Goal: Task Accomplishment & Management: Complete application form

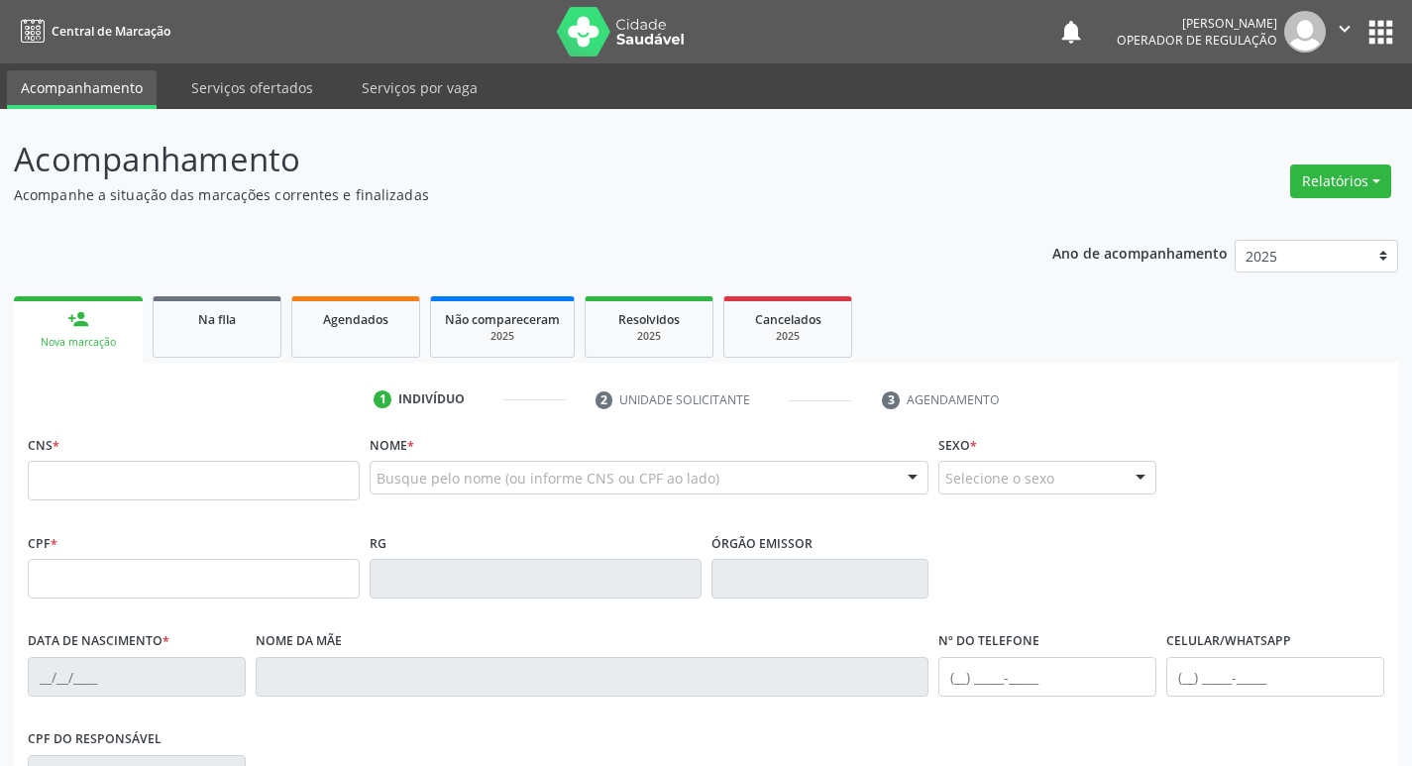
click at [152, 499] on input "text" at bounding box center [194, 481] width 332 height 40
click at [159, 493] on input "text" at bounding box center [194, 481] width 332 height 40
type input "700 4024 0675 3442"
type input "527.013.954-53"
type input "08/06/1965"
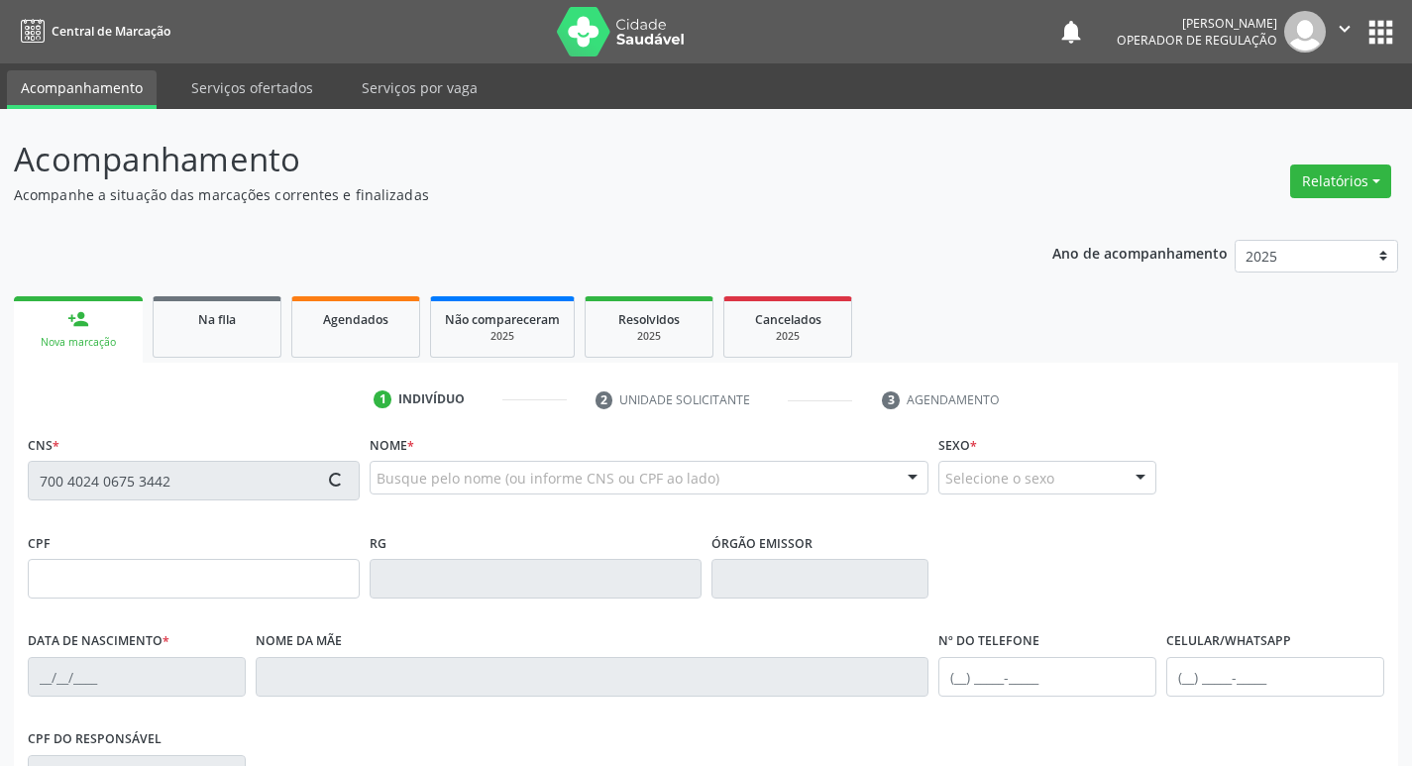
type input "Maria José Mendes"
type input "(83) 99178-6982"
type input "1205"
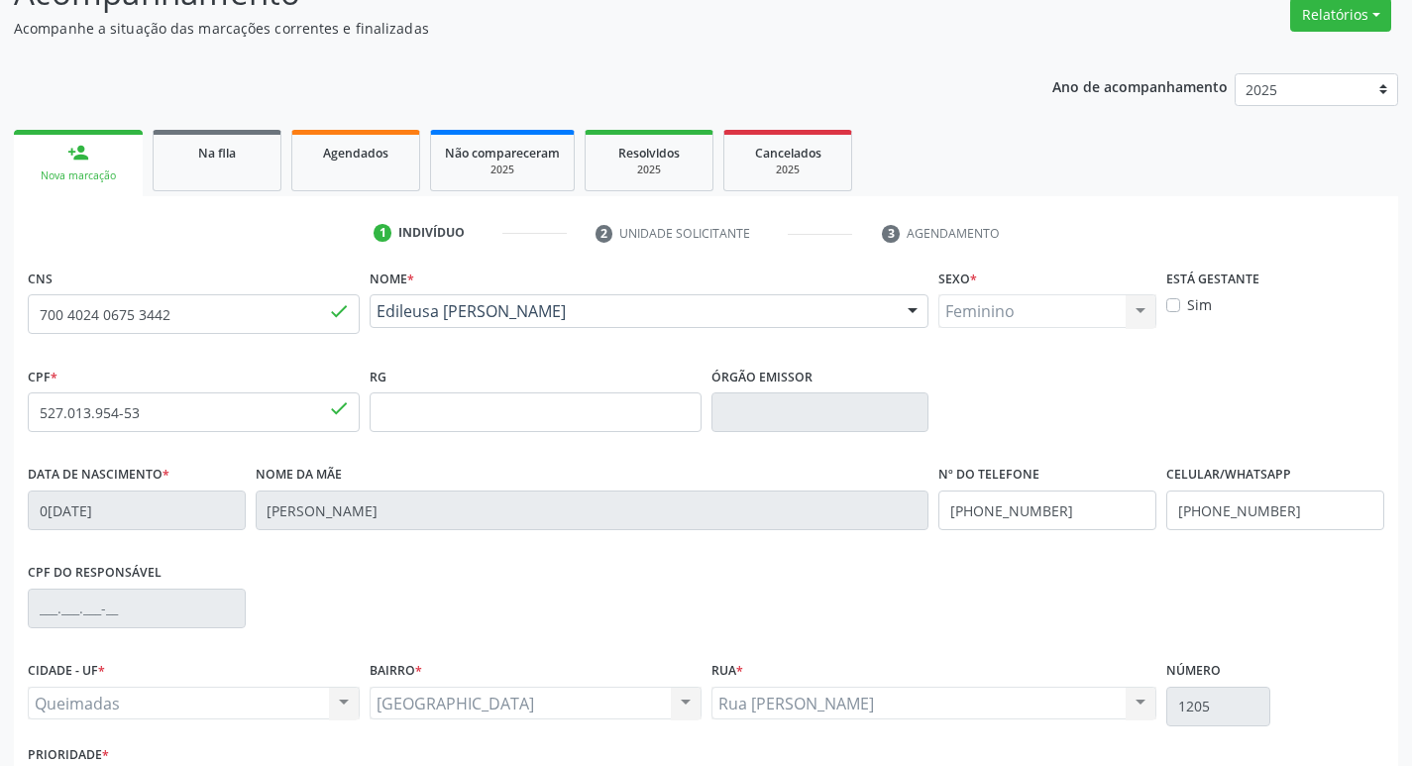
scroll to position [308, 0]
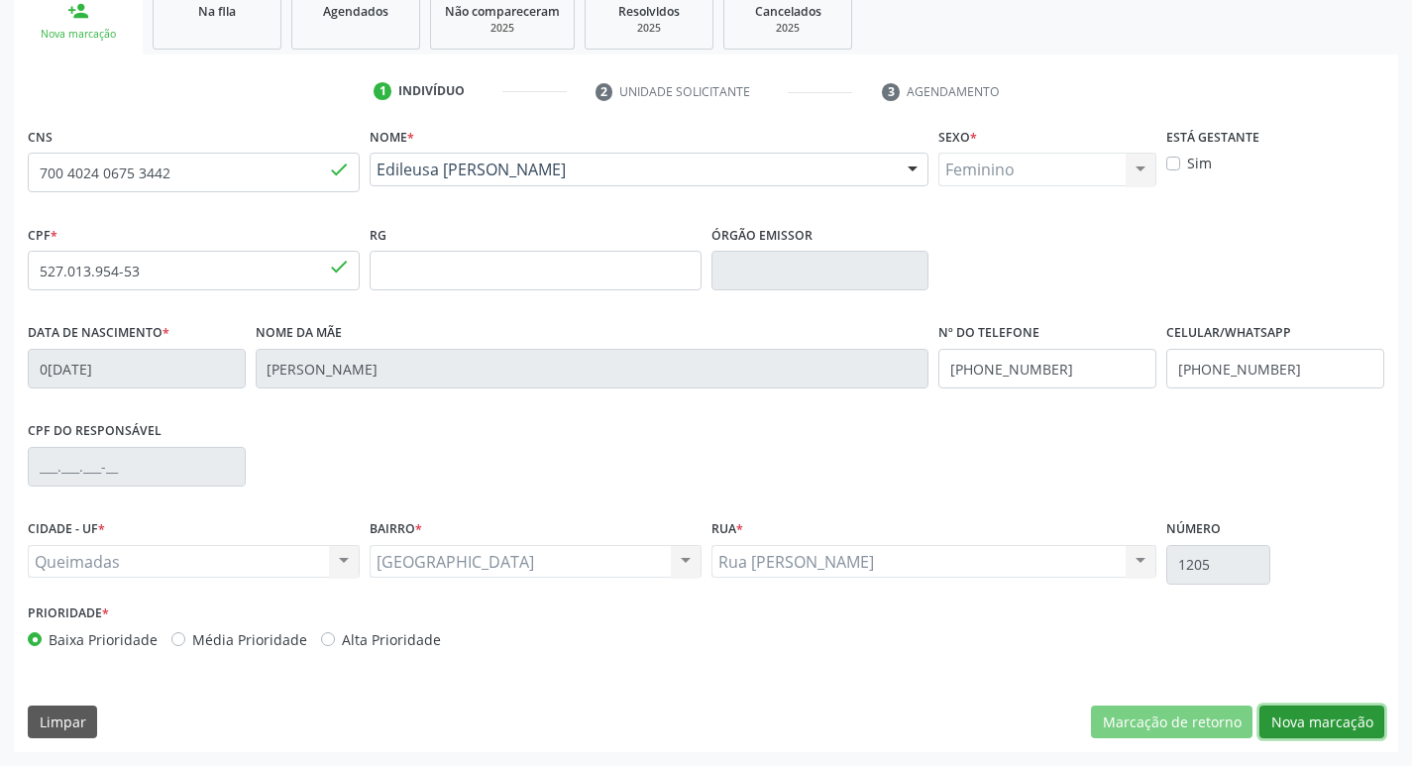
click at [1360, 721] on button "Nova marcação" at bounding box center [1321, 723] width 125 height 34
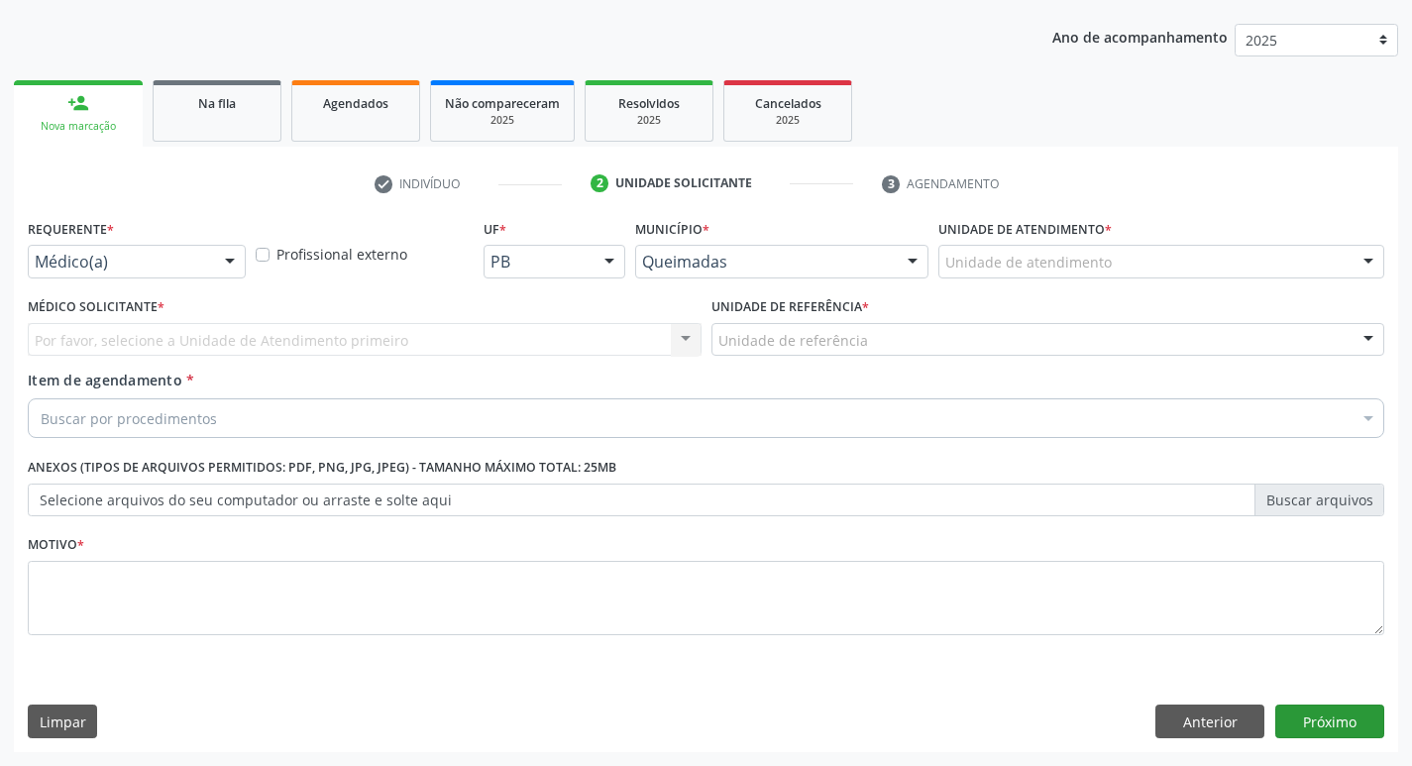
scroll to position [216, 0]
click at [120, 273] on div "Médico(a)" at bounding box center [137, 262] width 218 height 34
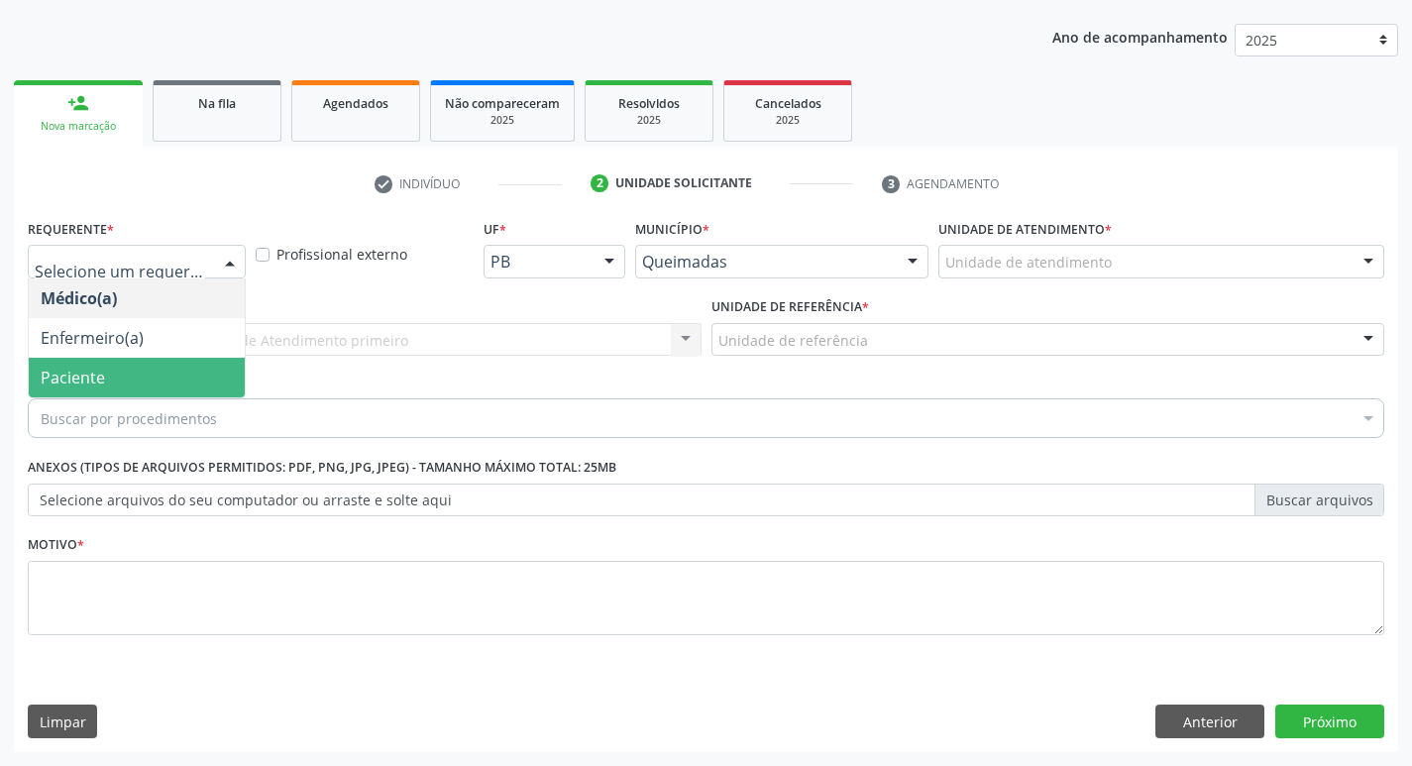
click at [115, 374] on span "Paciente" at bounding box center [137, 378] width 216 height 40
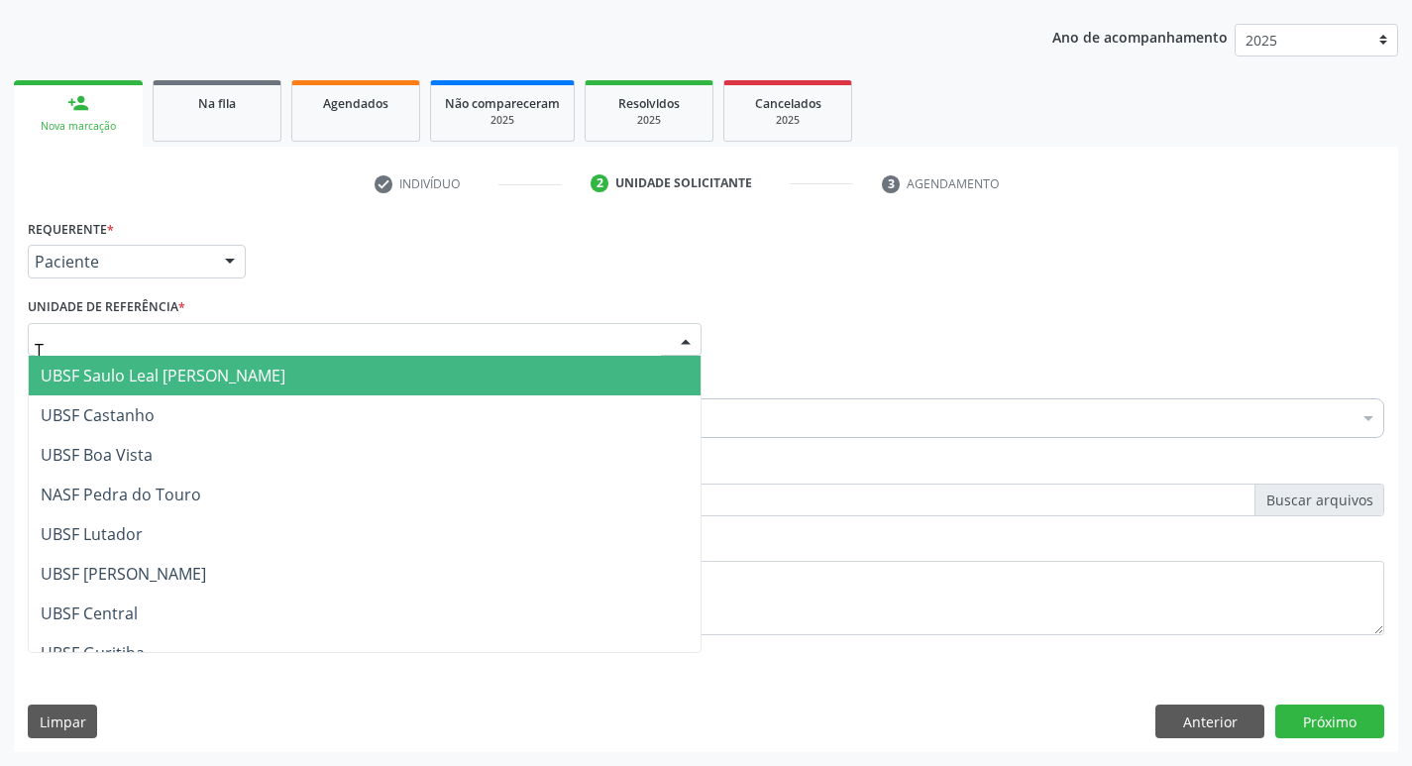
type input "TI"
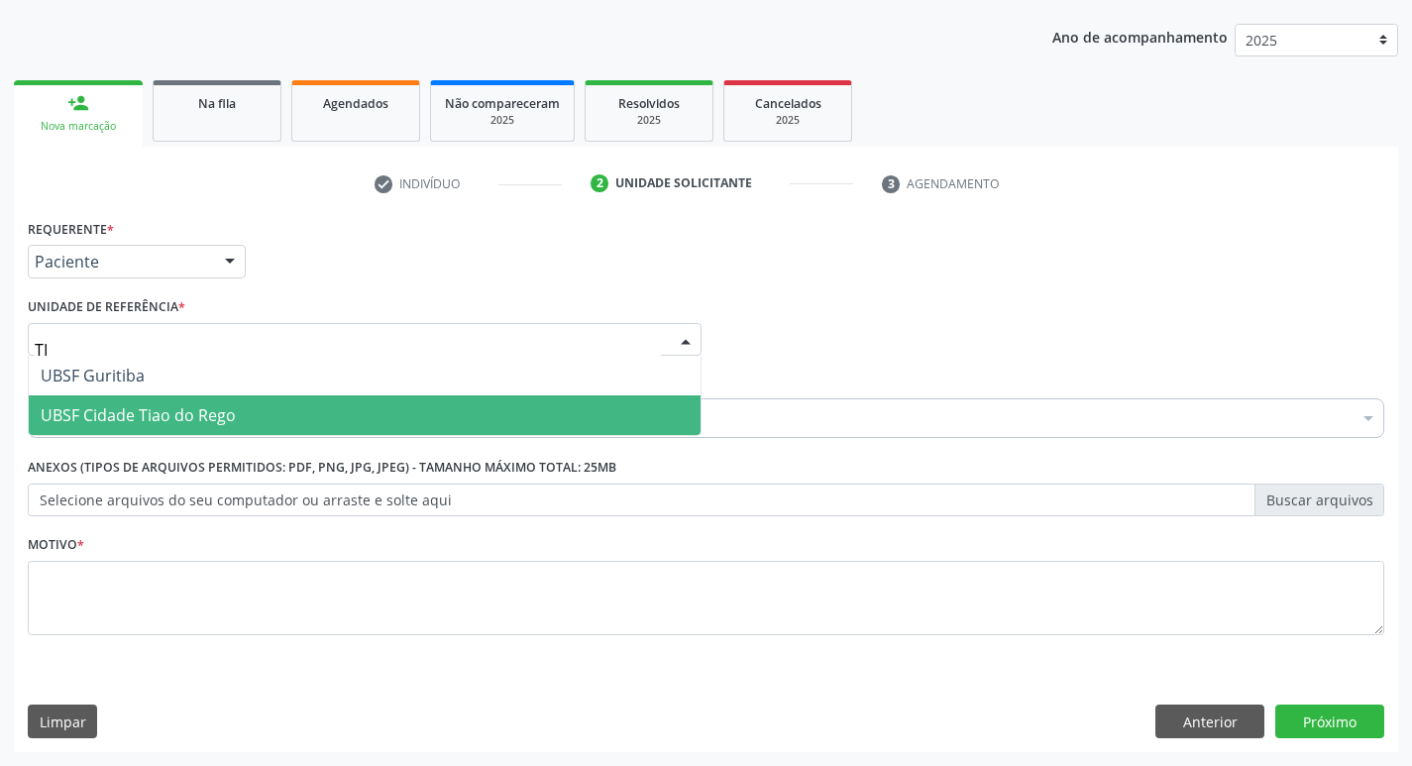
drag, startPoint x: 165, startPoint y: 418, endPoint x: 184, endPoint y: 419, distance: 18.9
click at [165, 419] on span "UBSF Cidade Tiao do Rego" at bounding box center [138, 415] width 195 height 22
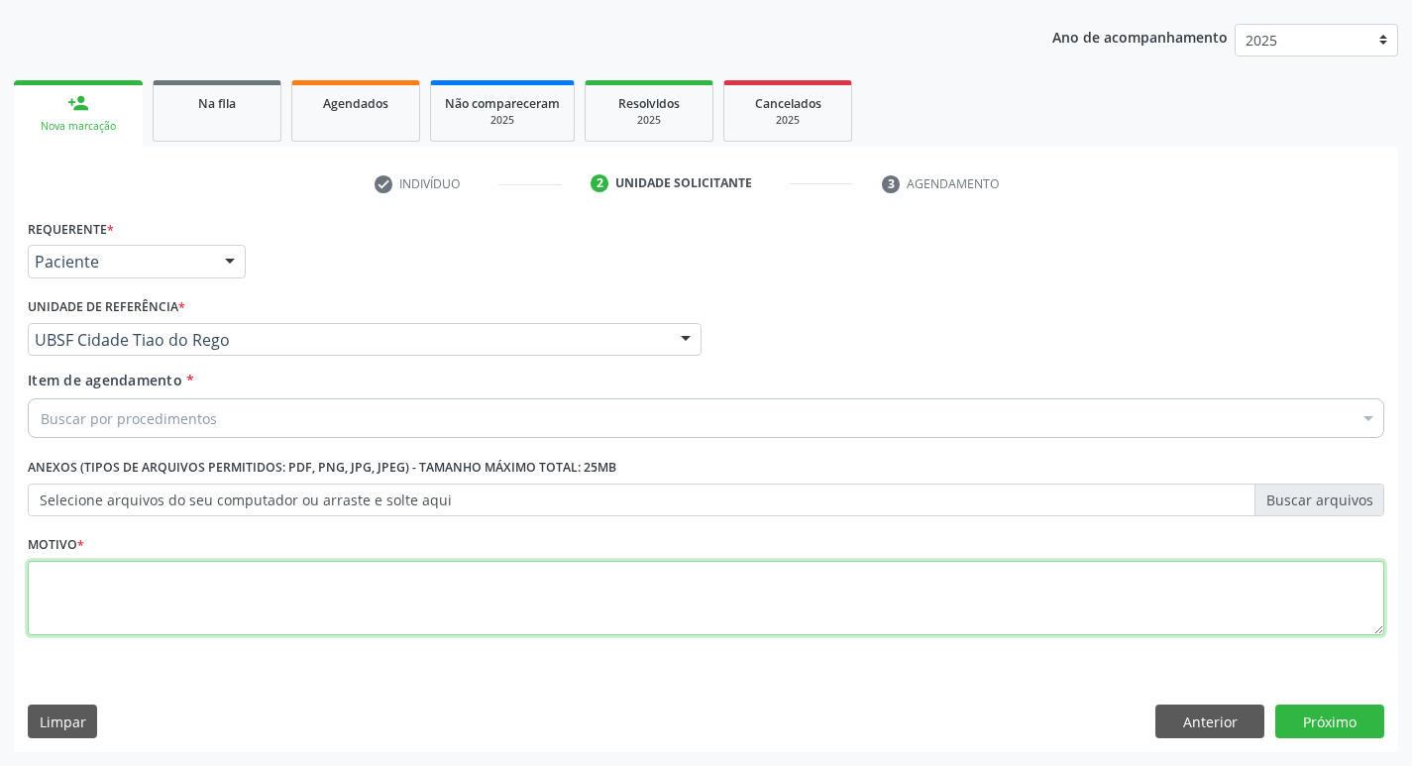
click at [167, 570] on textarea at bounding box center [706, 598] width 1357 height 75
type textarea "AVALIACAO"
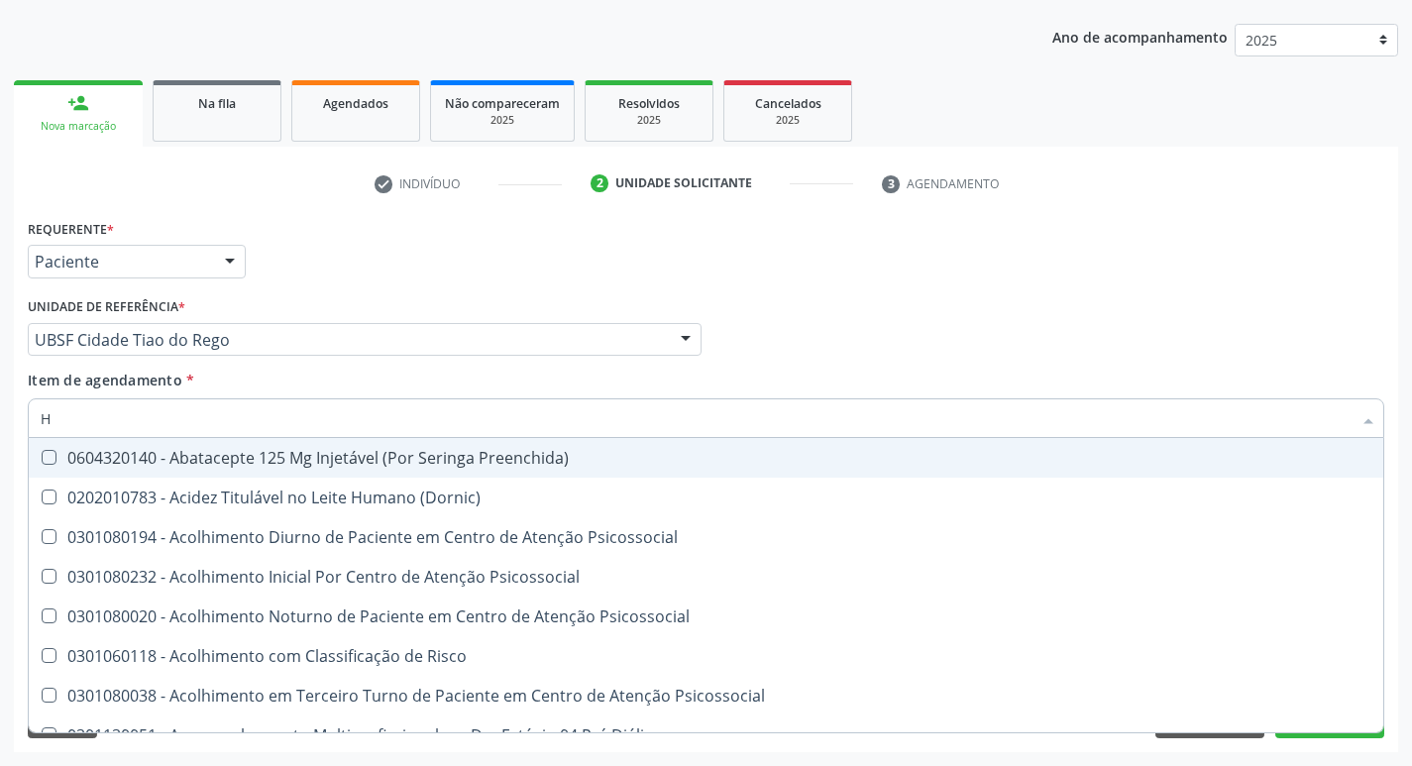
type input "HEMOGR"
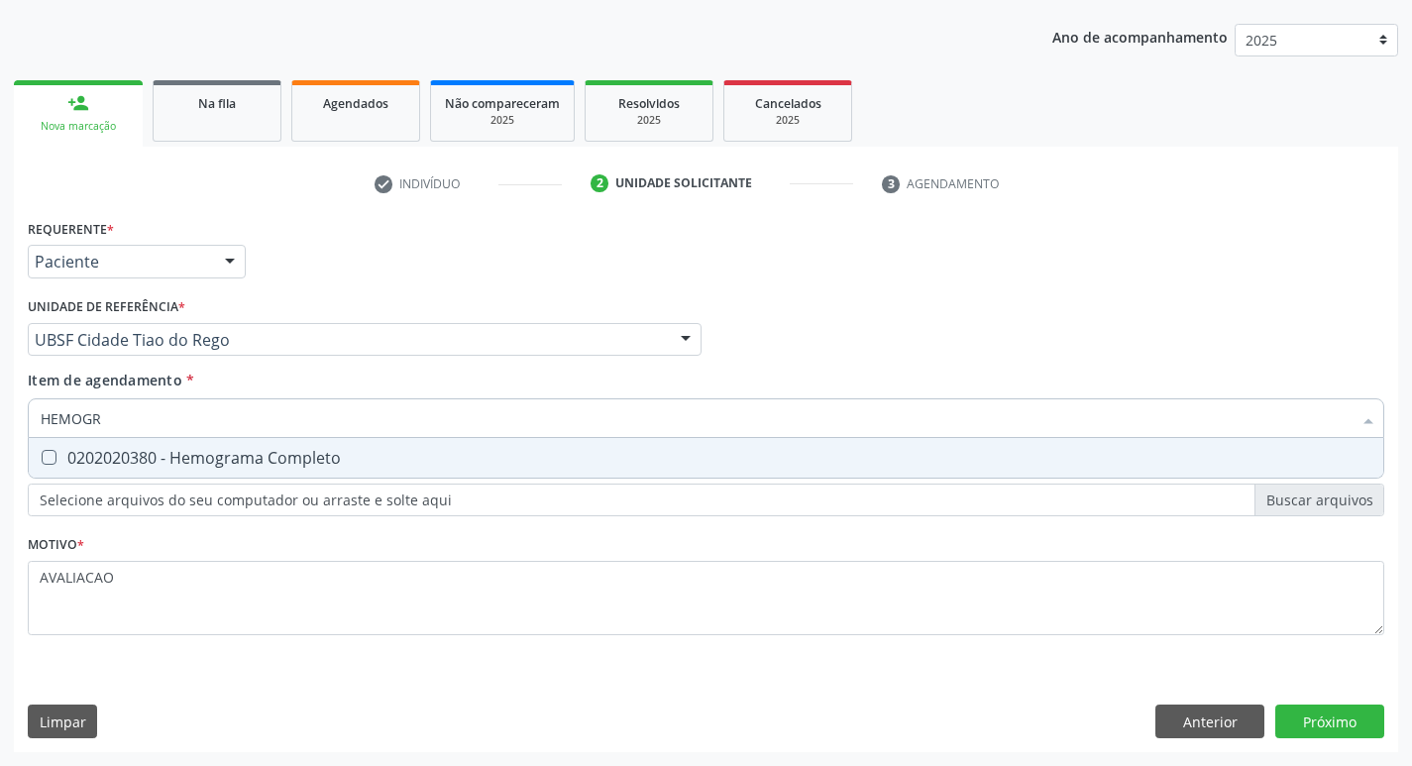
click at [172, 464] on div "0202020380 - Hemograma Completo" at bounding box center [706, 458] width 1331 height 16
checkbox Completo "true"
type input "HEMOG"
checkbox Completo "false"
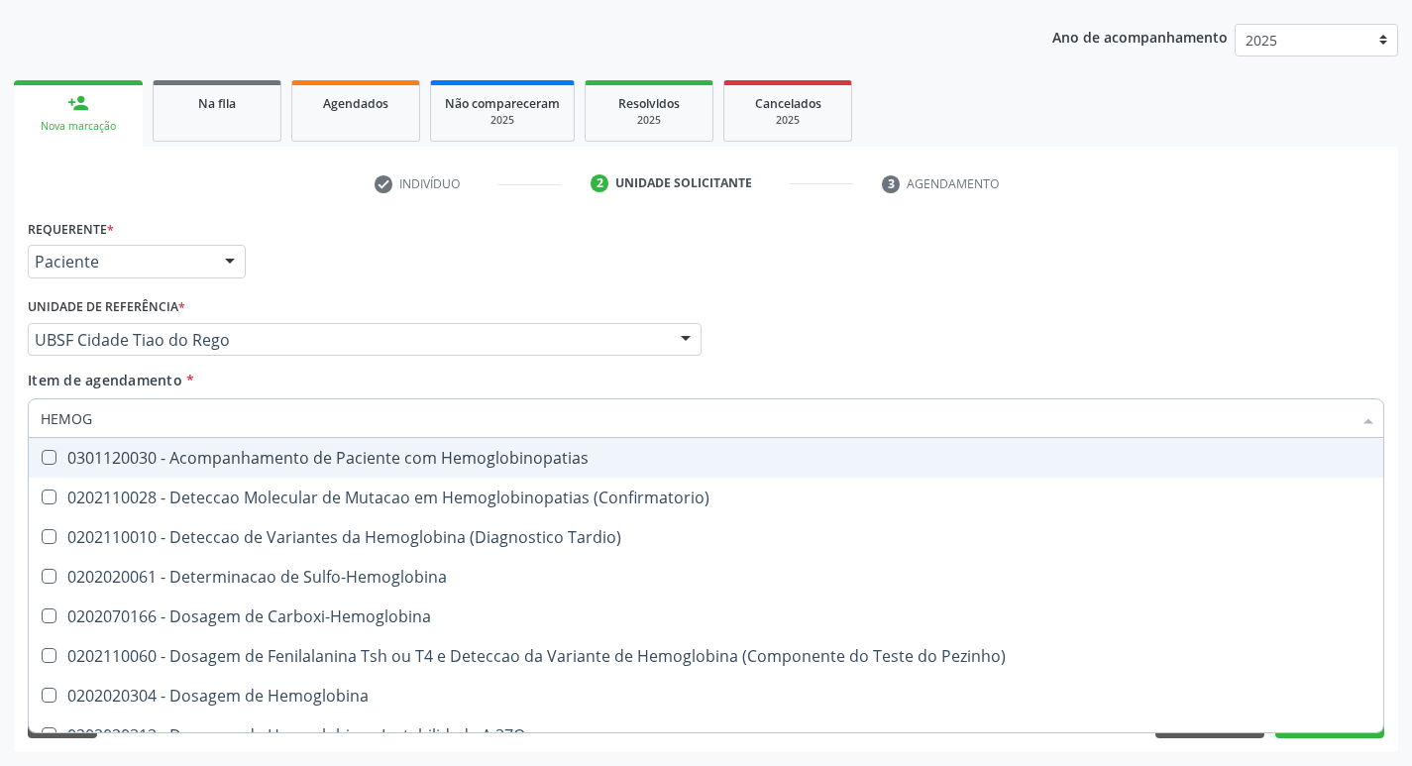
type input "HEMO"
checkbox Completo "false"
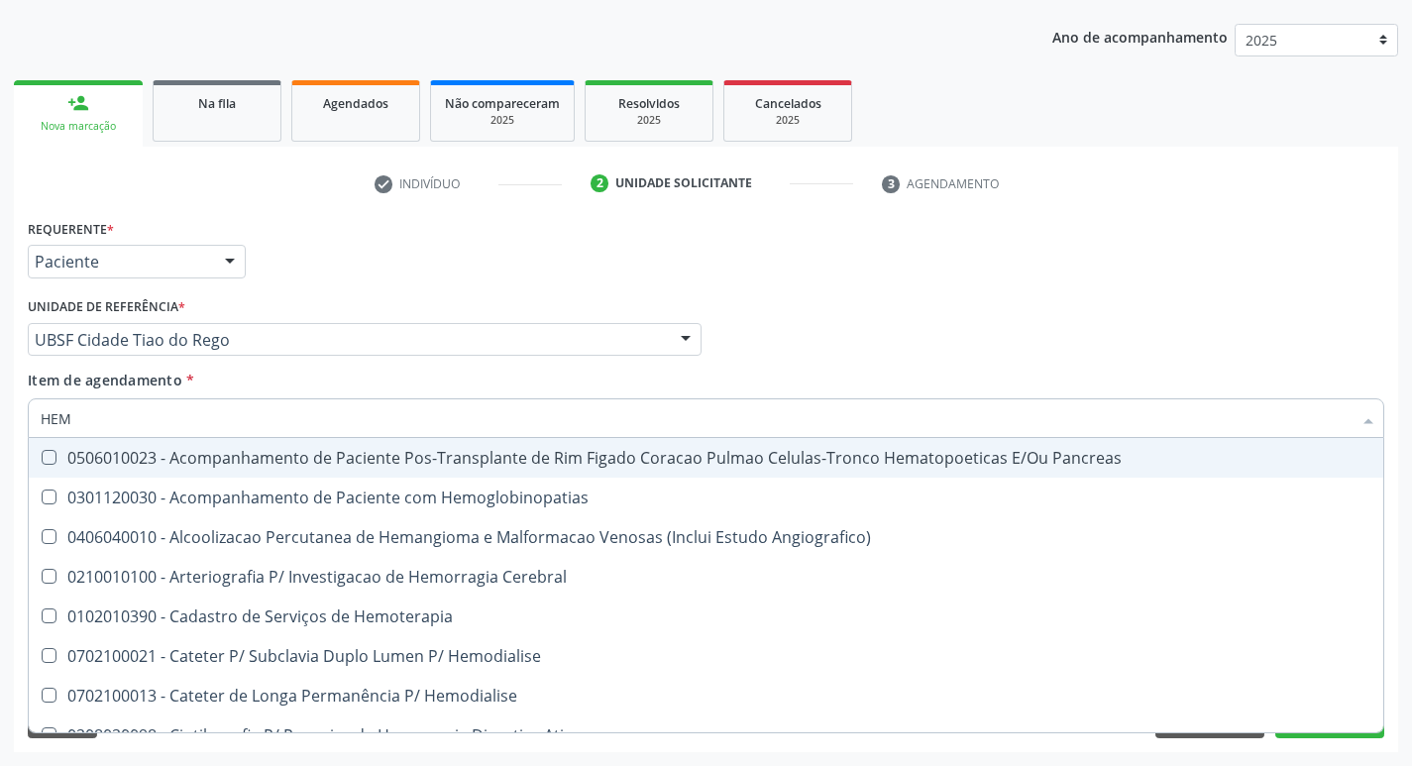
type input "HE"
checkbox Completo "false"
checkbox P\/Hemodialise "true"
type input "H"
checkbox Completo "false"
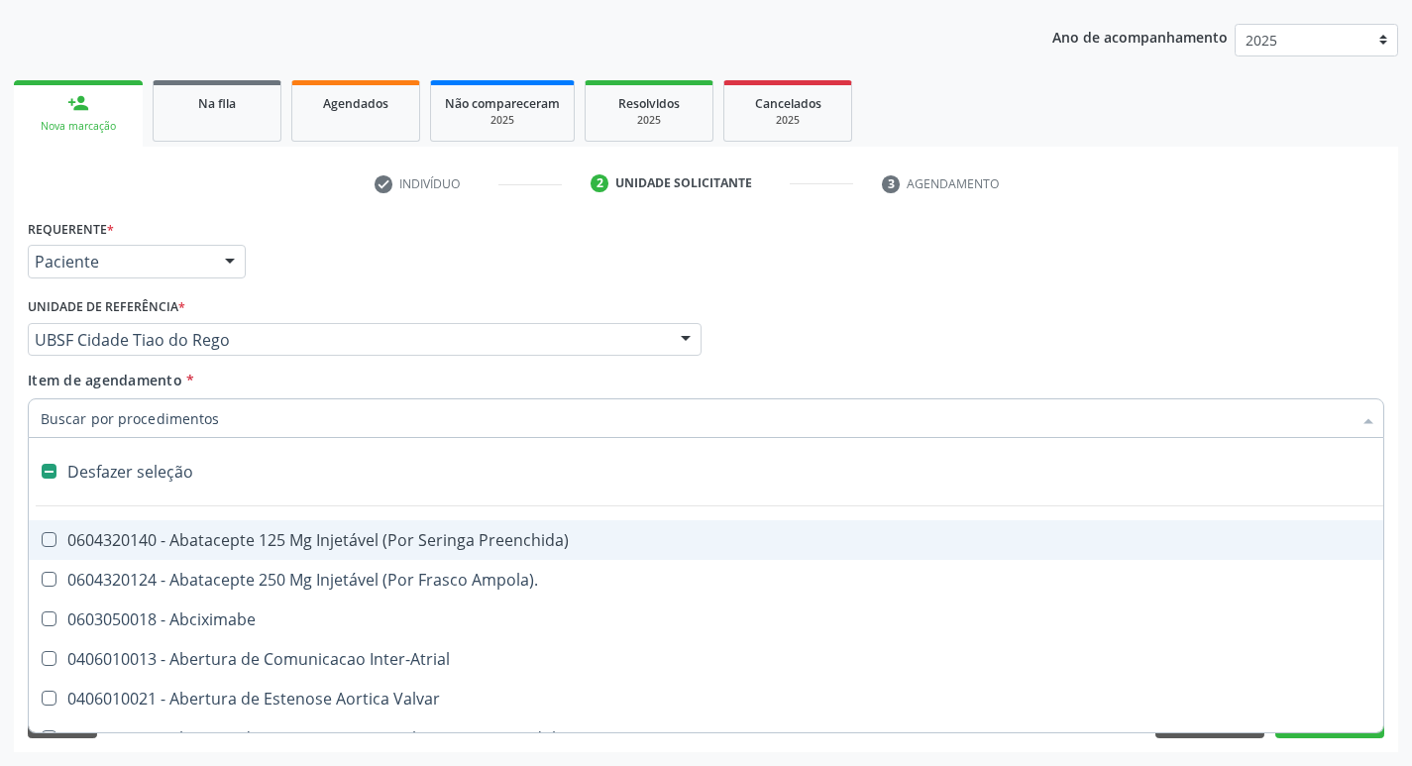
click at [169, 412] on input "Item de agendamento *" at bounding box center [696, 418] width 1311 height 40
type input "H"
checkbox Convencional\) "true"
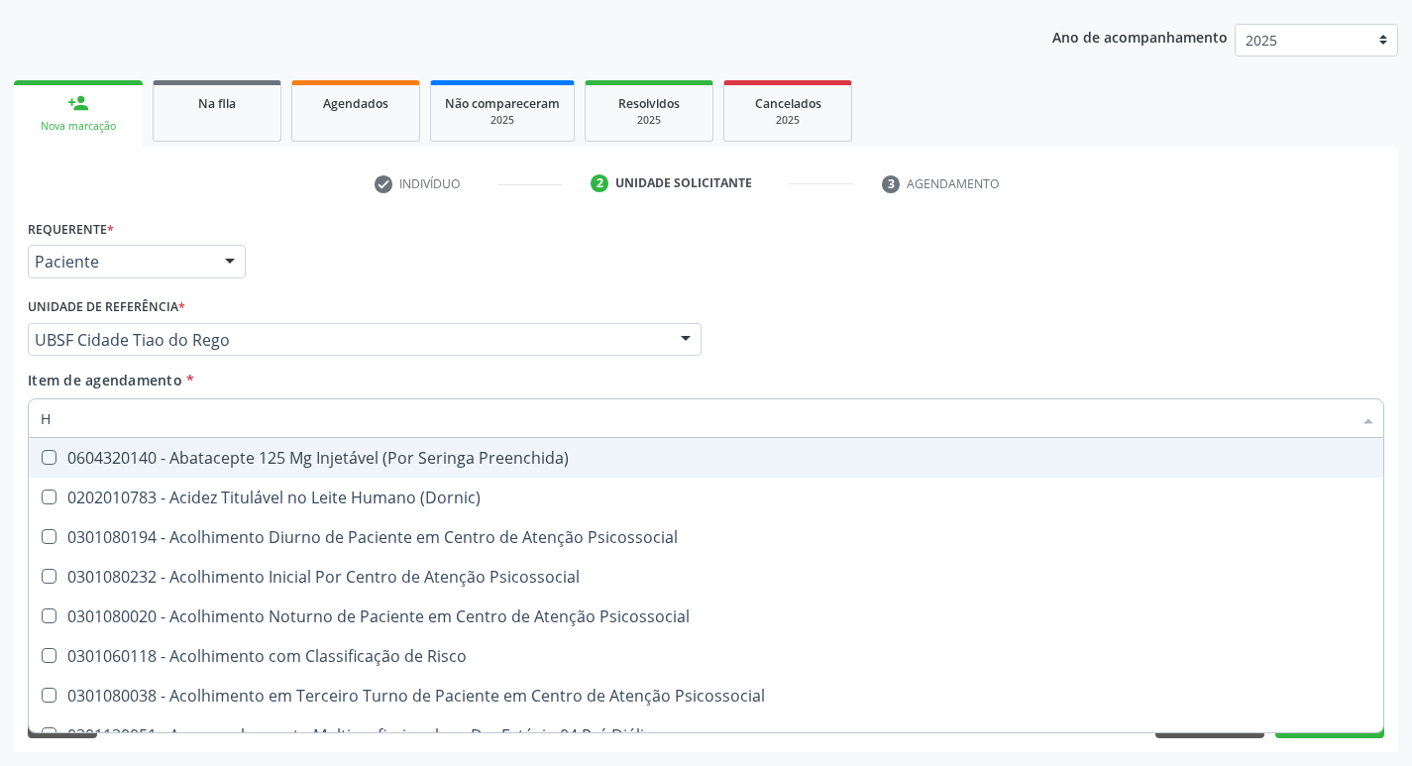
type input "HEMOGR"
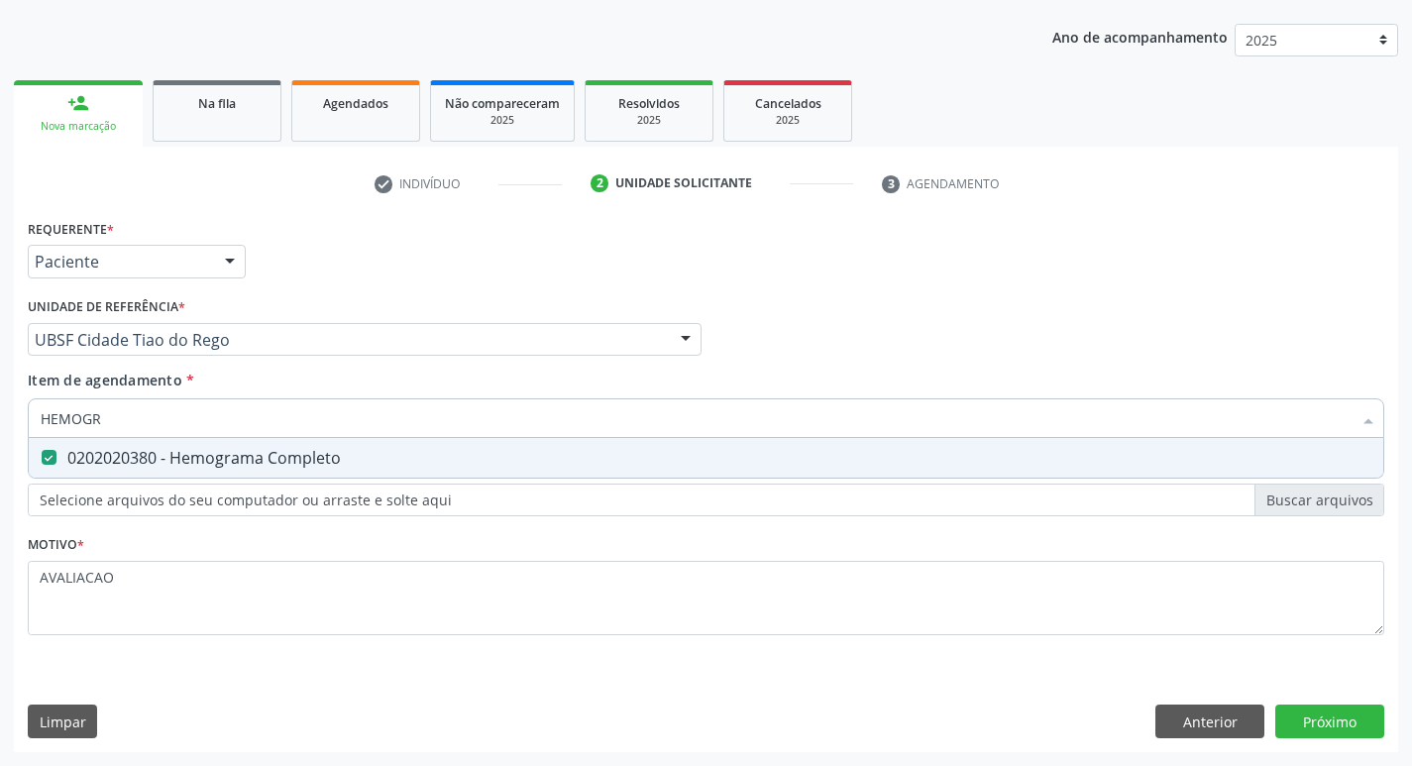
checkbox Completo "true"
type input "HEMOG"
checkbox Completo "false"
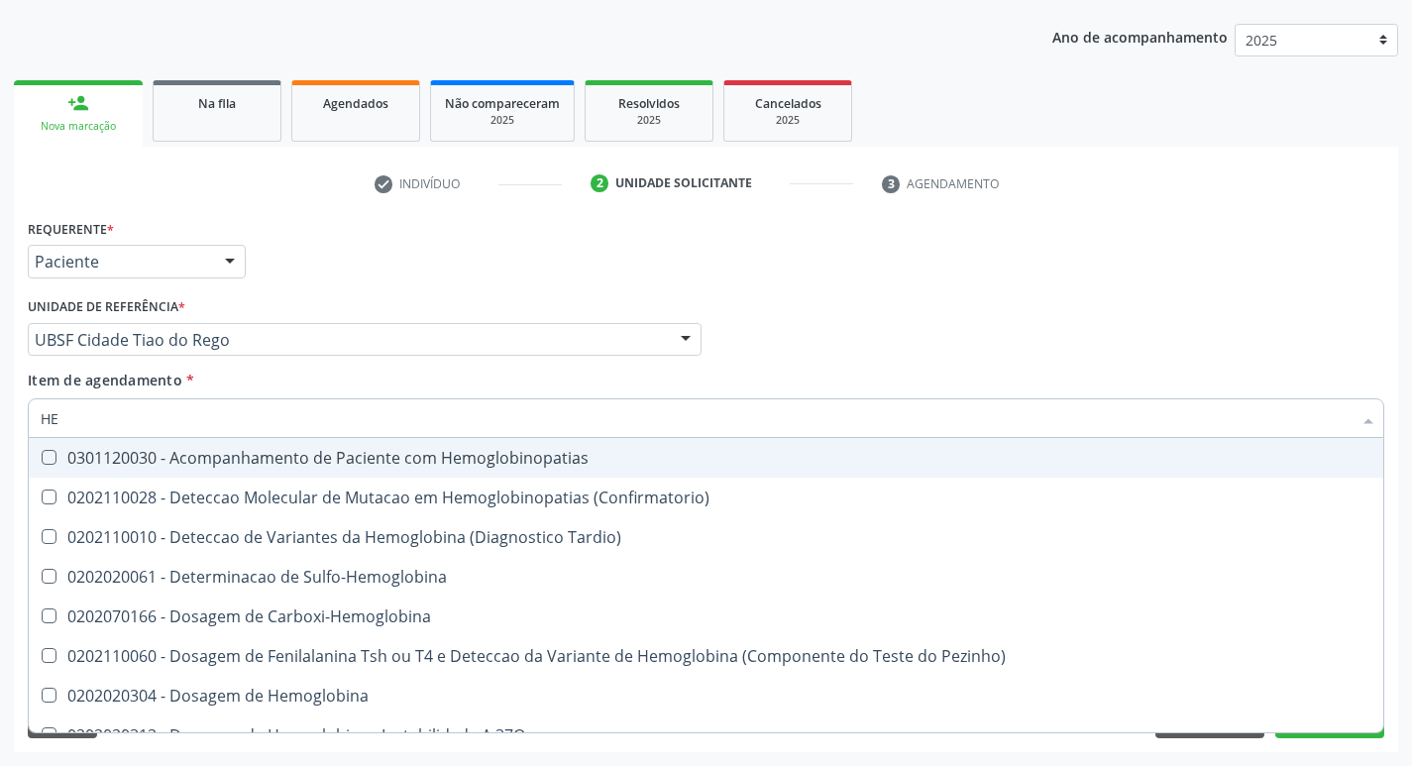
type input "H"
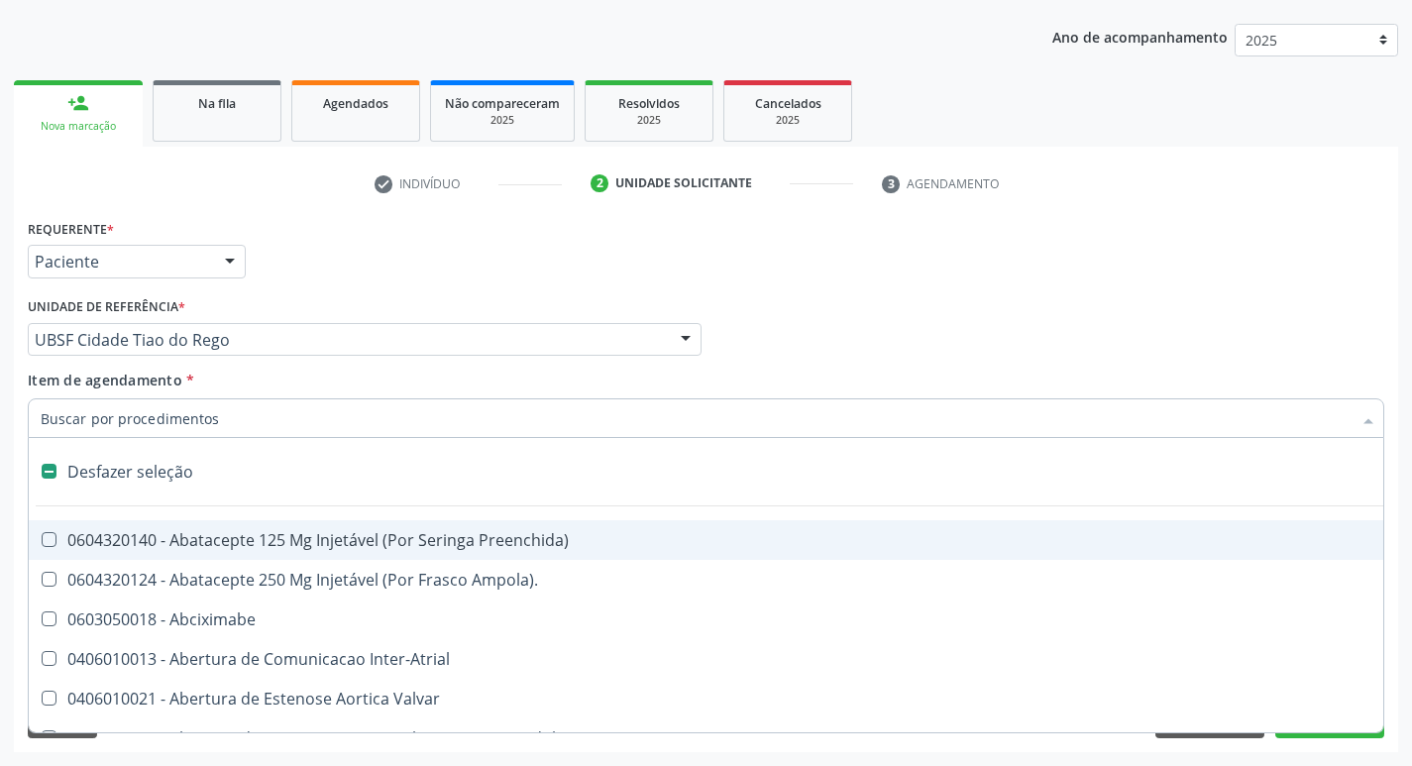
checkbox Capsula\) "false"
type input "G"
checkbox Persistente "true"
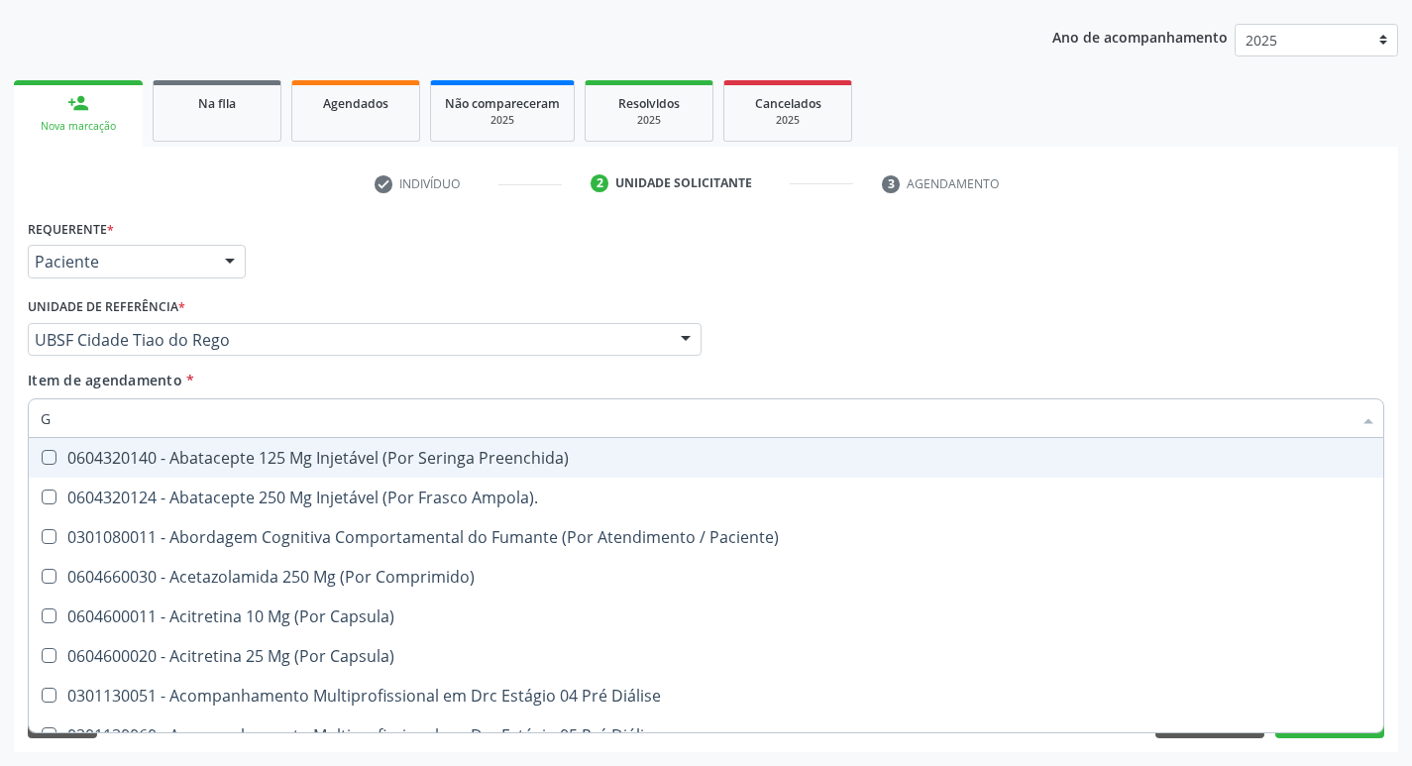
type input "GLICOSE"
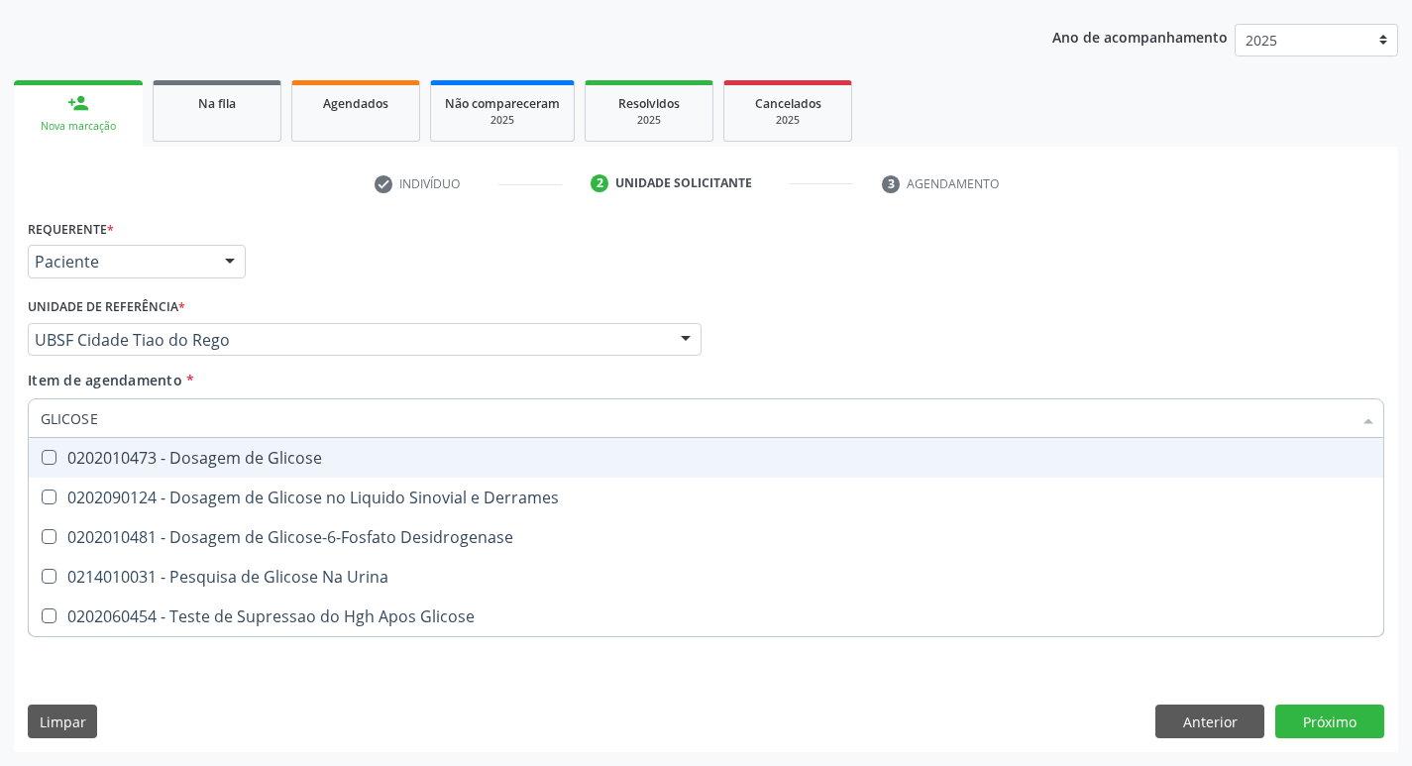
click at [287, 453] on div "0202010473 - Dosagem de Glicose" at bounding box center [706, 458] width 1331 height 16
checkbox Glicose "true"
type input "GLICOS"
checkbox Glicose "false"
checkbox Derrames "true"
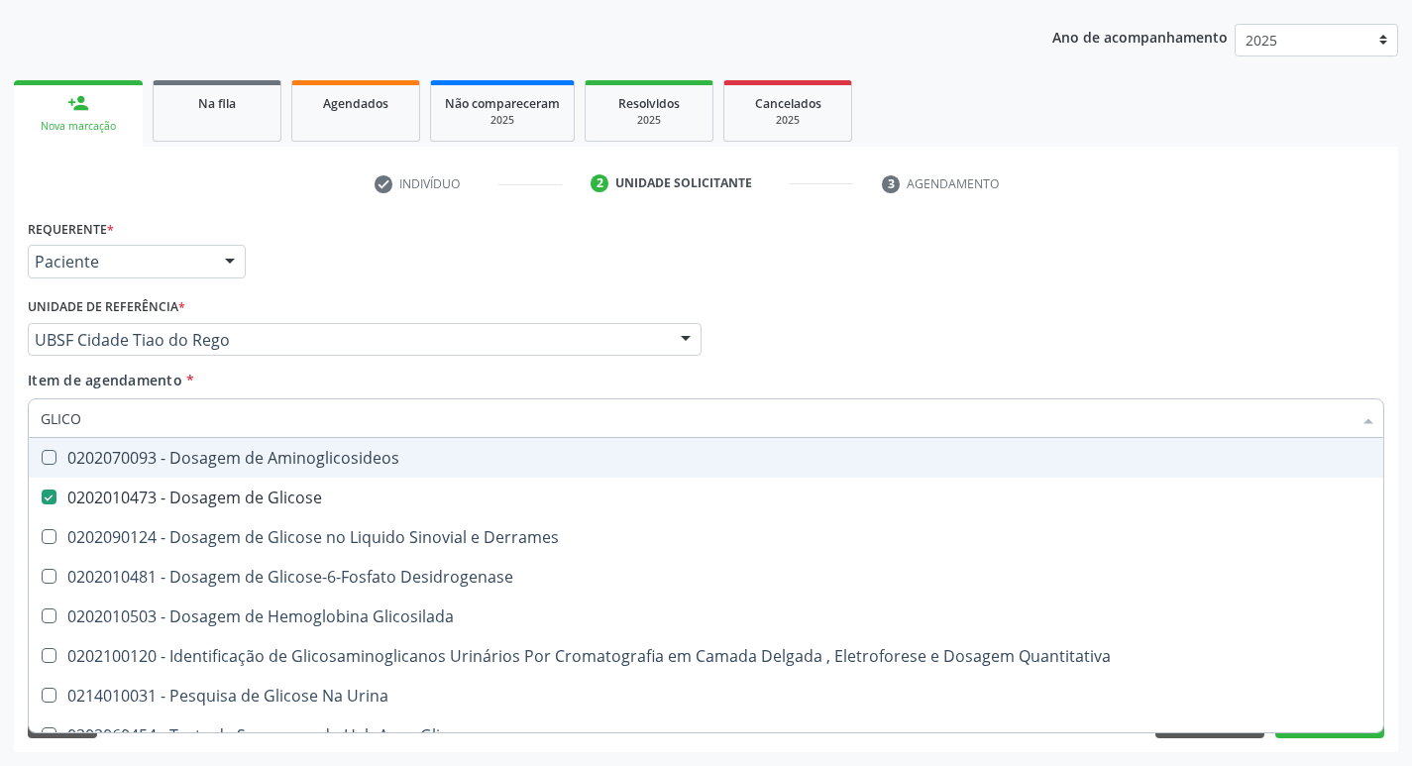
type input "GLIC"
checkbox Glicose "false"
checkbox Derrames "false"
type input "G"
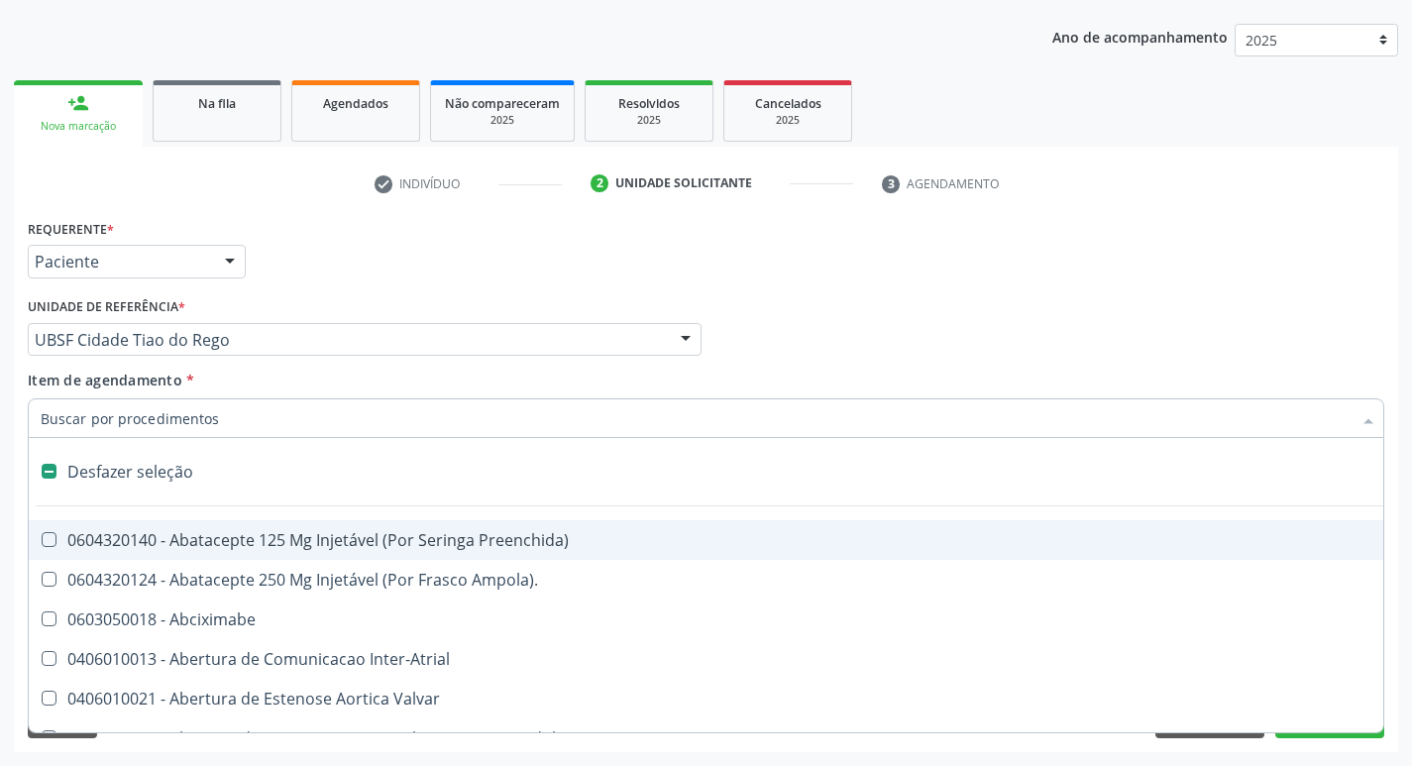
type input "H"
checkbox Convencional\) "true"
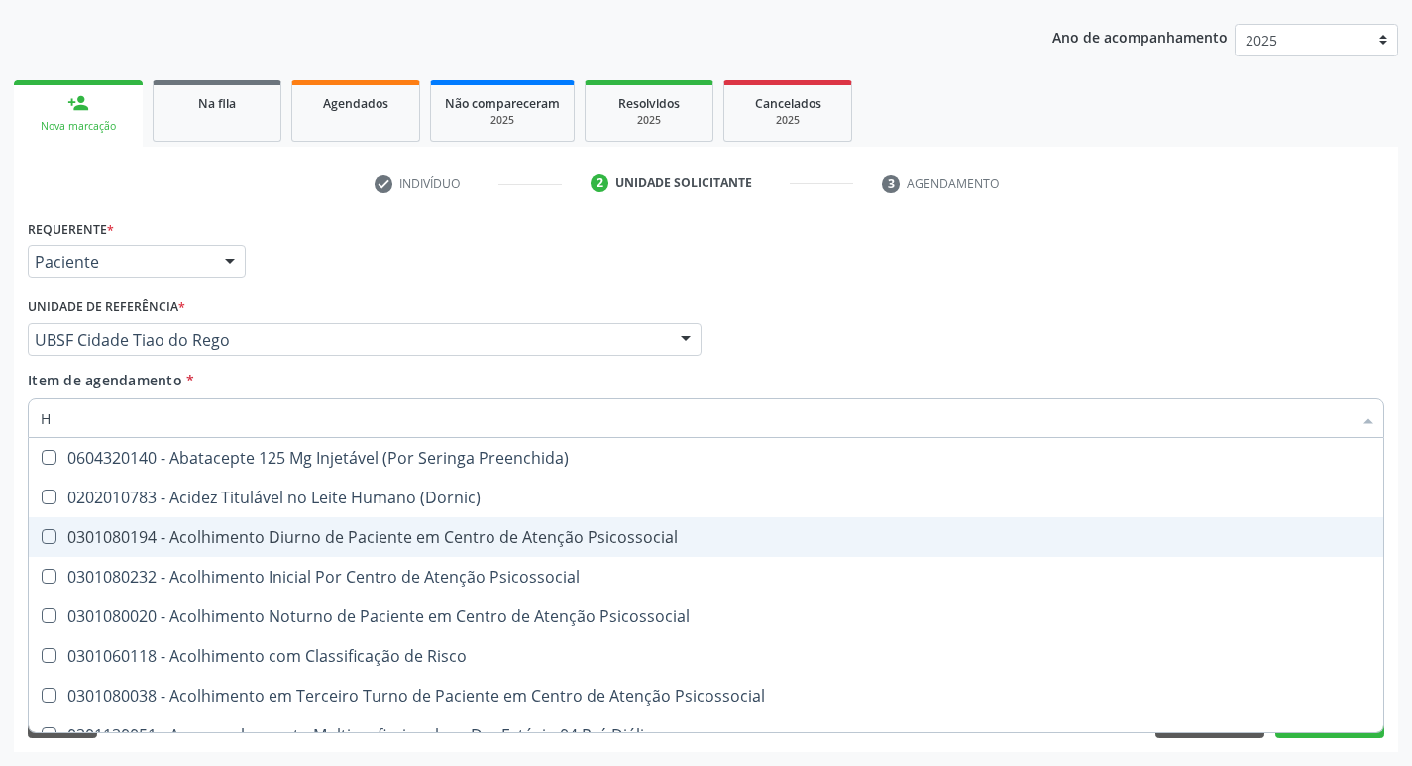
type input "HEMOGLOBINA G"
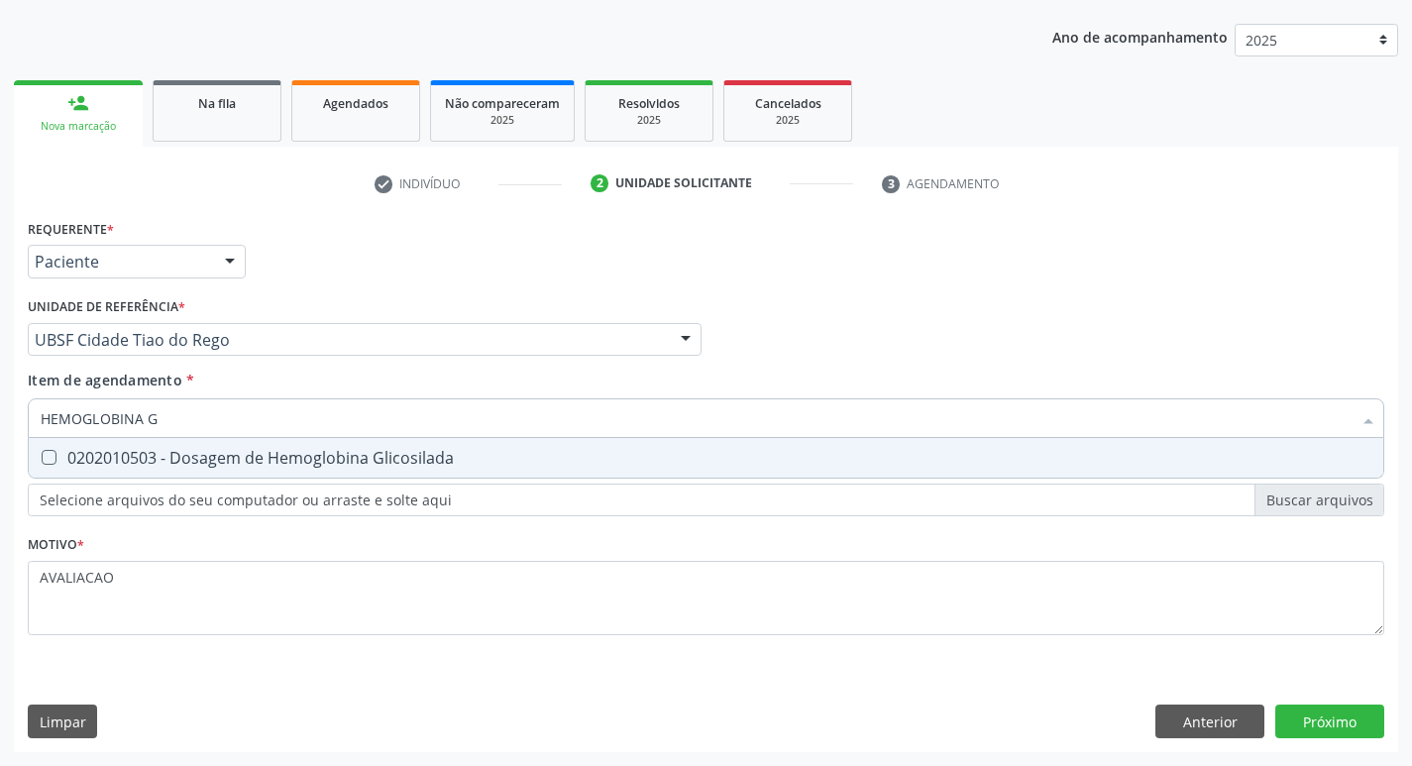
click at [322, 460] on div "0202010503 - Dosagem de Hemoglobina Glicosilada" at bounding box center [706, 458] width 1331 height 16
checkbox Glicosilada "true"
type input "HEMOGLOBINA"
checkbox Glicosilada "false"
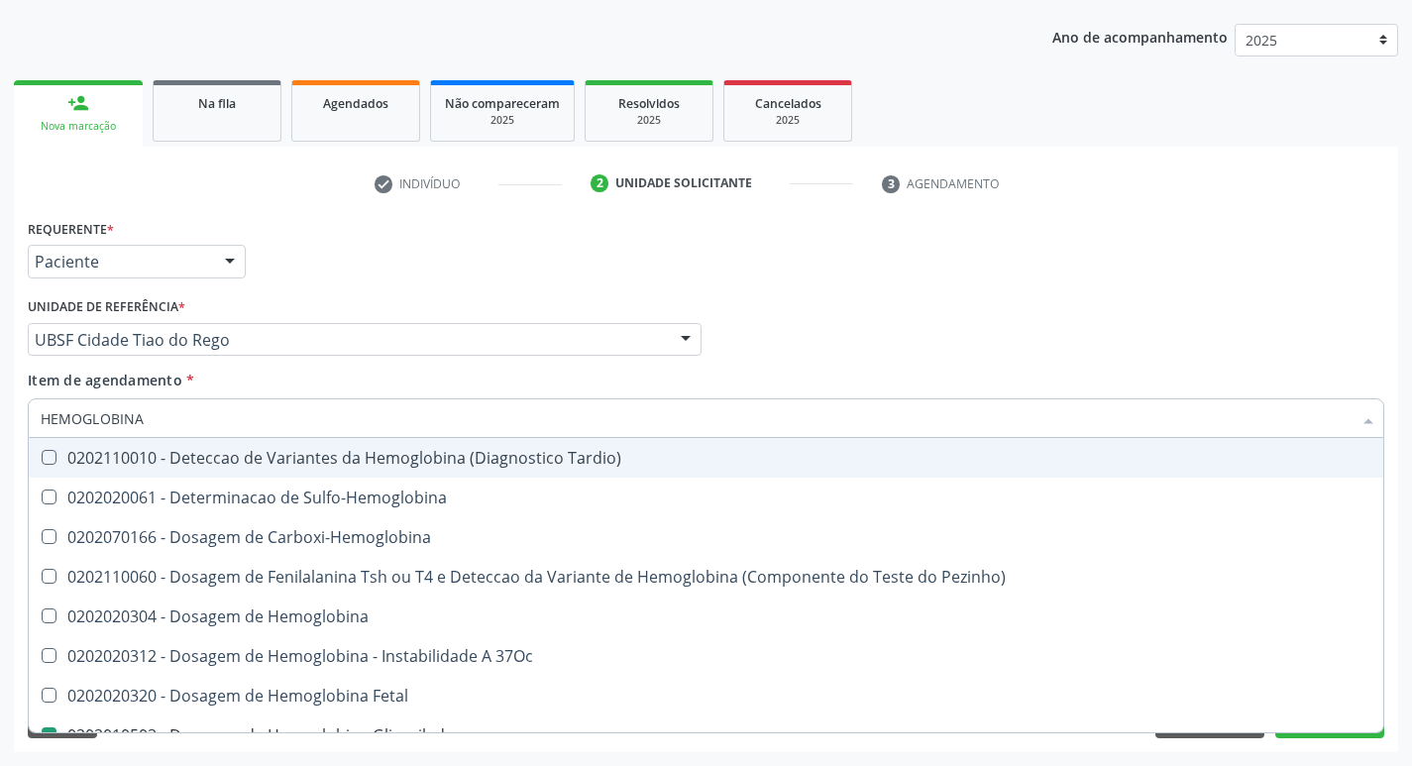
type input "HEMOGLOBIN"
checkbox Glicosilada "false"
checkbox Hemoglobina "true"
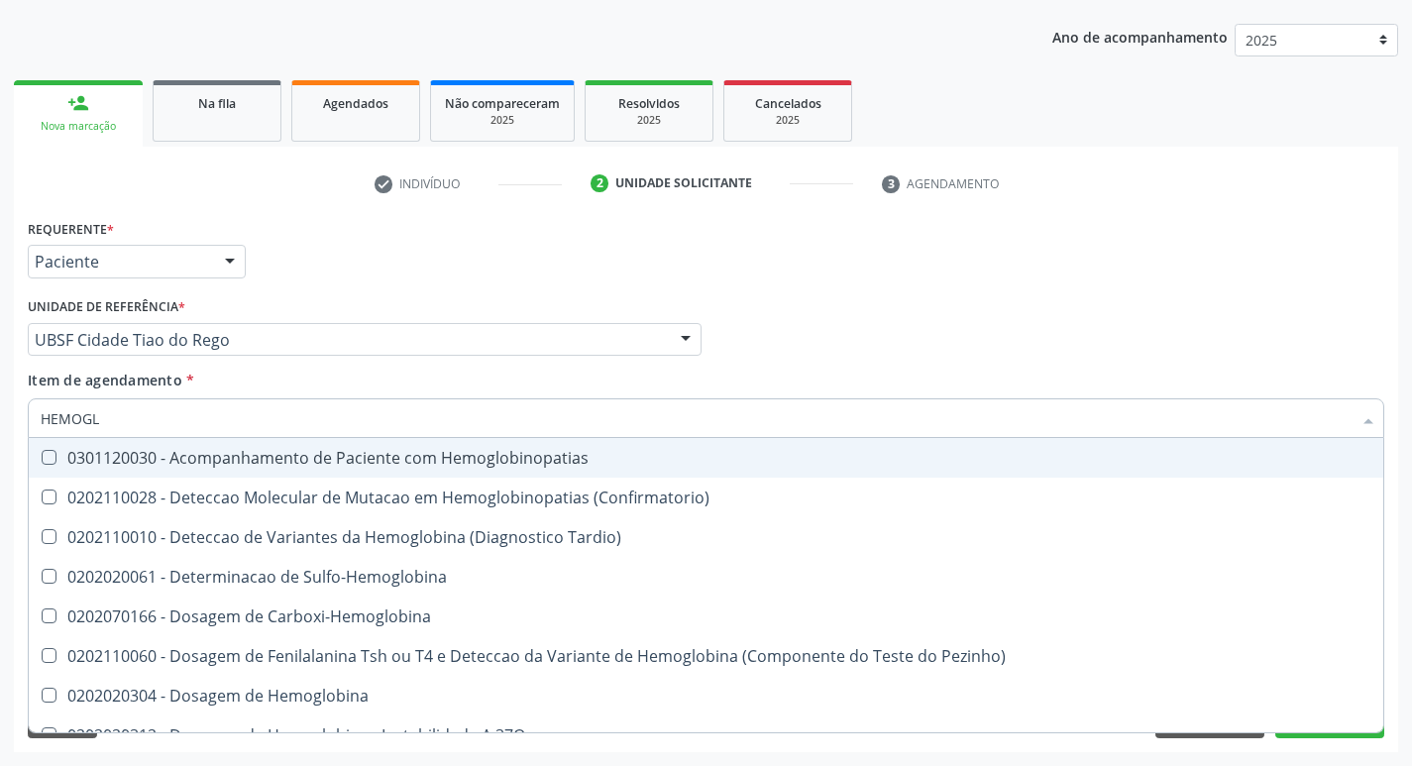
type input "HEMOG"
checkbox S "true"
type input "H"
checkbox Glicosilada "false"
checkbox S "false"
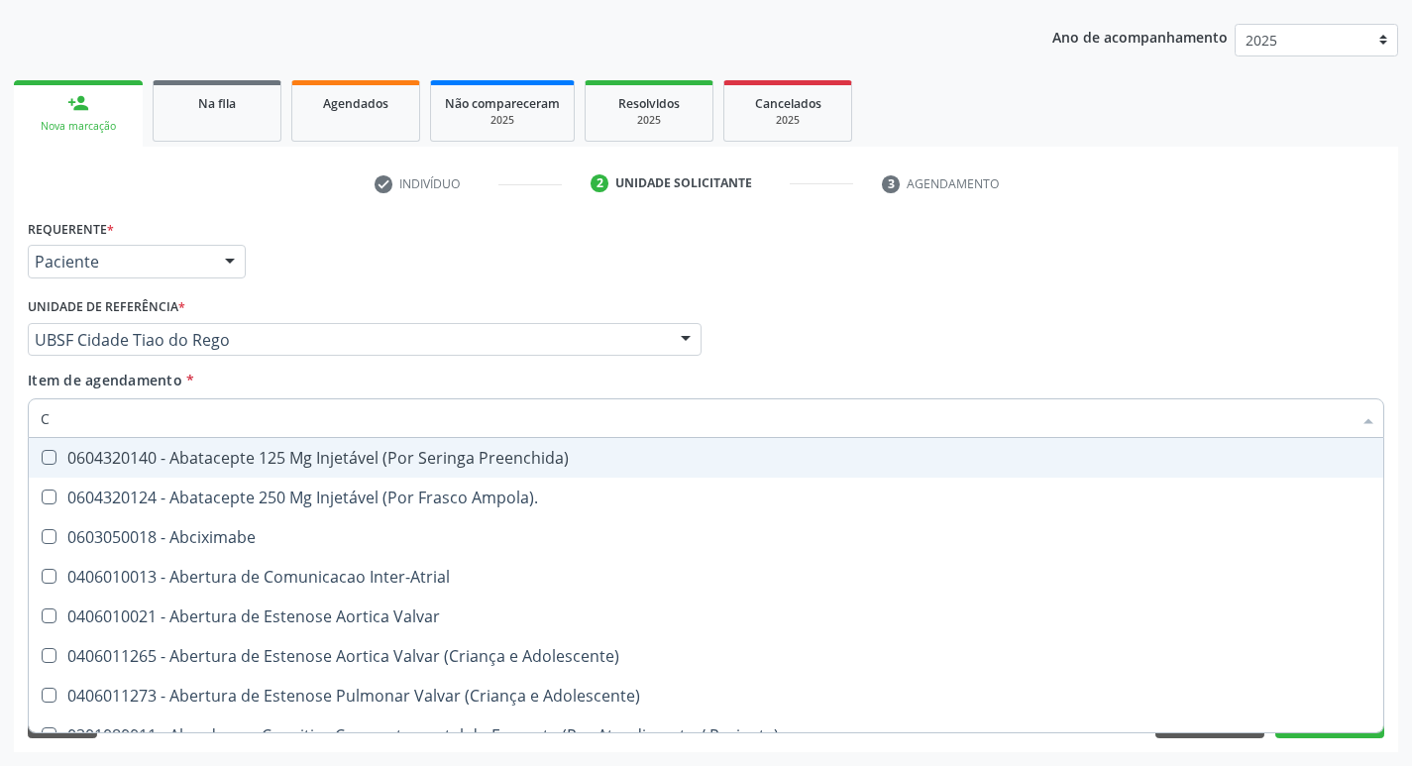
type input "CO"
checkbox Comprimido\) "true"
checkbox Transcutanea "true"
checkbox Osseo "true"
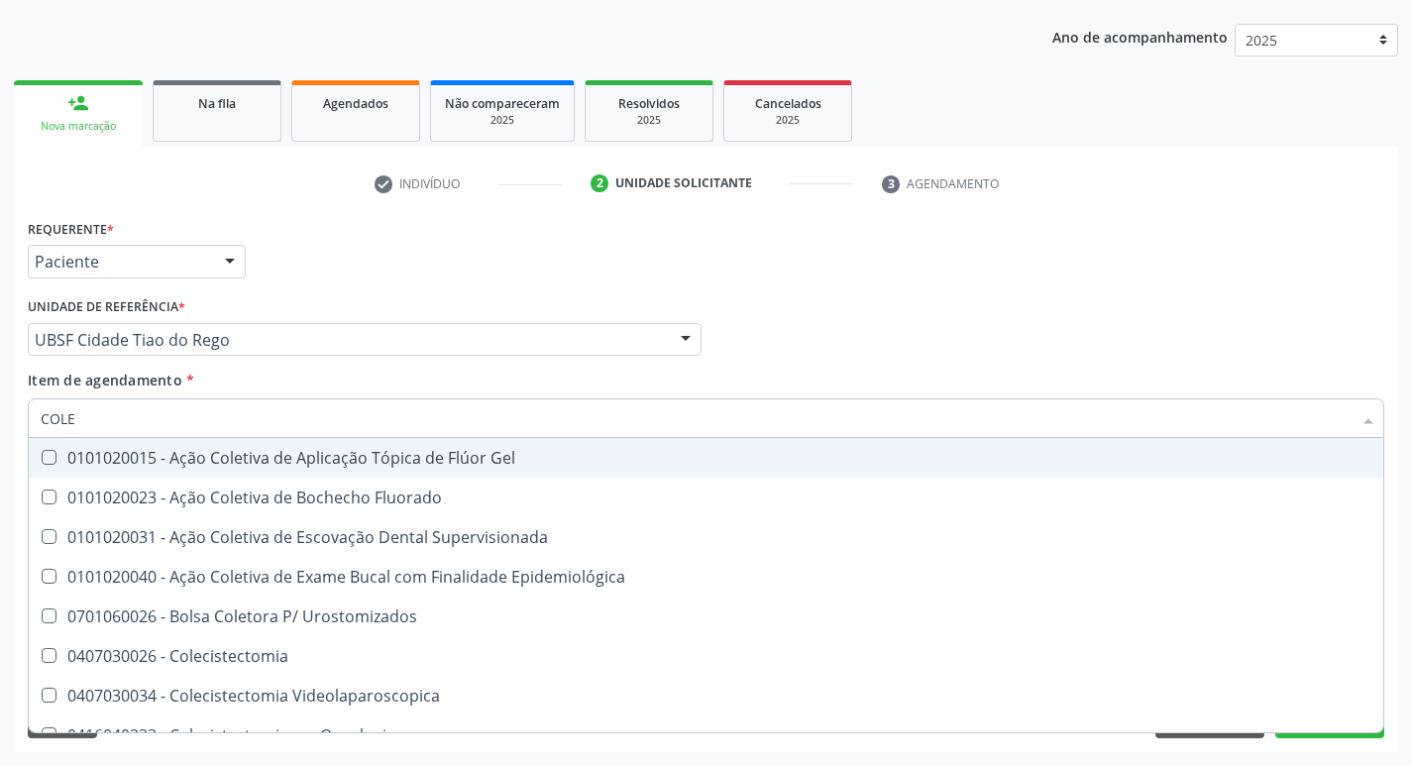
type input "COLES"
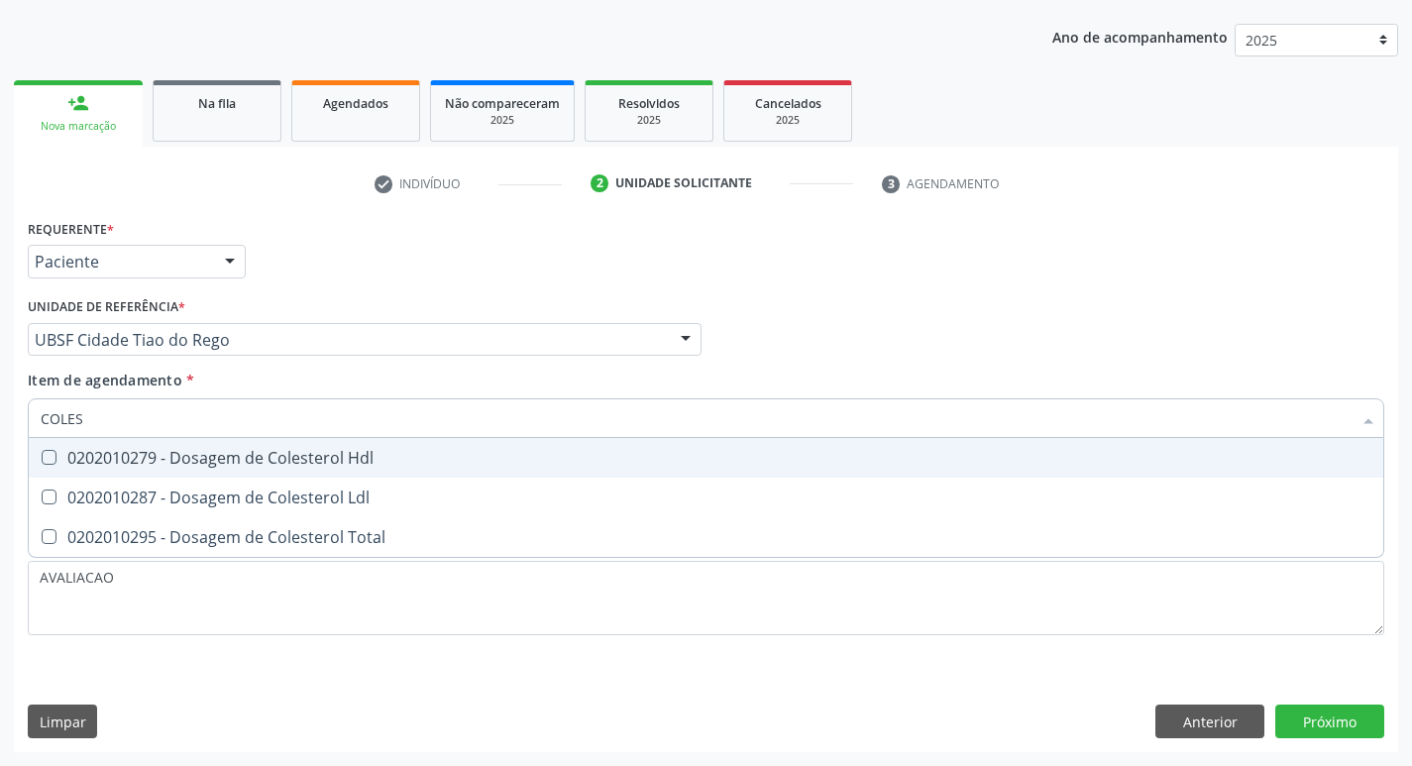
click at [322, 460] on div "0202010279 - Dosagem de Colesterol Hdl" at bounding box center [706, 458] width 1331 height 16
checkbox Hdl "true"
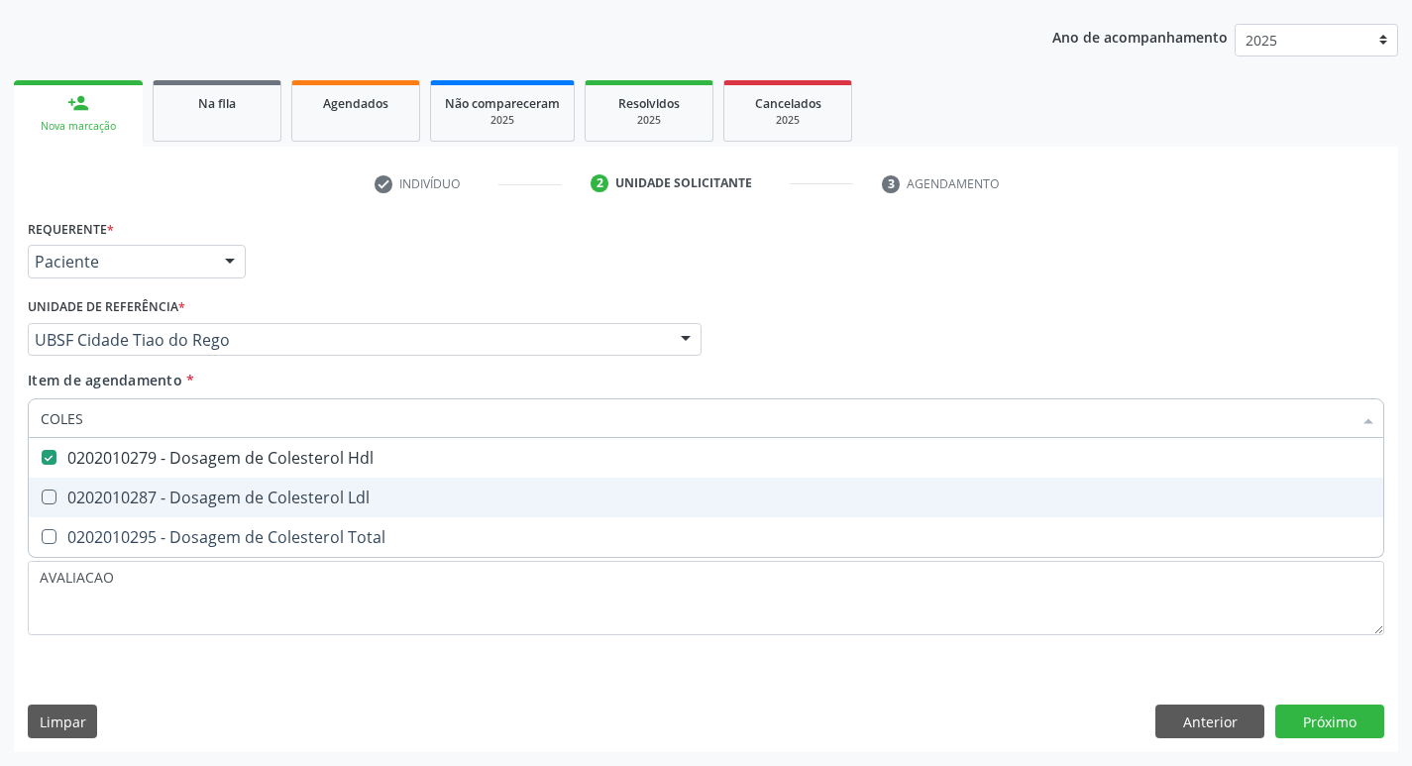
click at [324, 490] on div "0202010287 - Dosagem de Colesterol Ldl" at bounding box center [706, 498] width 1331 height 16
checkbox Ldl "true"
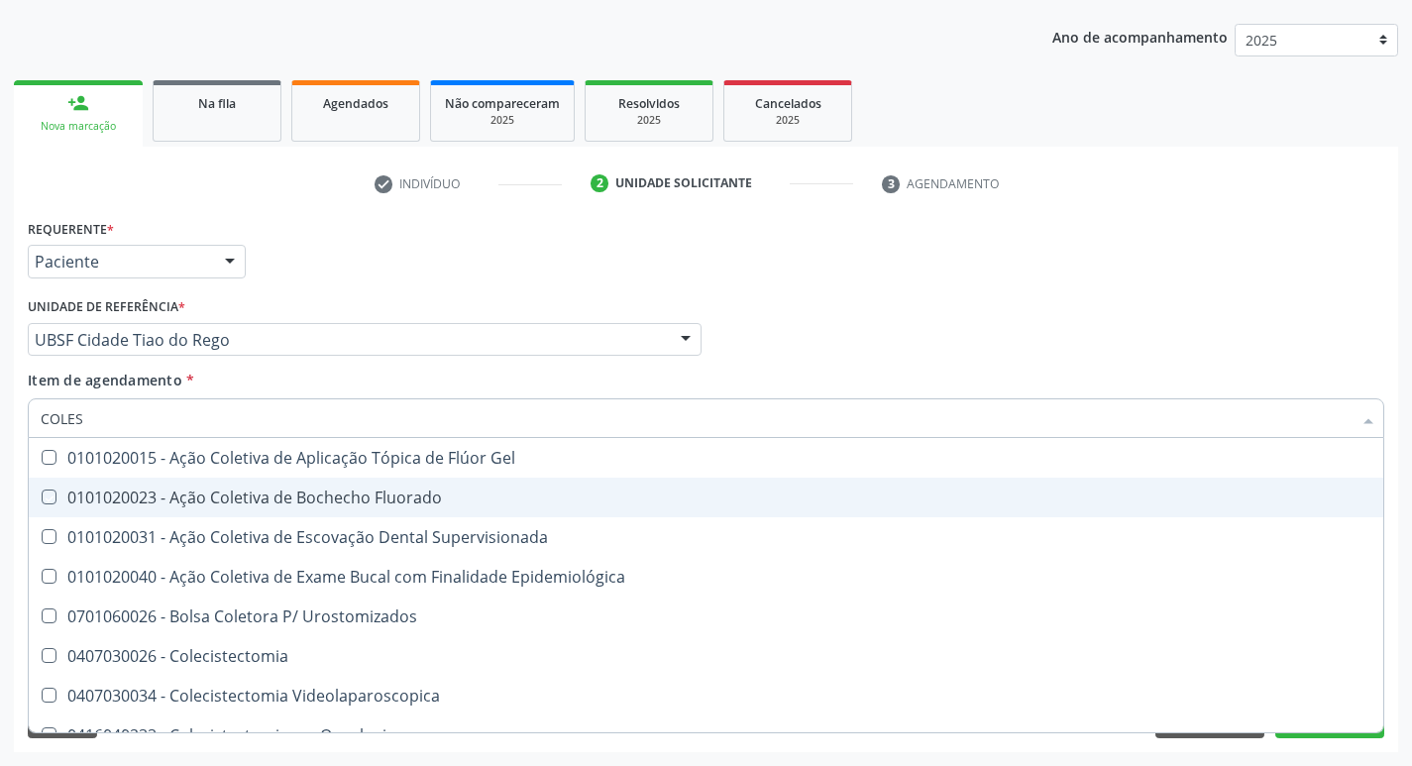
type input "COLE"
checkbox Gel "false"
checkbox Fluorado "false"
type input "COL"
checkbox Hdl "false"
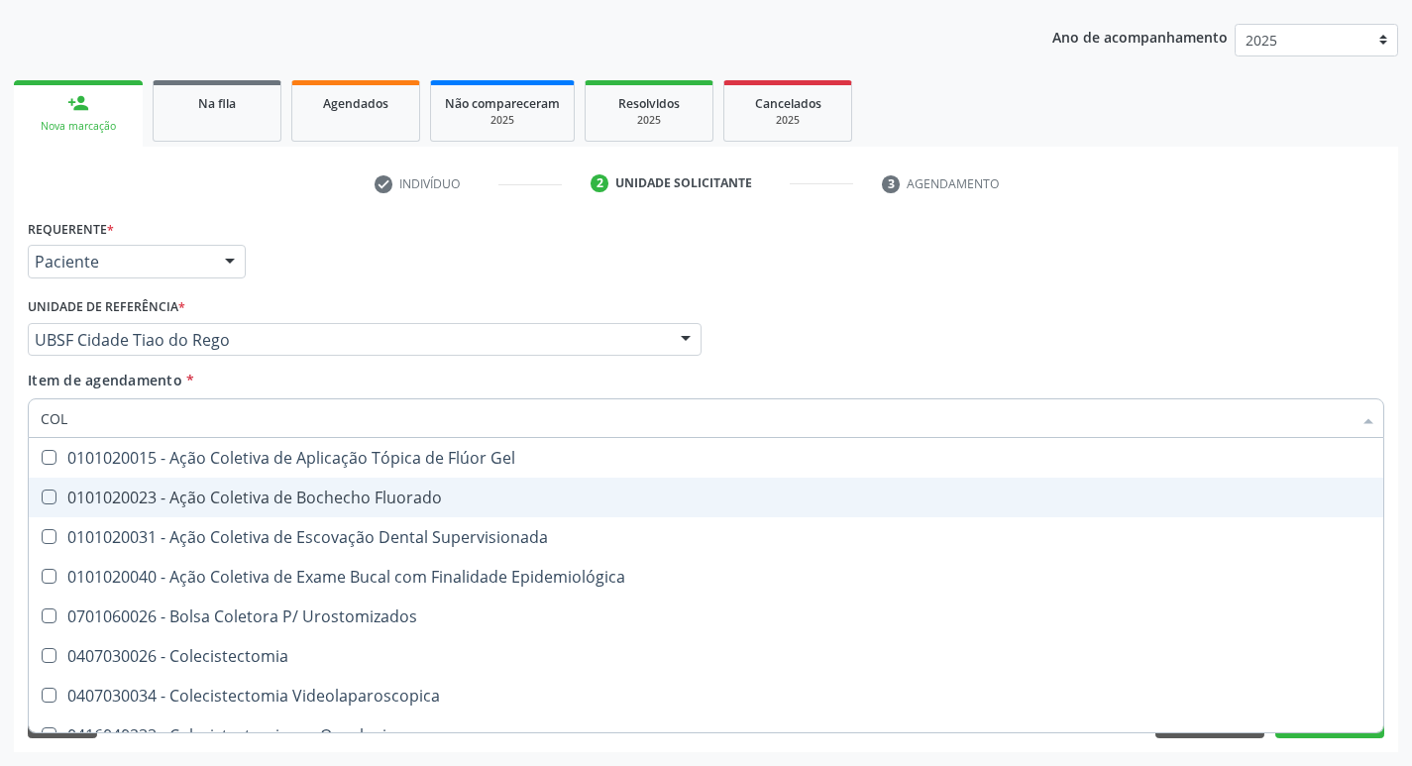
checkbox Ldl "false"
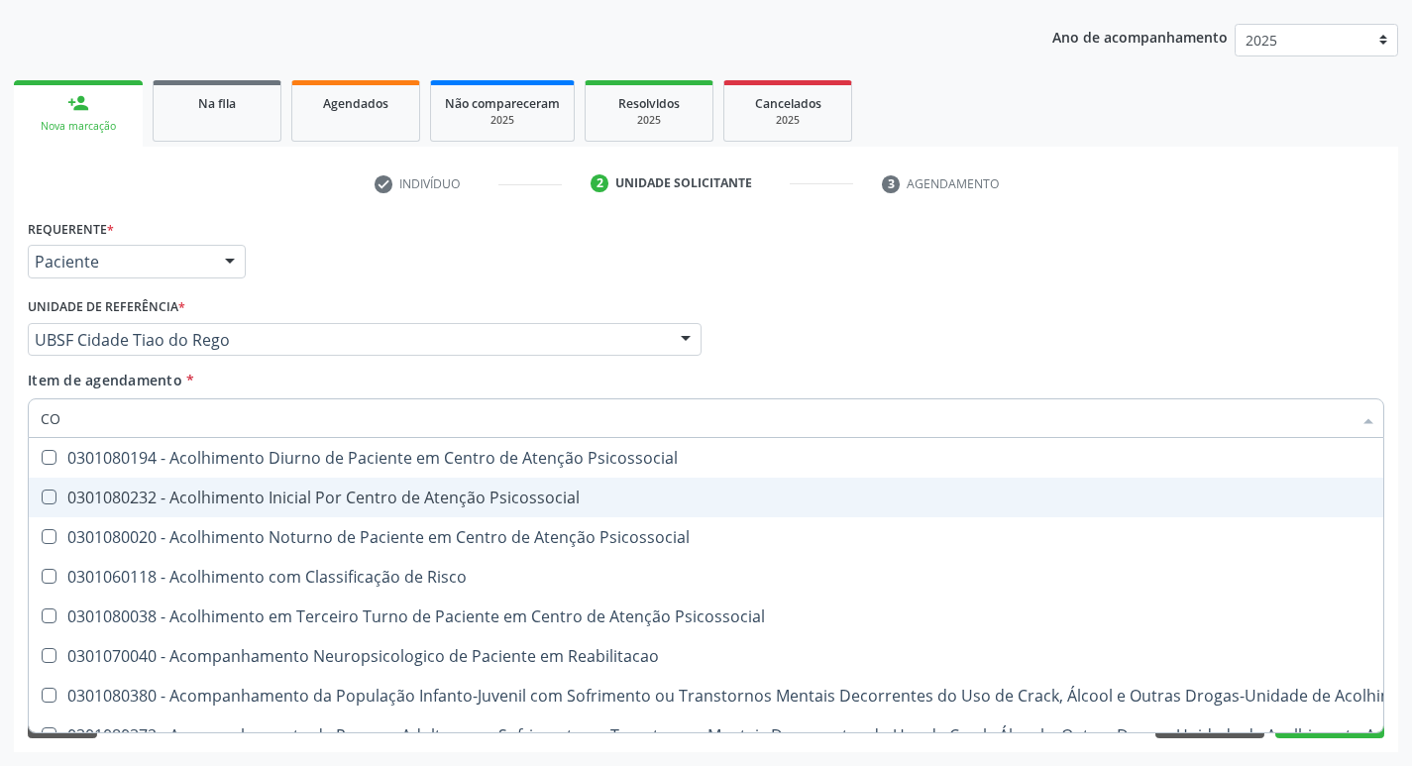
type input "C"
checkbox Hdl "false"
checkbox Ldl "false"
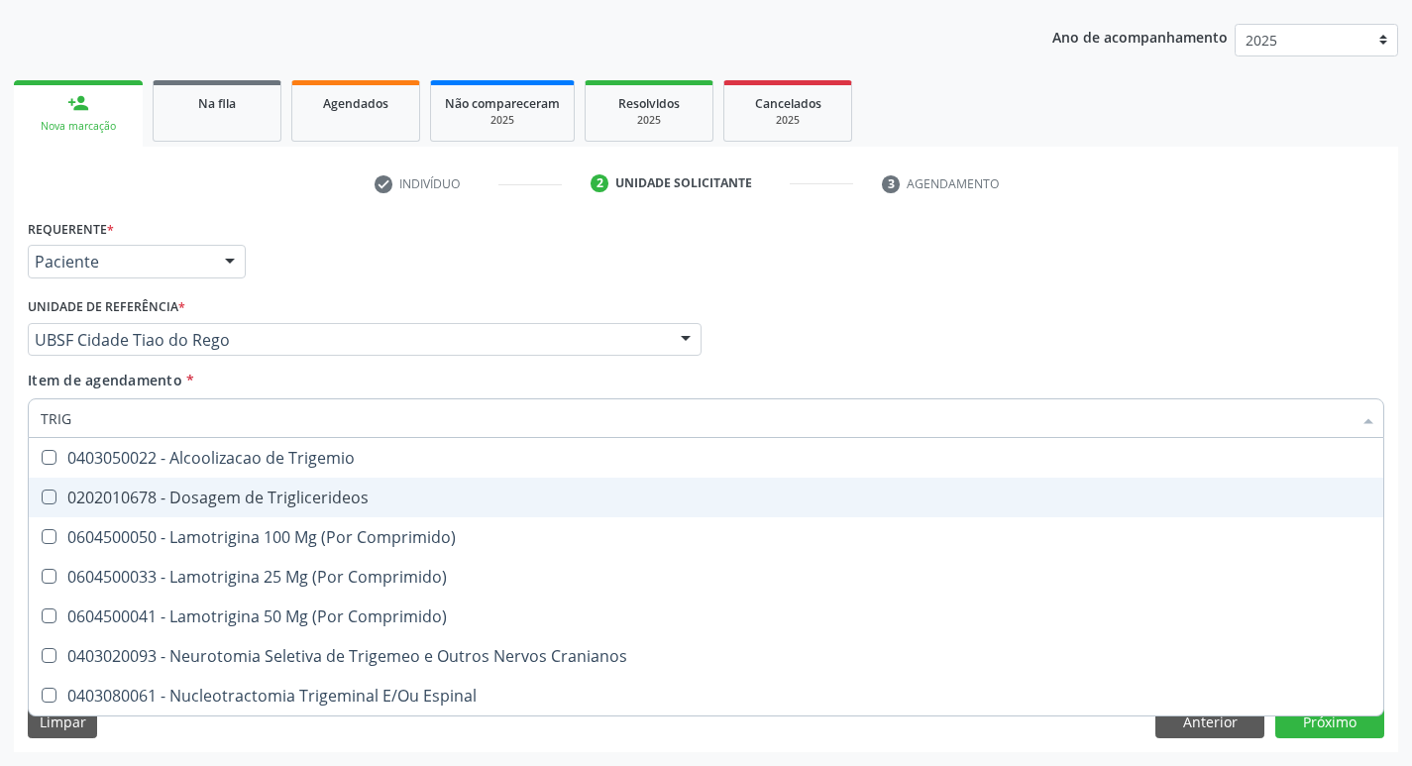
type input "TRIGL"
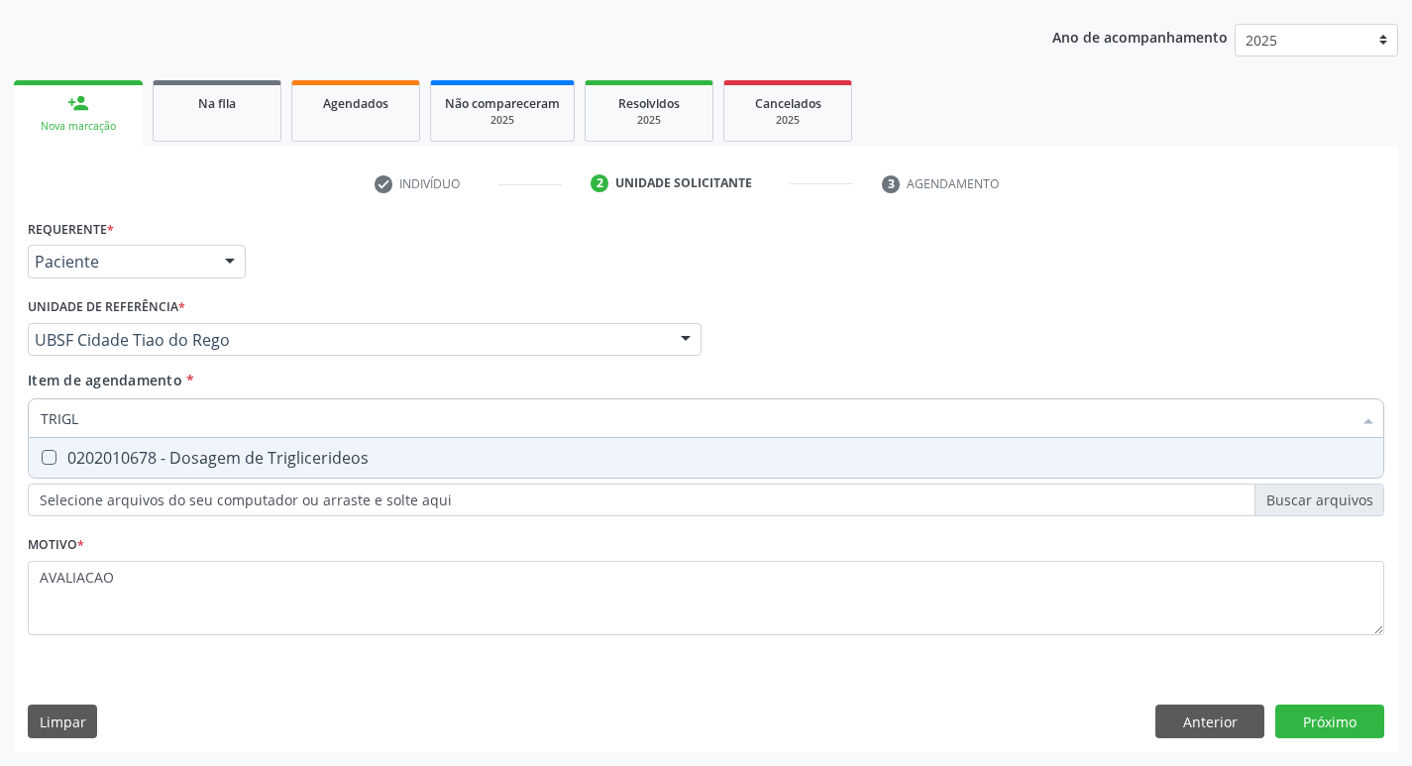
click at [318, 465] on div "0202010678 - Dosagem de Triglicerideos" at bounding box center [706, 458] width 1331 height 16
checkbox Triglicerideos "true"
type input "TRIG"
checkbox Triglicerideos "false"
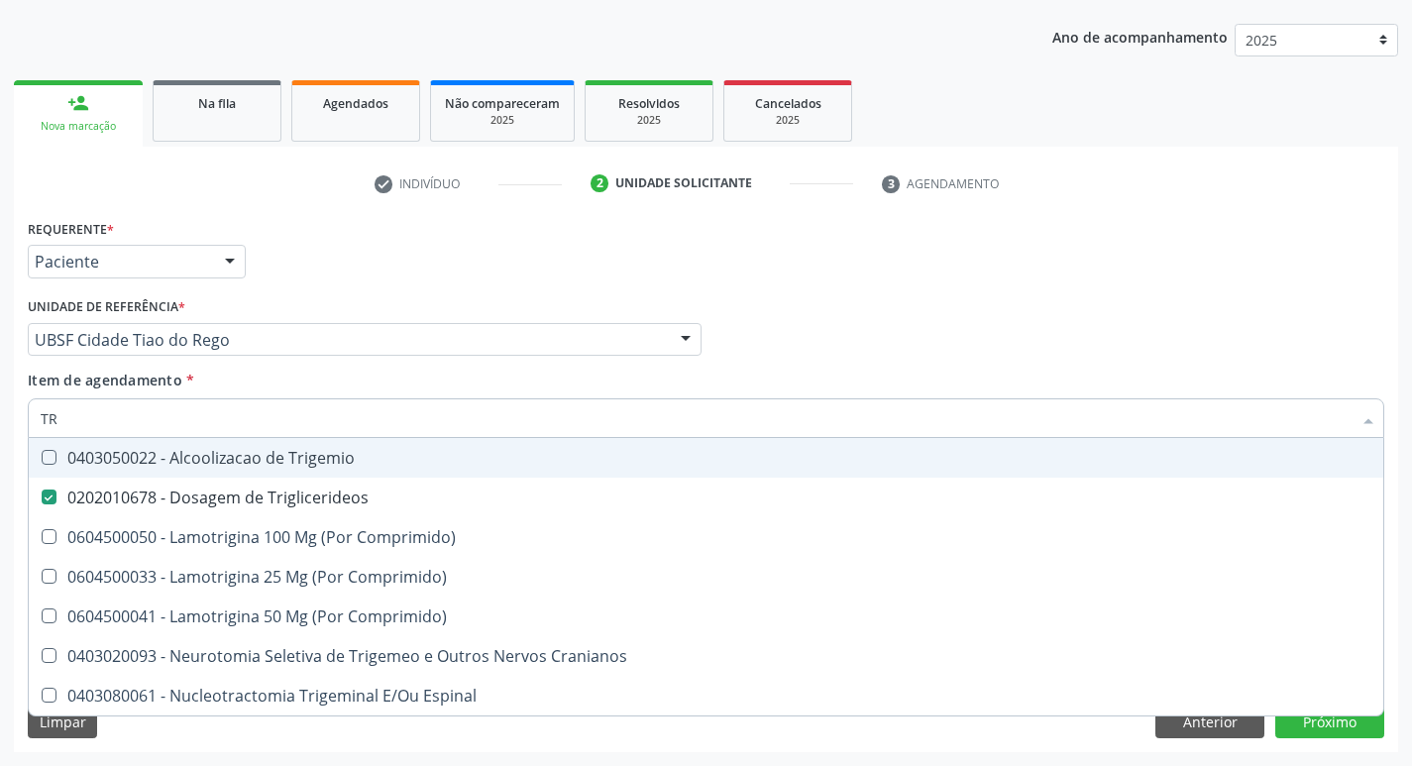
type input "T"
checkbox Triglicerideos "false"
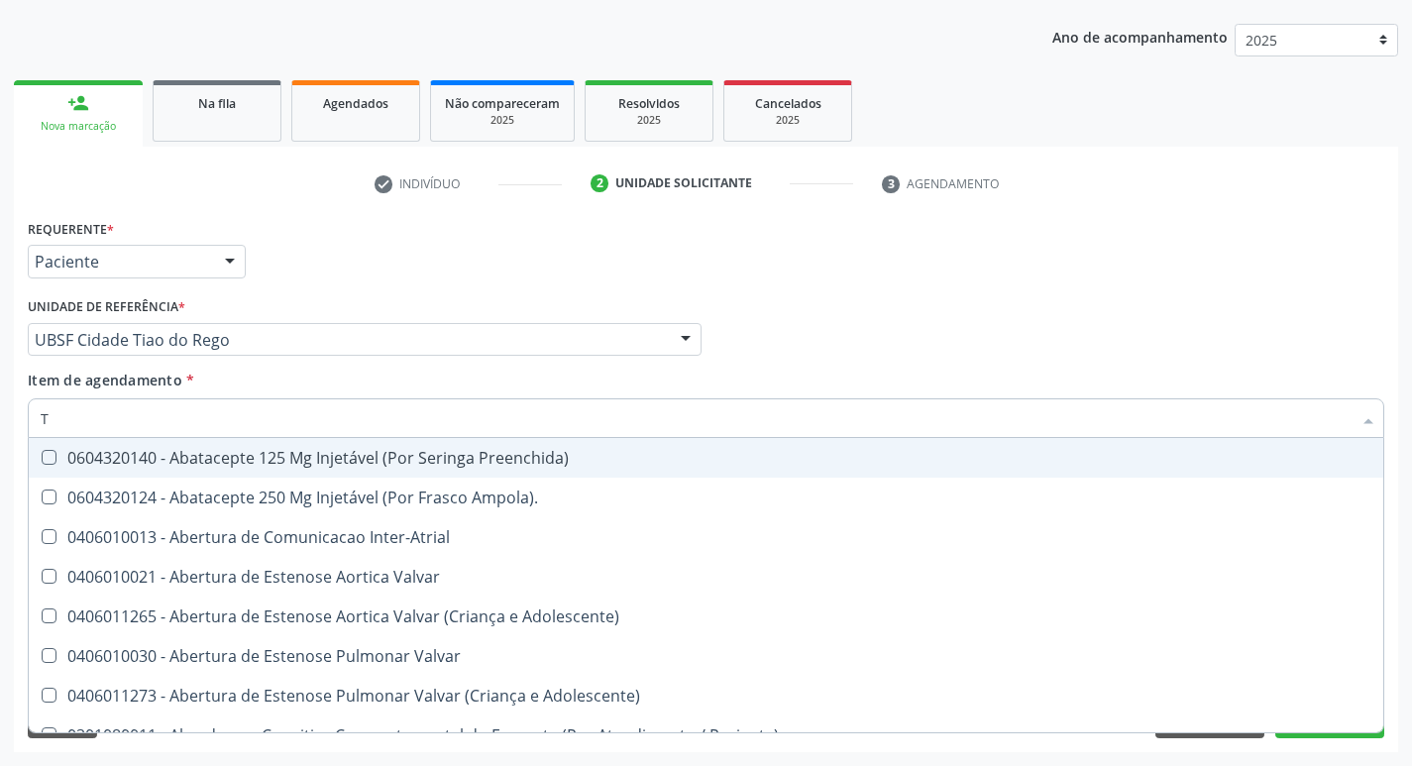
type input "TR"
checkbox Atendimentos-Mês\) "true"
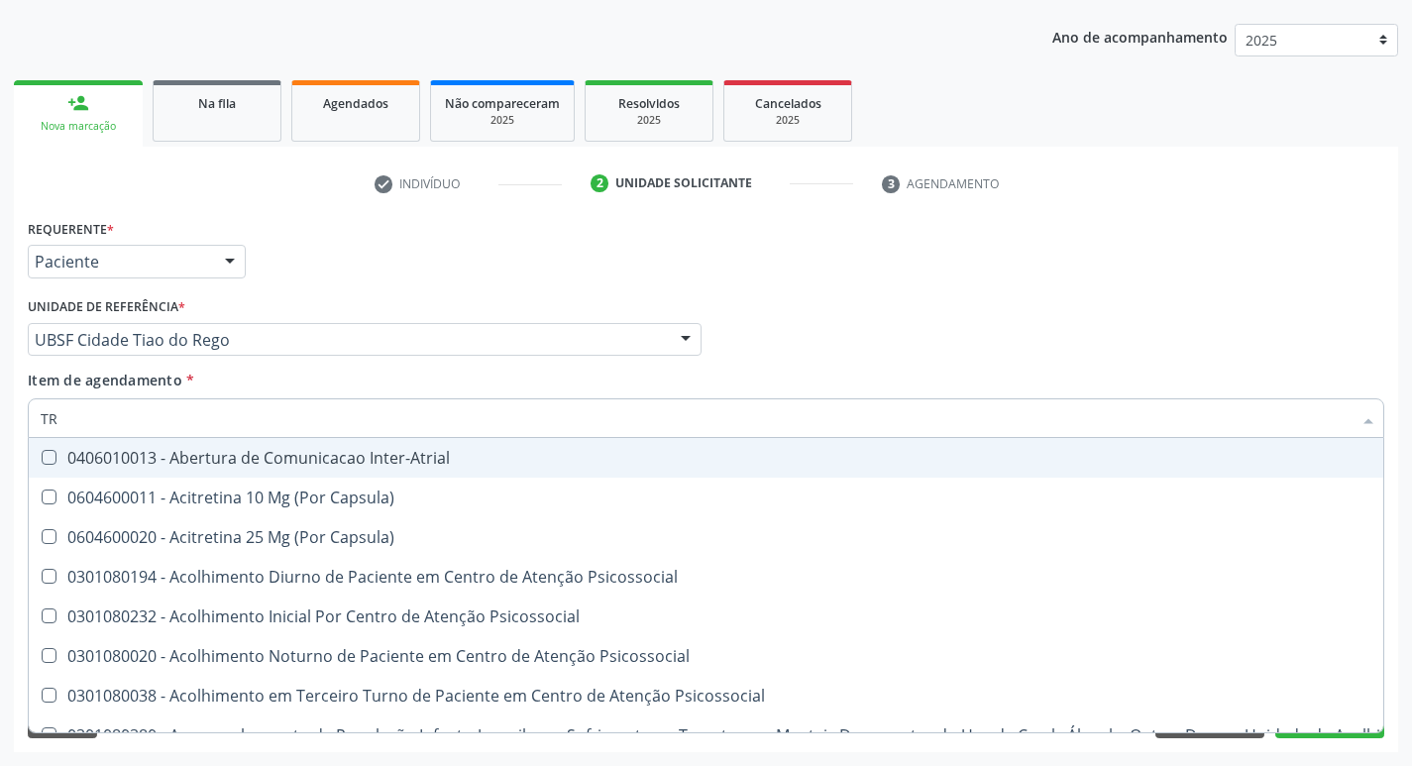
type input "TRI"
checkbox Níveis "true"
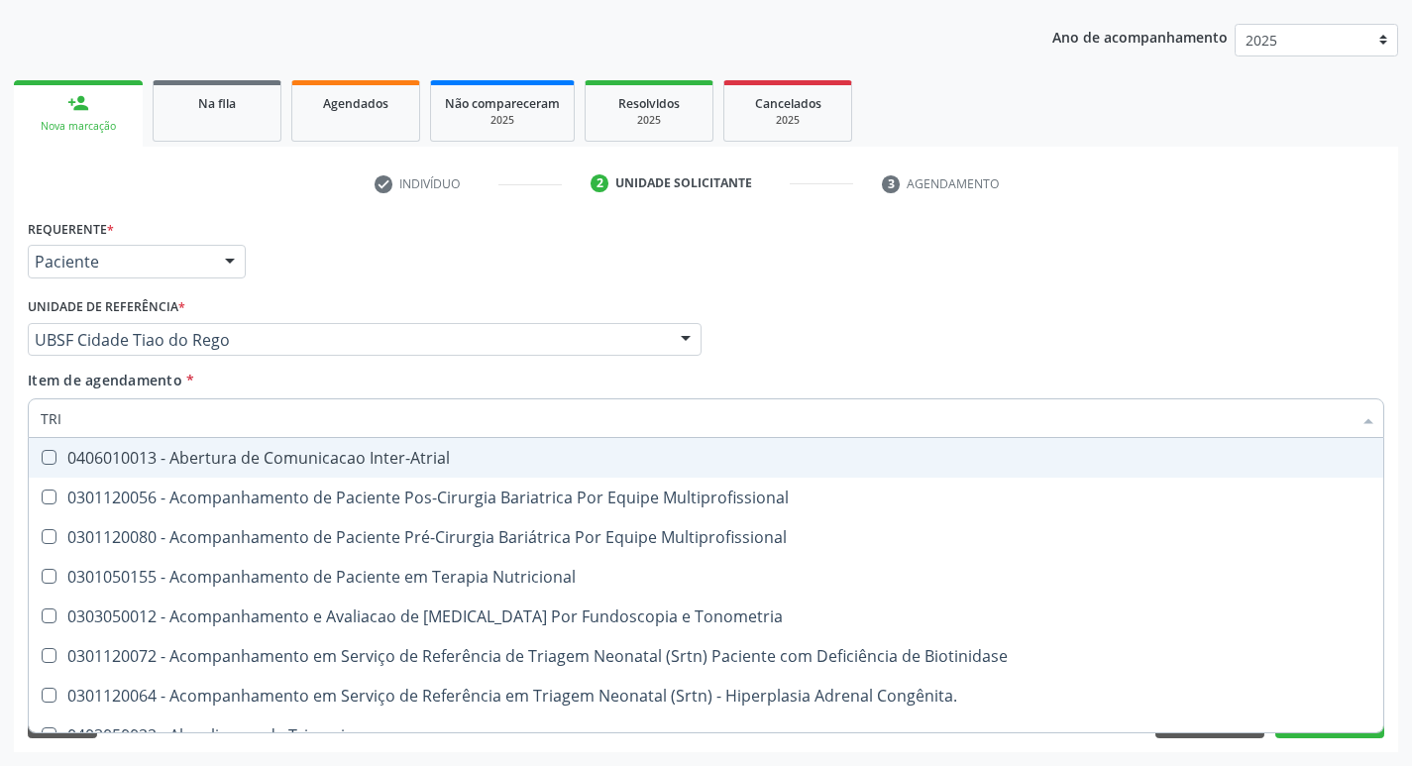
type input "TRIG"
checkbox Multiprofissional "true"
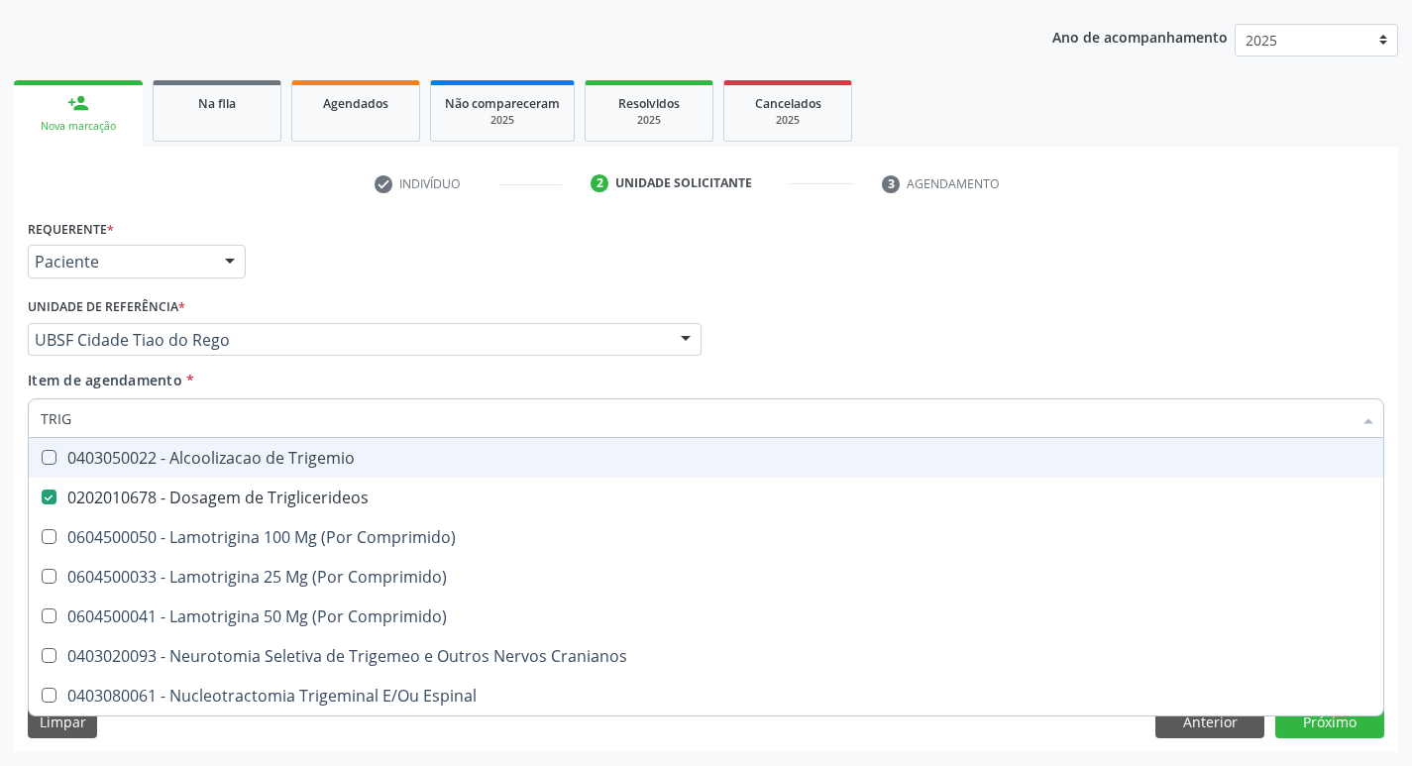
type input "TRIGL"
checkbox Trigemio "true"
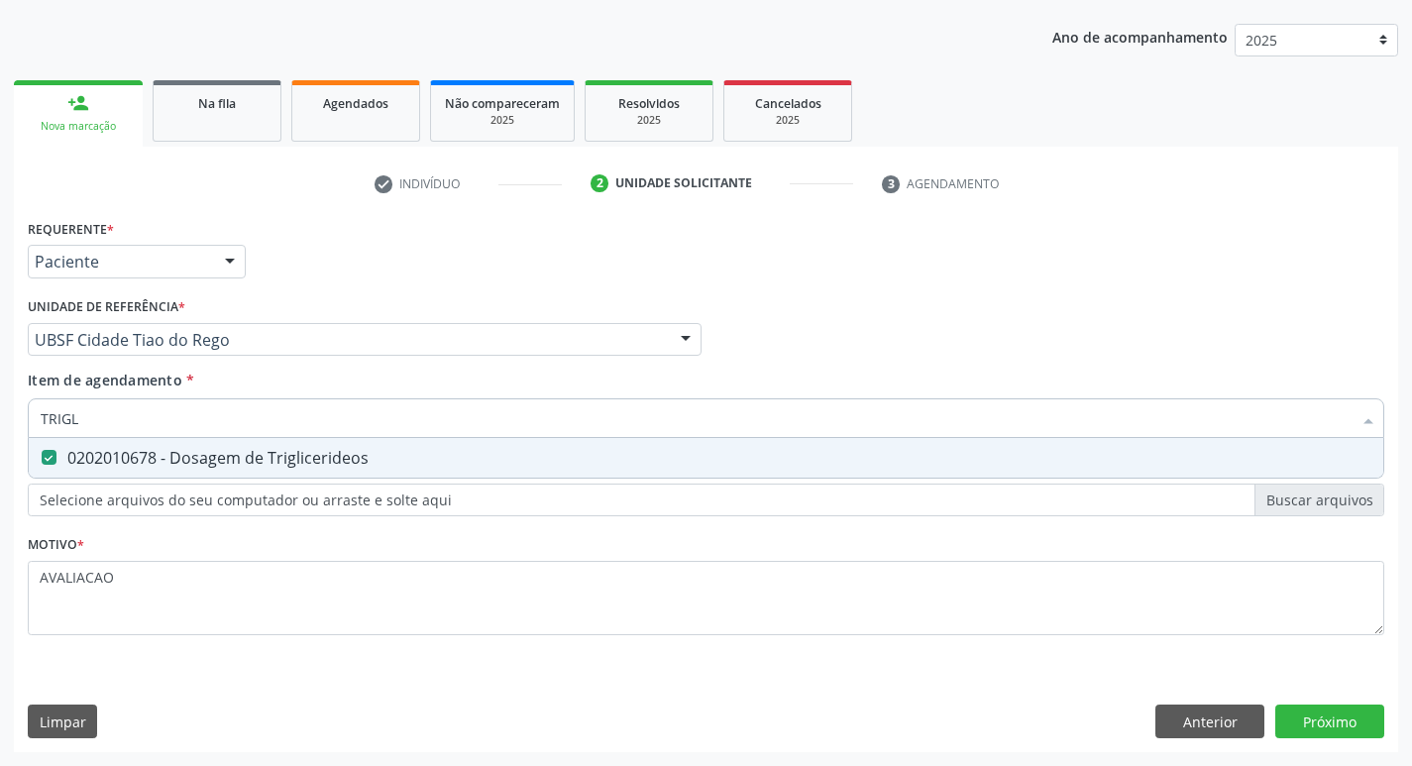
type input "TRIG"
checkbox Triglicerideos "false"
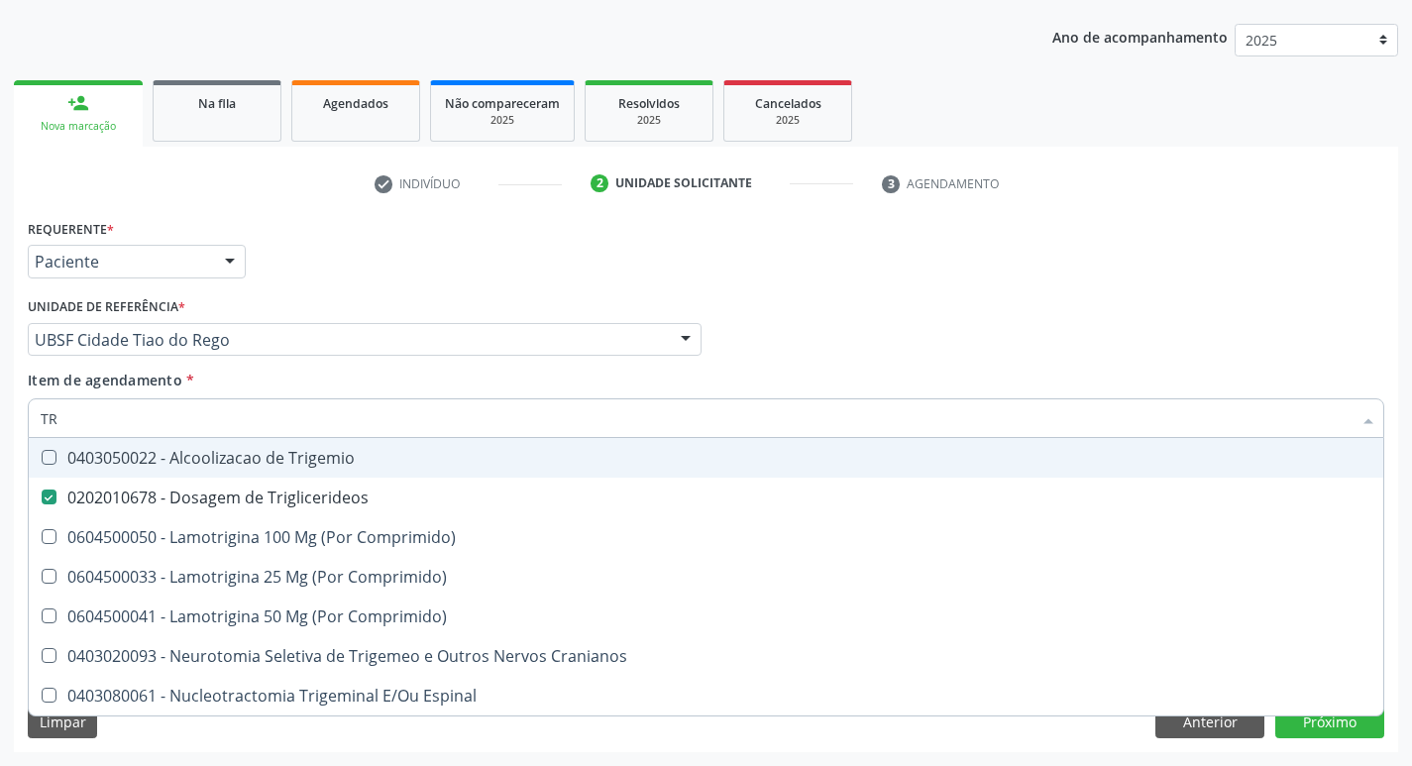
type input "T"
checkbox Triglicerideos "false"
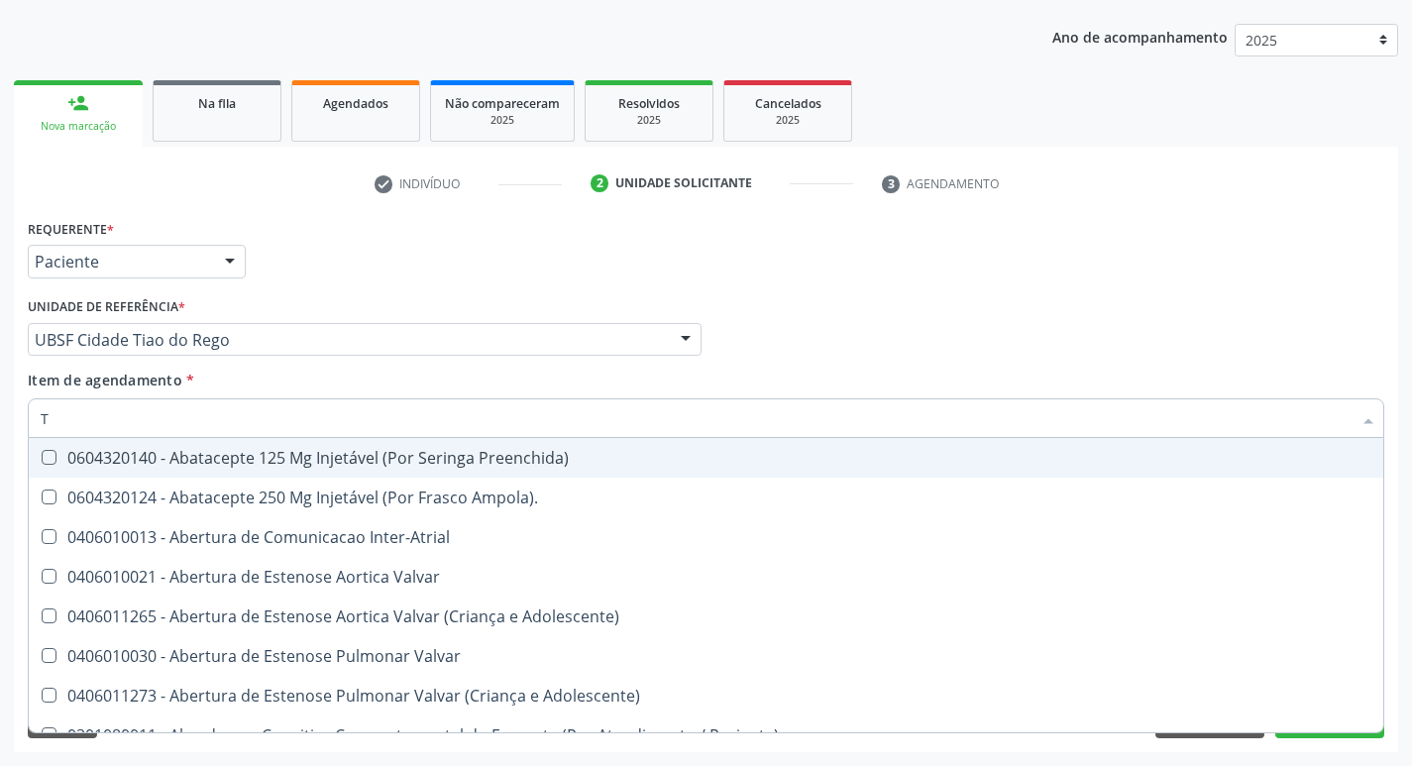
type input "TG"
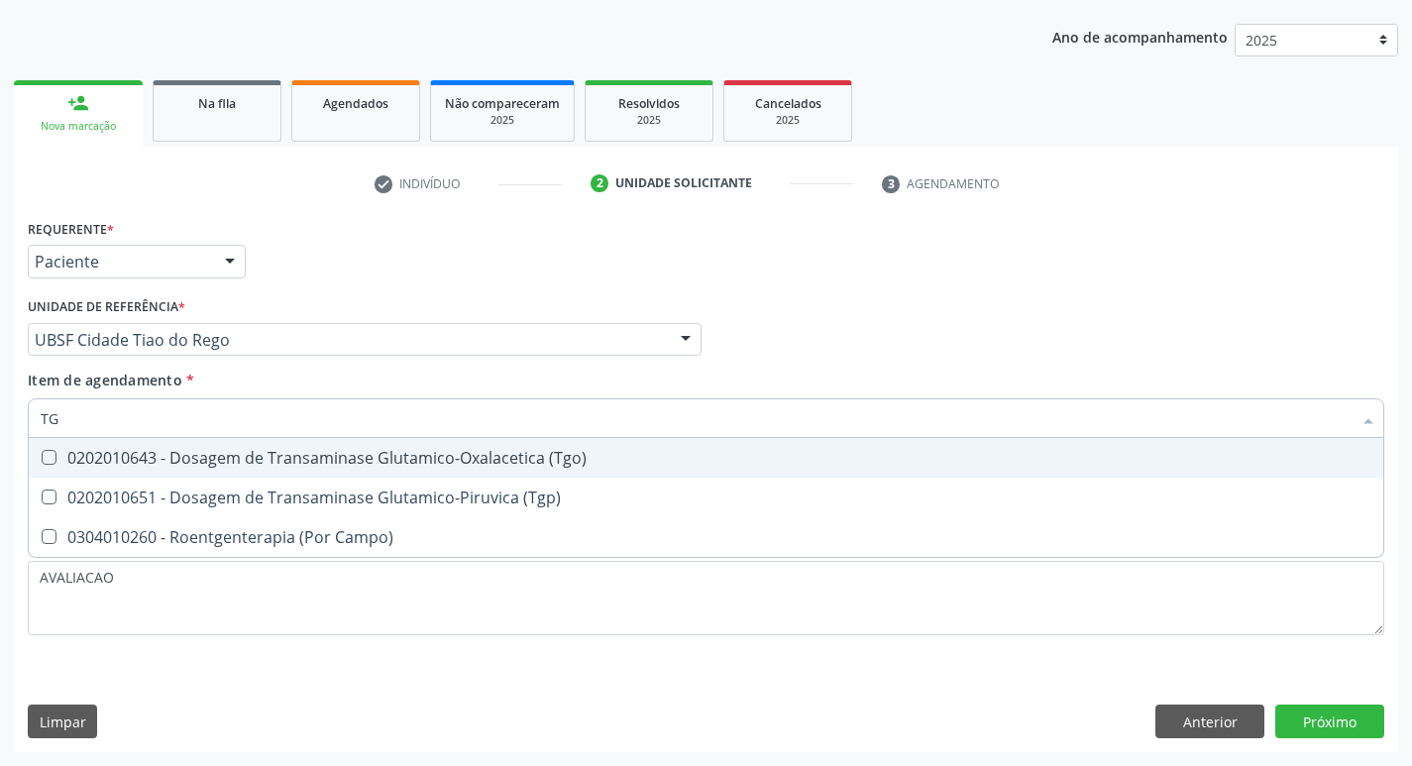
click at [318, 465] on div "0202010643 - Dosagem de Transaminase Glutamico-Oxalacetica (Tgo)" at bounding box center [706, 458] width 1331 height 16
checkbox \(Tgo\) "true"
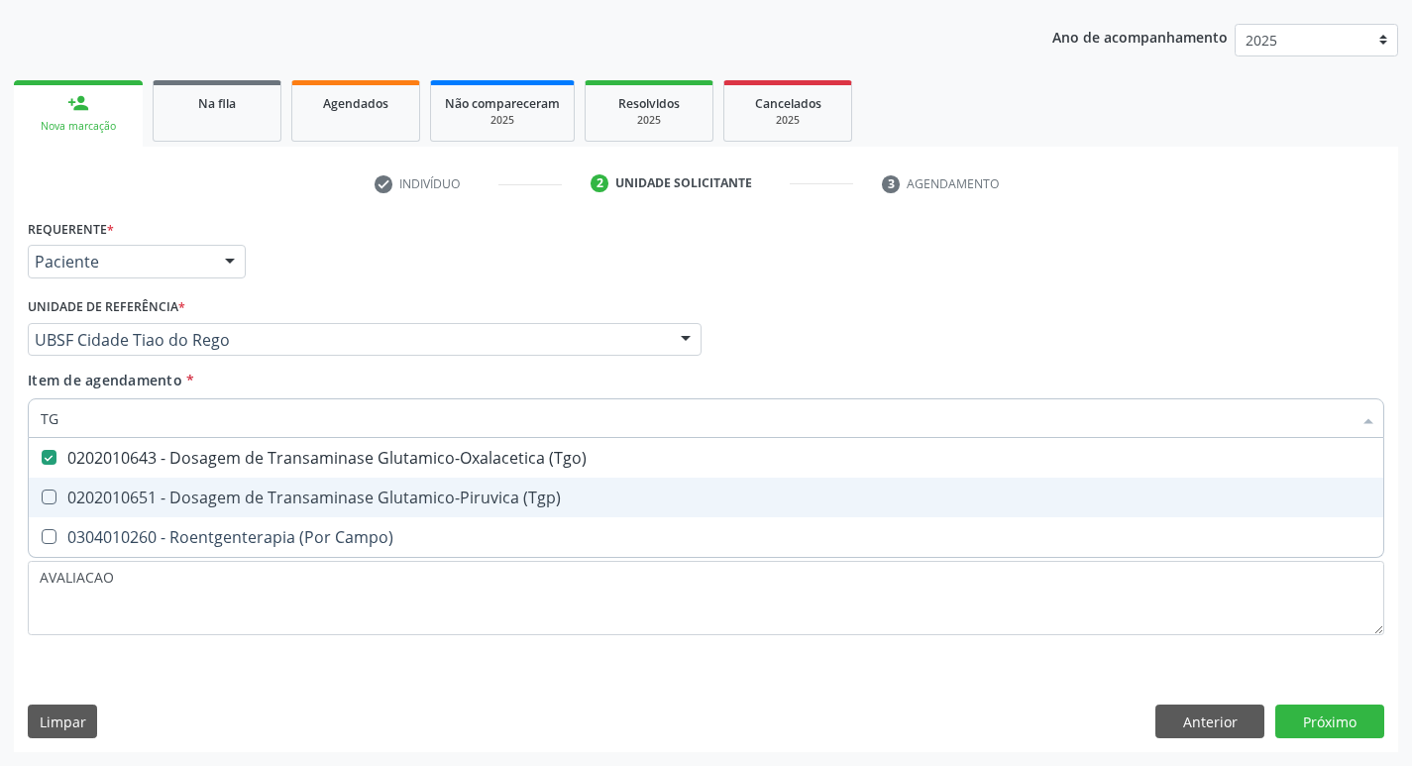
click at [336, 499] on div "0202010651 - Dosagem de Transaminase Glutamico-Piruvica (Tgp)" at bounding box center [706, 498] width 1331 height 16
checkbox \(Tgp\) "true"
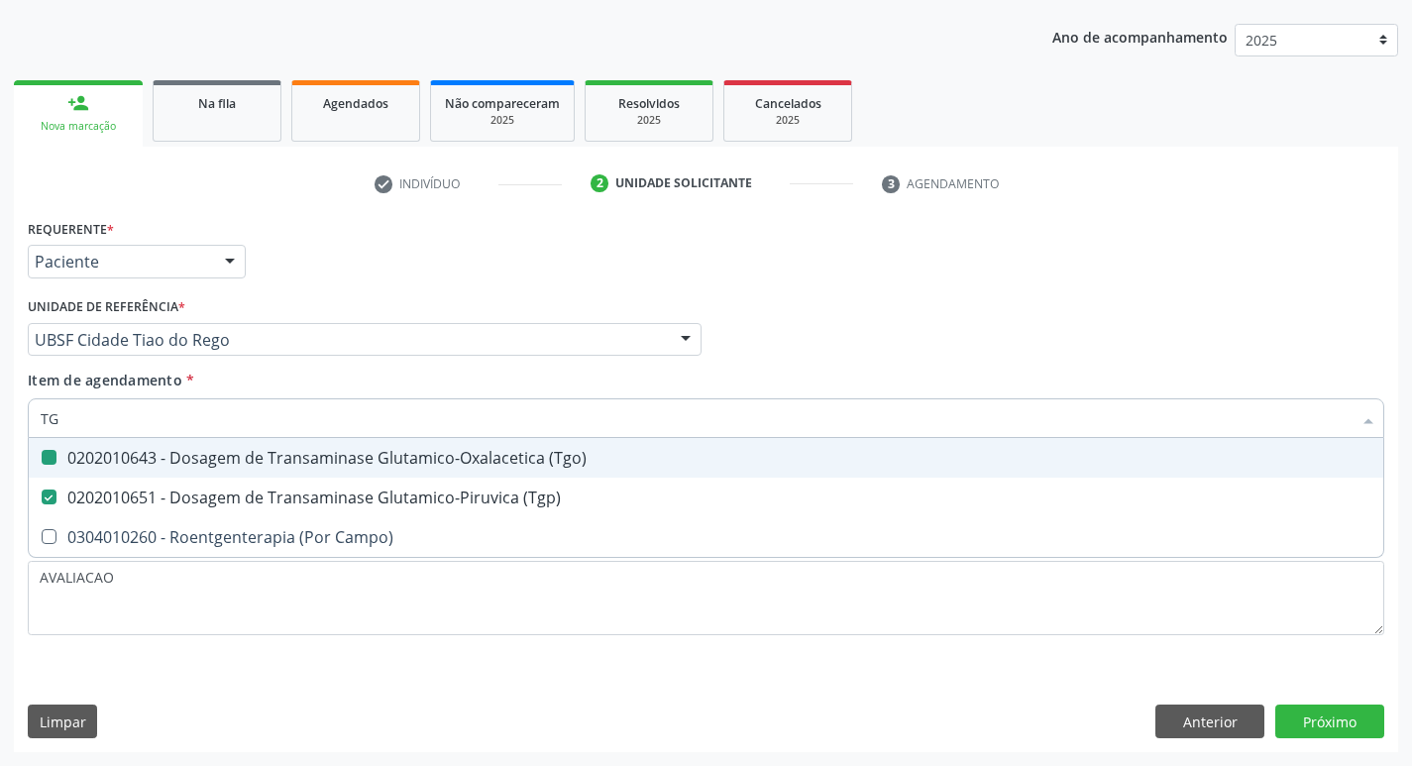
type input "T"
checkbox \(Tgo\) "false"
checkbox \(Tgp\) "false"
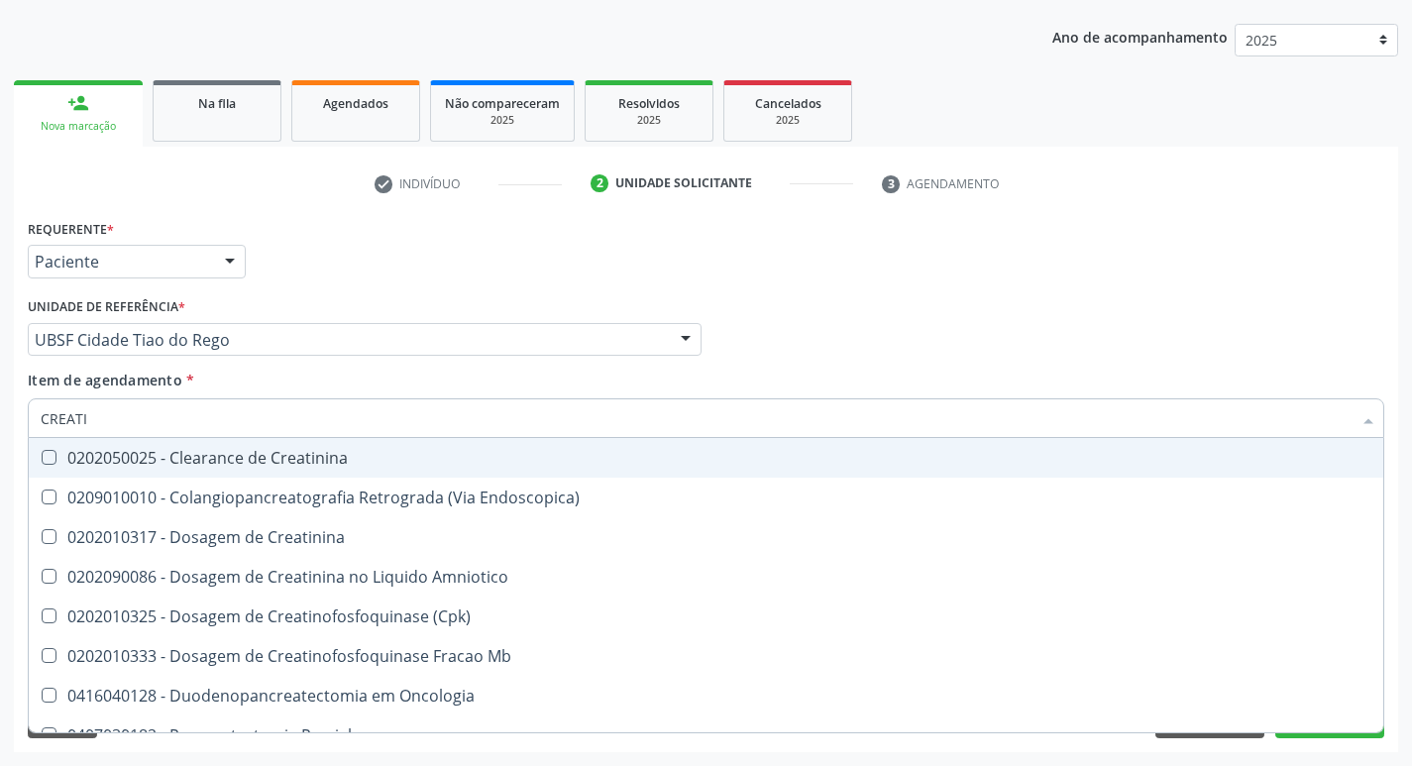
type input "CREATIN"
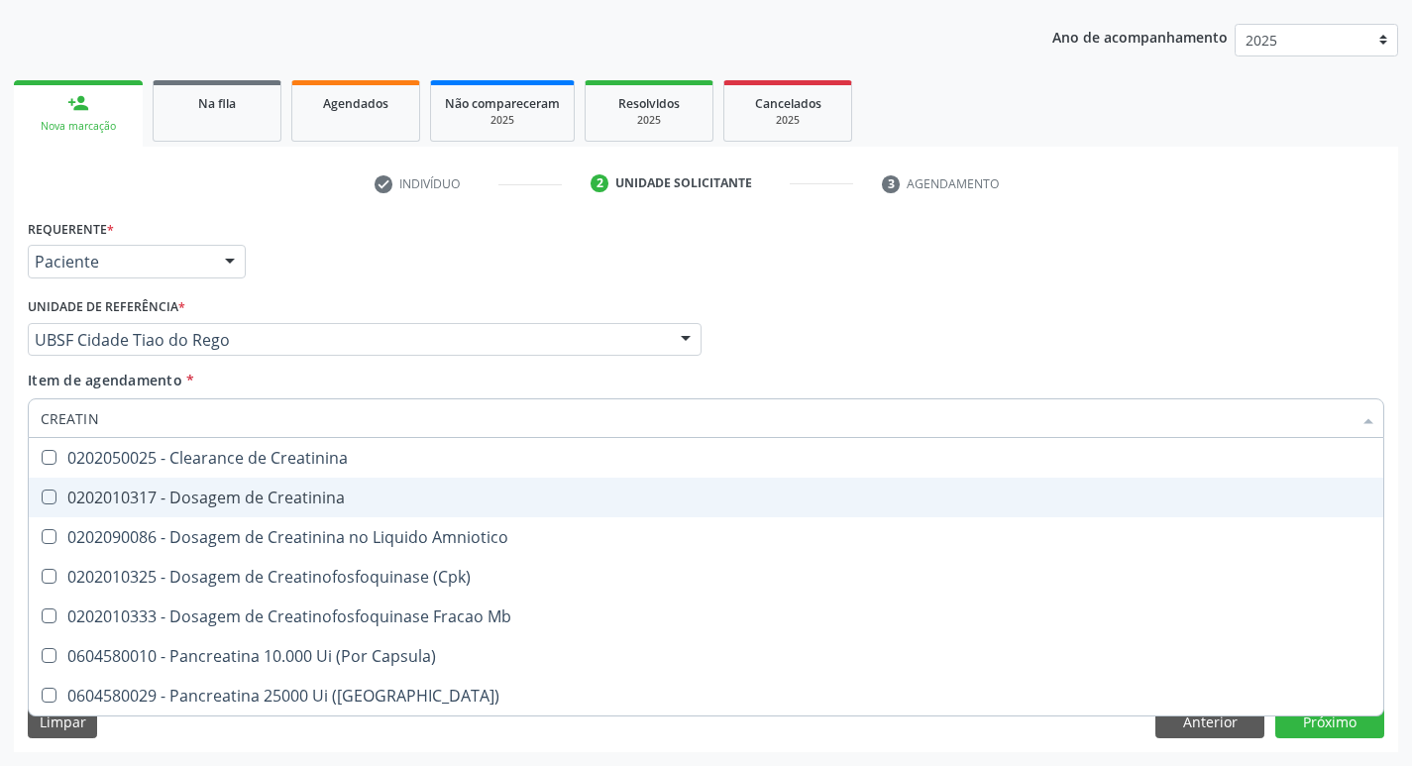
click at [249, 513] on span "0202010317 - Dosagem de Creatinina" at bounding box center [706, 498] width 1355 height 40
checkbox Creatinina "true"
type input "CREA"
checkbox Creatinina "false"
checkbox Amniotico "false"
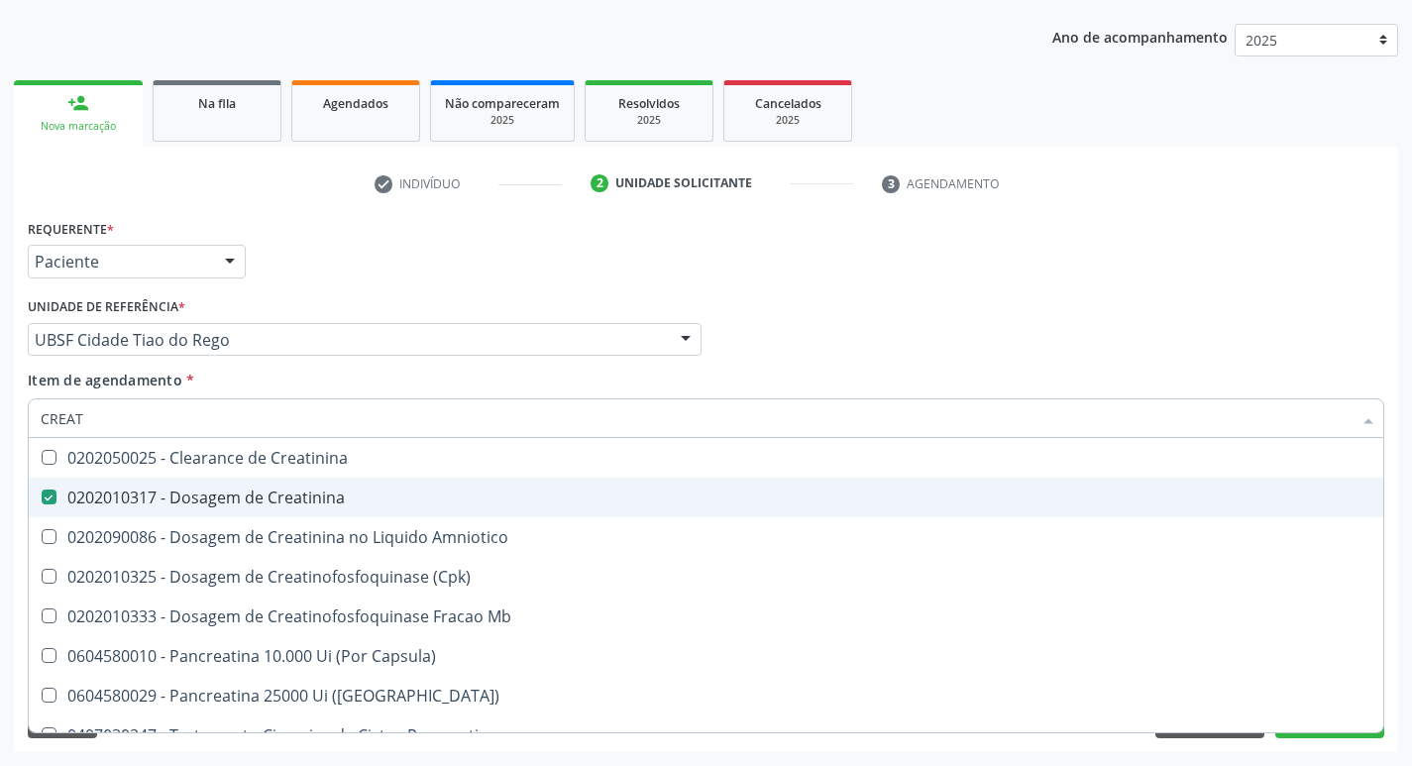
checkbox Mb "true"
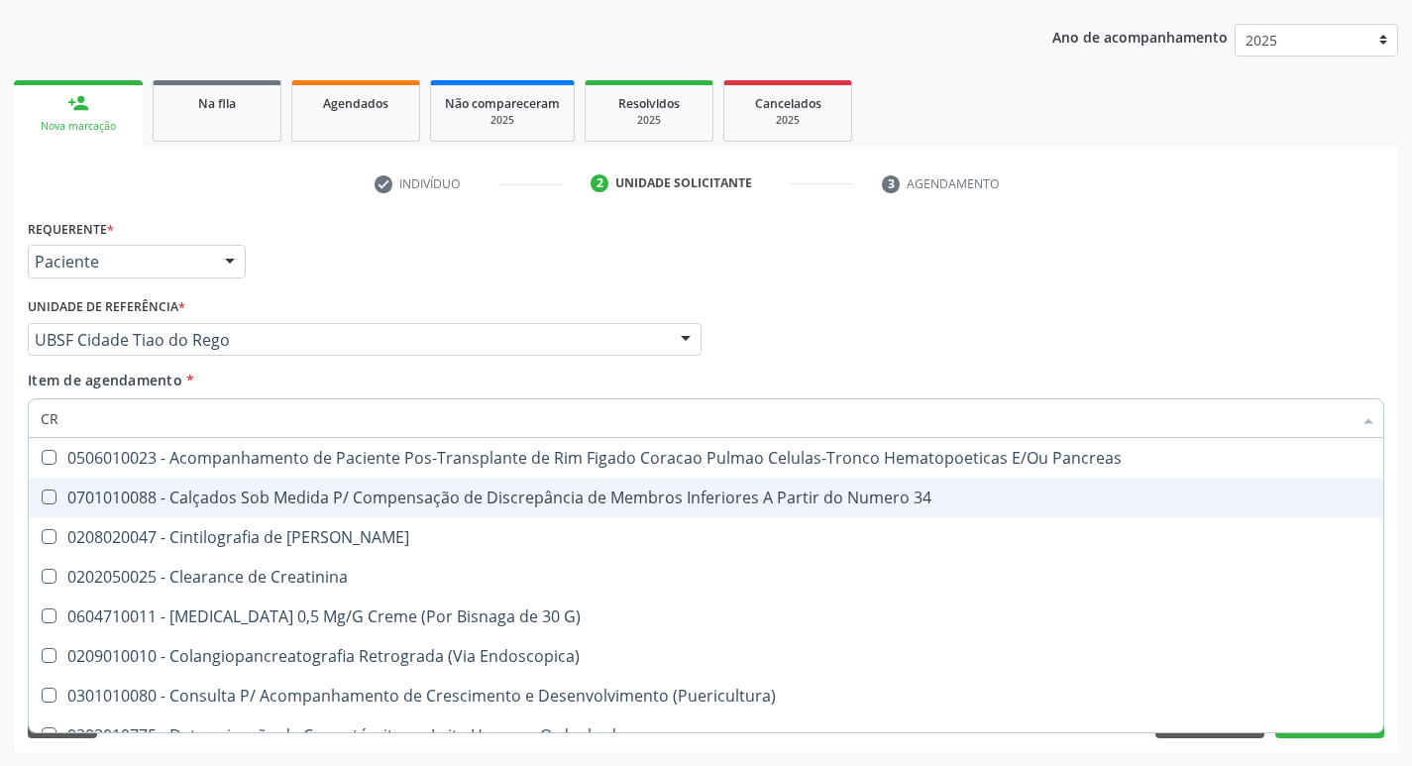
type input "C"
checkbox G\) "false"
checkbox Creatinina "false"
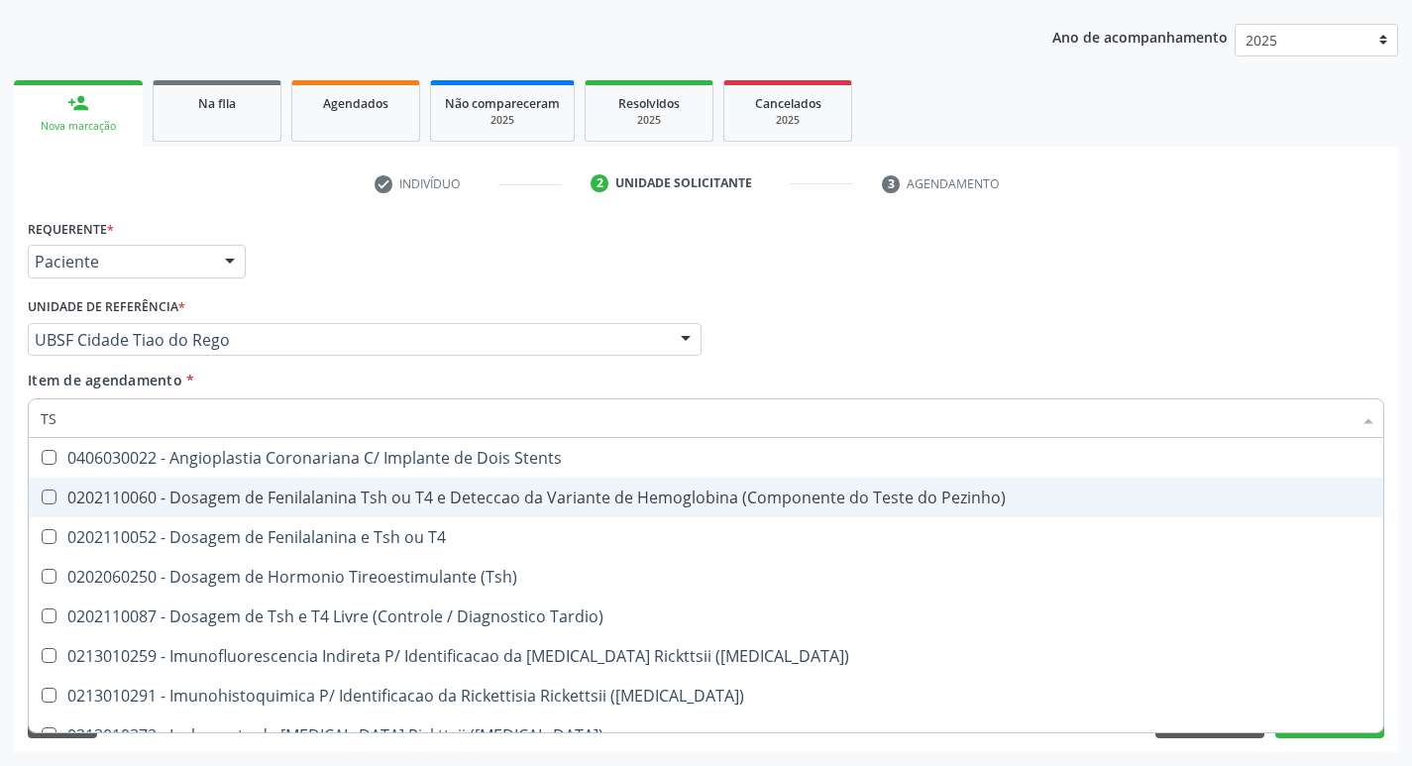
type input "TSH"
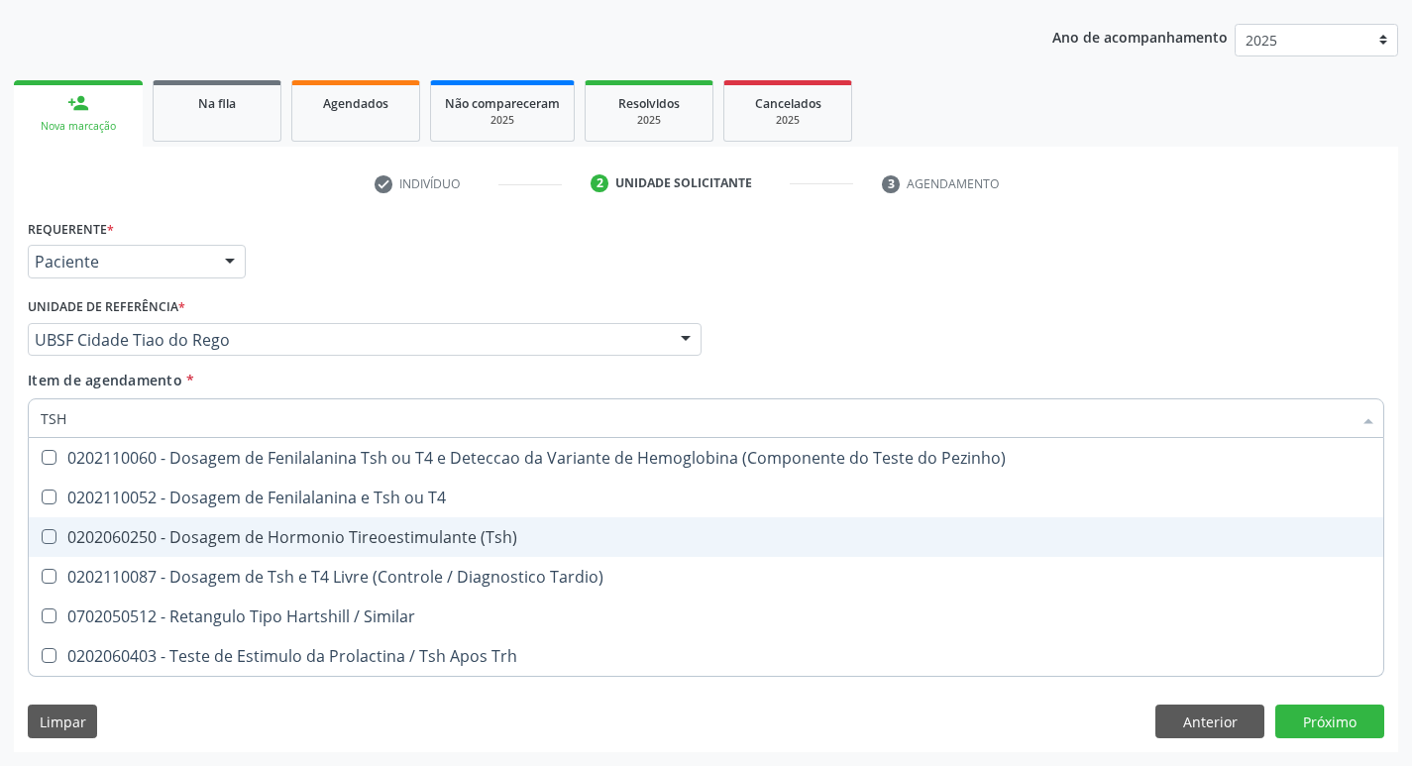
click at [284, 536] on div "0202060250 - Dosagem de Hormonio Tireoestimulante (Tsh)" at bounding box center [706, 537] width 1331 height 16
checkbox \(Tsh\) "true"
type input "TS"
checkbox \(Tsh\) "false"
checkbox Tardio\) "true"
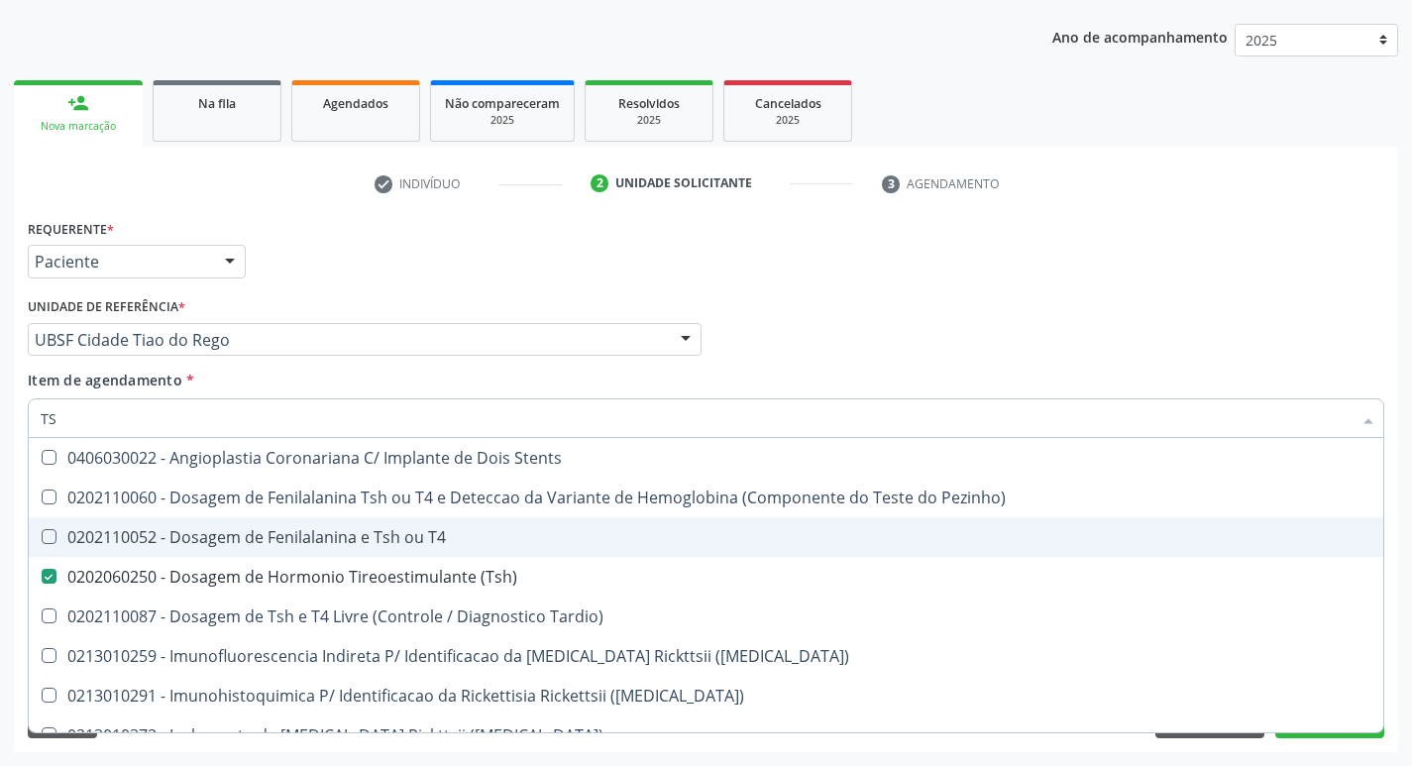
type input "T"
checkbox \(Tsh\) "false"
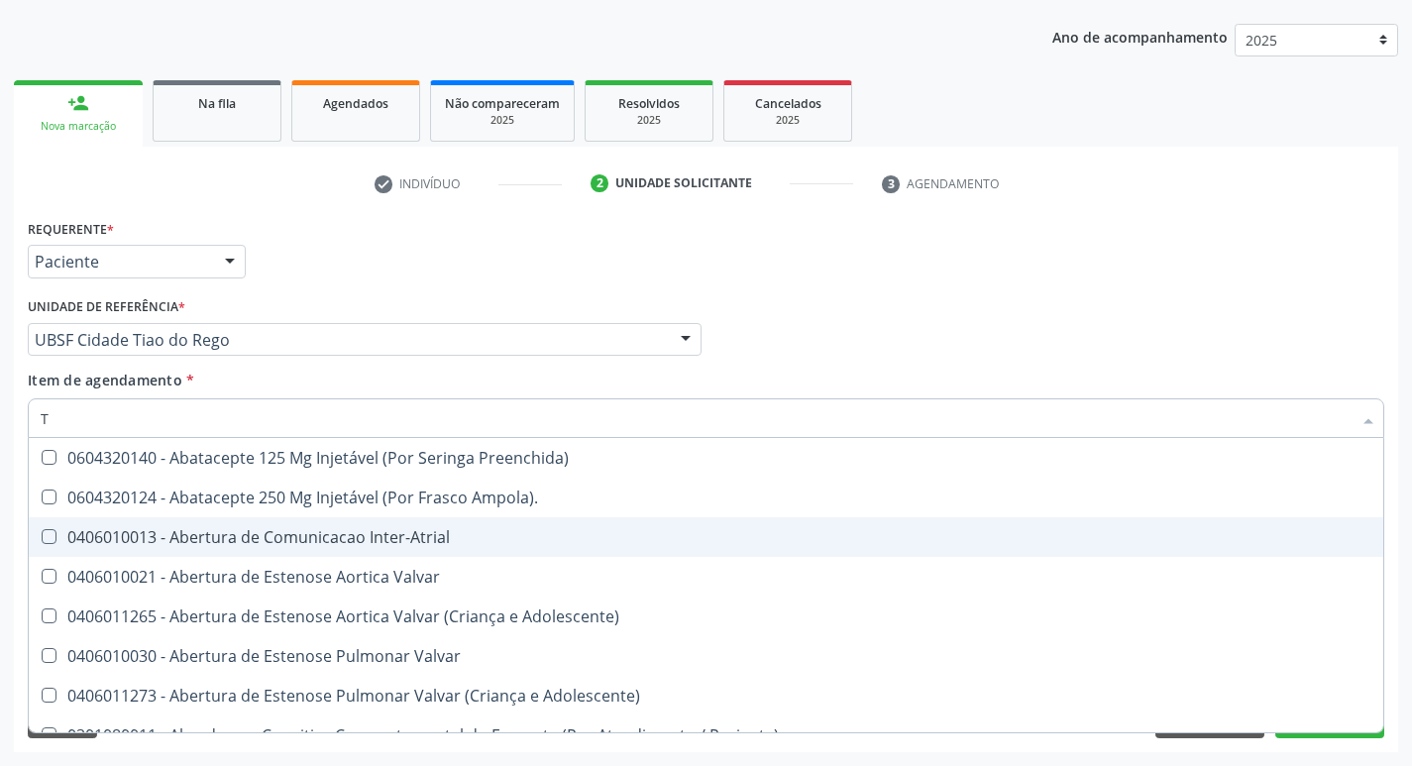
type input "T4"
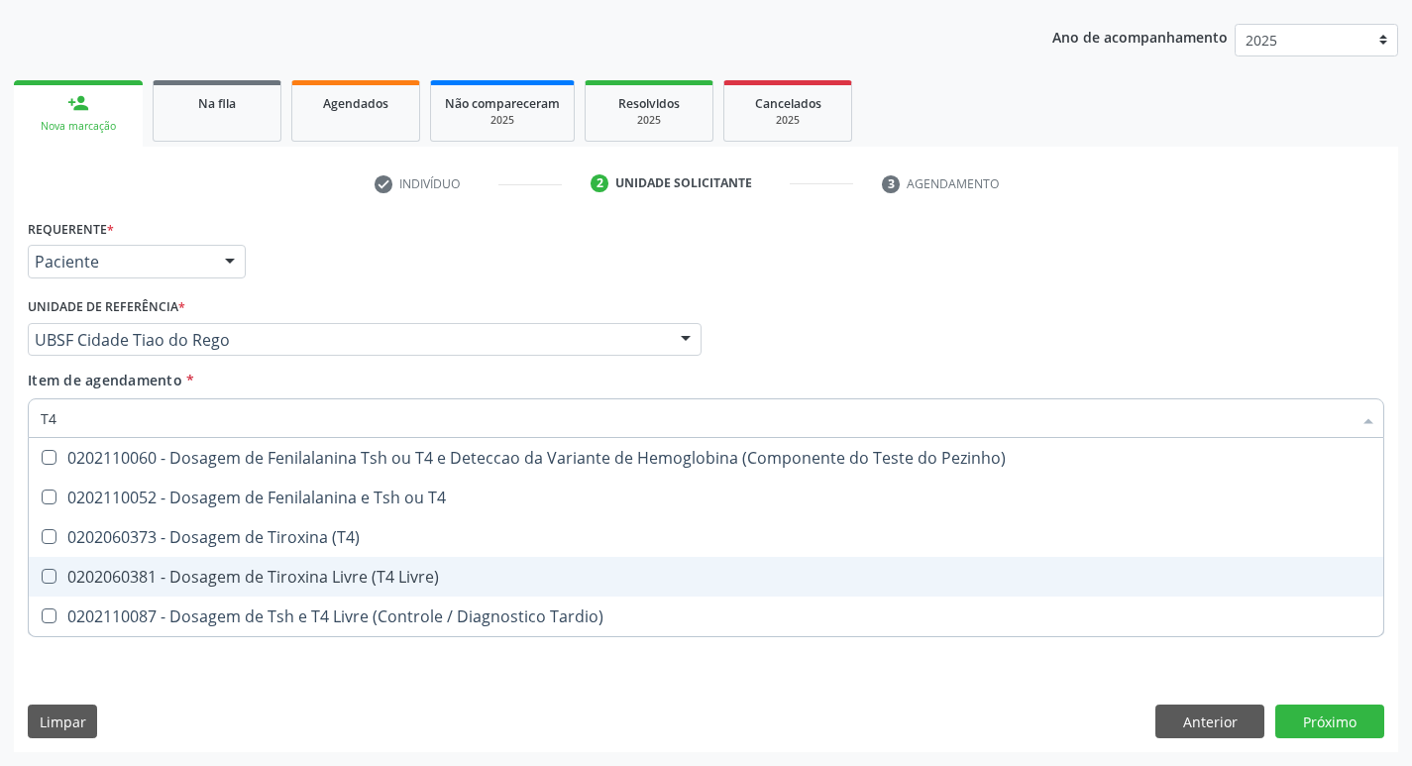
click at [381, 575] on div "0202060381 - Dosagem de Tiroxina Livre (T4 Livre)" at bounding box center [706, 577] width 1331 height 16
checkbox Livre\) "true"
type input "T"
checkbox Livre\) "false"
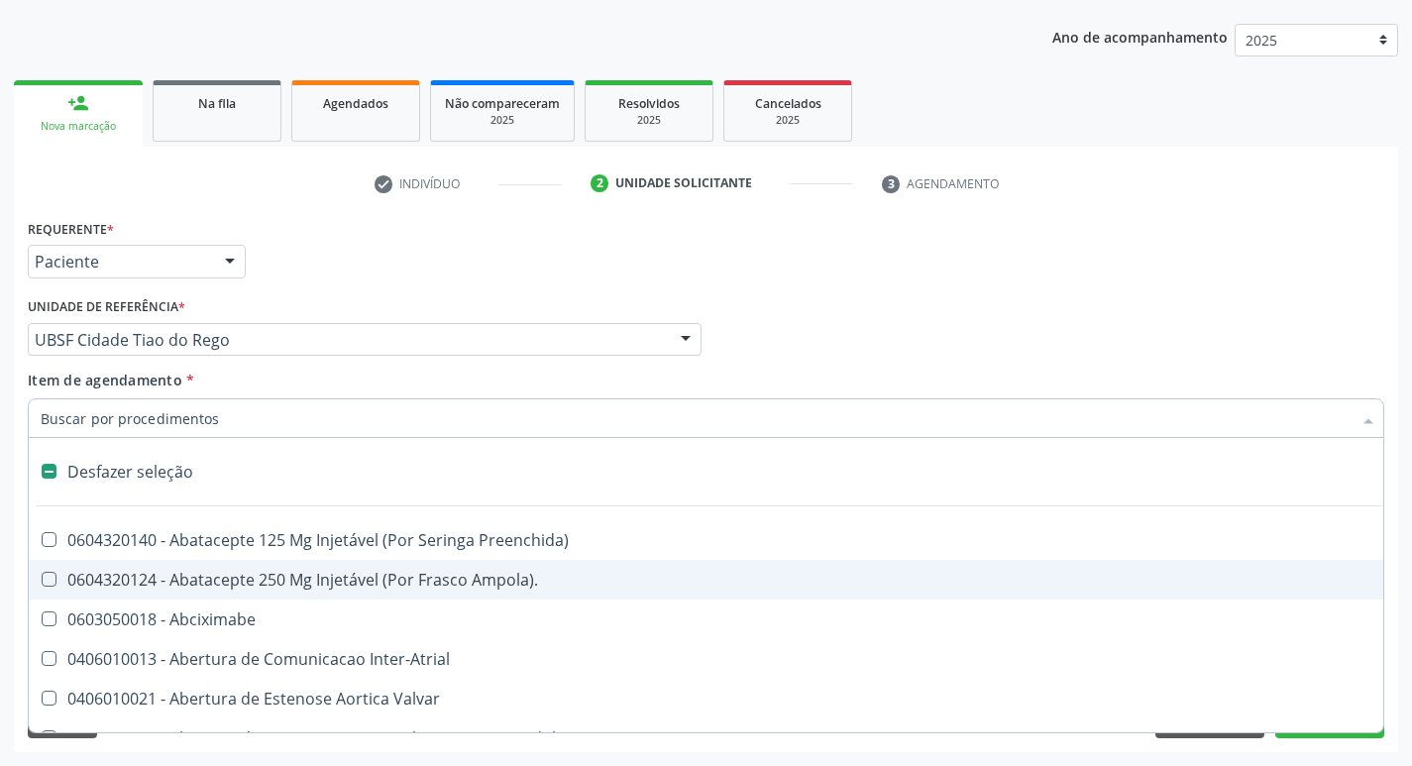
type input "2"
checkbox Monopolar "true"
checkbox Quadril "true"
checkbox Biologica "true"
checkbox Vagina "true"
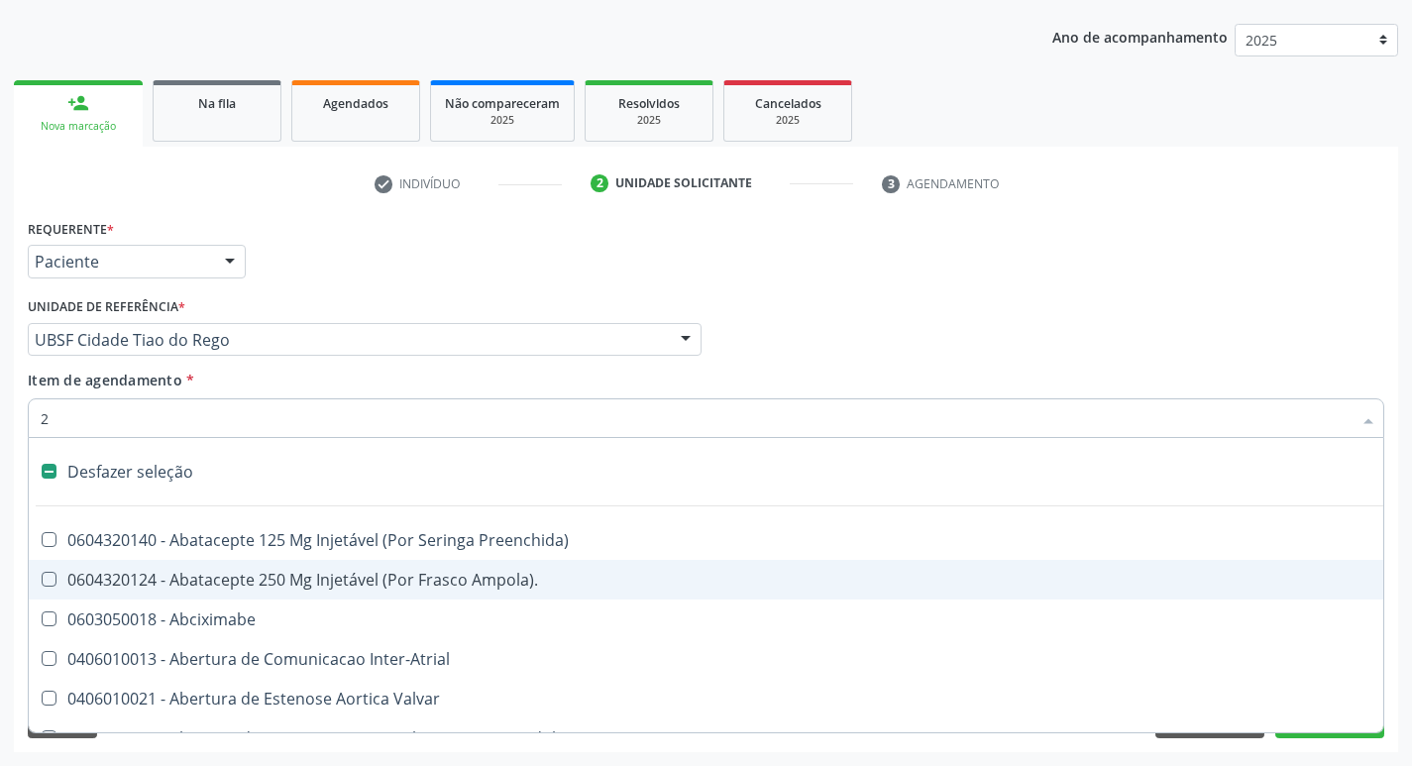
checkbox Puerperal "true"
checkbox Internado "true"
checkbox Anos\) "true"
checkbox Congenita "true"
checkbox Adolescente\) "true"
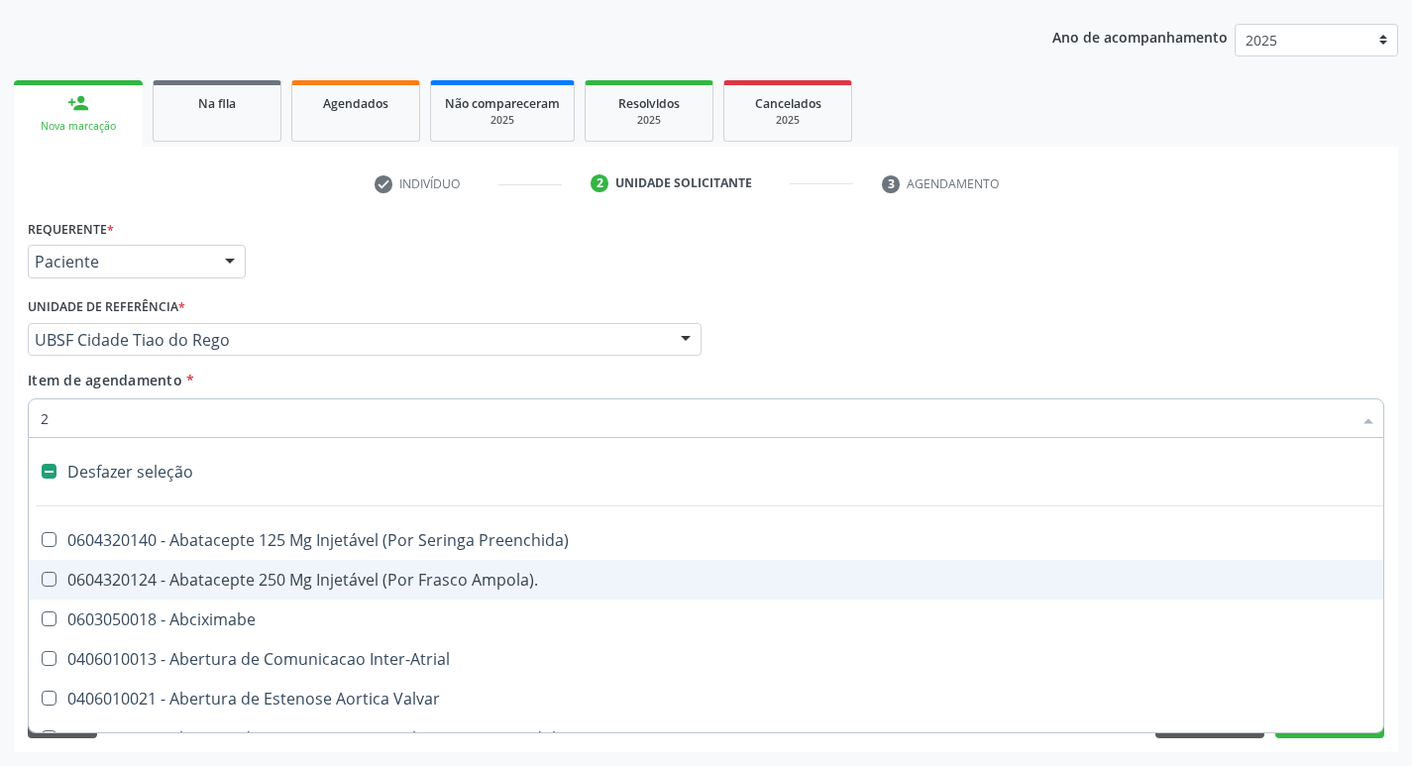
checkbox Aorto-Cavitarias "true"
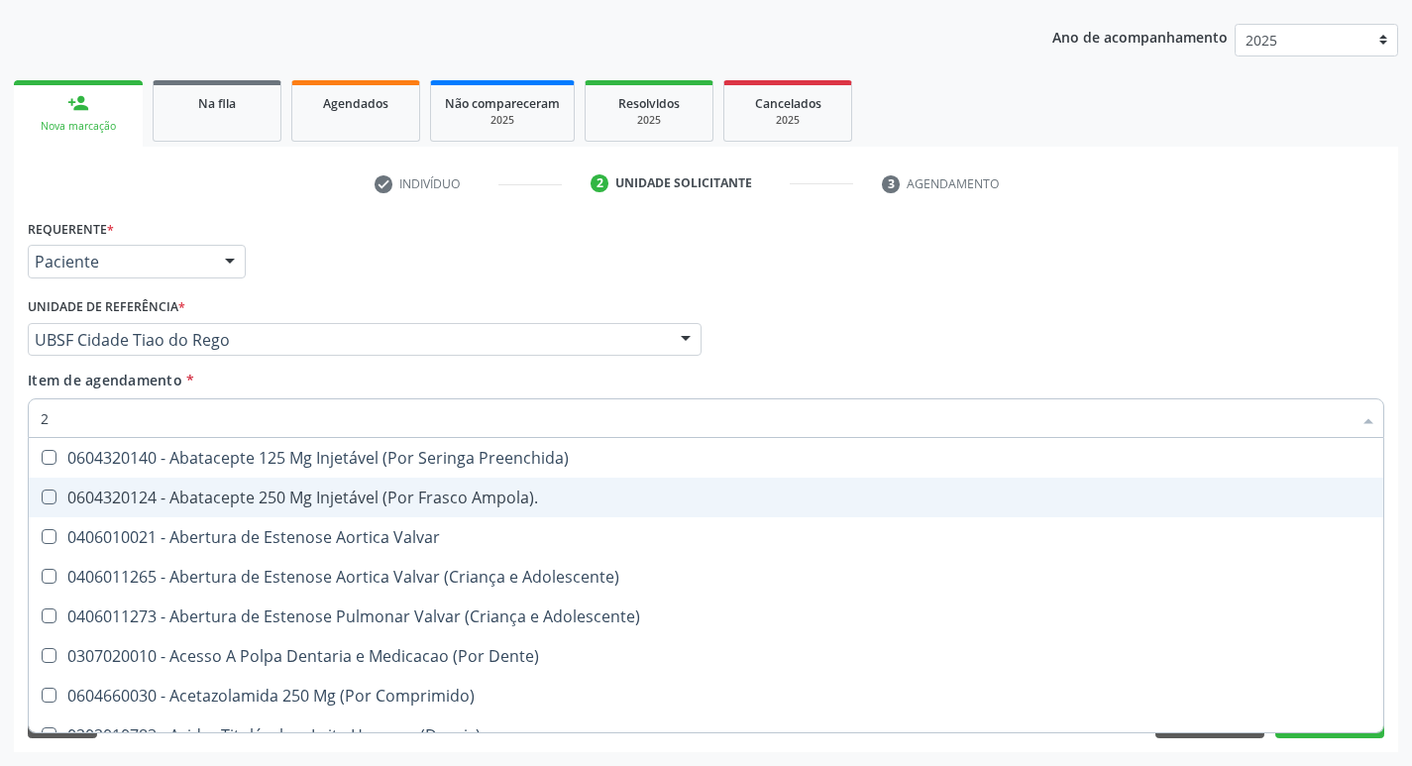
type input "20205001"
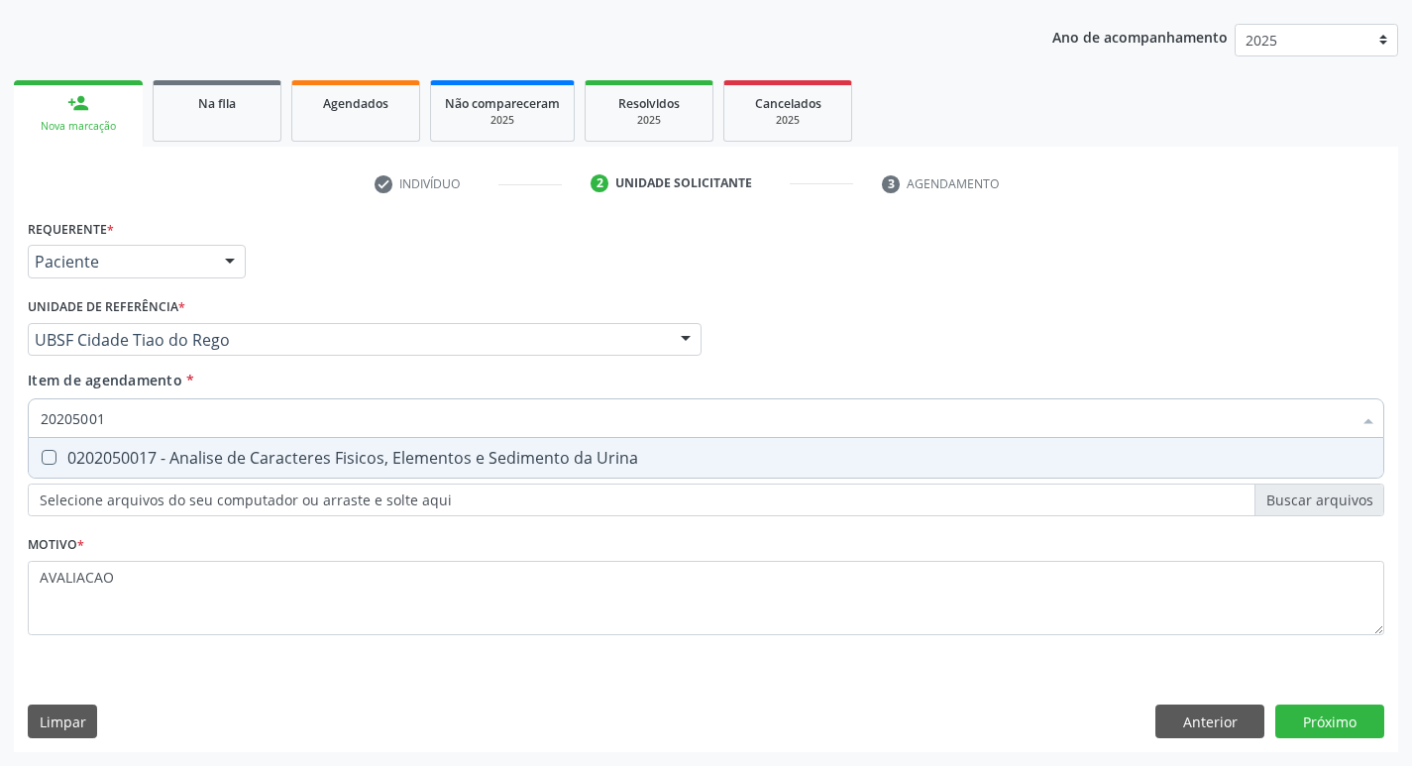
click at [221, 466] on div "0202050017 - Analise de Caracteres Fisicos, Elementos e Sedimento da Urina" at bounding box center [706, 458] width 1331 height 16
checkbox Urina "true"
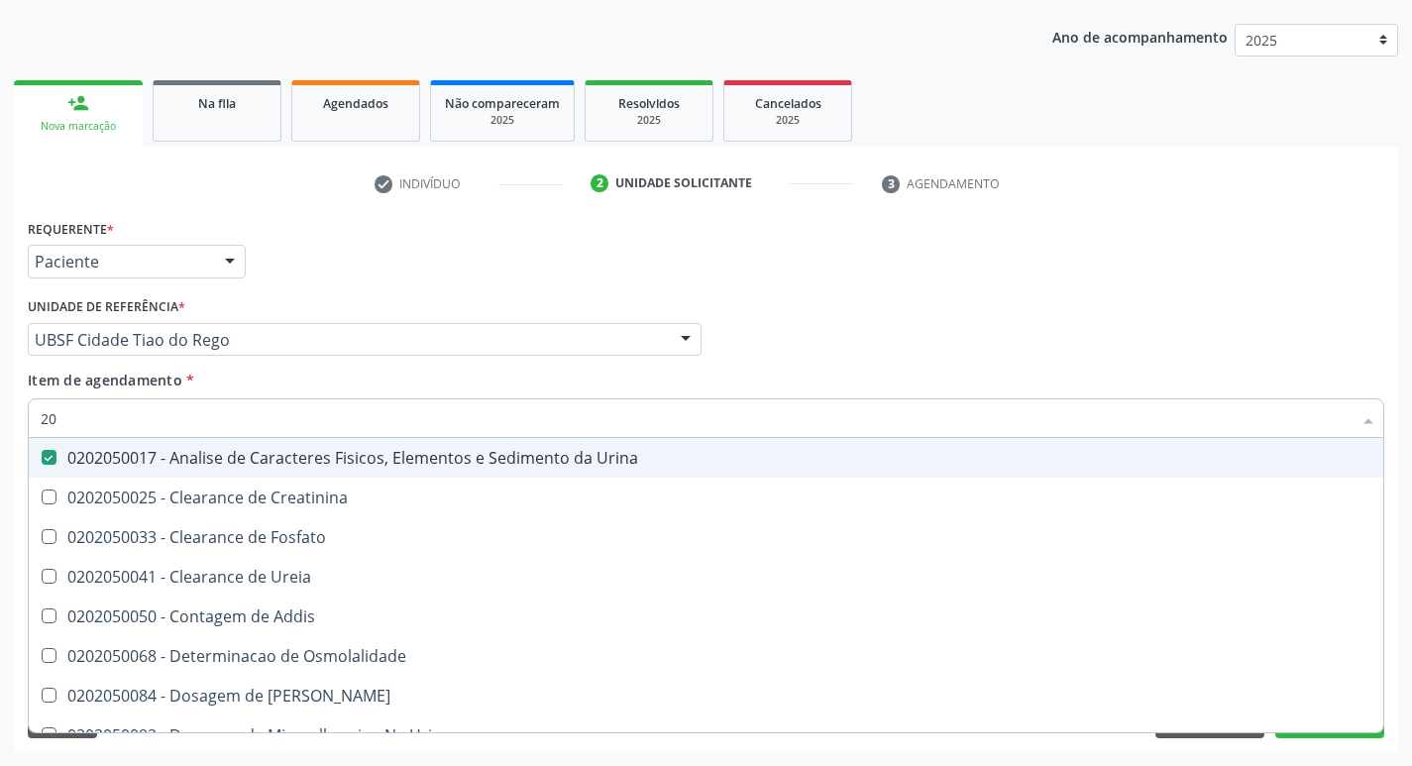
type input "2"
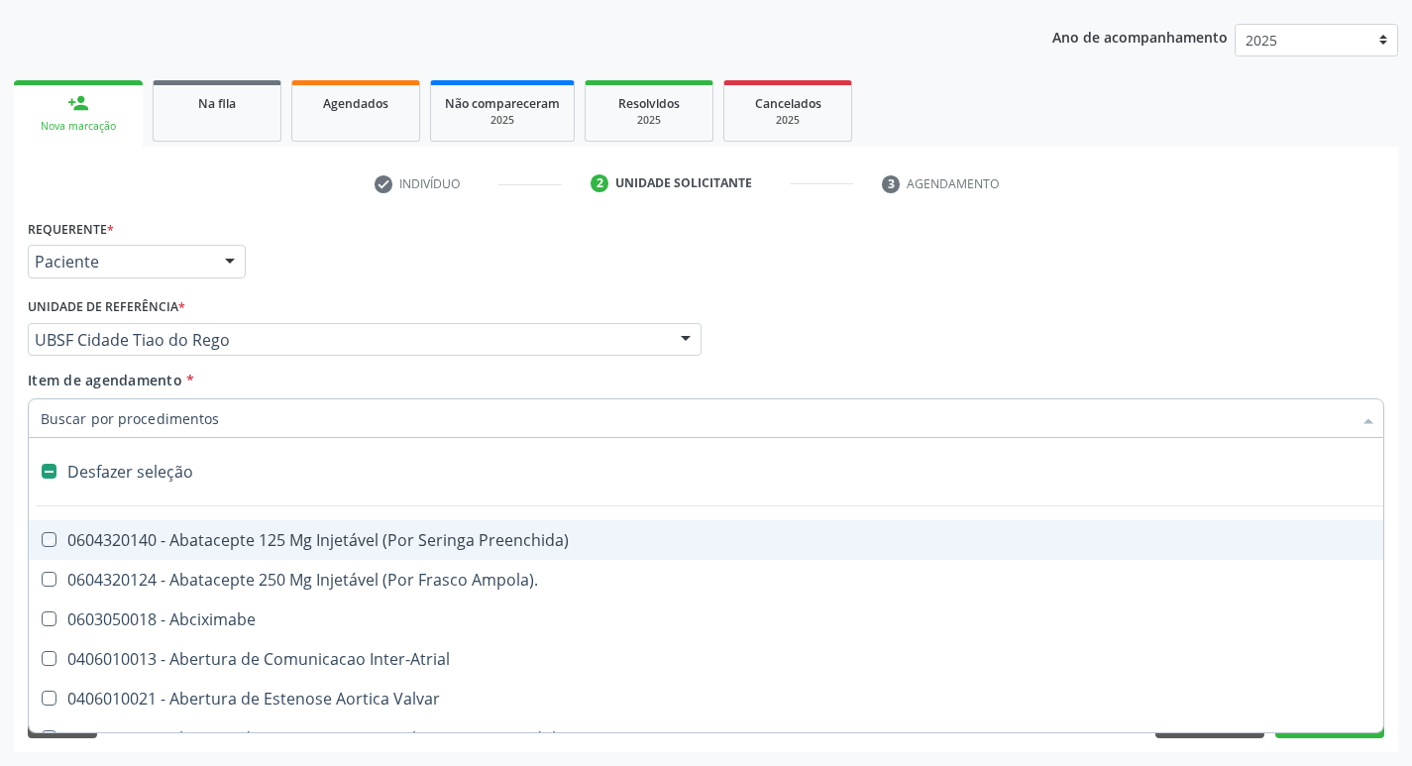
checkbox Preenchida\) "false"
checkbox Inter-Atrial "false"
type input "2"
checkbox Hepático "true"
checkbox Urina "false"
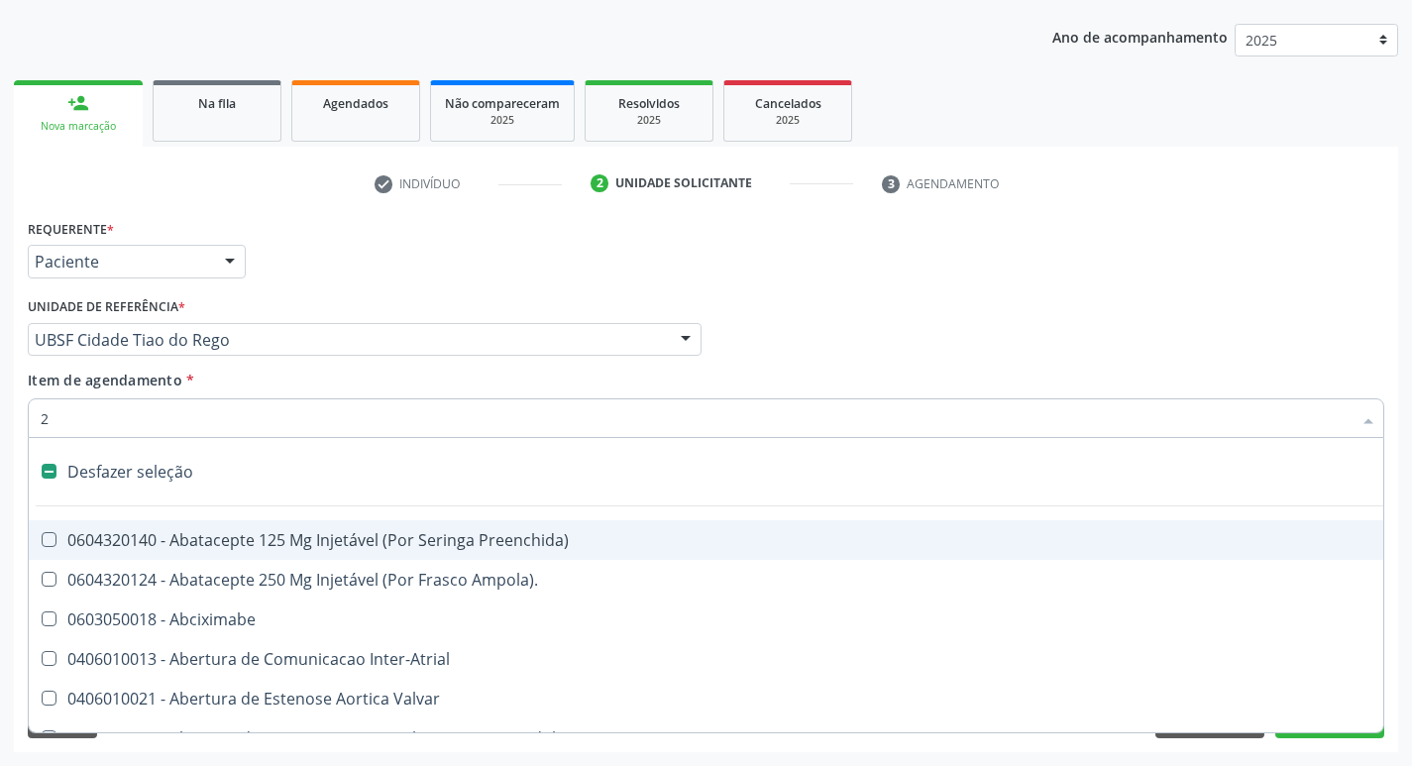
checkbox Monopolar "true"
checkbox Quadril "true"
checkbox Biologica "true"
checkbox Vagina "true"
checkbox Puerperal "true"
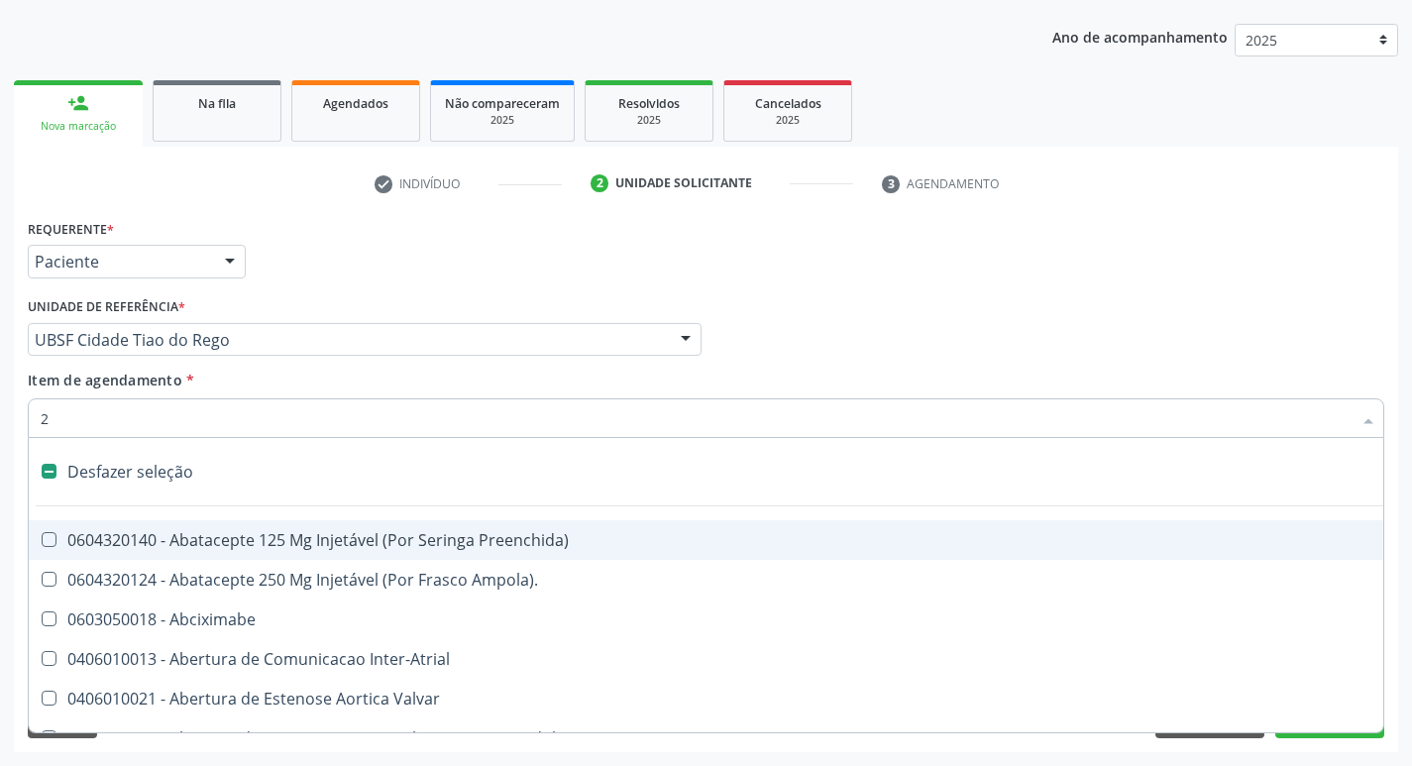
checkbox Internado "true"
checkbox Anos\) "true"
checkbox Congenita "true"
checkbox Adolescente\) "true"
checkbox Aorto-Cavitarias "true"
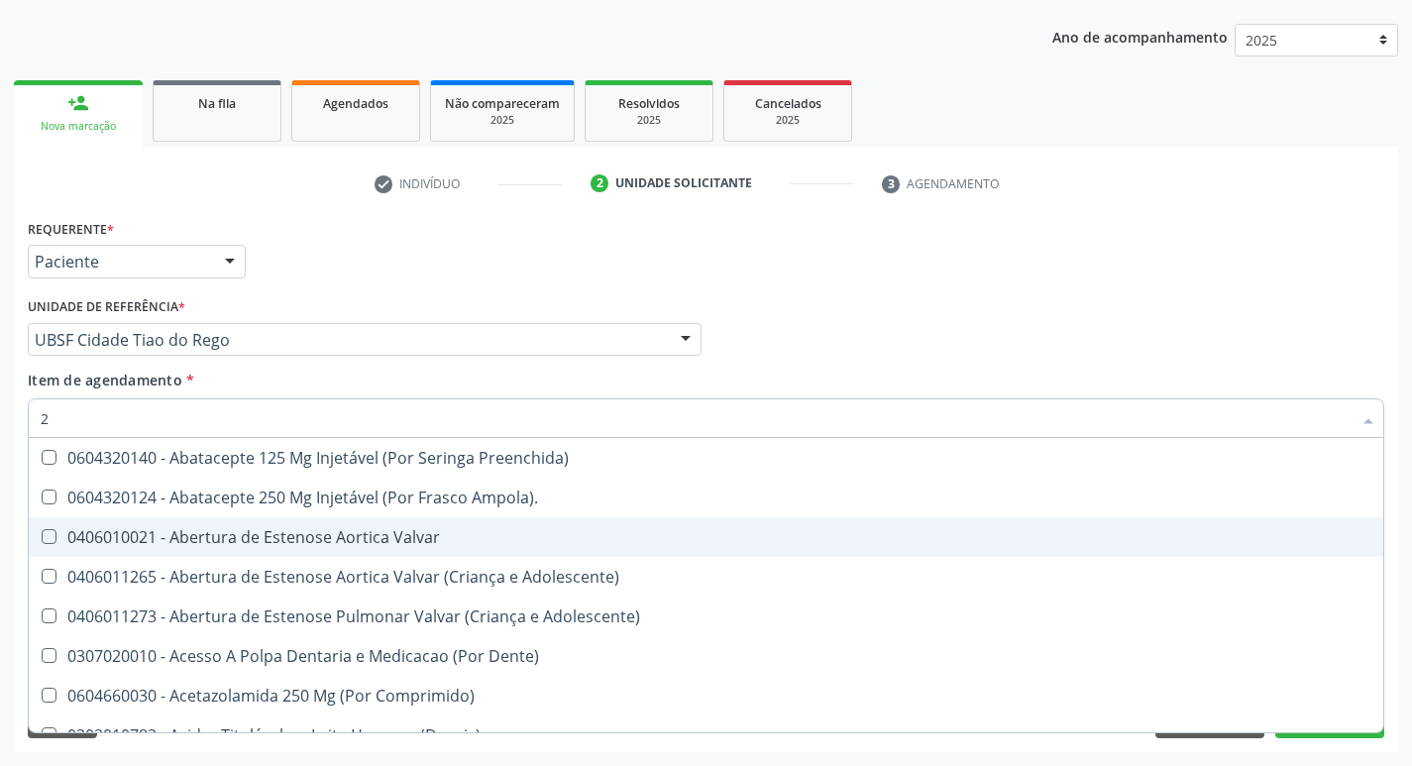
type input "20204008"
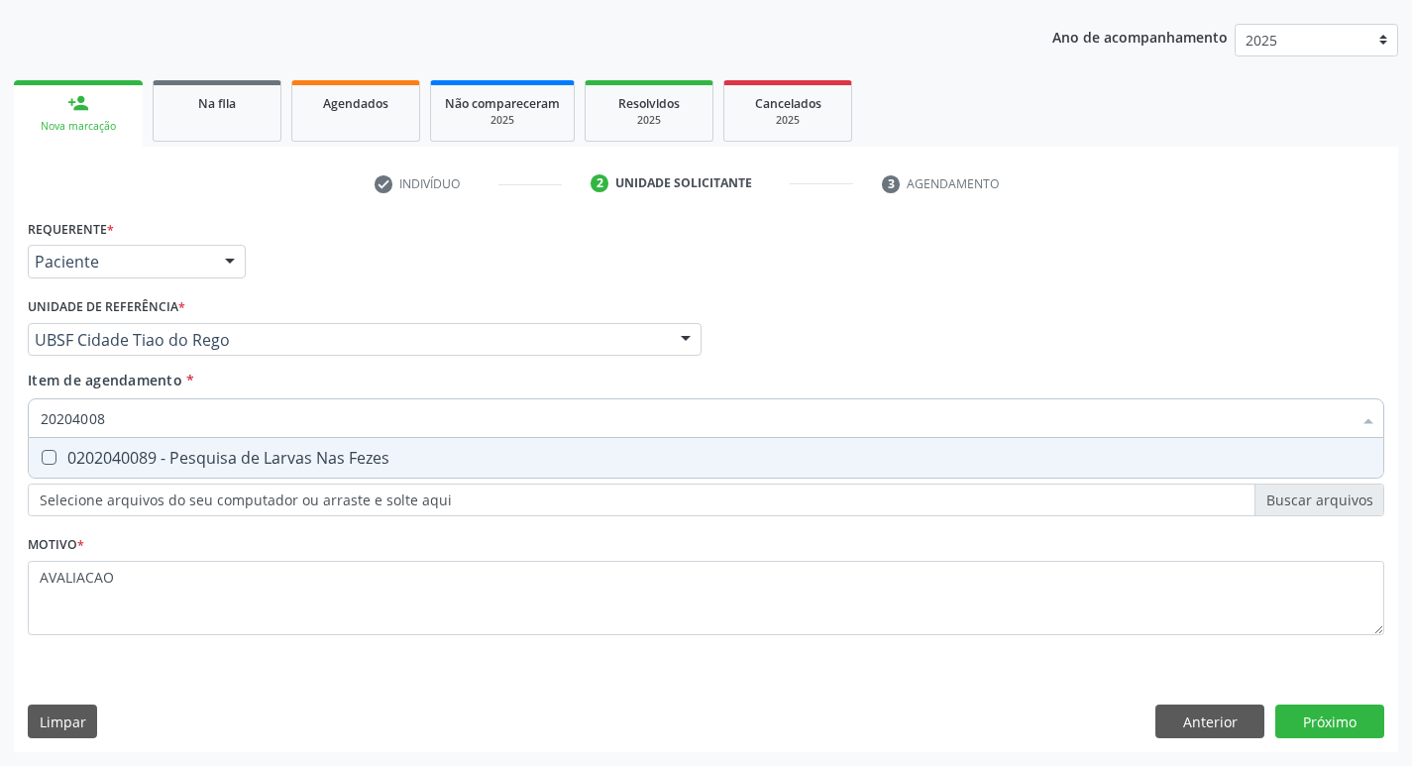
click at [231, 461] on div "0202040089 - Pesquisa de Larvas Nas Fezes" at bounding box center [706, 458] width 1331 height 16
checkbox Fezes "true"
type input "2020400"
checkbox Fezes "false"
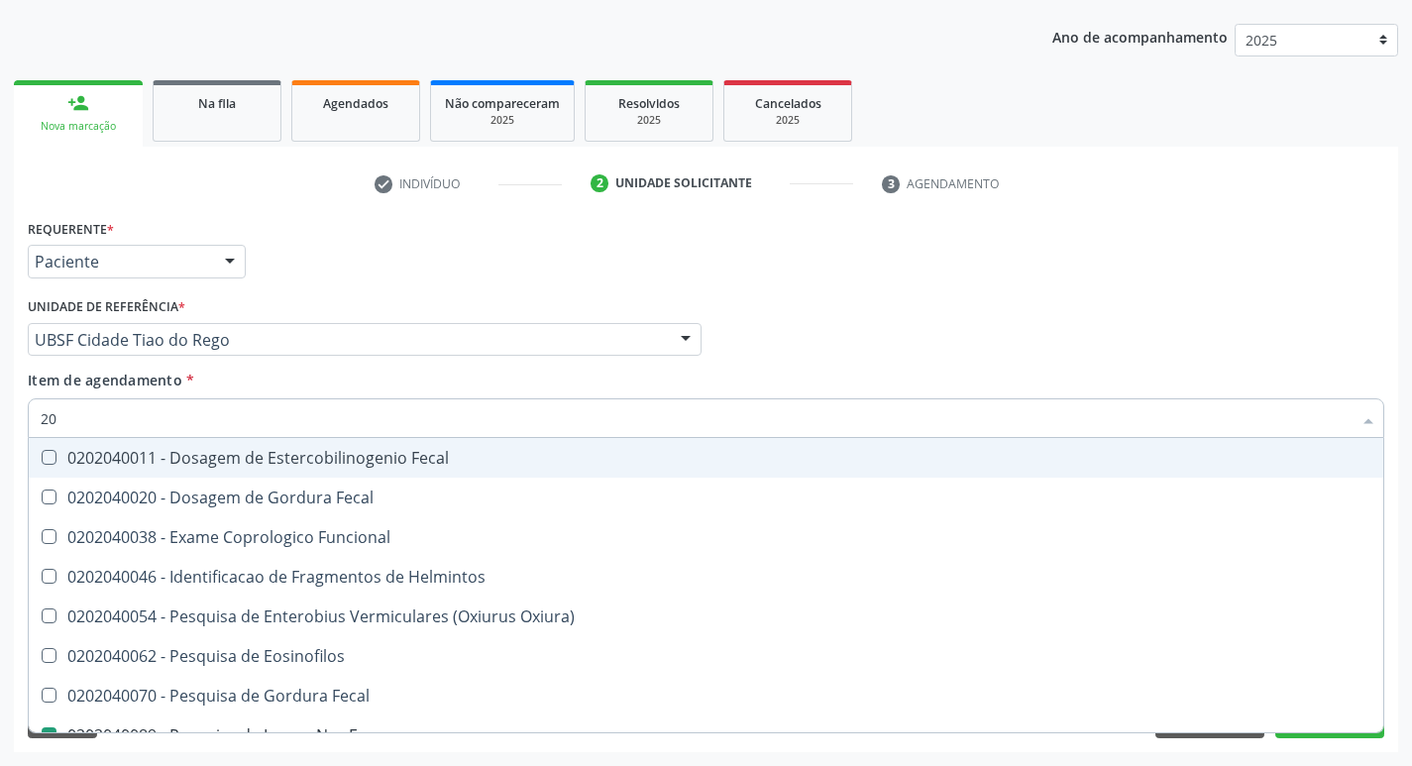
type input "2"
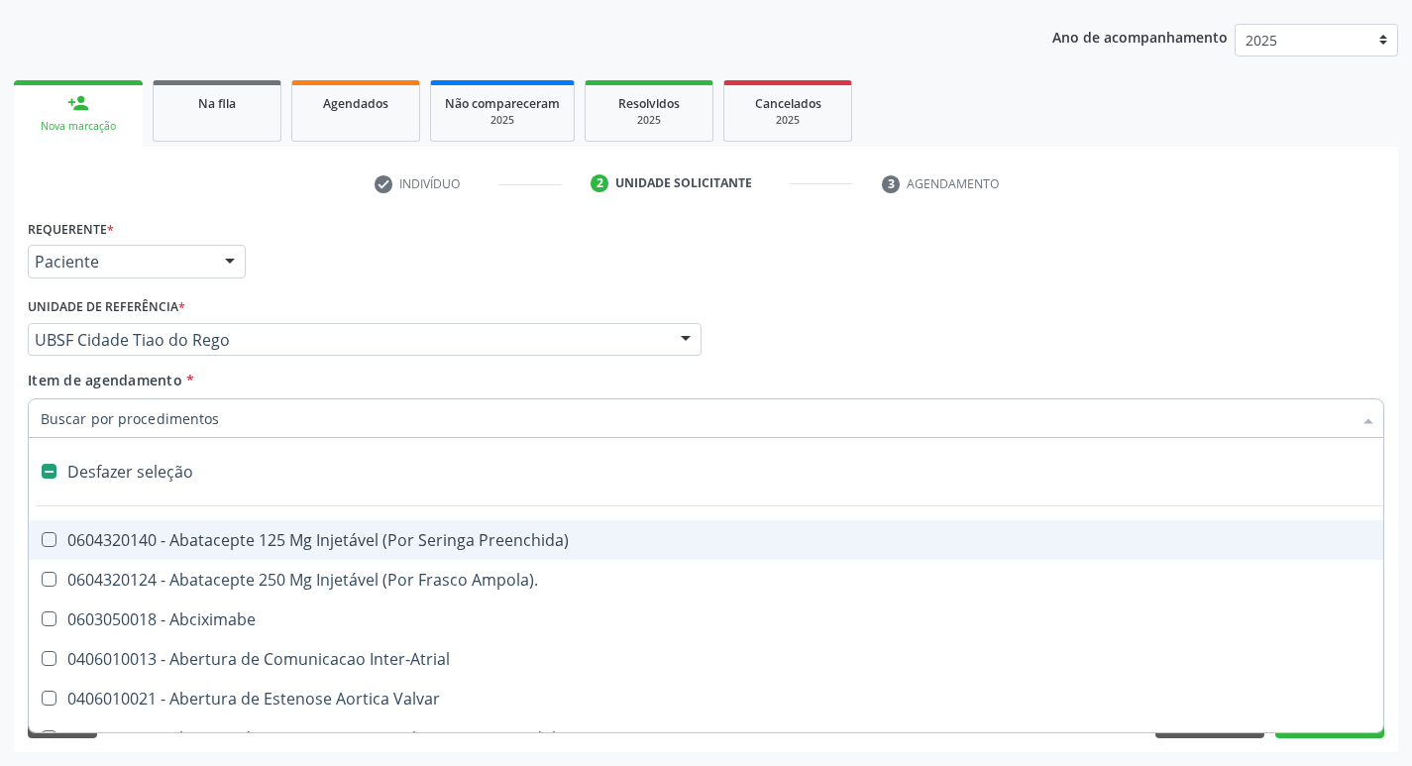
checkbox Inter-Atrial "false"
checkbox Adolescente\) "false"
checkbox Paciente\) "false"
type input "S"
checkbox Revestido\) "true"
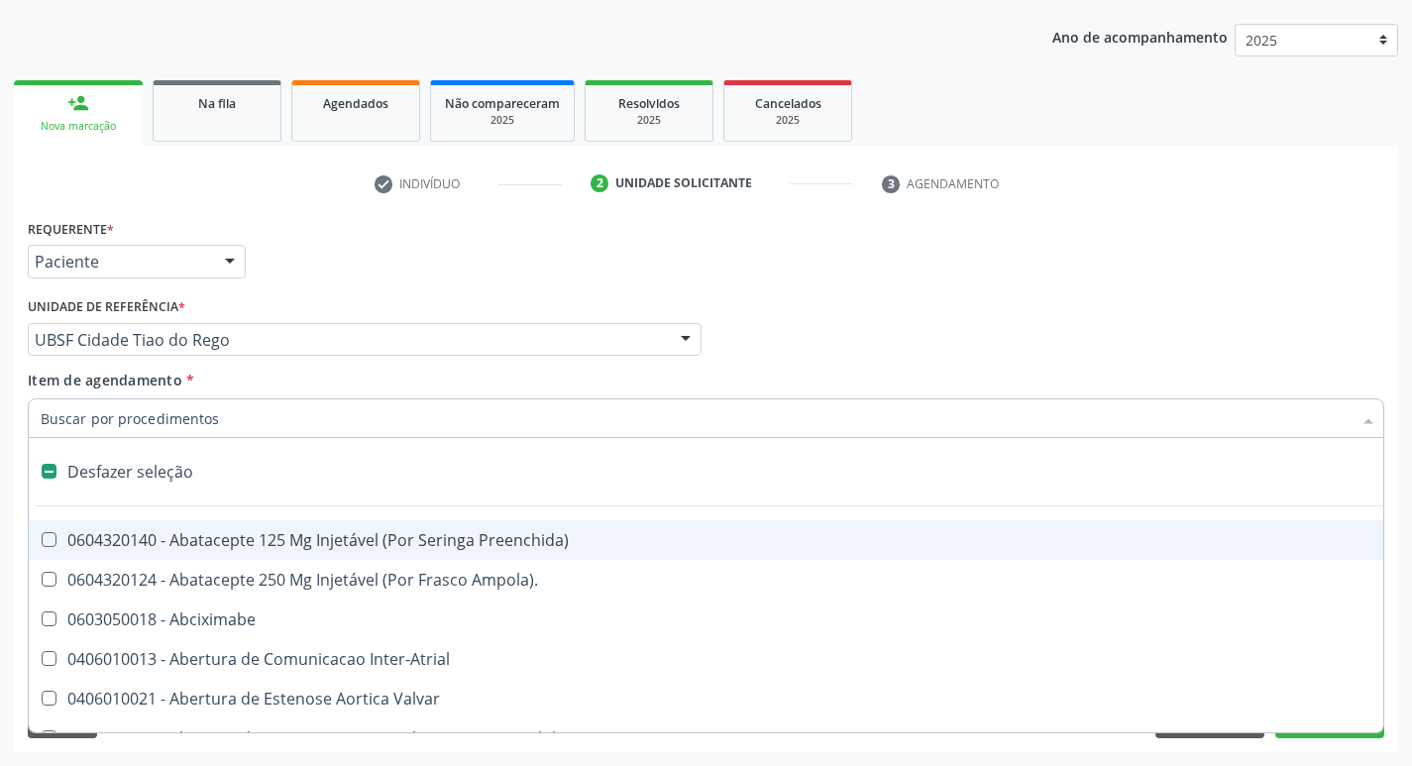
checkbox Urina "false"
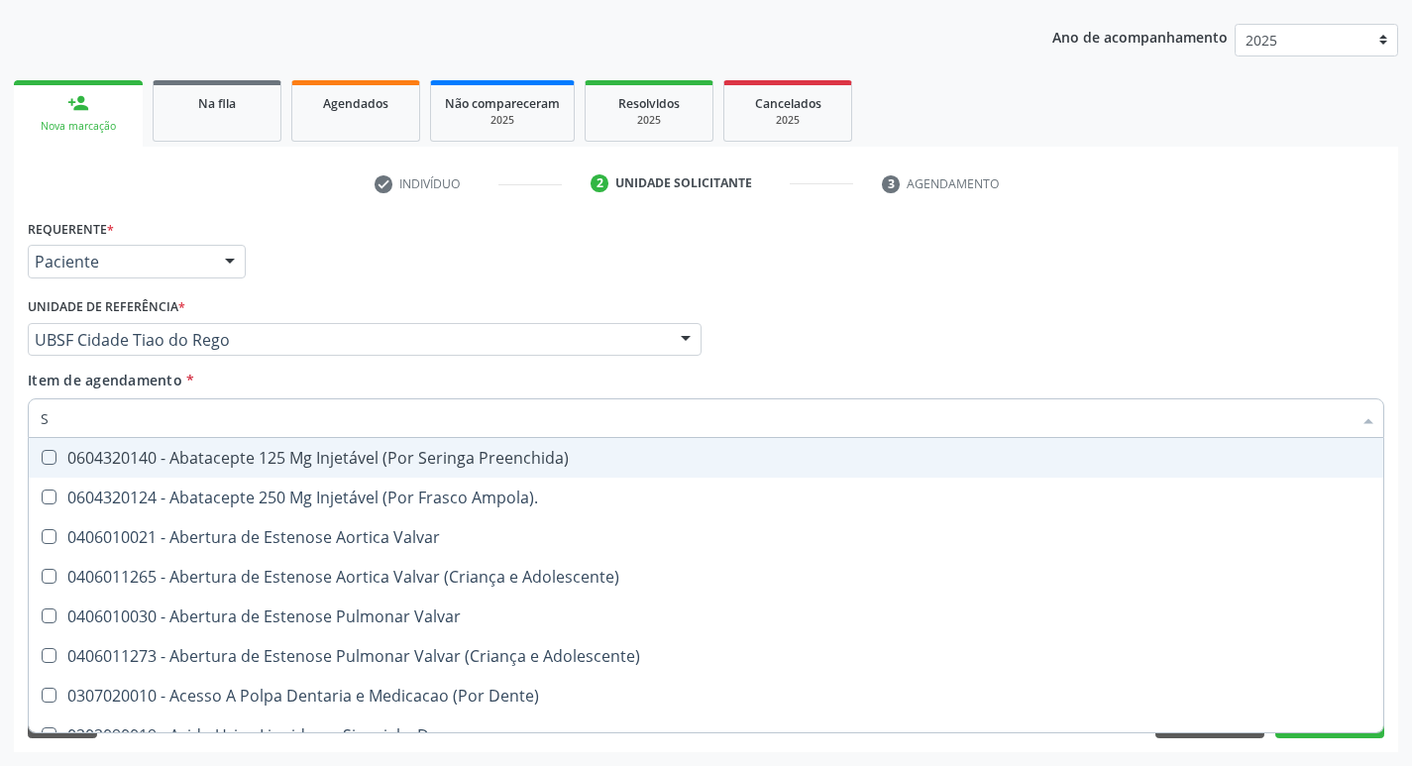
type input "SA"
checkbox Urina "false"
checkbox Níveis "true"
checkbox Nivel "true"
checkbox Nível "true"
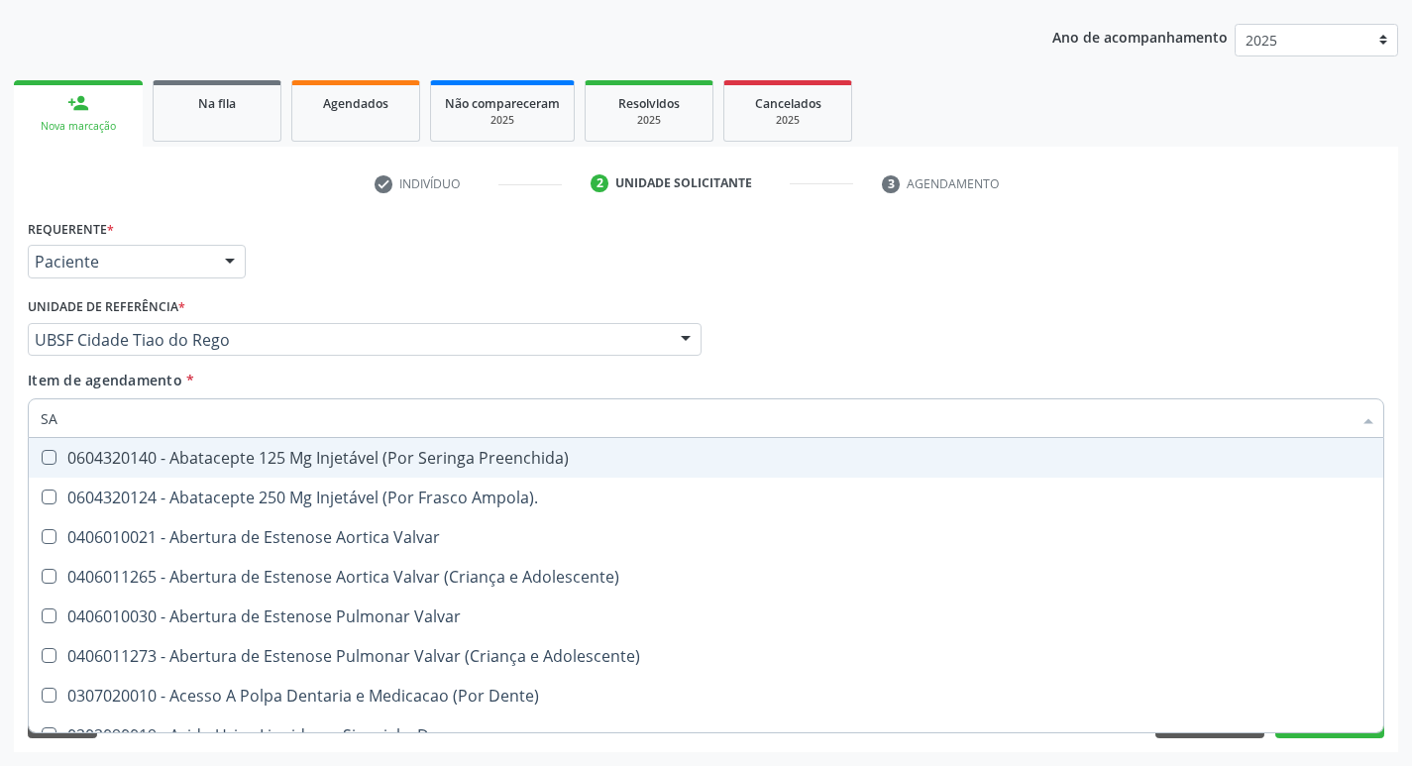
checkbox Articulações "true"
checkbox Cardiovasculares "true"
checkbox Psicossocial "true"
checkbox Atendimentos-Mês\) "true"
checkbox Visual "true"
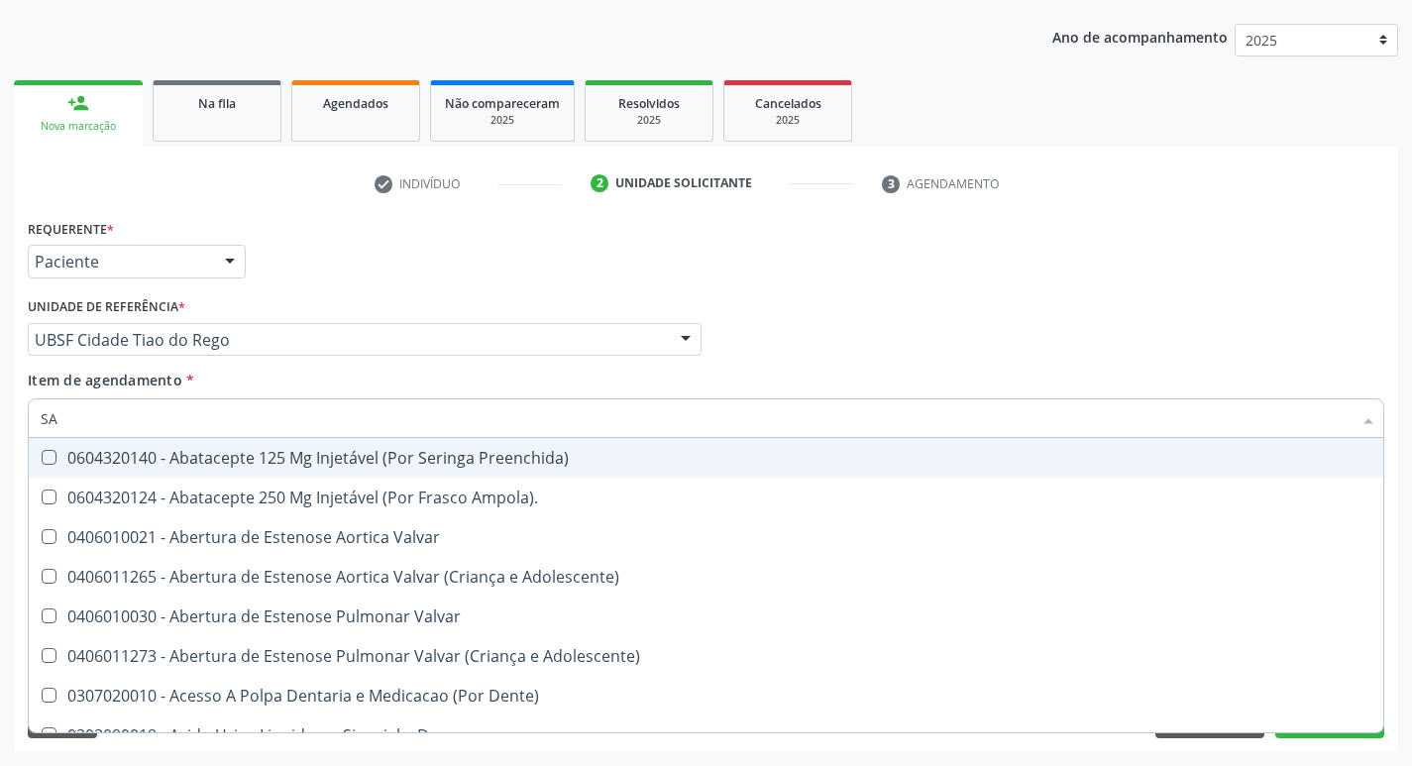
checkbox Crise "true"
checkbox Especializada "true"
checkbox \(Cantoplastia\) "true"
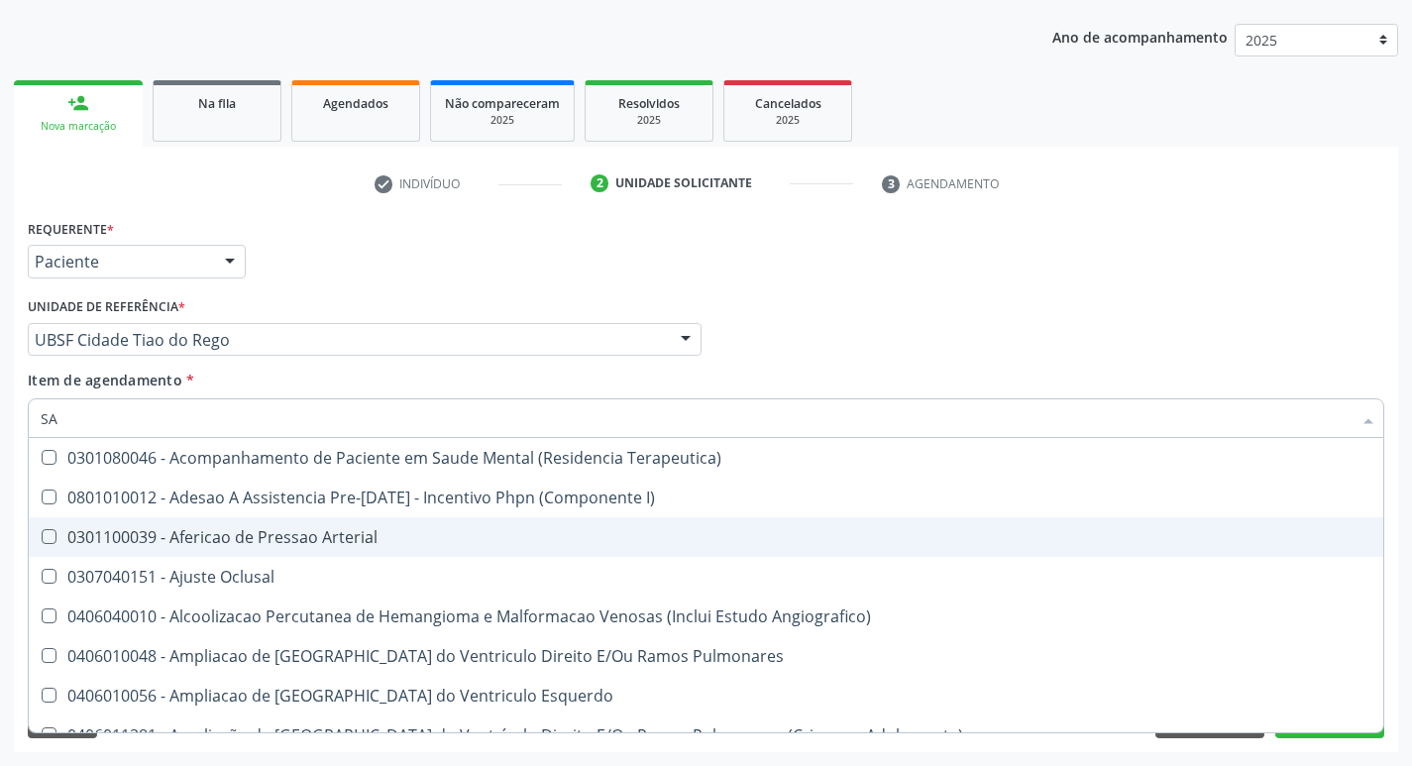
type input "SANGUE O"
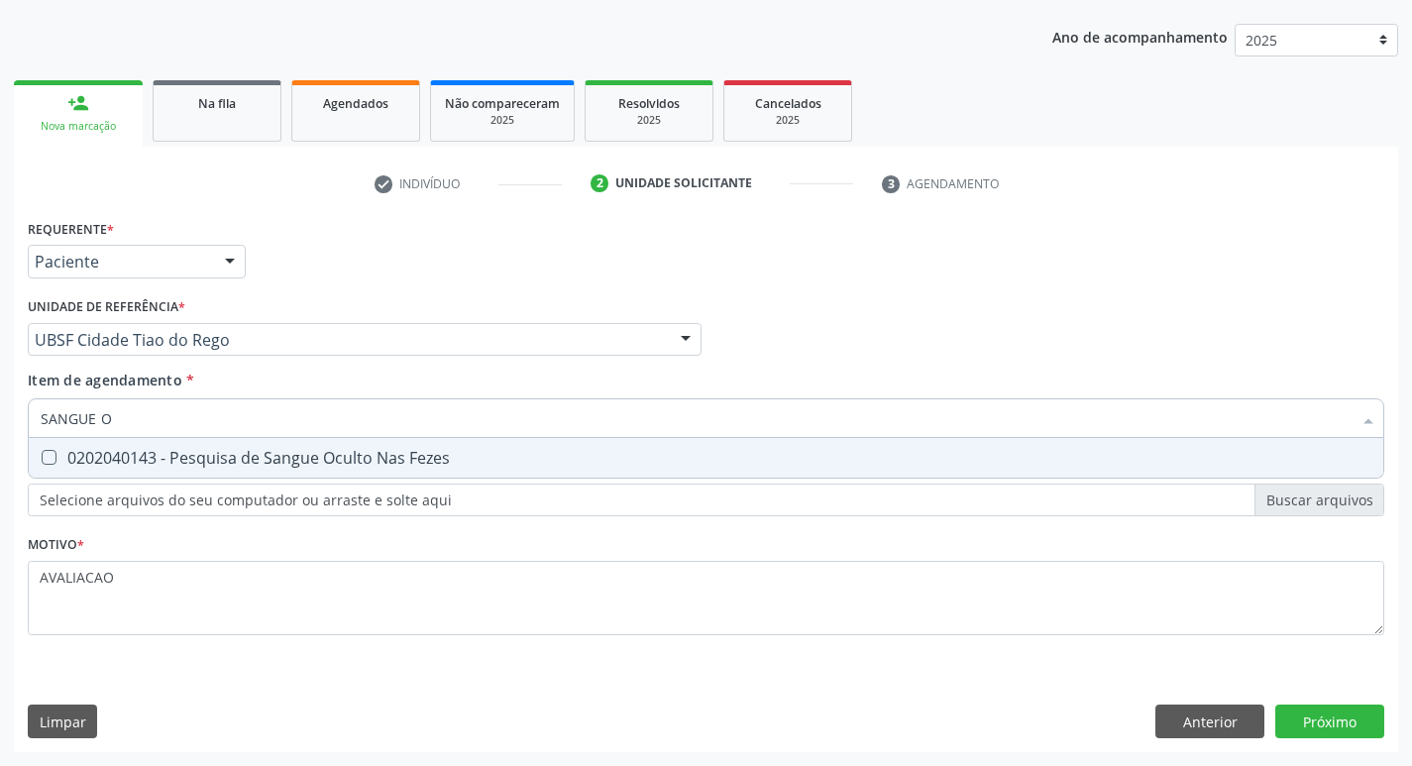
click at [216, 464] on div "0202040143 - Pesquisa de Sangue Oculto Nas Fezes" at bounding box center [706, 458] width 1331 height 16
checkbox Fezes "true"
type input "SANGUE"
checkbox Fezes "false"
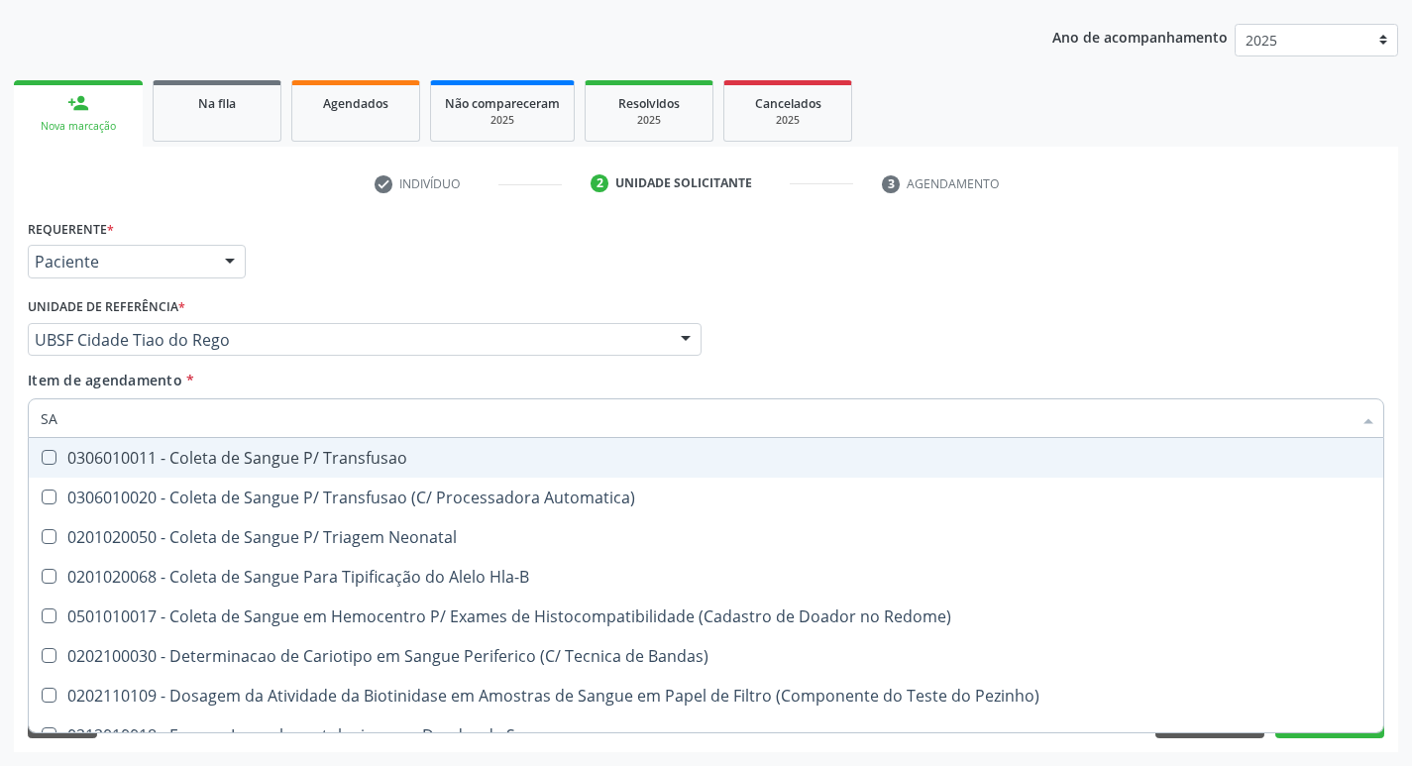
type input "S"
checkbox Fezes "false"
checkbox Sangue\ "false"
checkbox Irradiados "false"
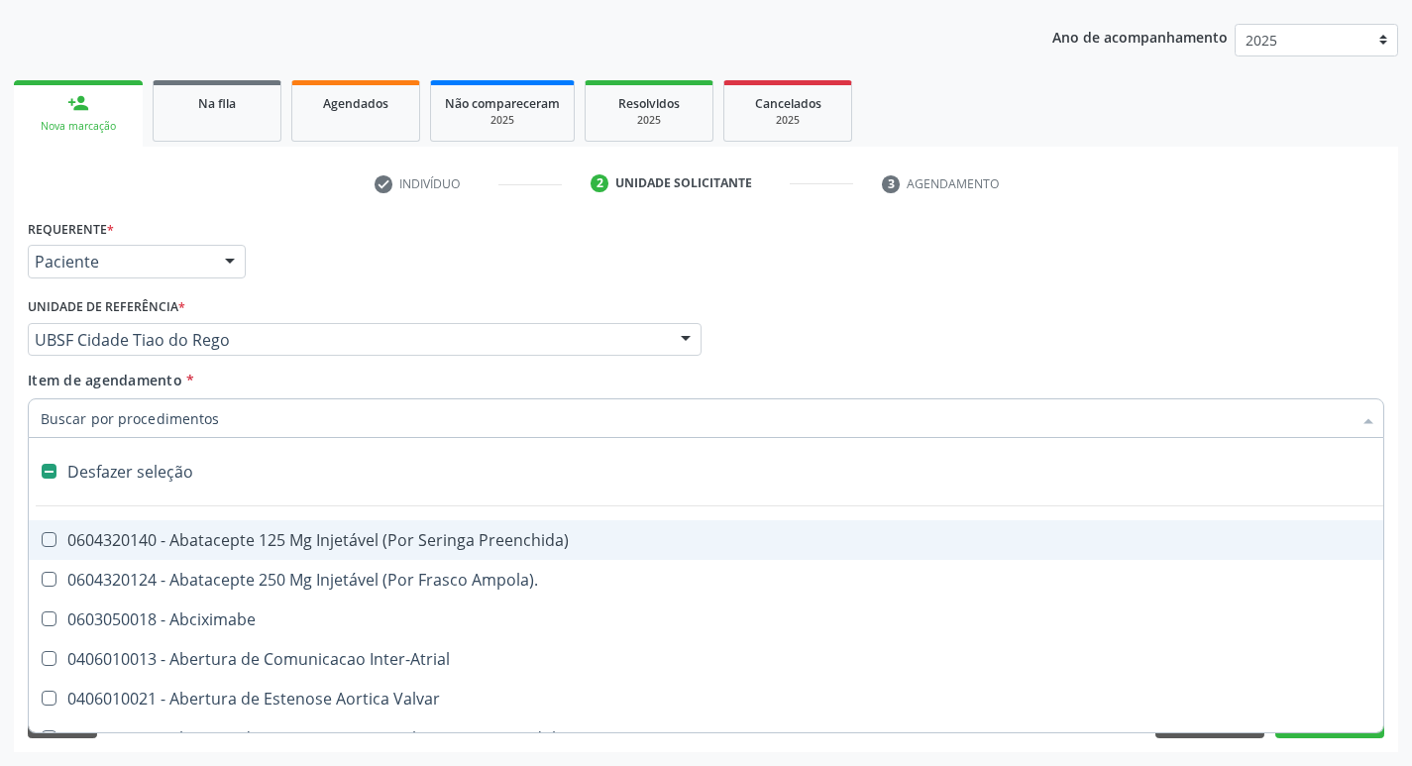
type input "G"
checkbox Urina "false"
checkbox Comprimido\) "true"
checkbox Sanitária "true"
checkbox Criança "true"
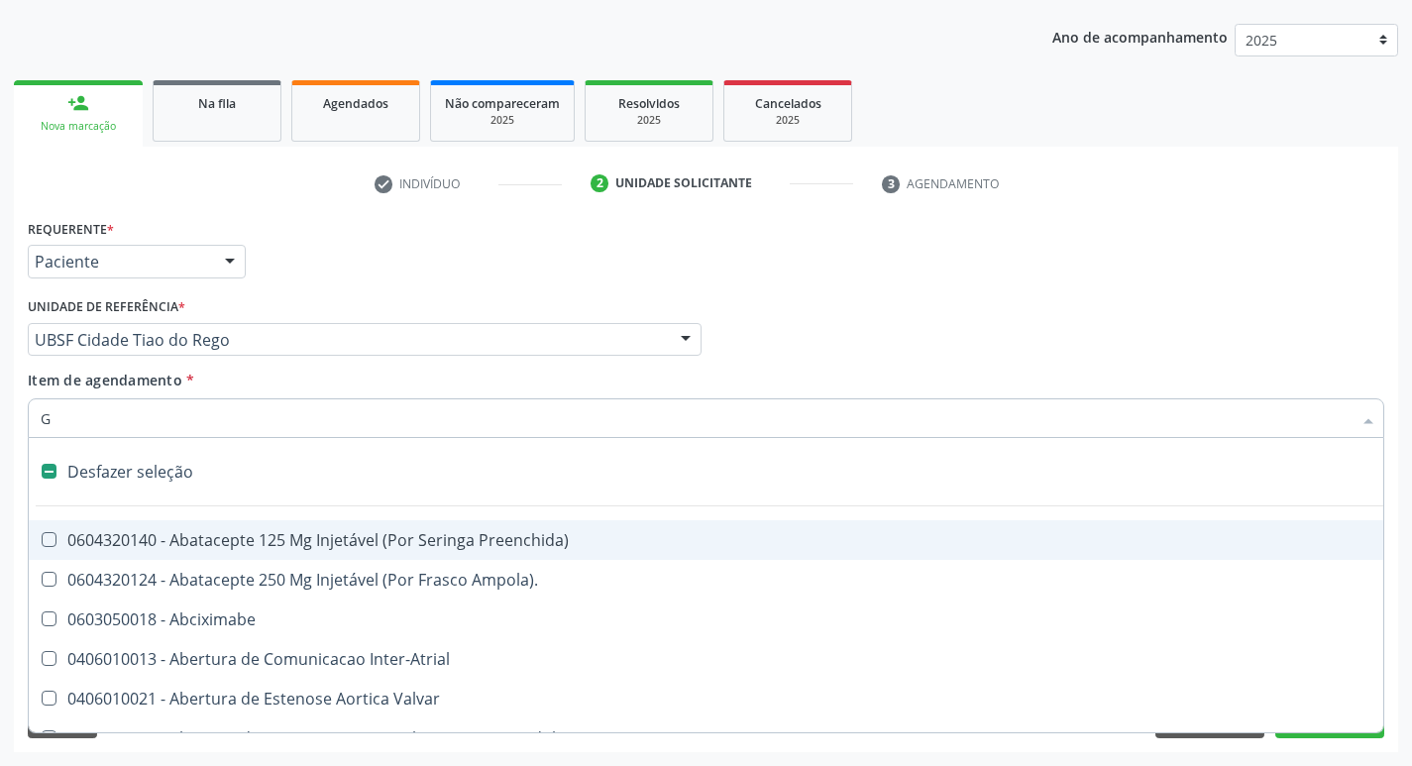
checkbox Percutanea "true"
checkbox \(Picc\) "true"
checkbox Cardiaco "true"
checkbox Encefalica "true"
checkbox Quantitativa\) "true"
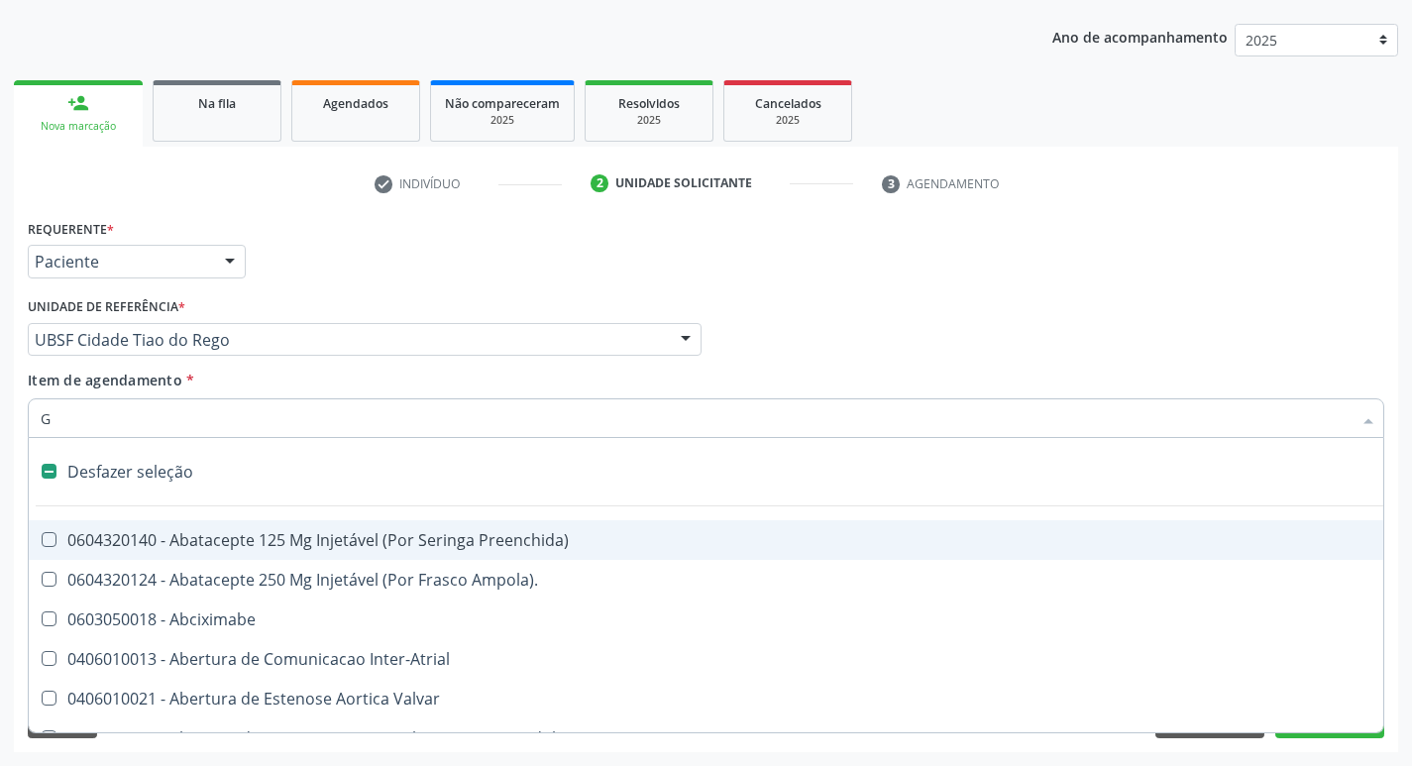
checkbox Esforco "true"
checkbox Osso "true"
checkbox Persistente "true"
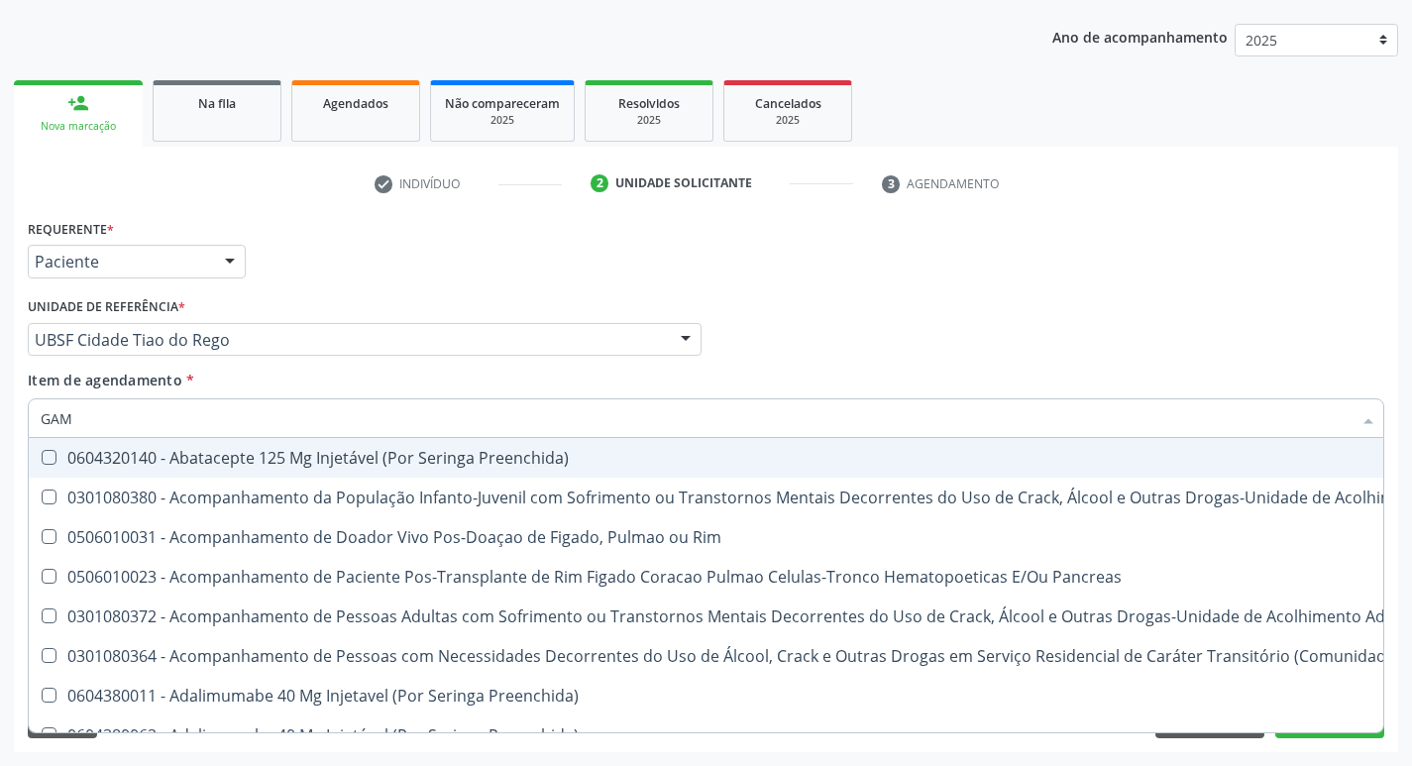
type input "GAMA"
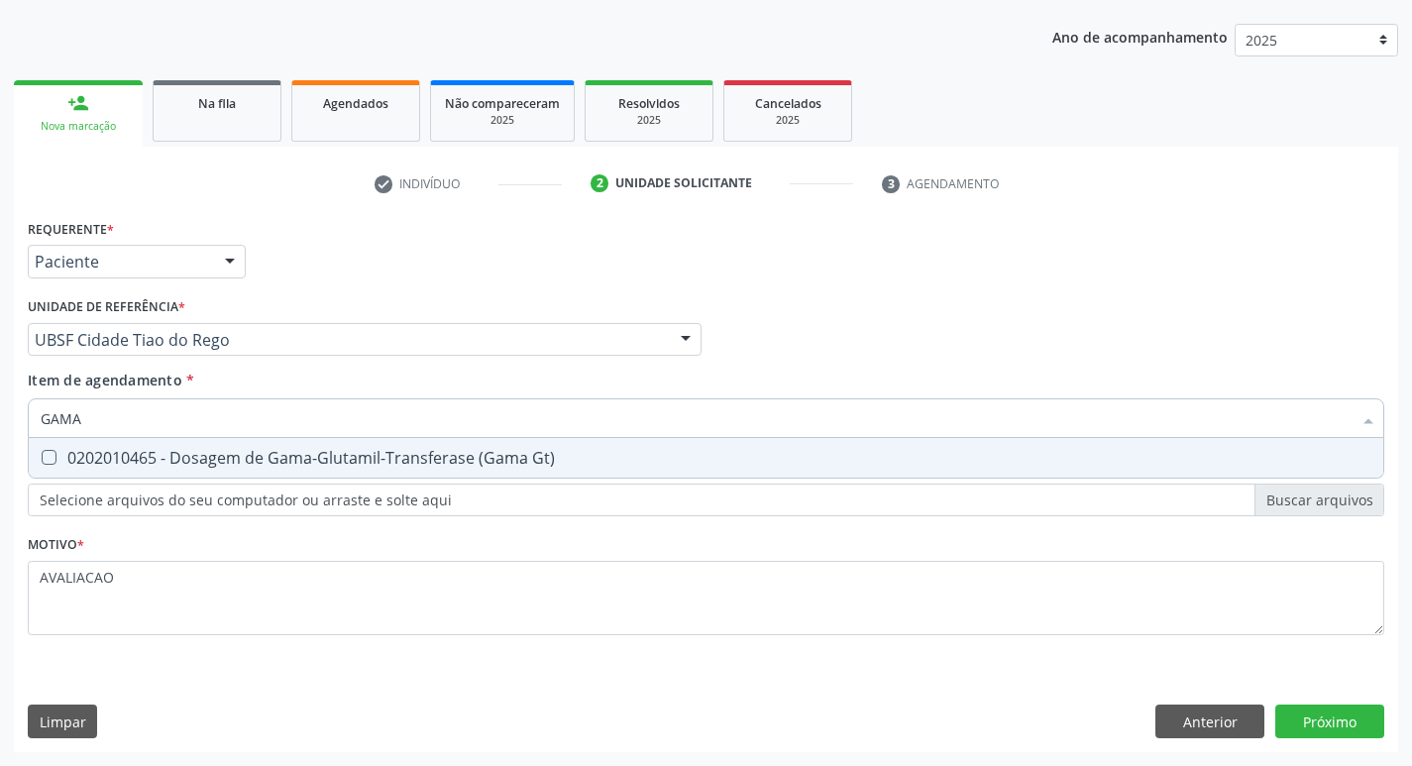
click at [216, 464] on div "0202010465 - Dosagem de Gama-Glutamil-Transferase (Gama Gt)" at bounding box center [706, 458] width 1331 height 16
checkbox Gt\) "true"
type input "GAM"
click at [216, 464] on div "0202010201 - Dosagem de Bilirrubina Total e Fracoes" at bounding box center [706, 458] width 1331 height 16
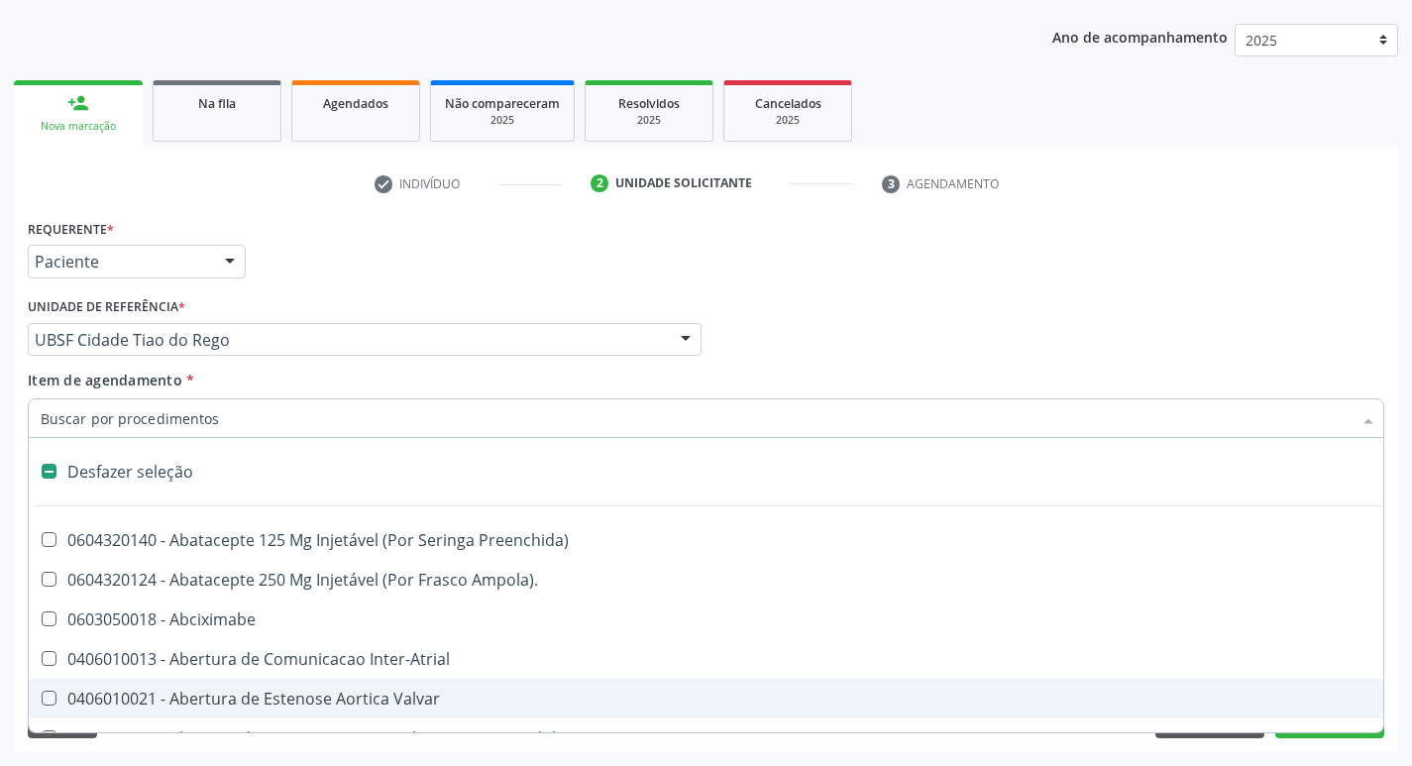
click at [1302, 192] on ul "check Indivíduo 2 Unidade solicitante 3 Agendamento" at bounding box center [706, 183] width 1384 height 33
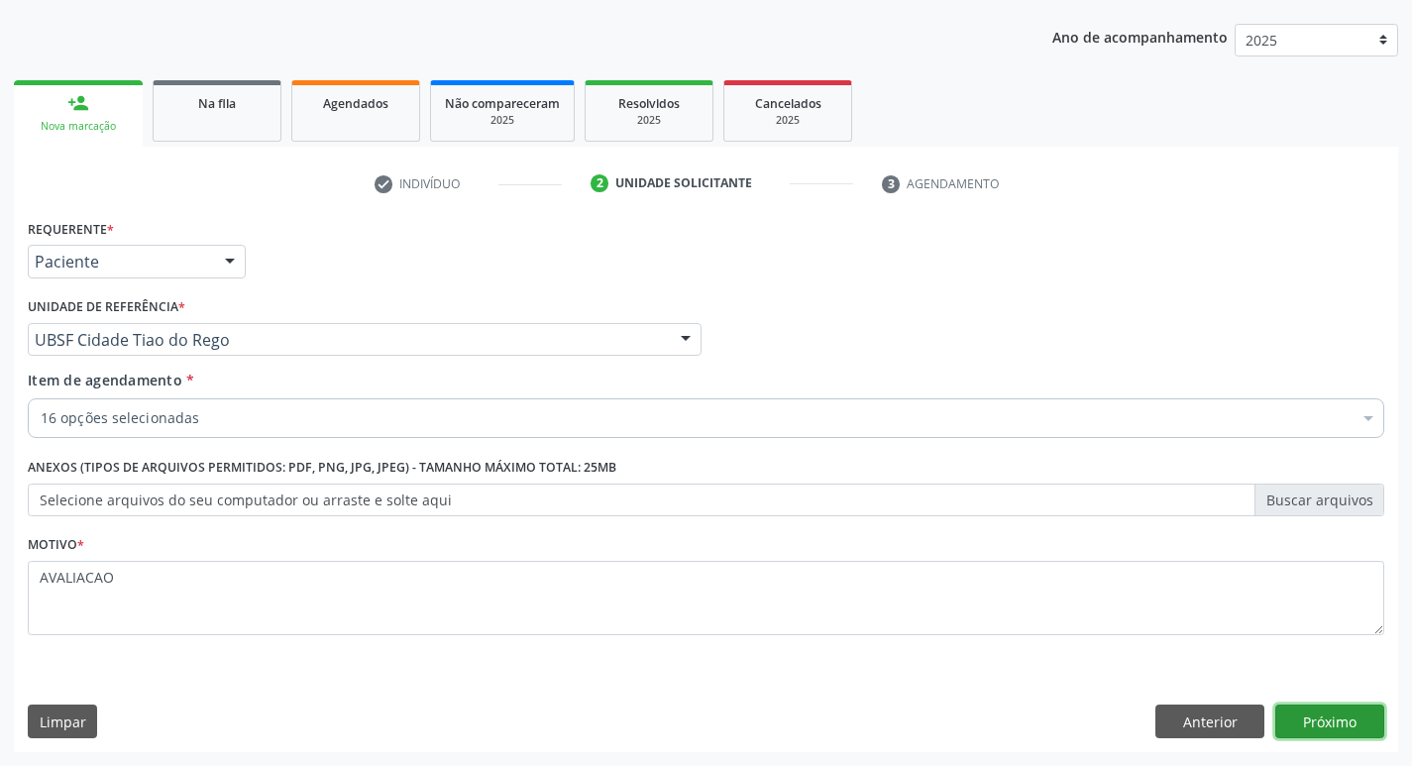
click at [1349, 710] on button "Próximo" at bounding box center [1329, 722] width 109 height 34
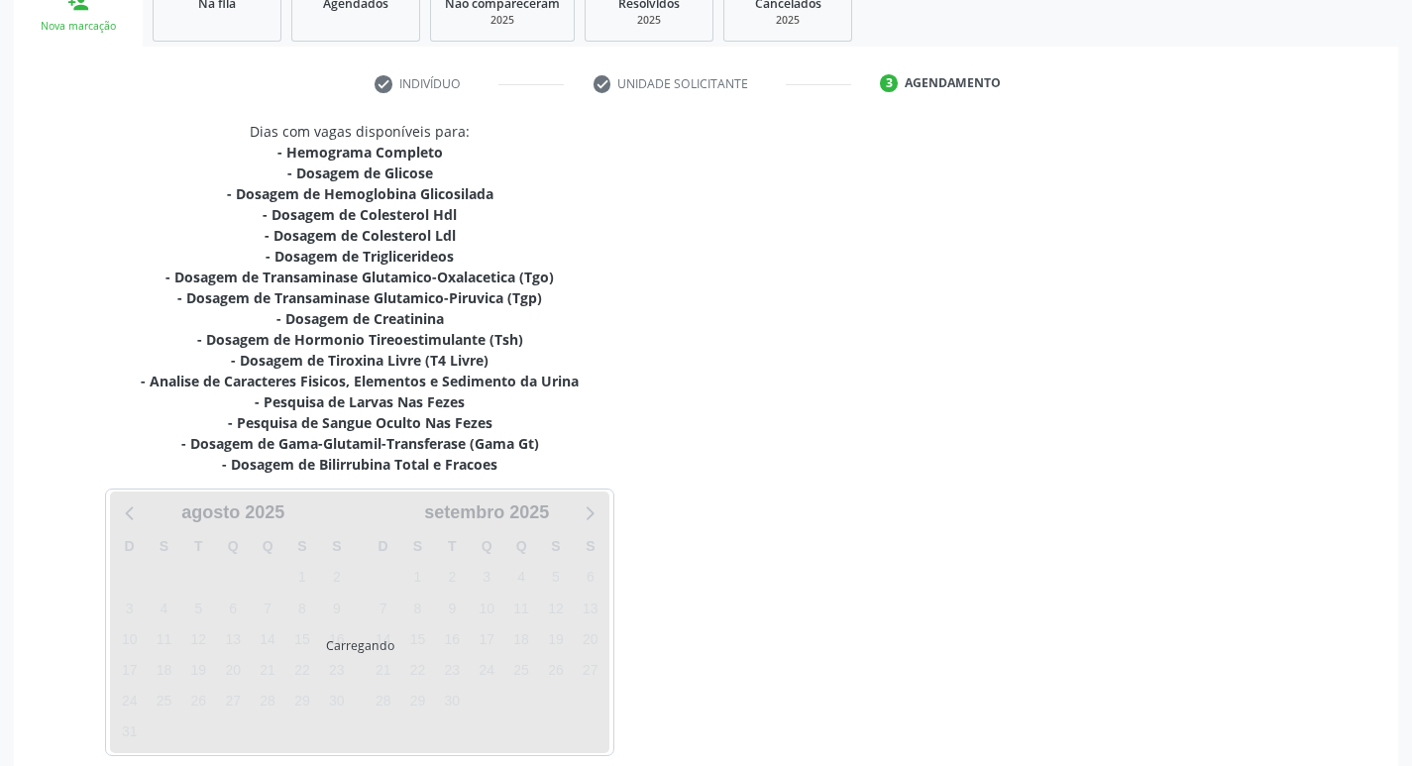
scroll to position [408, 0]
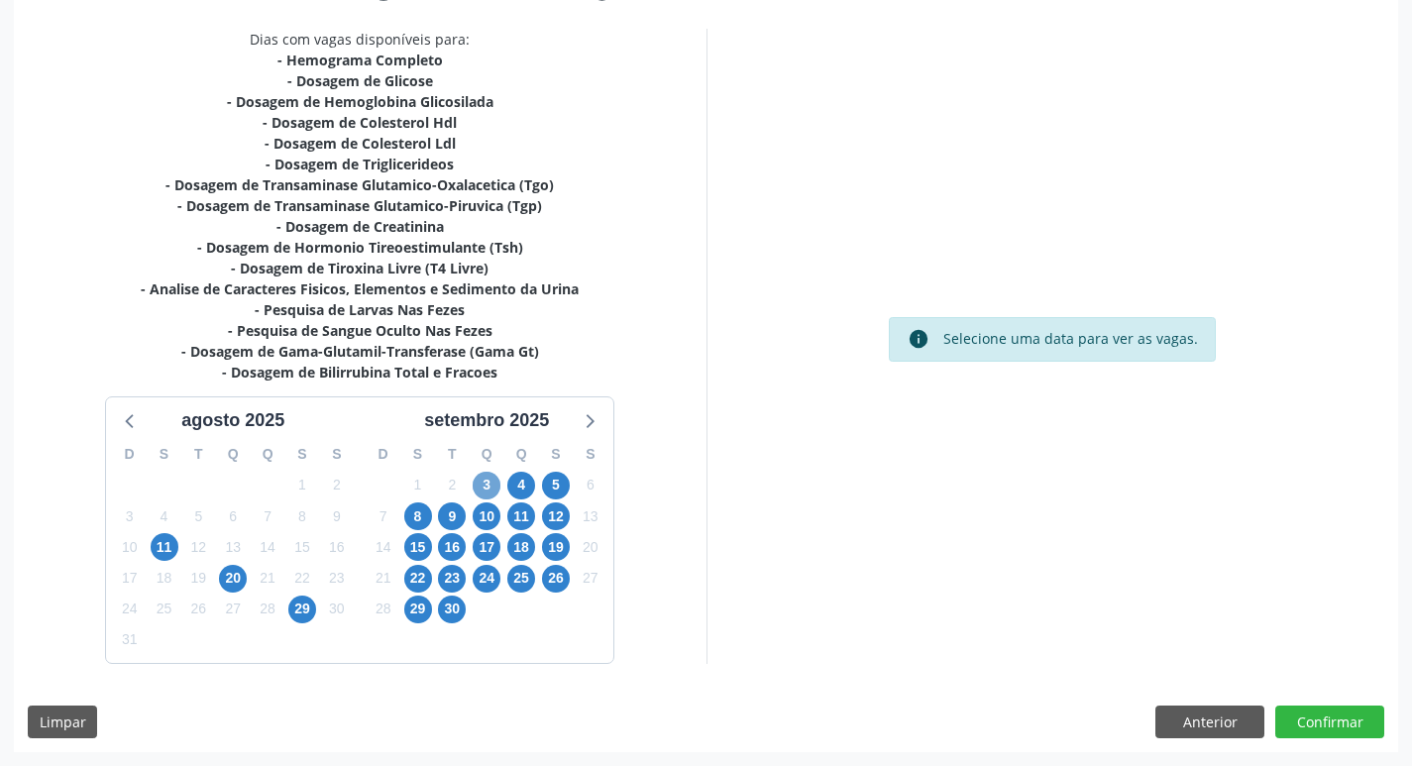
click at [495, 487] on span "3" at bounding box center [487, 486] width 28 height 28
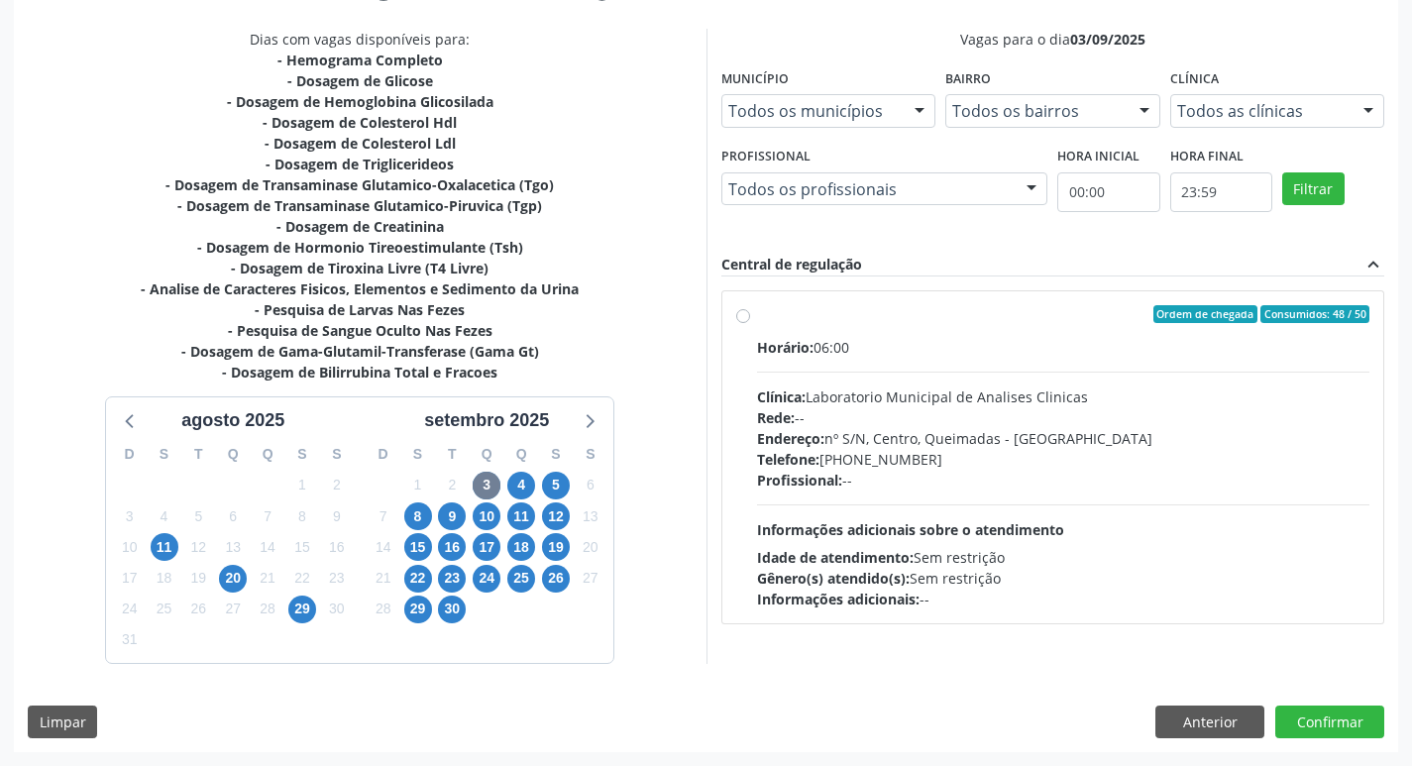
click at [984, 455] on div "Telefone: (83) 33921344" at bounding box center [1063, 459] width 613 height 21
click at [750, 323] on input "Ordem de chegada Consumidos: 48 / 50 Horário: 06:00 Clínica: Laboratorio Munici…" at bounding box center [743, 314] width 14 height 18
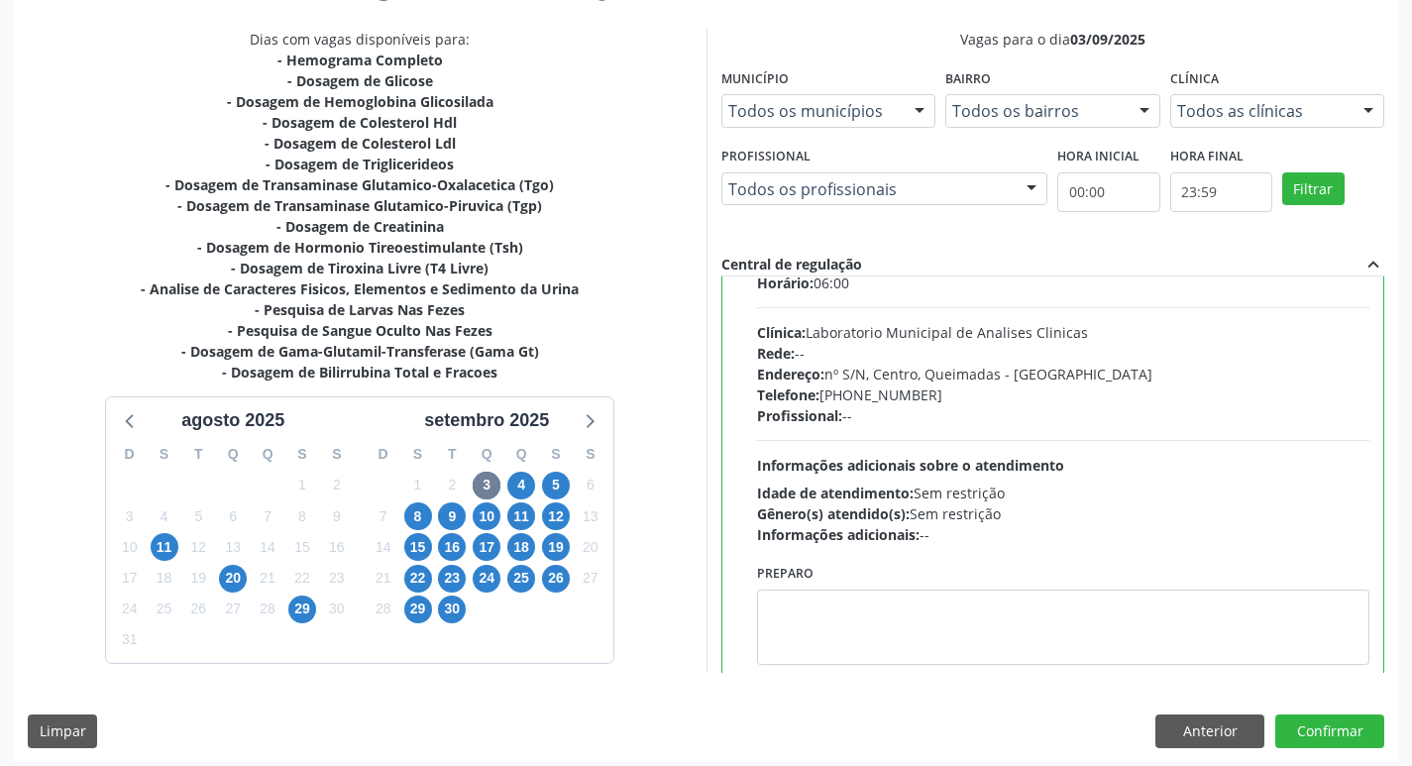
scroll to position [98, 0]
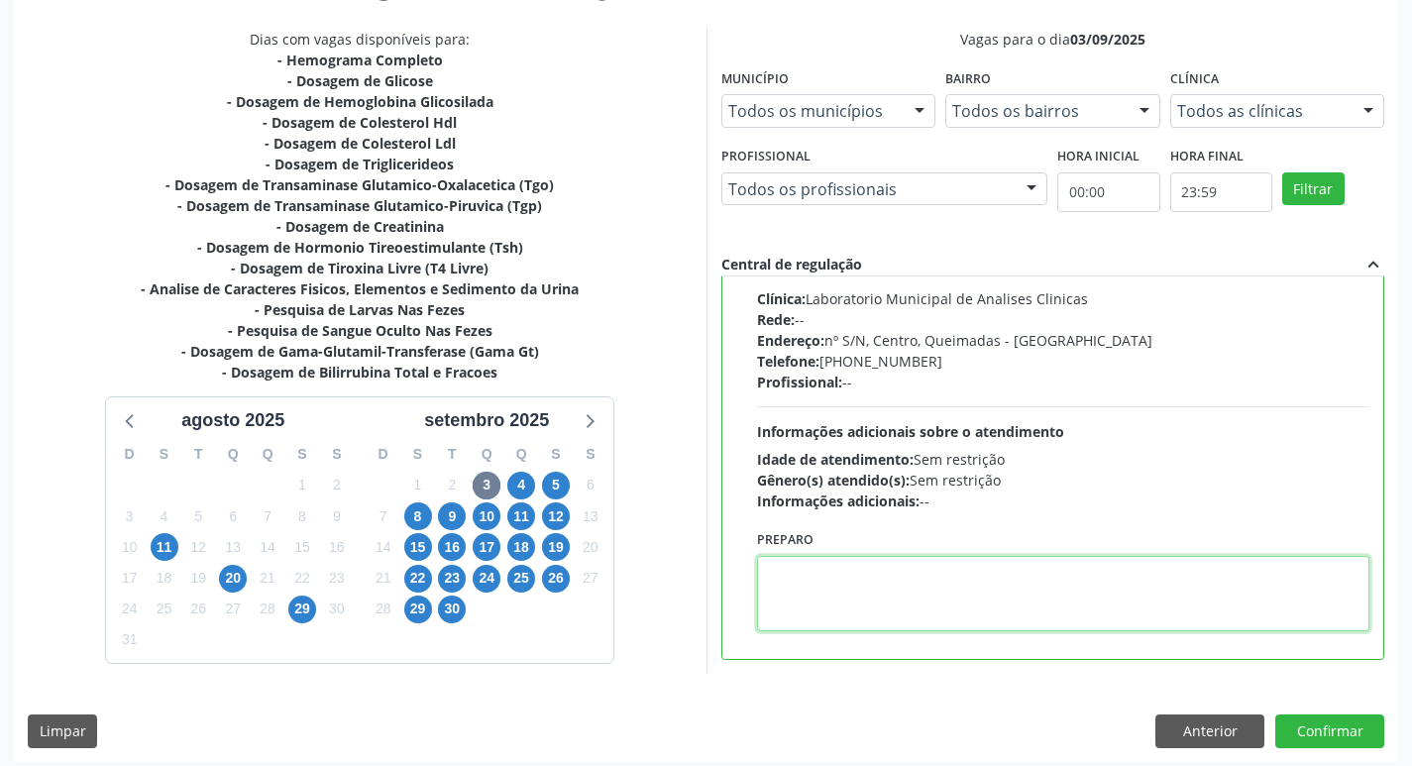
click at [891, 587] on textarea at bounding box center [1063, 593] width 613 height 75
paste textarea "IR EM [GEOGRAPHIC_DATA]"
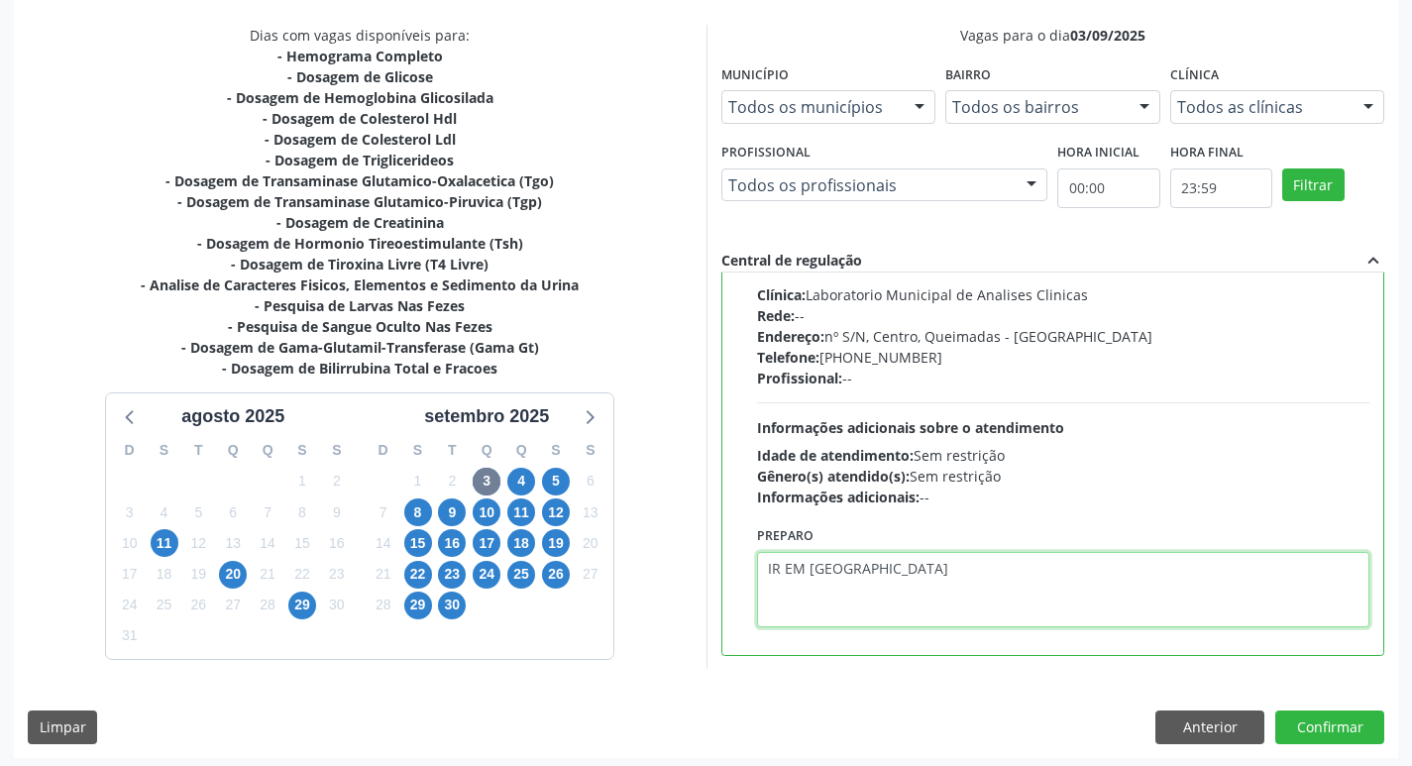
scroll to position [418, 0]
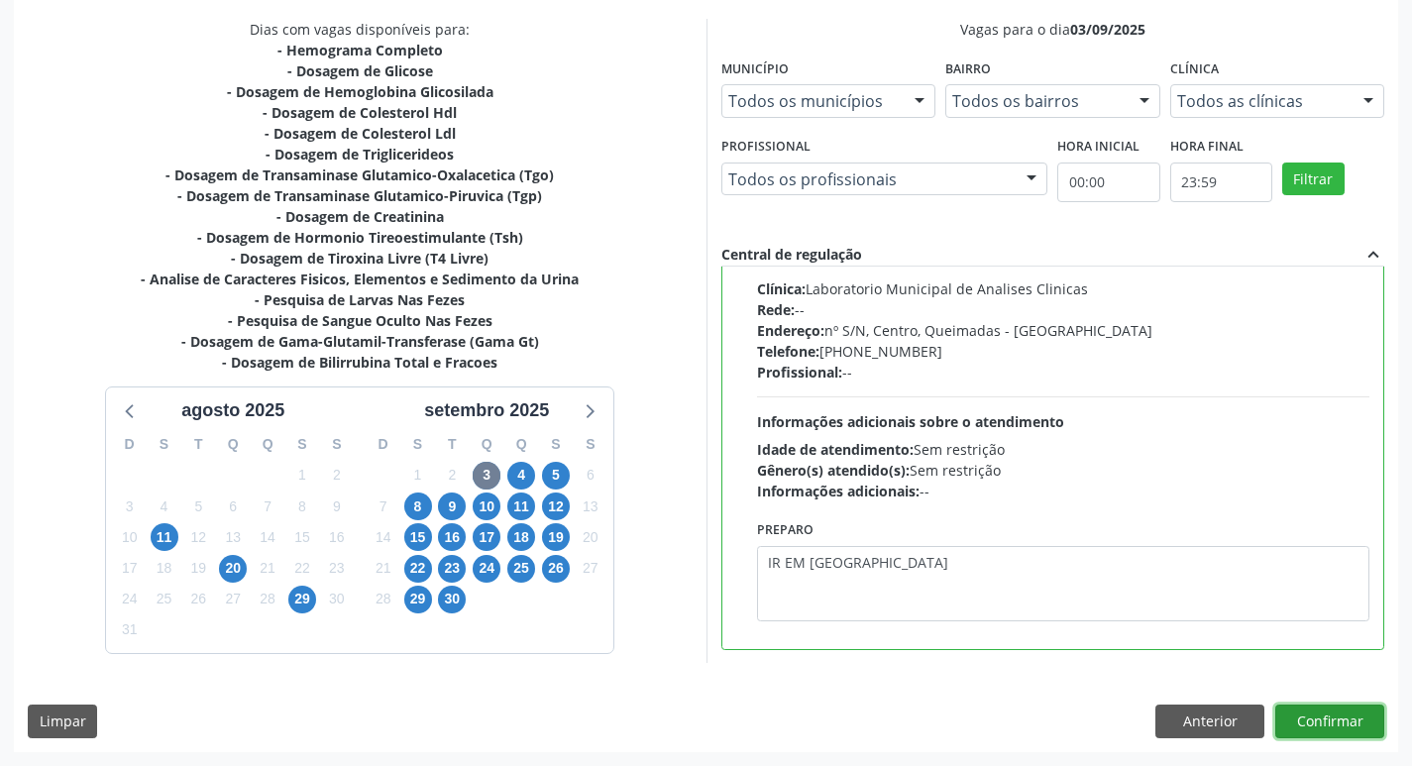
click at [1348, 716] on button "Confirmar" at bounding box center [1329, 722] width 109 height 34
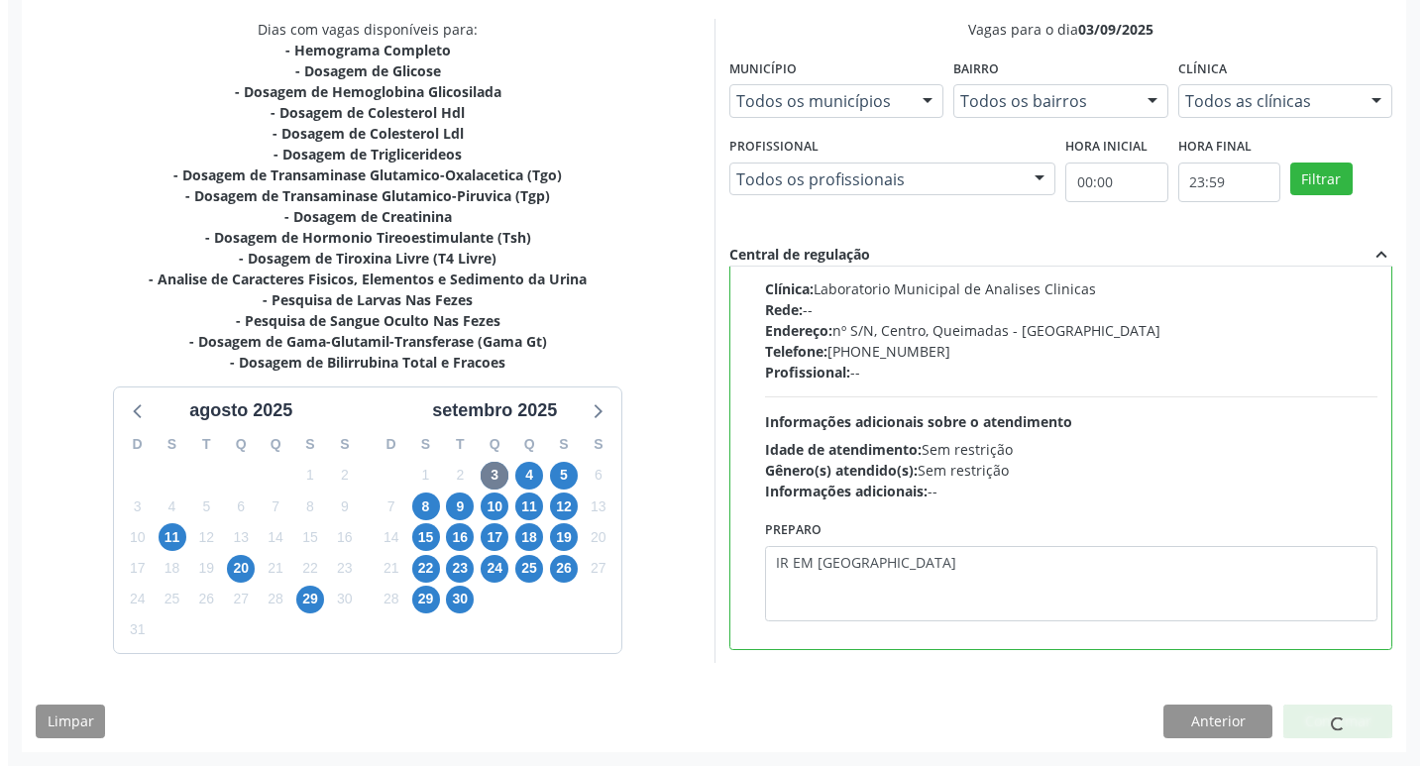
scroll to position [0, 0]
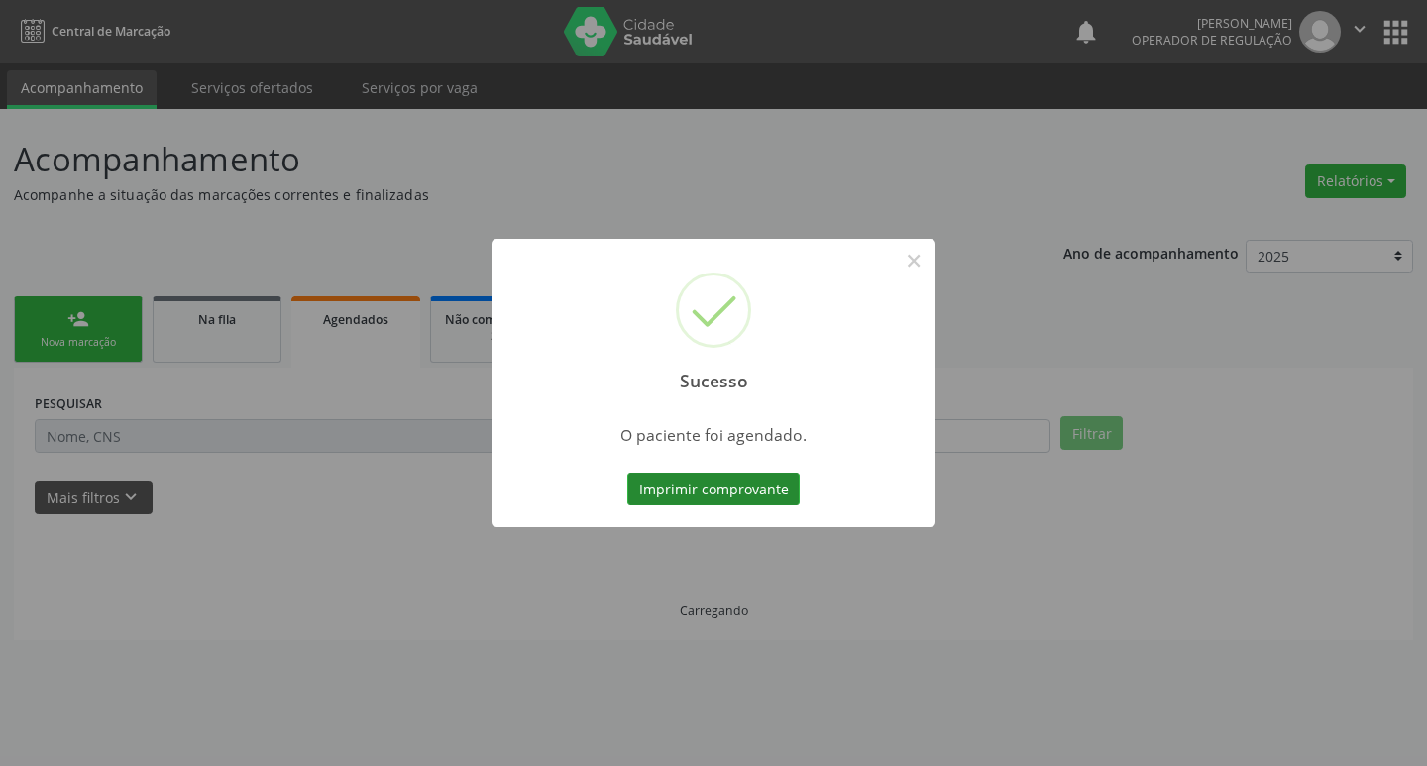
click at [713, 490] on button "Imprimir comprovante" at bounding box center [713, 490] width 172 height 34
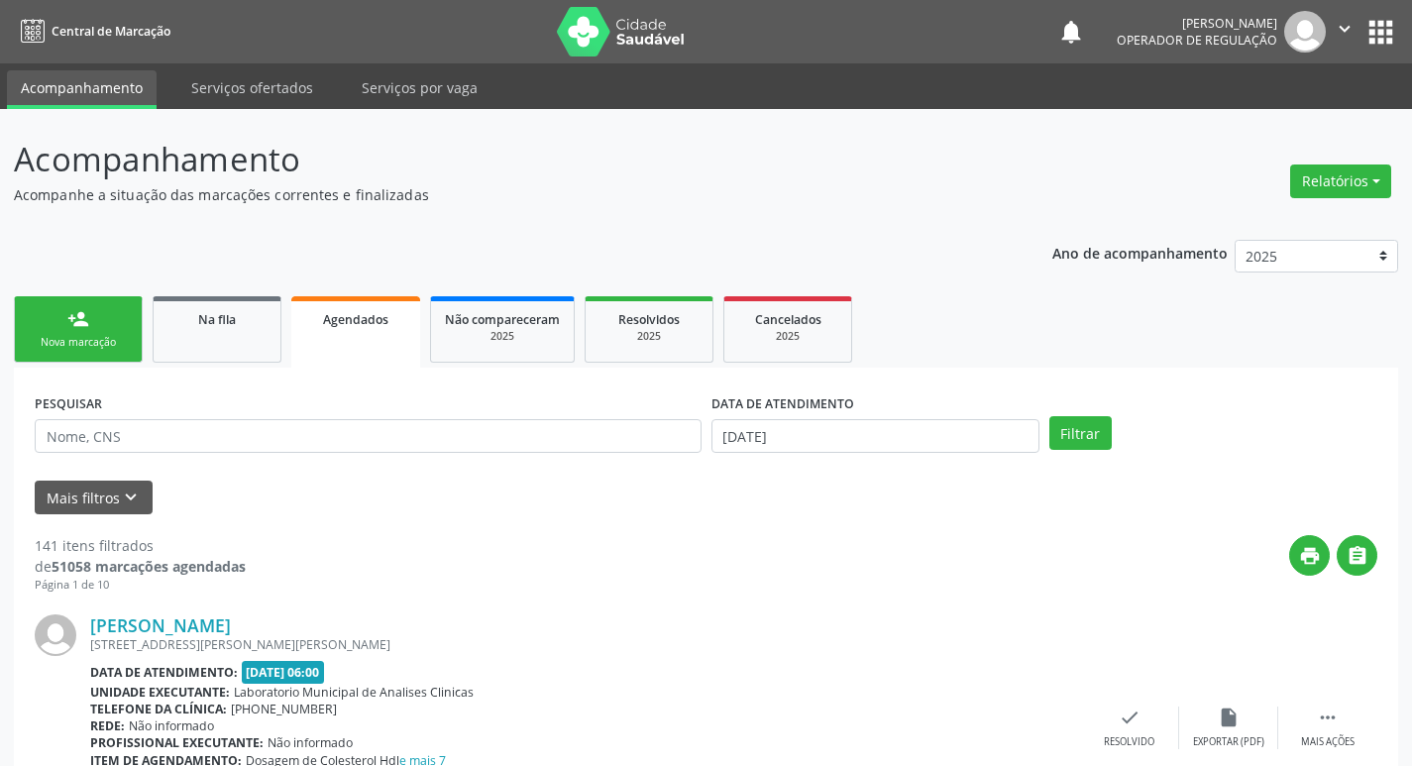
click at [119, 326] on link "person_add Nova marcação" at bounding box center [78, 329] width 129 height 66
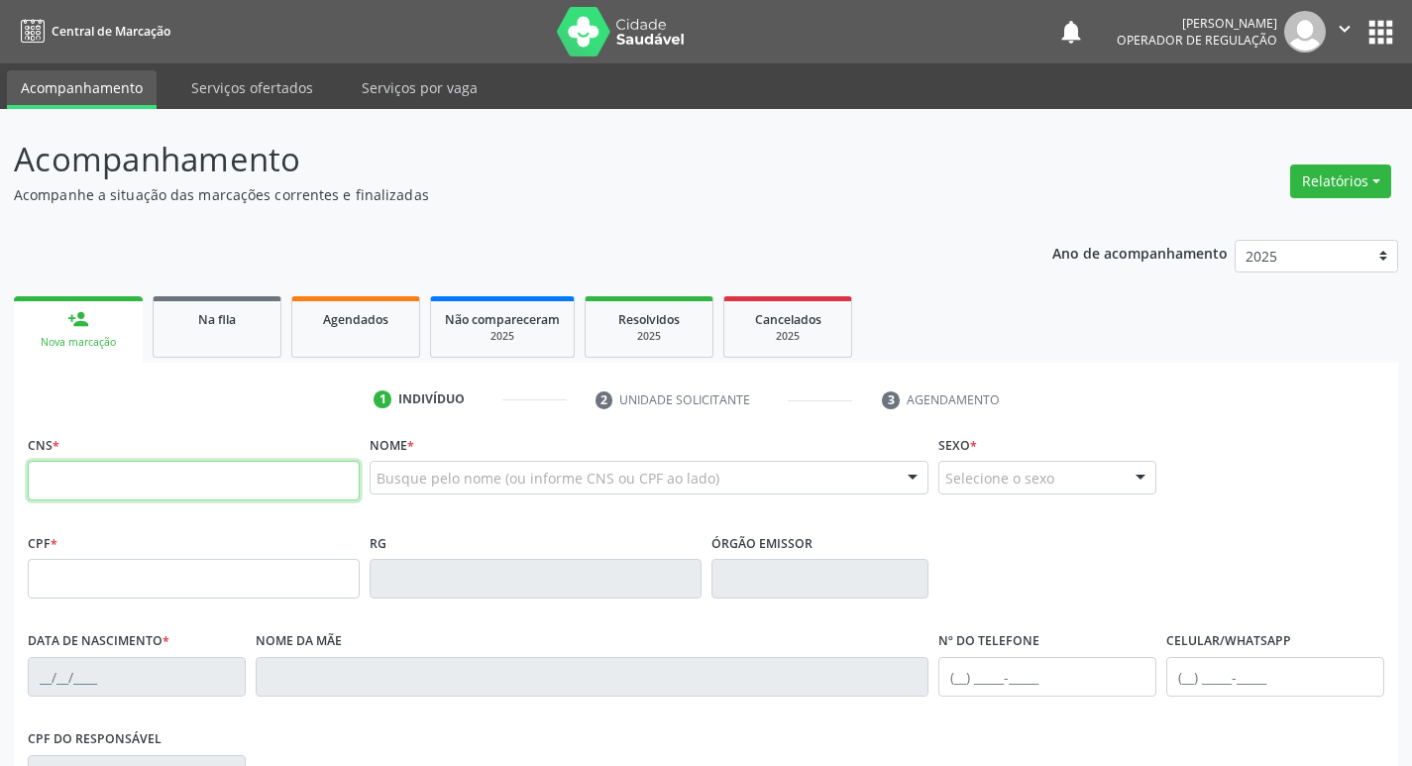
click at [144, 471] on input "text" at bounding box center [194, 481] width 332 height 40
type input "702 3080 7822 1620"
type input "052.180.004-85"
type input "25/[DATE]"
type input "[PERSON_NAME] das [PERSON_NAME]"
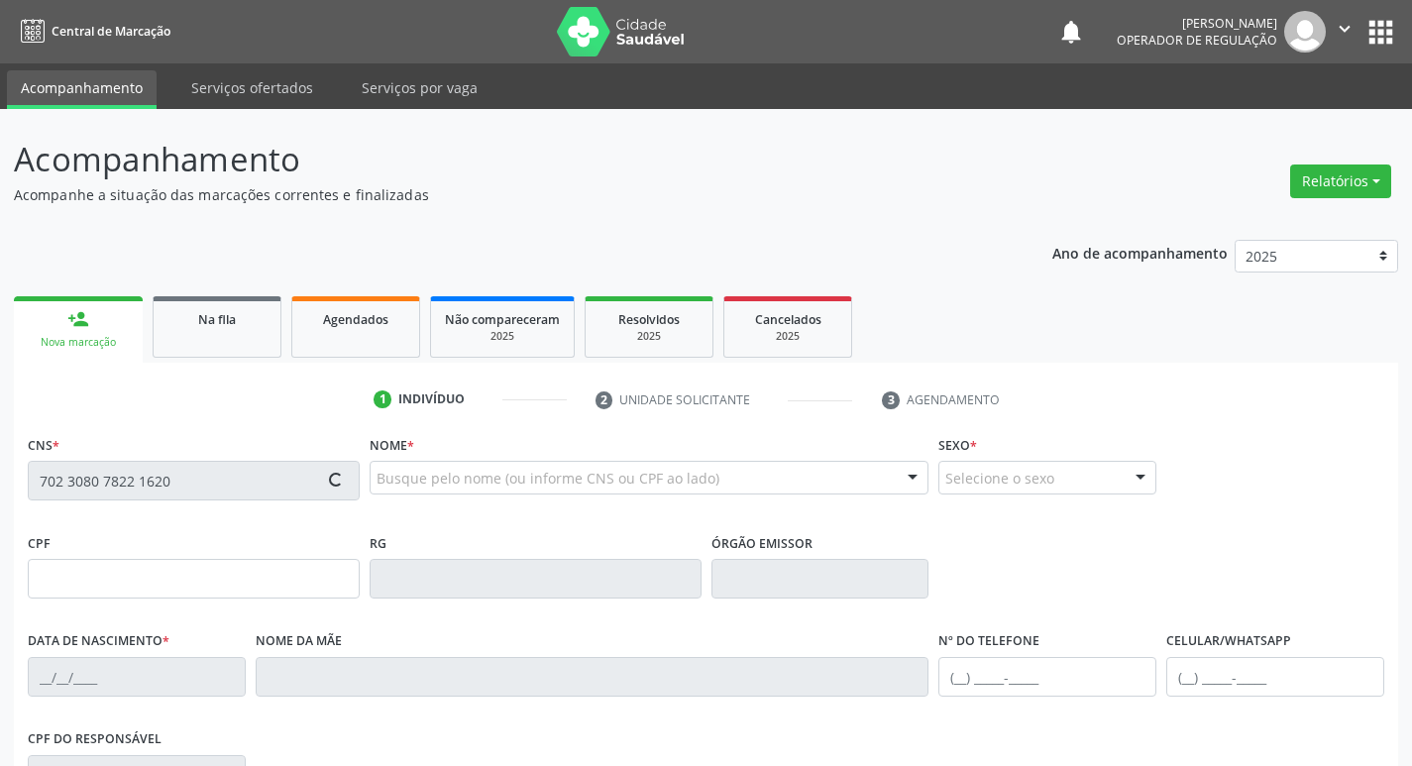
type input "[PHONE_NUMBER]"
type input "093.597.227-74"
type input "213"
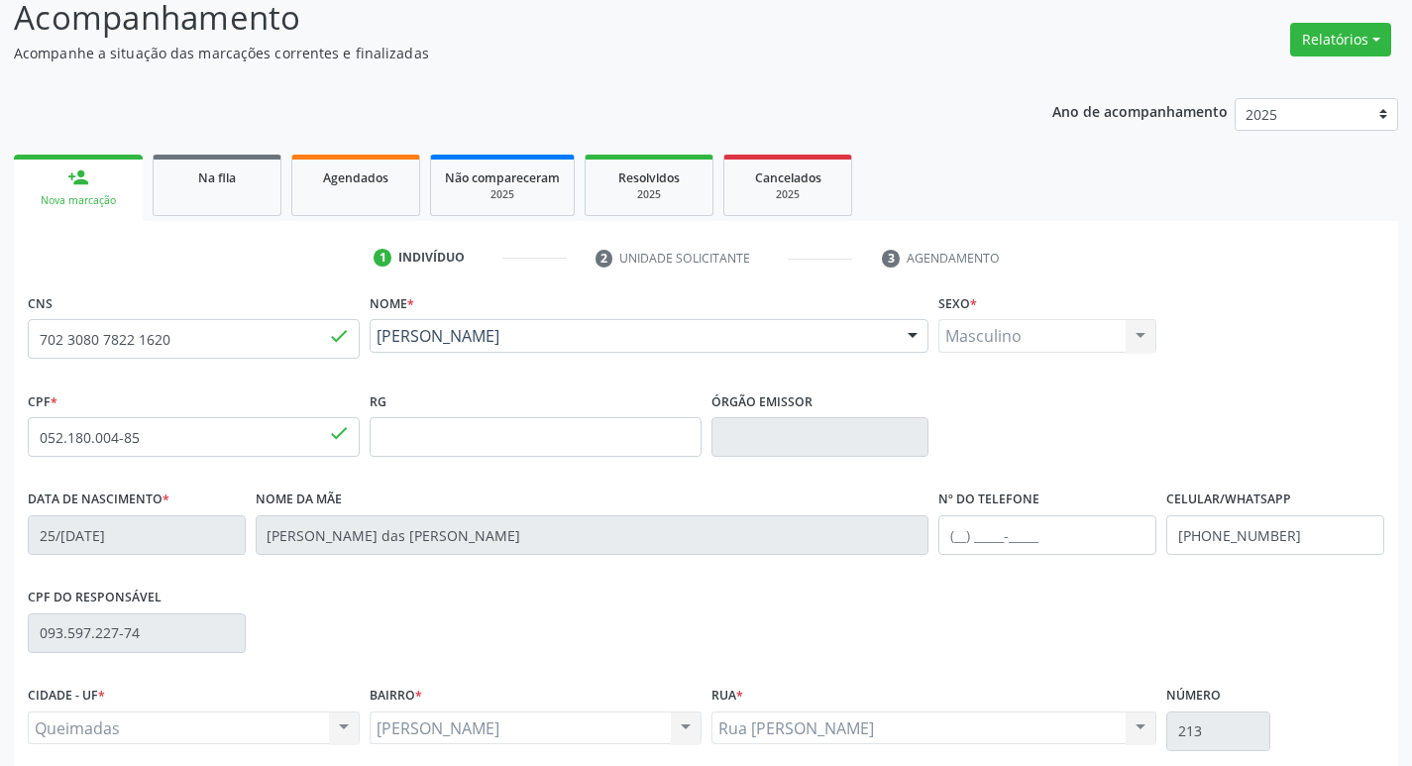
scroll to position [308, 0]
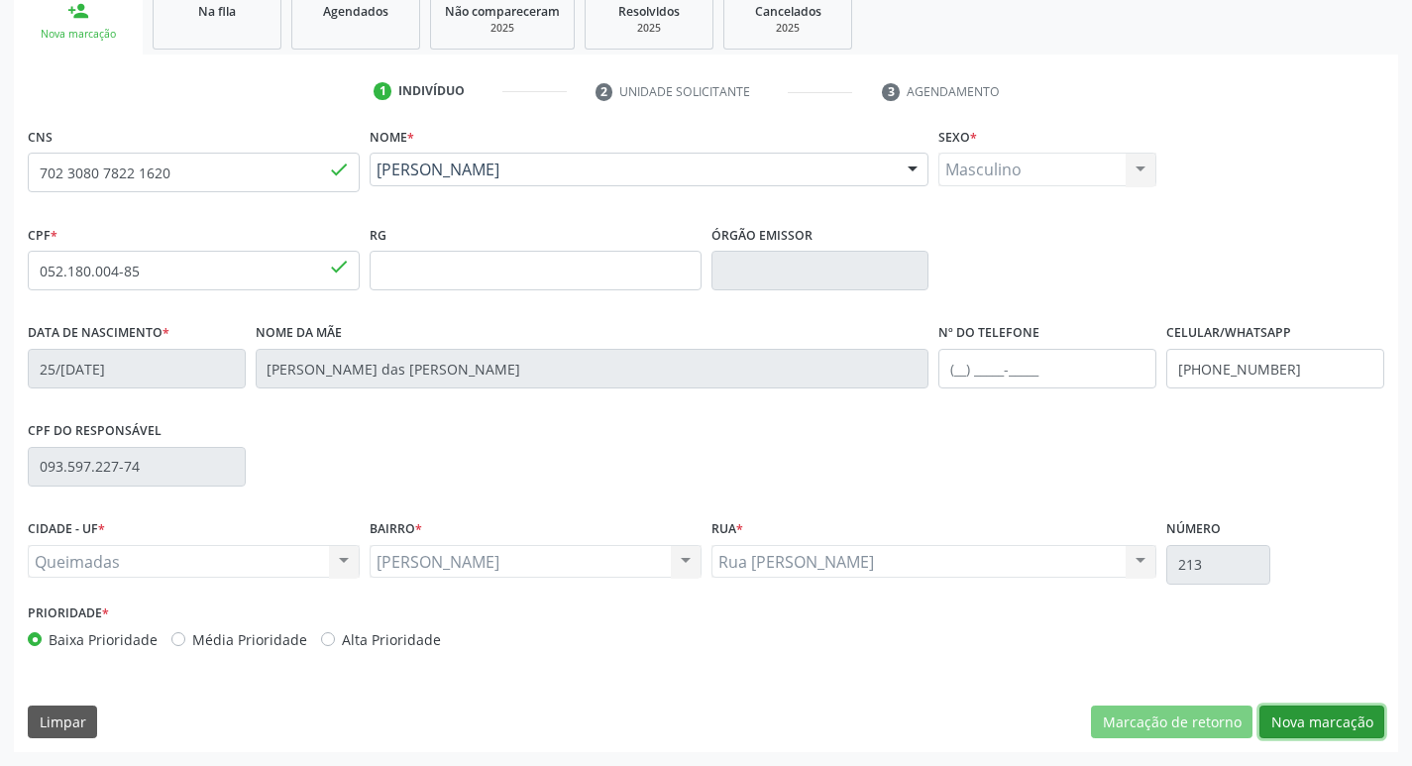
click at [1280, 722] on button "Nova marcação" at bounding box center [1321, 723] width 125 height 34
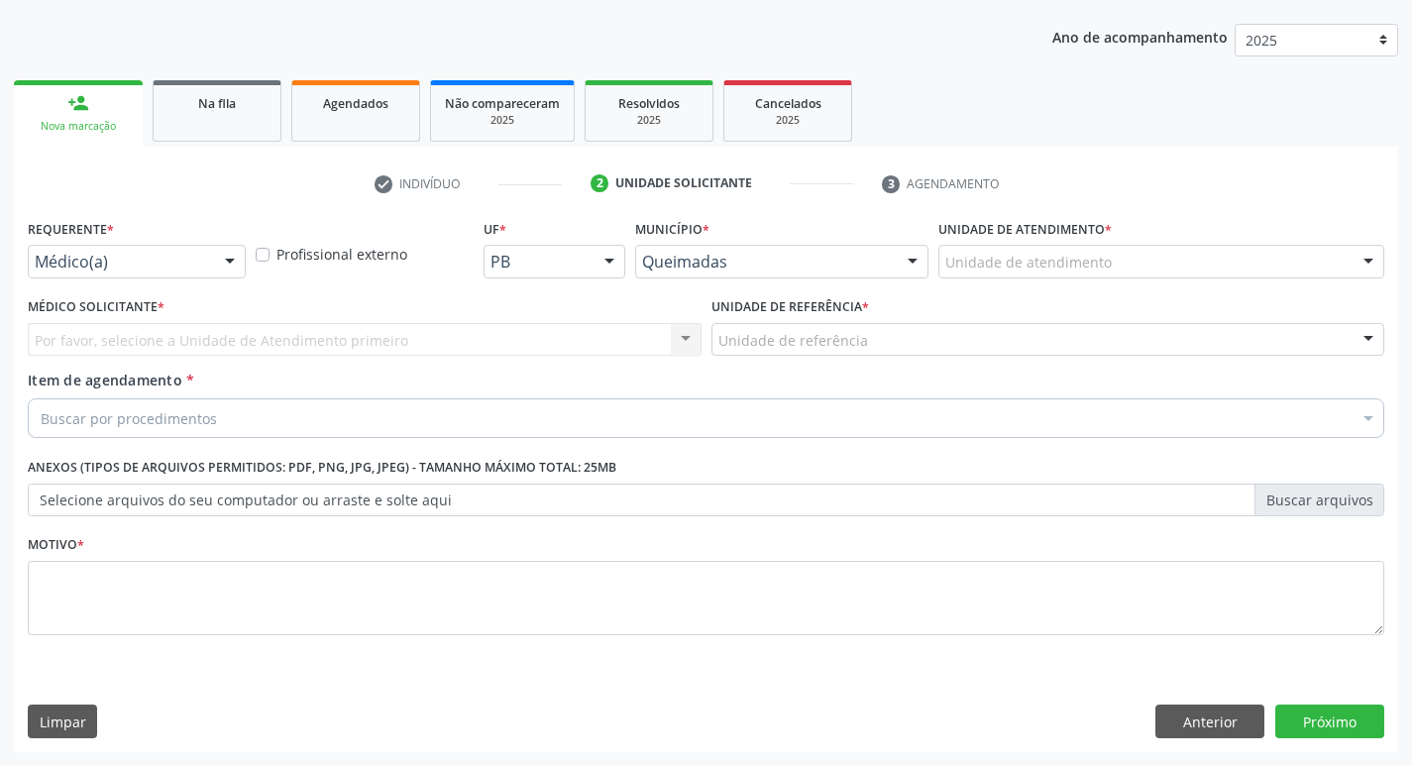
scroll to position [216, 0]
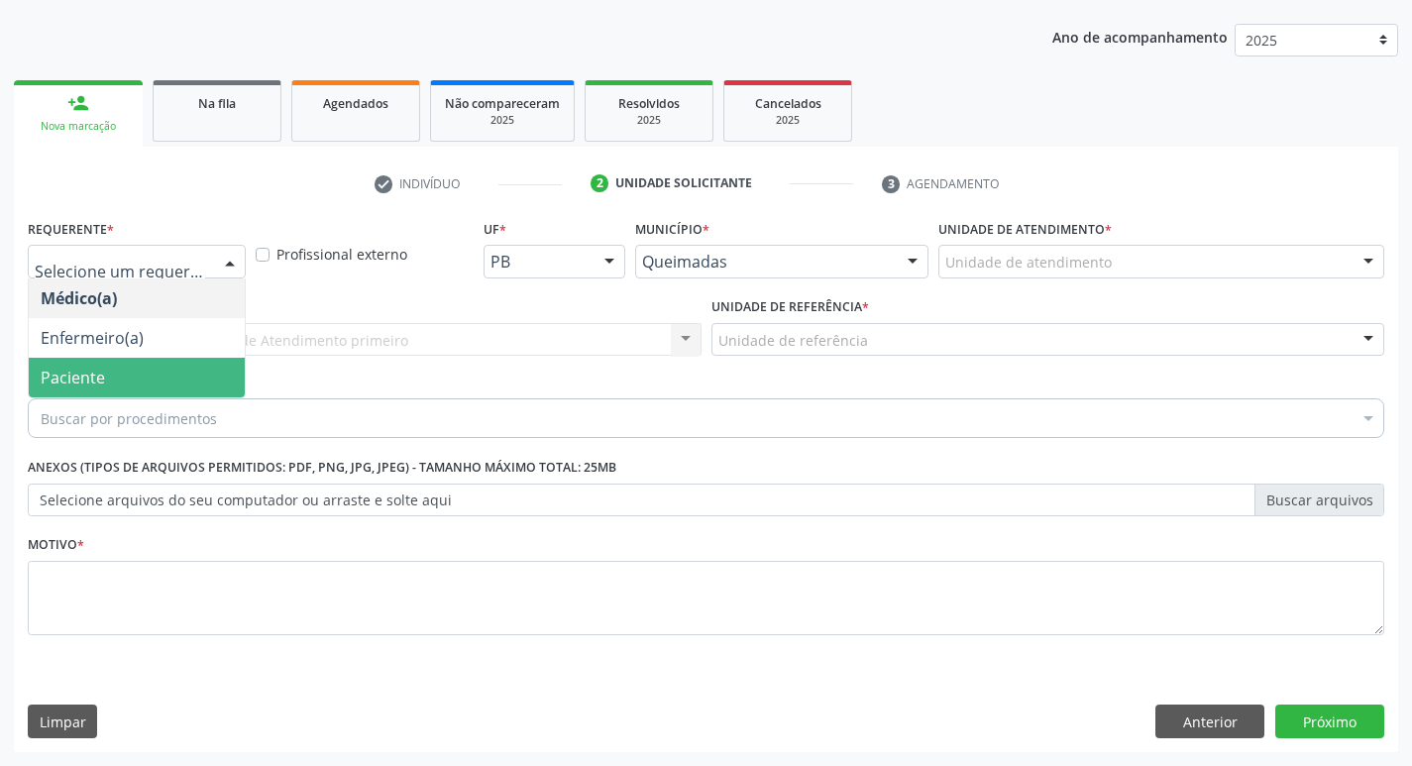
click at [84, 382] on span "Paciente" at bounding box center [73, 378] width 64 height 22
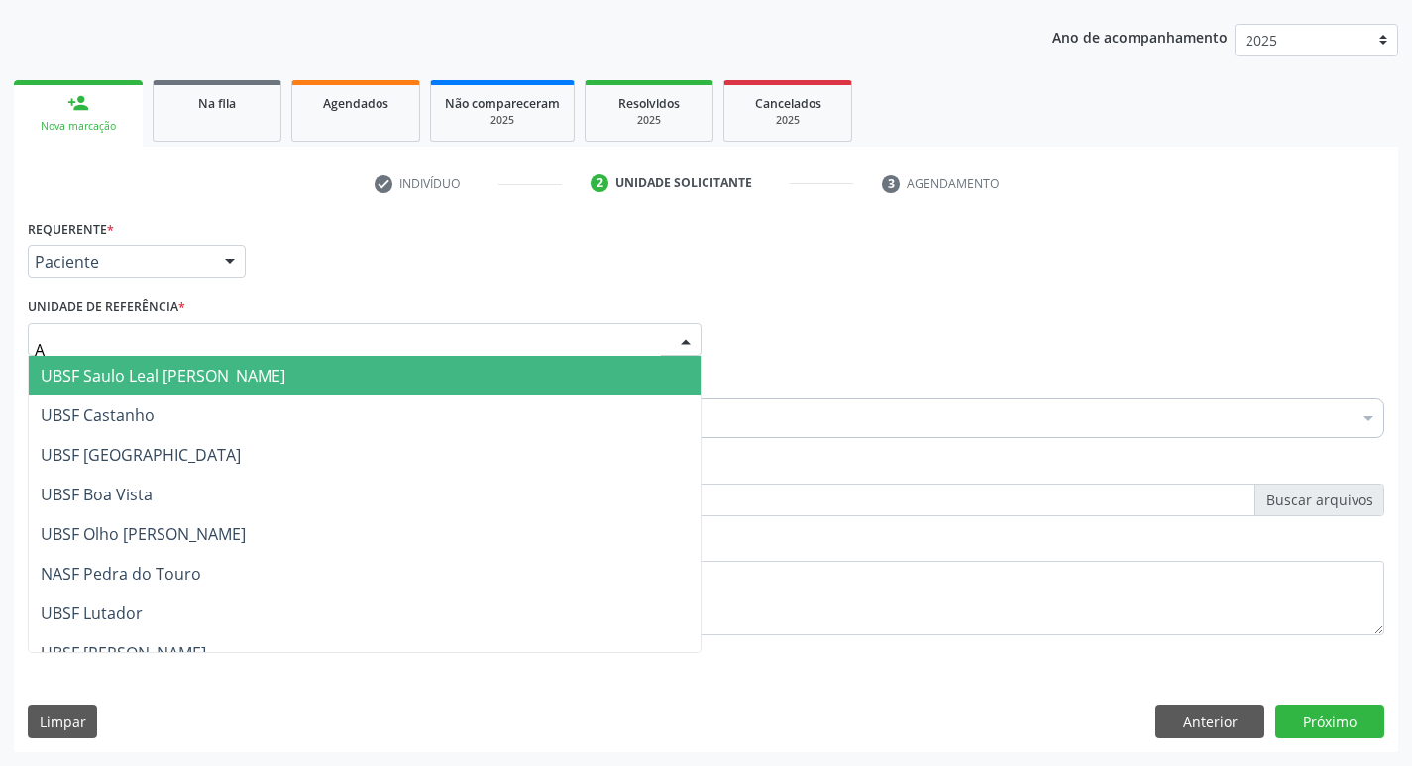
type input "AN"
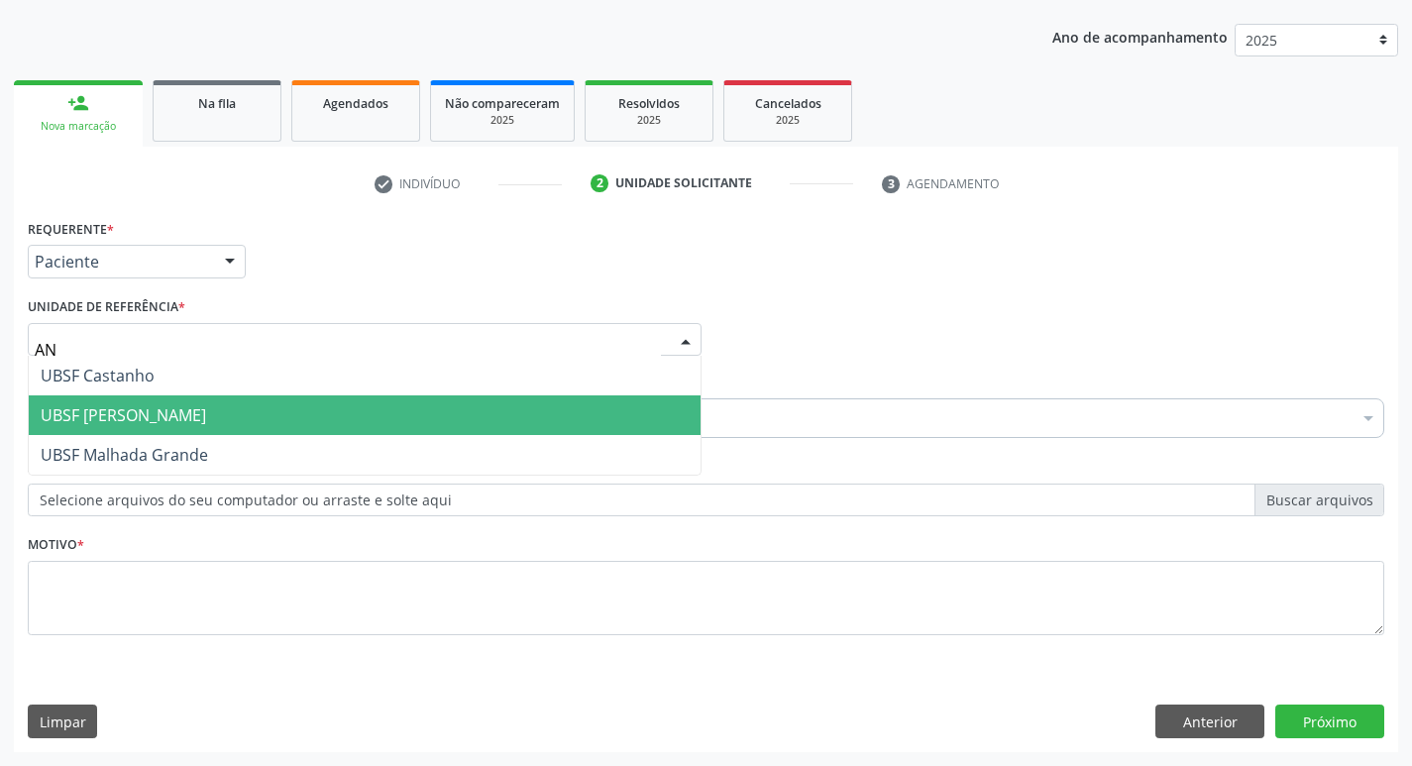
click at [189, 405] on span "UBSF [PERSON_NAME]" at bounding box center [123, 415] width 165 height 22
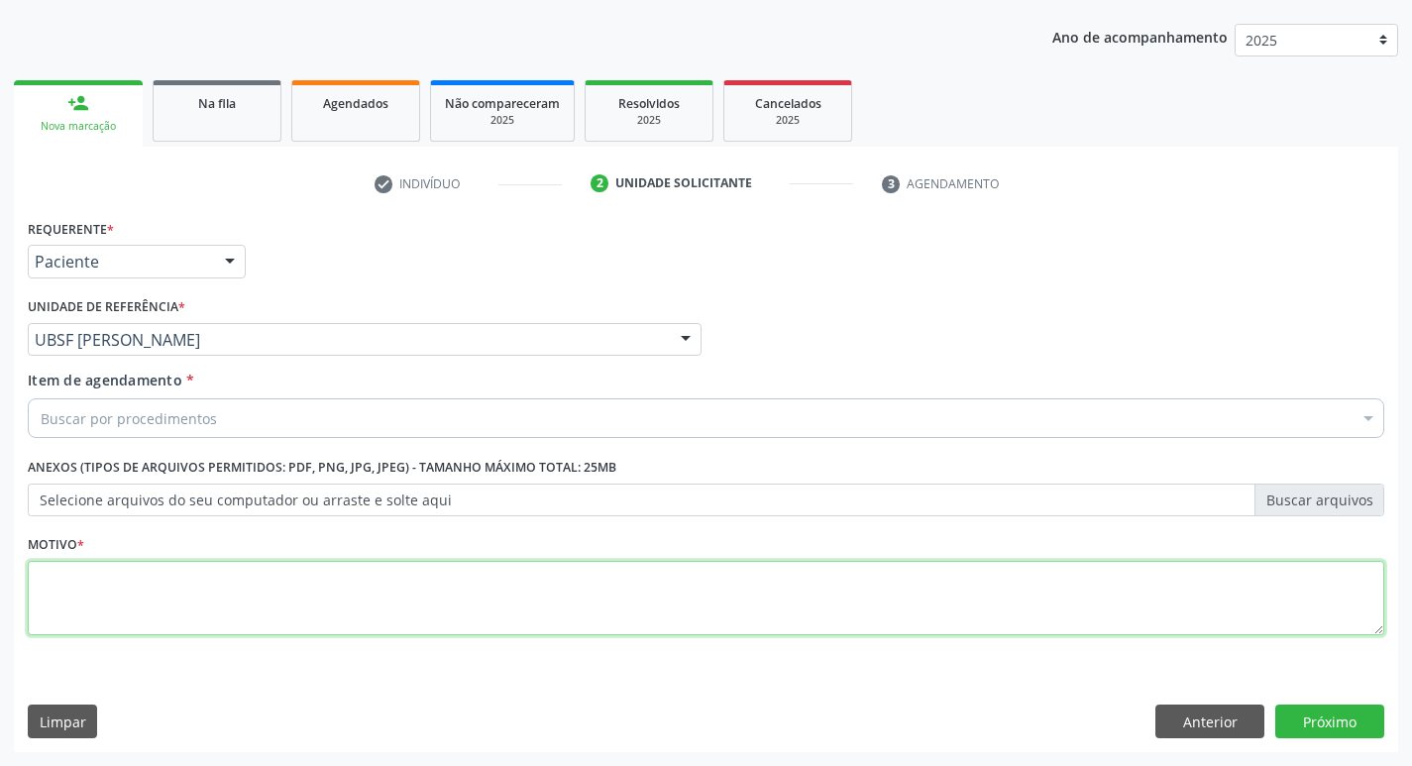
drag, startPoint x: 168, startPoint y: 565, endPoint x: 171, endPoint y: 628, distance: 63.5
click at [171, 628] on textarea at bounding box center [706, 598] width 1357 height 75
type textarea "AVALIACAO"
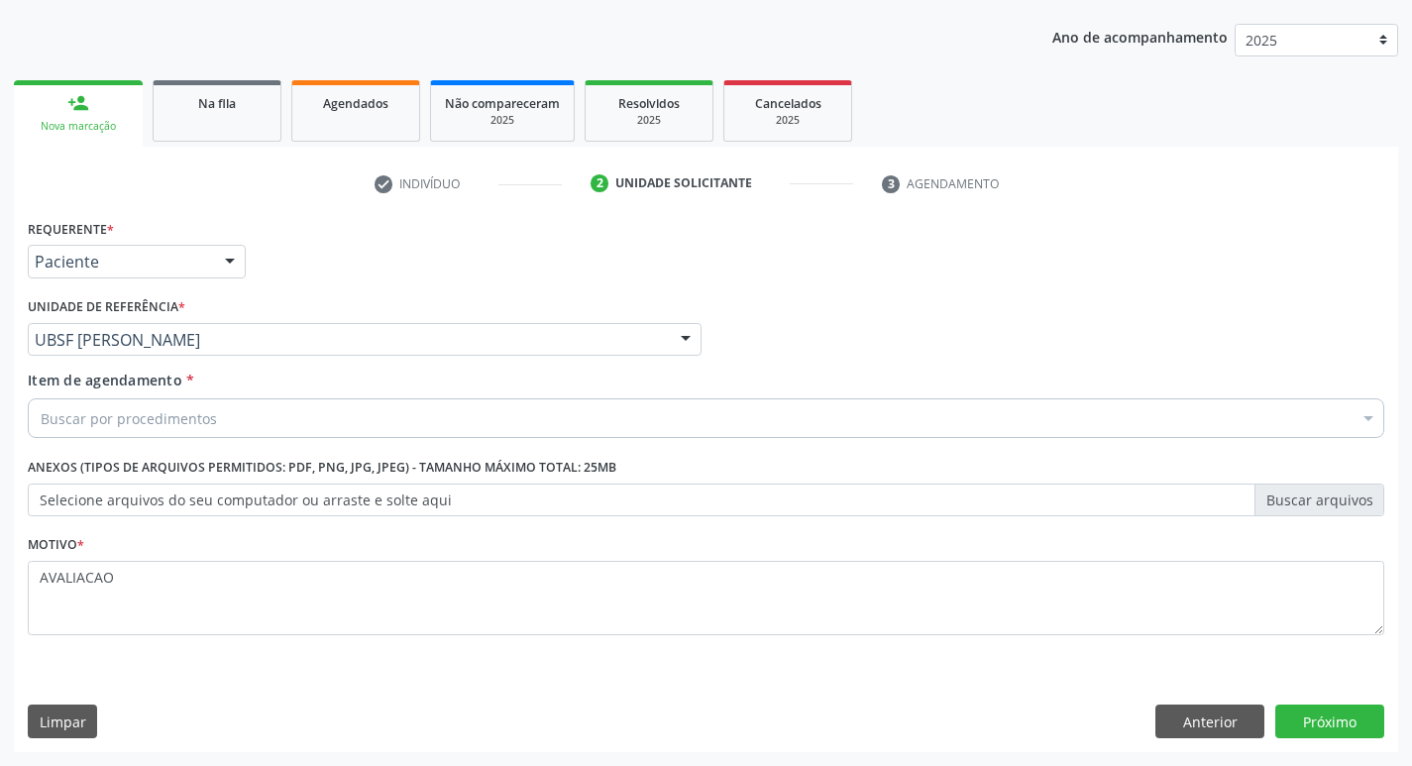
click at [213, 420] on div "Buscar por procedimentos" at bounding box center [706, 418] width 1357 height 40
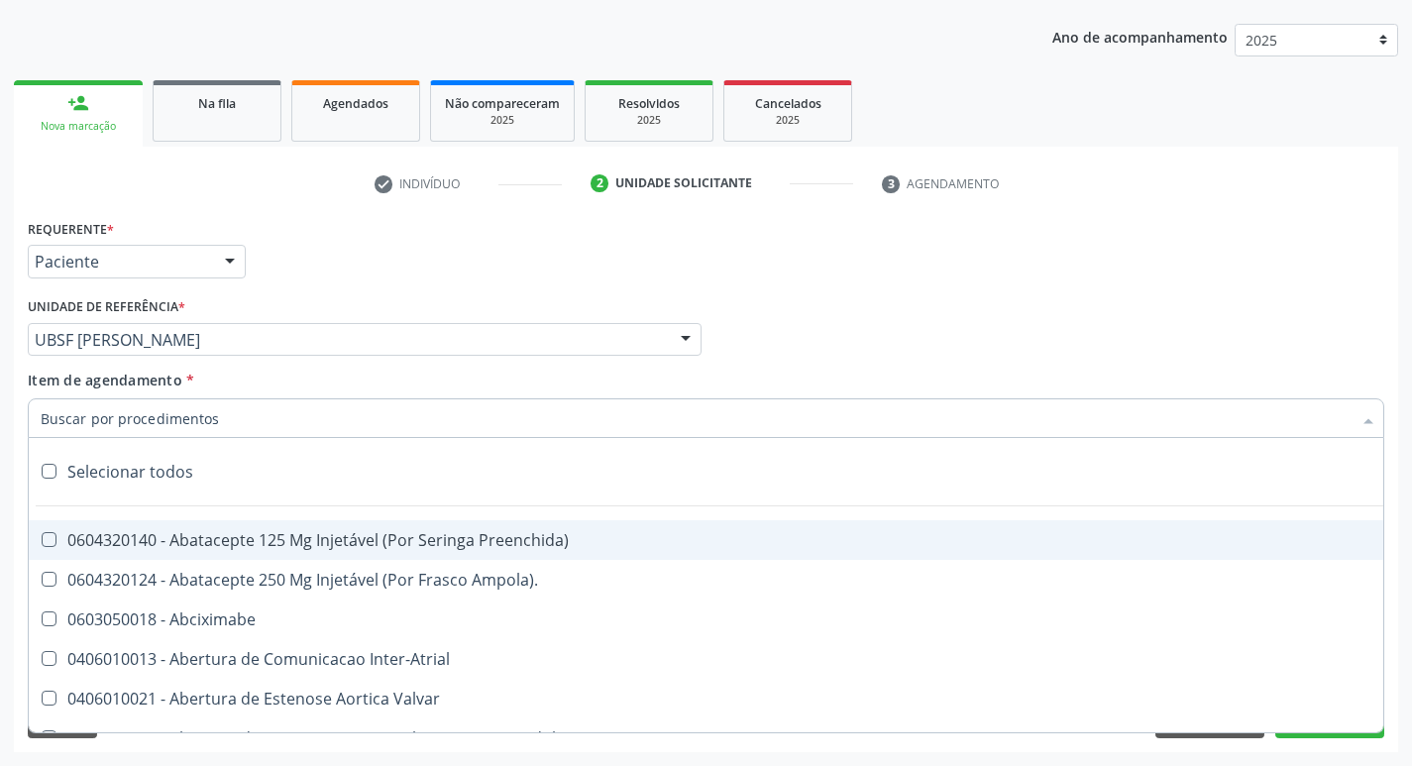
click at [216, 417] on input "Item de agendamento *" at bounding box center [696, 418] width 1311 height 40
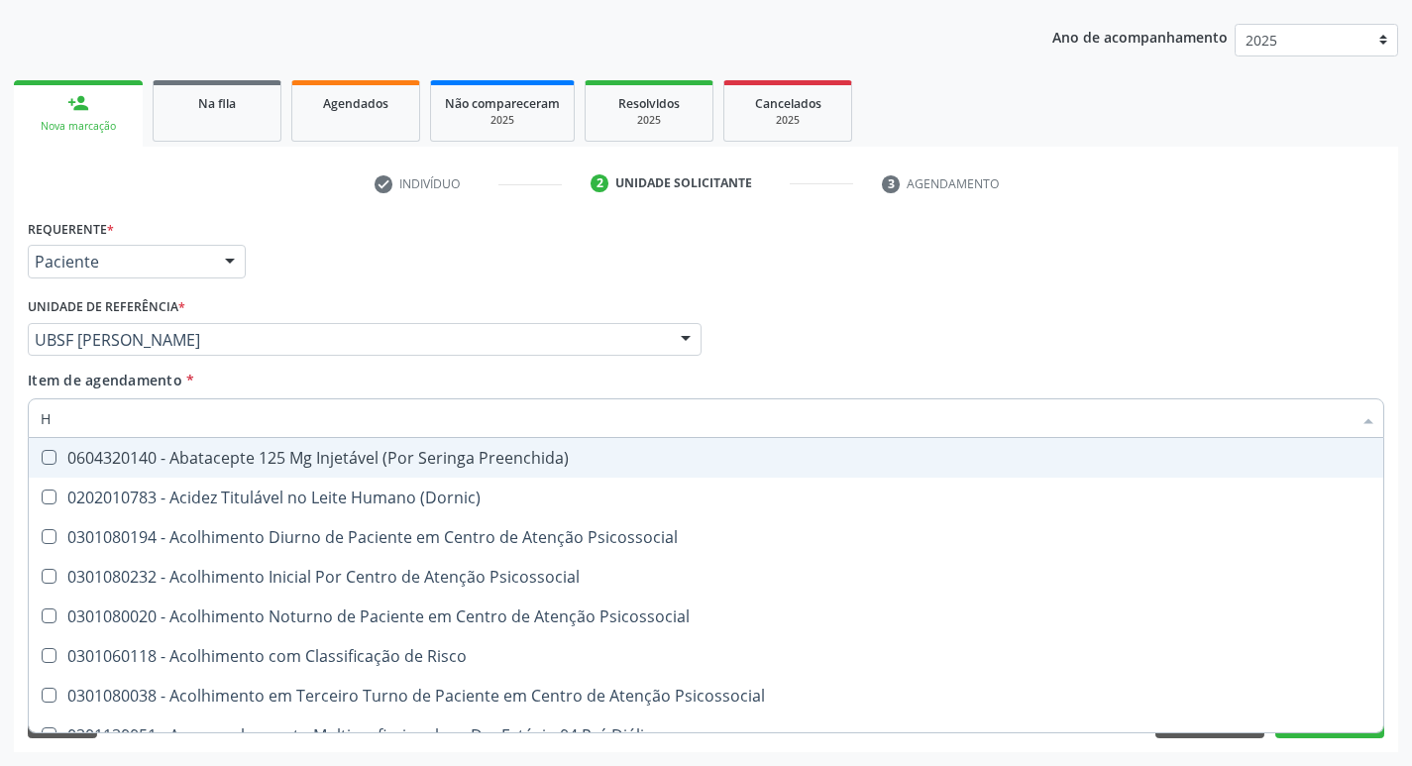
type input "HEMOGR"
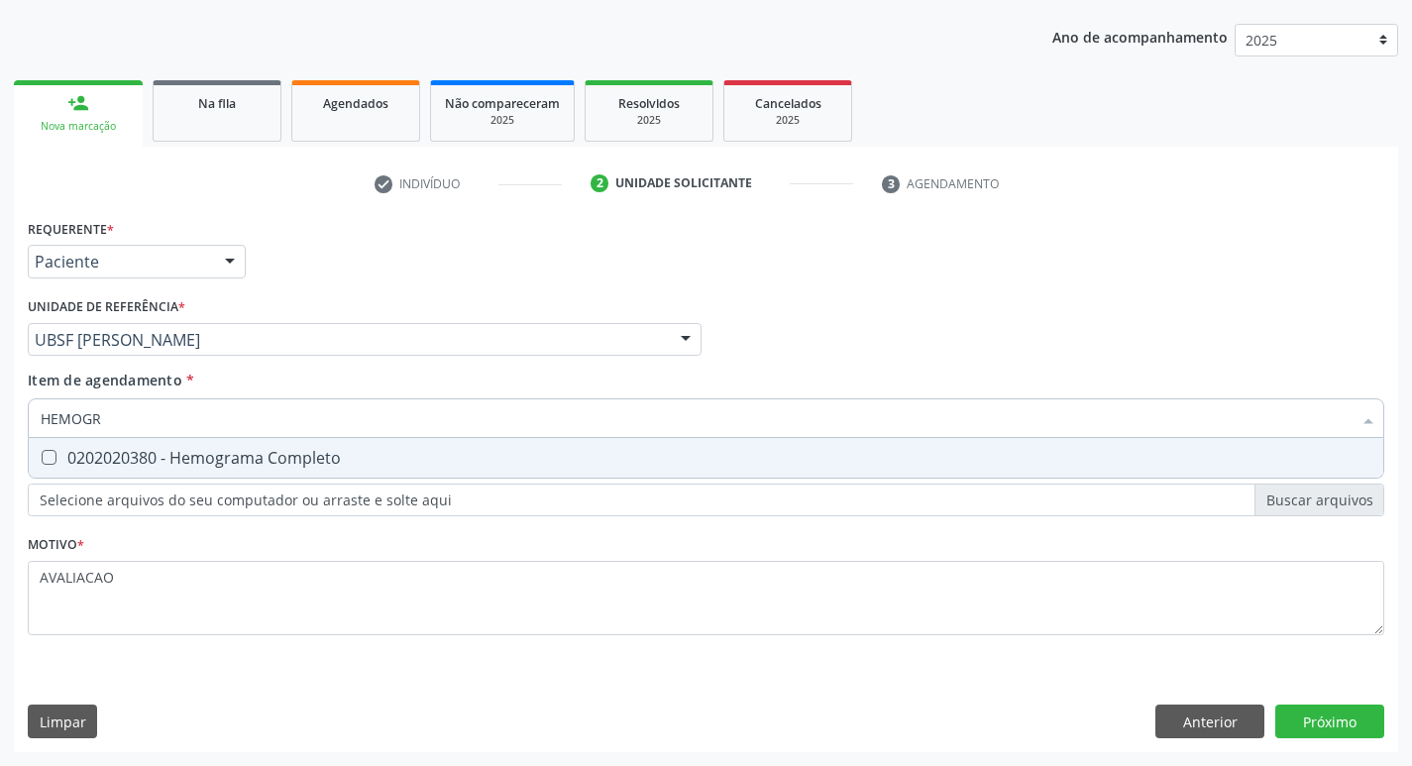
click at [211, 460] on div "0202020380 - Hemograma Completo" at bounding box center [706, 458] width 1331 height 16
checkbox Completo "true"
type input "HEMOG"
checkbox Completo "false"
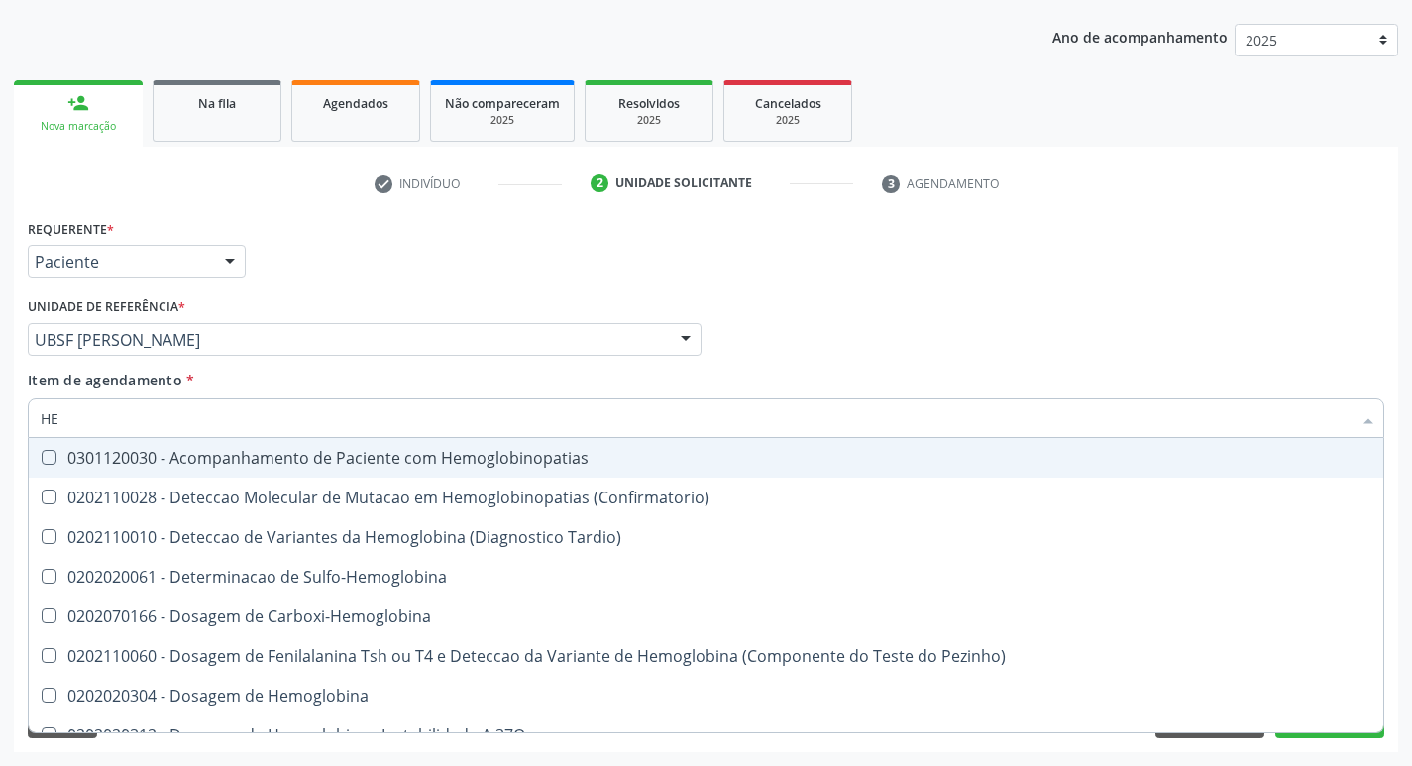
type input "H"
checkbox Completo "false"
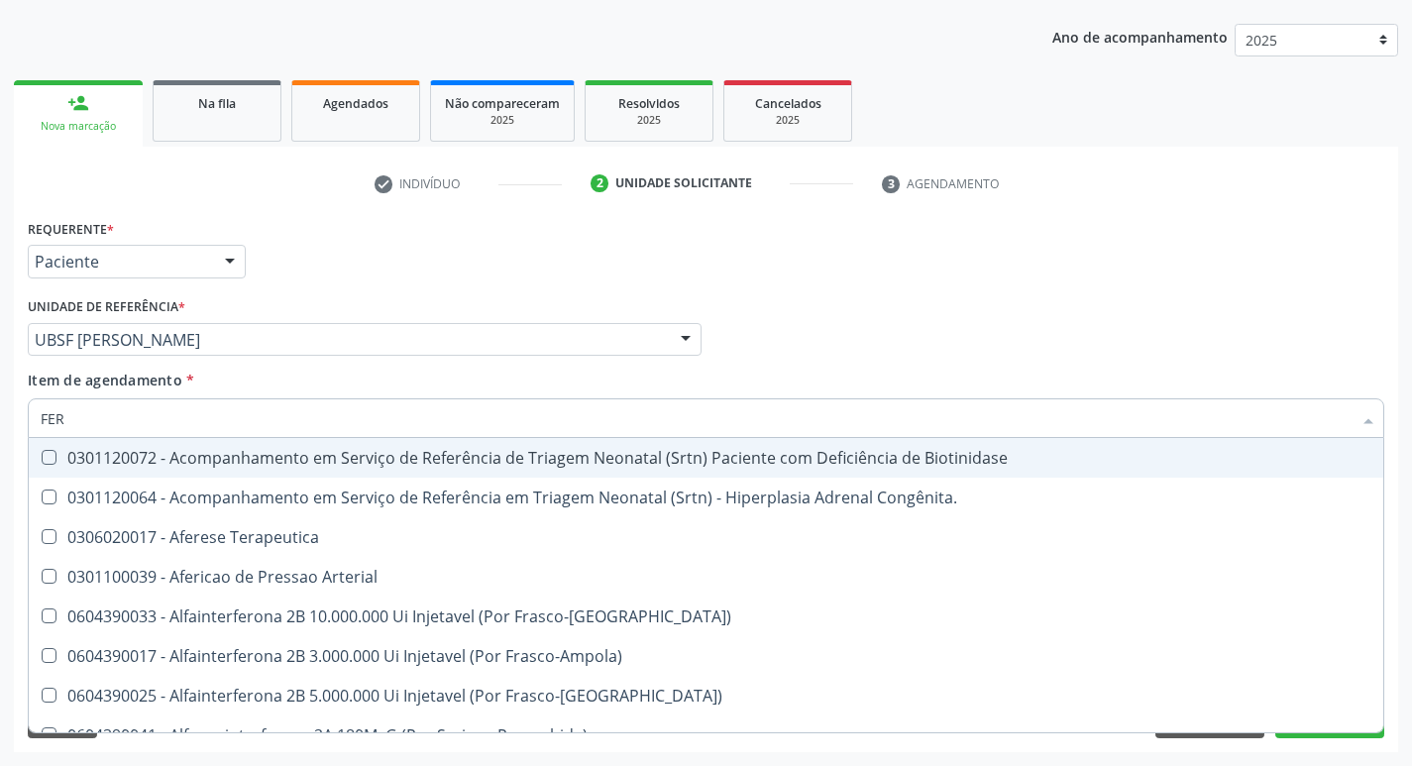
type input "FERR"
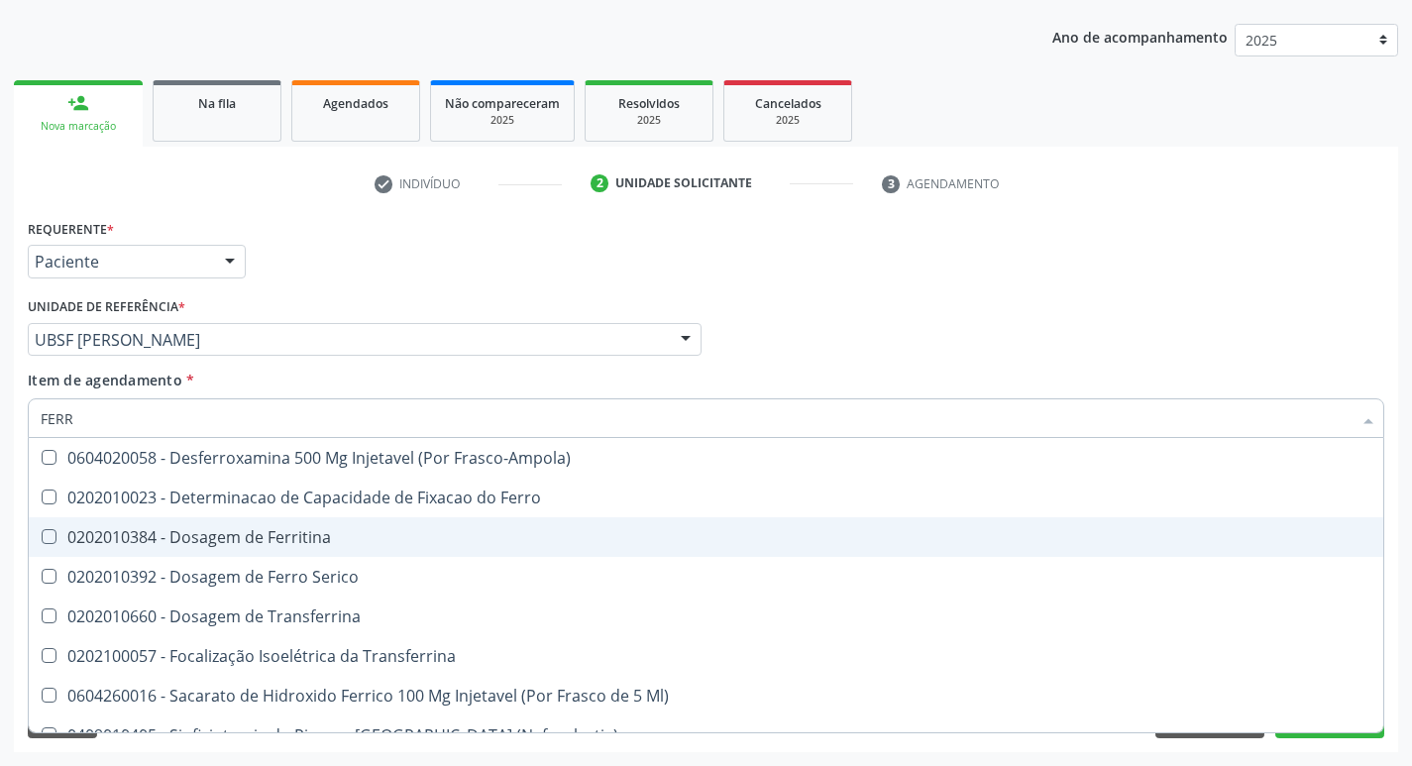
click at [280, 530] on div "0202010384 - Dosagem de Ferritina" at bounding box center [706, 537] width 1331 height 16
checkbox Ferritina "true"
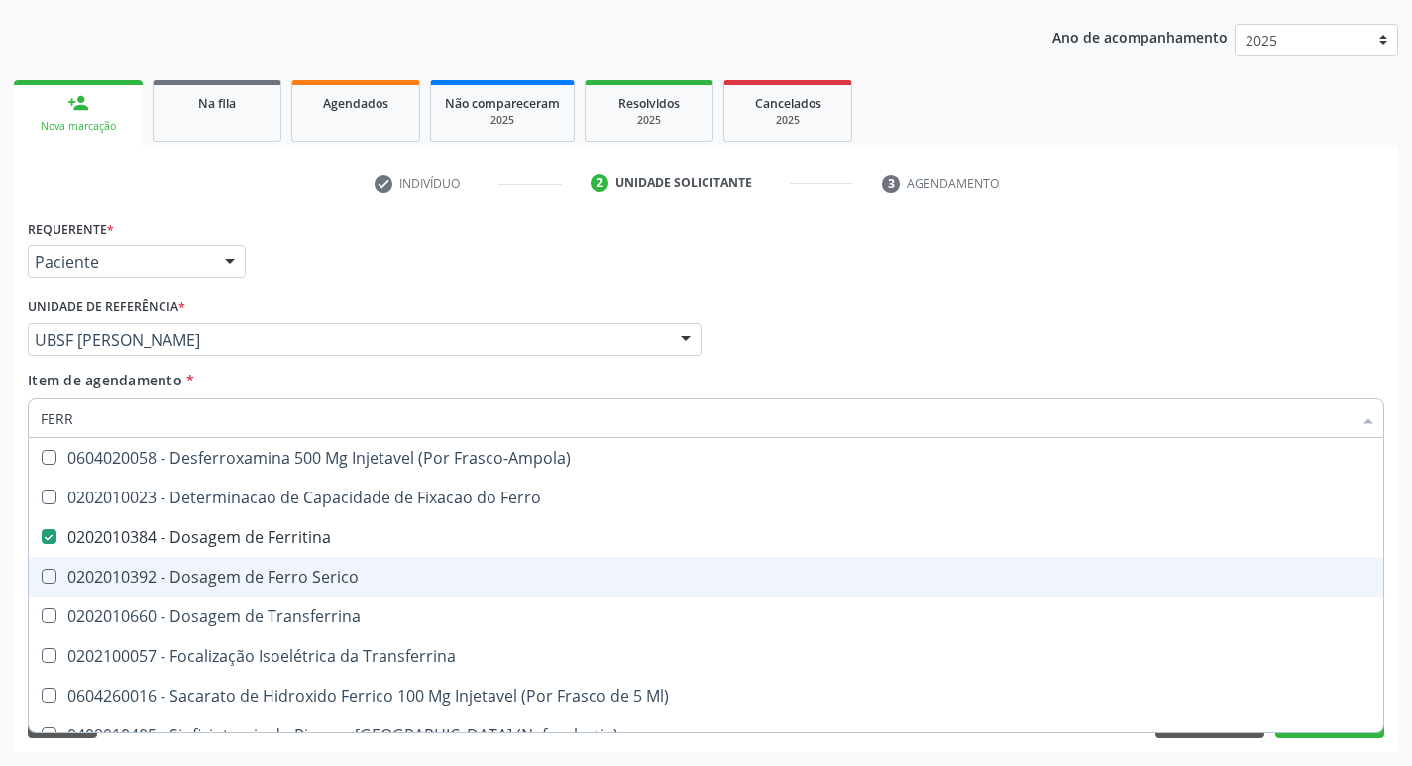
click at [329, 558] on span "0202010392 - Dosagem de Ferro Serico" at bounding box center [706, 577] width 1355 height 40
checkbox Serico "true"
type input "FER"
checkbox Ferritina "false"
checkbox Serico "false"
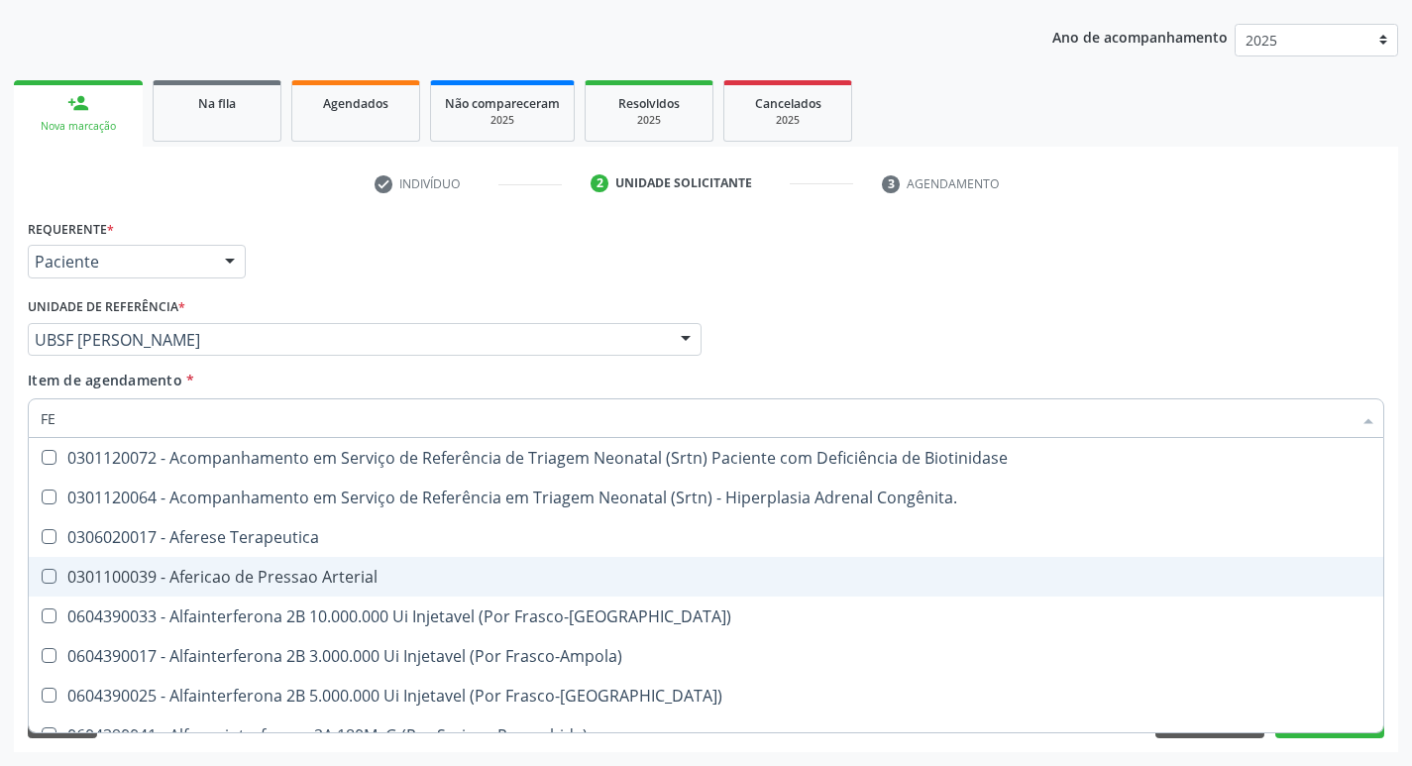
type input "F"
checkbox Ferritina "false"
checkbox Serico "false"
checkbox Titânio "false"
checkbox Inferior "false"
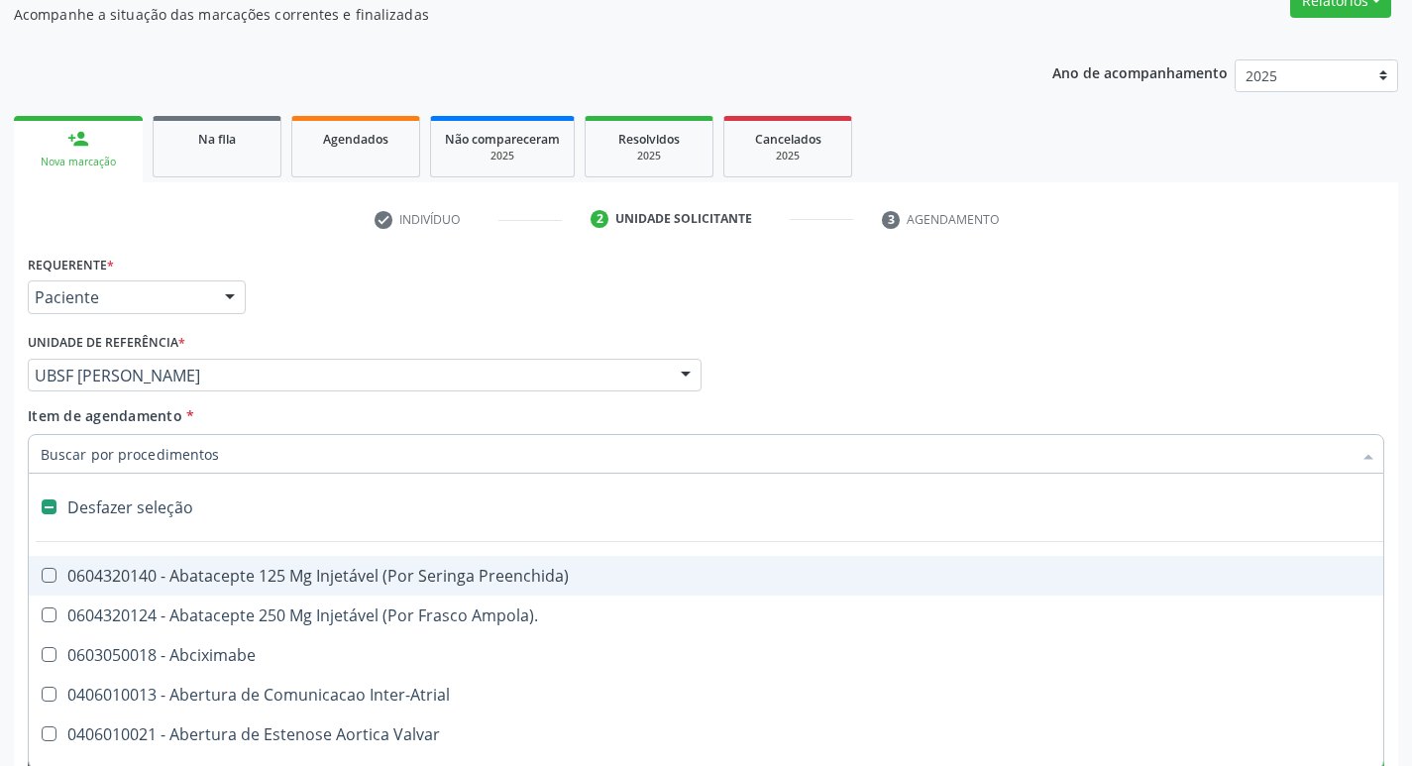
scroll to position [117, 0]
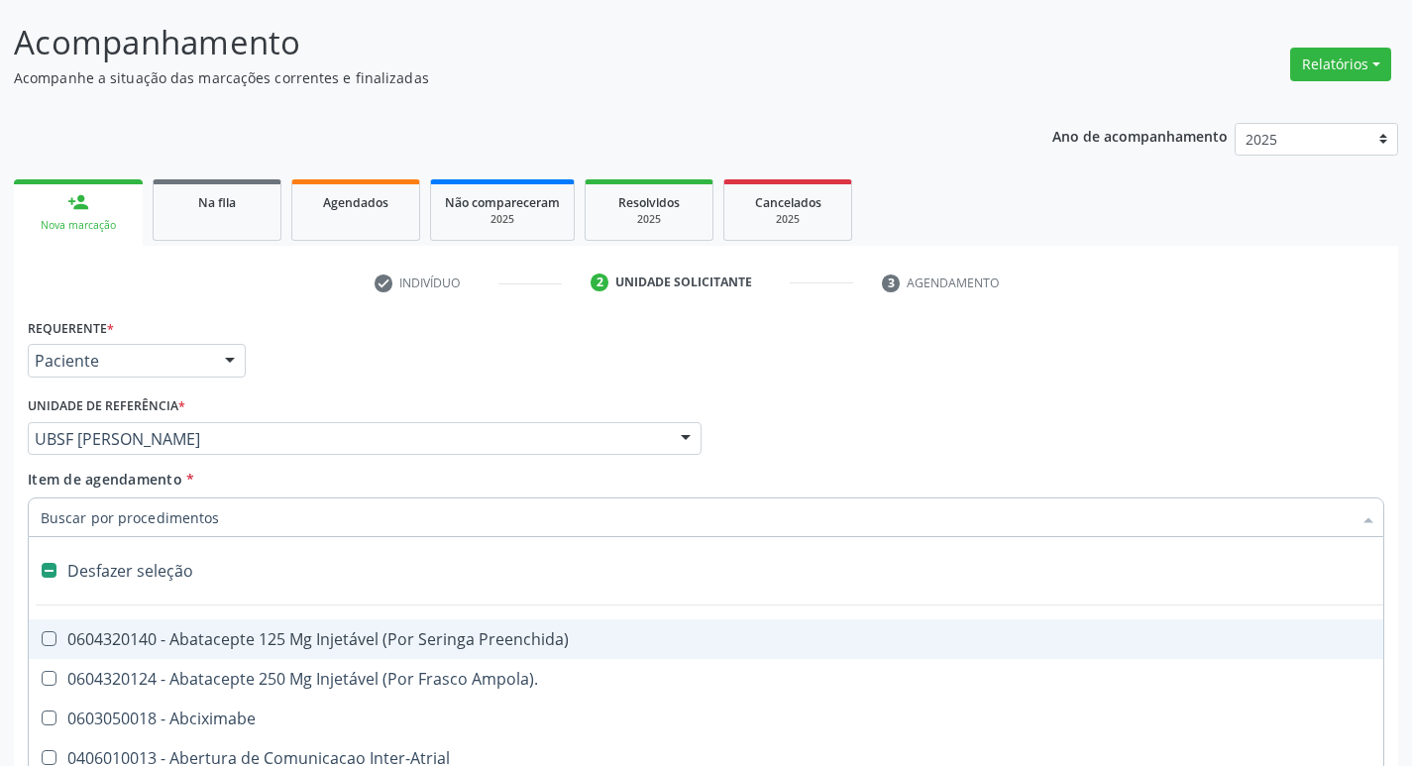
click at [1135, 369] on div "Requerente * Paciente Médico(a) Enfermeiro(a) Paciente Nenhum resultado encontr…" at bounding box center [706, 351] width 1367 height 77
checkbox Ampola\)\ "true"
checkbox Abciximabe "true"
checkbox Inter-Atrial "true"
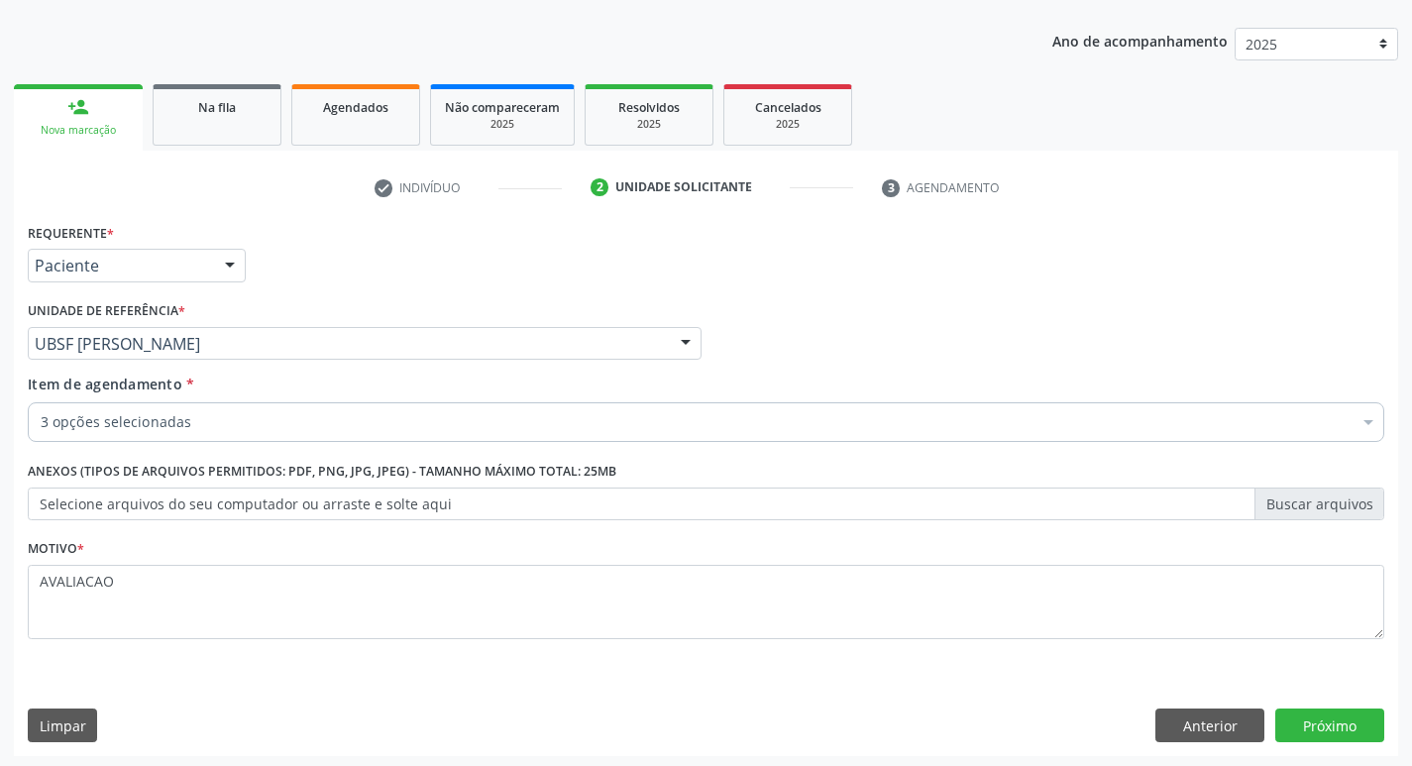
scroll to position [216, 0]
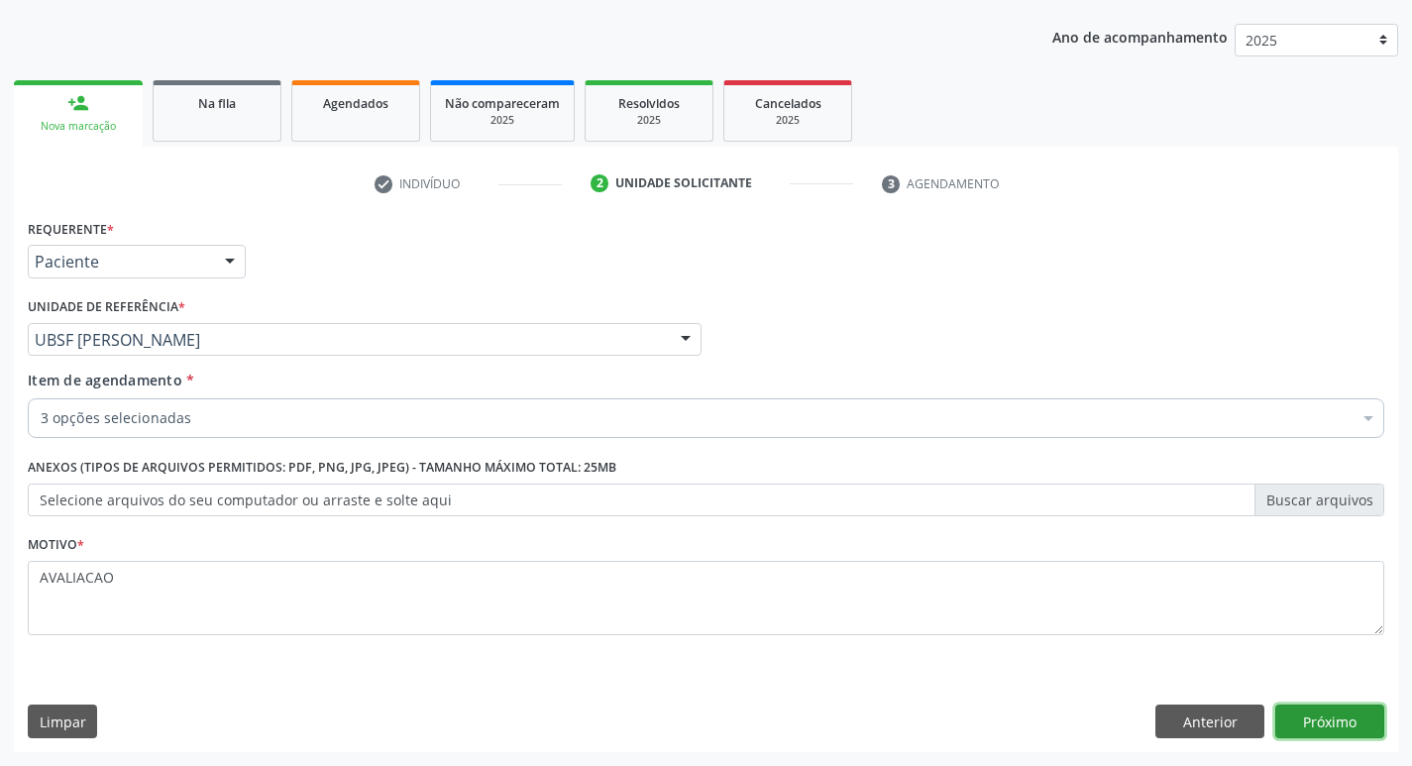
click at [1341, 716] on button "Próximo" at bounding box center [1329, 722] width 109 height 34
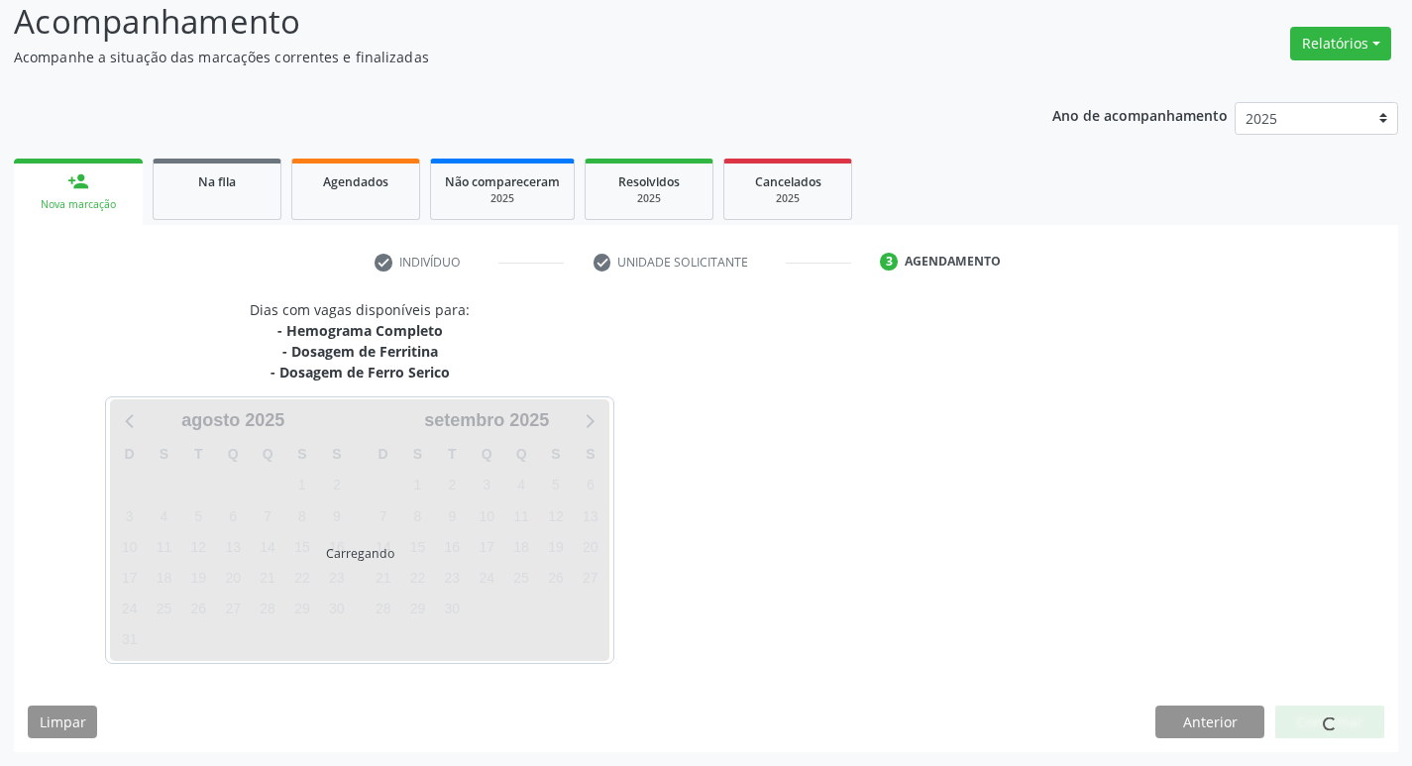
scroll to position [138, 0]
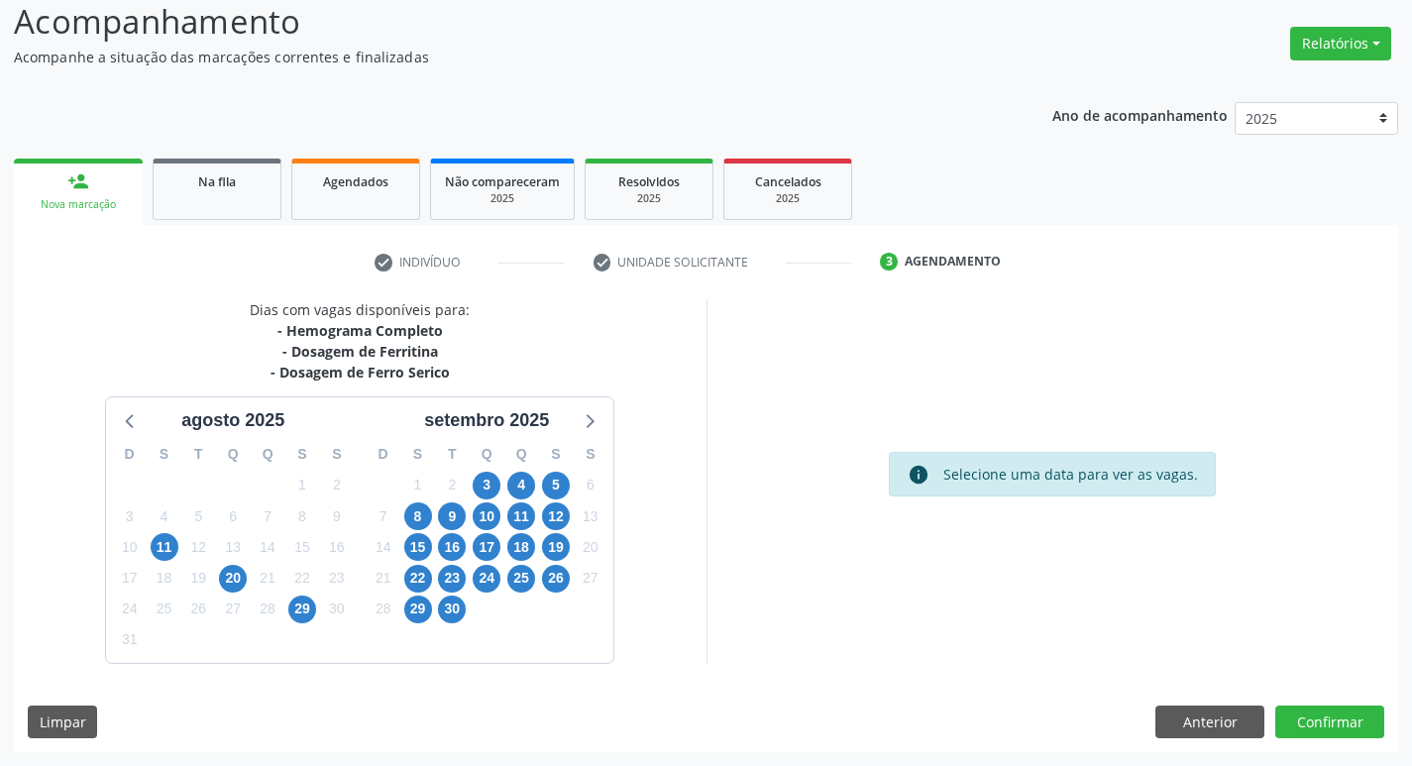
click at [500, 484] on div "3" at bounding box center [487, 485] width 28 height 31
click at [488, 487] on span "3" at bounding box center [487, 486] width 28 height 28
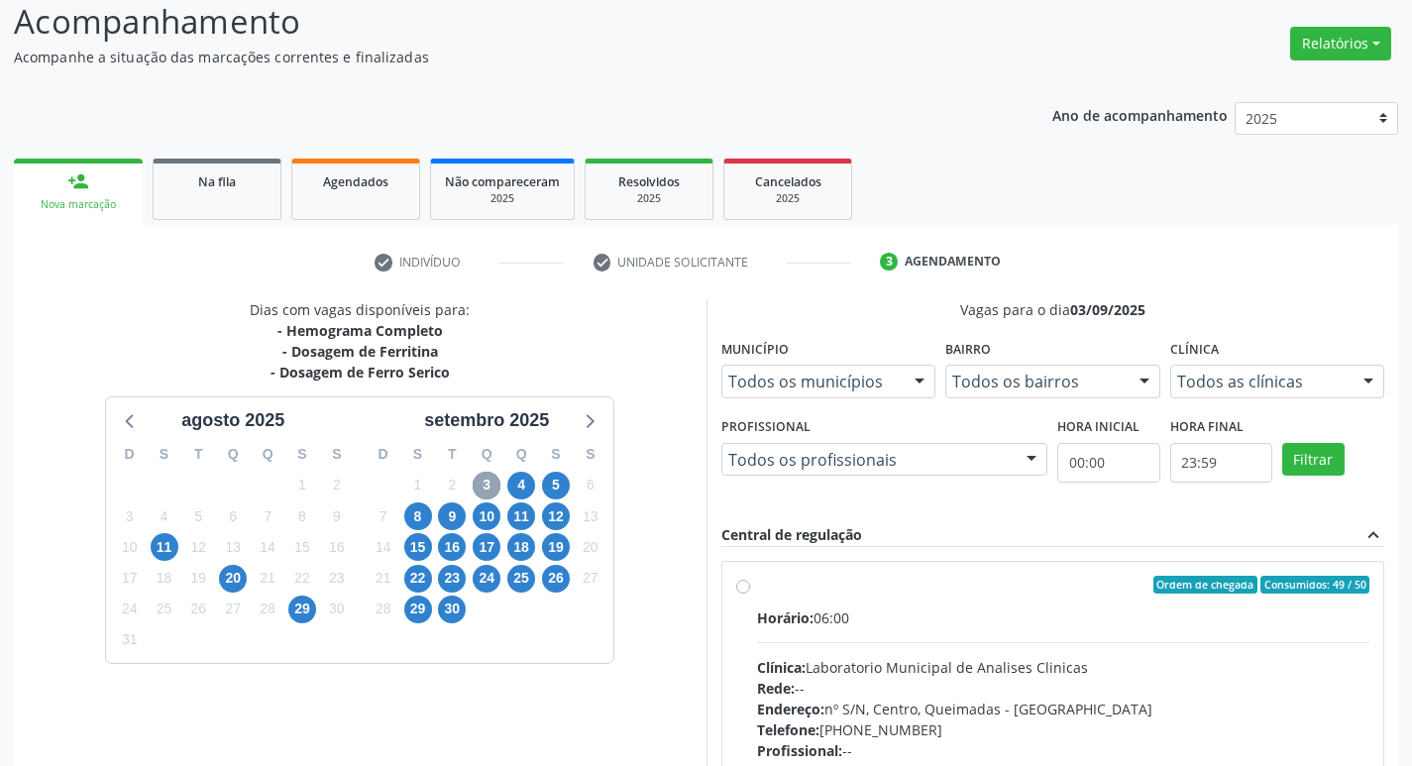
scroll to position [383, 0]
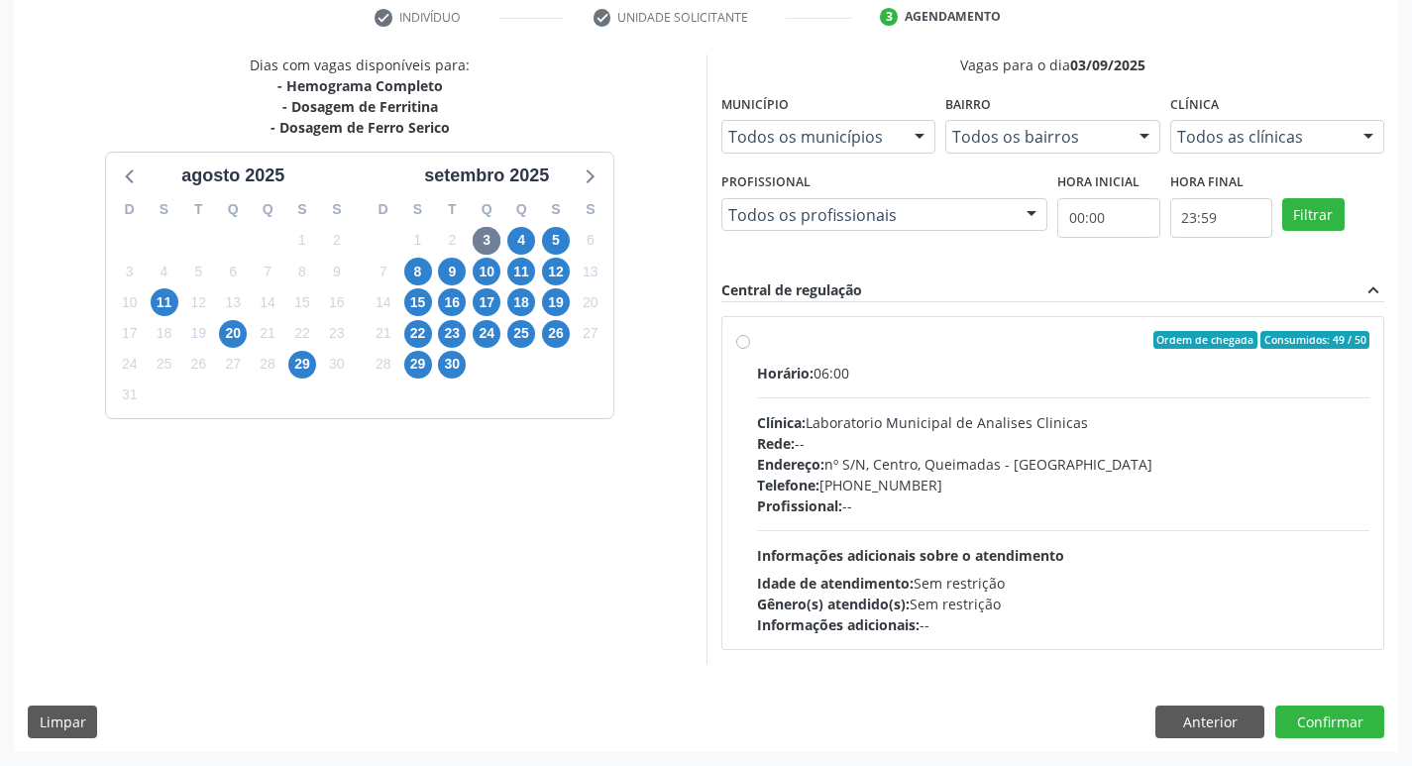
click at [1015, 519] on div "Horário: 06:00 Clínica: Laboratorio Municipal de Analises Clinicas Rede: -- End…" at bounding box center [1063, 499] width 613 height 273
click at [750, 349] on input "Ordem de chegada Consumidos: 49 / 50 Horário: 06:00 Clínica: Laboratorio Munici…" at bounding box center [743, 340] width 14 height 18
radio input "true"
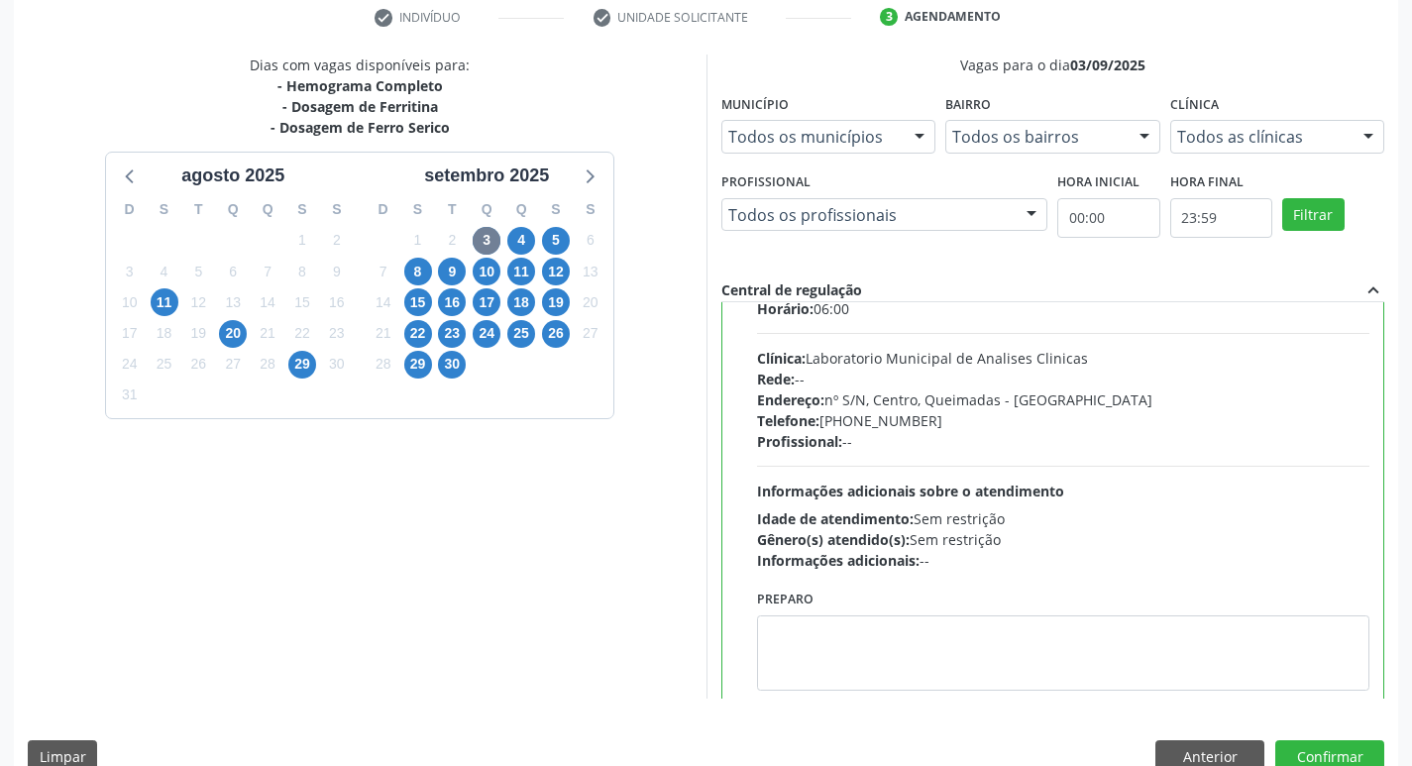
scroll to position [98, 0]
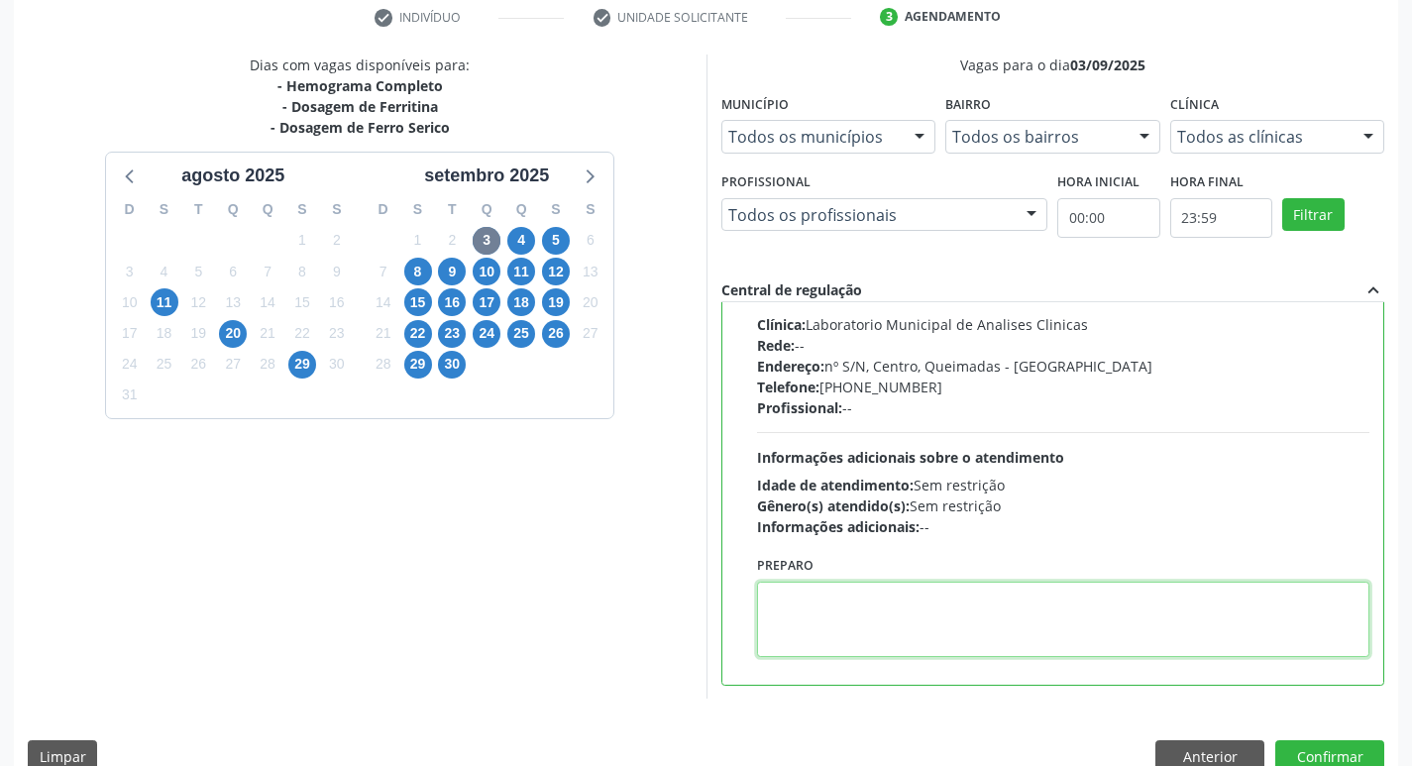
click at [826, 626] on textarea at bounding box center [1063, 619] width 613 height 75
paste textarea "IR EM [GEOGRAPHIC_DATA]"
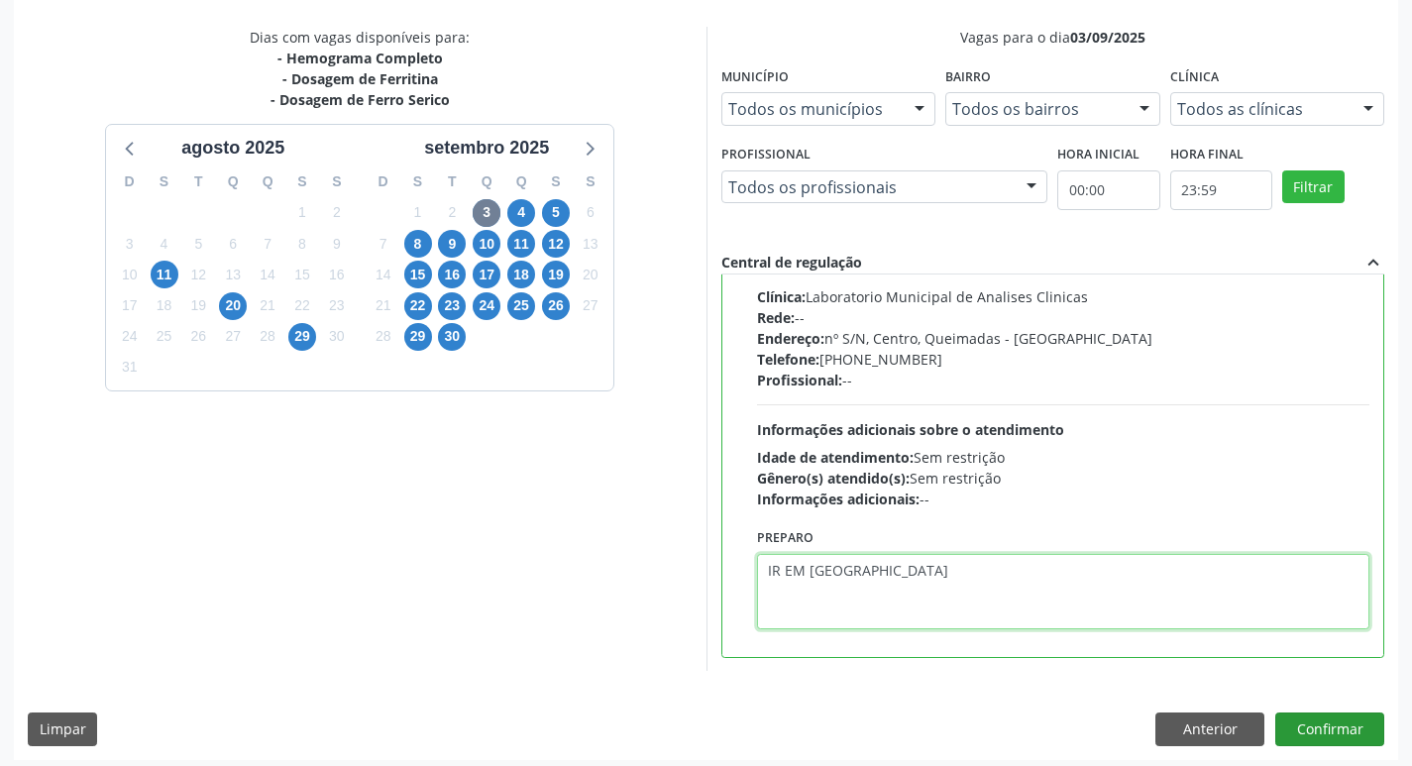
scroll to position [418, 0]
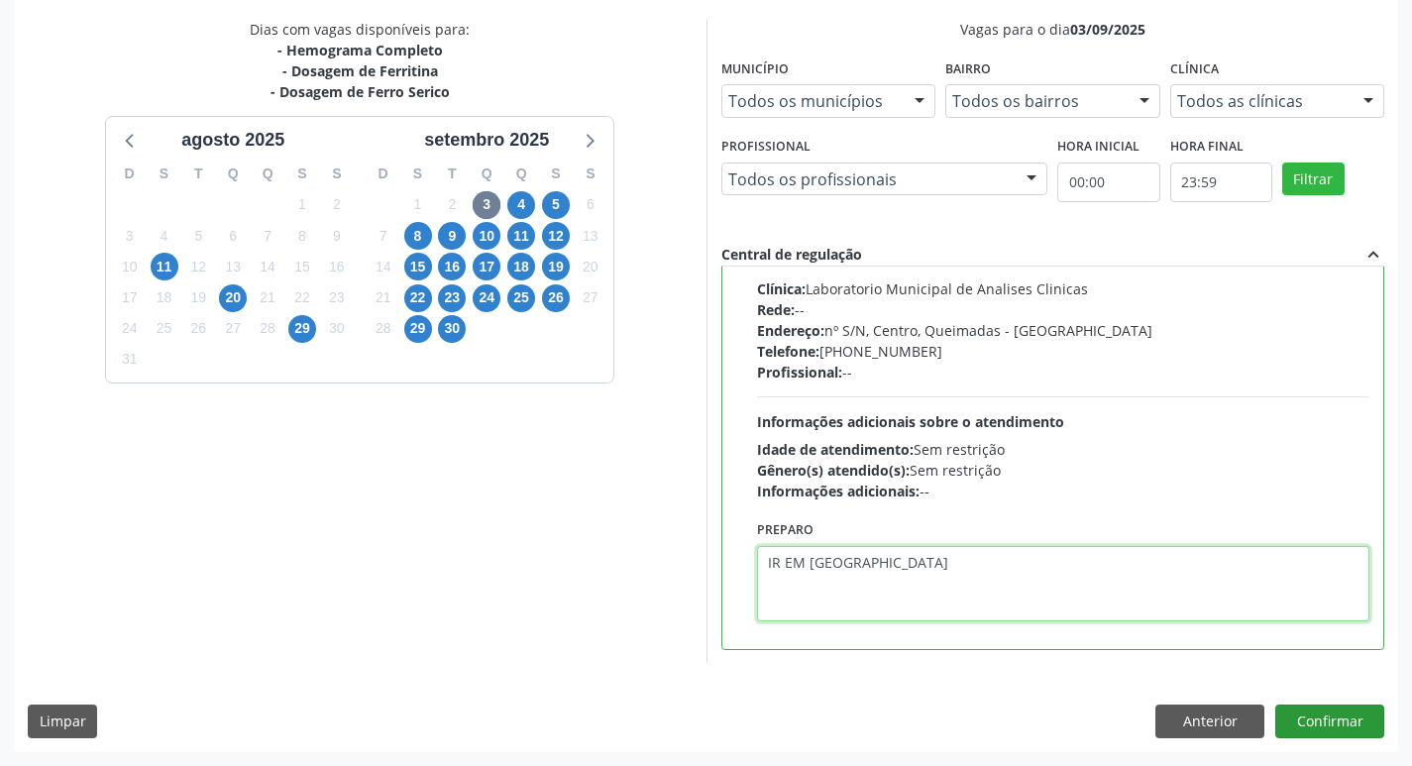
type textarea "IR EM [GEOGRAPHIC_DATA]"
click at [1315, 721] on button "Confirmar" at bounding box center [1329, 722] width 109 height 34
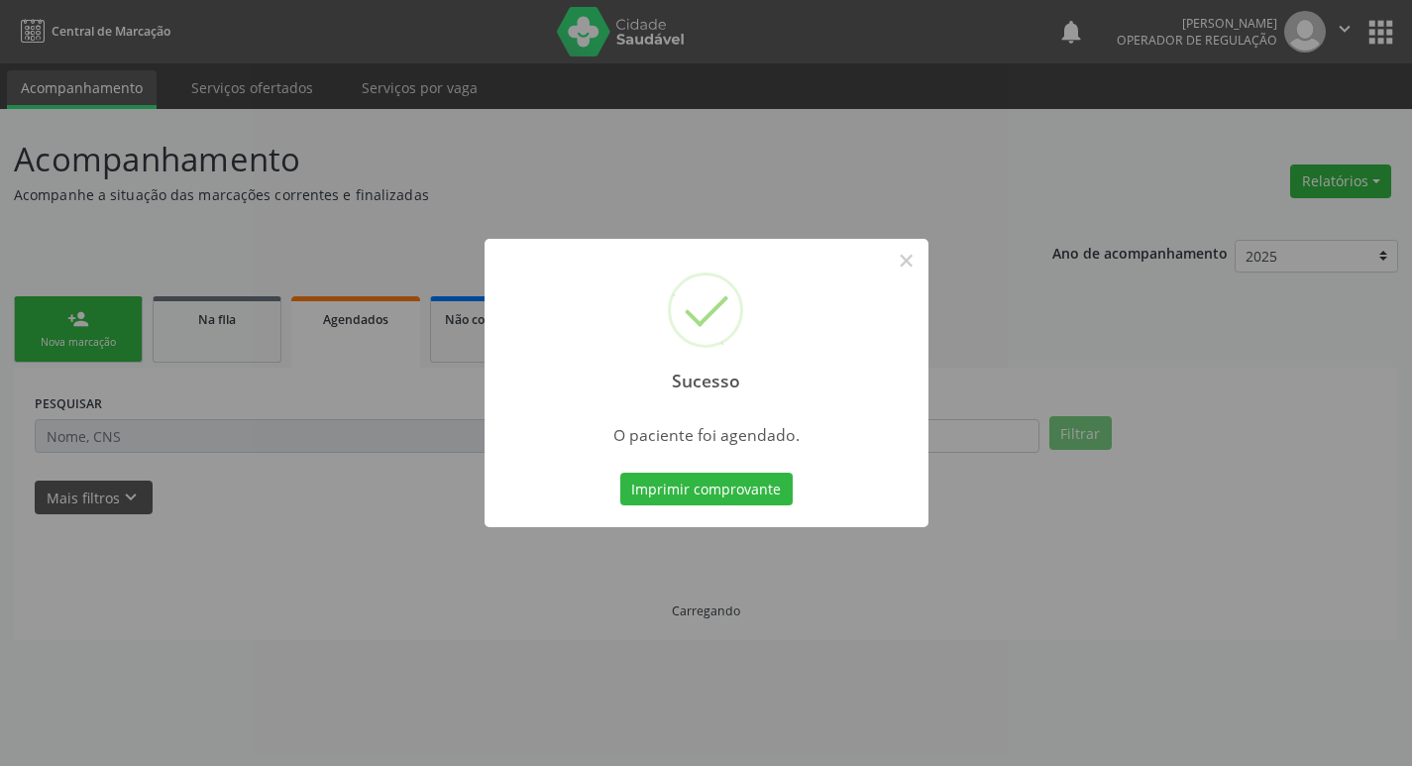
scroll to position [0, 0]
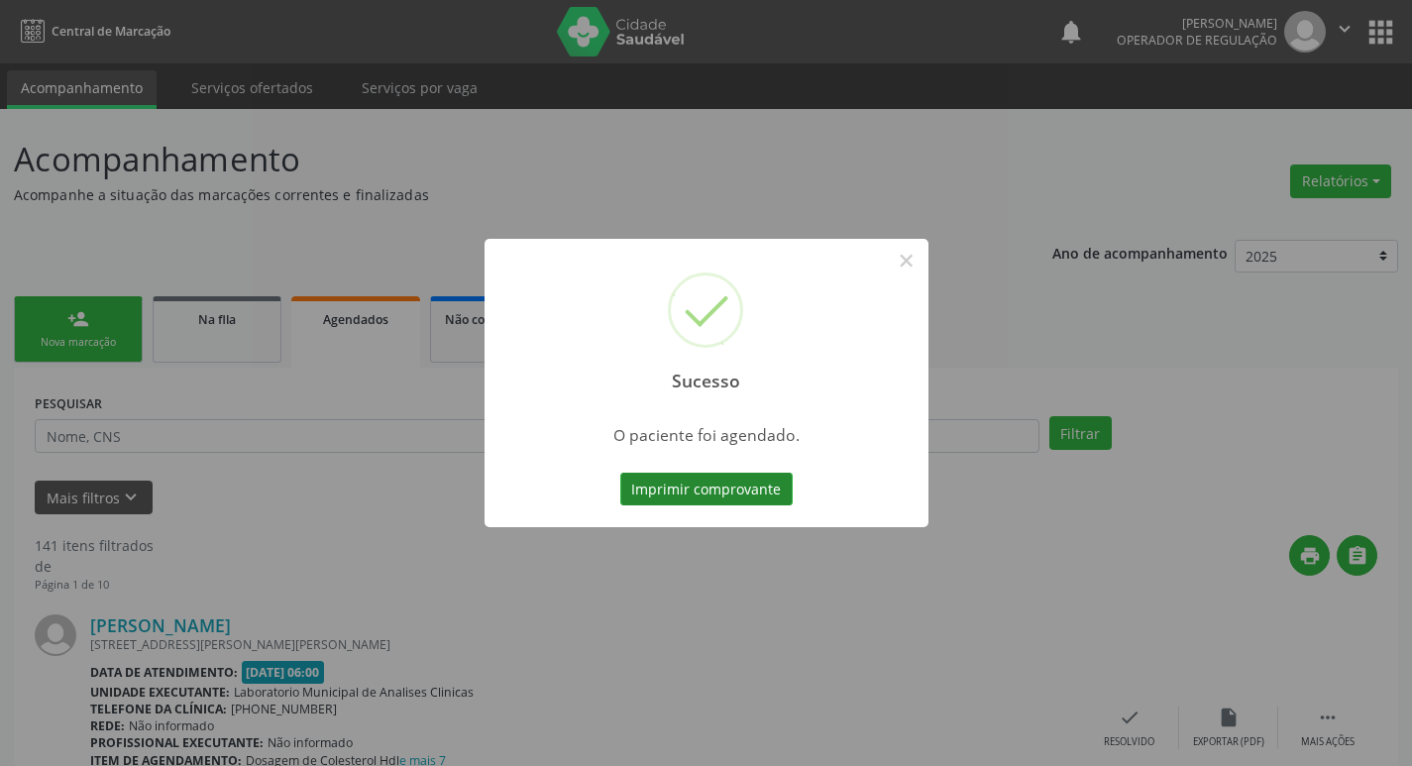
click at [677, 491] on button "Imprimir comprovante" at bounding box center [706, 490] width 172 height 34
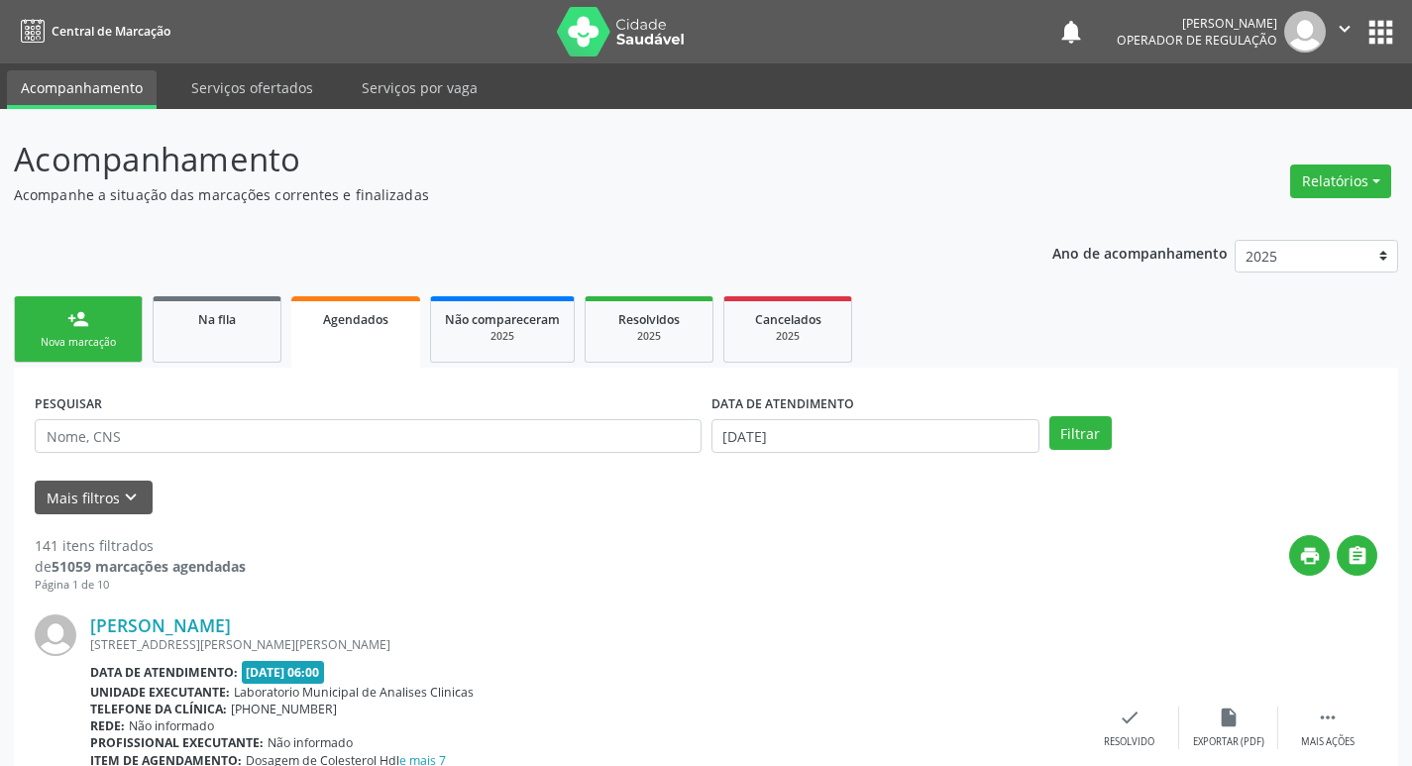
click at [104, 334] on link "person_add Nova marcação" at bounding box center [78, 329] width 129 height 66
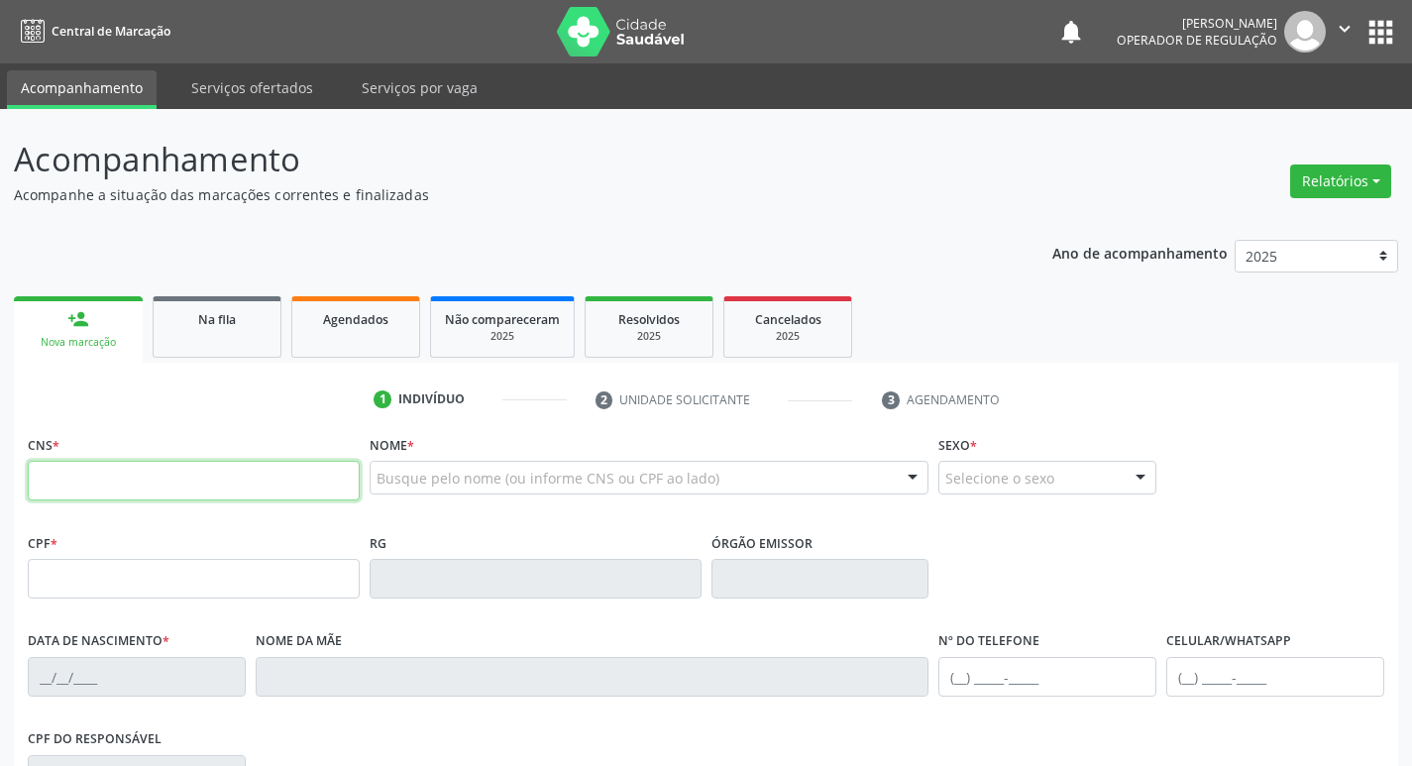
click at [228, 490] on input "text" at bounding box center [194, 481] width 332 height 40
type input "700 0091 8227 4503"
type input "048.467.494-36"
type input "[DATE]"
type input "[PERSON_NAME]"
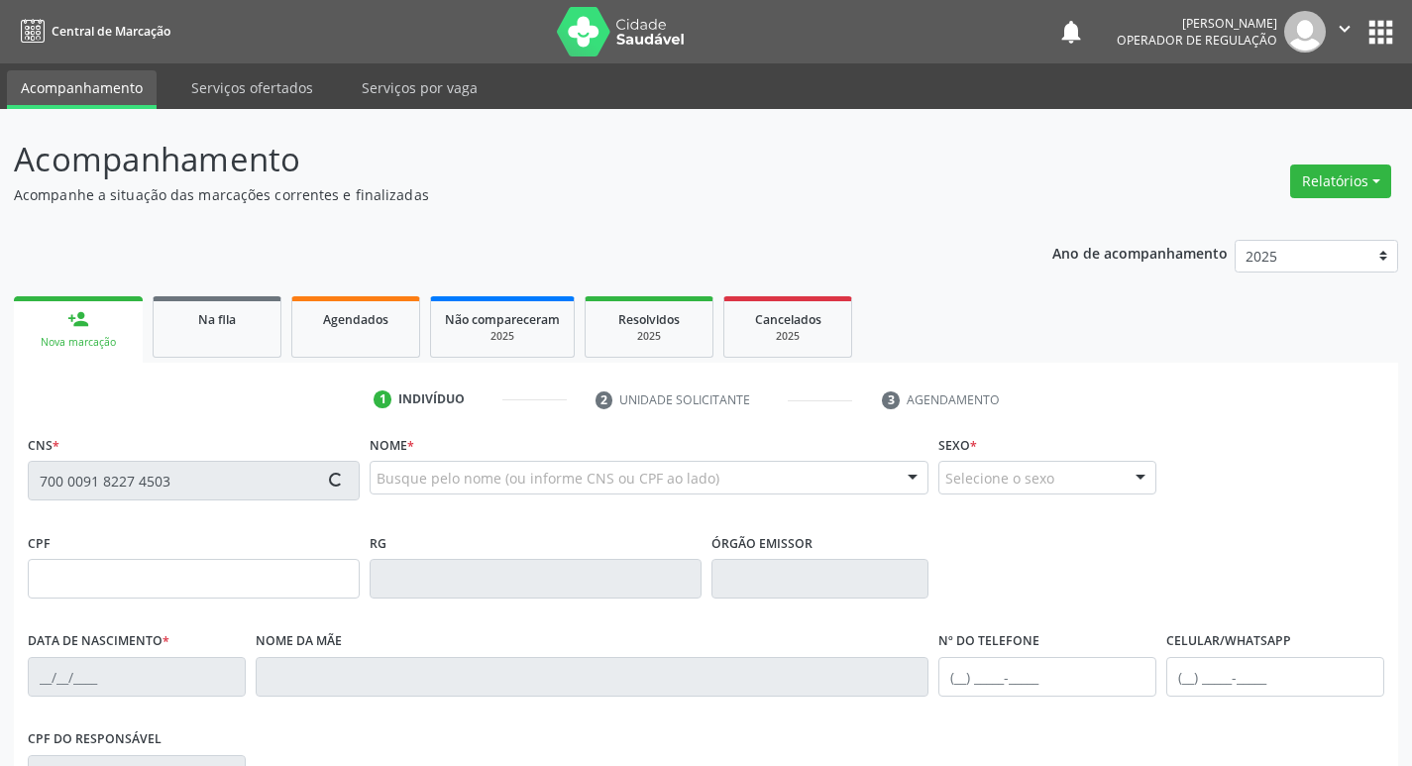
type input "[PHONE_NUMBER]"
type input "190"
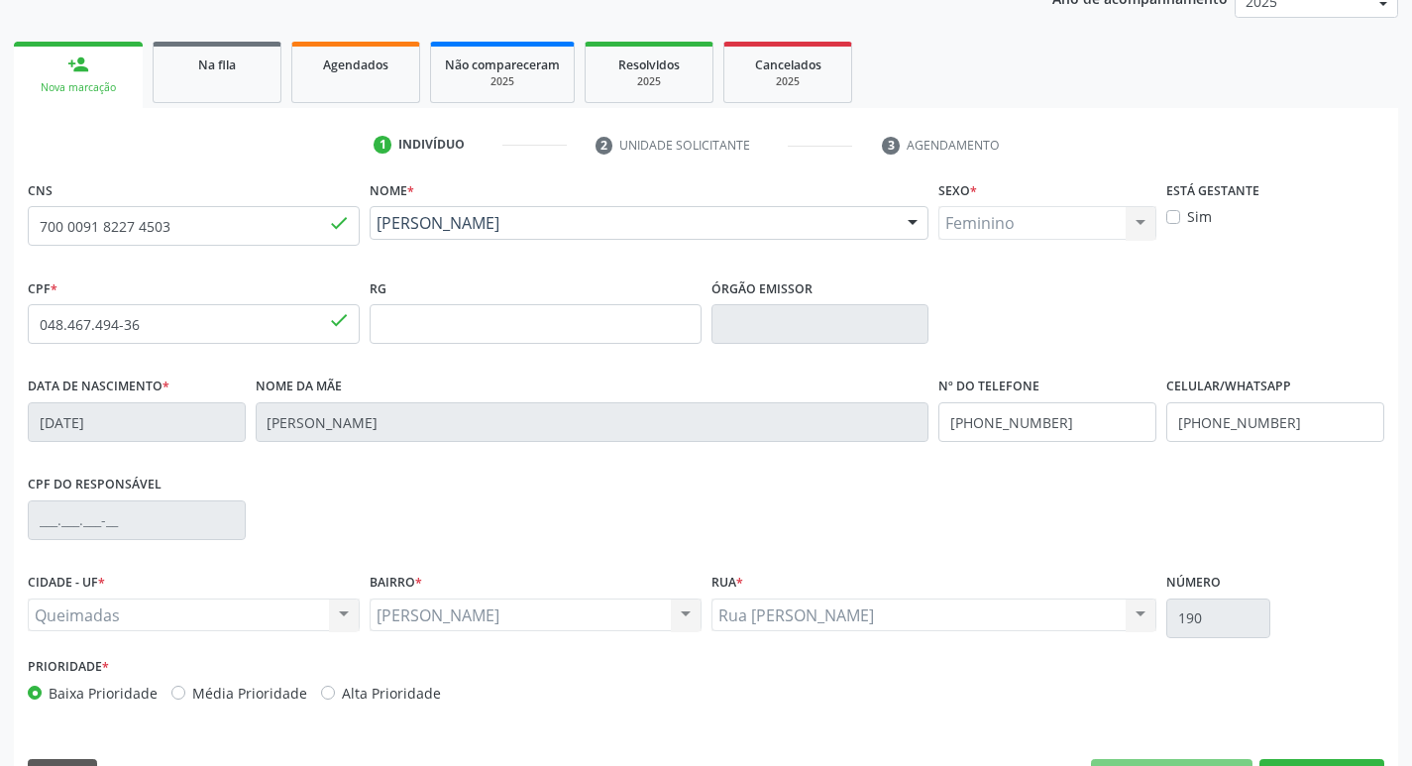
scroll to position [308, 0]
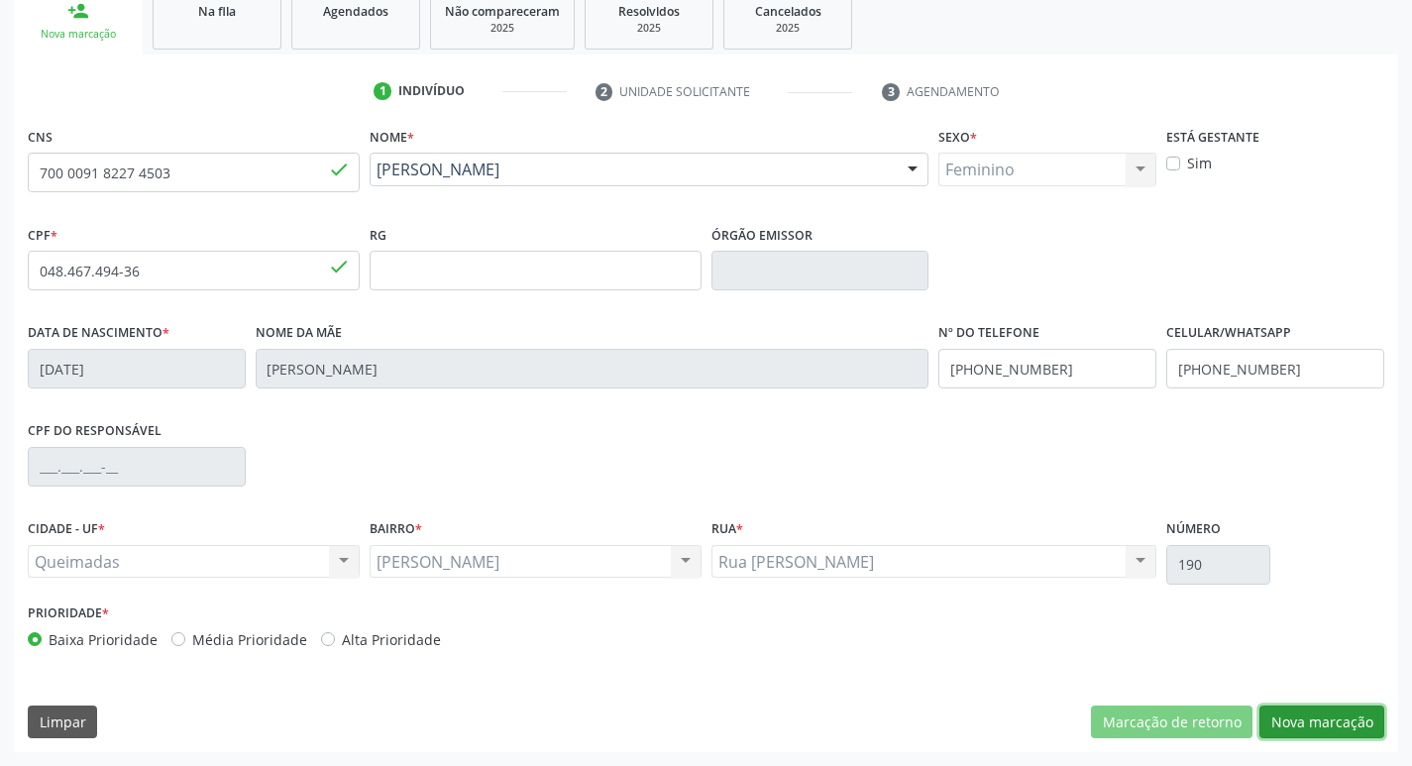
click at [1329, 715] on button "Nova marcação" at bounding box center [1321, 723] width 125 height 34
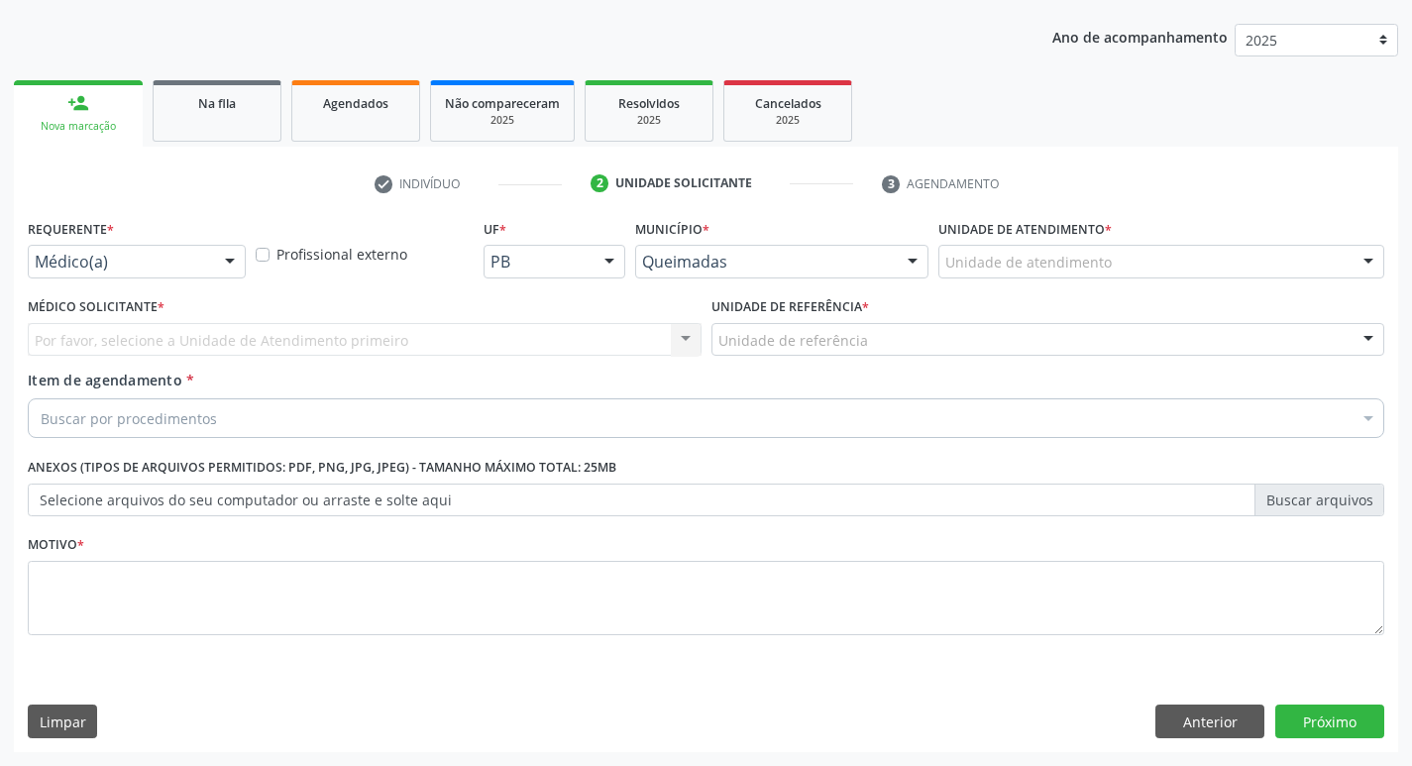
scroll to position [216, 0]
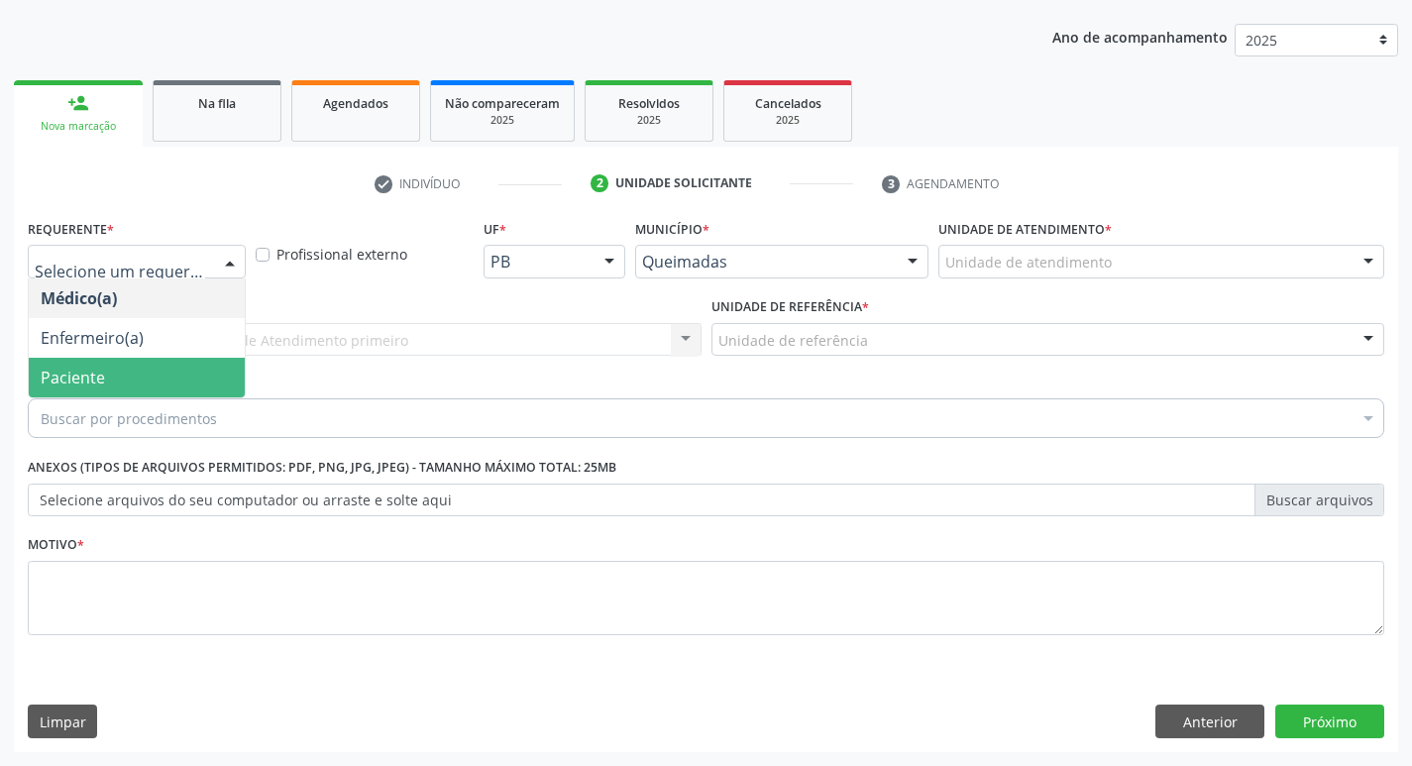
click at [65, 370] on span "Paciente" at bounding box center [73, 378] width 64 height 22
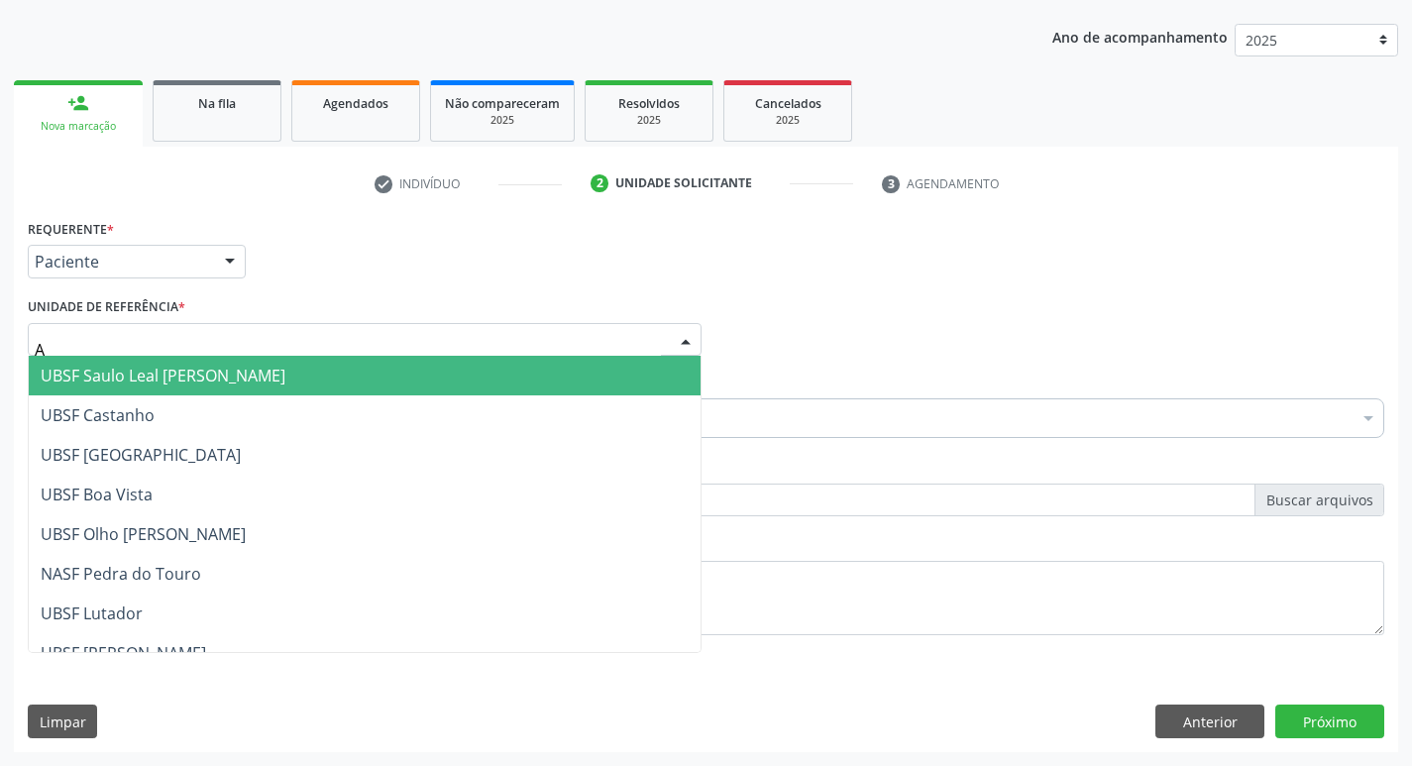
type input "AN"
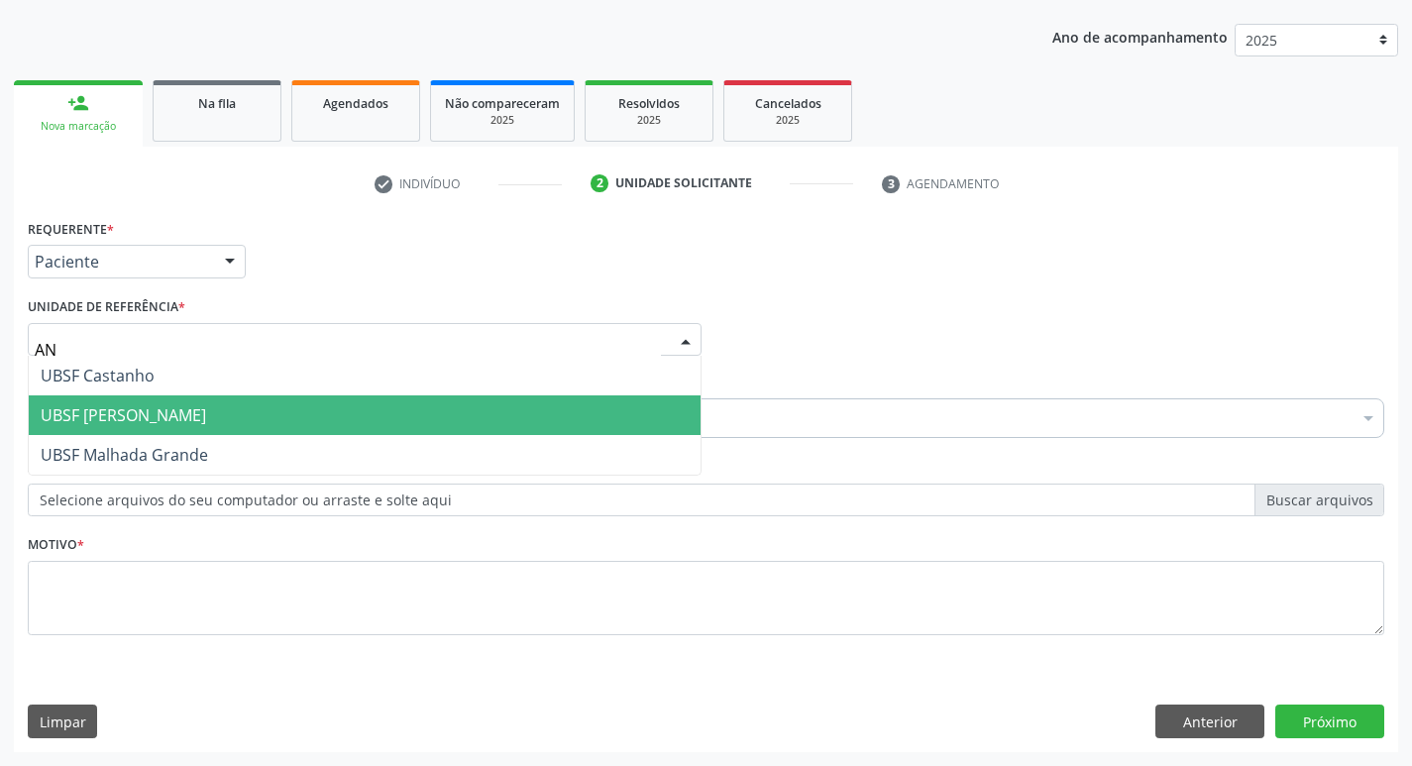
click at [143, 422] on span "UBSF [PERSON_NAME]" at bounding box center [123, 415] width 165 height 22
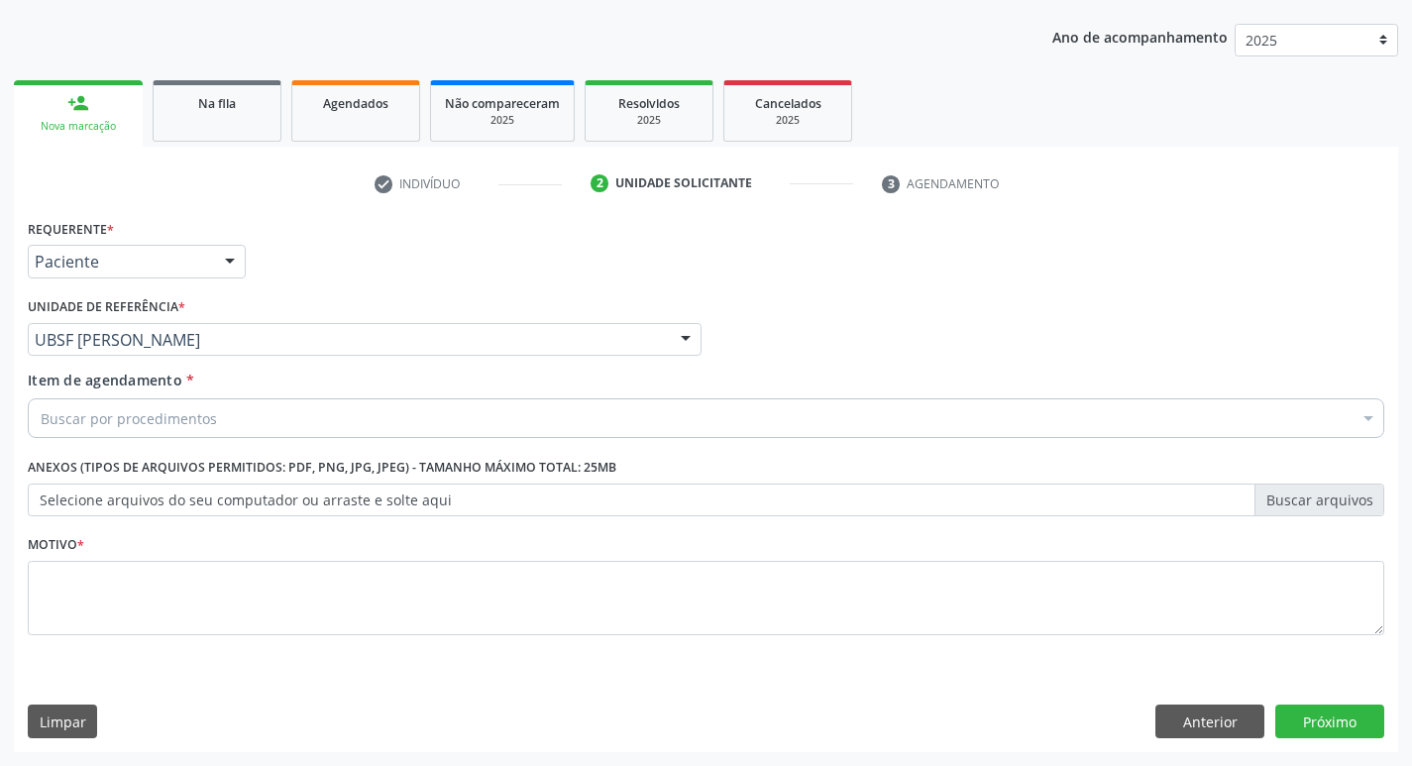
click at [134, 552] on div "Motivo *" at bounding box center [706, 582] width 1357 height 105
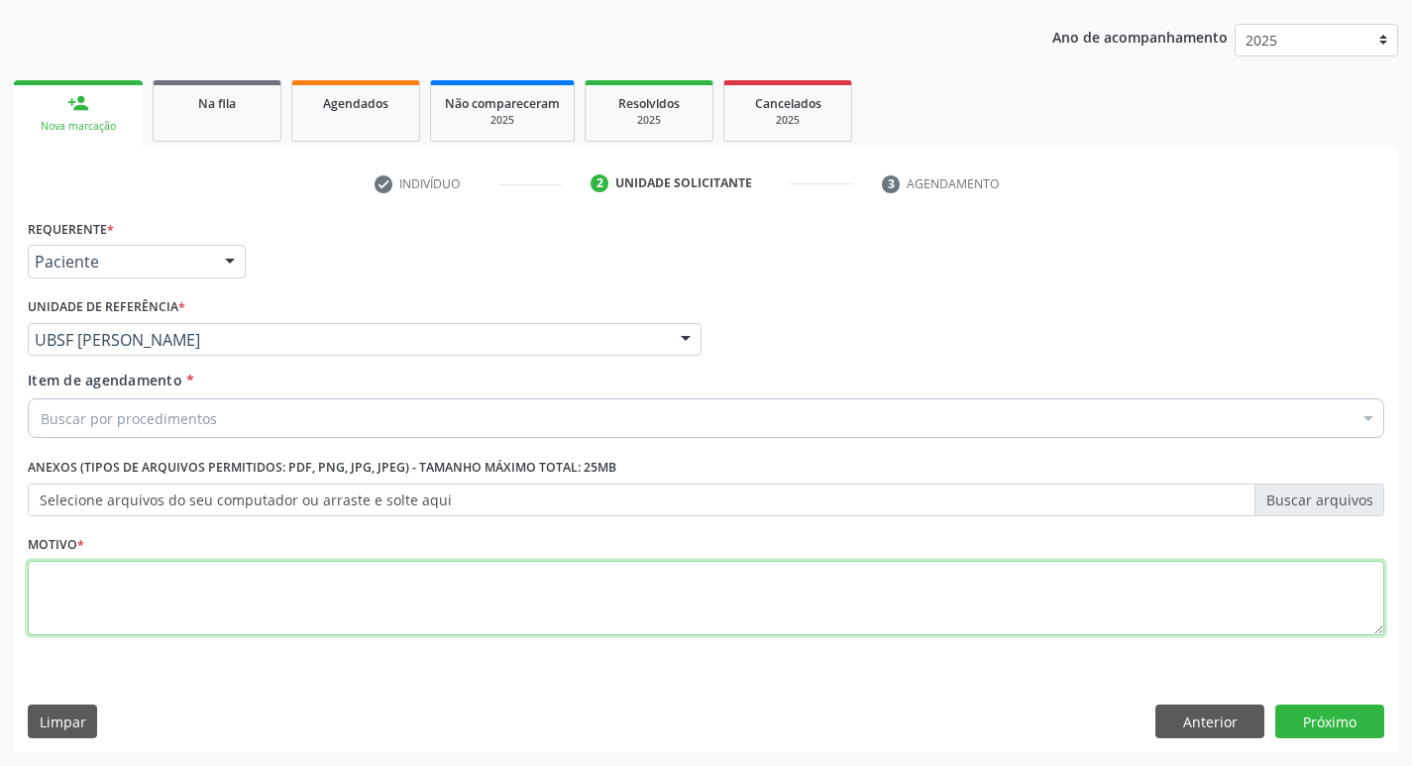
click at [128, 632] on textarea at bounding box center [706, 598] width 1357 height 75
type textarea "AVALIACAO"
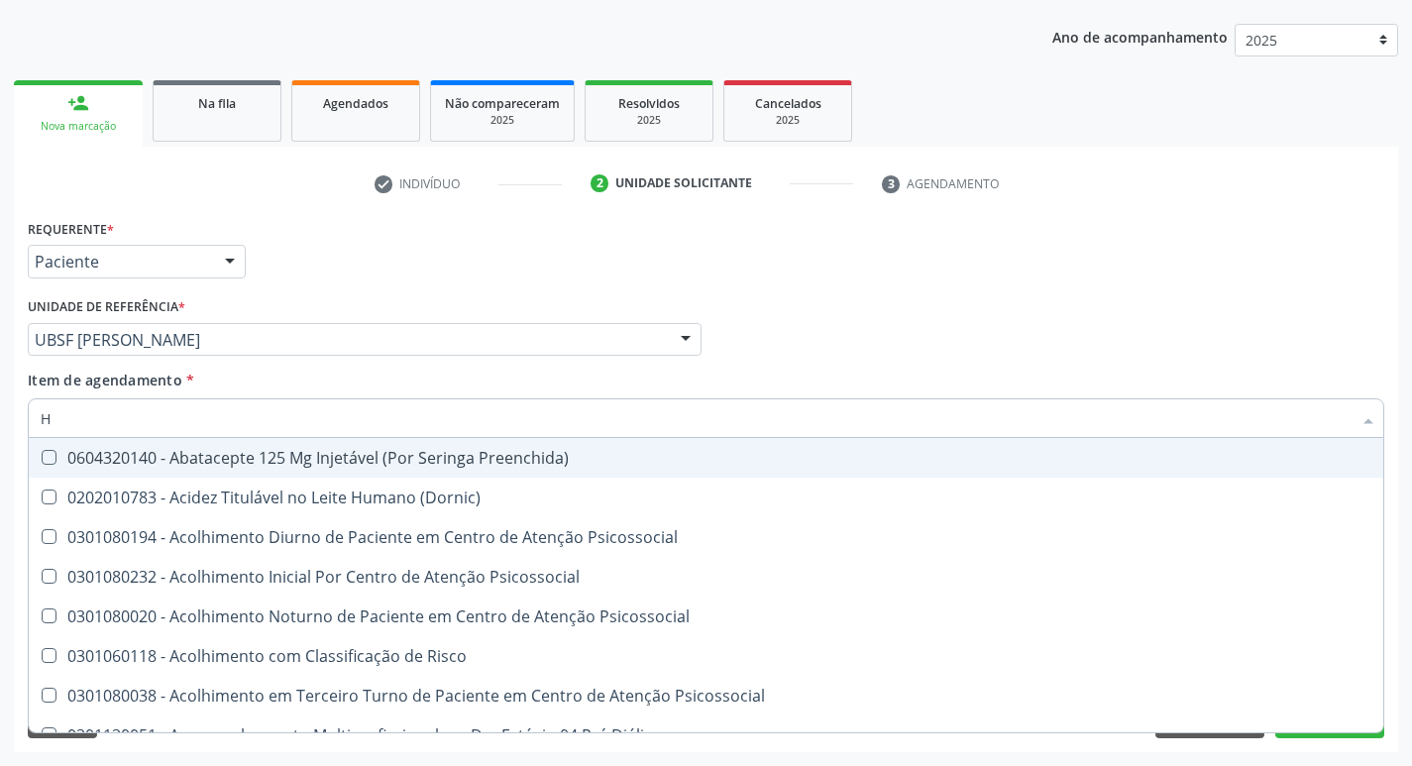
type input "HEMOGR"
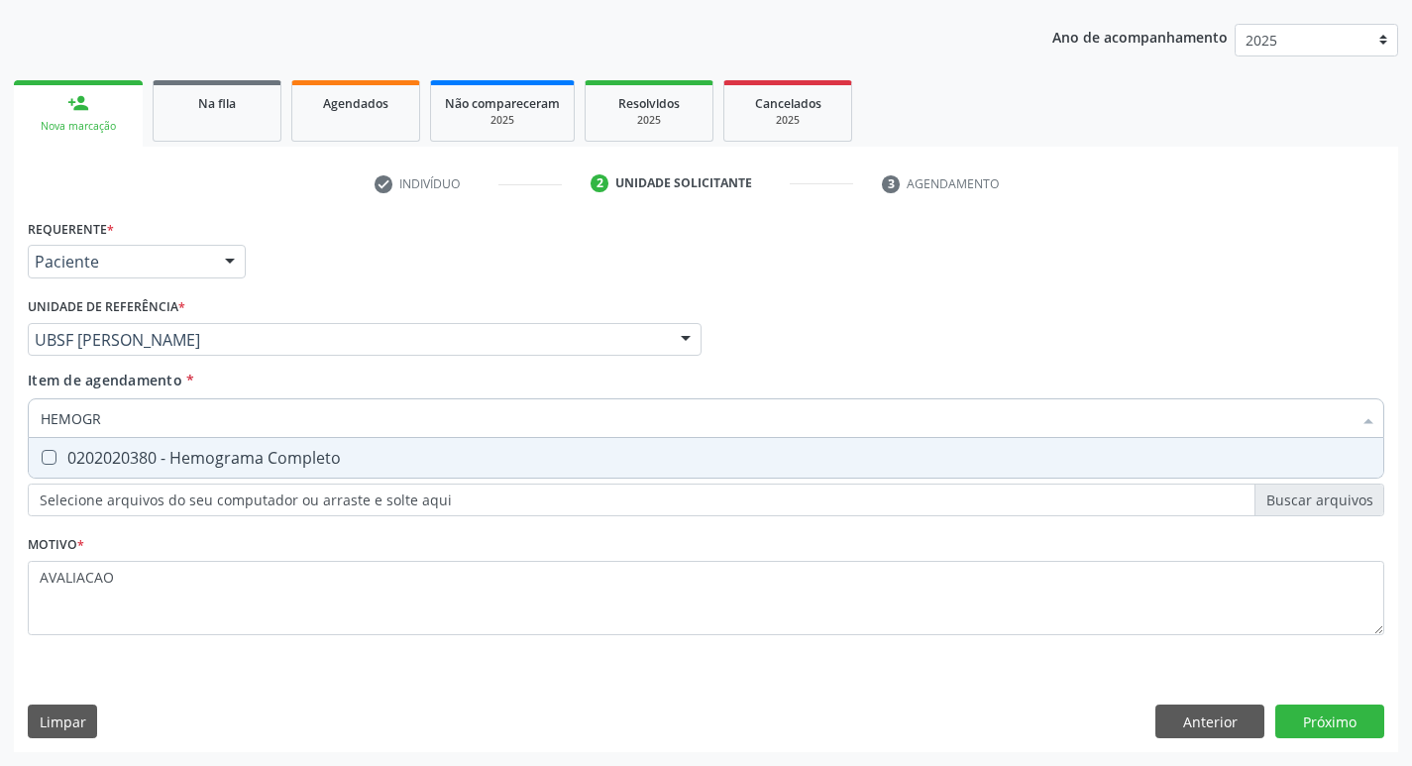
click at [259, 465] on div "0202020380 - Hemograma Completo" at bounding box center [706, 458] width 1331 height 16
checkbox Completo "true"
type input "HEMOG"
checkbox Completo "false"
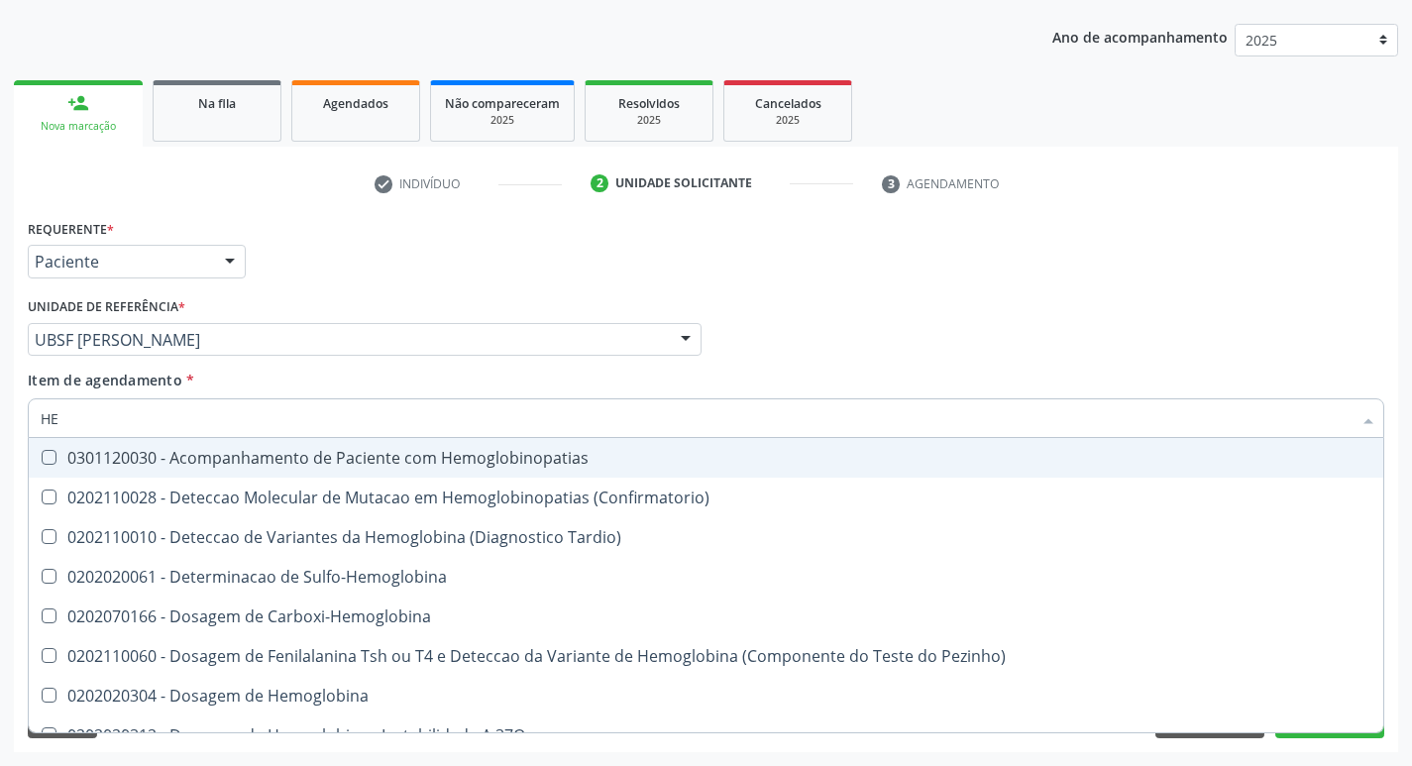
type input "H"
checkbox Completo "false"
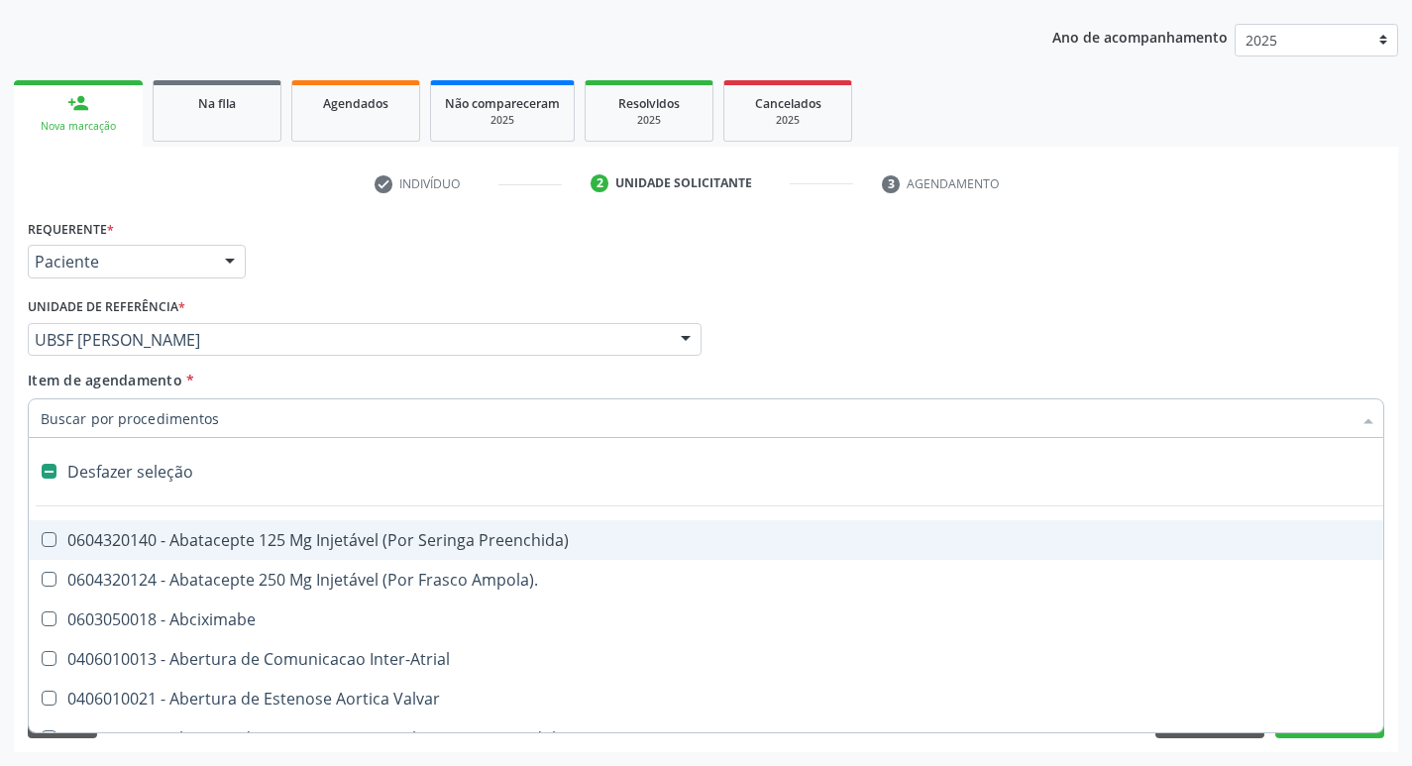
type input "H"
checkbox Convencional\) "true"
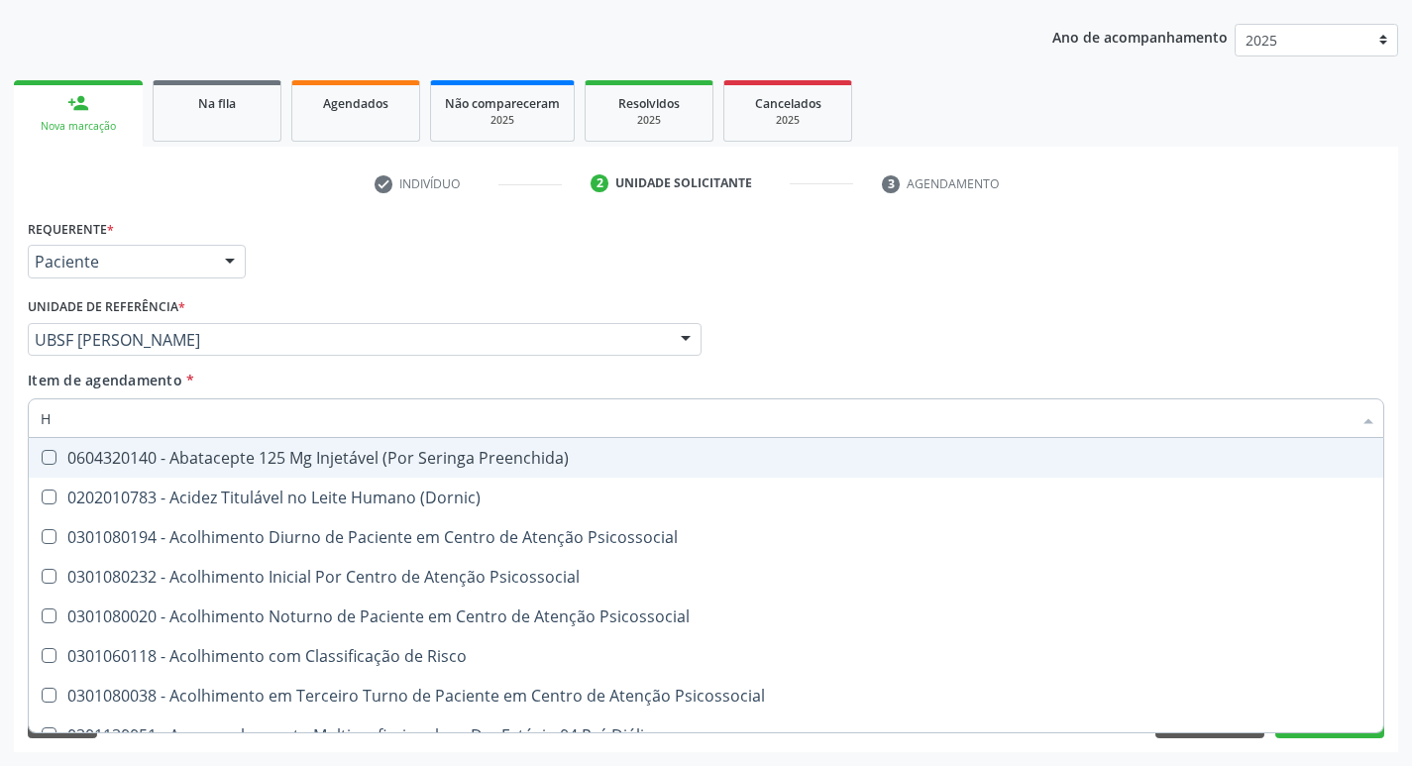
type input "HEMOGLOBINA G"
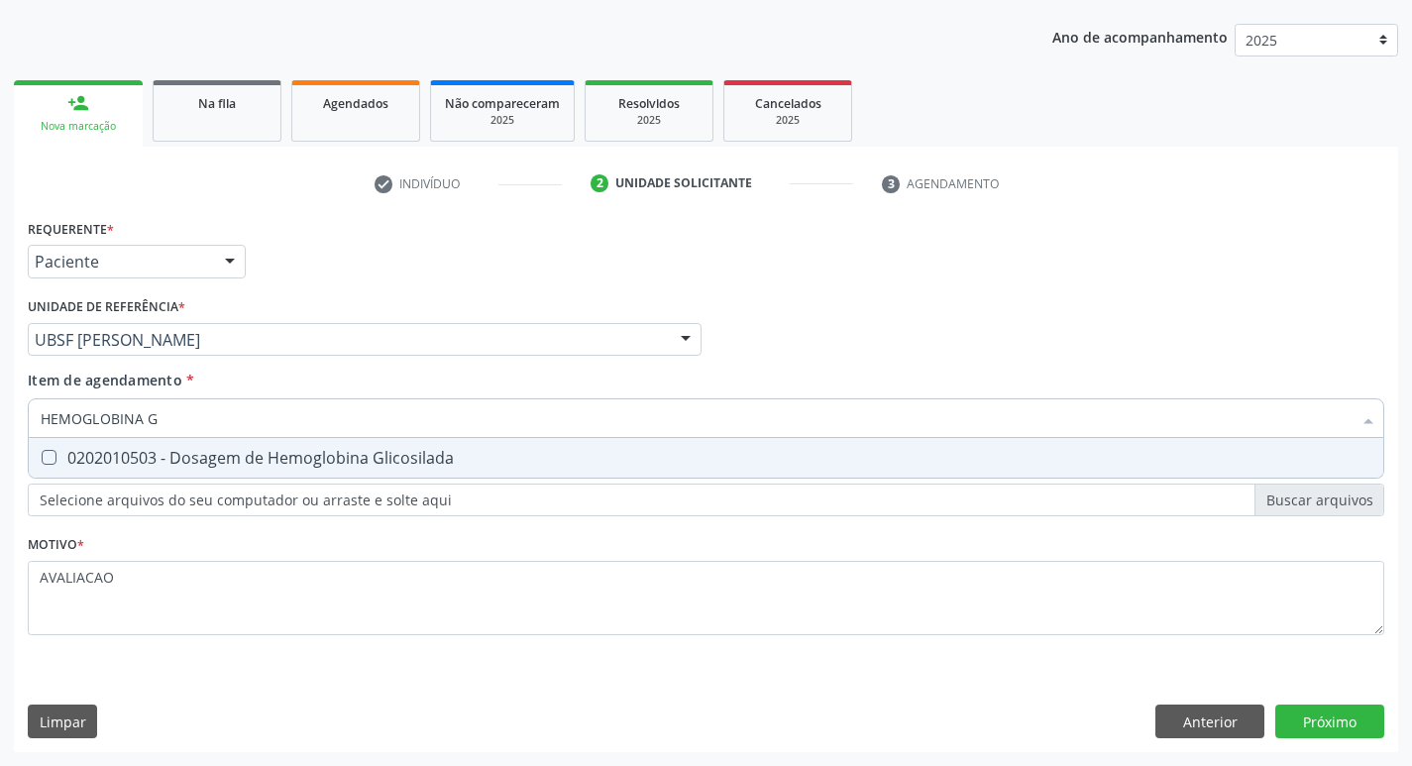
click at [254, 461] on div "0202010503 - Dosagem de Hemoglobina Glicosilada" at bounding box center [706, 458] width 1331 height 16
checkbox Glicosilada "true"
type input "HEMOGLOBINA"
checkbox Glicosilada "false"
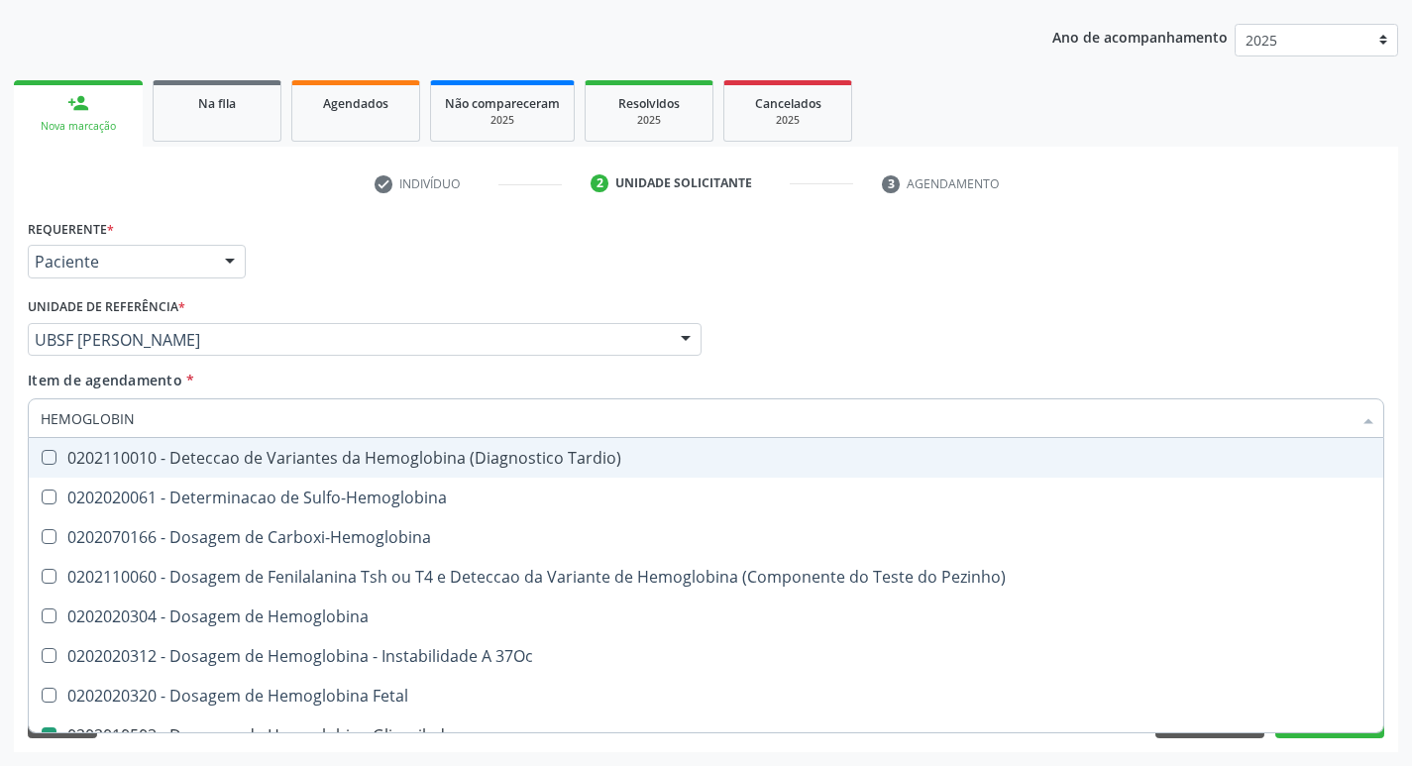
type input "HEMOGLOBI"
checkbox Glicosilada "false"
checkbox Hemoglobina "true"
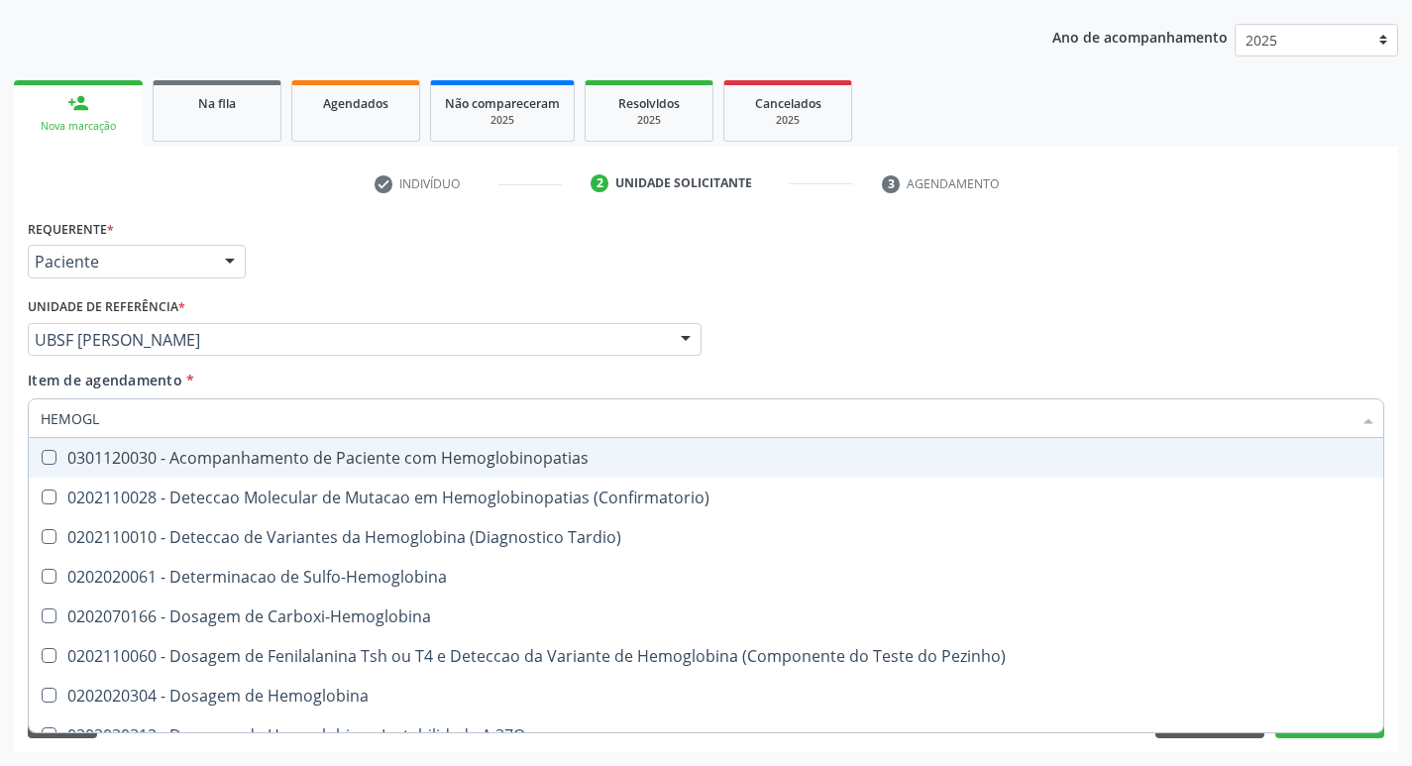
type input "HEMOG"
checkbox S "true"
type input "H"
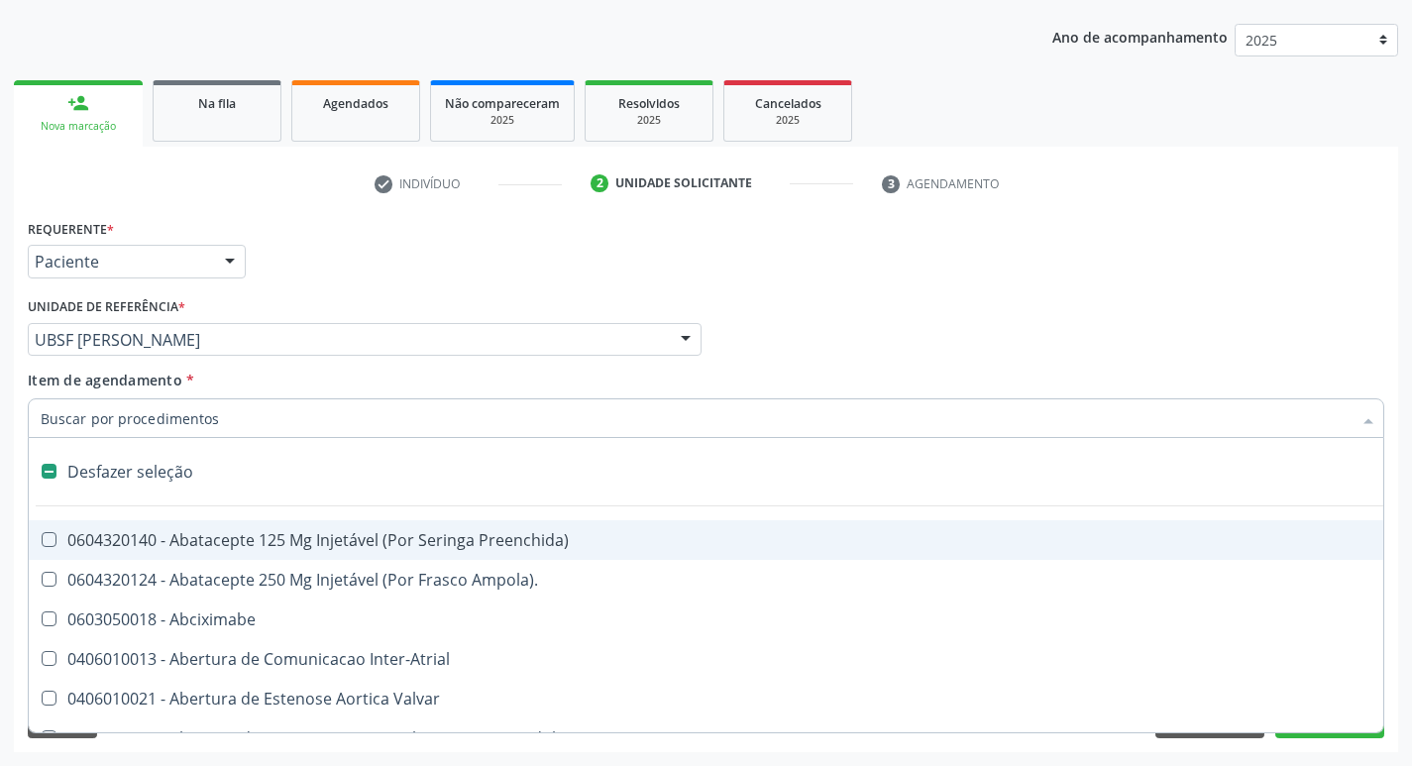
checkbox Dente\) "false"
checkbox Capsula\) "false"
type input "G"
checkbox \(Picc\) "true"
checkbox Persistente "true"
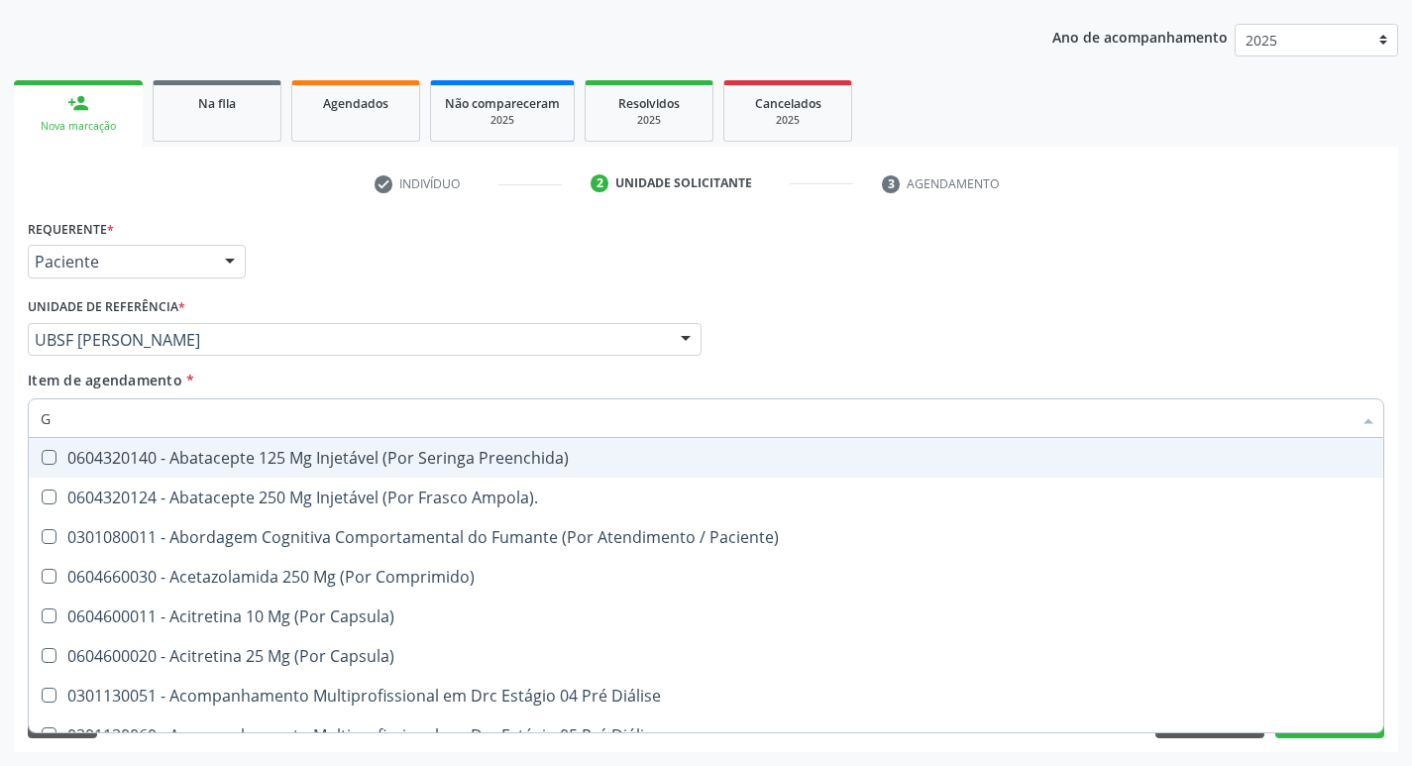
type input "GLICOSE"
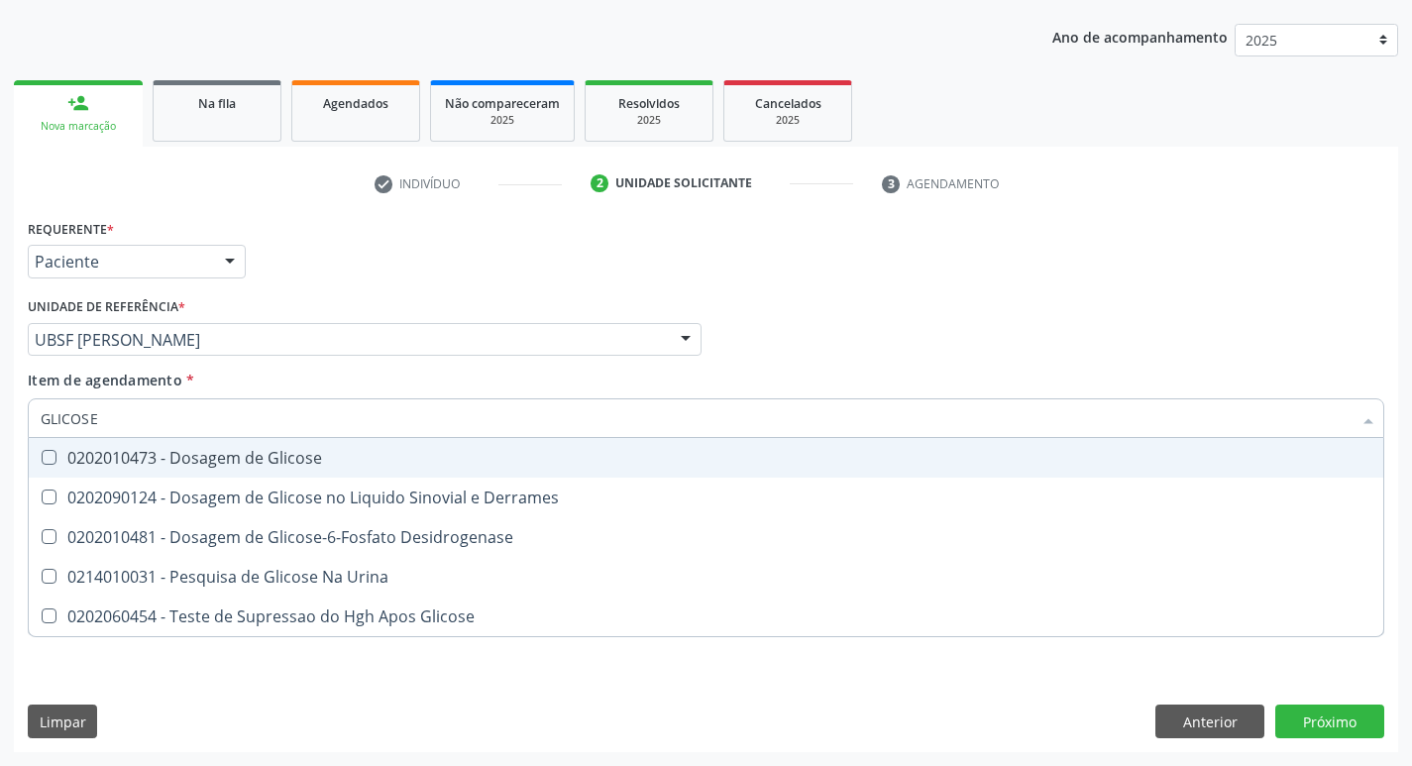
click at [273, 450] on div "0202010473 - Dosagem de Glicose" at bounding box center [706, 458] width 1331 height 16
checkbox Glicose "true"
type input "GLICOS"
checkbox Glicose "false"
checkbox Derrames "true"
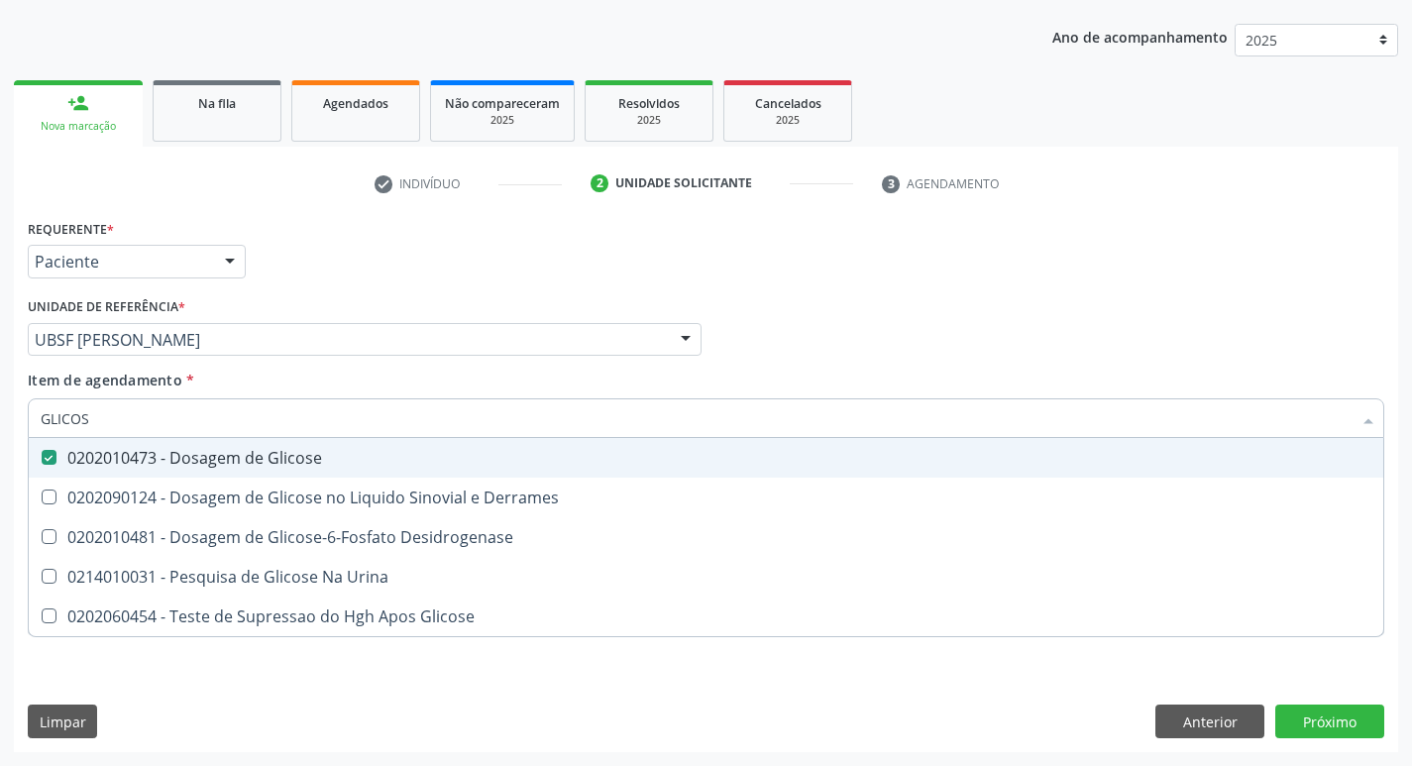
checkbox Glicose "true"
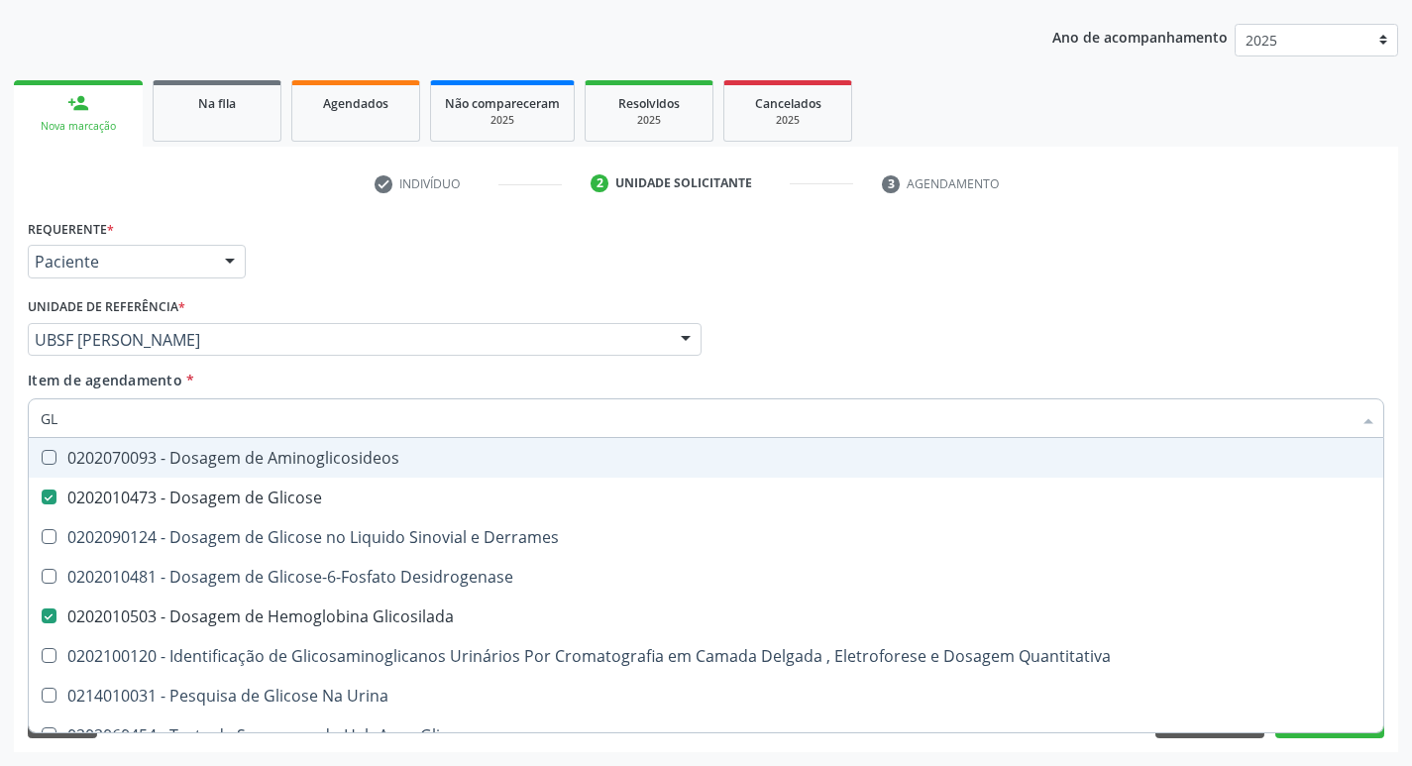
type input "G"
checkbox Glicose "false"
checkbox Derrames "false"
checkbox Glicosilada "false"
checkbox Quantitativa "false"
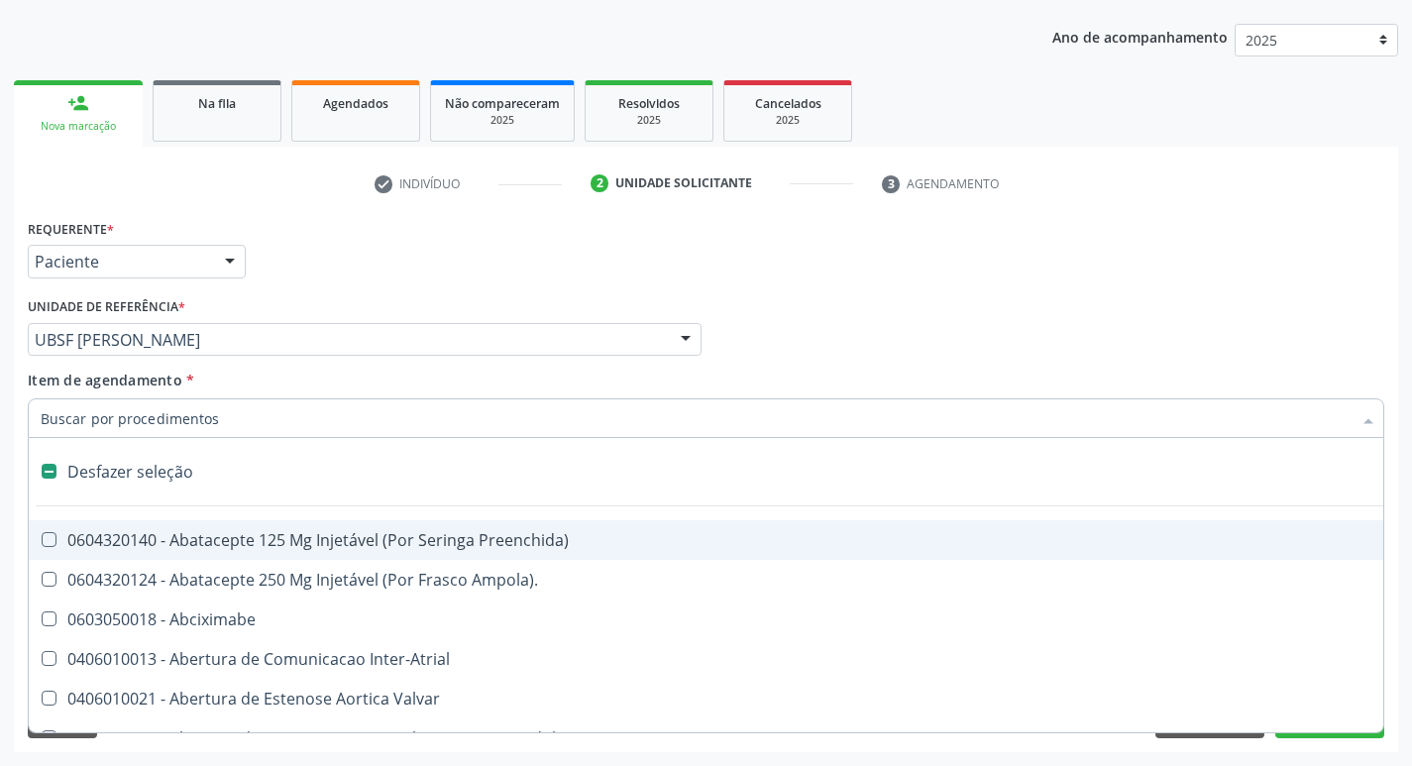
type input "I"
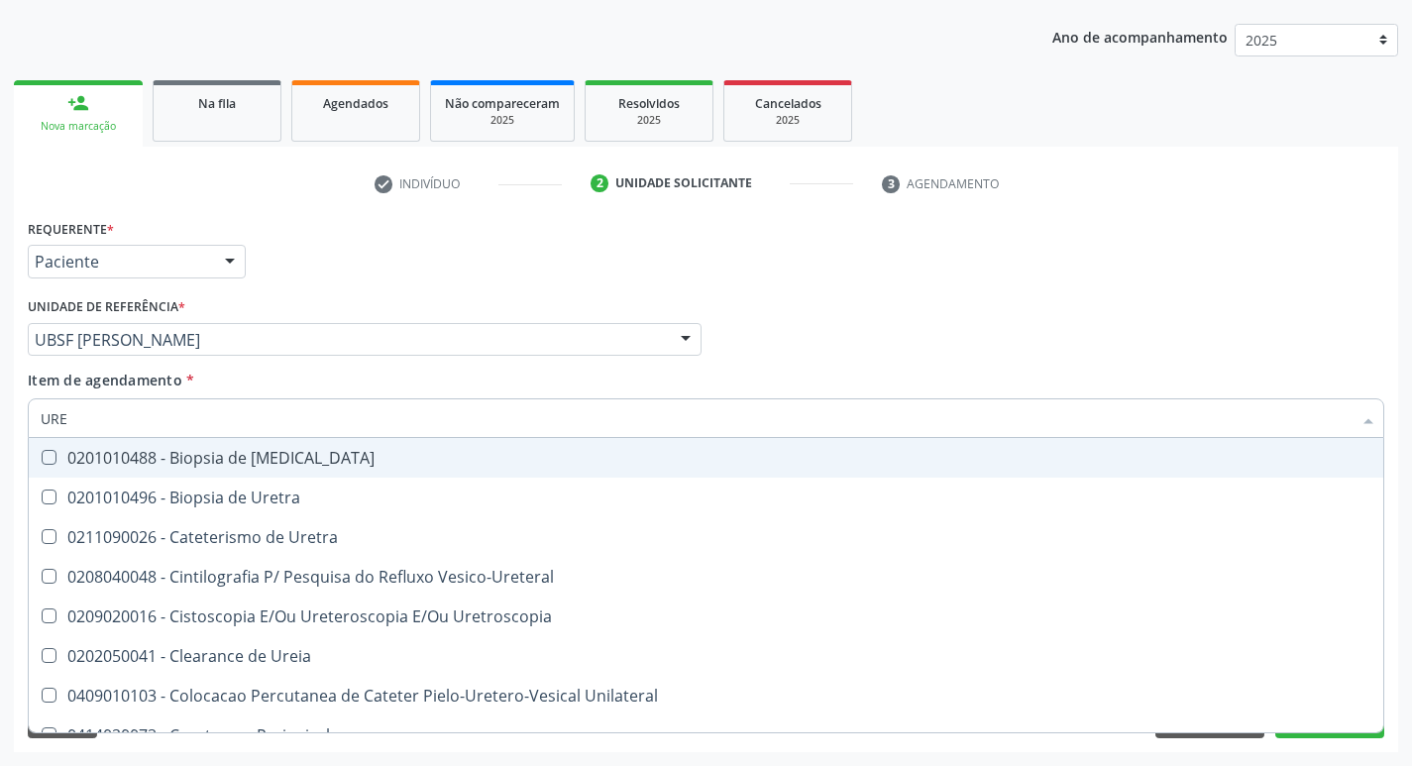
type input "UREI"
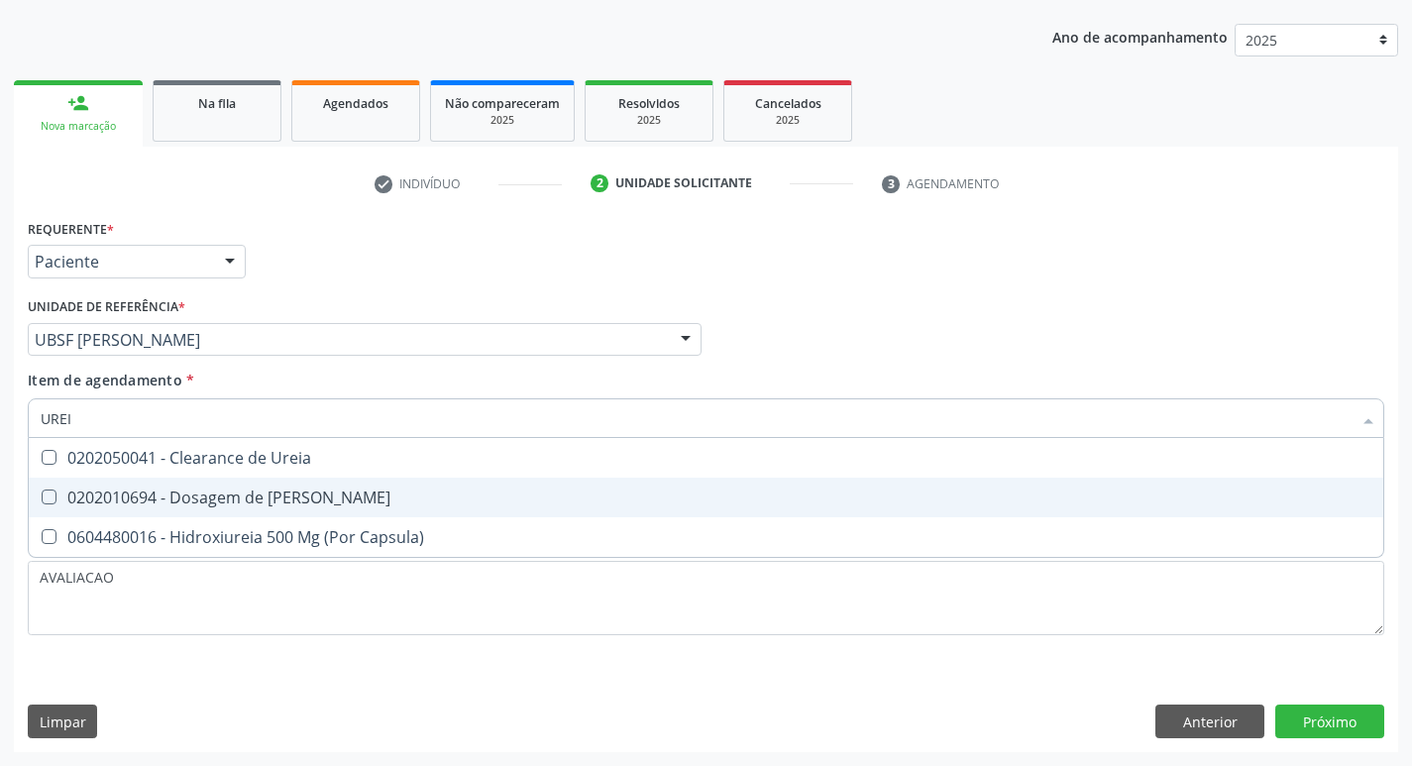
click at [278, 484] on span "0202010694 - Dosagem de [PERSON_NAME]" at bounding box center [706, 498] width 1355 height 40
checkbox Ureia "true"
type input "URE"
checkbox Ureia "false"
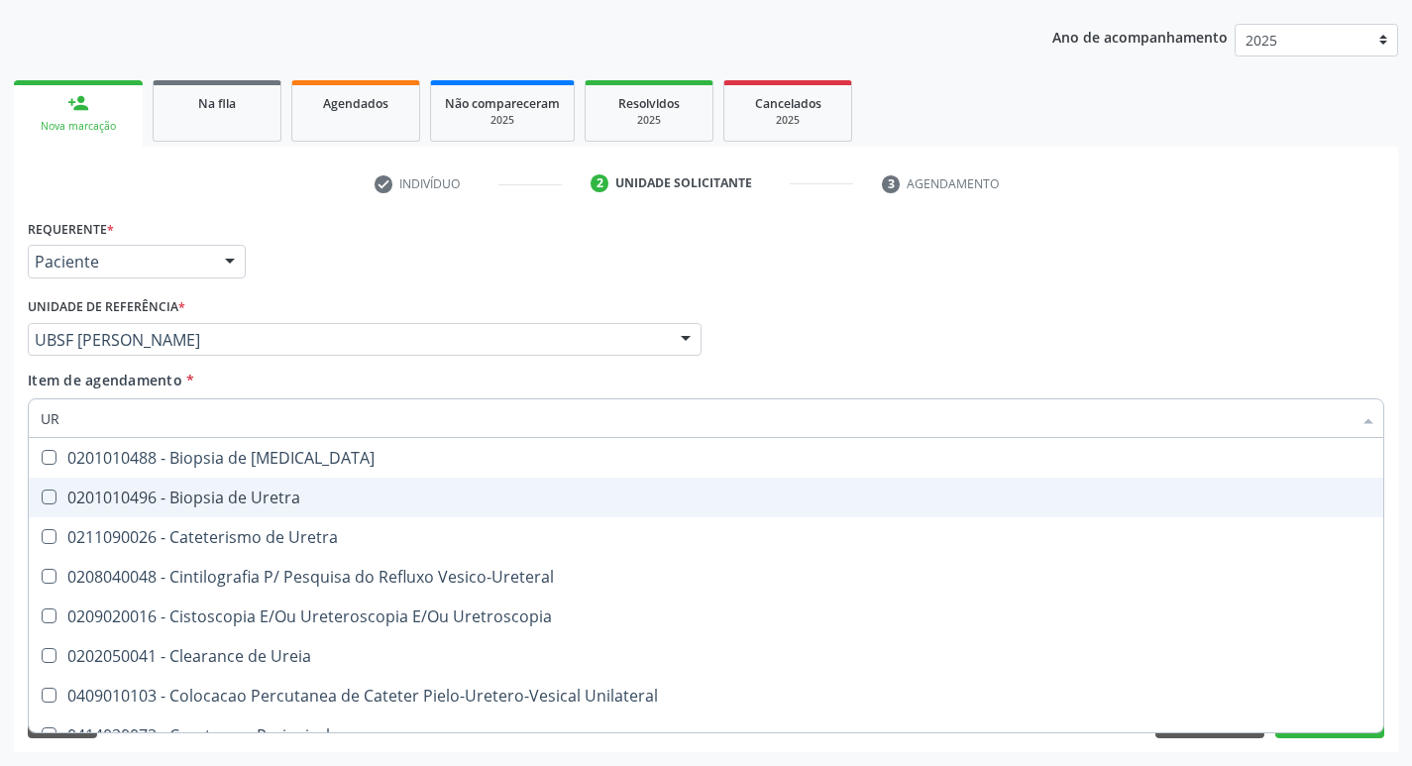
type input "U"
checkbox Ureia "false"
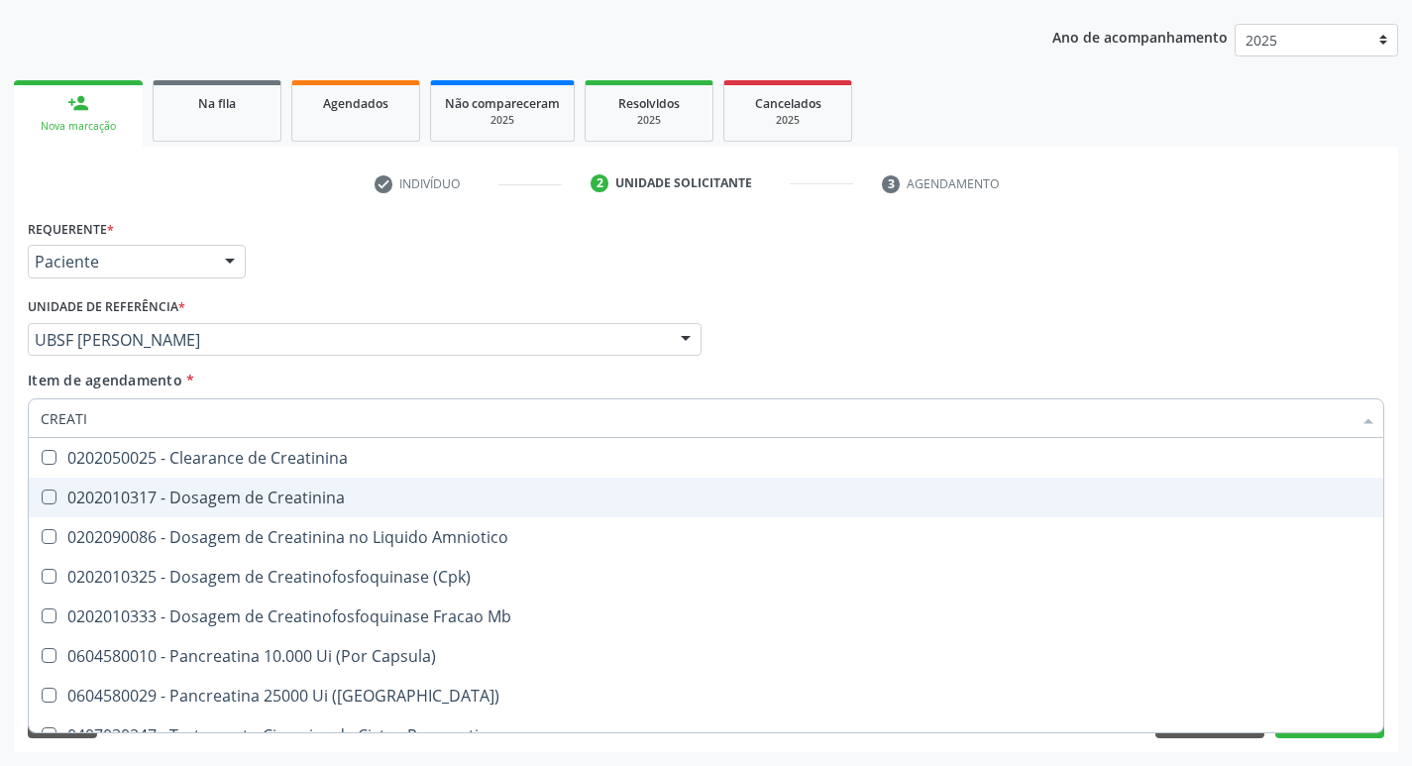
type input "CREATIN"
click at [278, 484] on span "0202010317 - Dosagem de Creatinina" at bounding box center [706, 498] width 1355 height 40
checkbox Creatinina "true"
type input "C"
checkbox Creatinina "false"
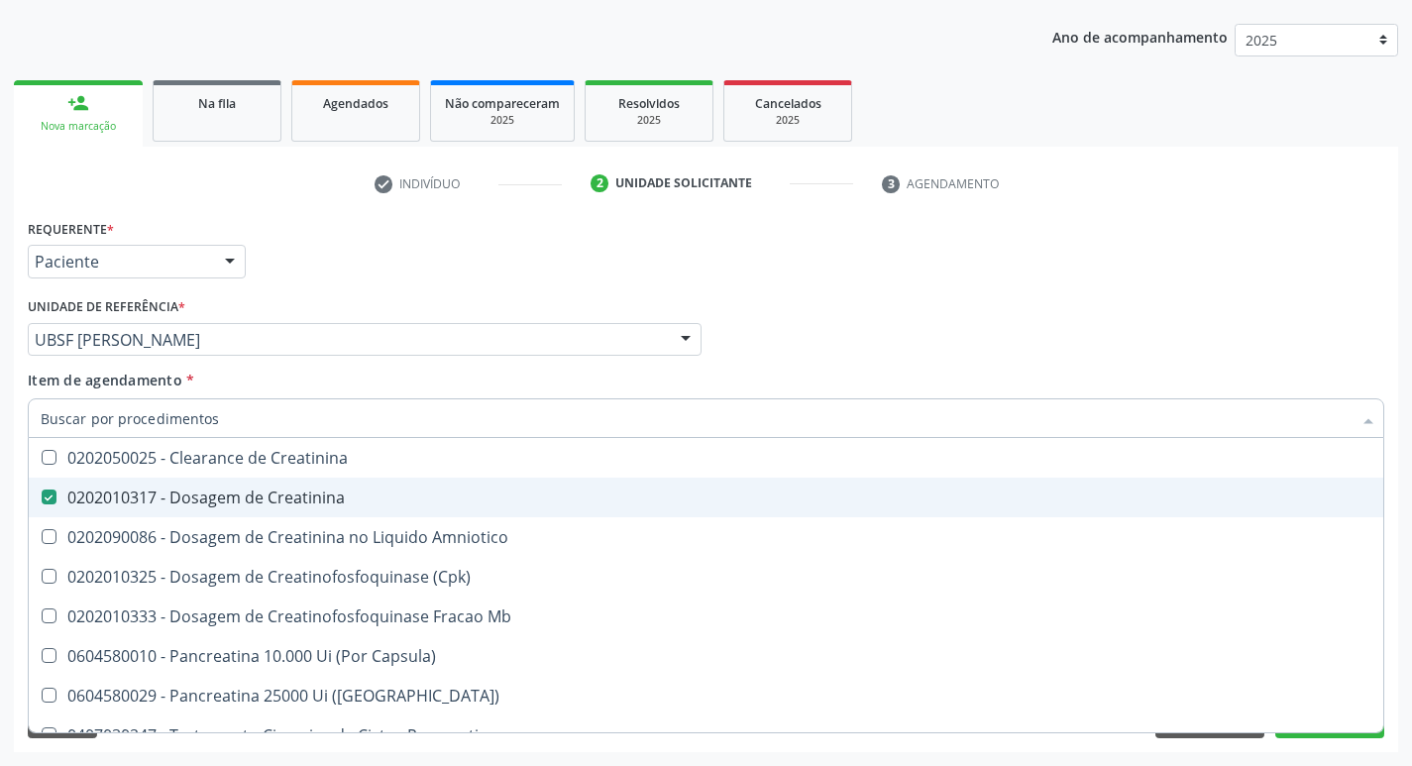
checkbox Amniotico "false"
checkbox Mb "false"
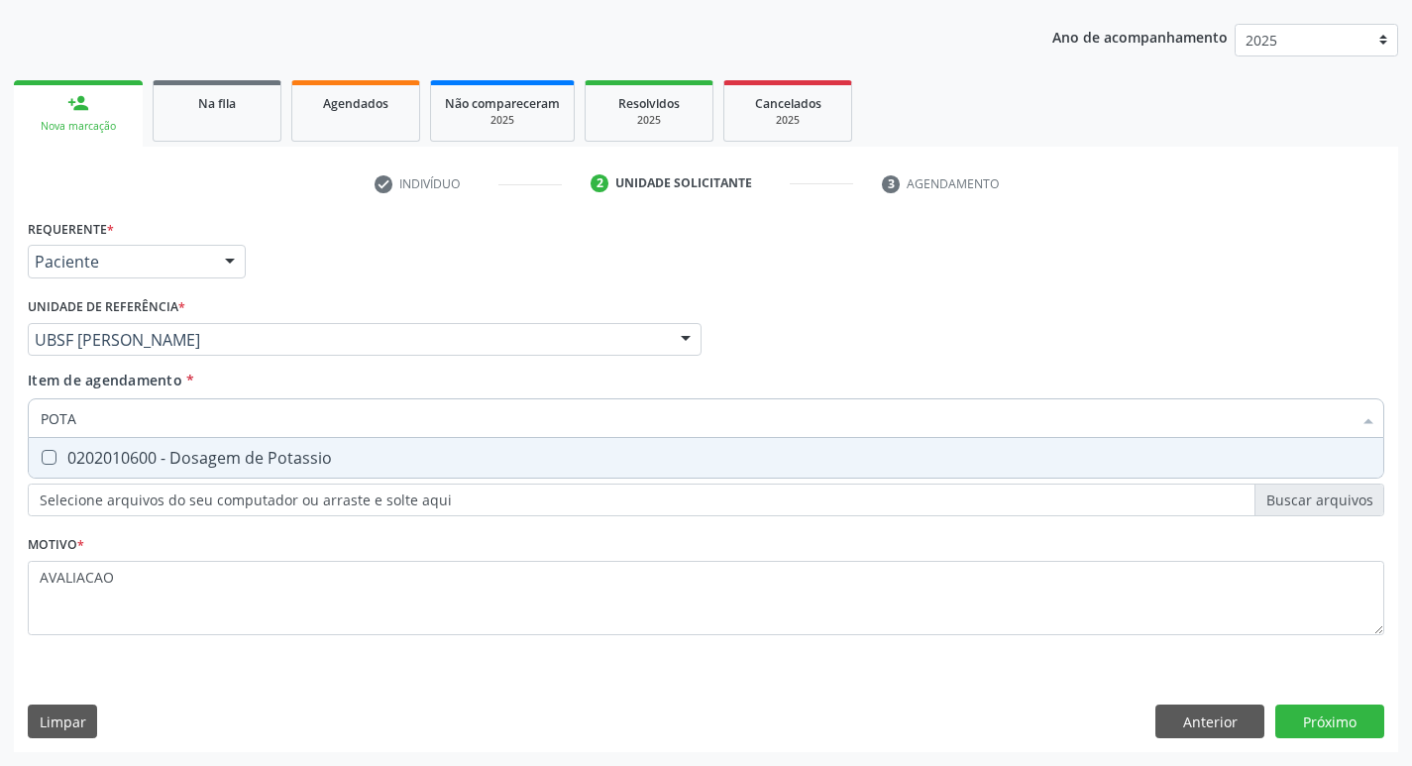
type input "POTAS"
click at [266, 459] on div "0202010600 - Dosagem de Potassio" at bounding box center [706, 458] width 1331 height 16
checkbox Potassio "true"
type input "P"
checkbox Potassio "false"
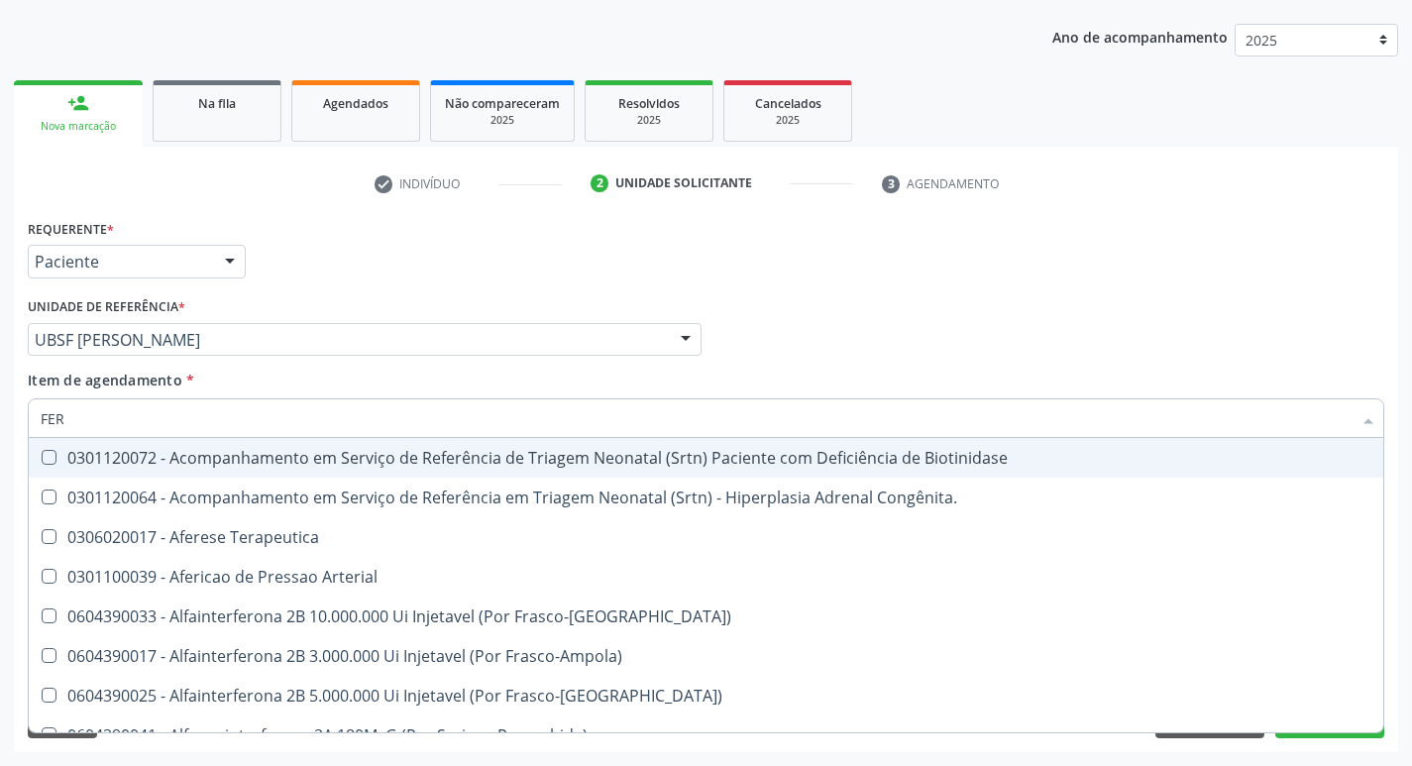
type input "FERR"
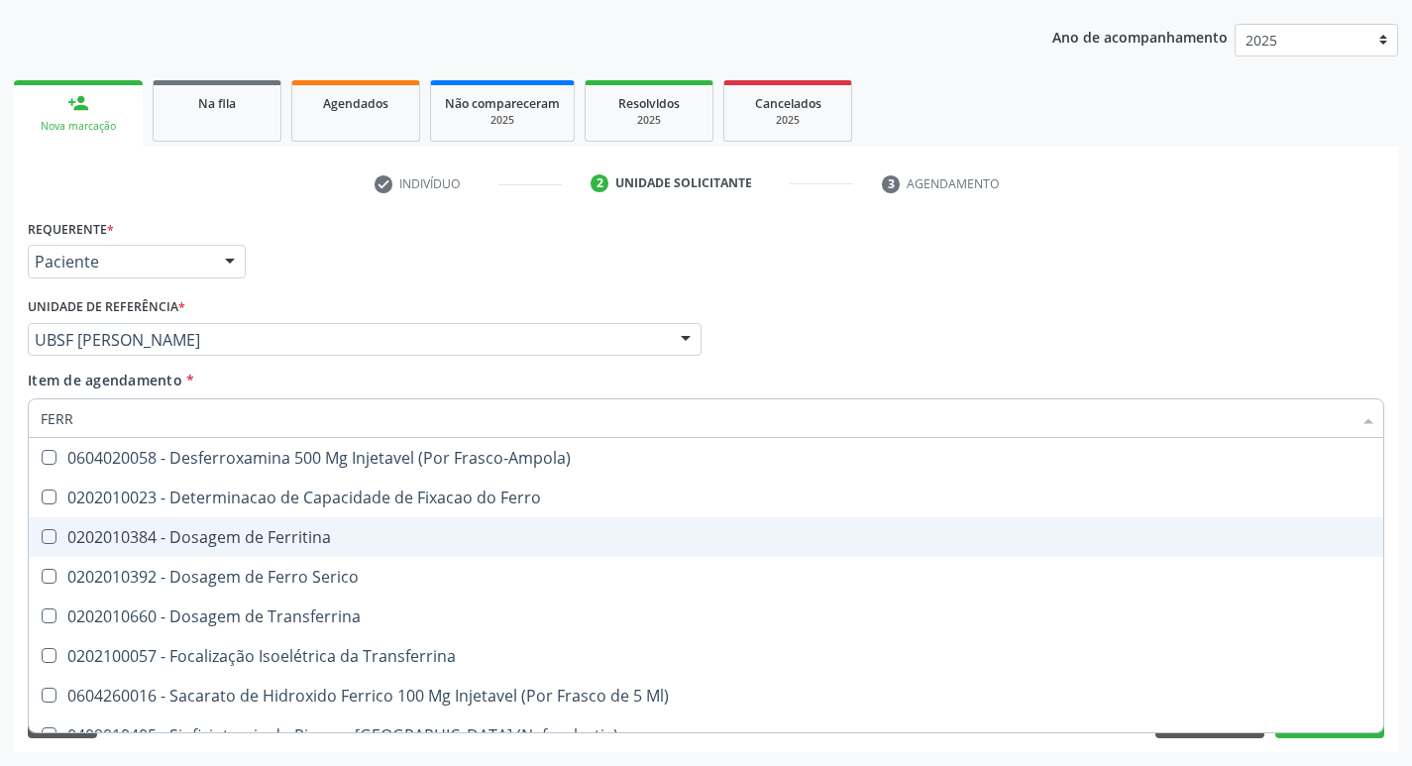
click at [290, 535] on div "0202010384 - Dosagem de Ferritina" at bounding box center [706, 537] width 1331 height 16
checkbox Ferritina "true"
type input "FER"
checkbox Ferritina "false"
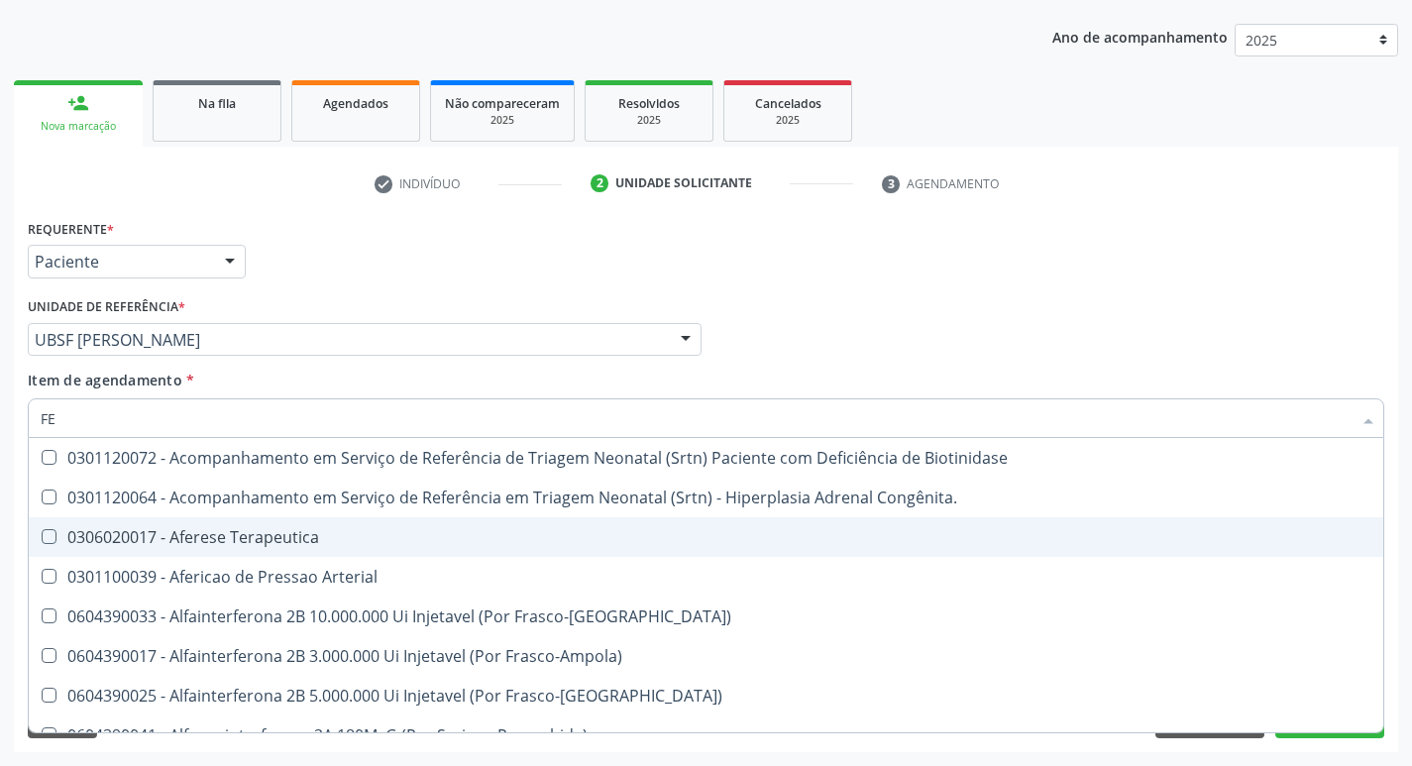
type input "F"
checkbox Ferritina "false"
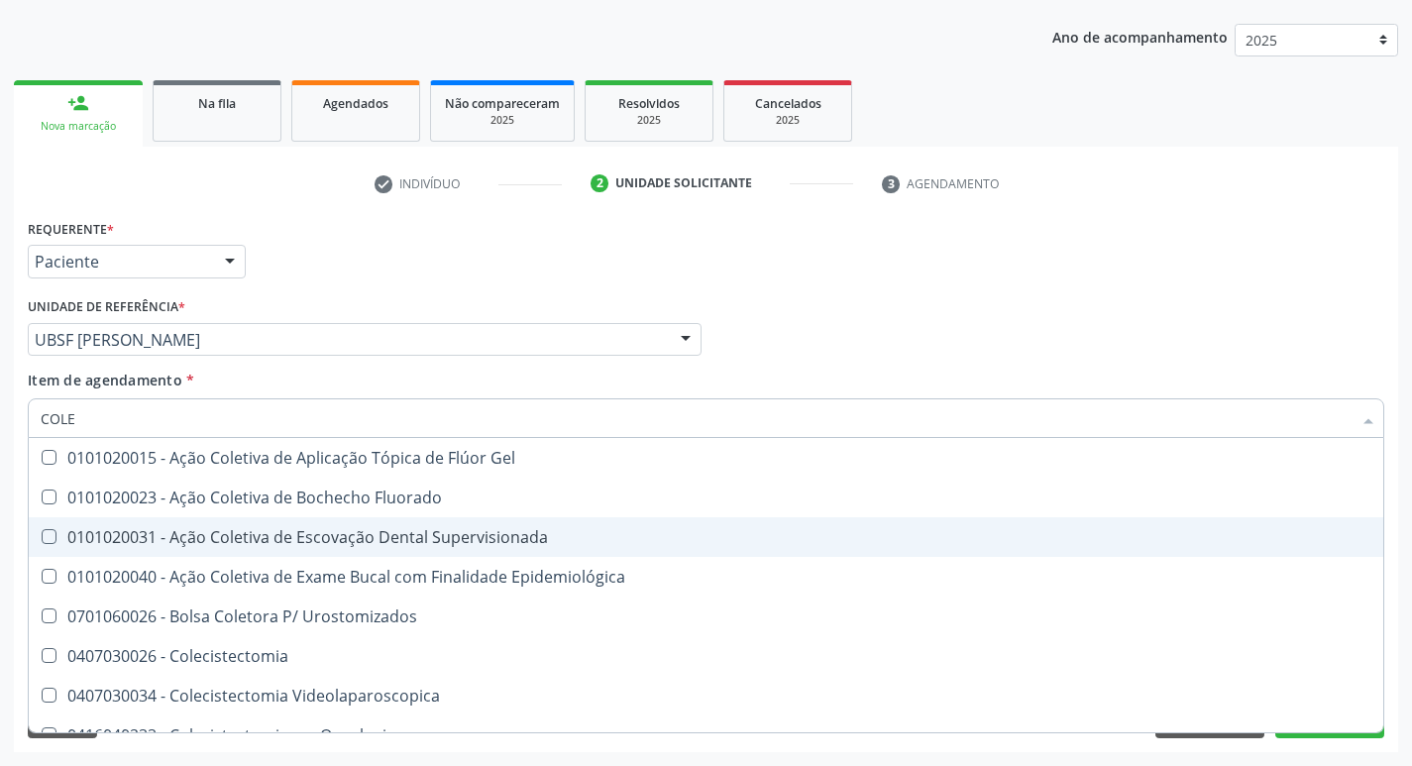
type input "COLES"
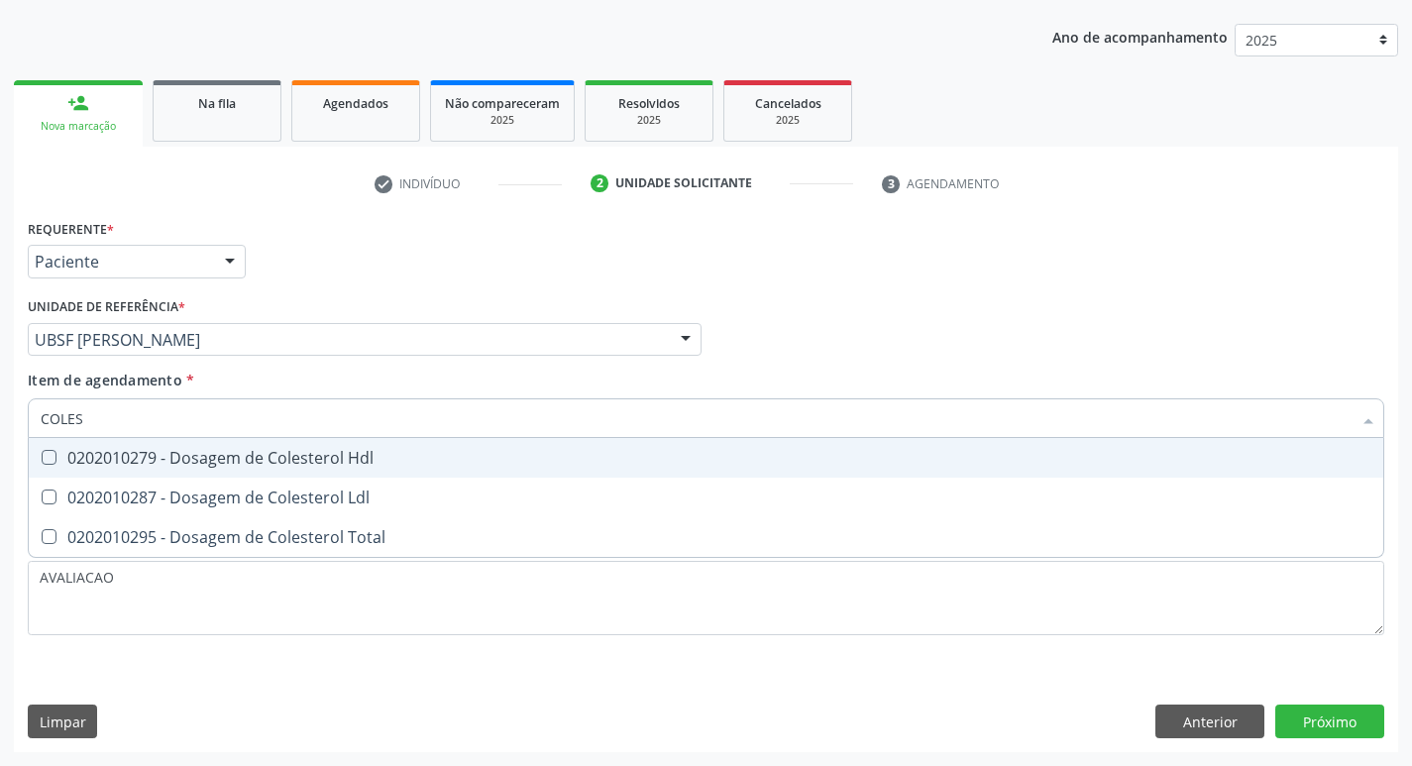
click at [284, 465] on div "0202010279 - Dosagem de Colesterol Hdl" at bounding box center [706, 458] width 1331 height 16
checkbox Hdl "true"
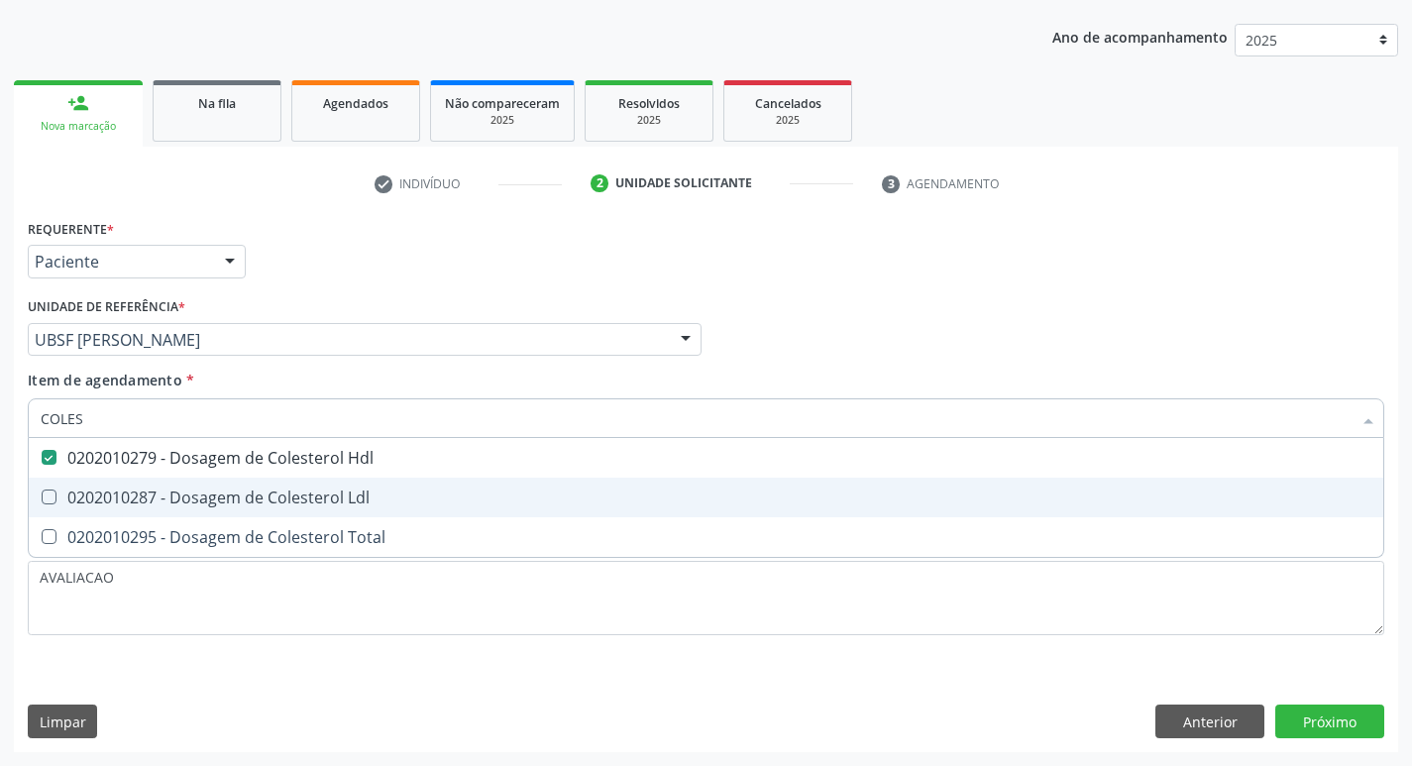
click at [273, 494] on div "0202010287 - Dosagem de Colesterol Ldl" at bounding box center [706, 498] width 1331 height 16
checkbox Ldl "true"
type input "COLE"
checkbox Hdl "false"
checkbox Ldl "false"
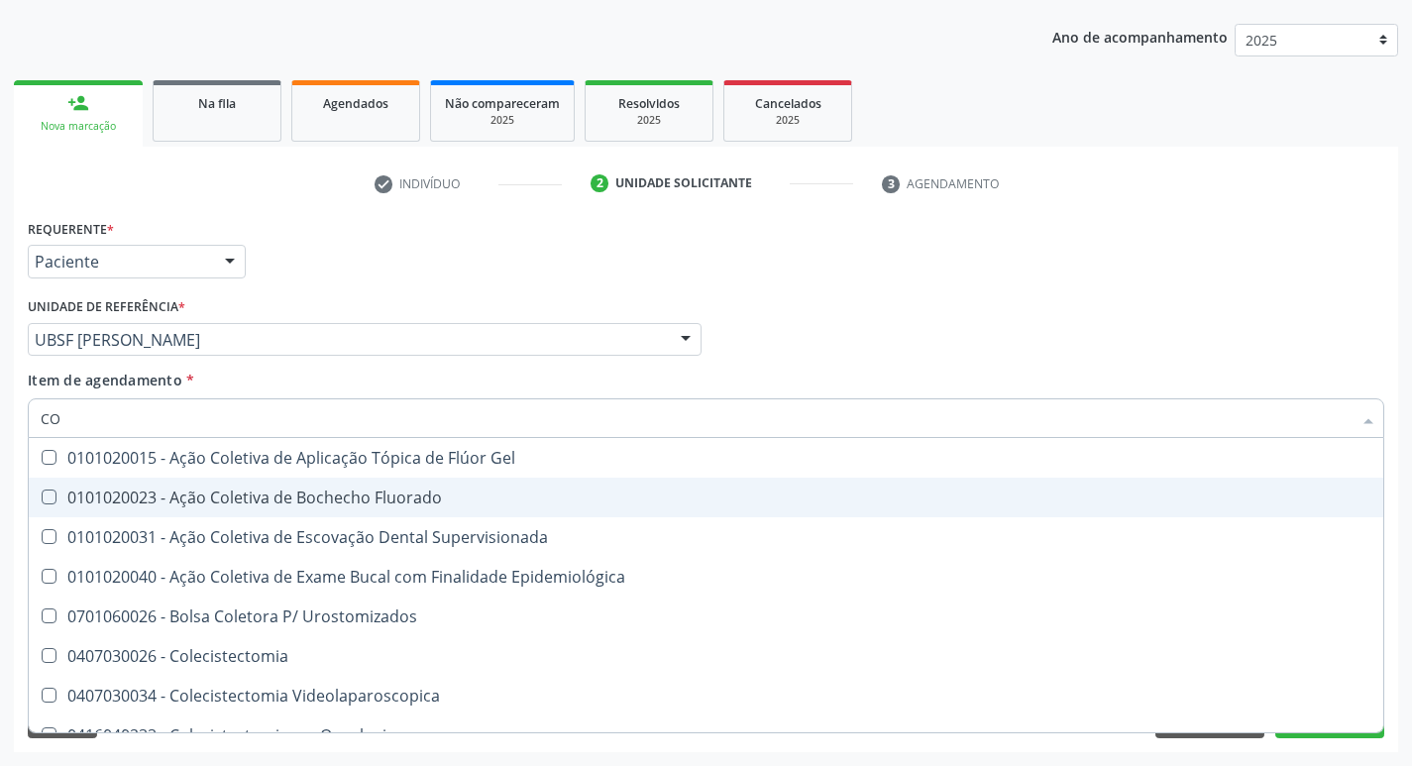
type input "C"
checkbox Hdl "false"
checkbox Ldl "false"
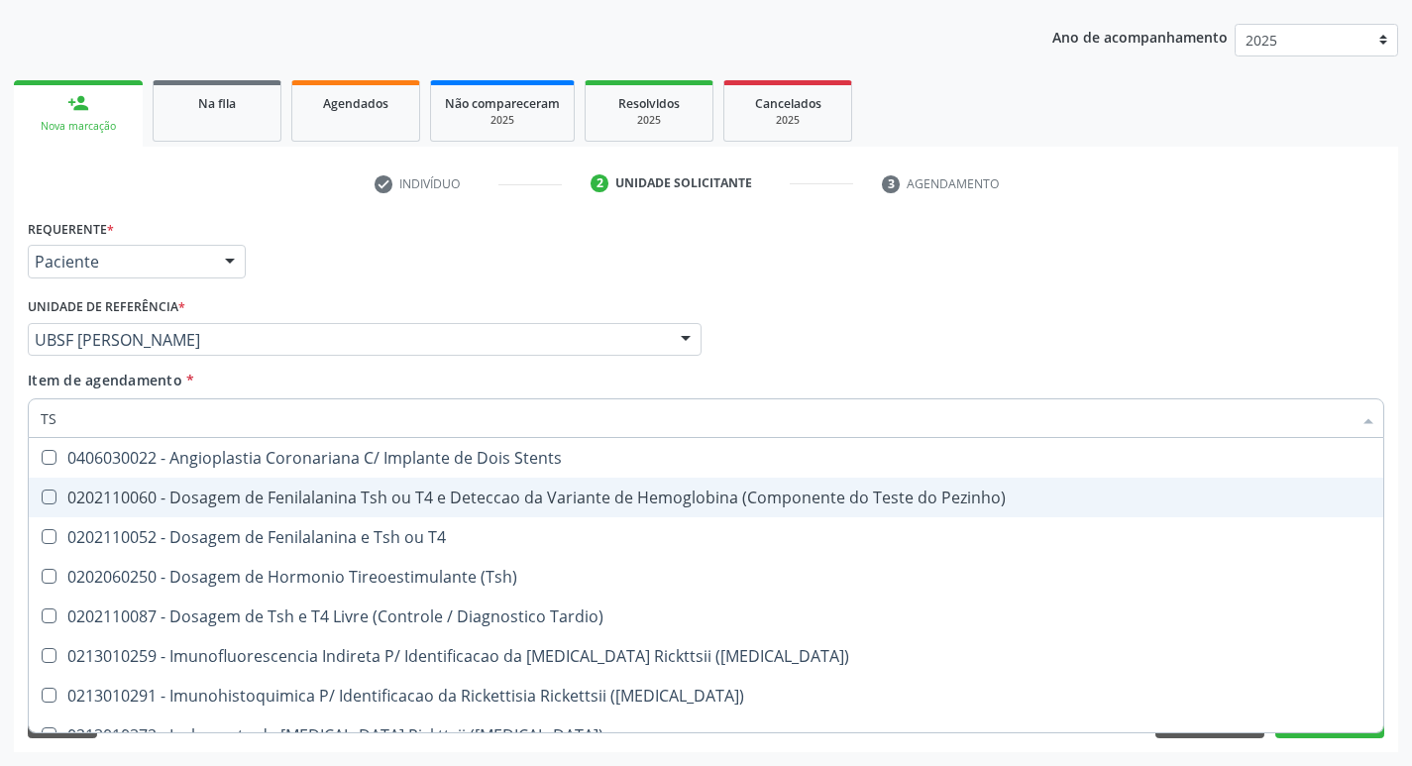
type input "TSH"
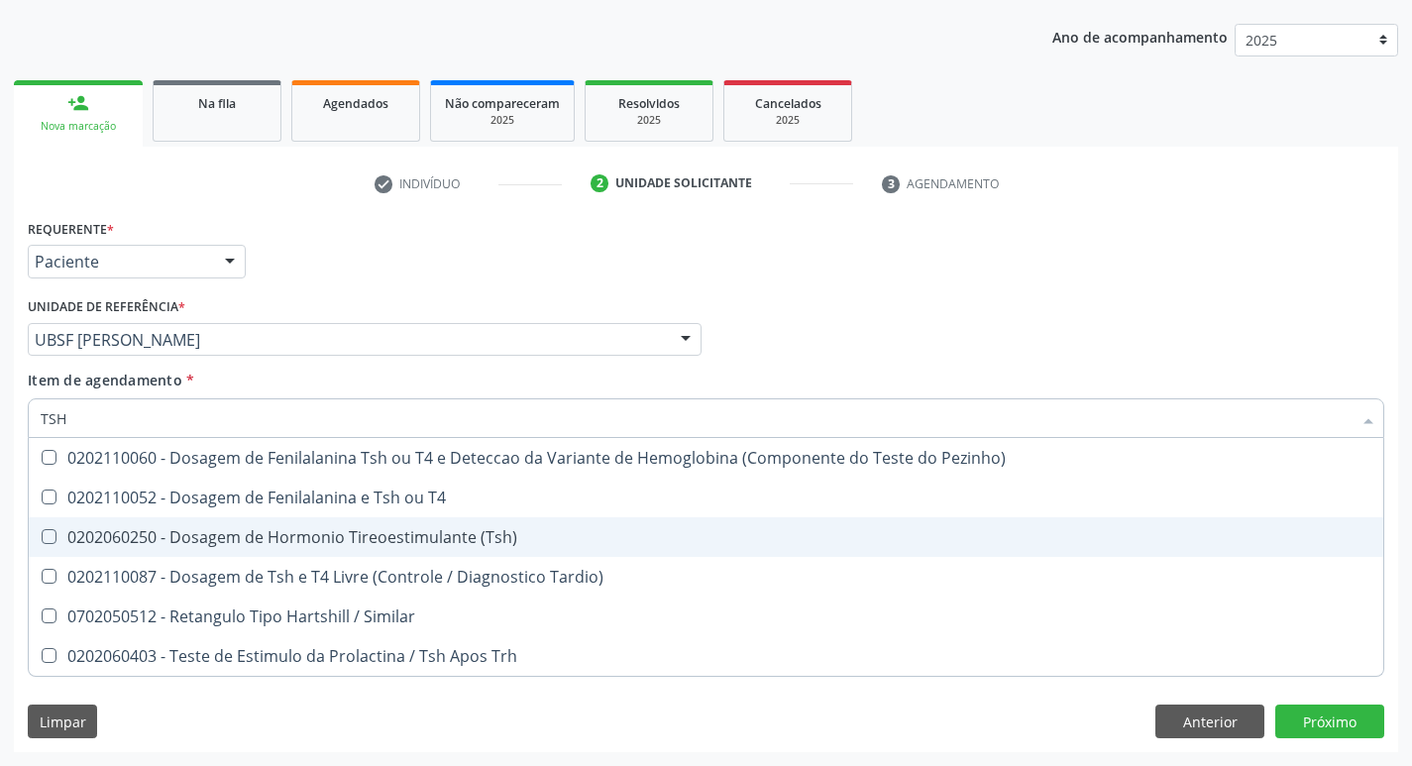
click at [315, 522] on span "0202060250 - Dosagem de Hormonio Tireoestimulante (Tsh)" at bounding box center [706, 537] width 1355 height 40
checkbox \(Tsh\) "true"
type input "TS"
checkbox \(Tsh\) "false"
checkbox Tardio\) "true"
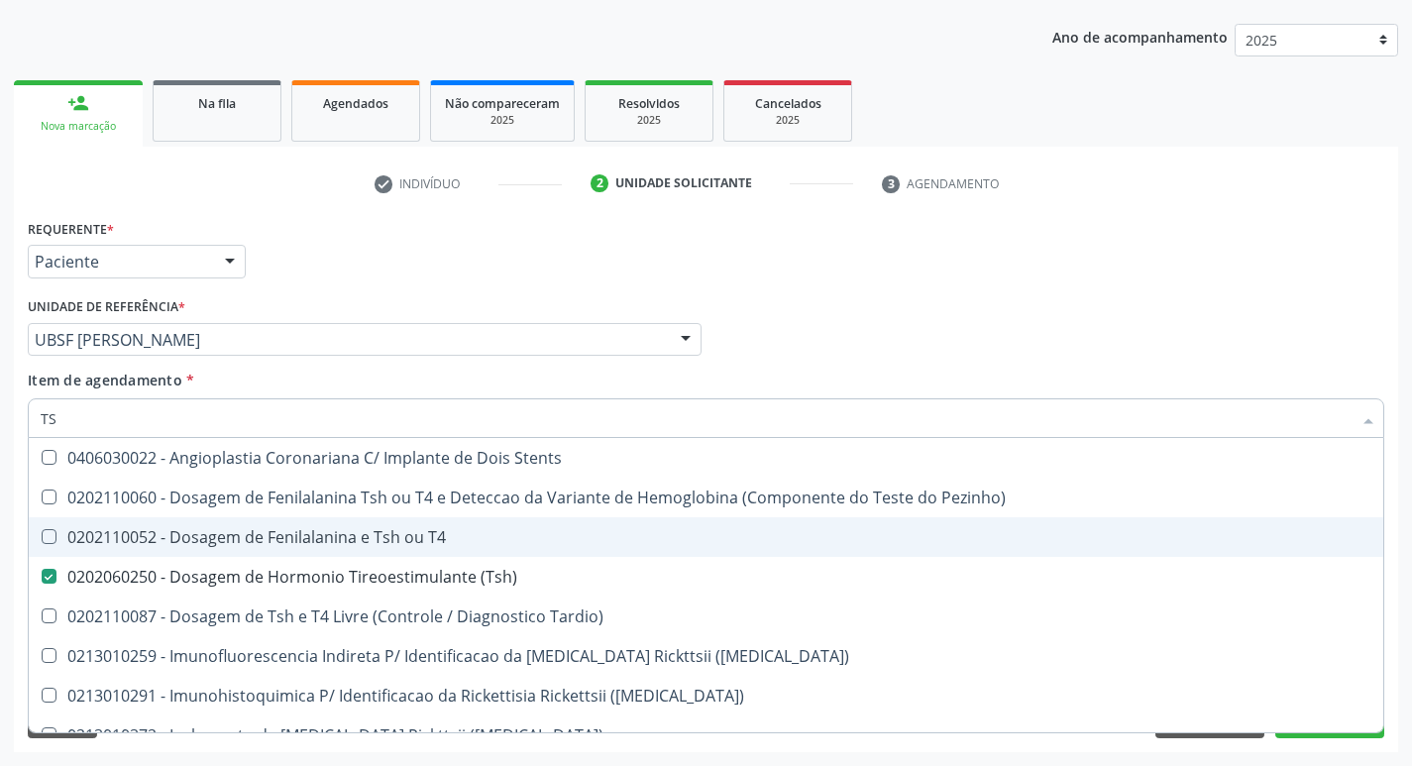
type input "T"
checkbox \(Tsh\) "false"
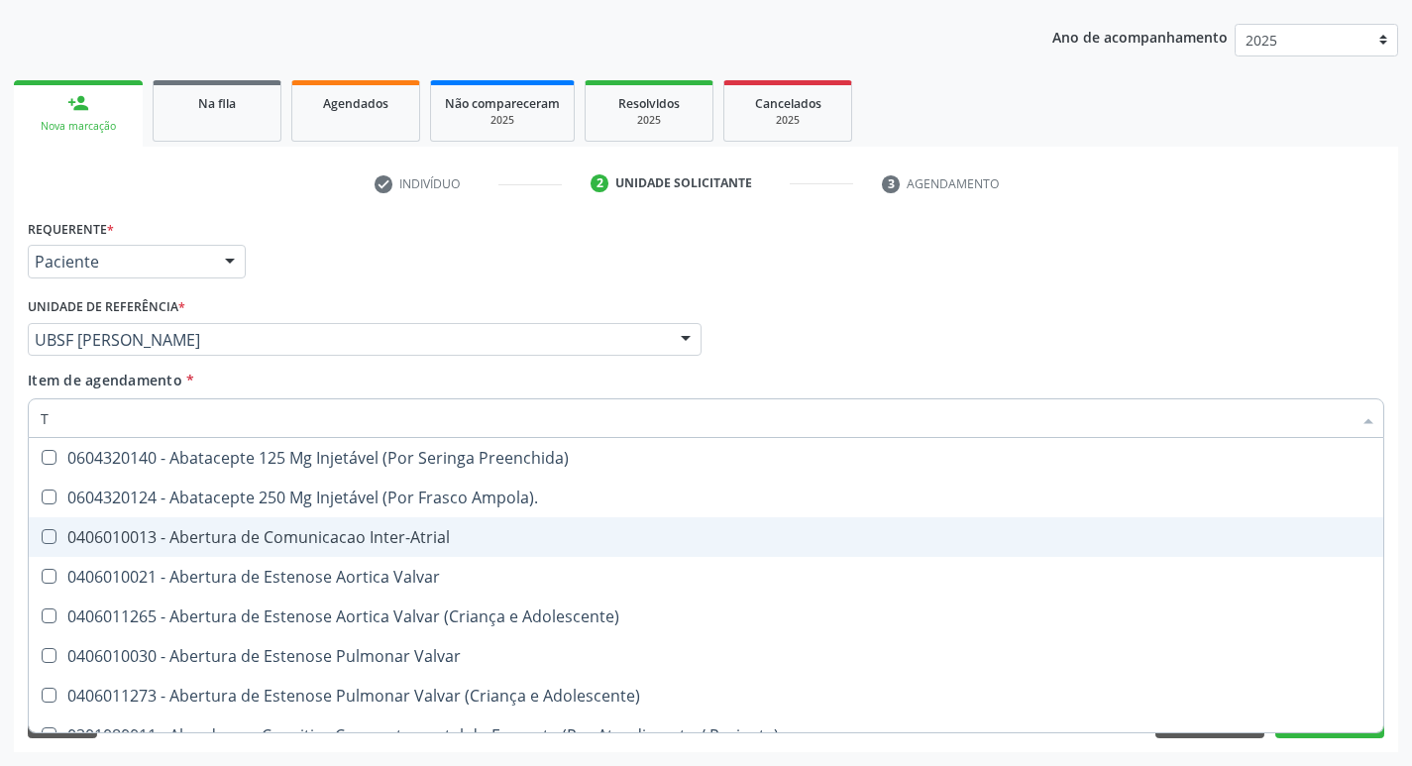
type input "T4"
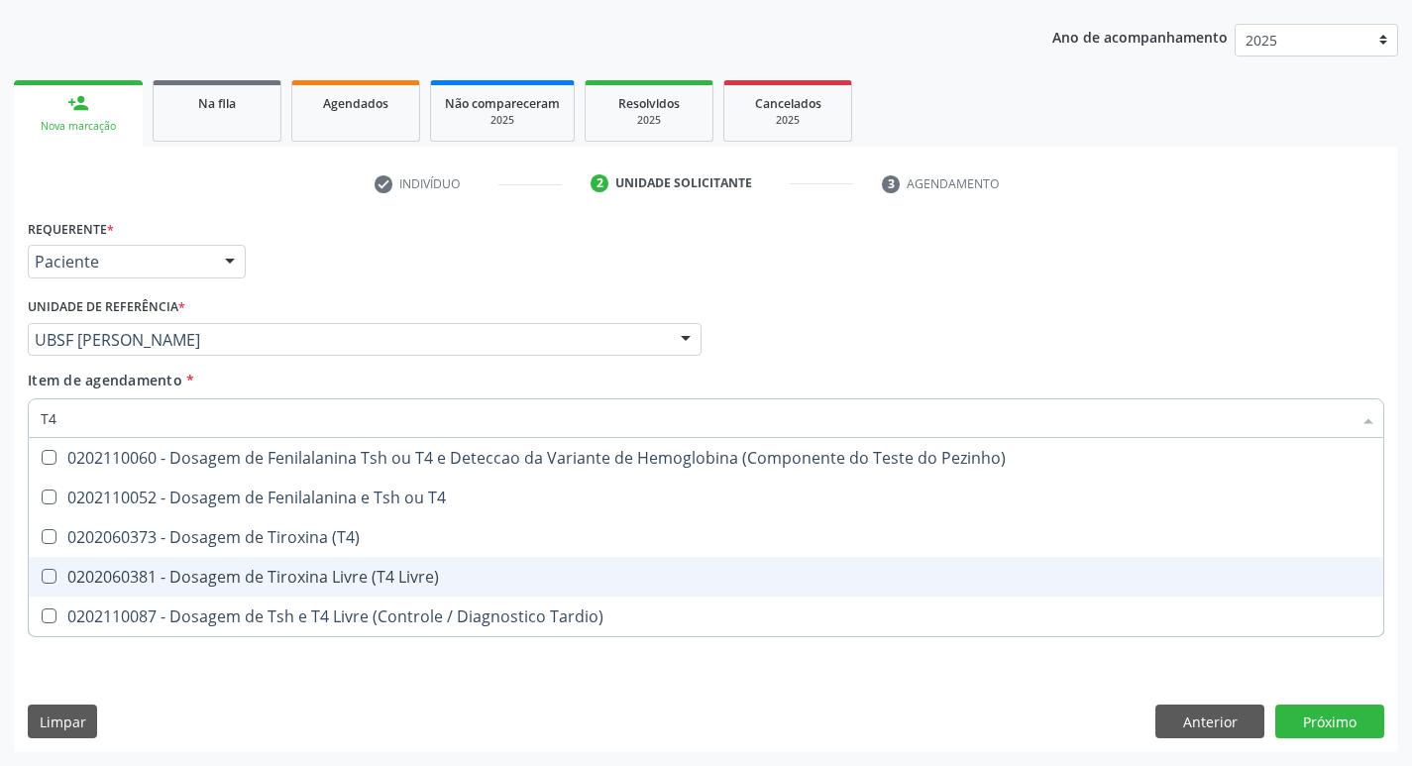
click at [323, 569] on div "0202060381 - Dosagem de Tiroxina Livre (T4 Livre)" at bounding box center [706, 577] width 1331 height 16
checkbox Livre\) "true"
type input "T"
checkbox Livre\) "false"
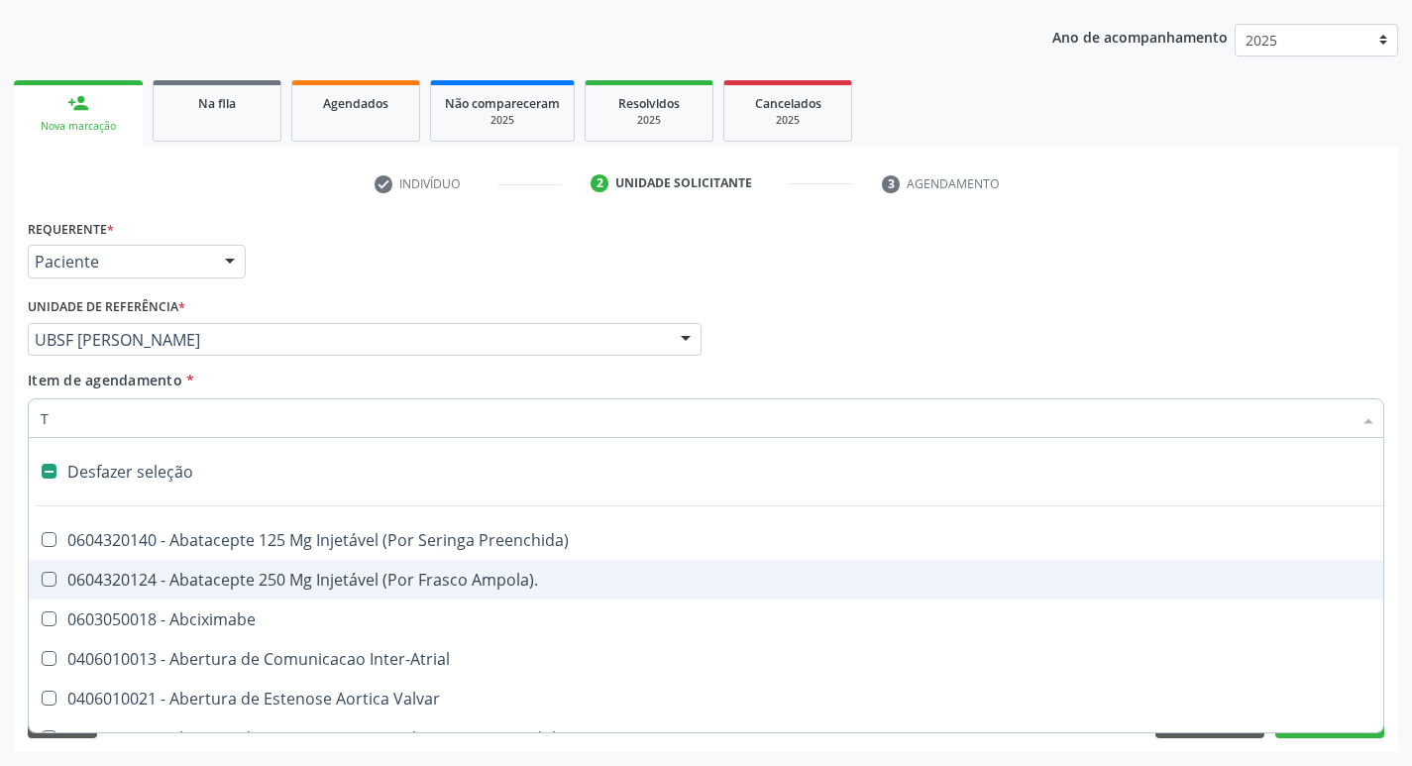
type input "TG"
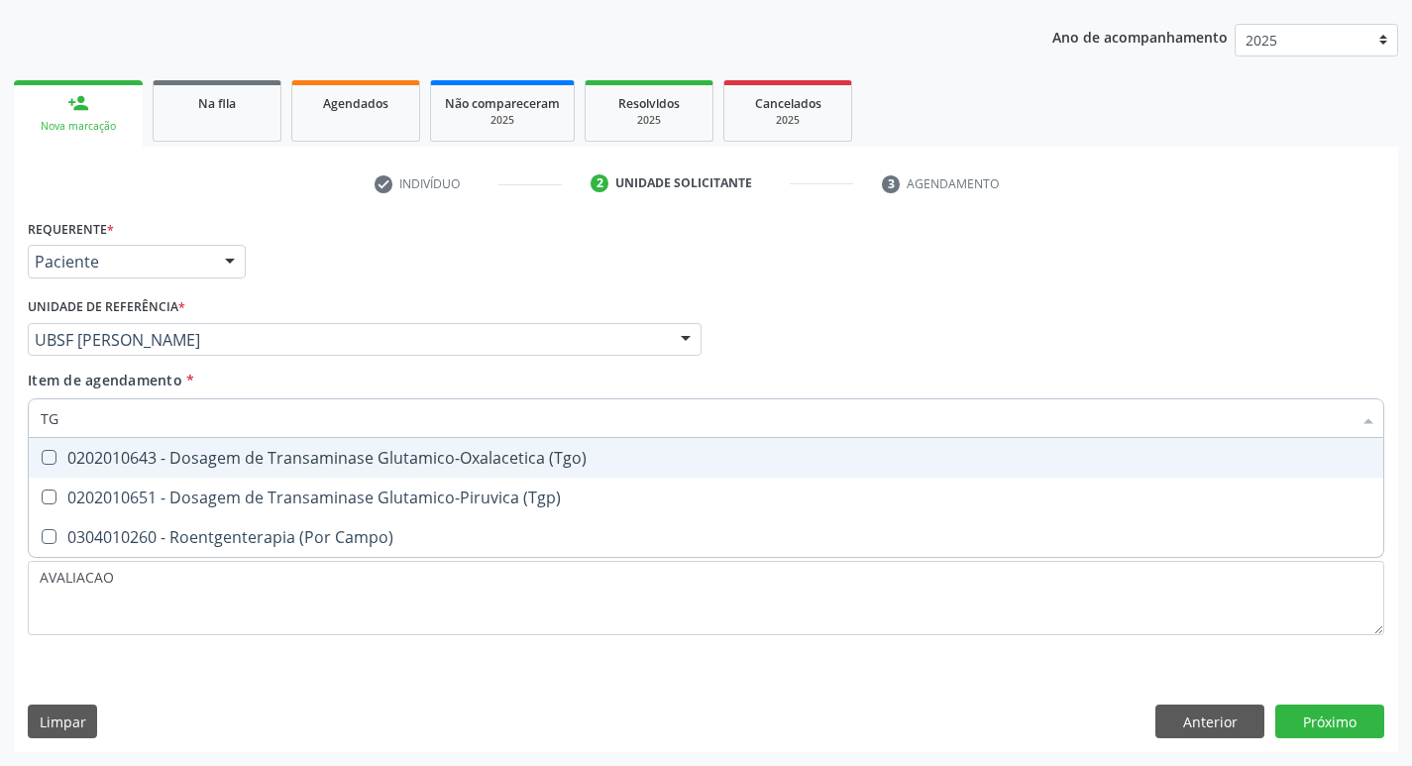
click at [381, 459] on div "0202010643 - Dosagem de Transaminase Glutamico-Oxalacetica (Tgo)" at bounding box center [706, 458] width 1331 height 16
checkbox \(Tgo\) "true"
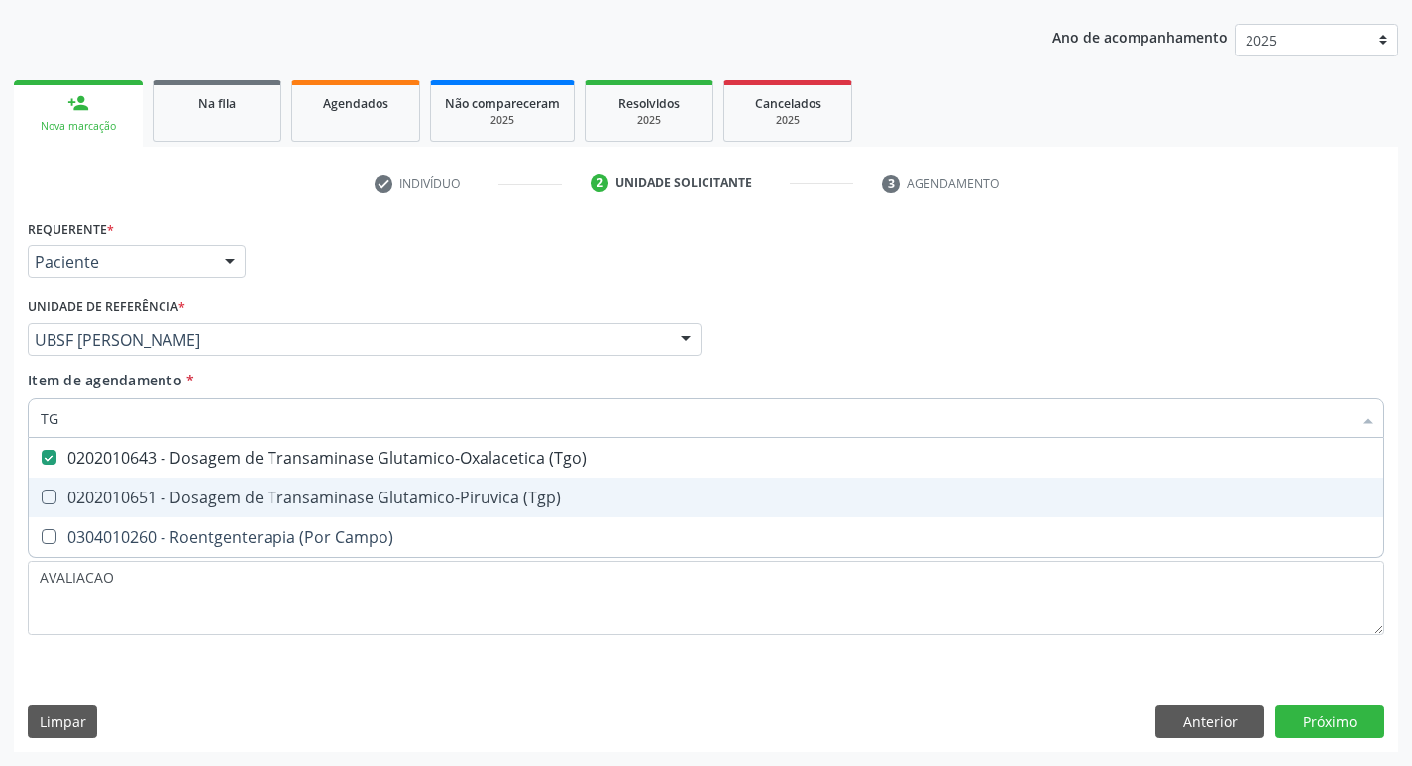
click at [378, 505] on div "0202010651 - Dosagem de Transaminase Glutamico-Piruvica (Tgp)" at bounding box center [706, 498] width 1331 height 16
checkbox \(Tgp\) "true"
type input "T"
checkbox \(Tgo\) "false"
checkbox \(Tgp\) "false"
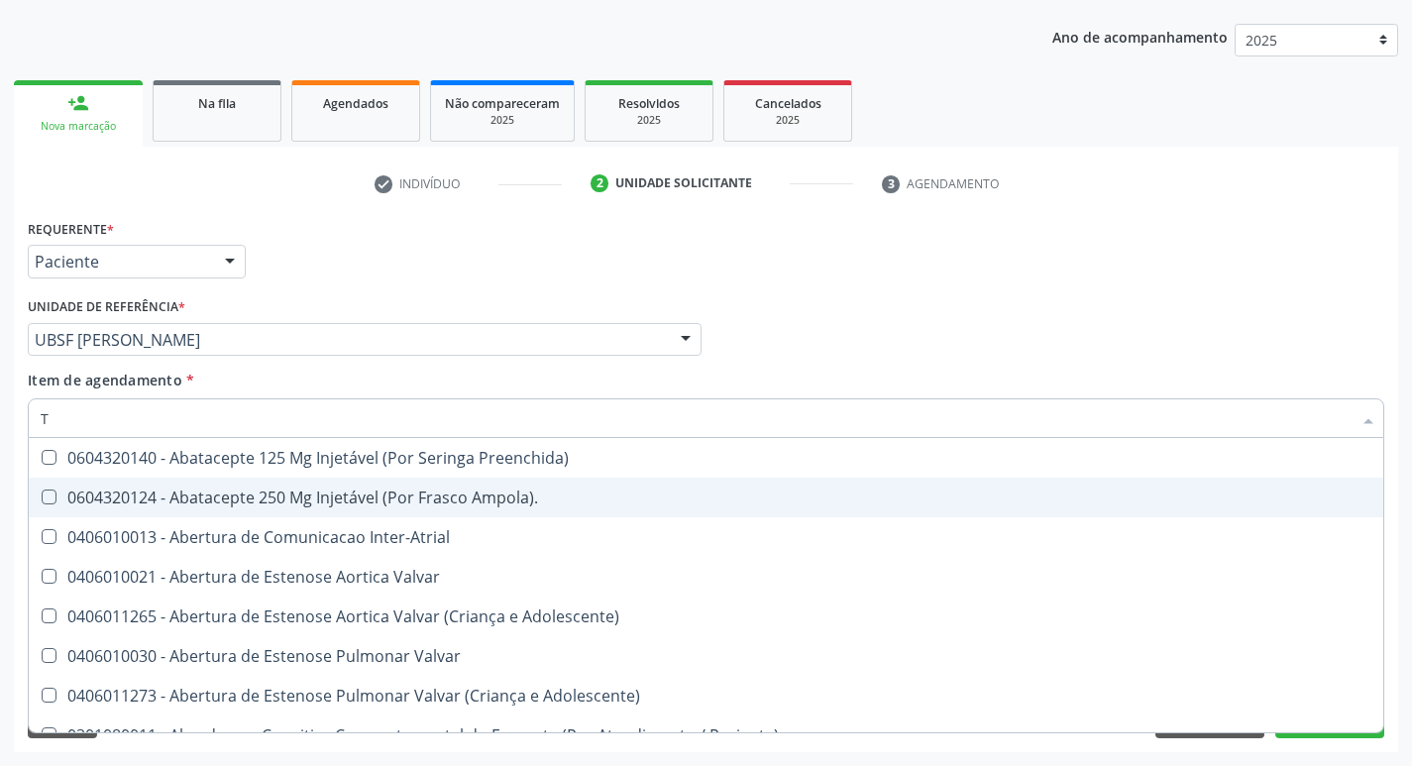
type input "TR"
checkbox Oficina\) "true"
checkbox Grupo "true"
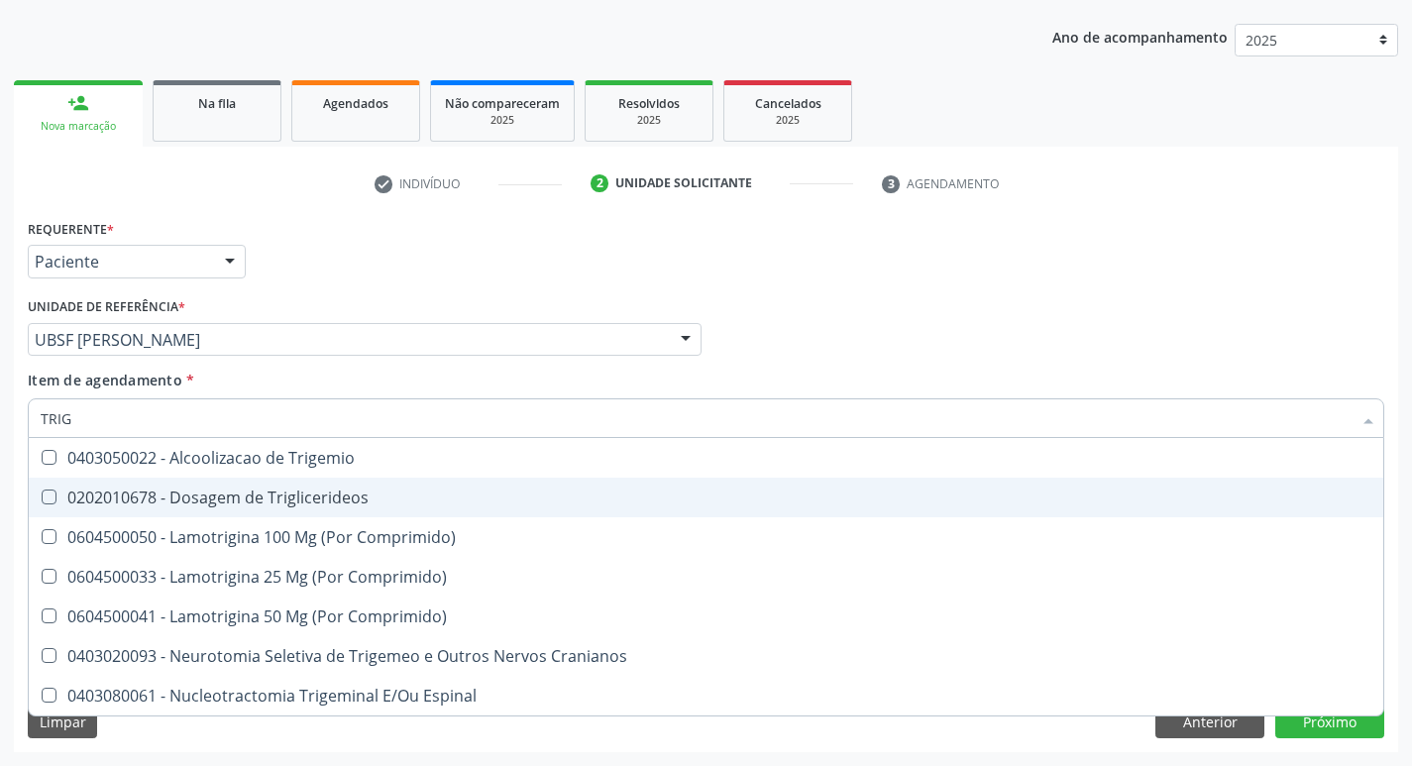
type input "TRIGL"
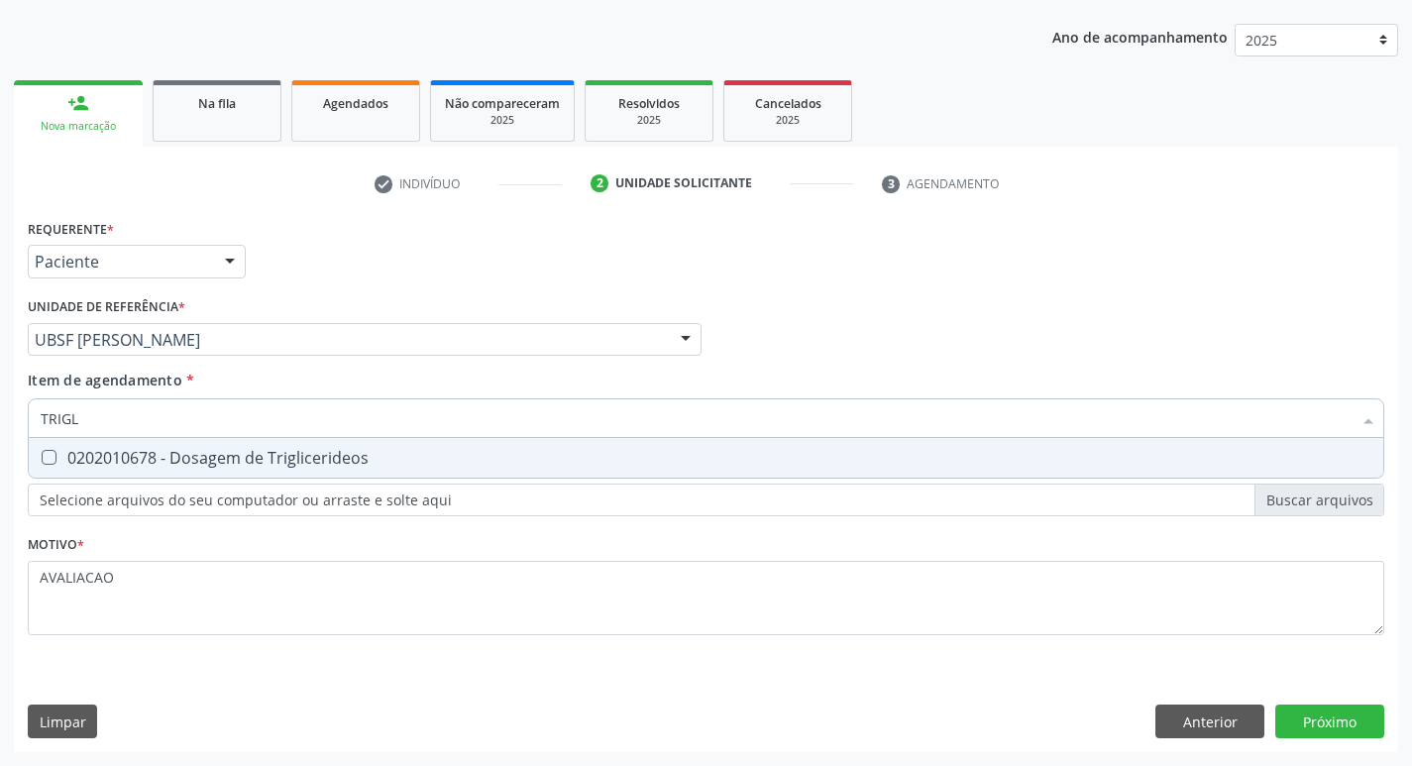
click at [361, 450] on div "0202010678 - Dosagem de Triglicerideos" at bounding box center [706, 458] width 1331 height 16
checkbox Triglicerideos "true"
type input "TRIG"
checkbox Triglicerideos "false"
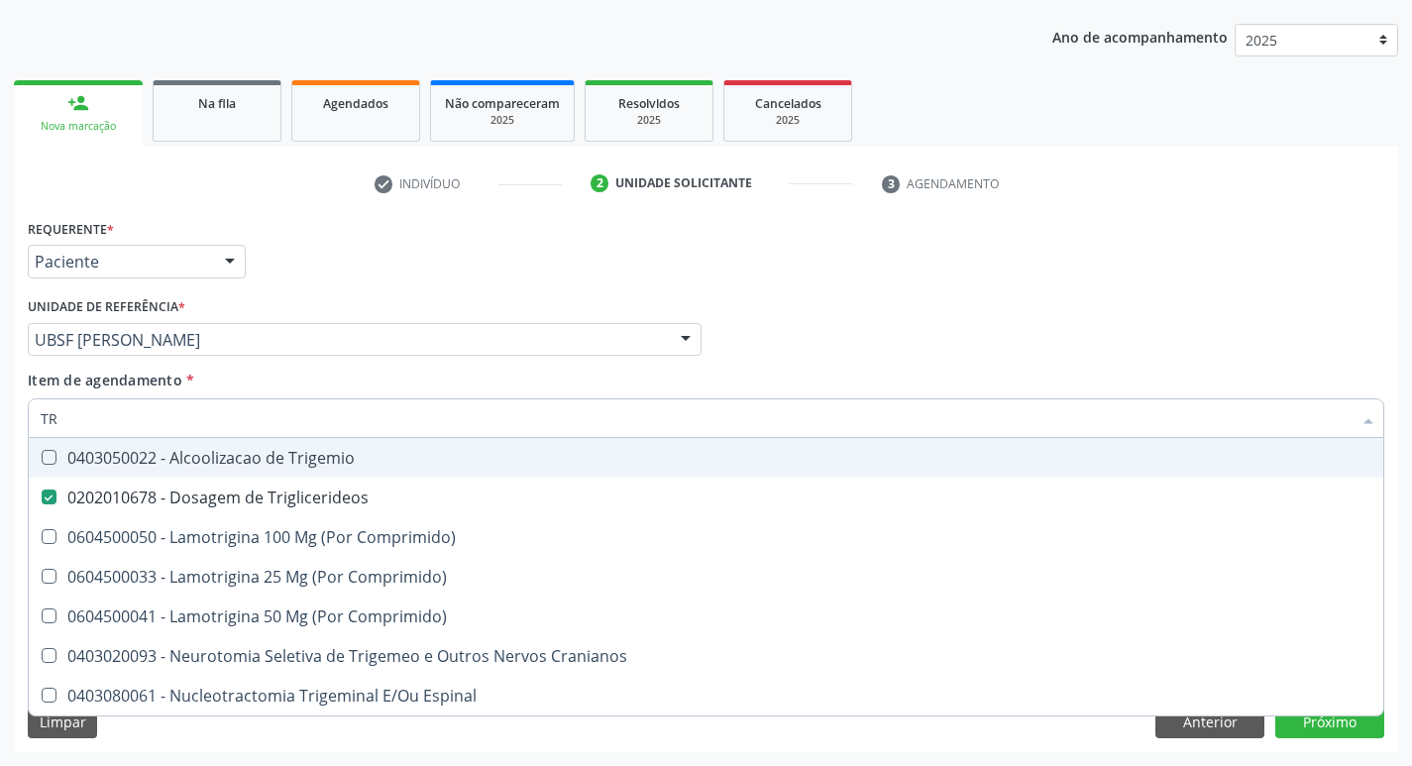
type input "T"
checkbox Triglicerideos "false"
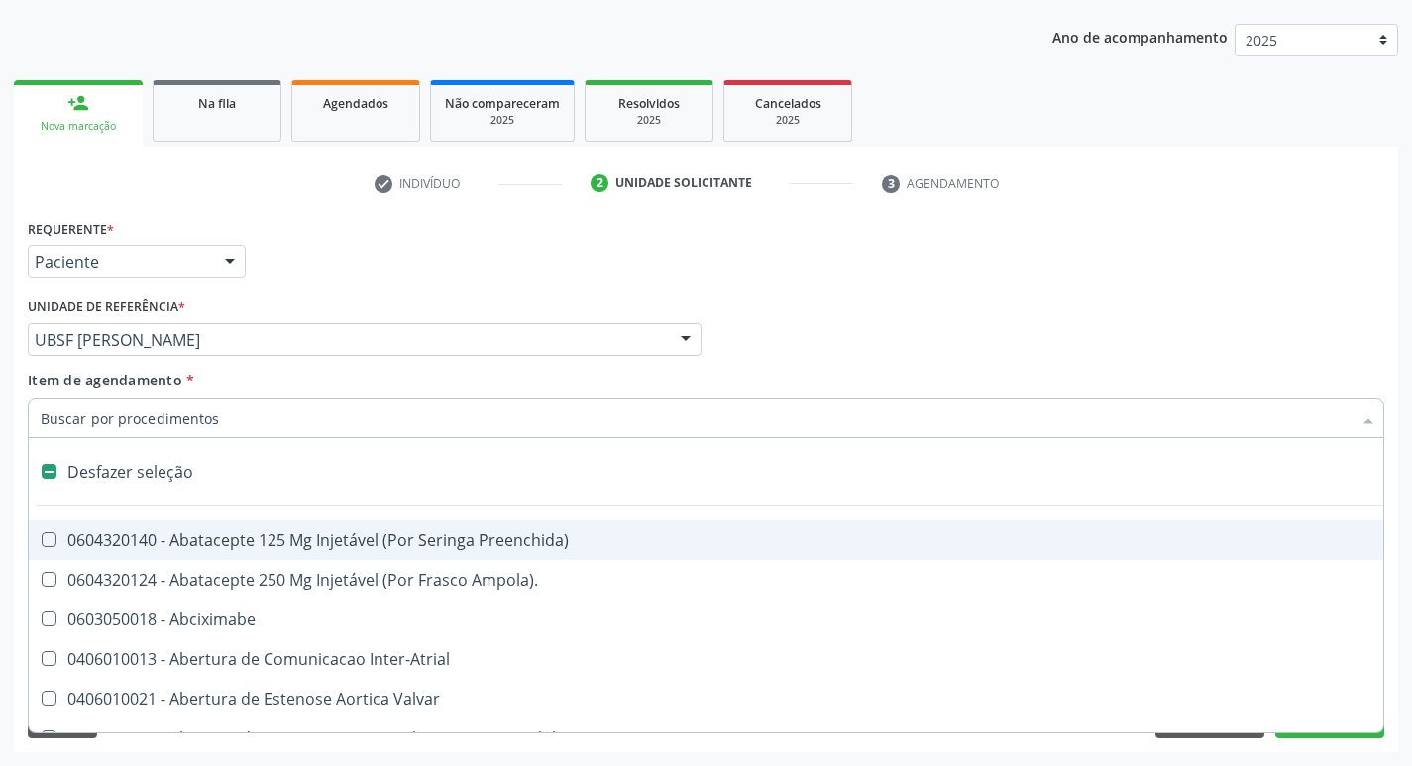
type input "V"
checkbox \(Unilateral\) "true"
checkbox Cornea "true"
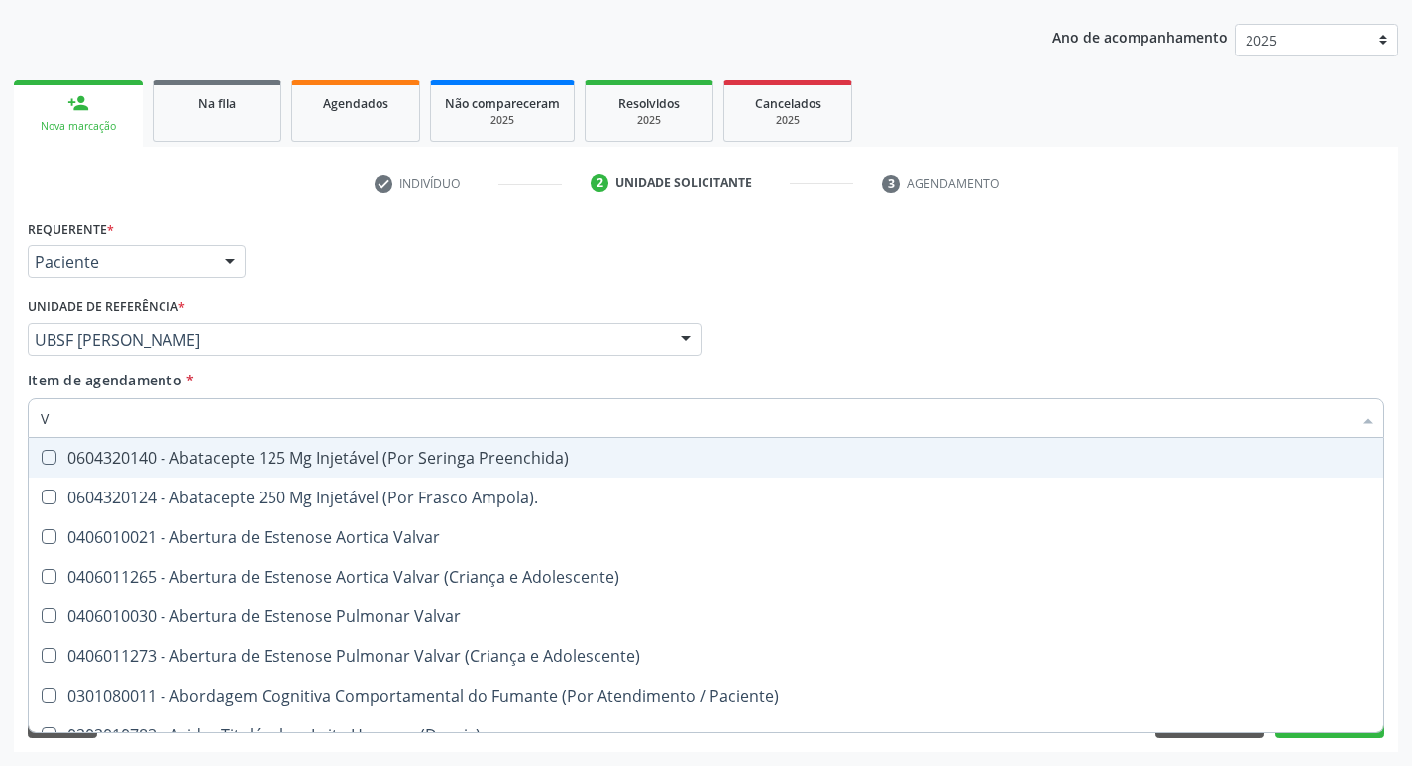
type input "VI"
checkbox Psicoterapia "true"
checkbox Livre\) "false"
checkbox \(Tgp\) "false"
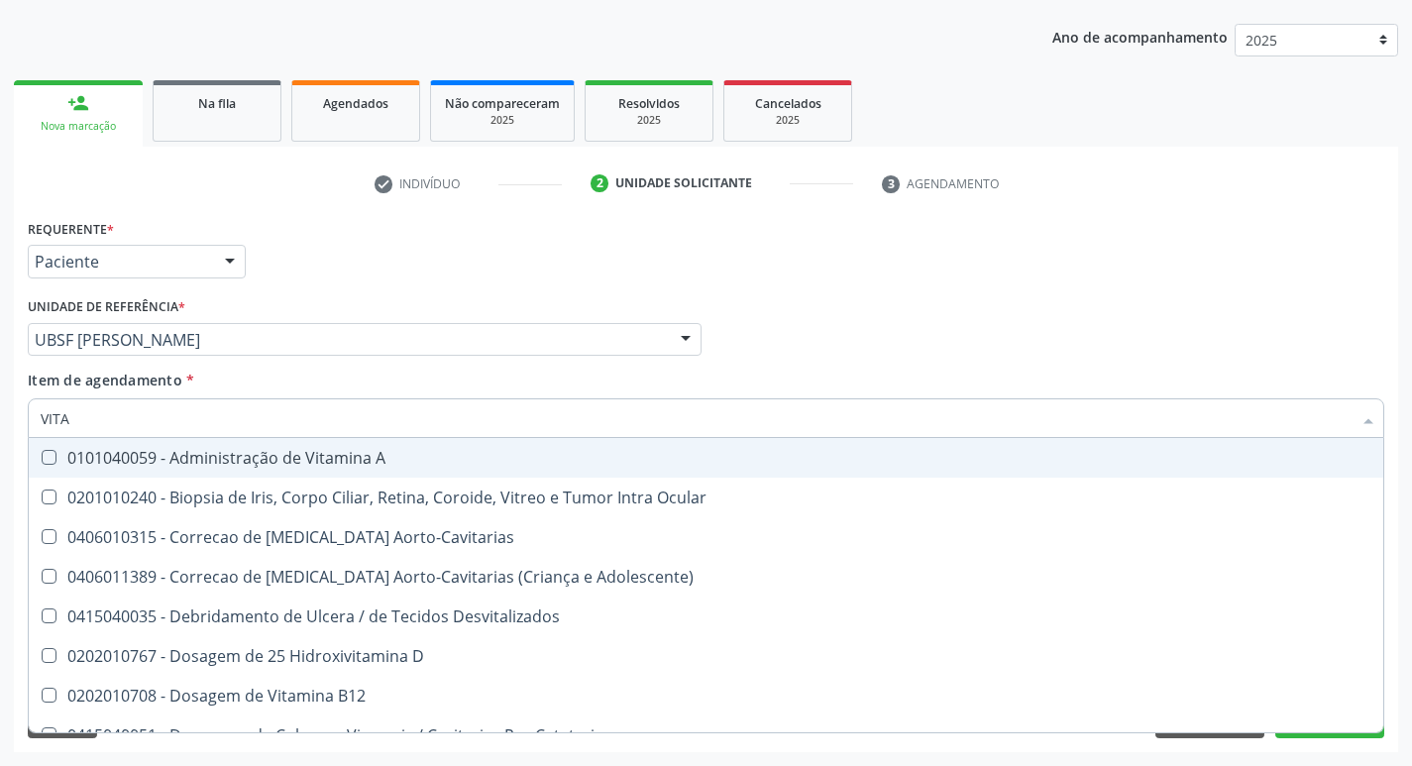
type input "VITAM"
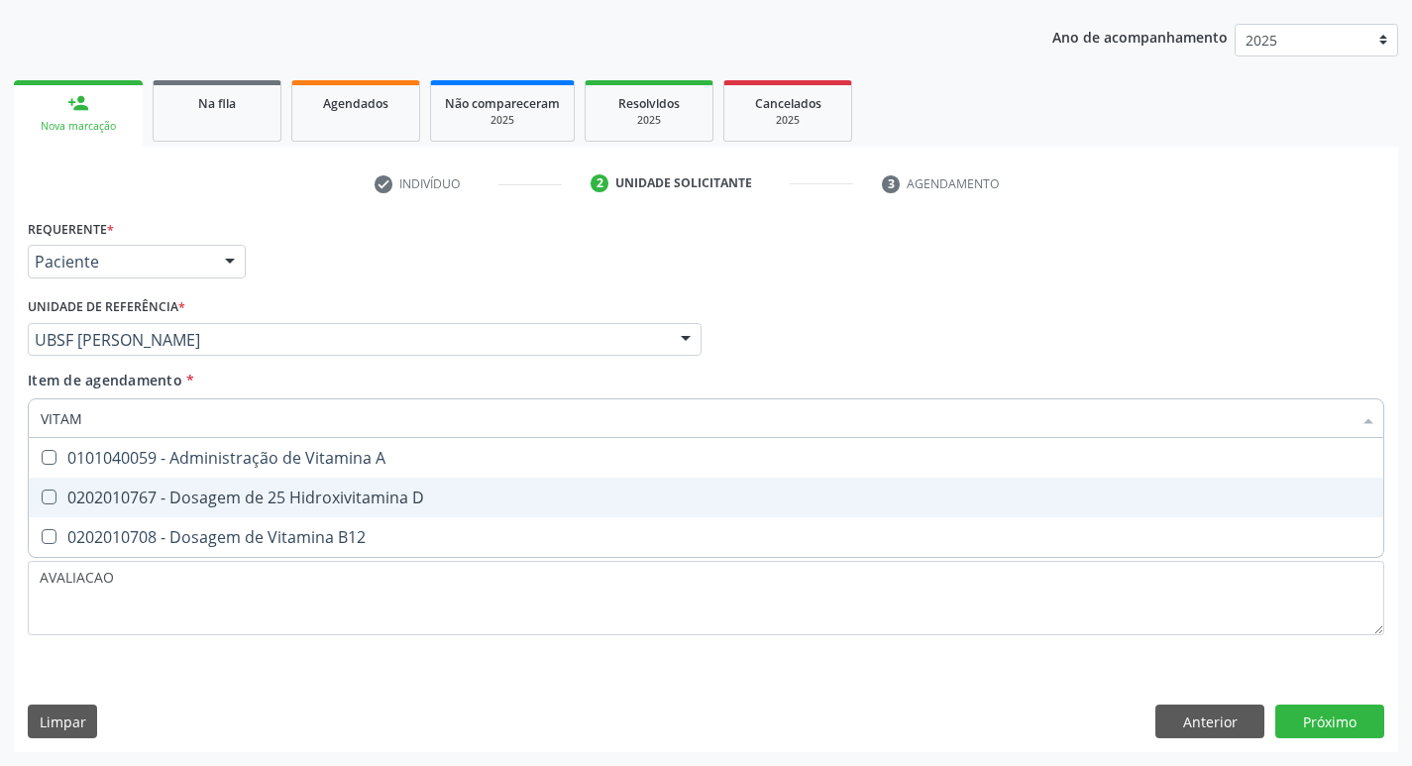
click at [334, 499] on div "0202010767 - Dosagem de 25 Hidroxivitamina D" at bounding box center [706, 498] width 1331 height 16
checkbox D "true"
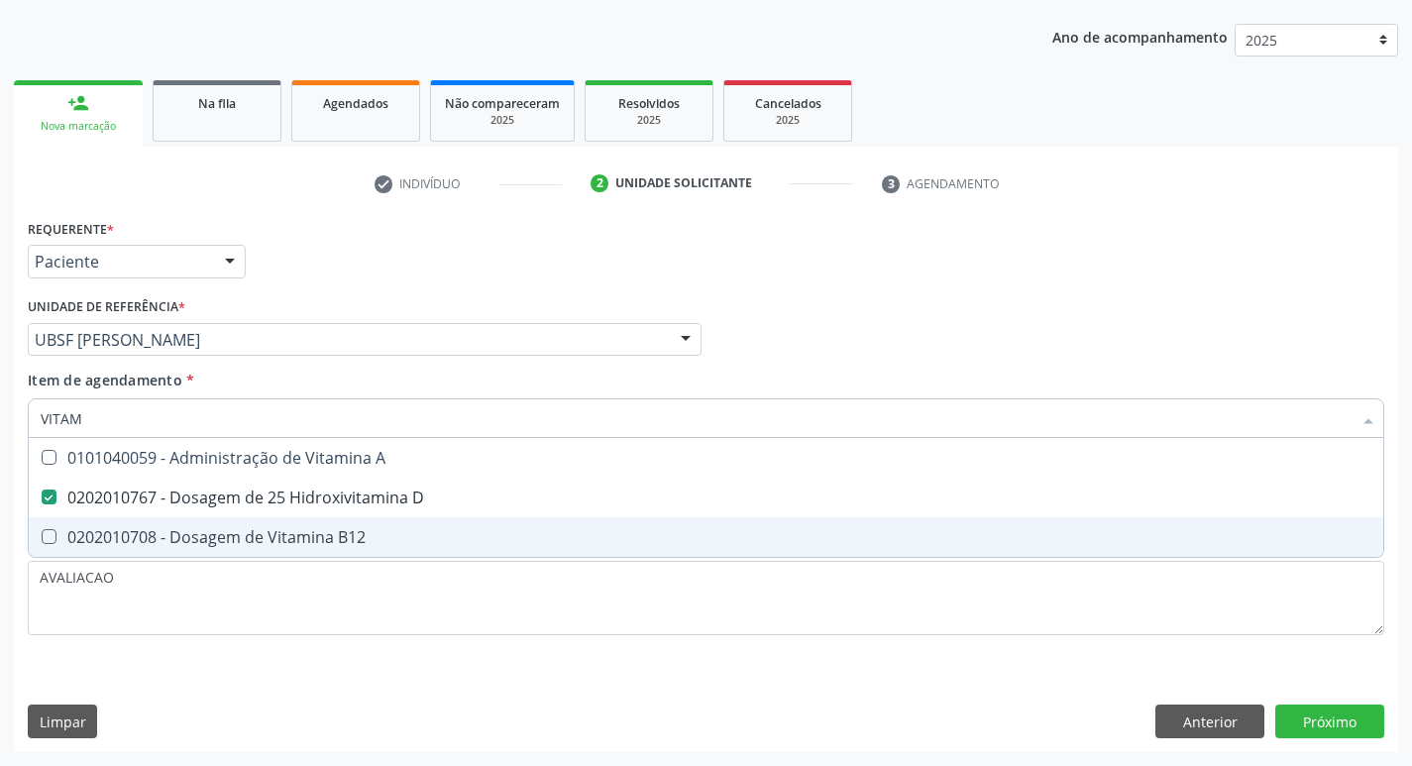
click at [347, 533] on div "0202010708 - Dosagem de Vitamina B12" at bounding box center [706, 537] width 1331 height 16
checkbox B12 "true"
type input "VITA"
checkbox D "false"
checkbox B12 "false"
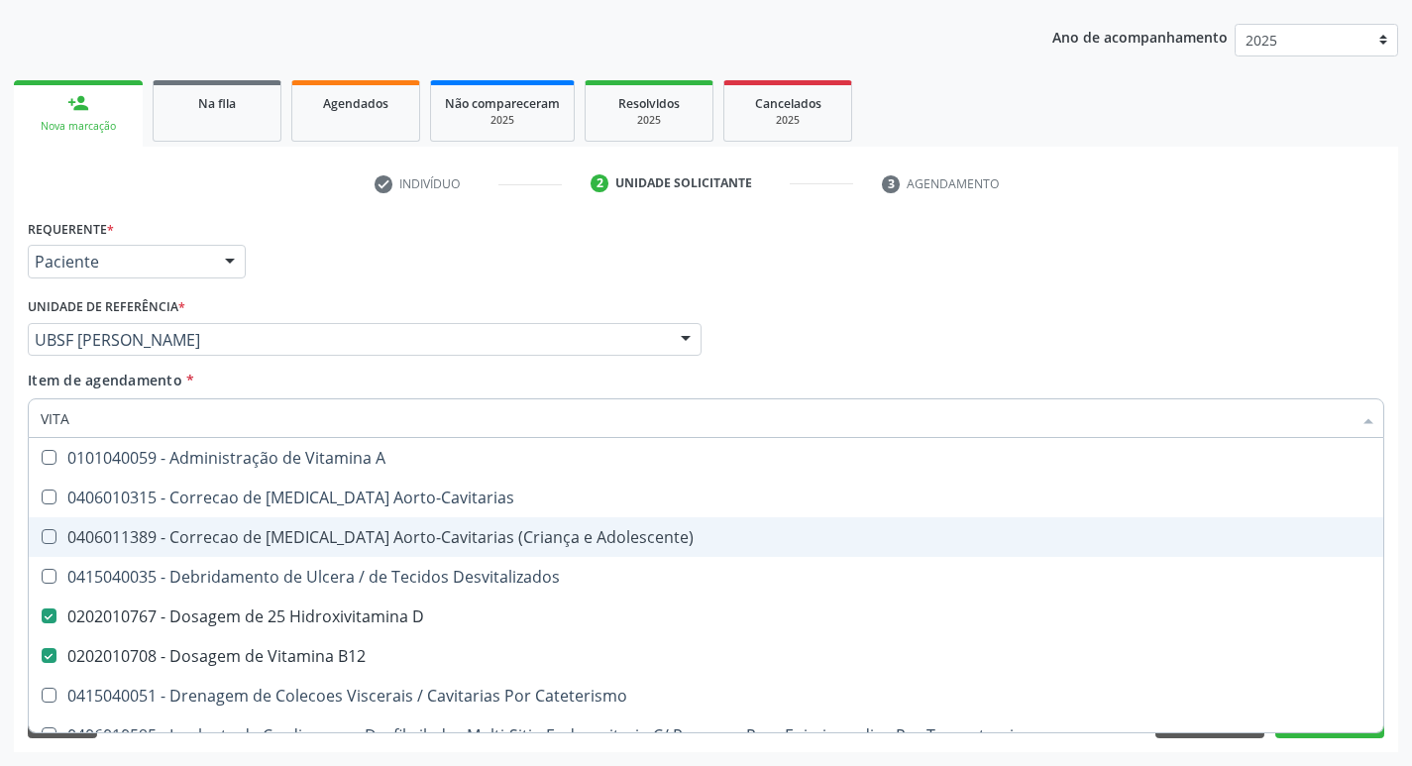
type input "VIT"
checkbox D "false"
checkbox Cateterismo "true"
type input "V"
checkbox B12 "false"
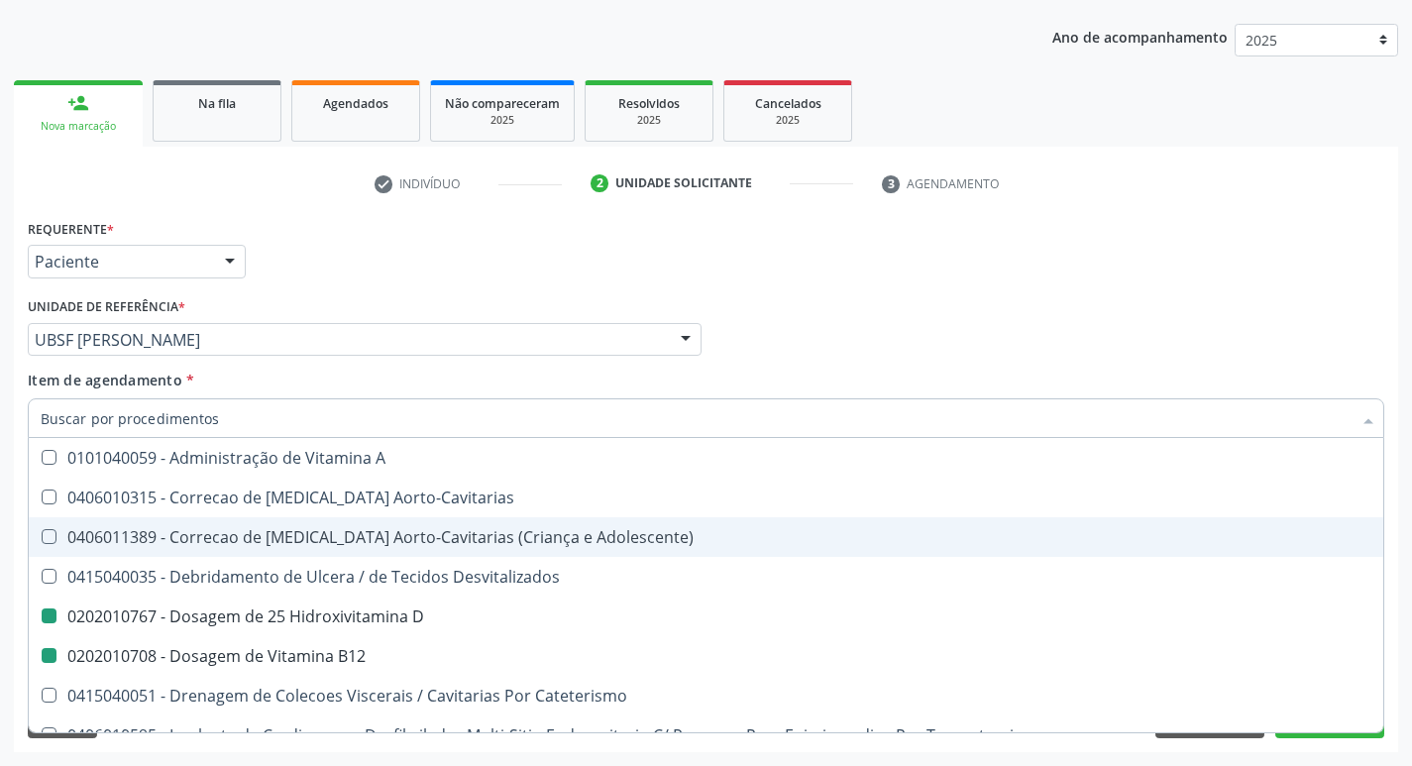
checkbox Cateterismo "false"
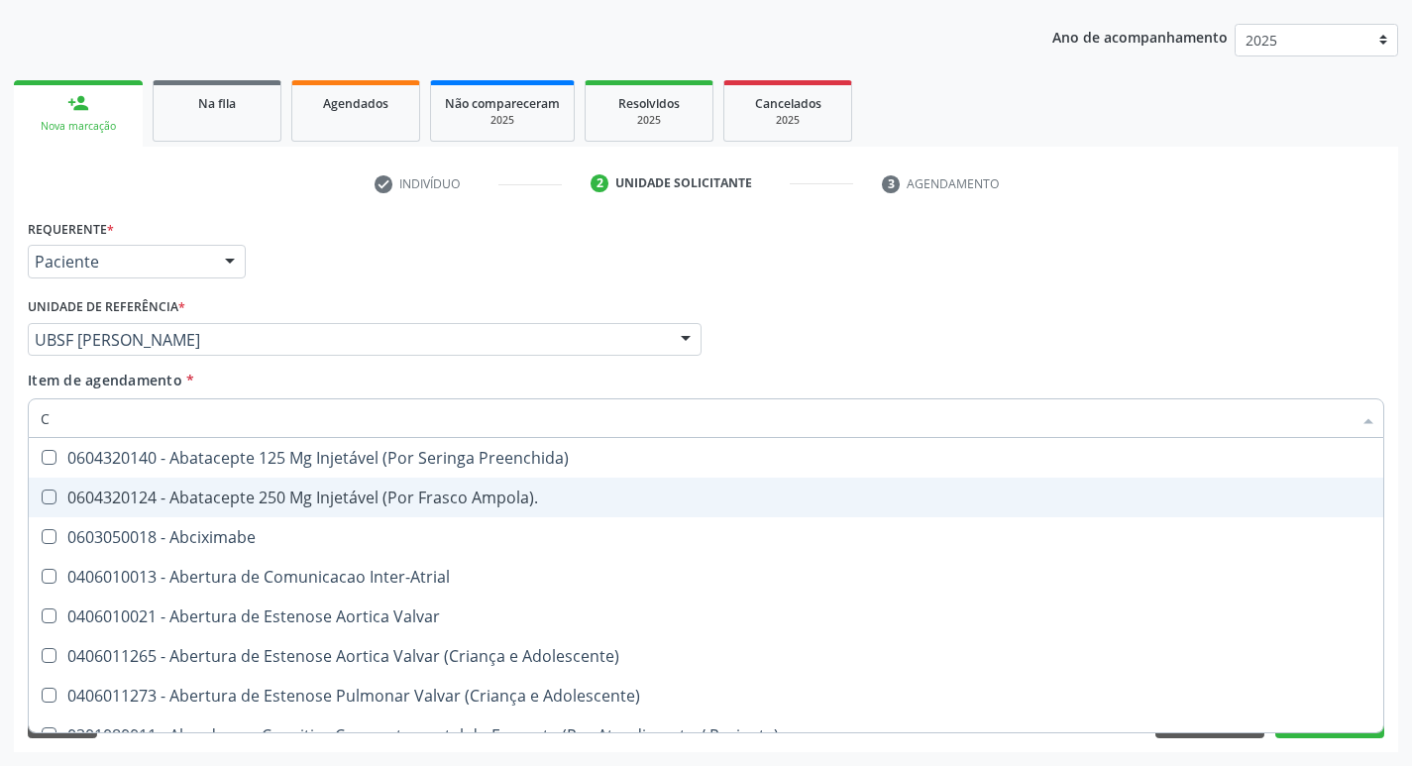
type input "CULTURA"
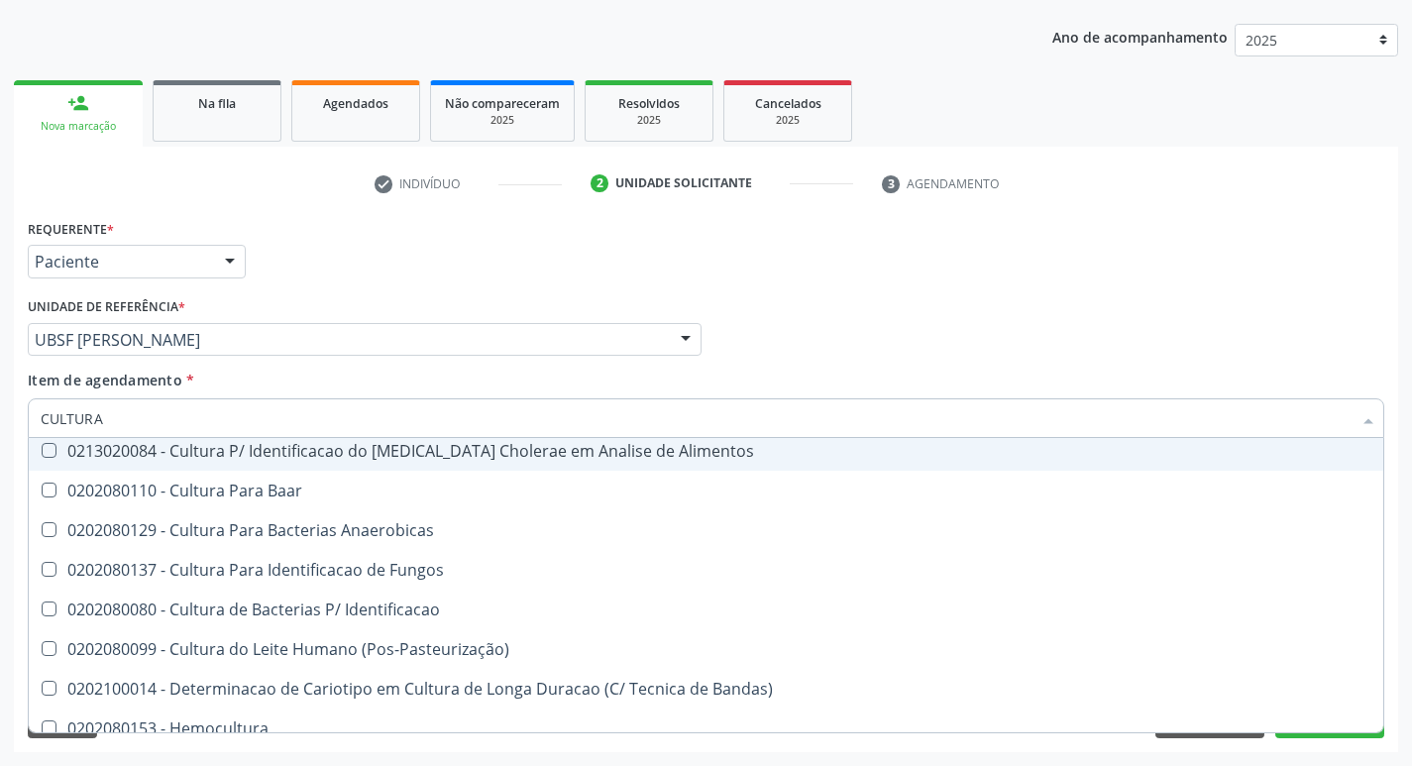
scroll to position [142, 0]
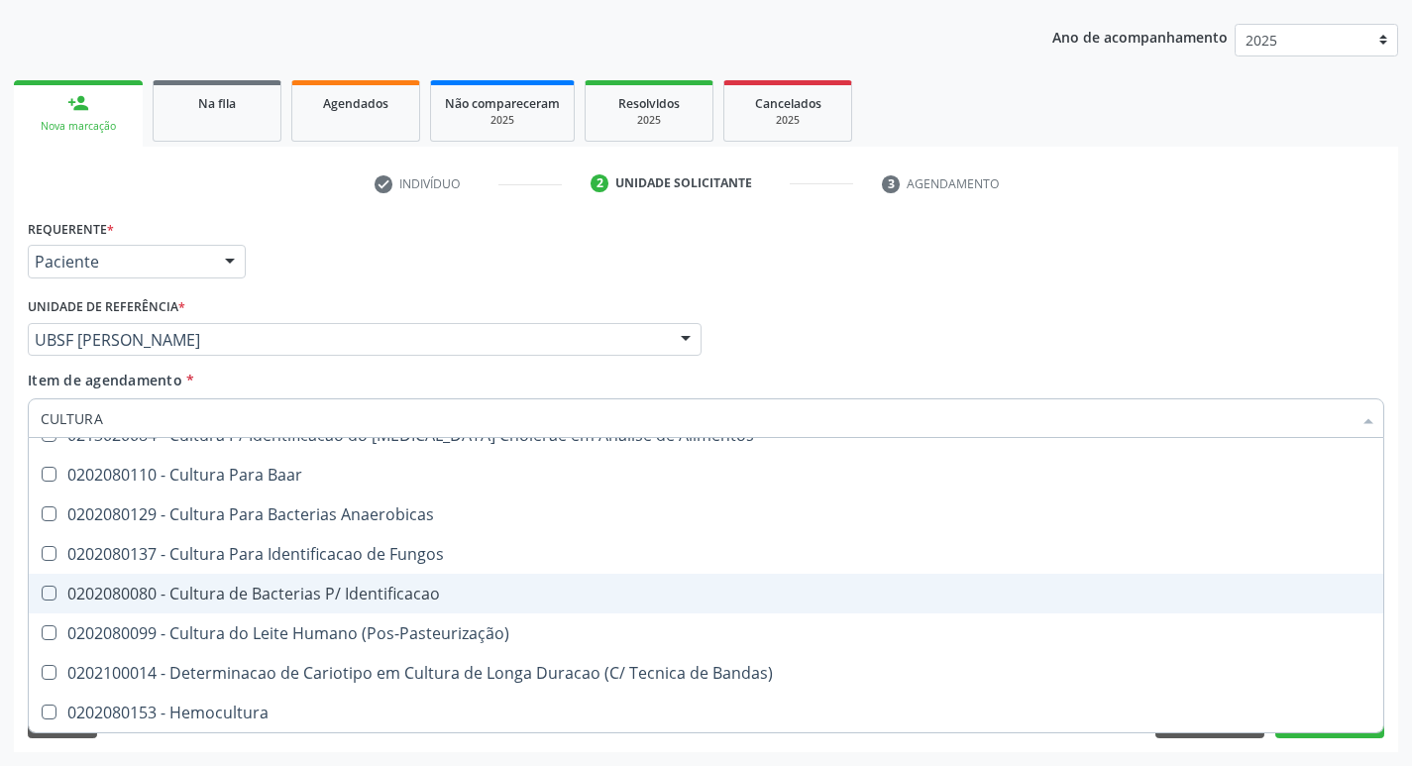
click at [372, 599] on div "0202080080 - Cultura de Bacterias P/ Identificacao" at bounding box center [706, 594] width 1331 height 16
checkbox Identificacao "true"
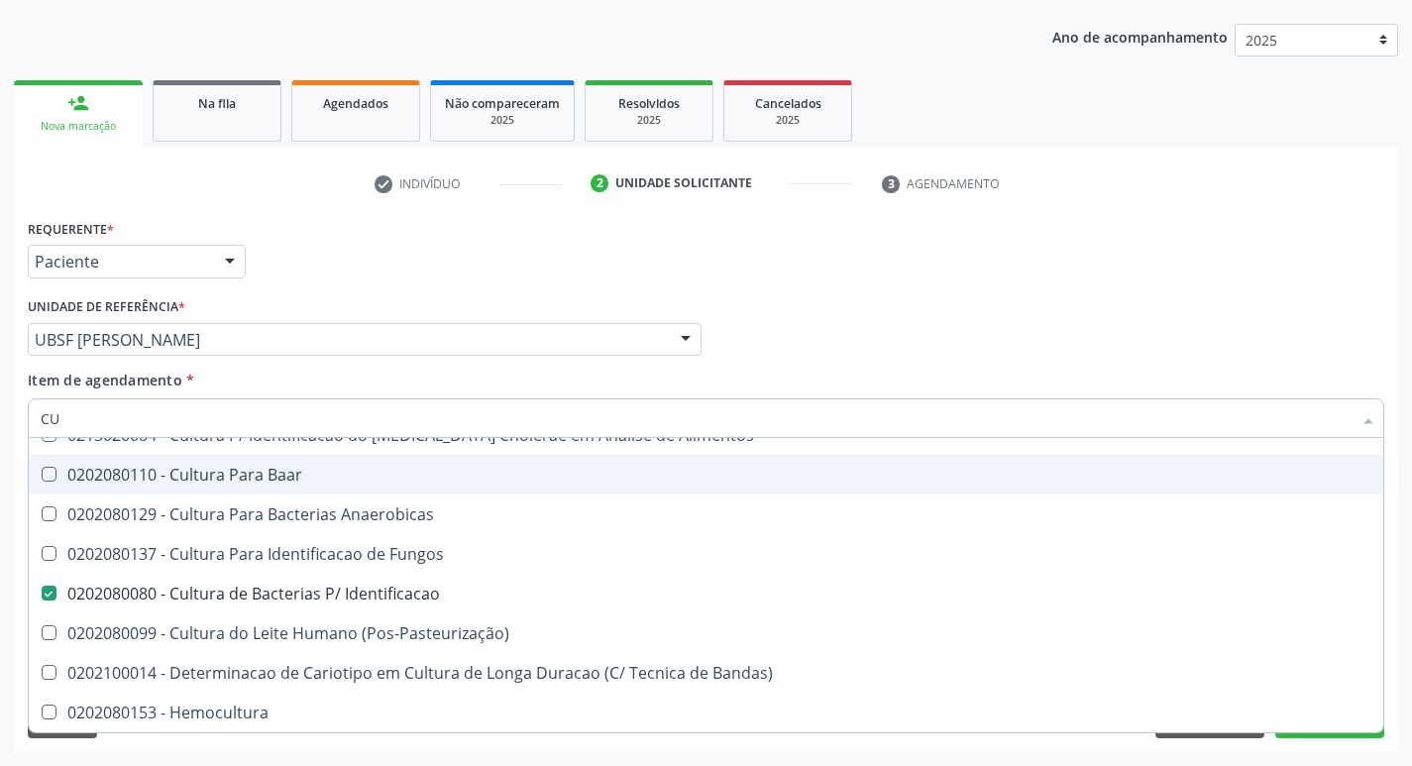
type input "C"
checkbox Identificacao "false"
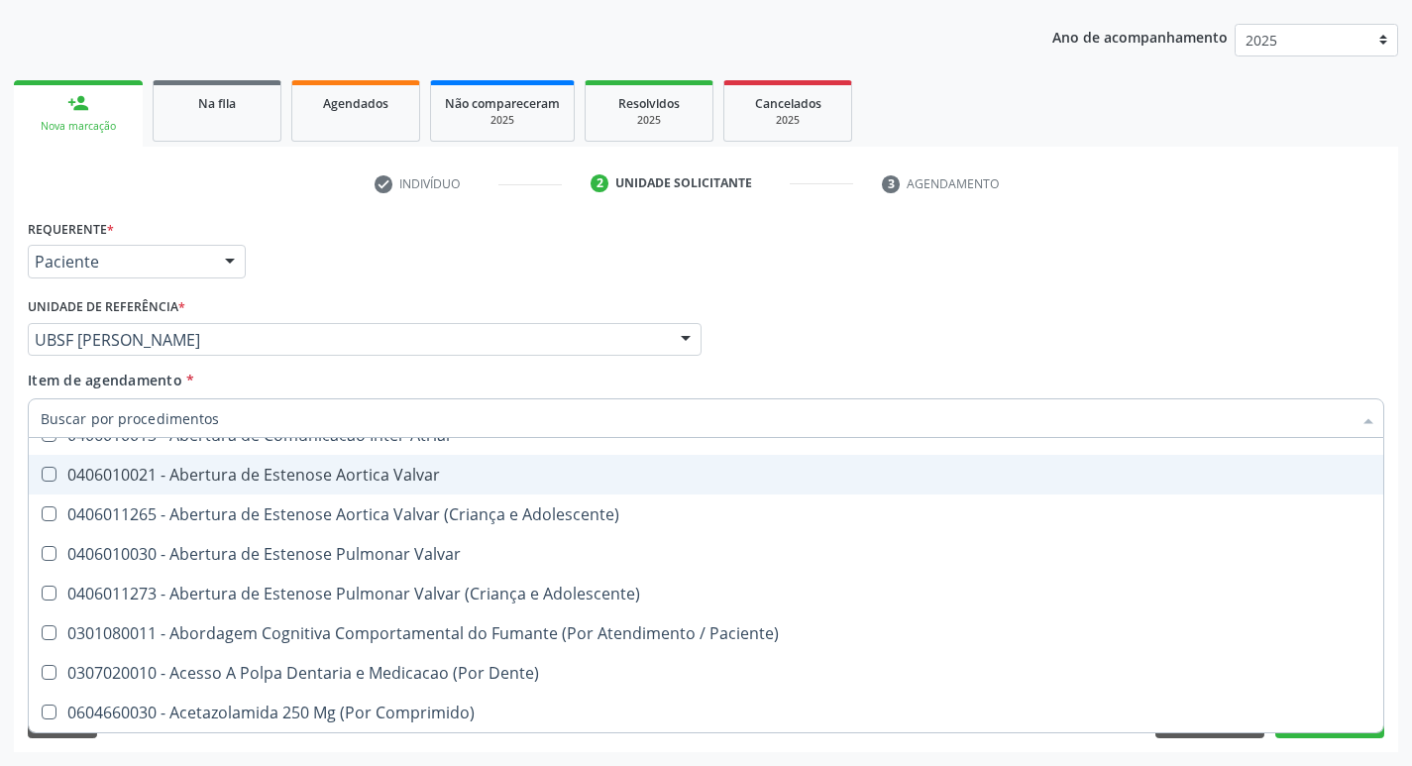
type input "2"
checkbox Preenchida\) "true"
checkbox Total "true"
checkbox Monopolar "true"
checkbox Quadril "true"
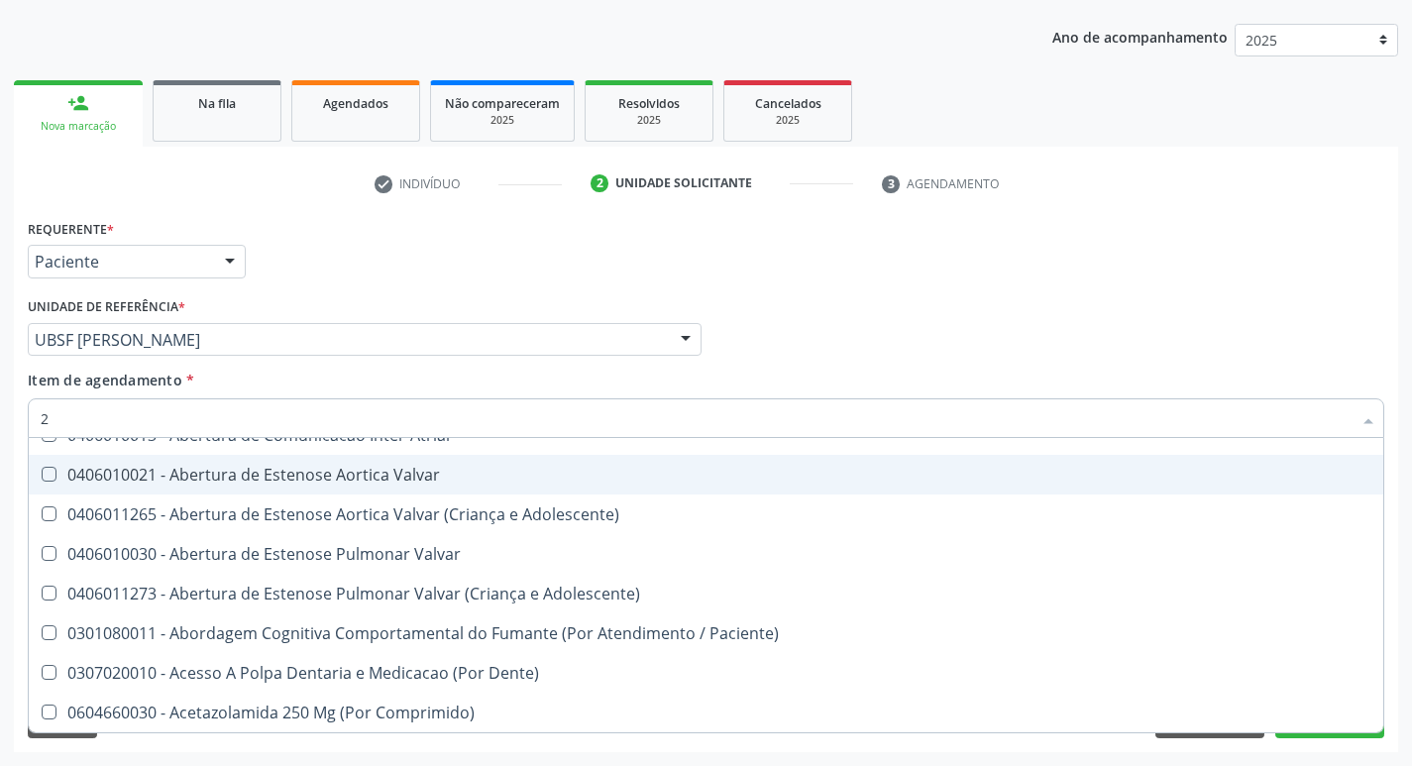
checkbox Biologica "true"
checkbox Percutanea "true"
checkbox Vagina "true"
checkbox Puerperal "true"
checkbox Internado "true"
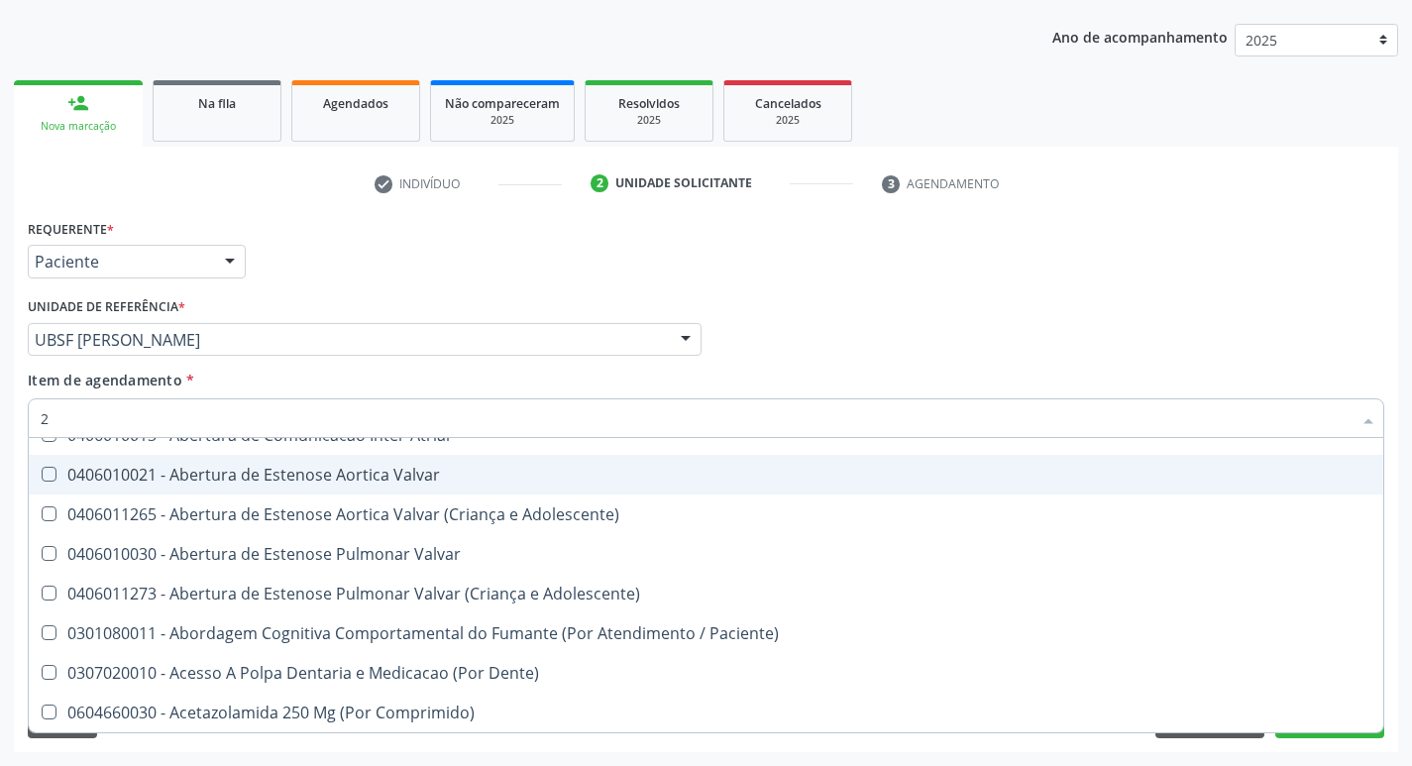
checkbox Conica "true"
checkbox Anos\) "true"
checkbox Congenita "true"
checkbox Adolescente\) "true"
checkbox Aorto-Cavitarias "true"
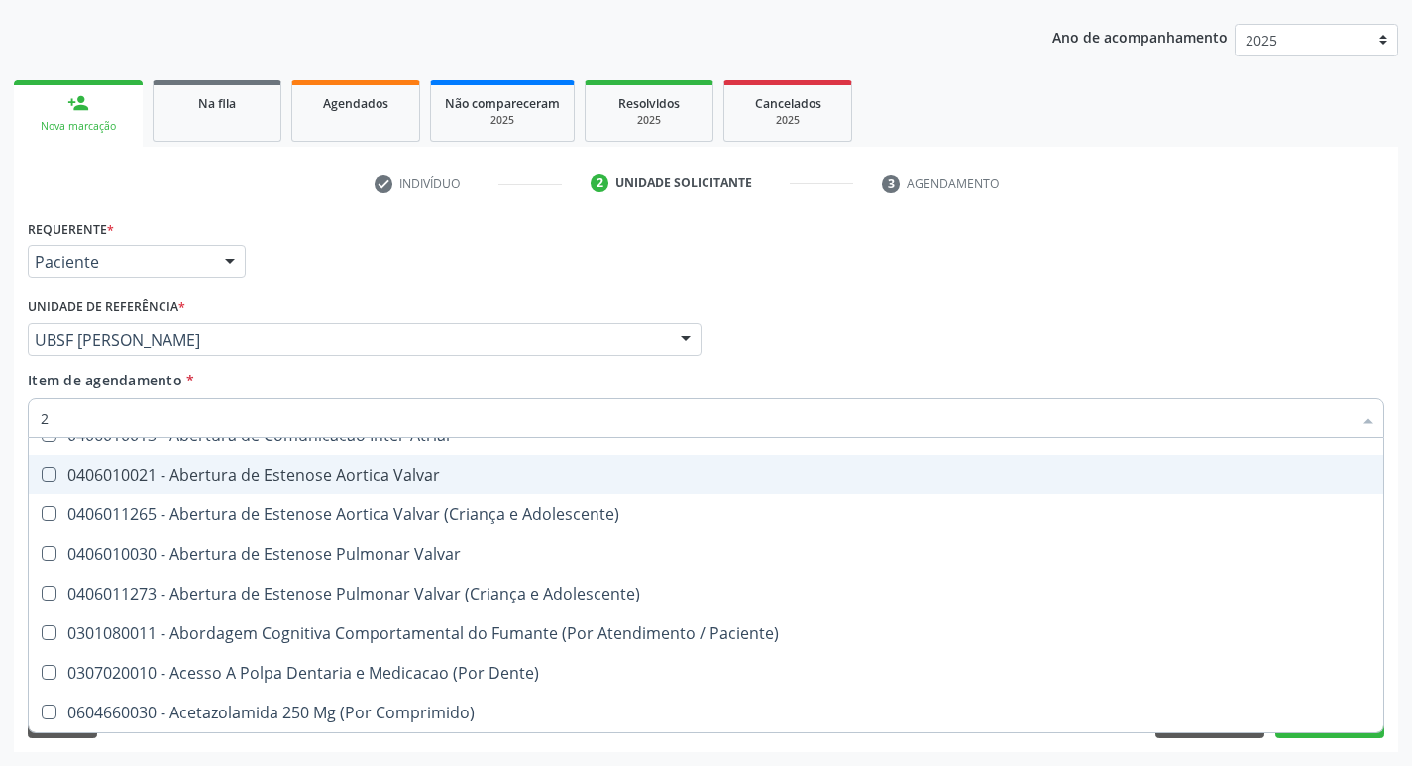
checkbox Congenita "true"
checkbox Adolescente\) "true"
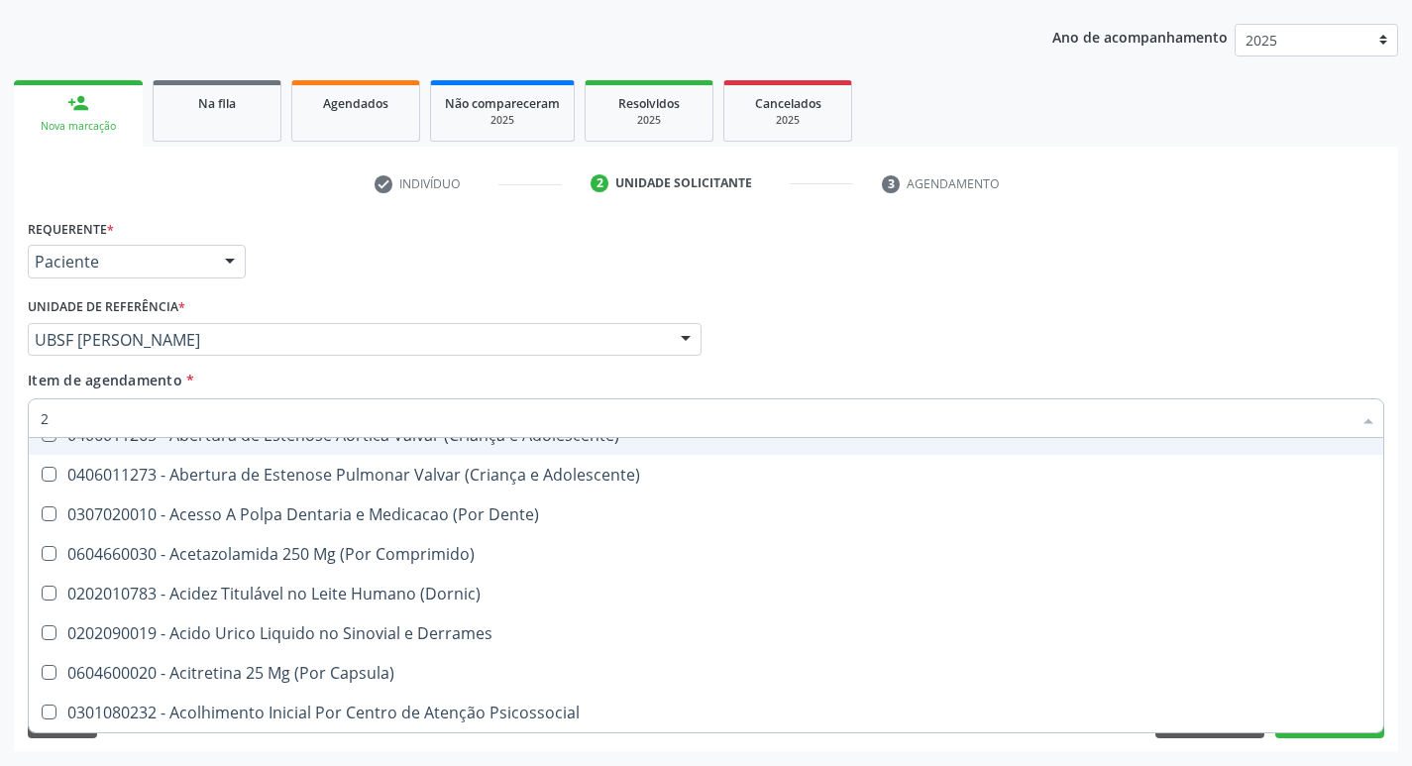
type input "20205001"
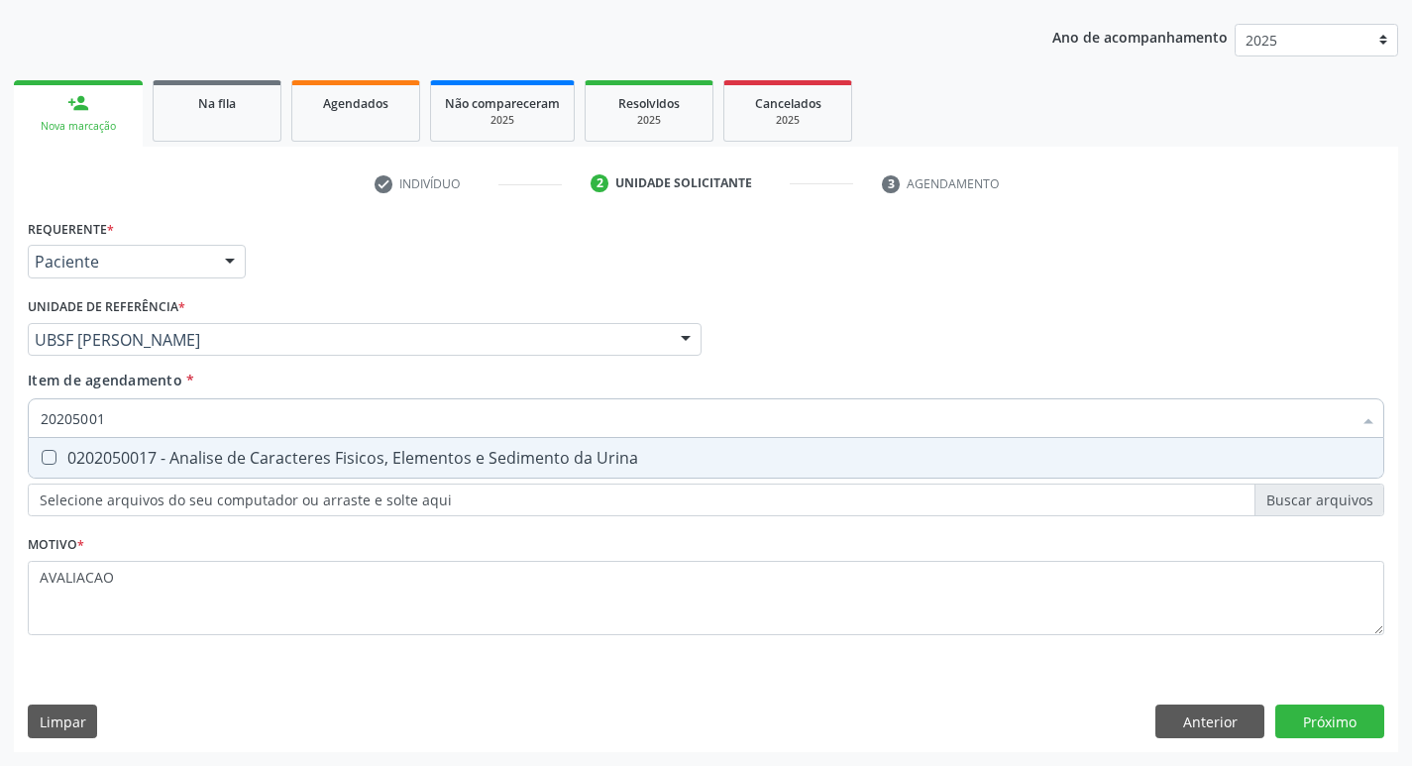
scroll to position [0, 0]
click at [374, 472] on span "0202050017 - Analise de Caracteres Fisicos, Elementos e Sedimento da Urina" at bounding box center [706, 458] width 1355 height 40
checkbox Urina "true"
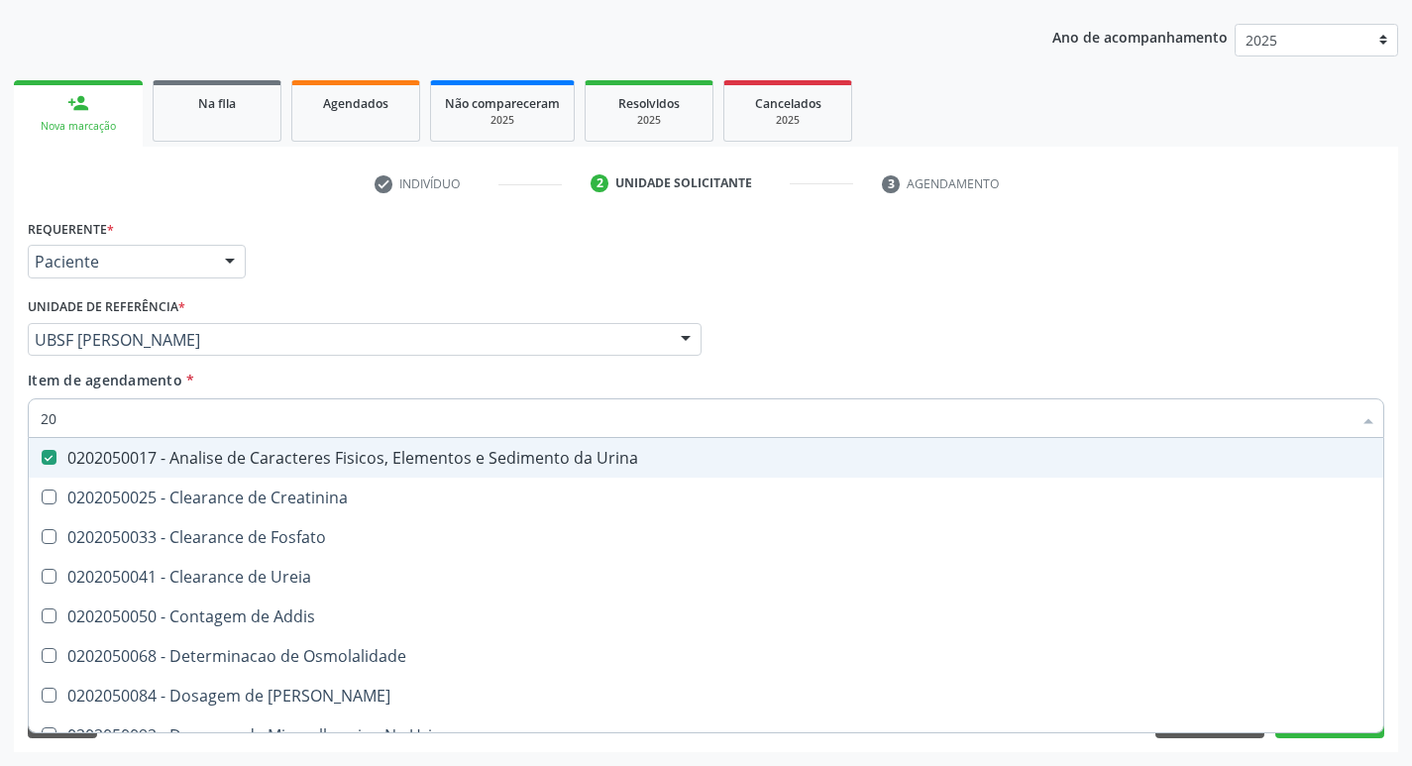
type input "2"
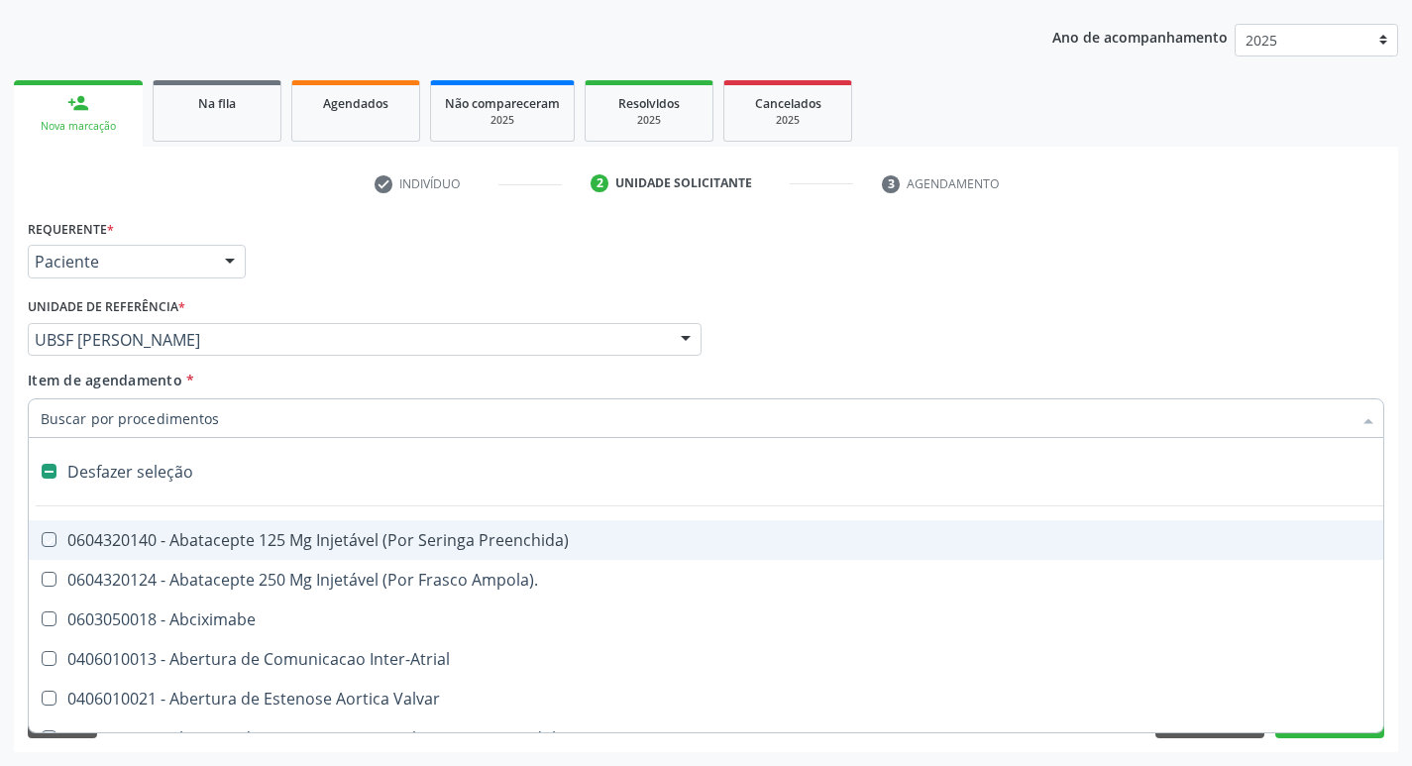
checkbox Preenchida\) "false"
checkbox Inter-Atrial "false"
type input "2"
checkbox Hepático "true"
checkbox Urina "false"
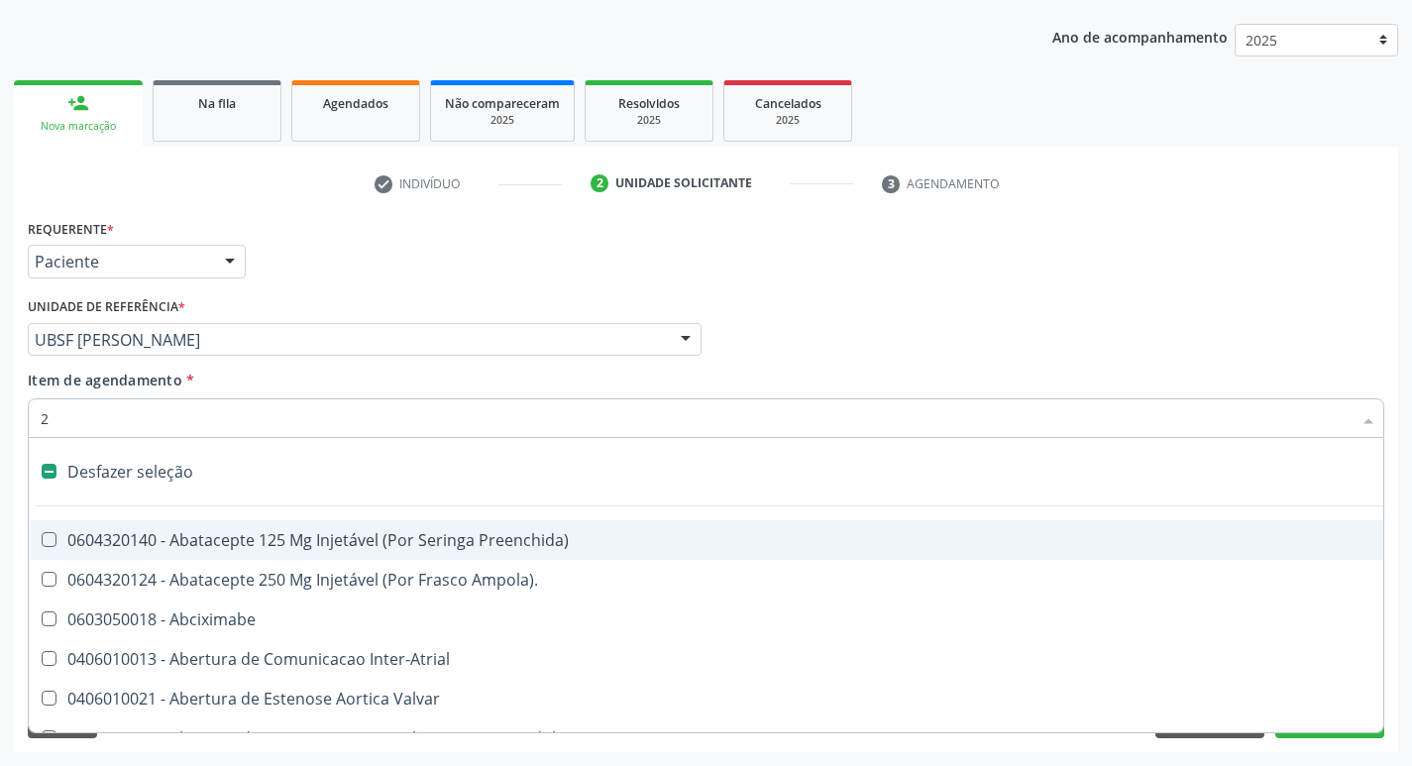
checkbox Preenchida\) "true"
checkbox Total "true"
checkbox Monopolar "true"
checkbox Quadril "true"
checkbox Biologica "true"
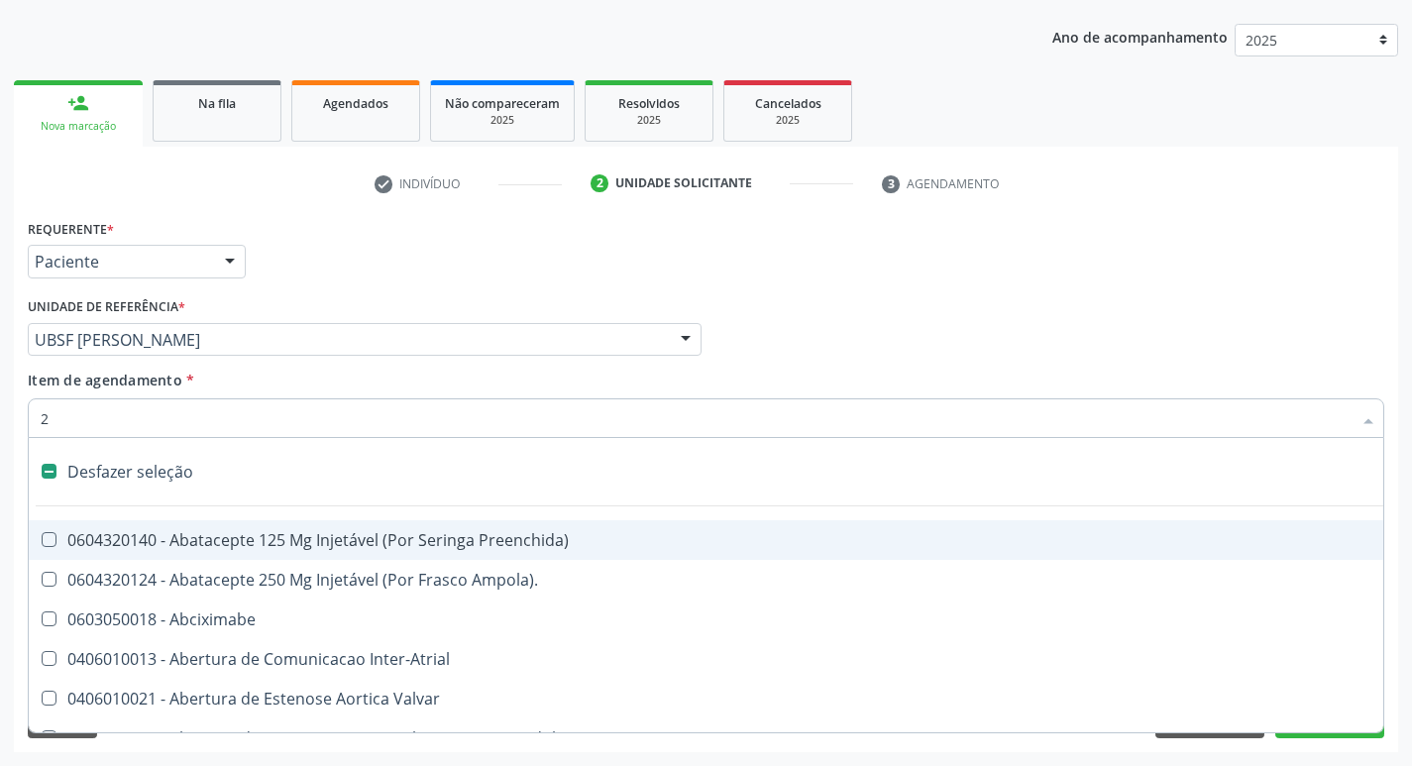
checkbox Percutanea "true"
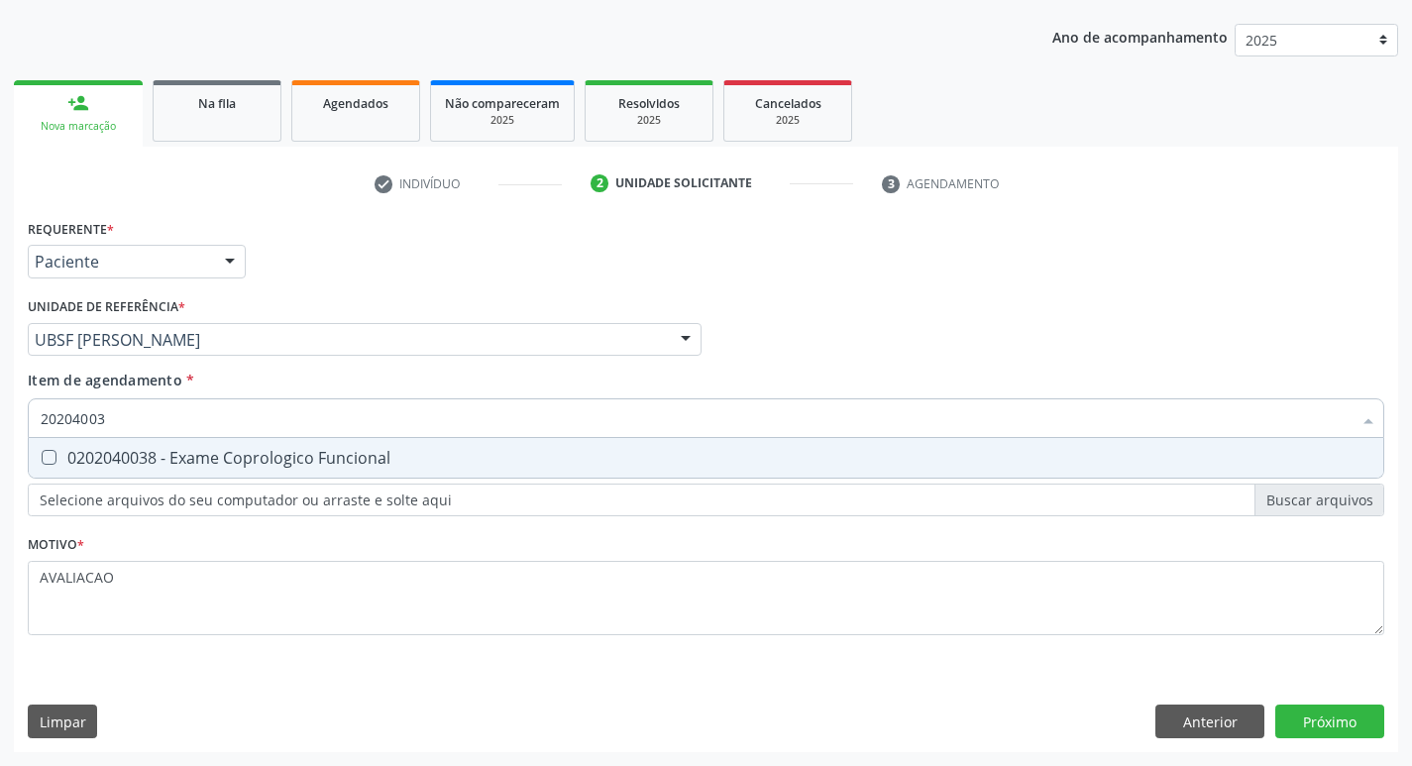
click at [440, 458] on div "0202040038 - Exame Coprologico Funcional" at bounding box center [706, 458] width 1331 height 16
click at [1317, 721] on div "Requerente * Paciente Médico(a) Enfermeiro(a) Paciente Nenhum resultado encontr…" at bounding box center [706, 483] width 1384 height 538
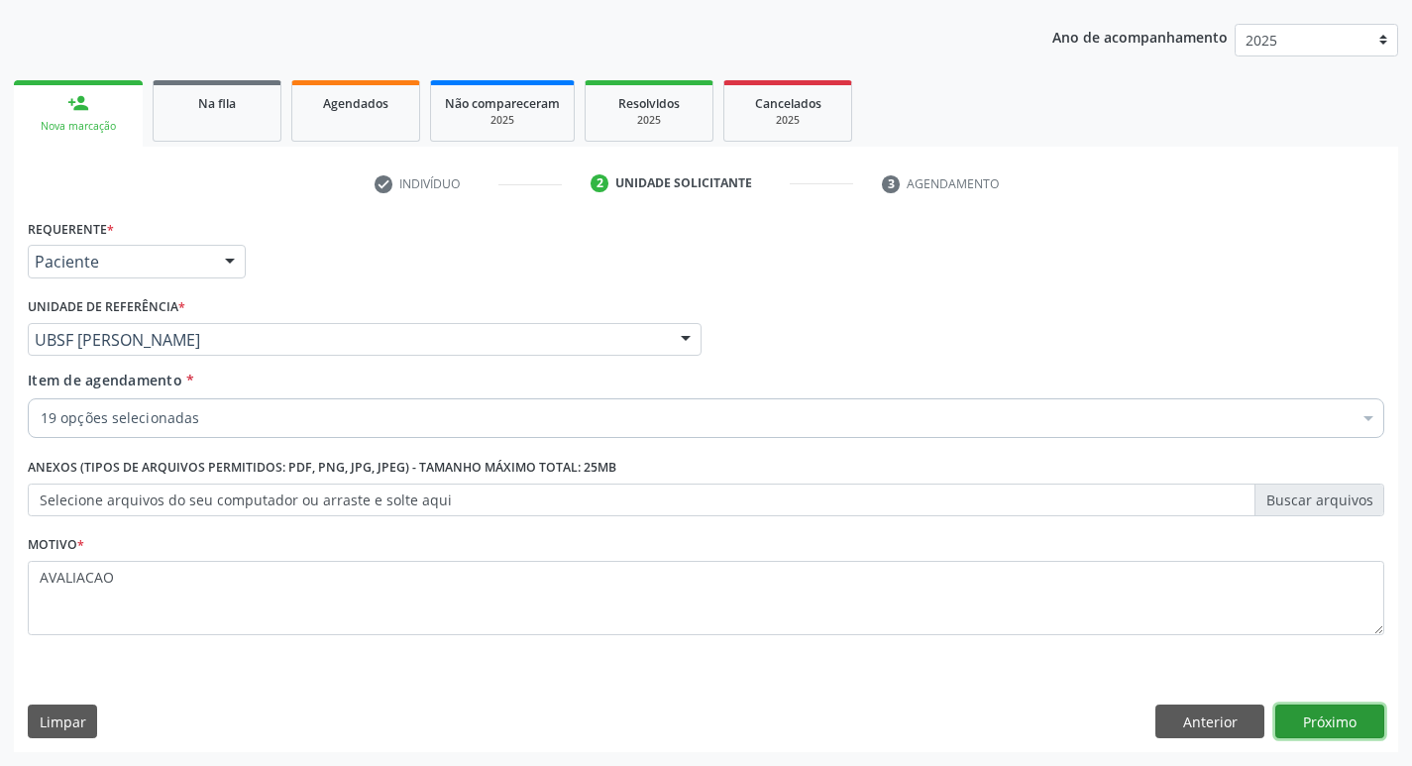
click at [1344, 718] on button "Próximo" at bounding box center [1329, 722] width 109 height 34
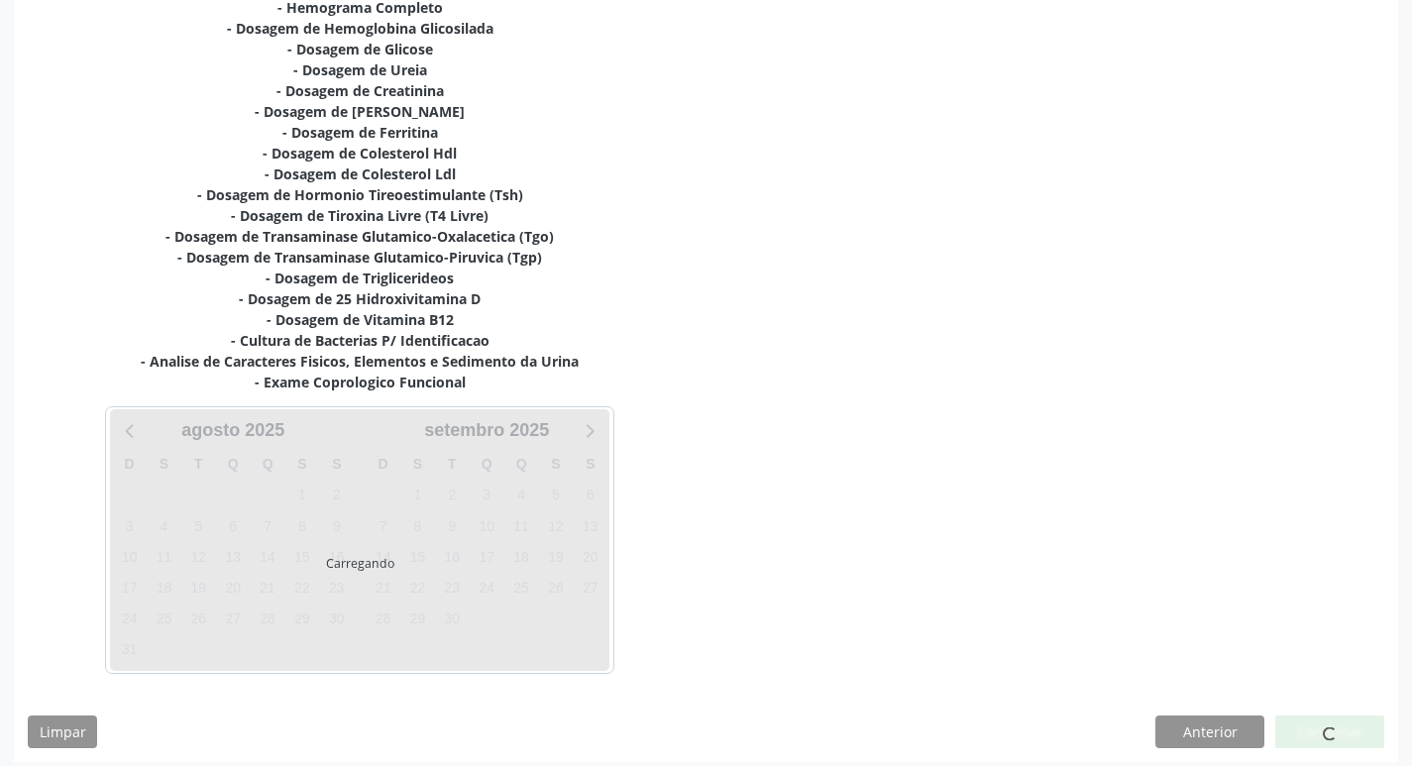
scroll to position [471, 0]
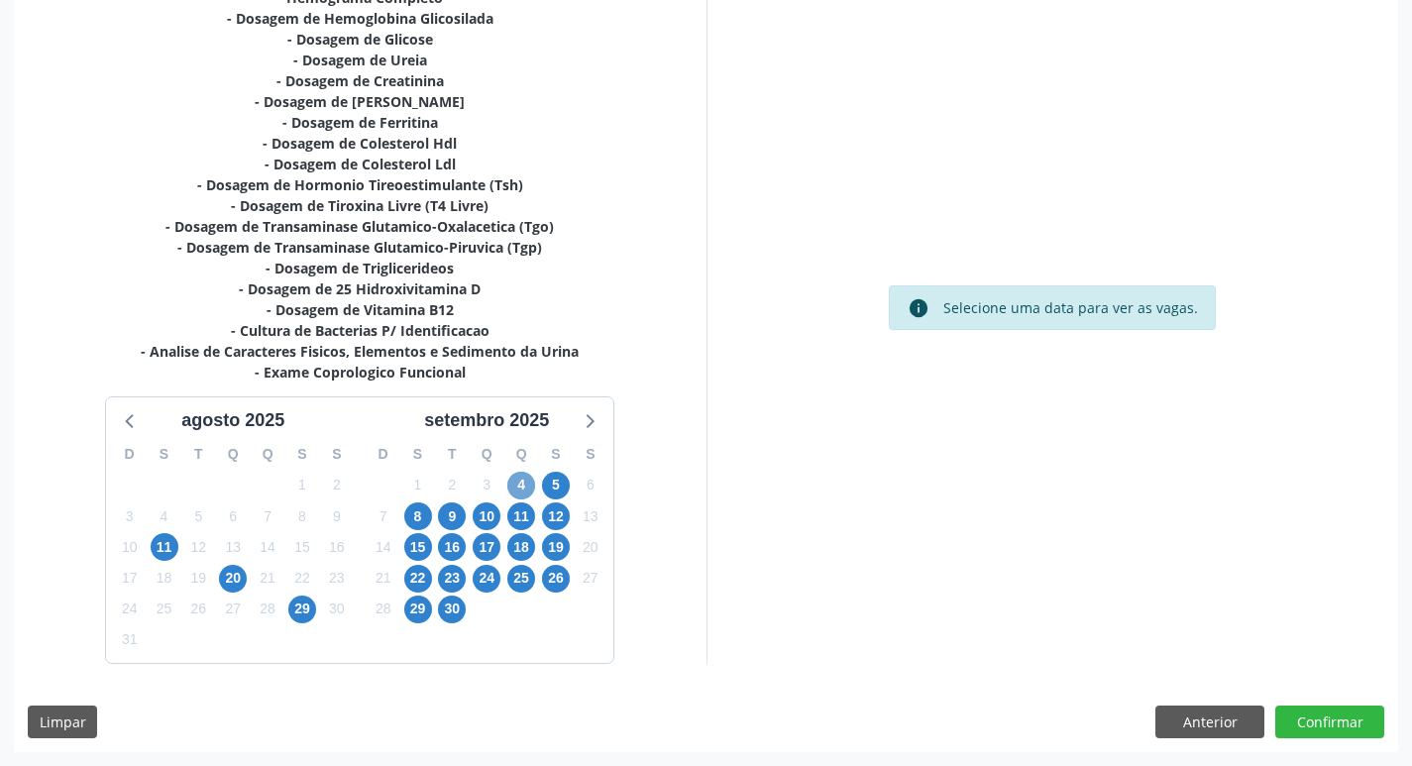
click at [511, 487] on span "4" at bounding box center [521, 486] width 28 height 28
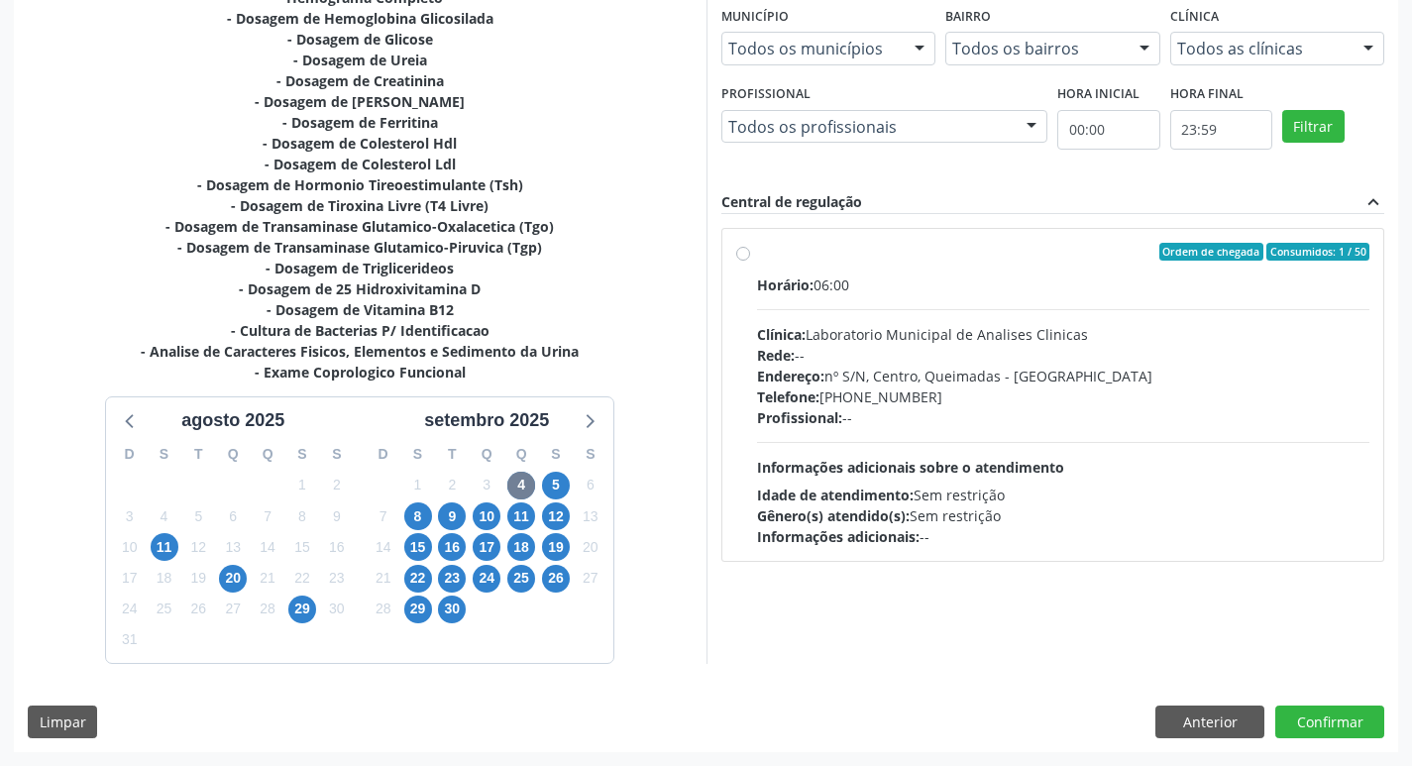
click at [932, 348] on div "Rede: --" at bounding box center [1063, 355] width 613 height 21
click at [750, 261] on input "Ordem de chegada Consumidos: 1 / 50 Horário: 06:00 Clínica: Laboratorio Municip…" at bounding box center [743, 252] width 14 height 18
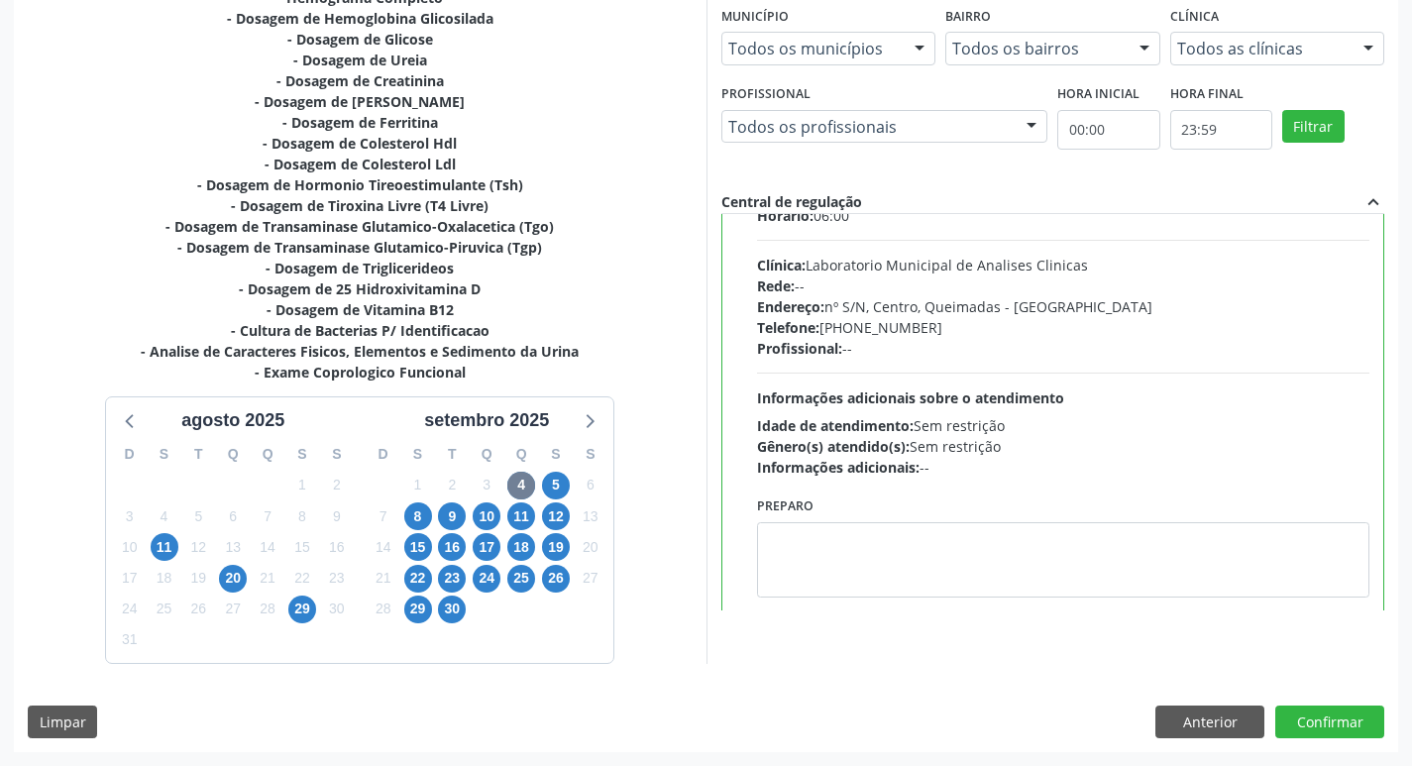
scroll to position [98, 0]
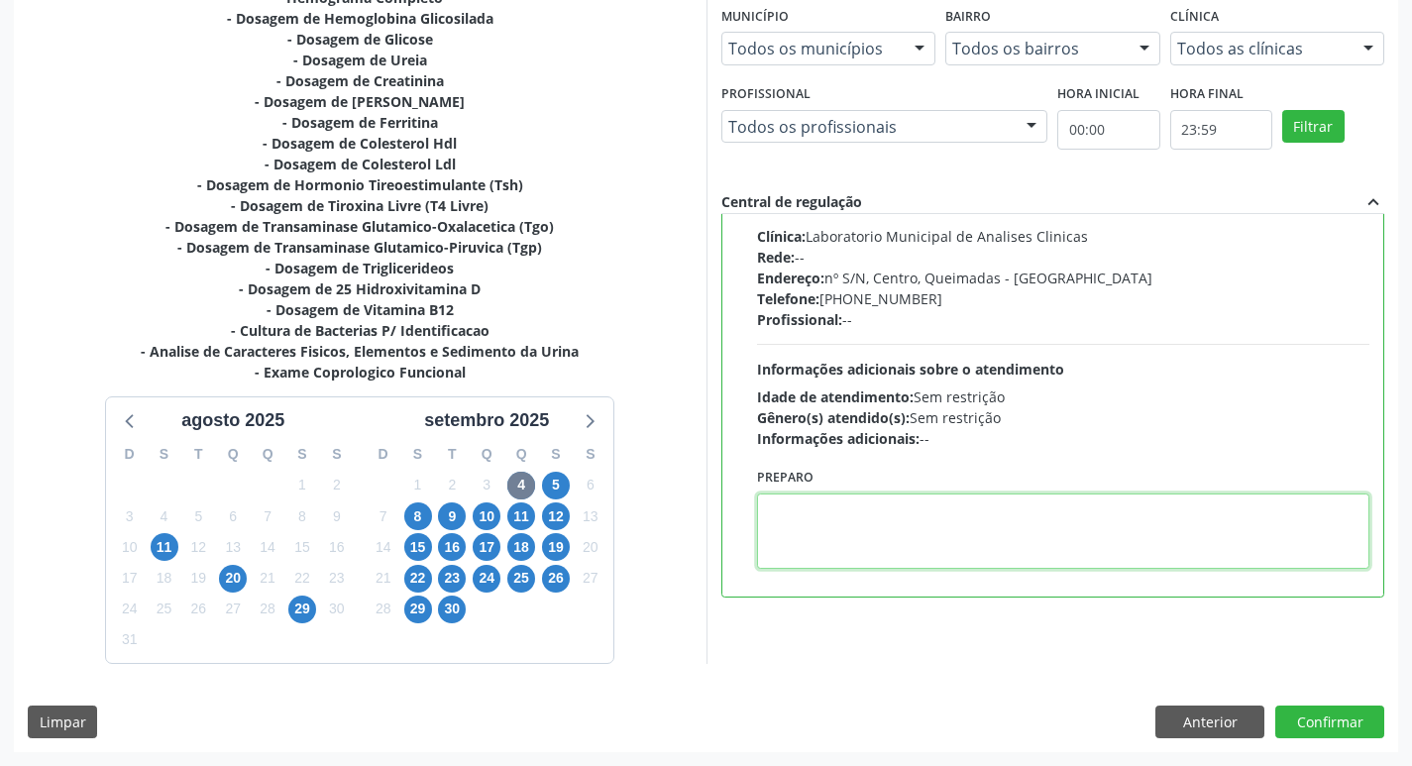
click at [886, 549] on textarea at bounding box center [1063, 530] width 613 height 75
paste textarea "IR EM [GEOGRAPHIC_DATA]"
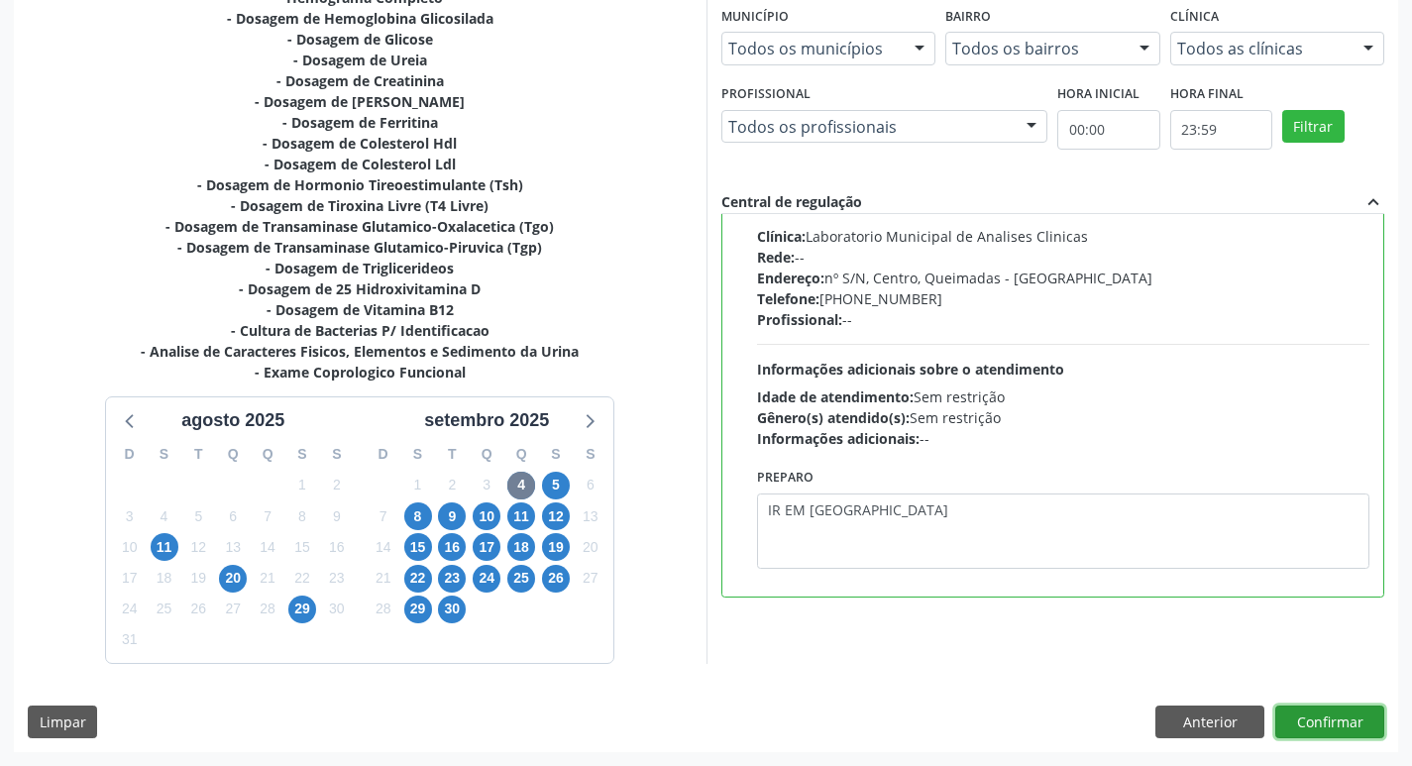
click at [1343, 711] on button "Confirmar" at bounding box center [1329, 723] width 109 height 34
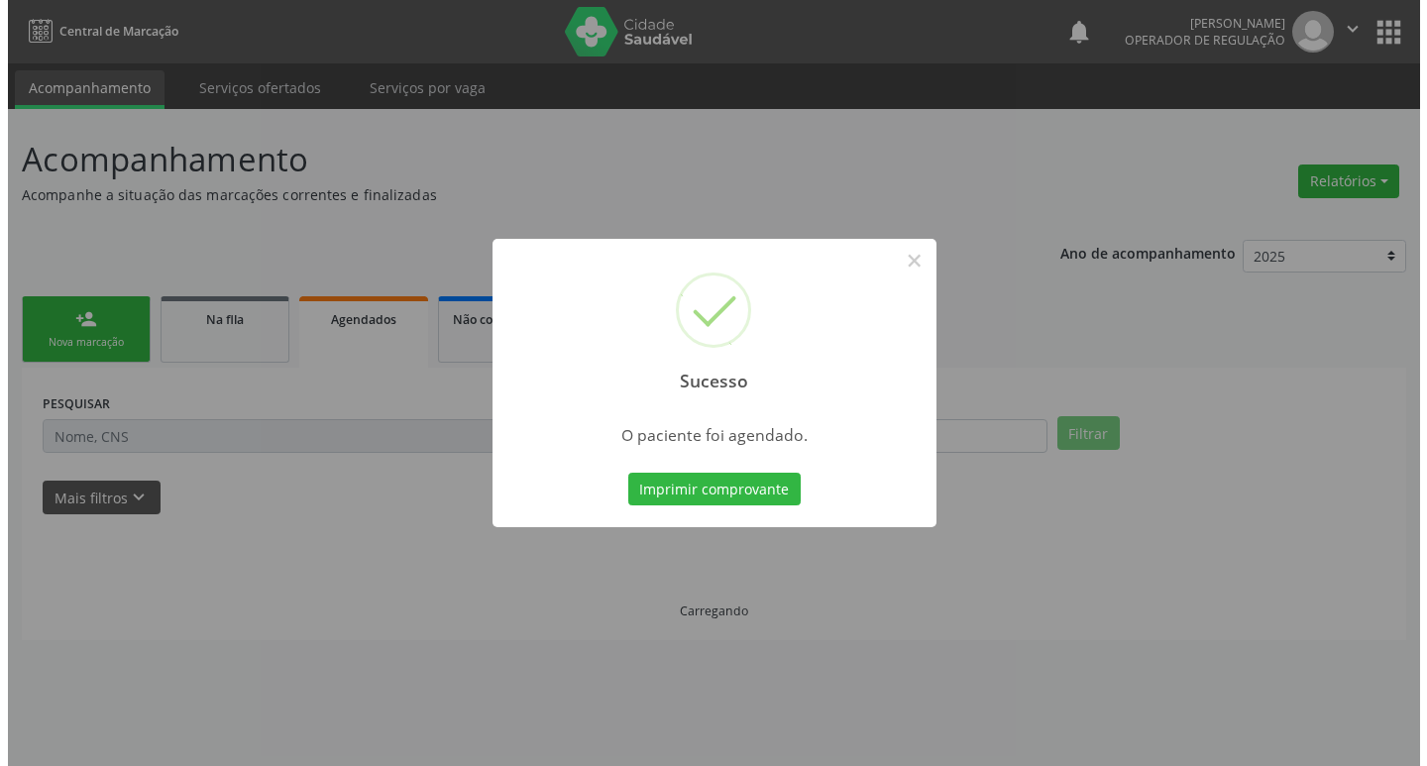
scroll to position [0, 0]
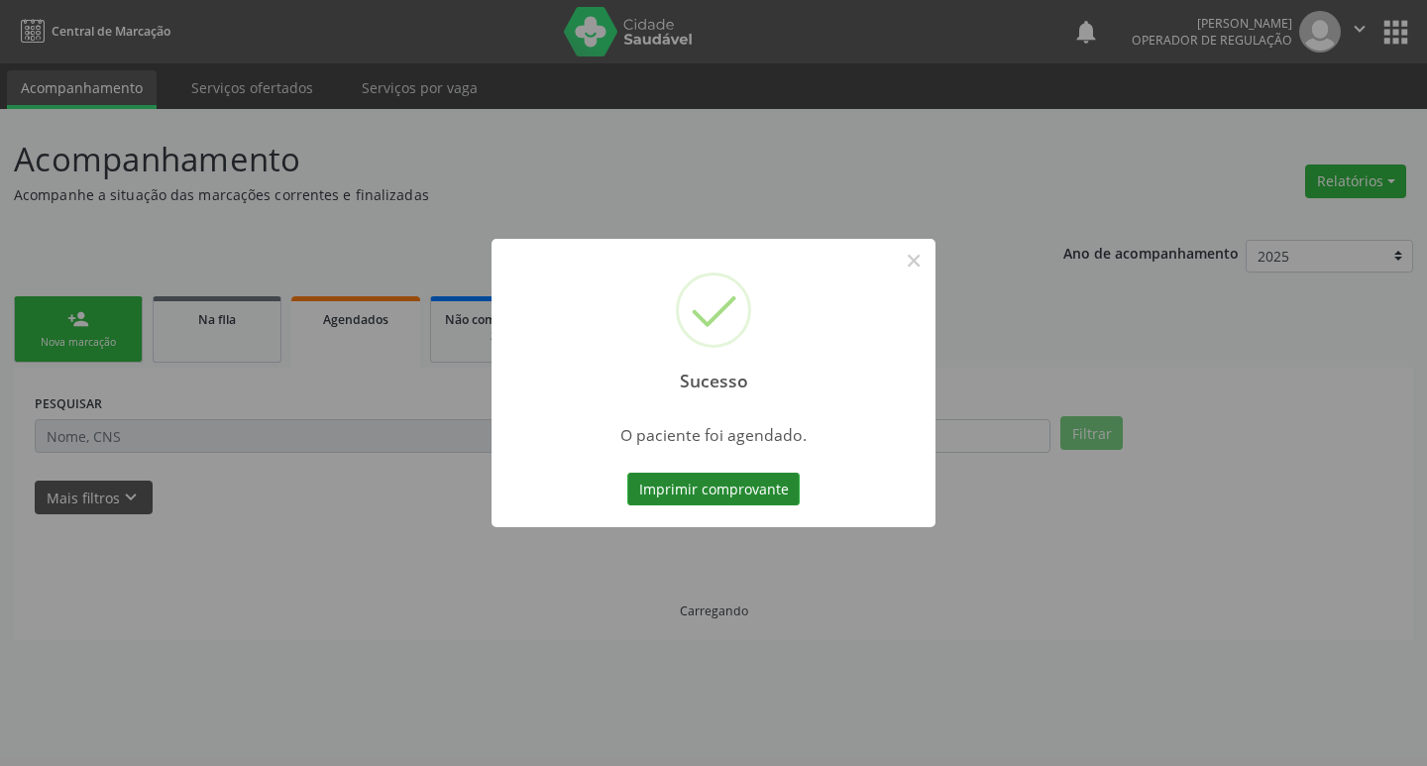
click at [762, 481] on button "Imprimir comprovante" at bounding box center [713, 490] width 172 height 34
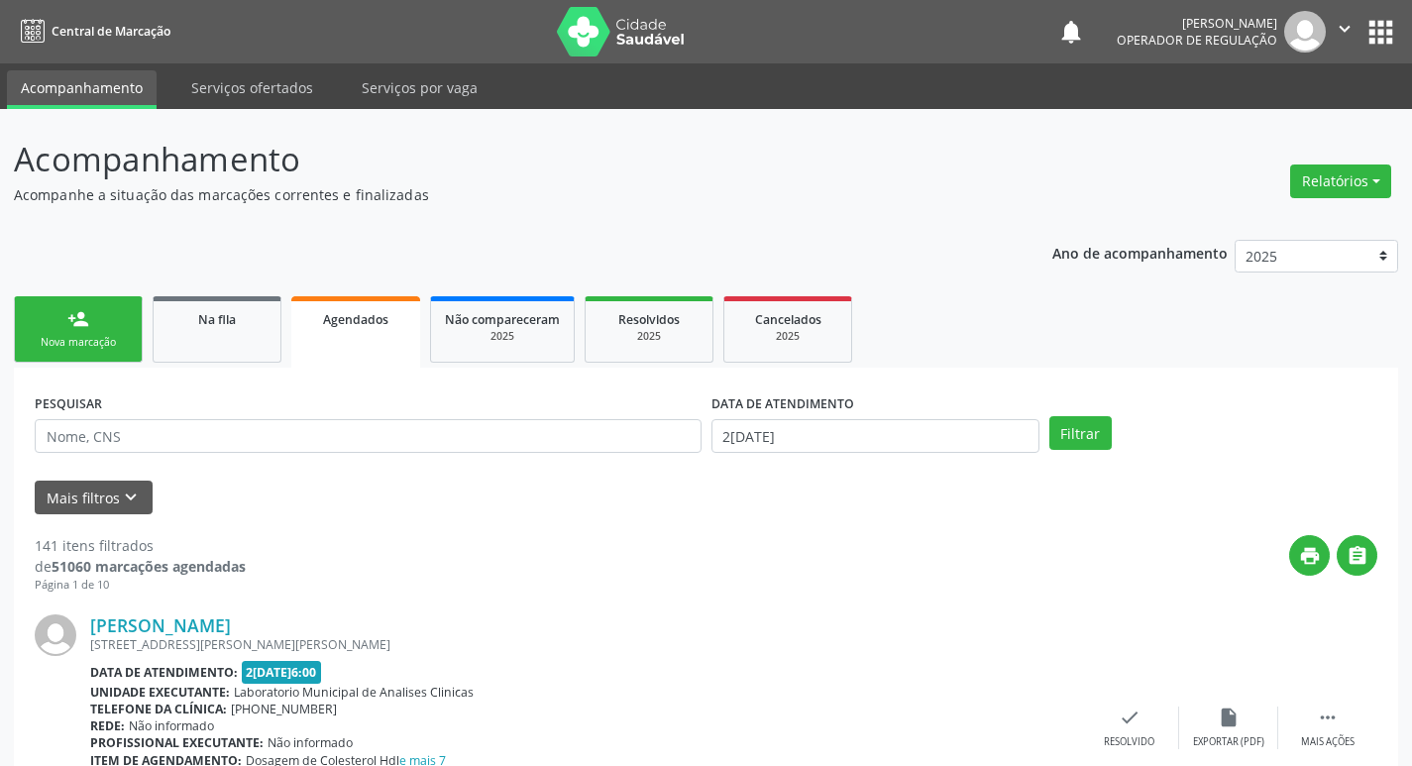
click at [106, 342] on div "Nova marcação" at bounding box center [78, 342] width 99 height 15
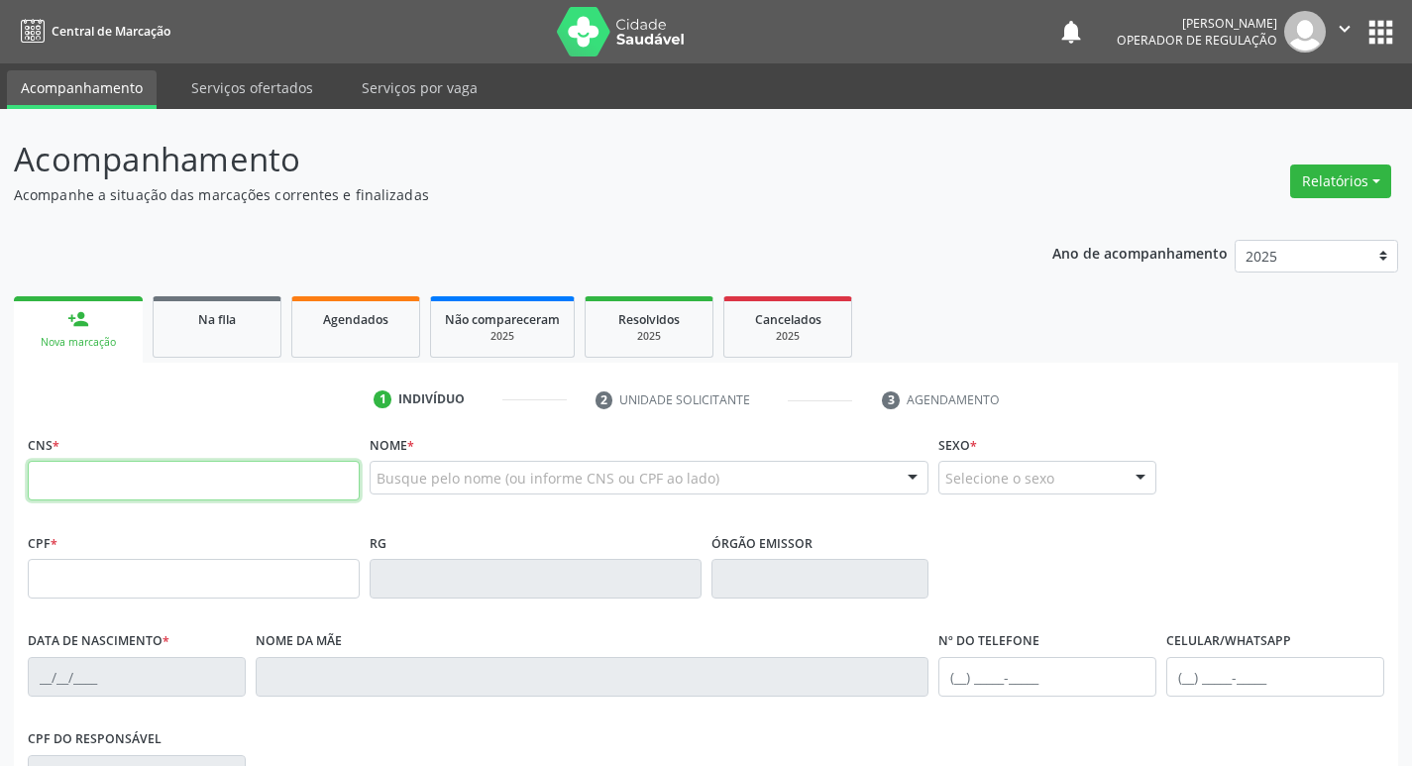
click at [141, 489] on input "text" at bounding box center [194, 481] width 332 height 40
click at [405, 323] on link "Agendados" at bounding box center [355, 326] width 129 height 61
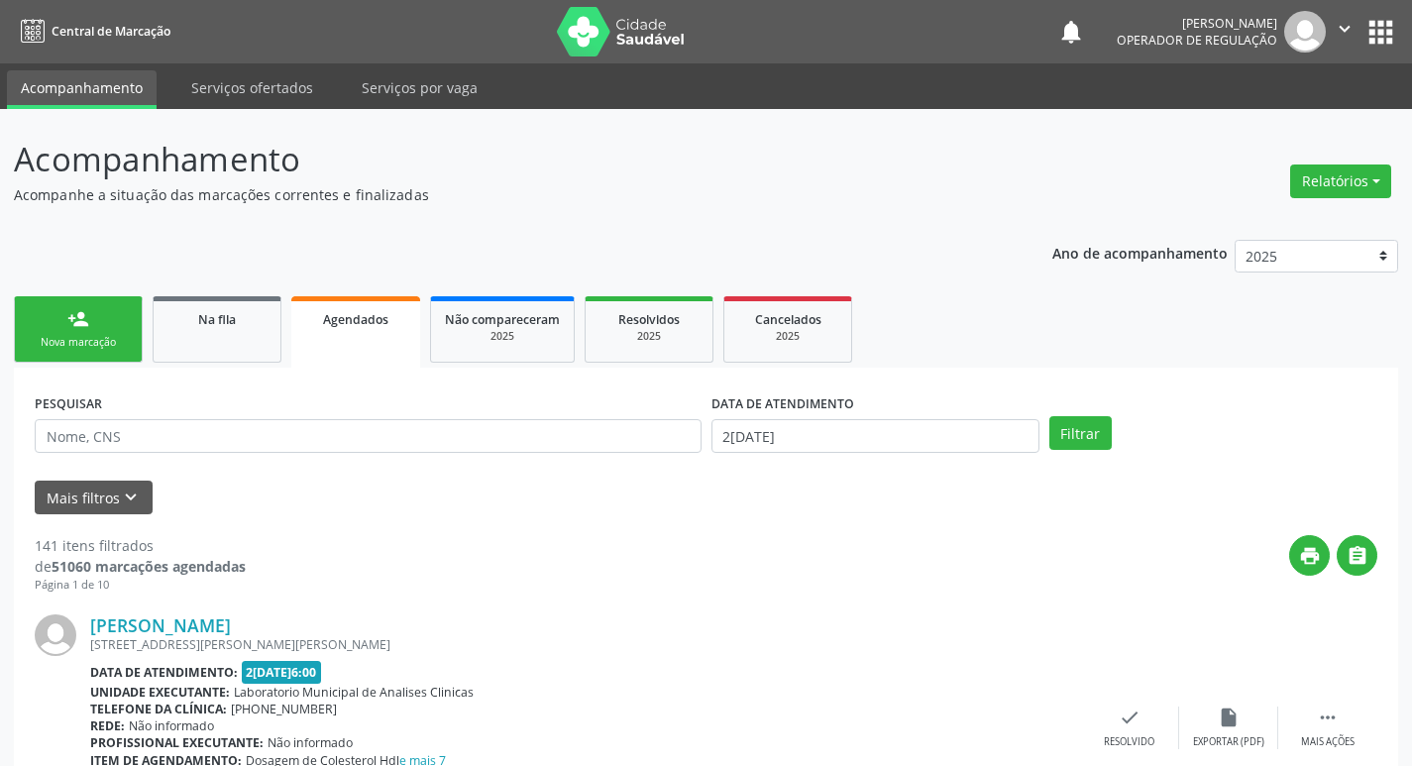
click at [377, 325] on span "Agendados" at bounding box center [355, 319] width 65 height 17
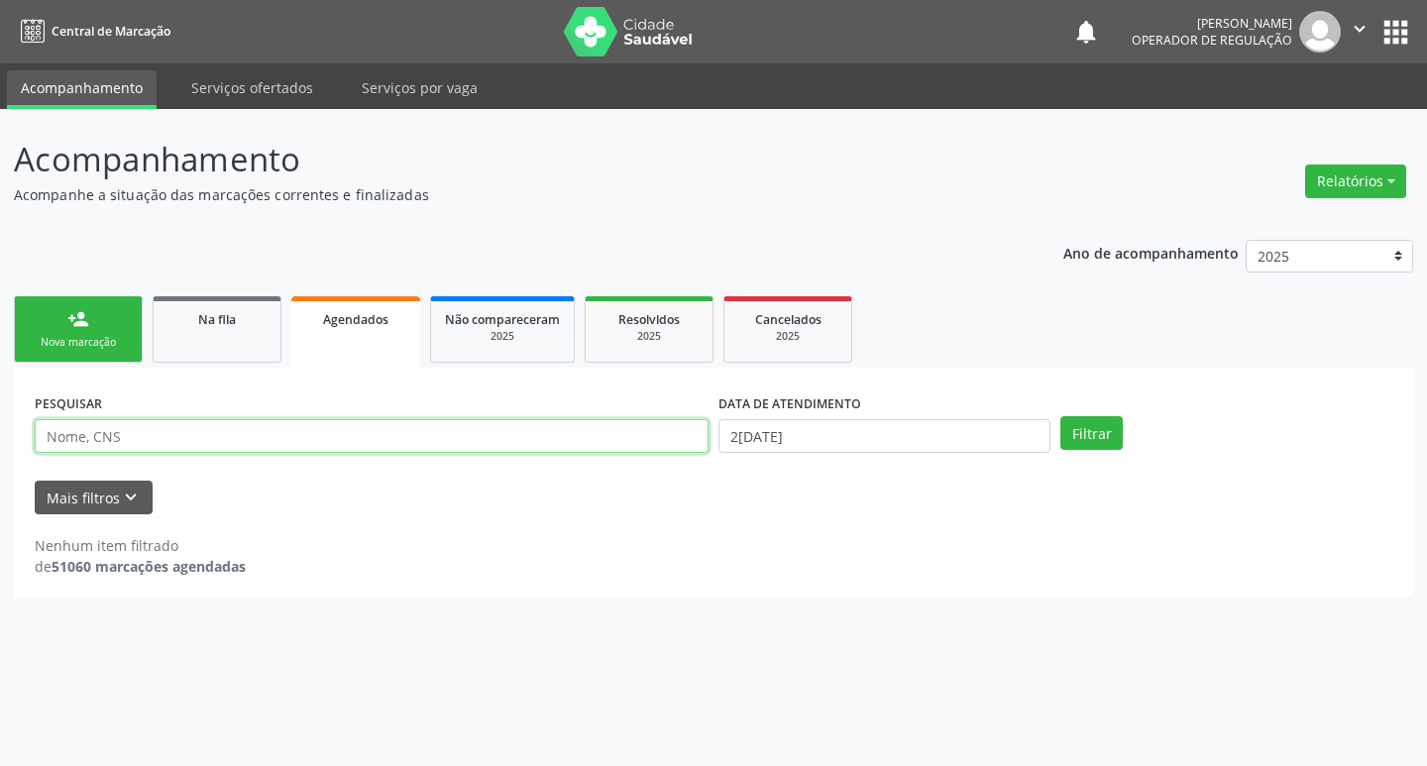
click at [273, 436] on input "text" at bounding box center [372, 436] width 674 height 34
type input "JULIANA MONTEIRO P"
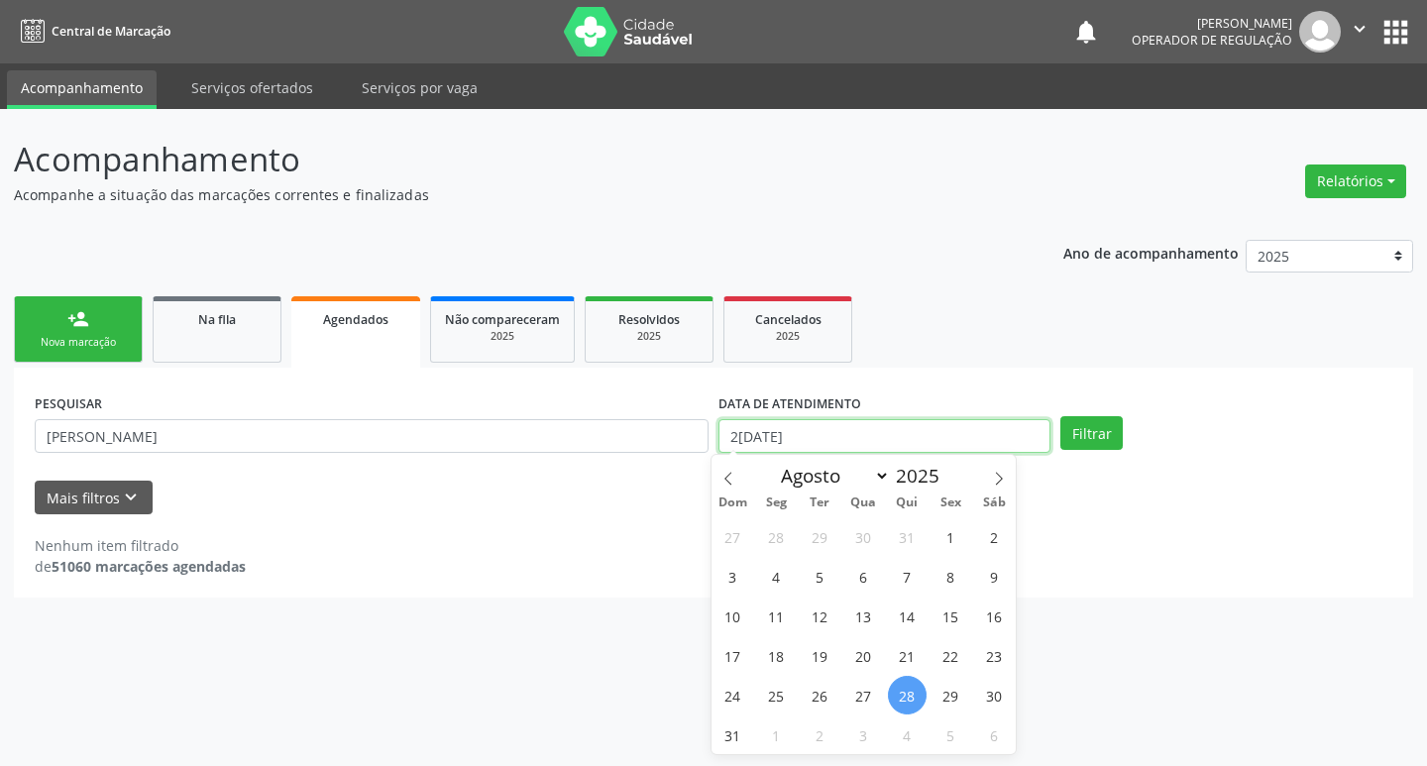
click at [799, 440] on input "[DATE]" at bounding box center [884, 436] width 332 height 34
click at [865, 569] on span "6" at bounding box center [863, 576] width 39 height 39
type input "06/08/2025"
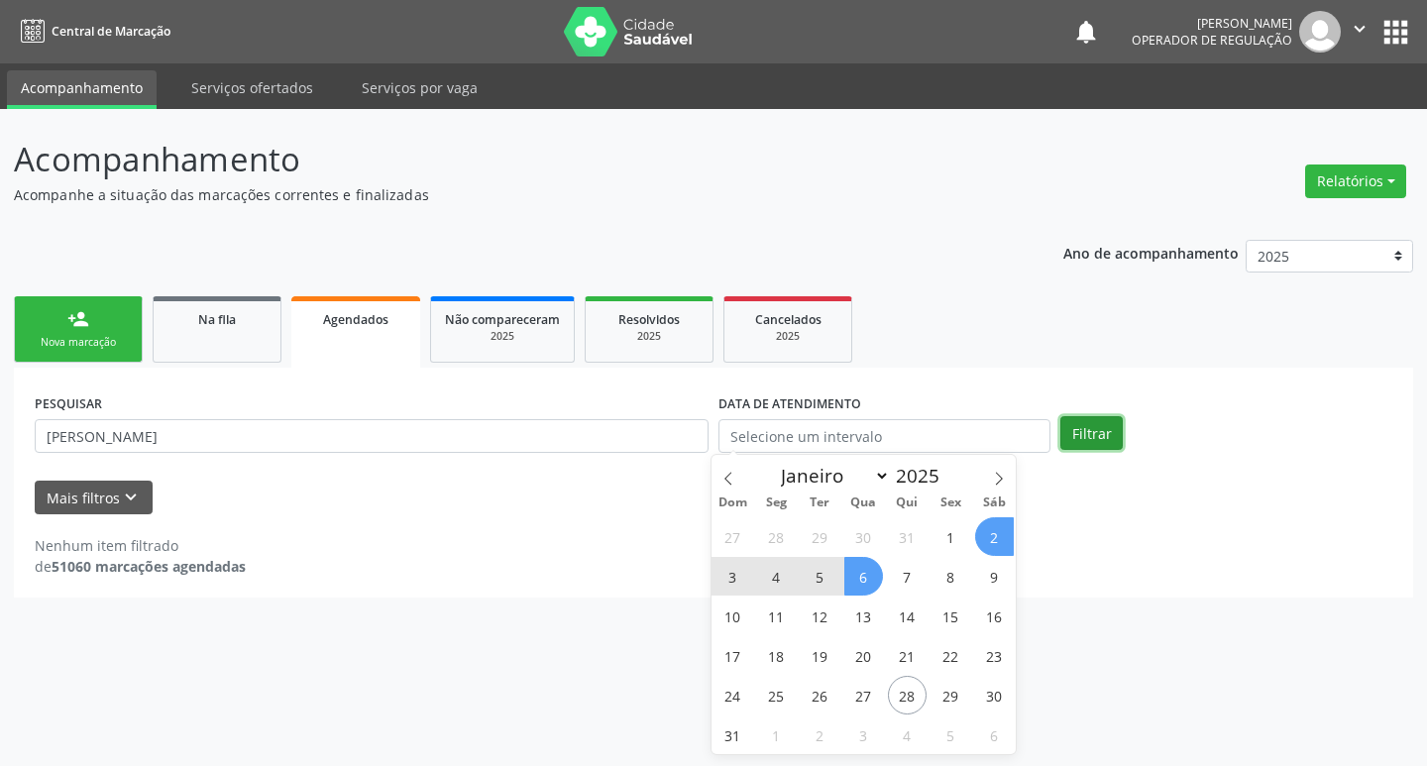
click at [1078, 437] on button "Filtrar" at bounding box center [1091, 433] width 62 height 34
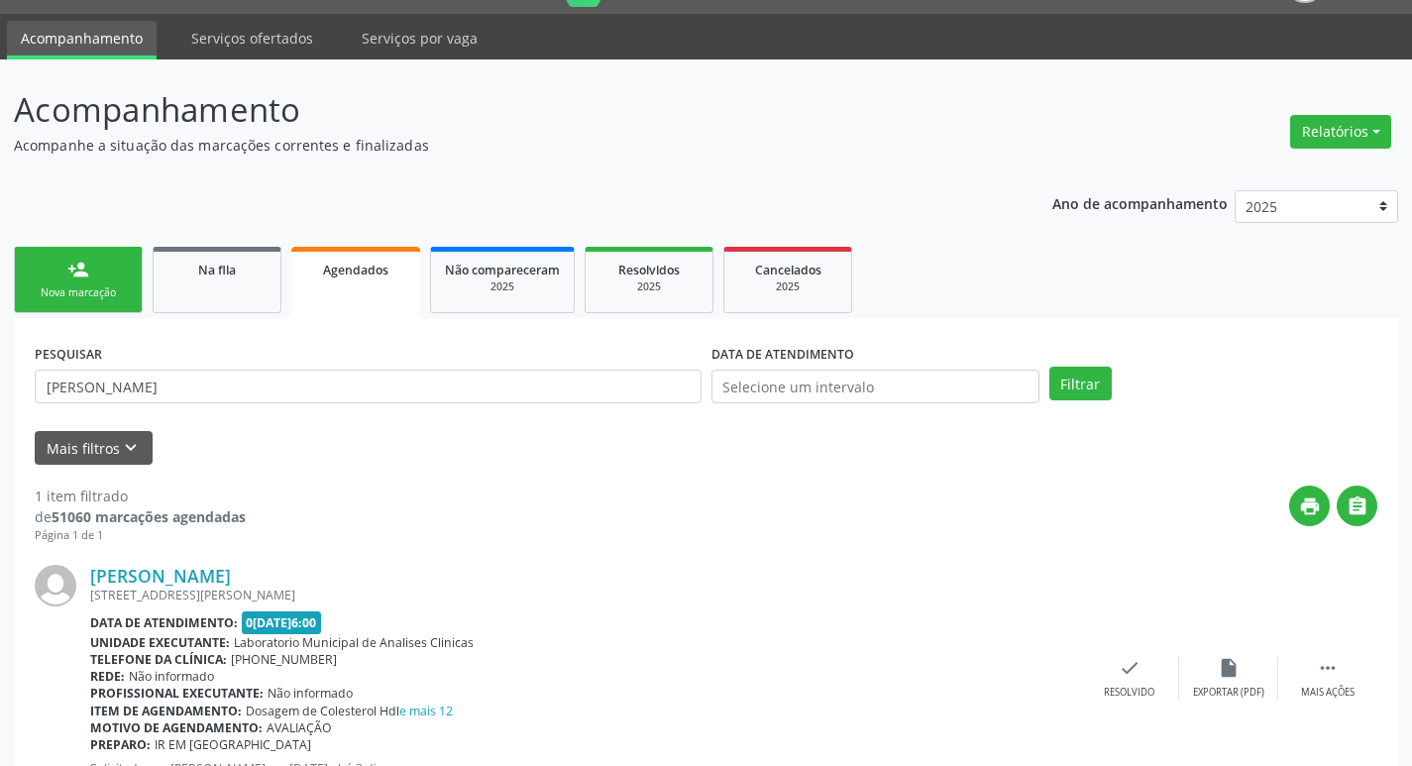
scroll to position [130, 0]
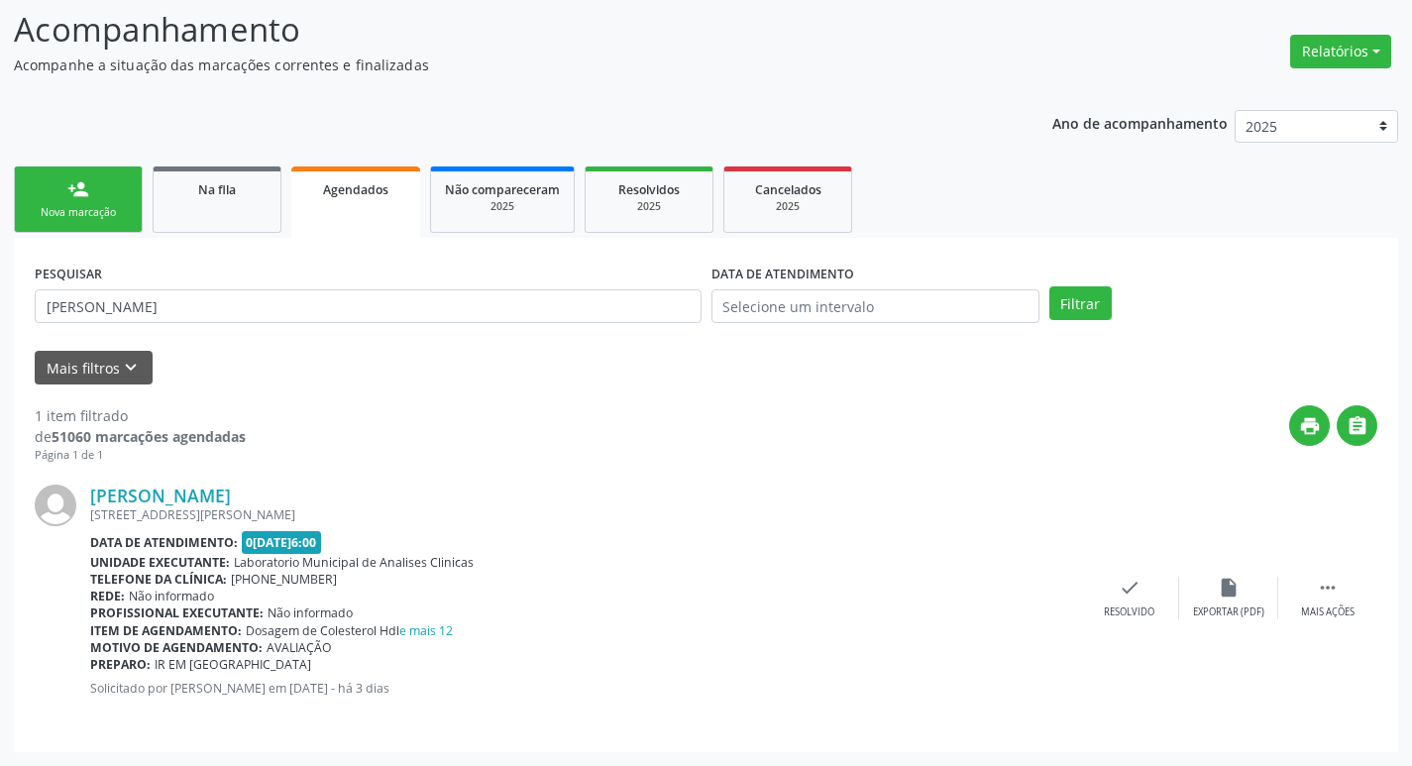
click at [119, 204] on link "person_add Nova marcação" at bounding box center [78, 199] width 129 height 66
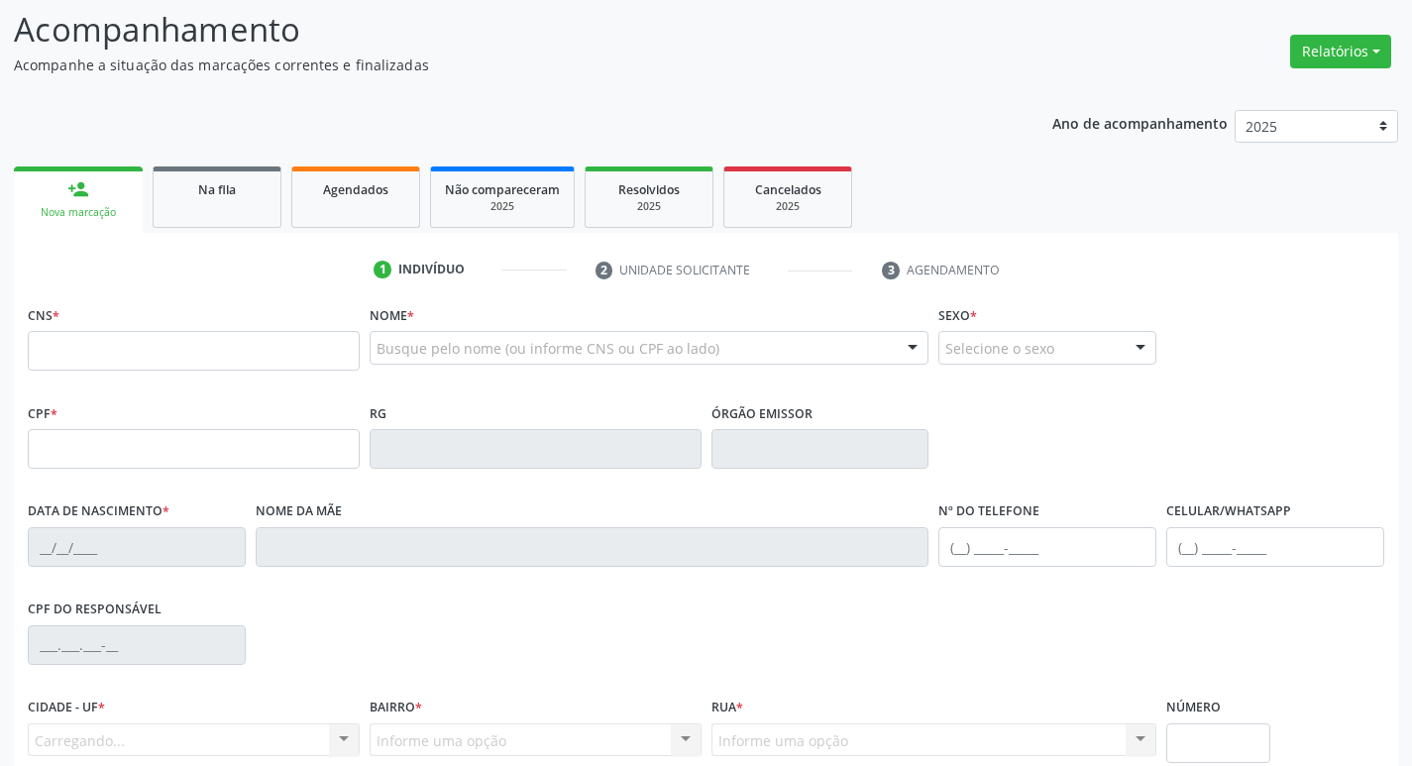
click at [90, 376] on fieldset "CNS *" at bounding box center [194, 342] width 332 height 84
click at [70, 360] on input "text" at bounding box center [194, 351] width 332 height 40
type input "700 3049 7234 2740"
type input "996.639.454-00"
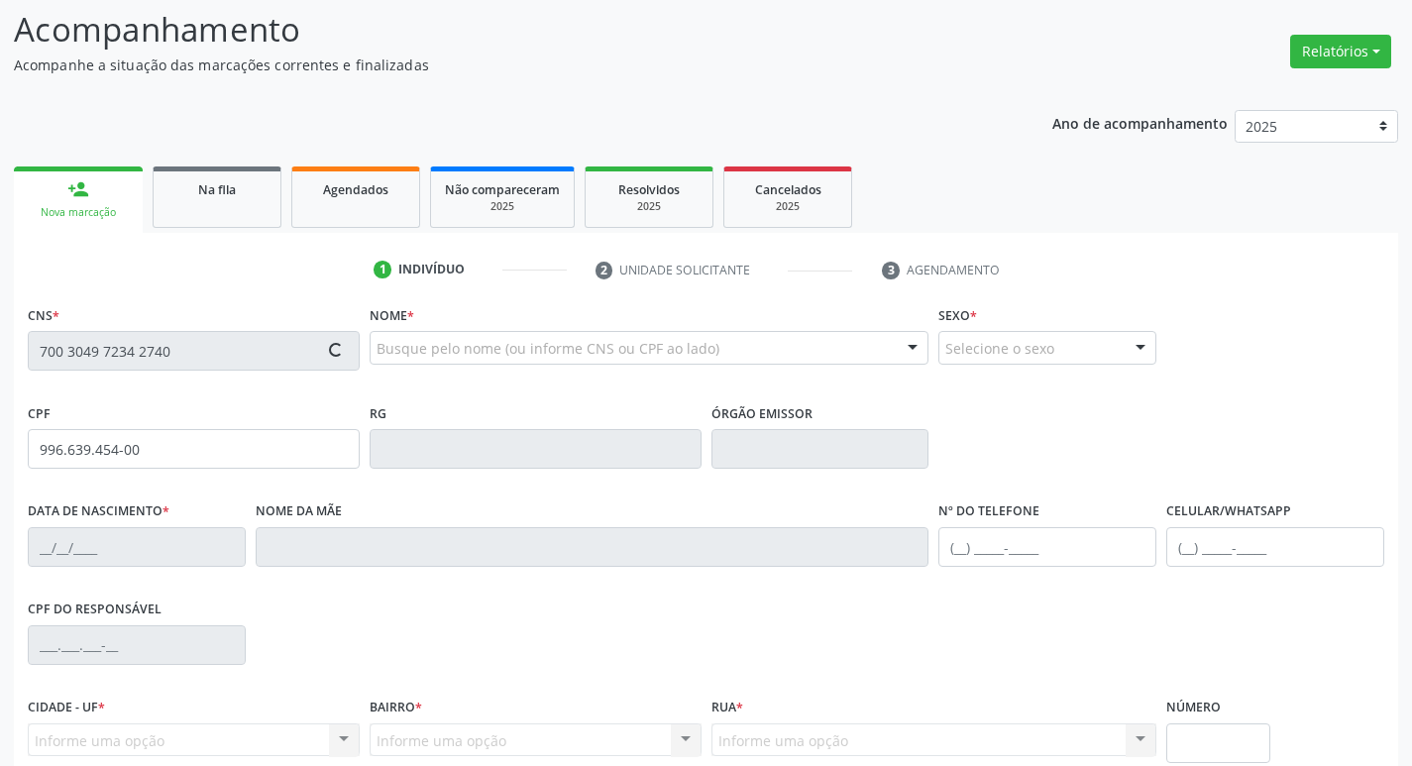
type input "23/10/1969"
type input "Maria das Neves Tavares da Silva"
type input "(83) 99404-4094"
type input "S/N"
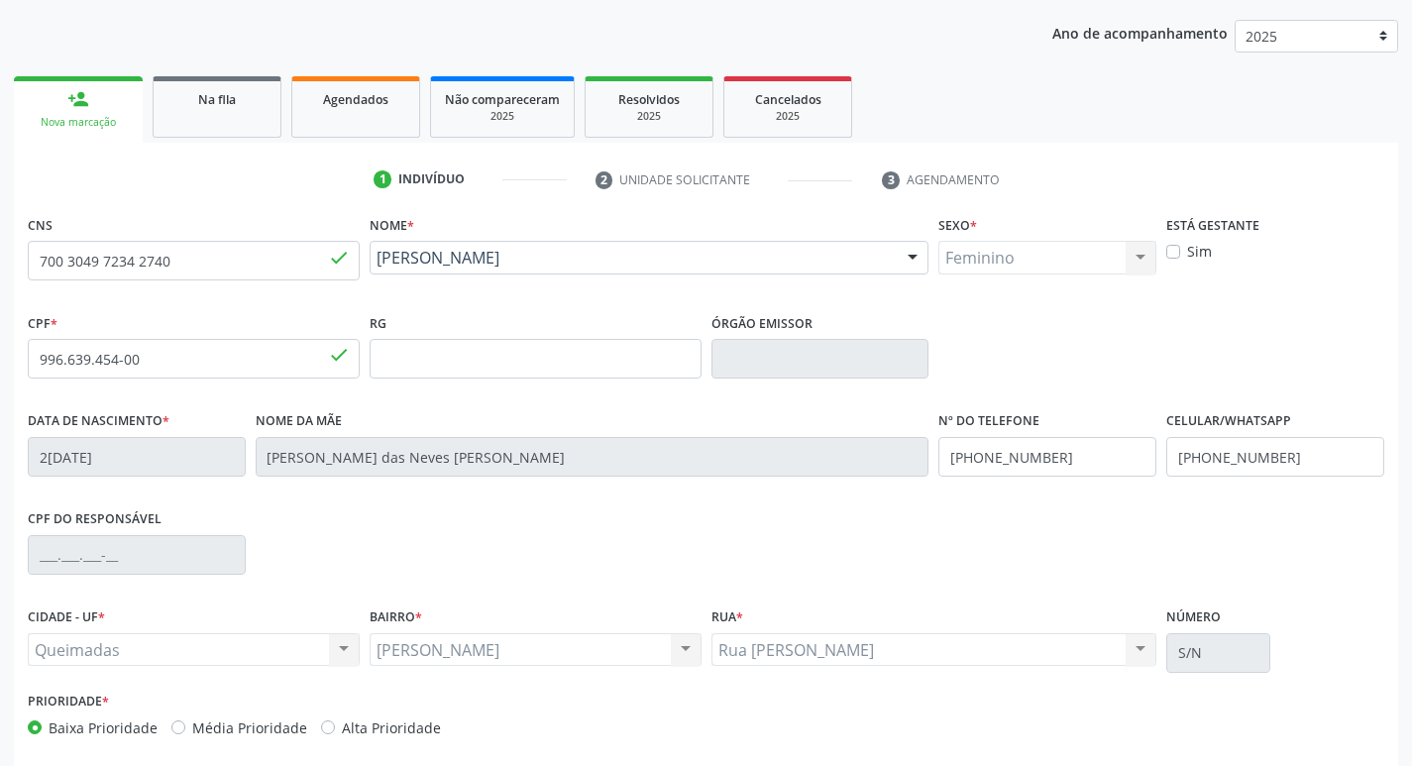
scroll to position [308, 0]
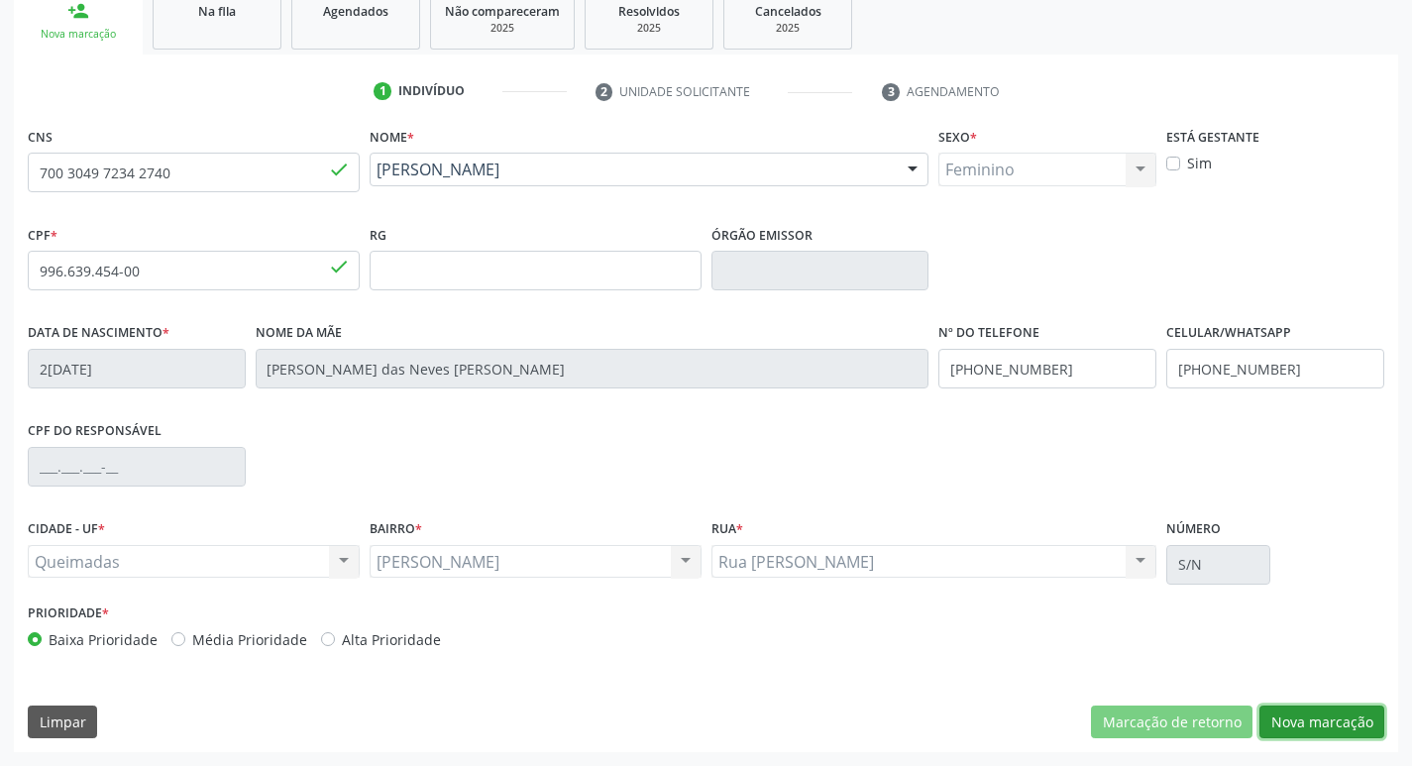
click at [1337, 715] on button "Nova marcação" at bounding box center [1321, 723] width 125 height 34
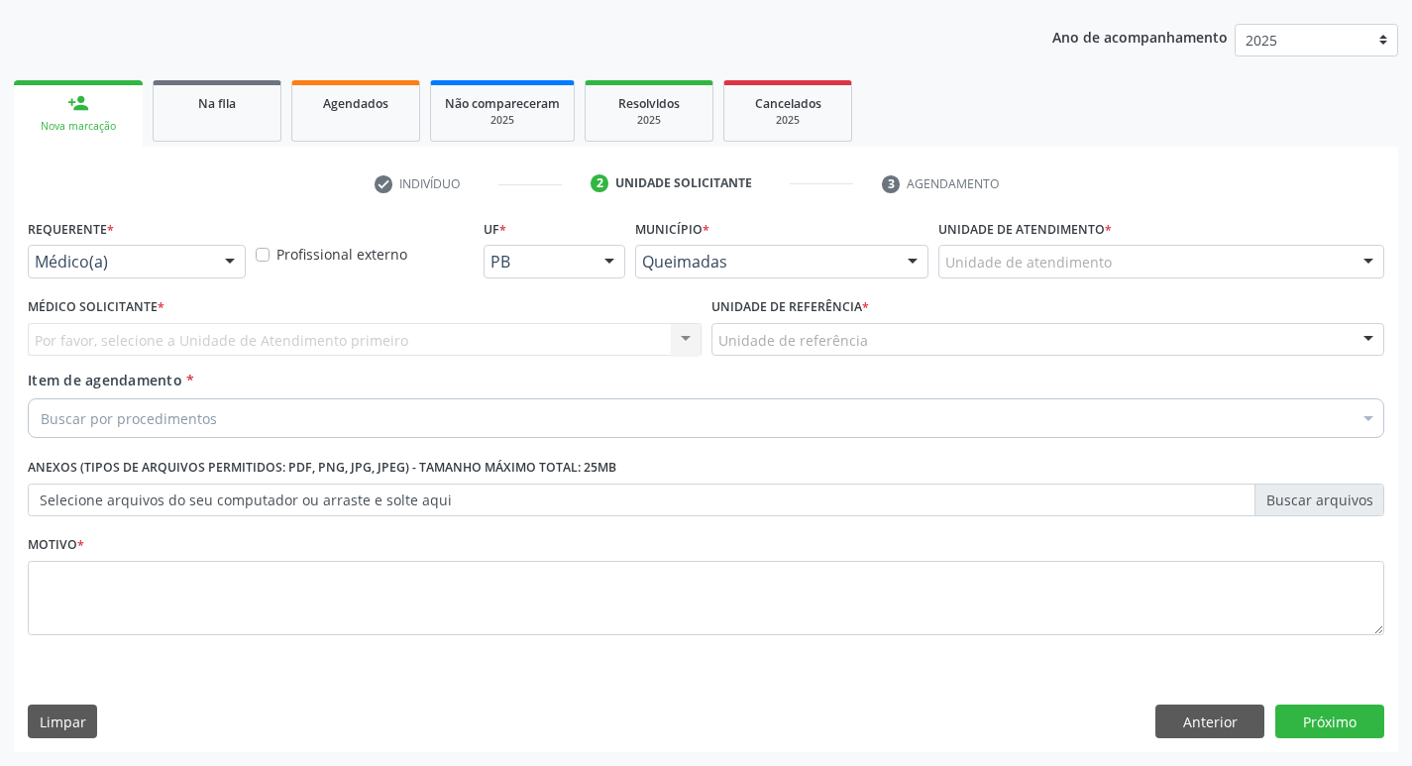
scroll to position [216, 0]
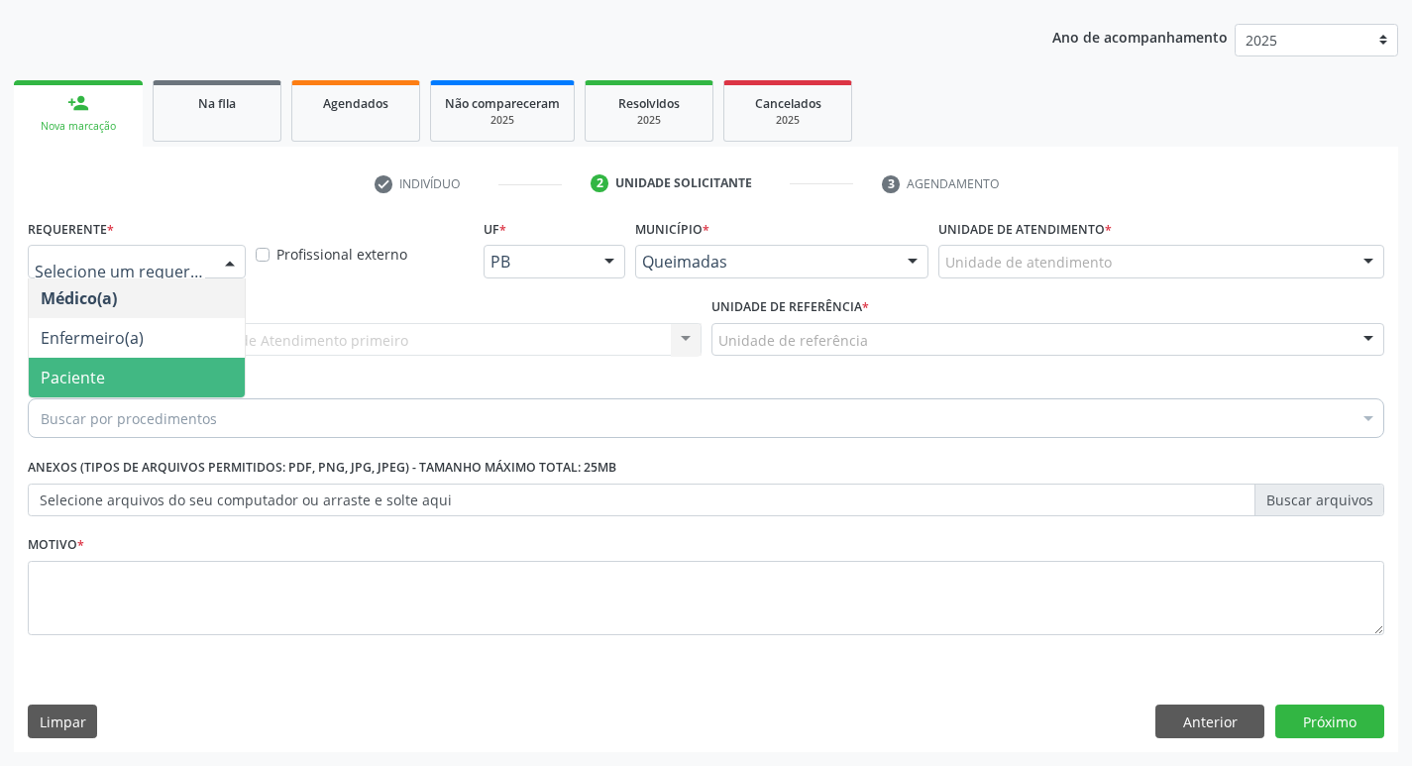
click at [77, 382] on span "Paciente" at bounding box center [73, 378] width 64 height 22
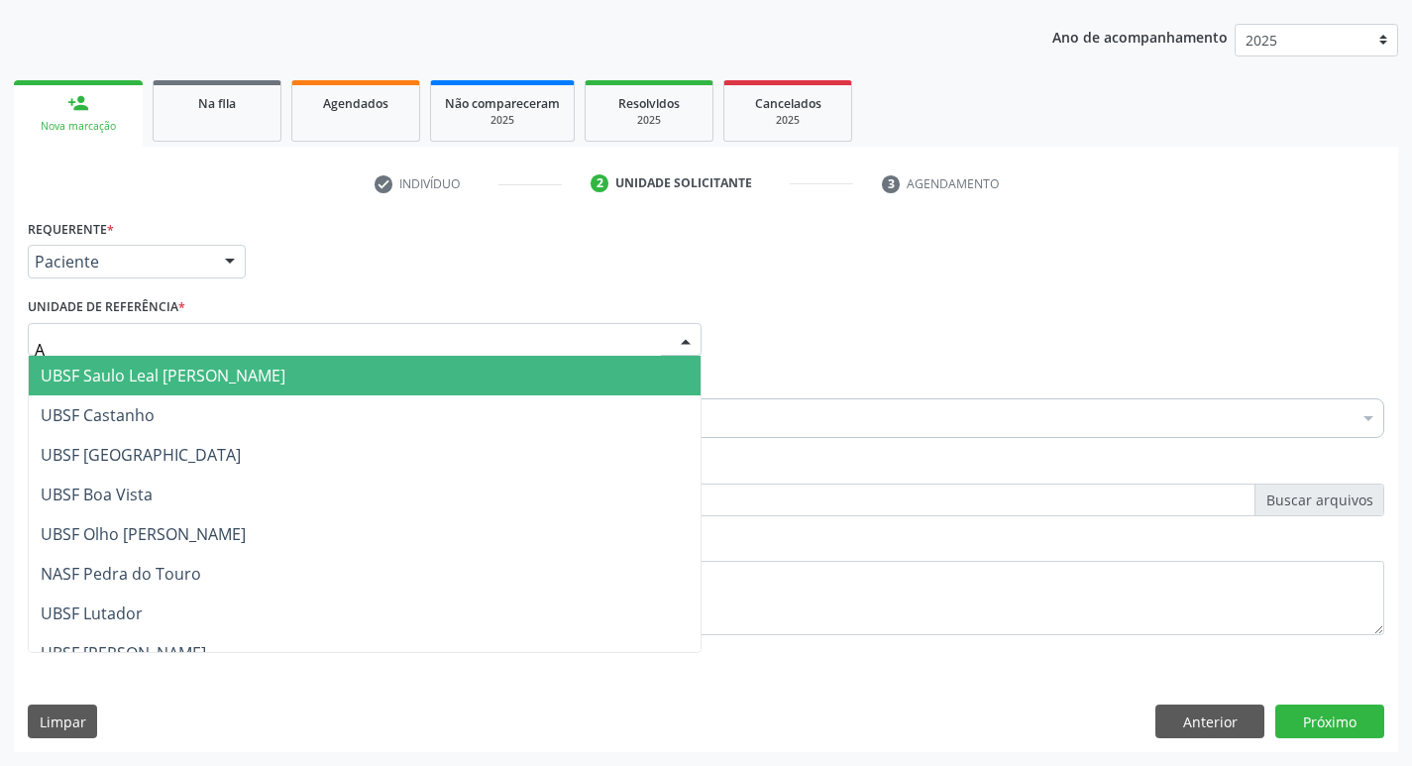
type input "AN"
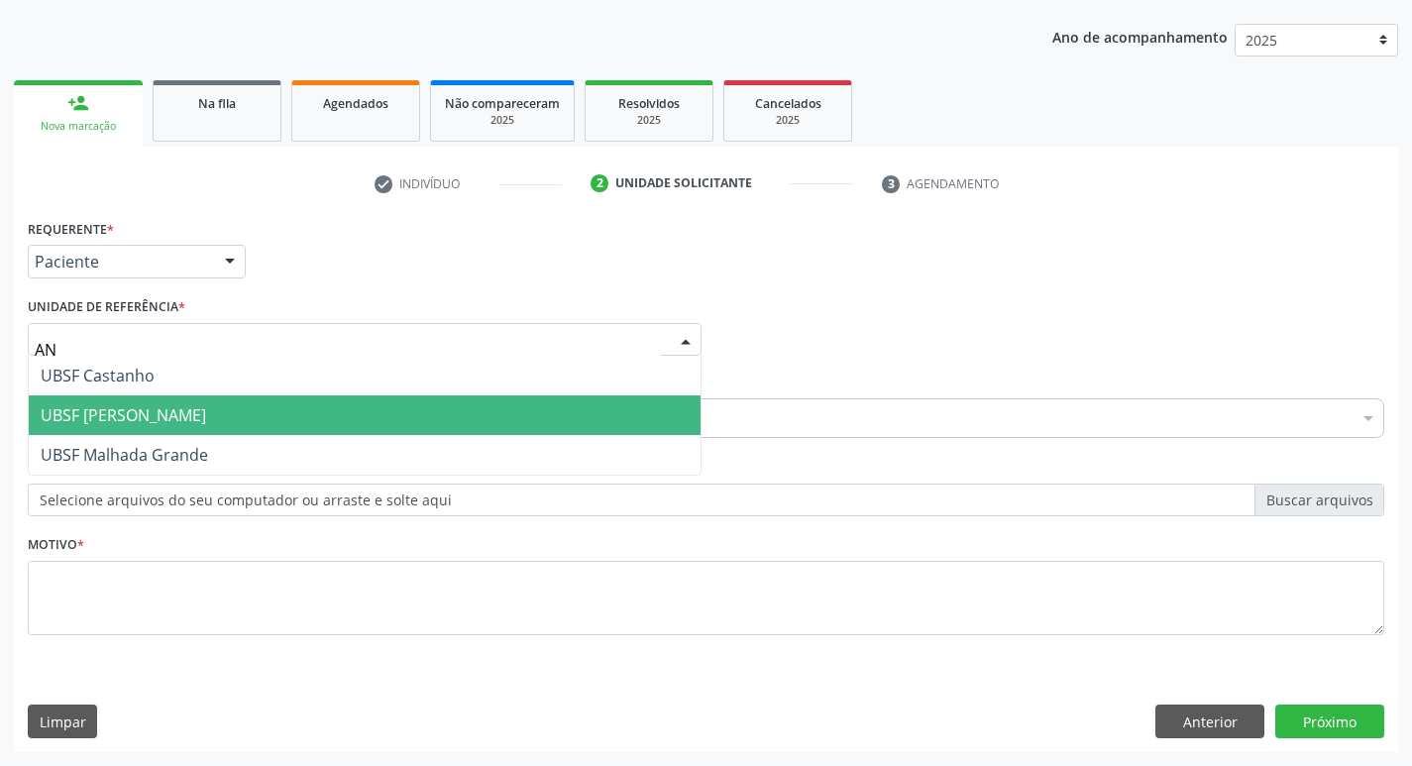
click at [154, 415] on span "UBSF [PERSON_NAME]" at bounding box center [123, 415] width 165 height 22
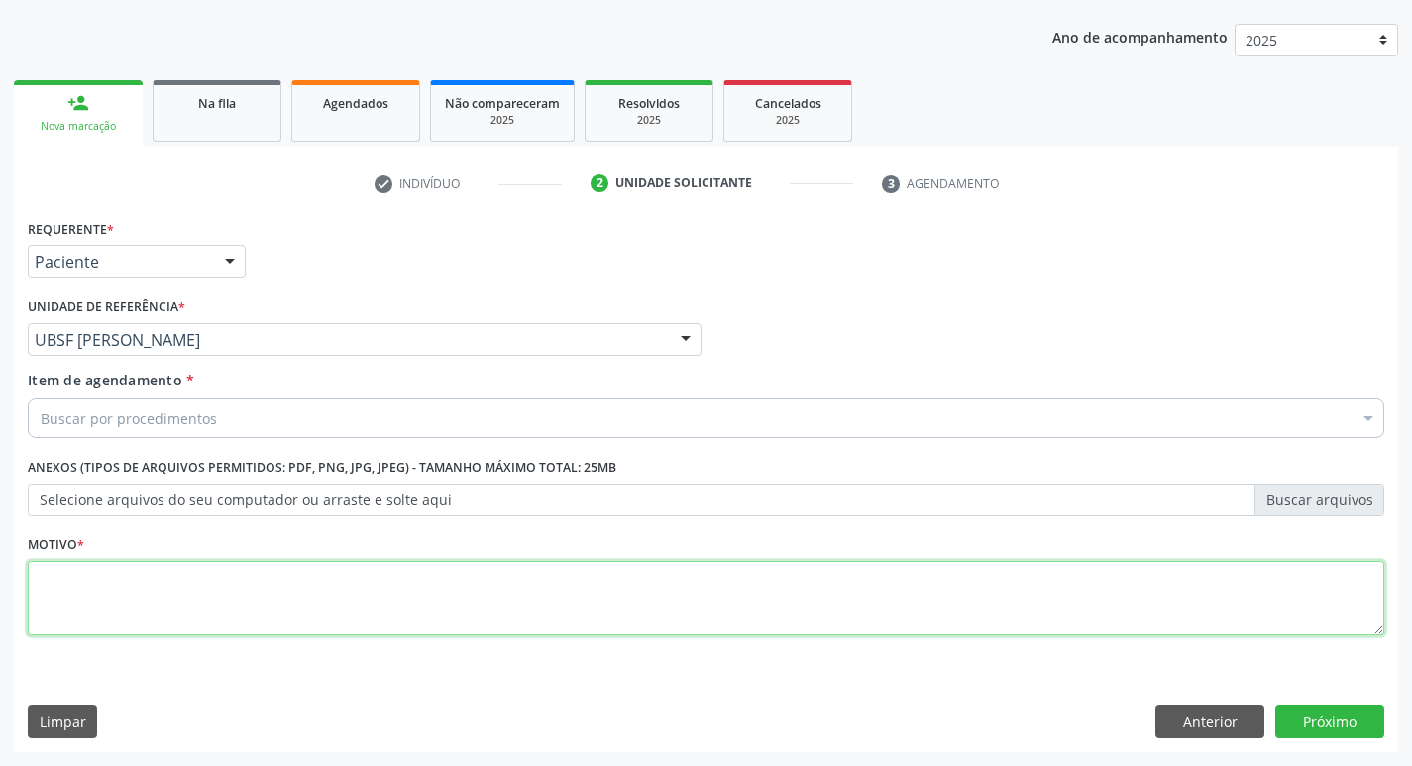
click at [101, 579] on textarea at bounding box center [706, 598] width 1357 height 75
type textarea "AVALIACAO"
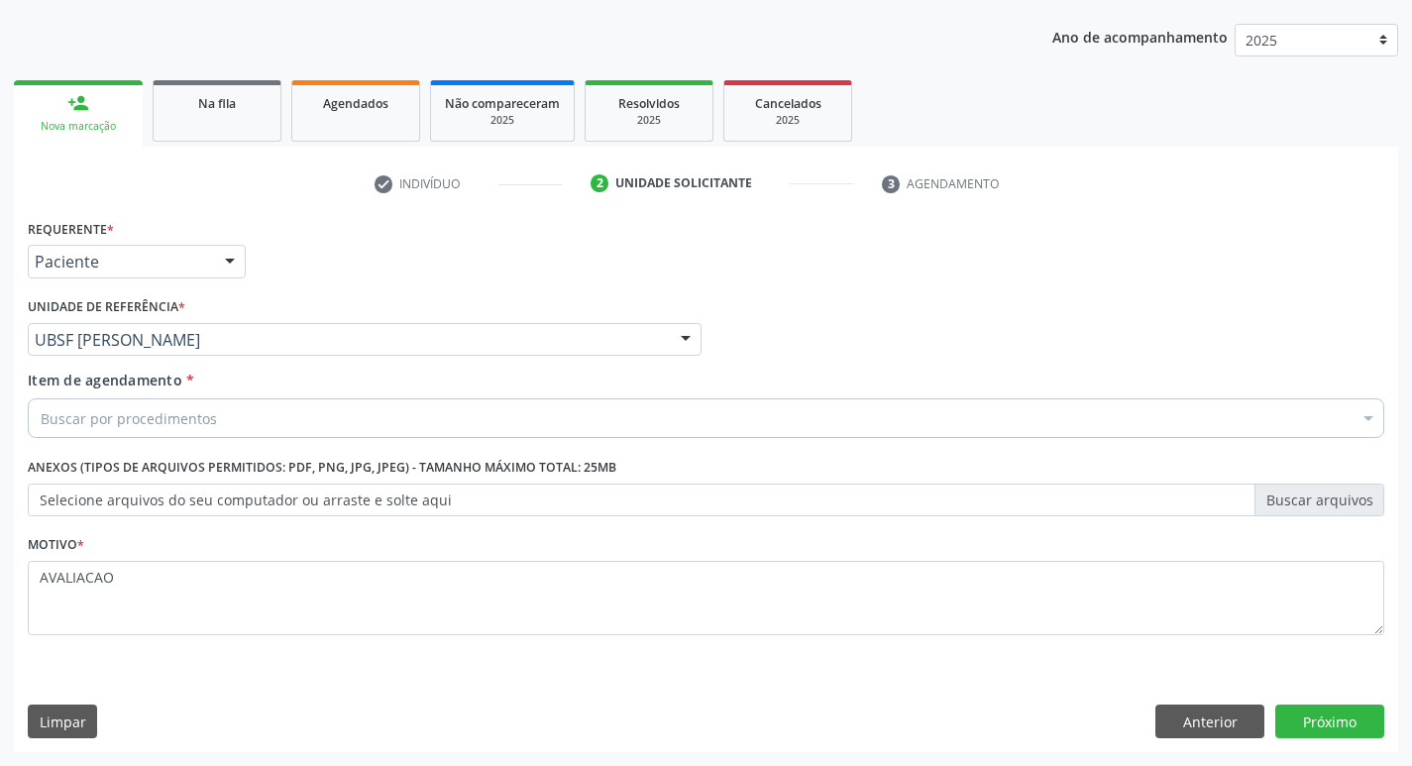
click at [104, 434] on div "Buscar por procedimentos" at bounding box center [706, 418] width 1357 height 40
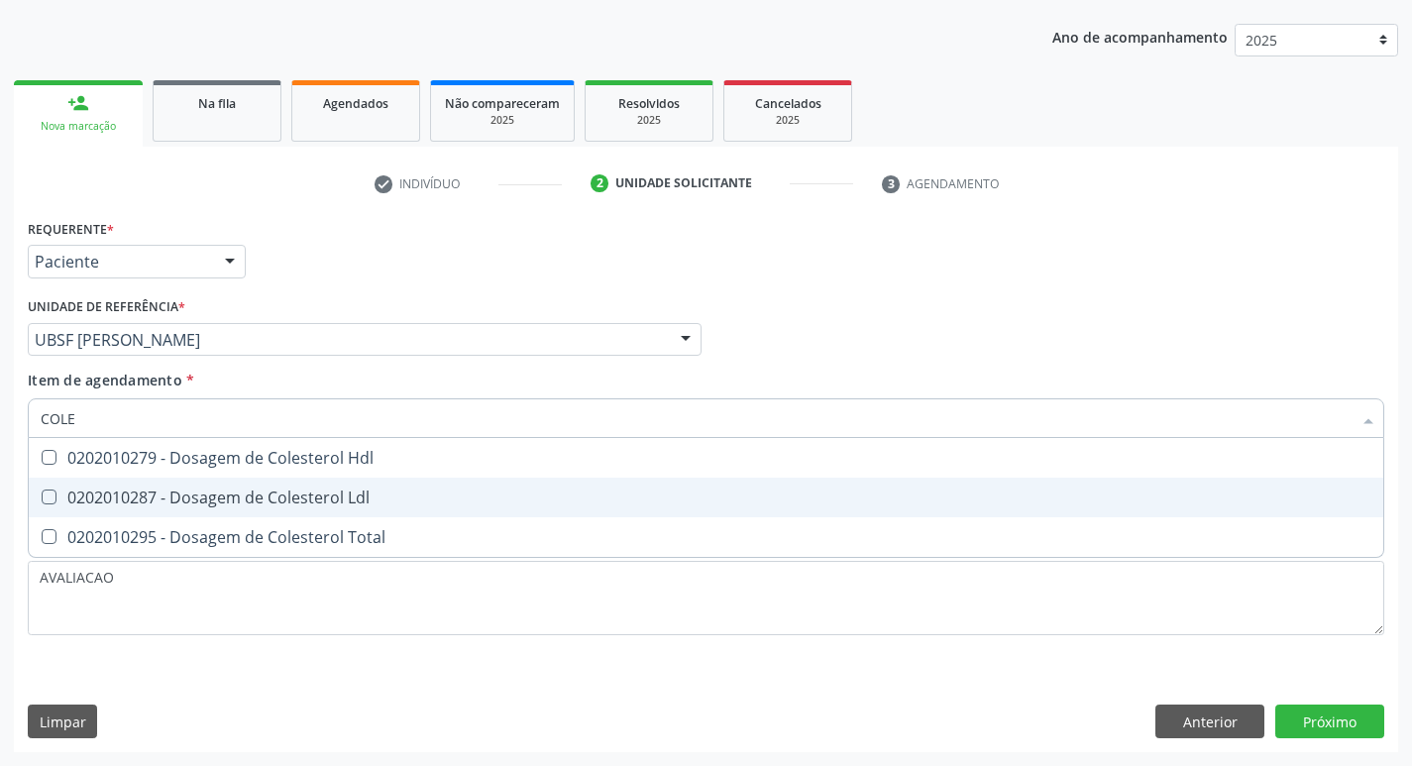
type input "COLES"
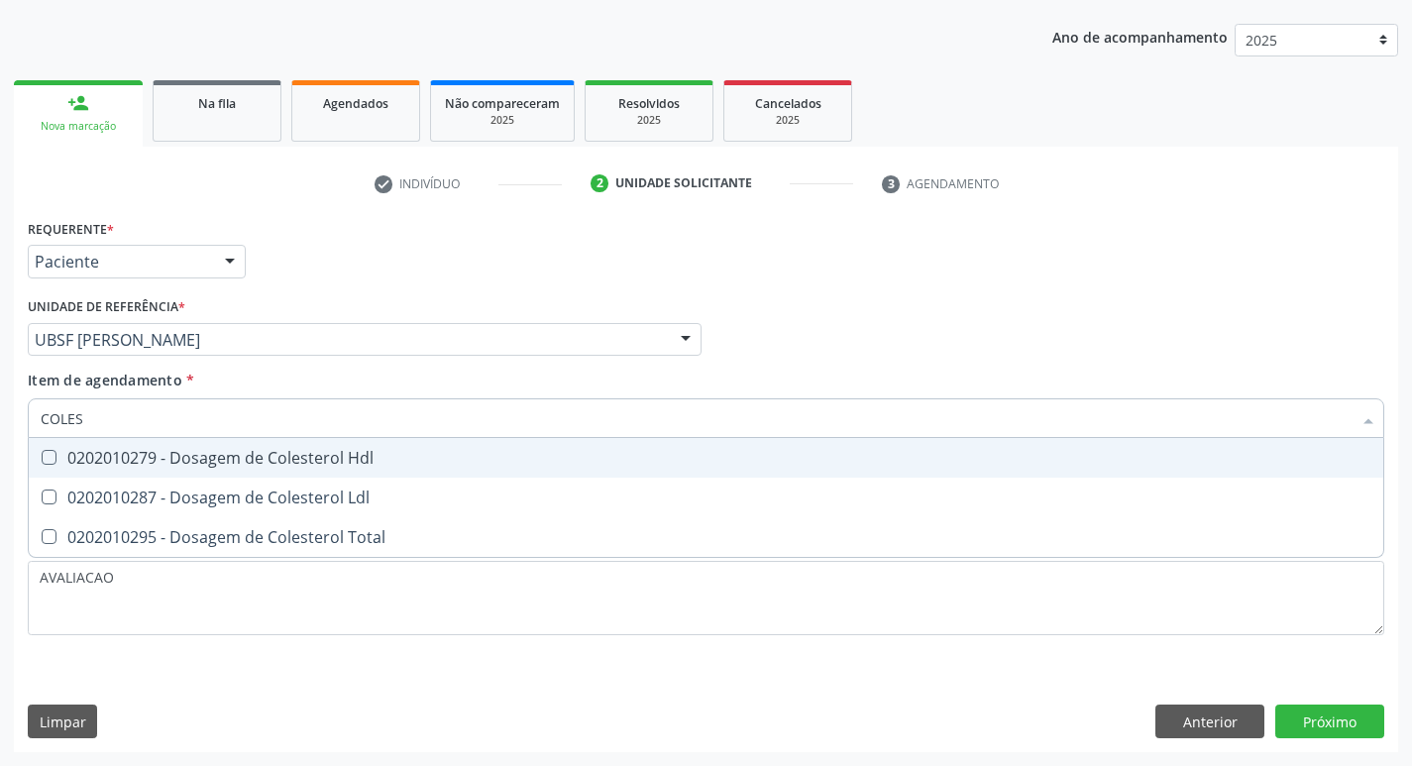
click at [312, 469] on span "0202010279 - Dosagem de Colesterol Hdl" at bounding box center [706, 458] width 1355 height 40
checkbox Hdl "true"
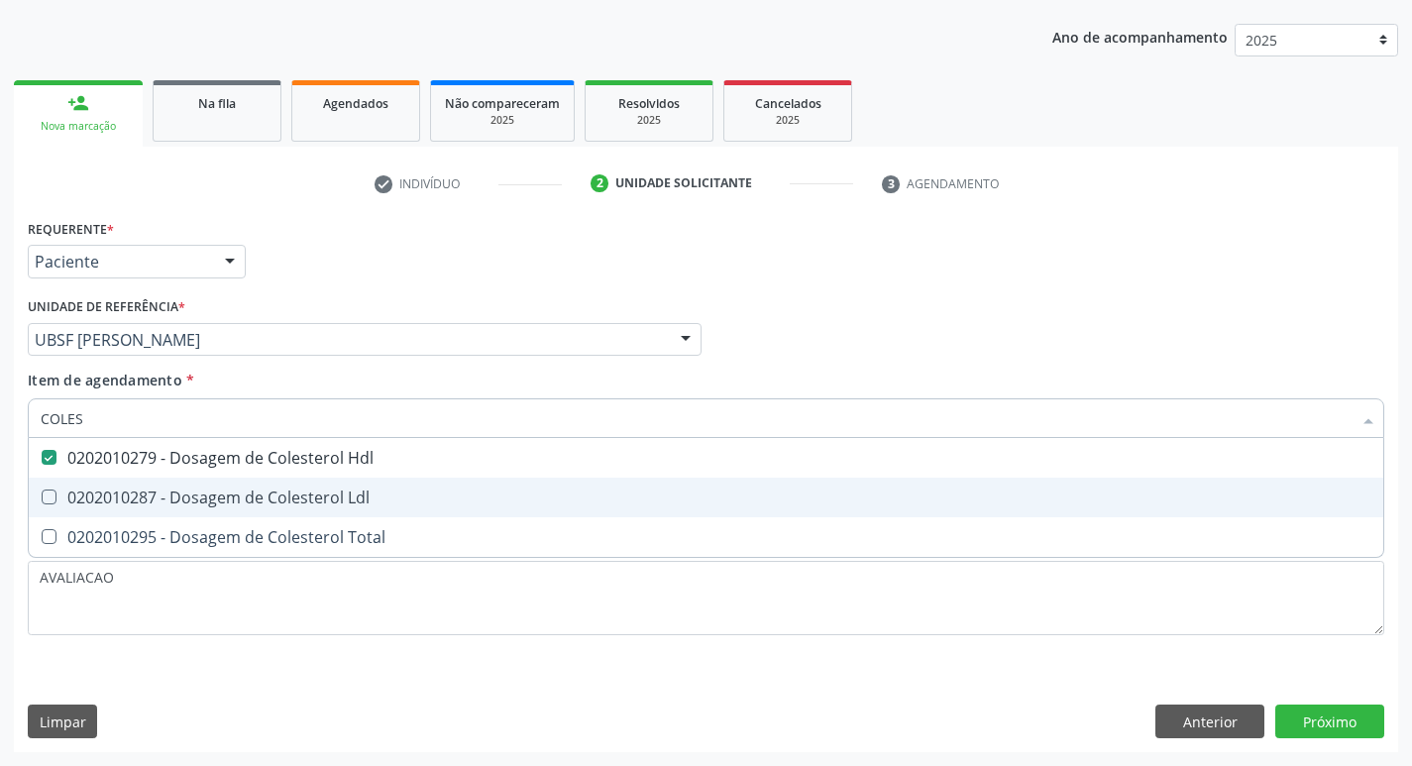
click at [337, 498] on div "0202010287 - Dosagem de Colesterol Ldl" at bounding box center [706, 498] width 1331 height 16
checkbox Ldl "true"
type input "COLE"
checkbox Hdl "false"
checkbox Ldl "false"
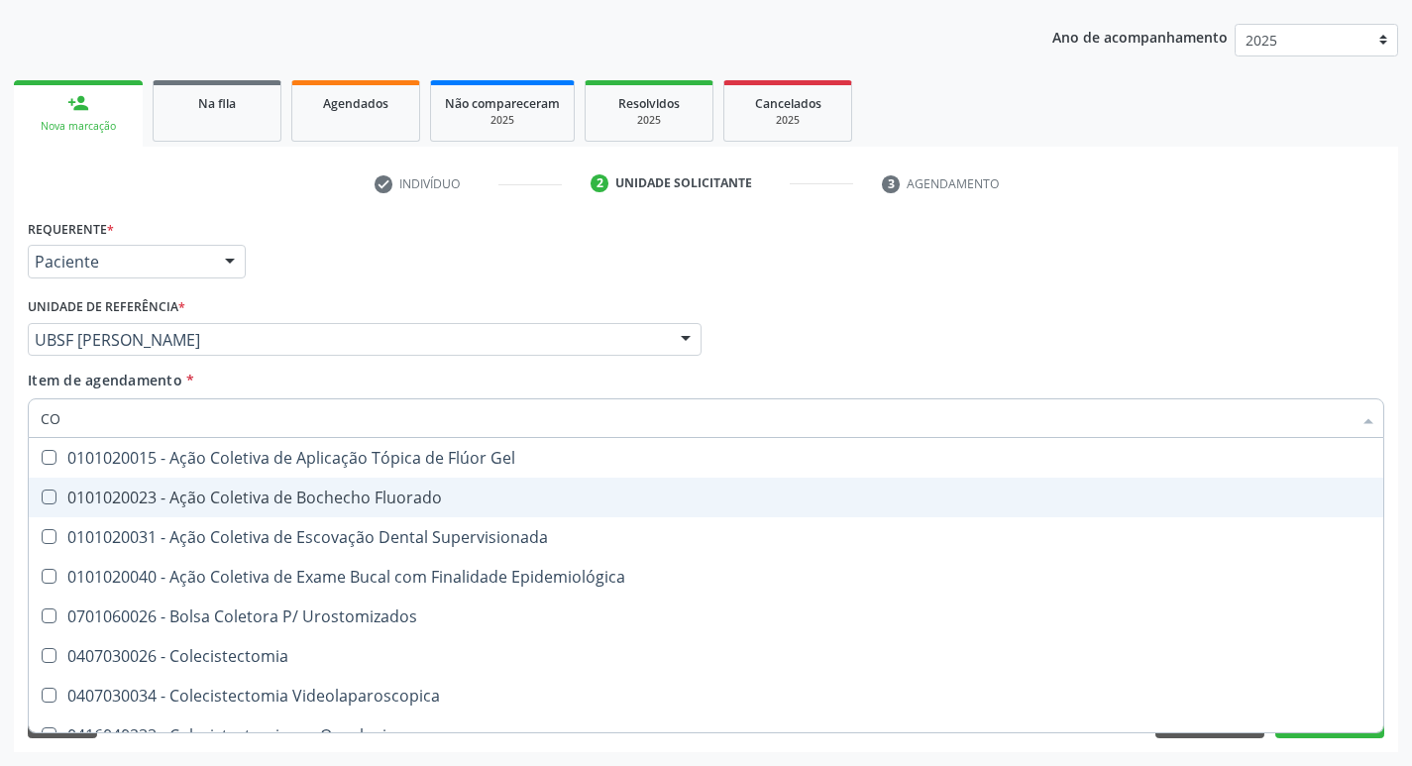
type input "C"
checkbox Hdl "false"
checkbox Ldl "false"
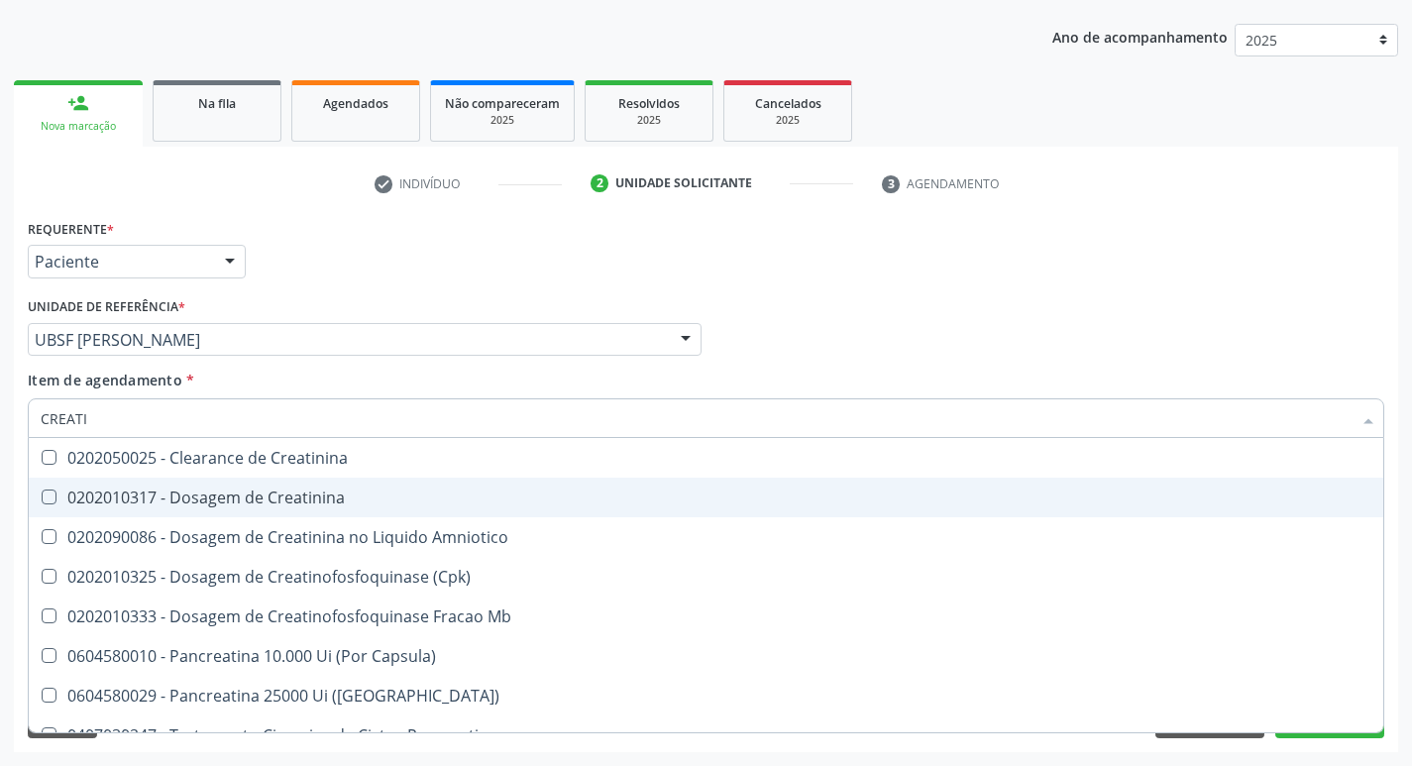
type input "CREATIN"
click at [337, 498] on div "0202010317 - Dosagem de Creatinina" at bounding box center [706, 498] width 1331 height 16
checkbox Creatinina "true"
type input "C"
checkbox Creatinina "false"
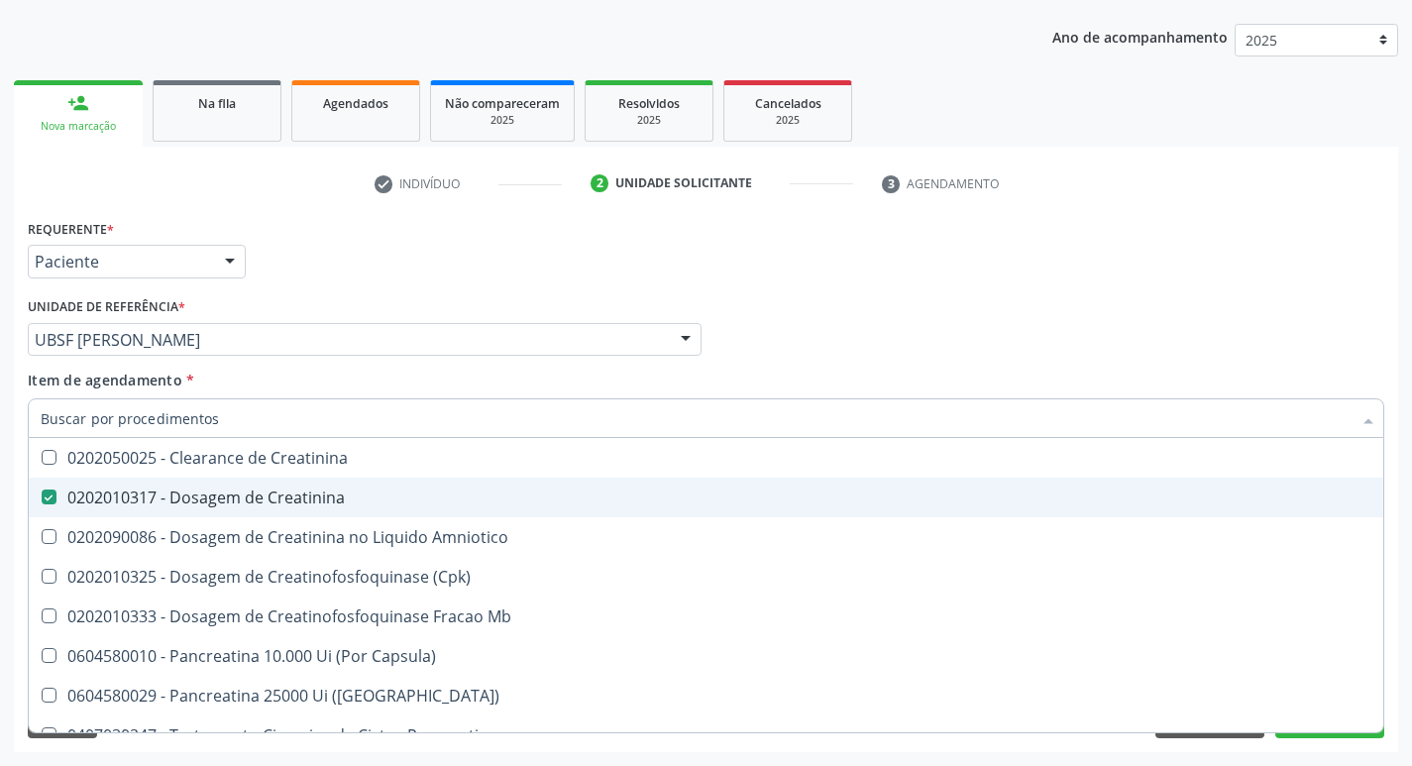
checkbox Amniotico "false"
checkbox Mb "false"
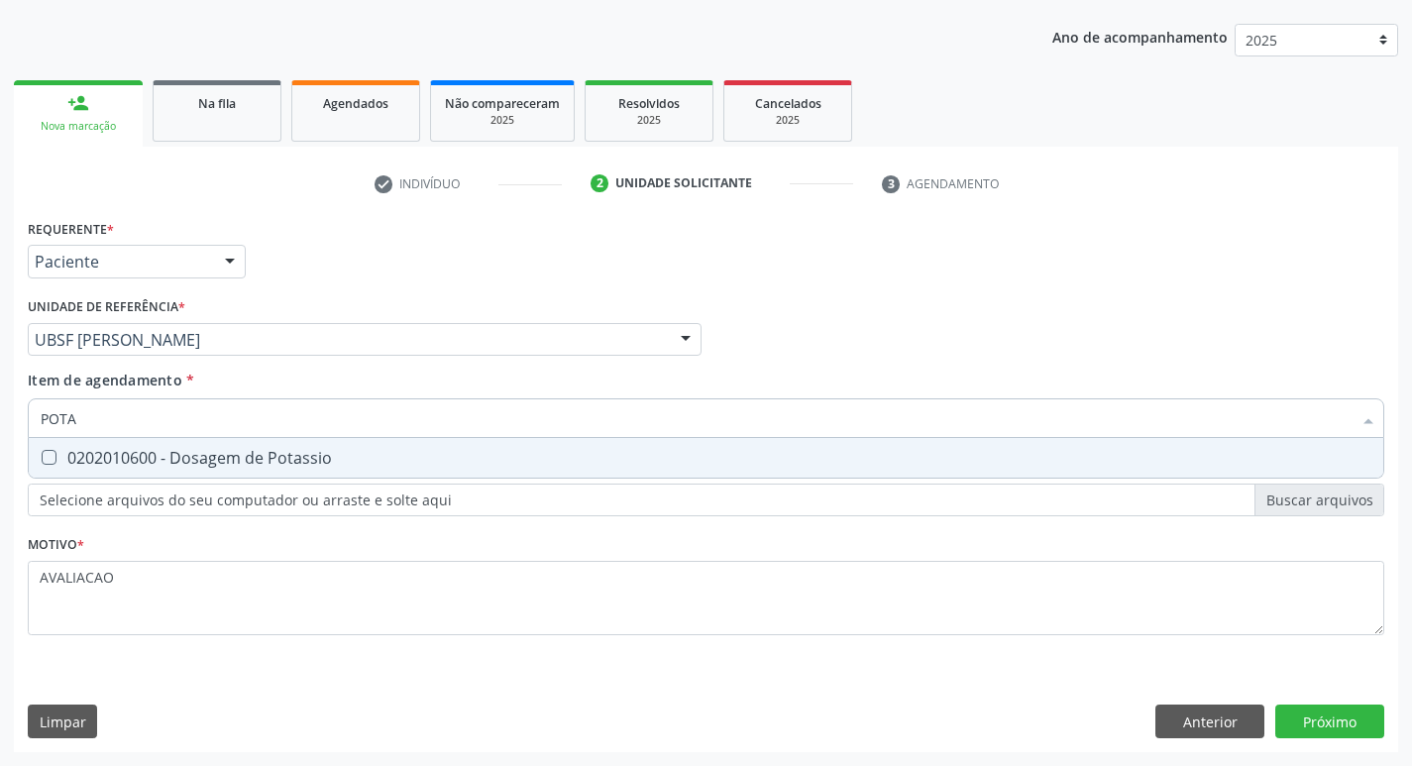
type input "POTAS"
click at [295, 441] on span "0202010600 - Dosagem de Potassio" at bounding box center [706, 458] width 1355 height 40
checkbox Potassio "true"
type input "P"
checkbox Potassio "false"
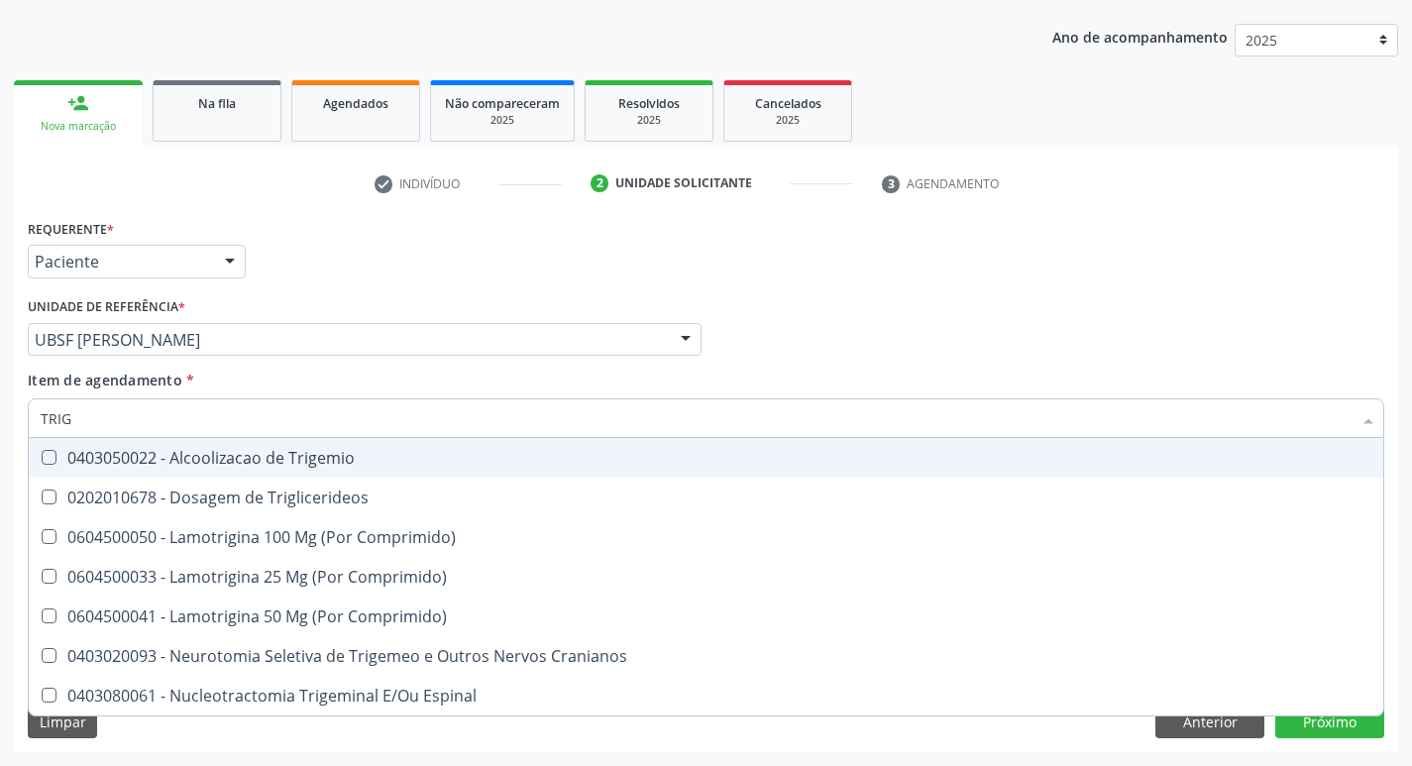
type input "TRIGL"
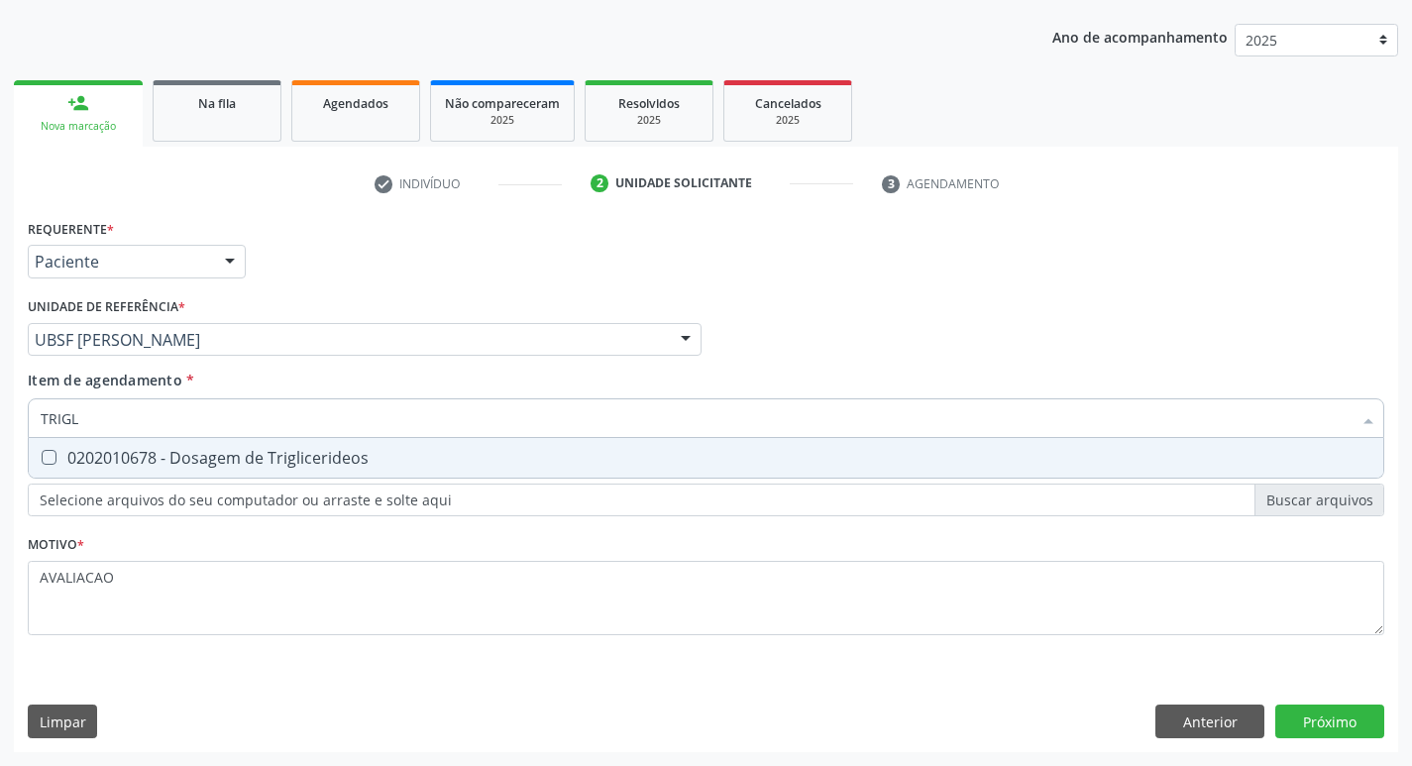
click at [293, 456] on div "0202010678 - Dosagem de Triglicerideos" at bounding box center [706, 458] width 1331 height 16
checkbox Triglicerideos "true"
type input "TRIG"
checkbox Triglicerideos "false"
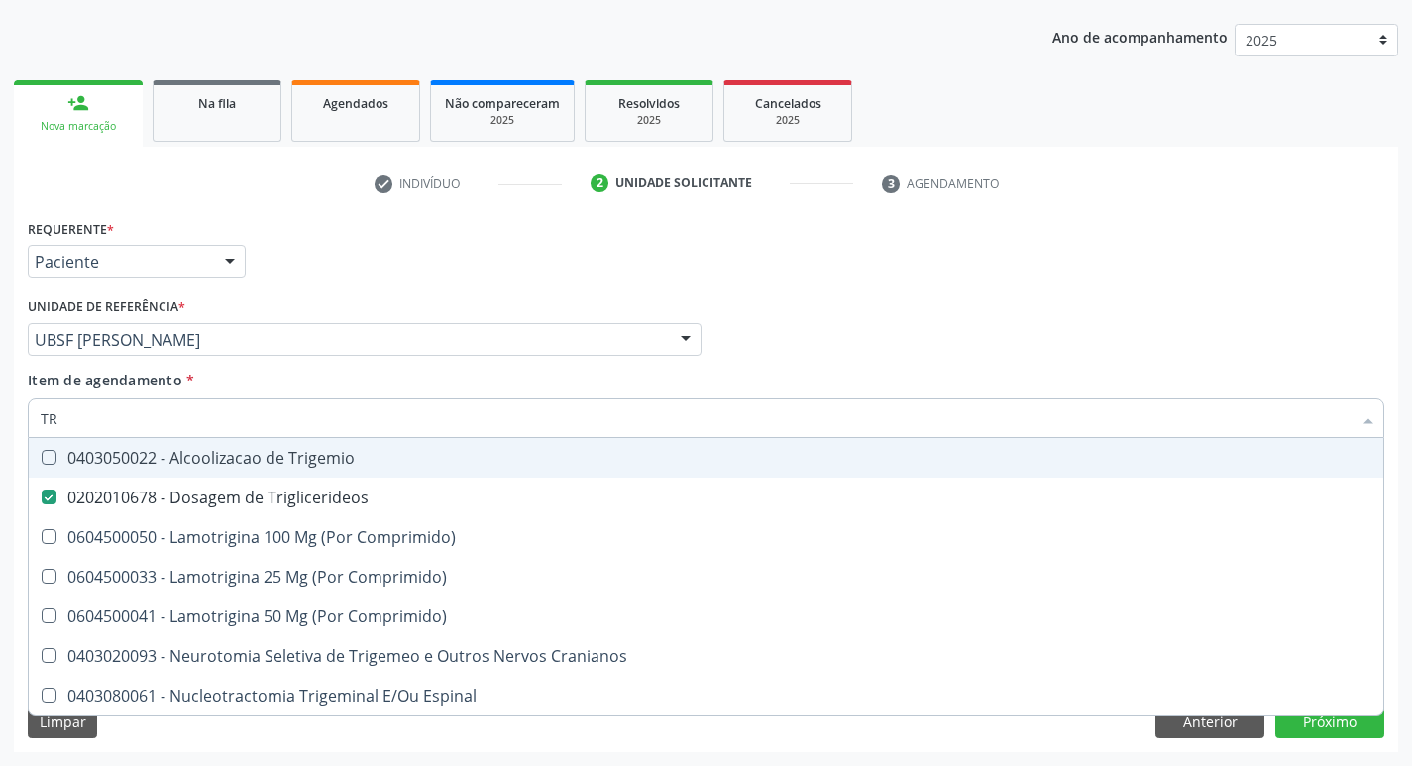
type input "T"
checkbox Triglicerideos "false"
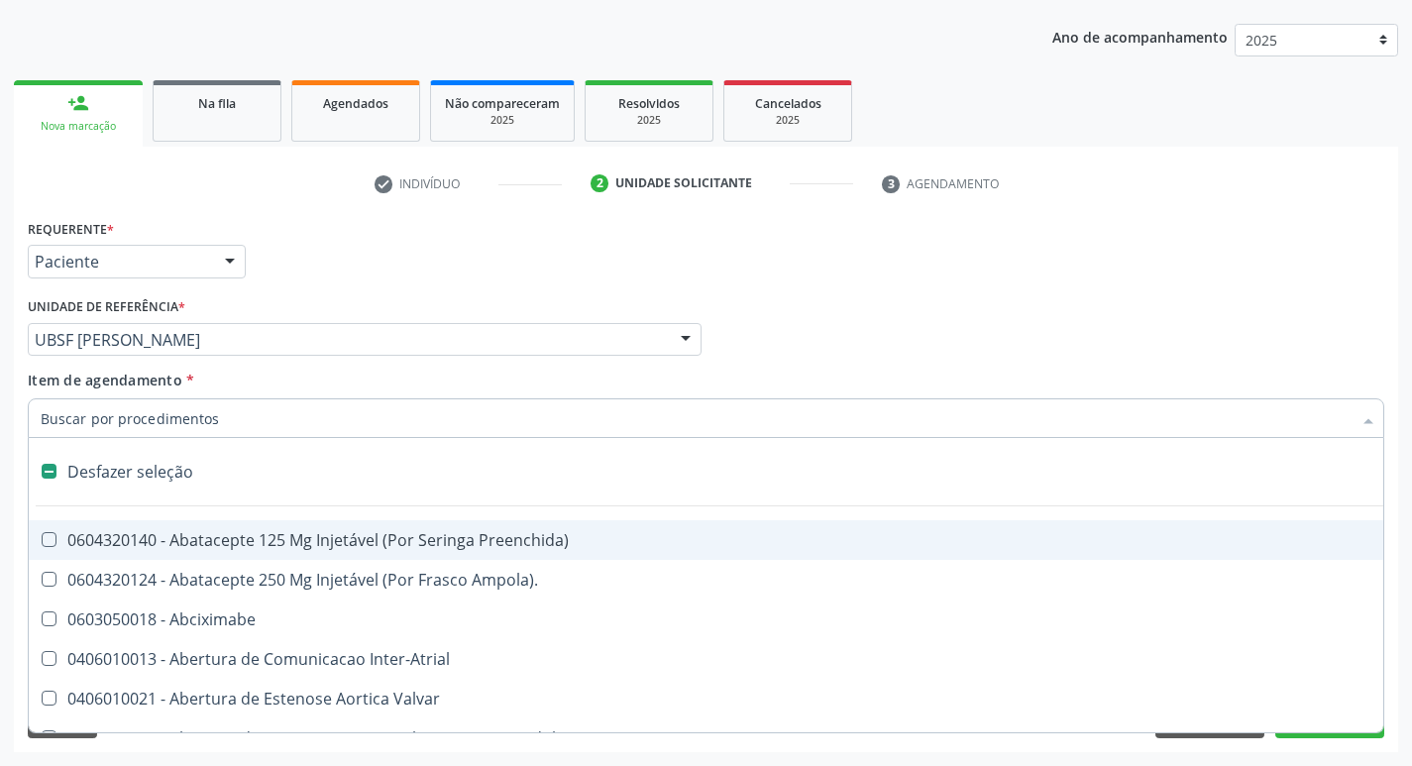
type input "G"
checkbox Comprimido\) "true"
checkbox Sanitária "true"
checkbox Criança "true"
checkbox Capsula\) "true"
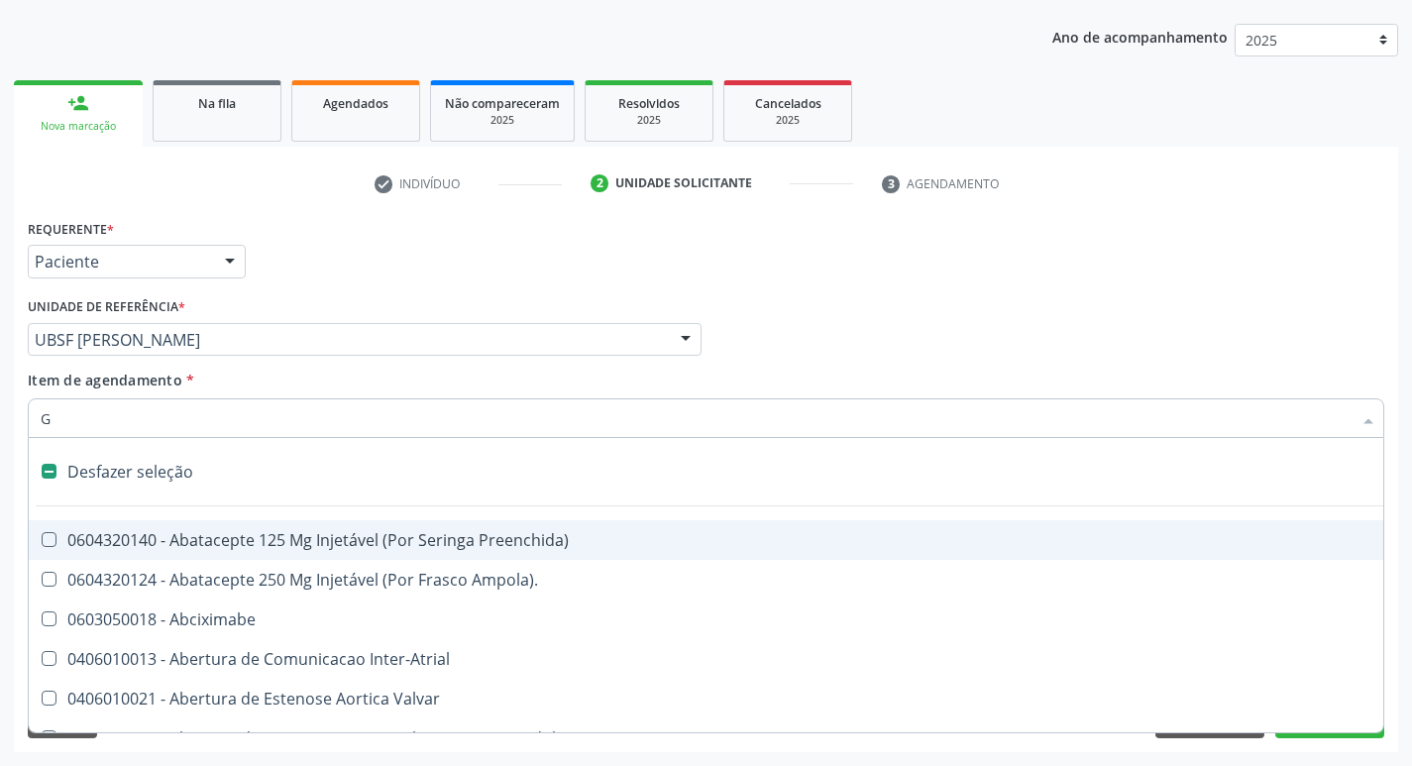
checkbox Osso "true"
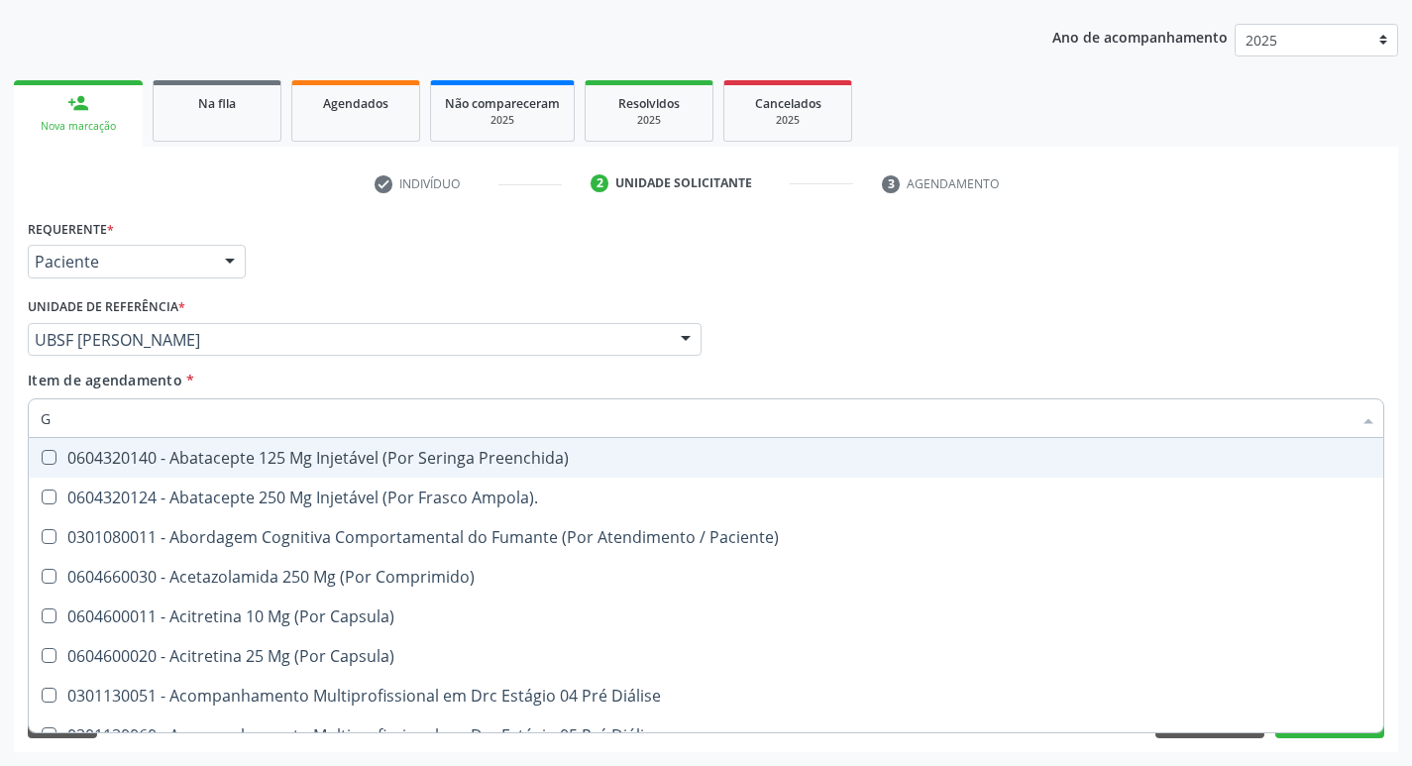
type input "GLICOSE"
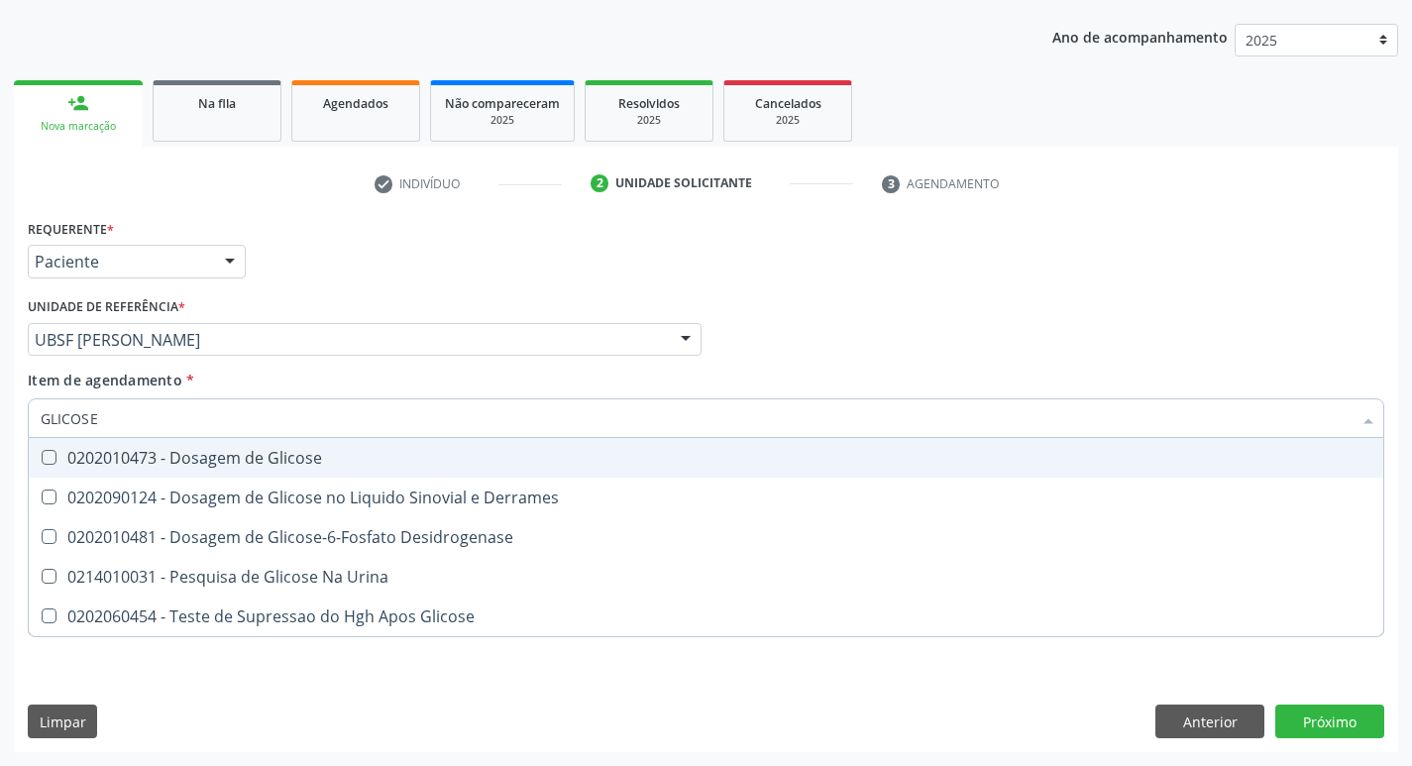
click at [281, 470] on span "0202010473 - Dosagem de Glicose" at bounding box center [706, 458] width 1355 height 40
checkbox Glicose "true"
type input "GLICOS"
checkbox Glicose "false"
checkbox Derrames "true"
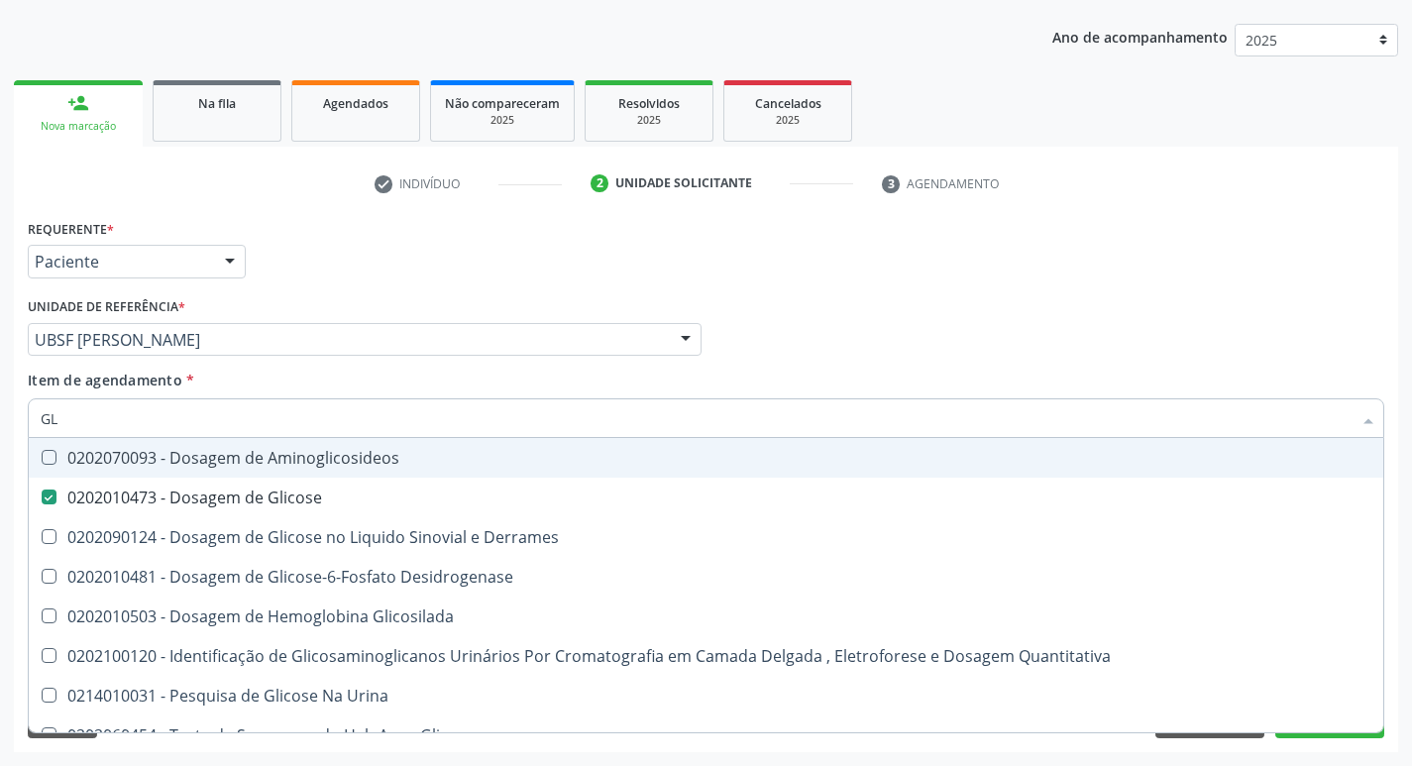
type input "G"
checkbox Glicose "false"
checkbox Derrames "false"
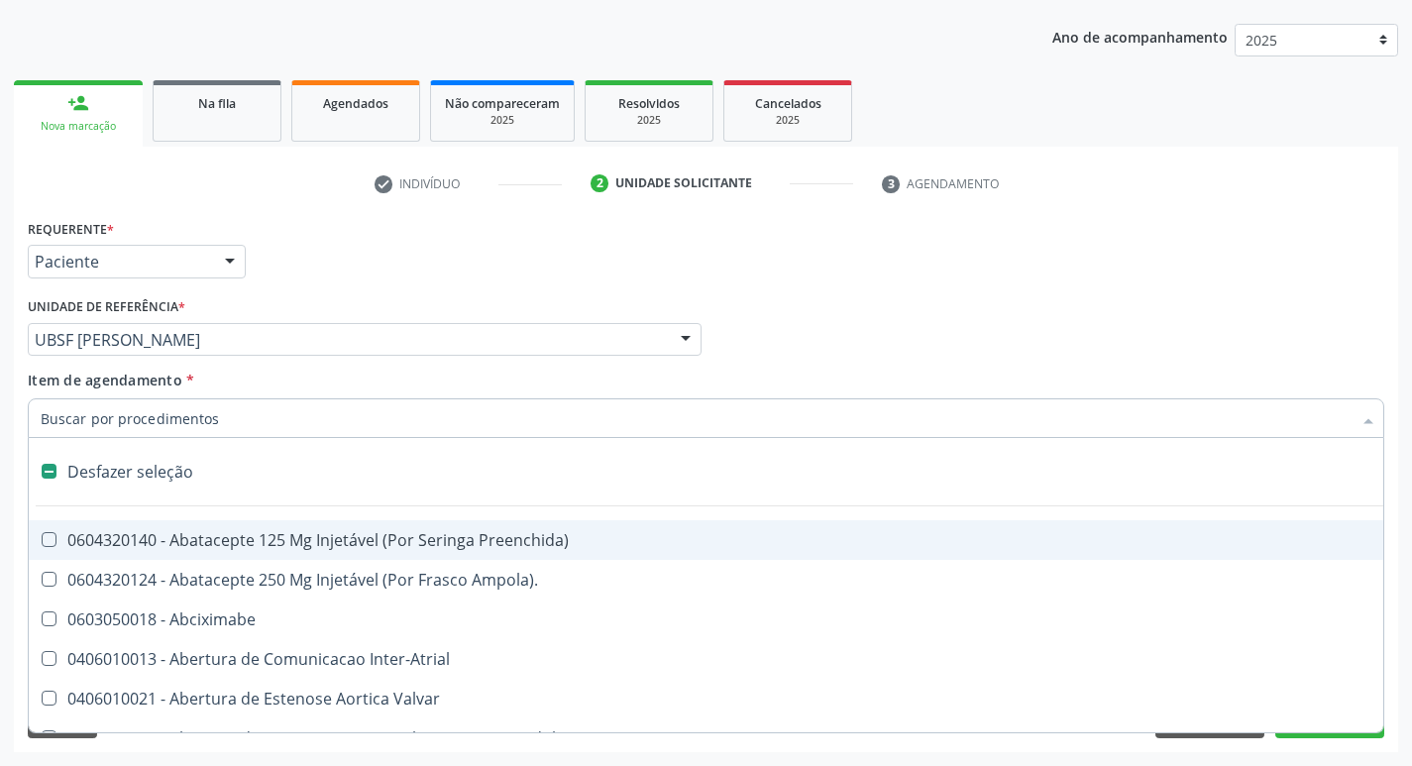
type input "P"
checkbox Supra-Aortica "true"
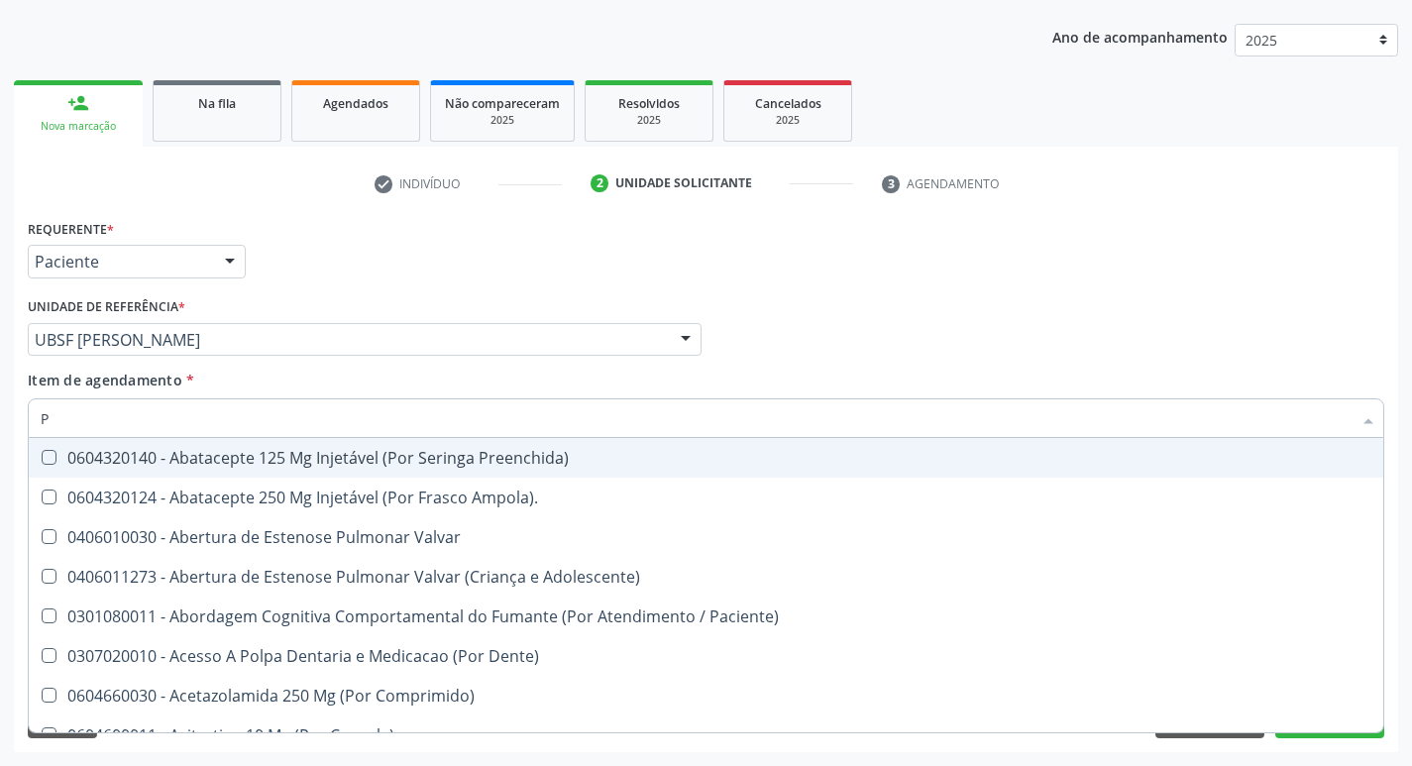
type input "PO"
checkbox Preenchida\) "true"
checkbox Potassio "false"
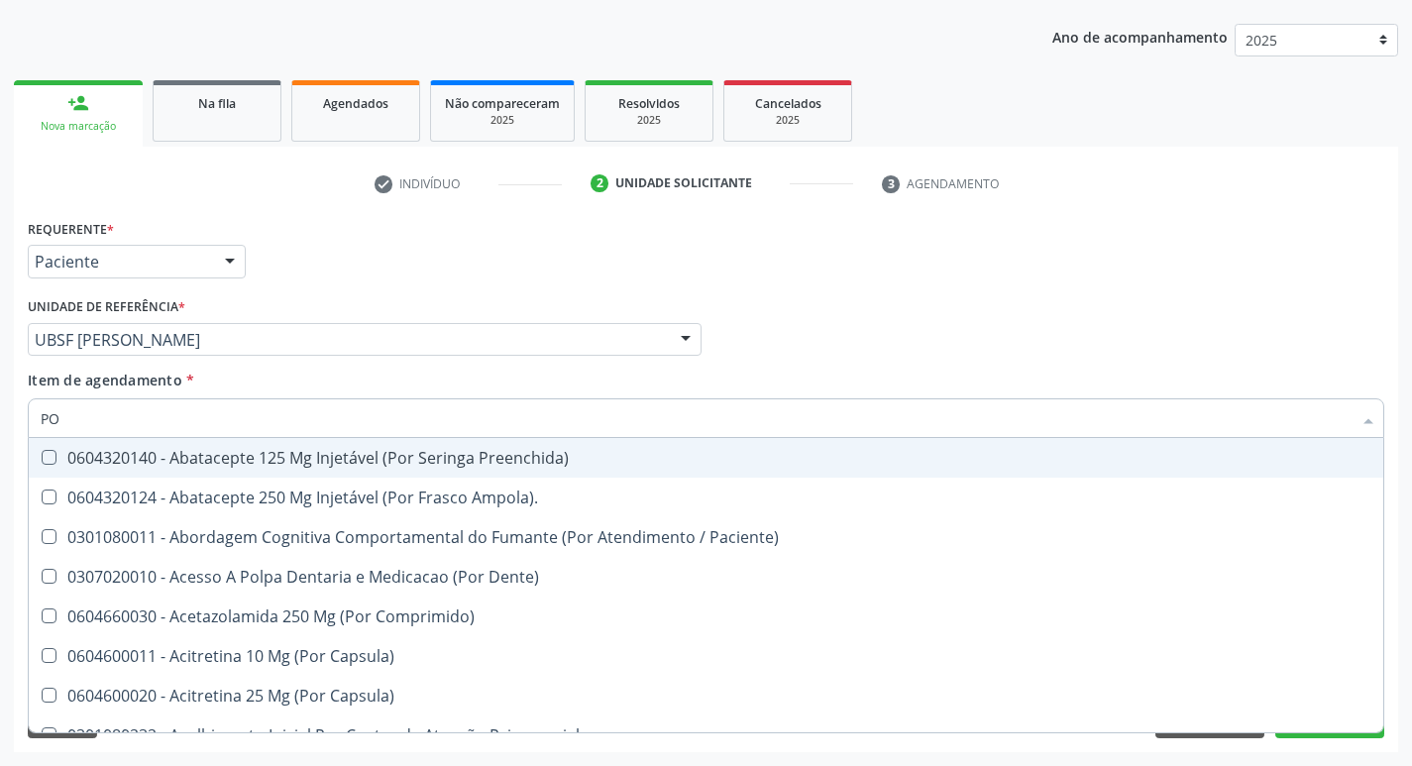
type input "POT"
checkbox Dente\) "true"
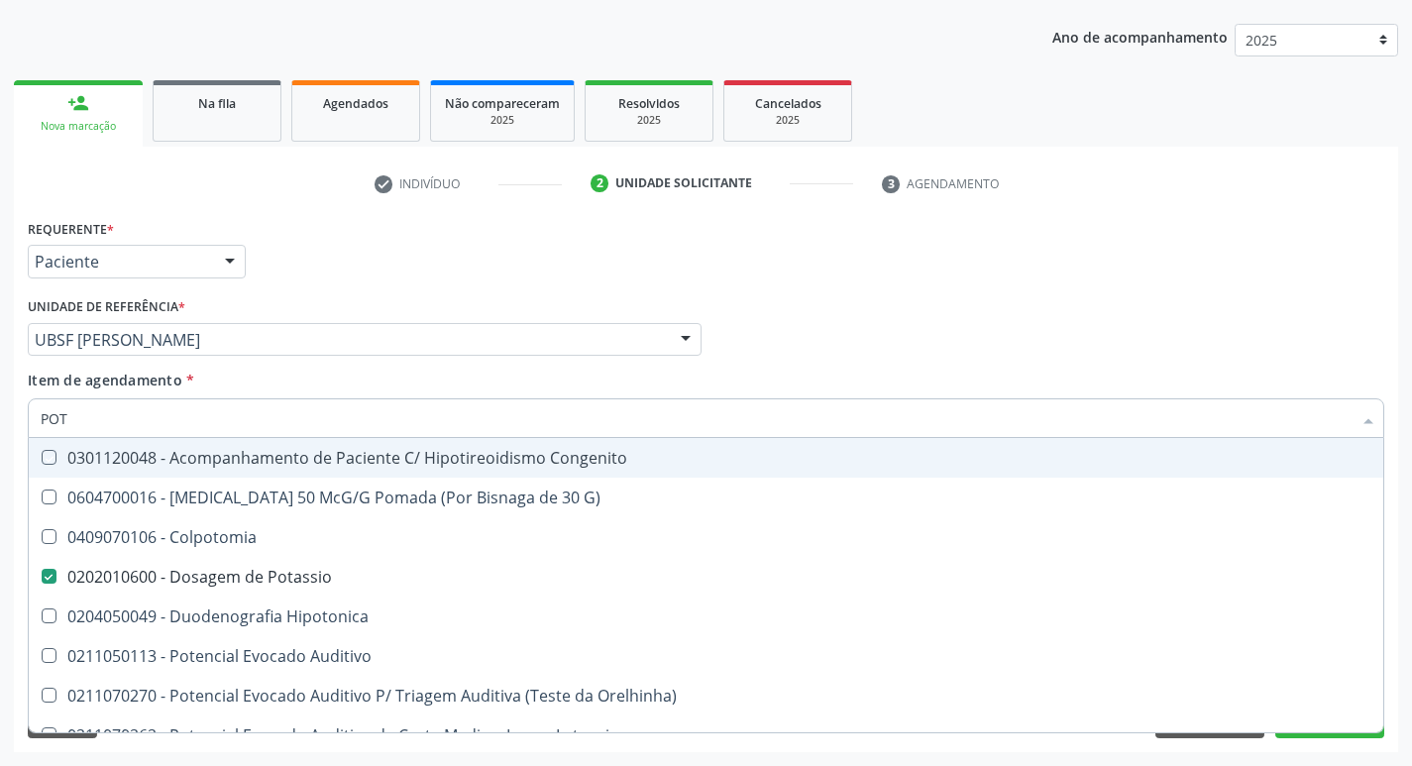
type input "POTA"
checkbox Congenito "true"
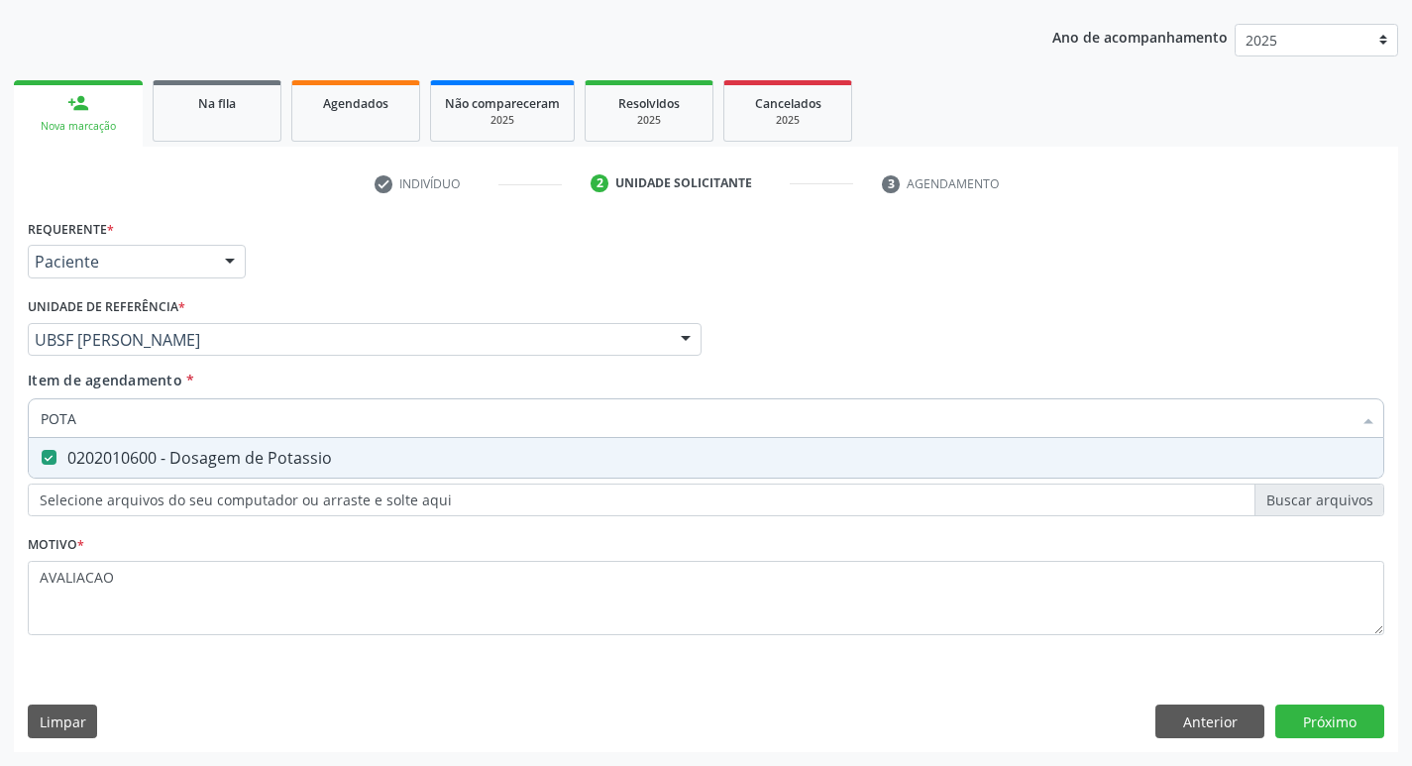
type input "POT"
checkbox Potassio "false"
type input "P"
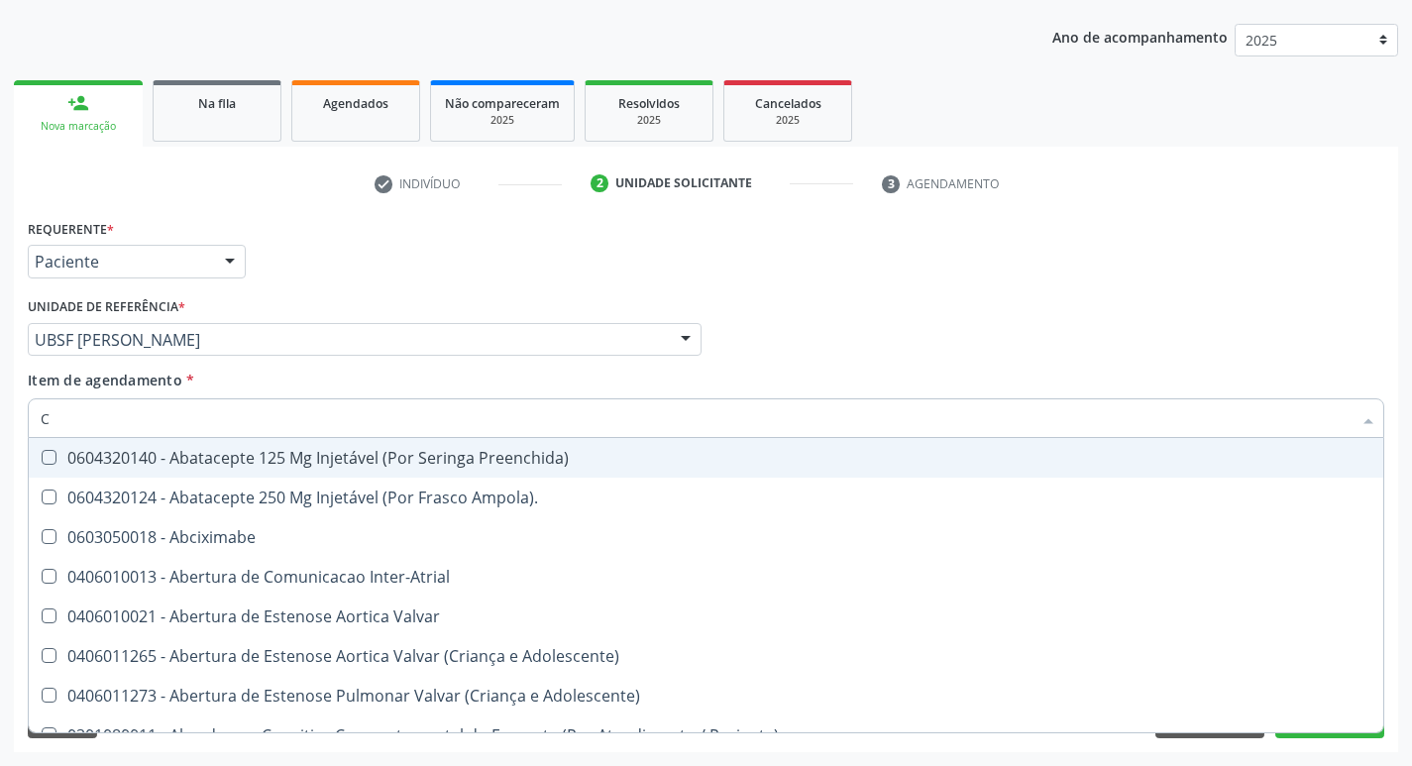
type input "CO"
checkbox Comprimido\) "true"
checkbox G\) "true"
checkbox Comprimido\) "true"
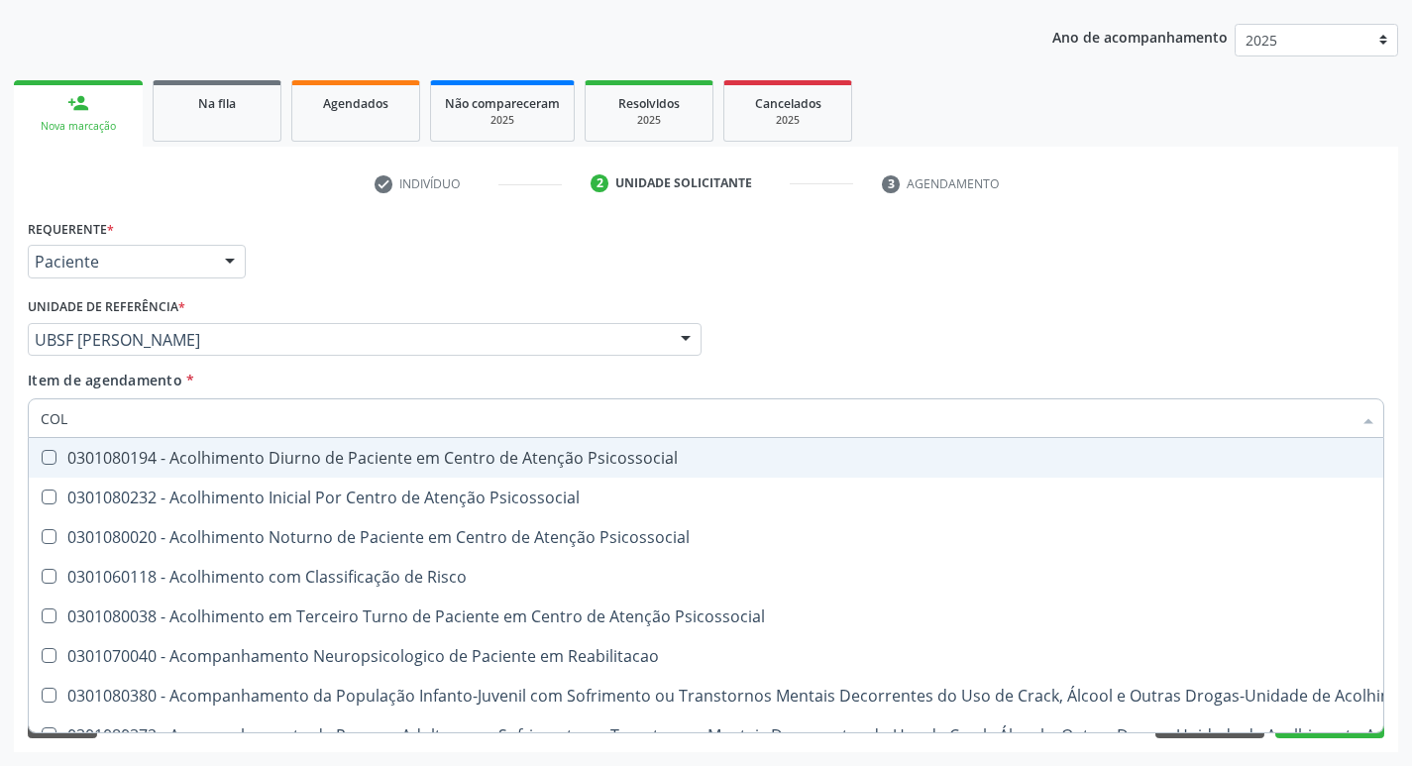
type input "COLE"
checkbox Mama "true"
checkbox Utero "true"
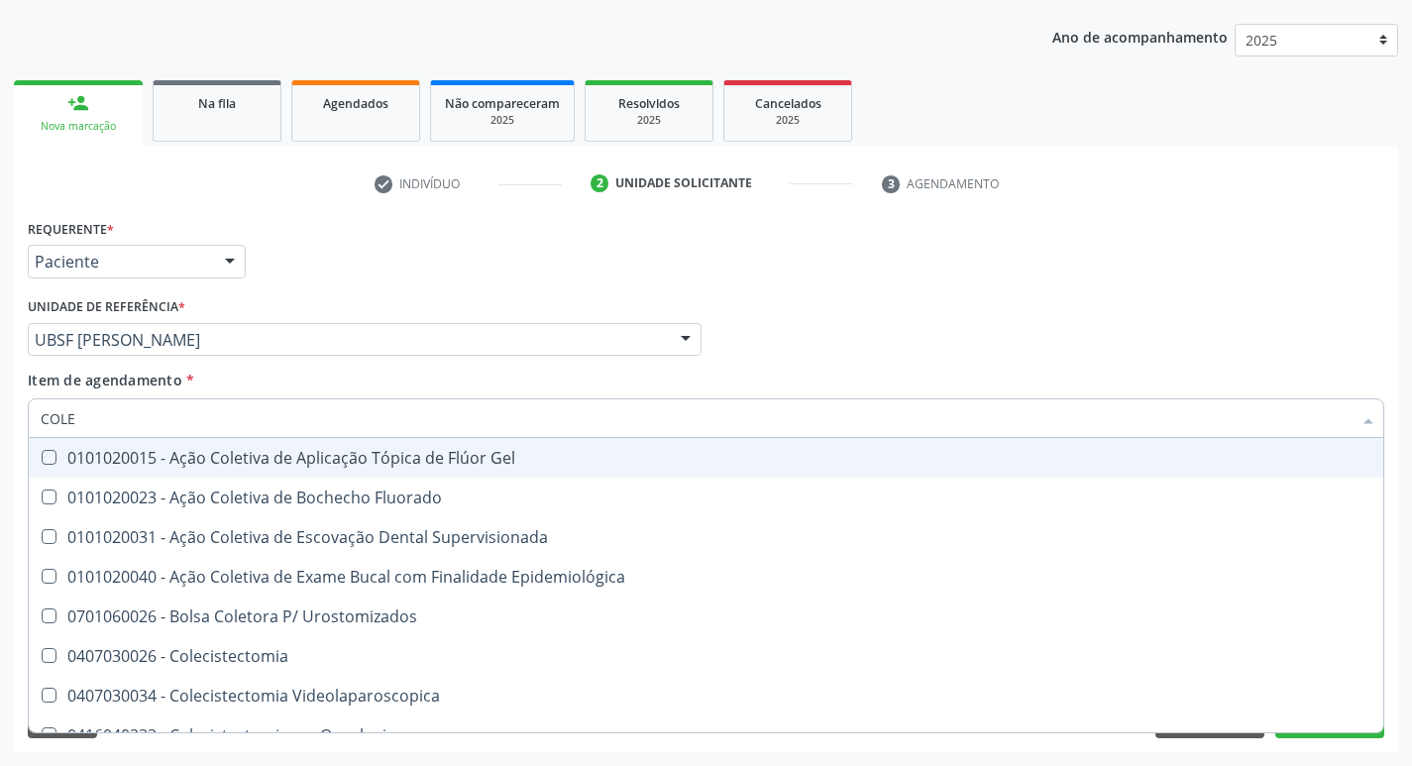
type input "COLES"
checkbox Gel "true"
checkbox Fluorado "true"
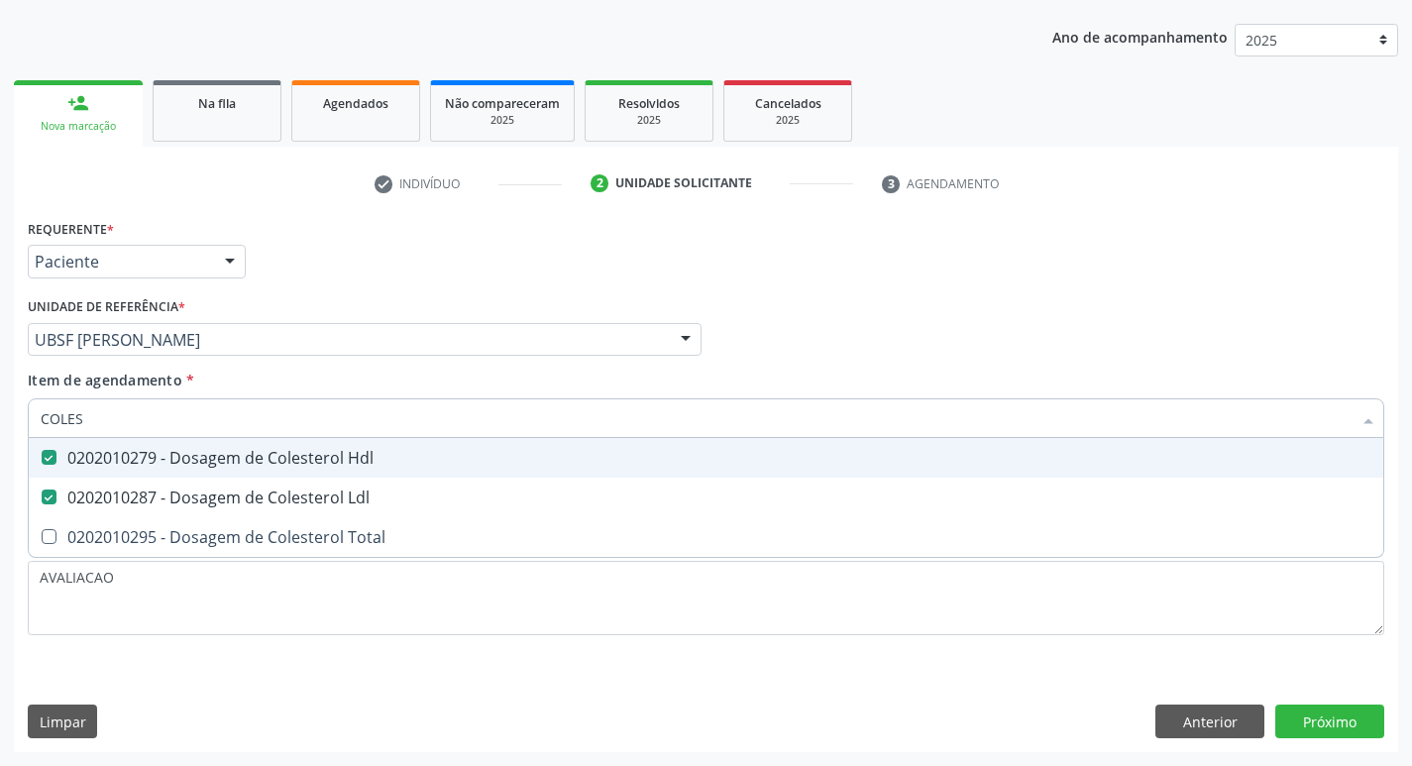
type input "COLE"
checkbox Hdl "false"
checkbox Ldl "false"
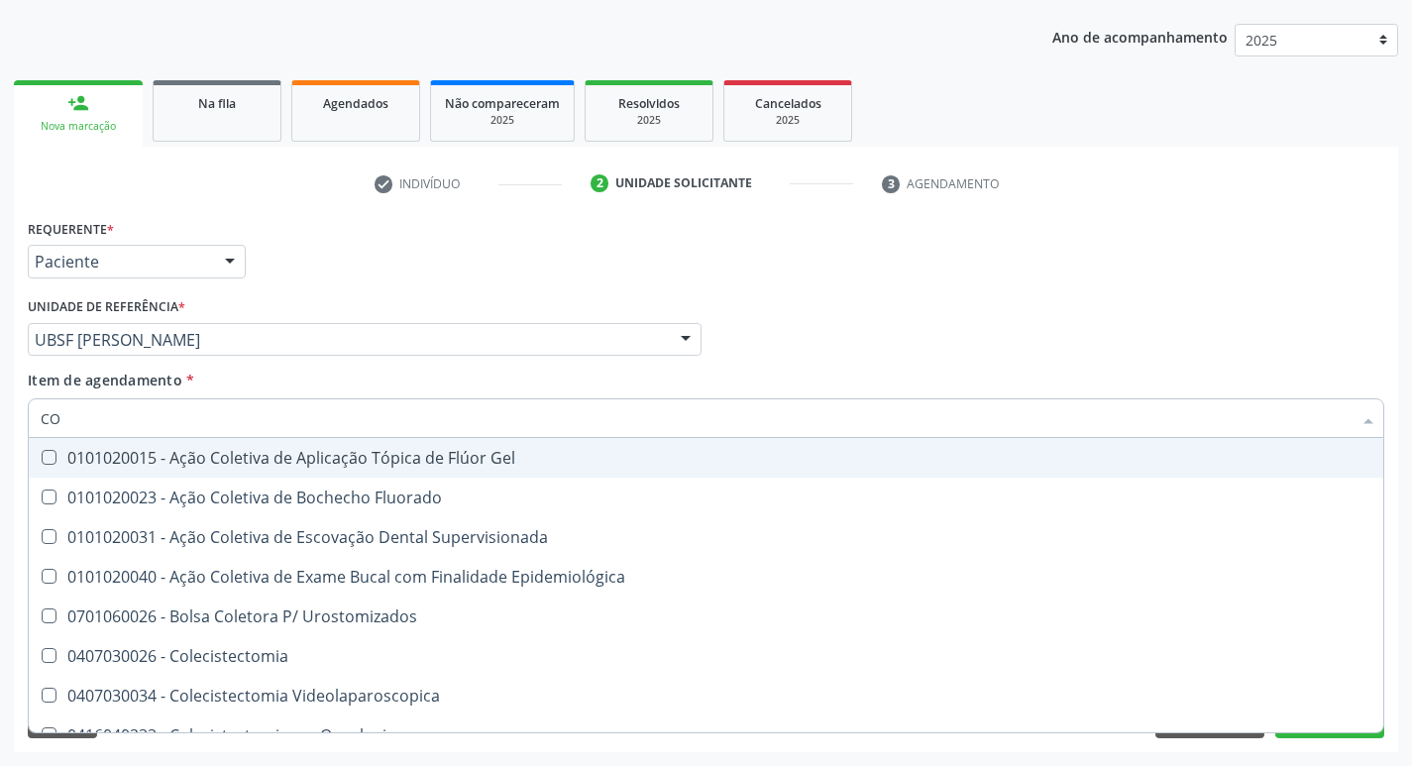
type input "C"
checkbox Hdl "false"
checkbox Ldl "false"
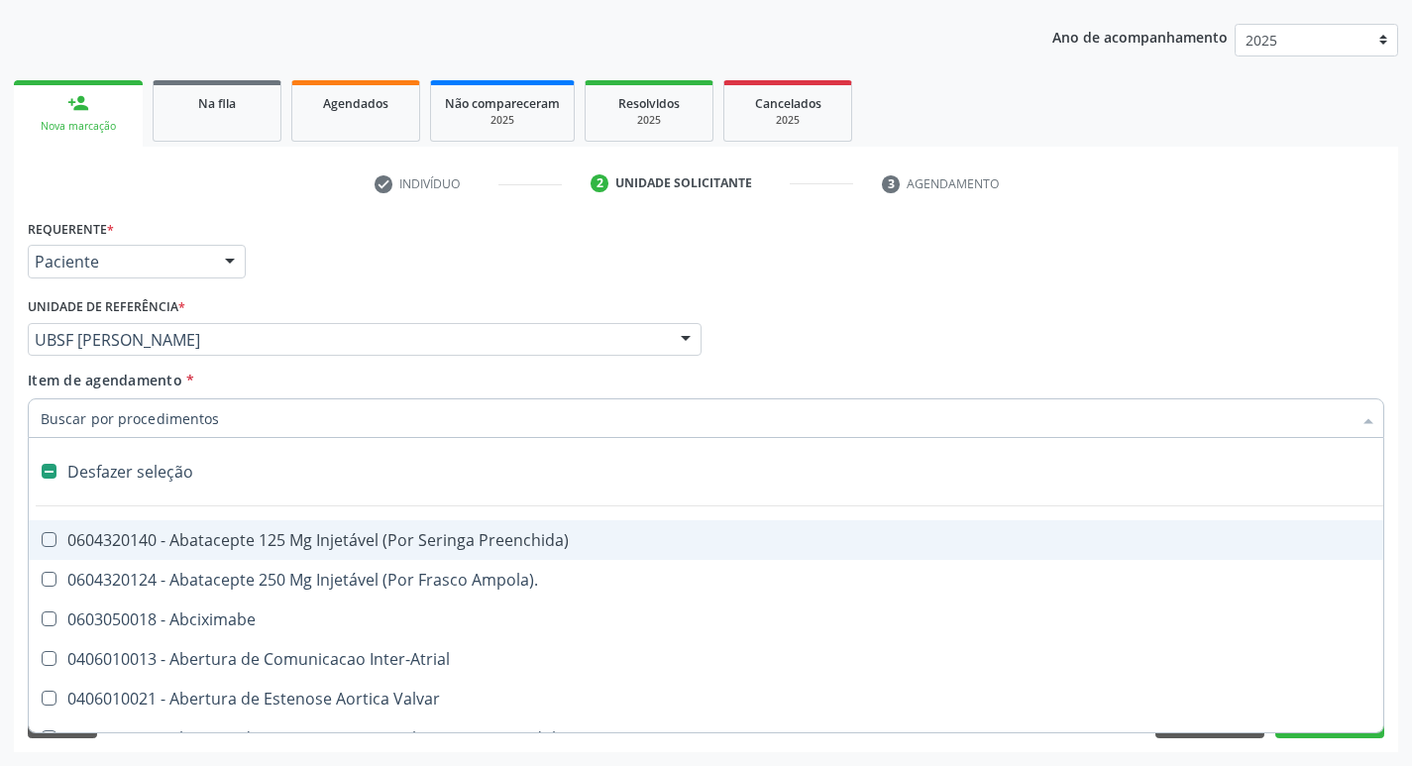
type input "H"
checkbox Lactente\) "true"
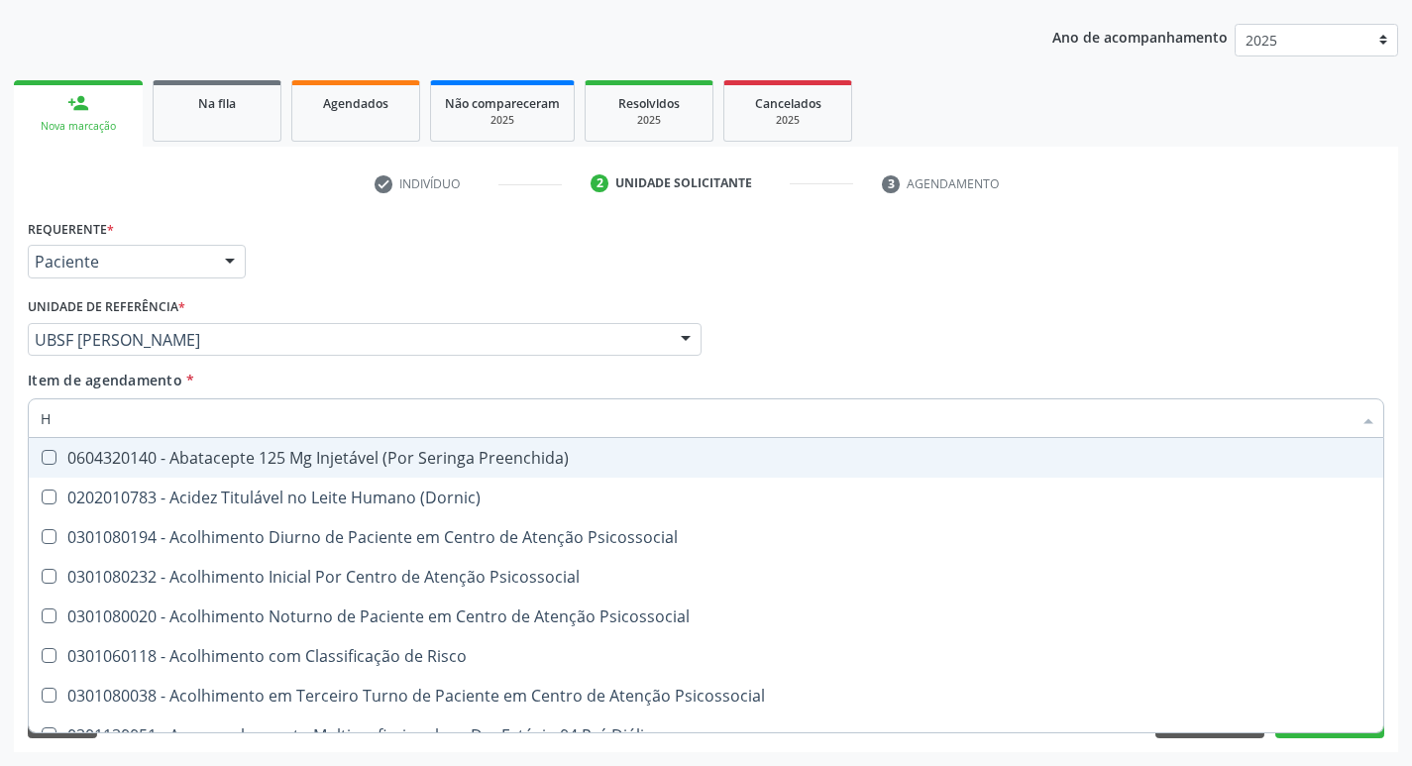
type input "HEMOGLOBINA G"
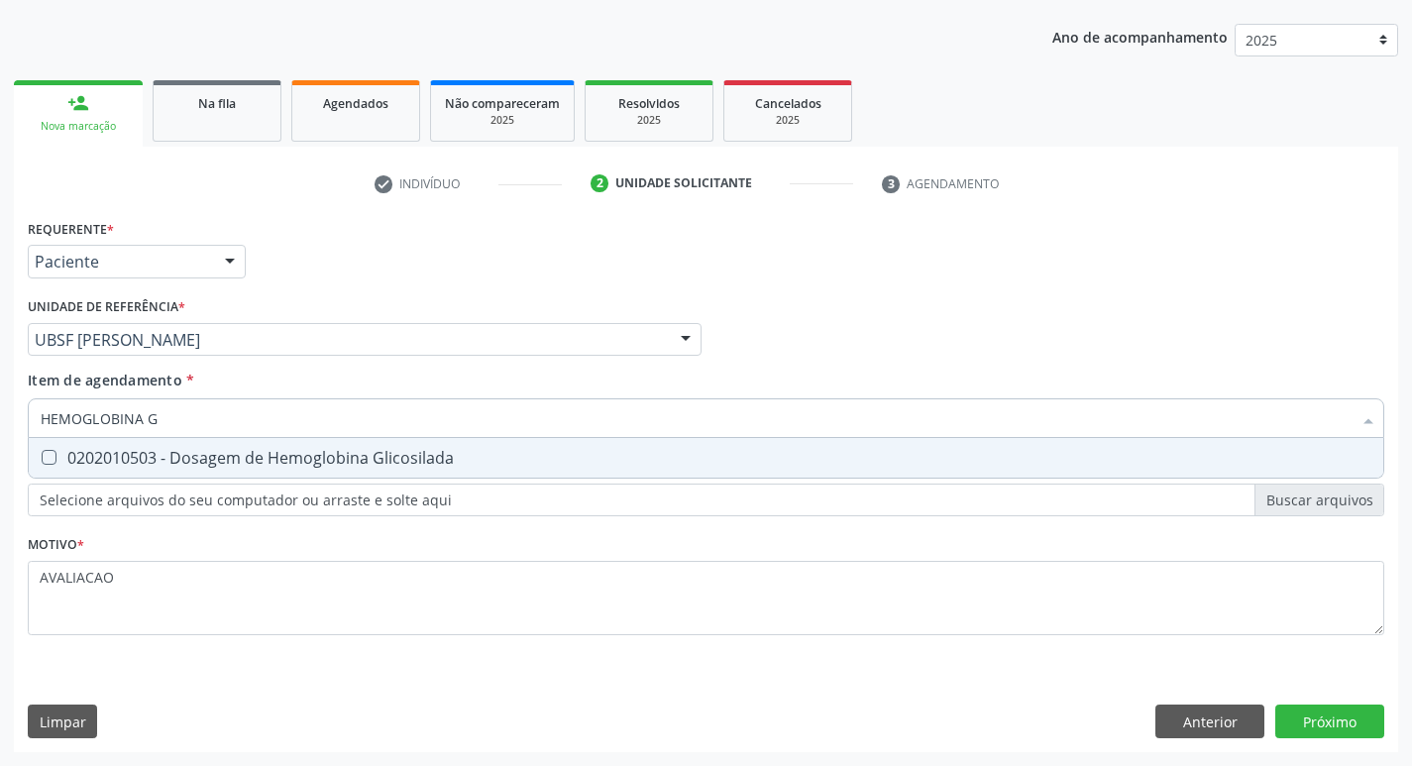
click at [231, 457] on div "0202010503 - Dosagem de Hemoglobina Glicosilada" at bounding box center [706, 458] width 1331 height 16
checkbox Glicosilada "true"
type input "HEMOGLOBINA"
checkbox Glicosilada "false"
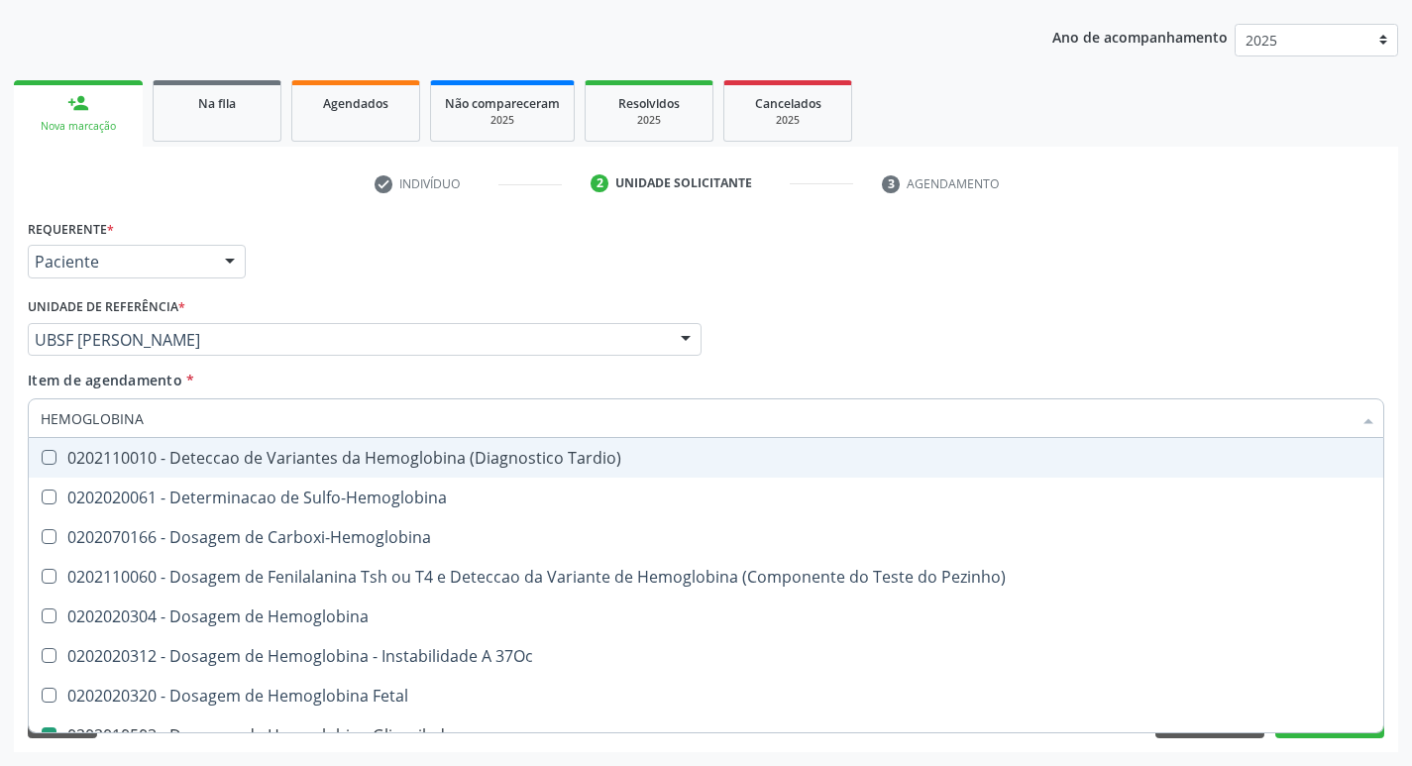
type input "HEMOGLOBIN"
checkbox Glicosilada "false"
checkbox Hemoglobina "true"
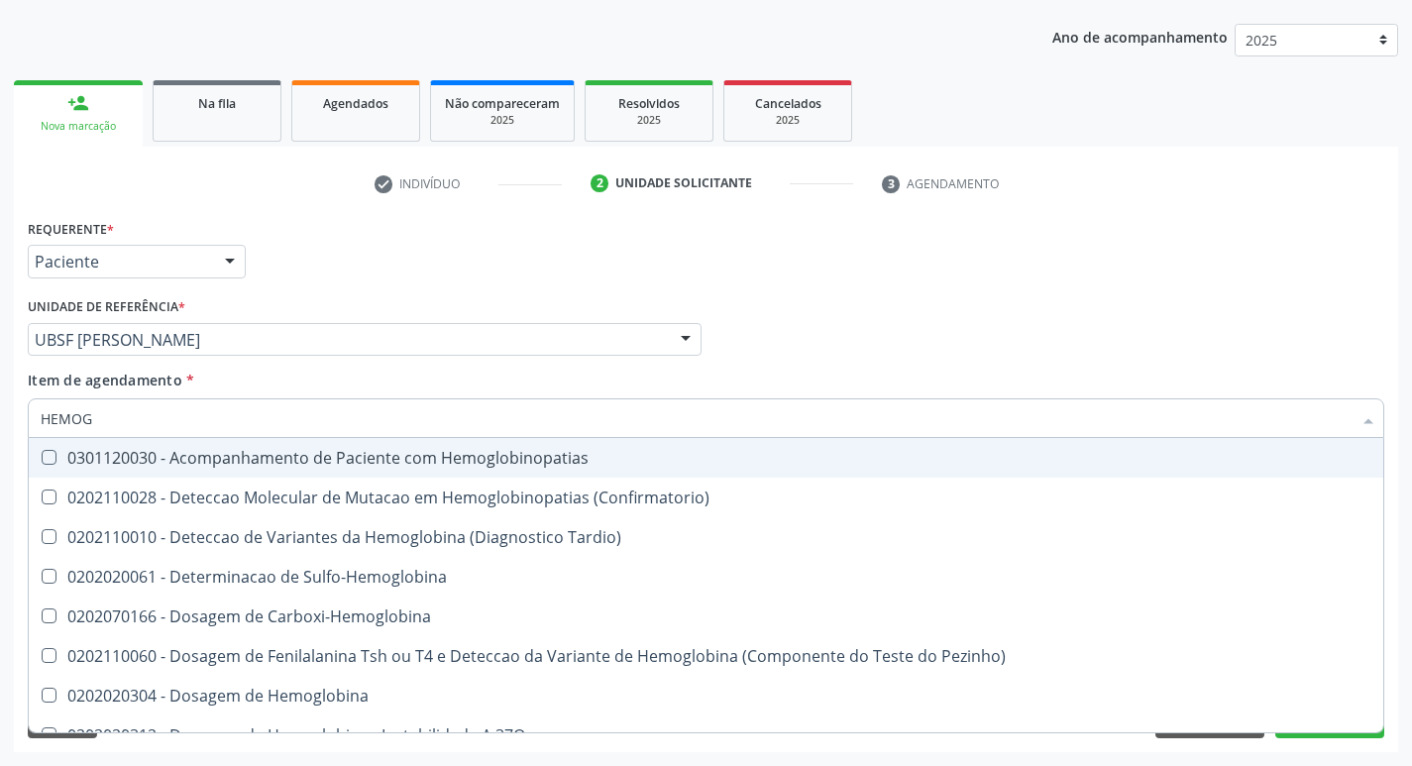
type input "HEMO"
checkbox Glicosilada "false"
type input "H"
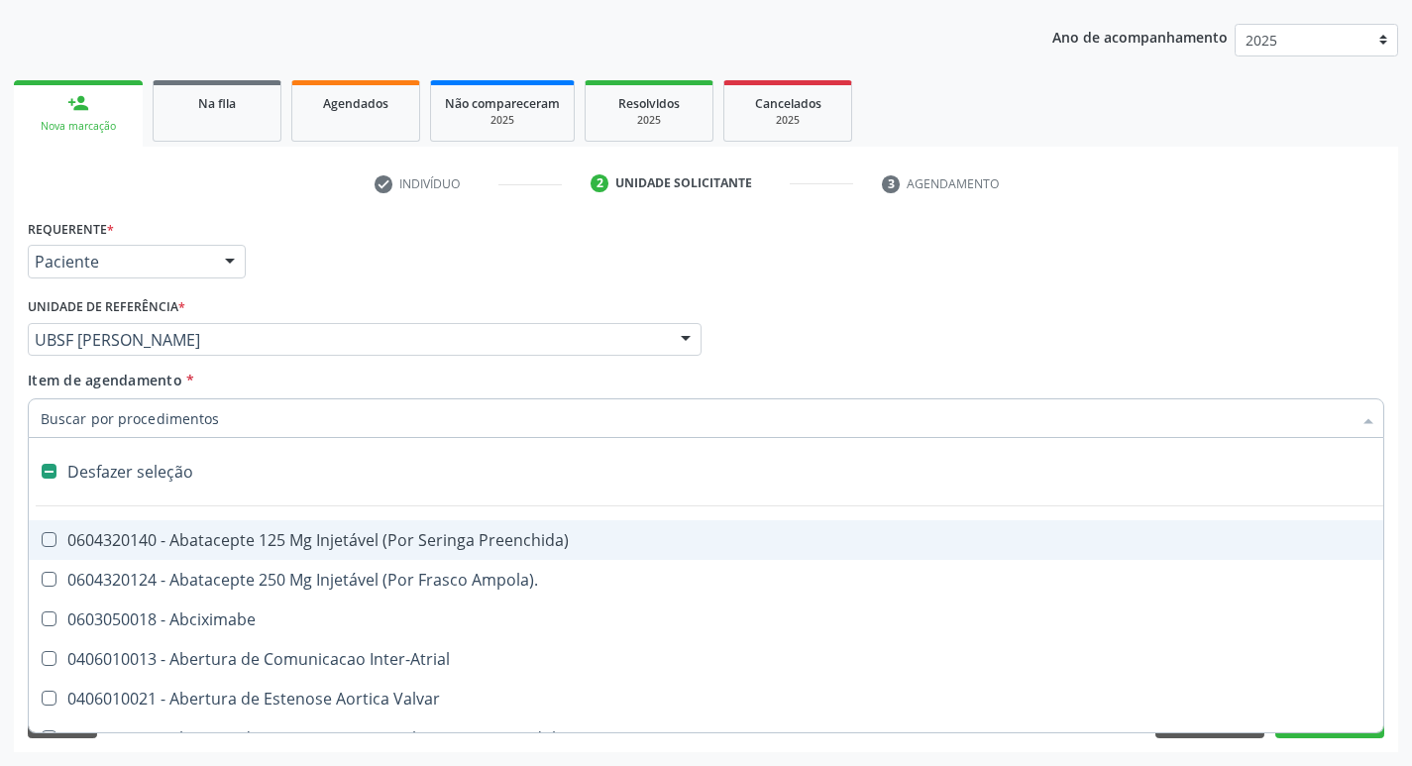
type input "I"
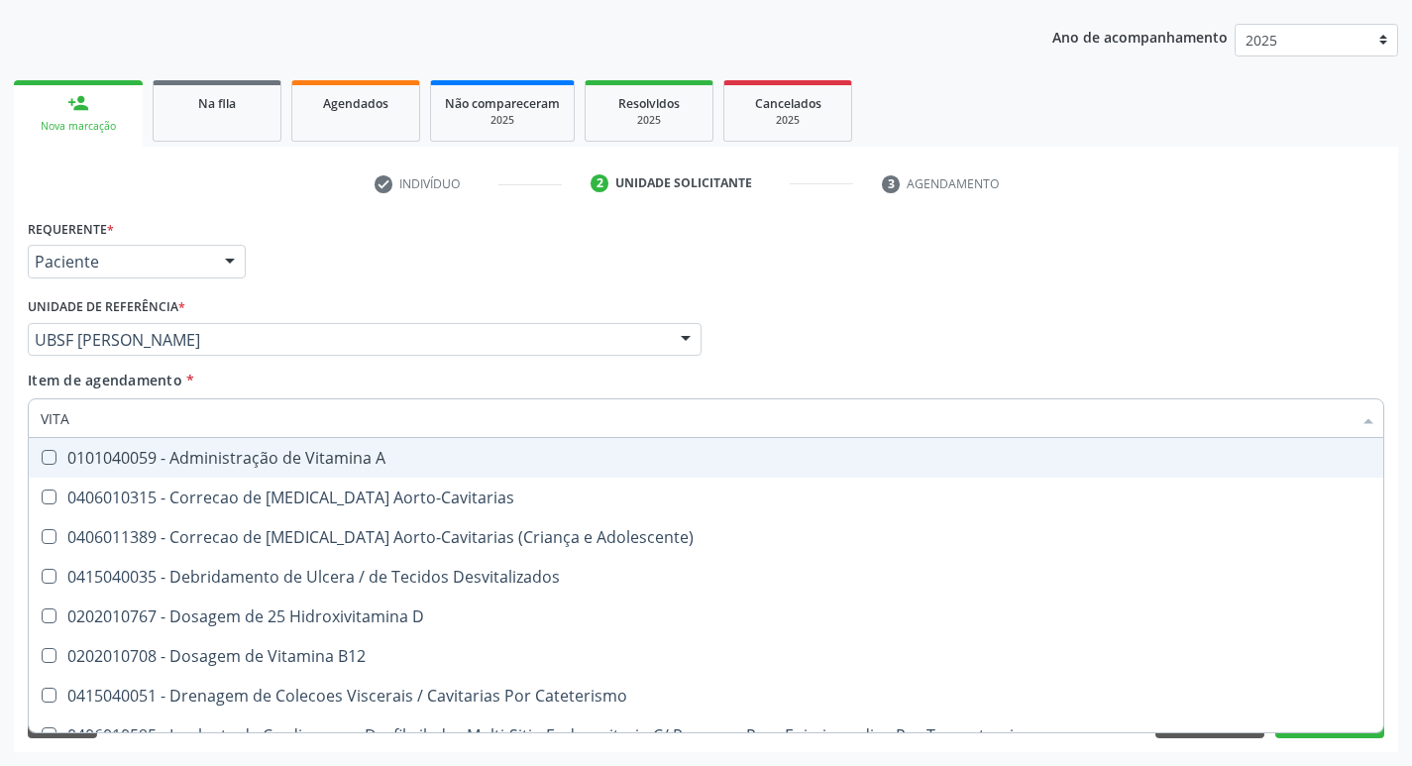
type input "VITAM"
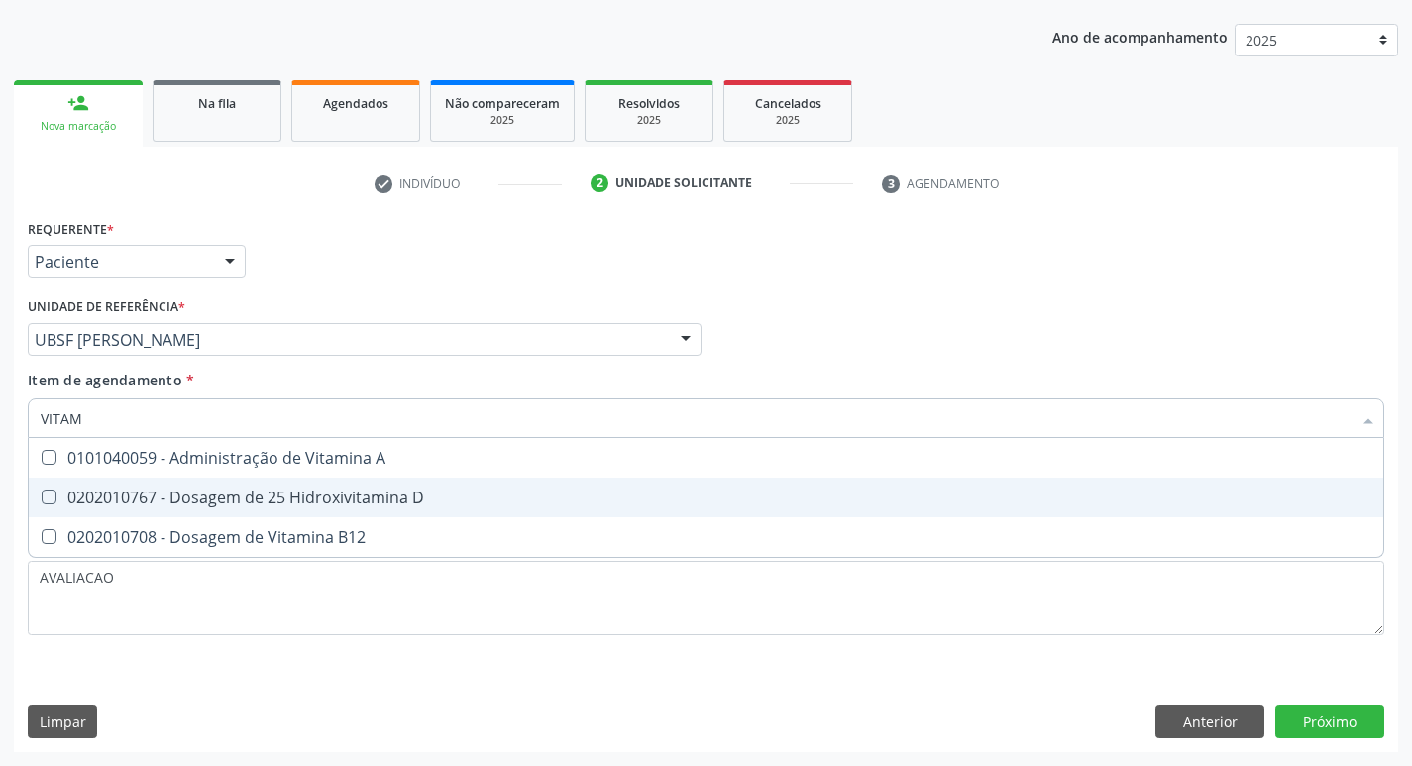
click at [238, 499] on div "0202010767 - Dosagem de 25 Hidroxivitamina D" at bounding box center [706, 498] width 1331 height 16
checkbox D "true"
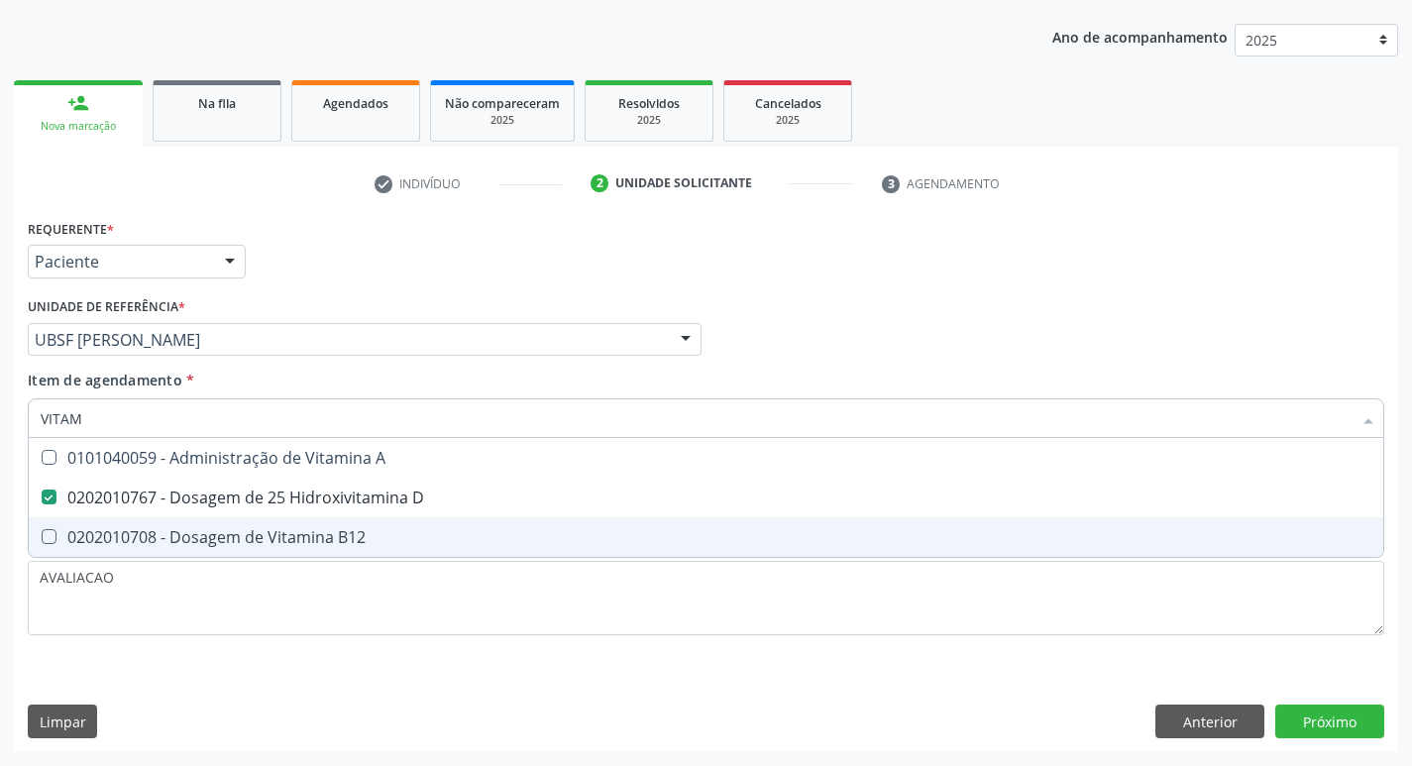
click at [271, 542] on div "0202010708 - Dosagem de Vitamina B12" at bounding box center [706, 537] width 1331 height 16
checkbox B12 "true"
type input "VITA"
checkbox D "false"
checkbox B12 "false"
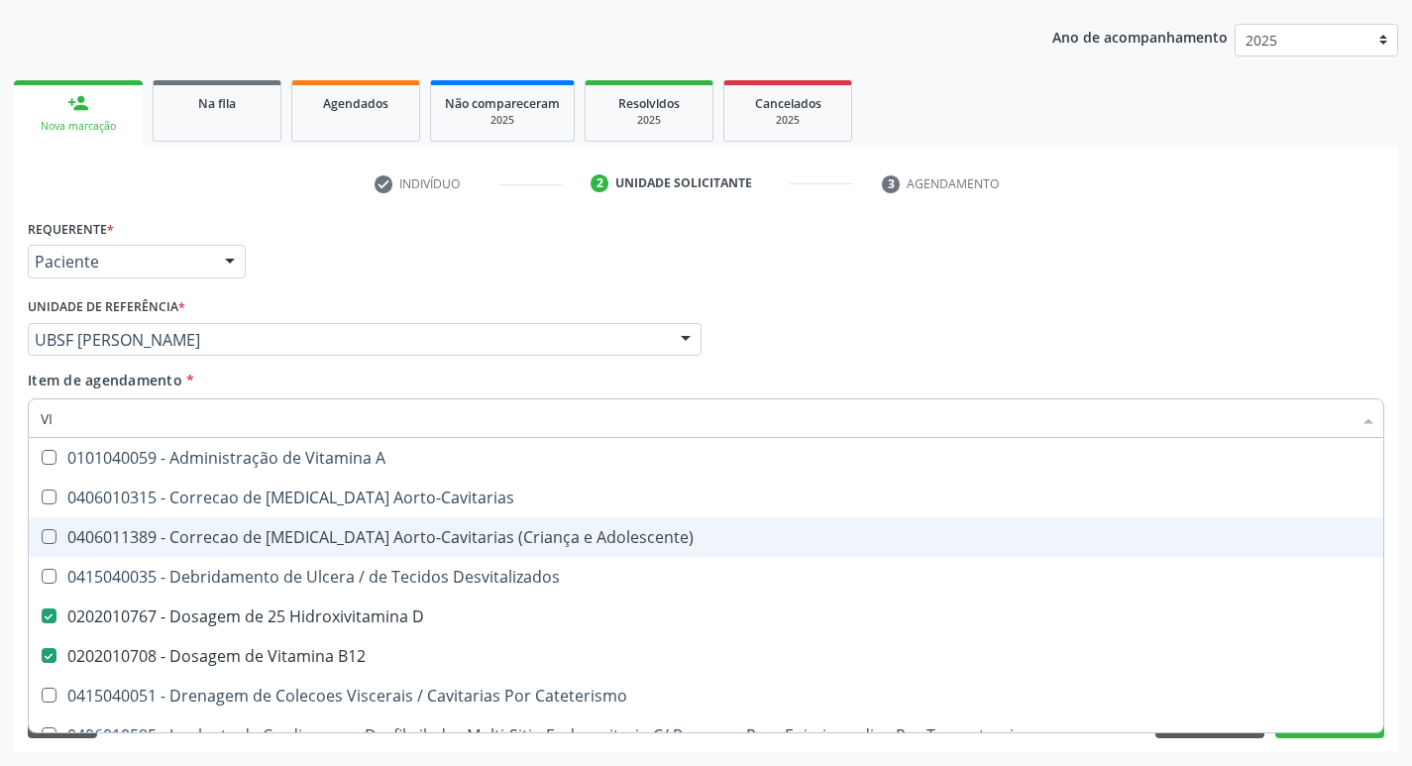
type input "V"
checkbox D "false"
checkbox B12 "false"
checkbox Cateterismo "false"
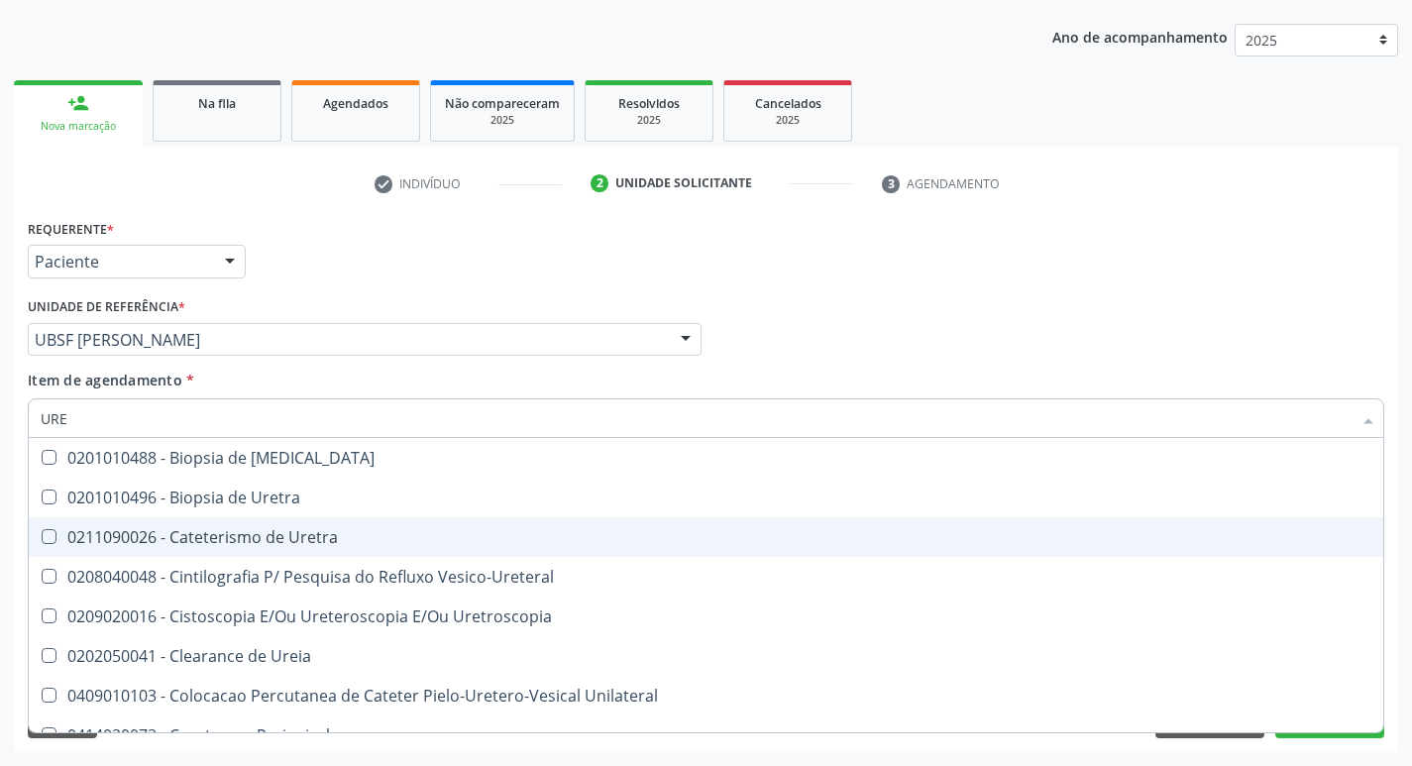
type input "UREI"
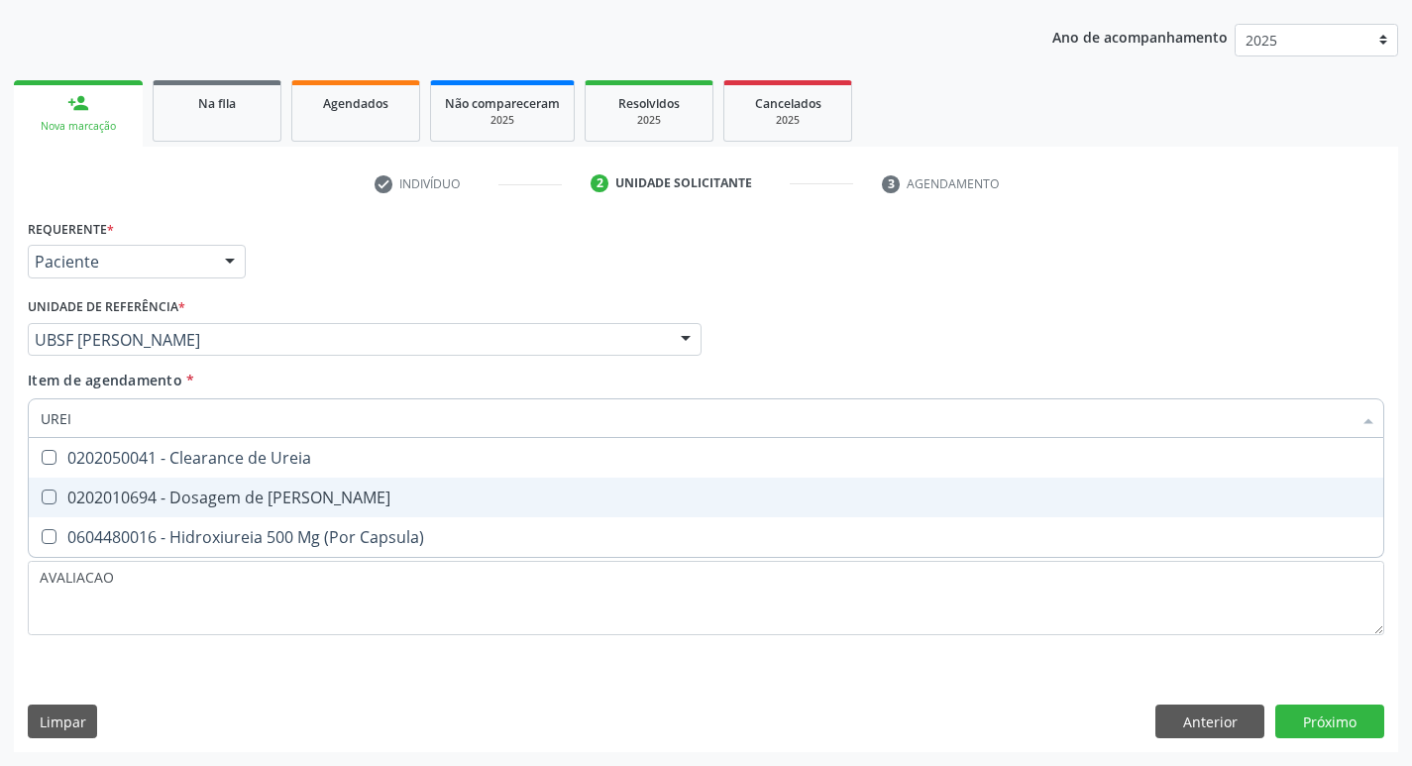
click at [243, 500] on div "0202010694 - Dosagem de [PERSON_NAME]" at bounding box center [706, 498] width 1331 height 16
checkbox Ureia "true"
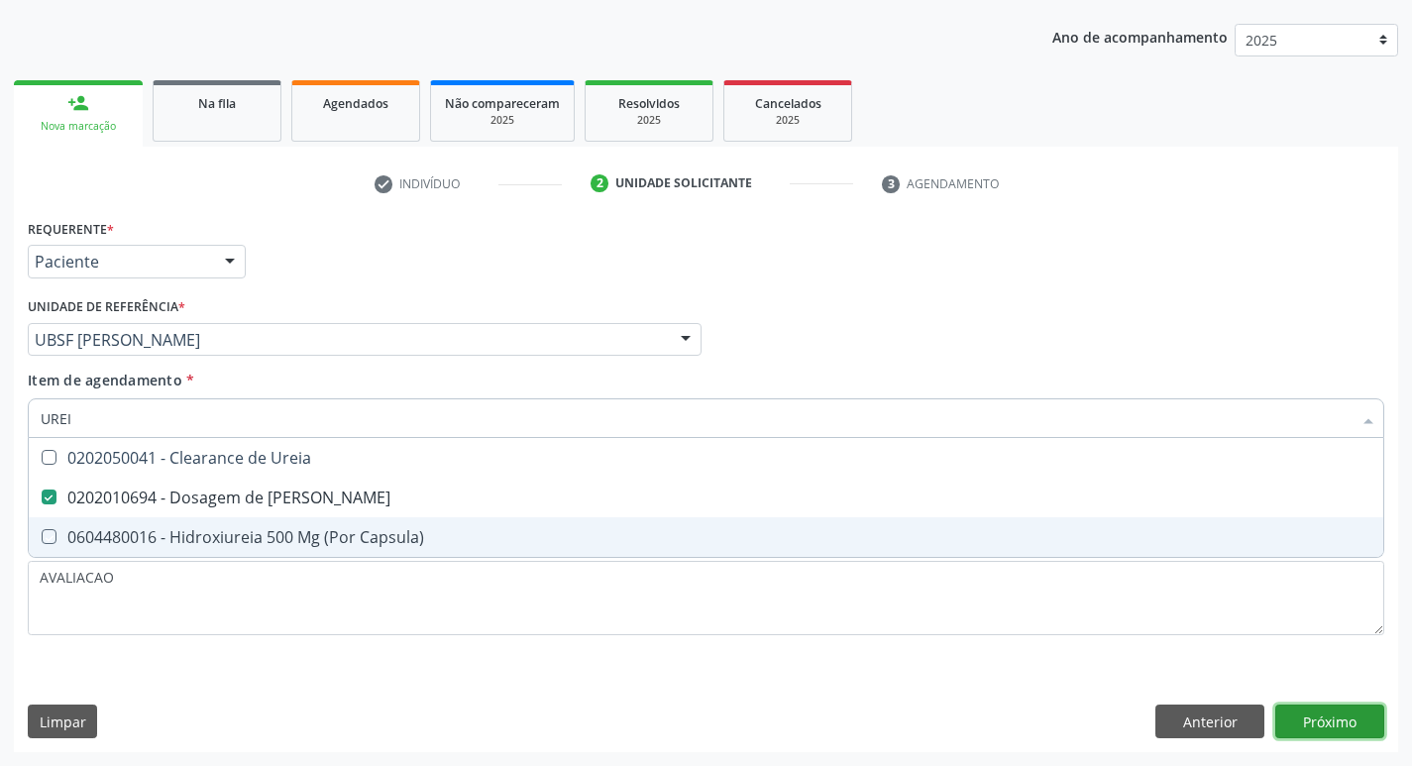
click at [1347, 724] on div "Requerente * Paciente Médico(a) Enfermeiro(a) Paciente Nenhum resultado encontr…" at bounding box center [706, 483] width 1384 height 538
checkbox Capsula\) "true"
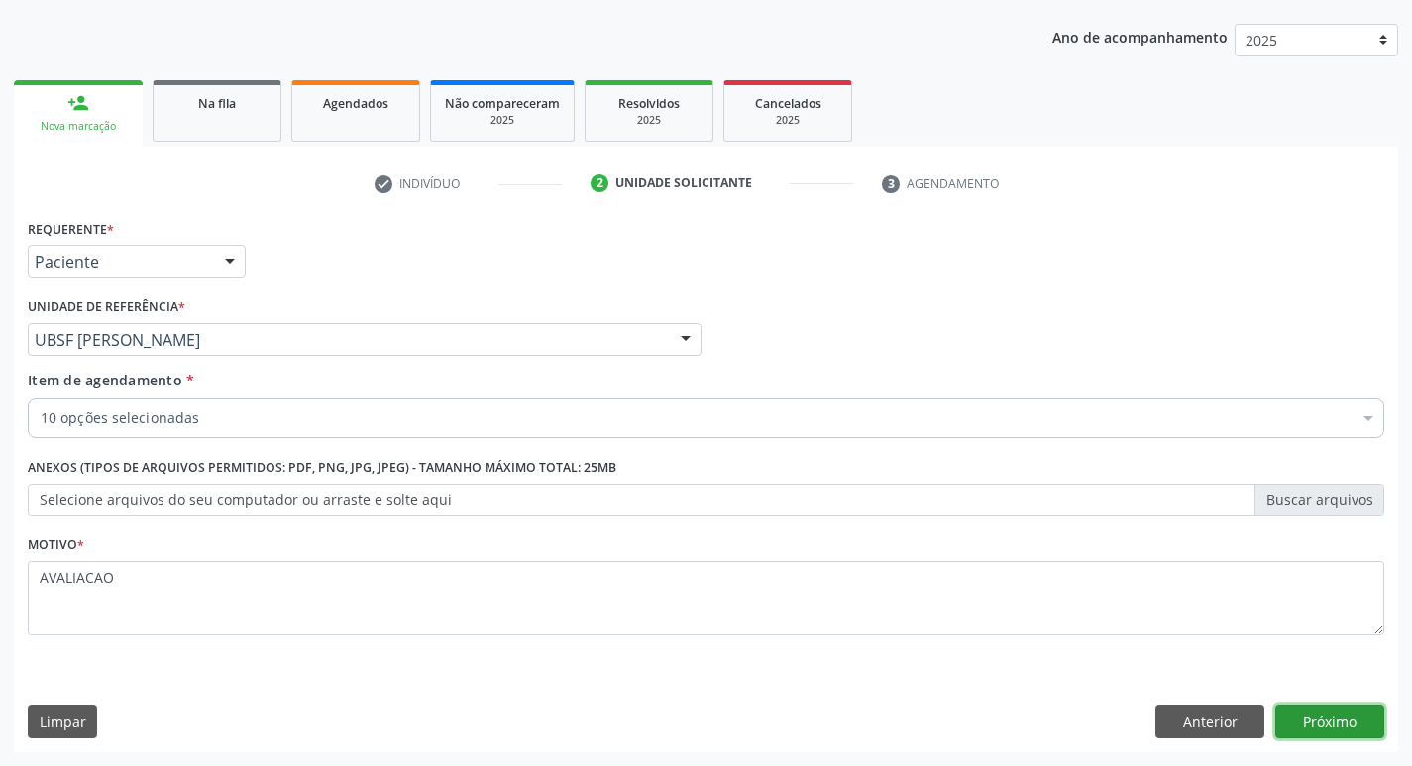
click at [1349, 729] on button "Próximo" at bounding box center [1329, 722] width 109 height 34
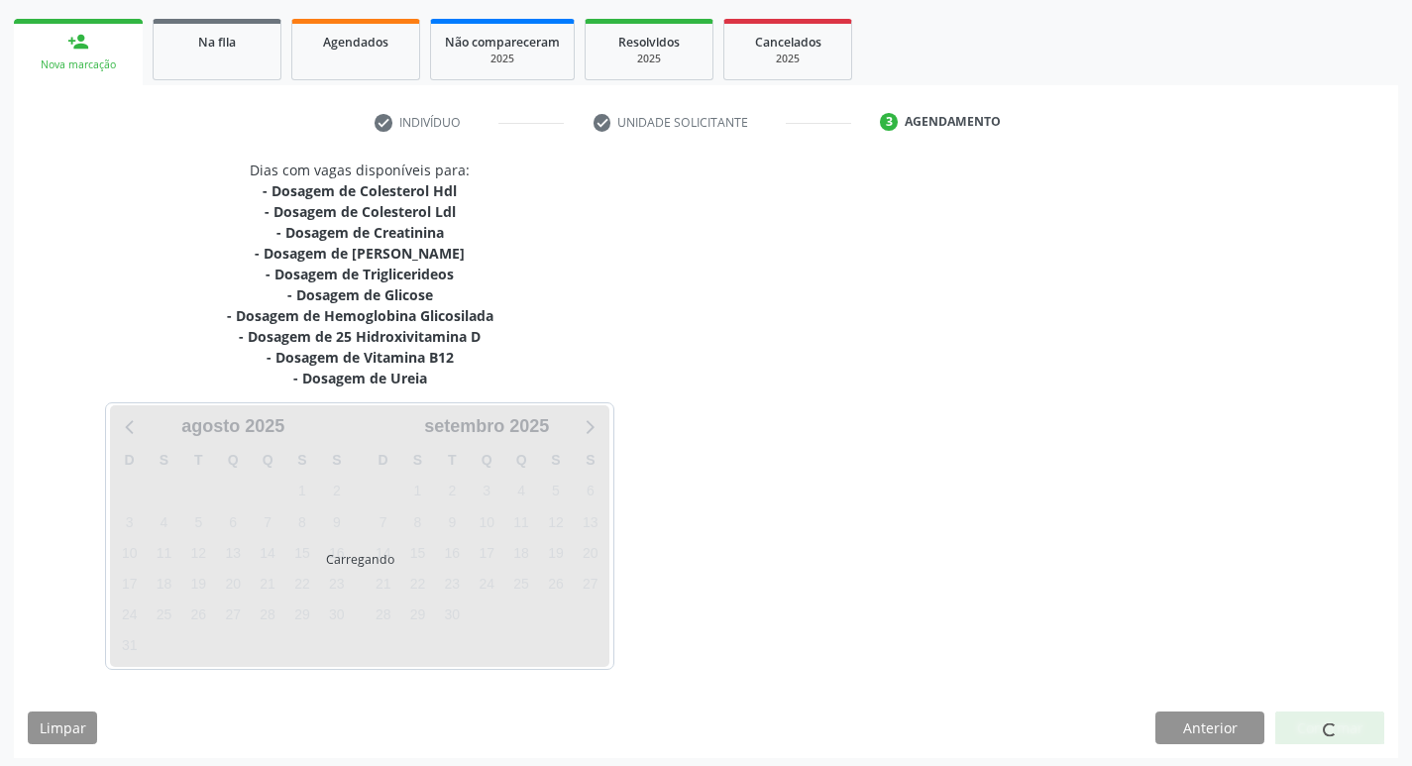
scroll to position [283, 0]
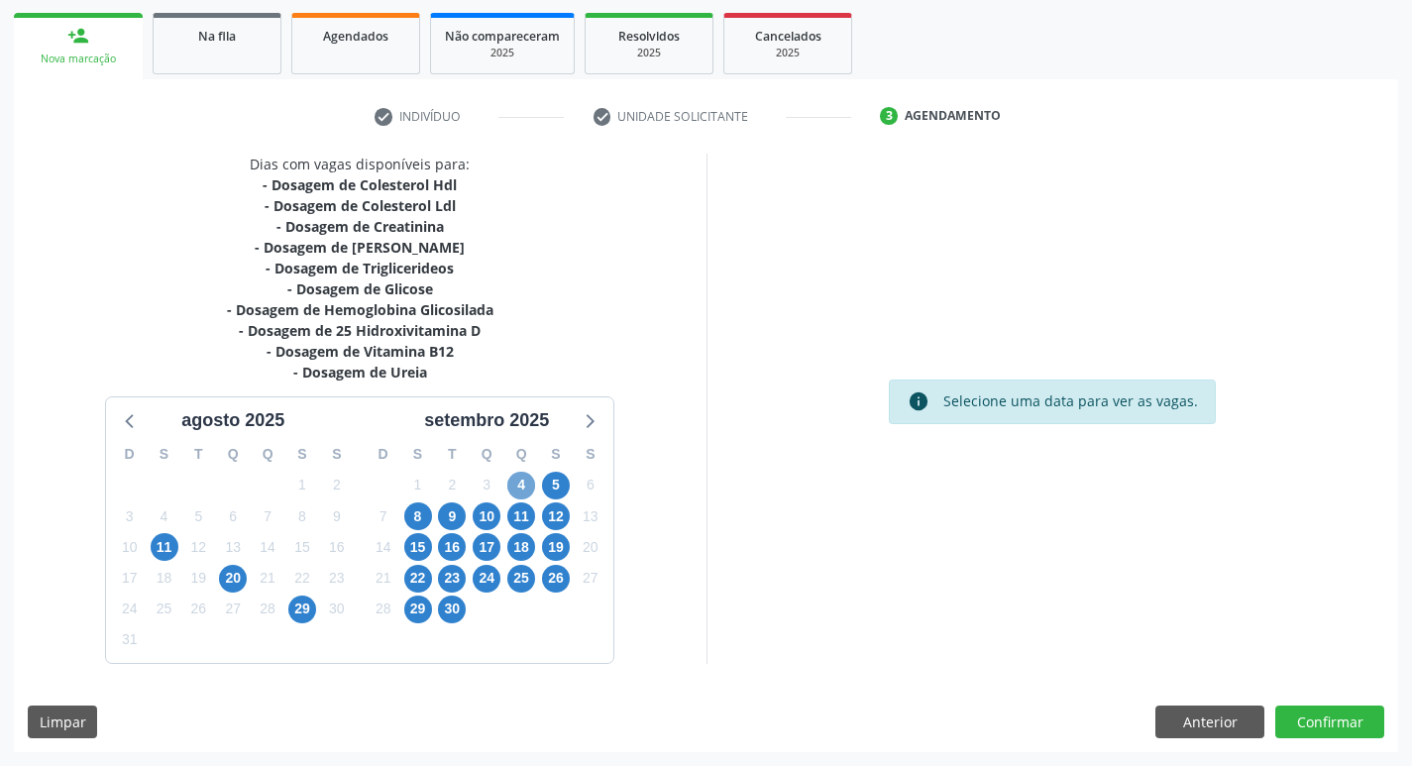
click at [519, 493] on span "4" at bounding box center [521, 486] width 28 height 28
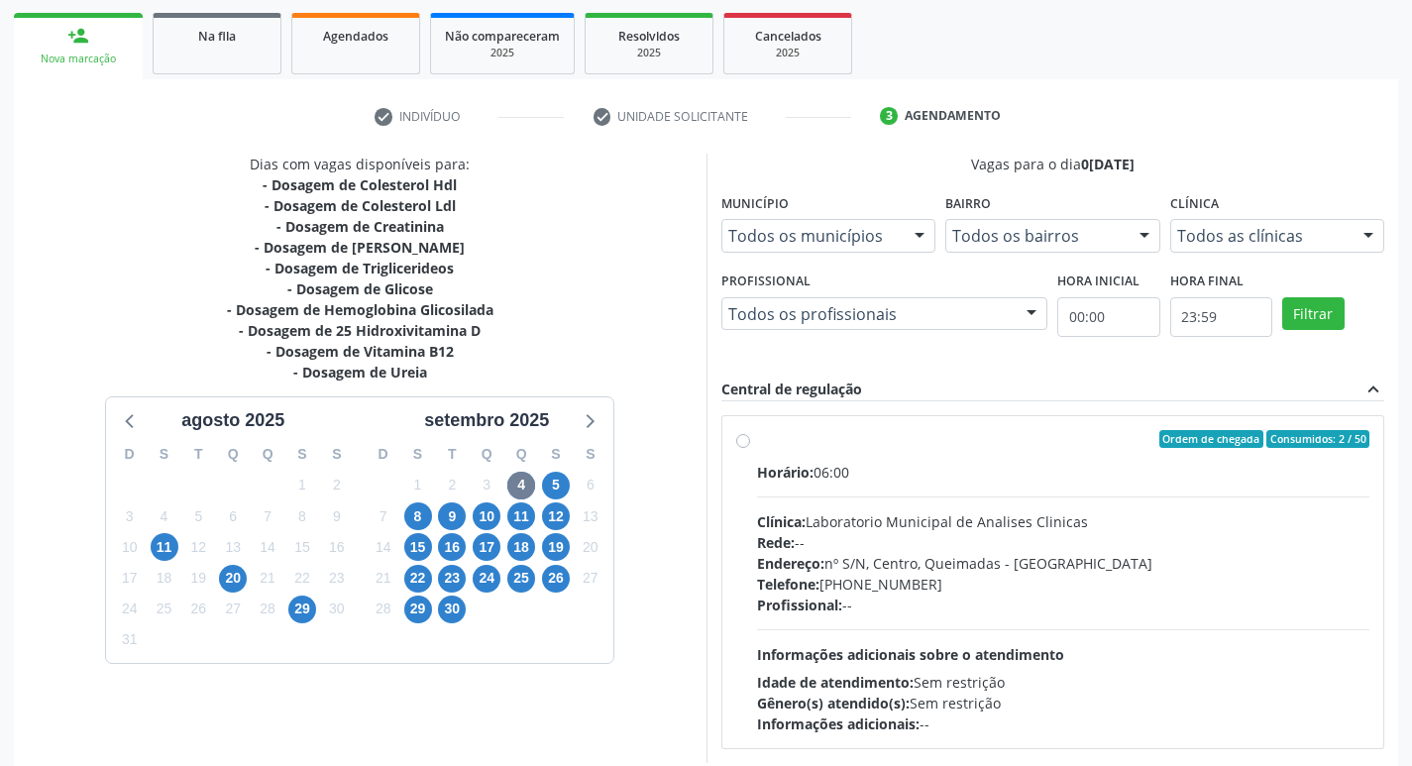
drag, startPoint x: 920, startPoint y: 517, endPoint x: 874, endPoint y: 511, distance: 46.0
click at [918, 517] on div "Clínica: Laboratorio Municipal de Analises Clinicas" at bounding box center [1063, 521] width 613 height 21
click at [750, 448] on input "Ordem de chegada Consumidos: 2 / 50 Horário: 06:00 Clínica: Laboratorio Municip…" at bounding box center [743, 439] width 14 height 18
radio input "true"
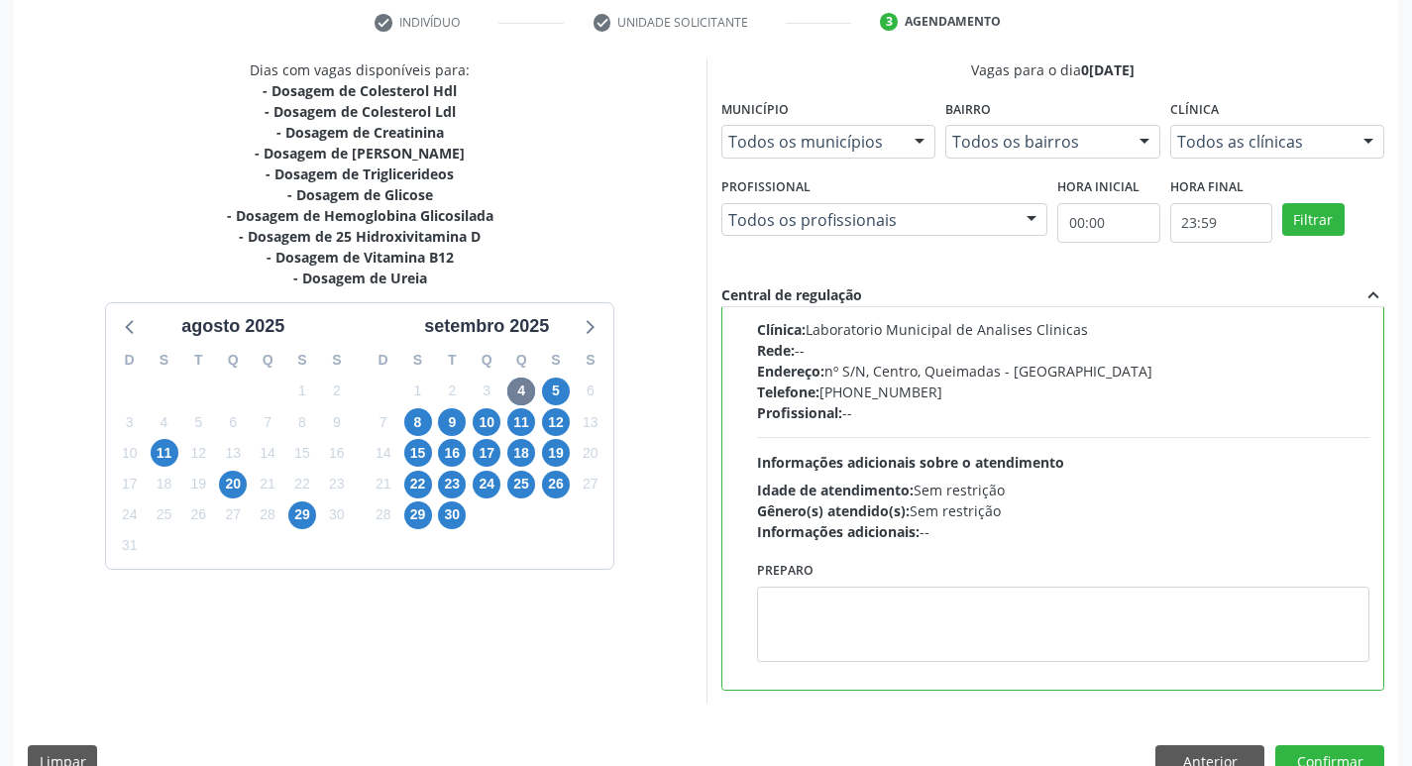
scroll to position [418, 0]
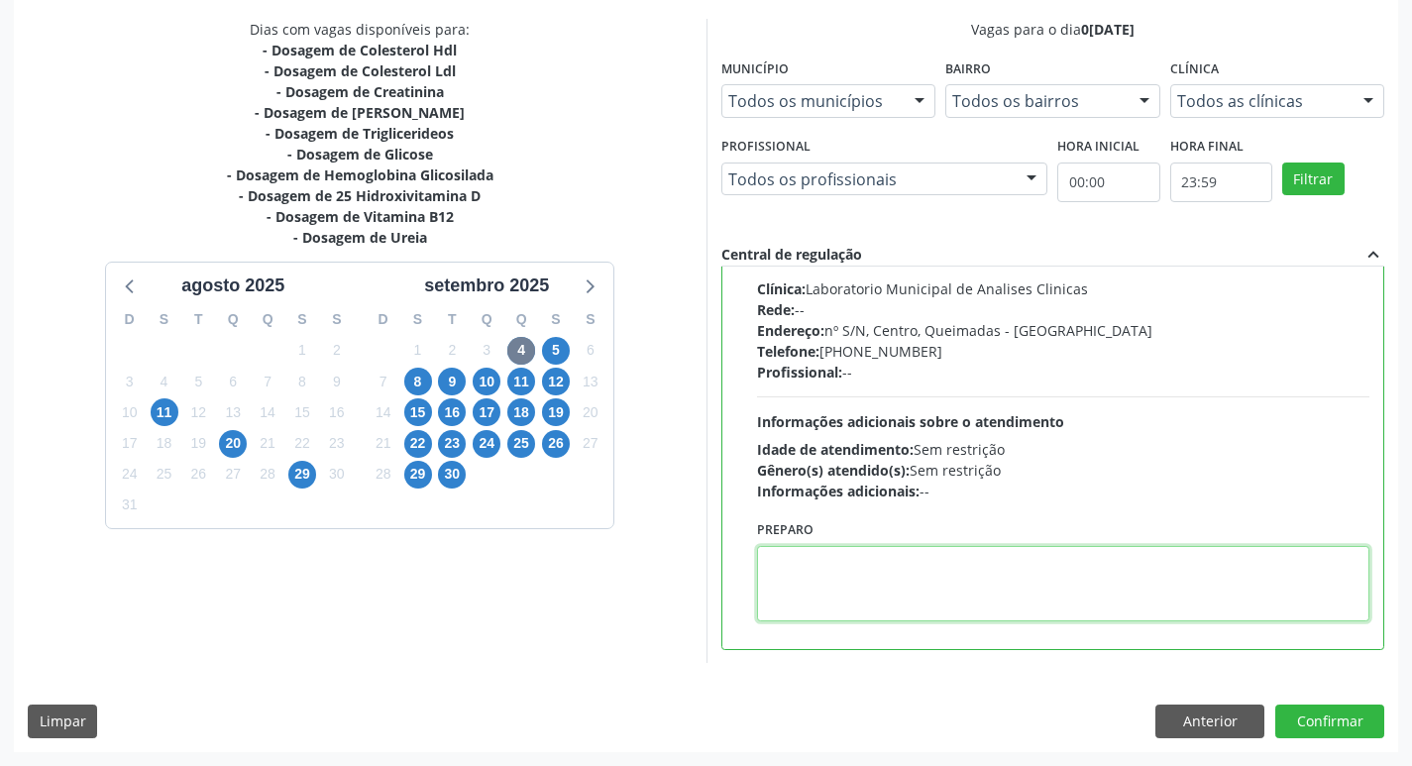
click at [810, 585] on textarea at bounding box center [1063, 583] width 613 height 75
paste textarea "IR EM [GEOGRAPHIC_DATA]"
type textarea "IR EM [GEOGRAPHIC_DATA]"
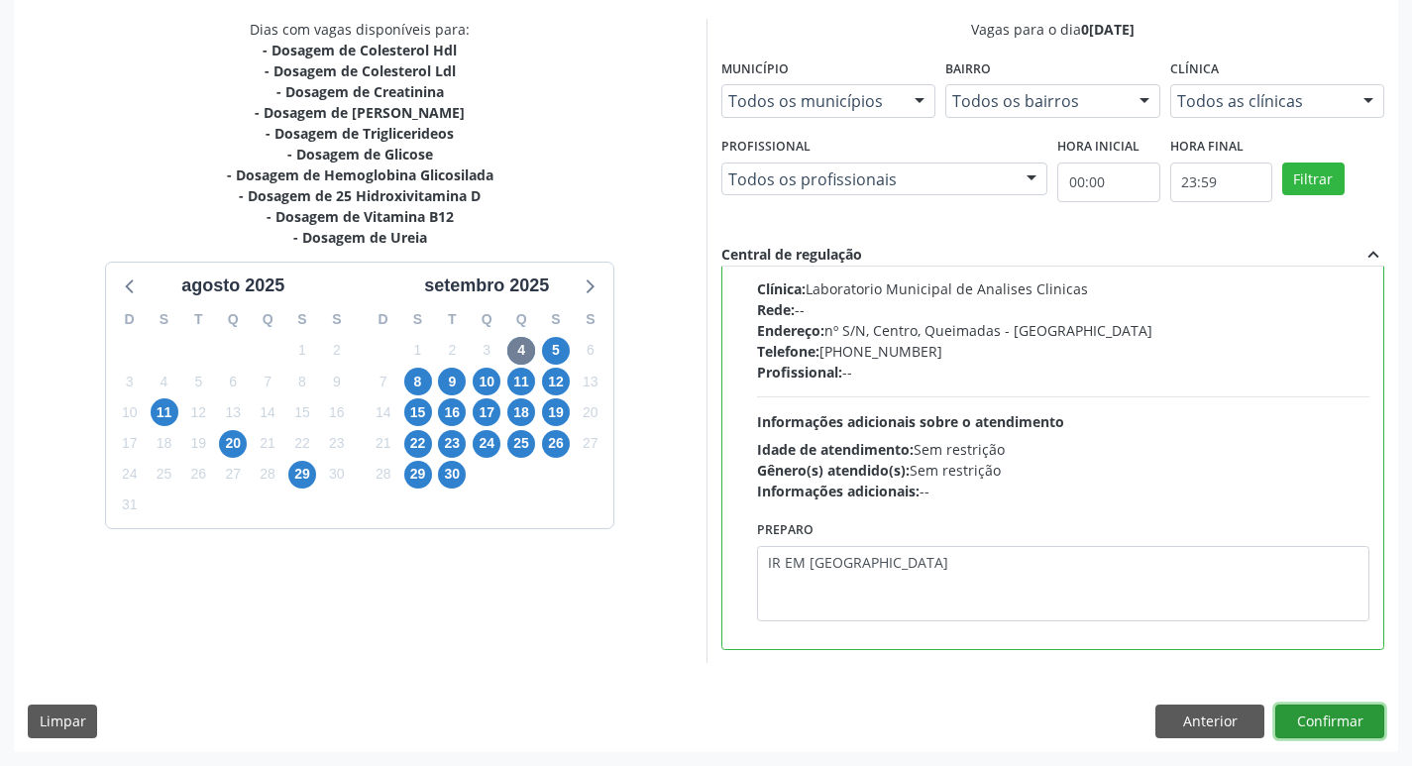
click at [1346, 716] on button "Confirmar" at bounding box center [1329, 722] width 109 height 34
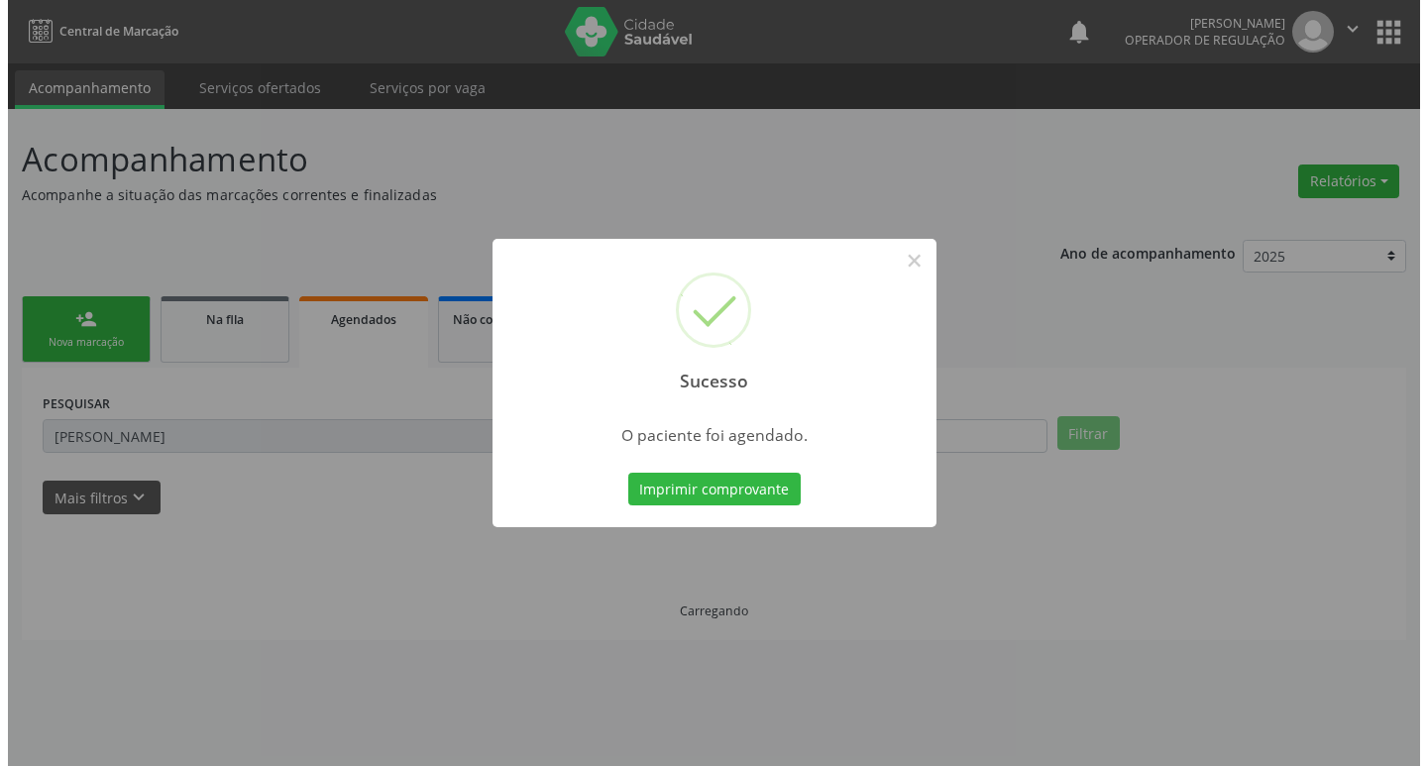
scroll to position [0, 0]
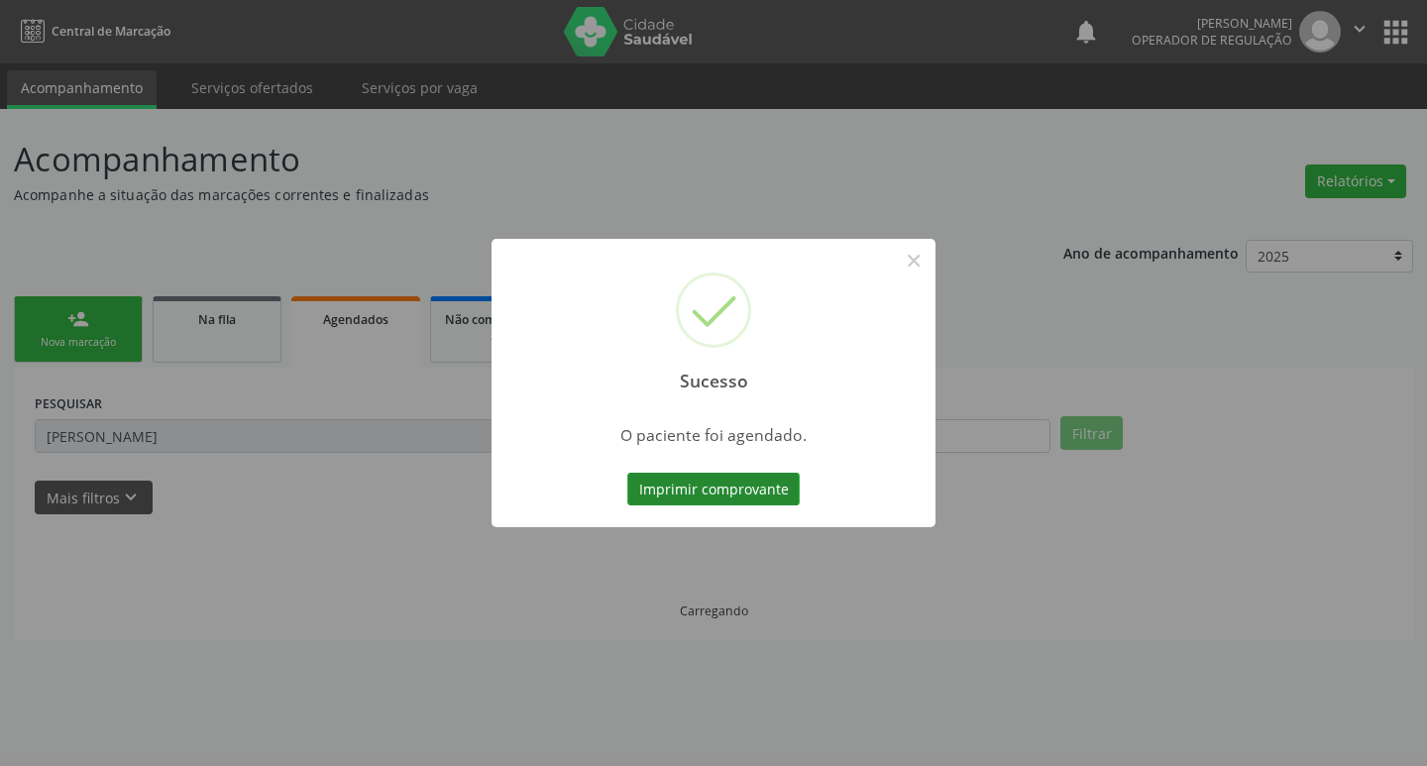
click at [669, 497] on button "Imprimir comprovante" at bounding box center [713, 490] width 172 height 34
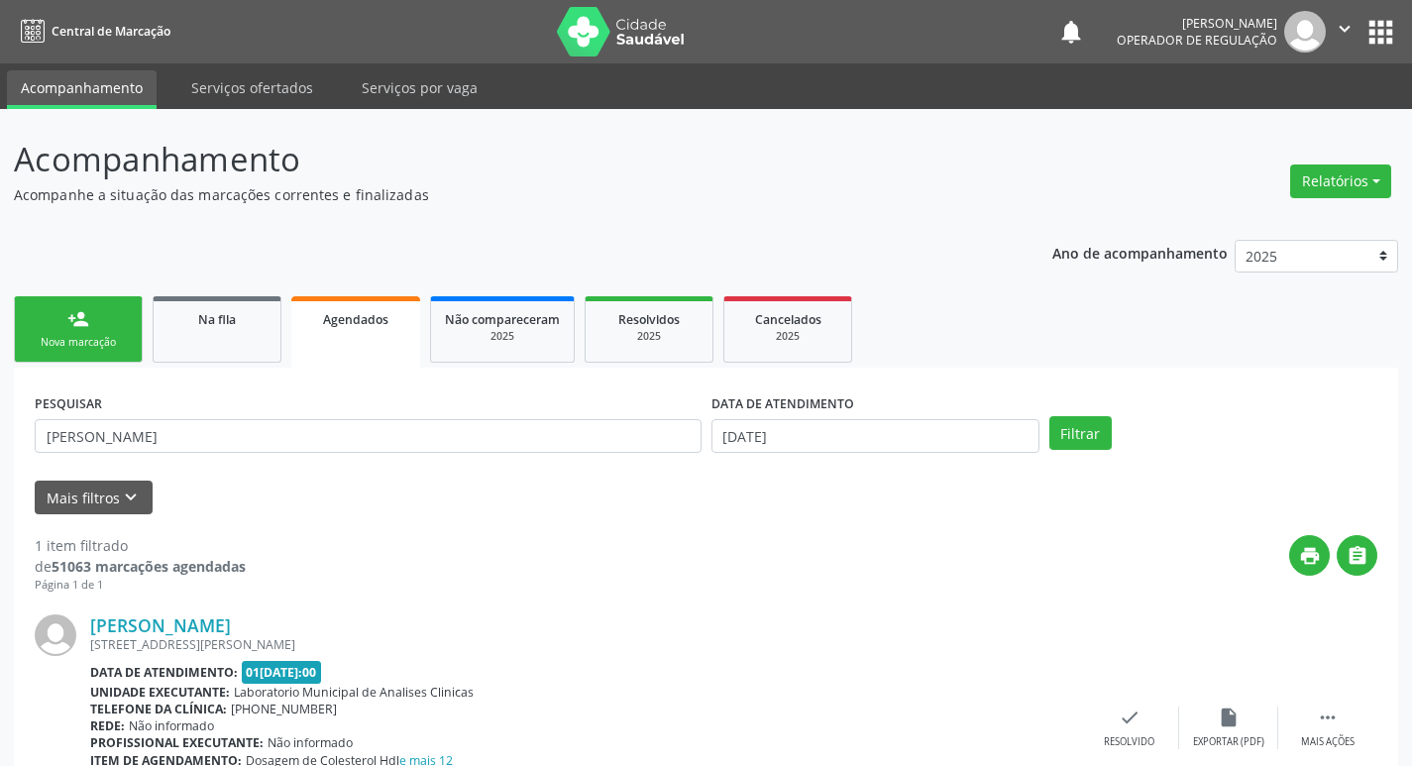
click at [102, 336] on div "Nova marcação" at bounding box center [78, 342] width 99 height 15
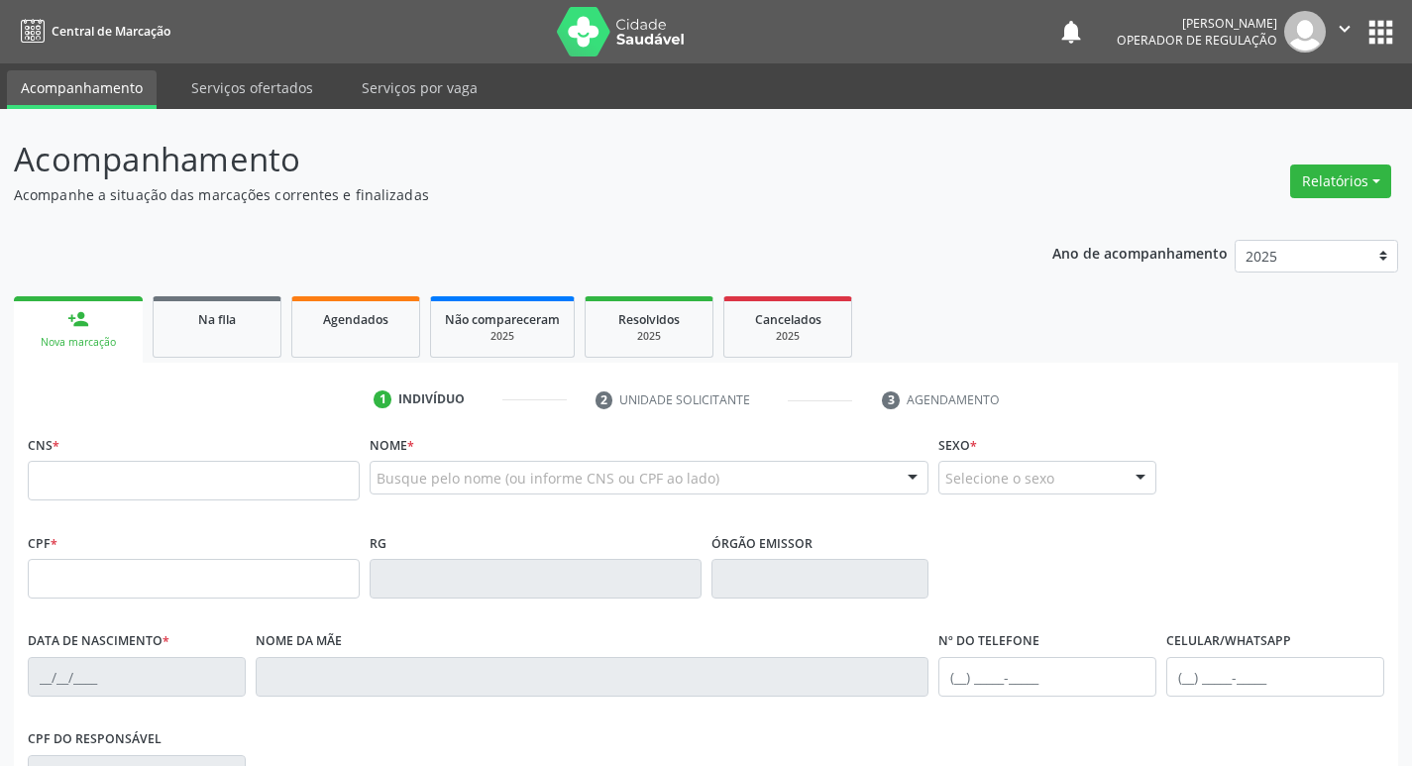
click at [43, 458] on label "CNS *" at bounding box center [44, 445] width 32 height 31
click at [81, 480] on input "text" at bounding box center [194, 481] width 332 height 40
type input "704 1031 8323 1871"
type input "067.861.694-90"
type input "29/07/1973"
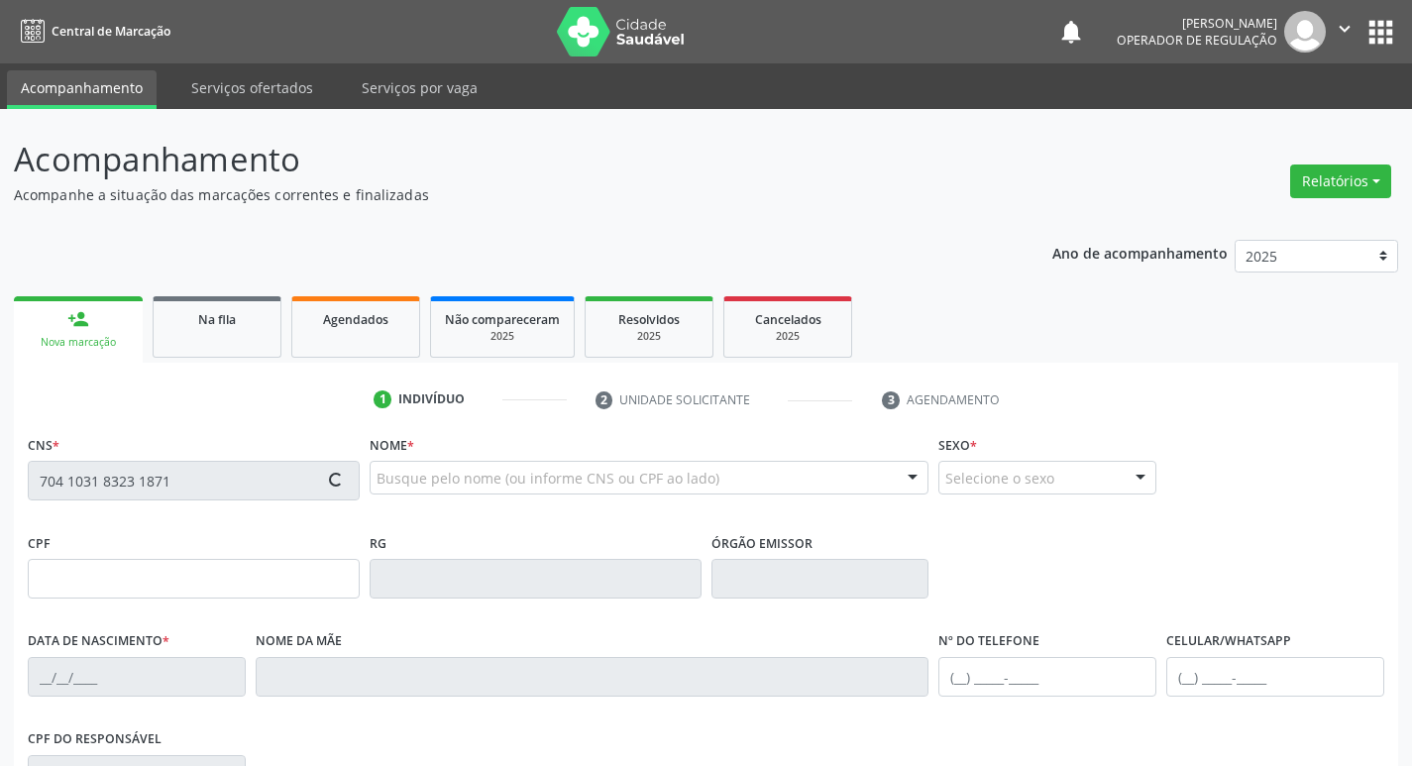
type input "Lindalva Ramos de Araújo"
type input "(83) 99114-4171"
type input "171"
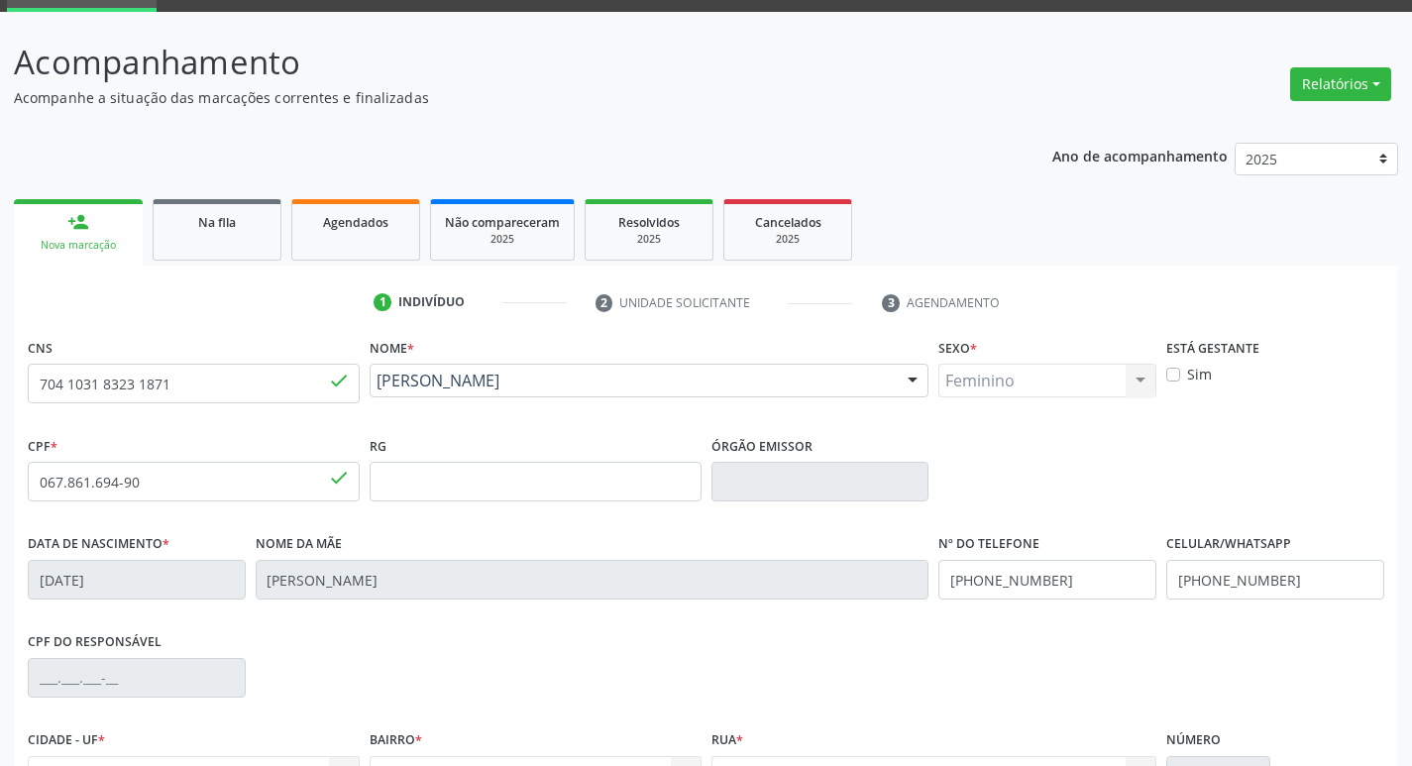
scroll to position [308, 0]
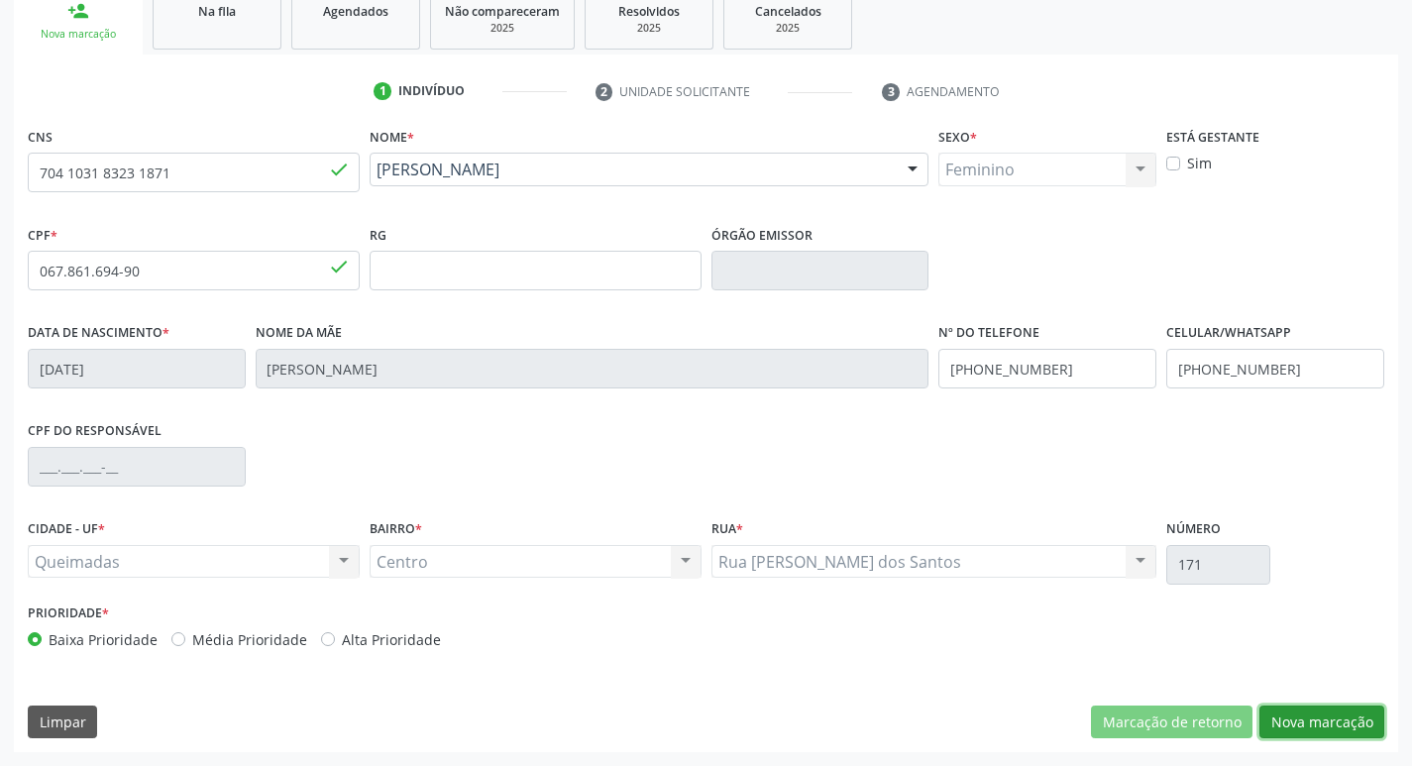
click at [1303, 716] on button "Nova marcação" at bounding box center [1321, 723] width 125 height 34
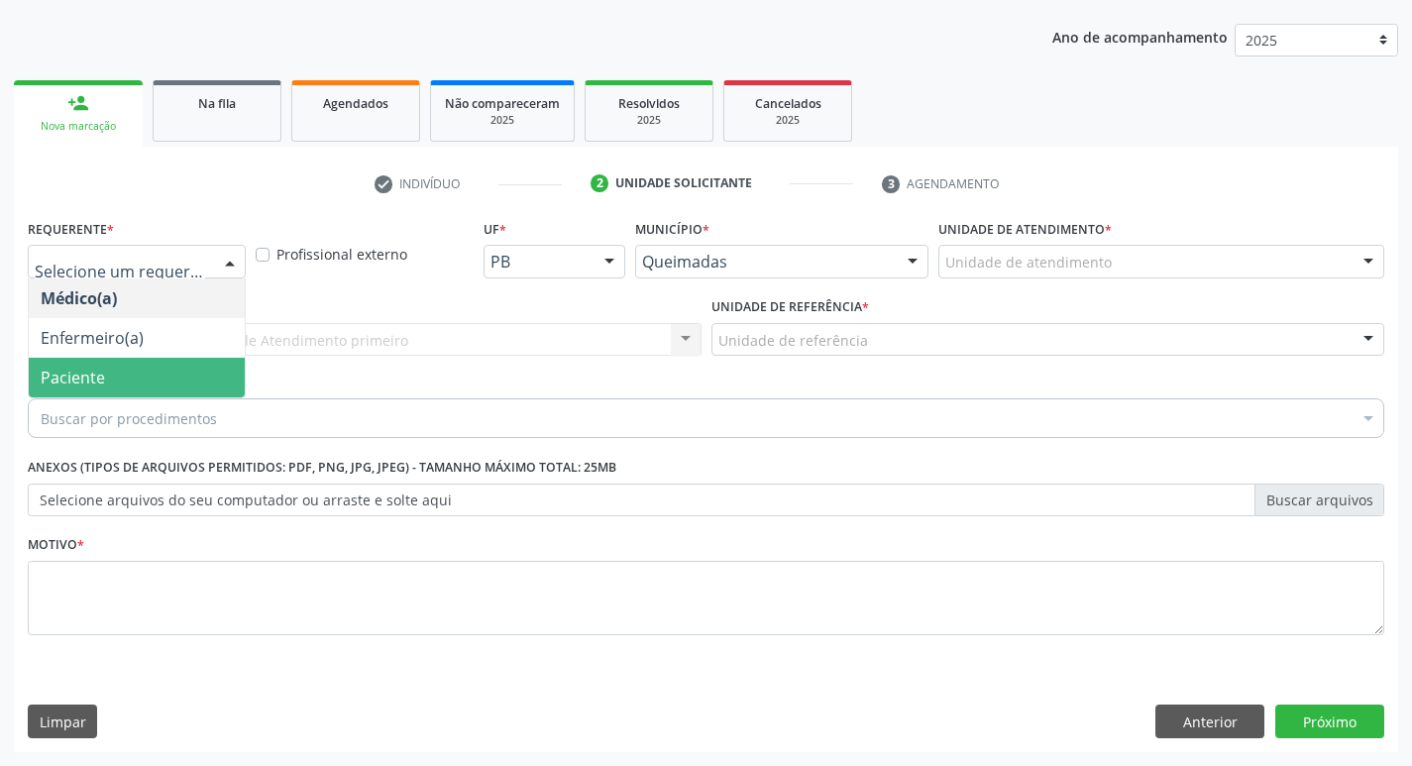
click at [125, 385] on span "Paciente" at bounding box center [137, 378] width 216 height 40
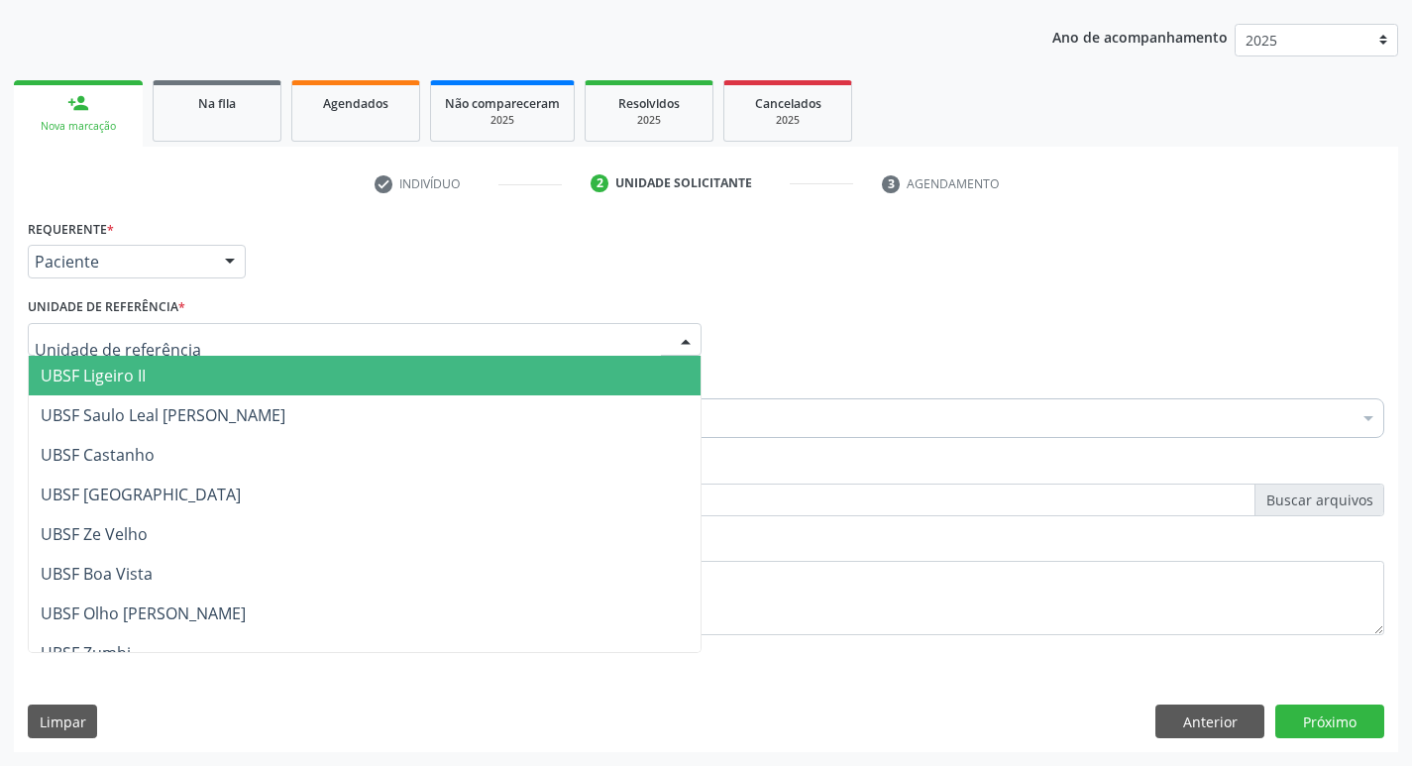
type input "C"
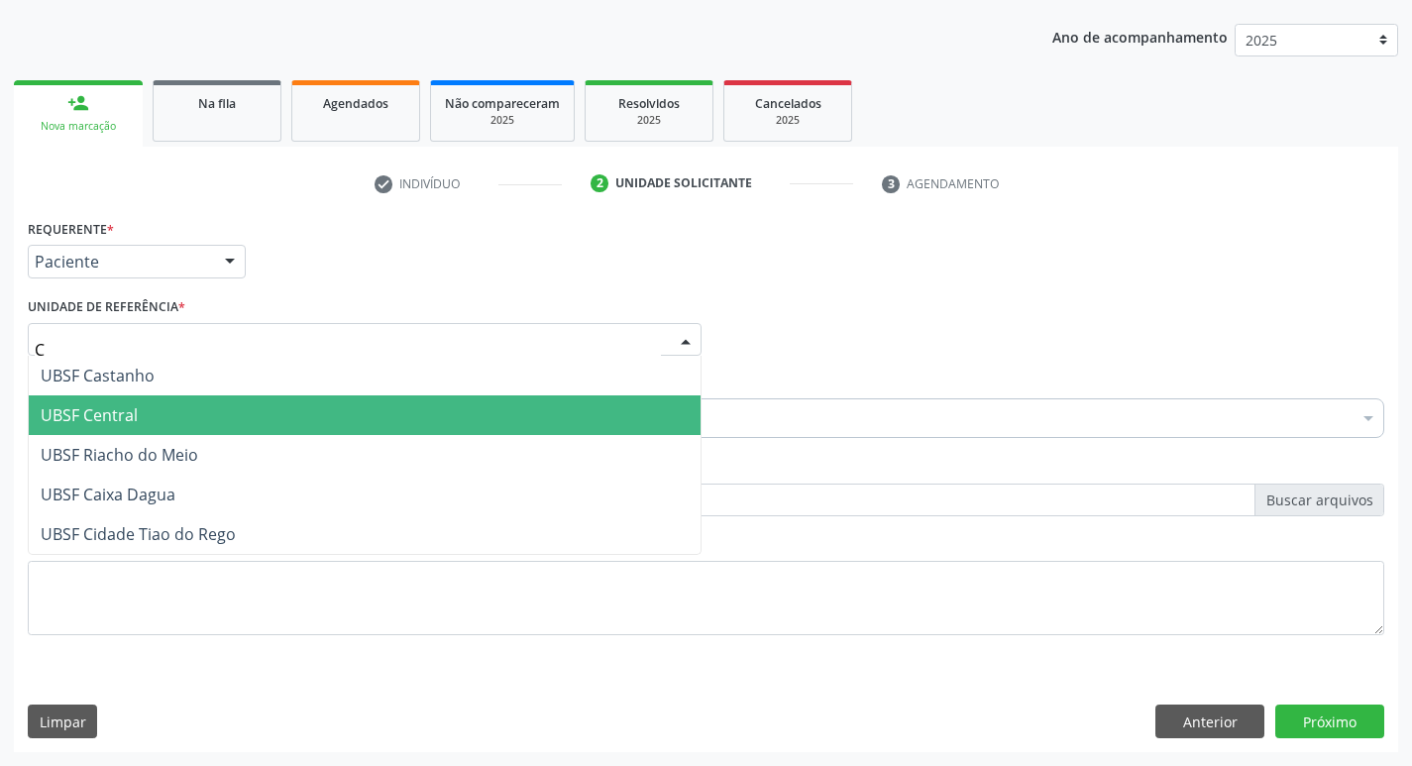
click at [118, 425] on span "UBSF Central" at bounding box center [89, 415] width 97 height 22
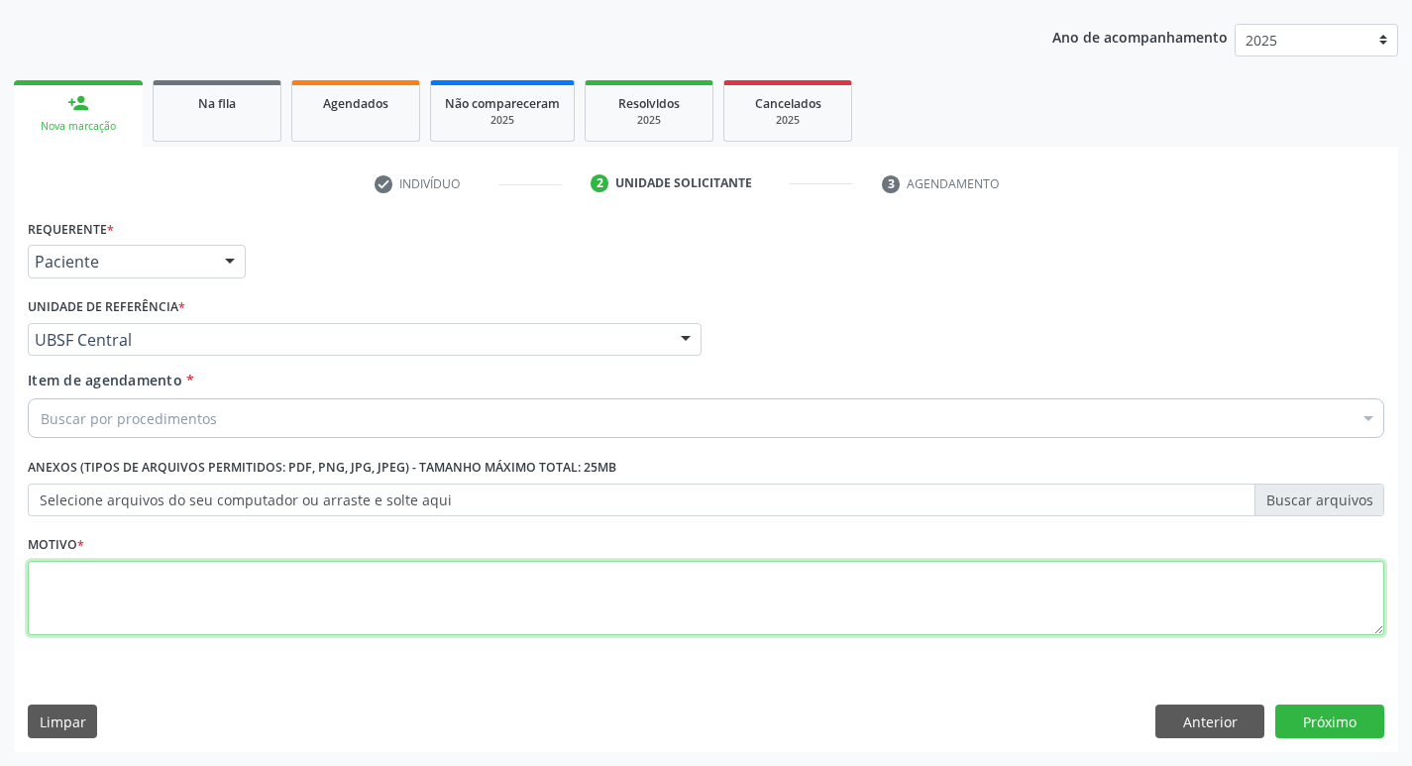
click at [111, 589] on textarea at bounding box center [706, 598] width 1357 height 75
type textarea "AVALIACAO"
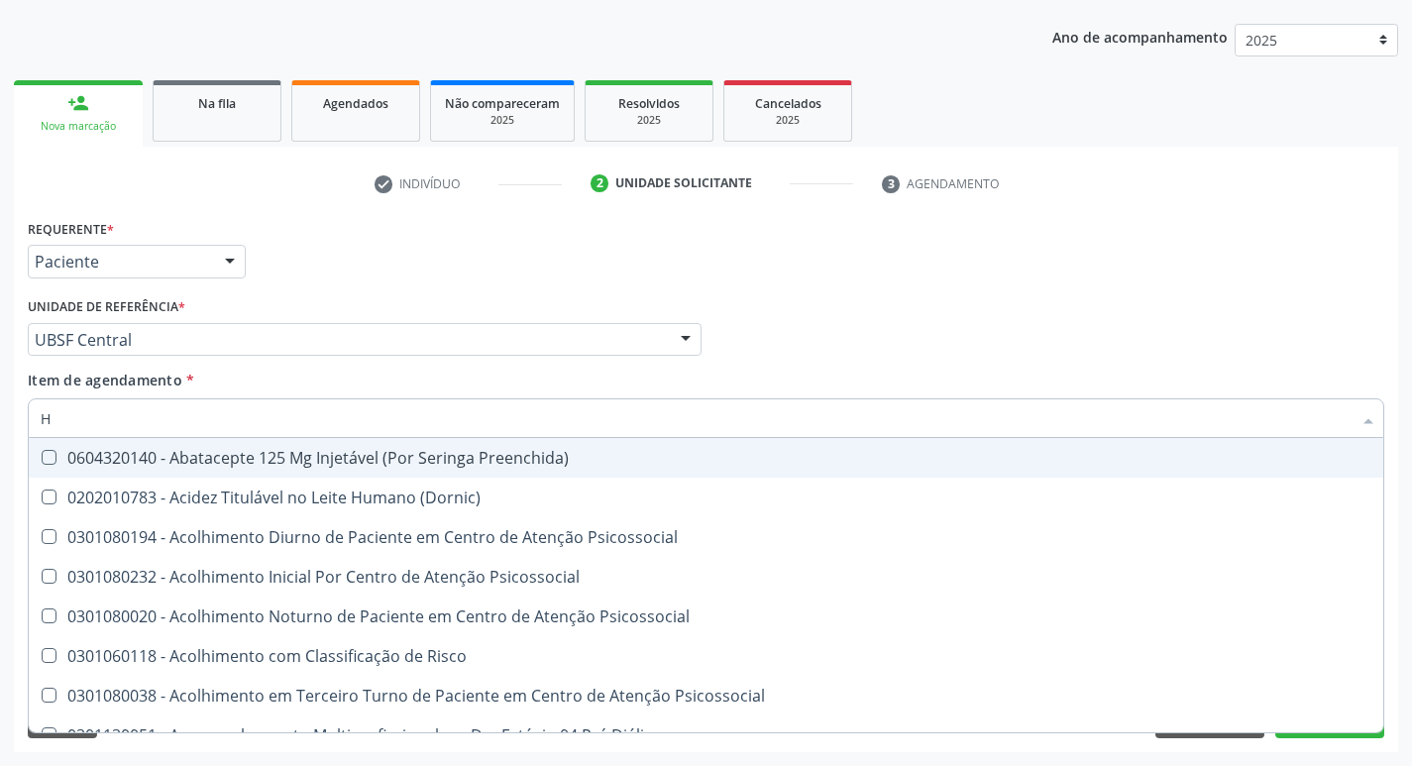
type input "HEMOGLOBINA G"
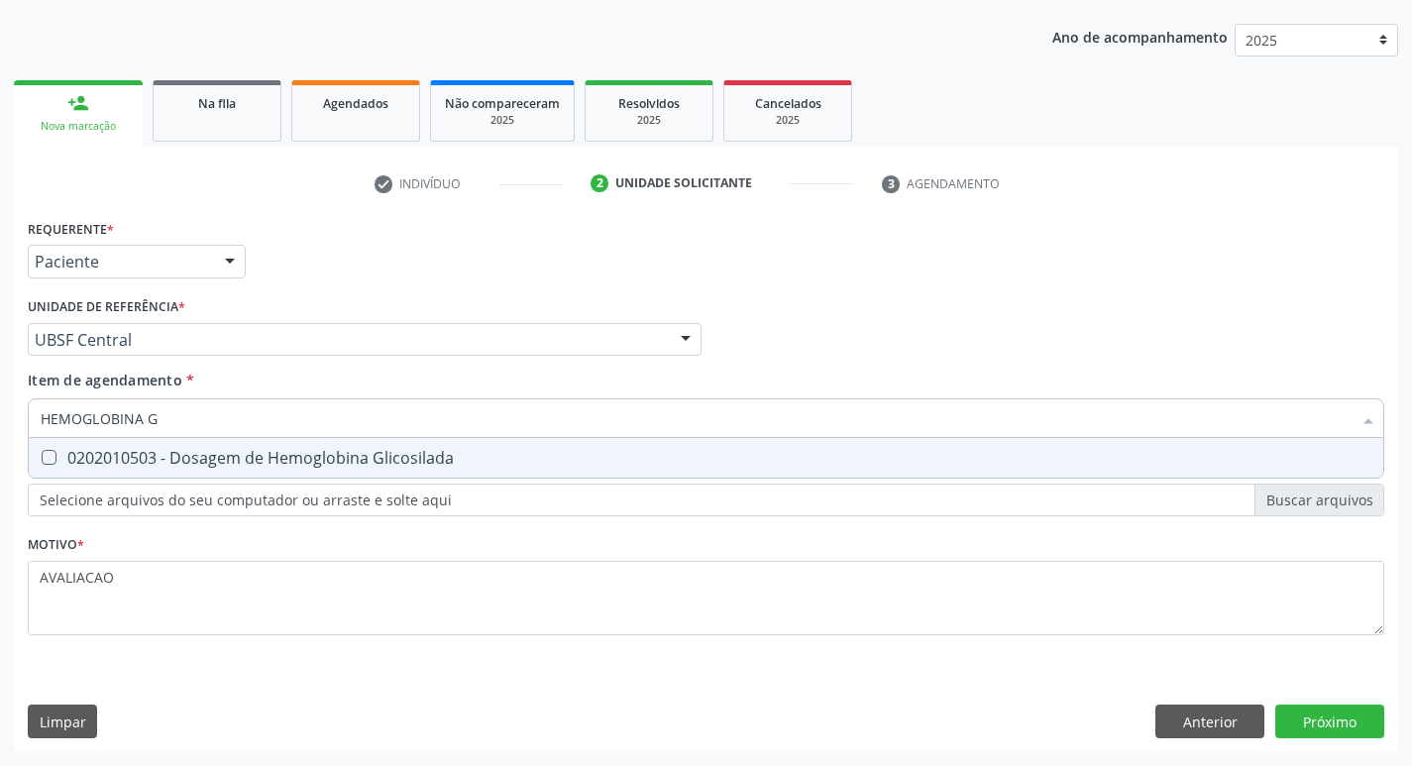
click at [229, 450] on div "0202010503 - Dosagem de Hemoglobina Glicosilada" at bounding box center [706, 458] width 1331 height 16
checkbox Glicosilada "true"
type input "HEMOGLOBINA"
checkbox Glicosilada "false"
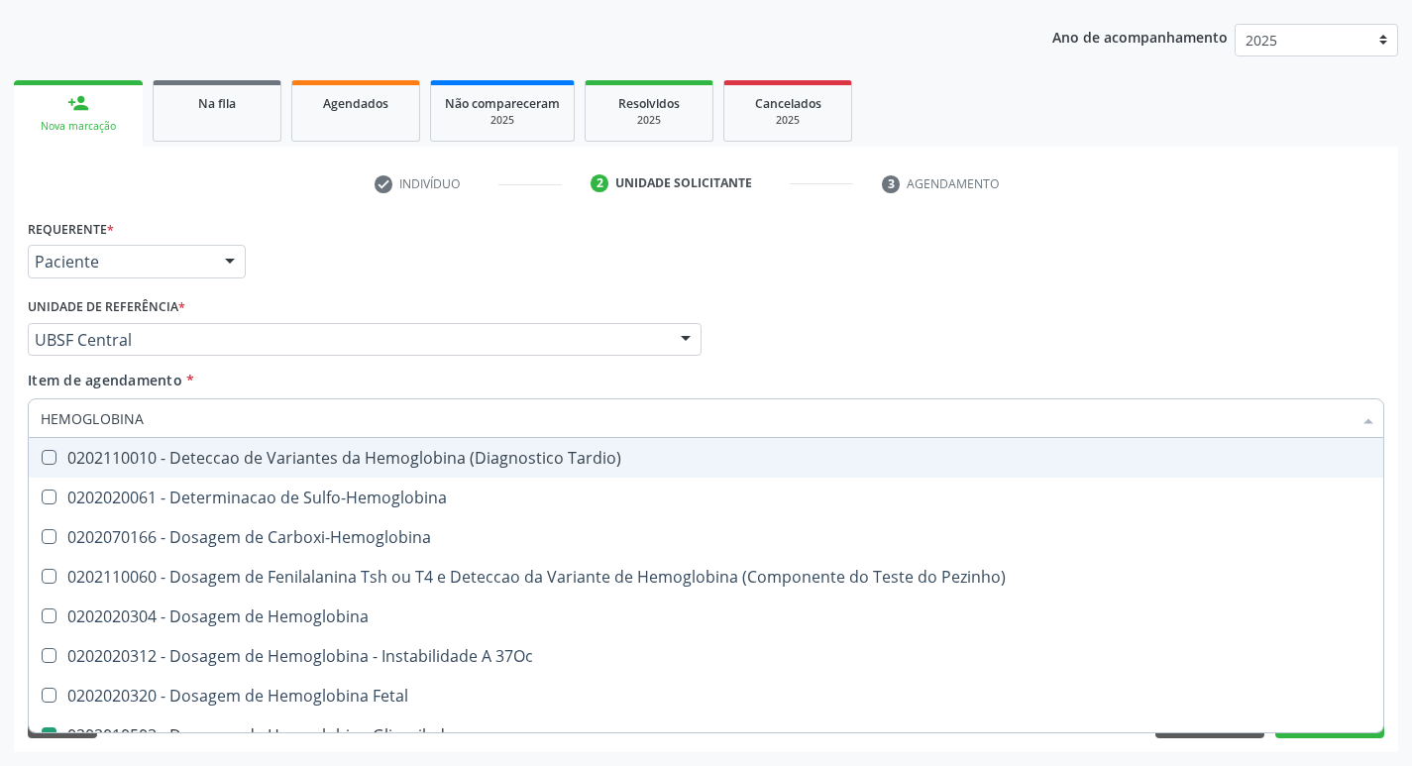
type input "HEMOGLOBIN"
checkbox Glicosilada "false"
checkbox Hemoglobina "true"
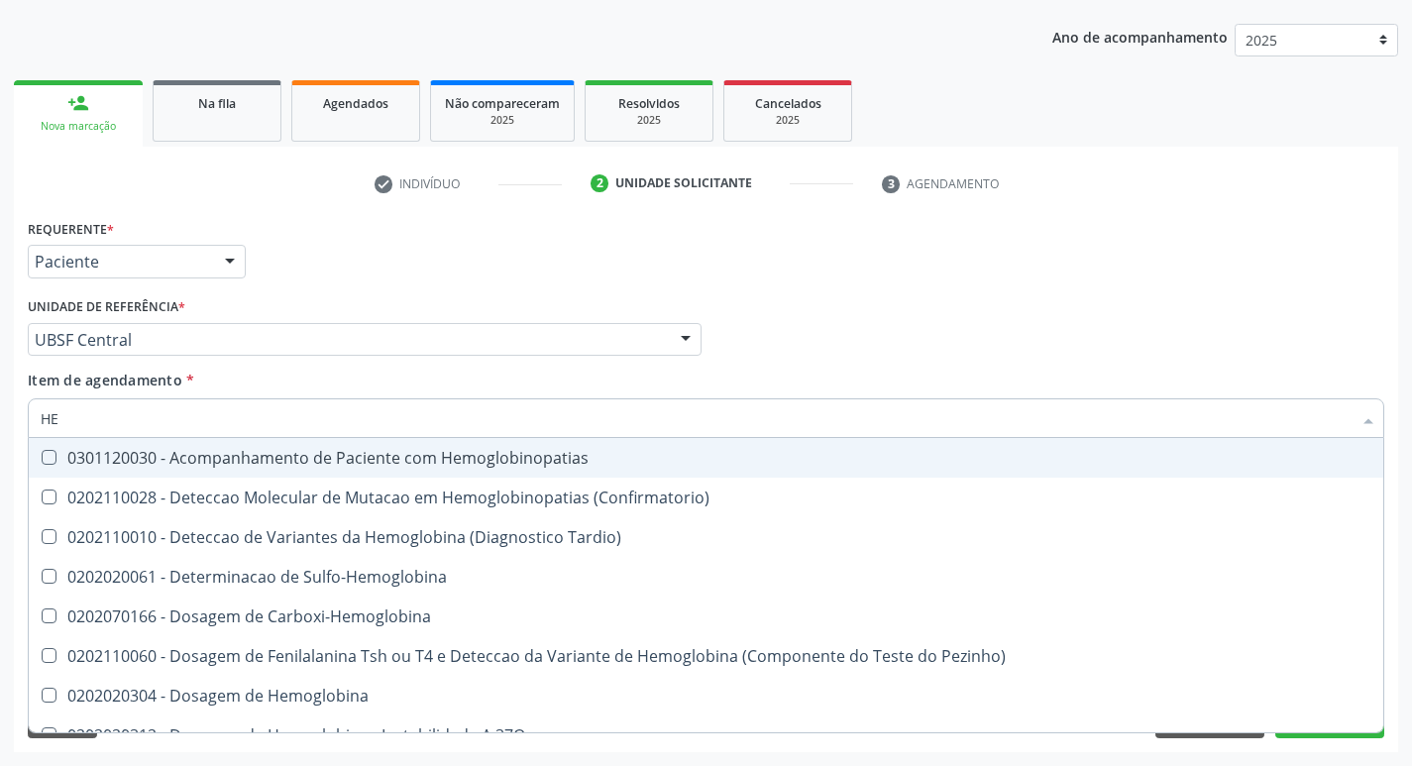
type input "H"
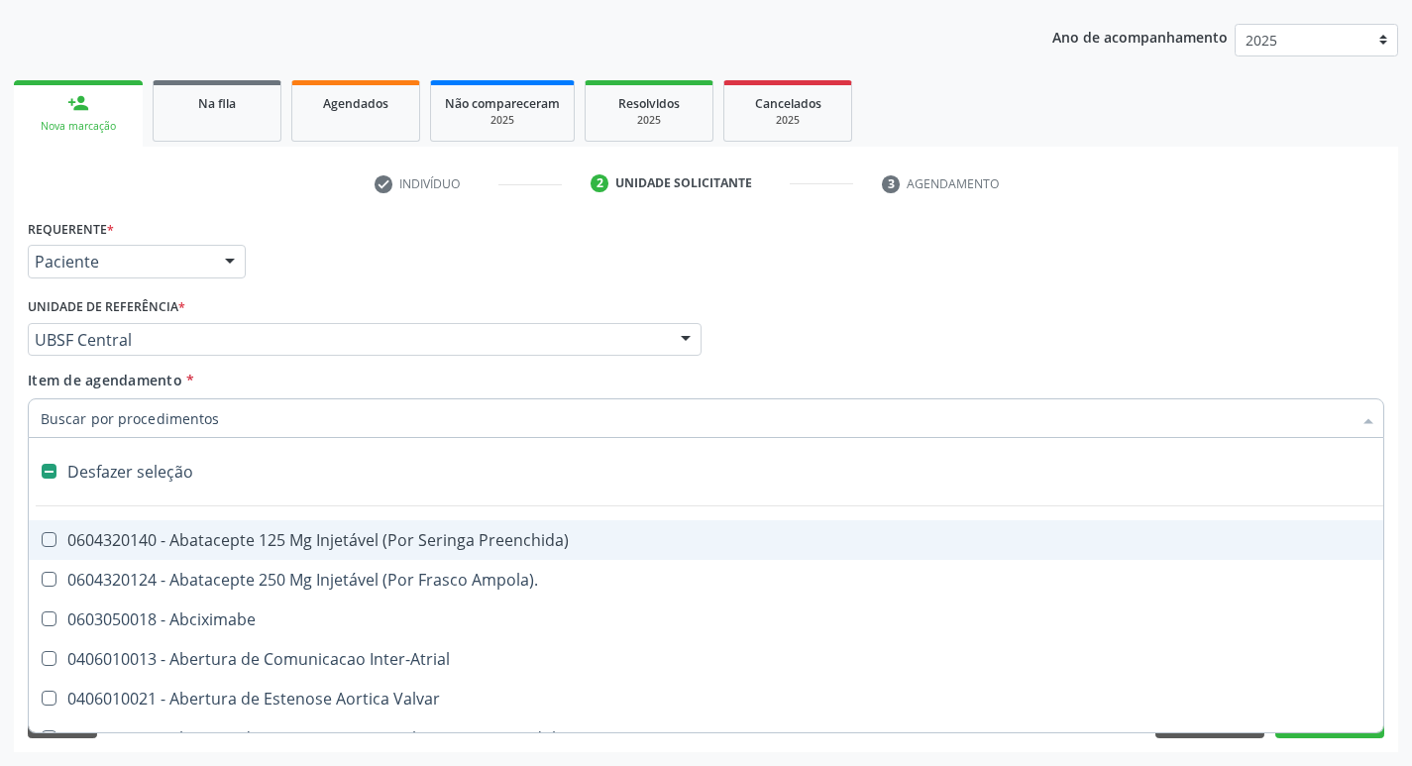
checkbox Dente\) "false"
type input "G"
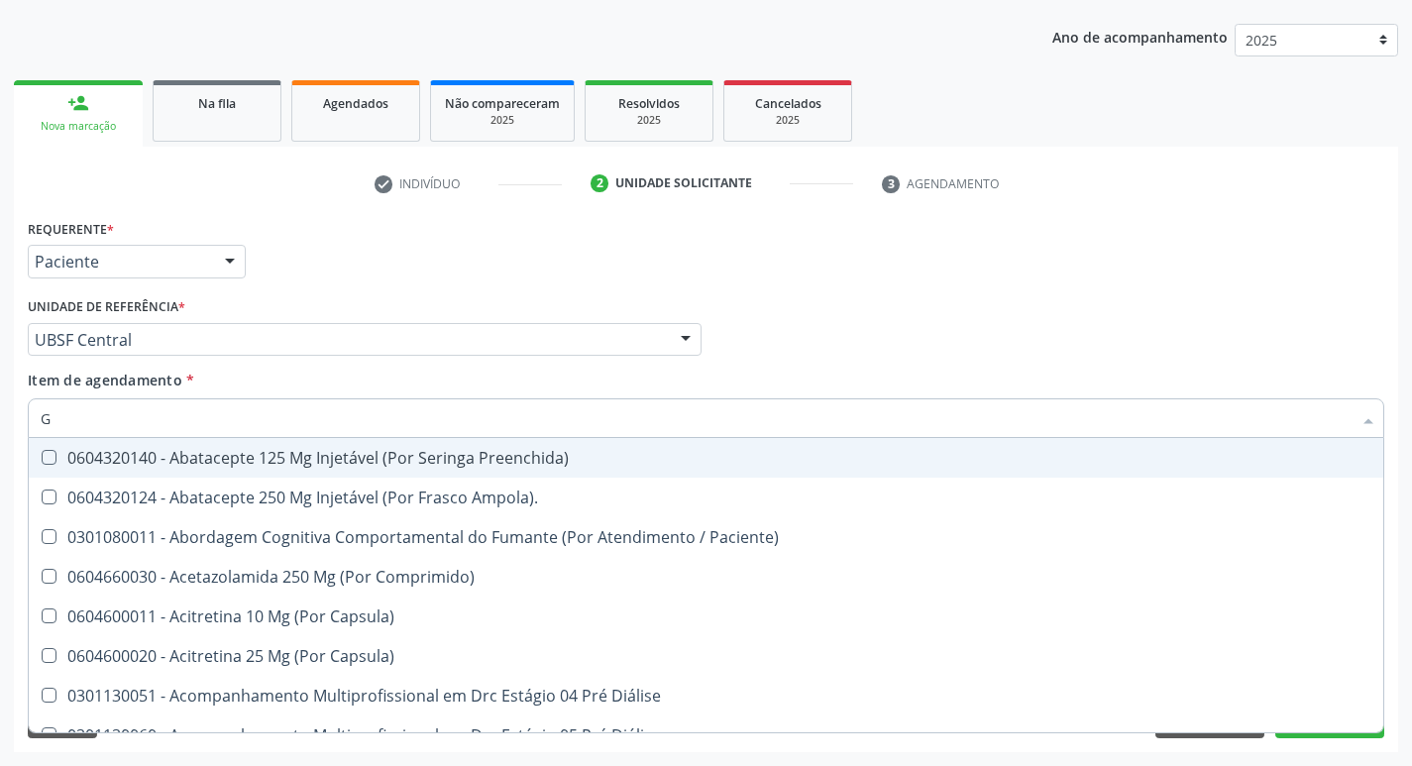
checkbox Glicosilada "true"
type input "GLICOSE"
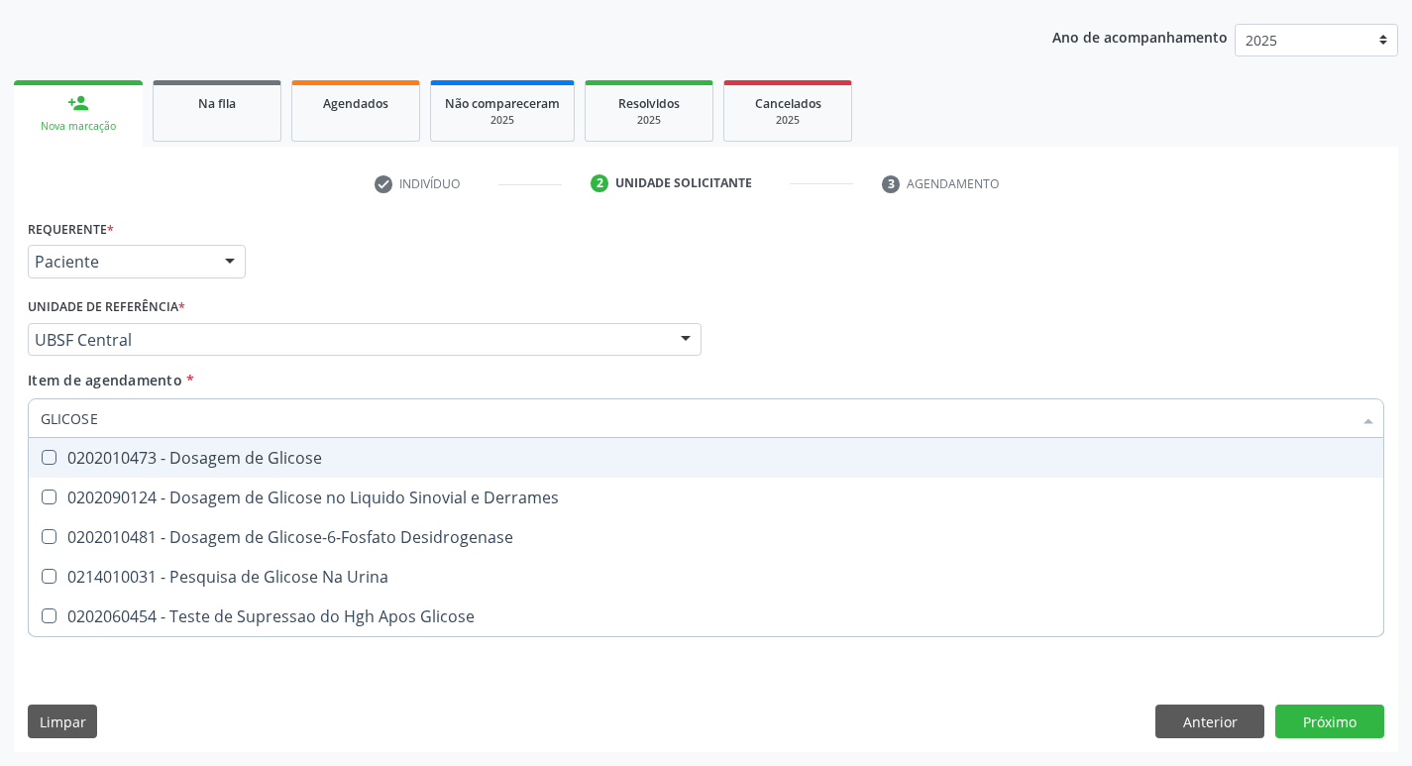
click at [301, 466] on div "0202010473 - Dosagem de Glicose" at bounding box center [706, 458] width 1331 height 16
checkbox Glicose "true"
click at [1232, 338] on div "Médico Solicitante Por favor, selecione a Unidade de Atendimento primeiro Nenhu…" at bounding box center [706, 330] width 1367 height 77
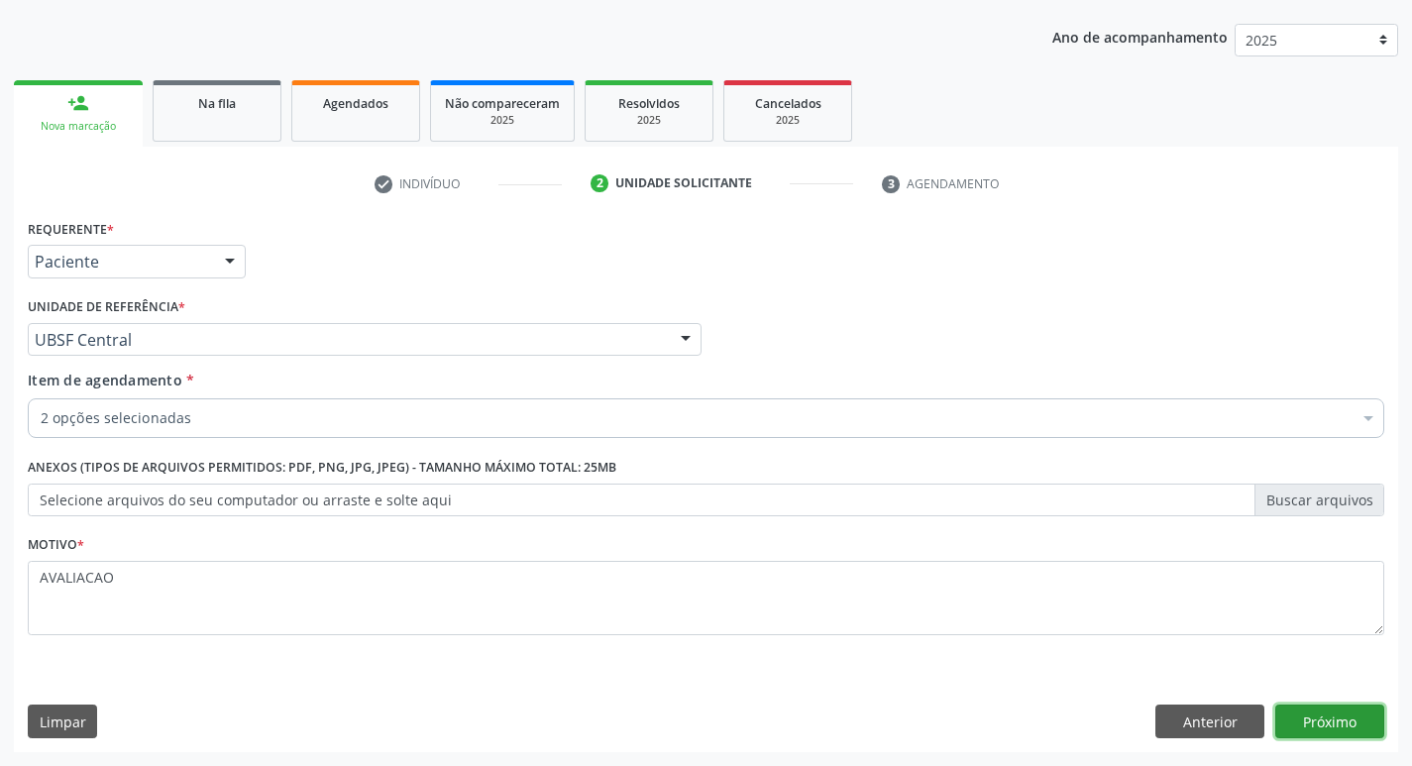
click at [1330, 722] on button "Próximo" at bounding box center [1329, 722] width 109 height 34
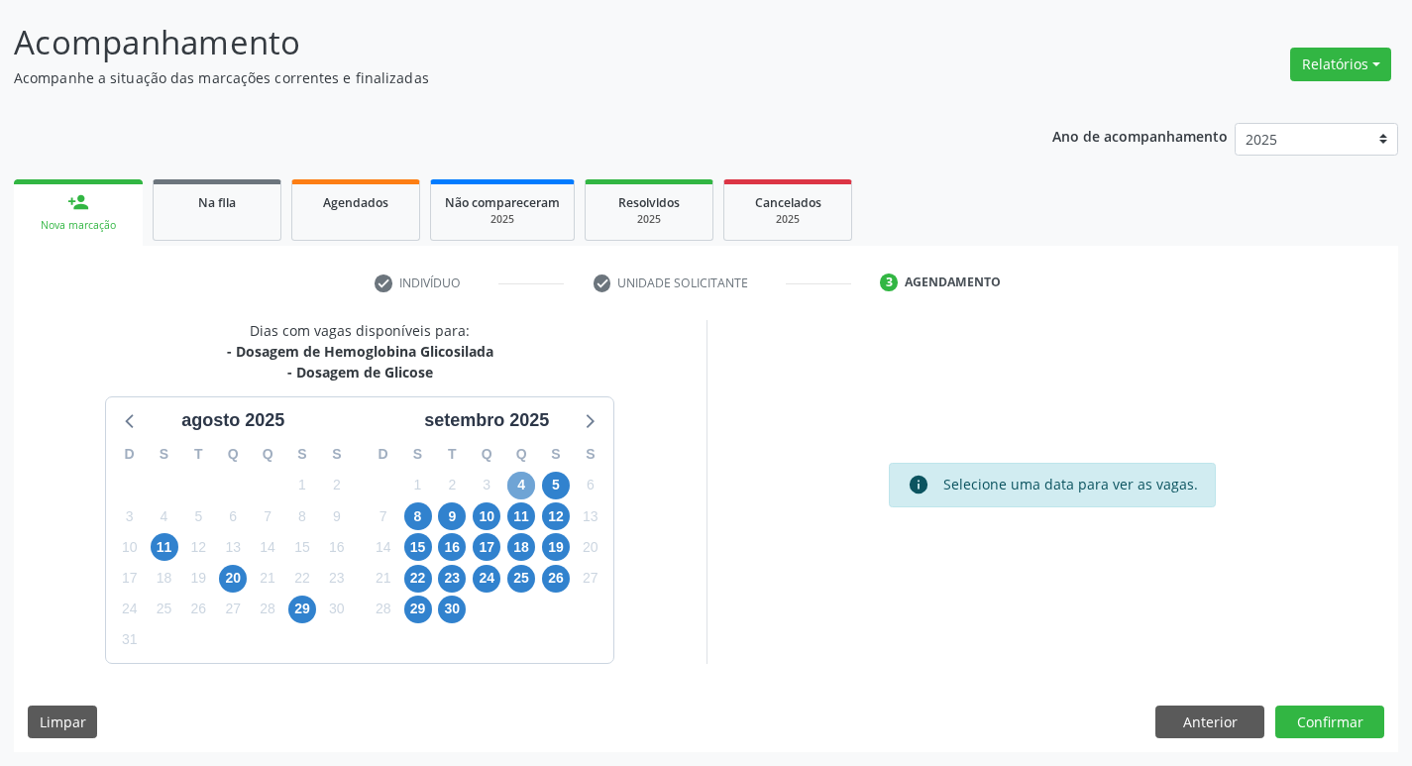
click at [518, 489] on span "4" at bounding box center [521, 486] width 28 height 28
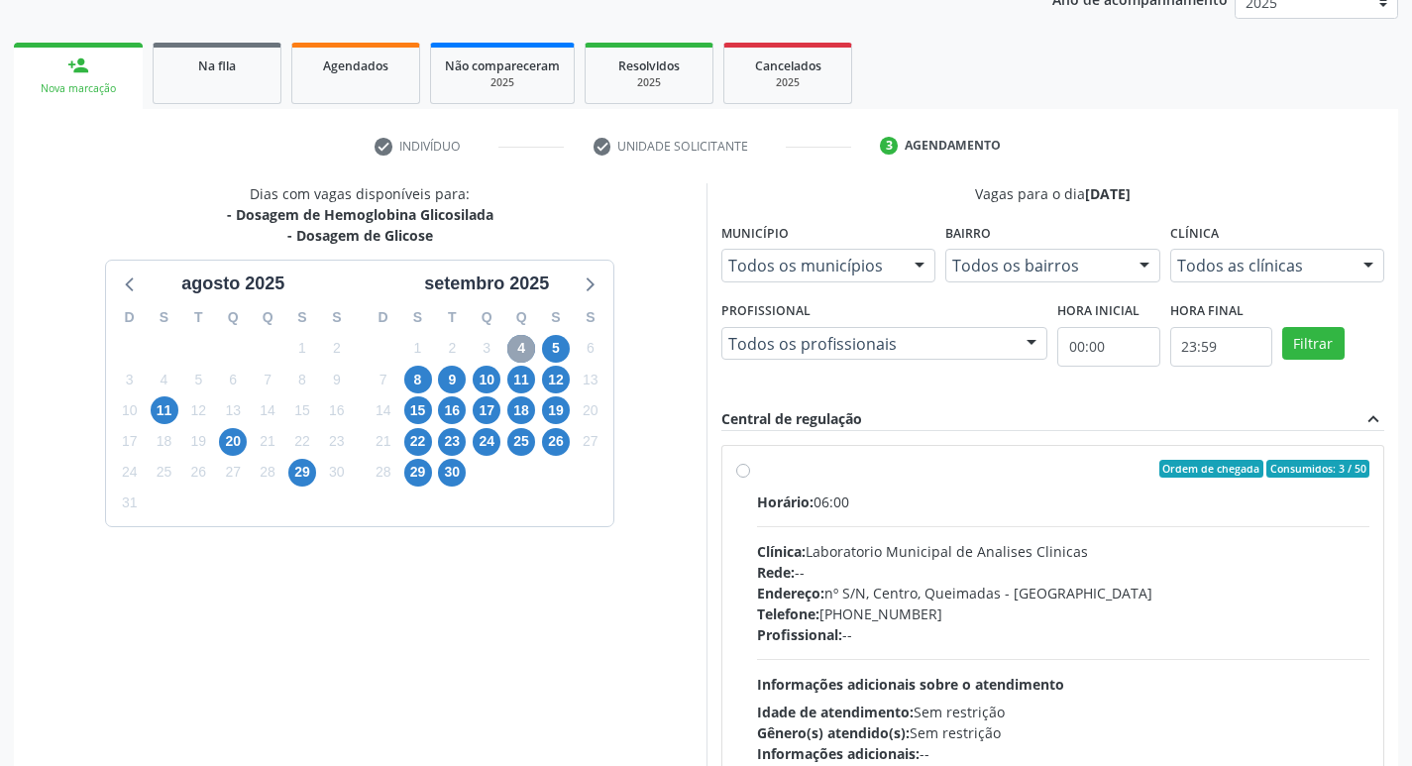
scroll to position [383, 0]
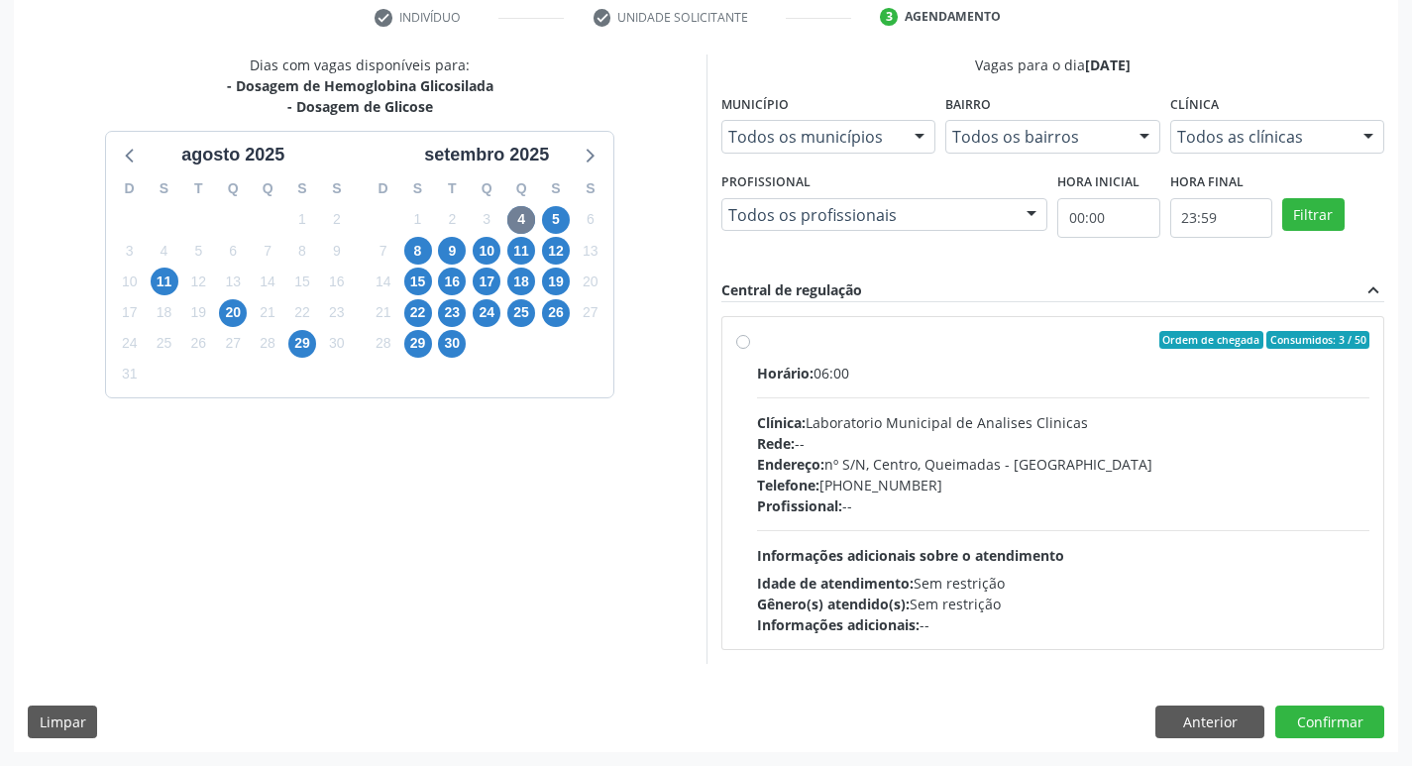
click at [912, 433] on div "Rede: --" at bounding box center [1063, 443] width 613 height 21
click at [750, 349] on input "Ordem de chegada Consumidos: 3 / 50 Horário: 06:00 Clínica: Laboratorio Municip…" at bounding box center [743, 340] width 14 height 18
radio input "true"
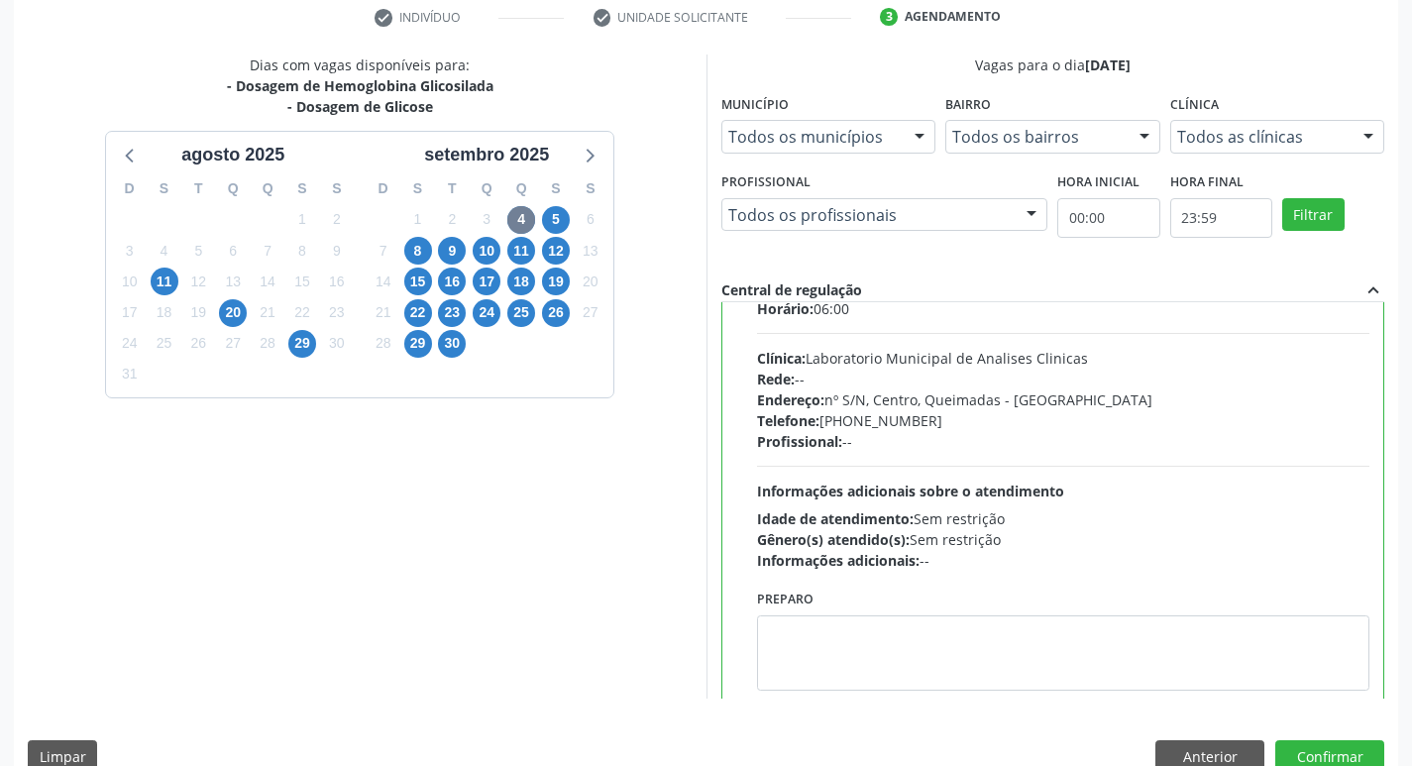
scroll to position [98, 0]
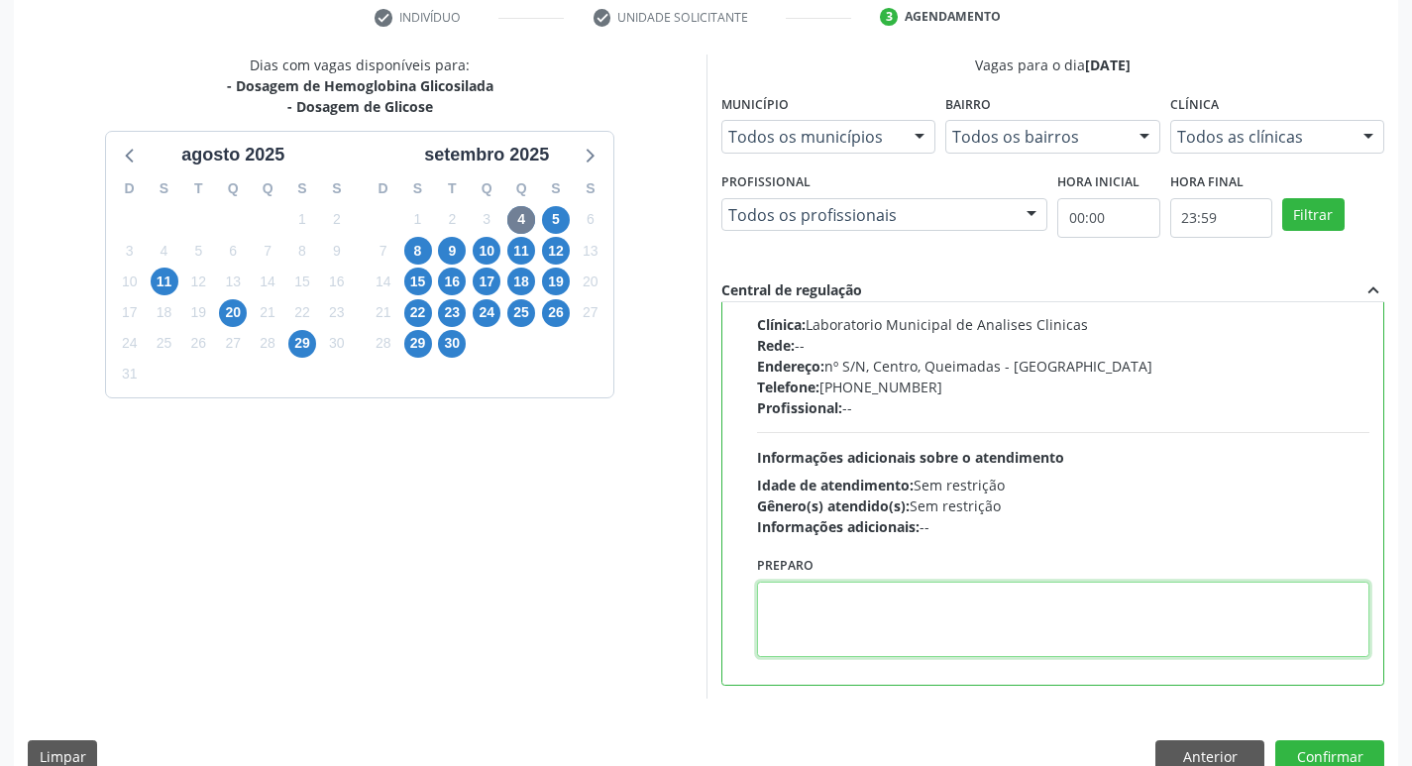
click at [844, 619] on textarea at bounding box center [1063, 619] width 613 height 75
paste textarea "IR EM [GEOGRAPHIC_DATA]"
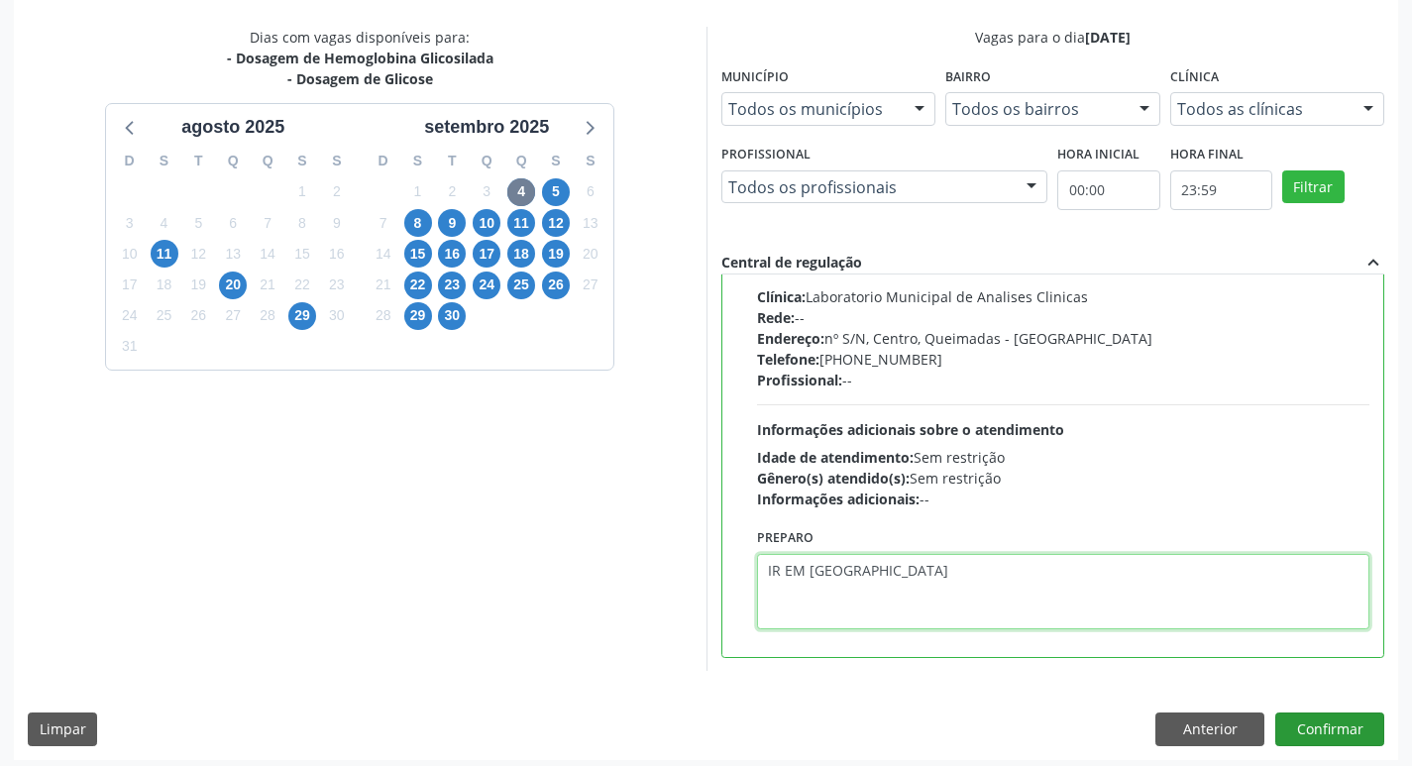
scroll to position [418, 0]
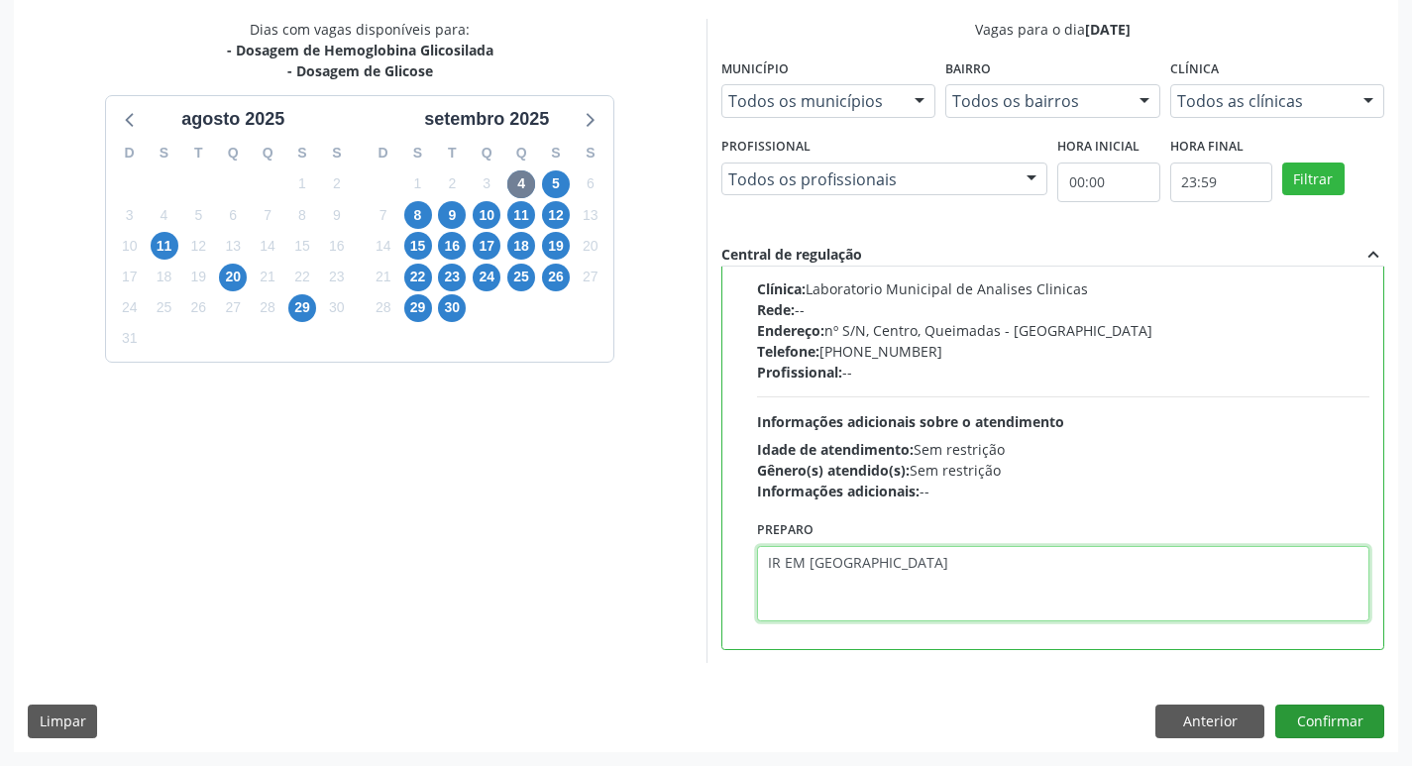
type textarea "IR EM [GEOGRAPHIC_DATA]"
click at [1306, 735] on button "Confirmar" at bounding box center [1329, 722] width 109 height 34
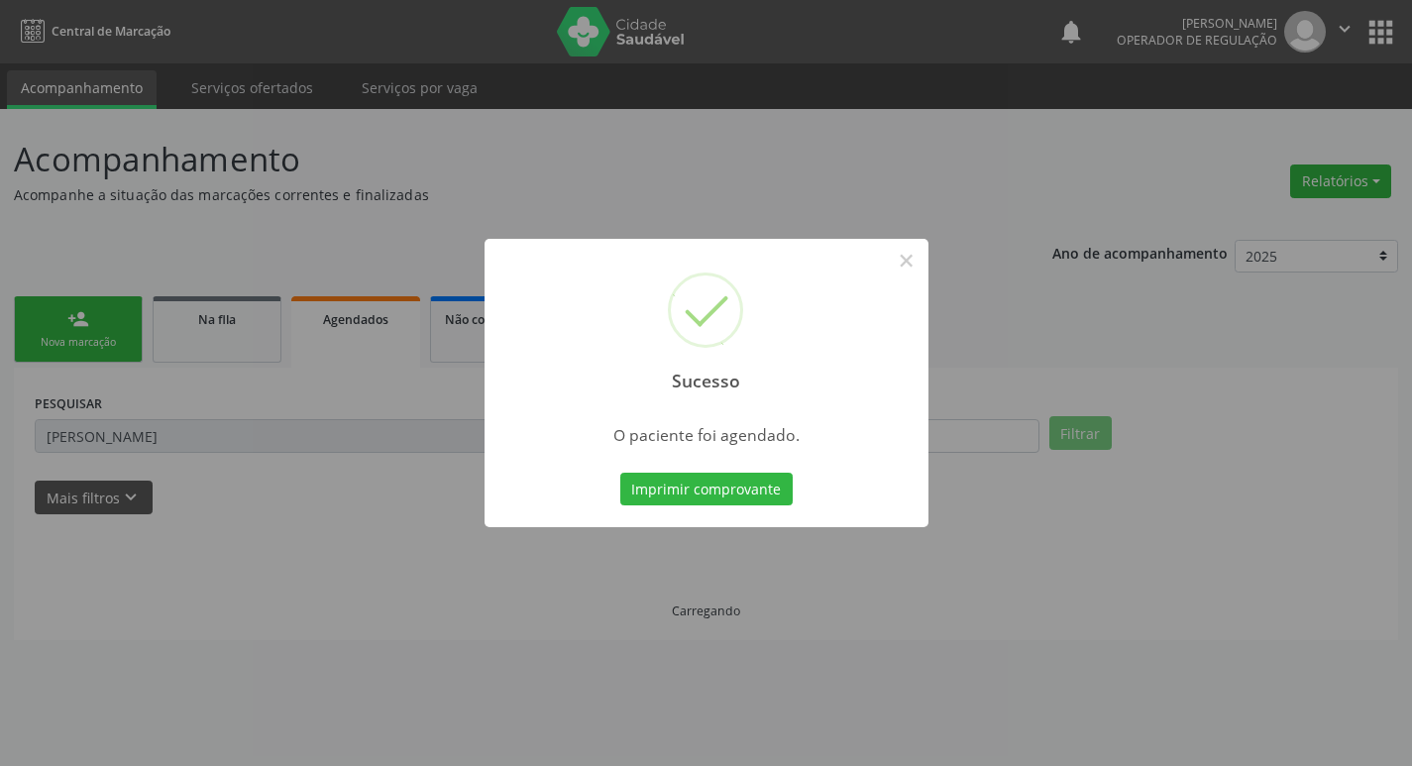
scroll to position [0, 0]
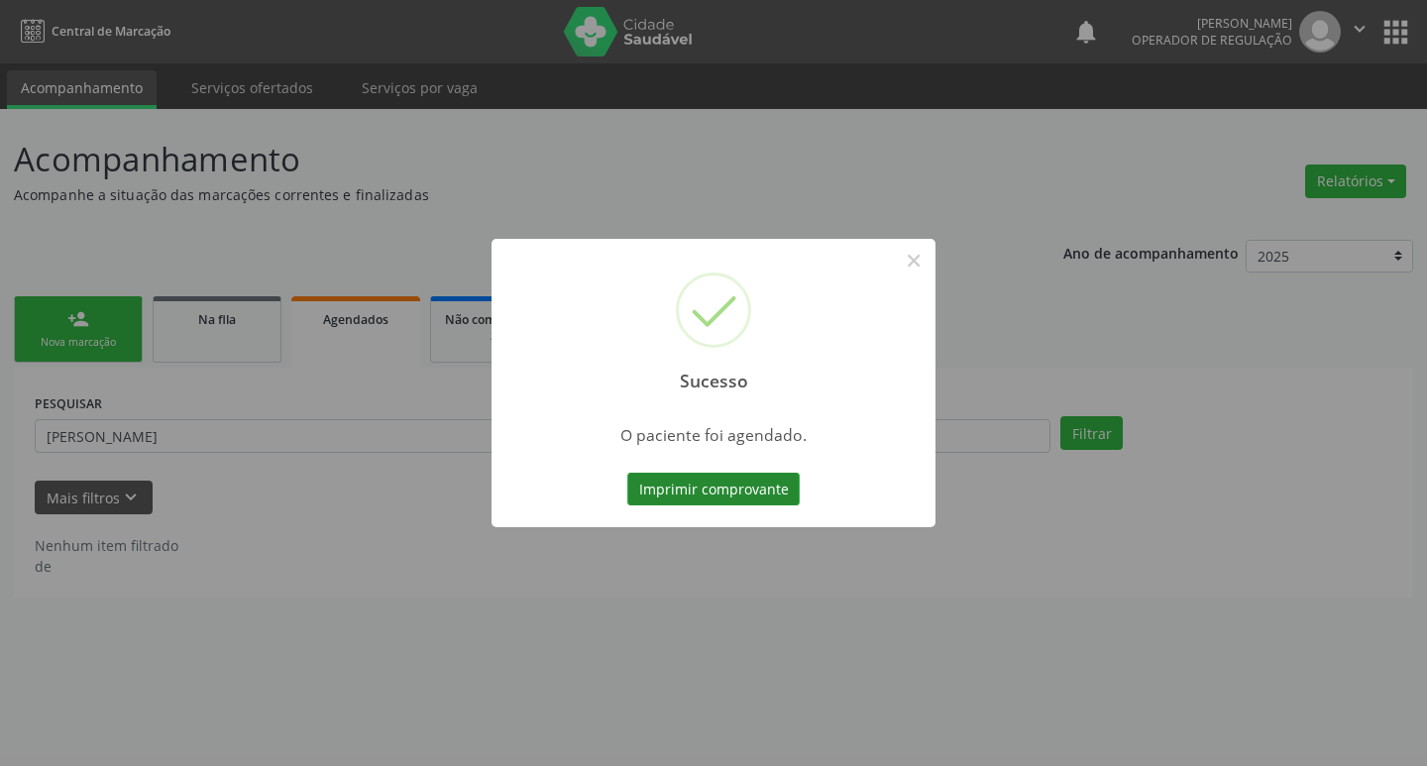
click at [705, 493] on button "Imprimir comprovante" at bounding box center [713, 490] width 172 height 34
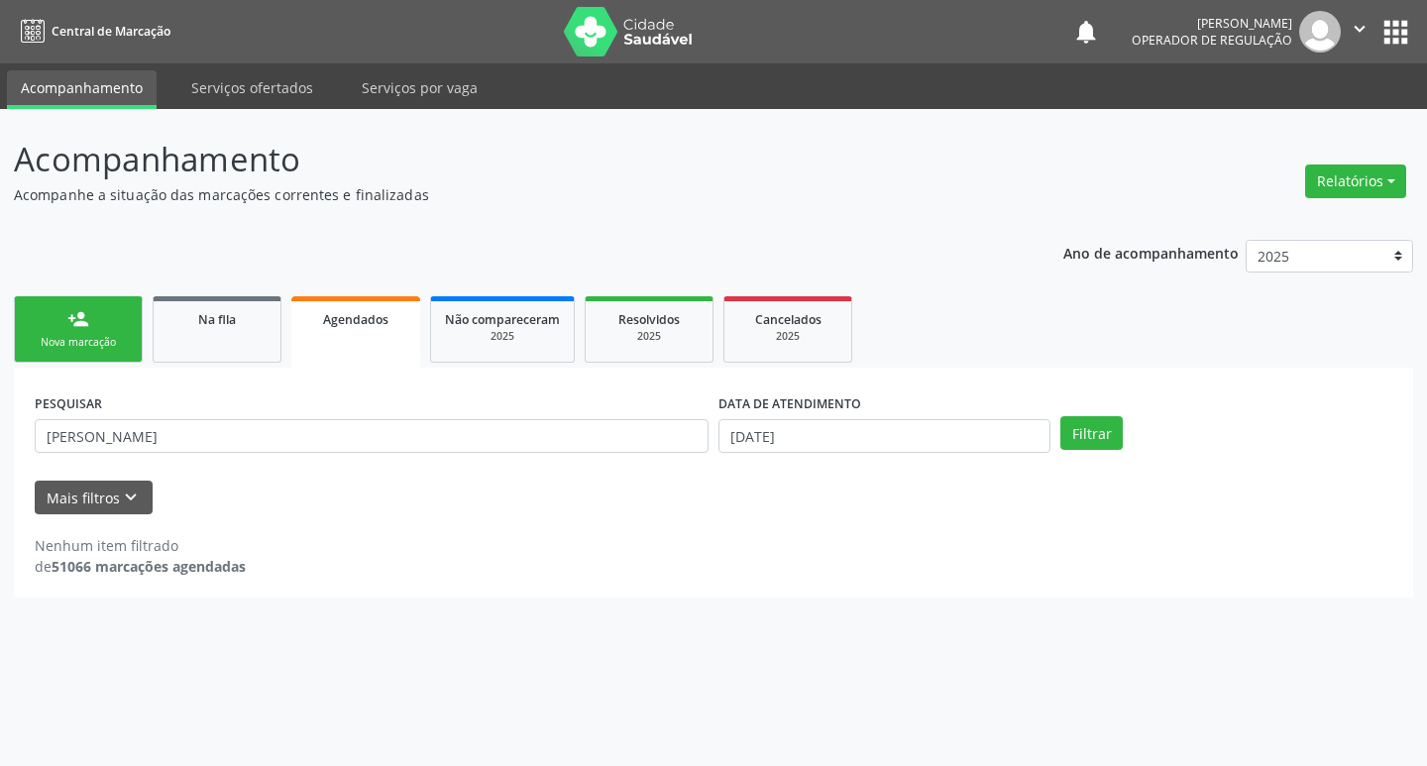
click at [103, 317] on link "person_add Nova marcação" at bounding box center [78, 329] width 129 height 66
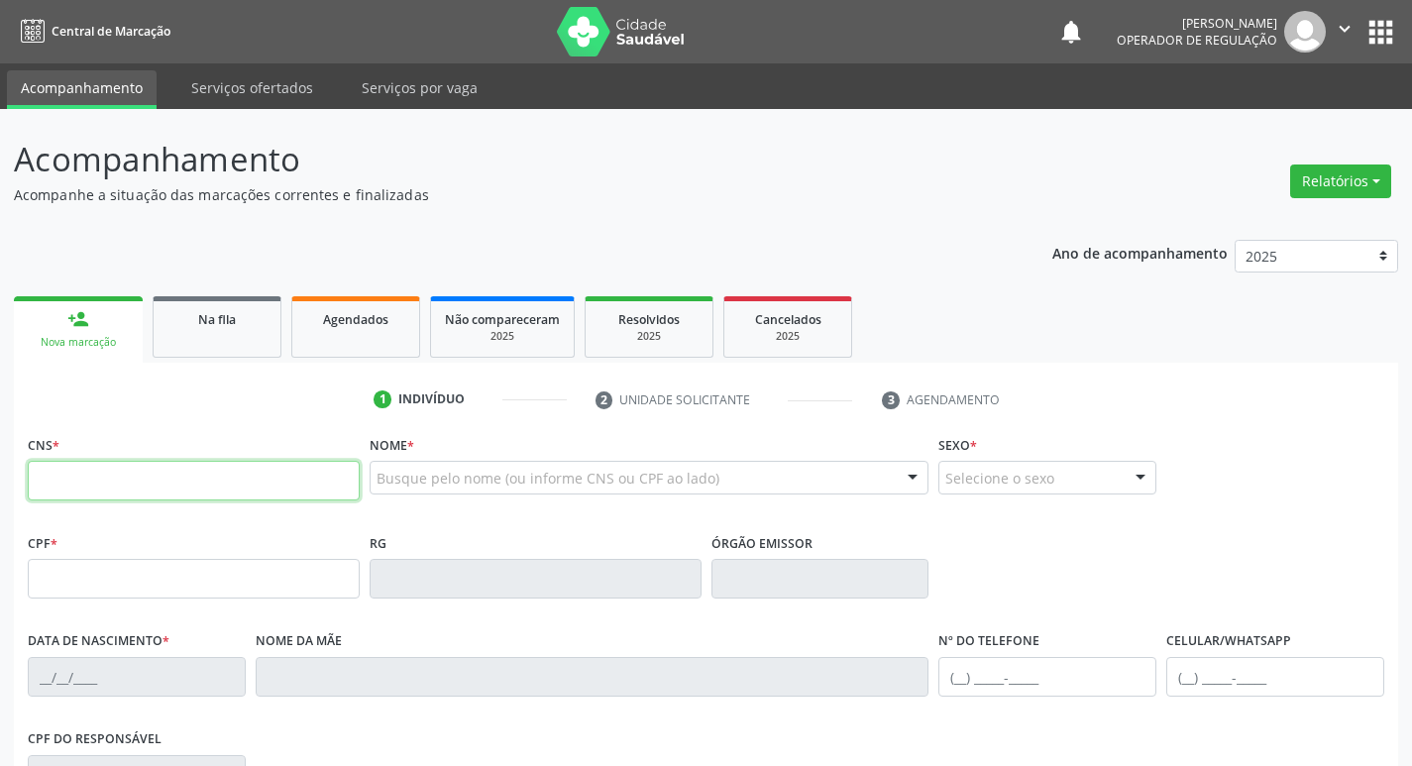
click at [150, 472] on input "text" at bounding box center [194, 481] width 332 height 40
type input "704 1041 7347 7275"
type input "175.573.584-73"
type input "13/08/2015"
type input "Gessica Gomes Bezerra"
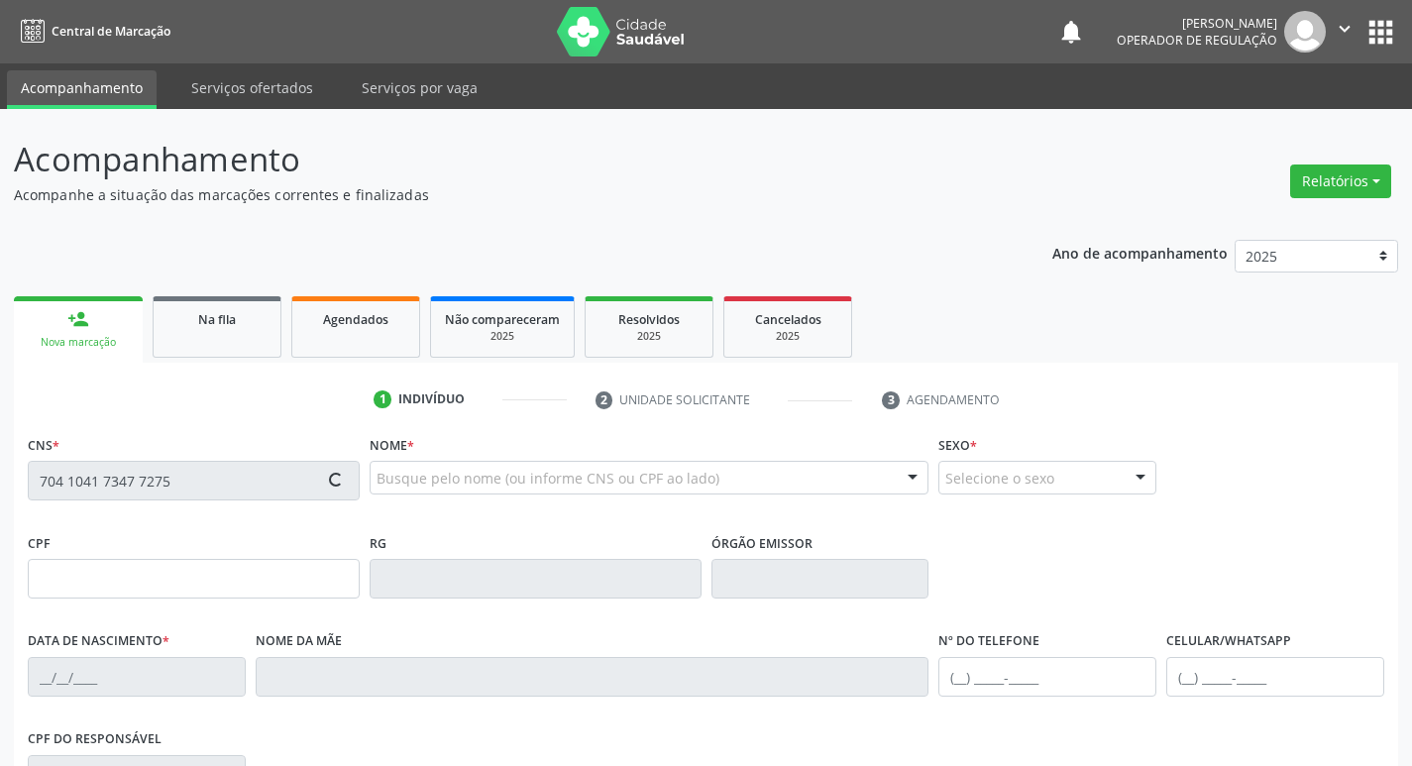
type input "(83) 99330-8269"
type input "079.869.584-64"
type input "204"
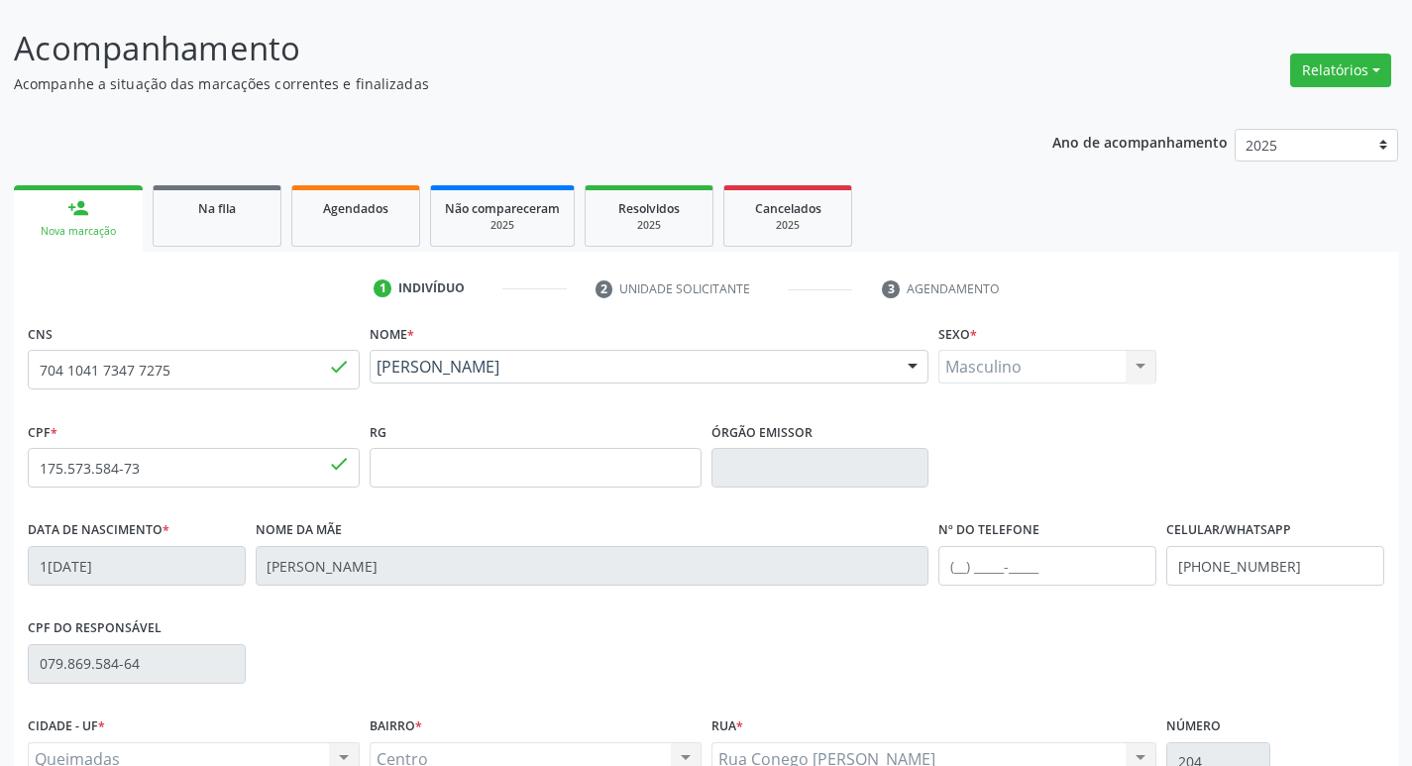
scroll to position [308, 0]
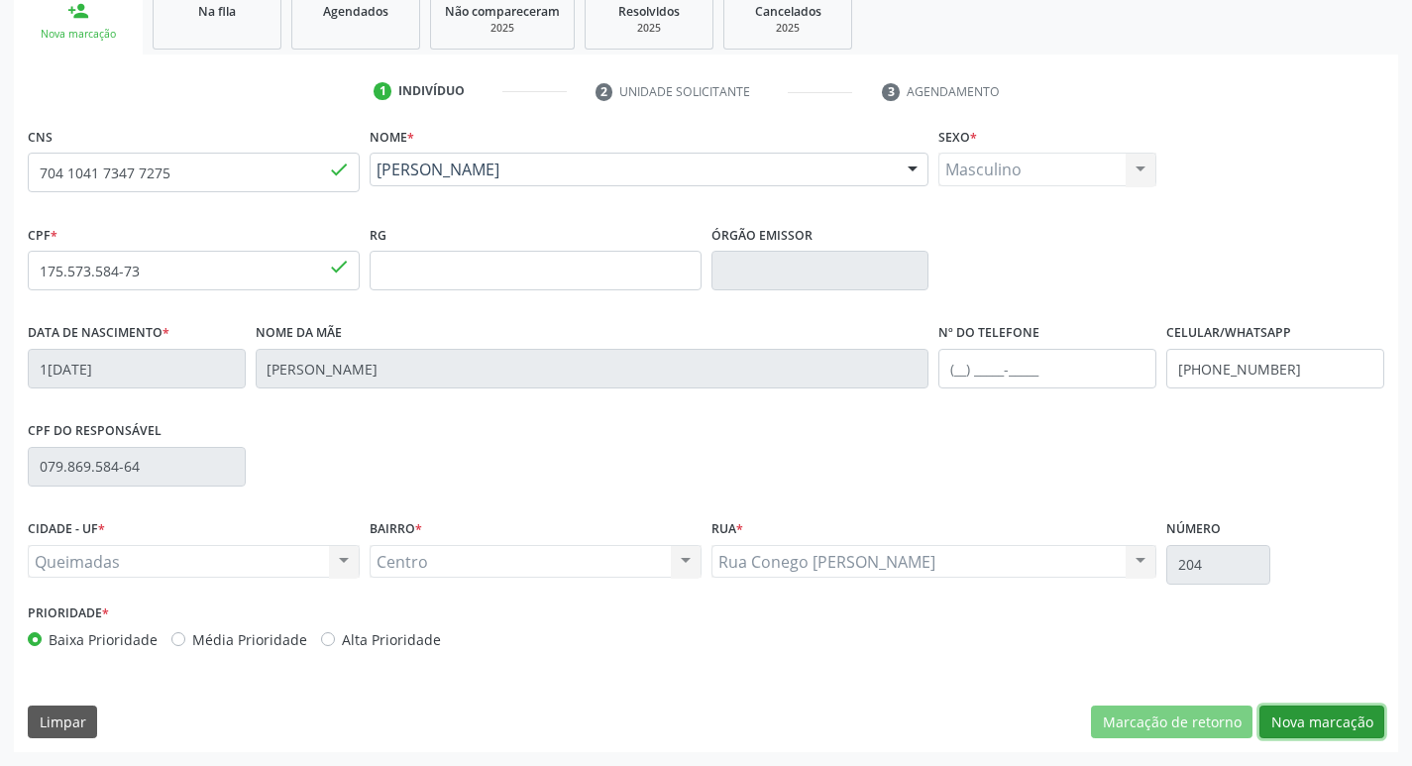
click at [1322, 710] on button "Nova marcação" at bounding box center [1321, 723] width 125 height 34
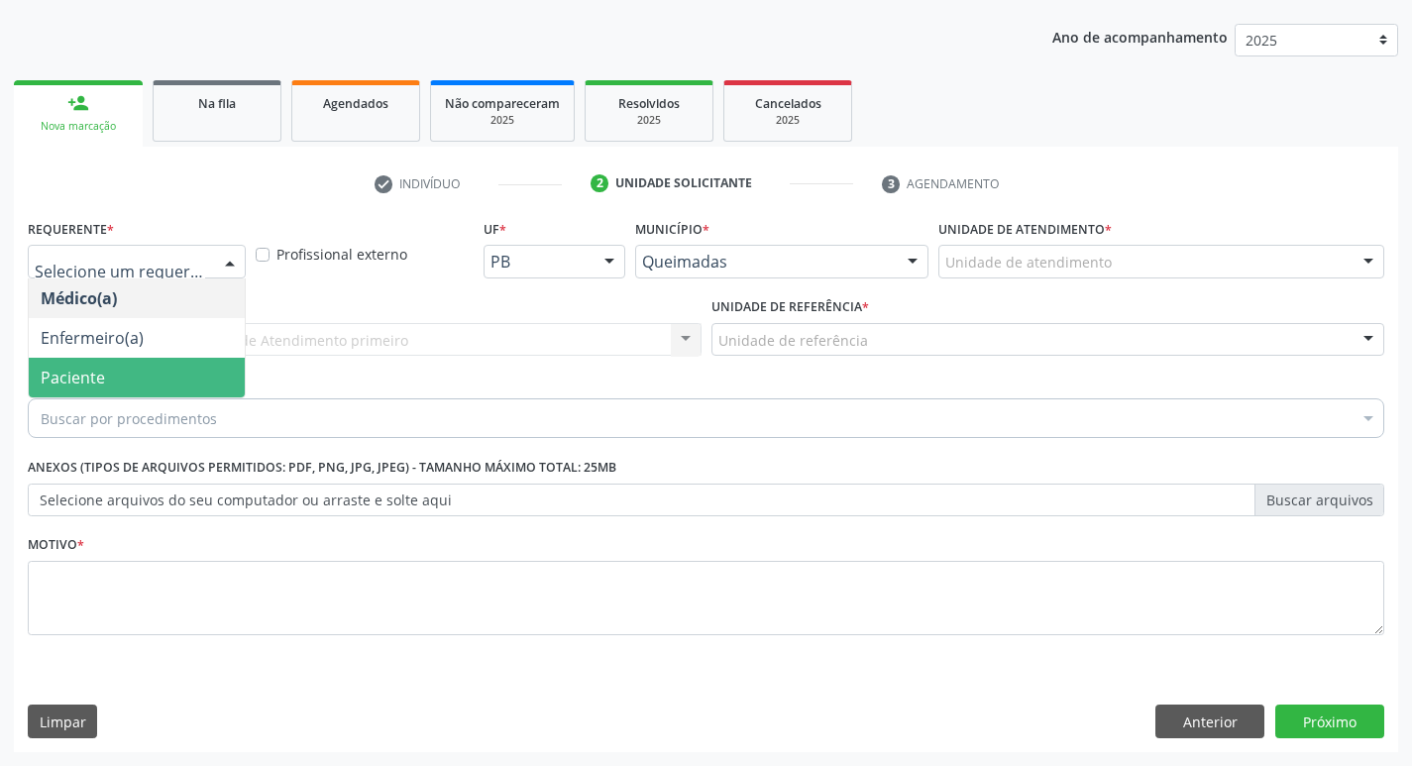
click at [127, 374] on span "Paciente" at bounding box center [137, 378] width 216 height 40
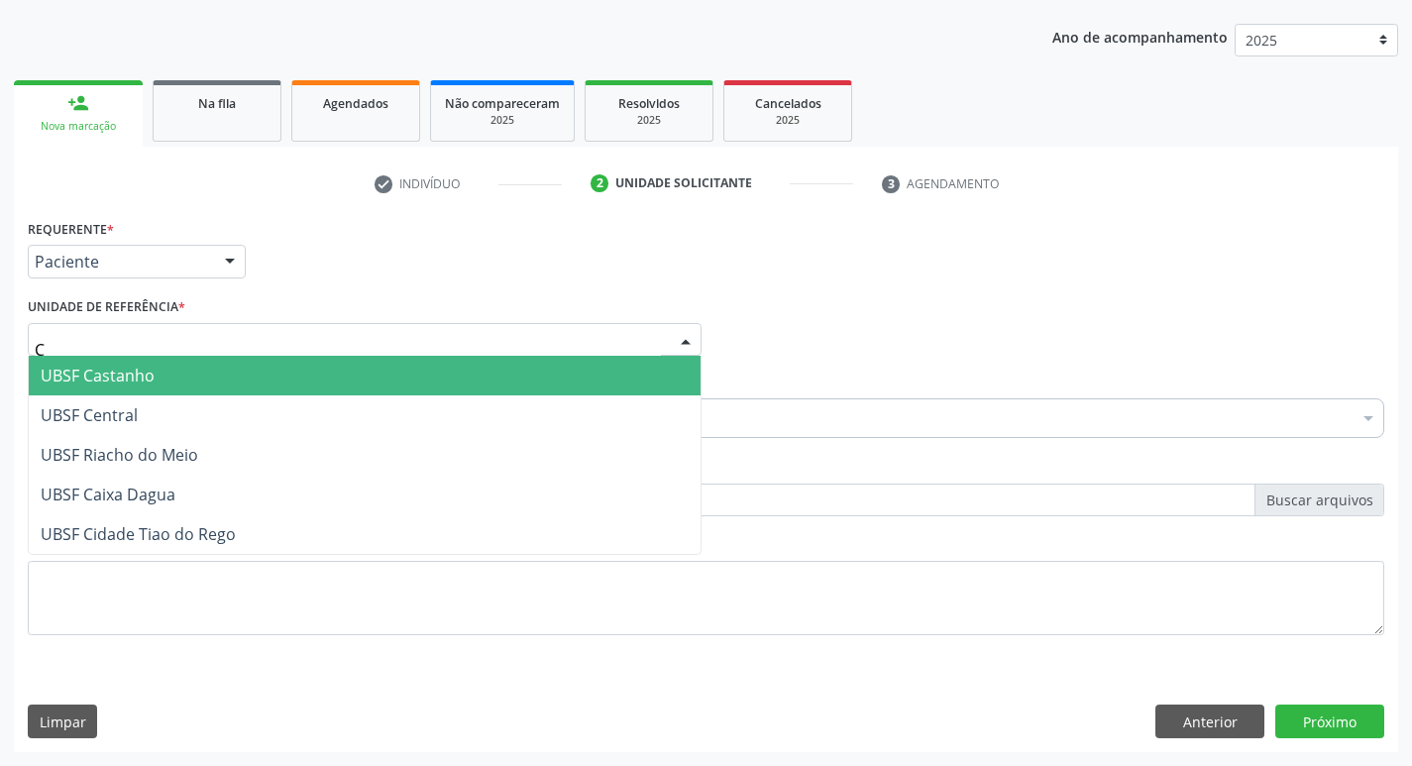
type input "CE"
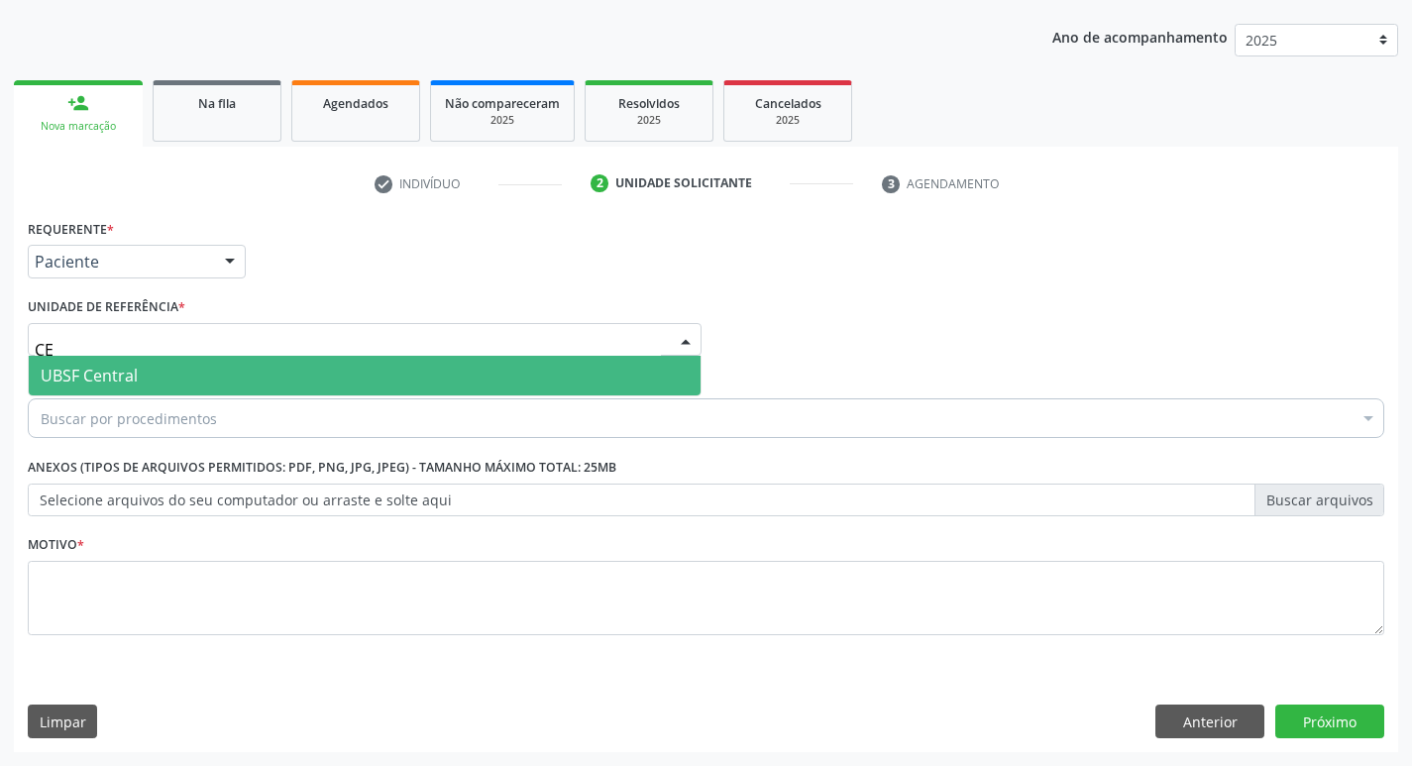
click at [107, 372] on span "UBSF Central" at bounding box center [89, 376] width 97 height 22
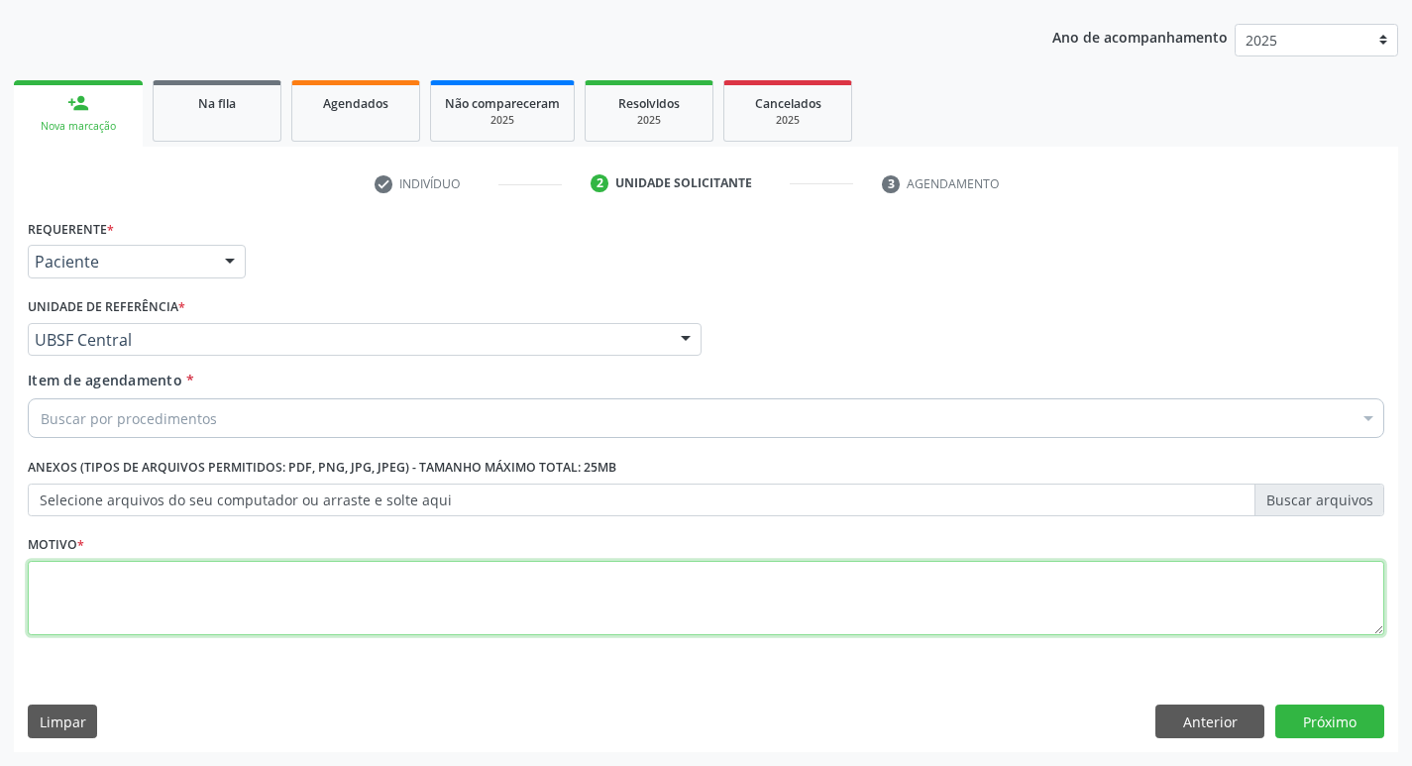
click at [148, 585] on textarea at bounding box center [706, 598] width 1357 height 75
type textarea "AVALIACAO"
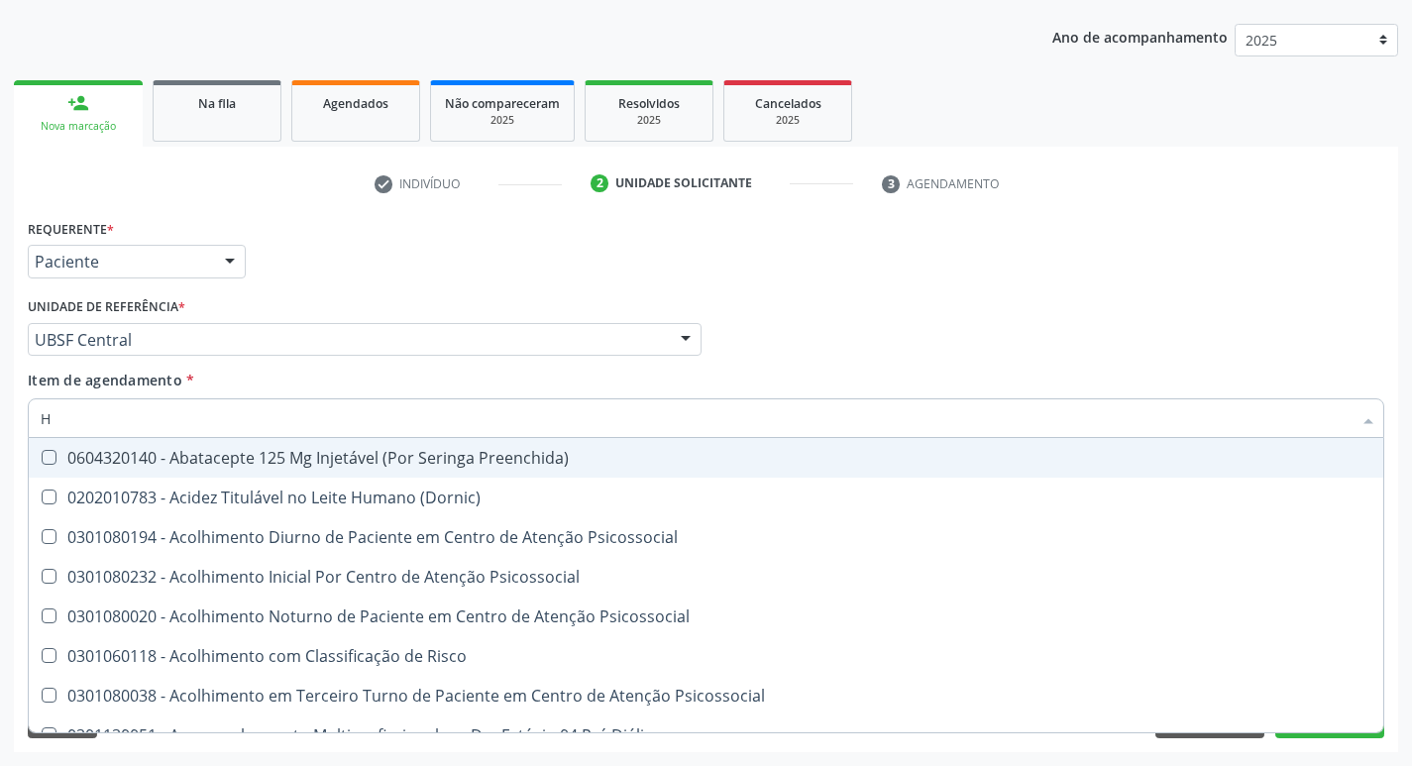
type input "HEMOGR"
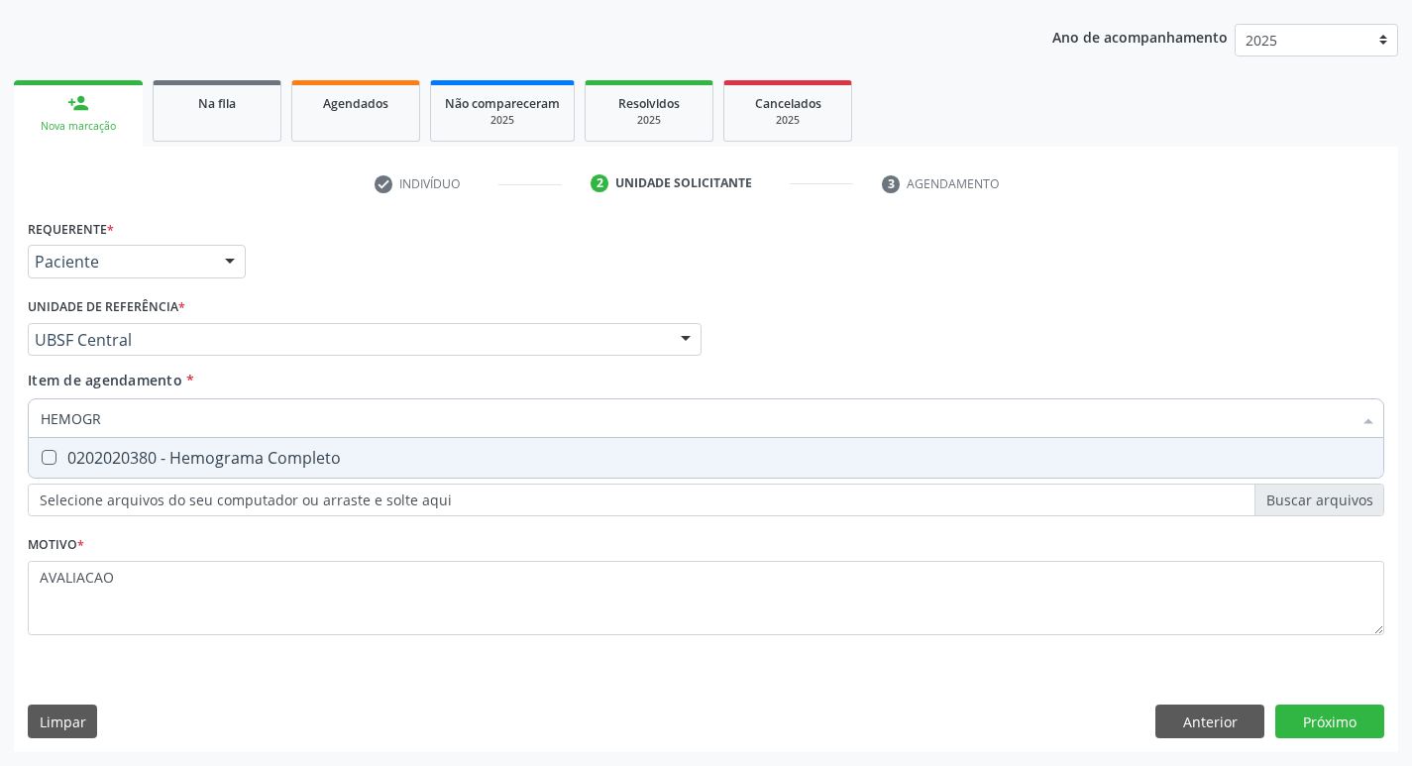
click at [373, 453] on div "0202020380 - Hemograma Completo" at bounding box center [706, 458] width 1331 height 16
checkbox Completo "true"
type input "HEMOG"
checkbox Completo "false"
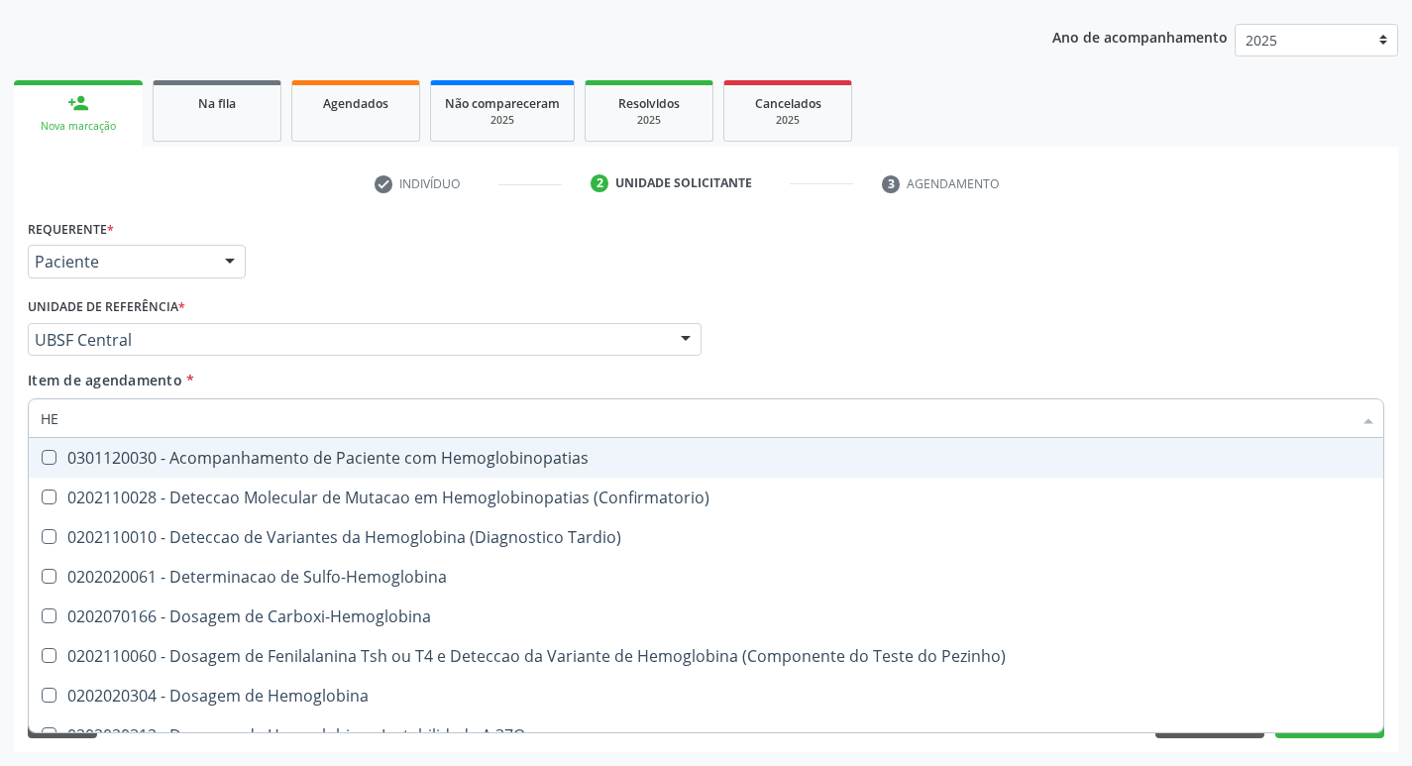
type input "H"
checkbox Completo "false"
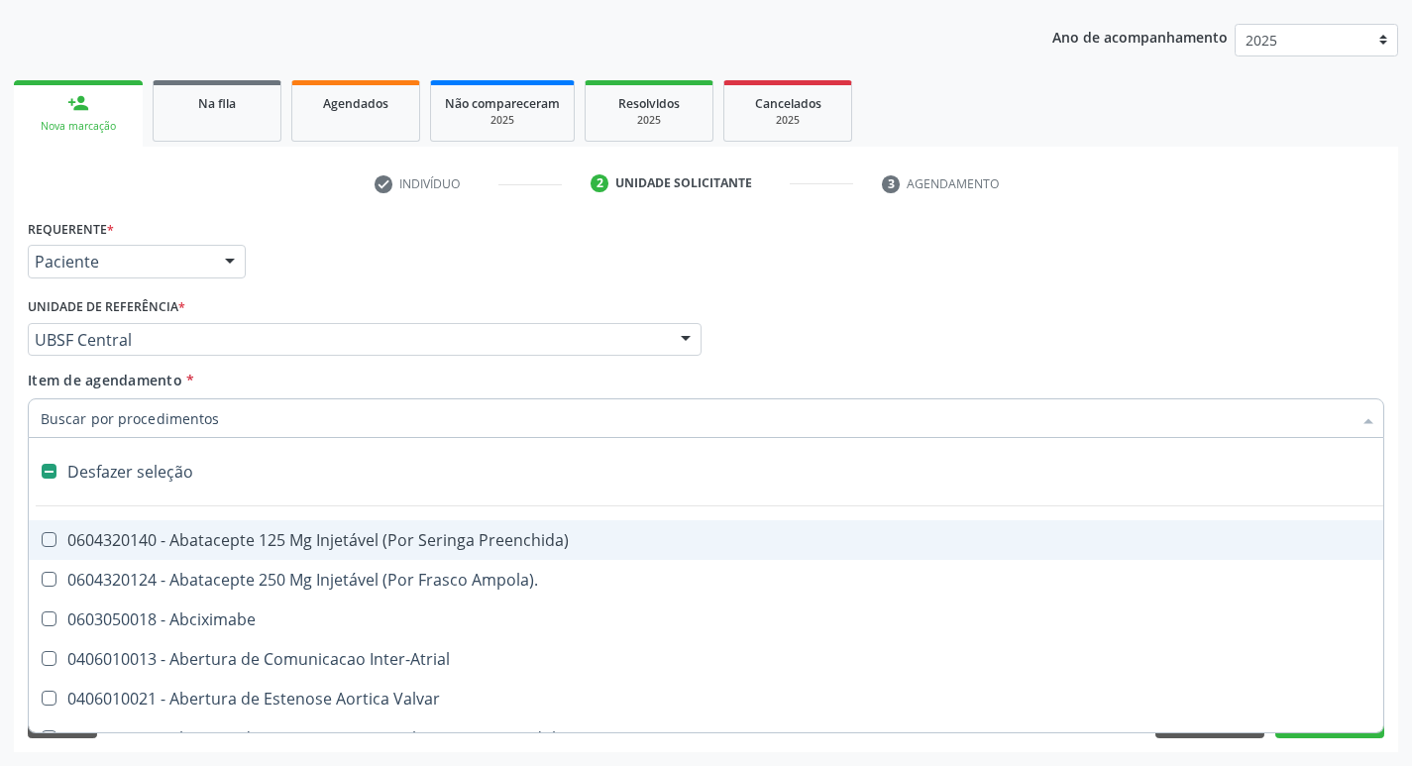
type input "G"
checkbox Persistente "true"
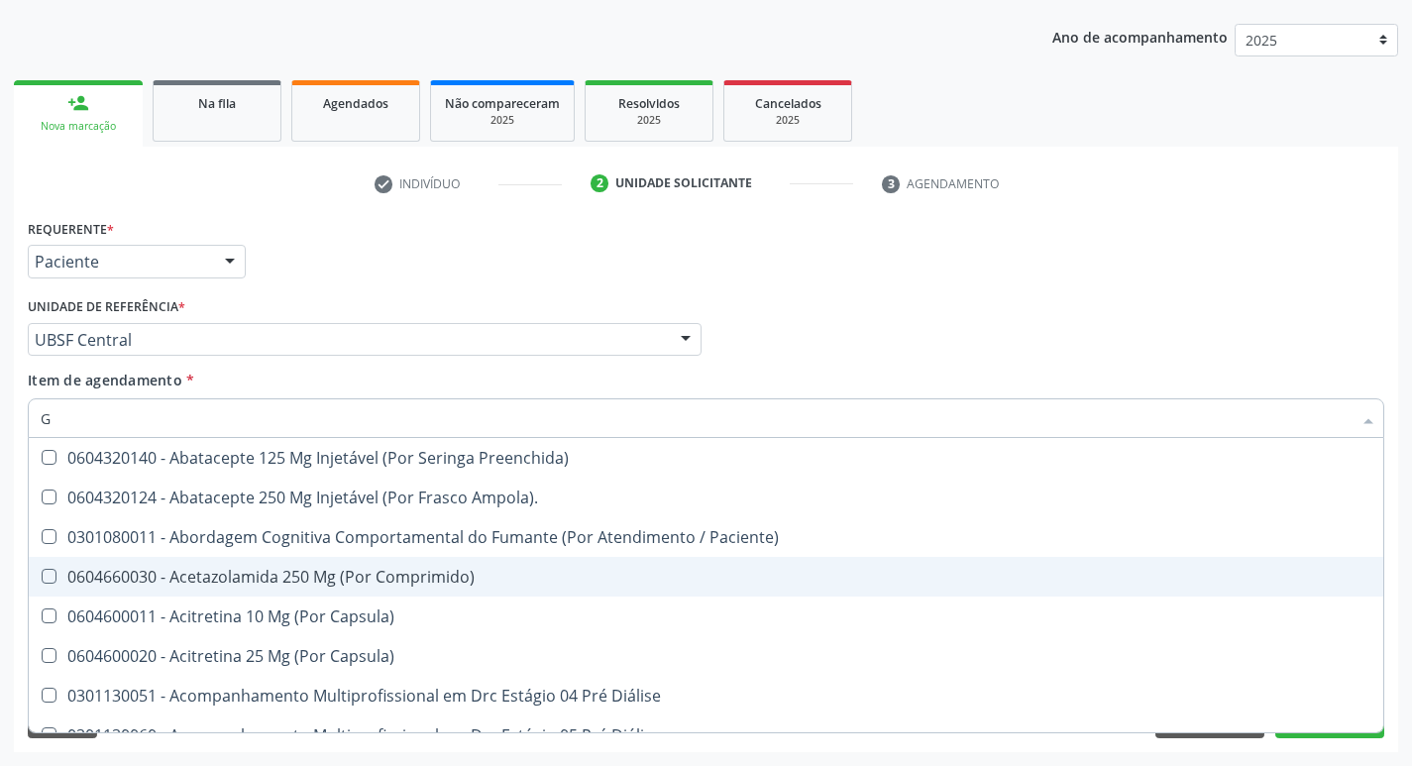
type input "GLICOSE"
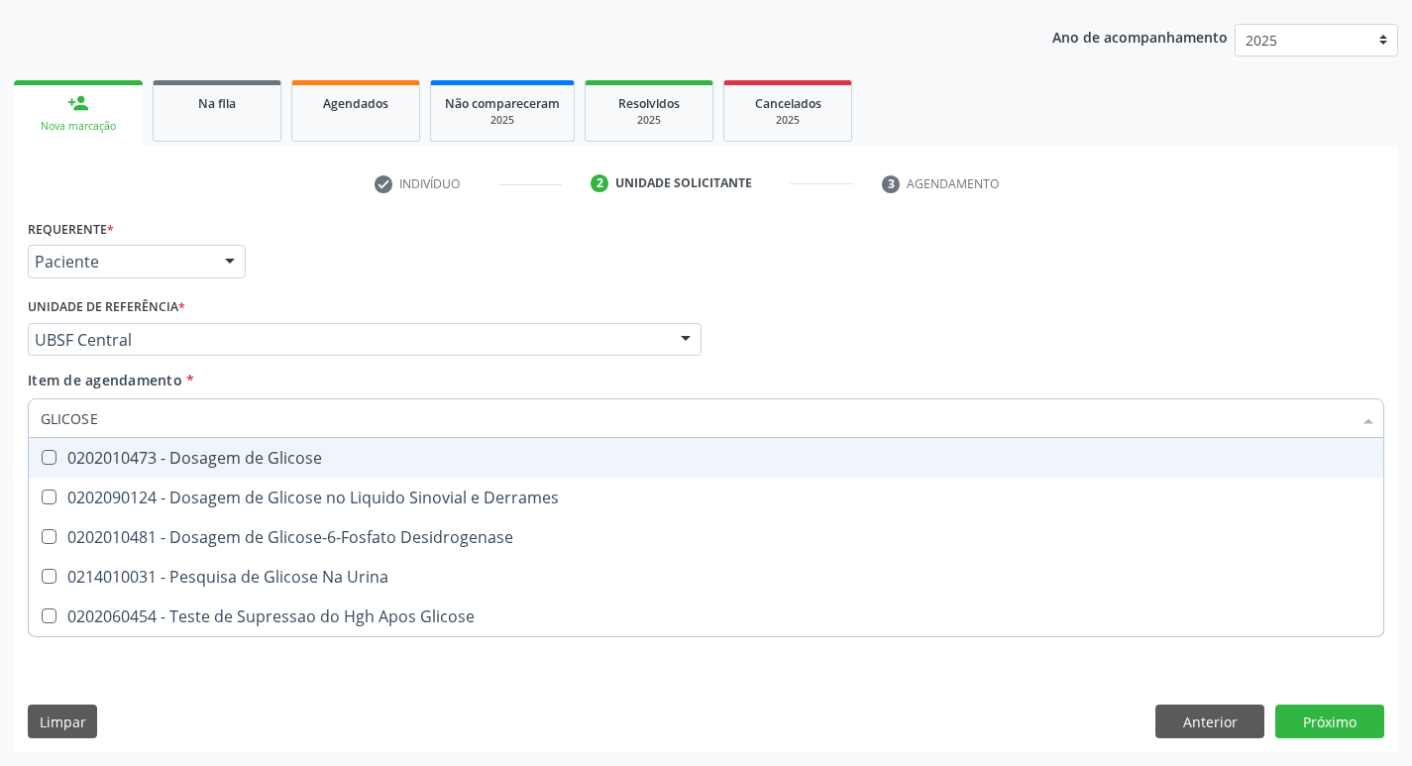
click at [327, 459] on div "0202010473 - Dosagem de Glicose" at bounding box center [706, 458] width 1331 height 16
checkbox Glicose "true"
type input "GLICOS"
checkbox Glicose "false"
checkbox Derrames "true"
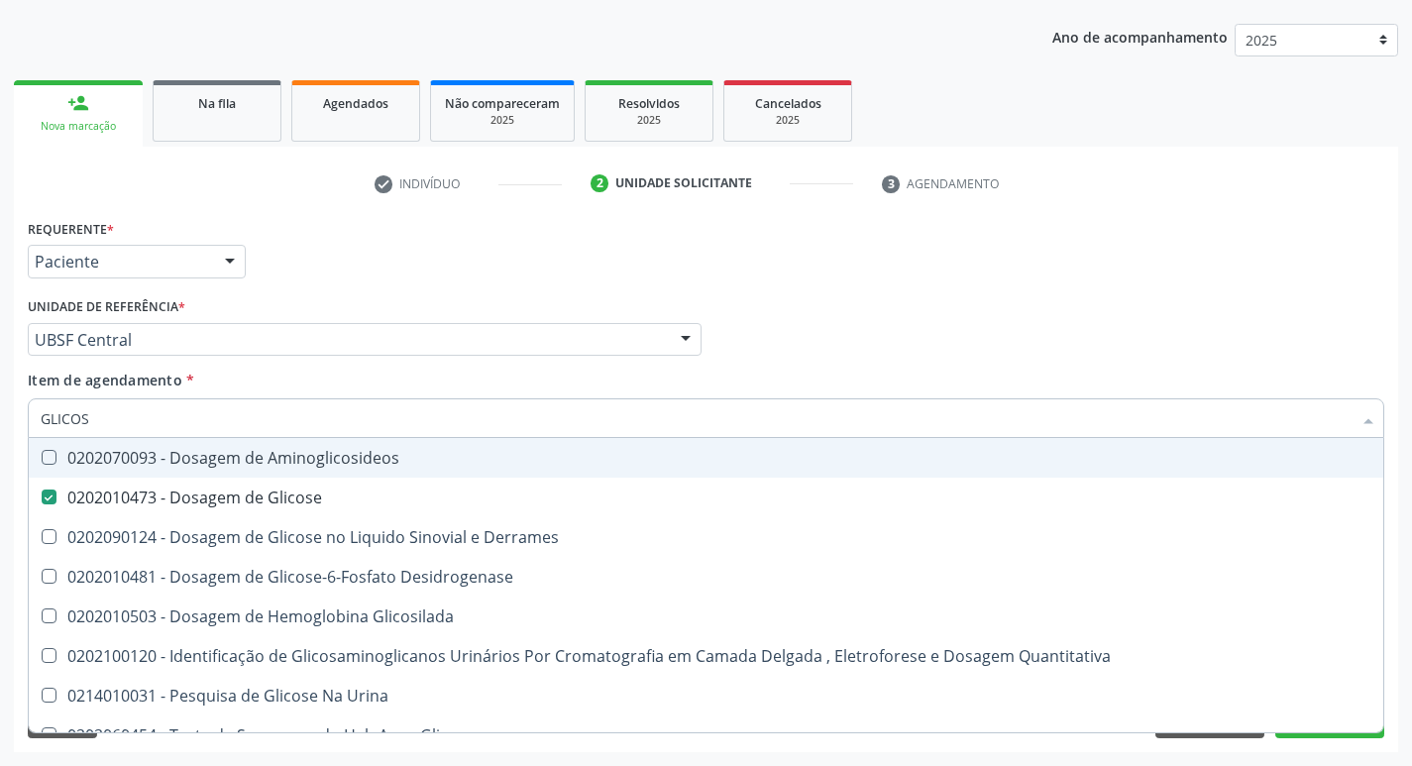
type input "GLICO"
checkbox Glicose "false"
checkbox Derrames "true"
type input "GLI"
checkbox Derrames "false"
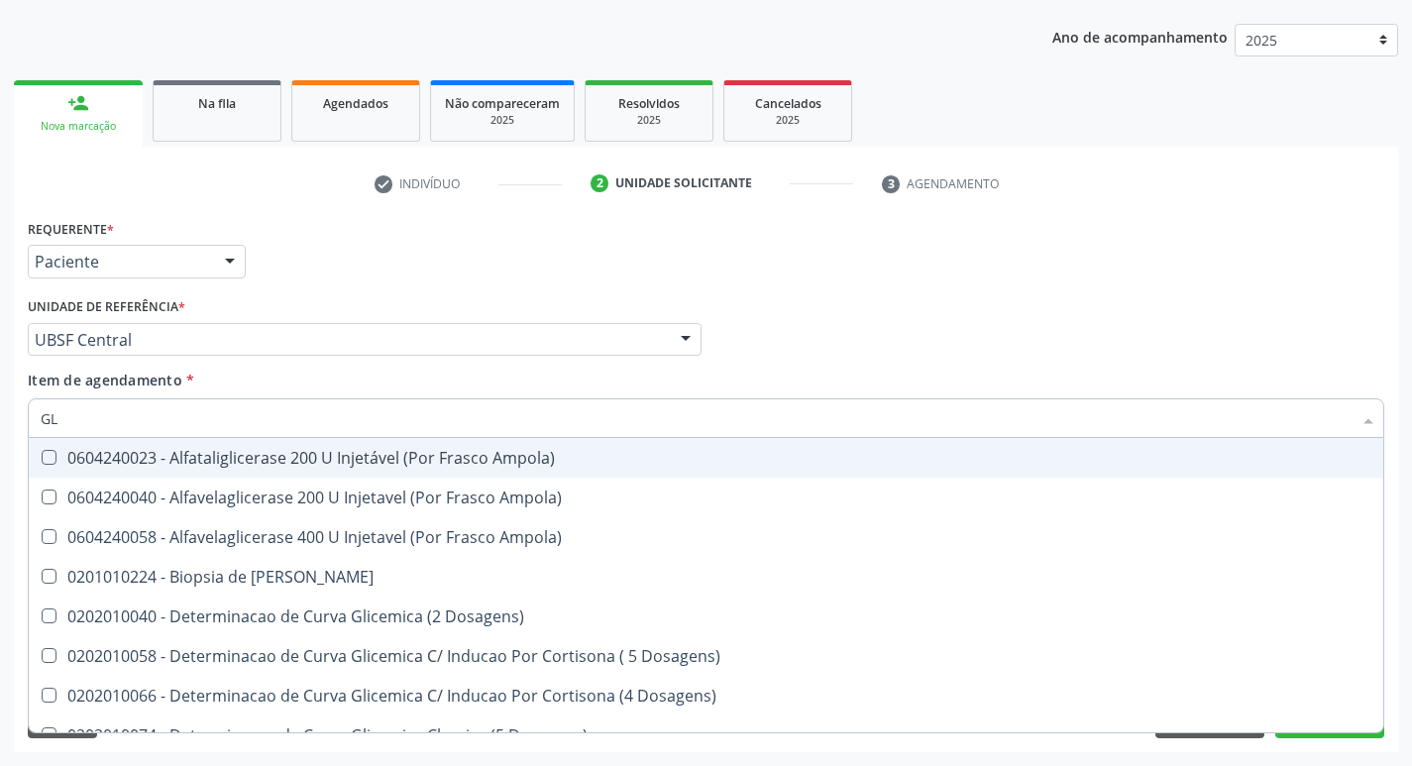
type input "G"
checkbox Glicose "false"
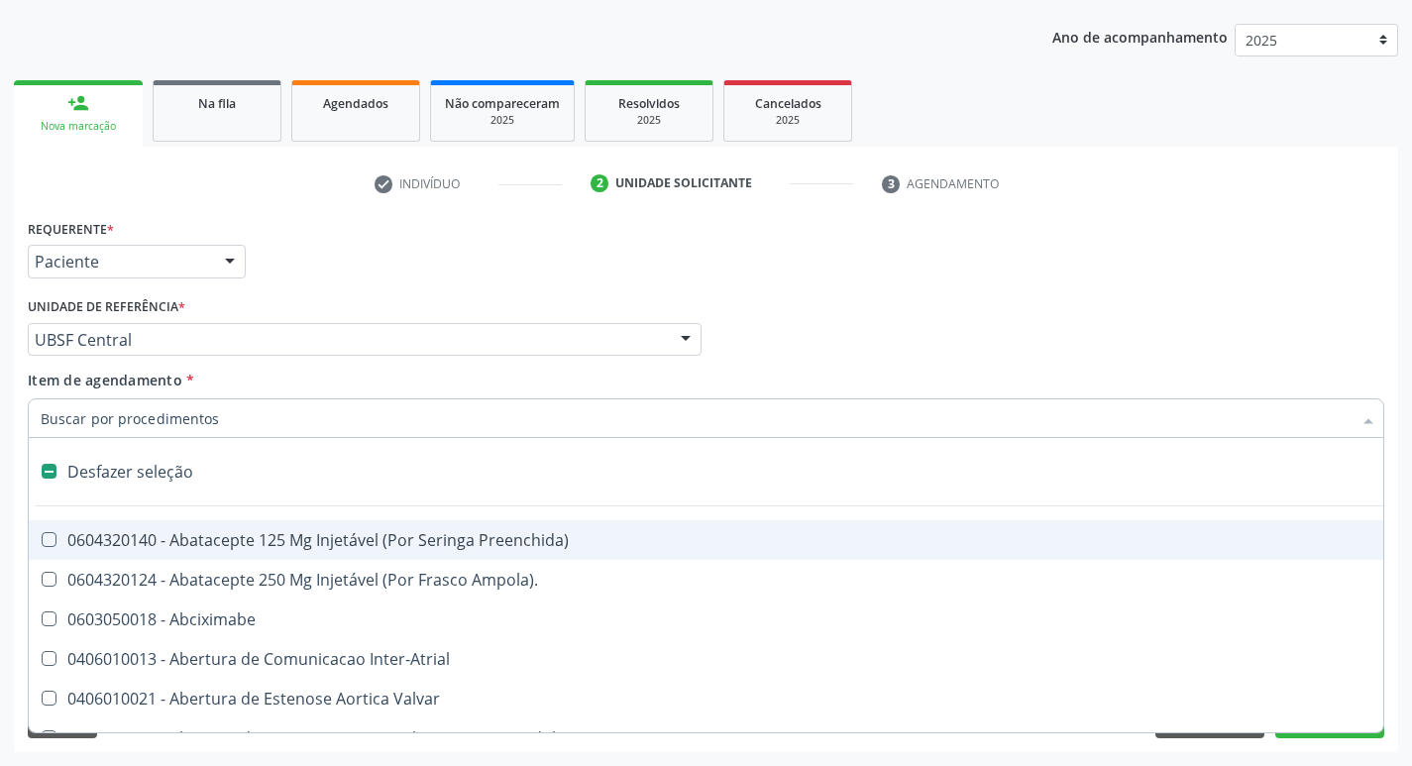
type input "2"
checkbox Vagina "true"
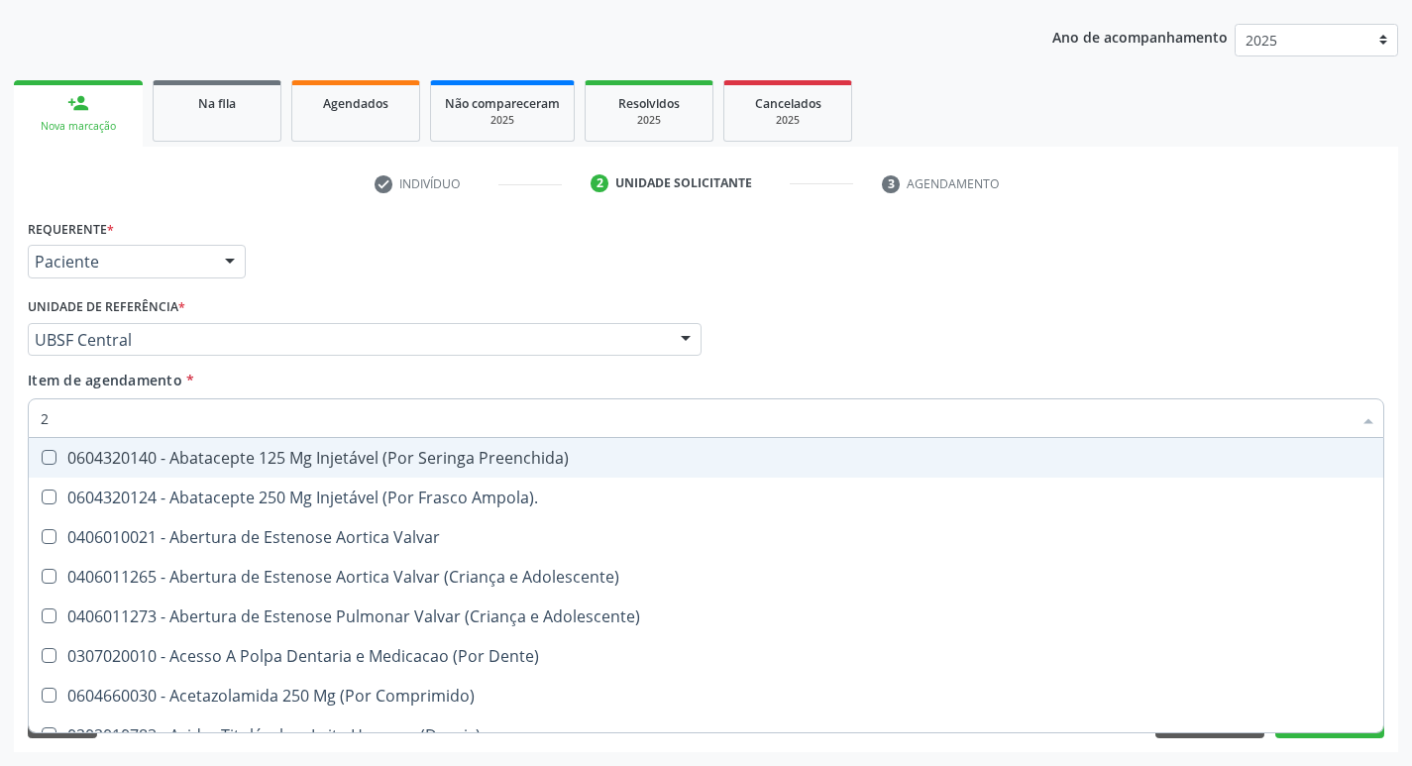
type input "20205001"
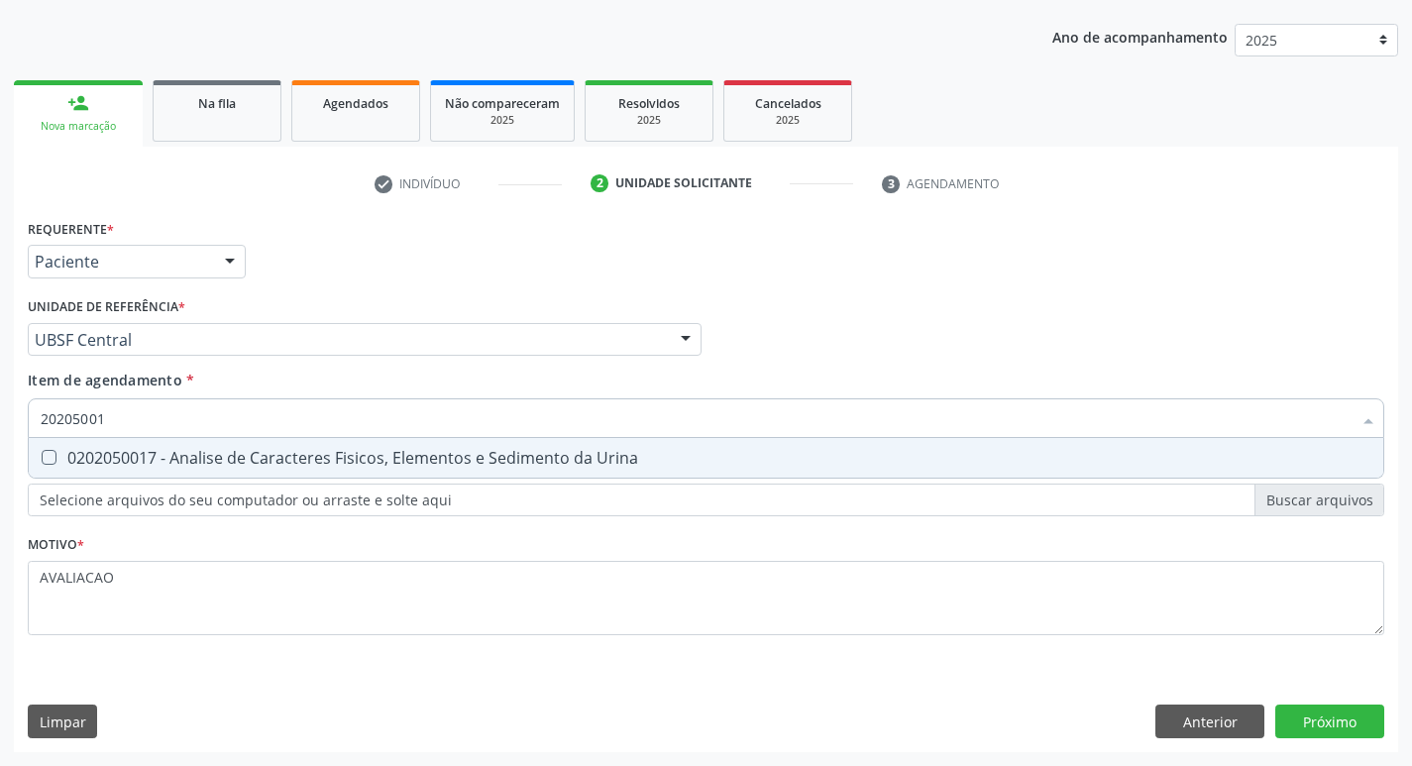
click at [285, 463] on div "0202050017 - Analise de Caracteres Fisicos, Elementos e Sedimento da Urina" at bounding box center [706, 458] width 1331 height 16
checkbox Urina "true"
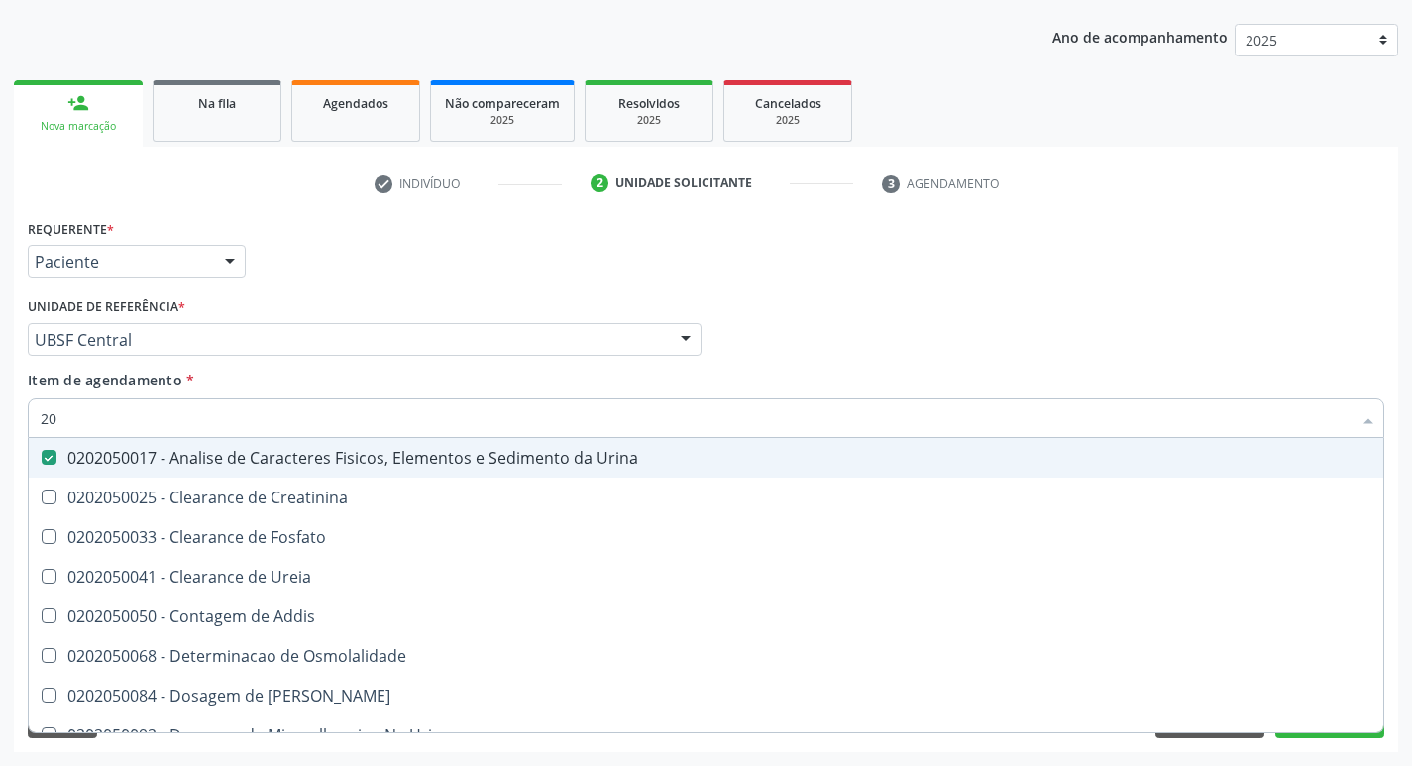
type input "2"
checkbox Urina "false"
checkbox Ureia "false"
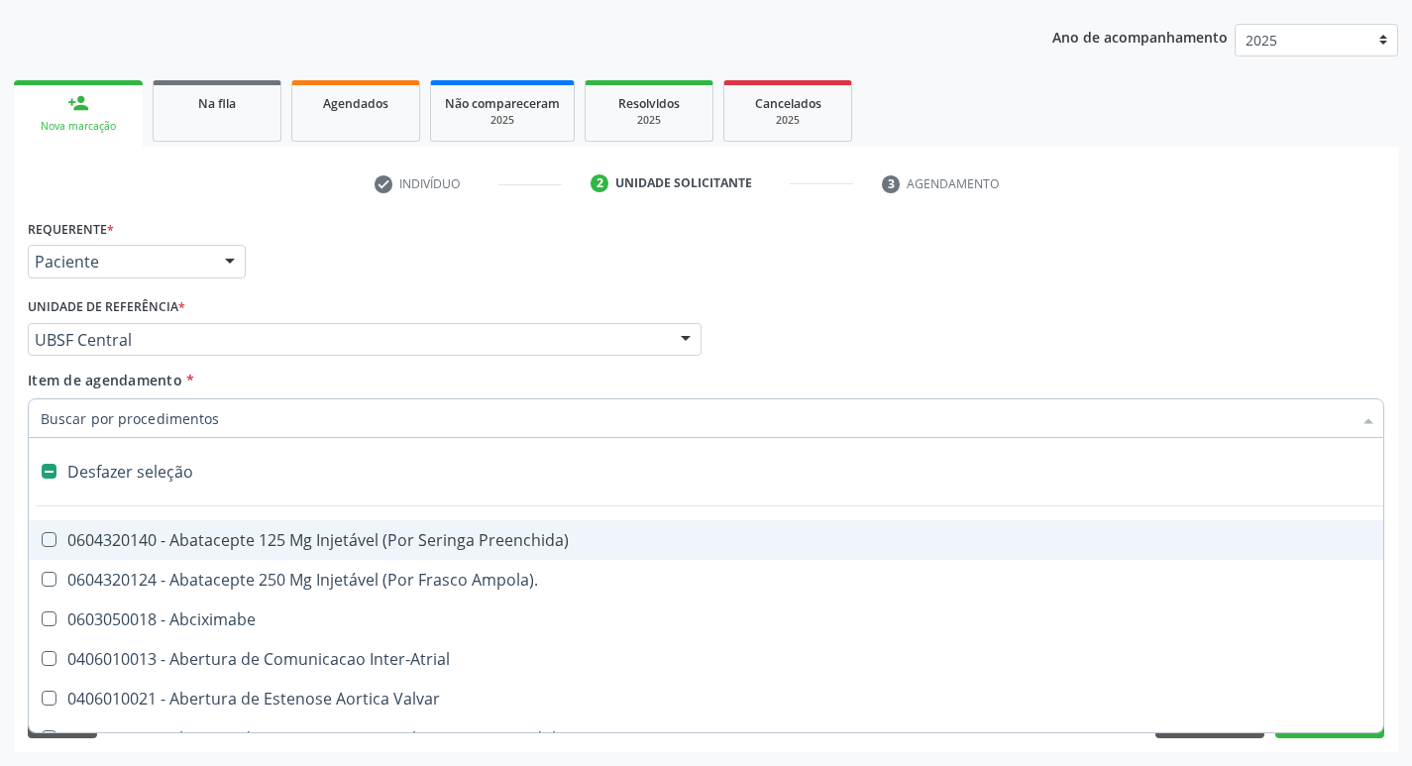
type input "2"
checkbox Hepático "true"
checkbox Urina "false"
checkbox Vagina "true"
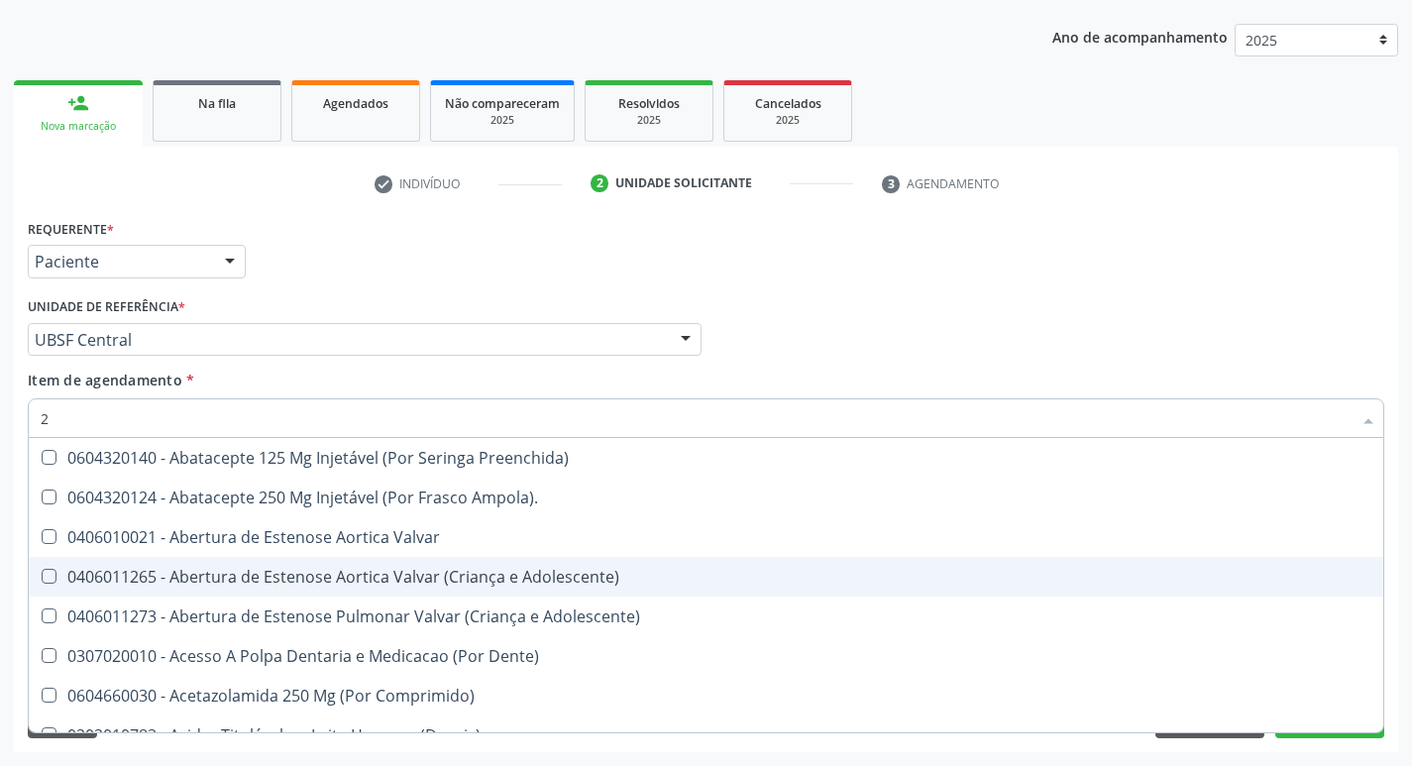
type input "20204008"
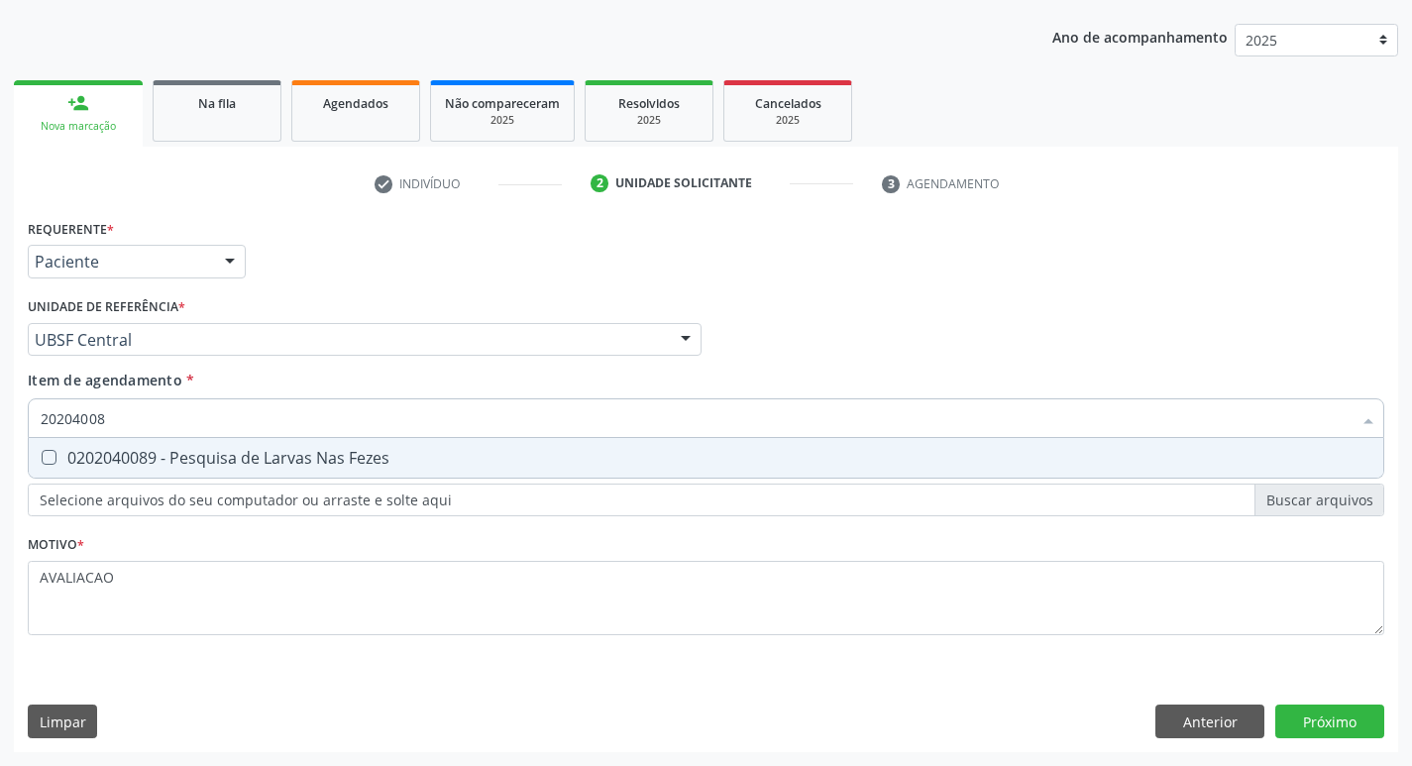
click at [293, 452] on div "0202040089 - Pesquisa de Larvas Nas Fezes" at bounding box center [706, 458] width 1331 height 16
checkbox Fezes "true"
type input "2020400"
checkbox Fezes "false"
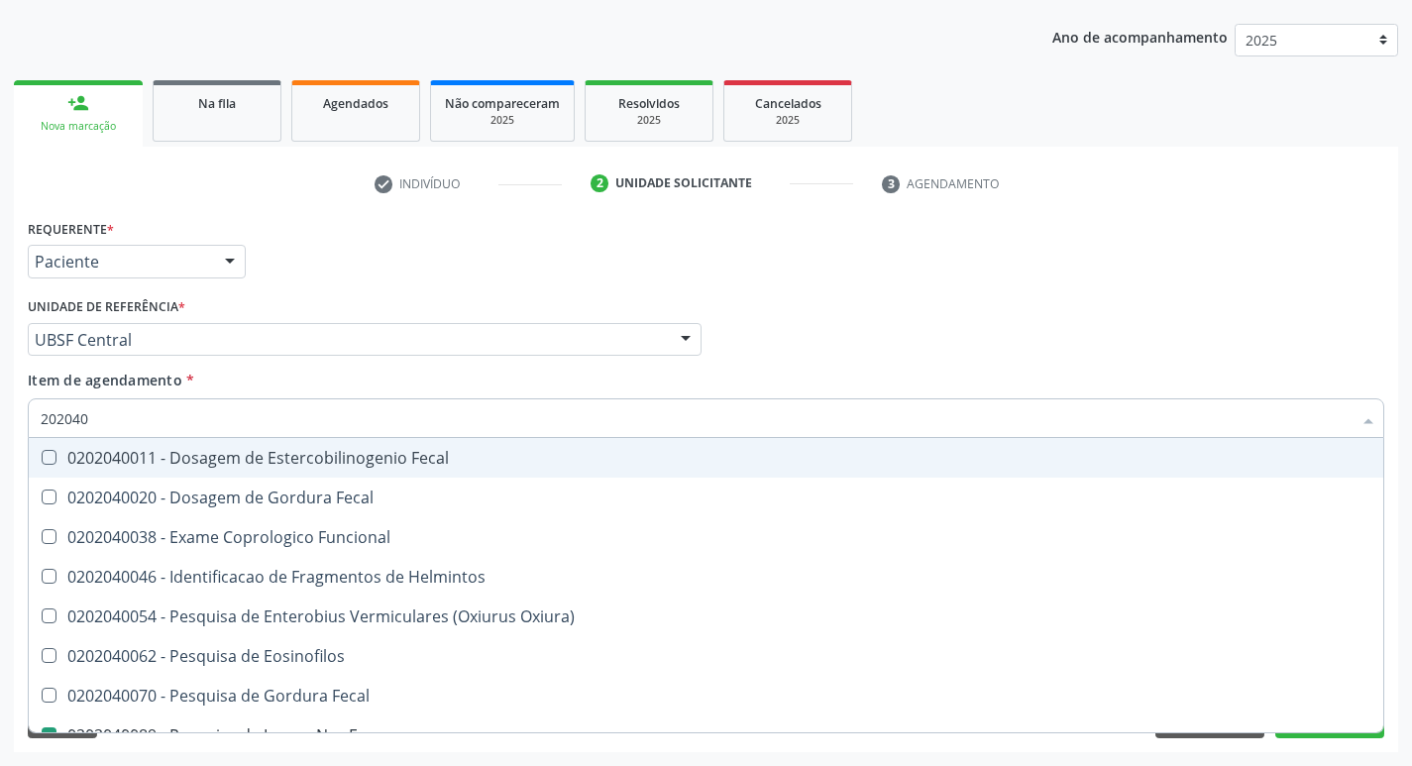
type input "20204"
checkbox Fezes "false"
type input "2"
checkbox Helmintos "false"
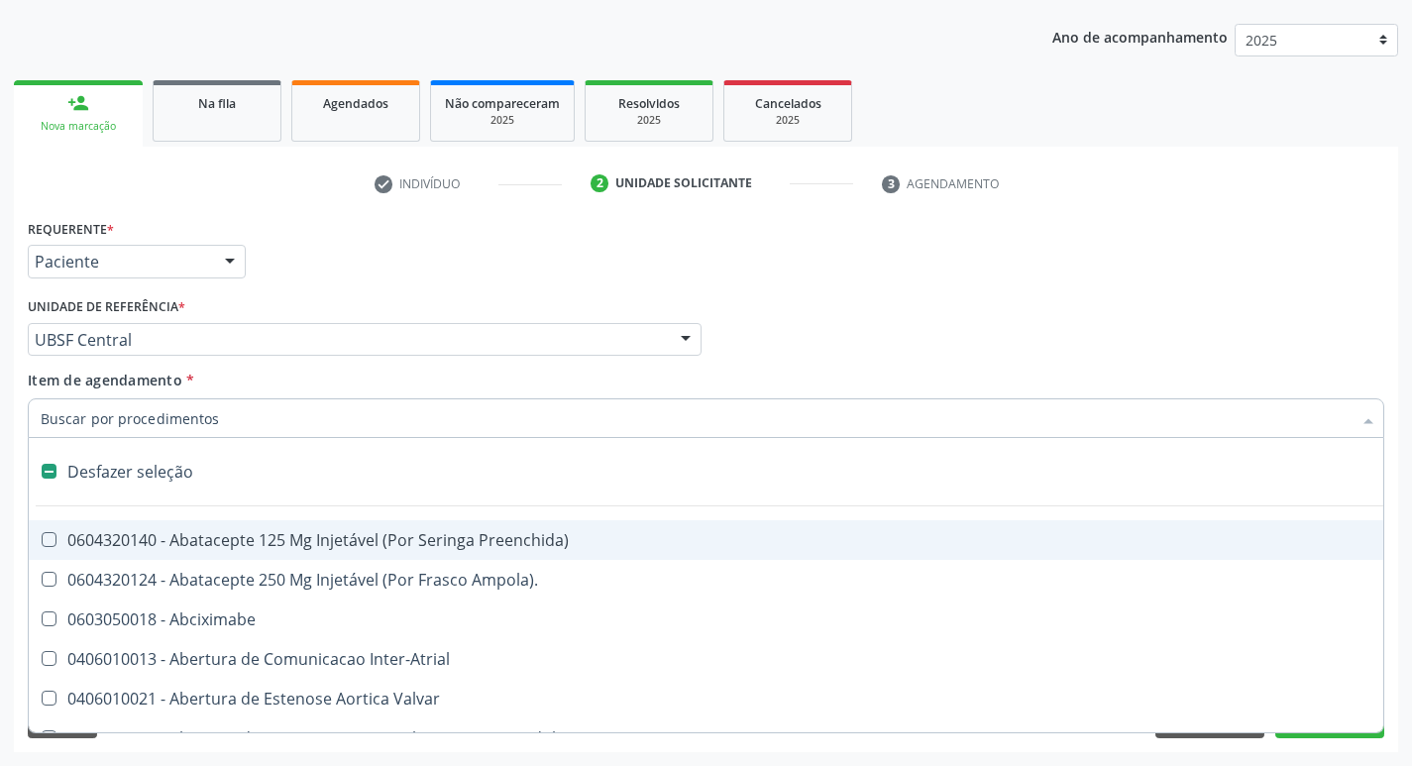
type input "O"
checkbox Agua "true"
checkbox Urina "false"
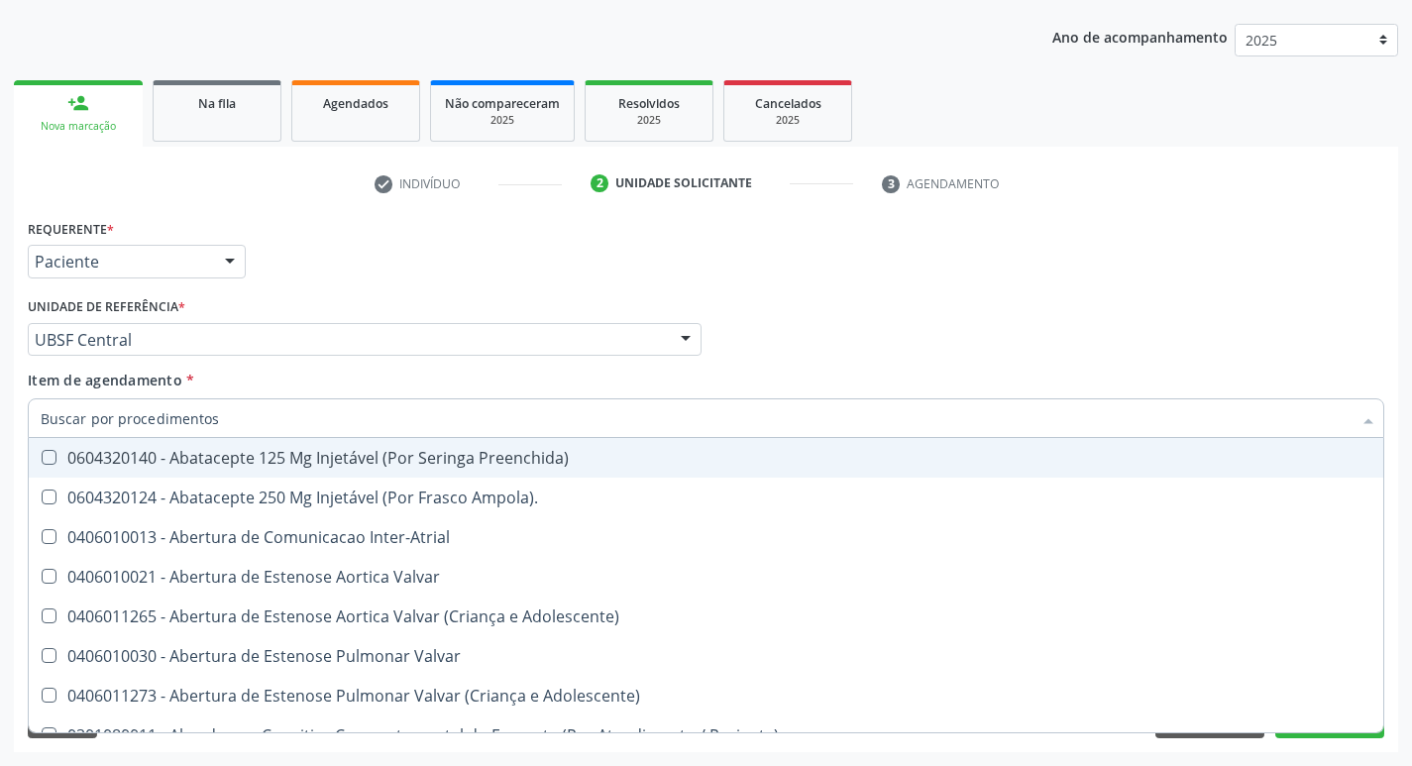
checkbox Urina "false"
checkbox Pesados "true"
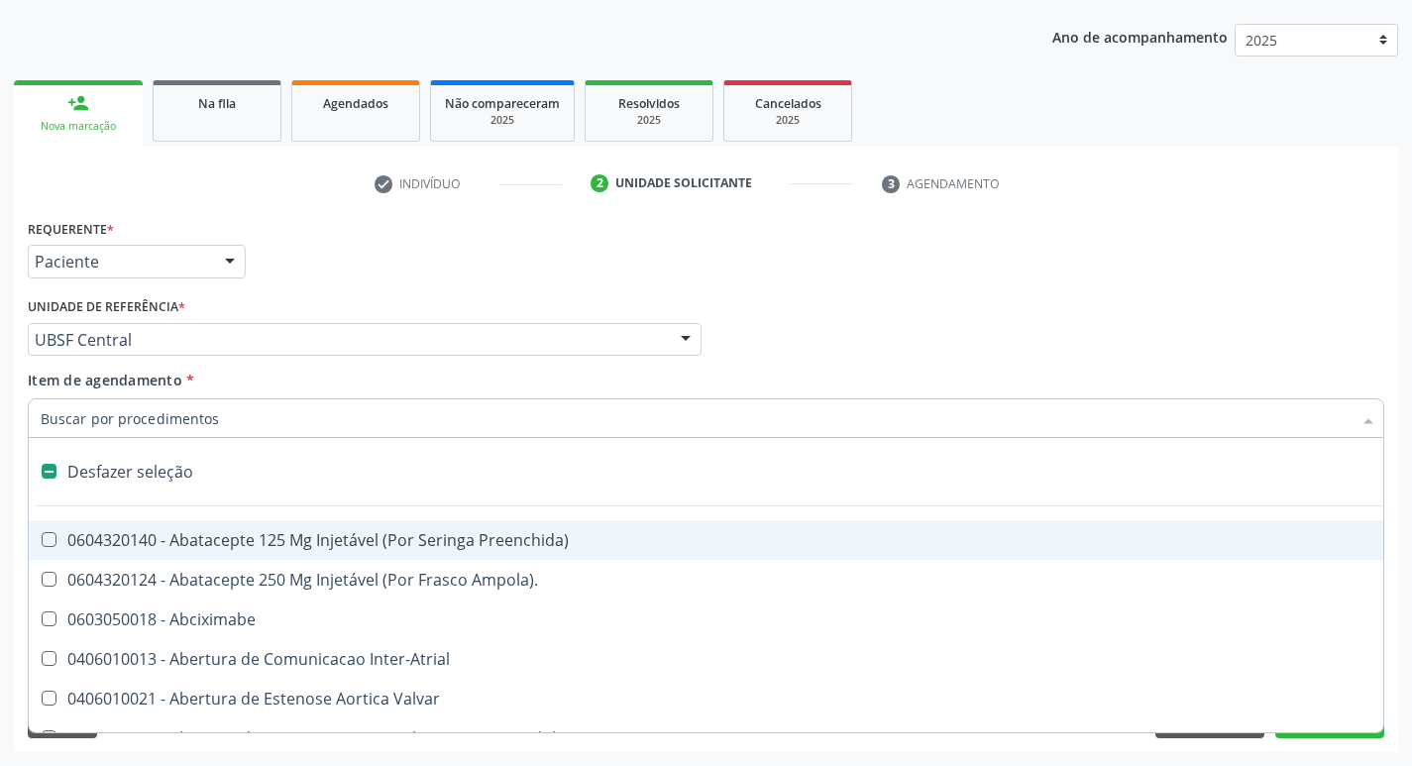
type input "C"
checkbox Dedo "true"
checkbox Urina "false"
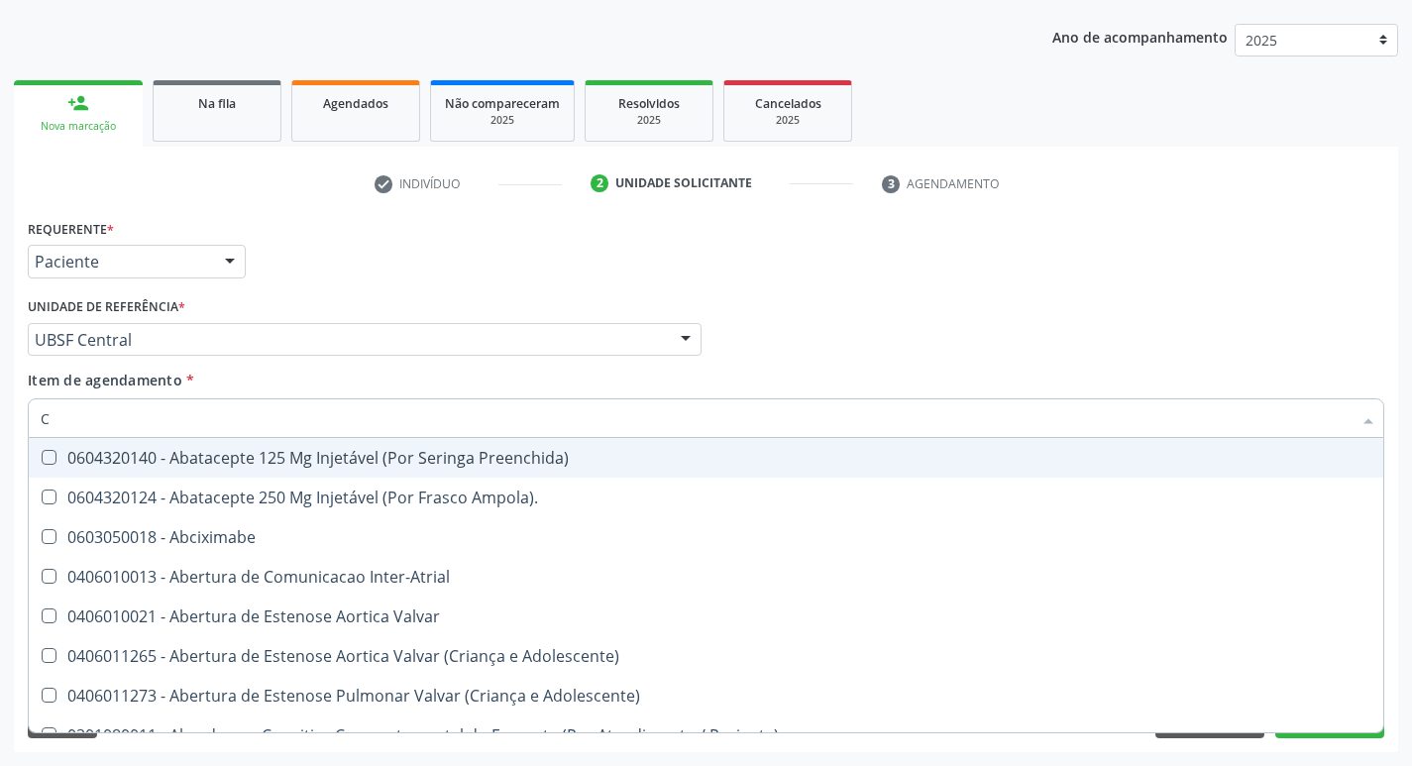
type input "CO"
checkbox Frasco-Ampola\) "true"
checkbox Urina "false"
checkbox Comprimido\) "true"
checkbox Osseo "true"
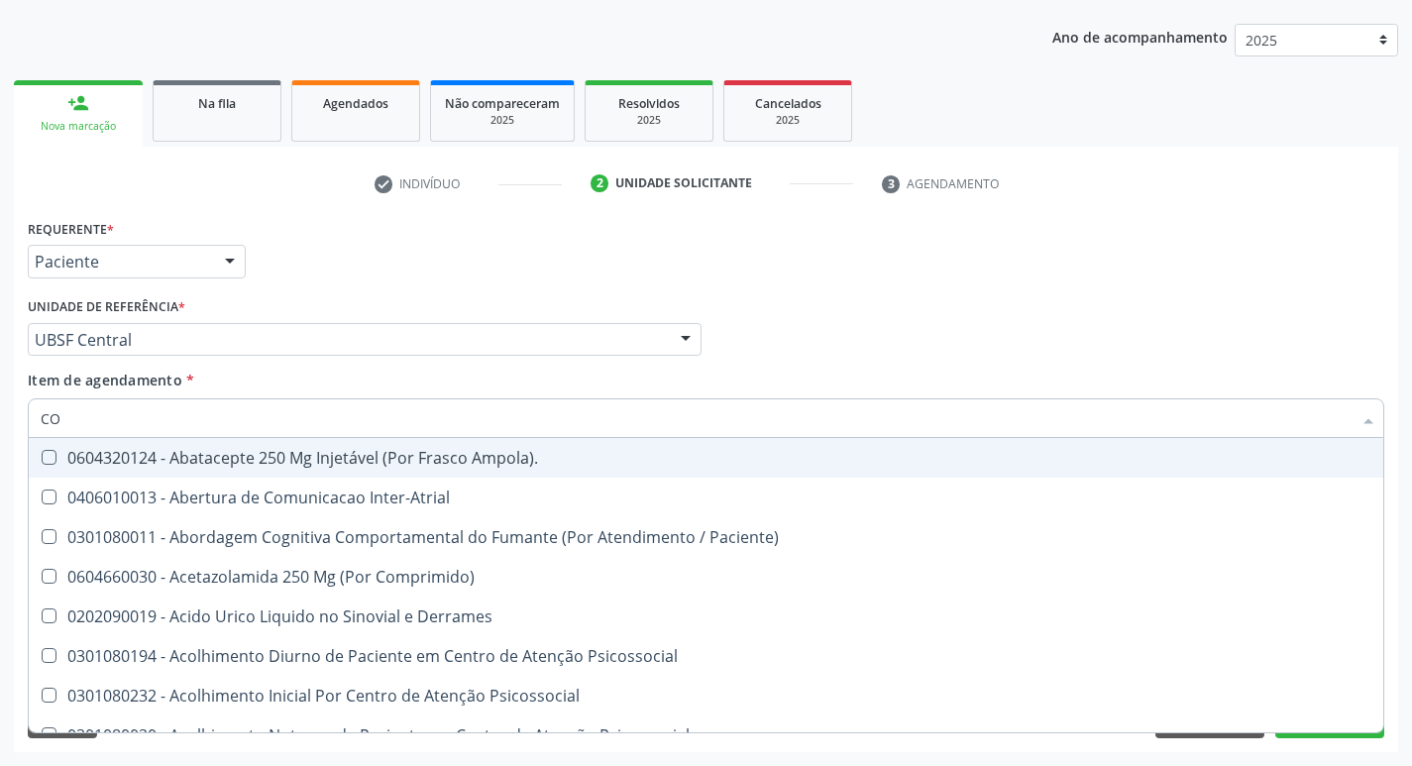
type input "COL"
checkbox Urina "false"
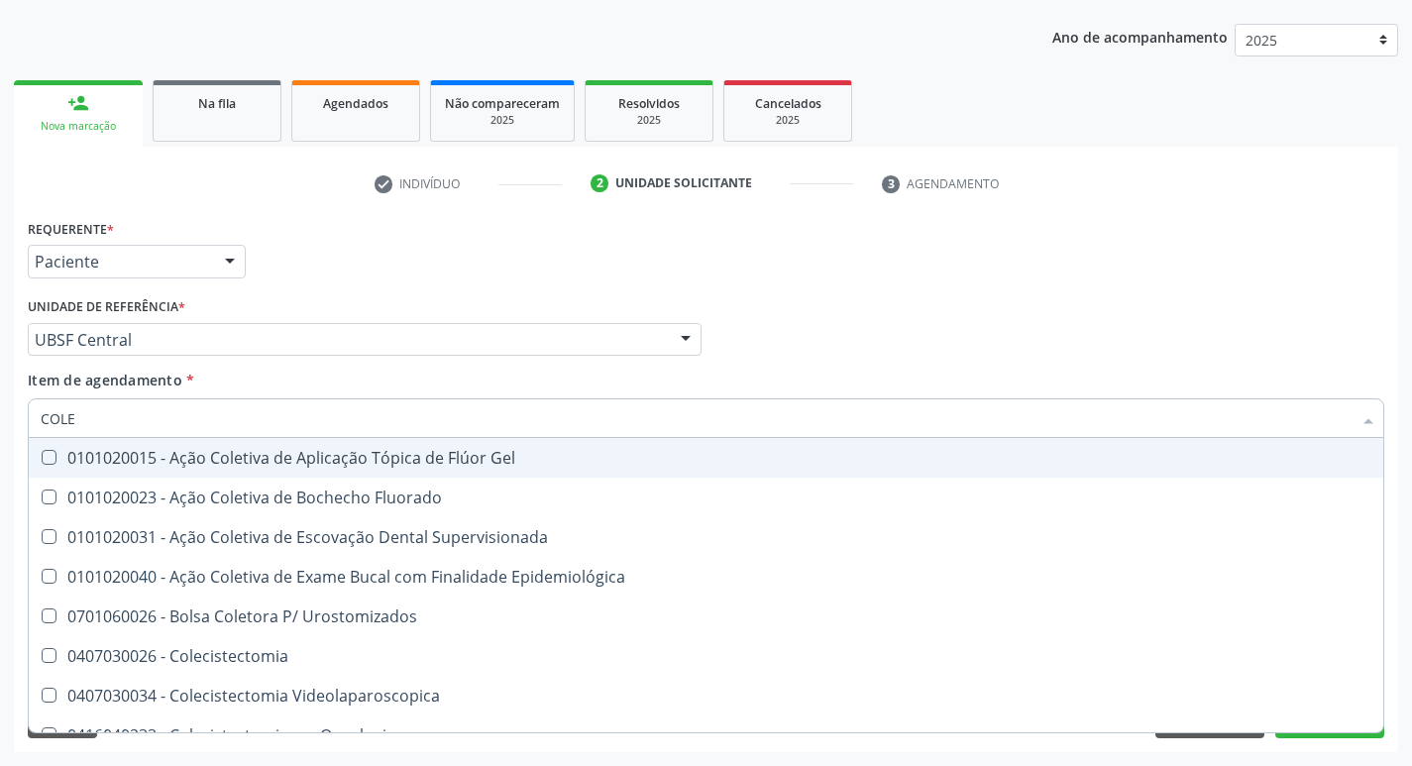
type input "COLES"
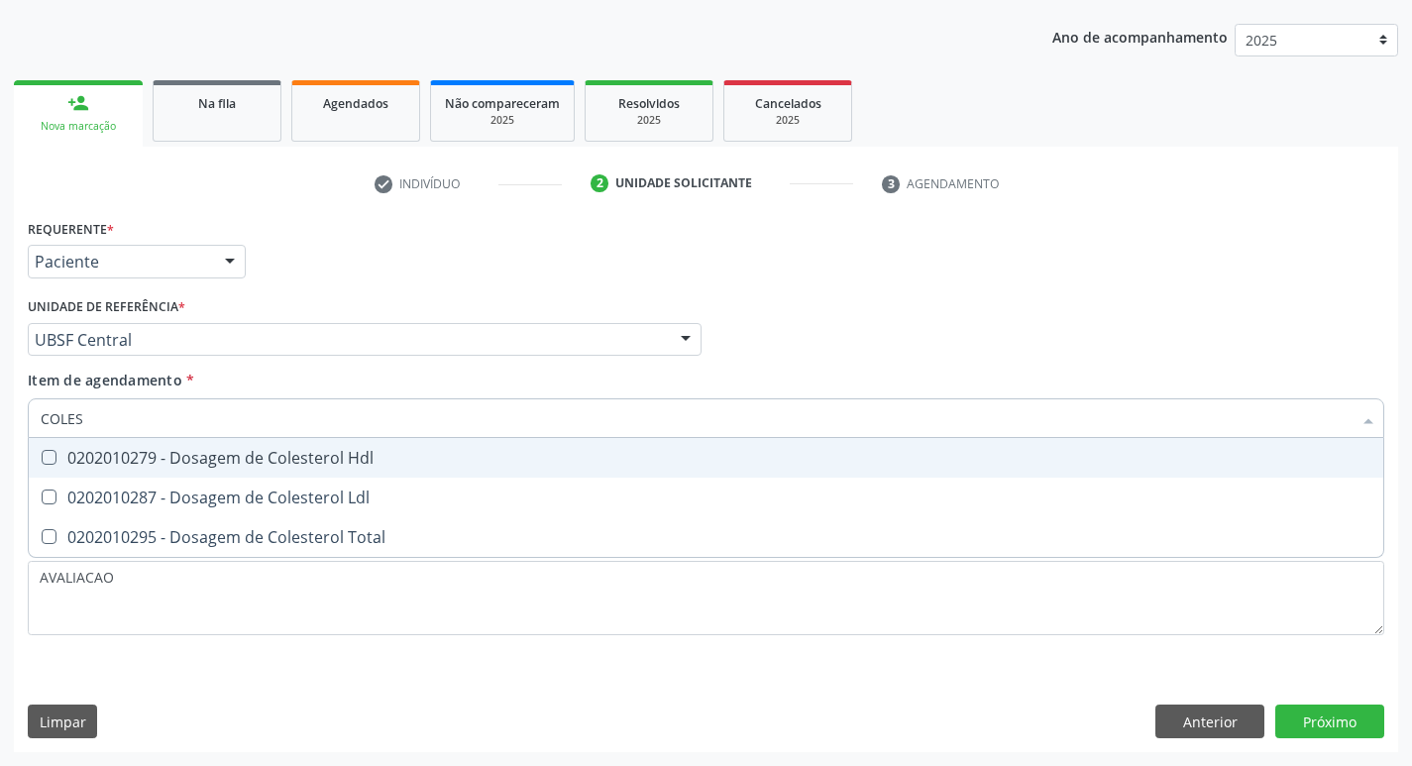
click at [293, 452] on div "0202010279 - Dosagem de Colesterol Hdl" at bounding box center [706, 458] width 1331 height 16
checkbox Hdl "true"
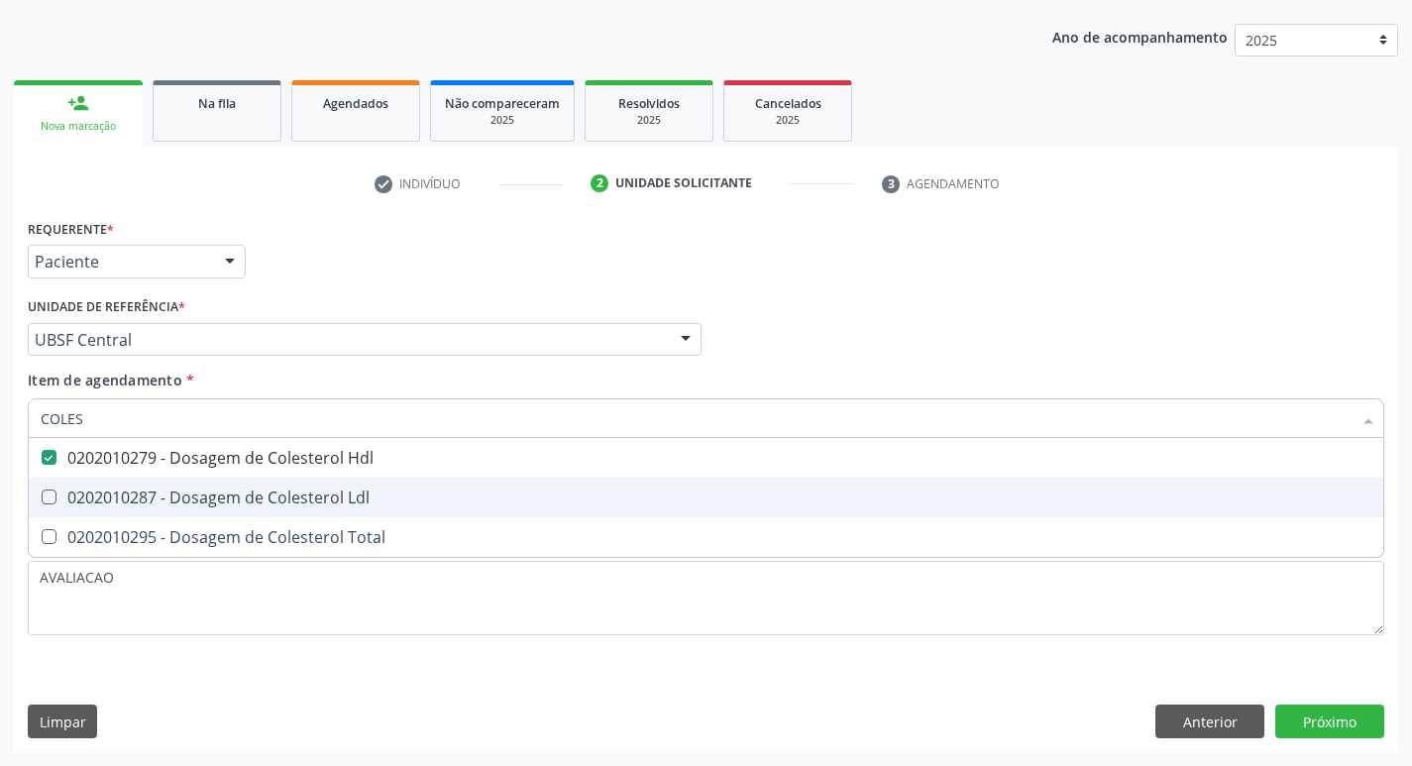
click at [317, 491] on div "0202010287 - Dosagem de Colesterol Ldl" at bounding box center [706, 498] width 1331 height 16
checkbox Ldl "true"
type input "COLE"
checkbox Hdl "false"
checkbox Ldl "false"
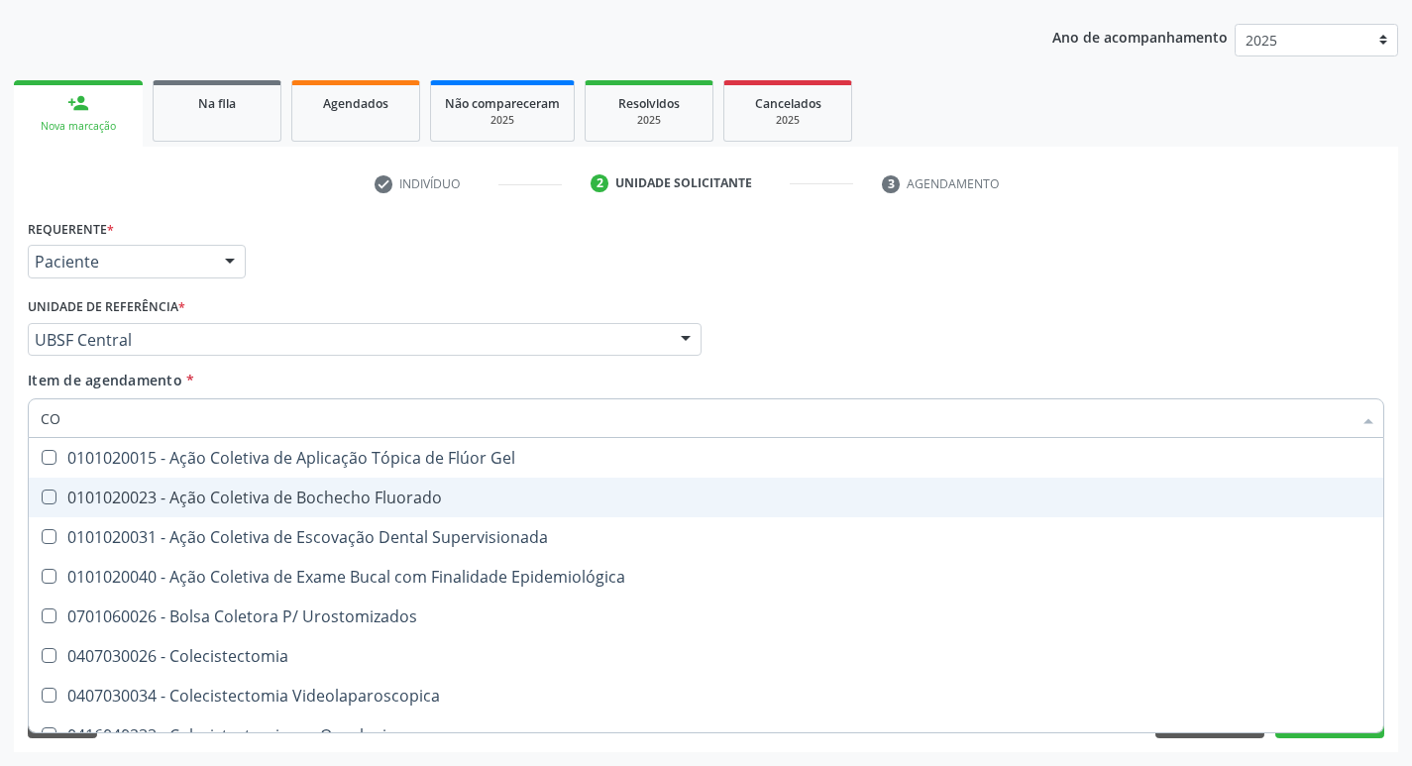
type input "C"
checkbox Hdl "false"
checkbox Ldl "false"
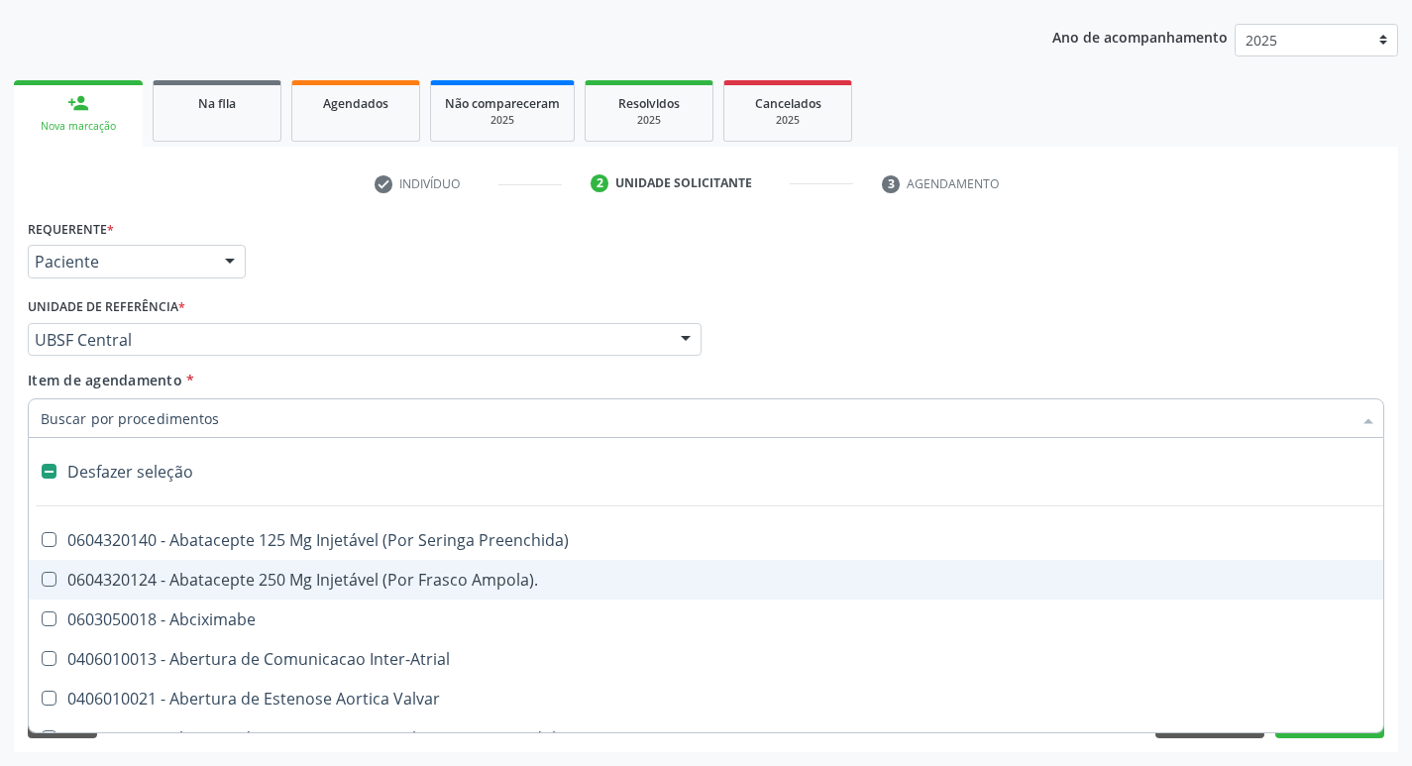
type input "T"
checkbox Dedo "true"
checkbox Urina "false"
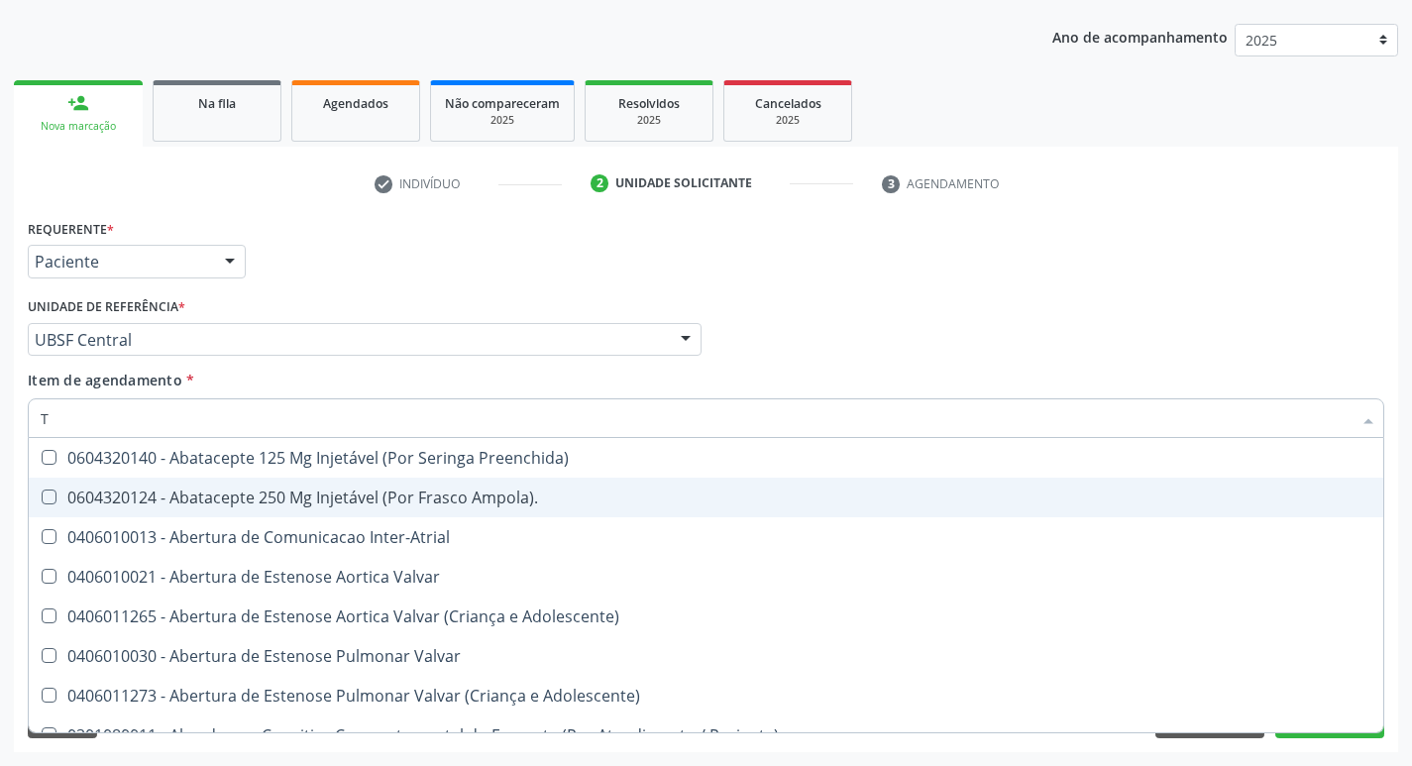
type input "TR"
checkbox Urina "false"
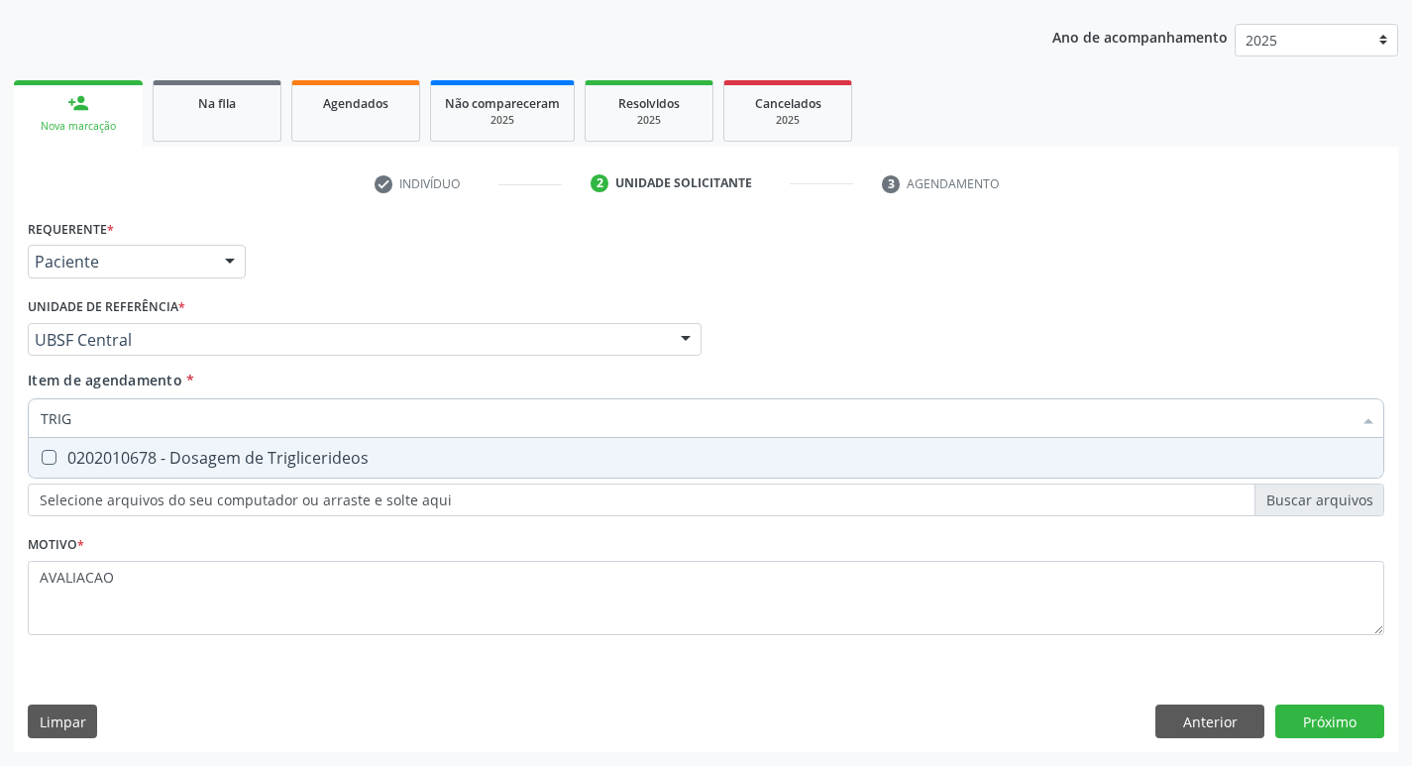
type input "TRIGL"
click at [314, 458] on div "0202010678 - Dosagem de Triglicerideos" at bounding box center [706, 458] width 1331 height 16
checkbox Triglicerideos "true"
click at [1191, 326] on div "Médico Solicitante Por favor, selecione a Unidade de Atendimento primeiro Nenhu…" at bounding box center [706, 330] width 1367 height 77
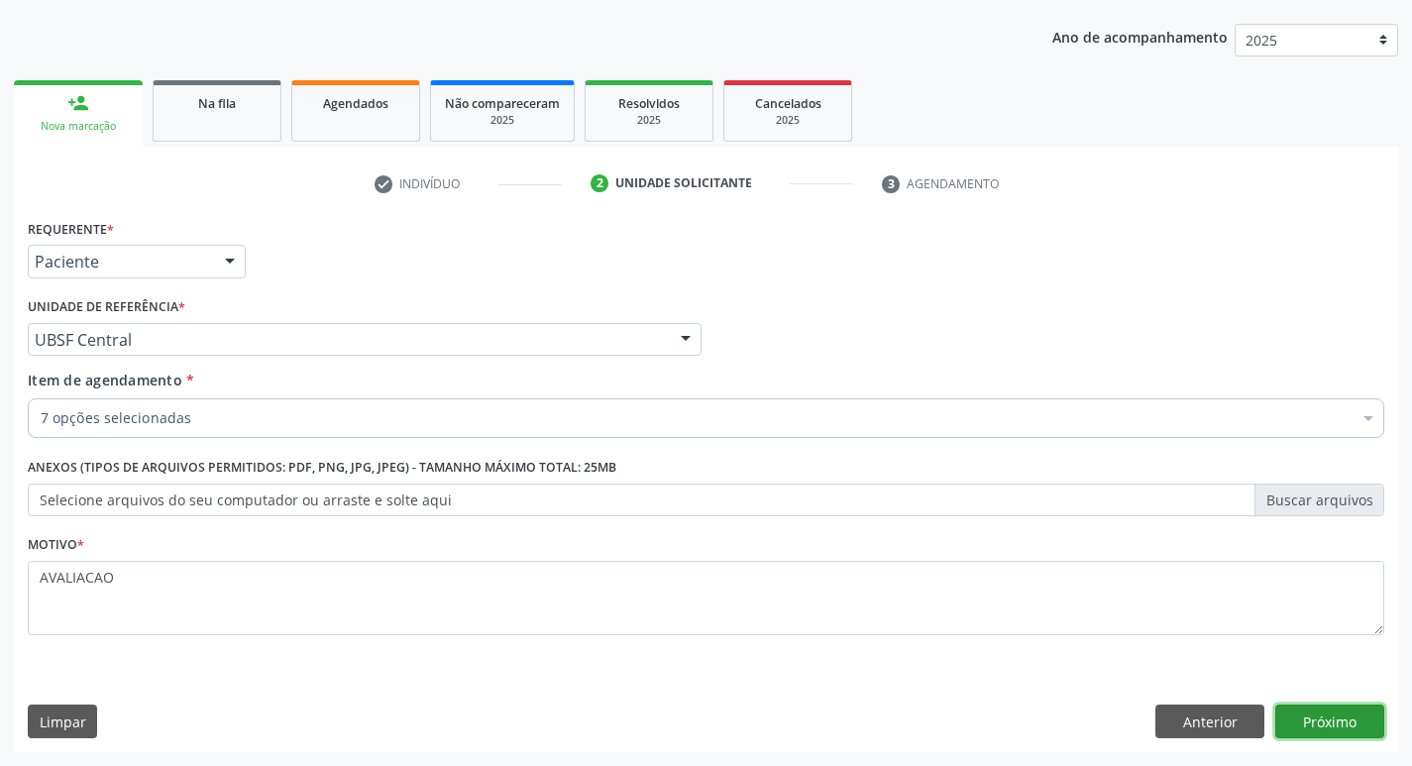
click at [1324, 723] on button "Próximo" at bounding box center [1329, 722] width 109 height 34
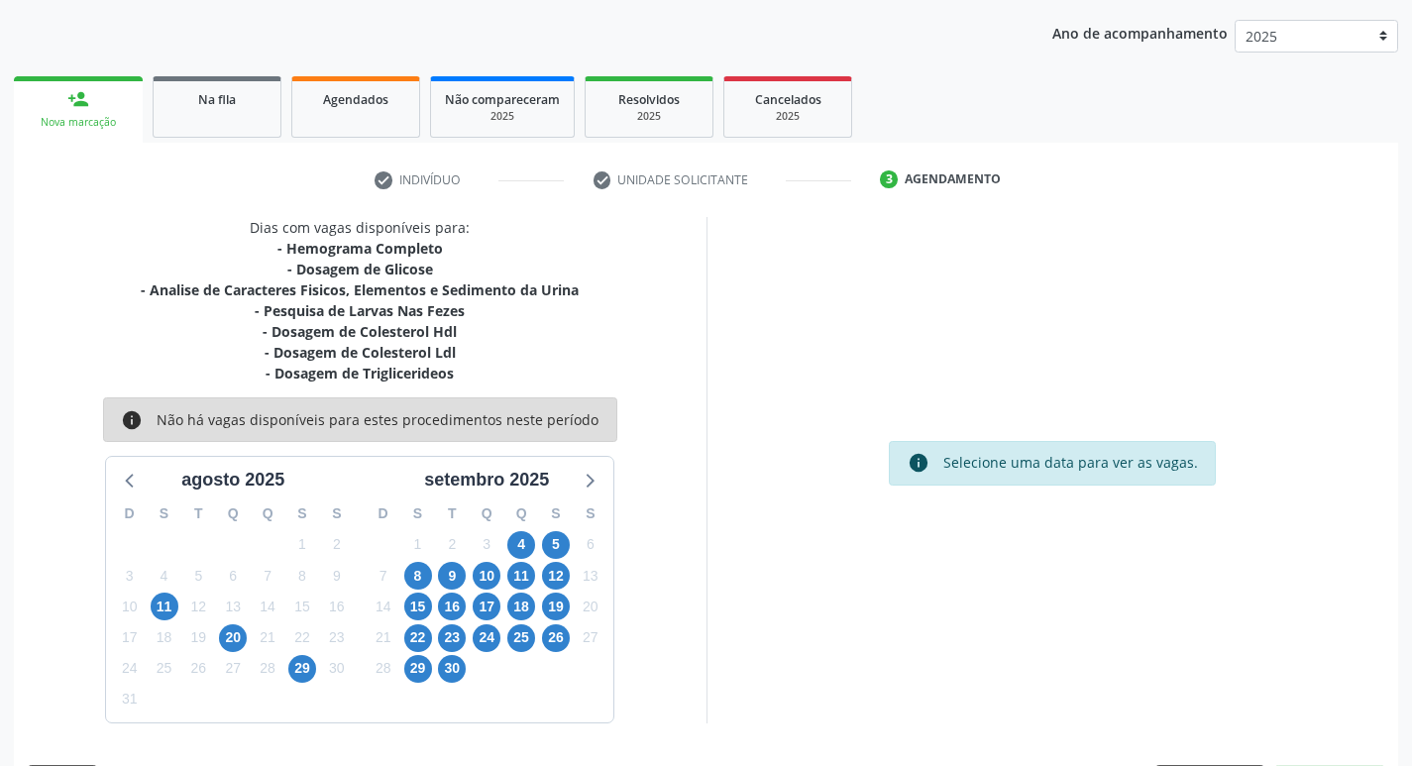
scroll to position [221, 0]
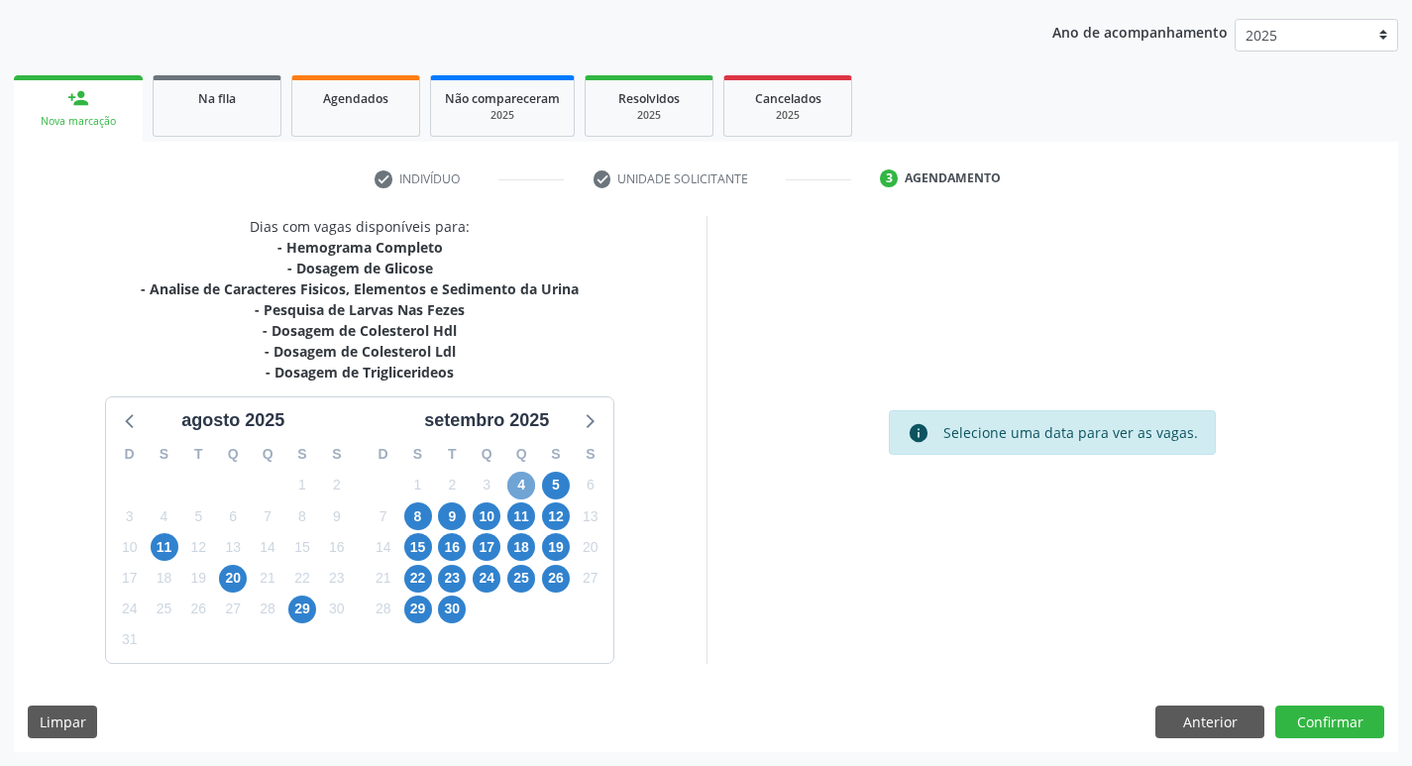
click at [531, 485] on span "4" at bounding box center [521, 486] width 28 height 28
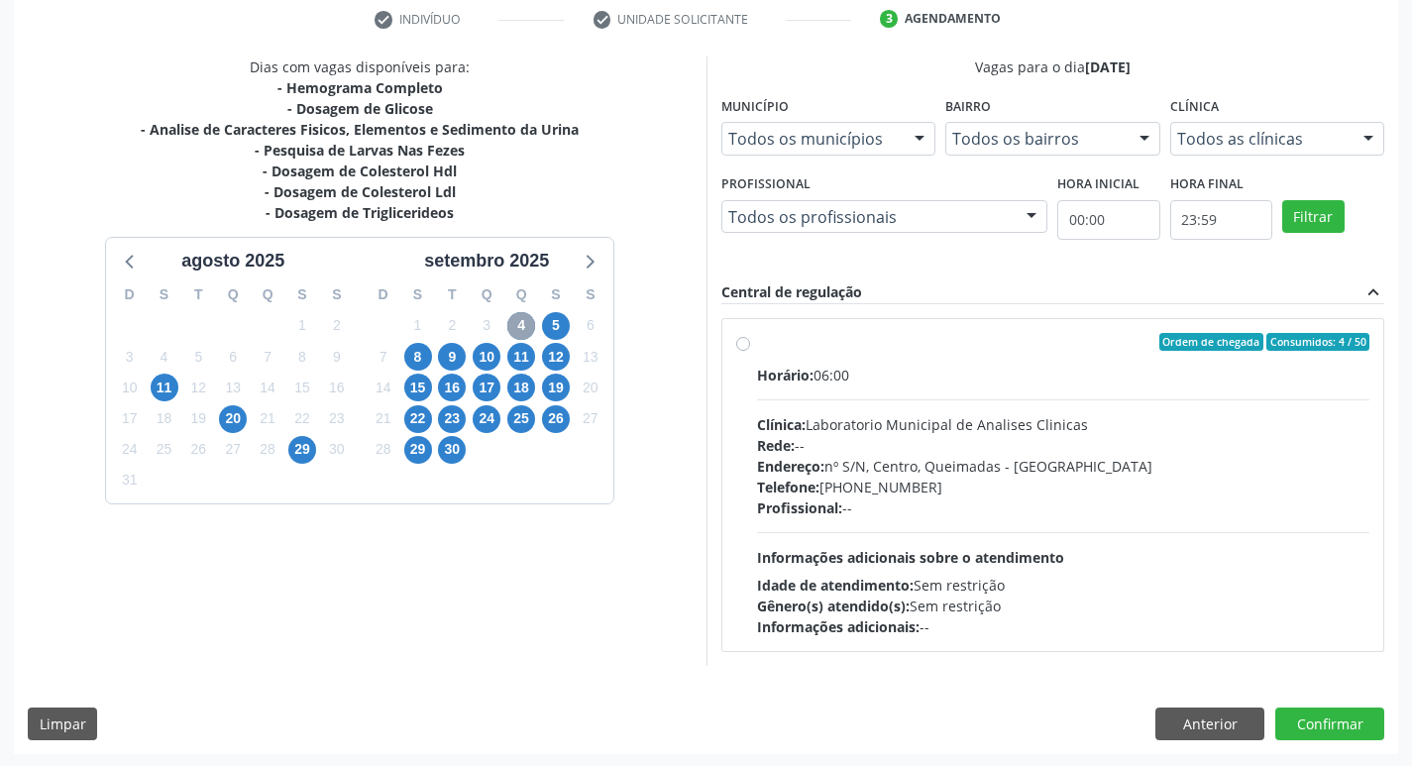
scroll to position [383, 0]
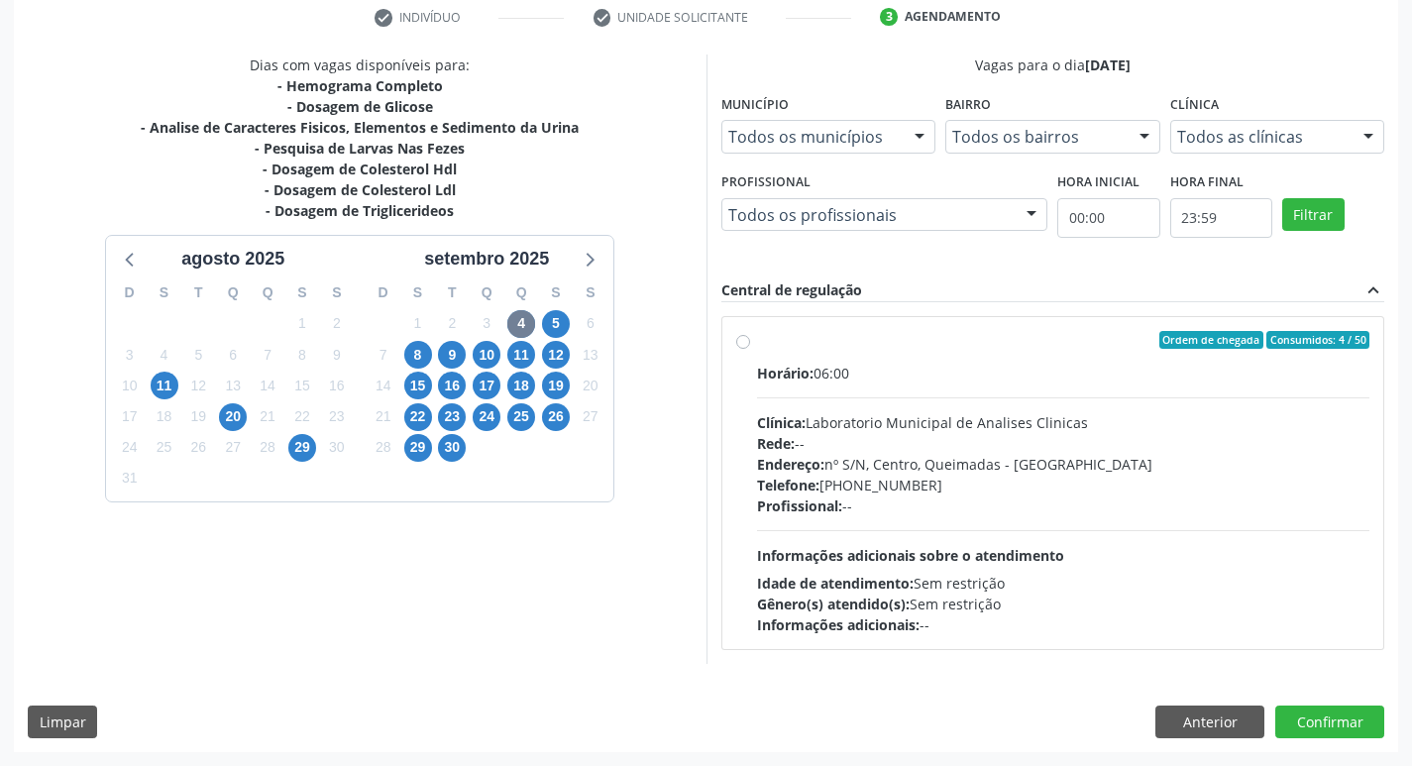
click at [913, 400] on div "Horário: 06:00 Clínica: Laboratorio Municipal de Analises Clinicas Rede: -- End…" at bounding box center [1063, 499] width 613 height 273
click at [750, 349] on input "Ordem de chegada Consumidos: 4 / 50 Horário: 06:00 Clínica: Laboratorio Municip…" at bounding box center [743, 340] width 14 height 18
radio input "true"
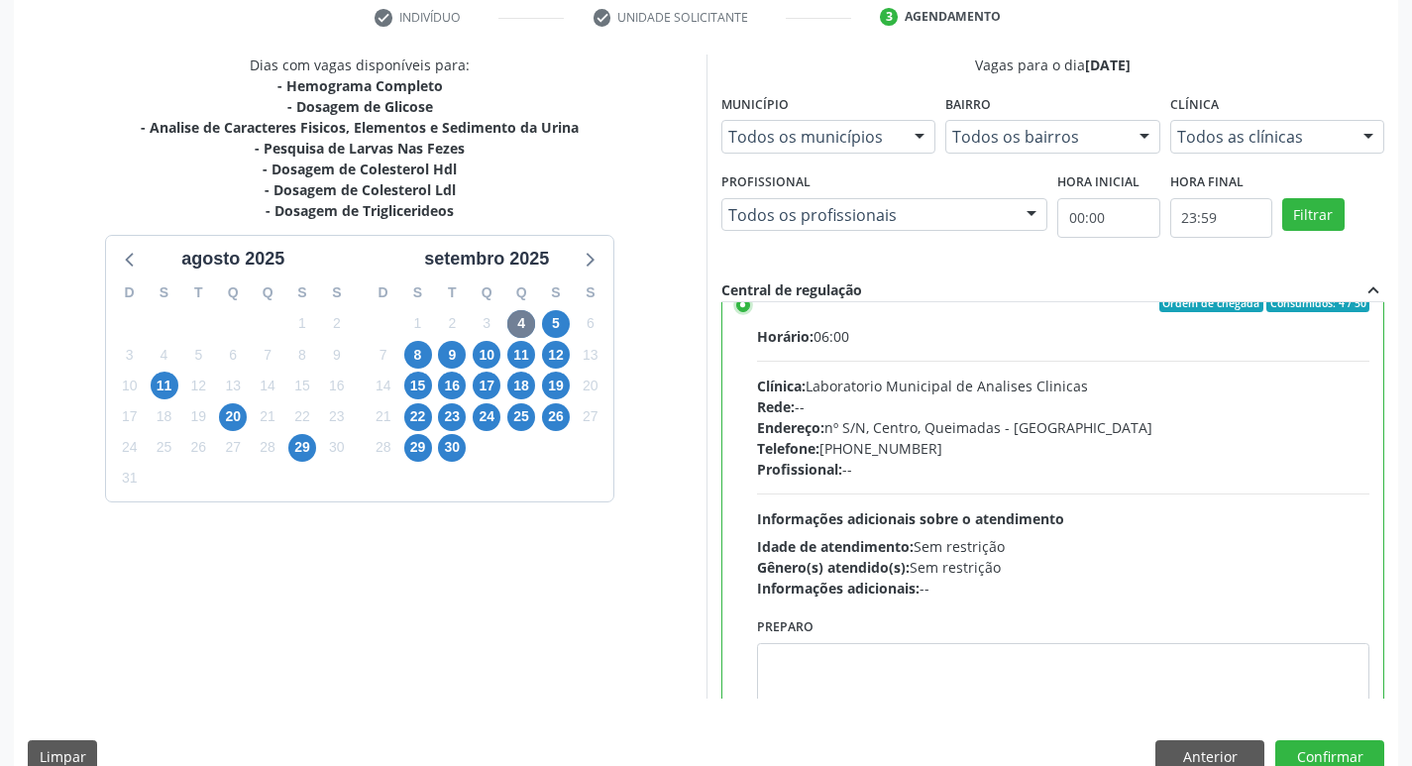
scroll to position [98, 0]
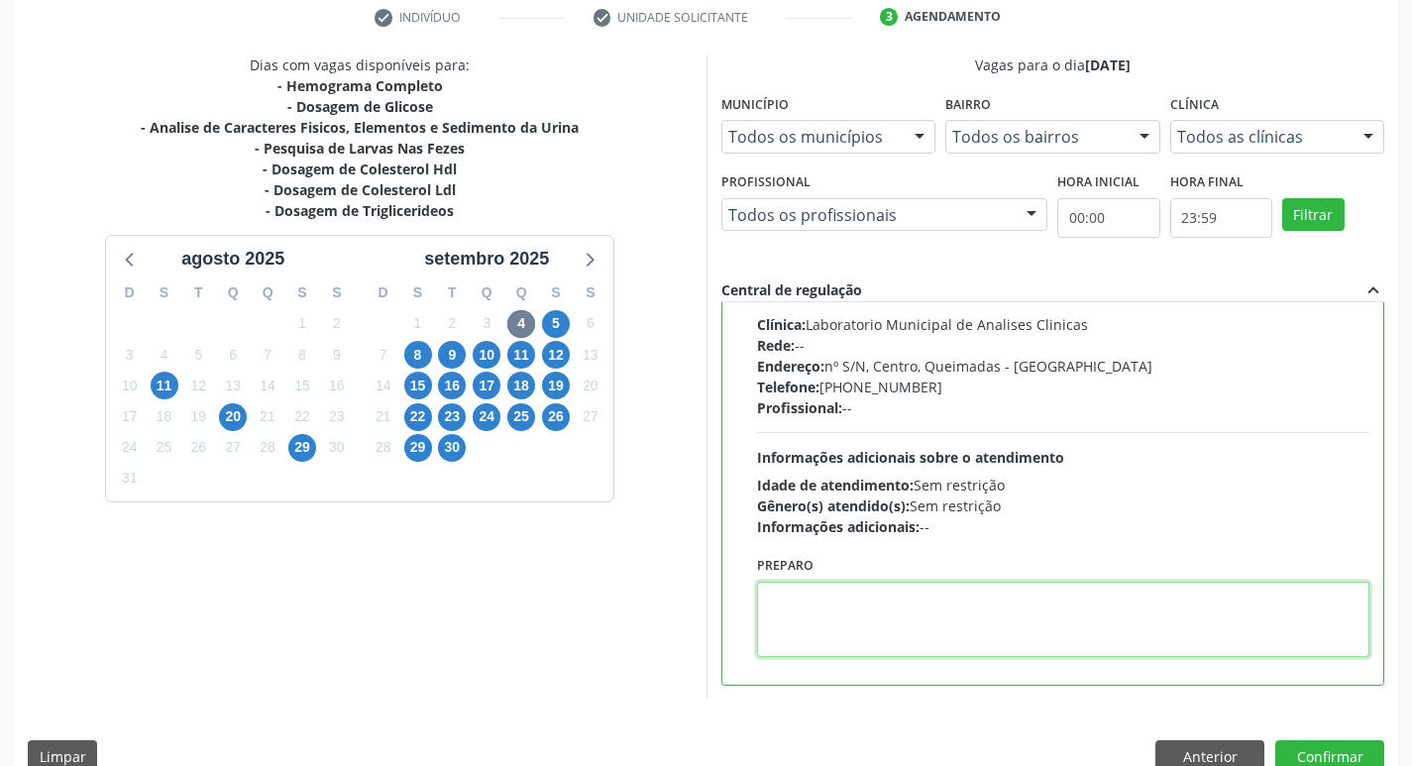
click at [890, 590] on textarea at bounding box center [1063, 619] width 613 height 75
paste textarea "IR EM [GEOGRAPHIC_DATA]"
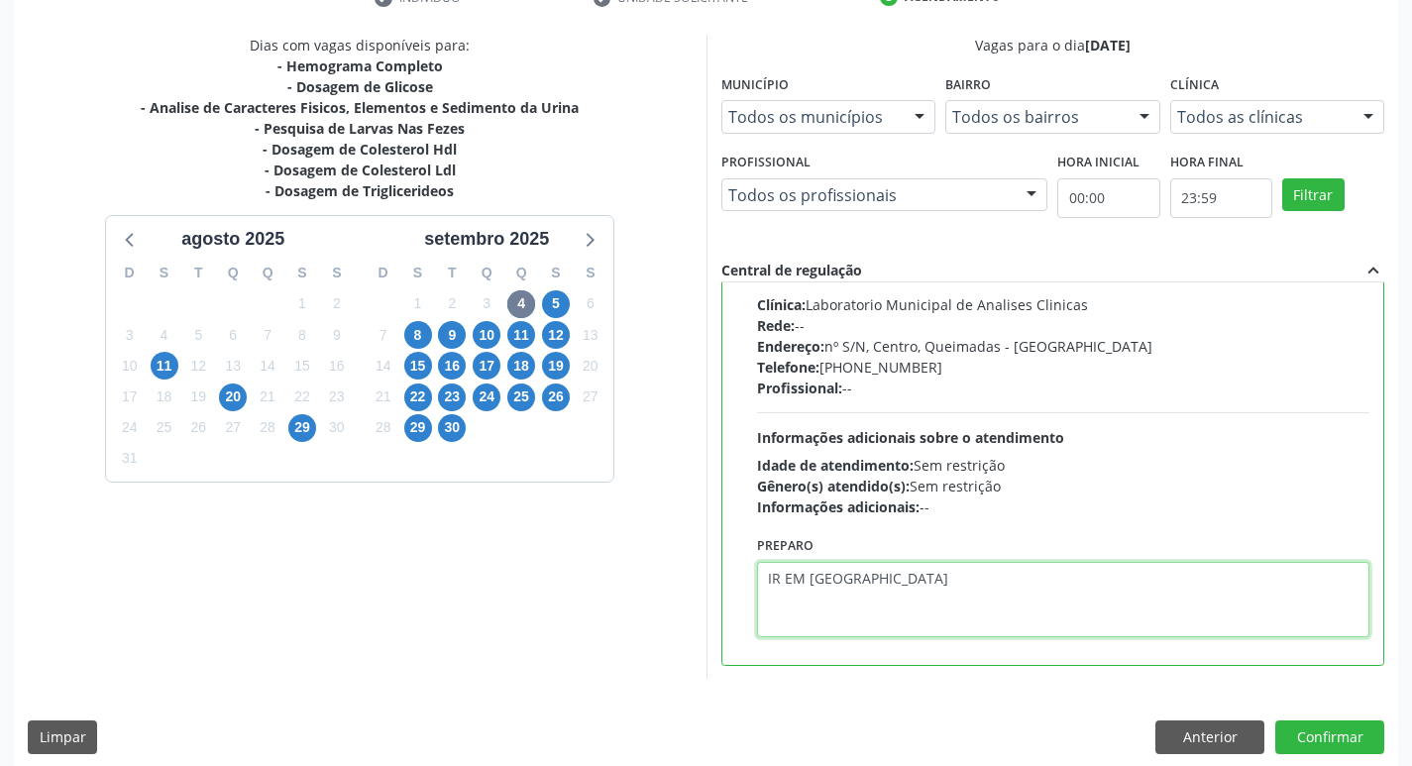
scroll to position [418, 0]
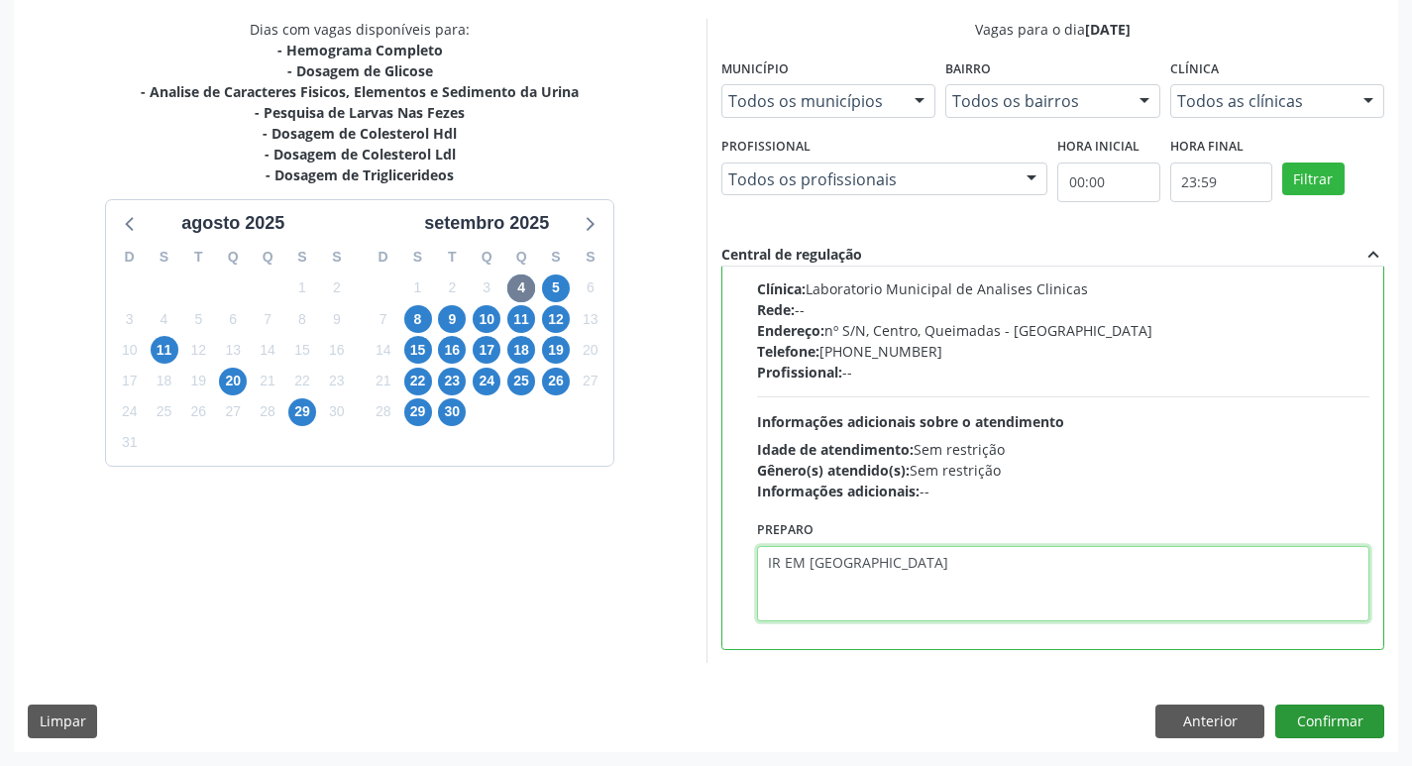
type textarea "IR EM [GEOGRAPHIC_DATA]"
click at [1346, 713] on button "Confirmar" at bounding box center [1329, 722] width 109 height 34
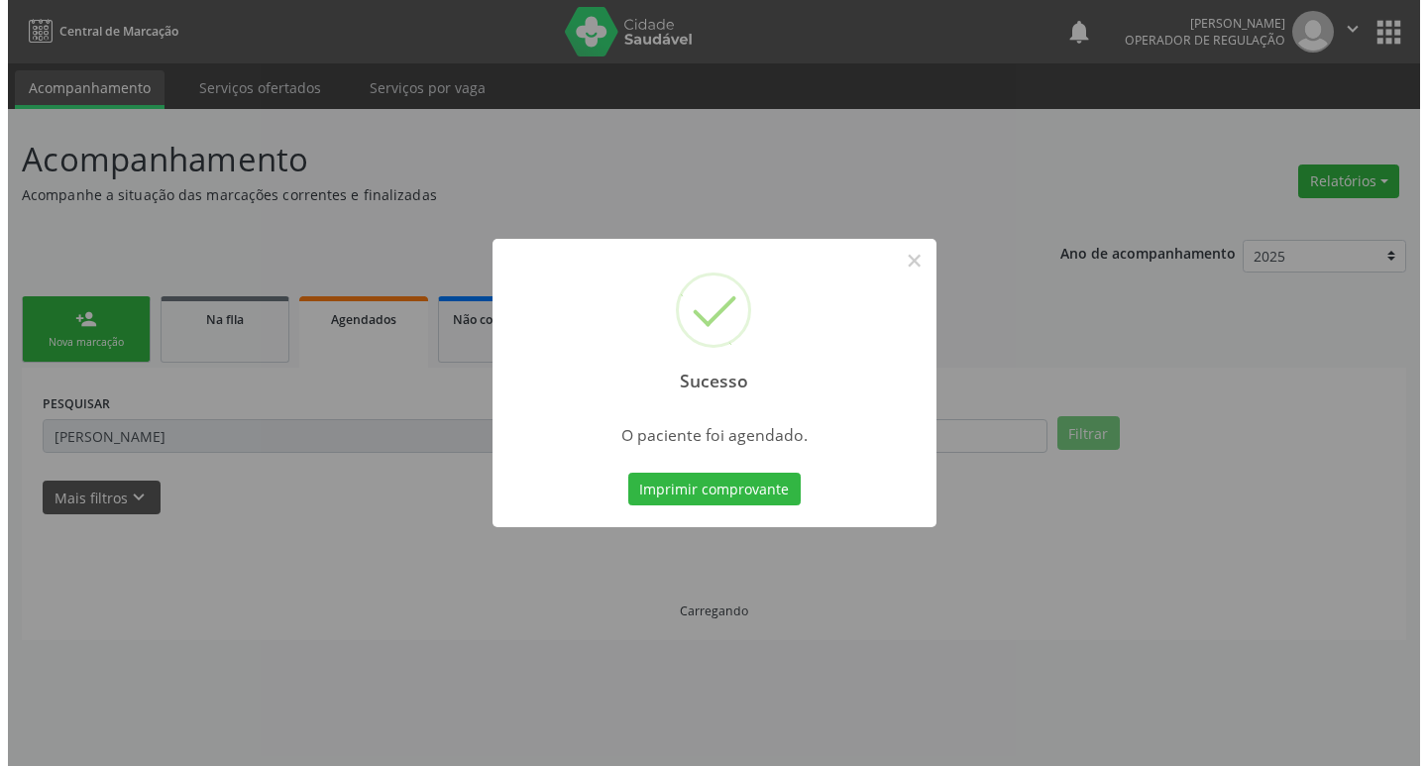
scroll to position [0, 0]
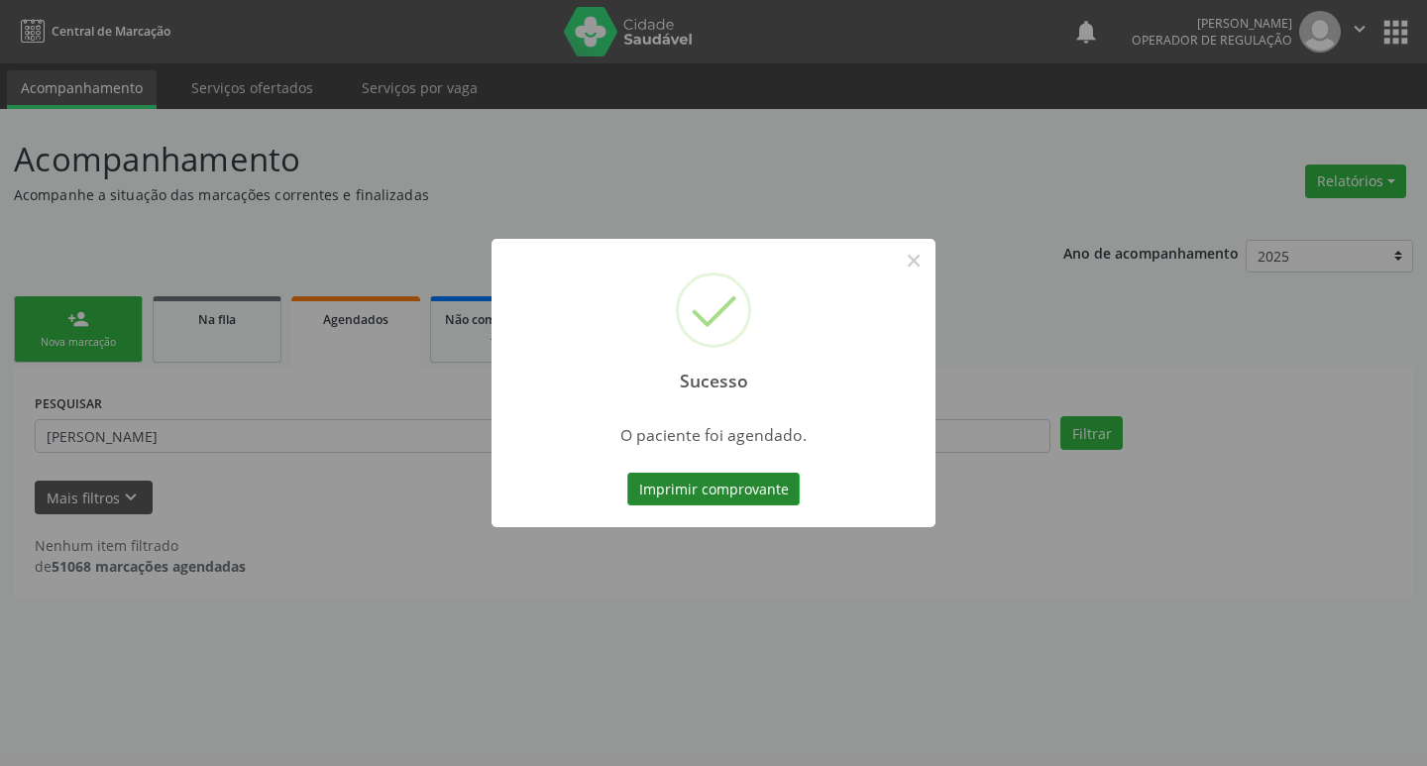
click at [682, 500] on button "Imprimir comprovante" at bounding box center [713, 490] width 172 height 34
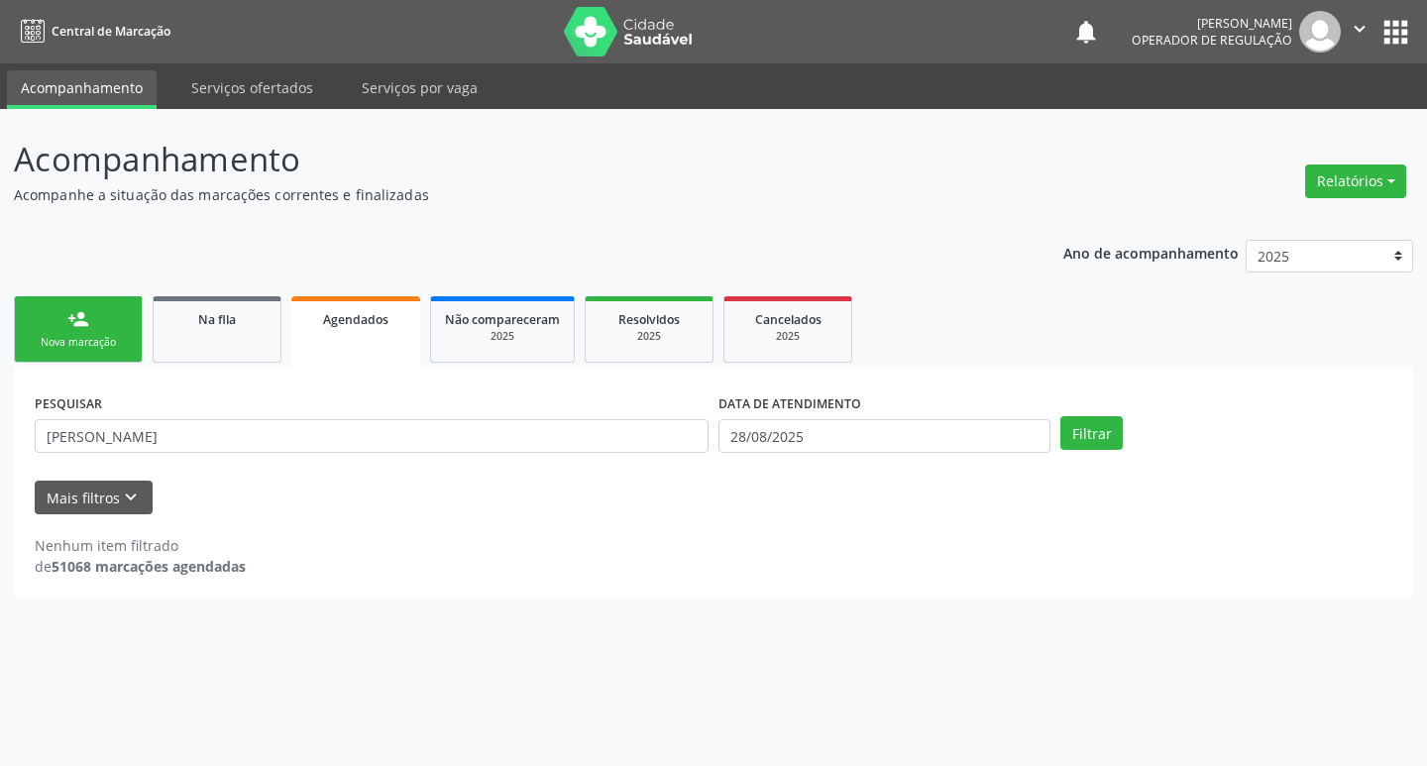
click at [89, 352] on link "person_add Nova marcação" at bounding box center [78, 329] width 129 height 66
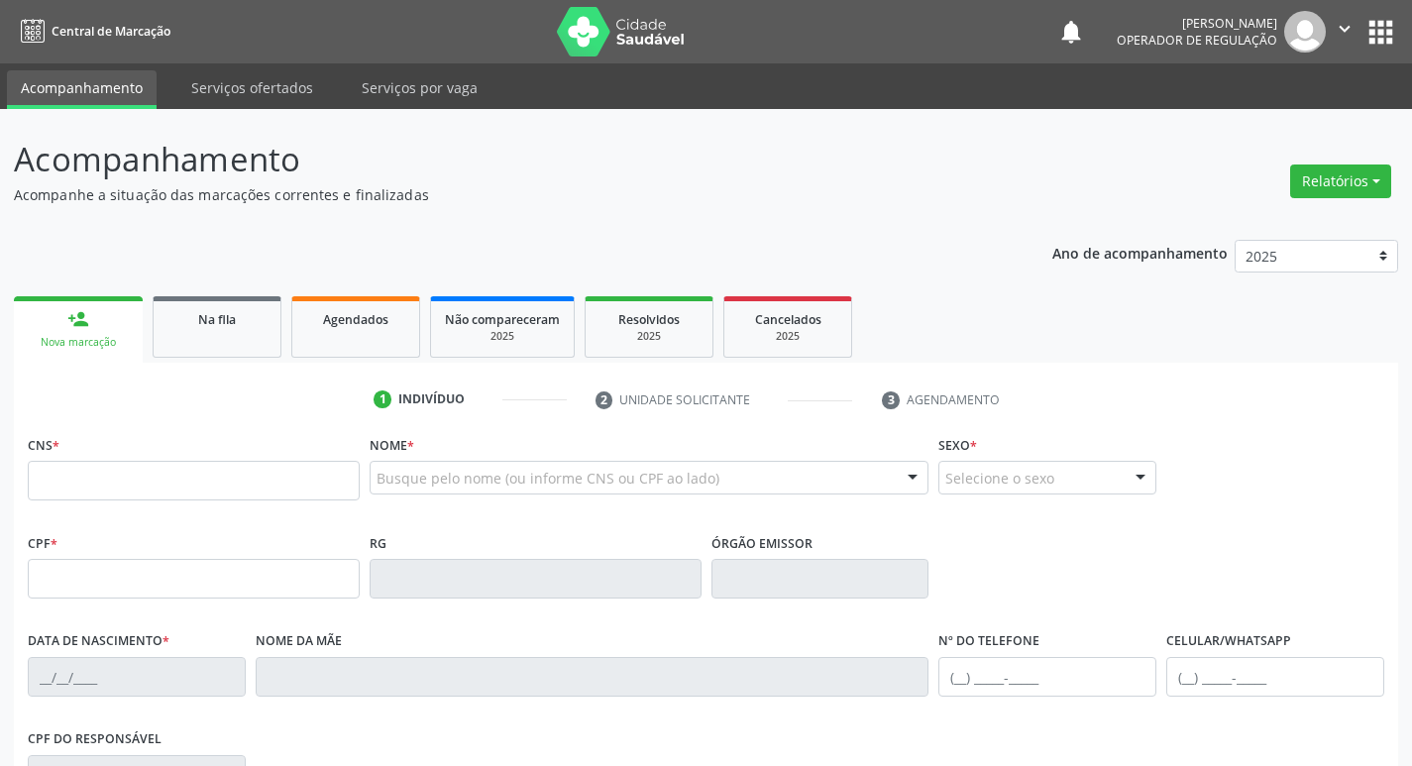
drag, startPoint x: 240, startPoint y: 461, endPoint x: 223, endPoint y: 474, distance: 21.2
click at [237, 461] on div "CNS *" at bounding box center [194, 465] width 332 height 70
click at [214, 489] on input "text" at bounding box center [194, 481] width 332 height 40
type input "700 0046 6545 0409"
type input "090.149.384-89"
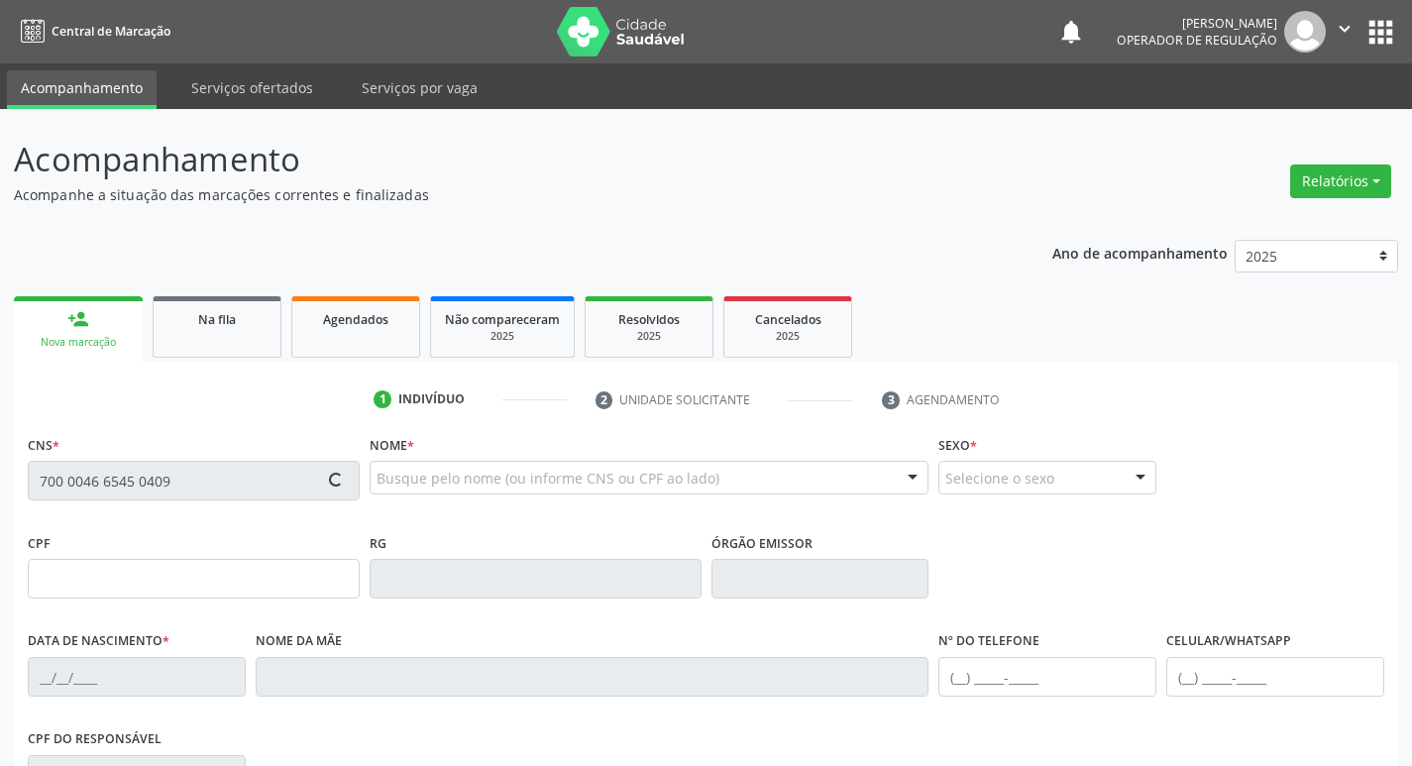
type input "[DATE]"
type input "[PERSON_NAME] do Desterro de Moura"
type input "[PHONE_NUMBER]"
type input "498"
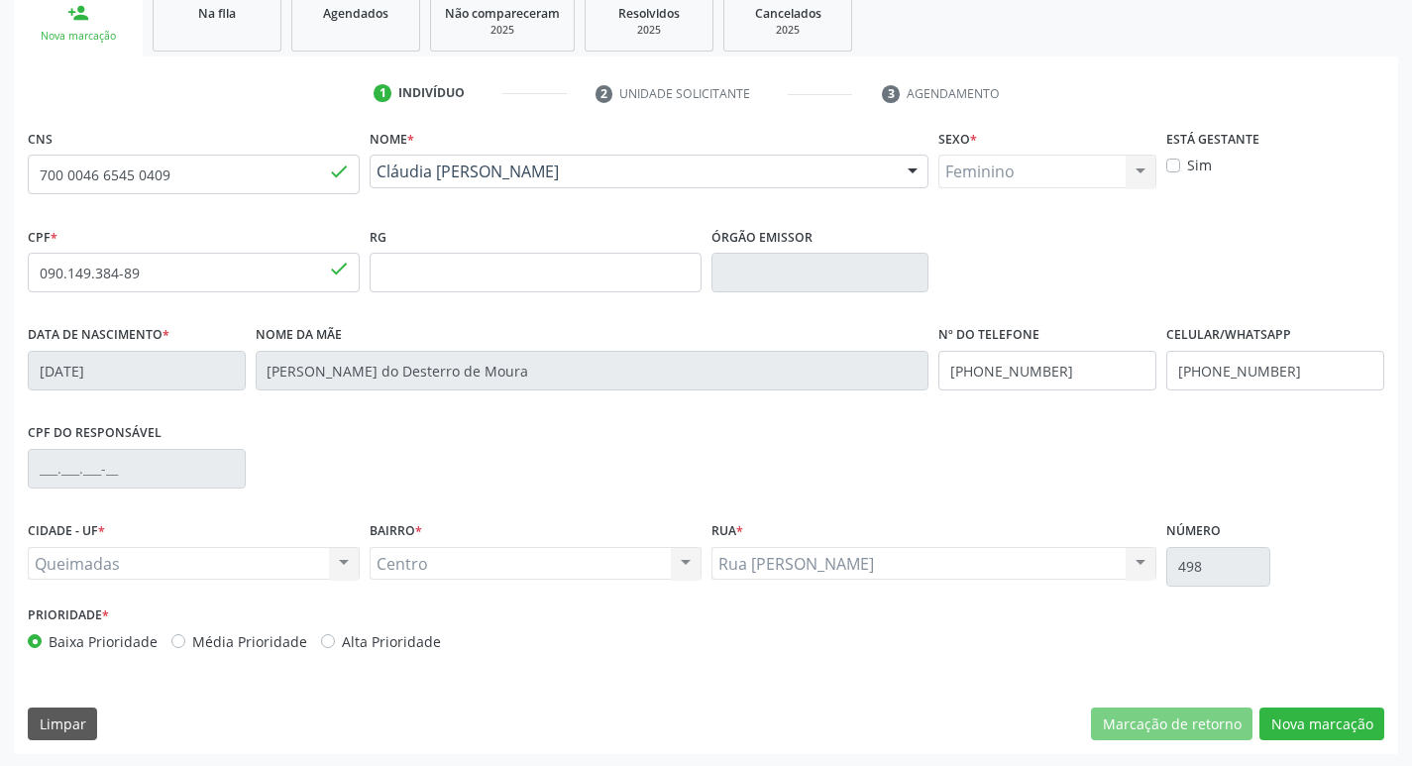
scroll to position [308, 0]
click at [1299, 710] on button "Nova marcação" at bounding box center [1321, 723] width 125 height 34
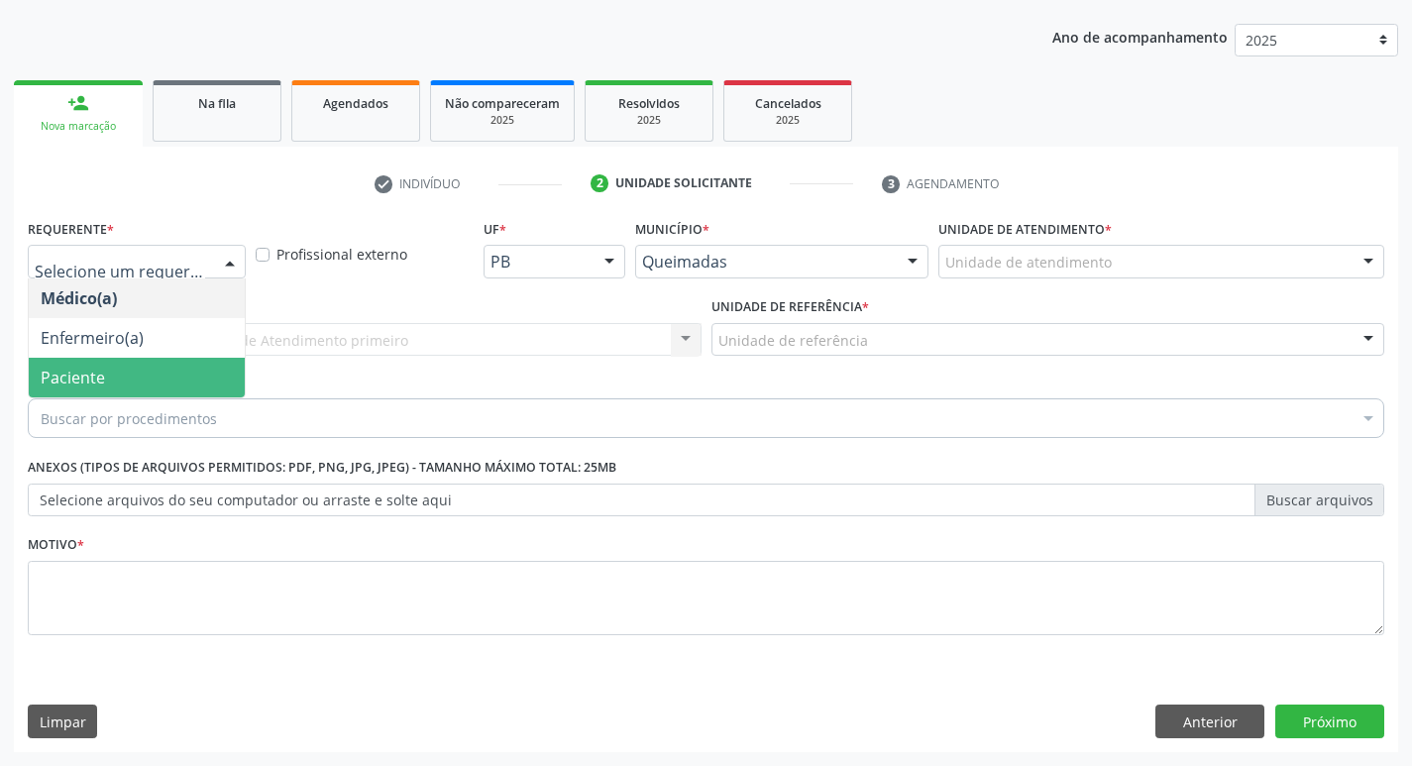
click at [126, 362] on span "Paciente" at bounding box center [137, 378] width 216 height 40
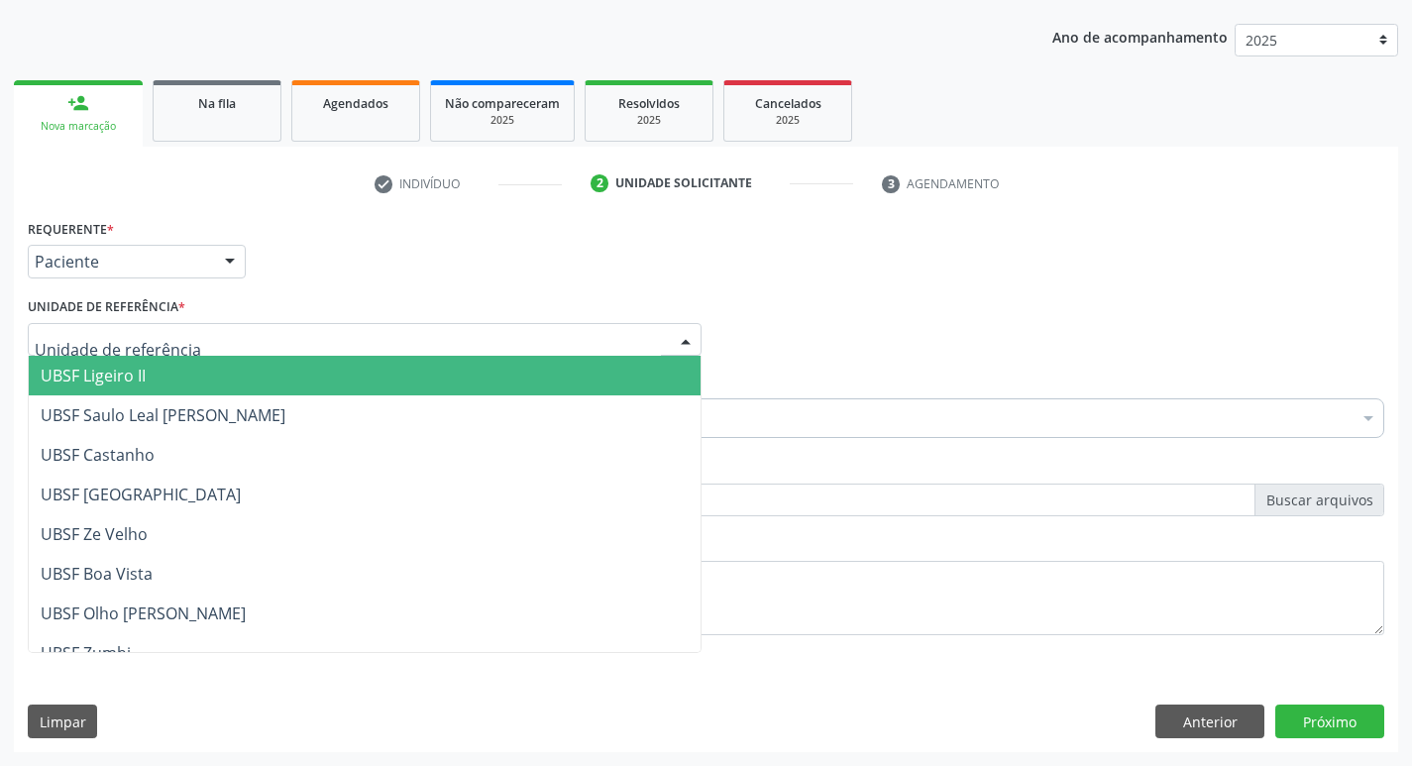
click at [127, 351] on div at bounding box center [365, 340] width 674 height 34
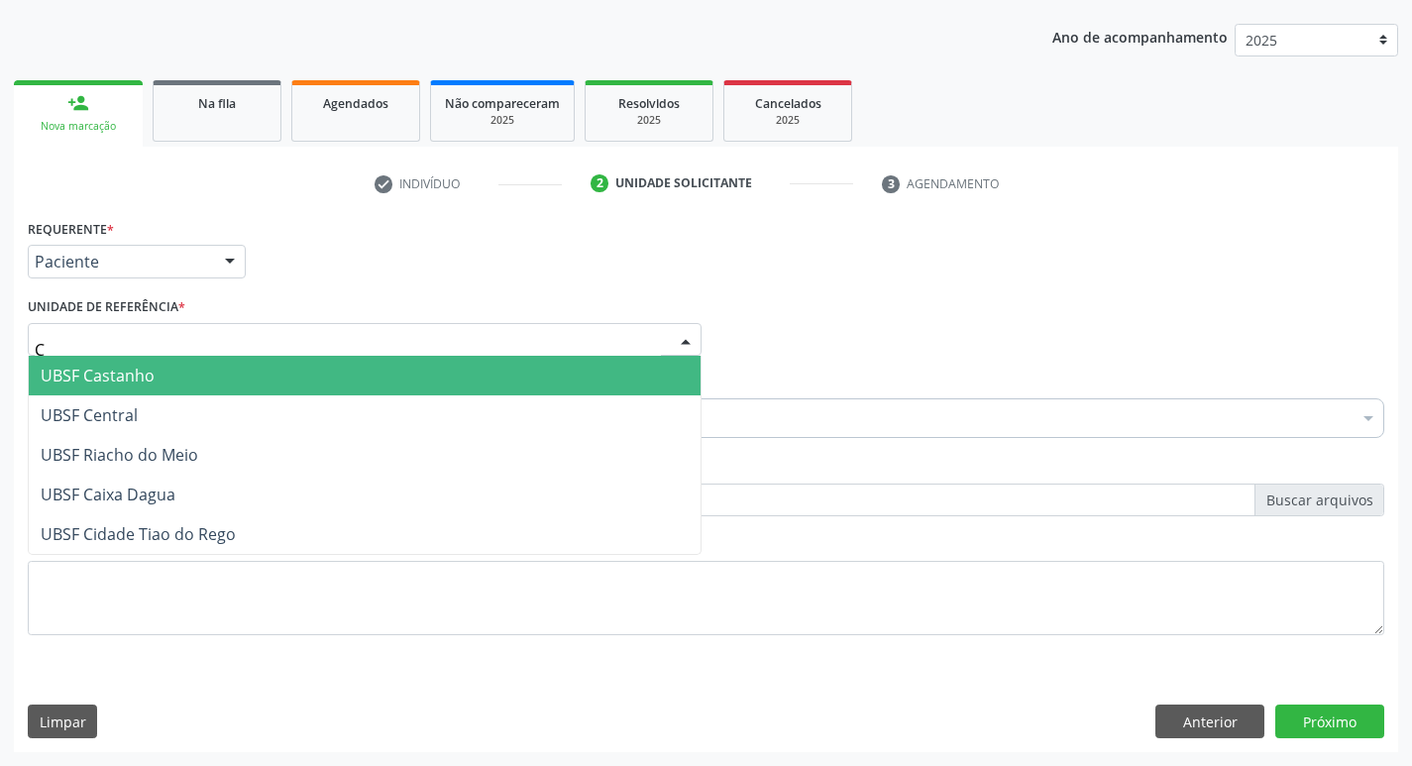
type input "CE"
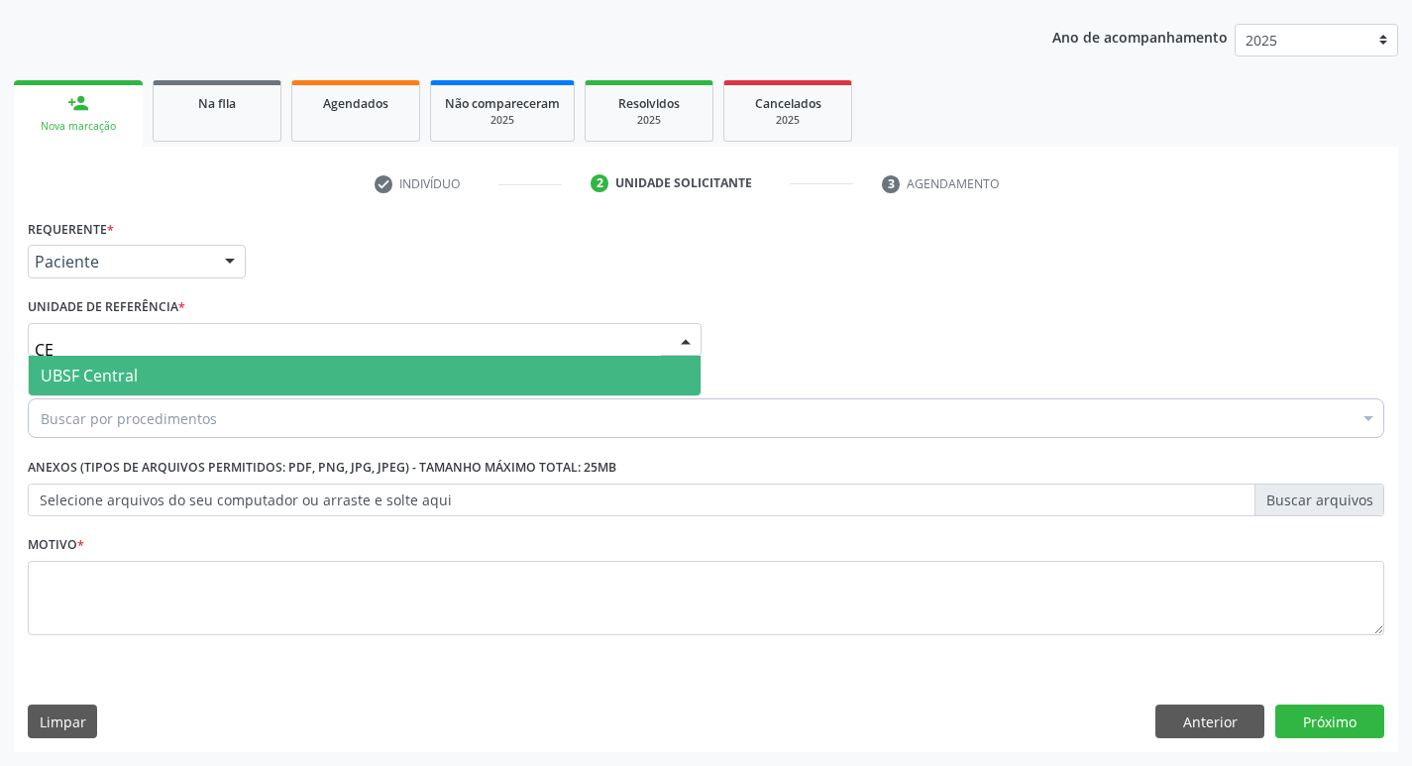
click at [153, 378] on span "UBSF Central" at bounding box center [365, 376] width 672 height 40
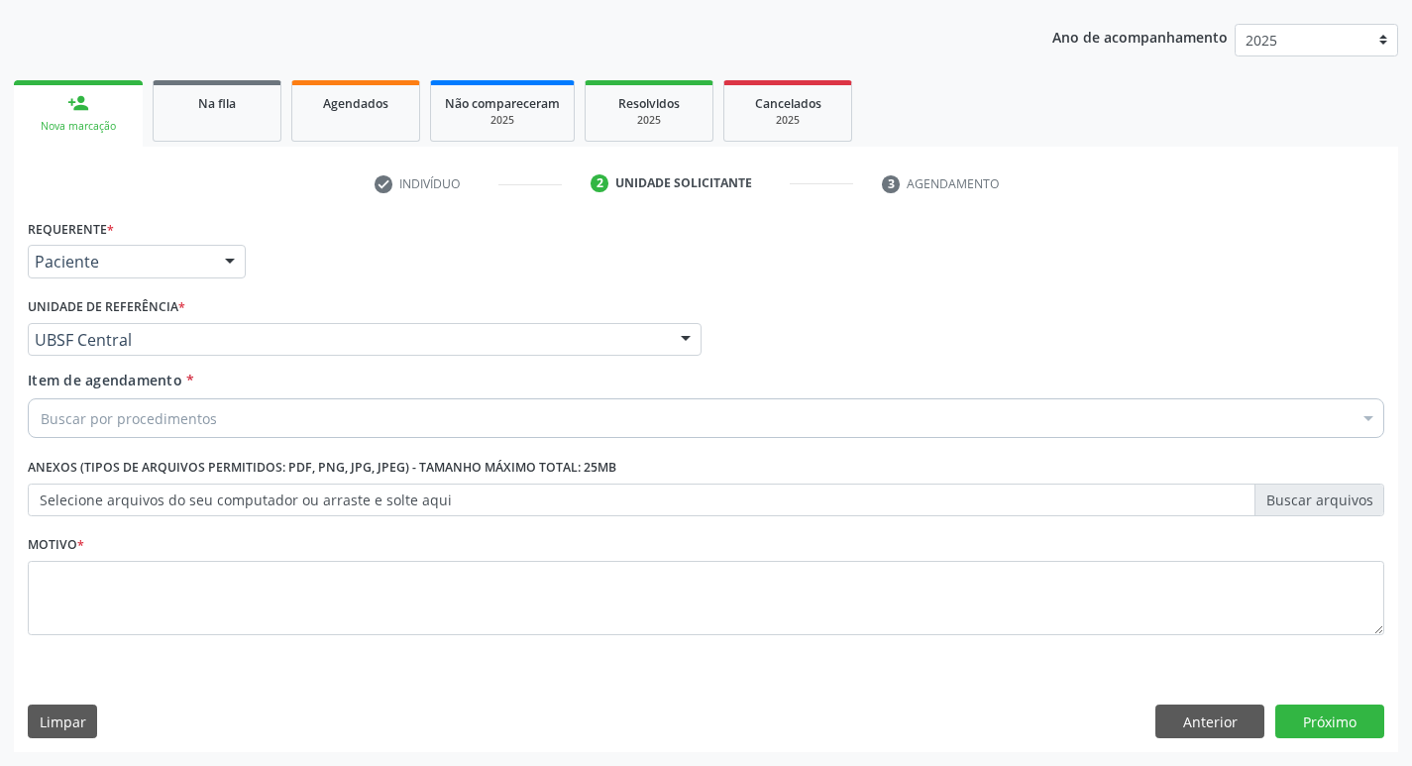
click at [190, 557] on div "Motivo *" at bounding box center [706, 582] width 1357 height 105
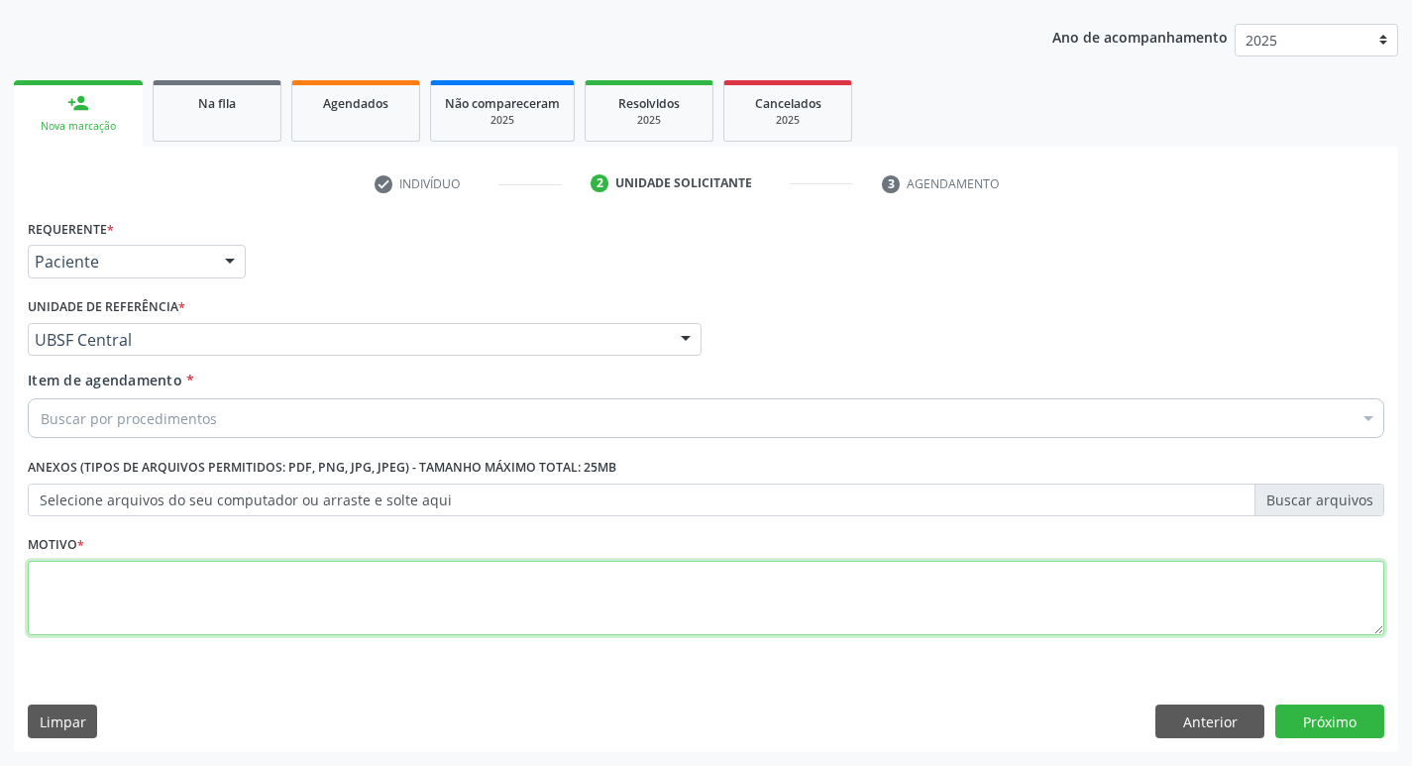
click at [175, 567] on textarea at bounding box center [706, 598] width 1357 height 75
type textarea "AVALIACAO"
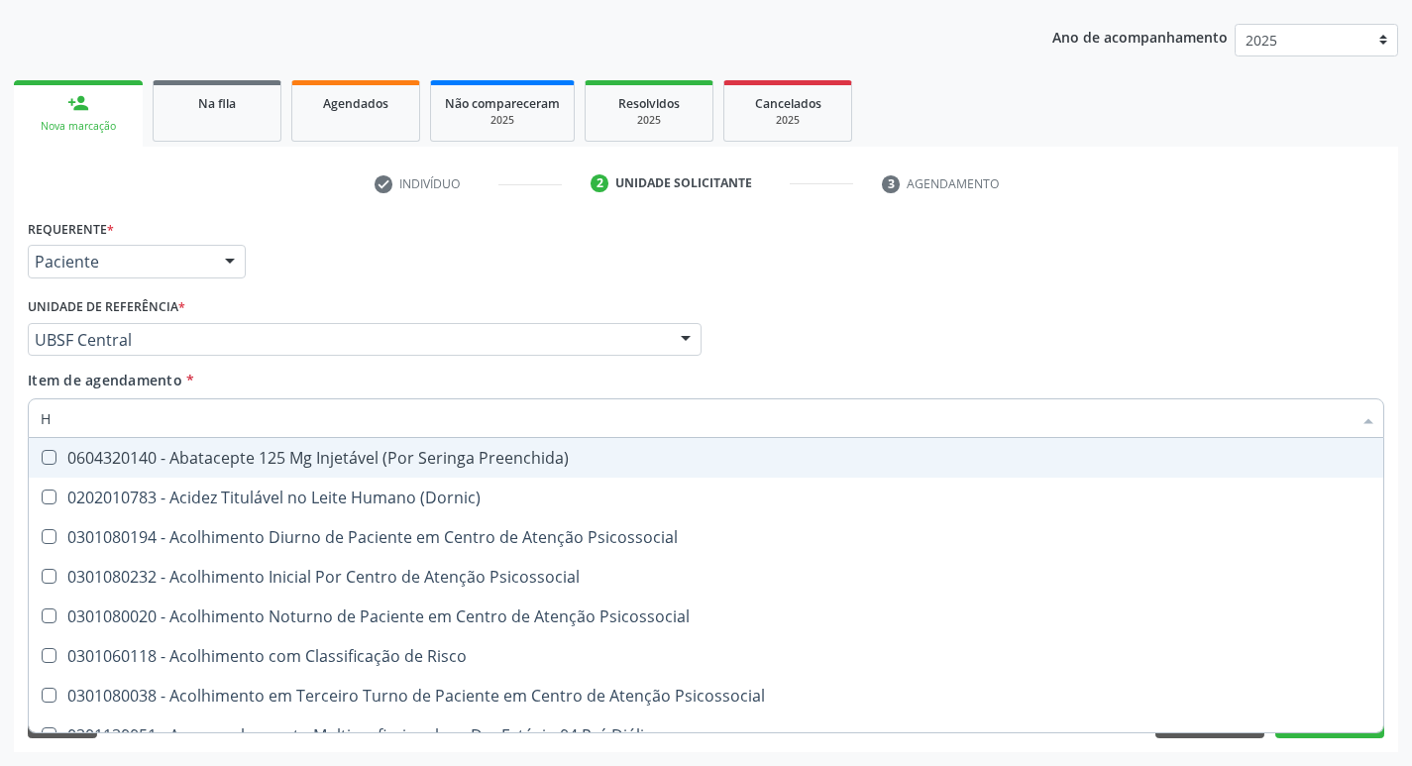
type input "HEMOGR"
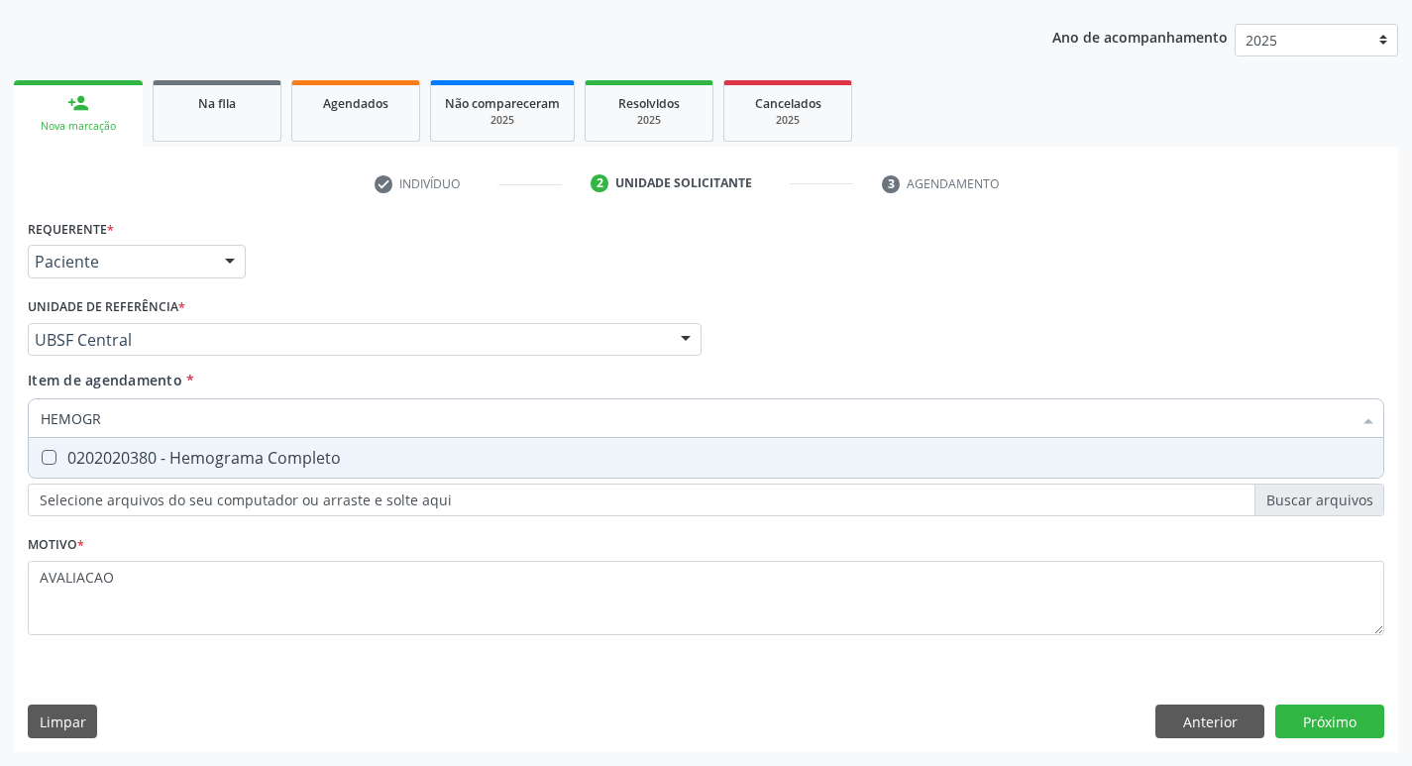
click at [309, 476] on span "0202020380 - Hemograma Completo" at bounding box center [706, 458] width 1355 height 40
checkbox Completo "true"
type input "HEMOG"
checkbox Completo "false"
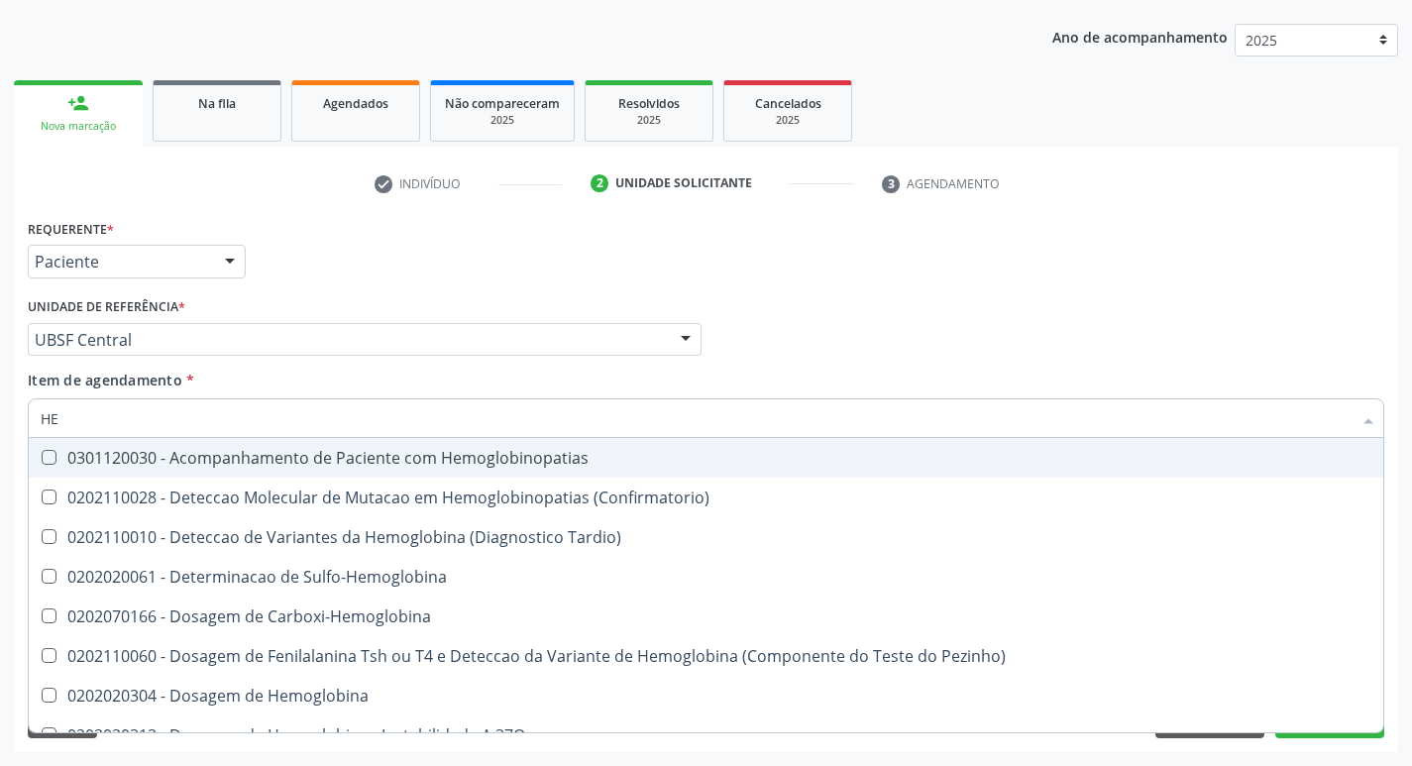
type input "H"
checkbox Completo "false"
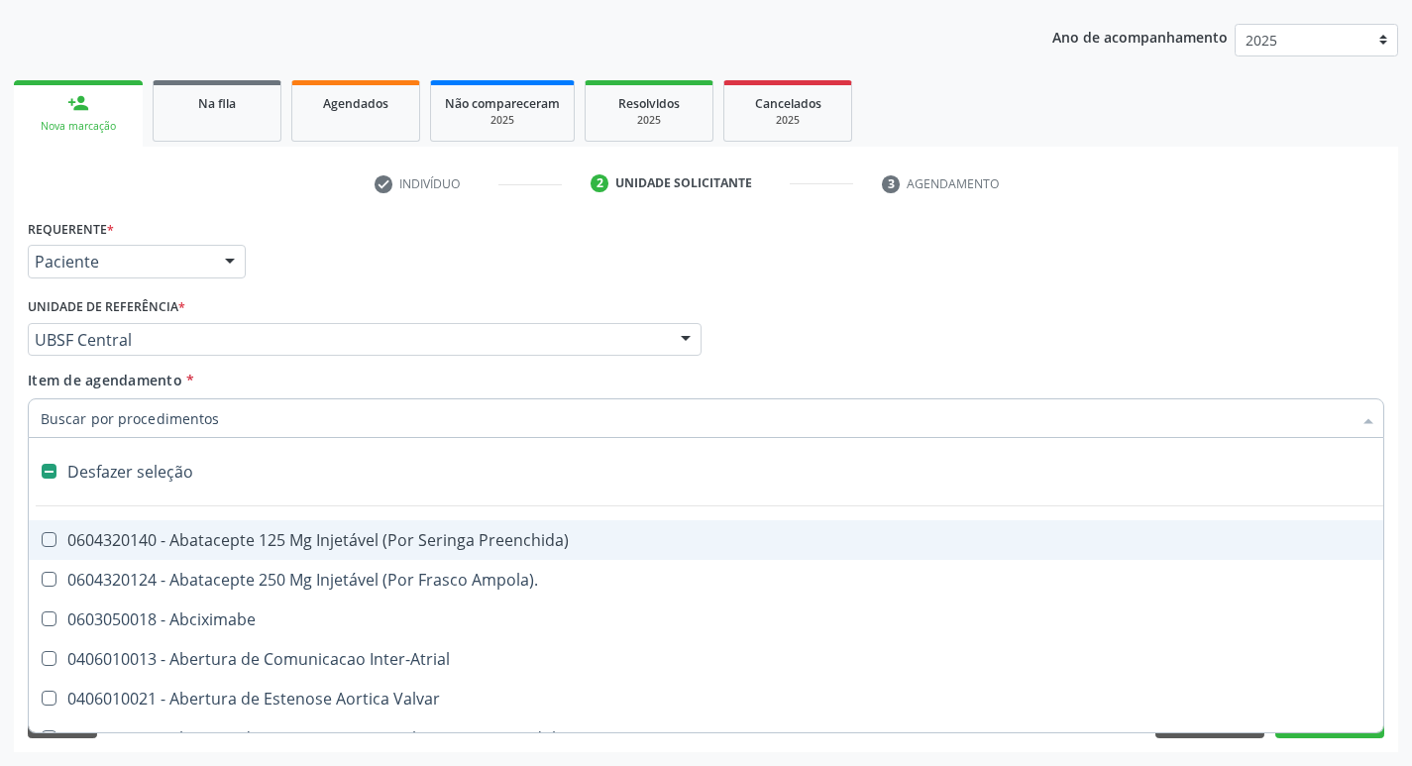
type input "G"
checkbox Persistente "true"
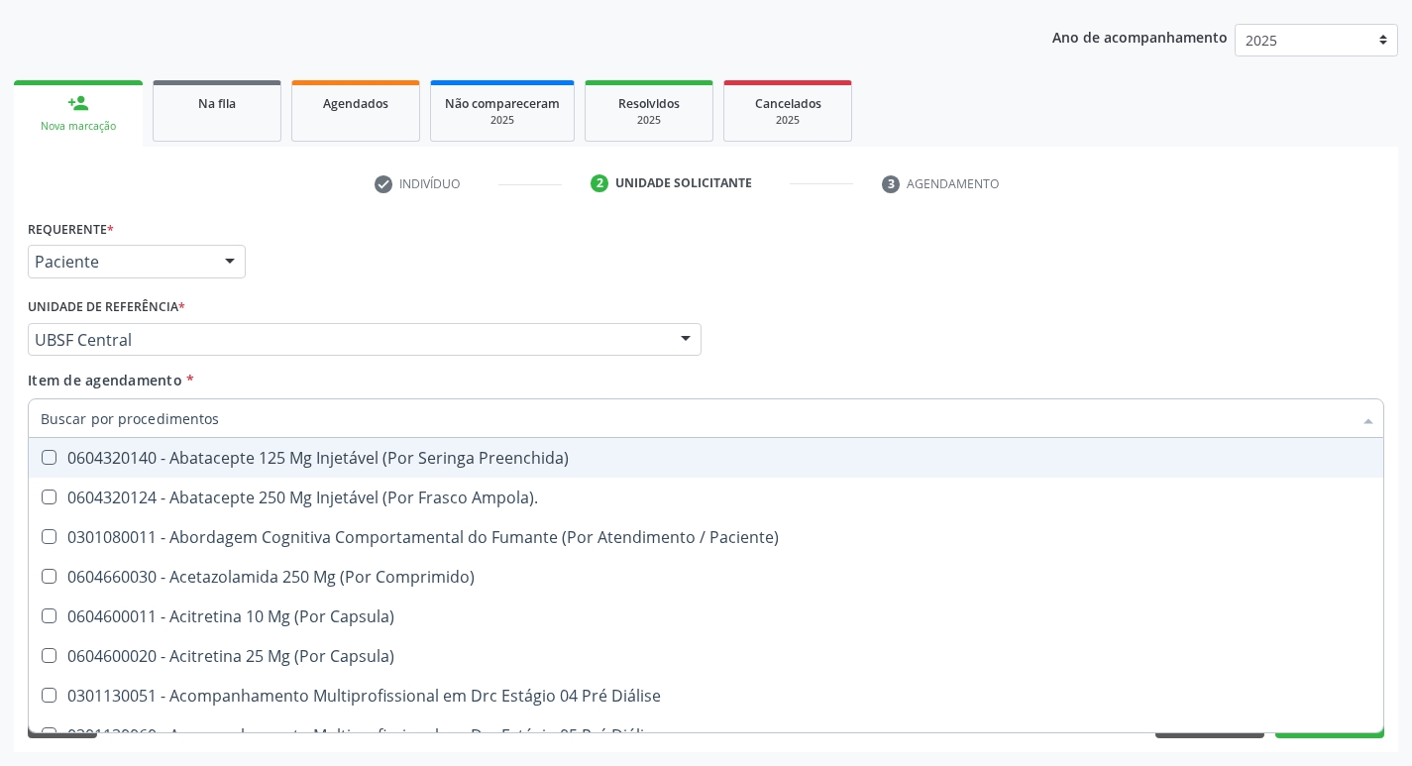
checkbox Completo "false"
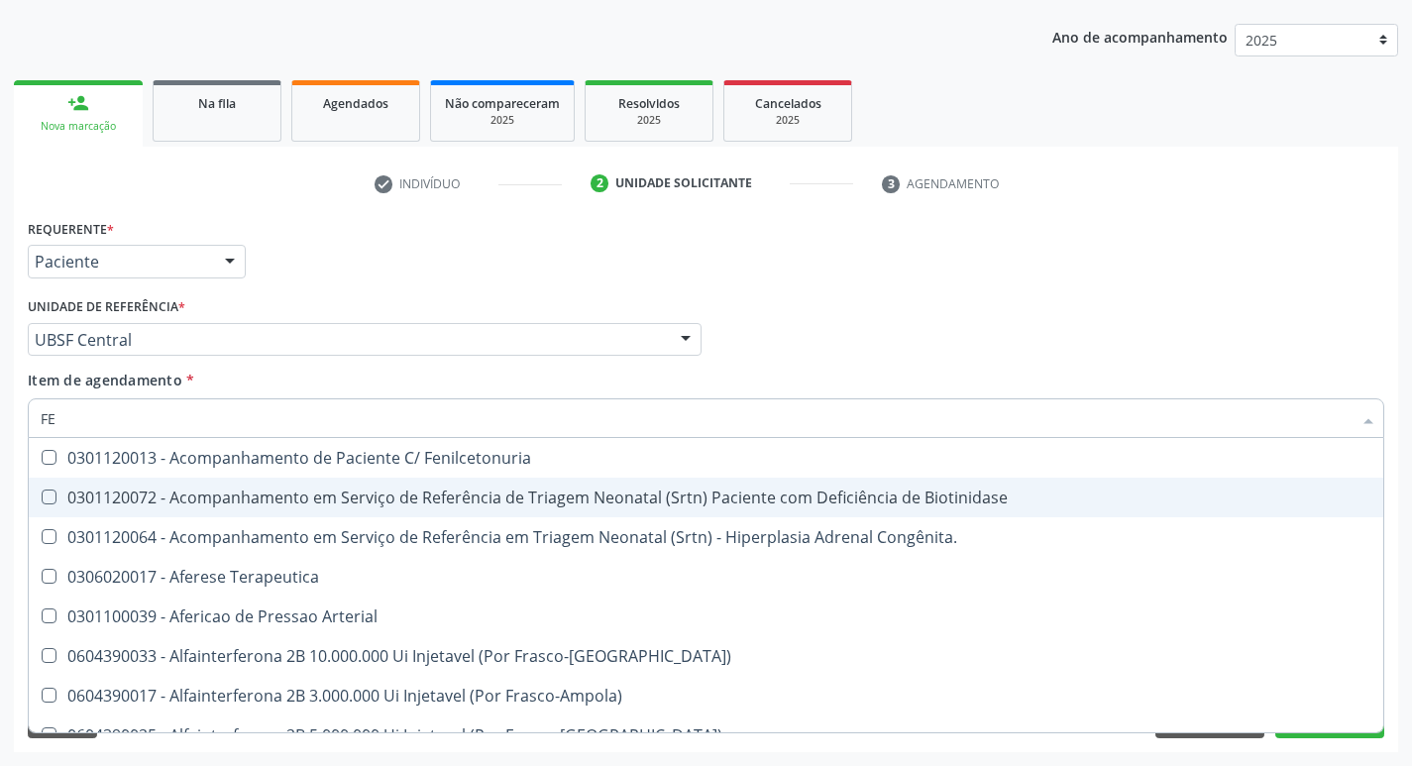
type input "FERR"
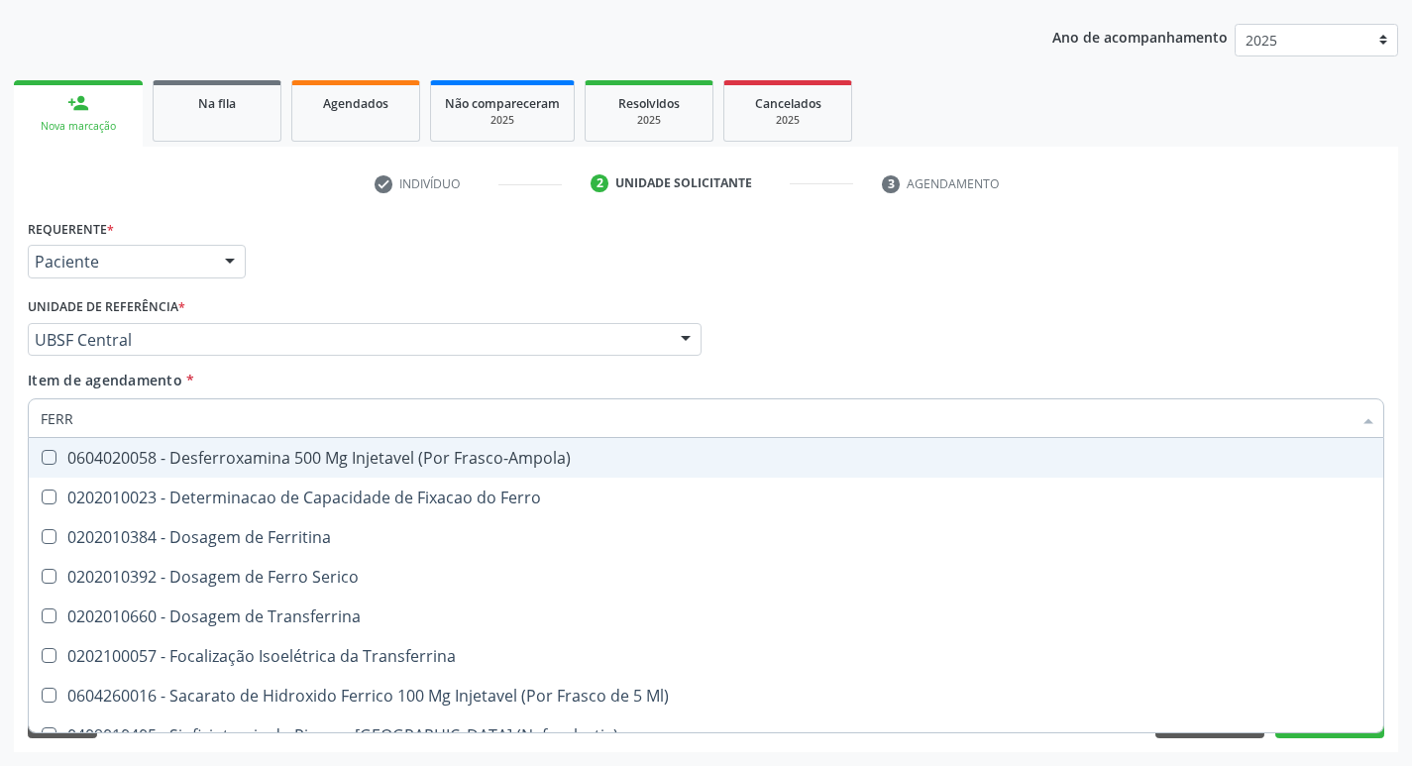
click at [248, 464] on div "0604020058 - Desferroxamina 500 Mg Injetavel (Por Frasco-Ampola)" at bounding box center [706, 458] width 1331 height 16
checkbox Frasco-Ampola\) "false"
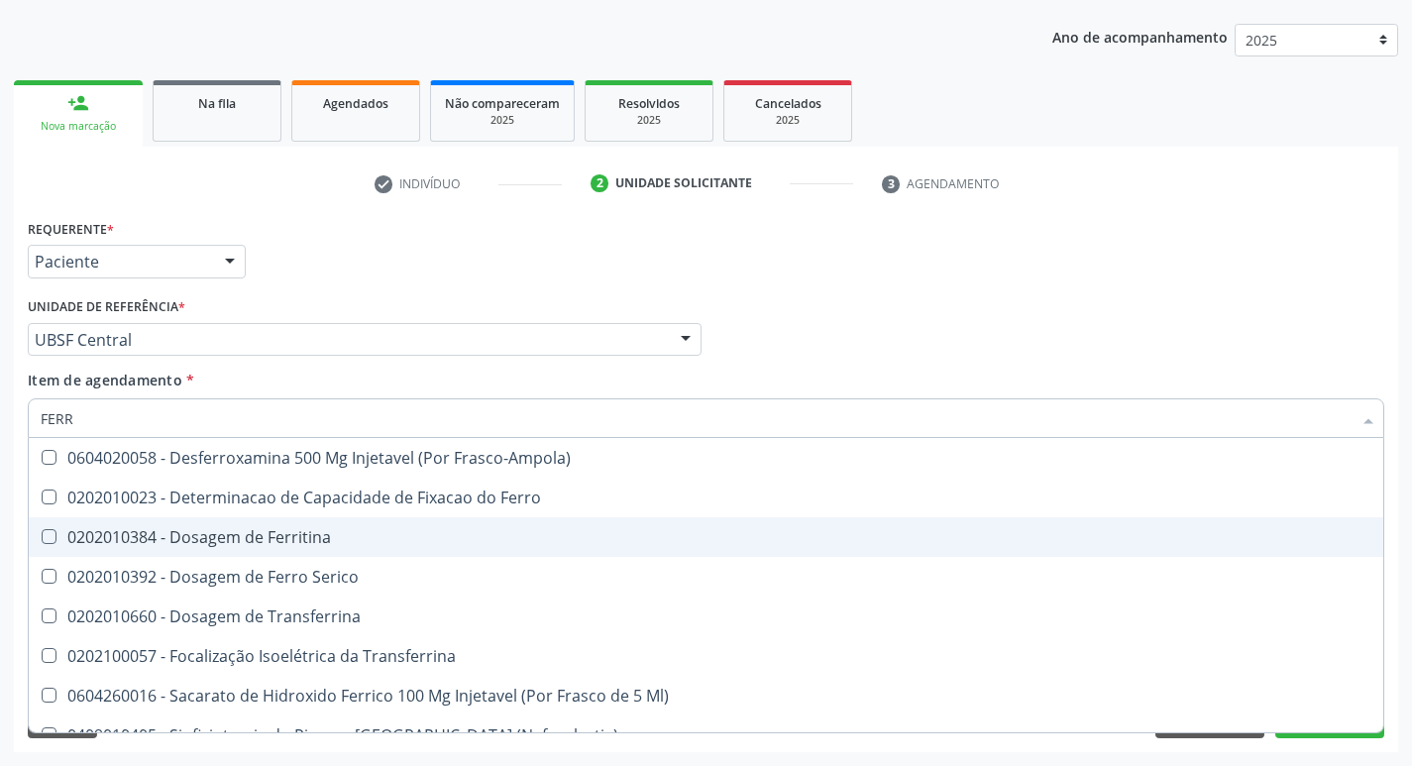
drag, startPoint x: 263, startPoint y: 534, endPoint x: 252, endPoint y: 537, distance: 11.3
click at [253, 537] on div "0202010384 - Dosagem de Ferritina" at bounding box center [706, 537] width 1331 height 16
checkbox Ferritina "true"
type input "FER"
checkbox Ferritina "false"
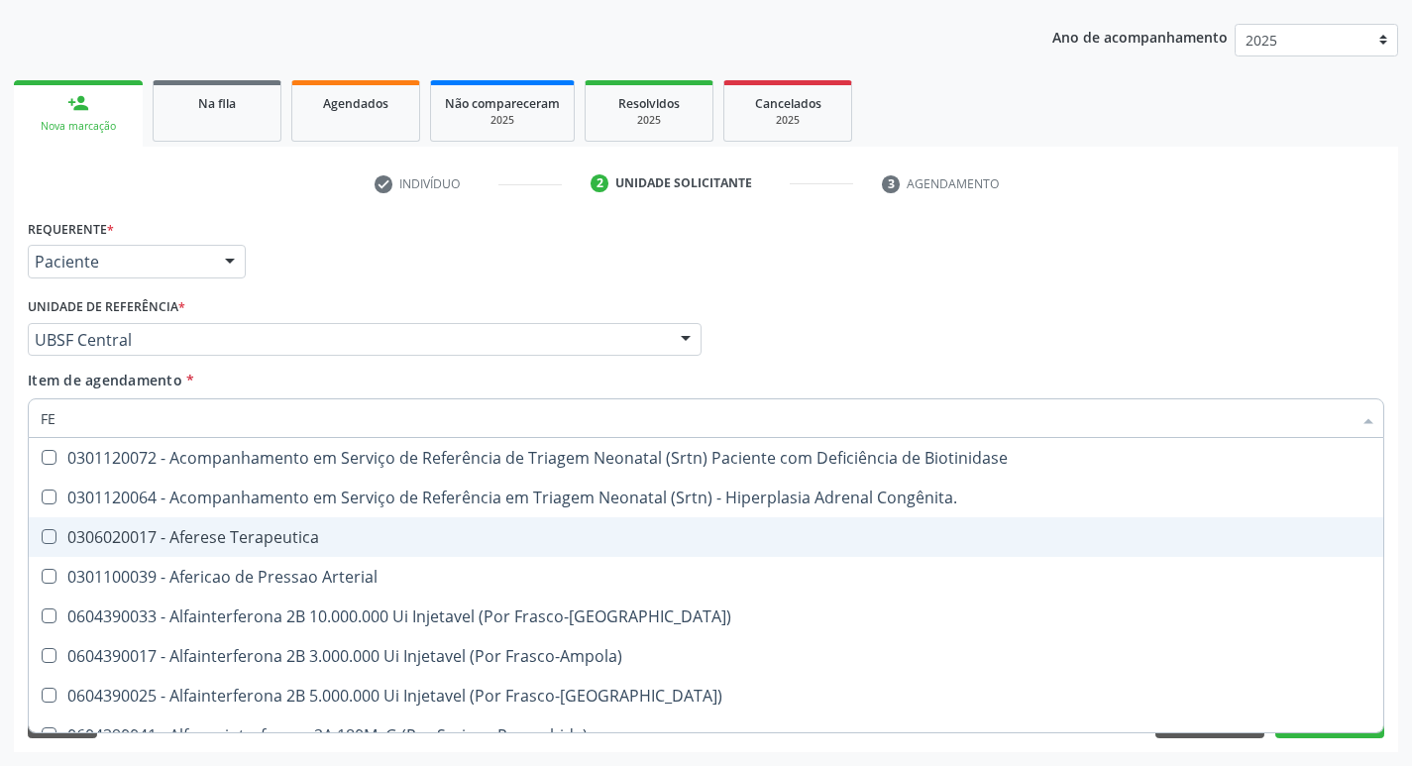
type input "F"
checkbox Ferritina "false"
checkbox Titânio "false"
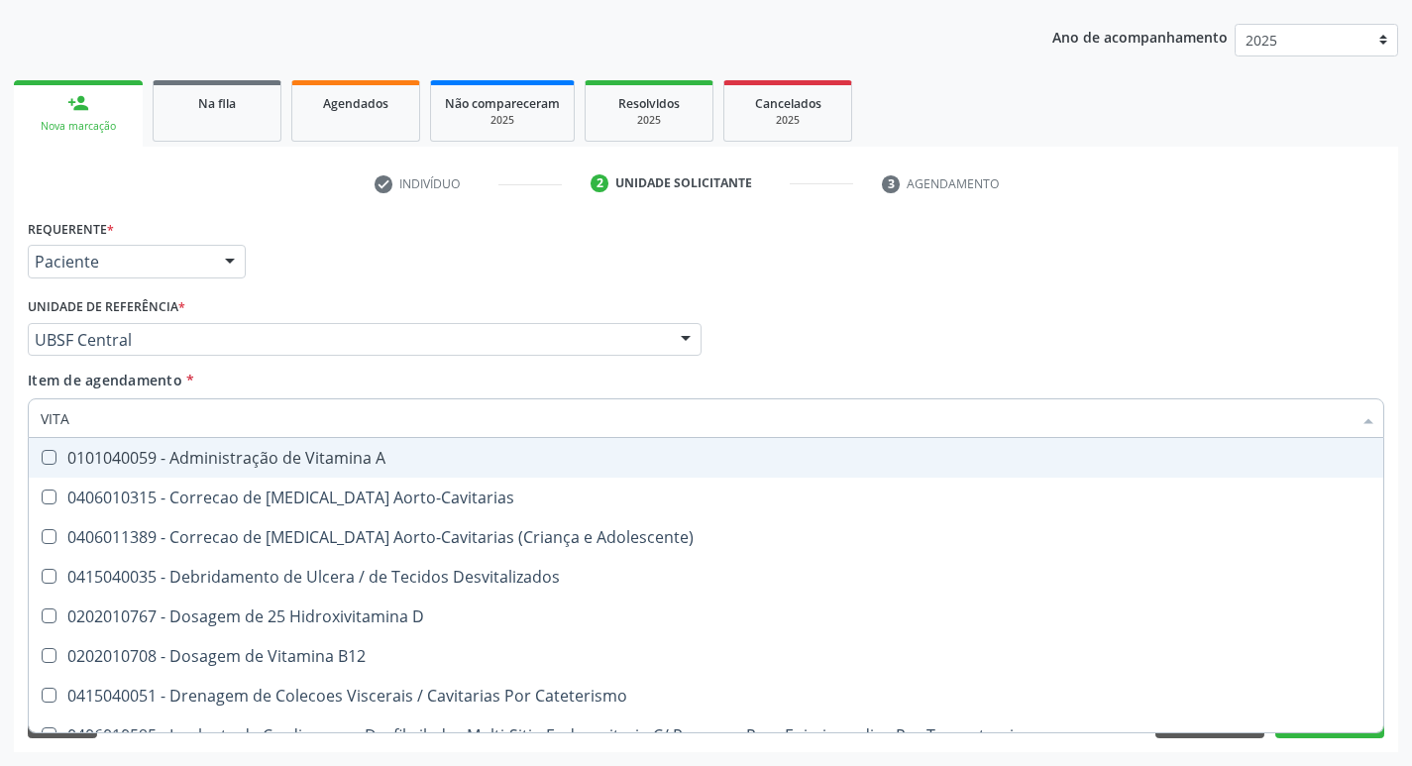
type input "VITAM"
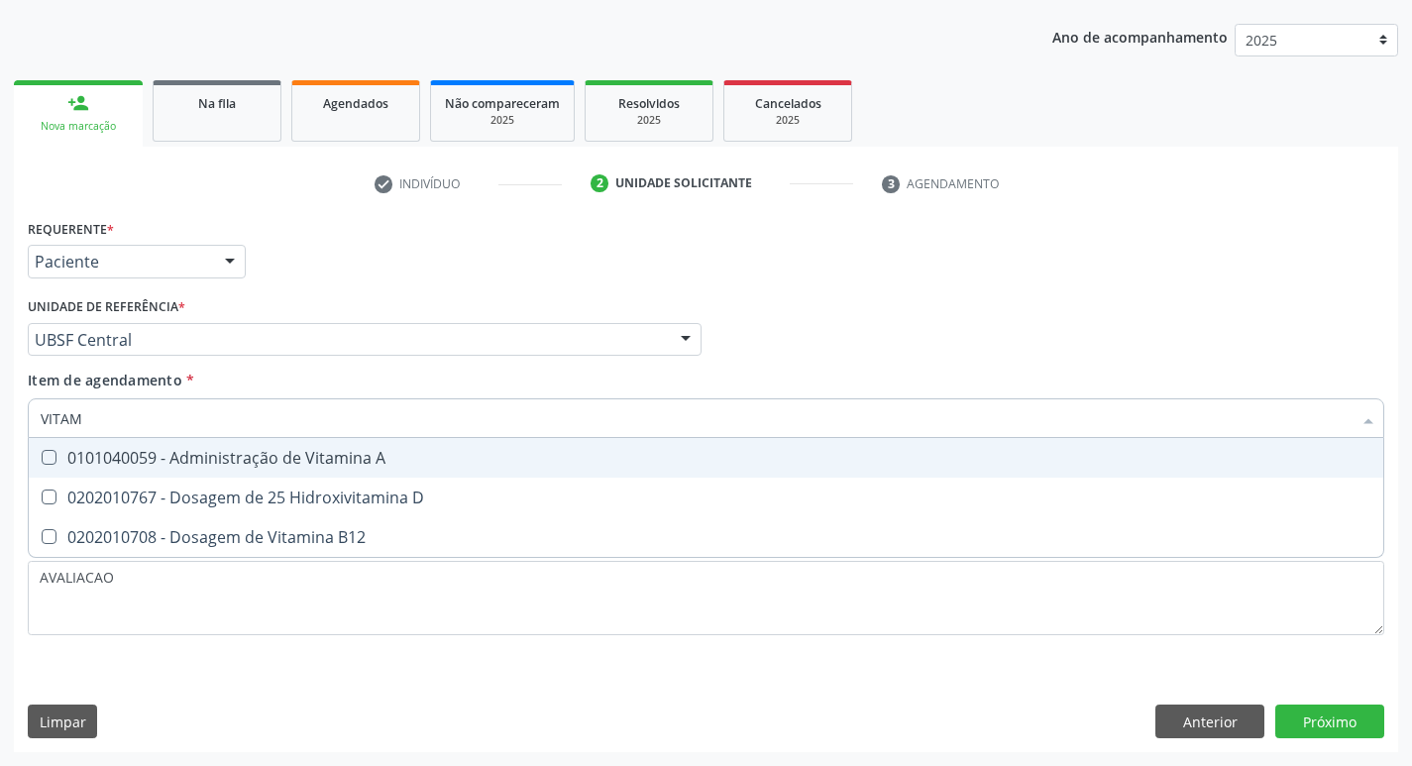
click at [252, 537] on div "0202010708 - Dosagem de Vitamina B12" at bounding box center [706, 537] width 1331 height 16
checkbox B12 "true"
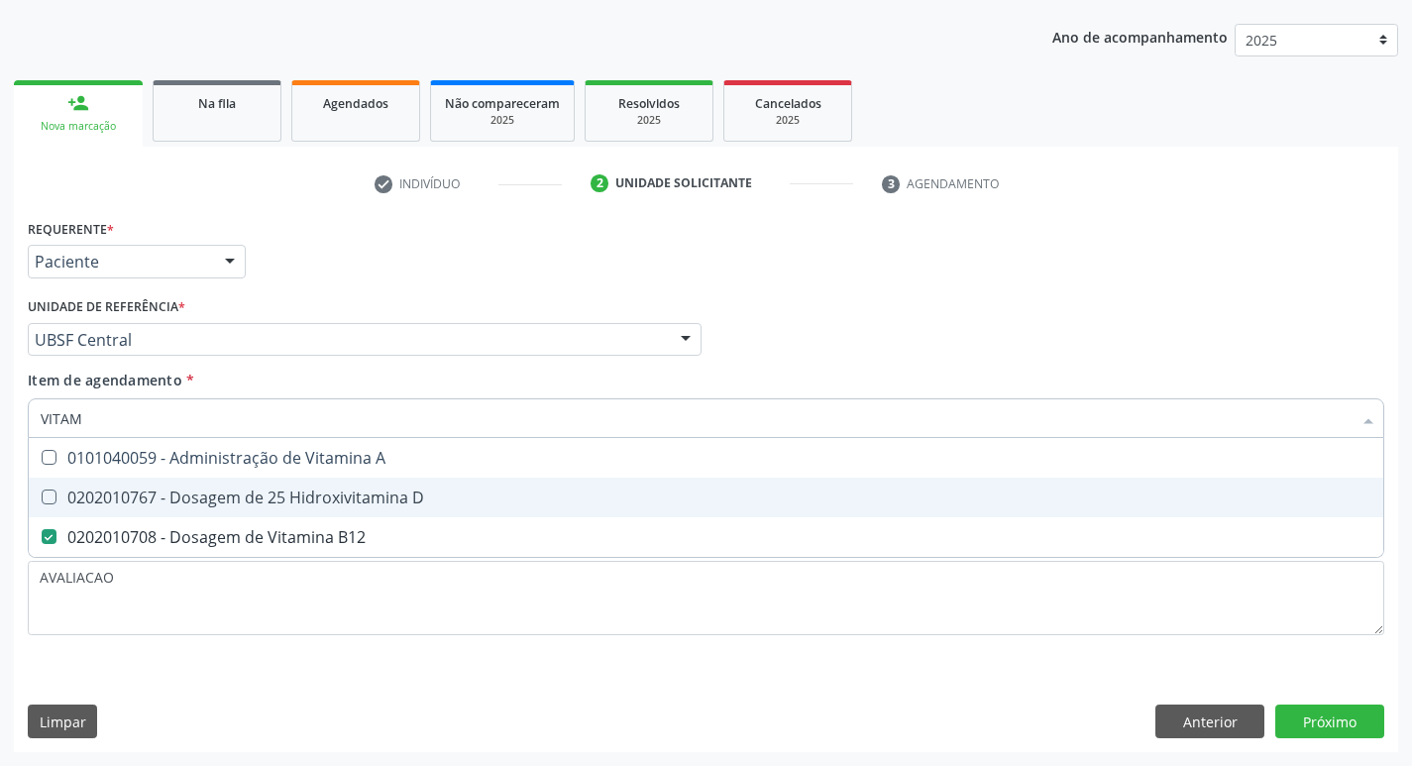
click at [246, 499] on div "0202010767 - Dosagem de 25 Hidroxivitamina D" at bounding box center [706, 498] width 1331 height 16
checkbox D "true"
type input "VITA"
checkbox D "false"
checkbox B12 "false"
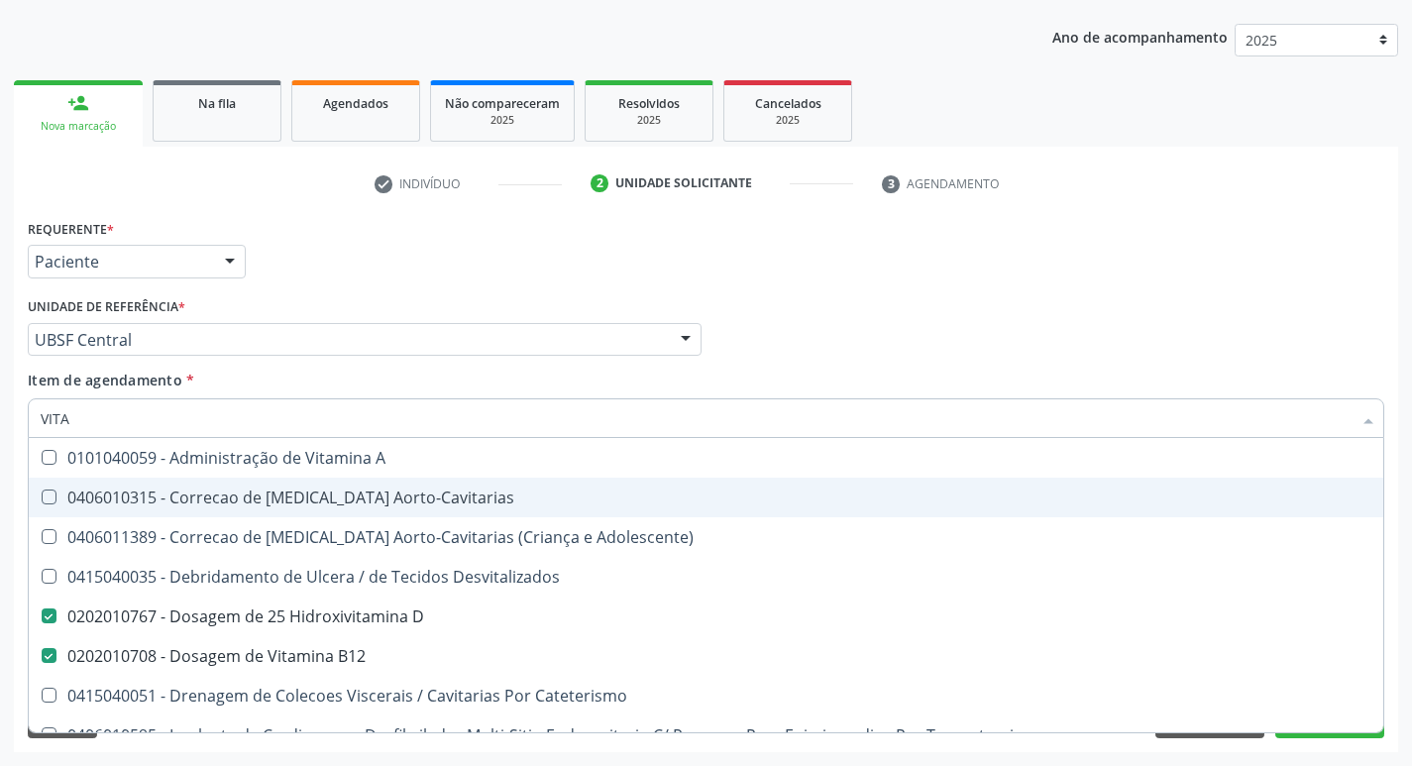
type input "VIT"
checkbox D "false"
checkbox Cateterismo "true"
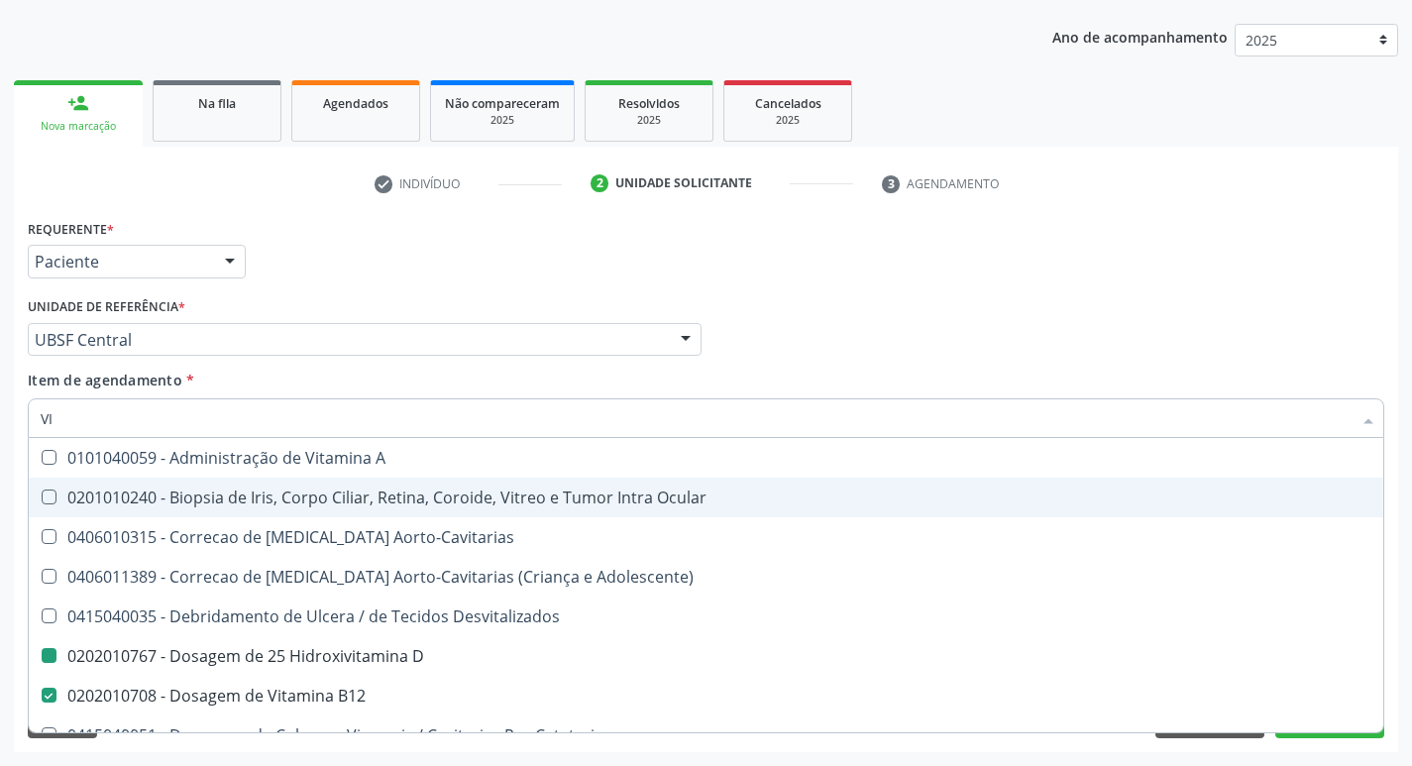
type input "V"
checkbox D "false"
checkbox B12 "false"
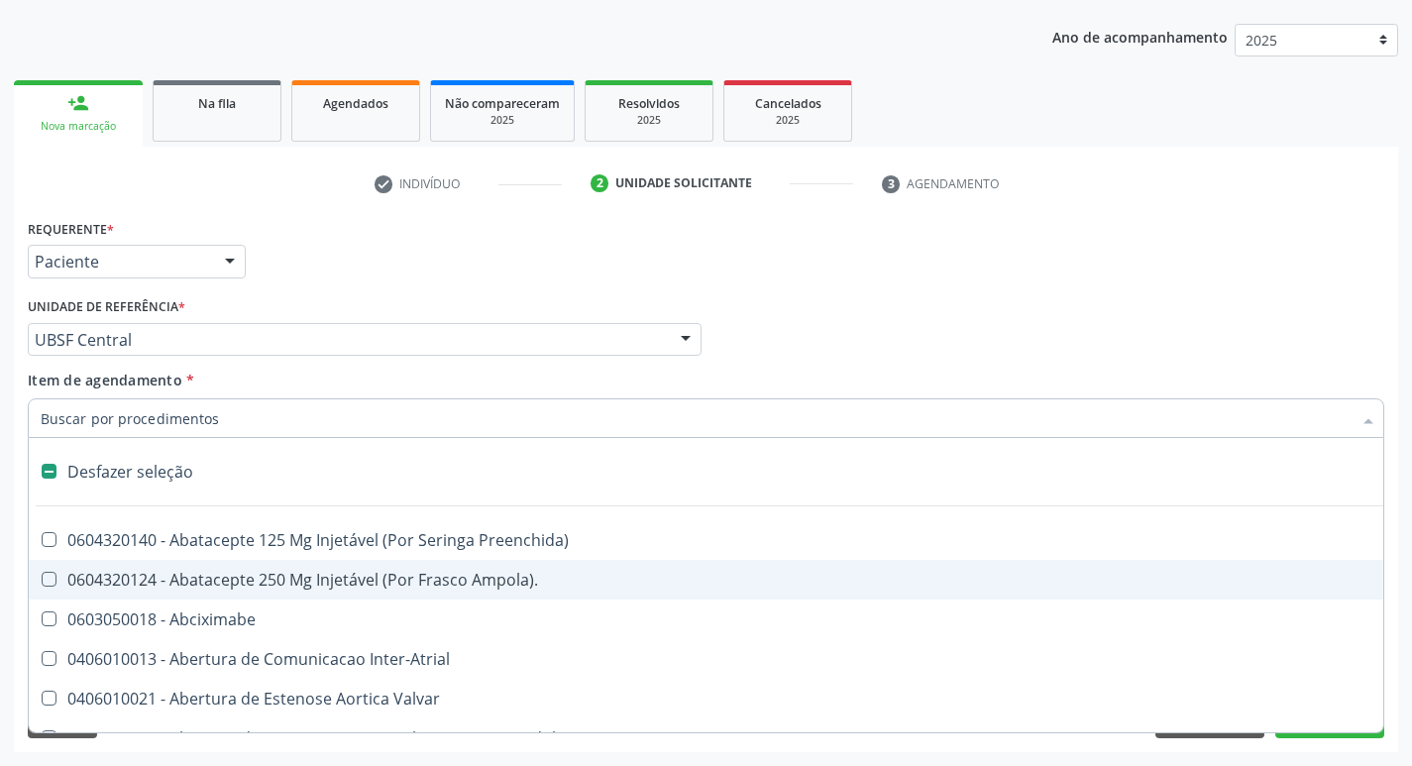
type input "2"
checkbox Total "true"
checkbox Percutanea "true"
checkbox Adolescente\) "true"
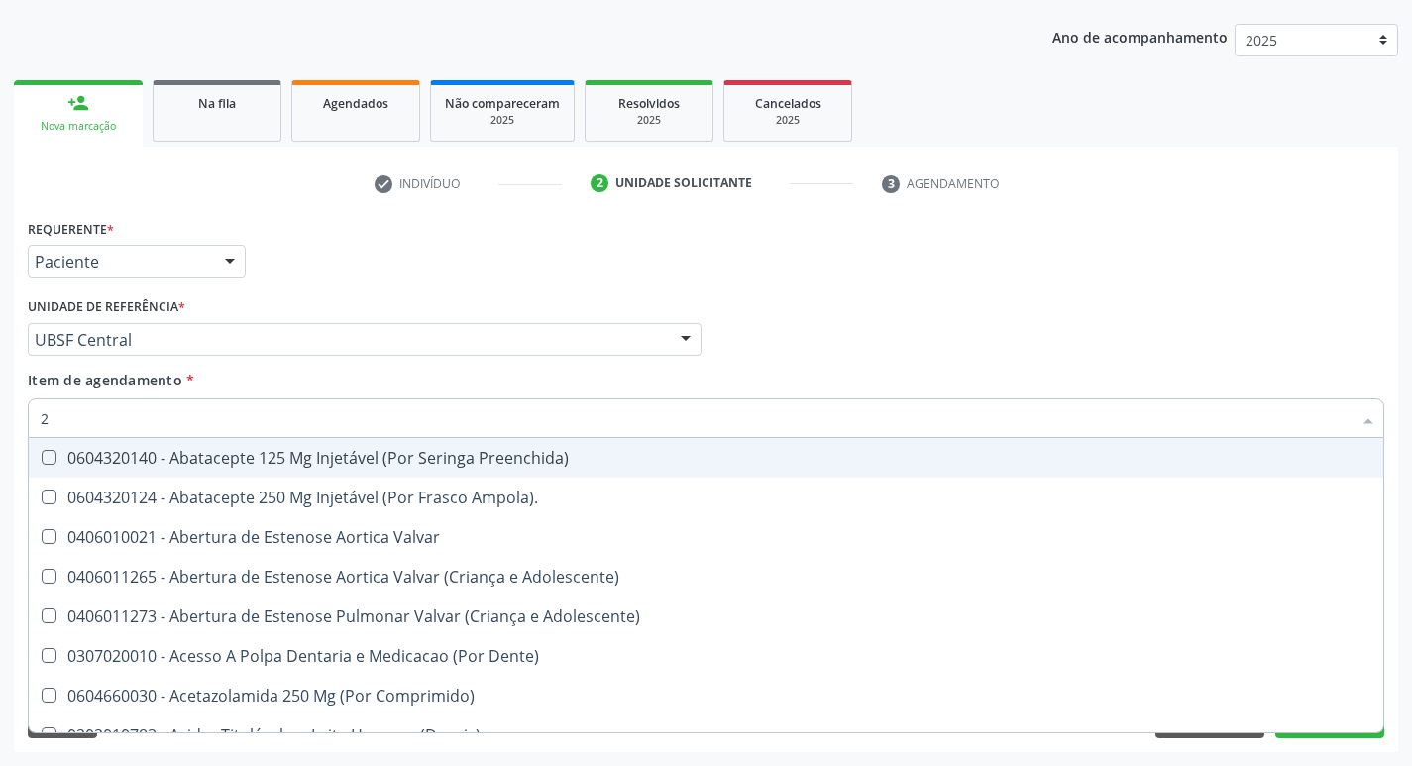
type input "20205001"
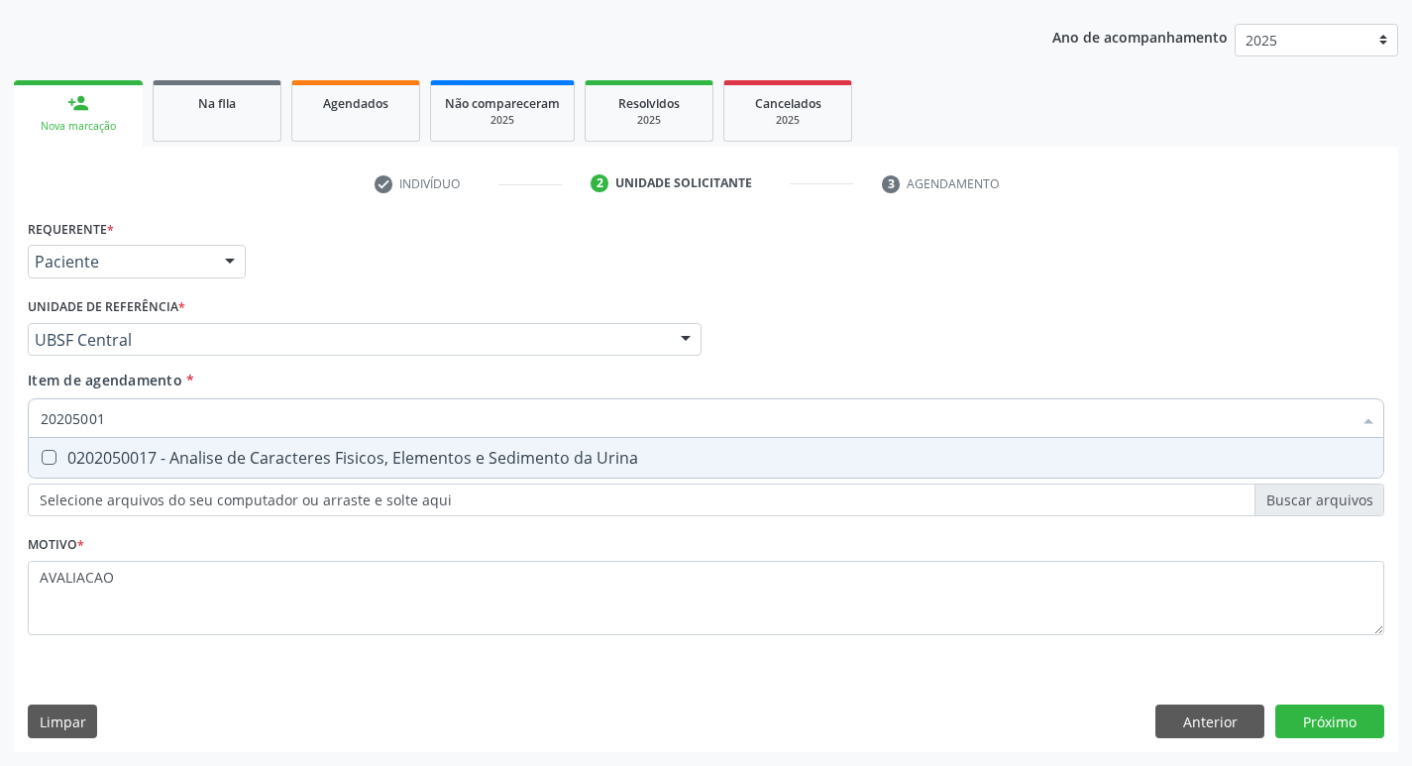
click at [335, 462] on div "0202050017 - Analise de Caracteres Fisicos, Elementos e Sedimento da Urina" at bounding box center [706, 458] width 1331 height 16
checkbox Urina "true"
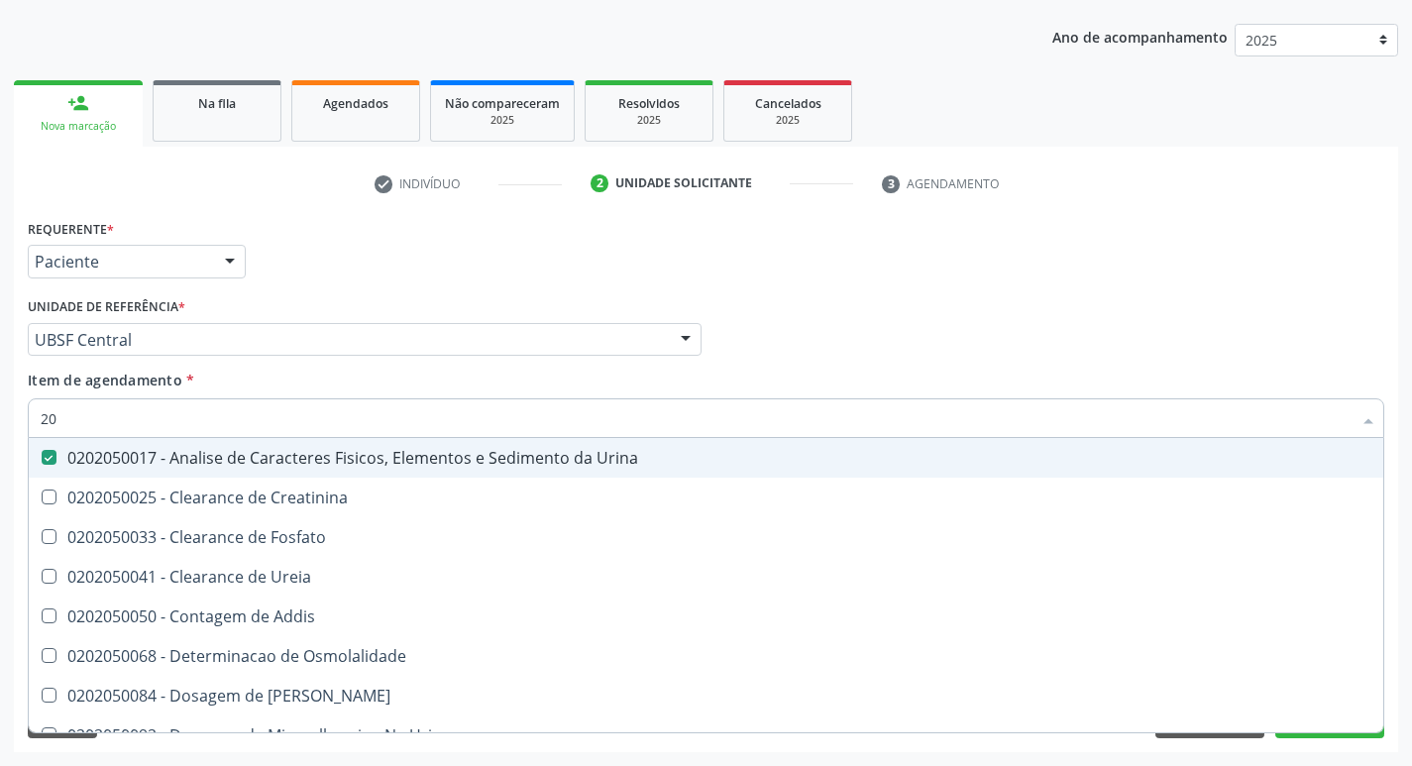
type input "2"
checkbox Urina "false"
checkbox Ureia "false"
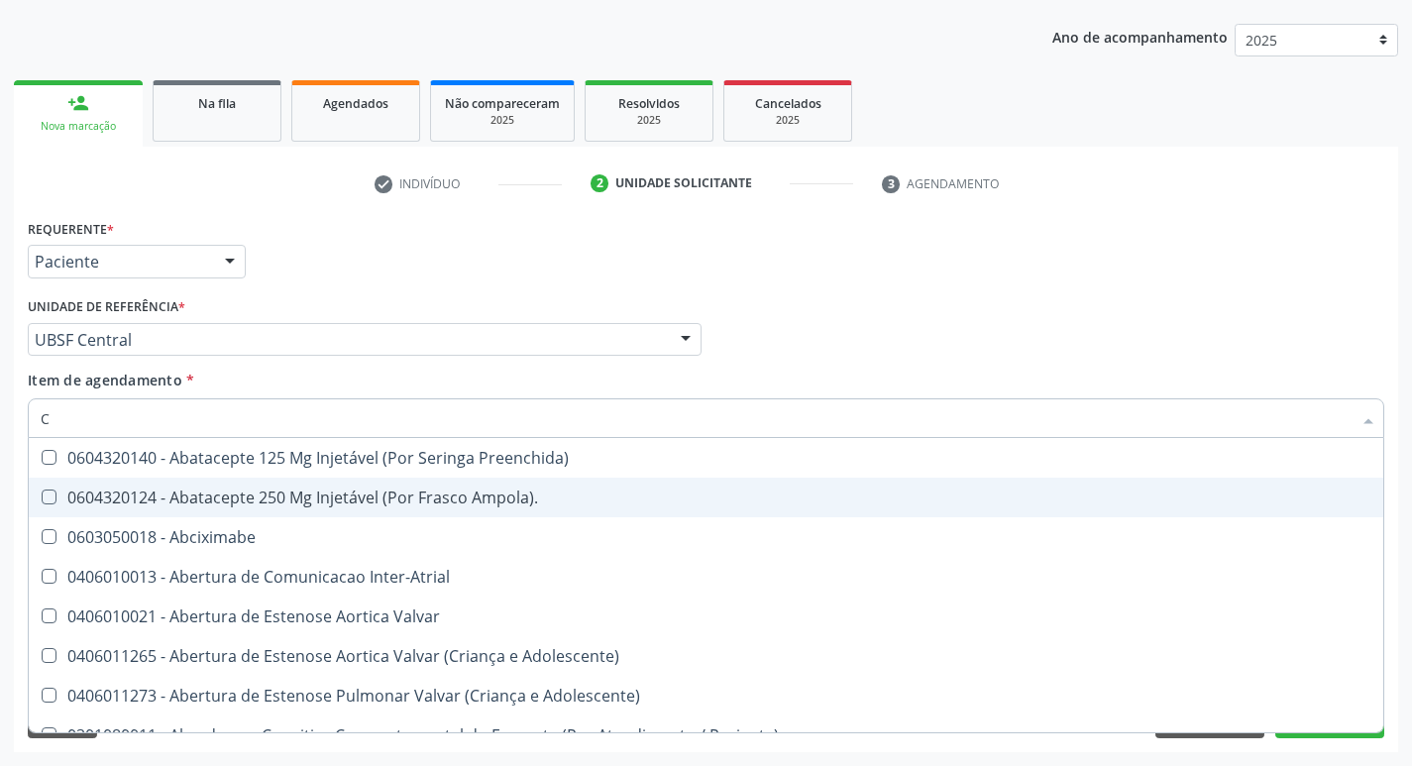
type input "CULTURA"
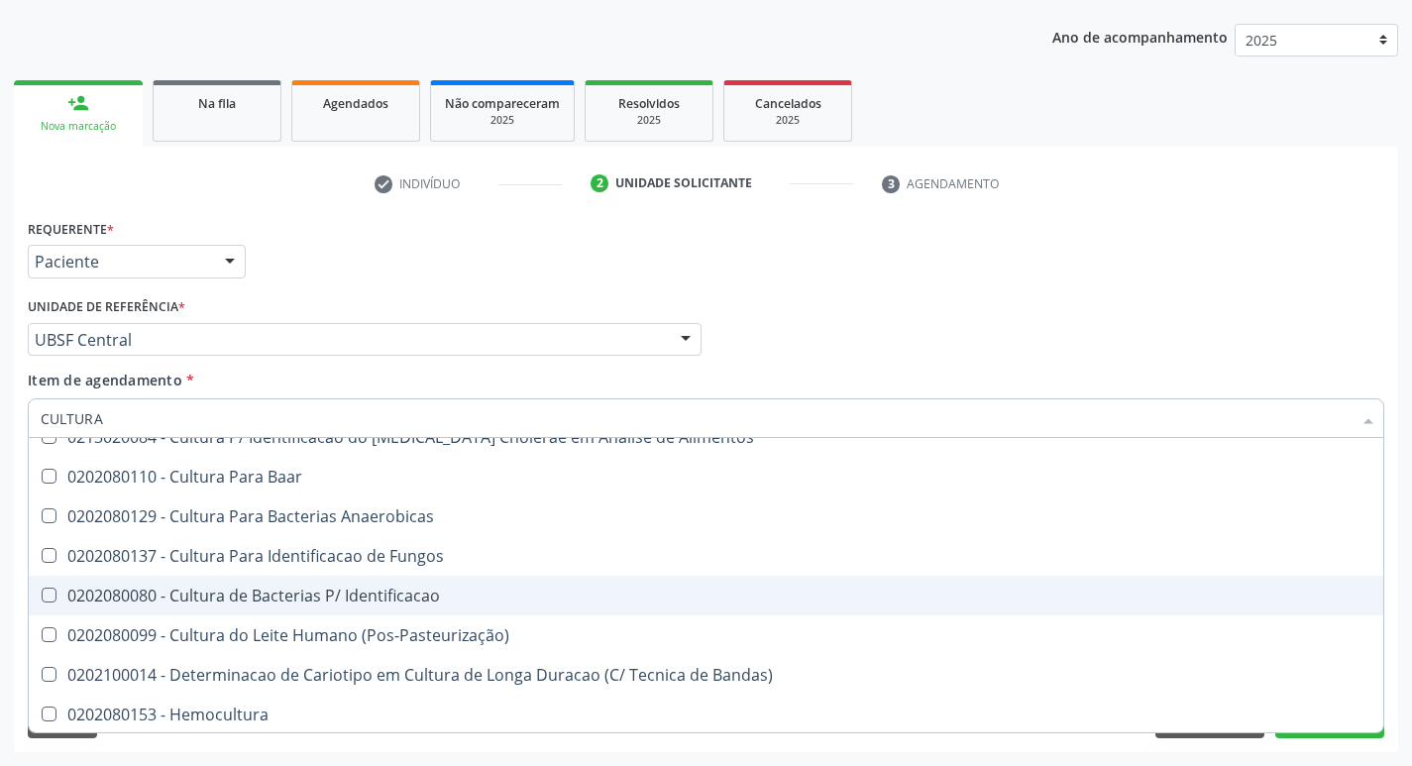
scroll to position [142, 0]
click at [424, 606] on span "0202080080 - Cultura de Bacterias P/ Identificacao" at bounding box center [706, 594] width 1355 height 40
checkbox Identificacao "true"
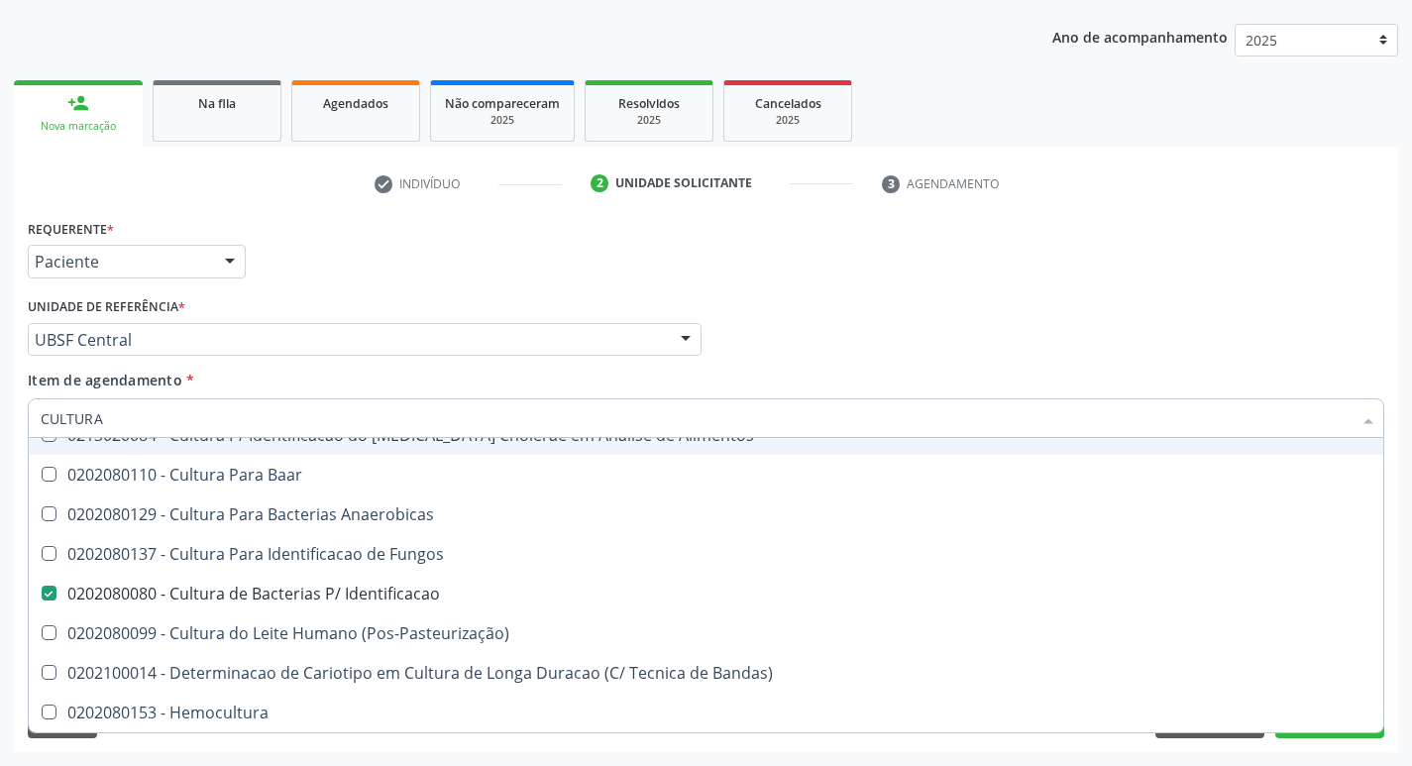
click at [862, 254] on div "Requerente * Paciente Médico(a) Enfermeiro(a) Paciente Nenhum resultado encontr…" at bounding box center [706, 252] width 1367 height 77
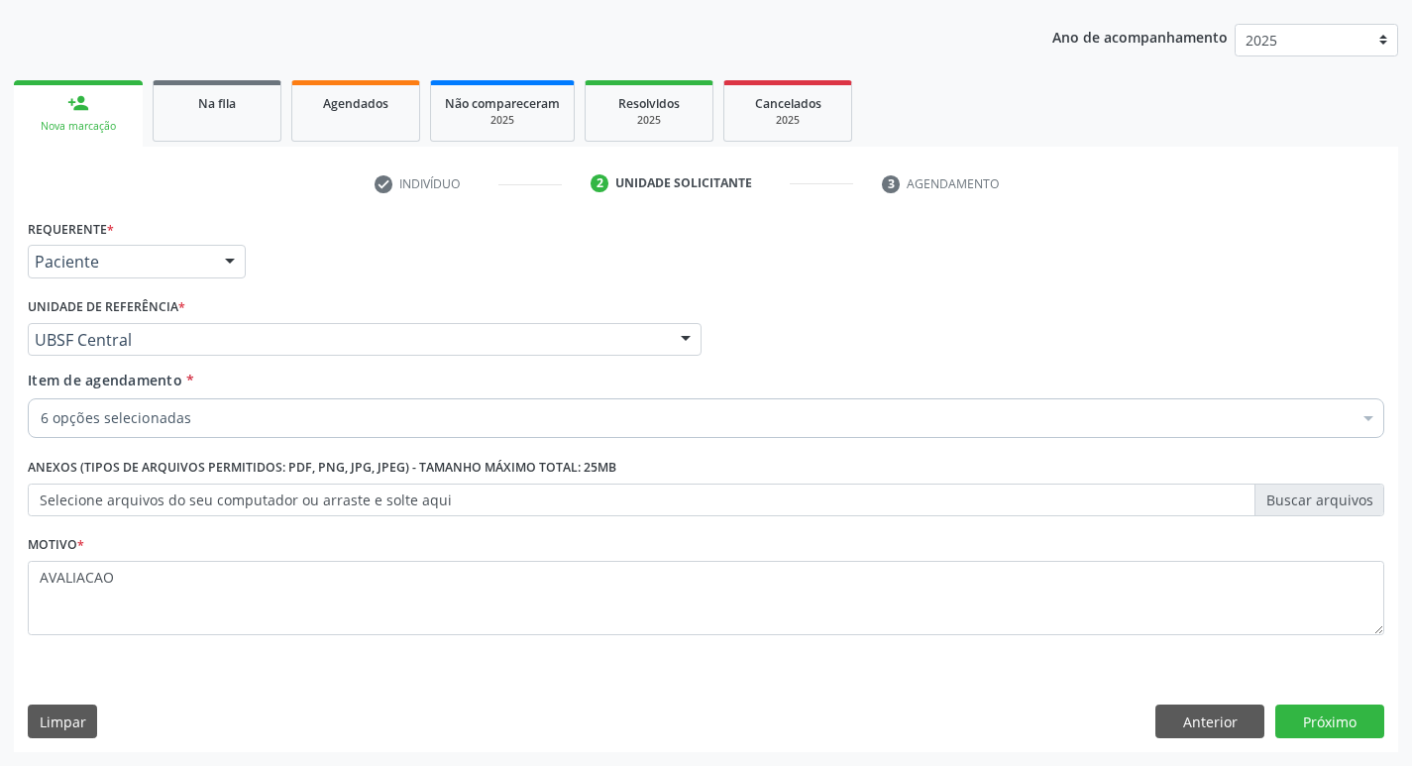
scroll to position [0, 0]
click at [1334, 718] on button "Próximo" at bounding box center [1329, 722] width 109 height 34
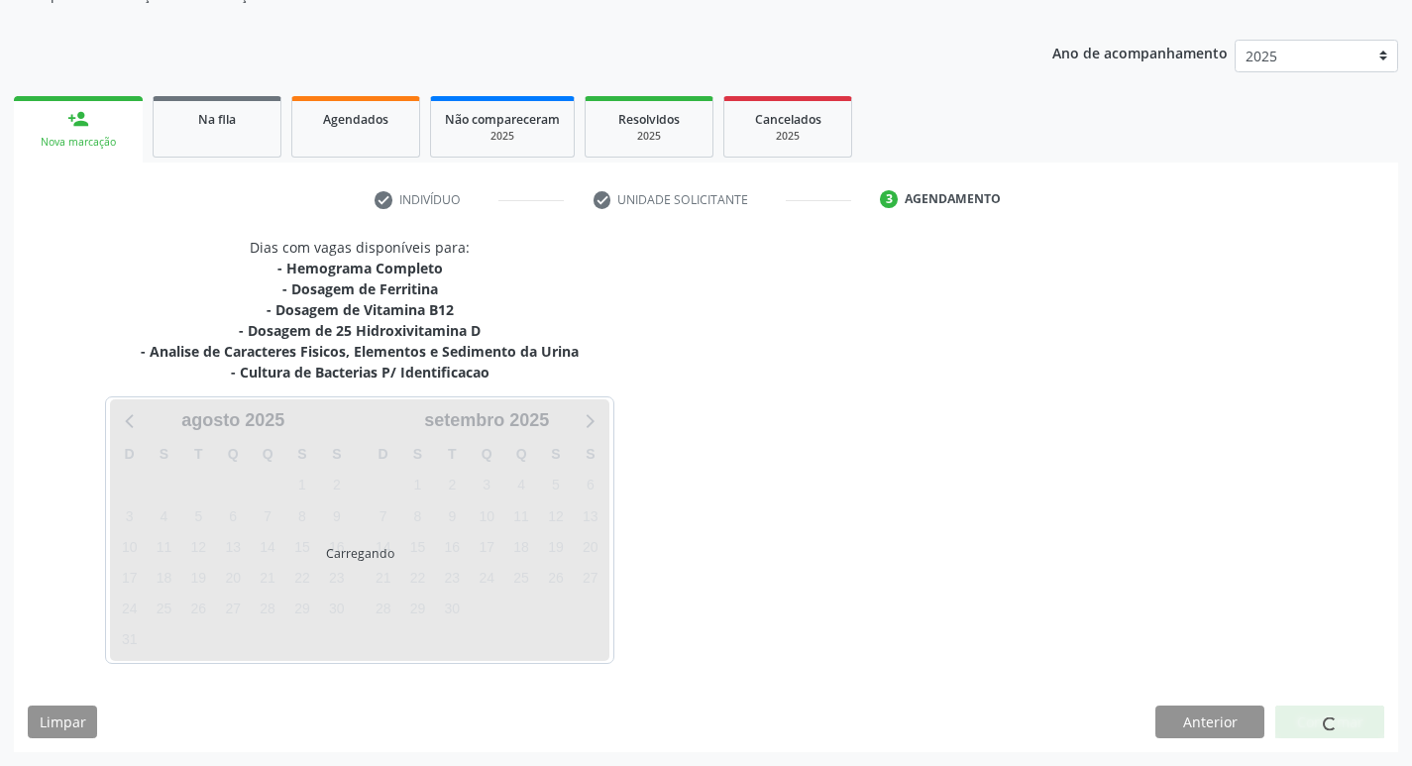
scroll to position [200, 0]
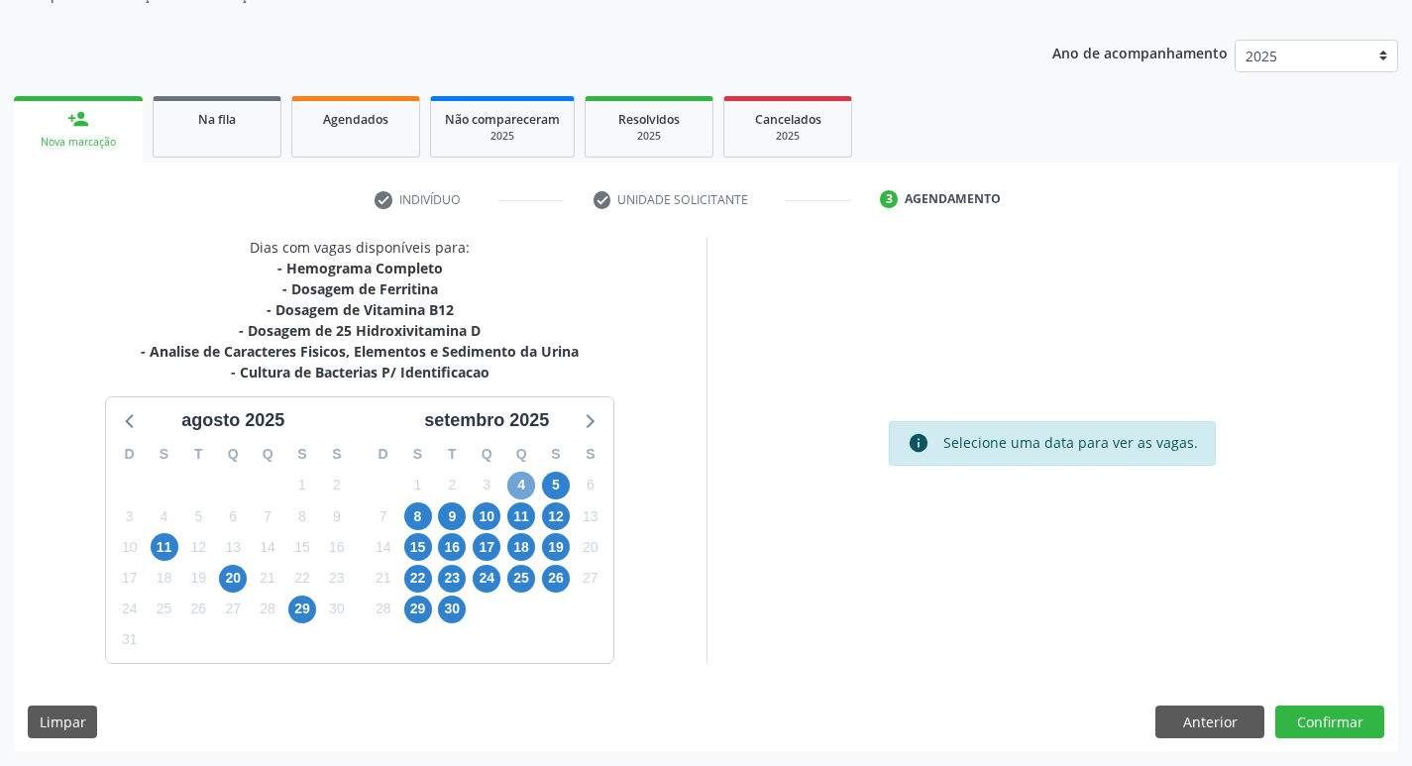
click at [525, 480] on span "4" at bounding box center [521, 486] width 28 height 28
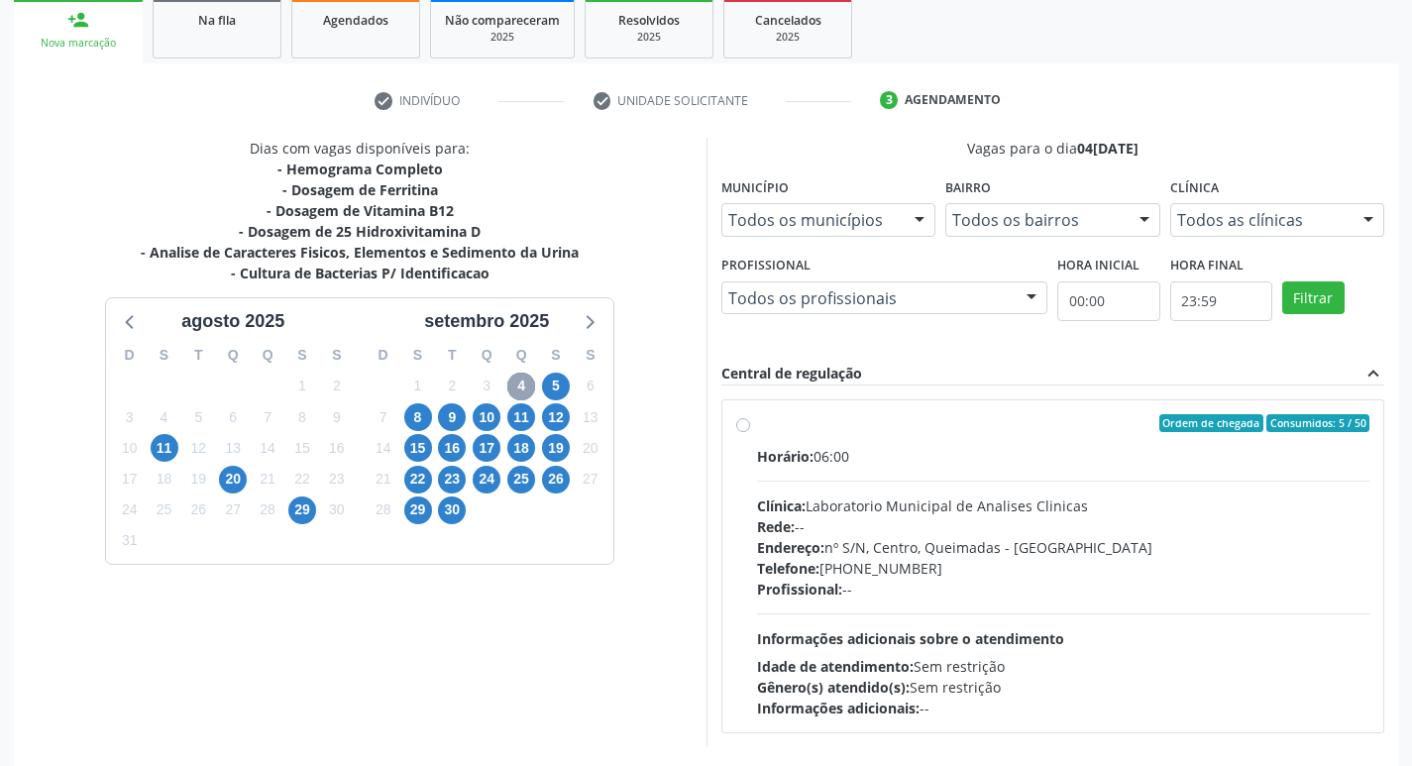
scroll to position [383, 0]
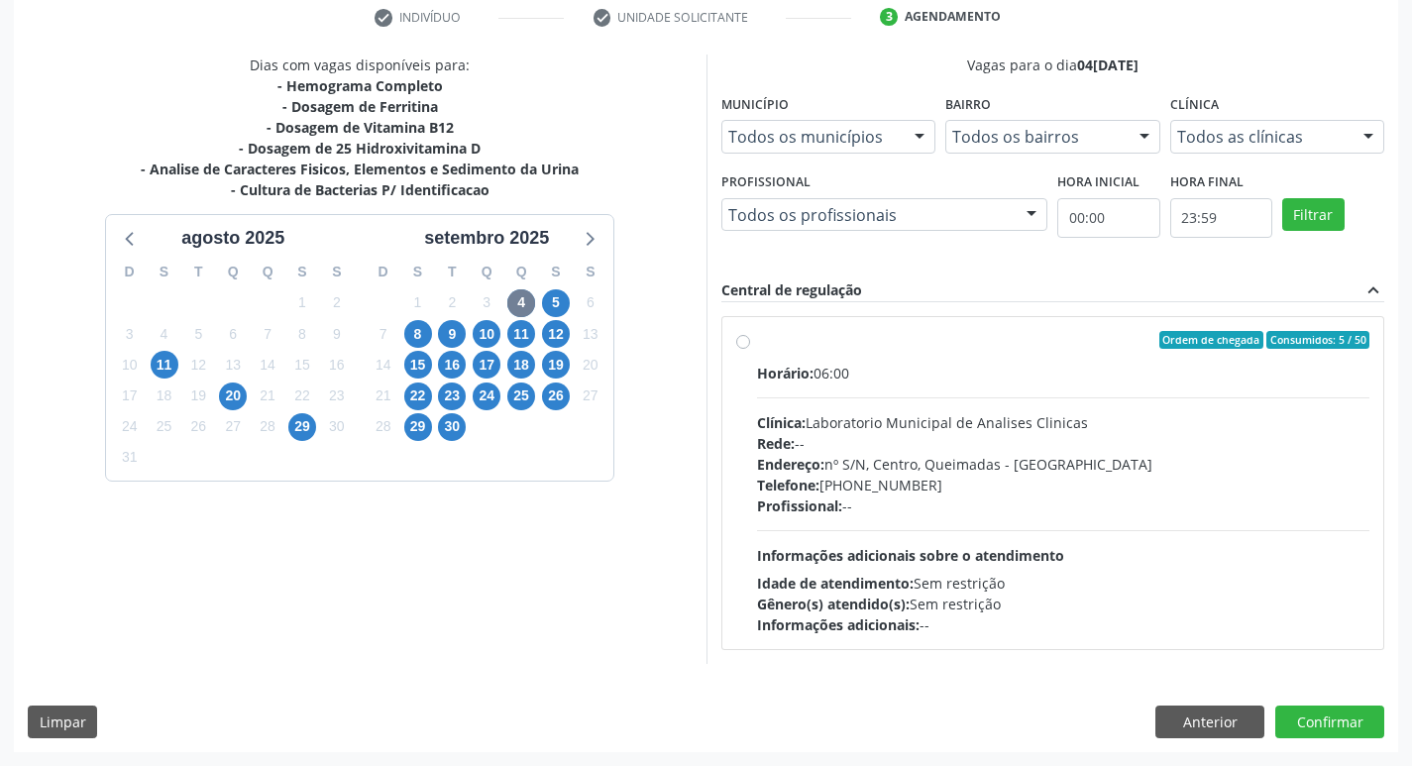
click at [946, 438] on div "Rede: --" at bounding box center [1063, 443] width 613 height 21
click at [750, 349] on input "Ordem de chegada Consumidos: 5 / 50 Horário: 06:00 Clínica: Laboratorio Municip…" at bounding box center [743, 340] width 14 height 18
radio input "true"
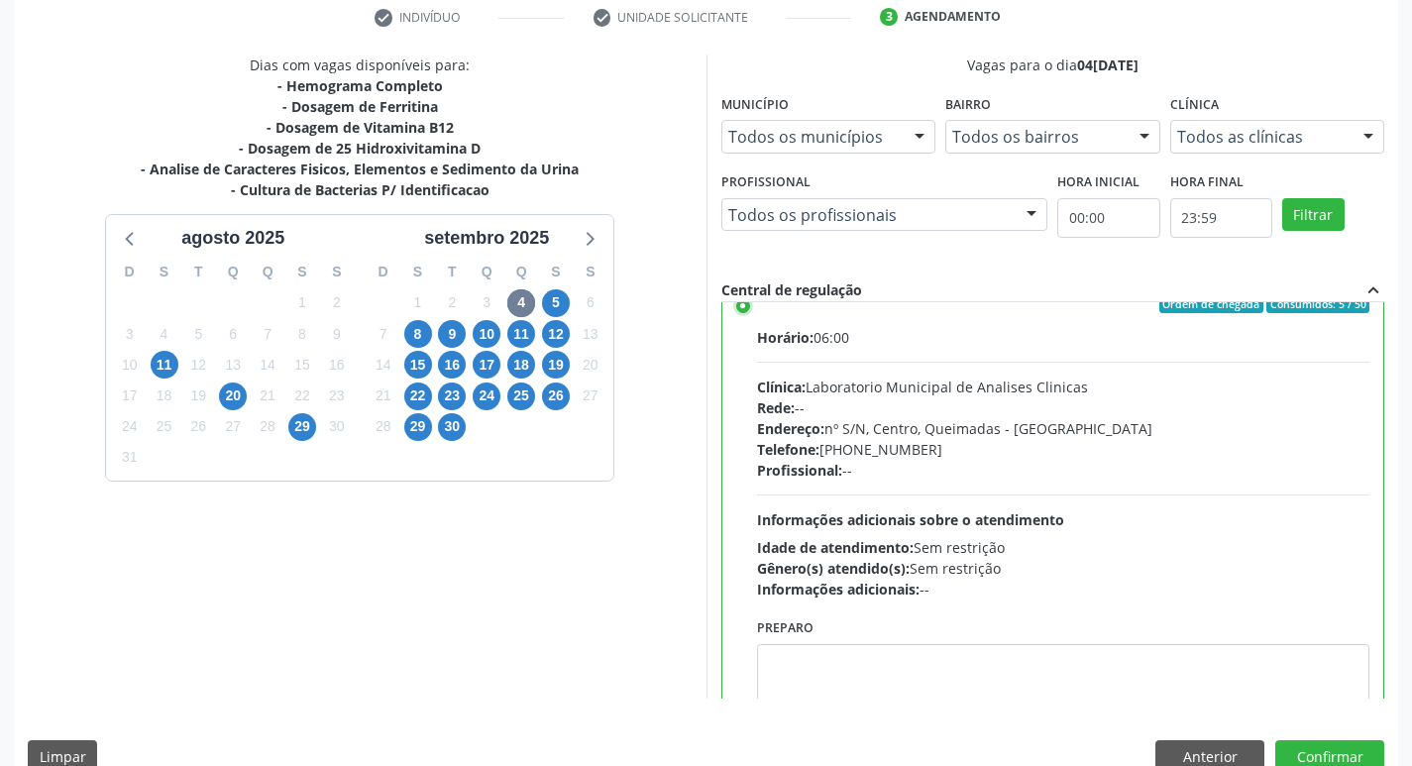
scroll to position [98, 0]
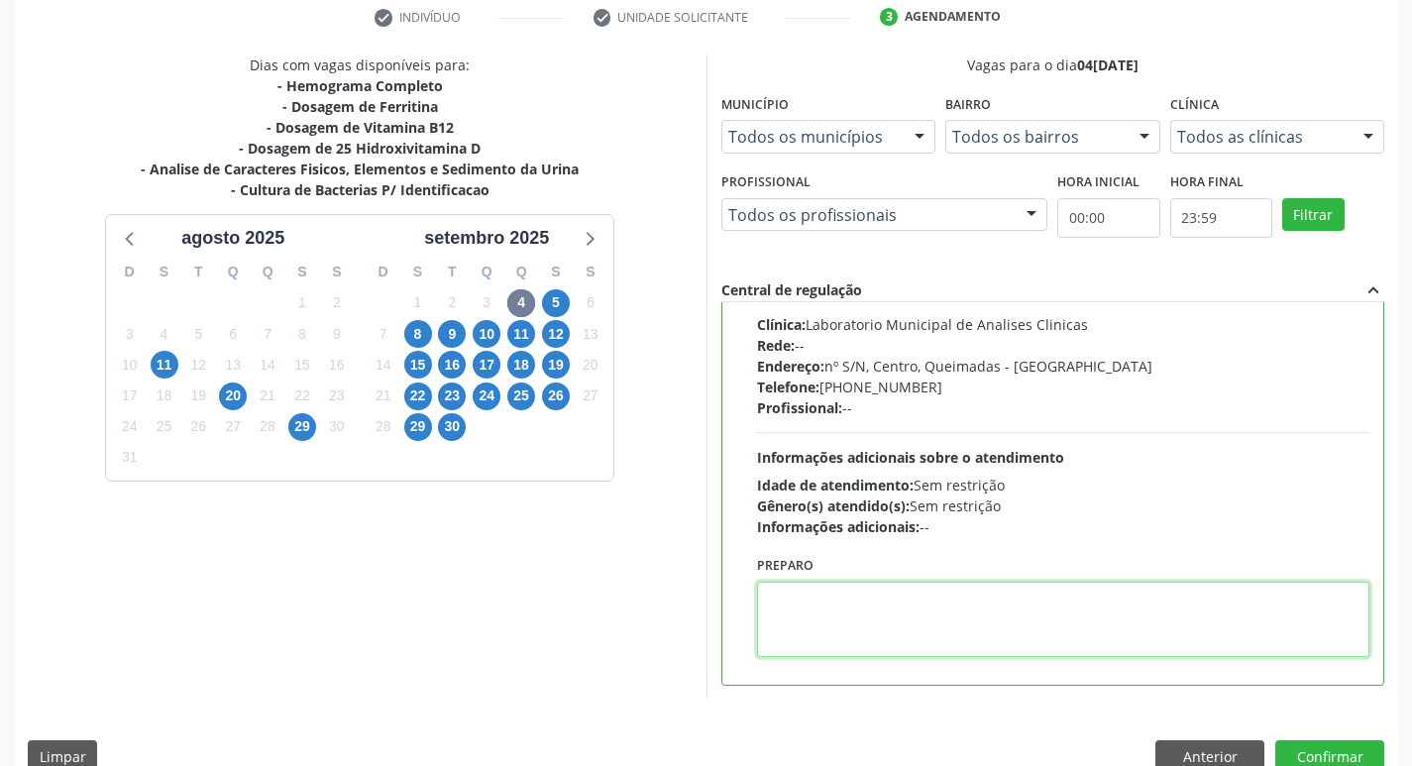
drag, startPoint x: 860, startPoint y: 653, endPoint x: 850, endPoint y: 650, distance: 10.3
click at [857, 653] on textarea at bounding box center [1063, 619] width 613 height 75
paste textarea "IR EM [GEOGRAPHIC_DATA]"
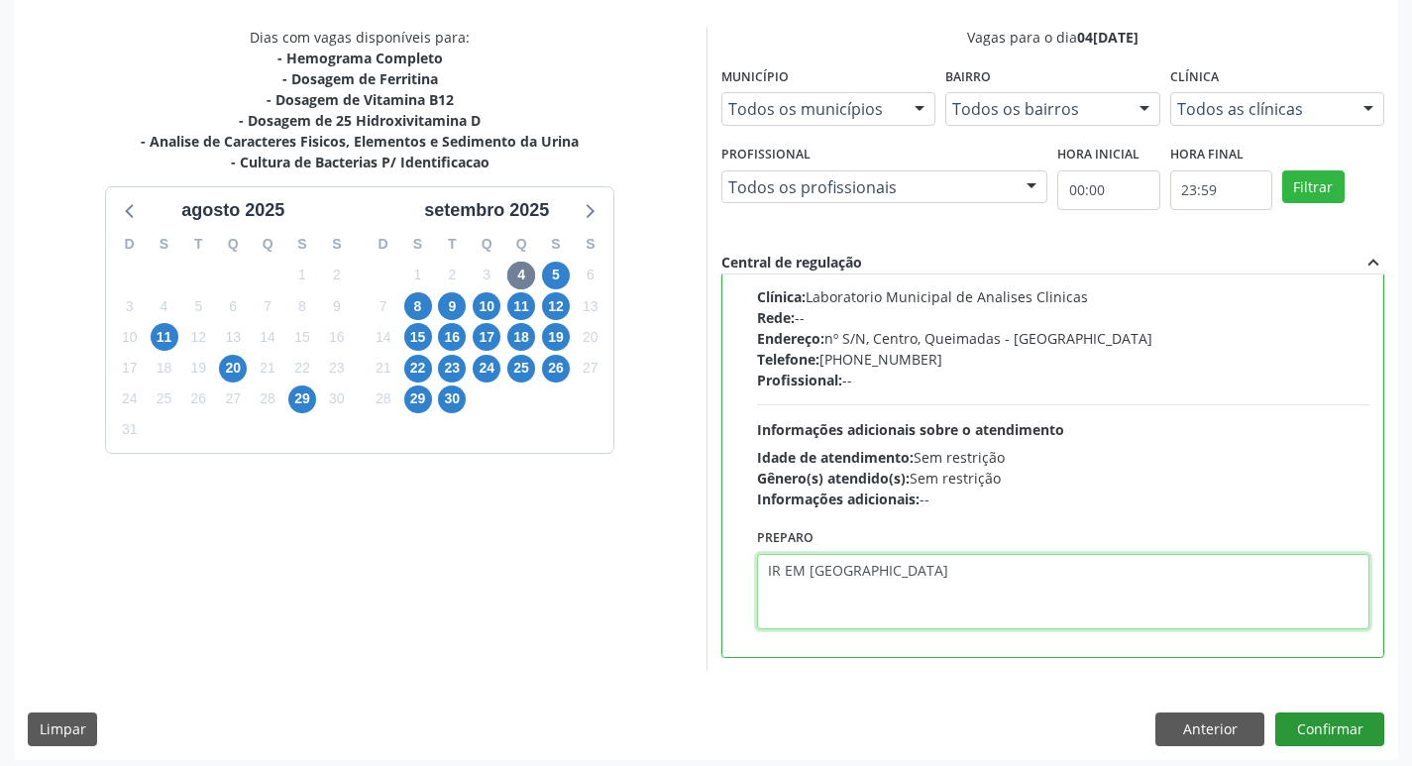
scroll to position [418, 0]
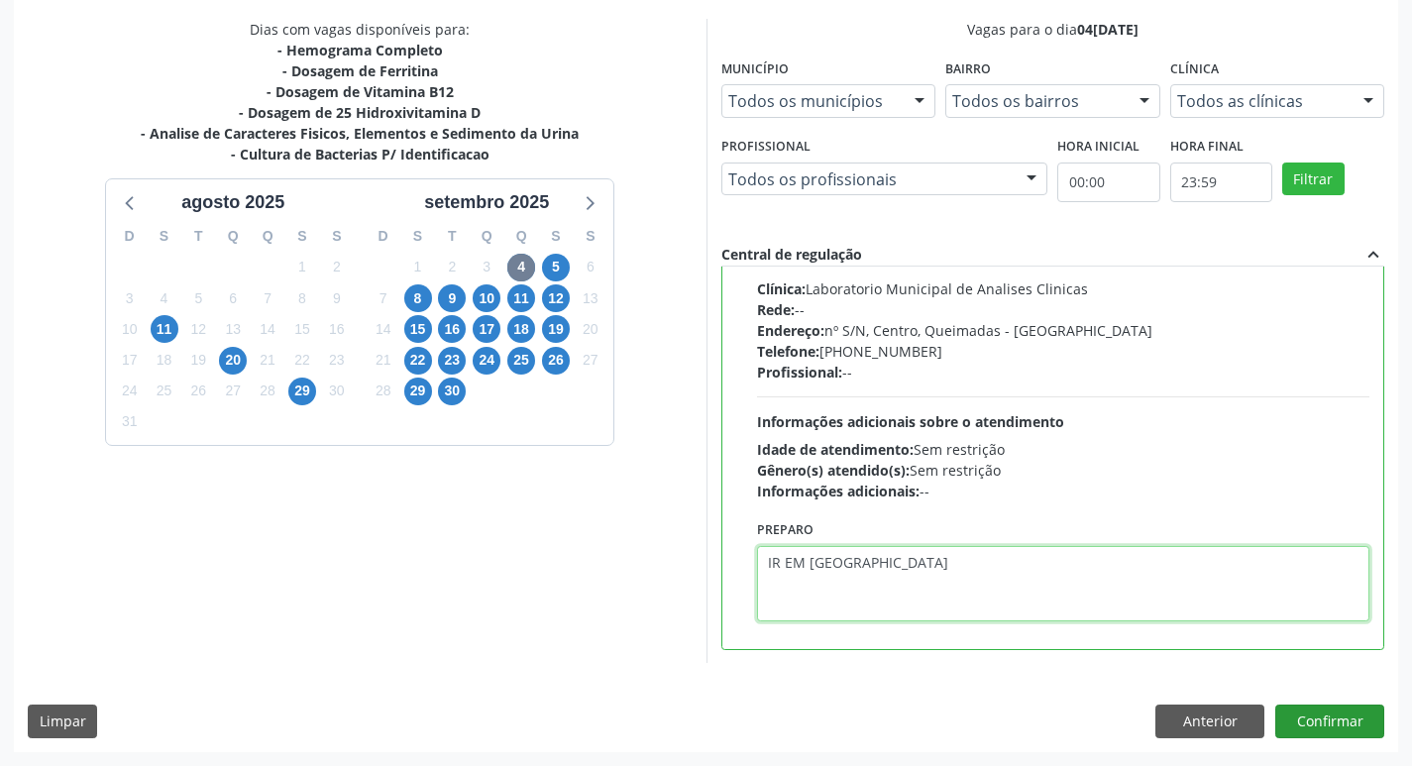
type textarea "IR EM [GEOGRAPHIC_DATA]"
click at [1341, 717] on button "Confirmar" at bounding box center [1329, 722] width 109 height 34
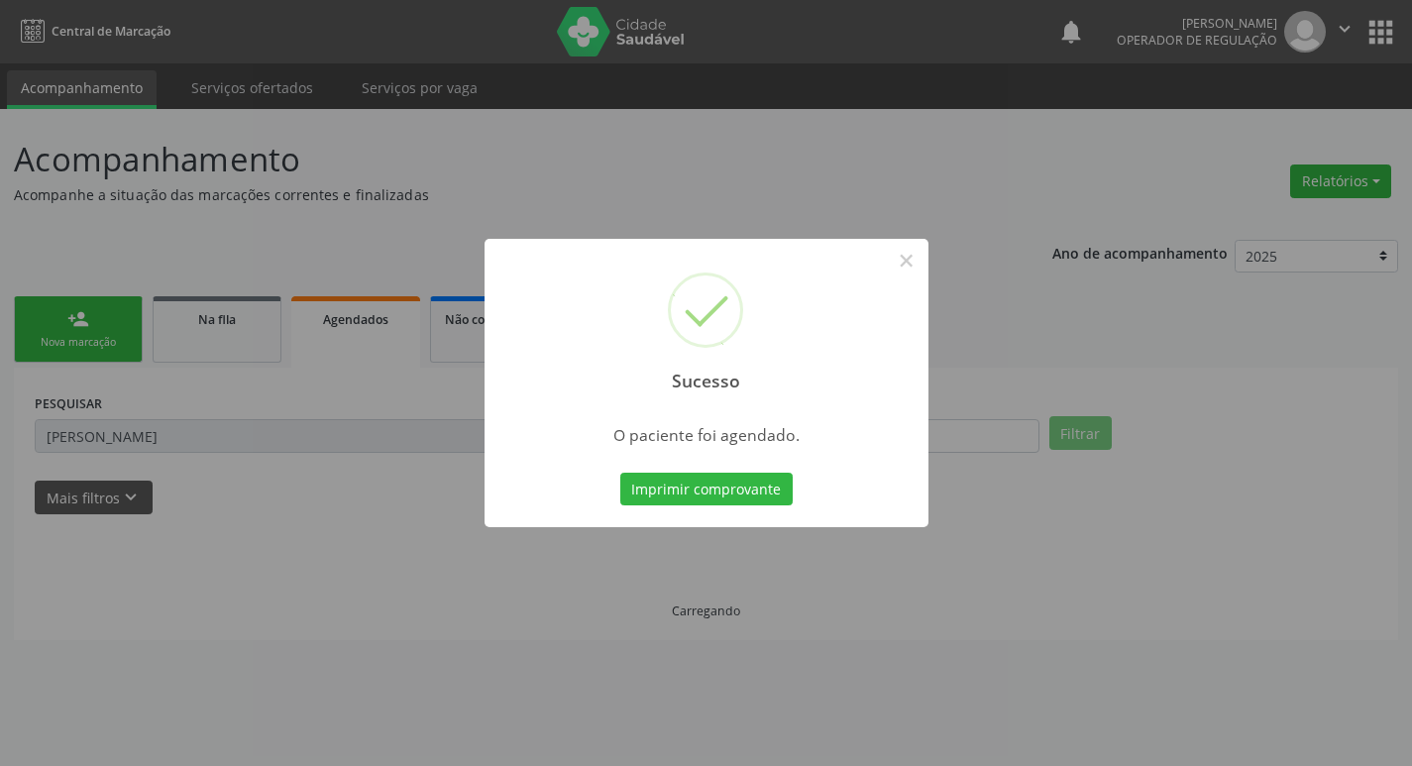
scroll to position [0, 0]
drag, startPoint x: 689, startPoint y: 480, endPoint x: 706, endPoint y: 649, distance: 170.3
click at [706, 649] on div "Sucesso × O paciente foi agendado. Imprimir comprovante Cancel" at bounding box center [713, 383] width 1427 height 766
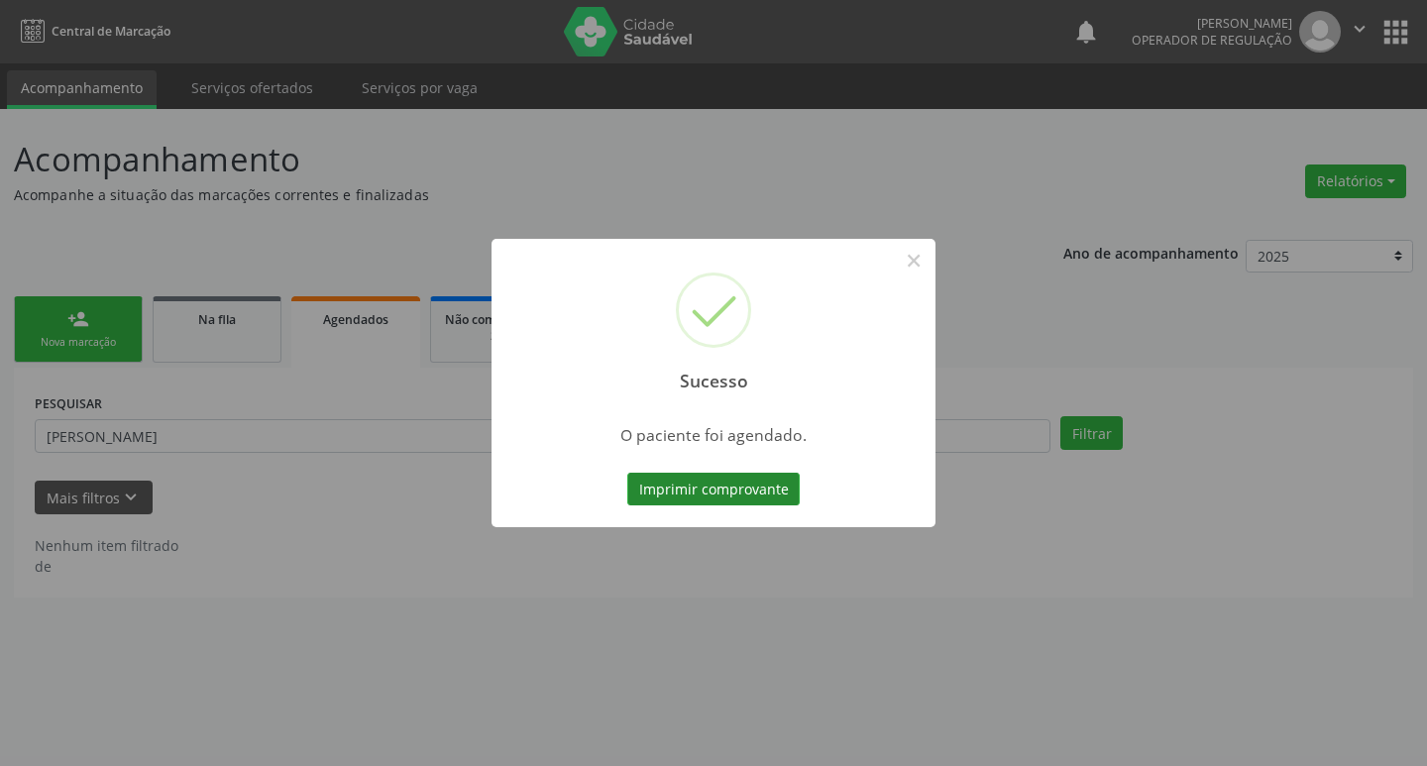
click at [698, 486] on button "Imprimir comprovante" at bounding box center [713, 490] width 172 height 34
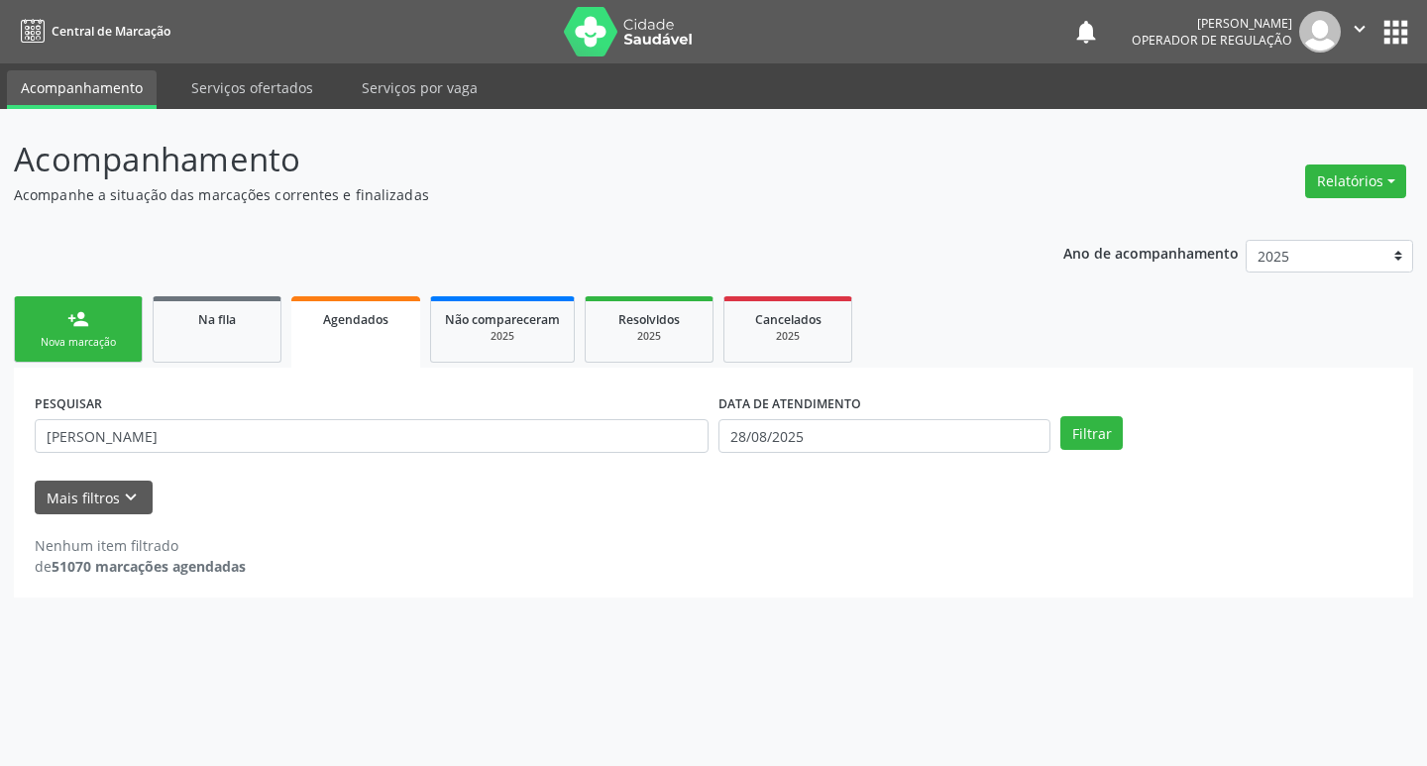
click at [120, 343] on div "Nova marcação" at bounding box center [78, 342] width 99 height 15
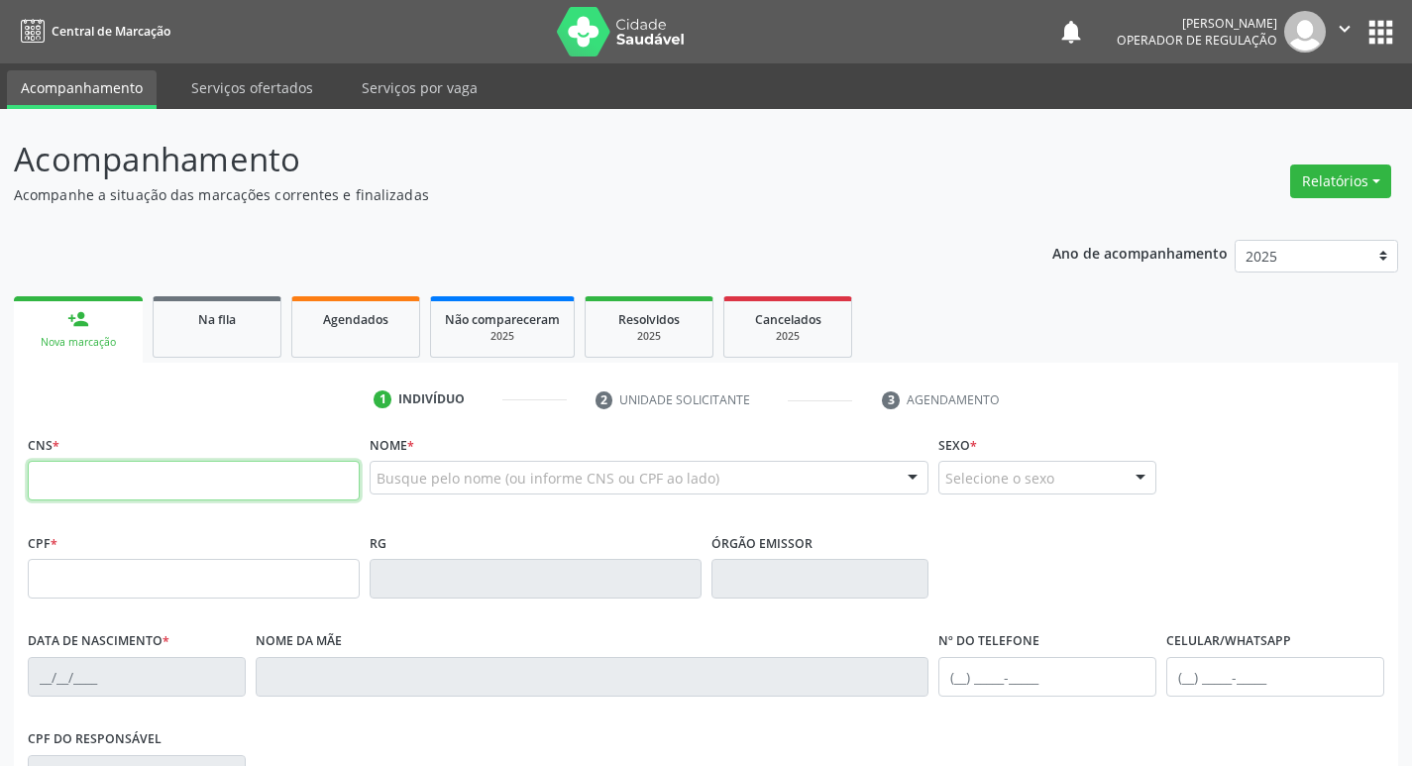
click at [49, 486] on input "text" at bounding box center [194, 481] width 332 height 40
type input "706 0068 4315 8645"
type input "101.113.544-20"
type input "27/04/1992"
type input "Rita Gabriel dos Santos"
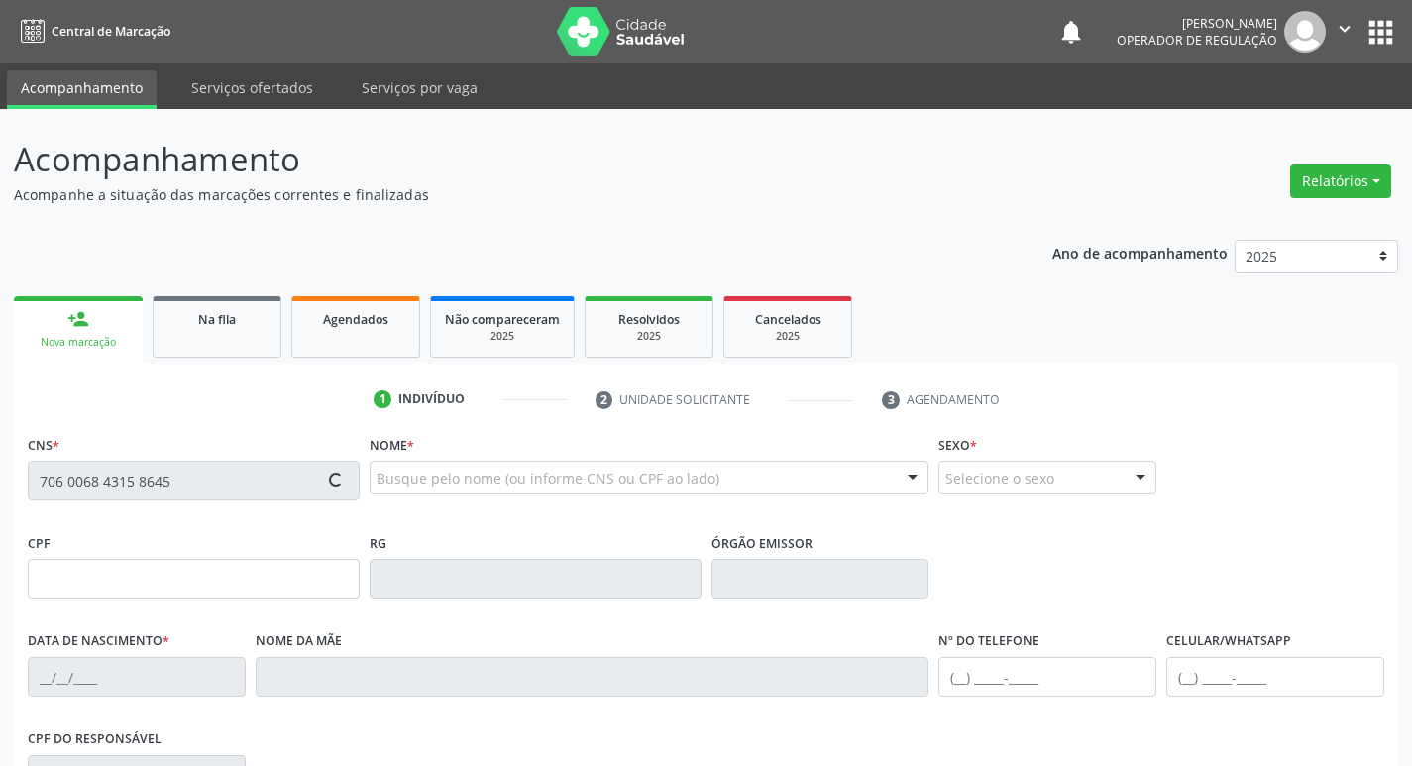
type input "(83) 99136-0755"
type input "45"
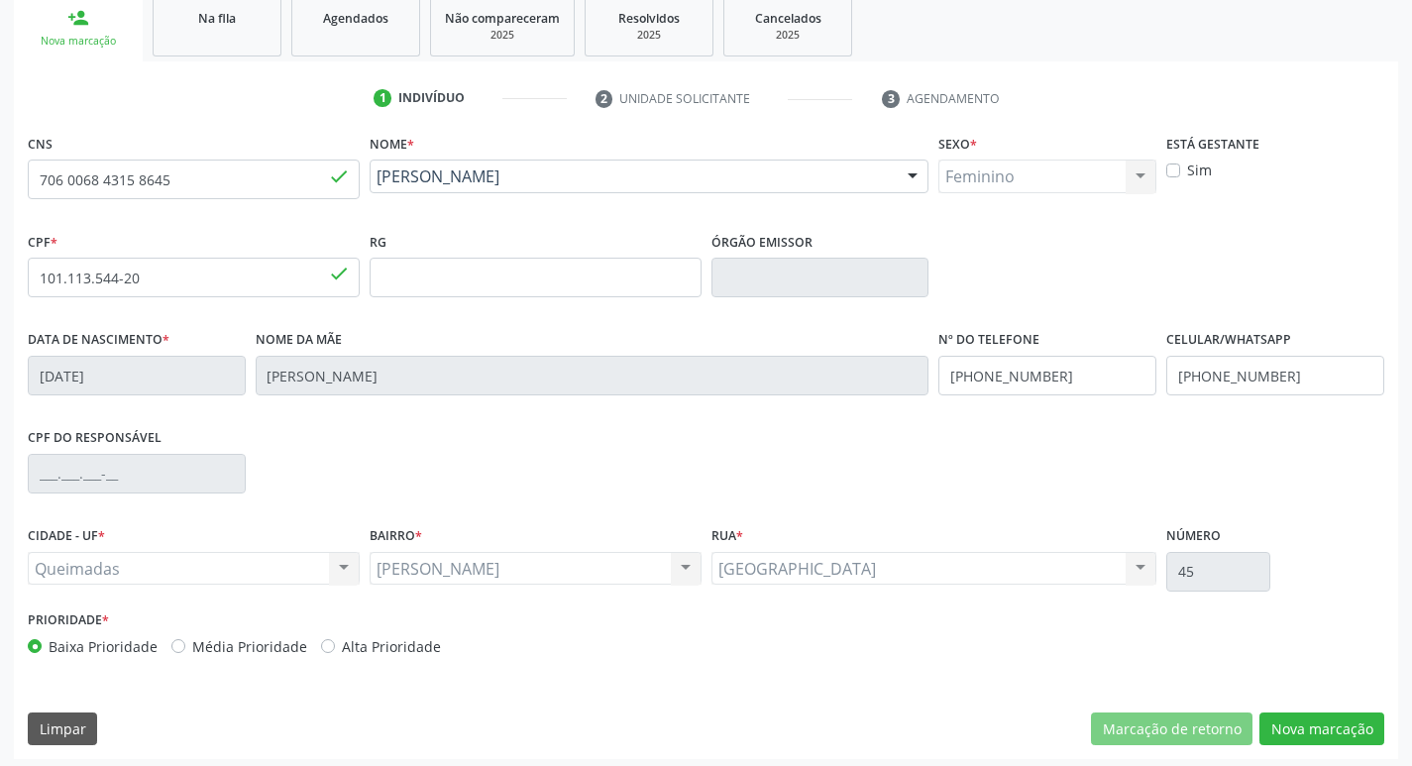
scroll to position [308, 0]
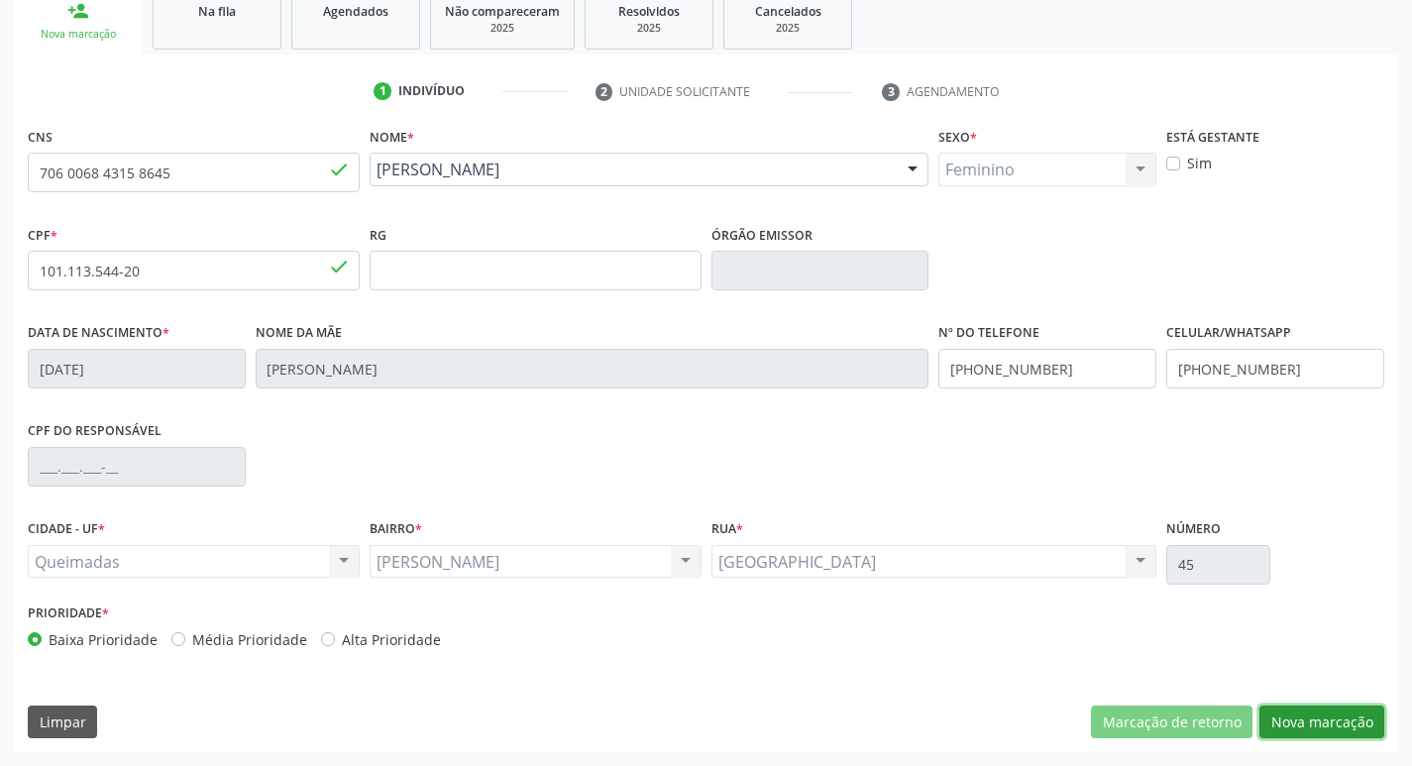
click at [1273, 730] on button "Nova marcação" at bounding box center [1321, 723] width 125 height 34
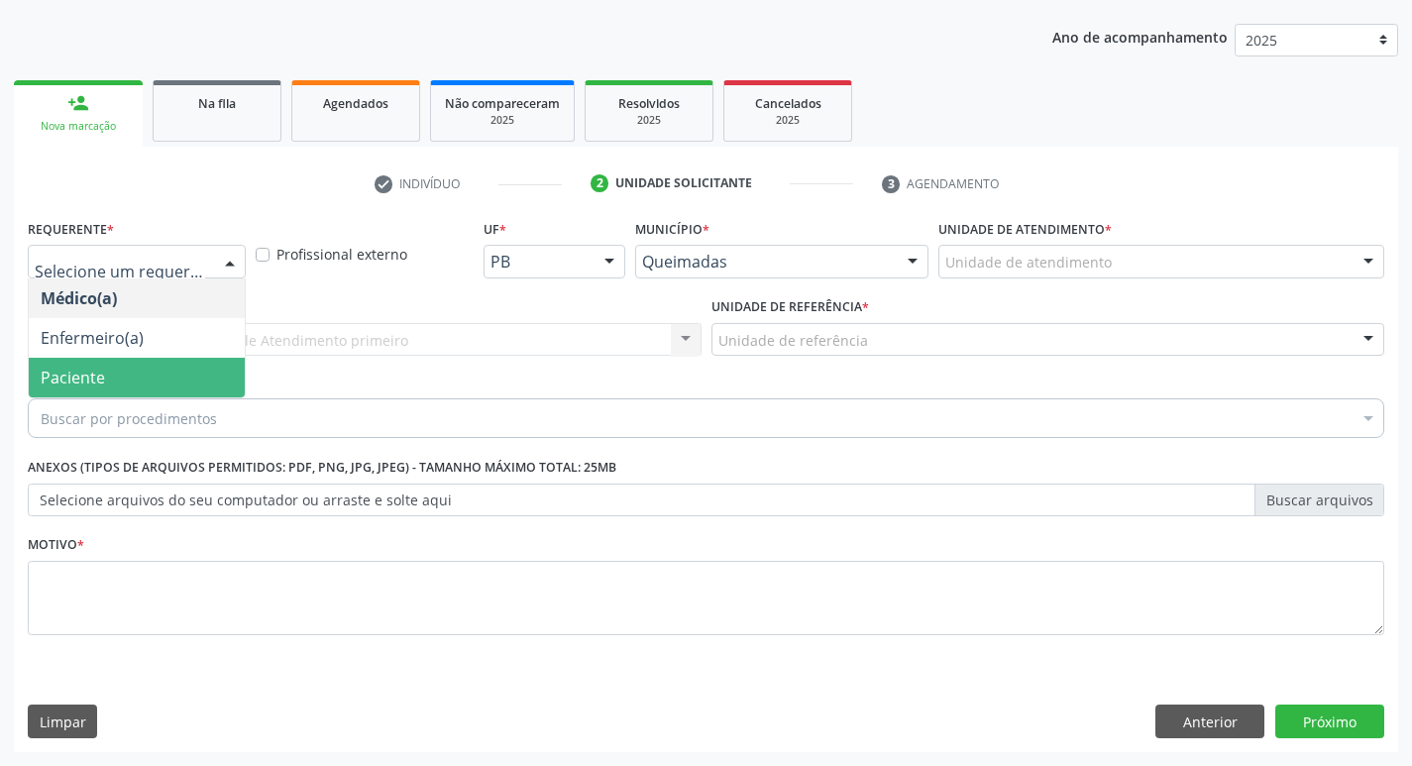
click at [153, 371] on span "Paciente" at bounding box center [137, 378] width 216 height 40
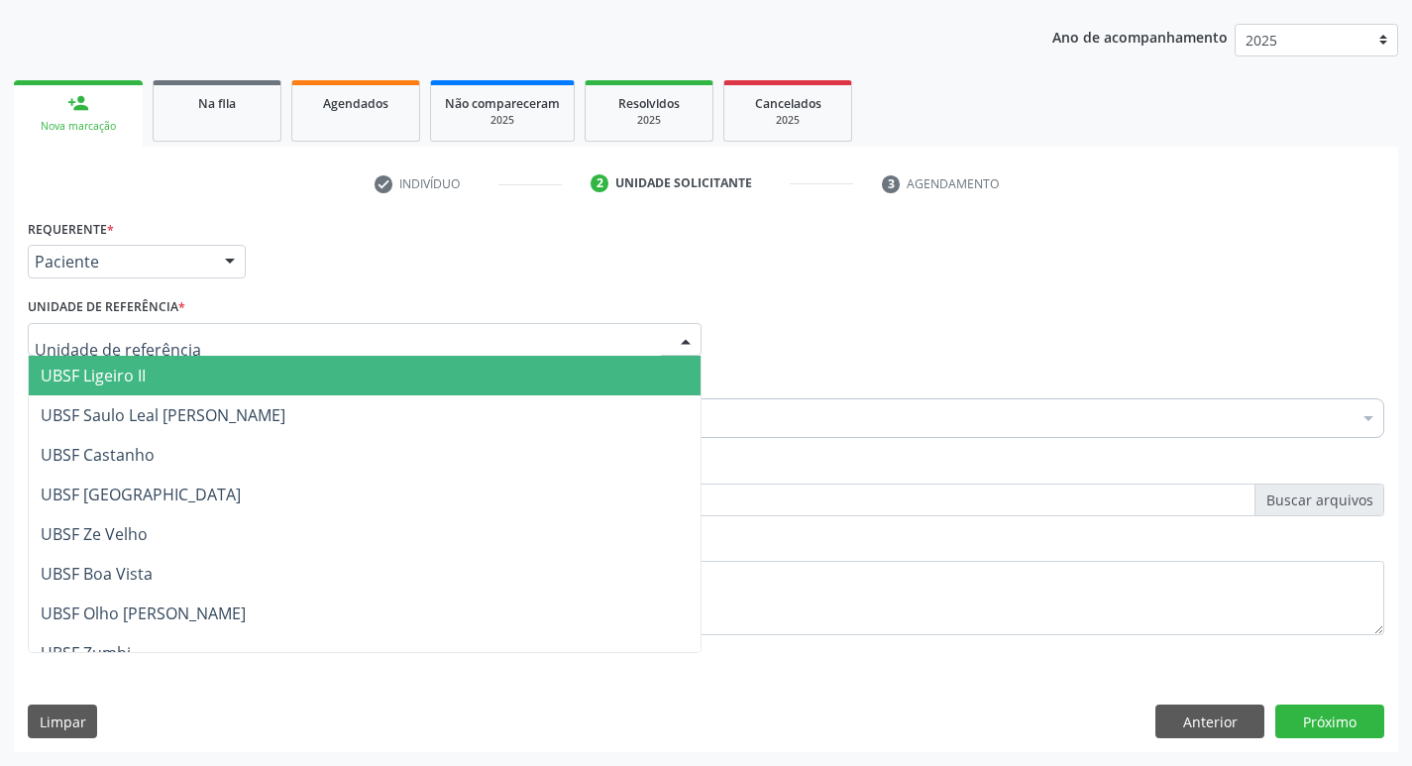
type input "L"
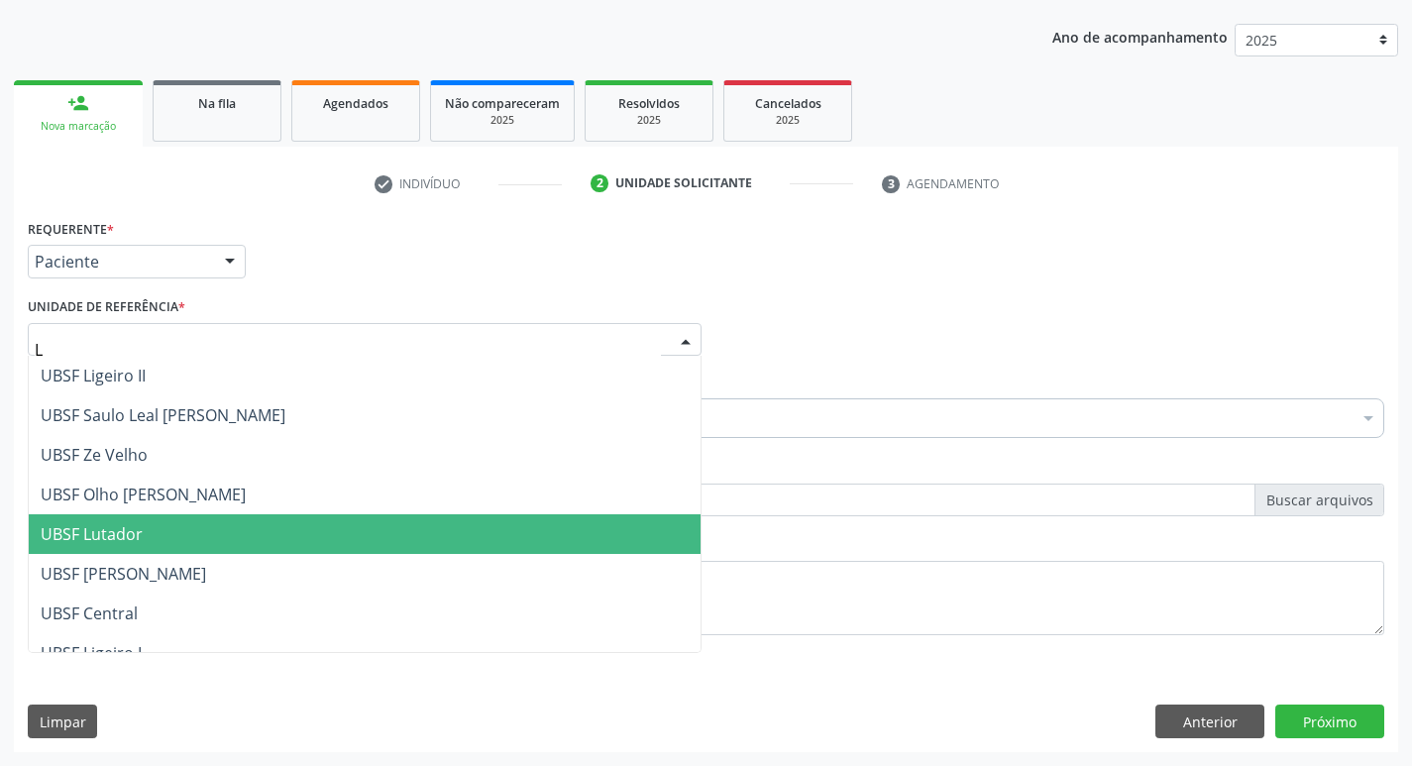
click at [172, 526] on span "UBSF Lutador" at bounding box center [365, 534] width 672 height 40
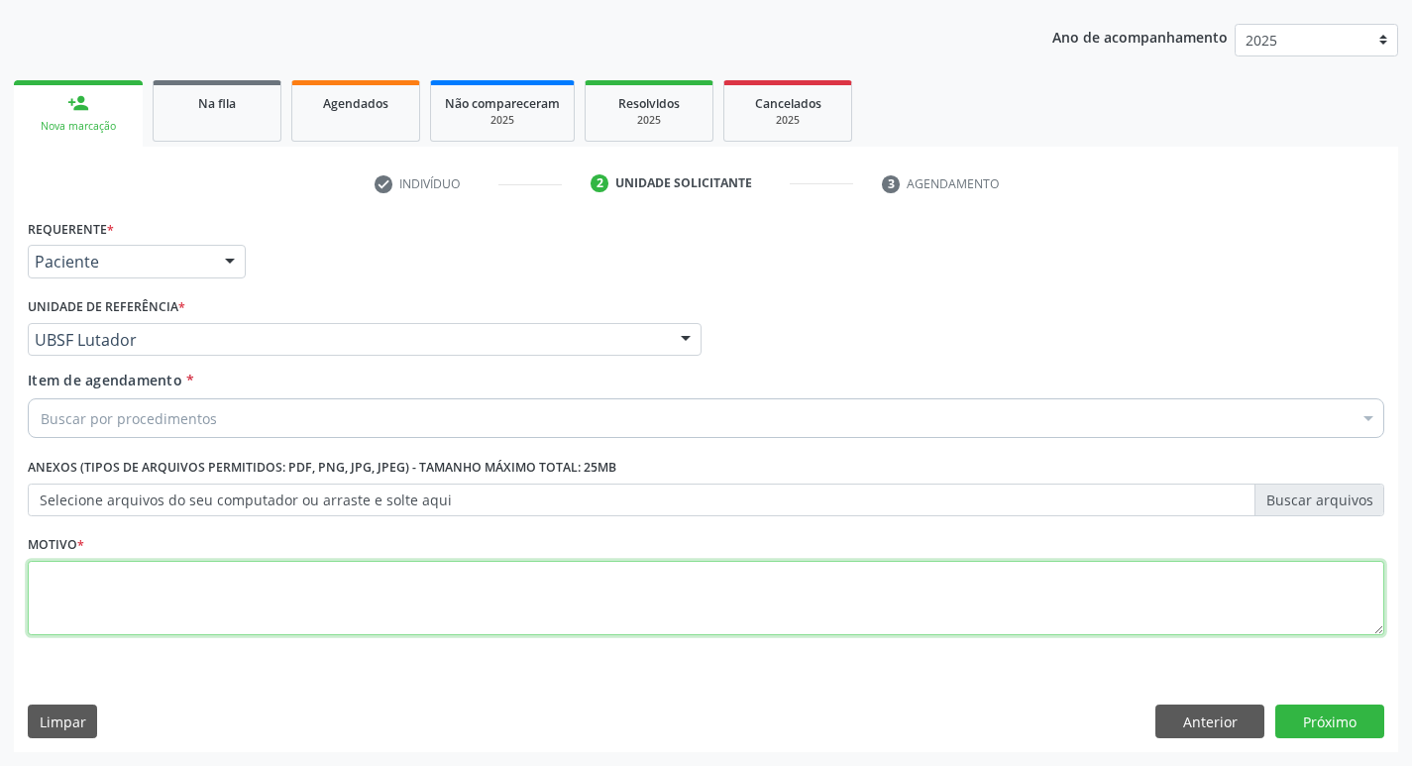
click at [132, 570] on textarea at bounding box center [706, 598] width 1357 height 75
type textarea "AVALIACAO"
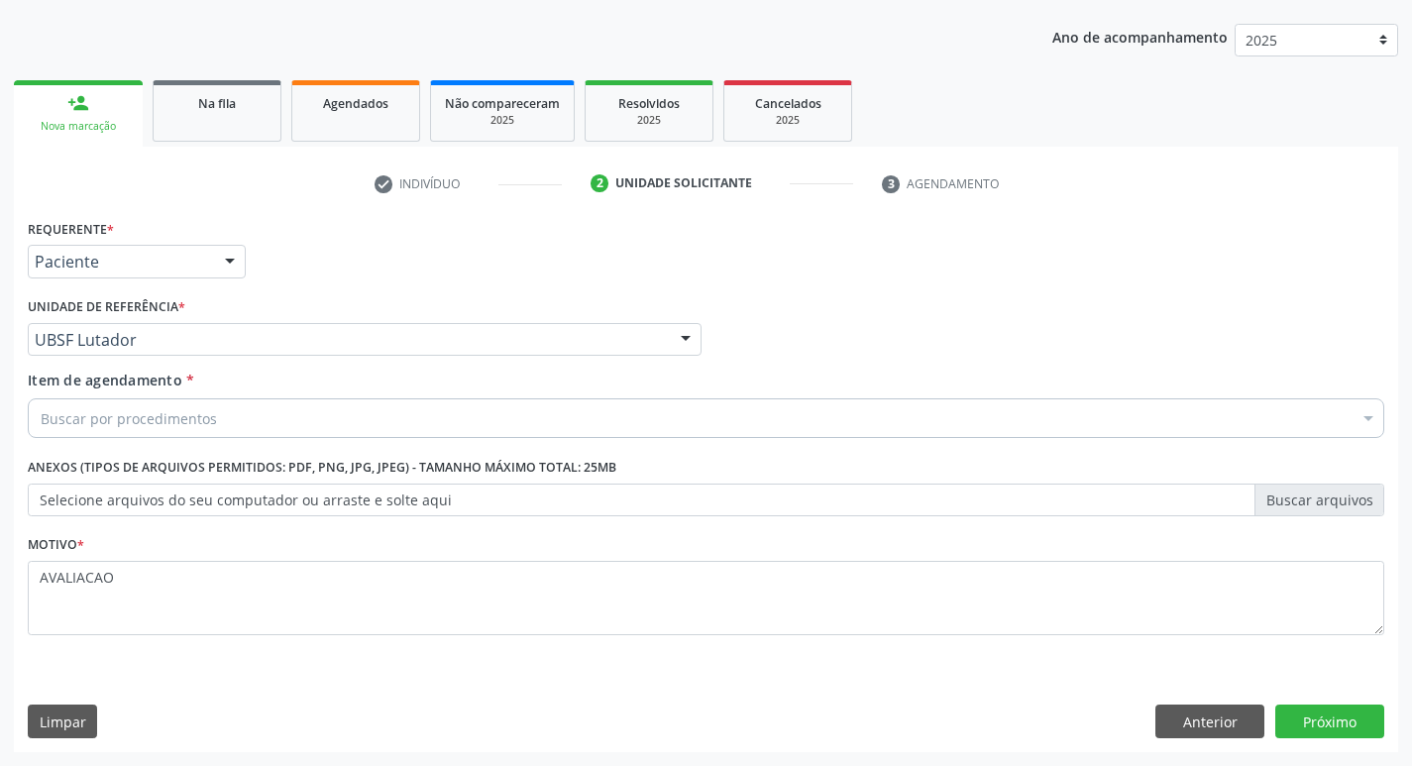
click at [126, 432] on div "Buscar por procedimentos" at bounding box center [706, 418] width 1357 height 40
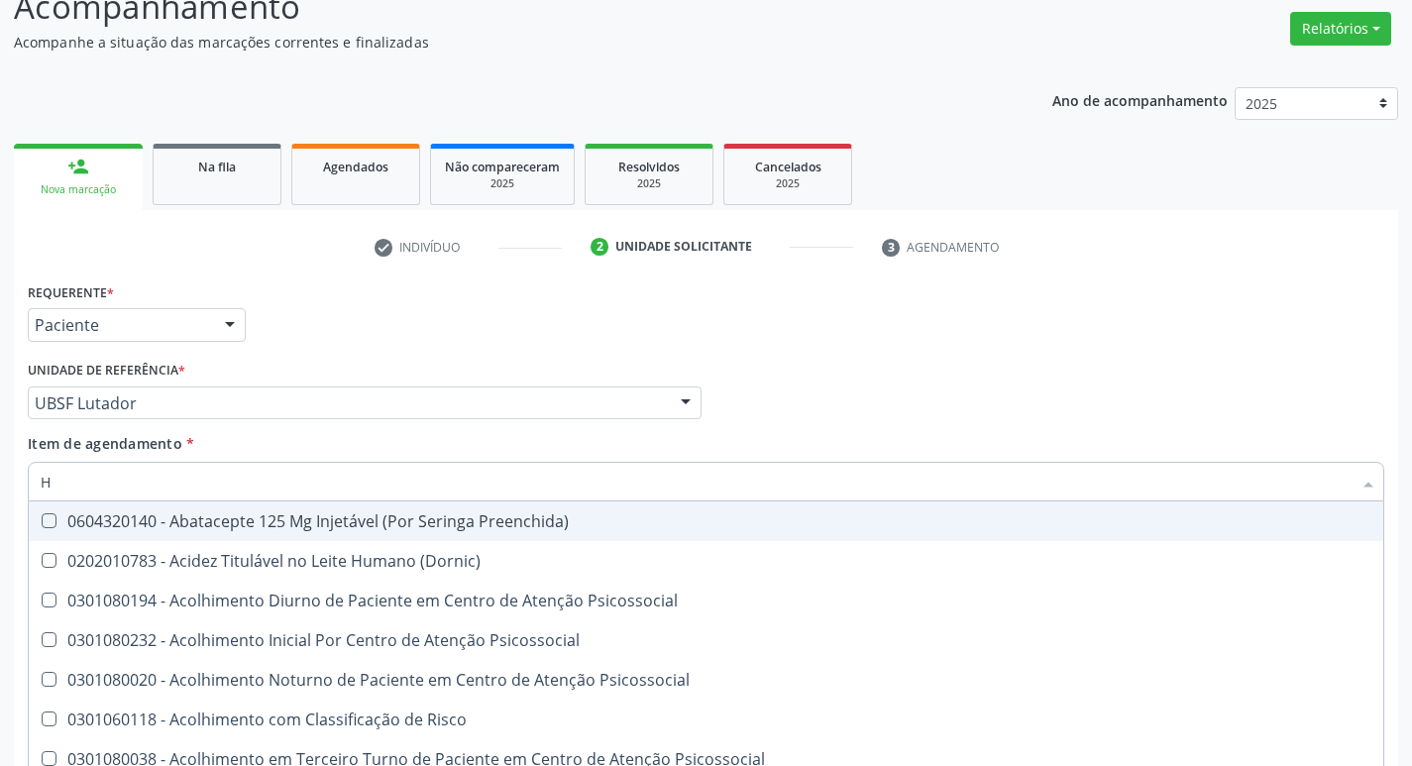
scroll to position [117, 0]
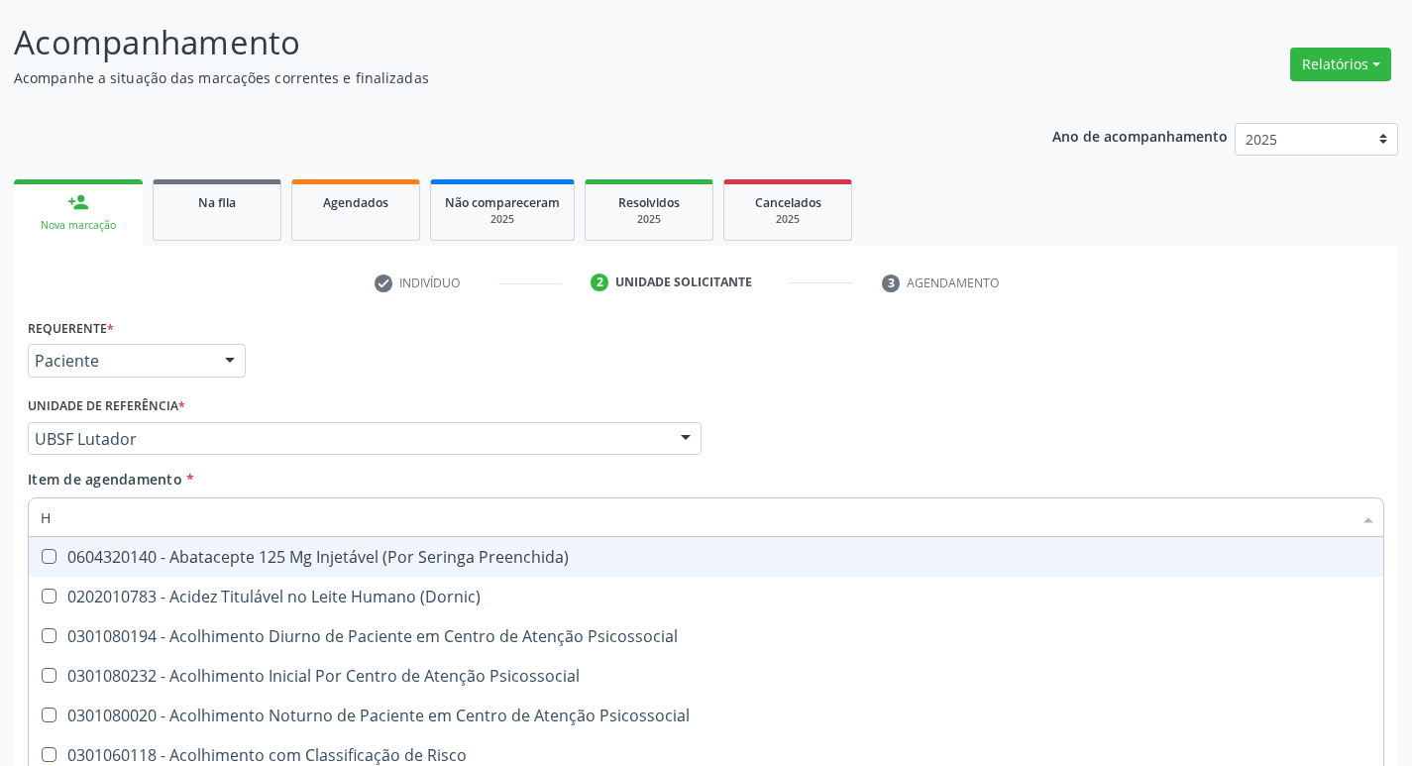
type input "H"
click at [575, 361] on div "Requerente * Paciente Médico(a) Enfermeiro(a) Paciente Nenhum resultado encontr…" at bounding box center [706, 351] width 1367 height 77
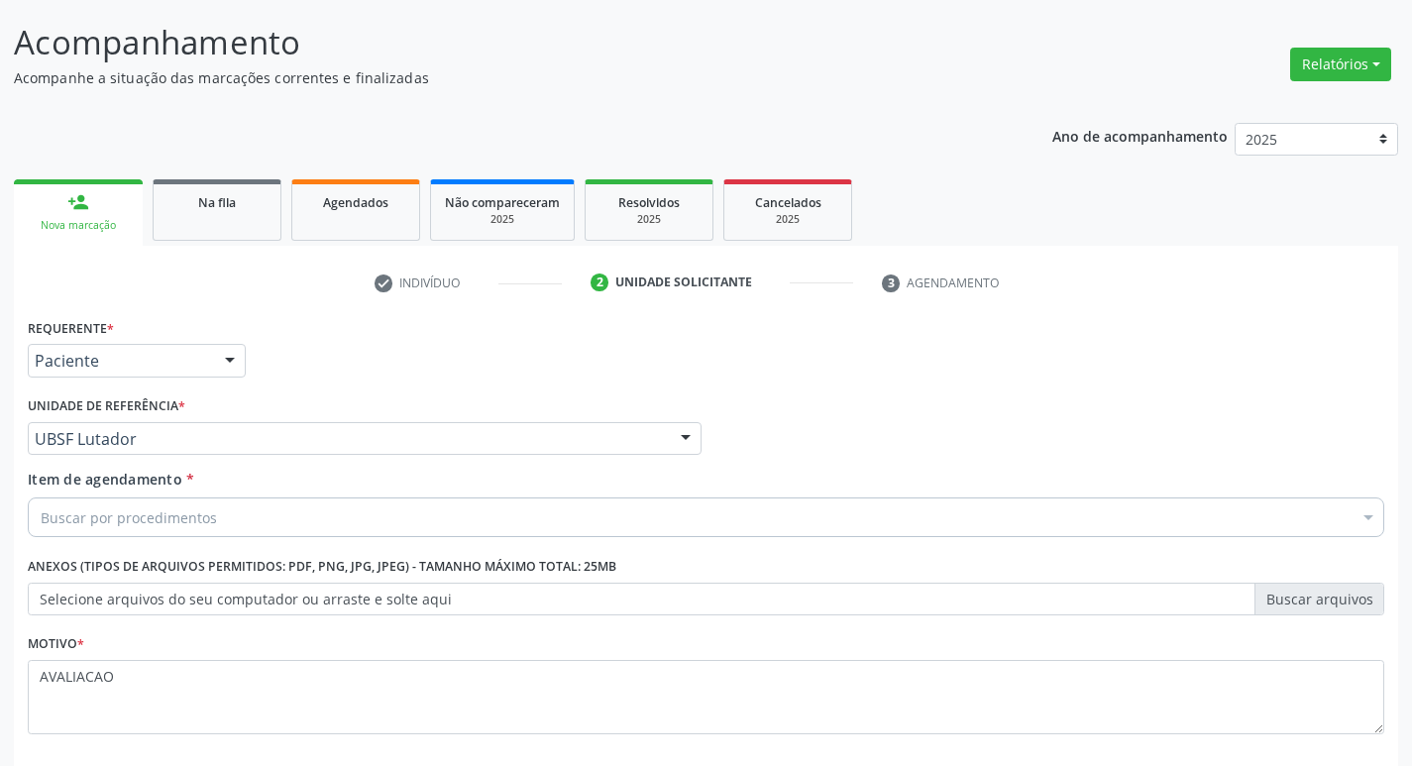
click at [229, 525] on div "Buscar por procedimentos" at bounding box center [706, 517] width 1357 height 40
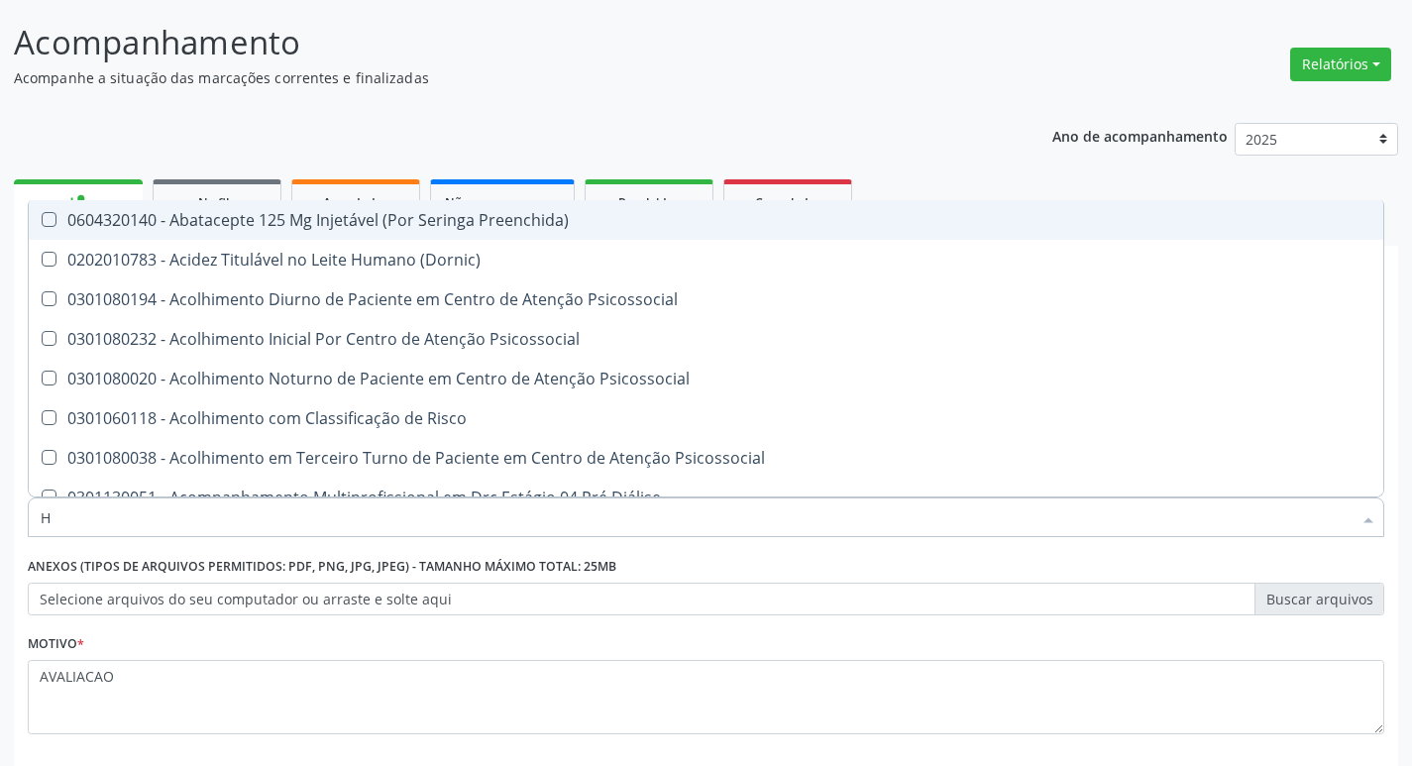
type input "HEMOGR"
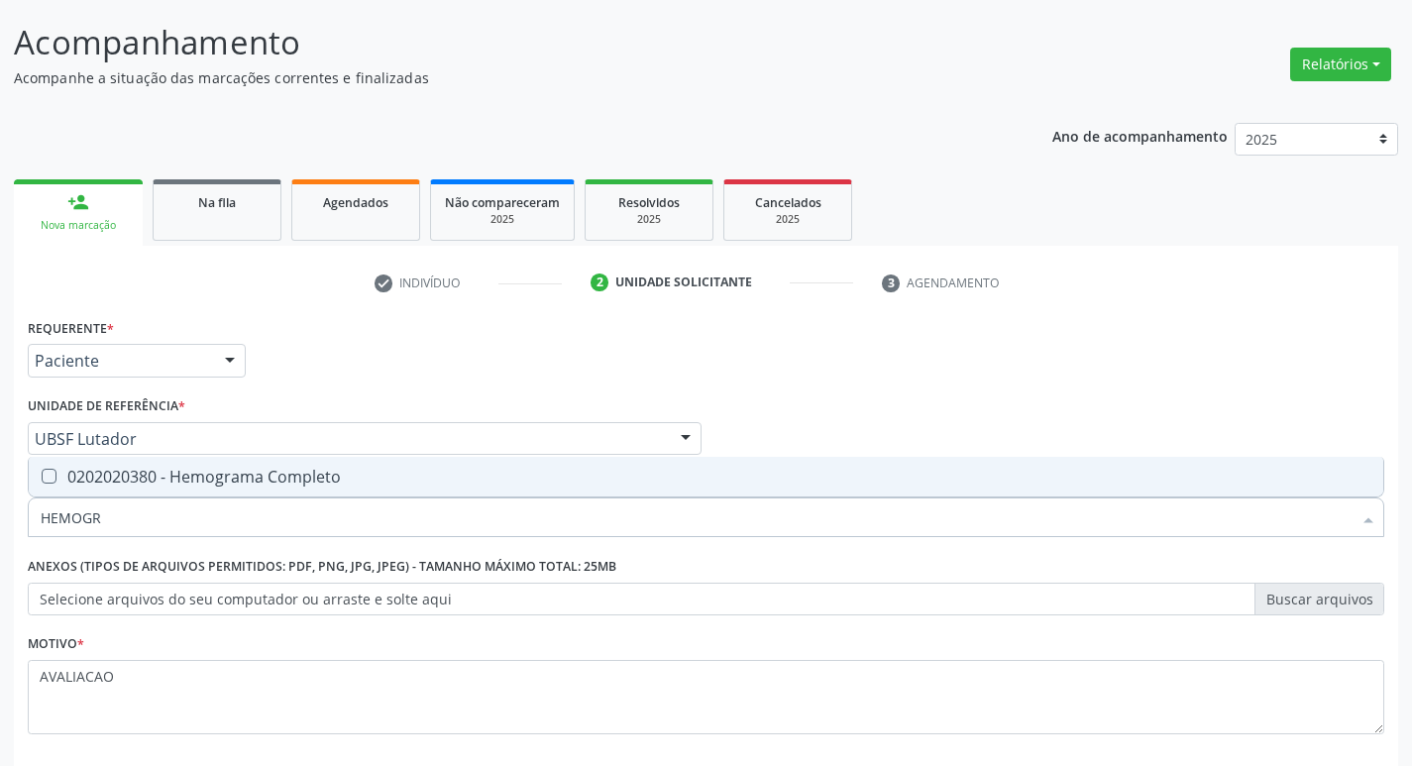
click at [267, 488] on span "0202020380 - Hemograma Completo" at bounding box center [706, 477] width 1355 height 40
checkbox Completo "true"
type input "HEMOG"
checkbox Completo "false"
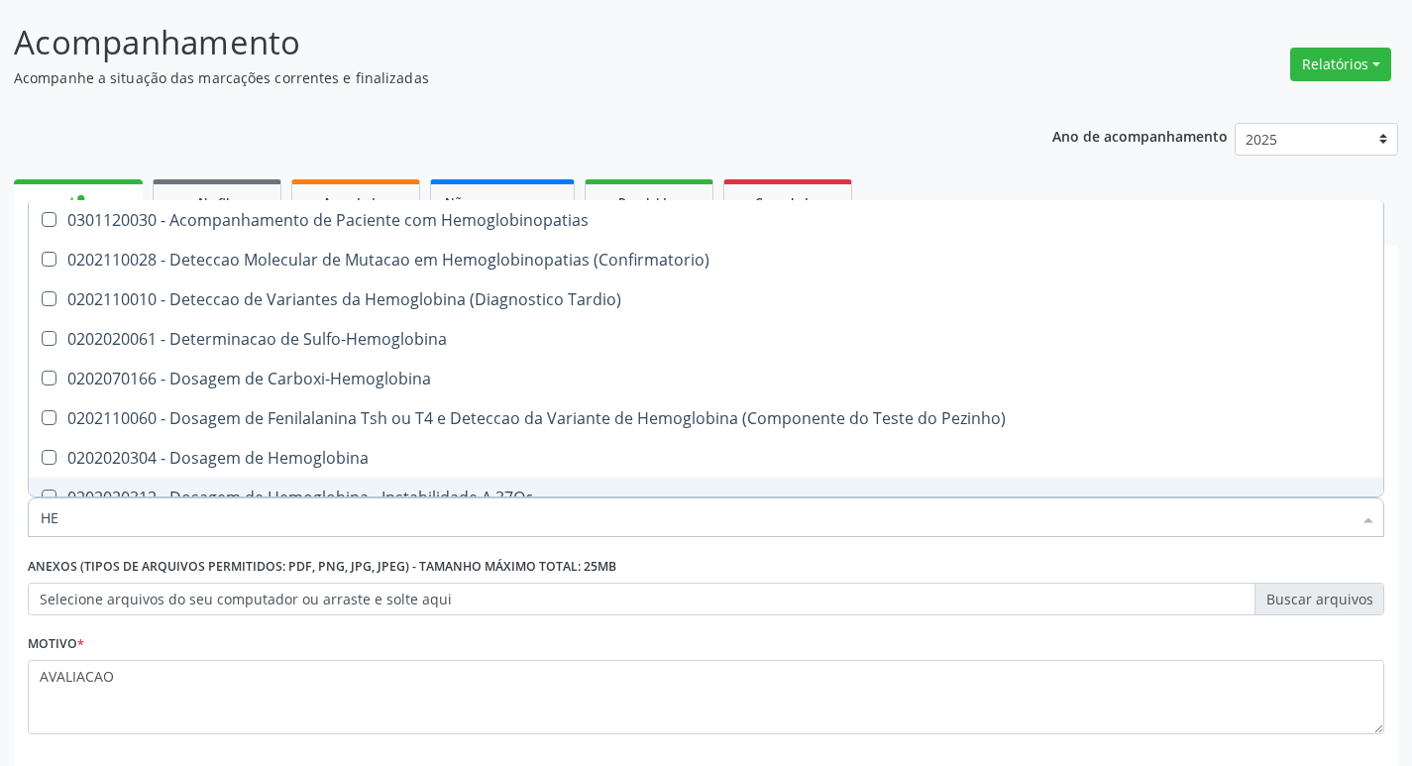
type input "H"
checkbox Completo "false"
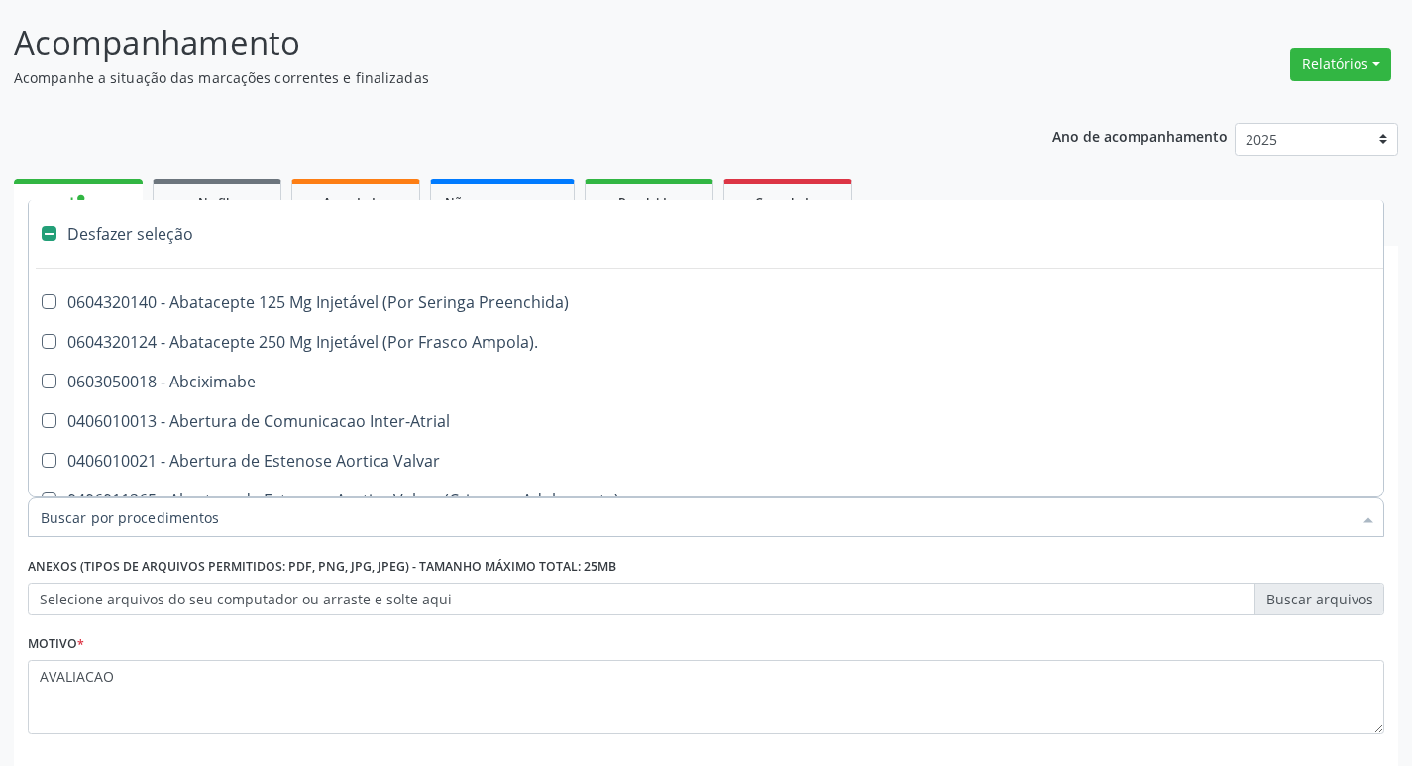
type input "G"
checkbox Persistente "true"
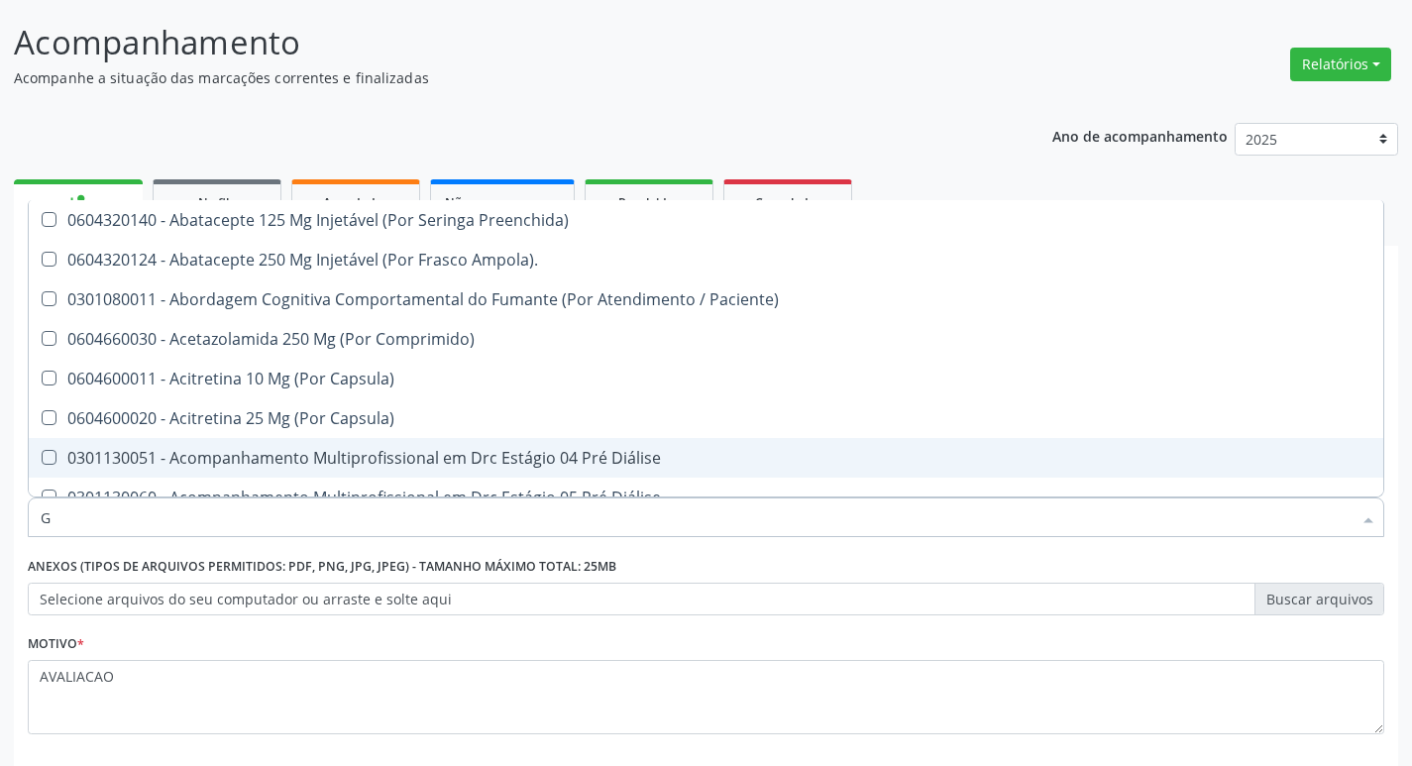
type input "GLICOSE"
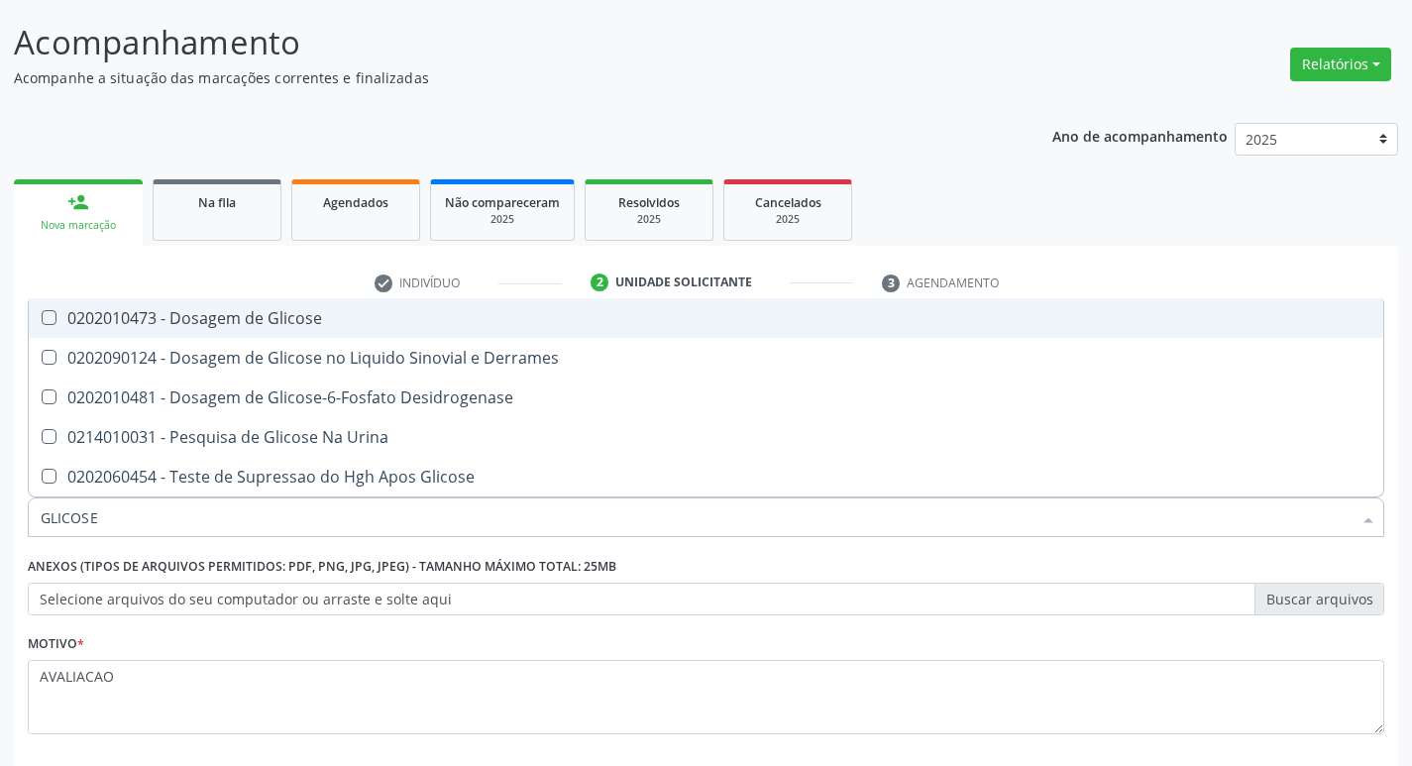
click at [206, 310] on div "0202010473 - Dosagem de Glicose" at bounding box center [706, 318] width 1331 height 16
checkbox Glicose "true"
type input "GLICOS"
checkbox Glicose "false"
checkbox Derrames "true"
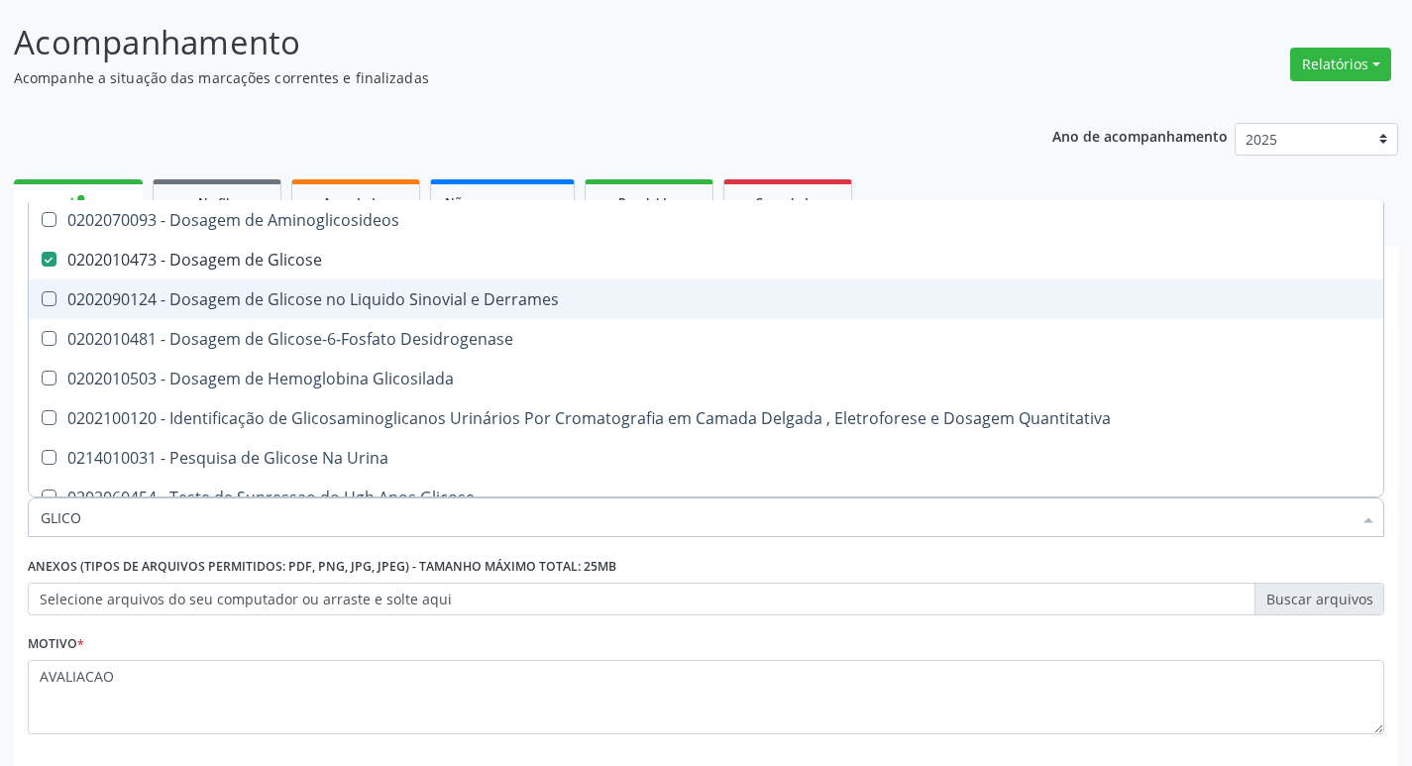
type input "GLIC"
checkbox Glicose "false"
checkbox Derrames "false"
type input "G"
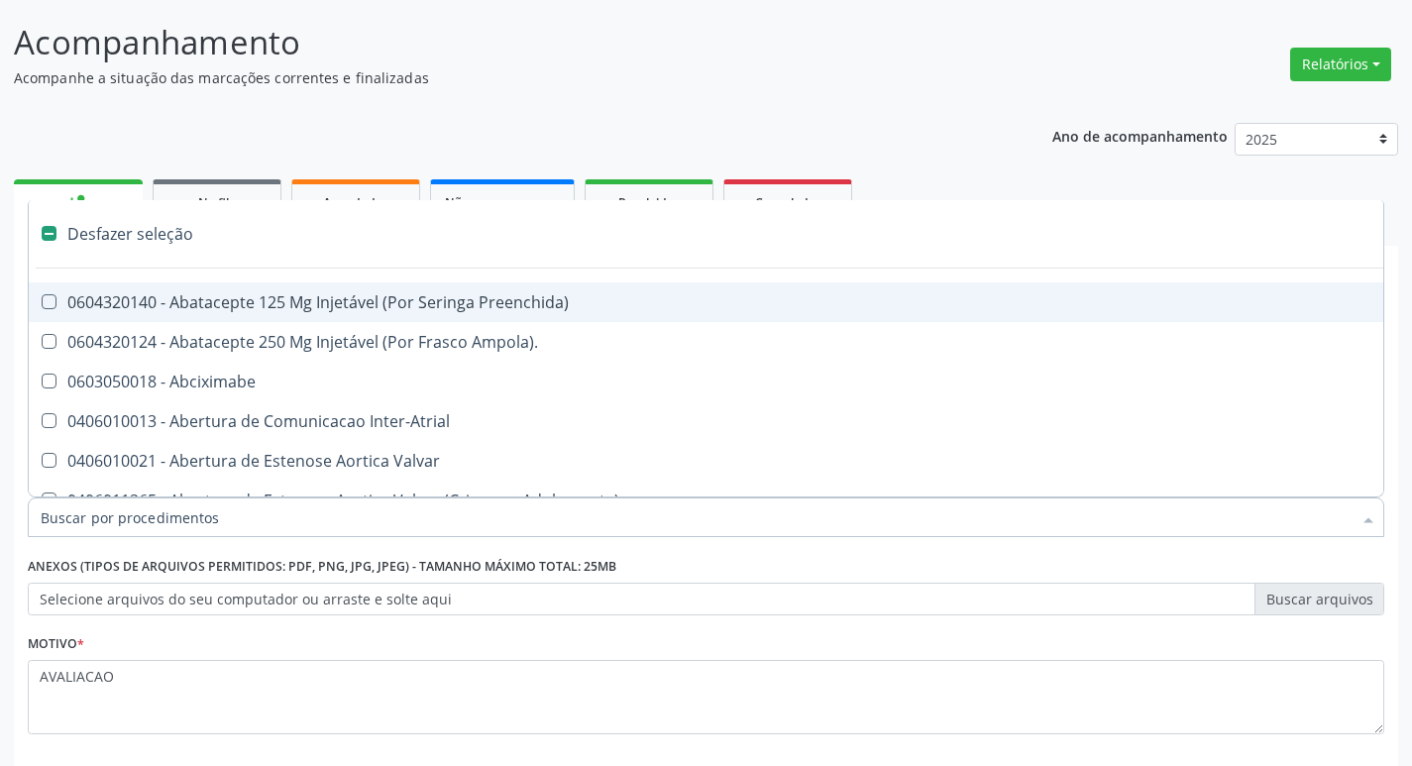
type input "H"
checkbox Convencional\) "true"
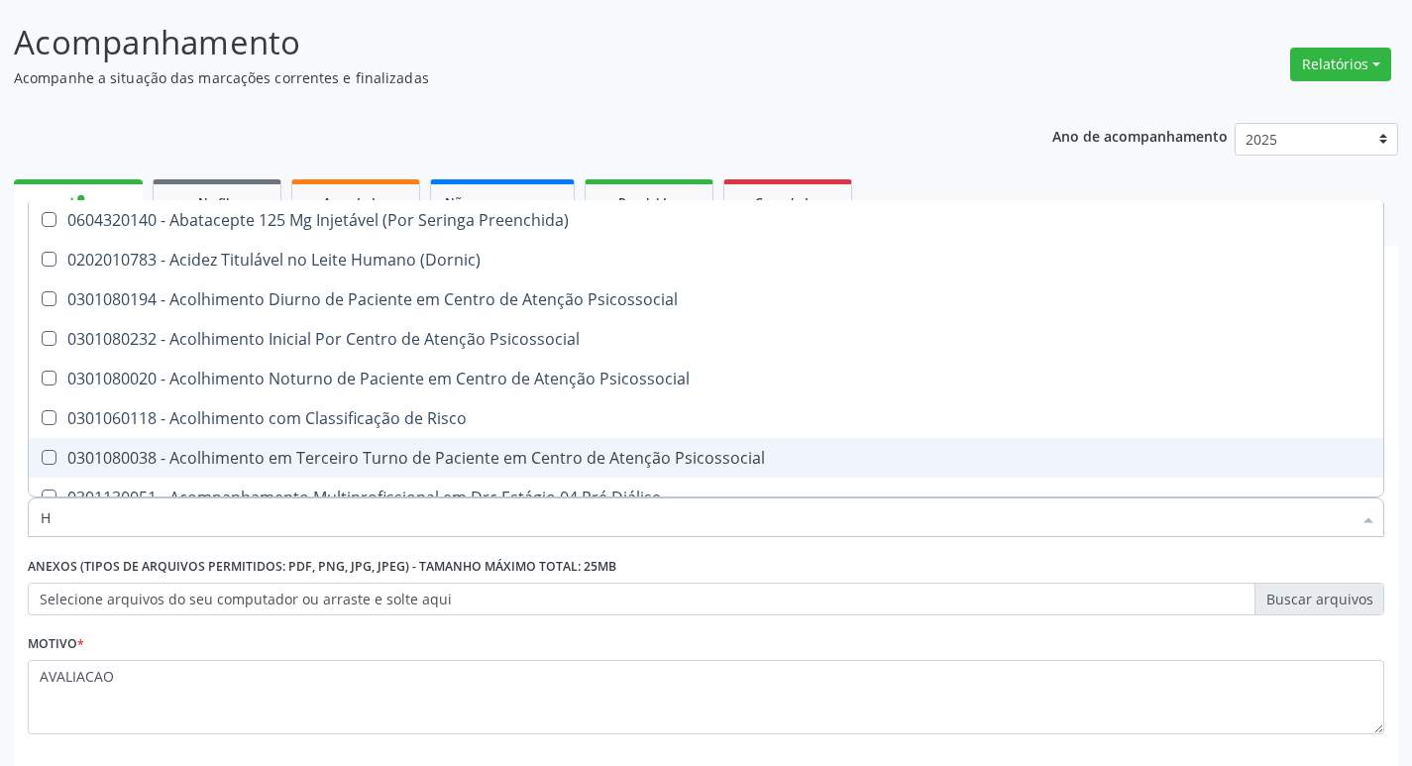
type input "HEMOGLOBINA G"
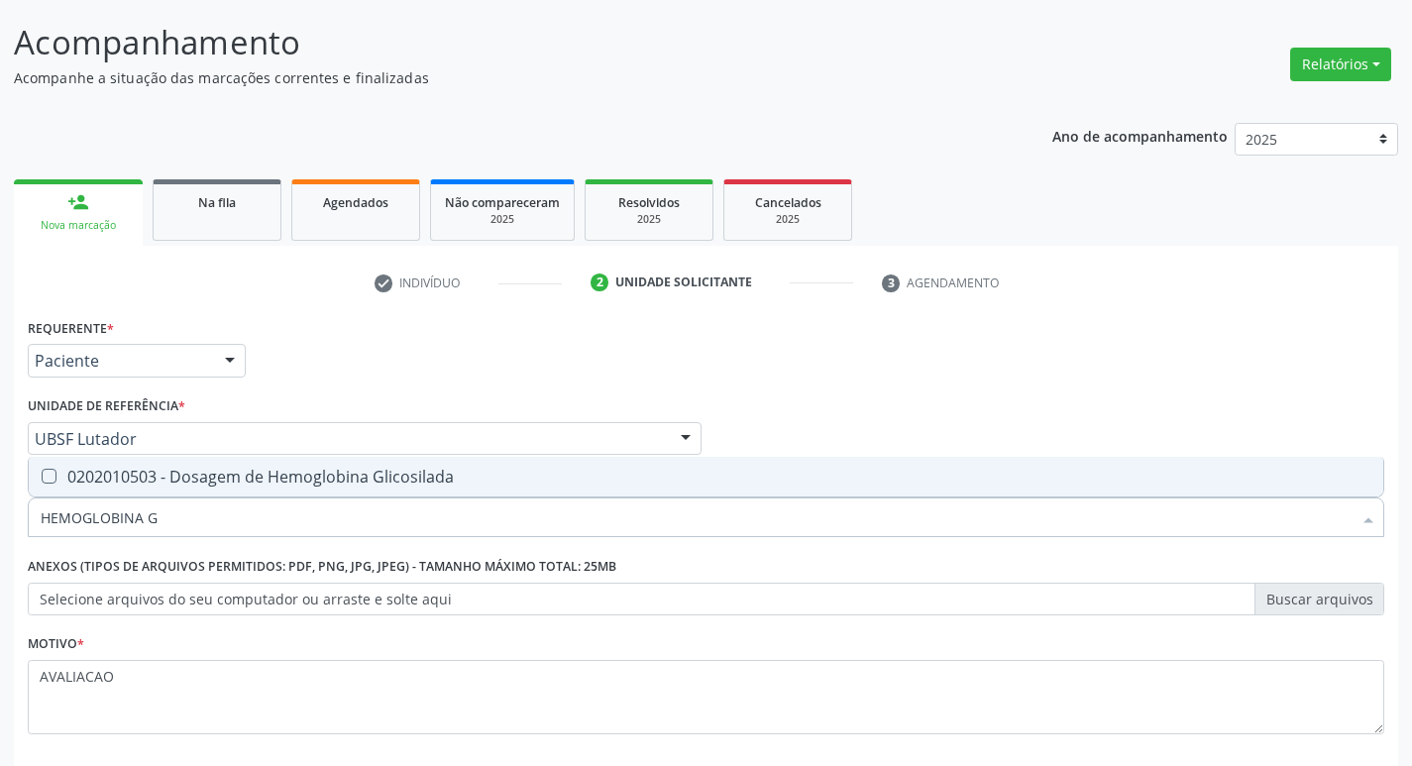
click at [260, 491] on span "0202010503 - Dosagem de Hemoglobina Glicosilada" at bounding box center [706, 477] width 1355 height 40
checkbox Glicosilada "true"
type input "HEMOGLOBINA"
checkbox Glicosilada "false"
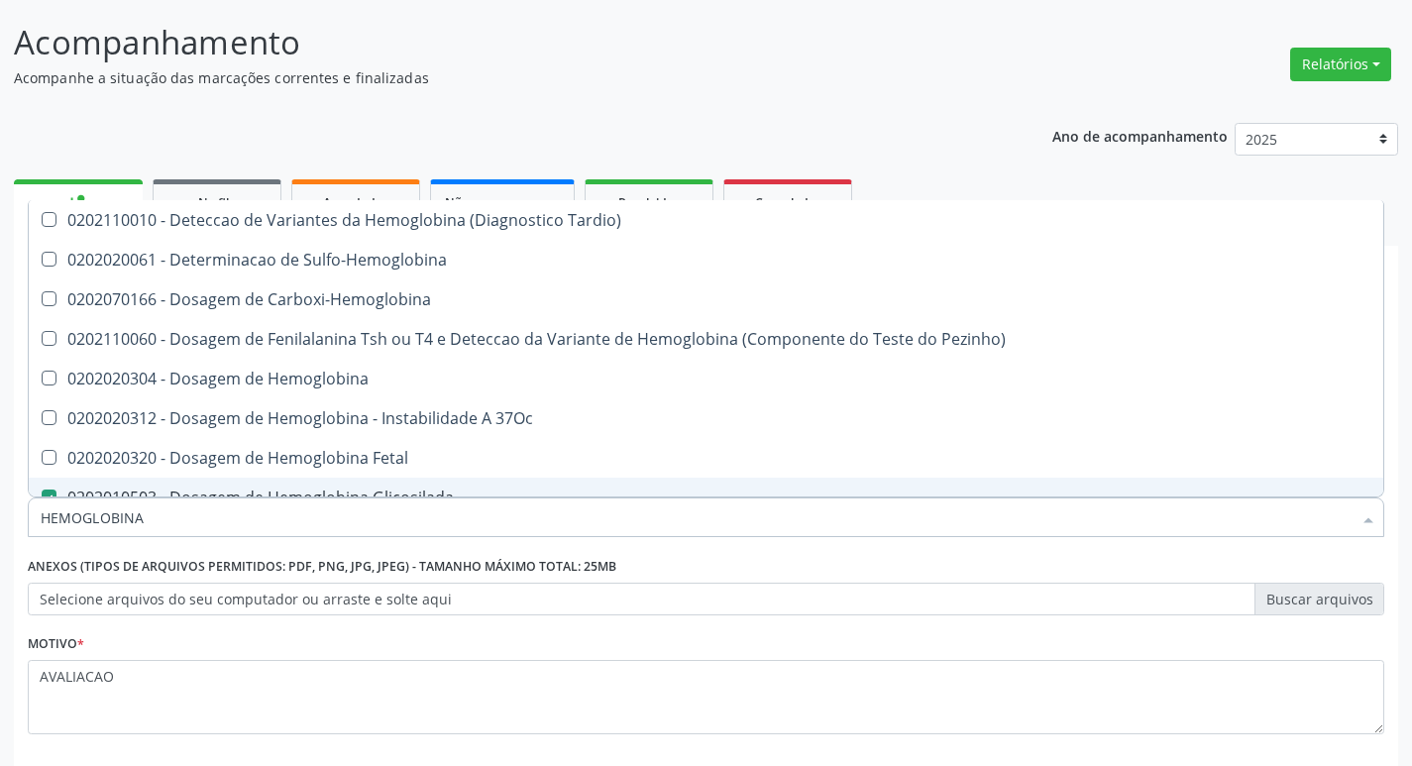
type input "HEMOGLOBIN"
checkbox Glicosilada "false"
checkbox Hemoglobina "true"
type input "H"
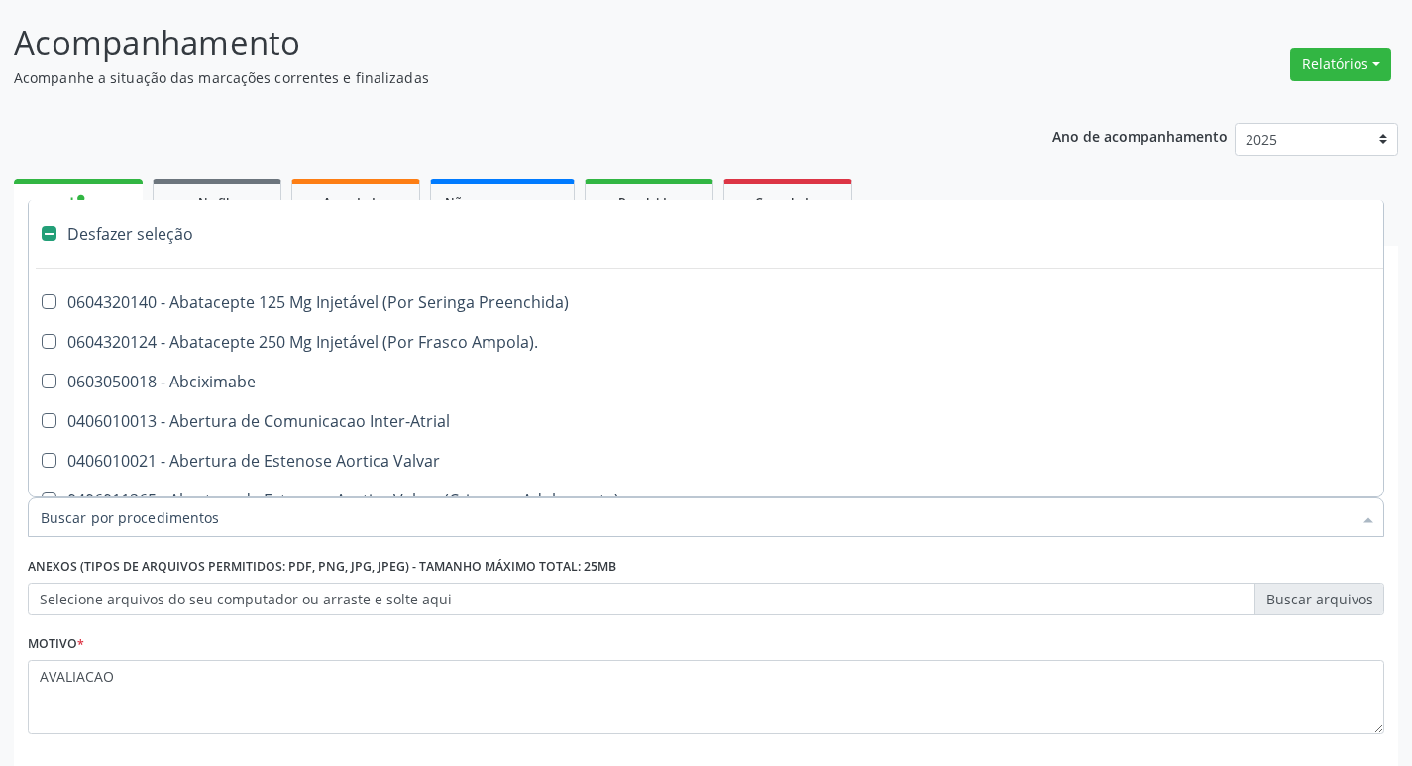
checkbox Dente\) "false"
type input "T"
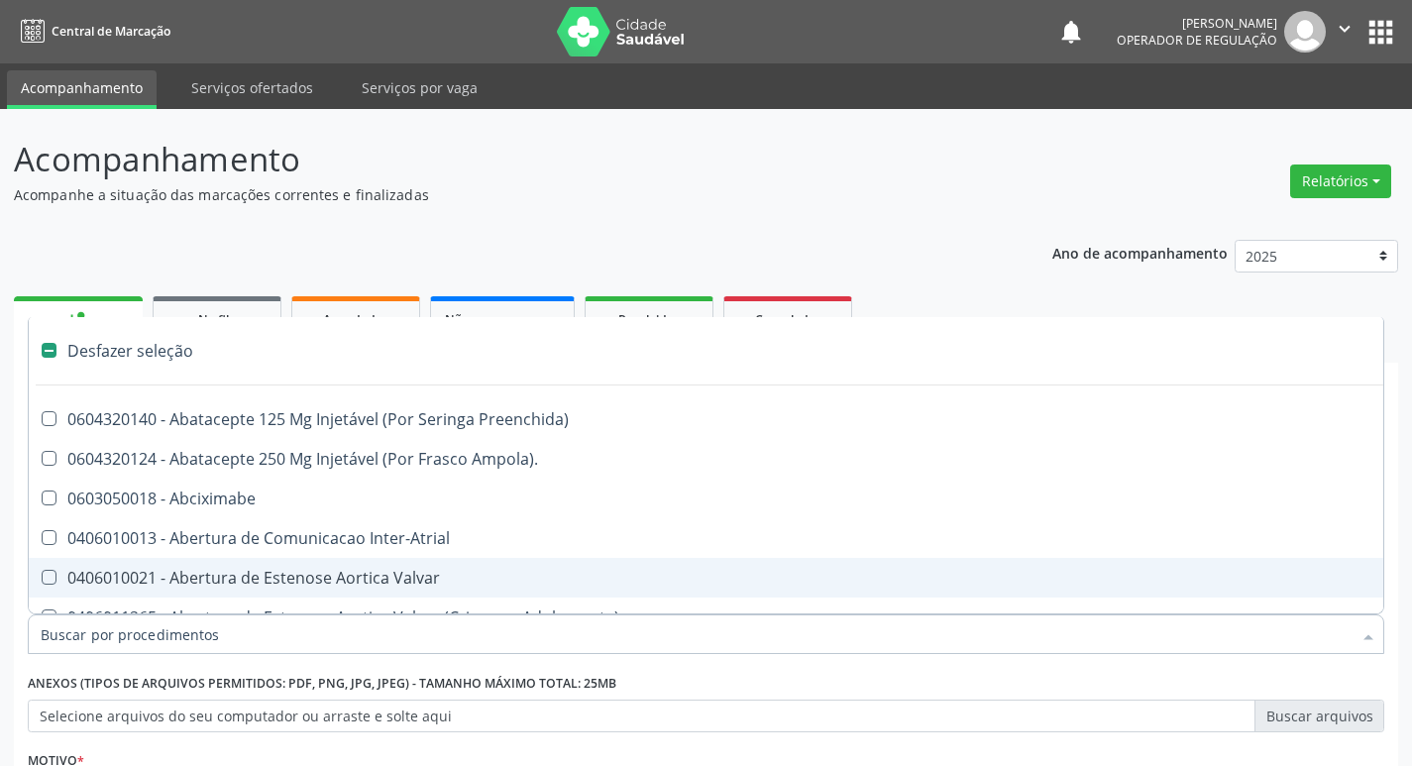
scroll to position [117, 0]
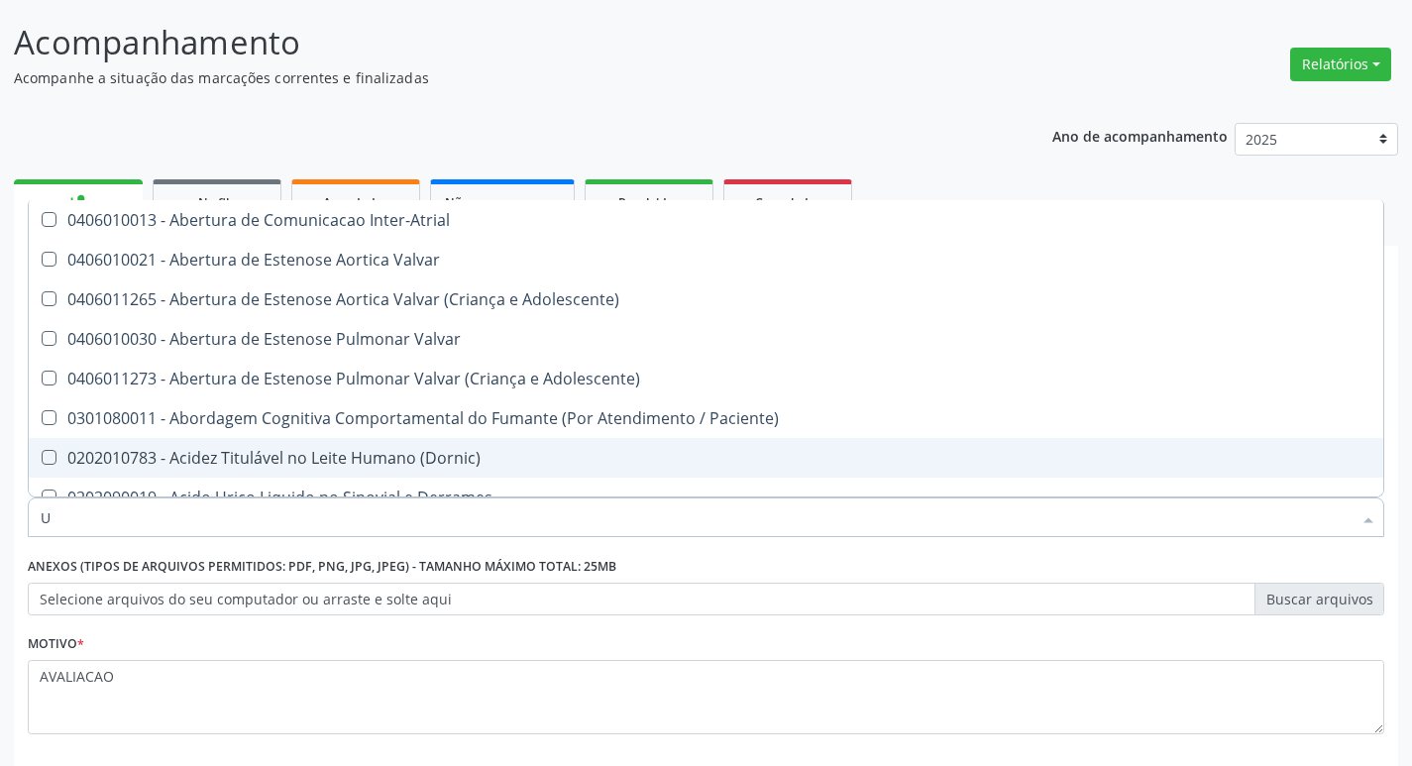
type input "UR"
checkbox Nivel "true"
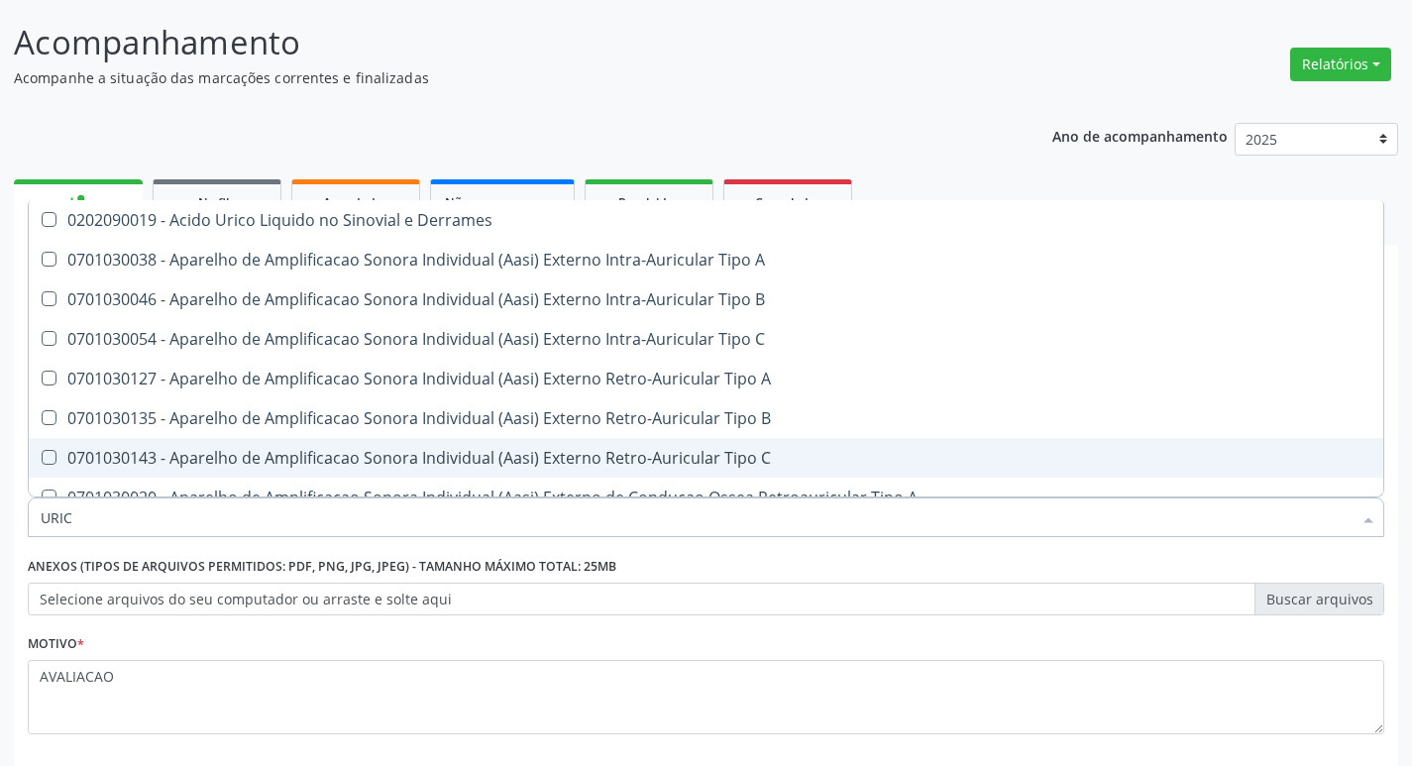
type input "URICO"
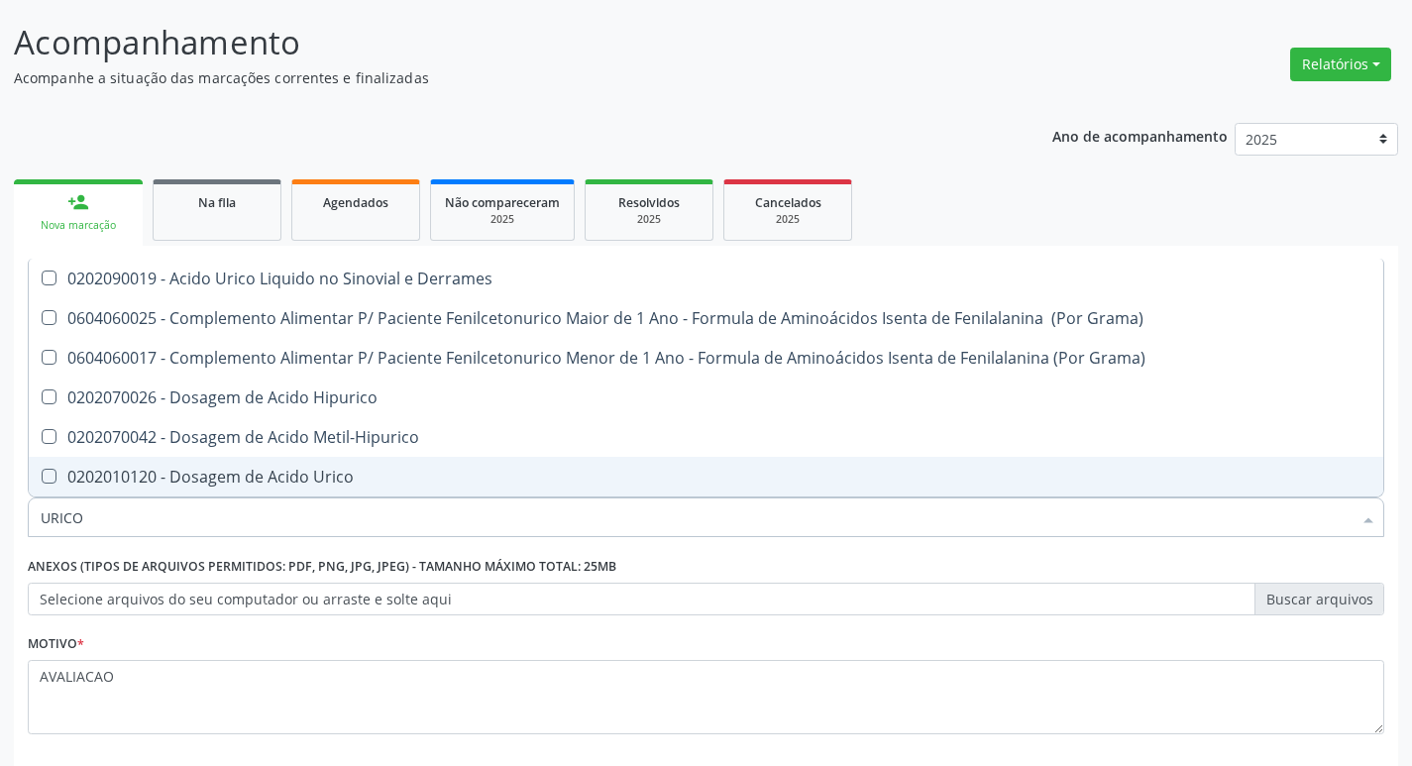
click at [483, 471] on div "0202010120 - Dosagem de Acido Urico" at bounding box center [706, 477] width 1331 height 16
checkbox Urico "true"
type input "URIC"
checkbox Urico "false"
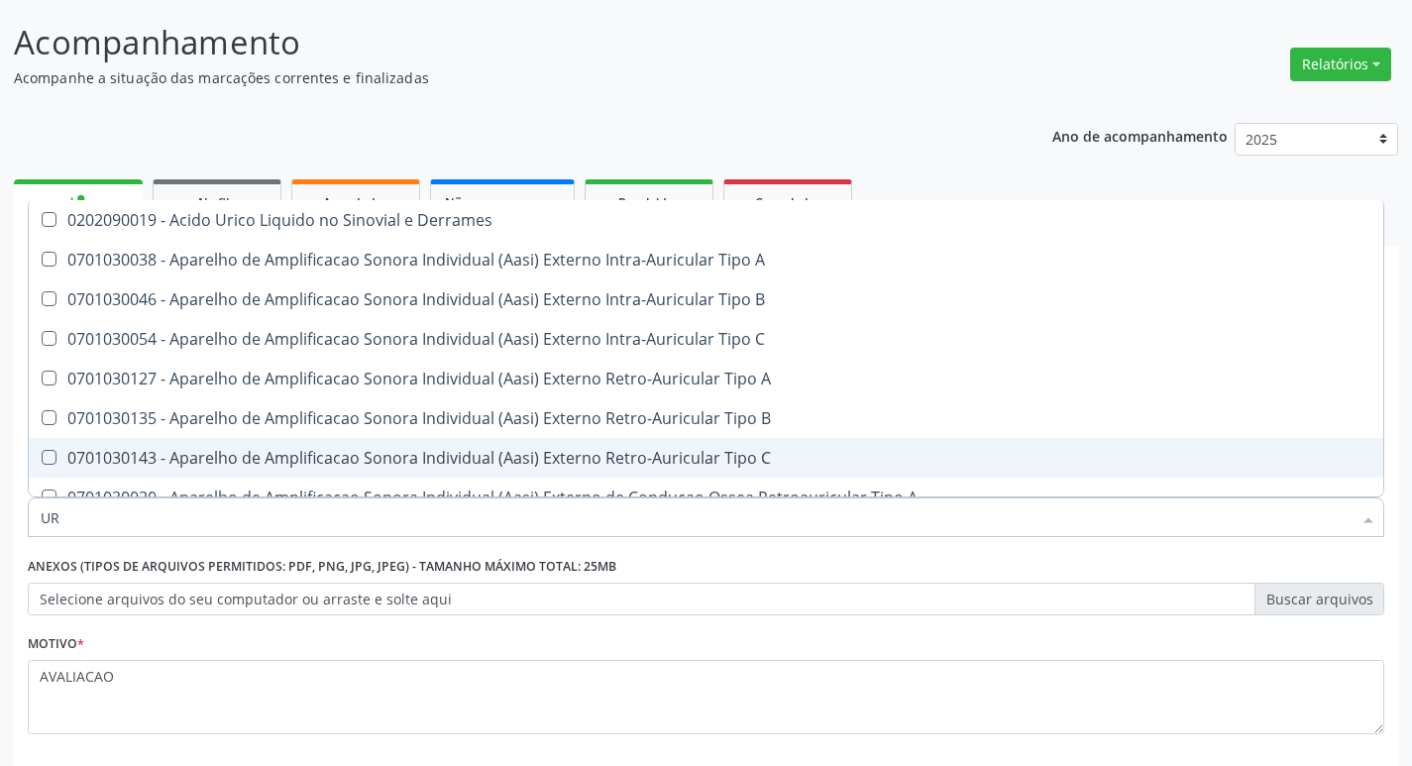
type input "U"
checkbox Urico "false"
checkbox A "false"
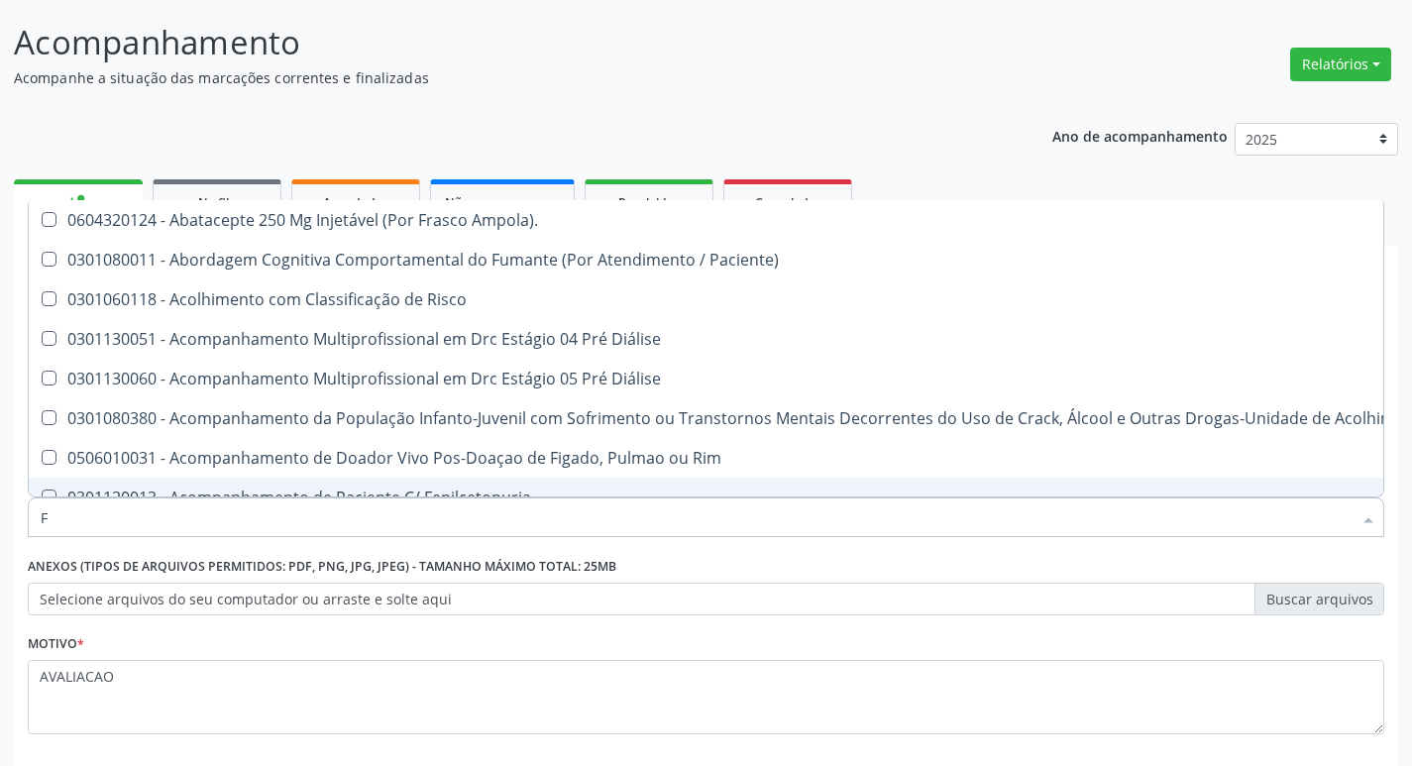
type input "FERR"
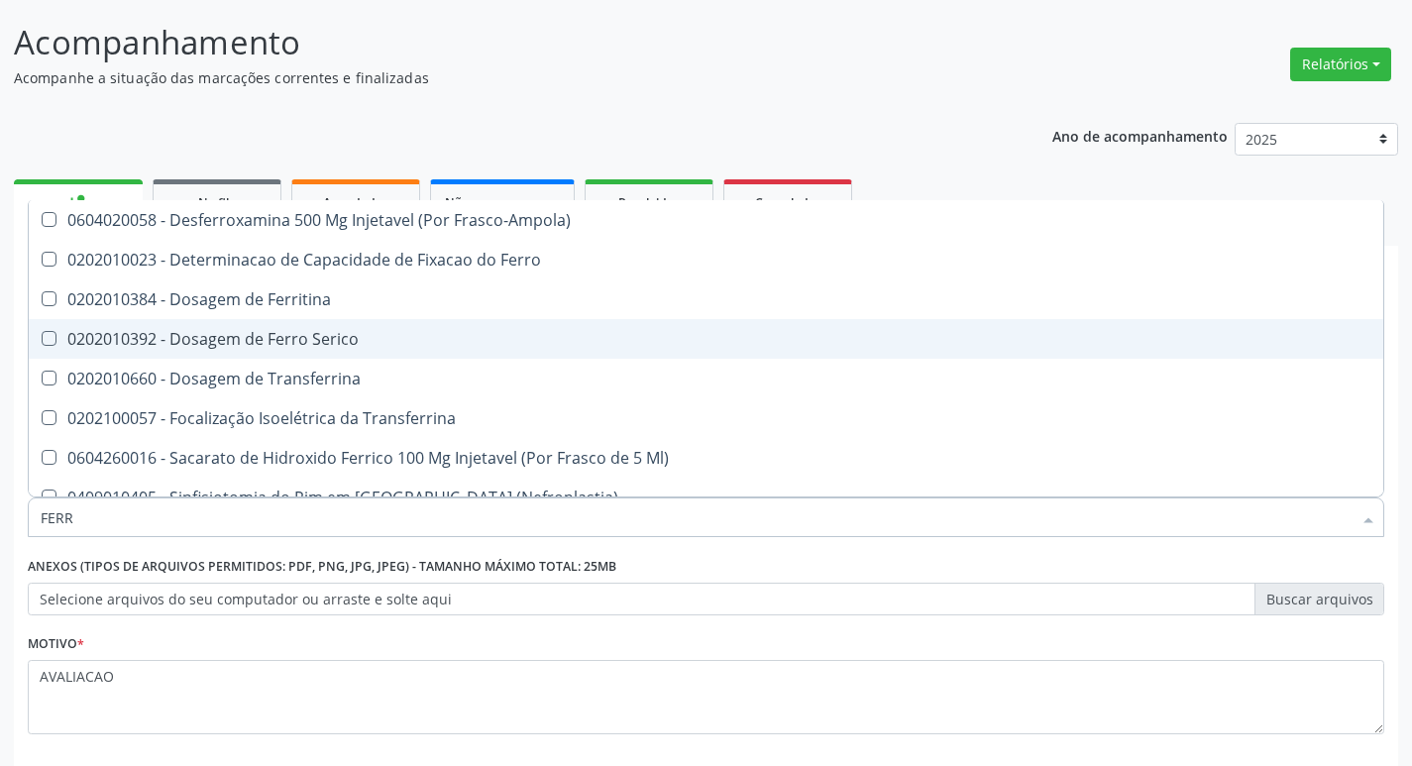
click at [326, 351] on span "0202010392 - Dosagem de Ferro Serico" at bounding box center [706, 339] width 1355 height 40
checkbox Serico "true"
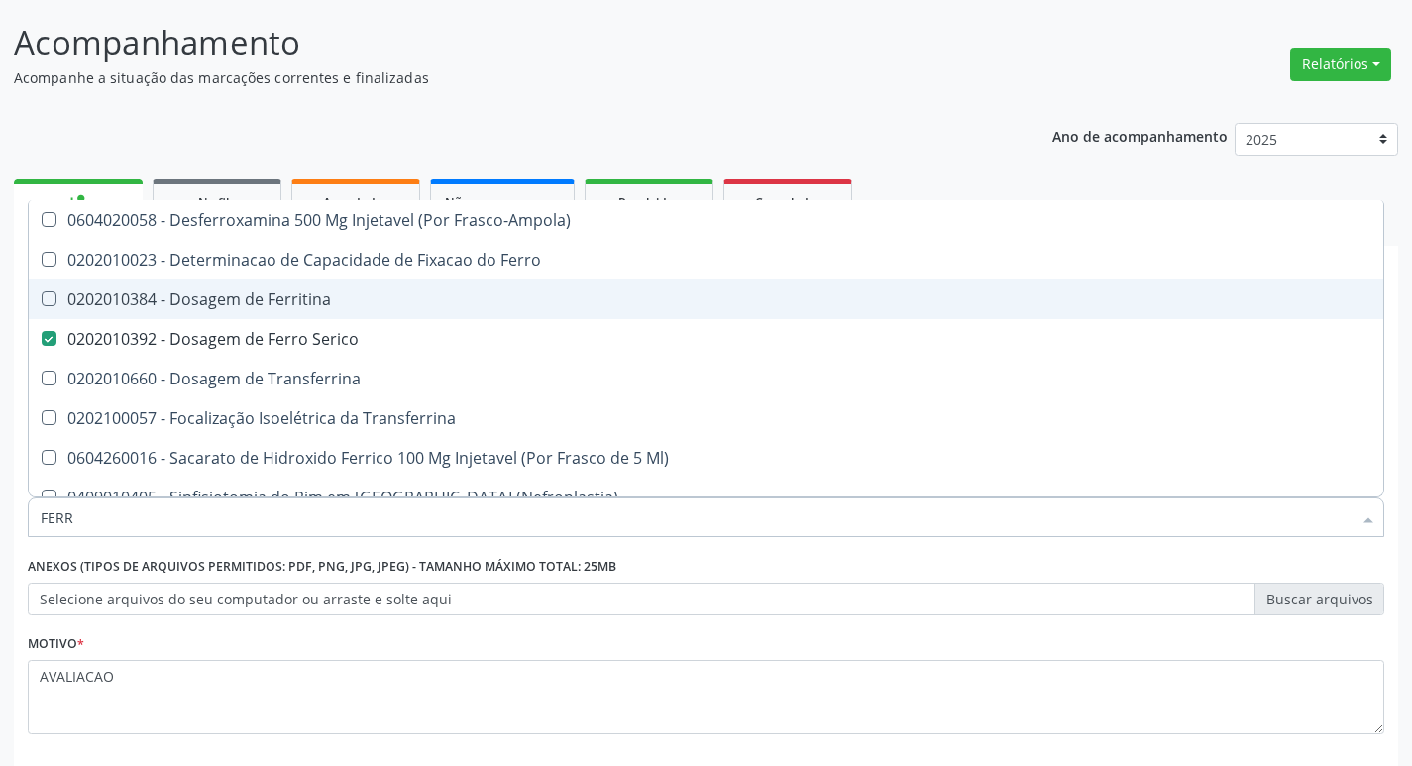
click at [288, 301] on div "0202010384 - Dosagem de Ferritina" at bounding box center [706, 299] width 1331 height 16
checkbox Ferritina "true"
type input "FER"
checkbox Ferritina "false"
checkbox Serico "false"
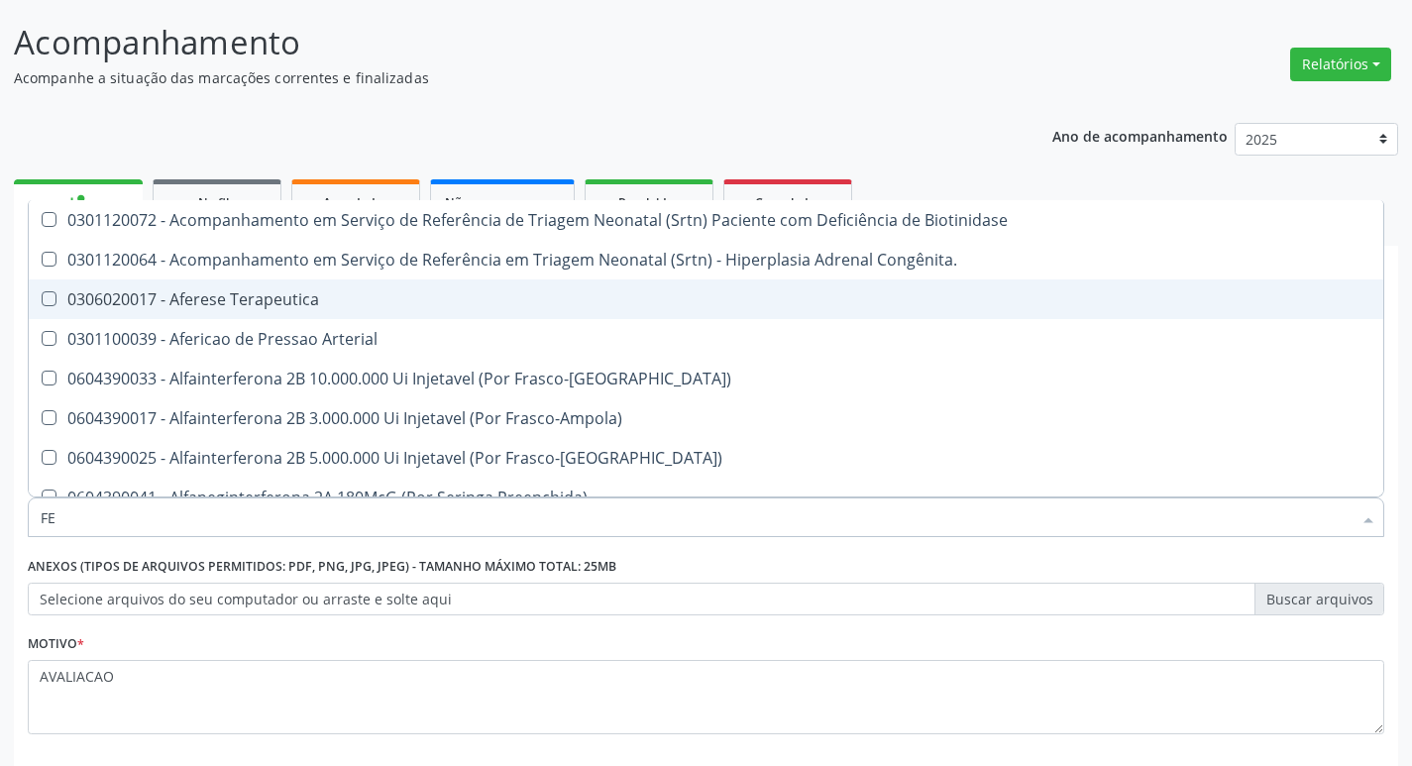
type input "F"
checkbox Ferritina "false"
checkbox Serico "false"
checkbox Titânio "false"
checkbox Inferior "false"
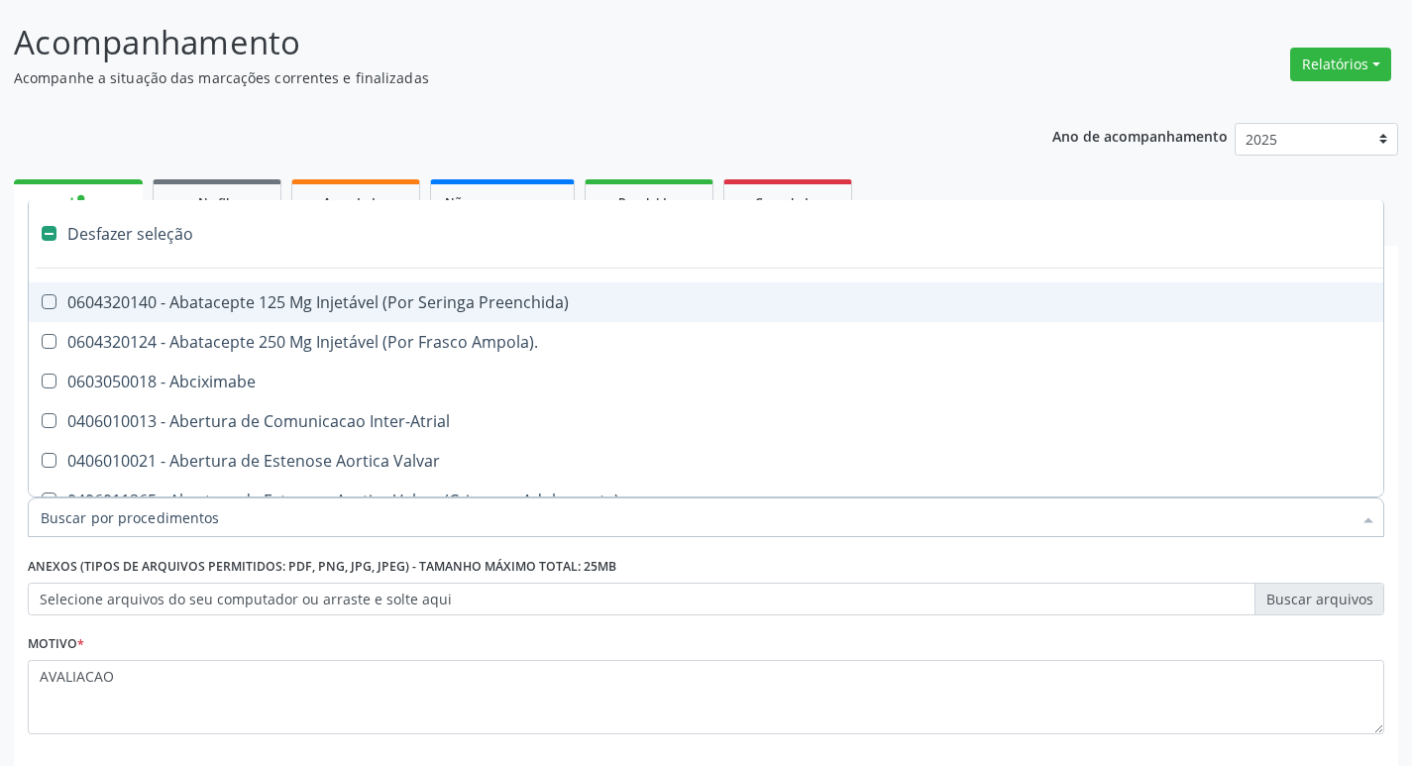
type input "V"
checkbox Campo\) "true"
checkbox Cornea "true"
checkbox Miocardio "true"
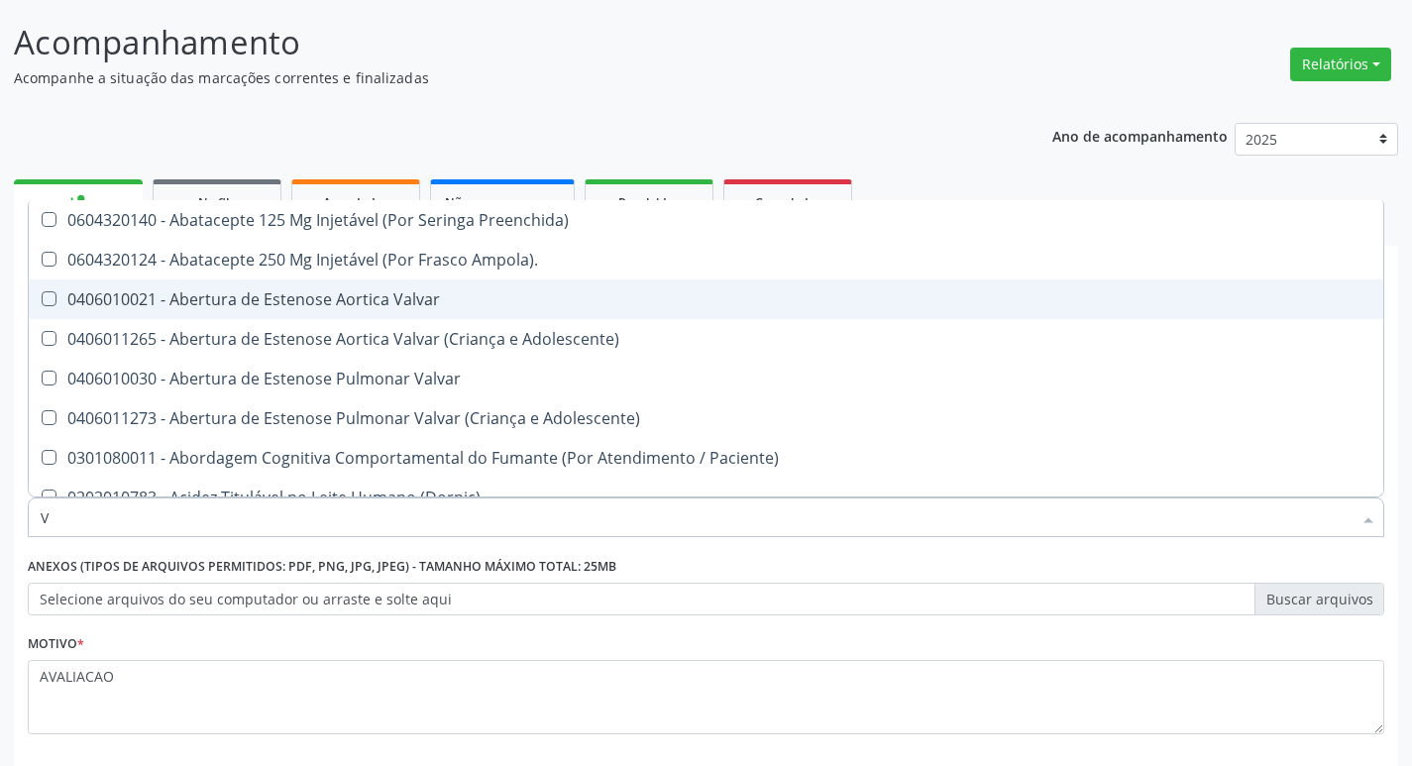
type input "VI"
checkbox Periféricas "true"
checkbox Psicoterapia "true"
checkbox Sexual "true"
checkbox D "false"
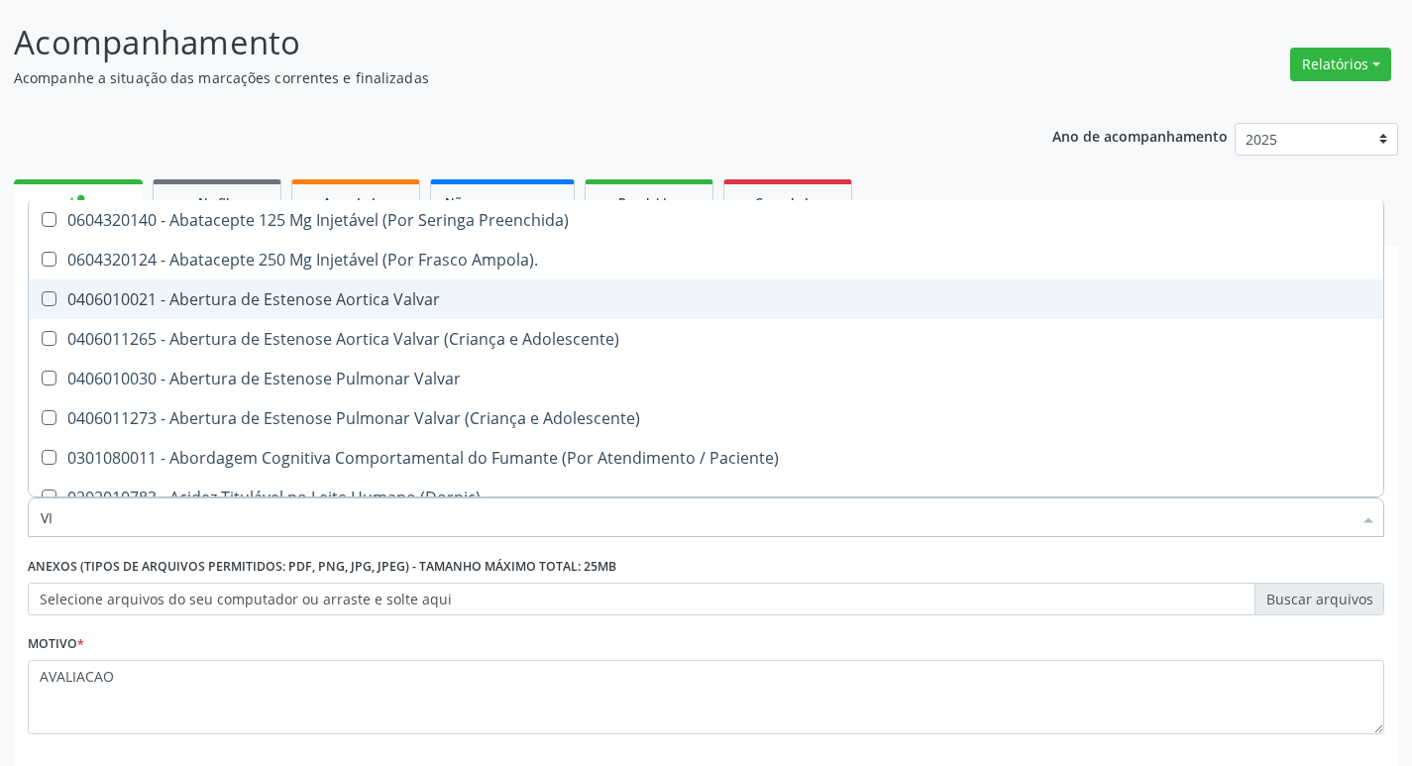
checkbox \(Tgp\) "false"
checkbox B12 "false"
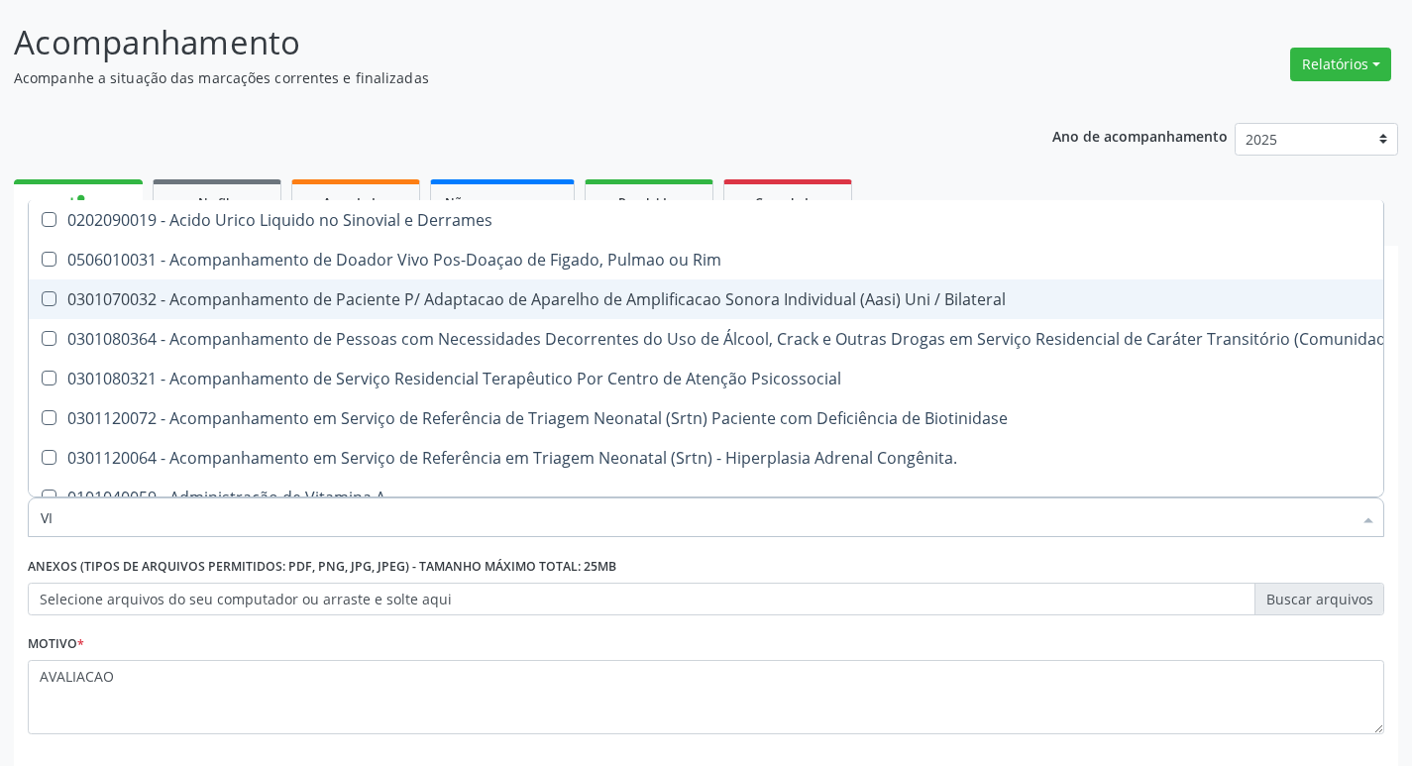
type input "VIT"
checkbox Biotinidase "true"
checkbox Congênita\ "true"
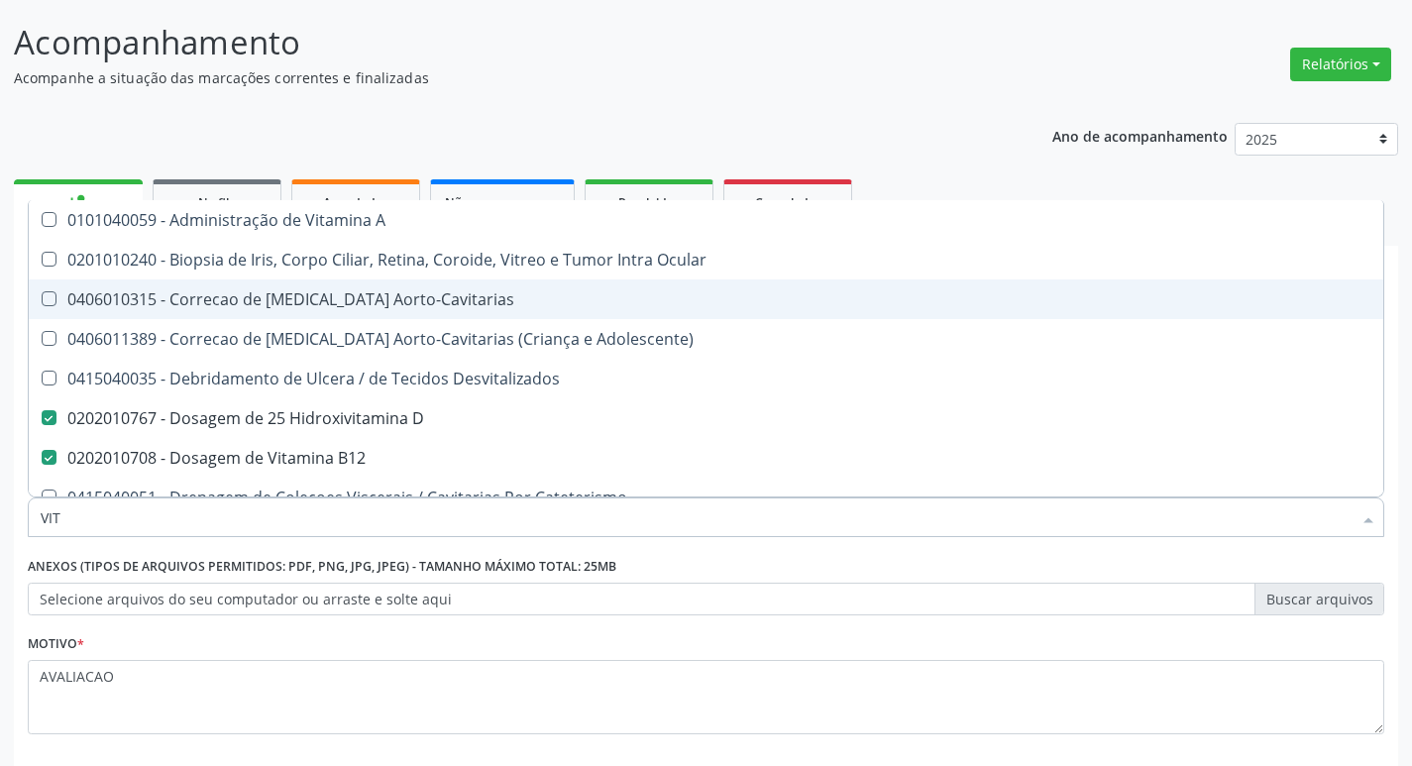
type input "VITA"
checkbox Desvitalizados "true"
checkbox B12 "false"
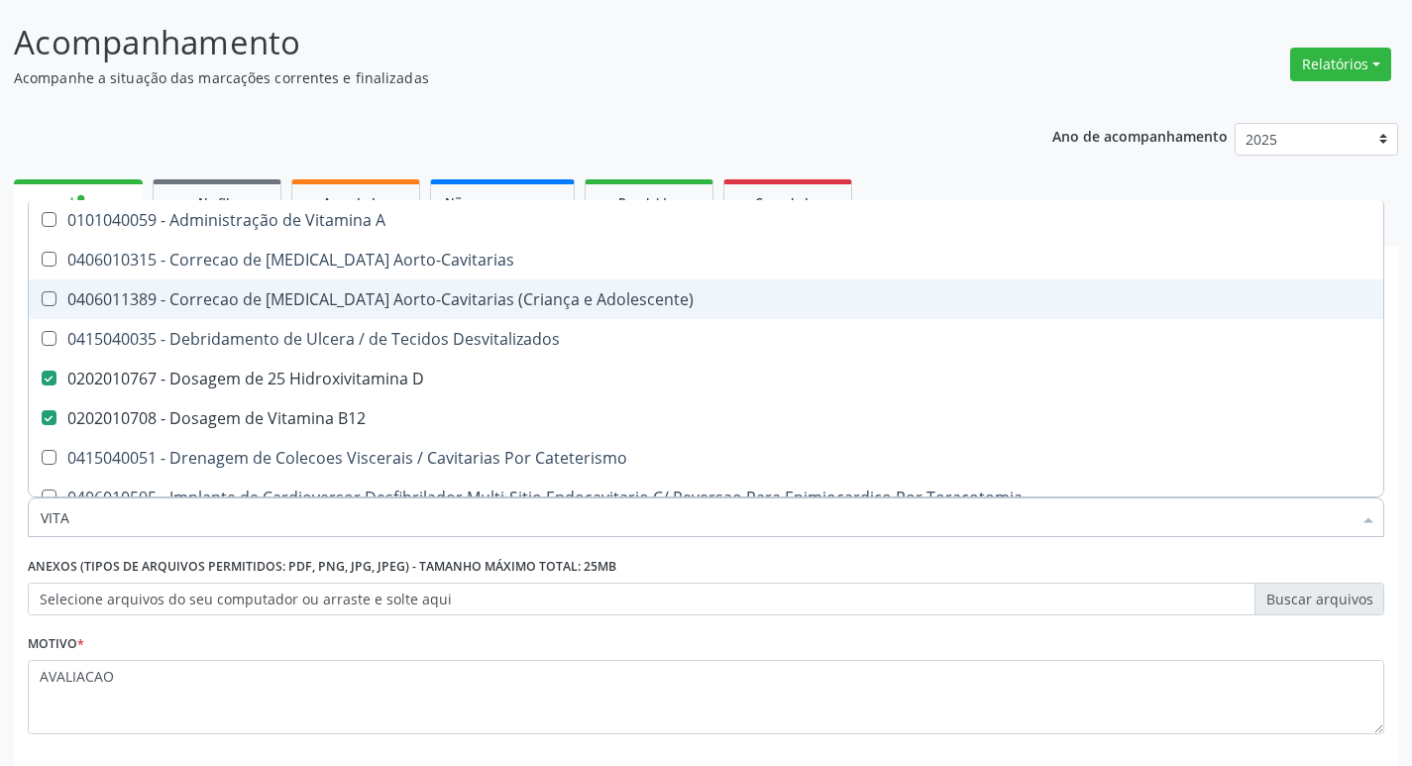
type input "VITAM"
checkbox Aorto-Cavitarias "true"
checkbox Adolescente\) "true"
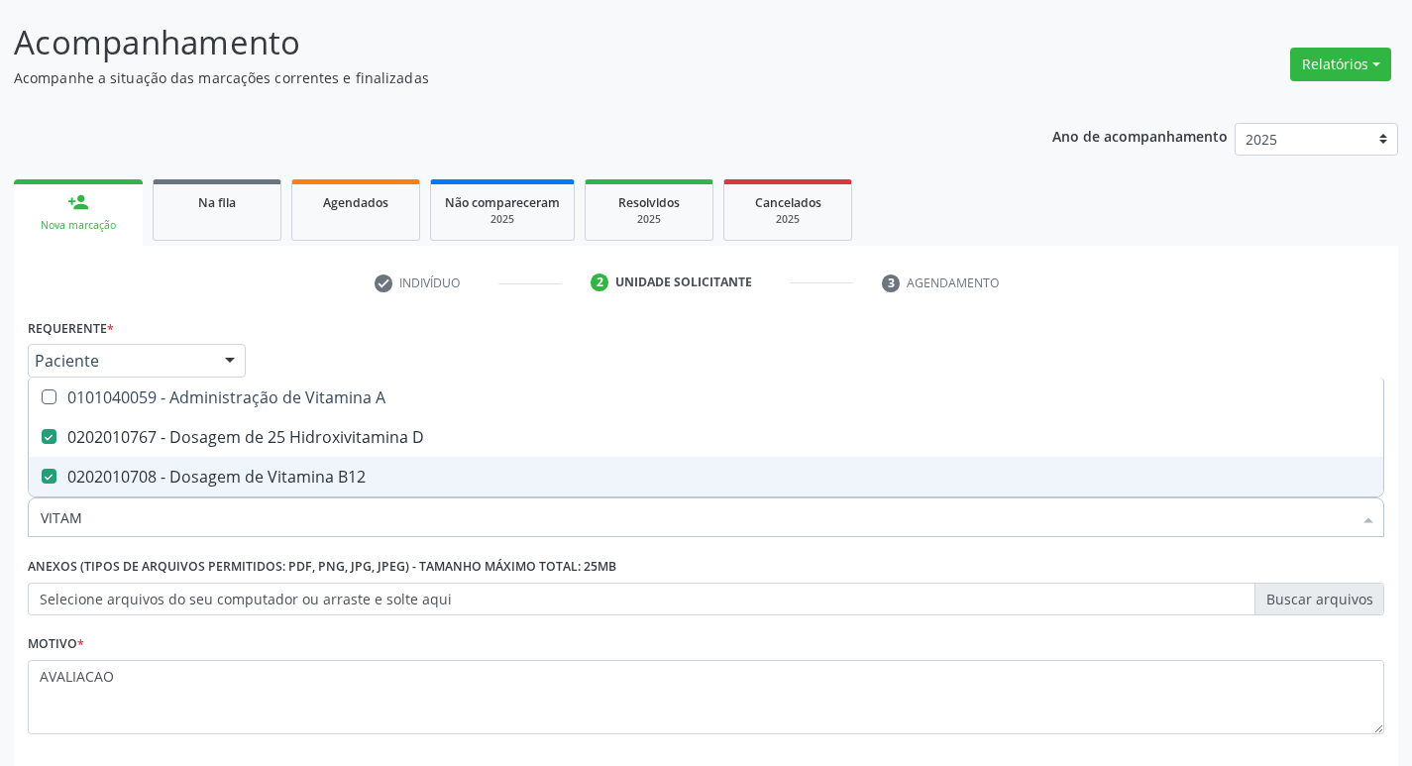
type input "VITA"
checkbox D "false"
checkbox B12 "false"
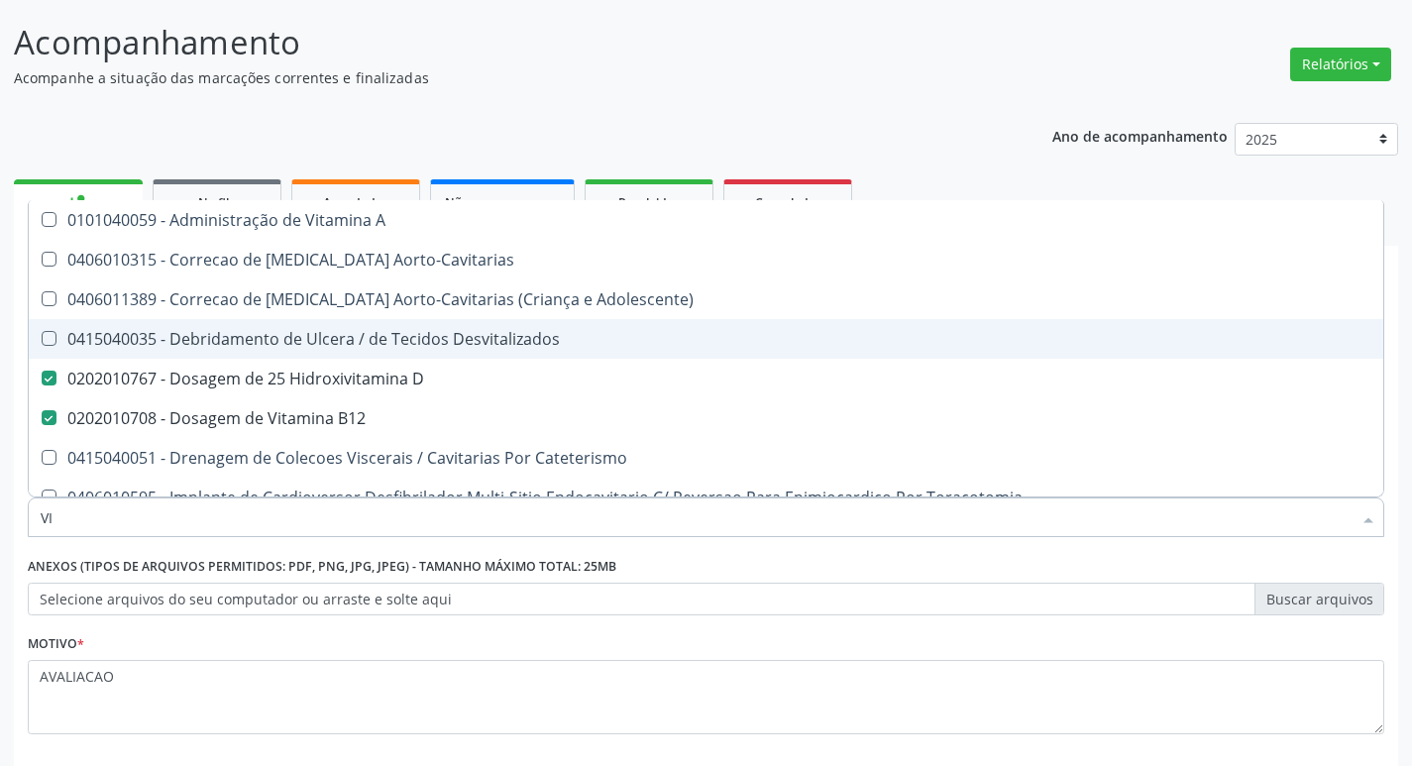
type input "V"
checkbox D "false"
checkbox B12 "false"
checkbox Cateterismo "false"
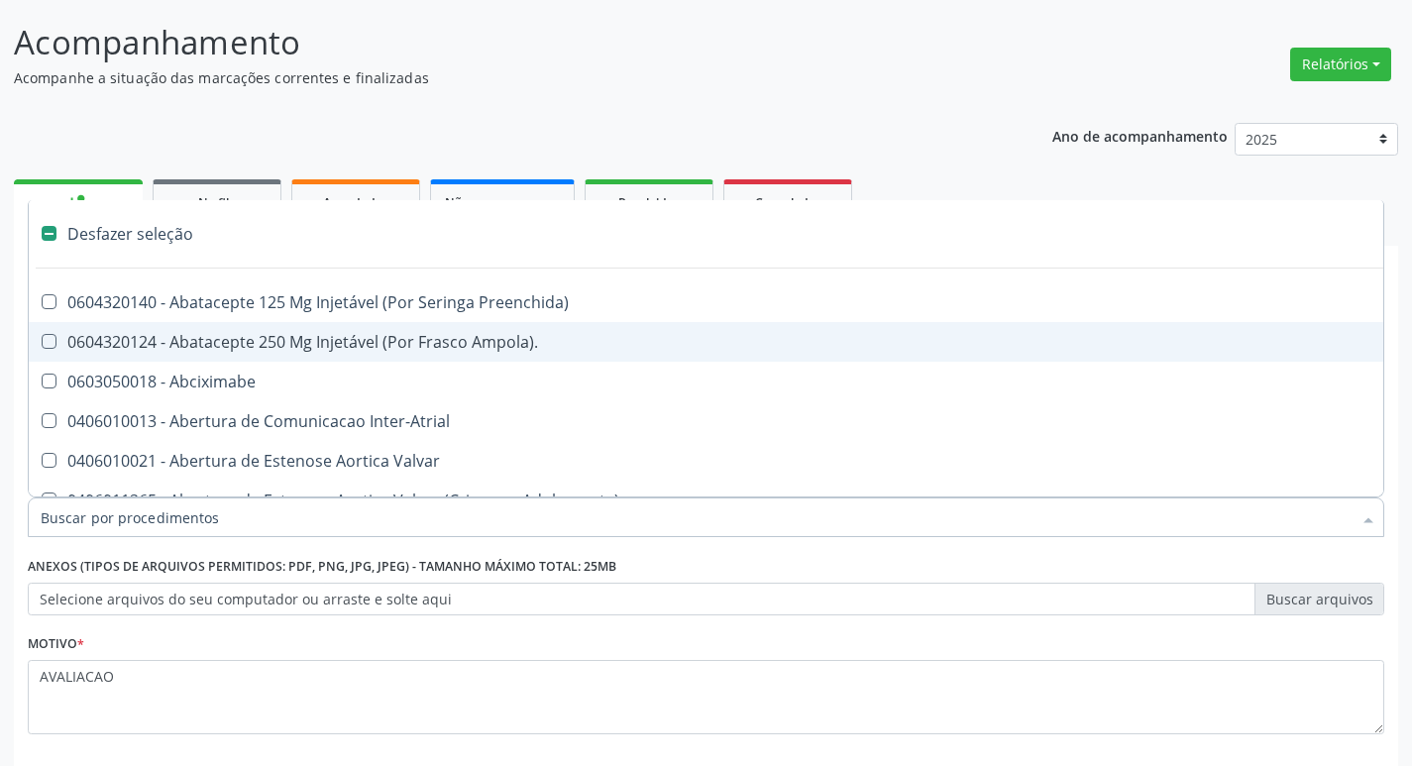
type input "2"
checkbox Total "true"
checkbox Leprae "true"
checkbox Monopolar "true"
checkbox Quadril "true"
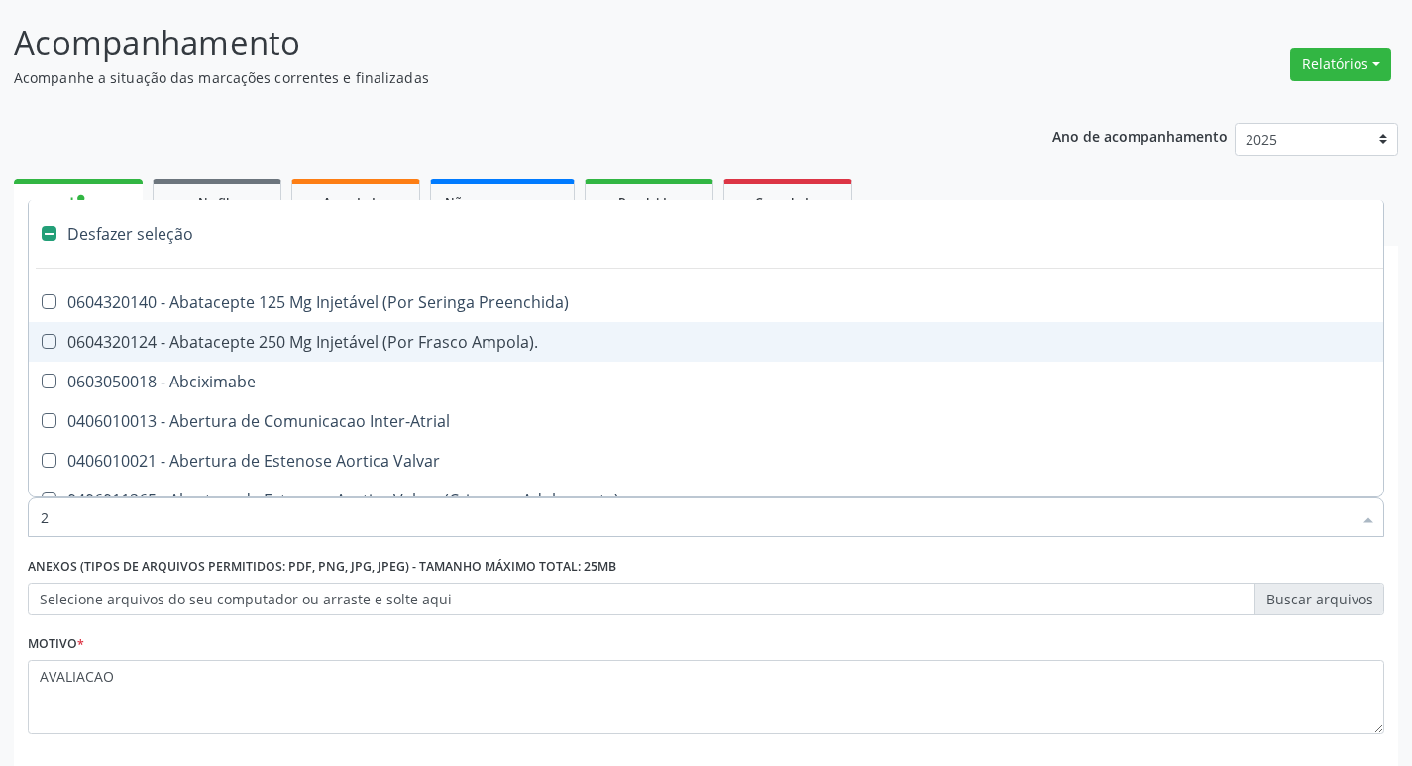
checkbox Biologica "true"
checkbox Percutanea "true"
checkbox Hidrocefalia "true"
checkbox Vagina "true"
checkbox Puerperal "true"
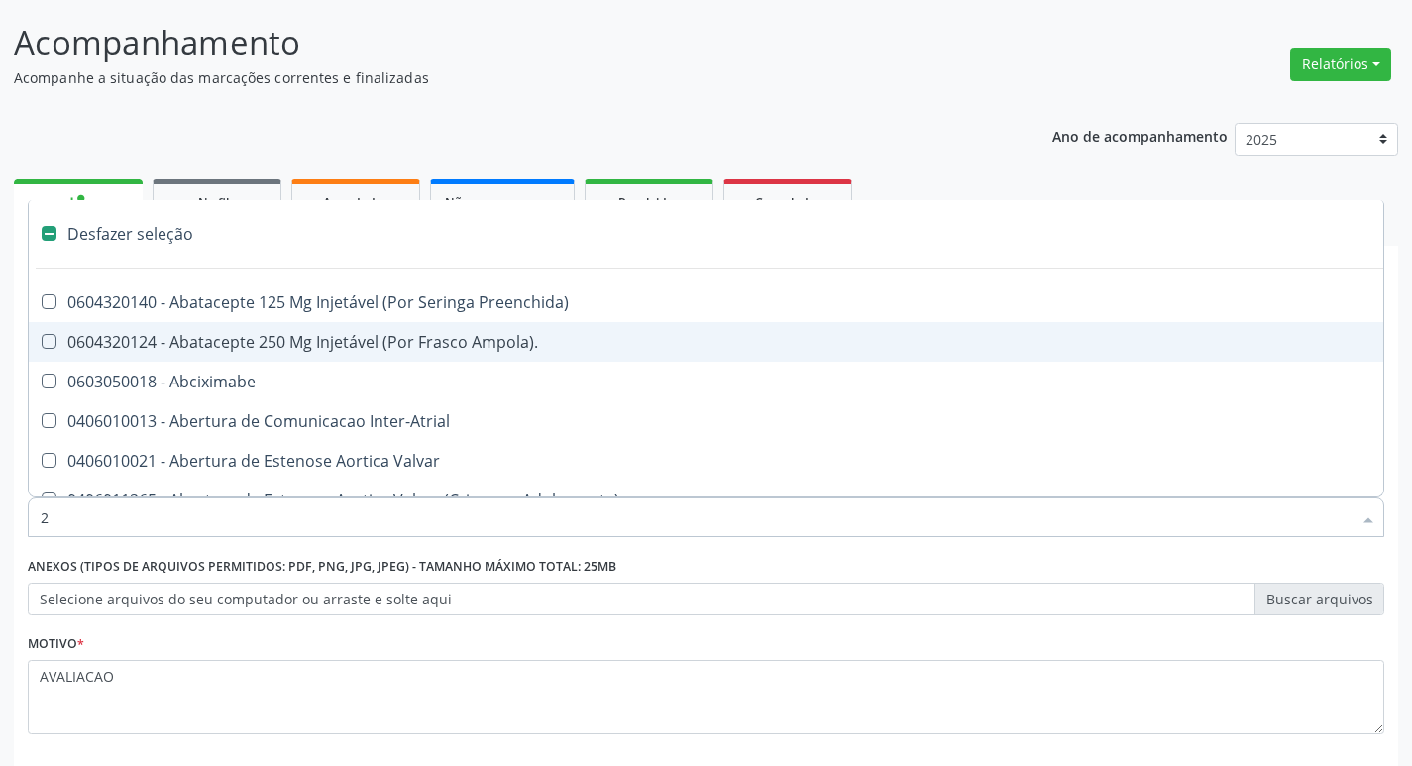
checkbox Transplante "true"
checkbox Congenita "true"
checkbox Adolescente\) "true"
checkbox Aorto-Cavitarias "true"
checkbox Congenita "true"
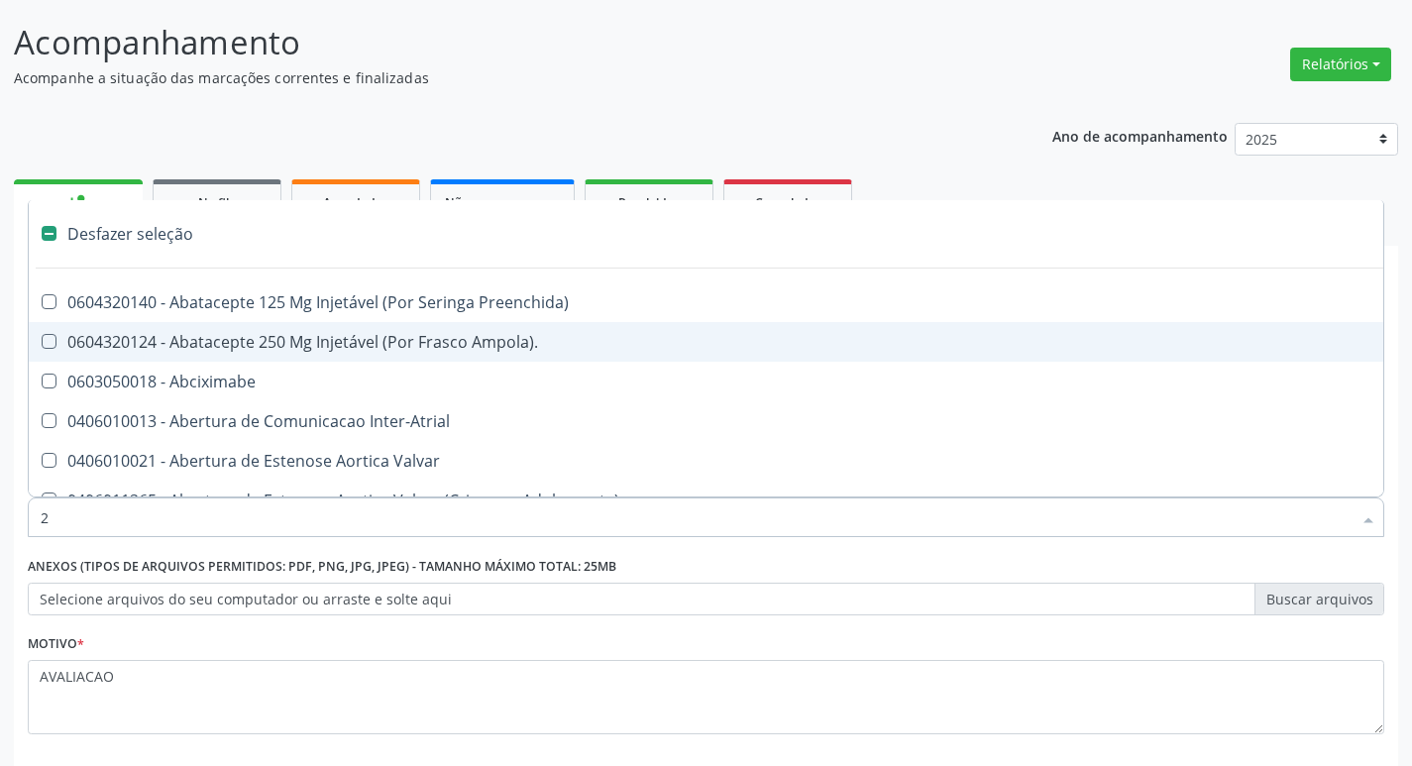
checkbox Adolescente\) "true"
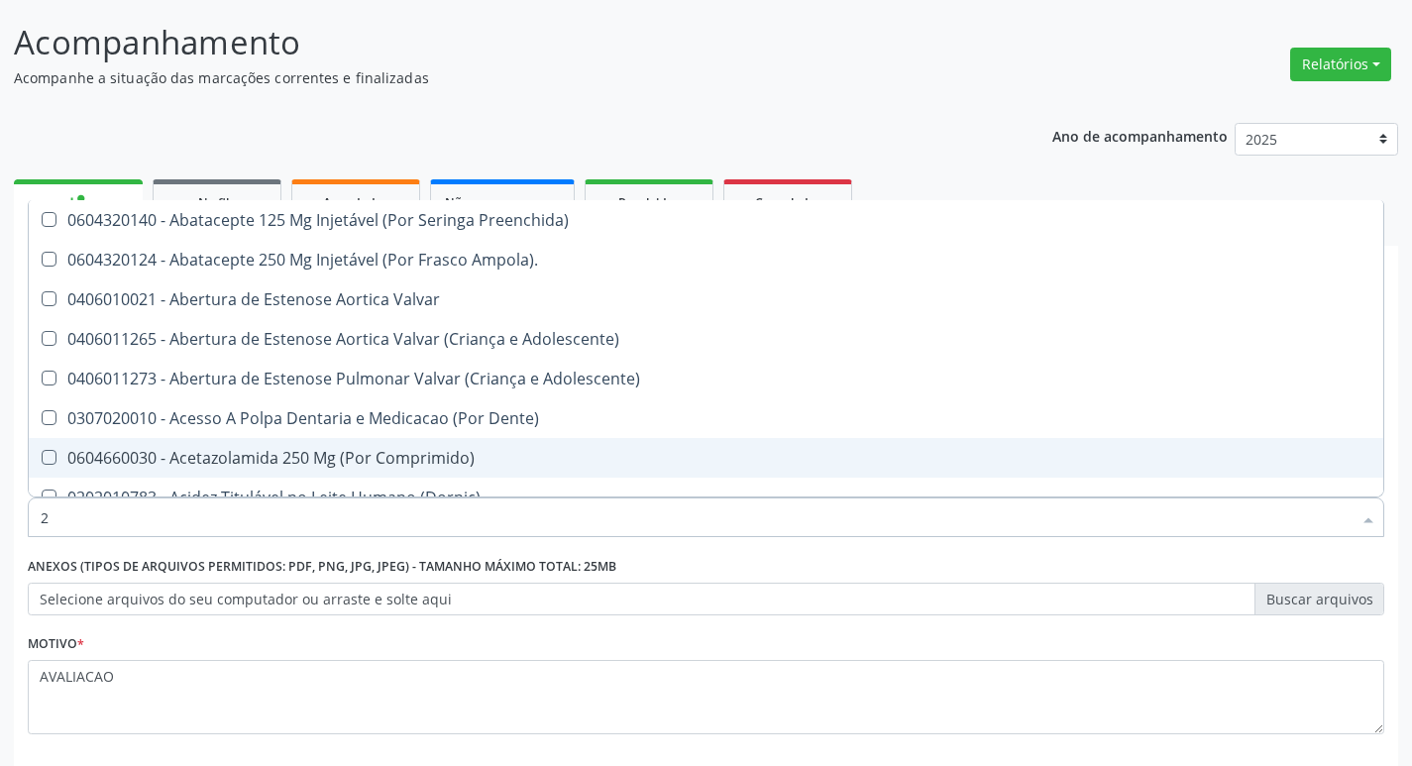
type input "20205001"
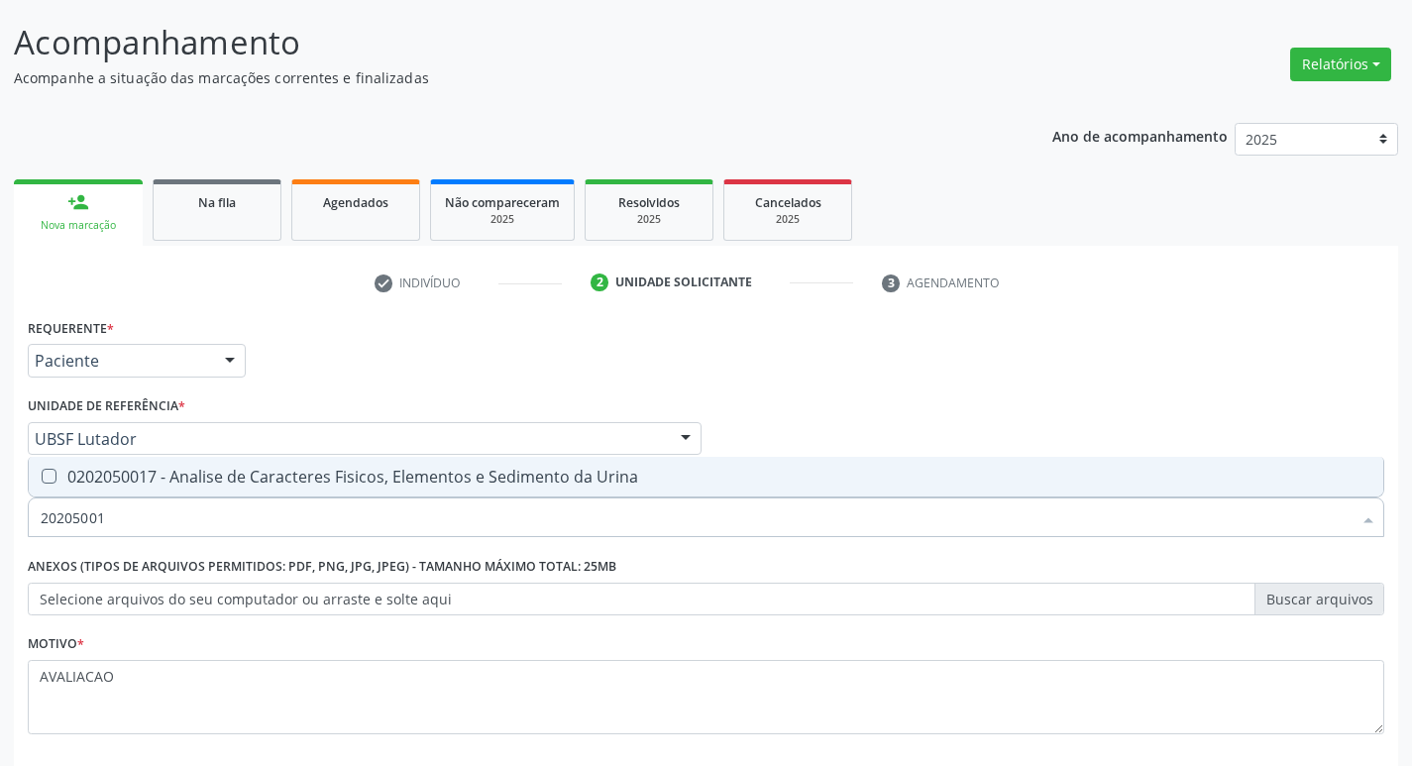
click at [355, 476] on div "0202050017 - Analise de Caracteres Fisicos, Elementos e Sedimento da Urina" at bounding box center [706, 477] width 1331 height 16
checkbox Urina "true"
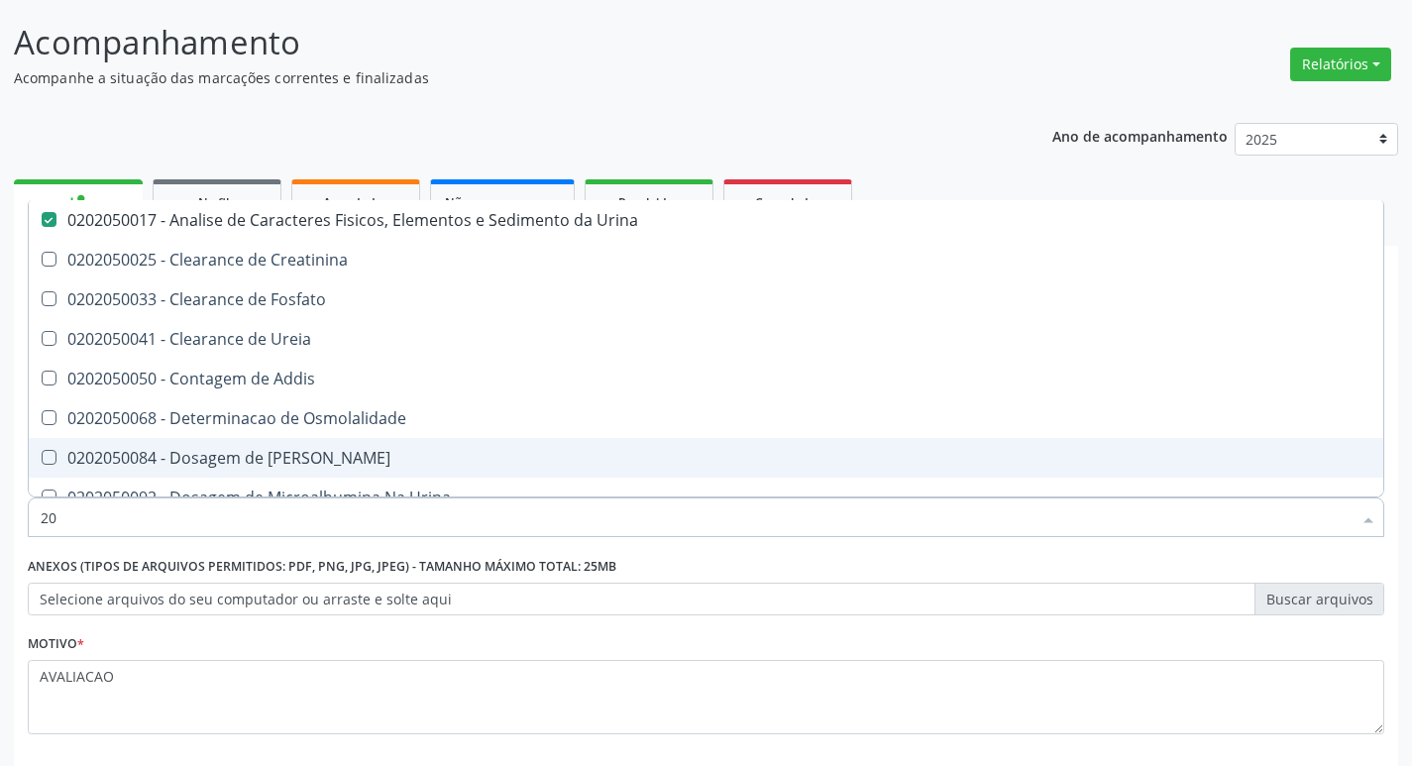
type input "2"
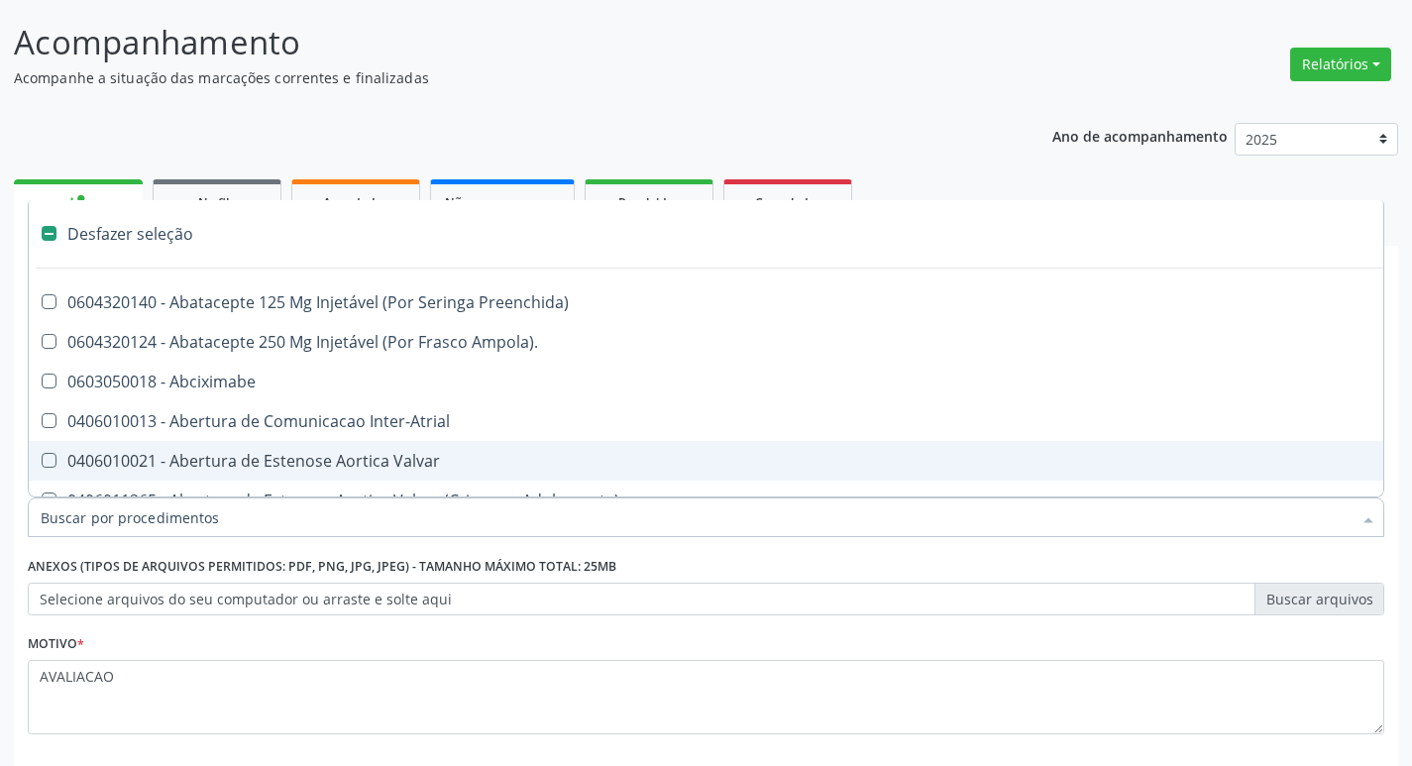
checkbox Preenchida\) "false"
checkbox Inter-Atrial "false"
type input "2"
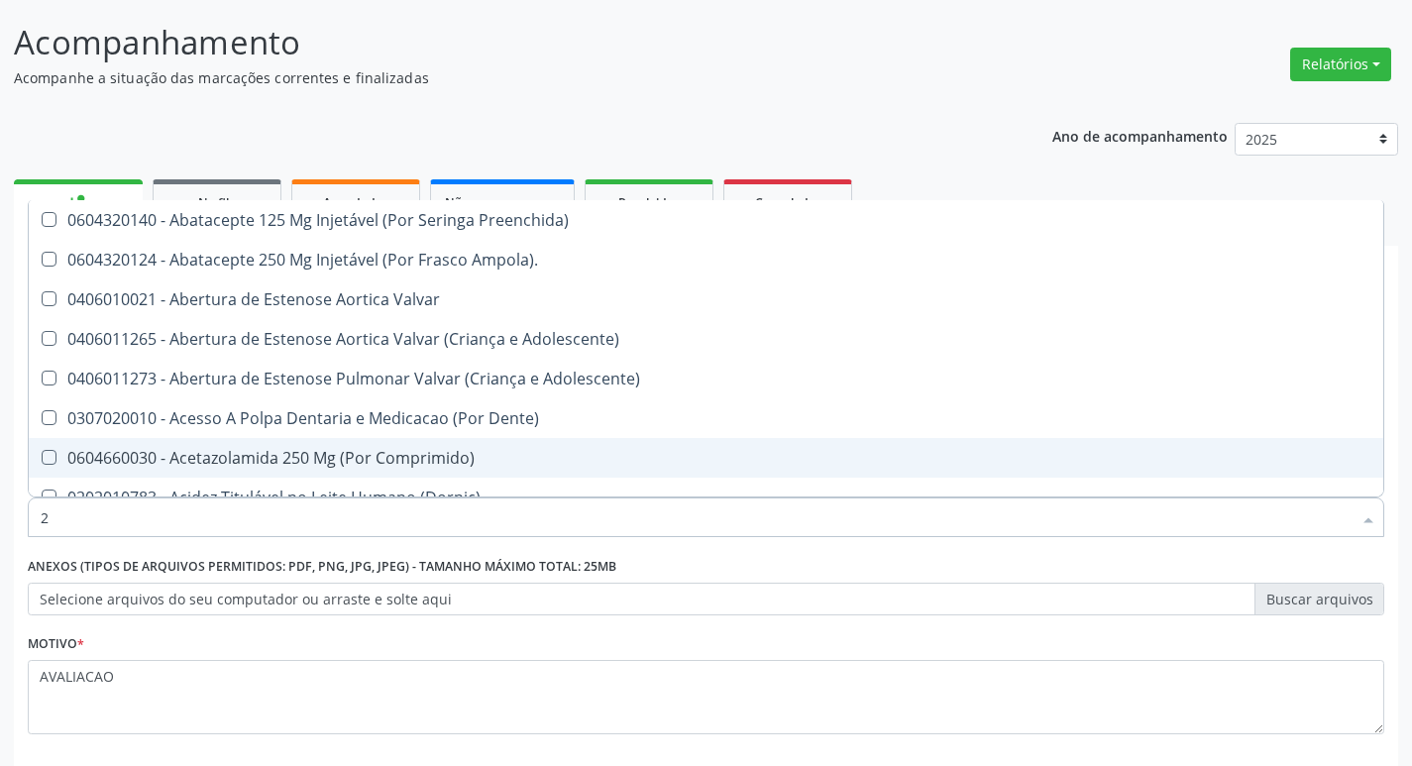
checkbox Urina "true"
checkbox Carotida "false"
checkbox D "true"
checkbox Urico "true"
checkbox Hdl "true"
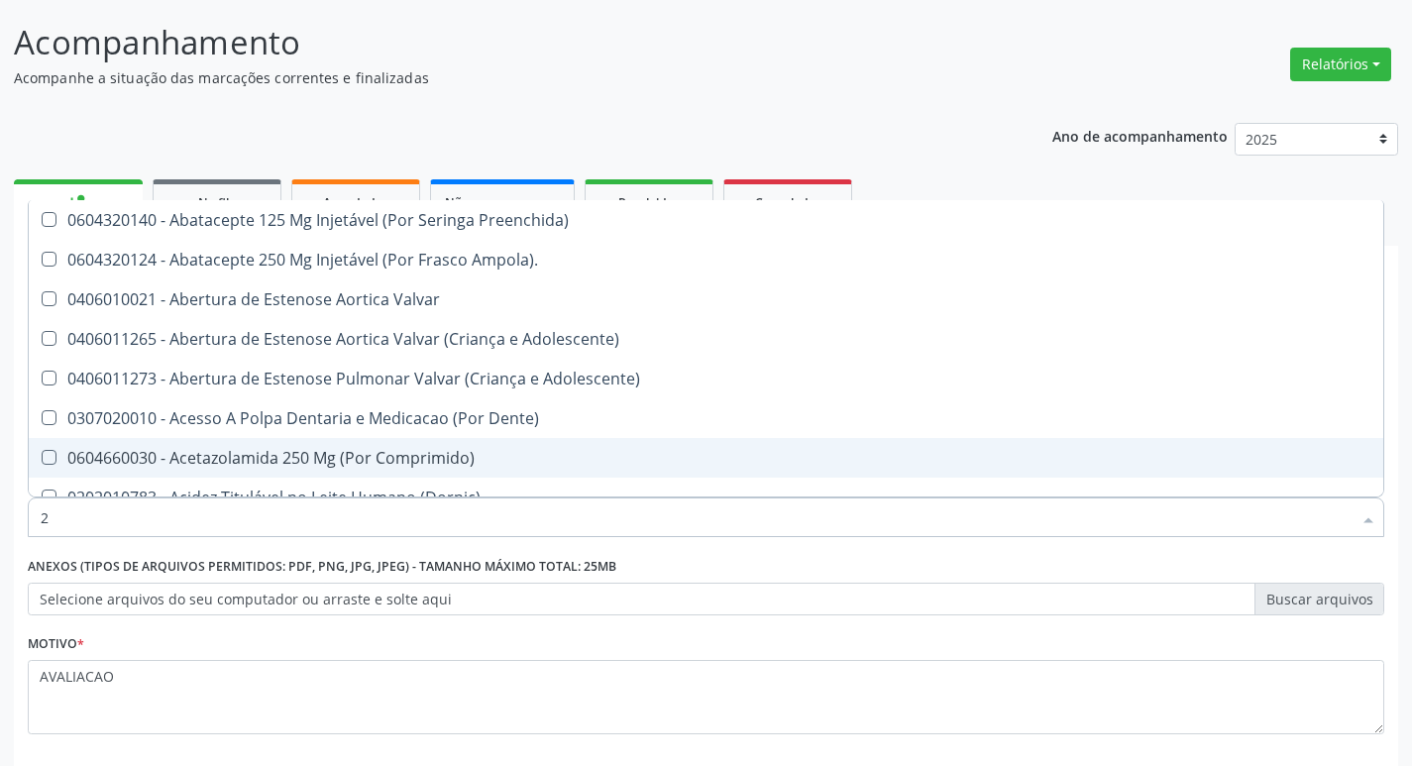
checkbox Ldl "true"
checkbox Creatinina "true"
checkbox Ferritina "true"
checkbox Serico "true"
checkbox Glicose "true"
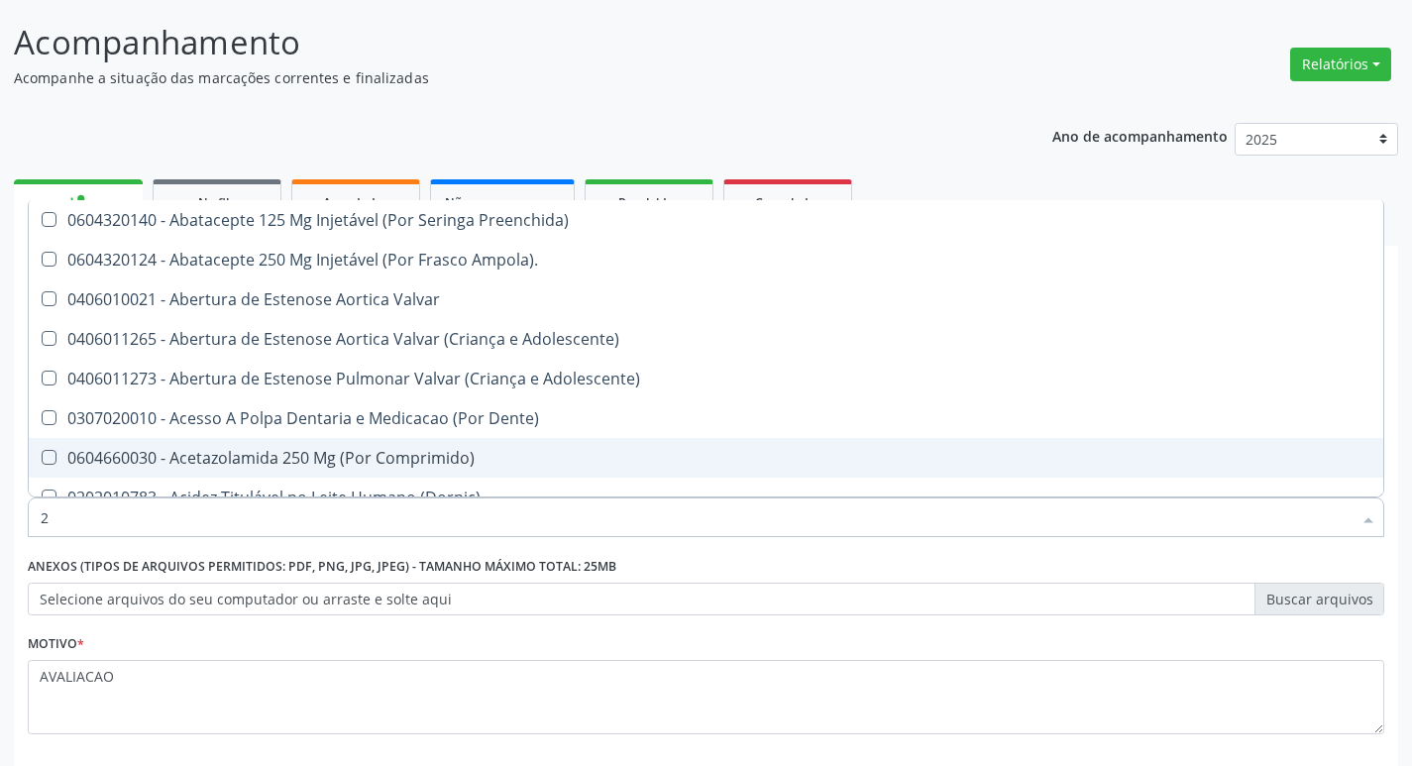
checkbox Glicosilada "true"
checkbox Magnesio "true"
checkbox \(Tgo\) "true"
checkbox \(Tgp\) "true"
checkbox Triglicerideos "true"
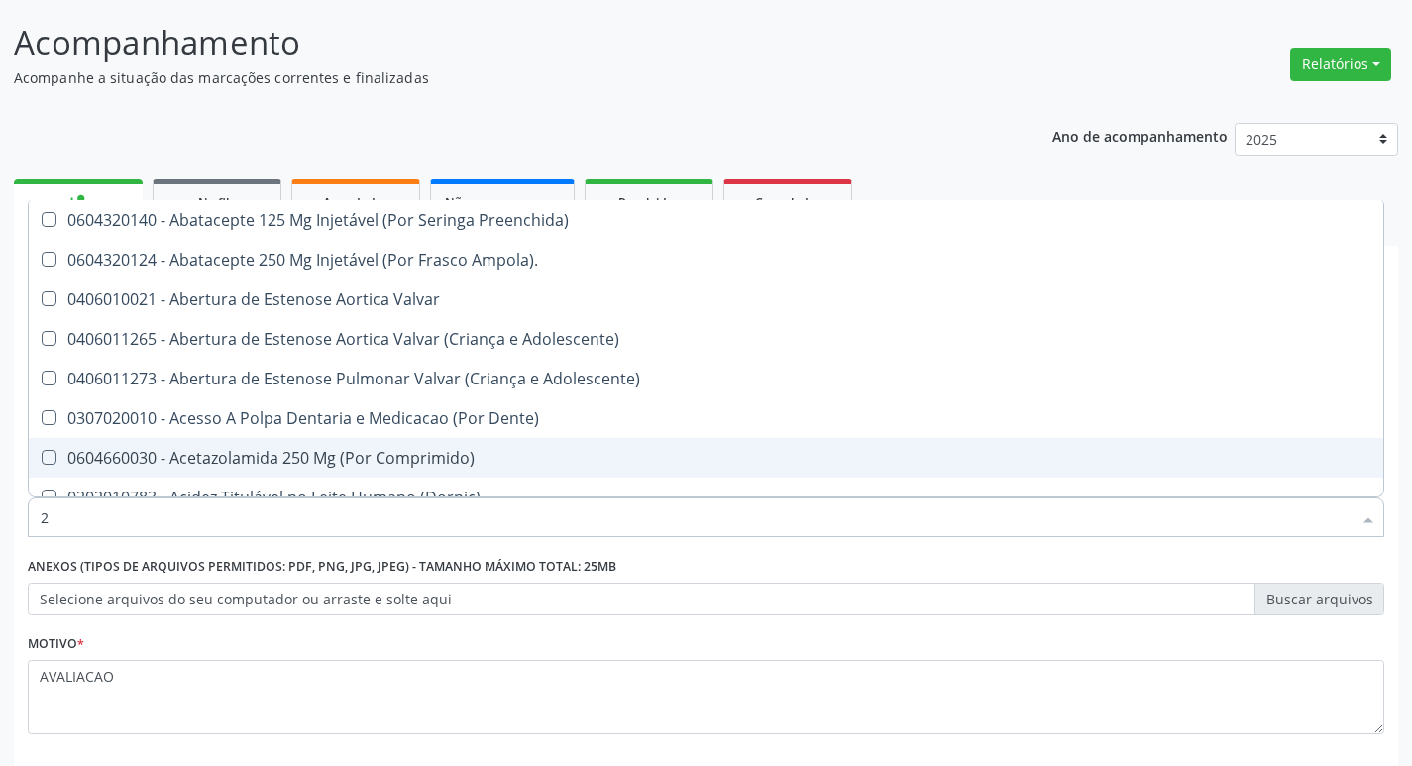
checkbox Ureia "true"
checkbox B12 "true"
type input "20204003"
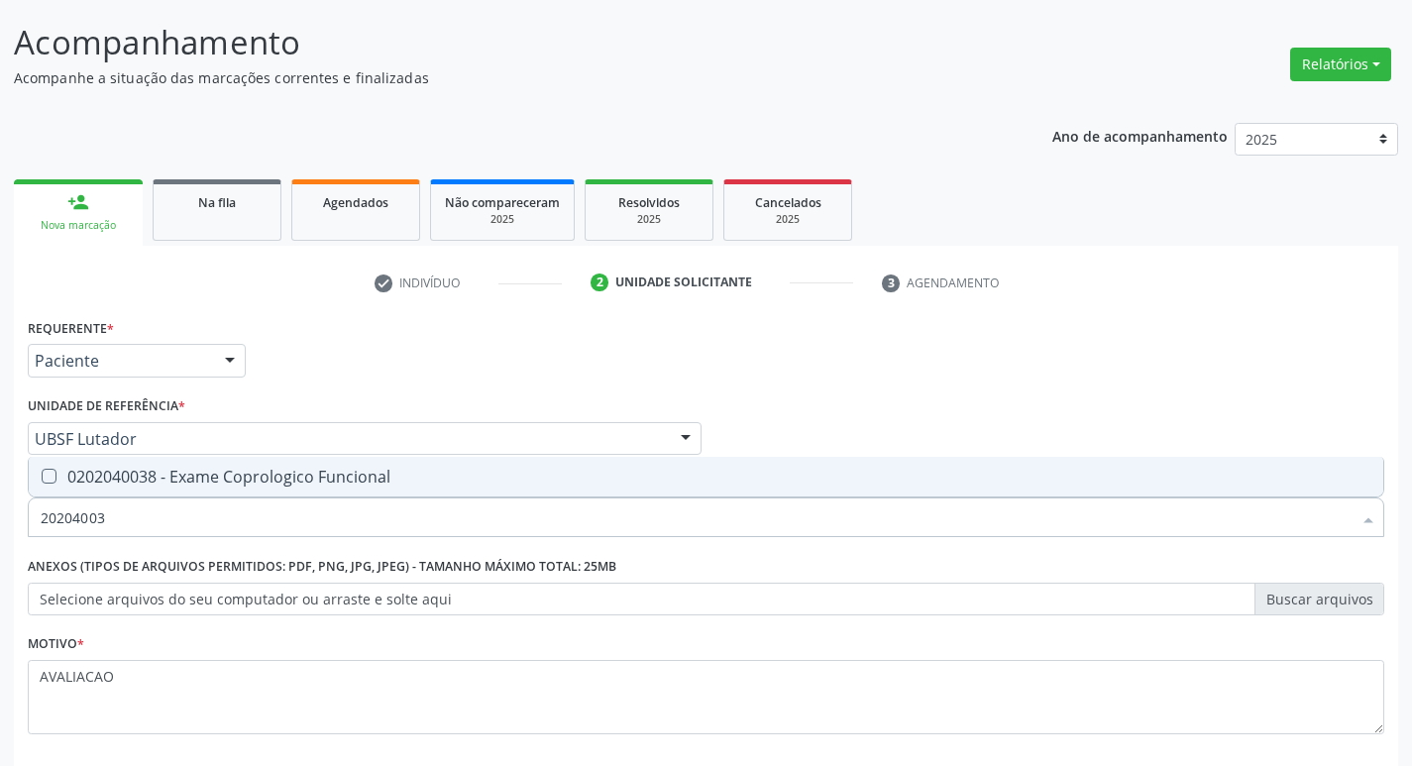
click at [342, 484] on div "0202040038 - Exame Coprologico Funcional" at bounding box center [706, 477] width 1331 height 16
checkbox Funcional "true"
click at [1301, 353] on div "Requerente * Paciente Médico(a) Enfermeiro(a) Paciente Nenhum resultado encontr…" at bounding box center [706, 537] width 1357 height 449
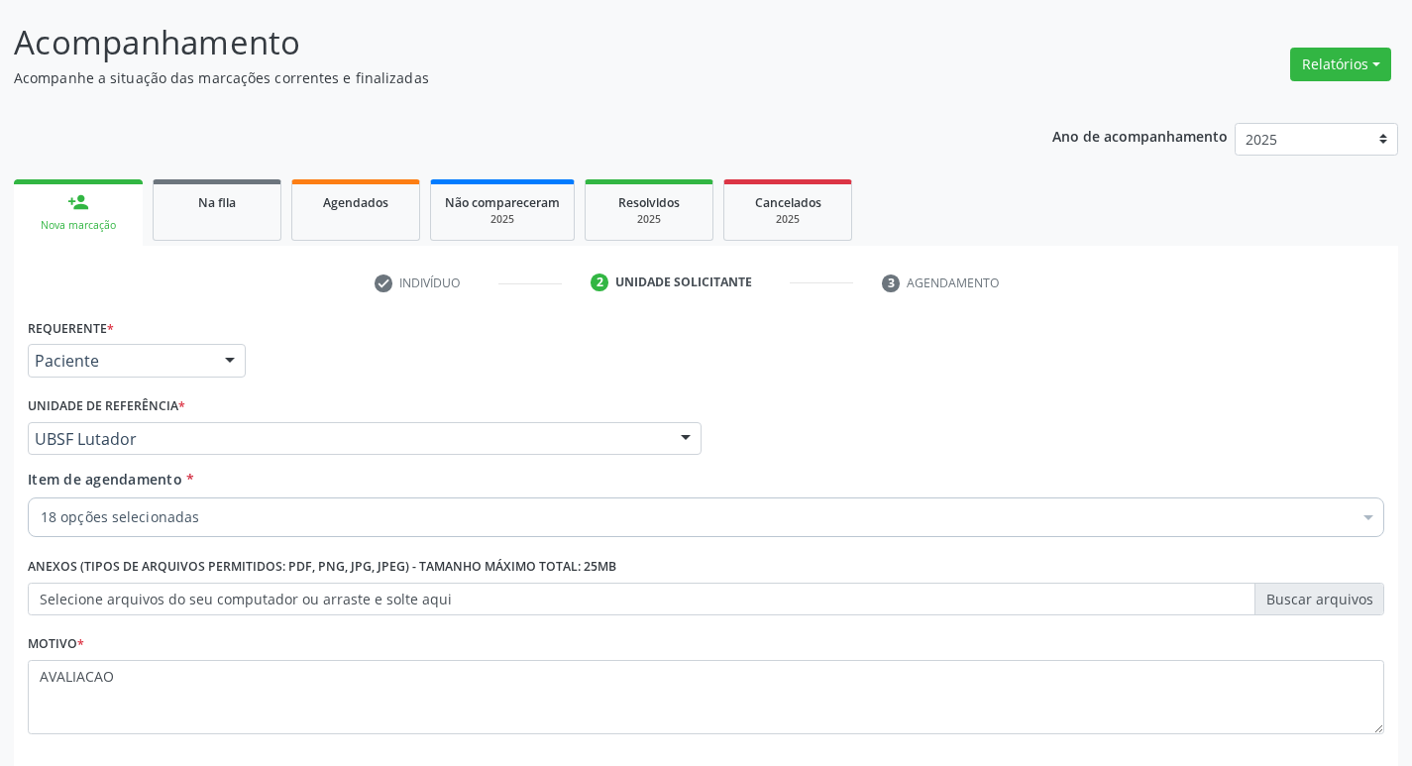
scroll to position [216, 0]
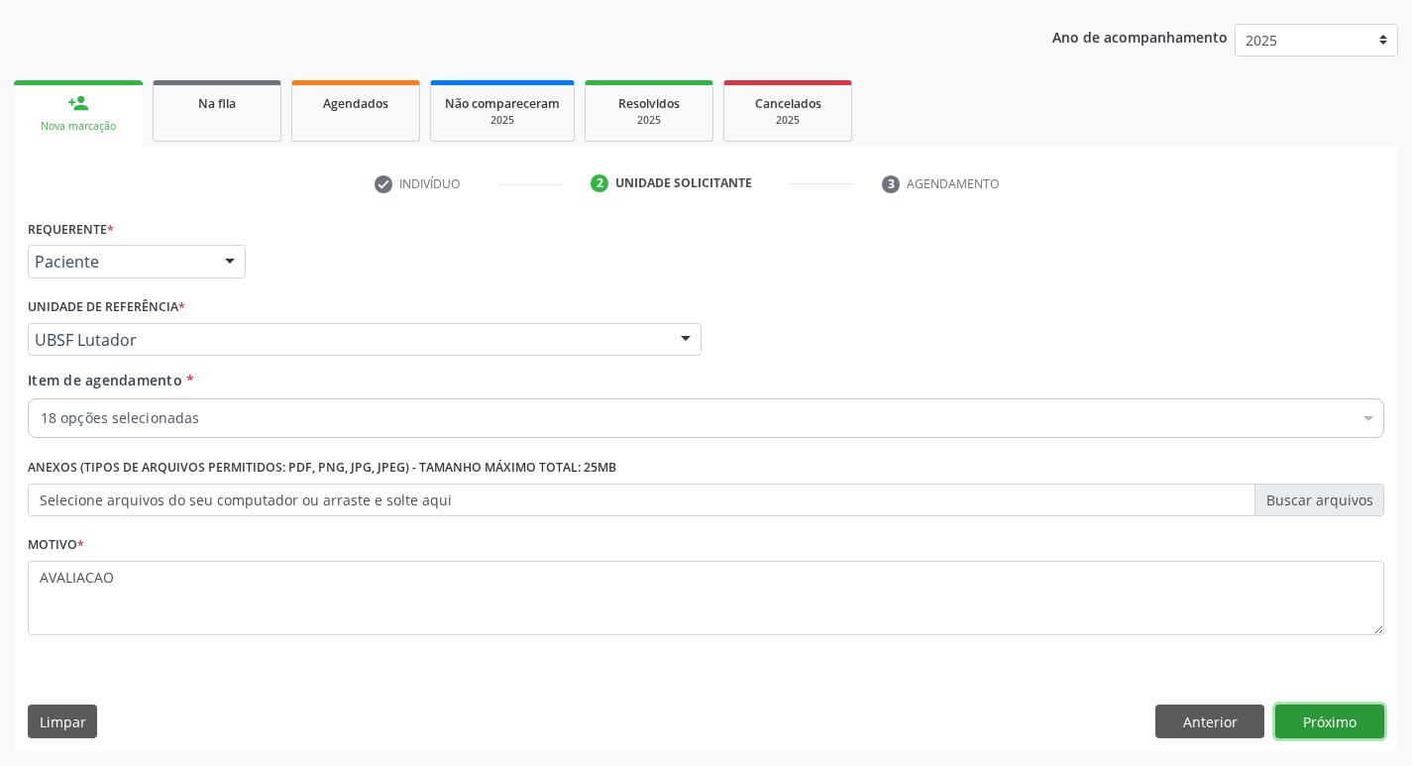
click at [1359, 718] on button "Próximo" at bounding box center [1329, 722] width 109 height 34
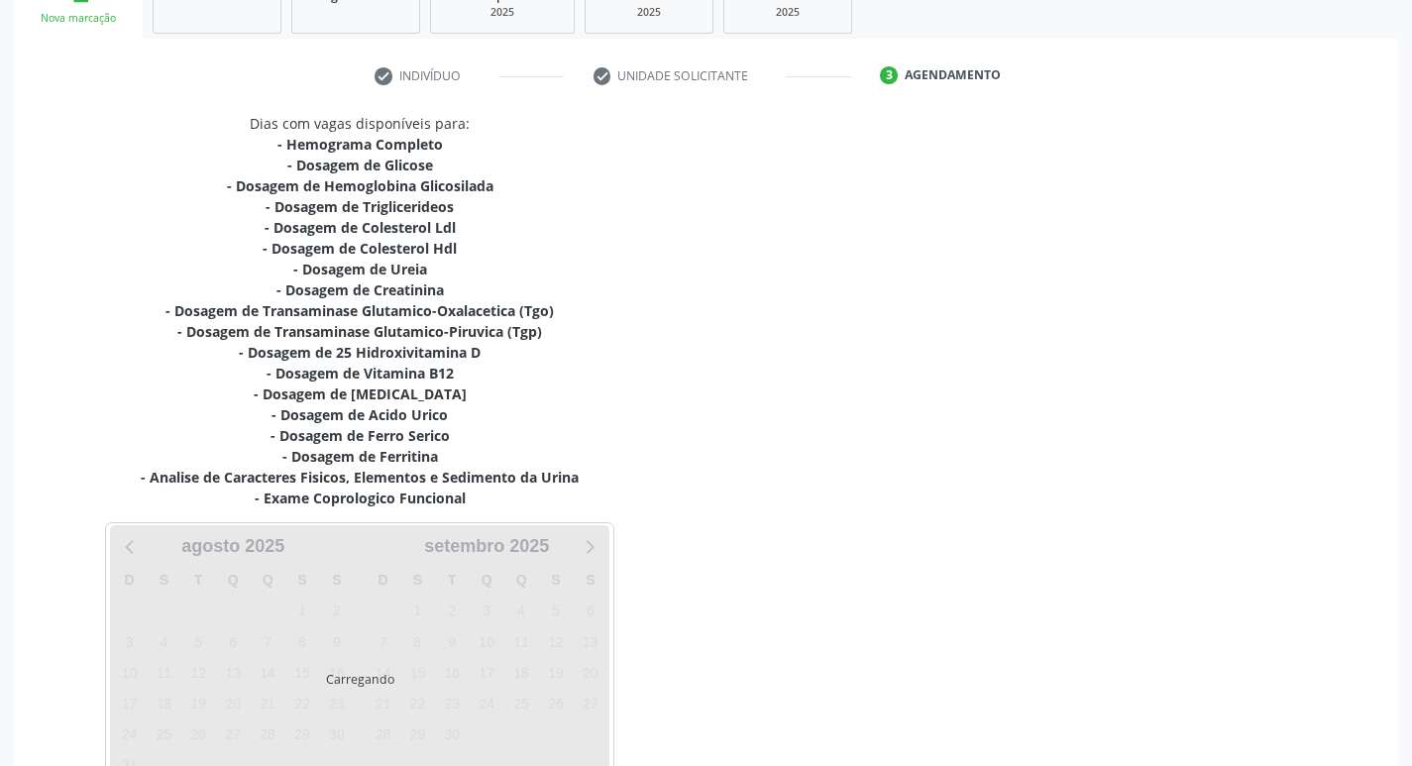
scroll to position [450, 0]
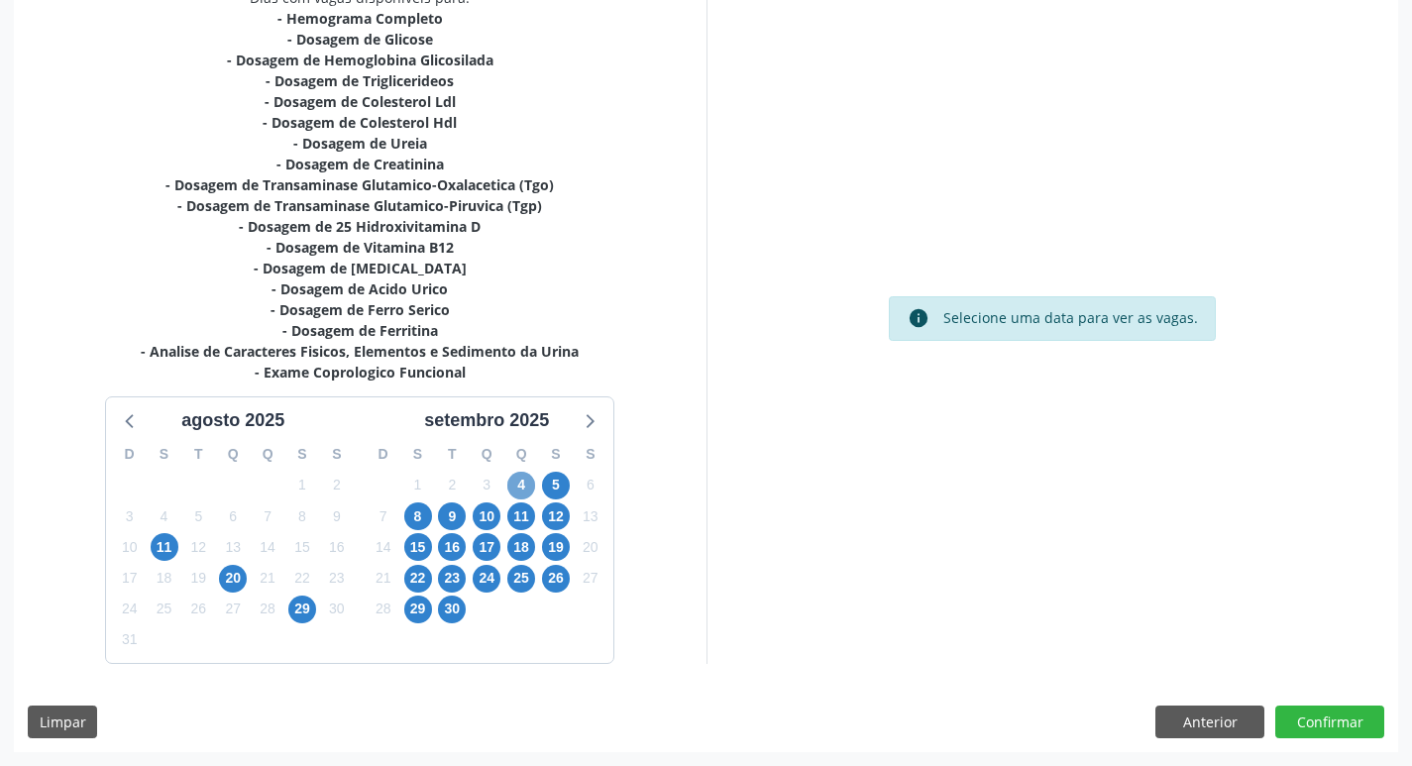
click at [517, 485] on span "4" at bounding box center [521, 486] width 28 height 28
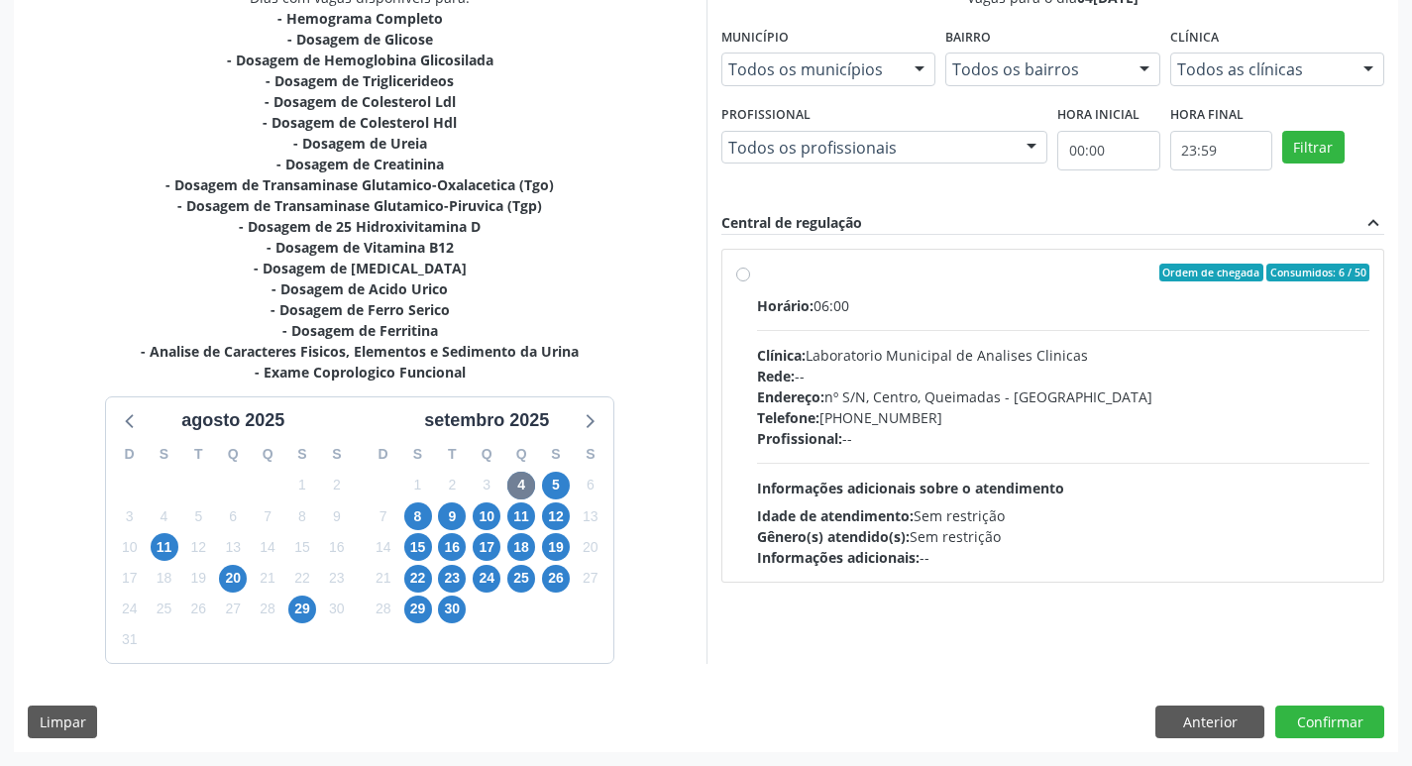
drag, startPoint x: 946, startPoint y: 385, endPoint x: 912, endPoint y: 460, distance: 82.0
click at [945, 386] on div "Endereço: nº S/N, Centro, Queimadas - PB" at bounding box center [1063, 396] width 613 height 21
click at [750, 281] on input "Ordem de chegada Consumidos: 6 / 50 Horário: 06:00 Clínica: Laboratorio Municip…" at bounding box center [743, 273] width 14 height 18
radio input "true"
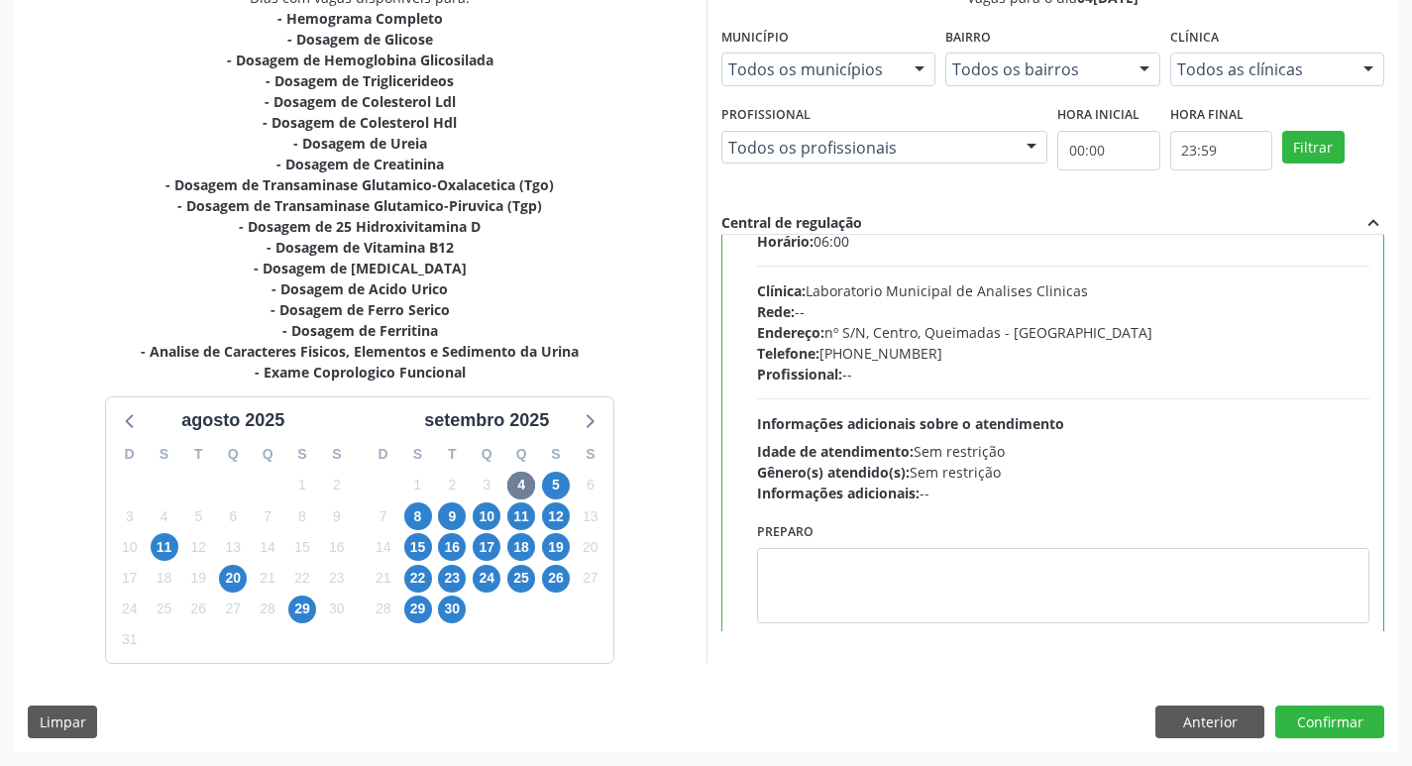
scroll to position [98, 0]
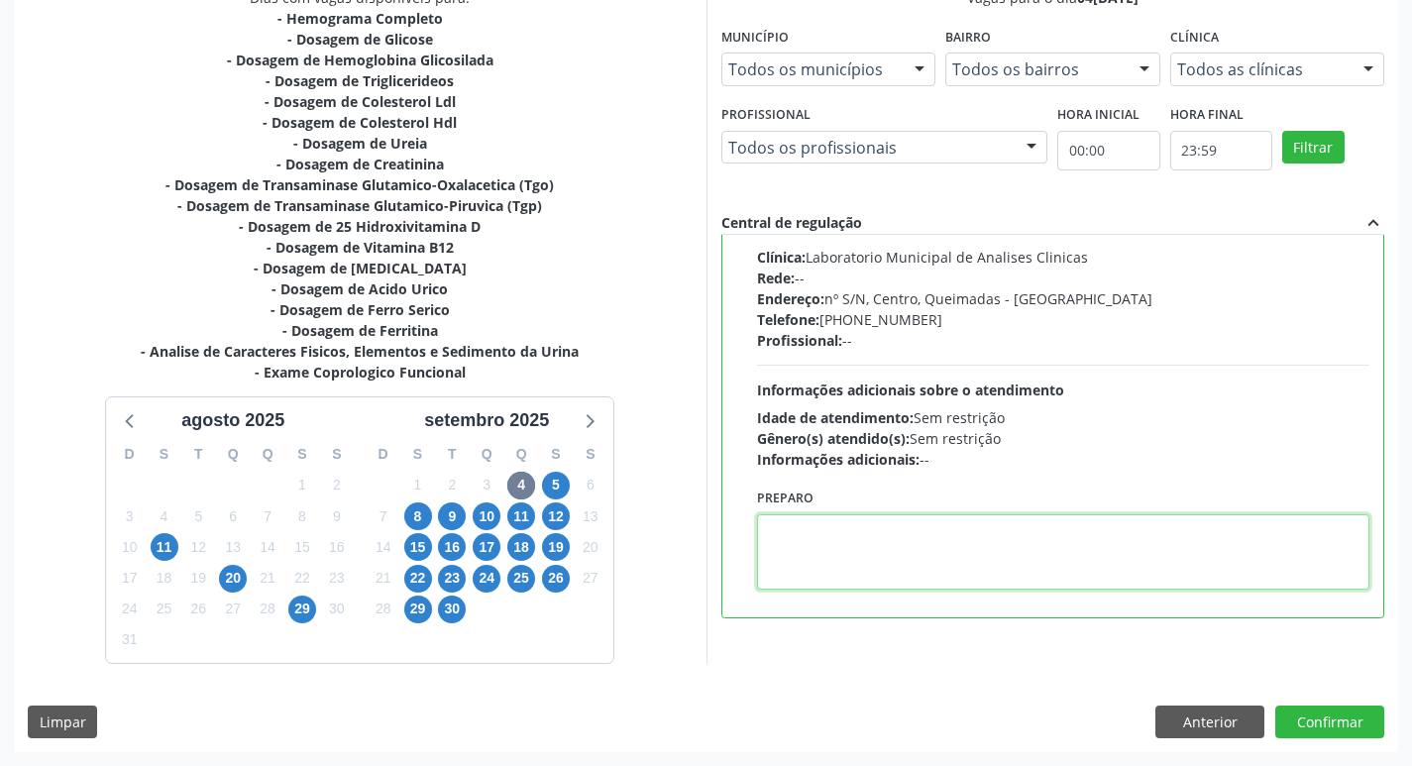
click at [886, 578] on textarea at bounding box center [1063, 551] width 613 height 75
paste textarea "IR EM [GEOGRAPHIC_DATA]"
type textarea "IR EM [GEOGRAPHIC_DATA]"
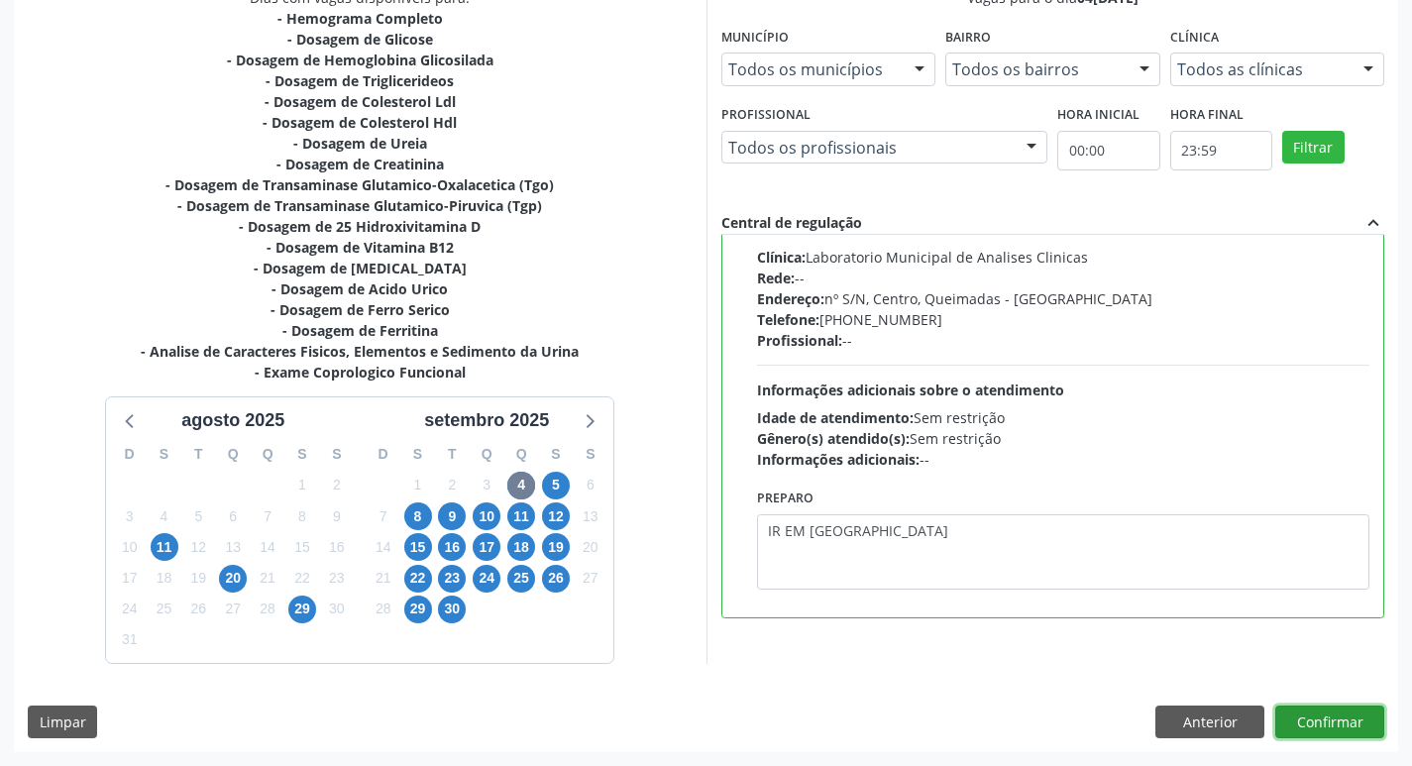
click at [1377, 723] on button "Confirmar" at bounding box center [1329, 723] width 109 height 34
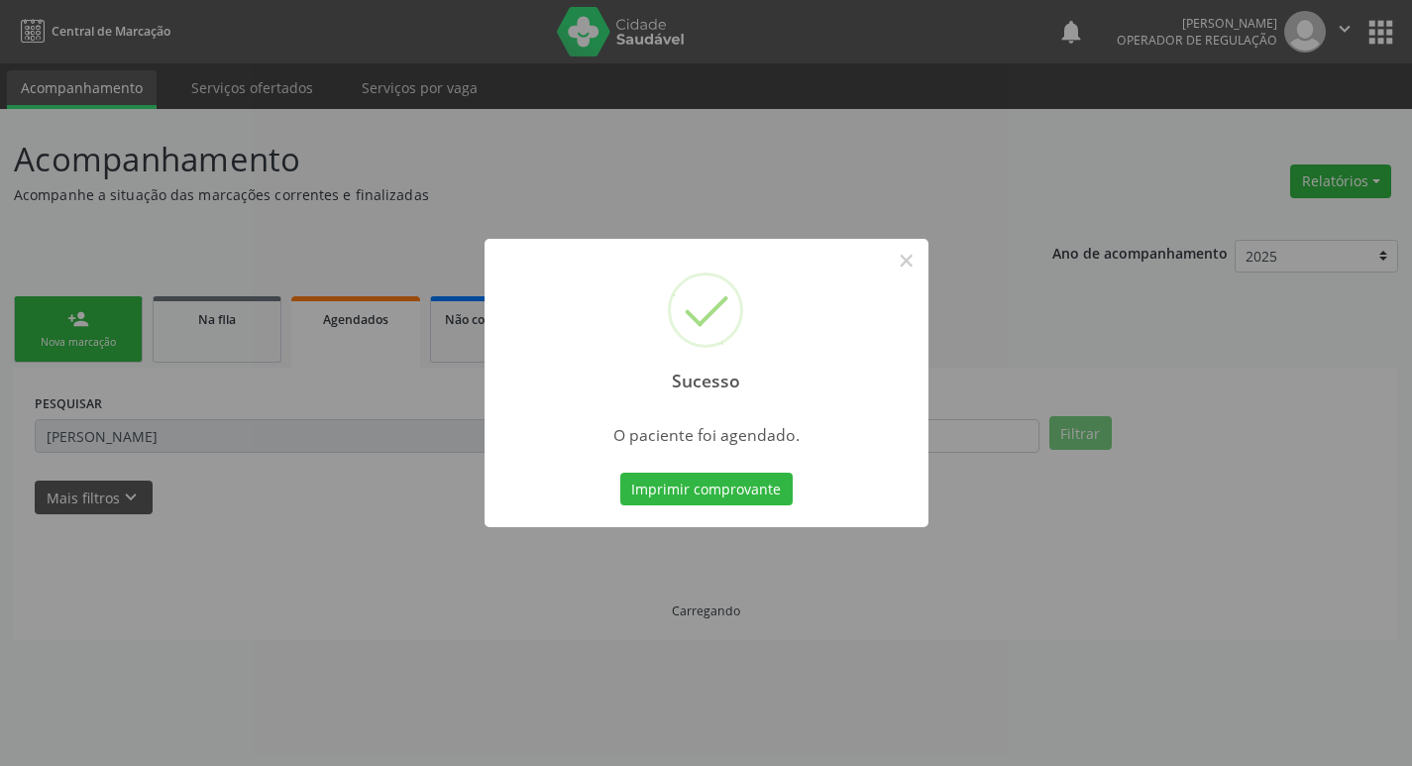
scroll to position [0, 0]
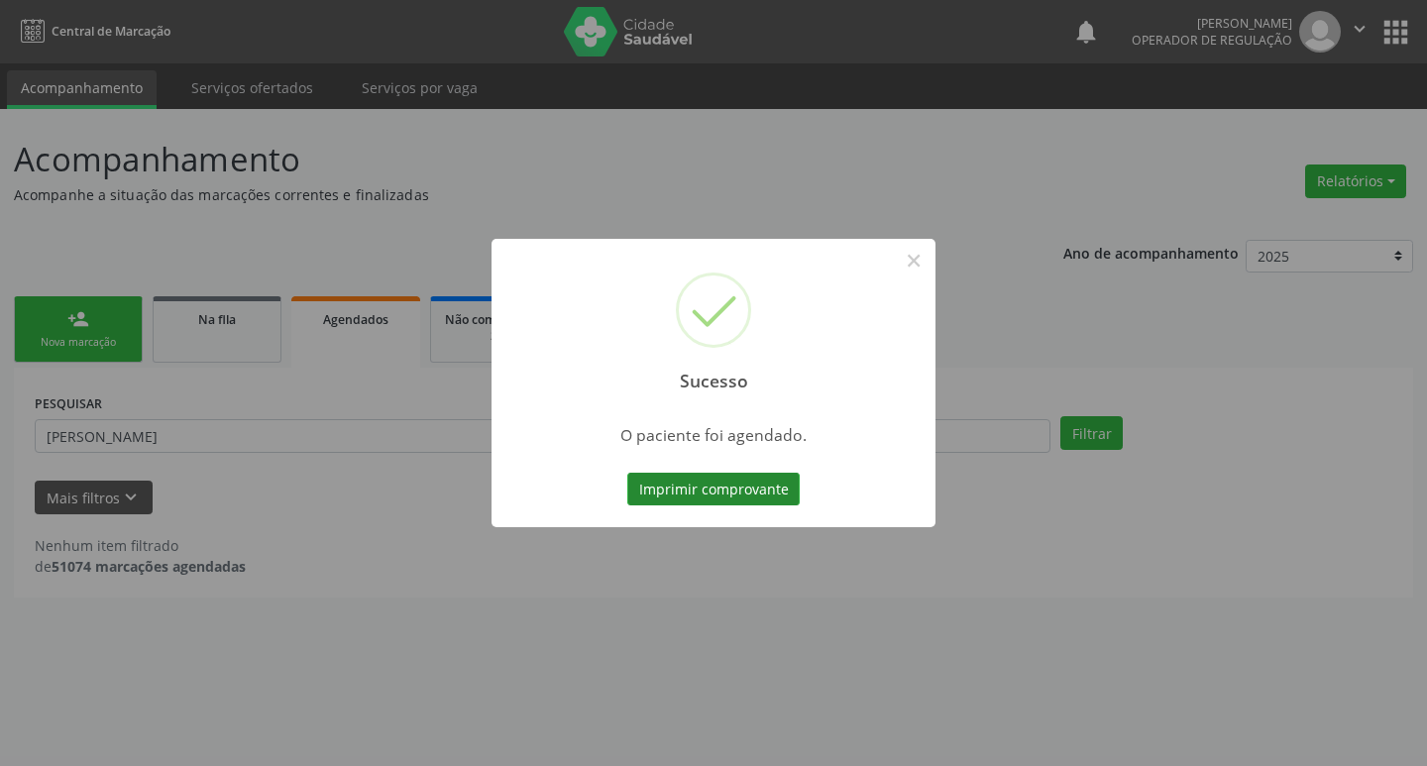
click at [763, 494] on button "Imprimir comprovante" at bounding box center [713, 490] width 172 height 34
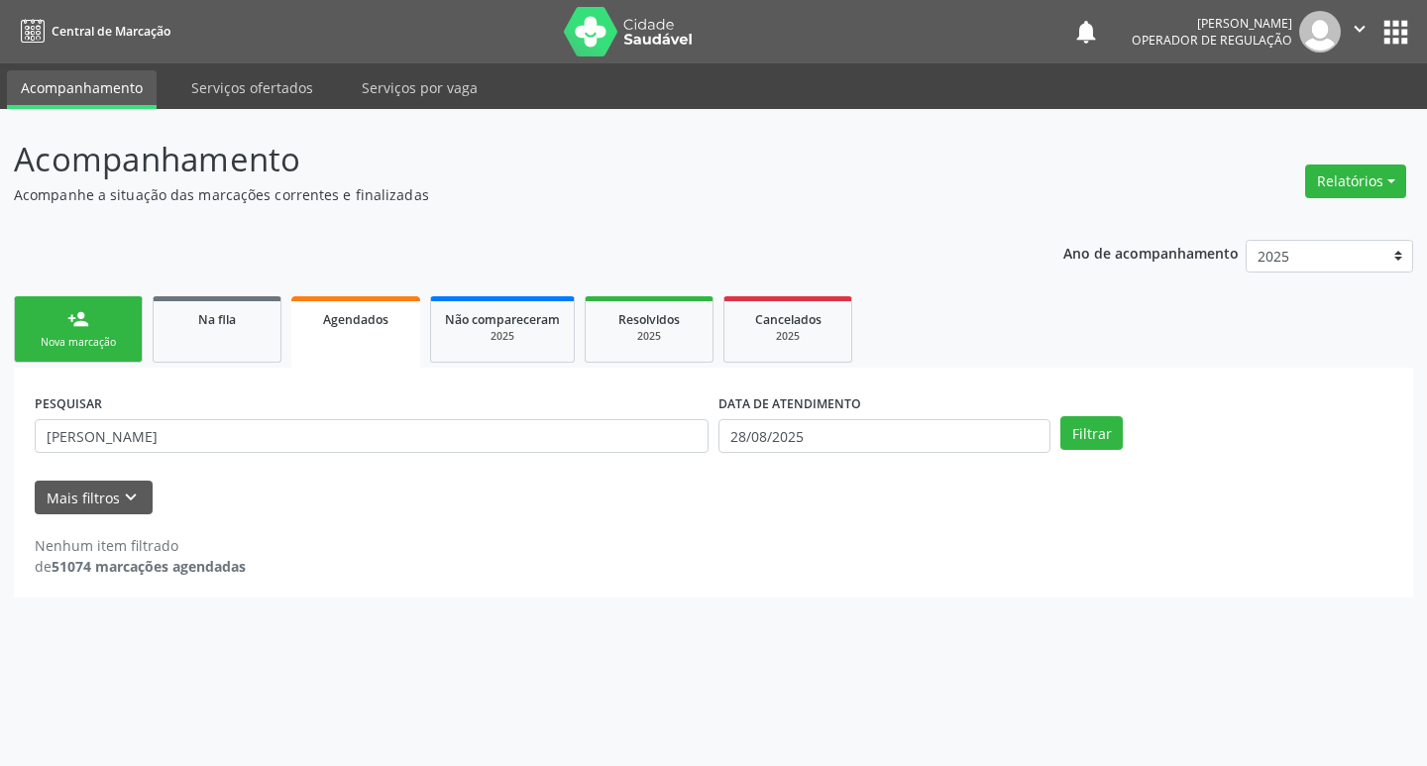
click at [57, 331] on link "person_add Nova marcação" at bounding box center [78, 329] width 129 height 66
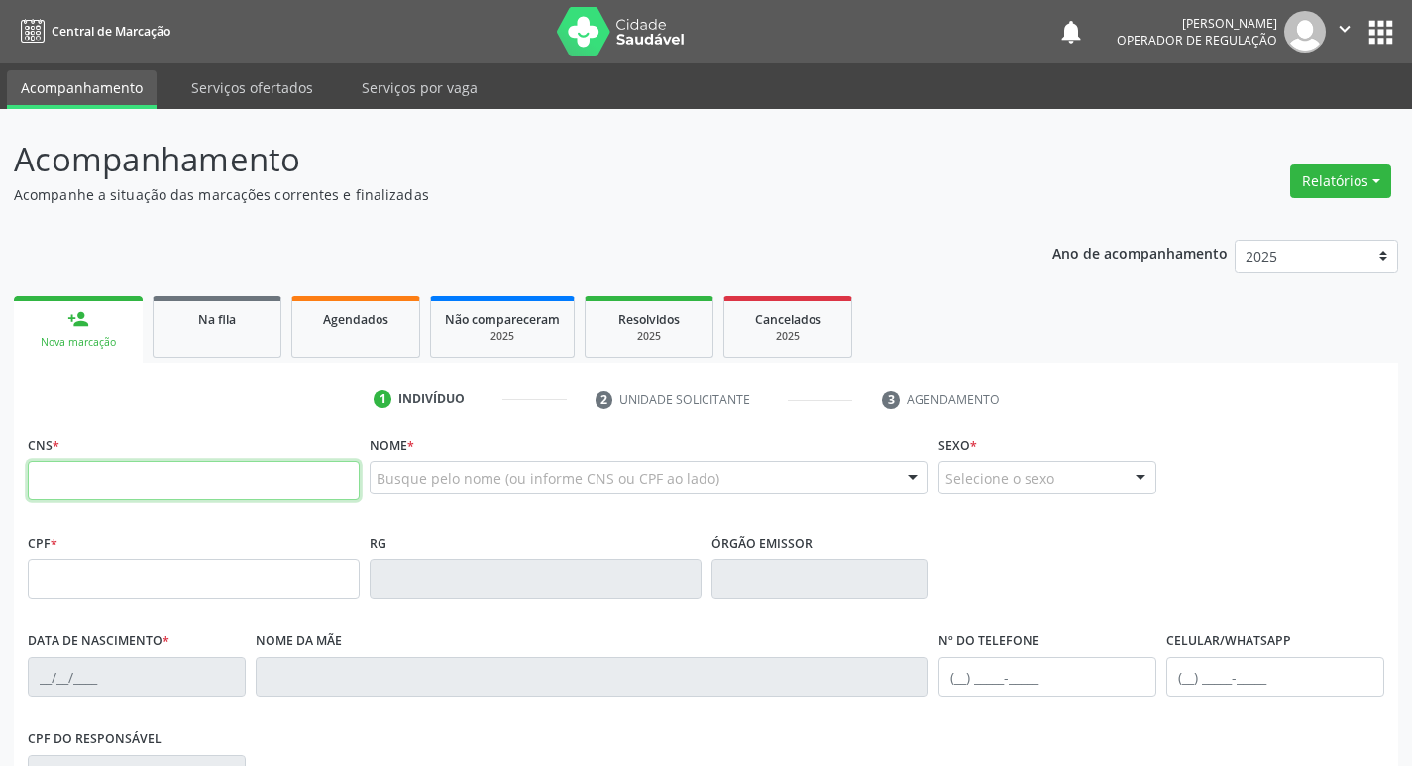
click at [113, 479] on input "text" at bounding box center [194, 481] width 332 height 40
type input "706 4031 3469 6185"
type input "139.376.644-75"
type input "18/07/2001"
type input "Luzinete Clementino da Costa Santos"
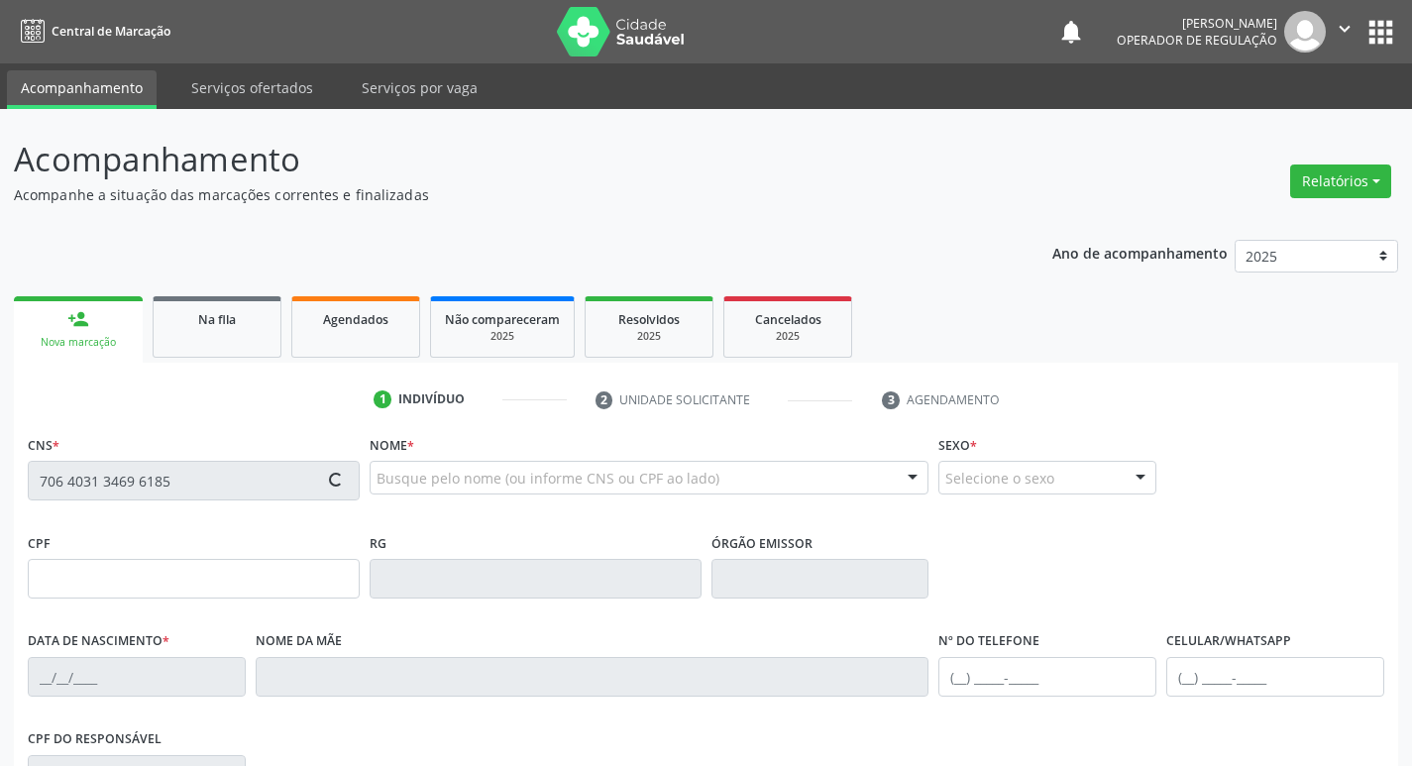
type input "(83) 99124-8937"
type input "051.141.274-62"
type input "S/N"
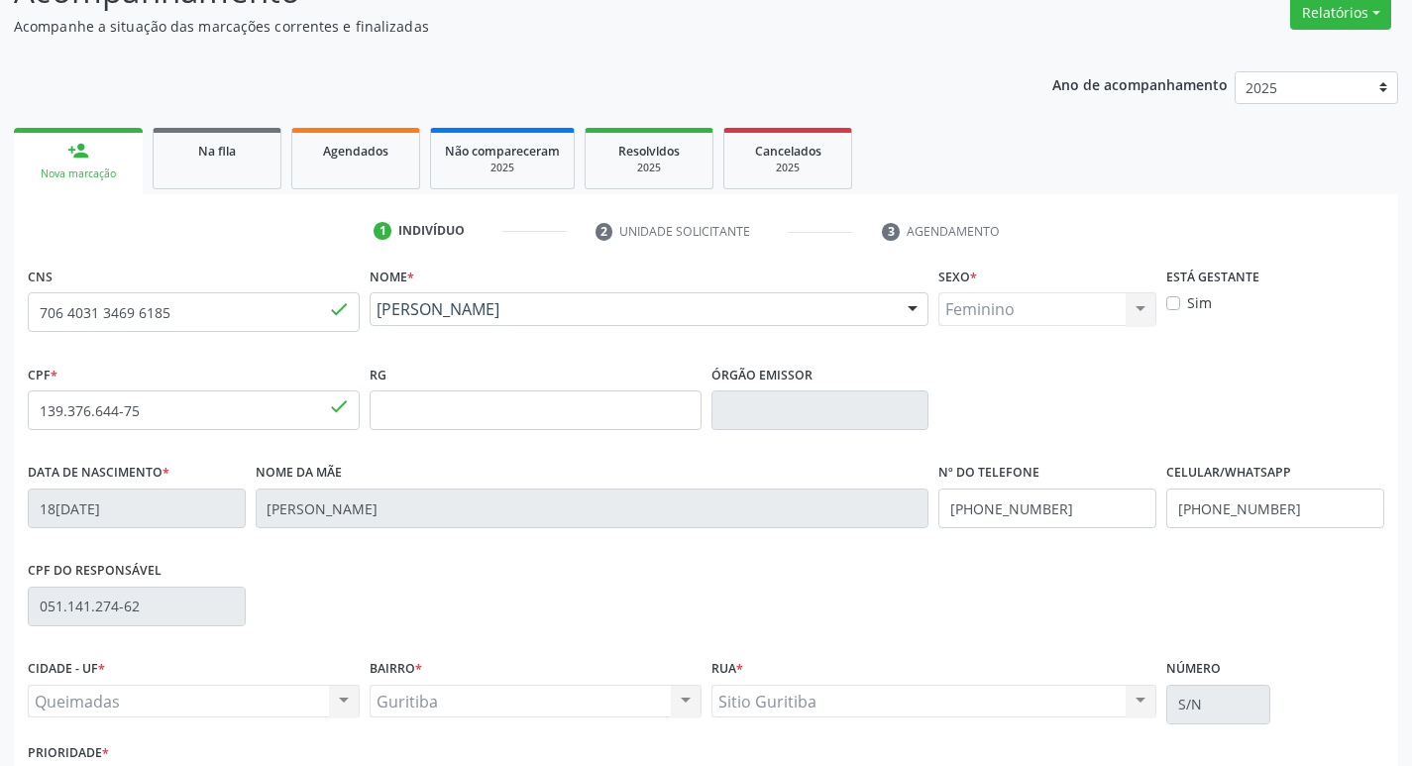
scroll to position [308, 0]
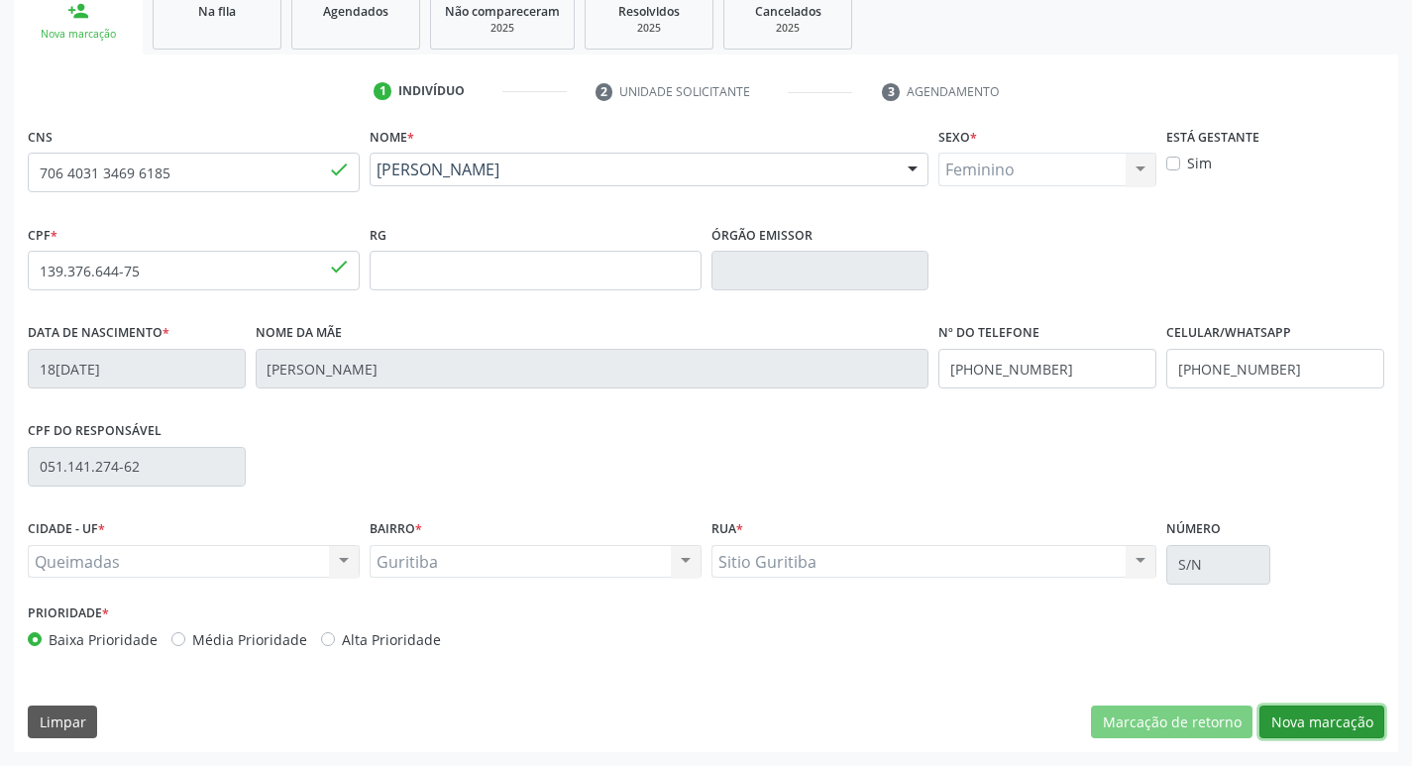
click at [1346, 720] on button "Nova marcação" at bounding box center [1321, 723] width 125 height 34
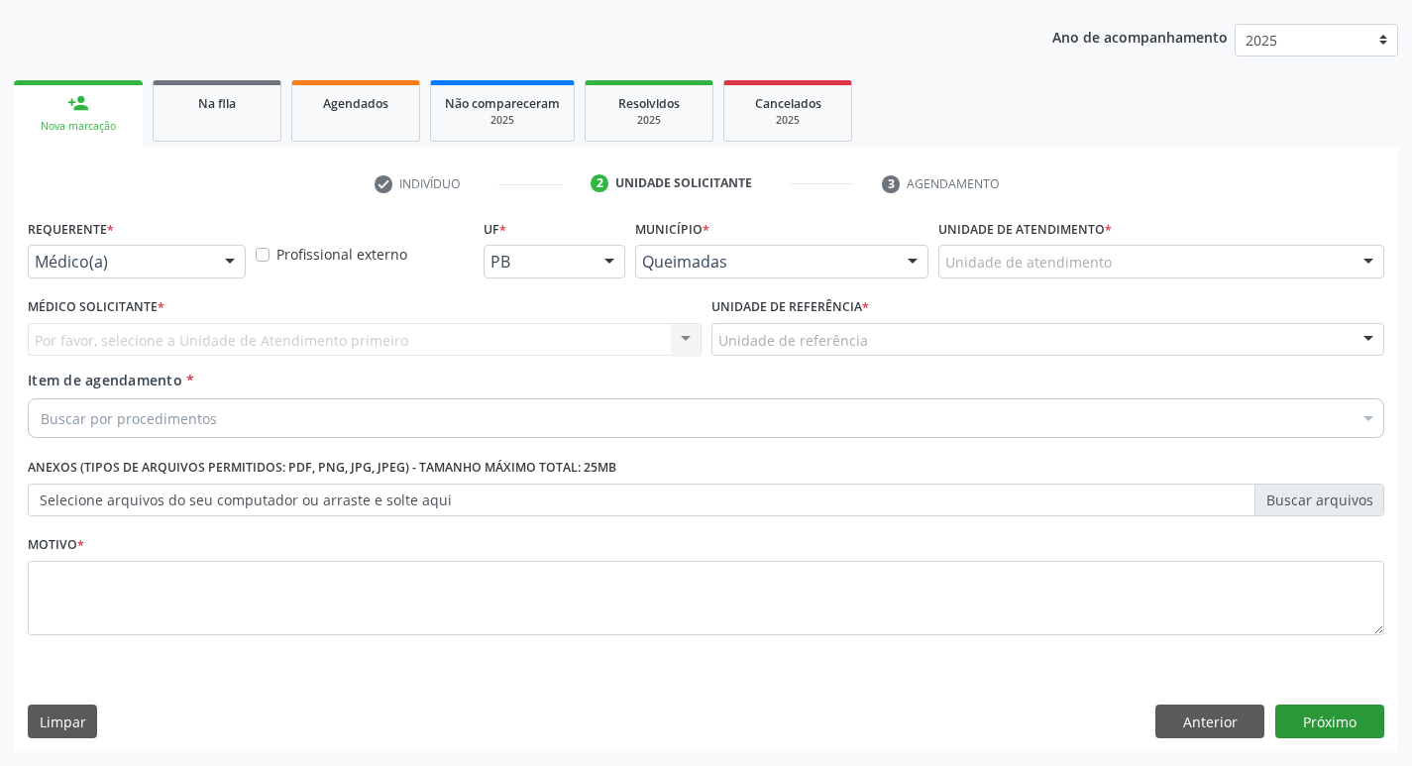
scroll to position [216, 0]
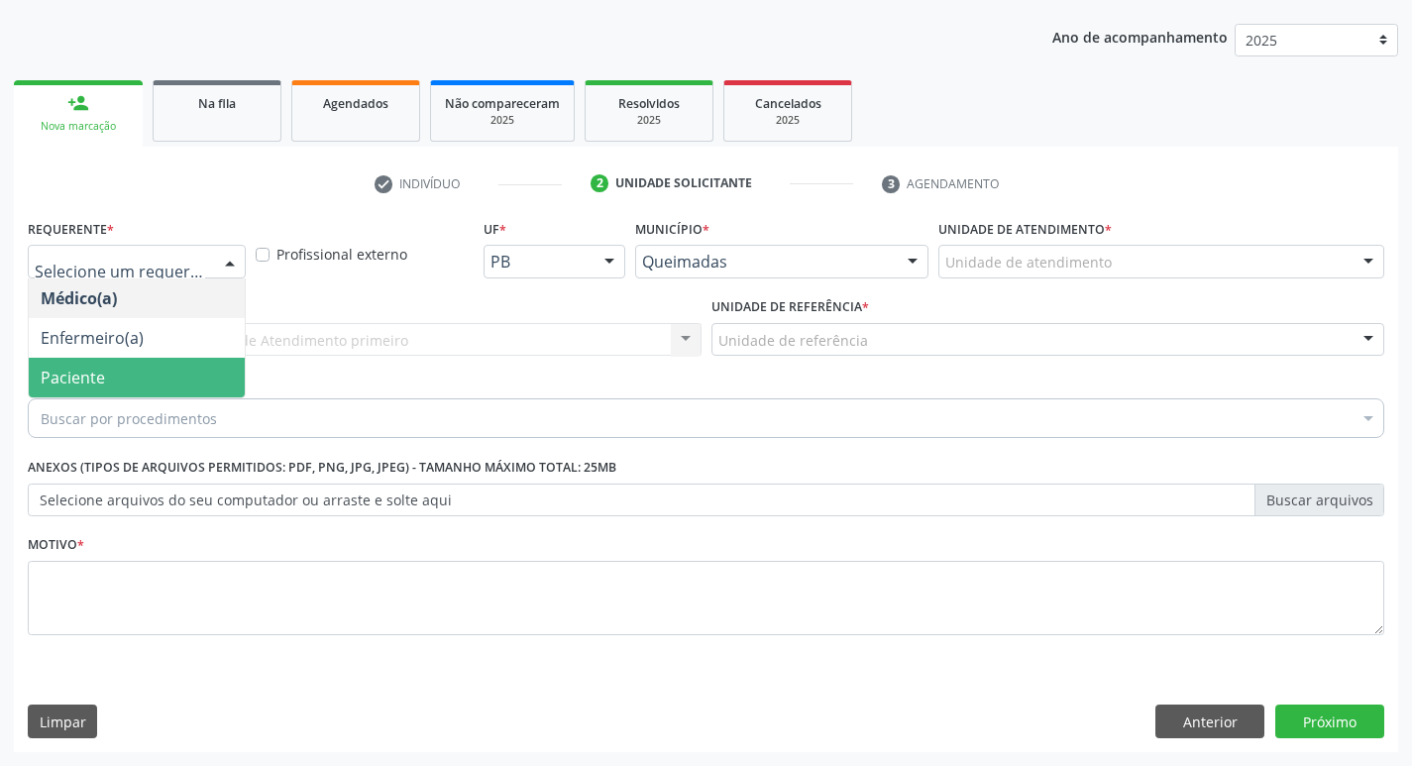
click at [132, 393] on span "Paciente" at bounding box center [137, 378] width 216 height 40
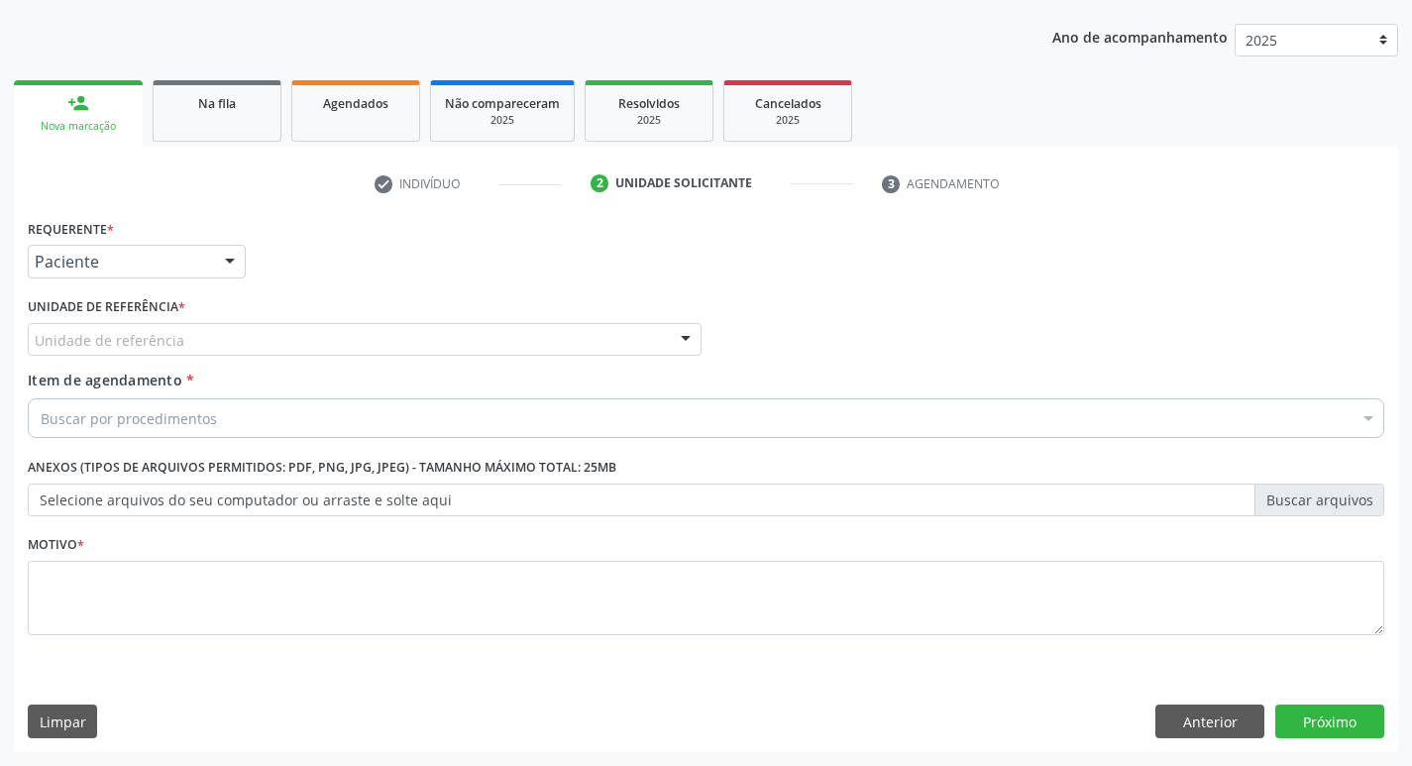
click at [143, 324] on div "Unidade de referência" at bounding box center [365, 340] width 674 height 34
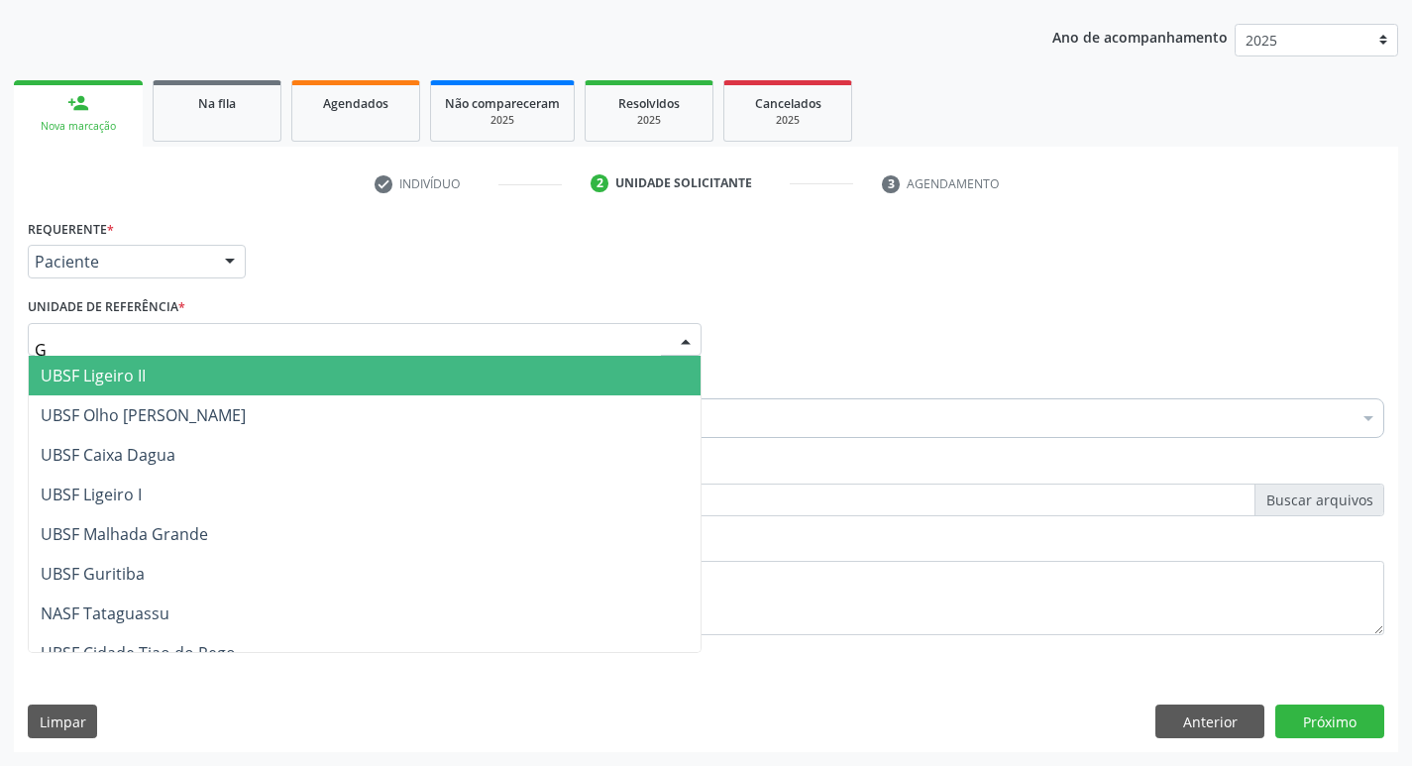
type input "GU"
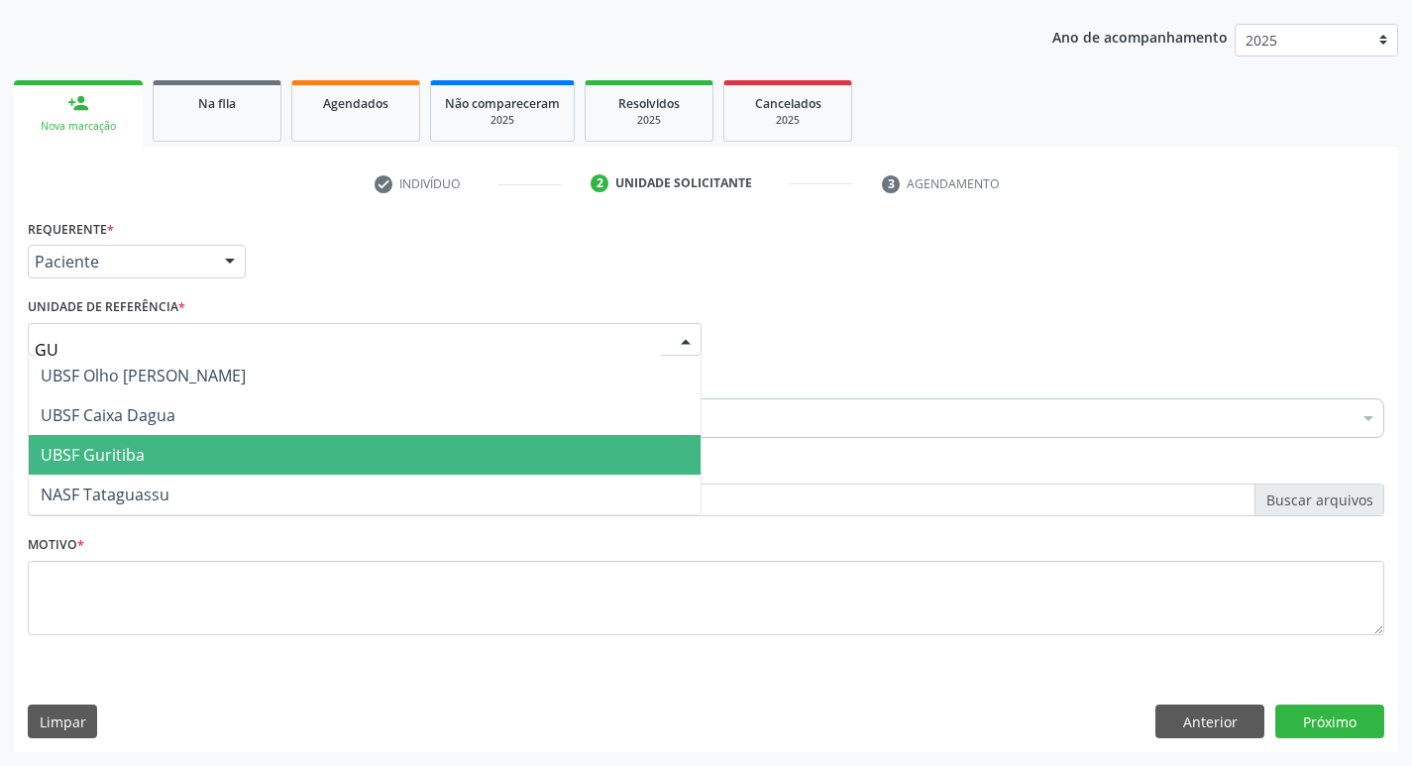
click at [132, 462] on span "UBSF Guritiba" at bounding box center [93, 455] width 104 height 22
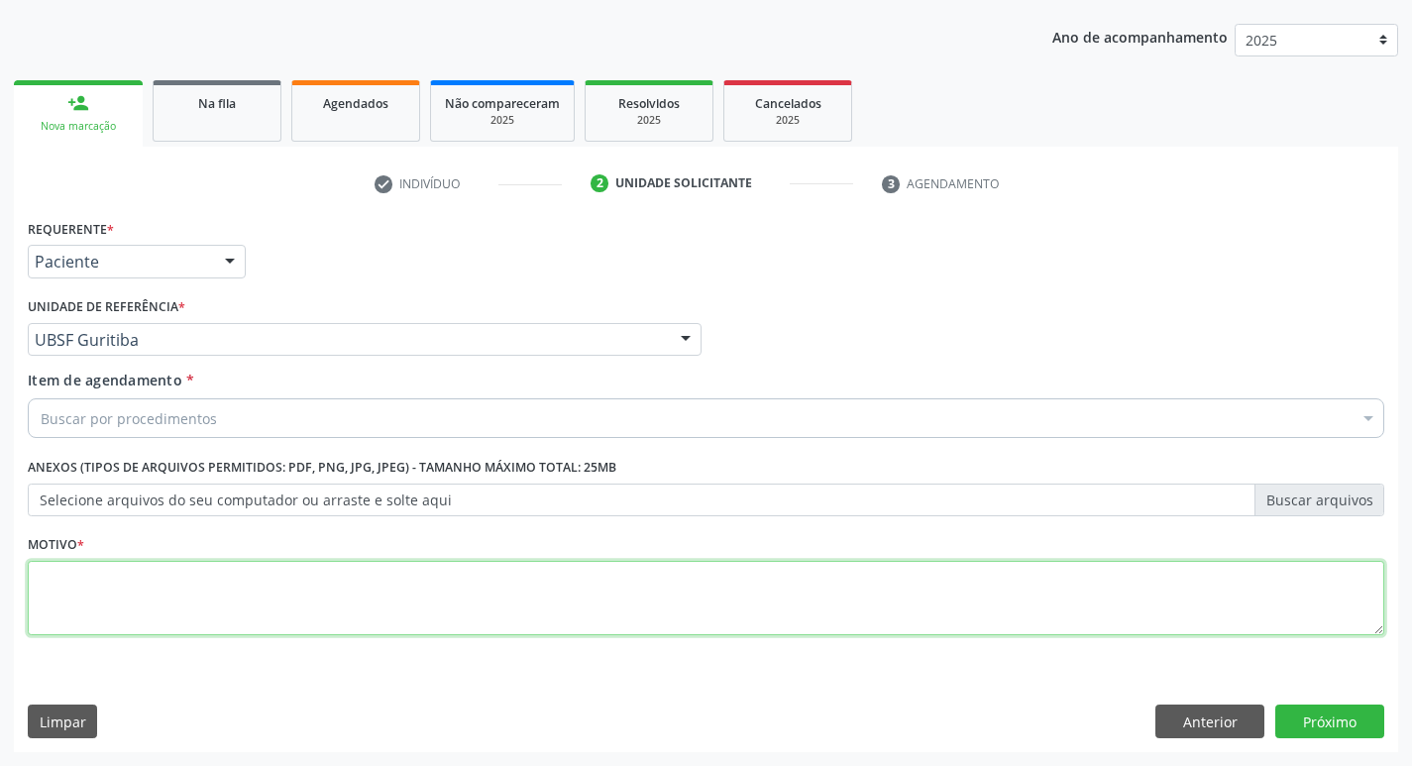
click at [128, 613] on textarea at bounding box center [706, 598] width 1357 height 75
type textarea "AVALIACAO"
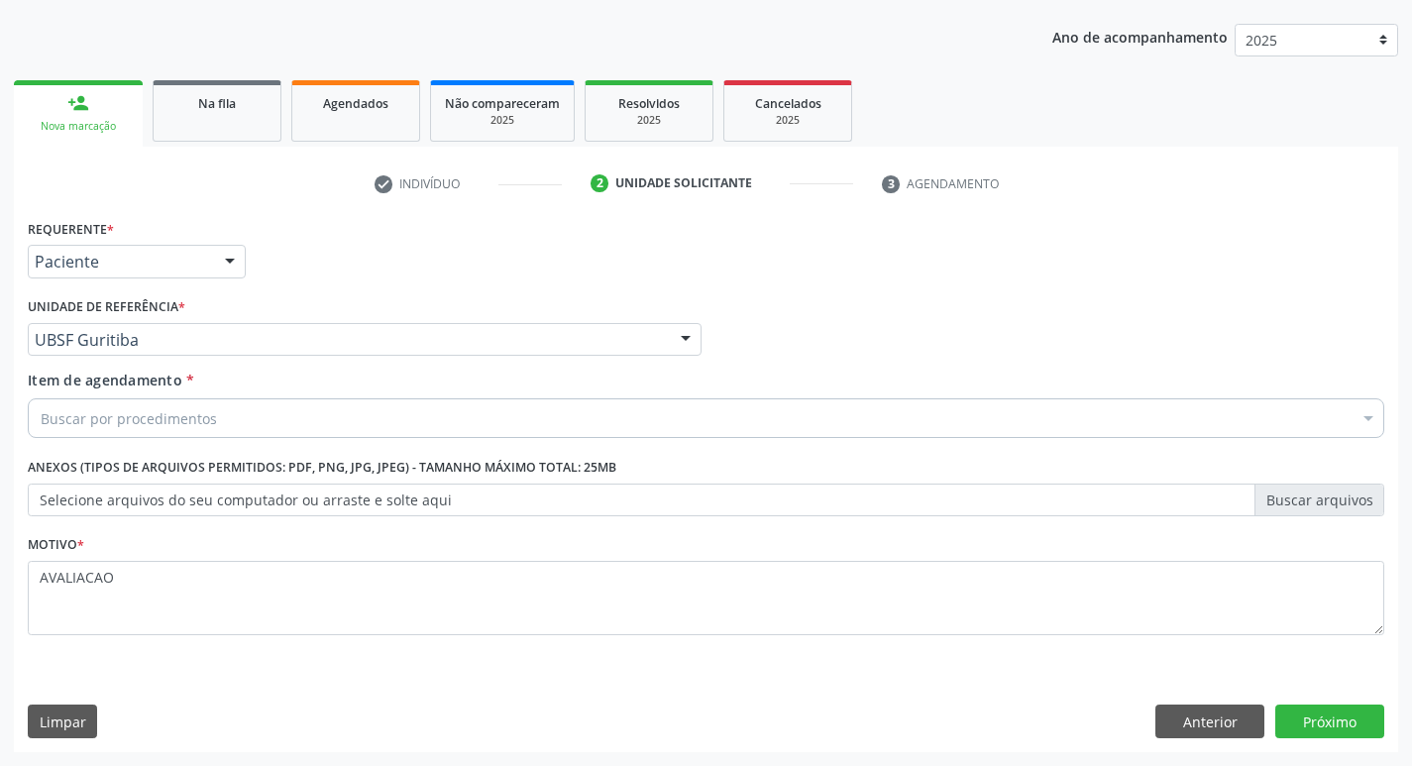
click at [110, 436] on div "Buscar por procedimentos" at bounding box center [706, 418] width 1357 height 40
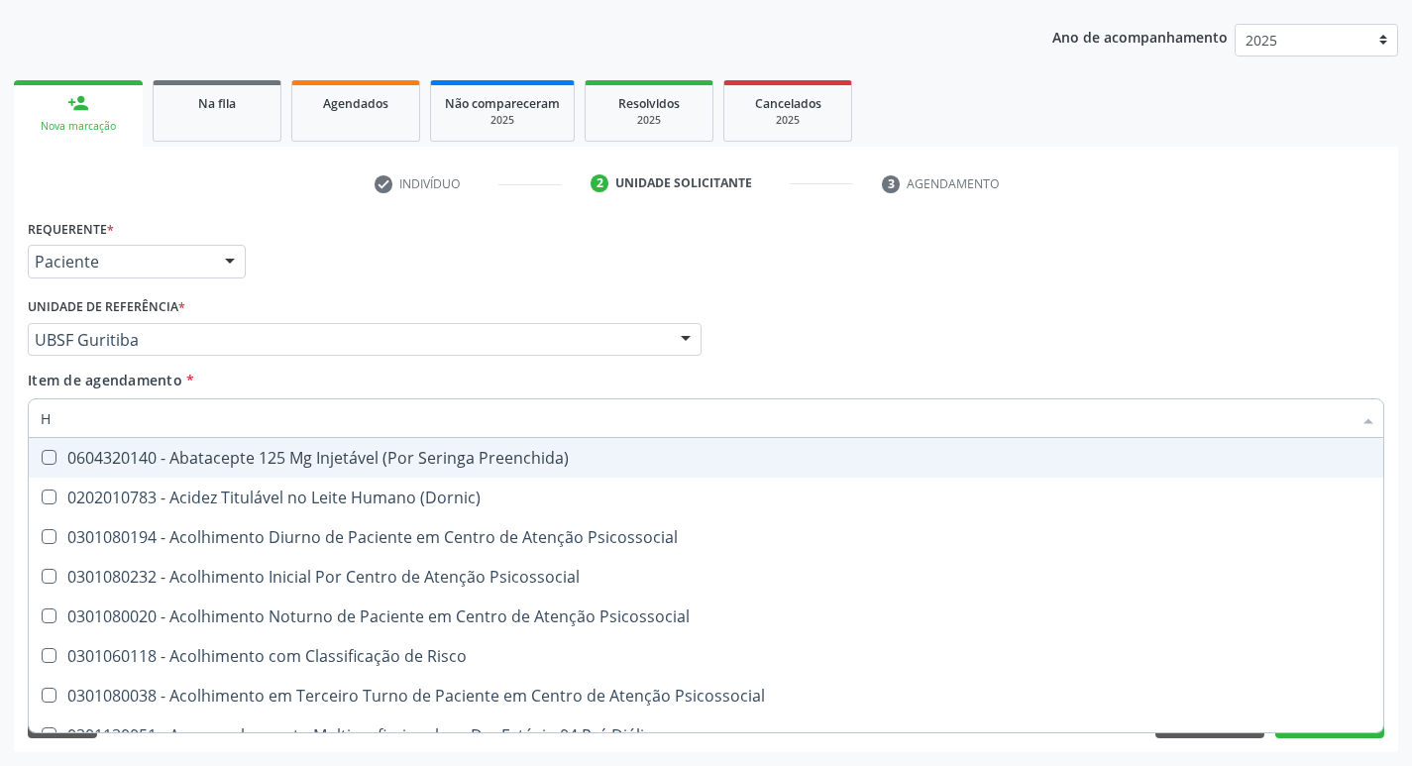
type input "HEMOGR"
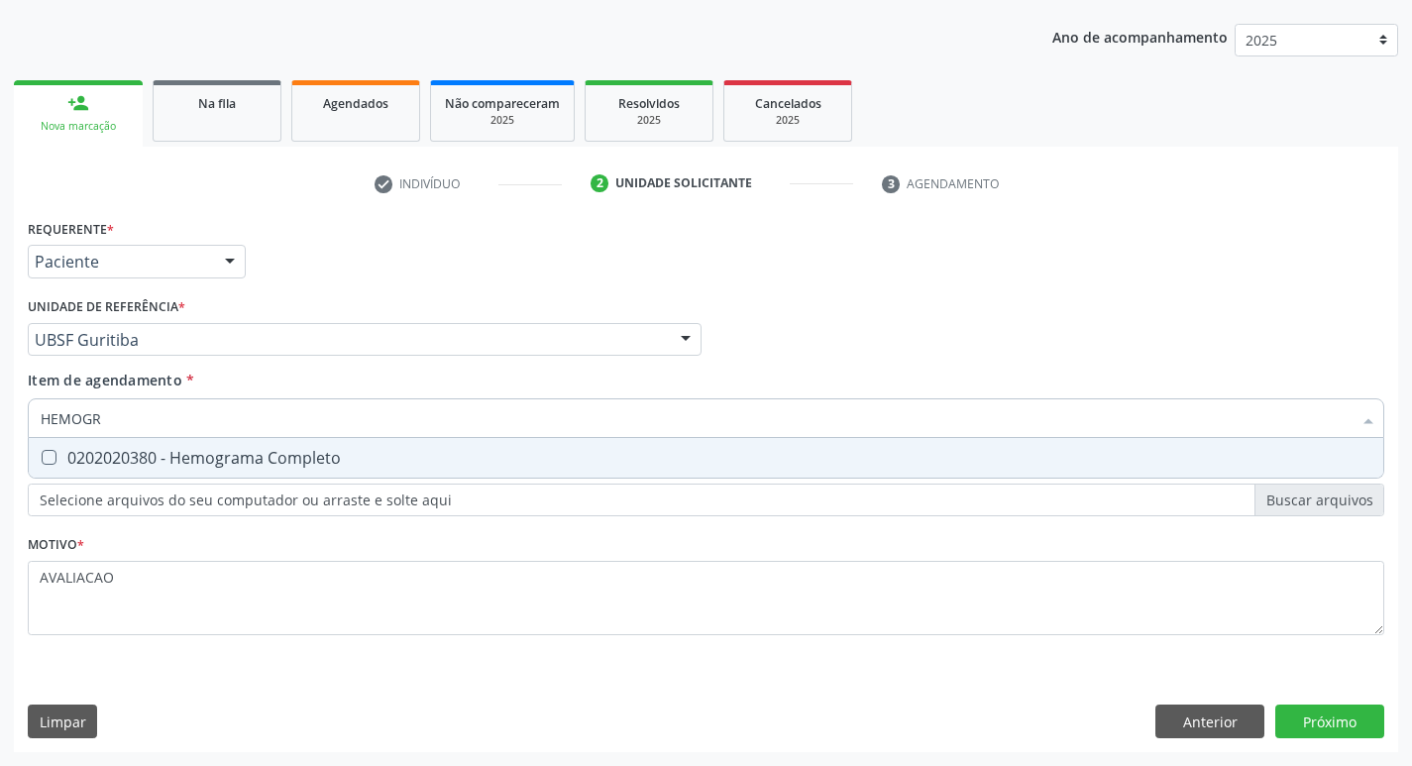
click at [212, 464] on div "0202020380 - Hemograma Completo" at bounding box center [706, 458] width 1331 height 16
checkbox Completo "true"
type input "HEMOG"
checkbox Completo "false"
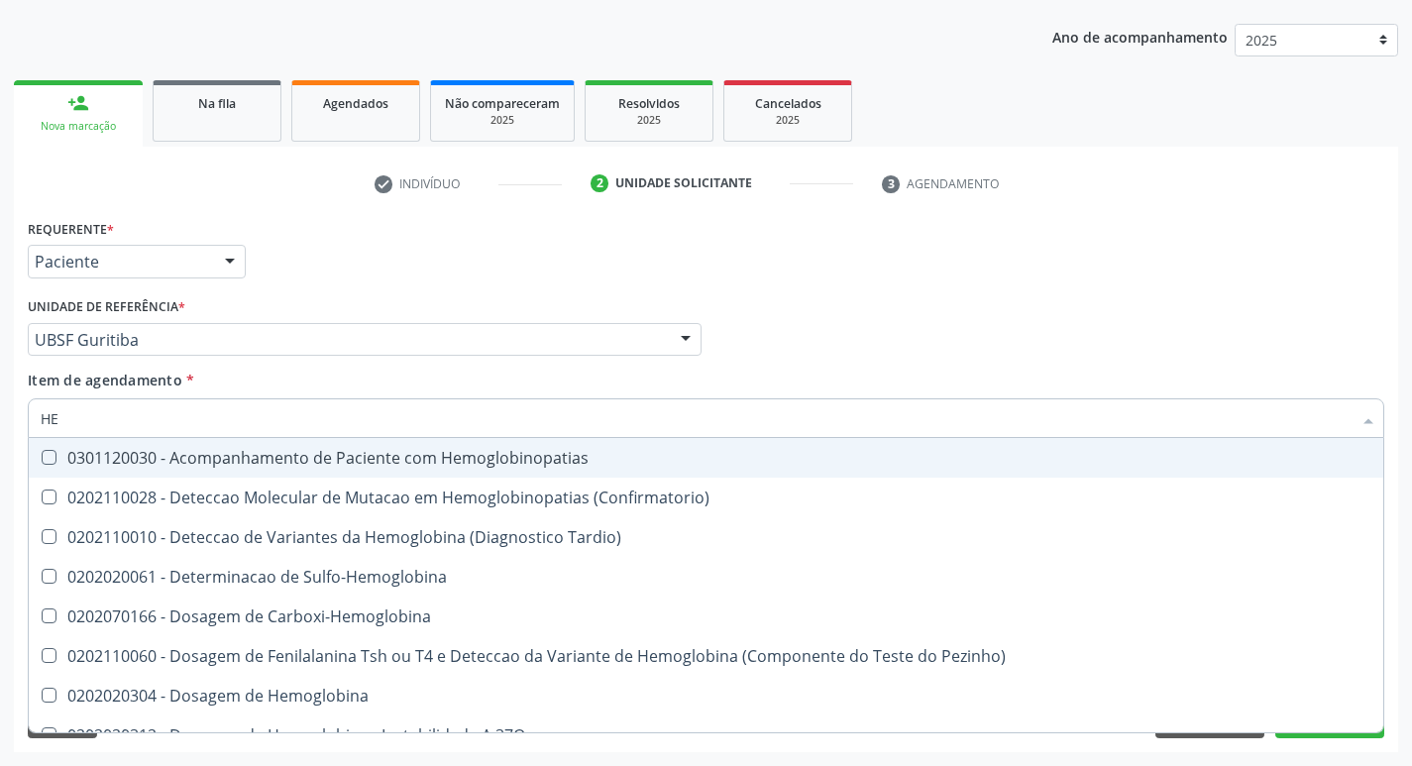
type input "H"
checkbox Completo "false"
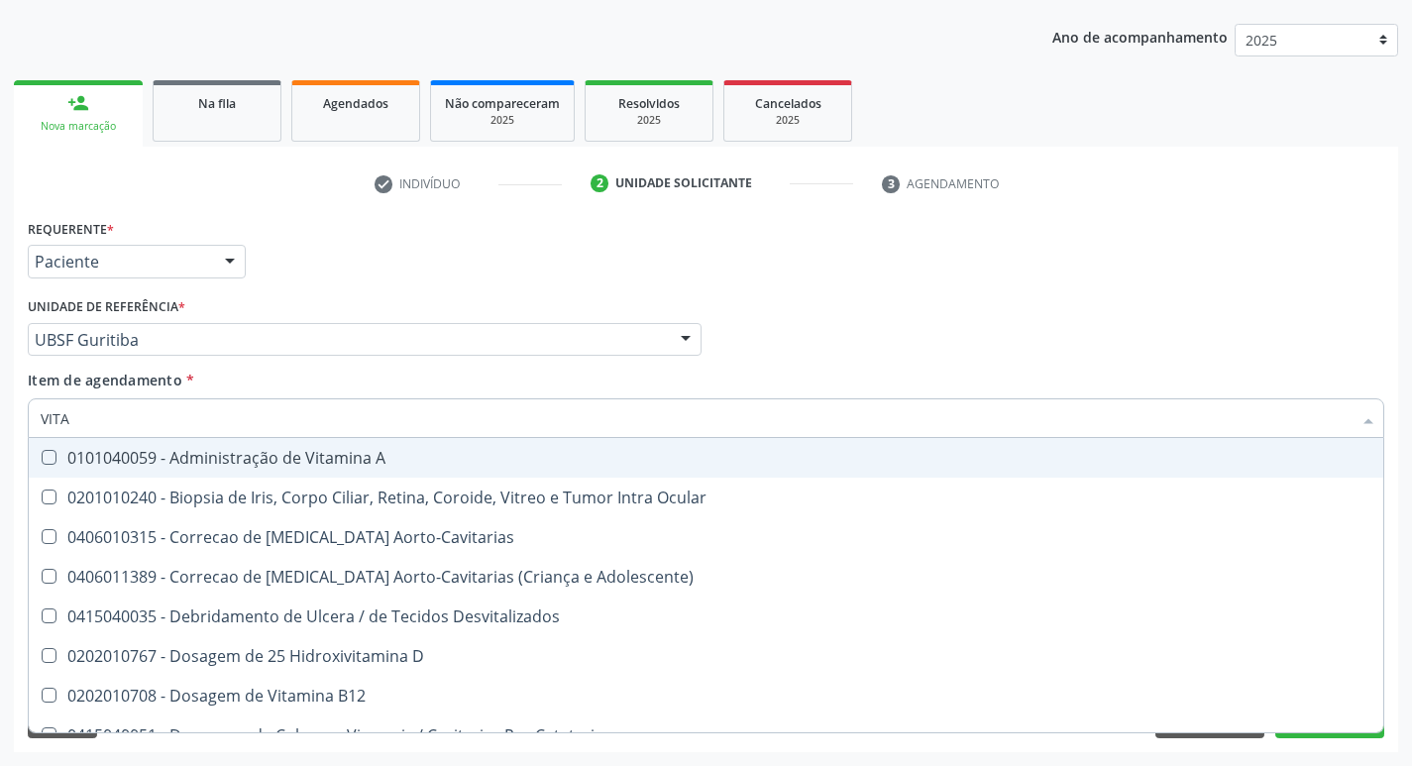
type input "VITAM"
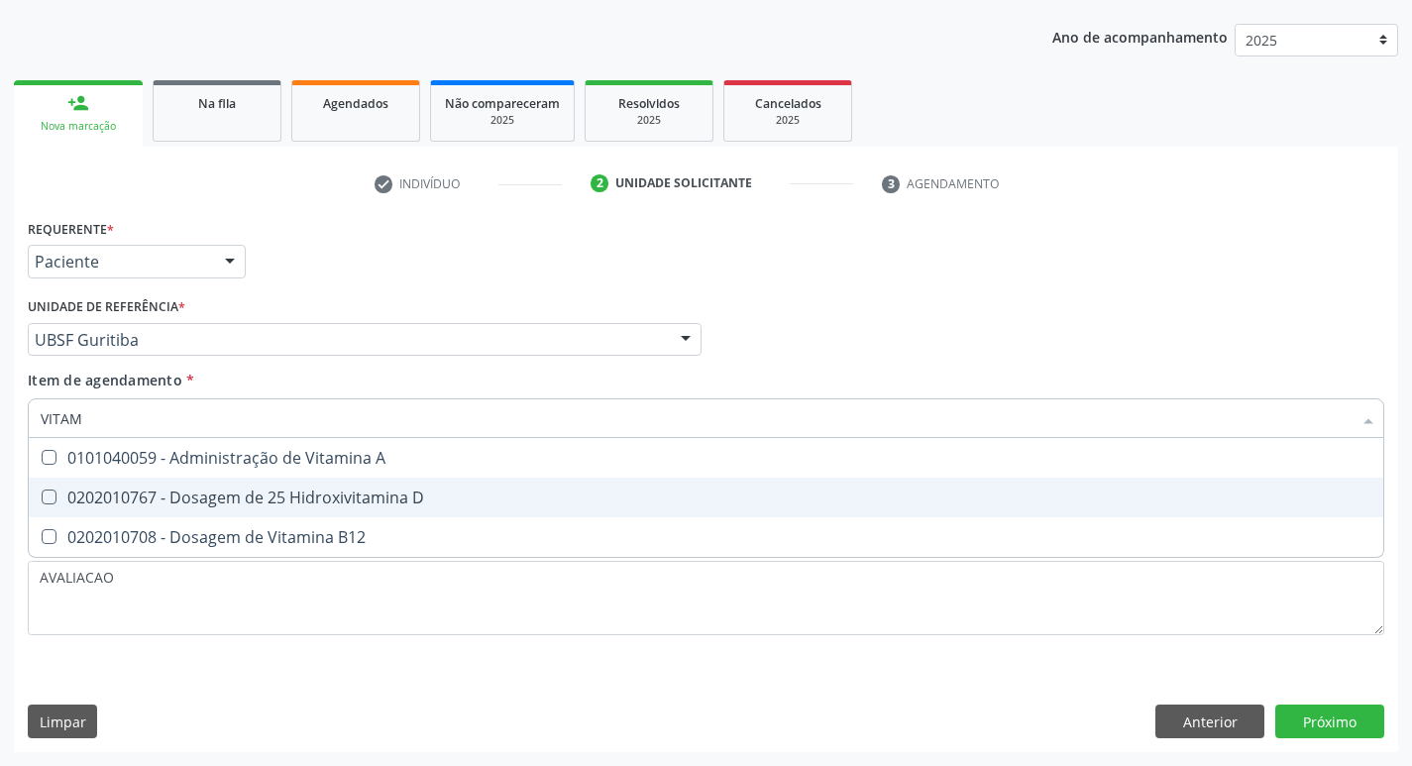
click at [219, 481] on span "0202010767 - Dosagem de 25 Hidroxivitamina D" at bounding box center [706, 498] width 1355 height 40
checkbox D "true"
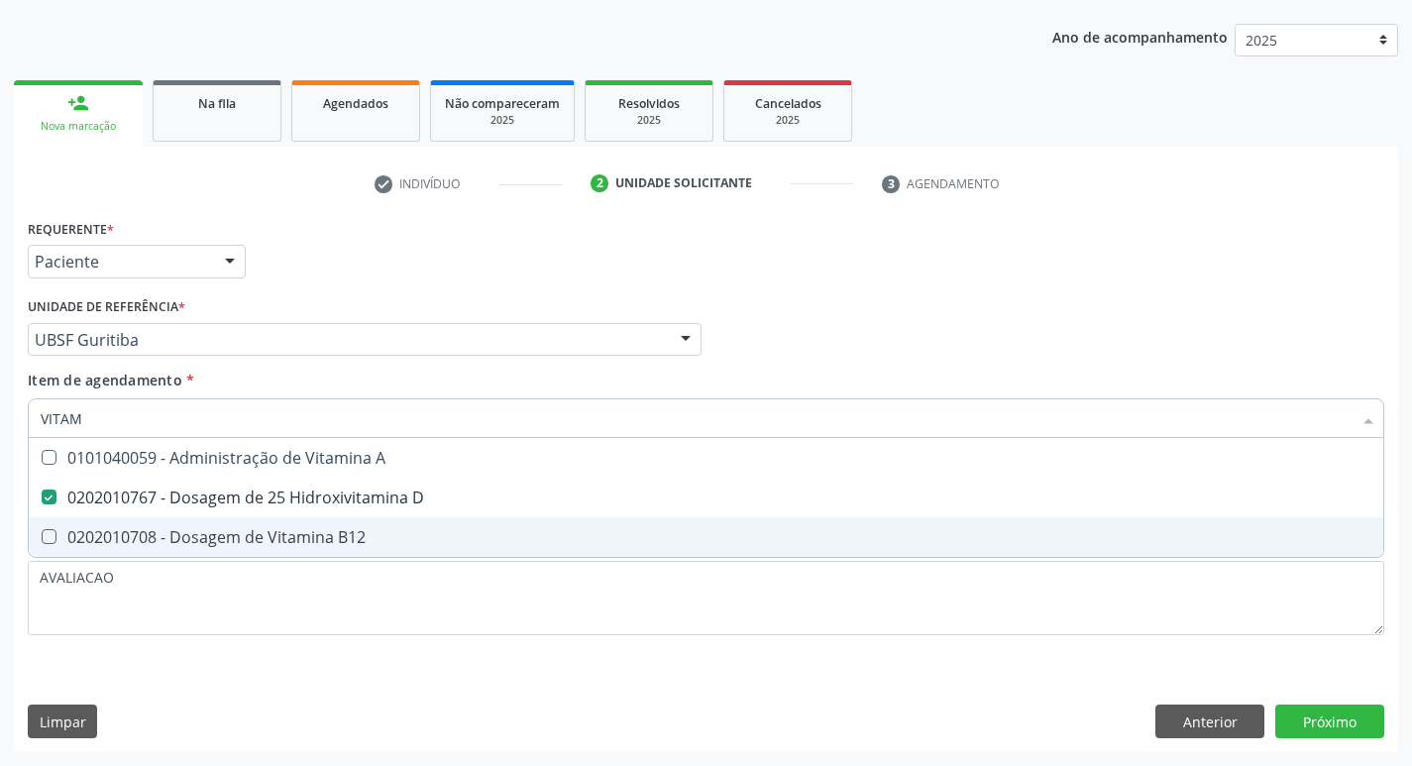
click at [273, 520] on span "0202010708 - Dosagem de Vitamina B12" at bounding box center [706, 537] width 1355 height 40
checkbox B12 "true"
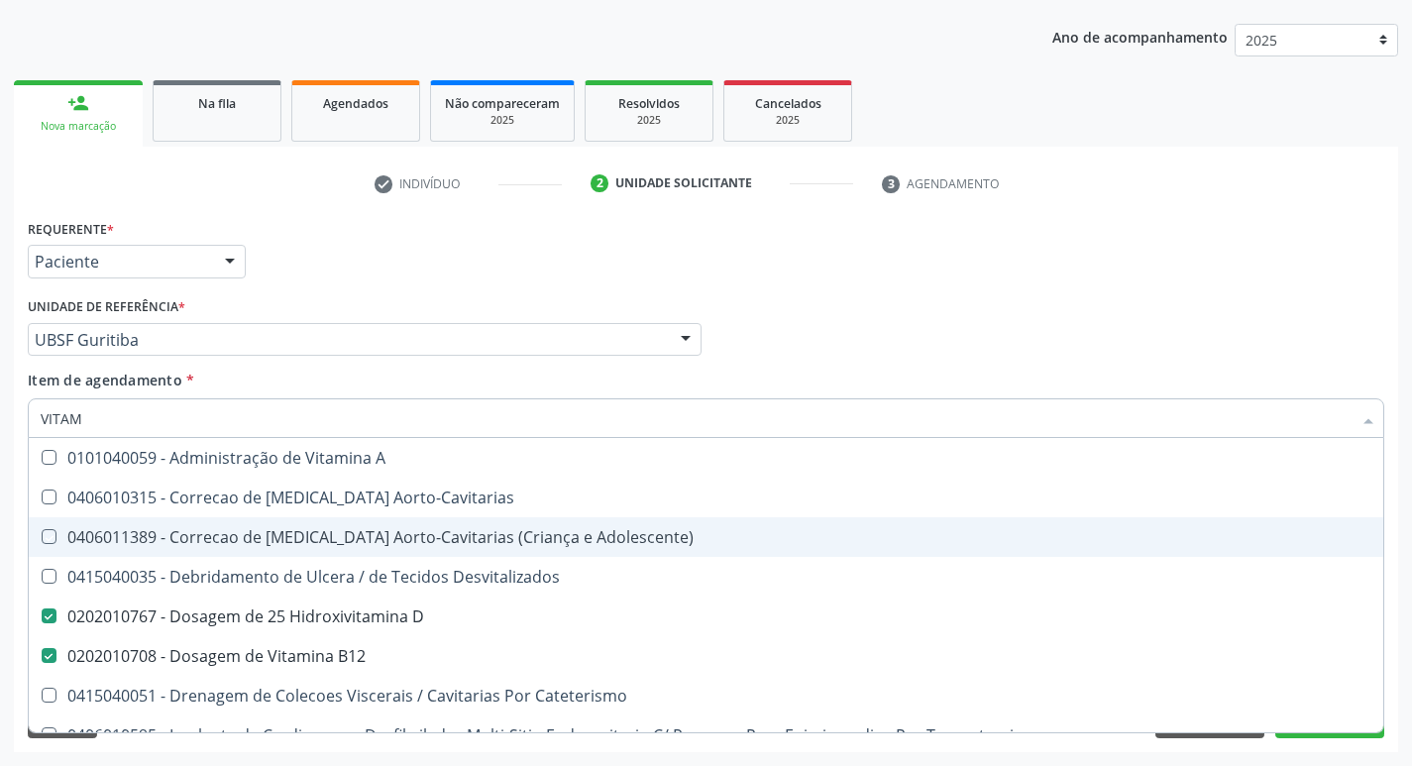
type input "VITA"
checkbox Aorto-Cavitarias "false"
checkbox Adolescente\) "false"
type input "VIT"
checkbox D "false"
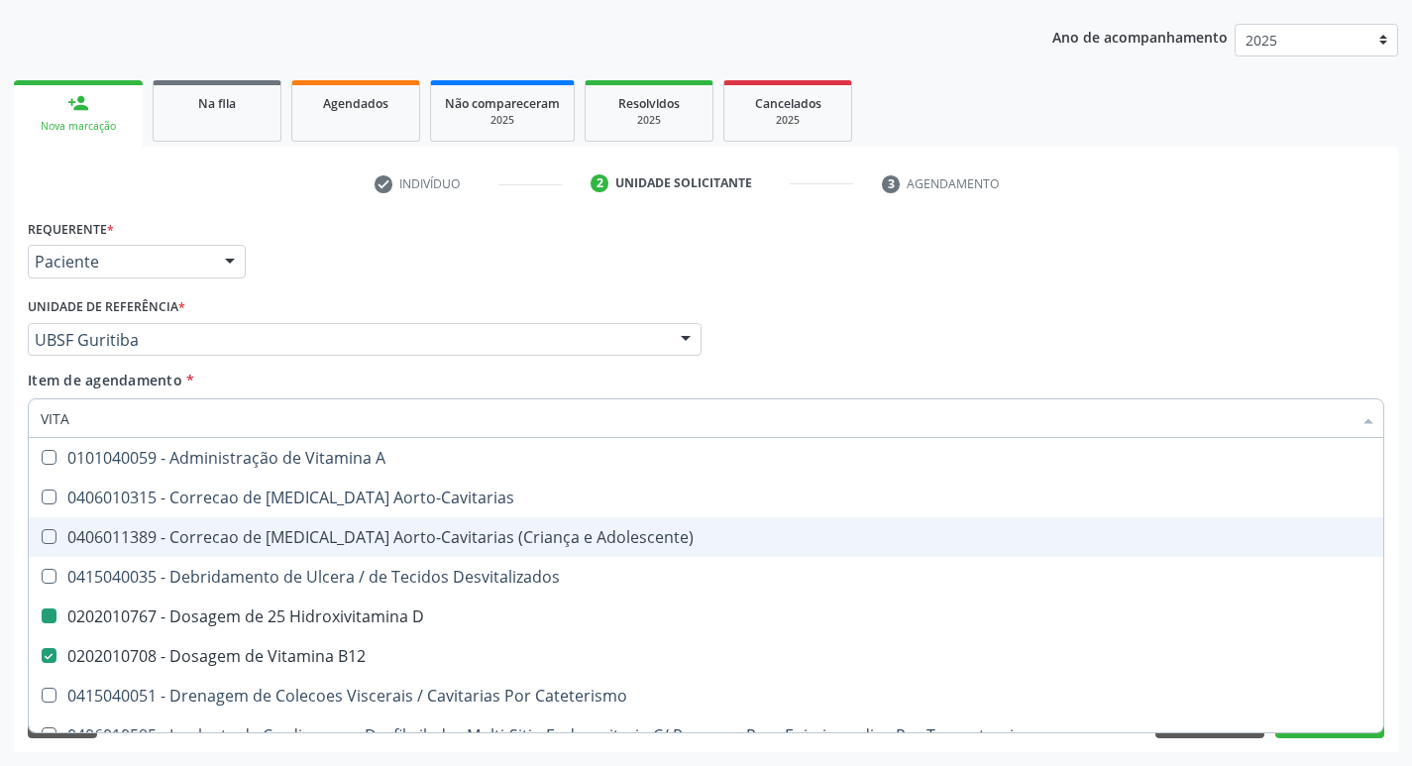
checkbox Cateterismo "true"
type input "V"
checkbox B12 "false"
checkbox Cateterismo "false"
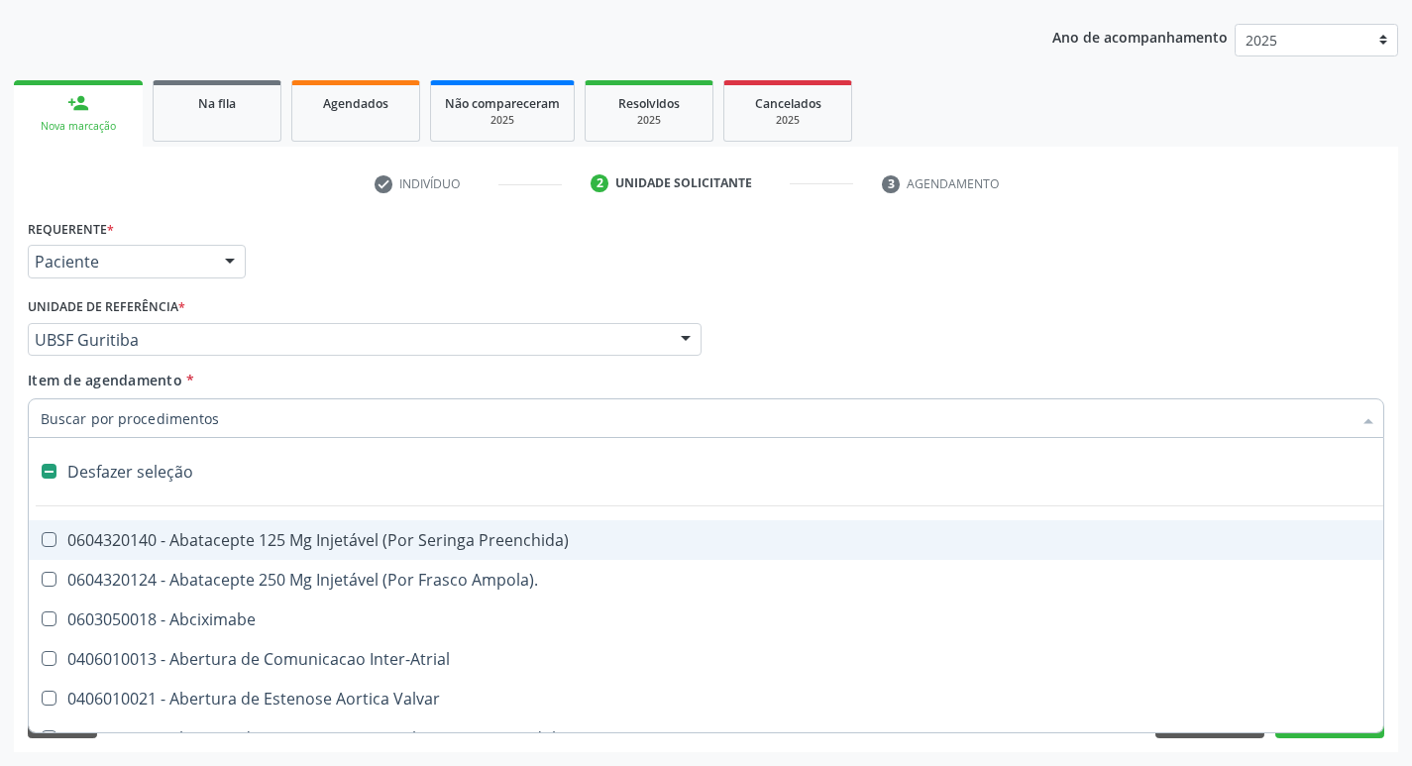
type input "2"
checkbox Total "true"
checkbox Adolescente\) "true"
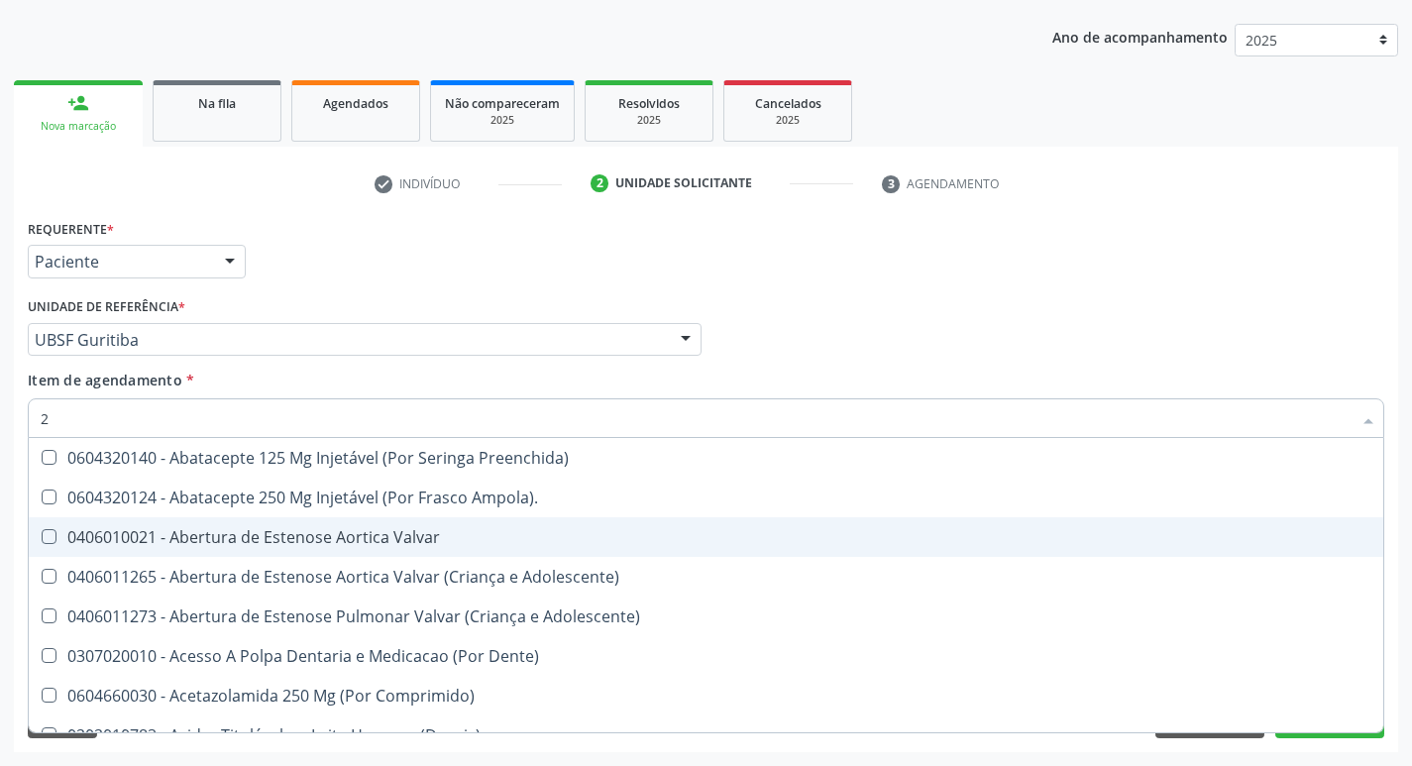
type input "20205001"
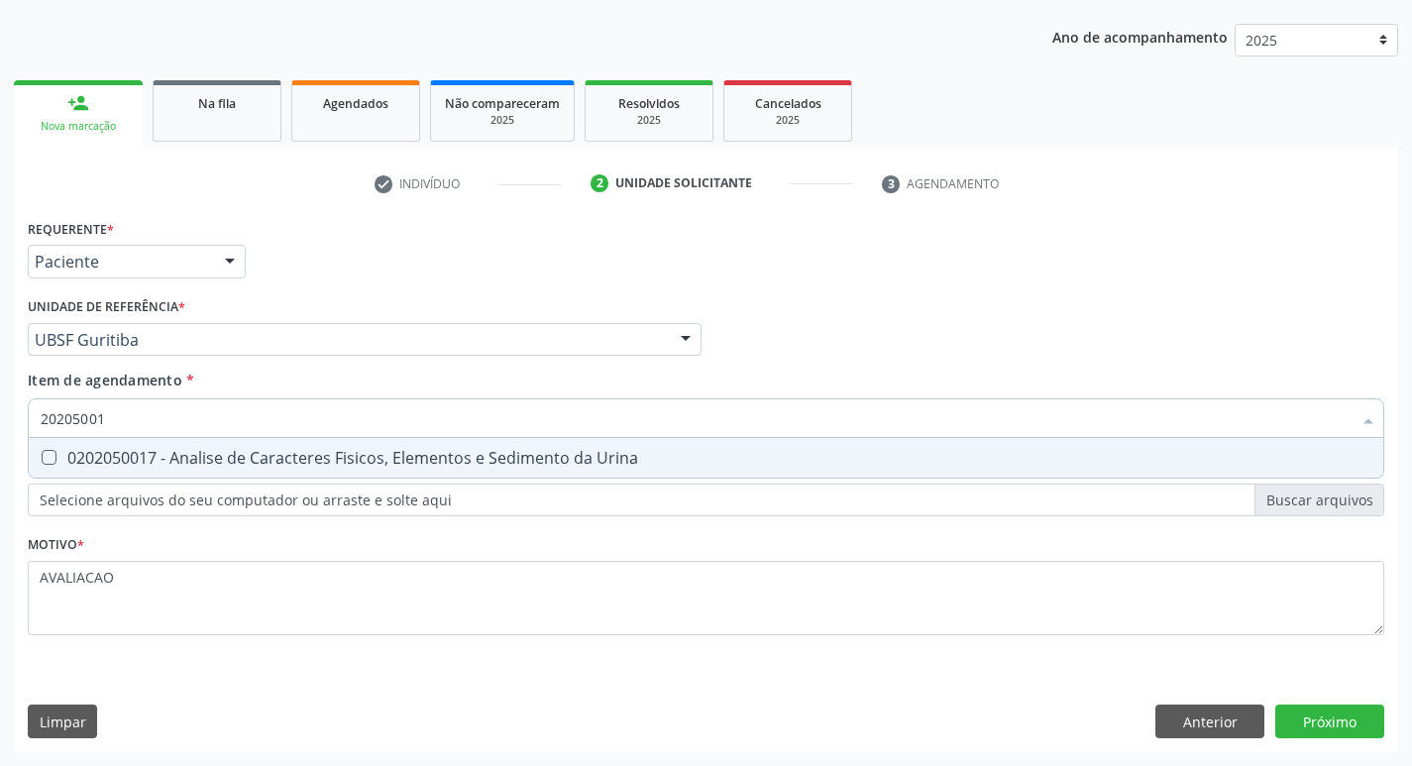
click at [226, 465] on div "0202050017 - Analise de Caracteres Fisicos, Elementos e Sedimento da Urina" at bounding box center [706, 458] width 1331 height 16
checkbox Urina "true"
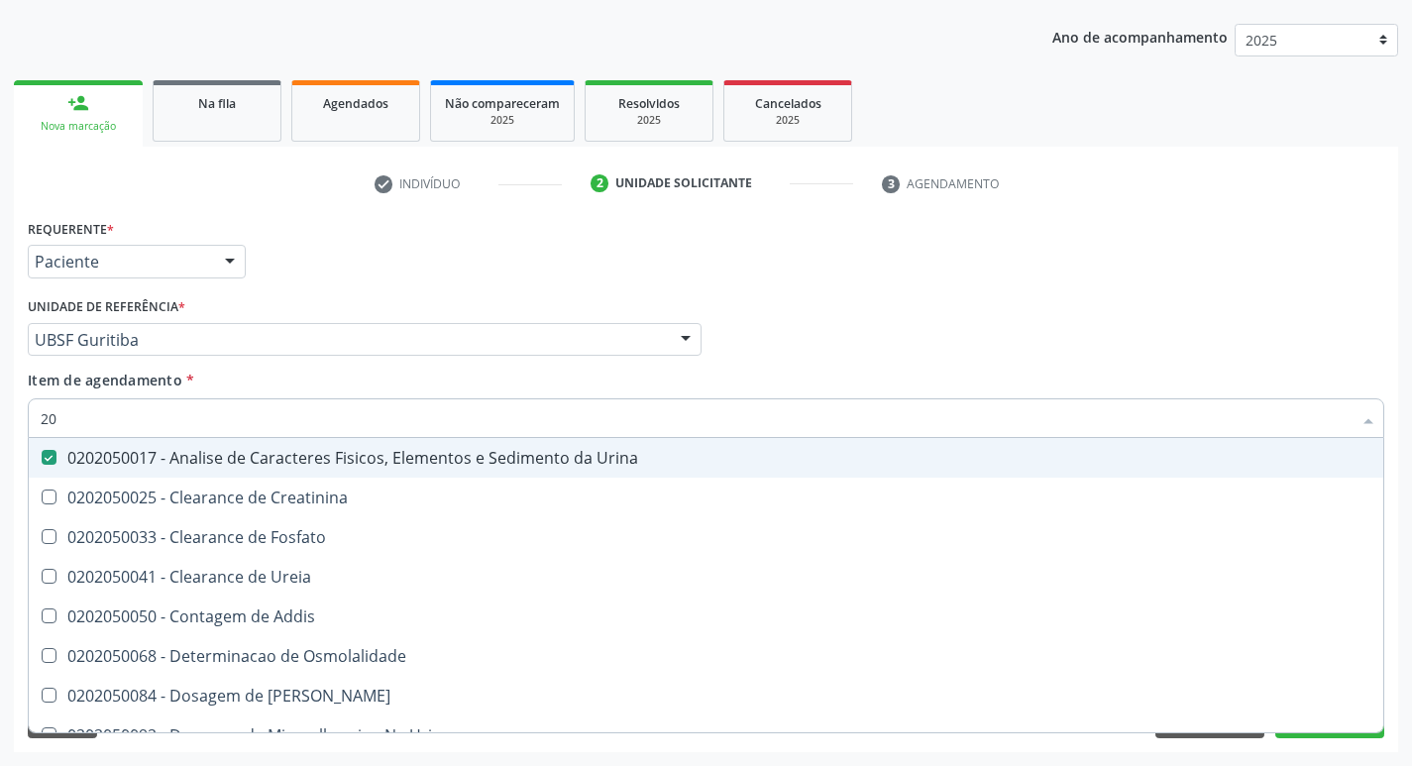
type input "2"
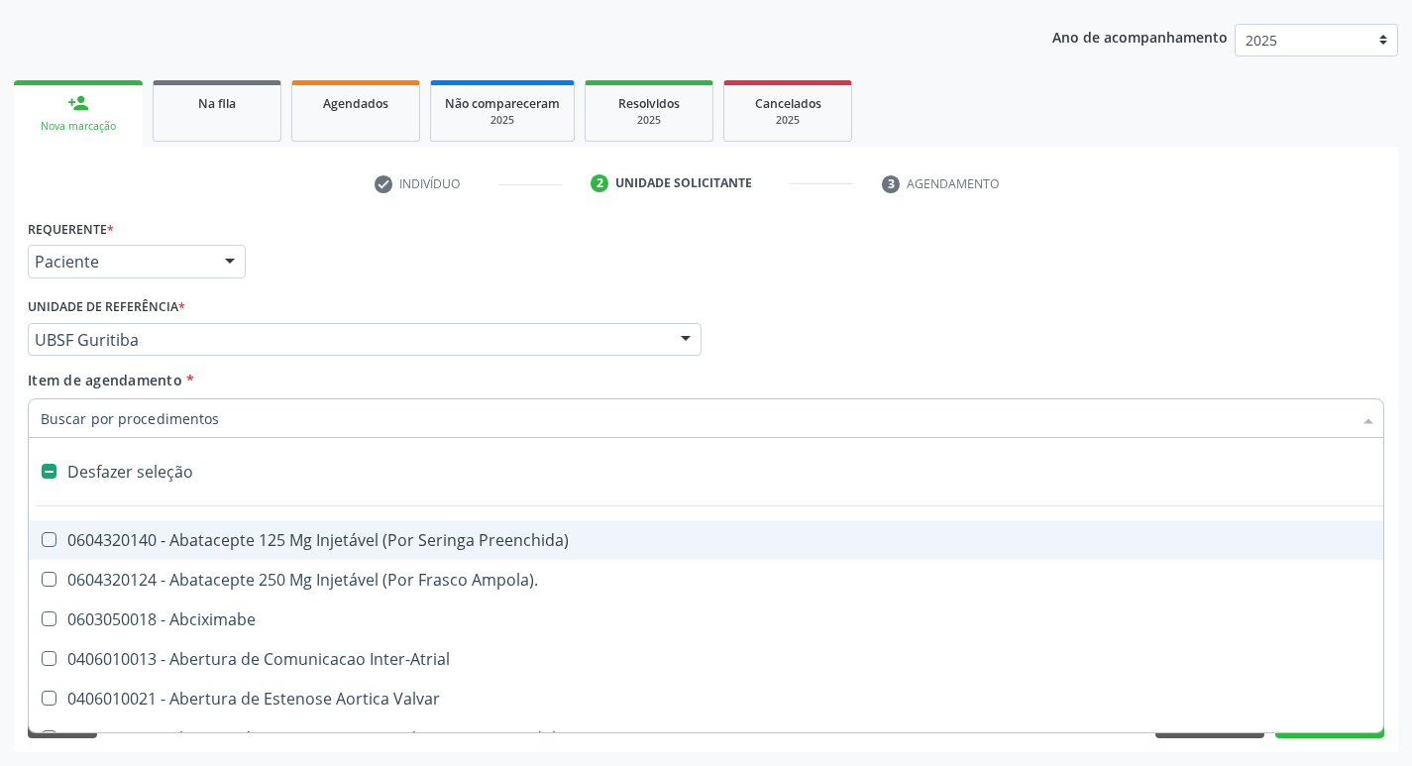
checkbox Preenchida\) "false"
checkbox Inter-Atrial "false"
type input "G"
checkbox Urina "false"
checkbox Aberto\) "true"
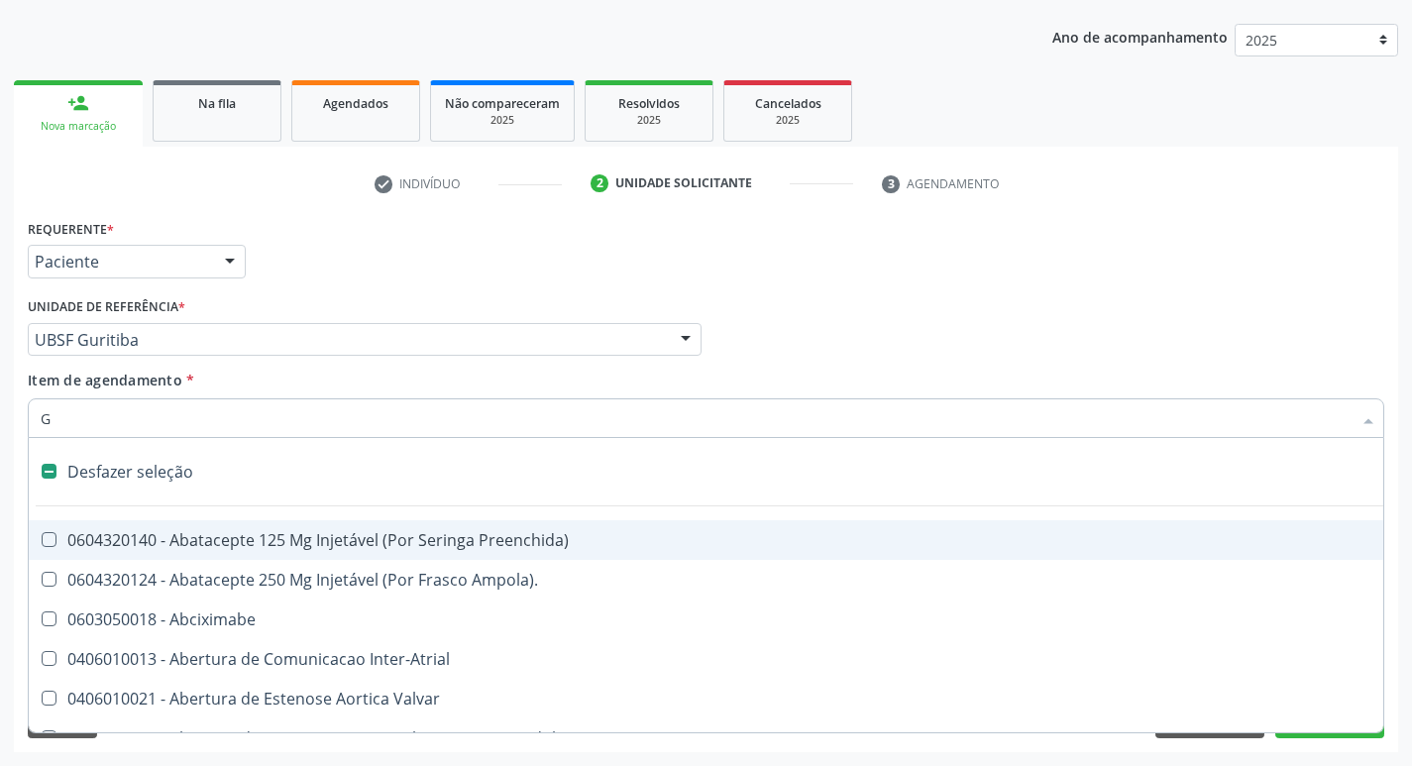
checkbox Estimulo "true"
checkbox Persistente "true"
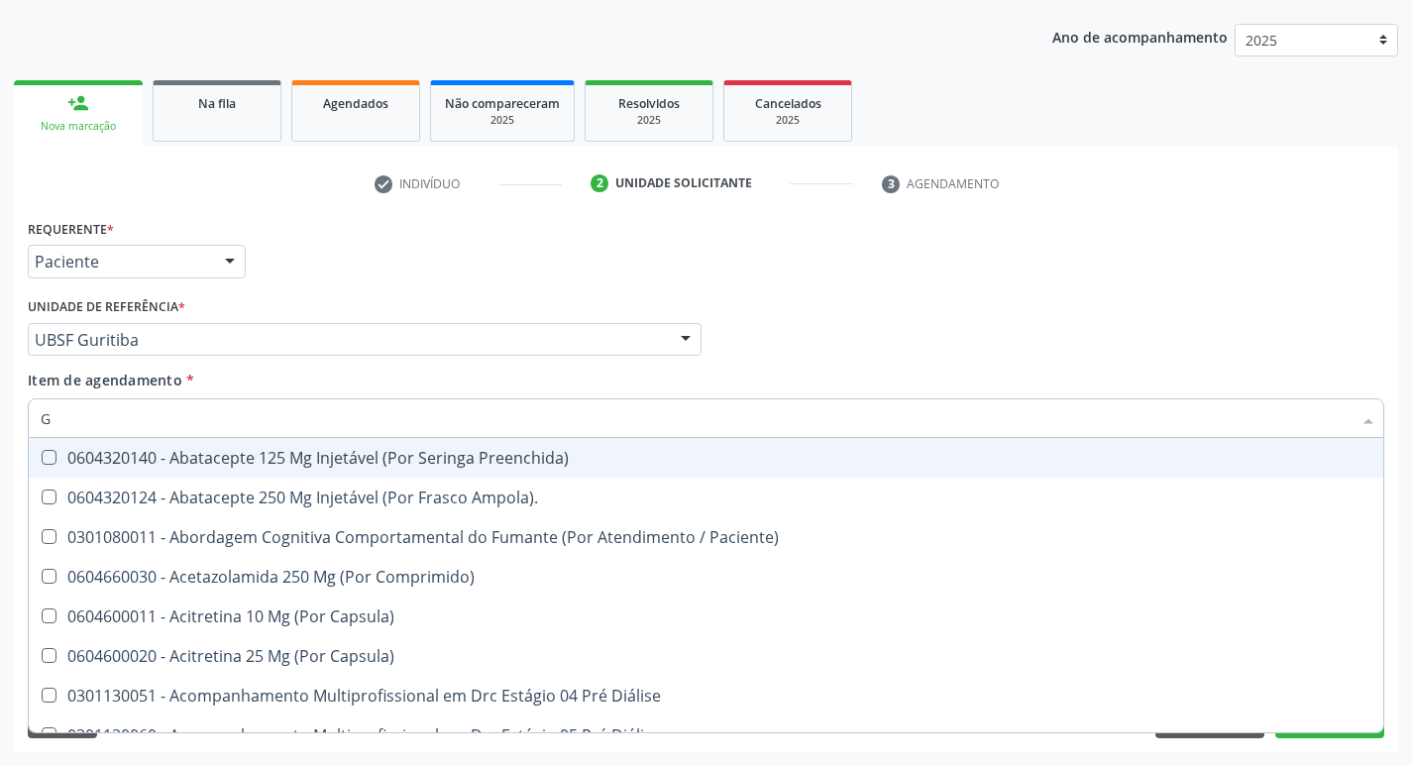
type input "GLICOSE"
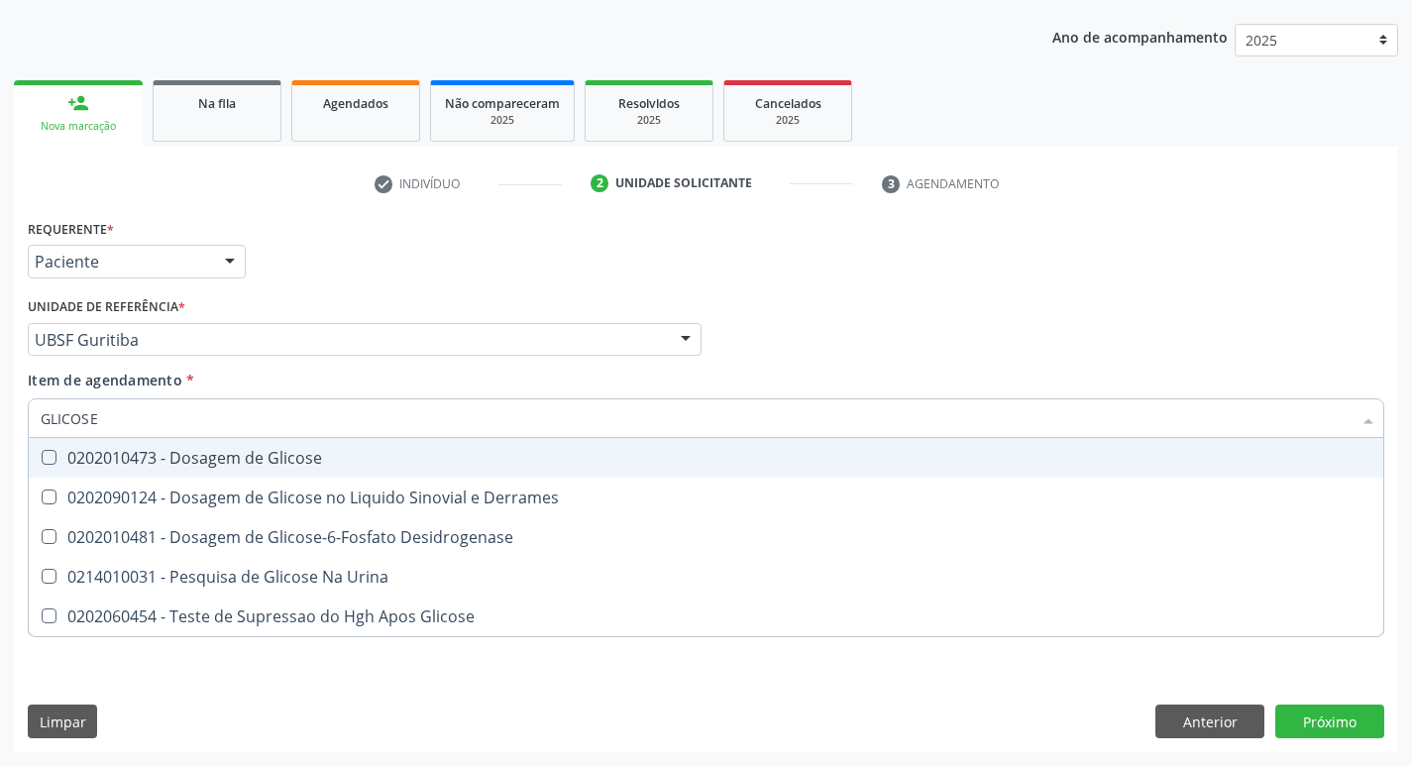
click at [198, 471] on span "0202010473 - Dosagem de Glicose" at bounding box center [706, 458] width 1355 height 40
checkbox Glicose "true"
type input "GLICOS"
checkbox Glicose "false"
checkbox Derrames "true"
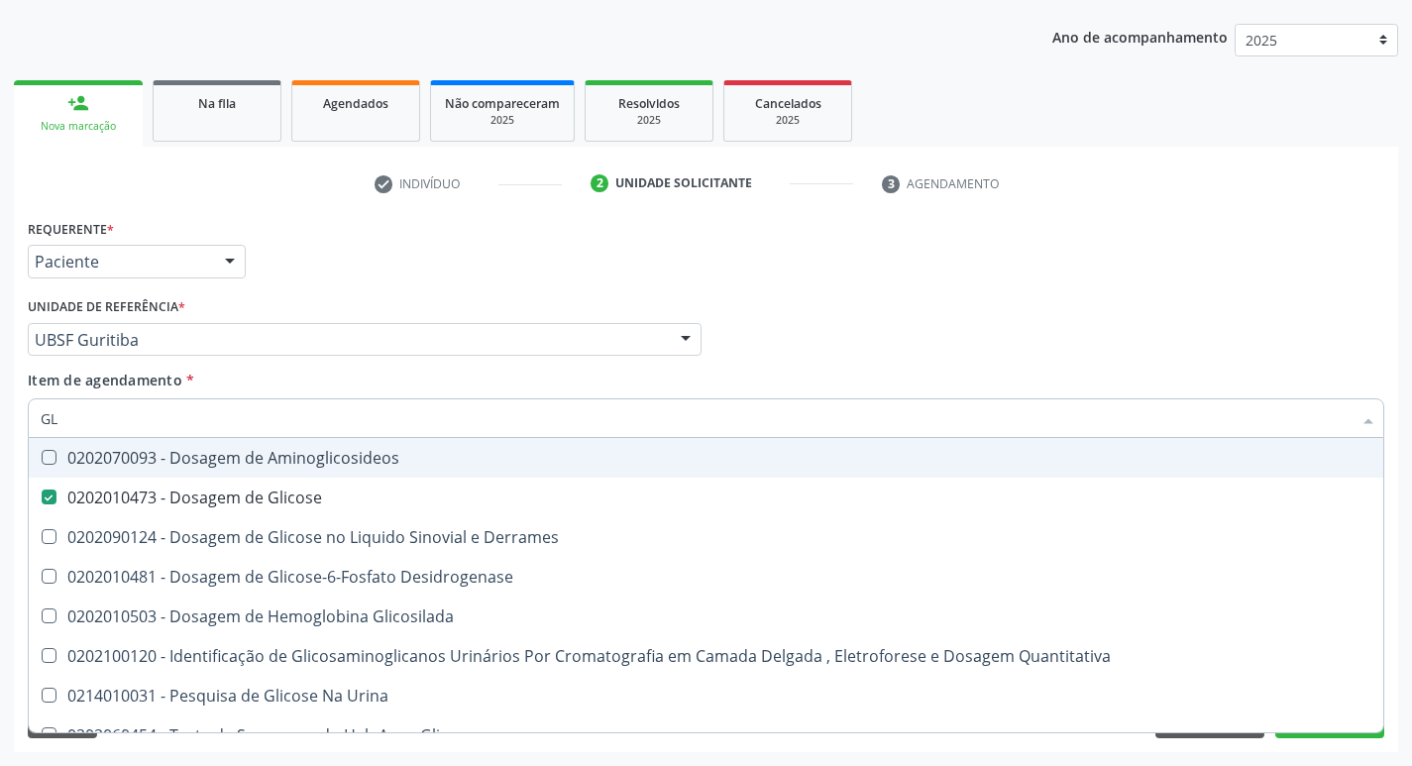
type input "G"
checkbox Glicose "false"
checkbox Derrames "false"
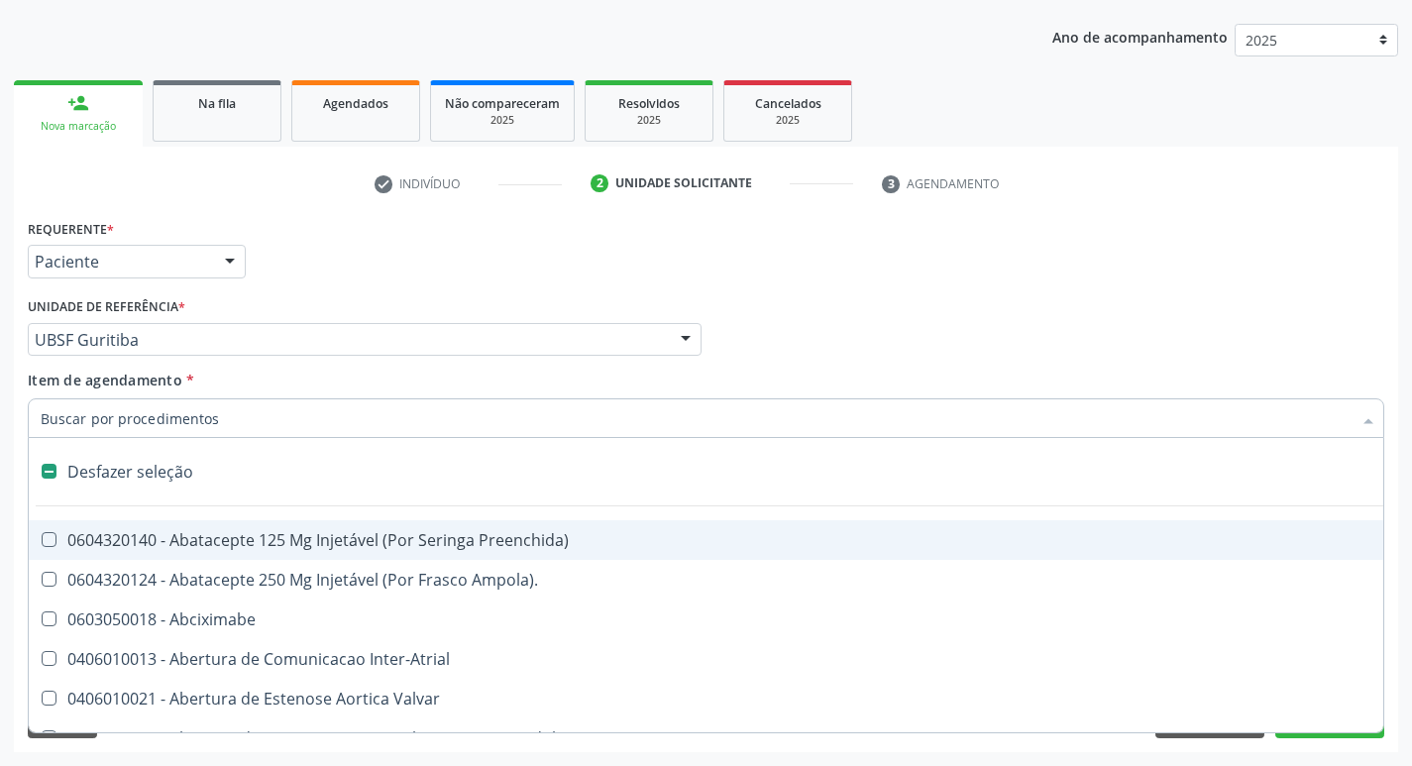
type input "T"
checkbox Dedo "true"
checkbox Urina "false"
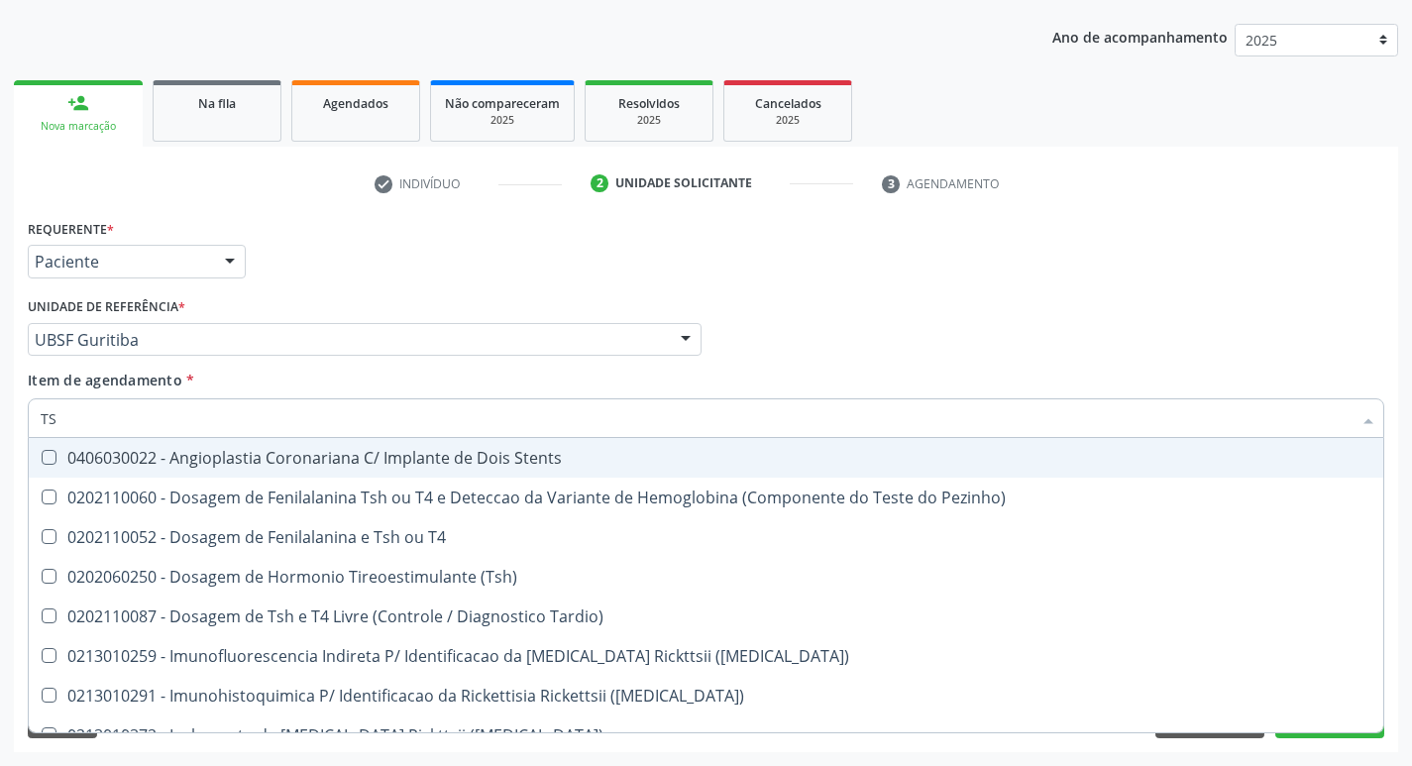
type input "TSH"
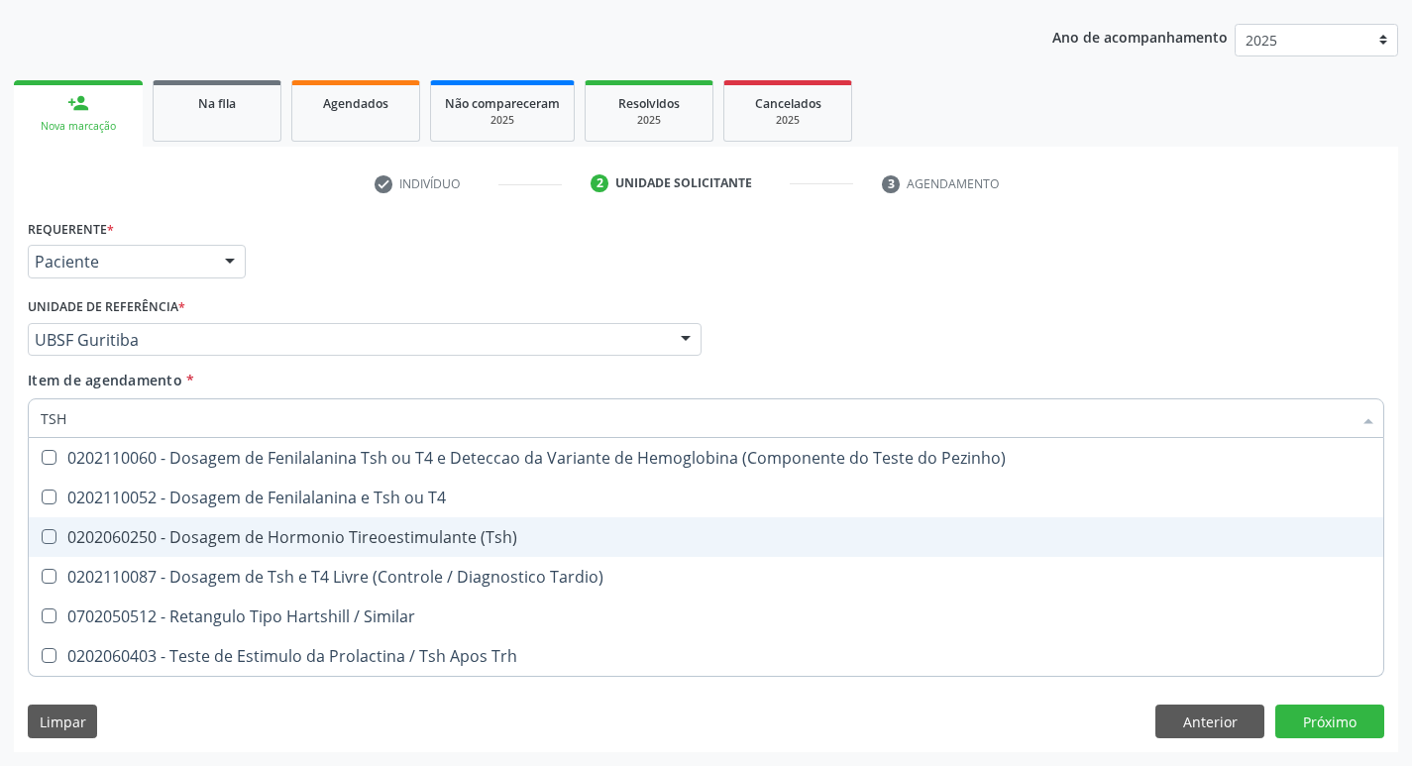
click at [310, 531] on div "0202060250 - Dosagem de Hormonio Tireoestimulante (Tsh)" at bounding box center [706, 537] width 1331 height 16
checkbox \(Tsh\) "true"
type input "TS"
checkbox \(Tsh\) "false"
checkbox Tardio\) "true"
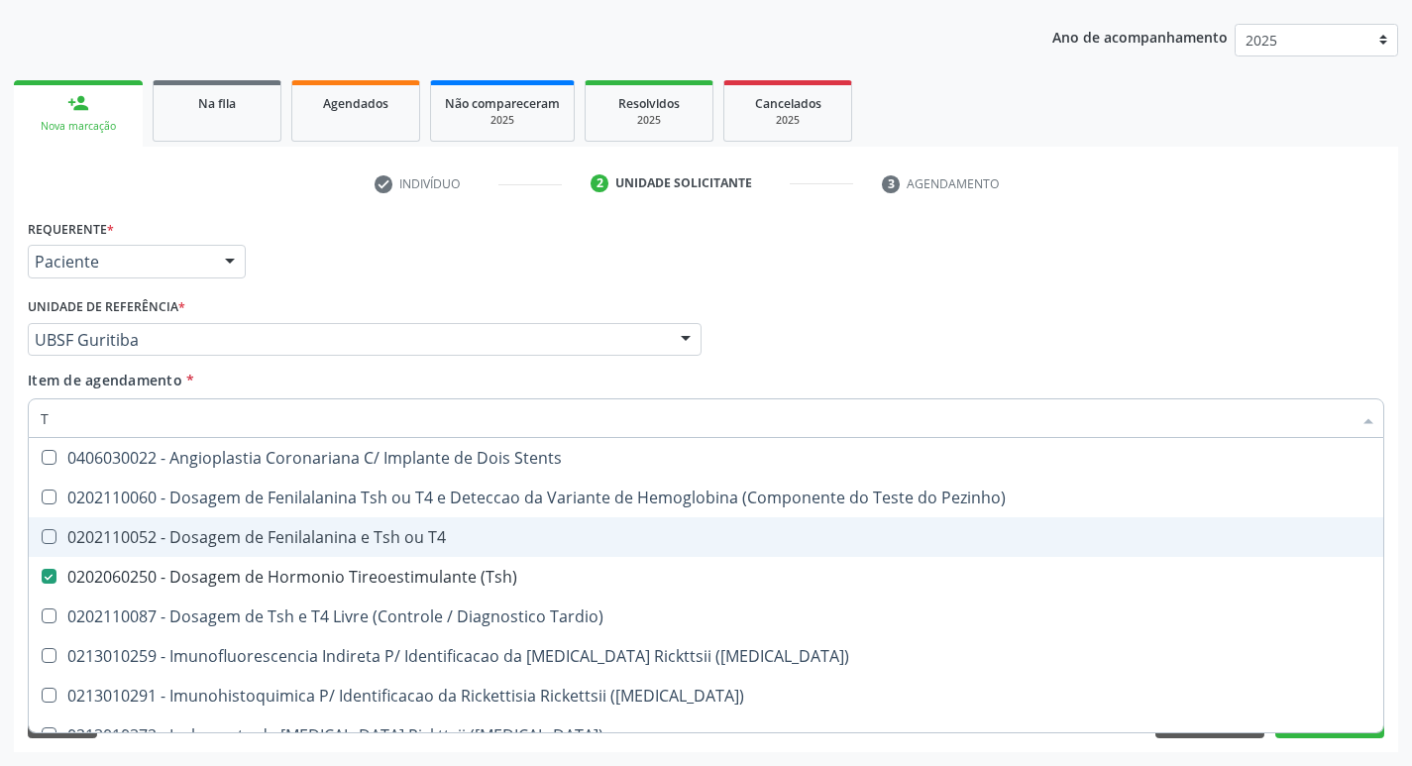
type input "T4"
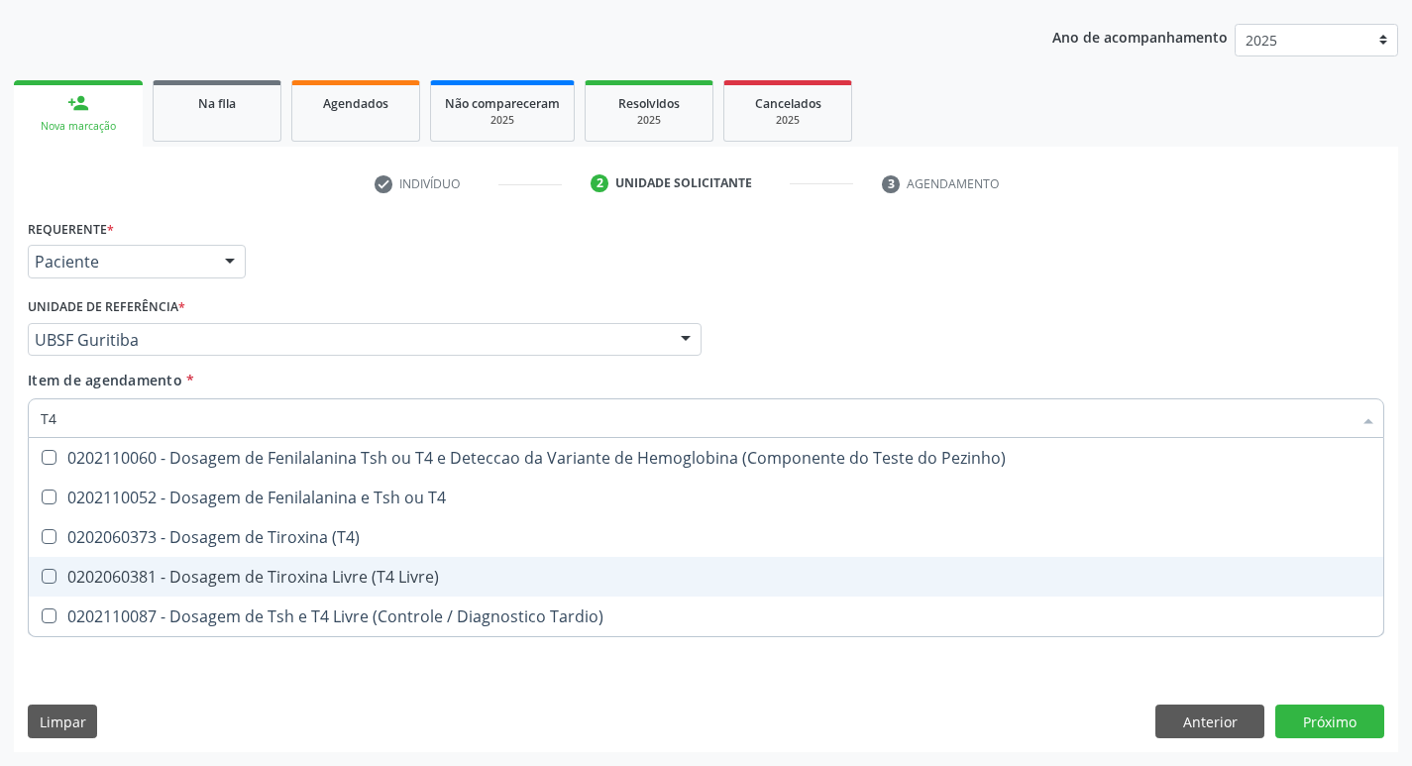
click at [413, 576] on div "0202060381 - Dosagem de Tiroxina Livre (T4 Livre)" at bounding box center [706, 577] width 1331 height 16
checkbox Livre\) "true"
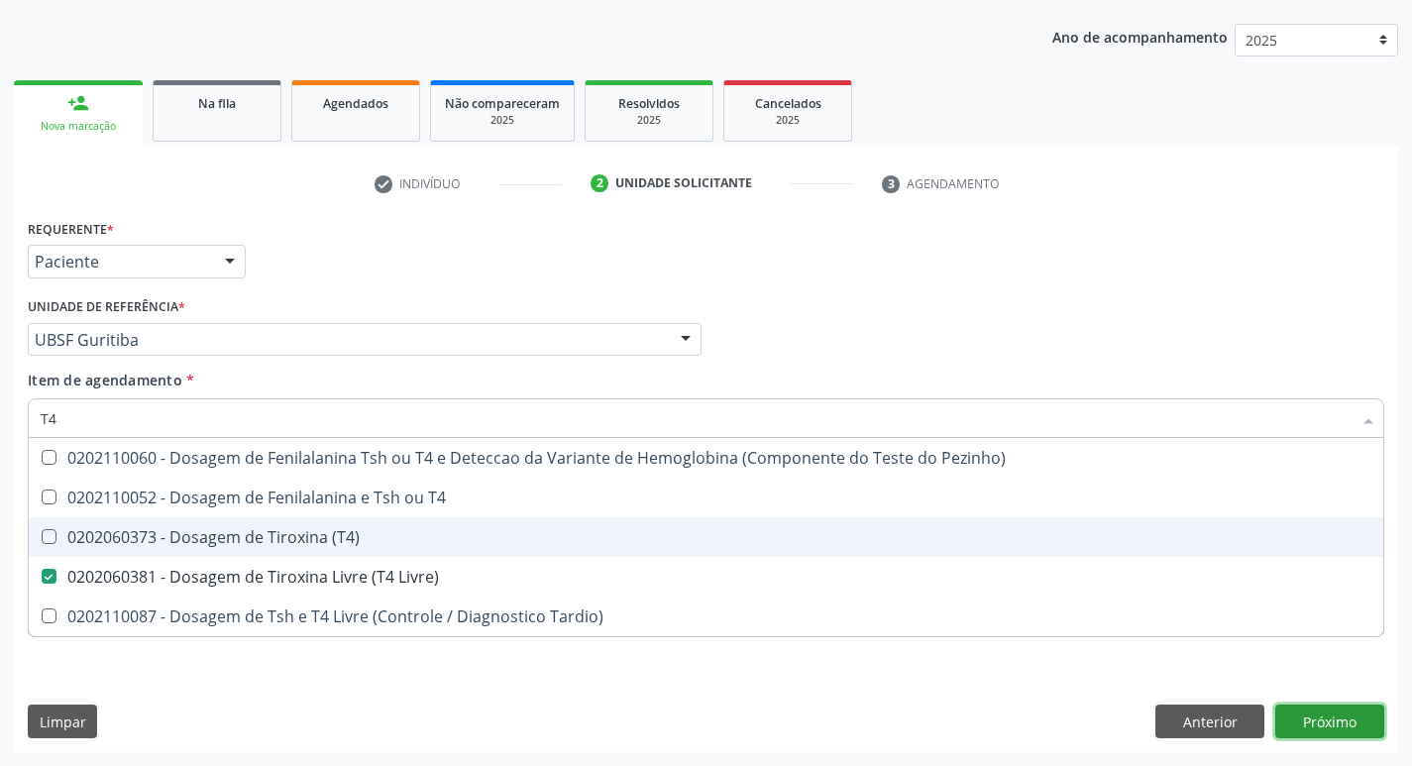
click at [1333, 710] on div "Requerente * Paciente Médico(a) Enfermeiro(a) Paciente Nenhum resultado encontr…" at bounding box center [706, 483] width 1384 height 538
checkbox T4 "true"
checkbox \(T4\) "true"
checkbox Tardio\) "true"
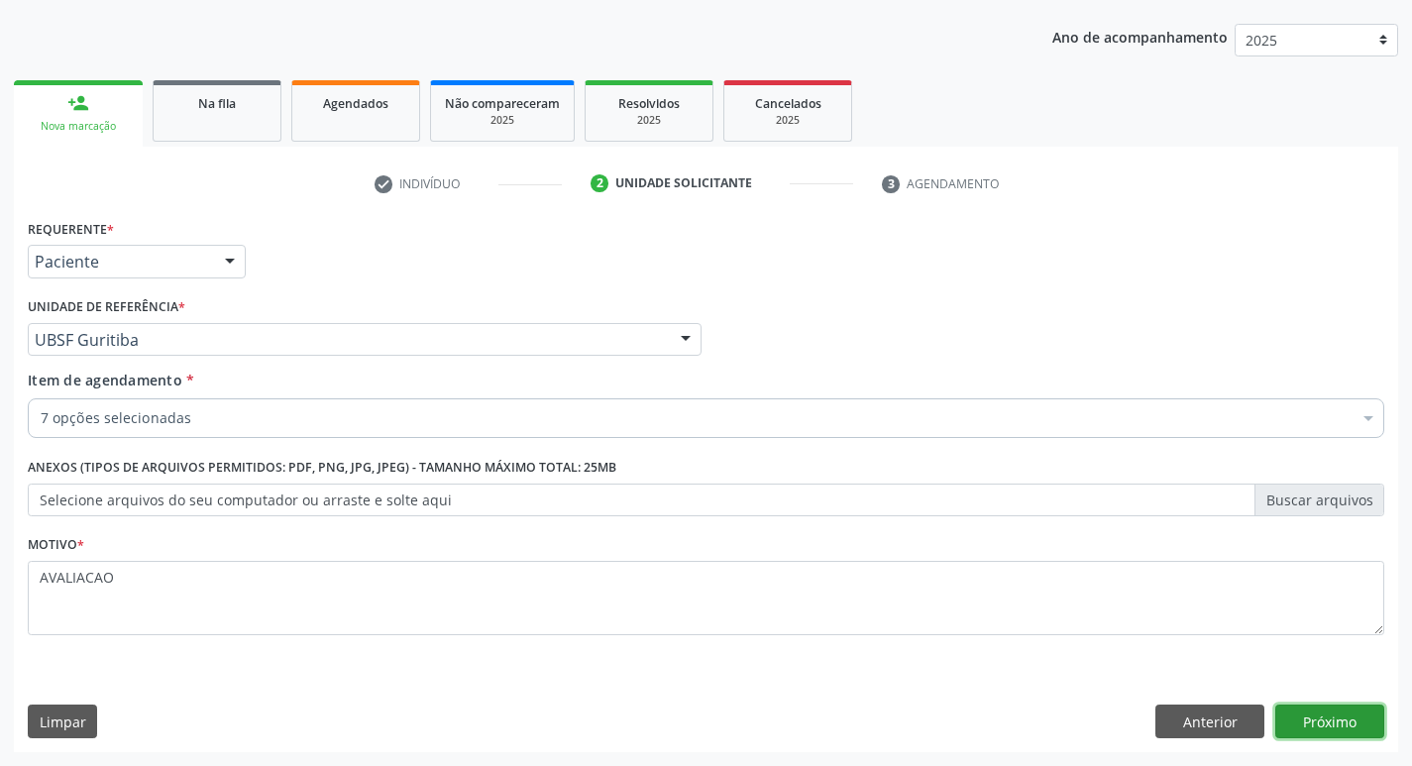
click at [1327, 714] on button "Próximo" at bounding box center [1329, 722] width 109 height 34
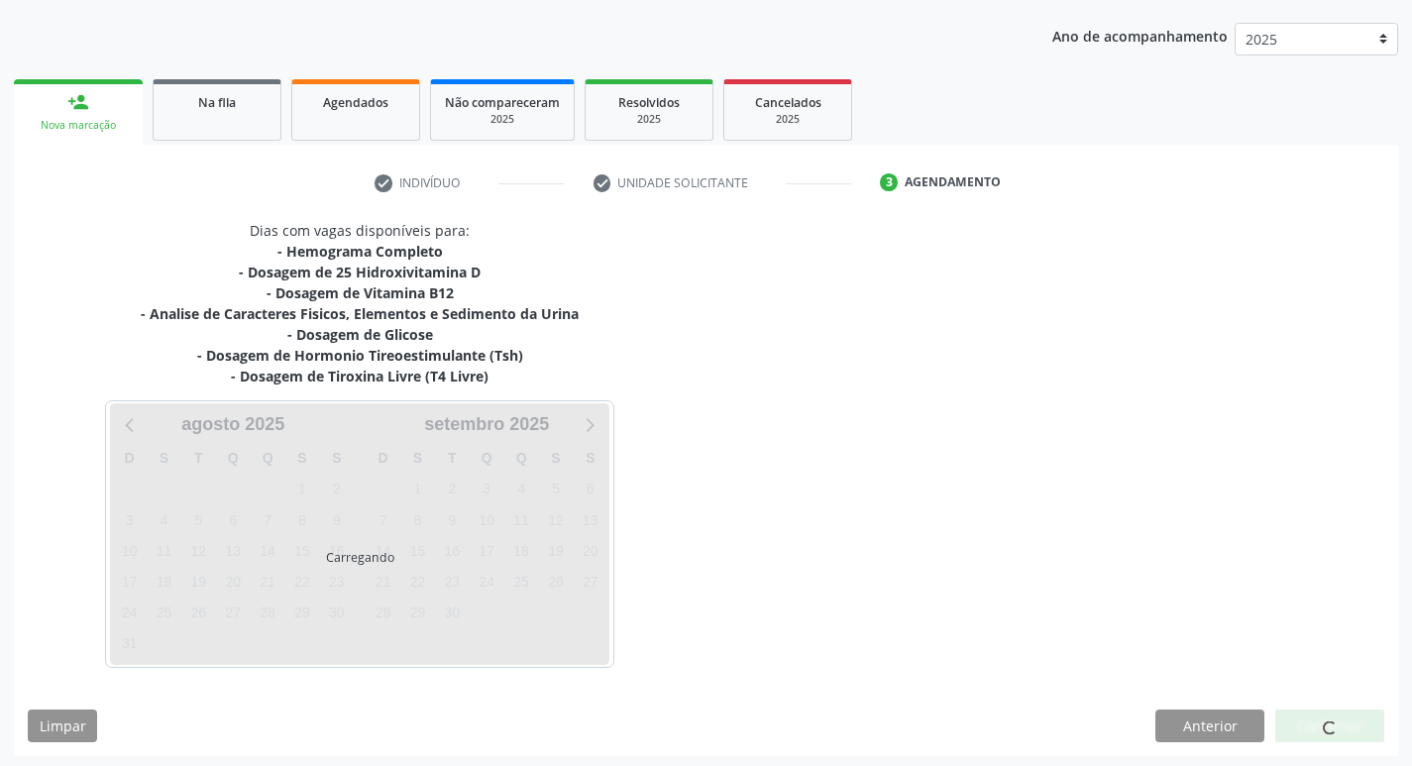
scroll to position [221, 0]
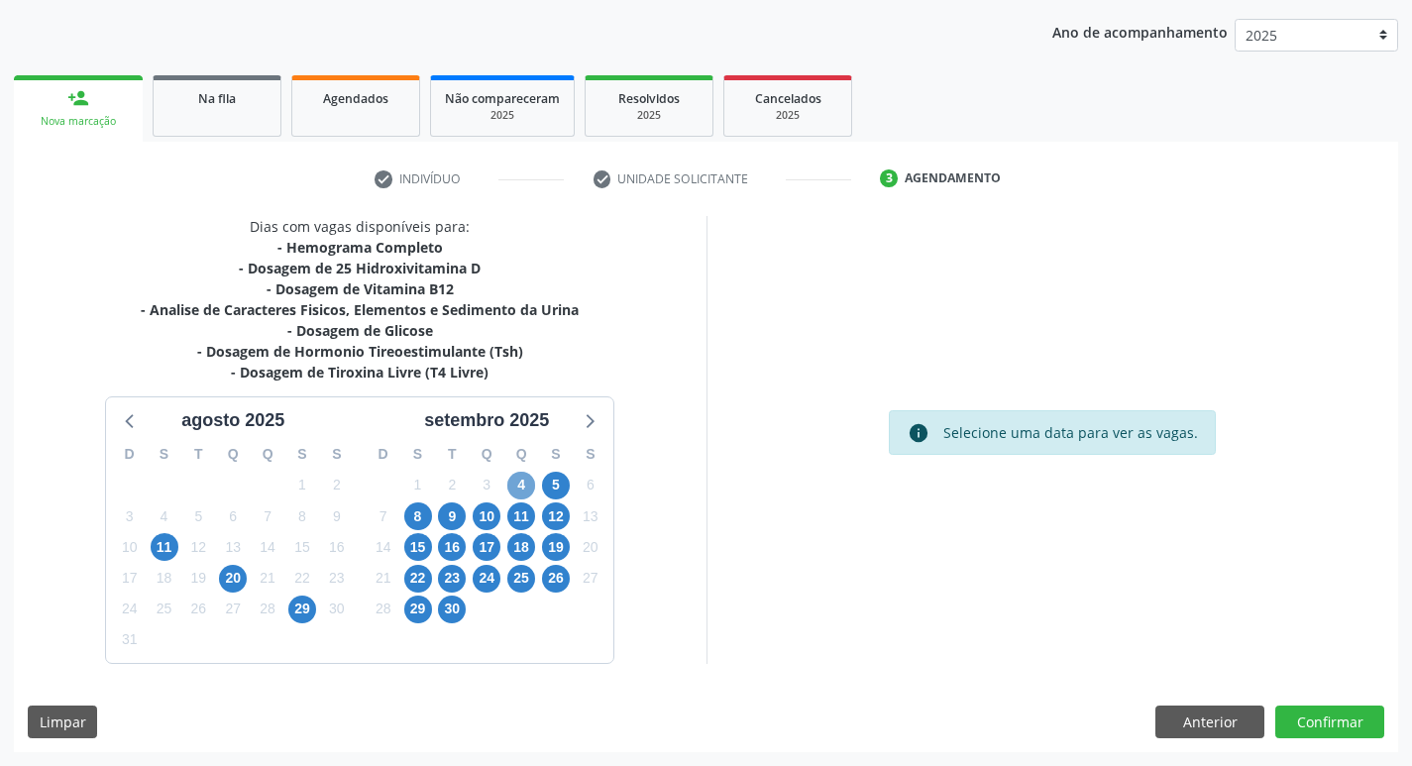
click at [523, 488] on span "4" at bounding box center [521, 486] width 28 height 28
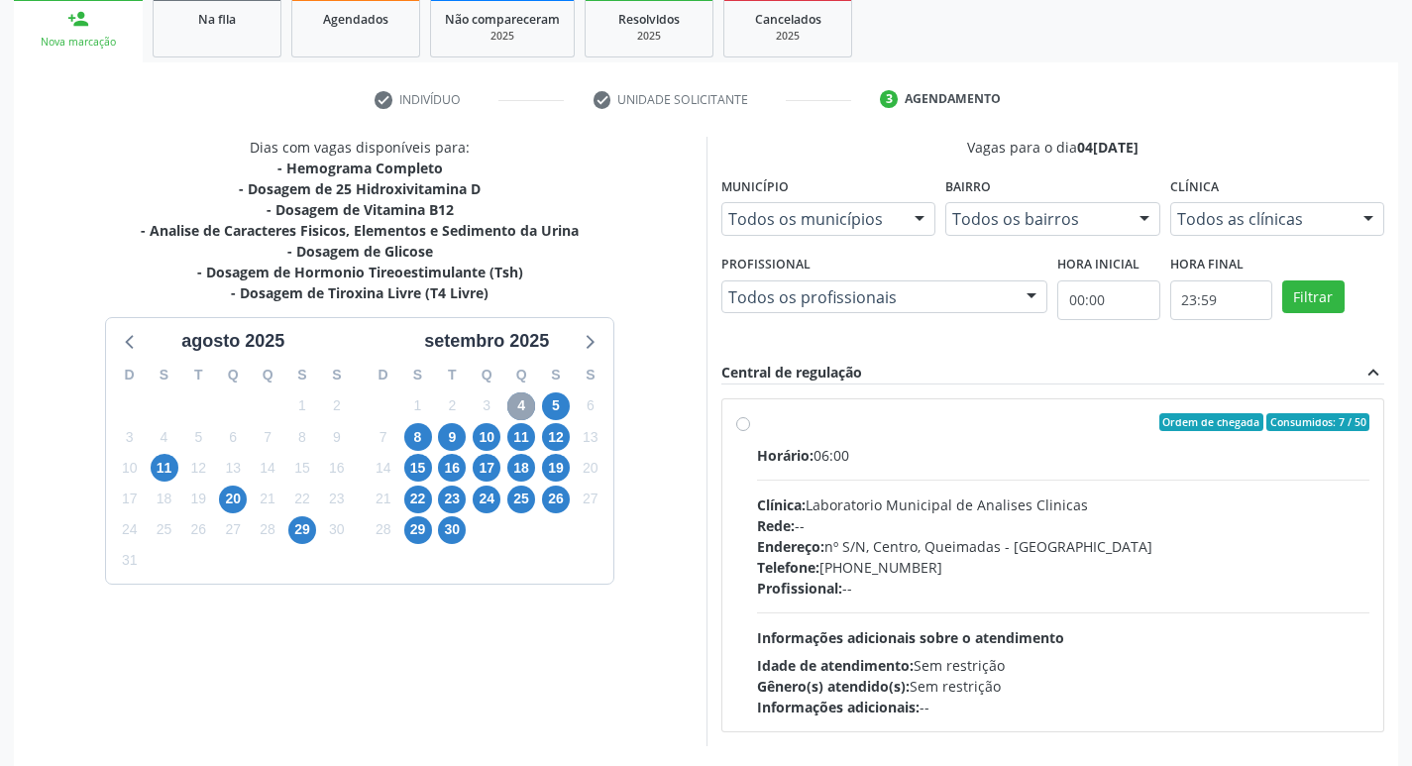
scroll to position [383, 0]
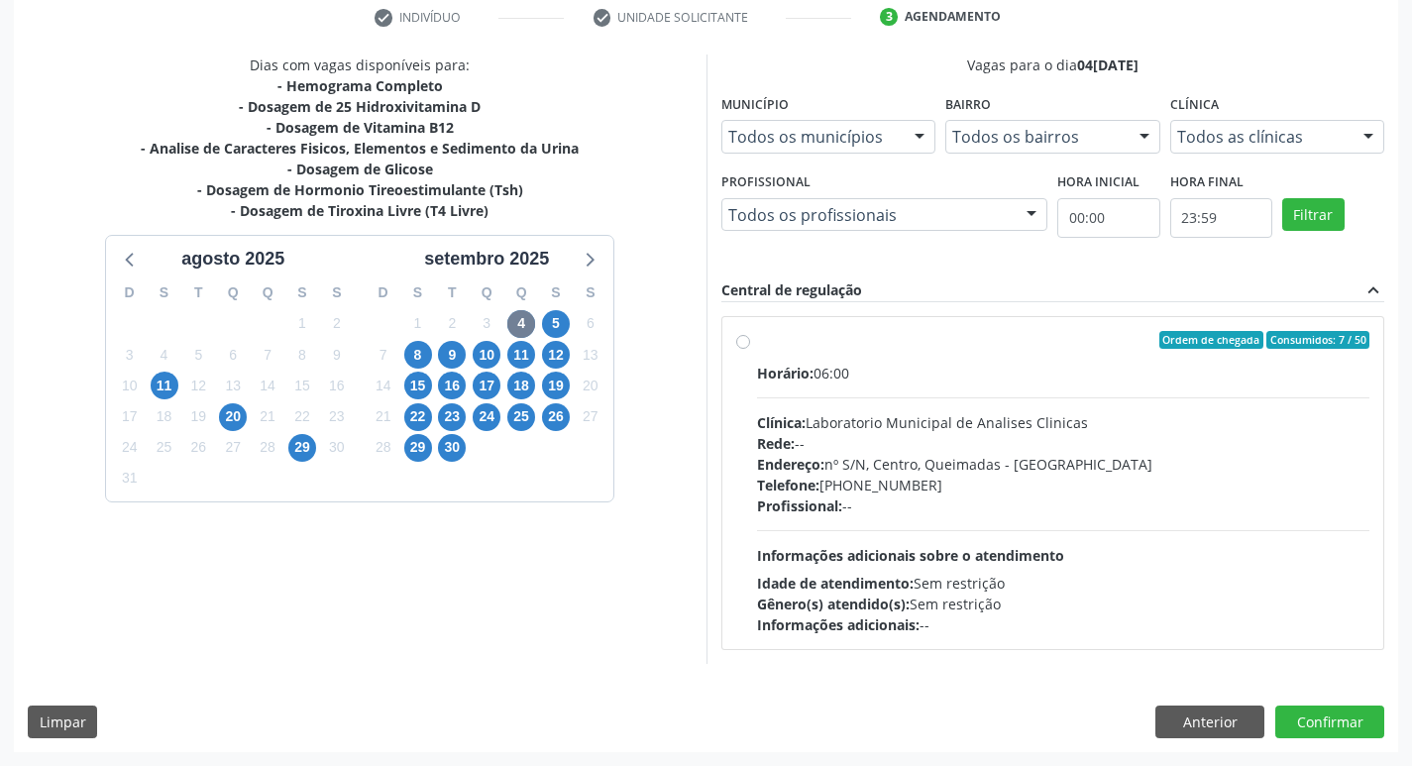
click at [1074, 473] on div "Endereço: nº S/N, Centro, Queimadas - PB" at bounding box center [1063, 464] width 613 height 21
click at [750, 349] on input "Ordem de chegada Consumidos: 7 / 50 Horário: 06:00 Clínica: Laboratorio Municip…" at bounding box center [743, 340] width 14 height 18
radio input "true"
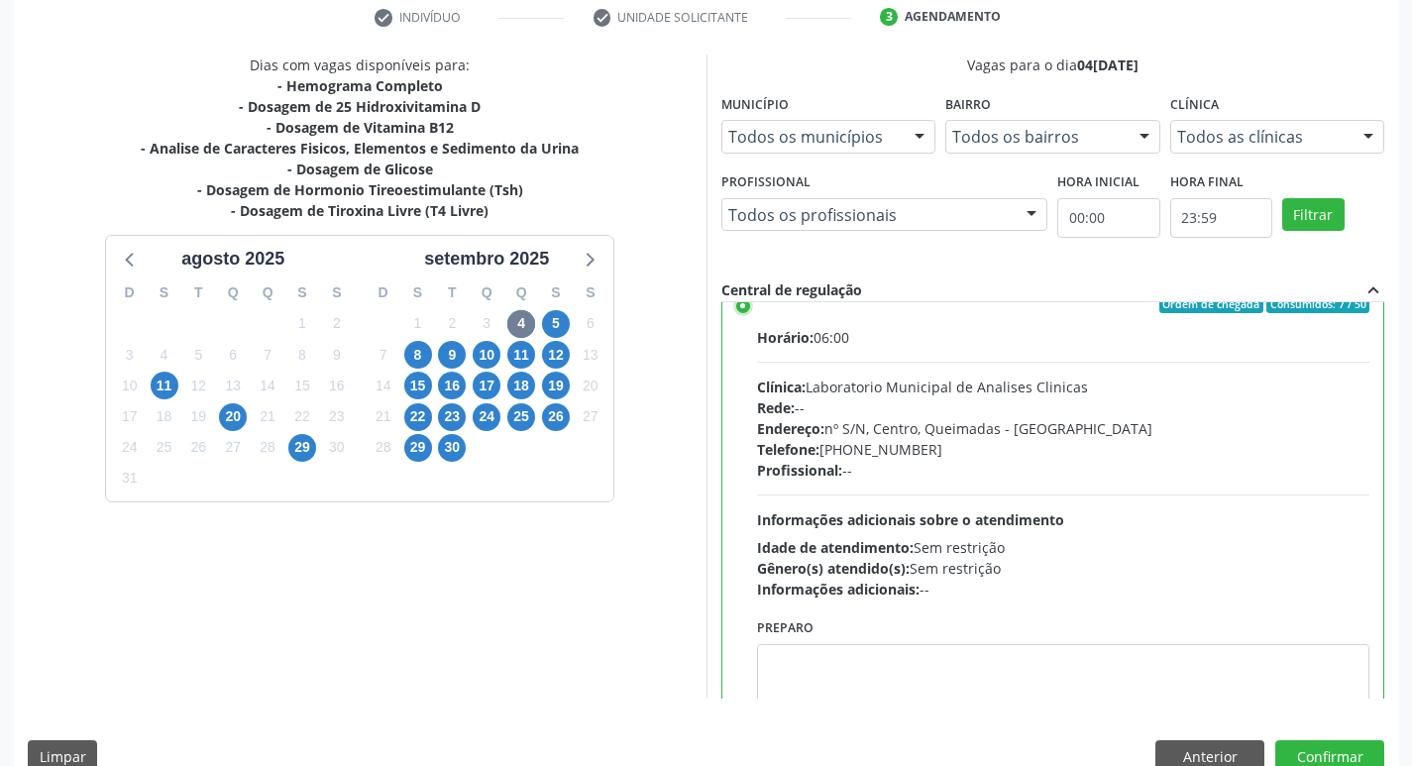
scroll to position [98, 0]
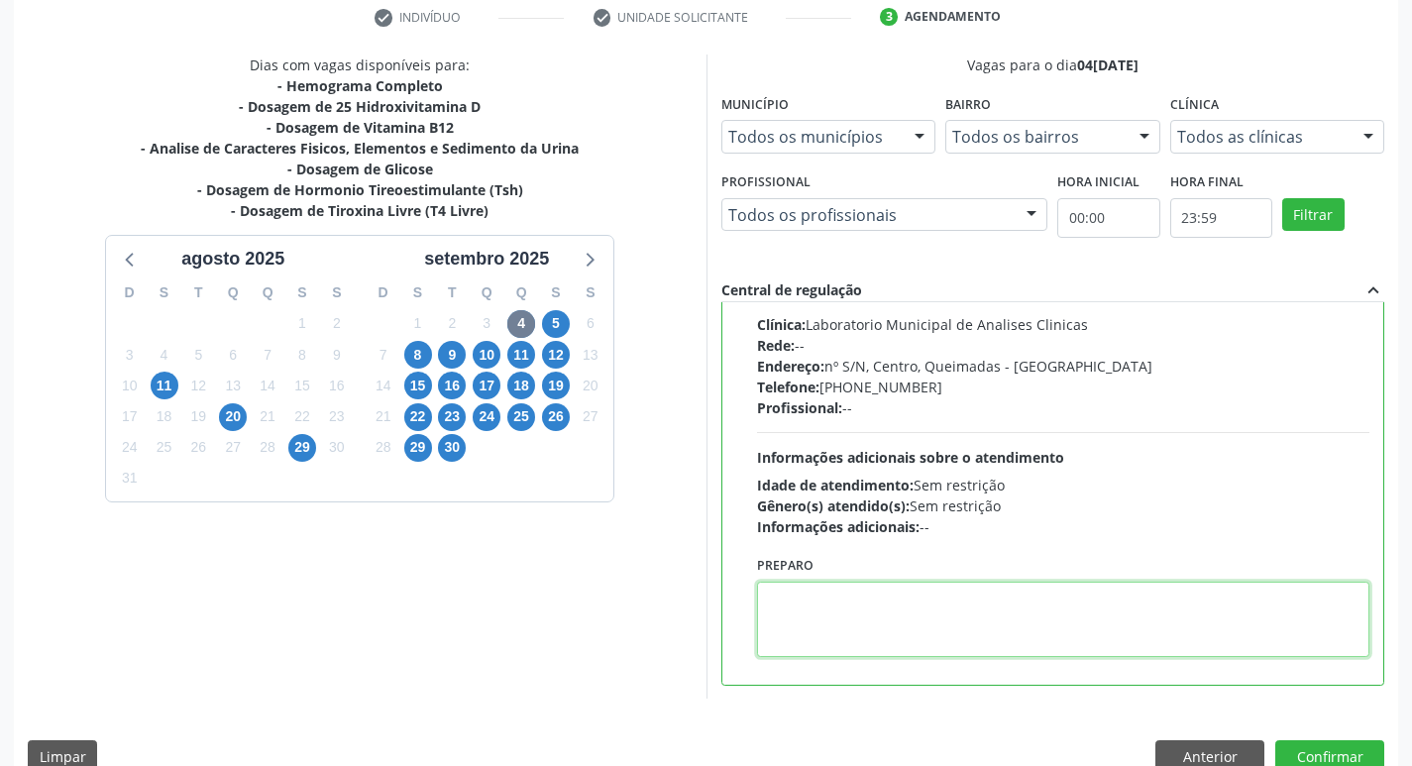
click at [886, 611] on textarea at bounding box center [1063, 619] width 613 height 75
type textarea "V"
paste textarea "IR EM [GEOGRAPHIC_DATA]"
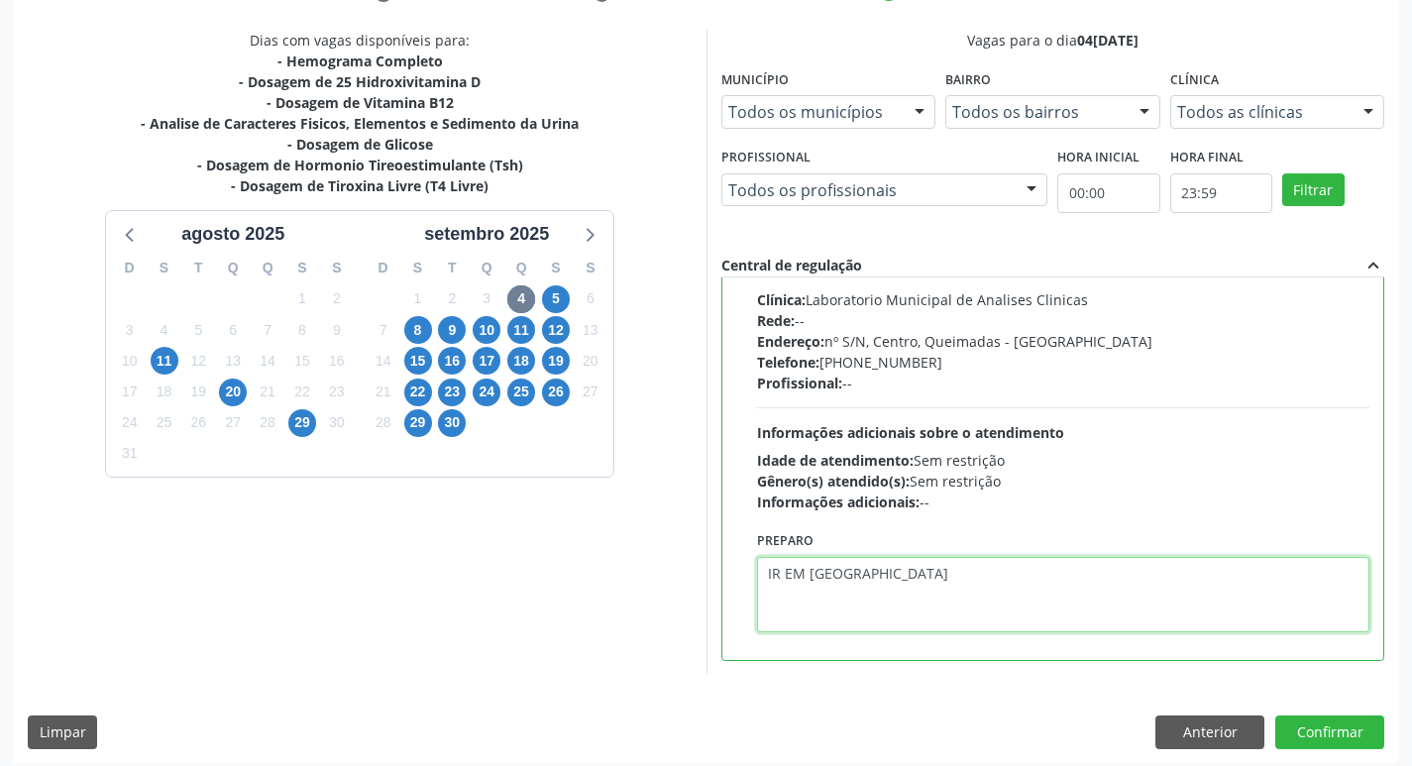
scroll to position [418, 0]
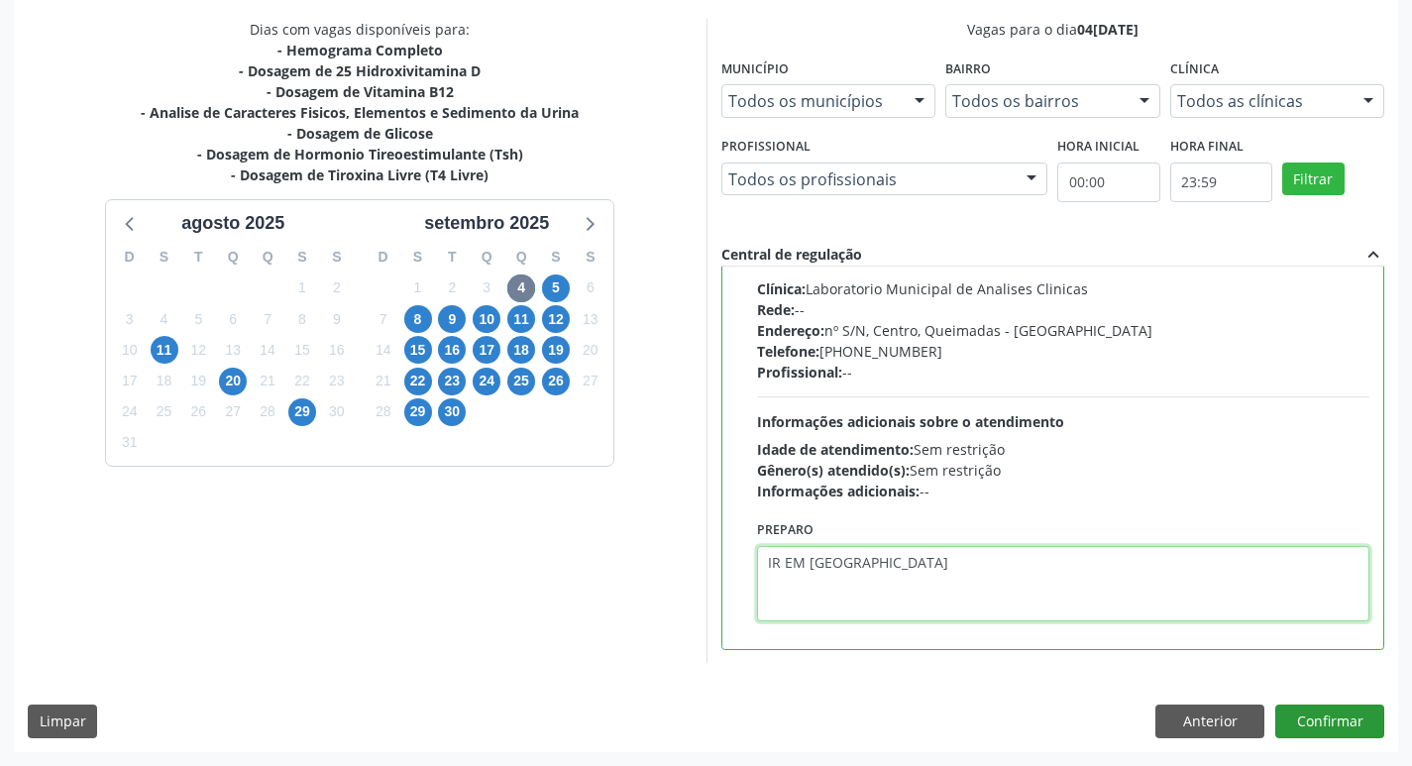
type textarea "IR EM [GEOGRAPHIC_DATA]"
click at [1327, 735] on button "Confirmar" at bounding box center [1329, 722] width 109 height 34
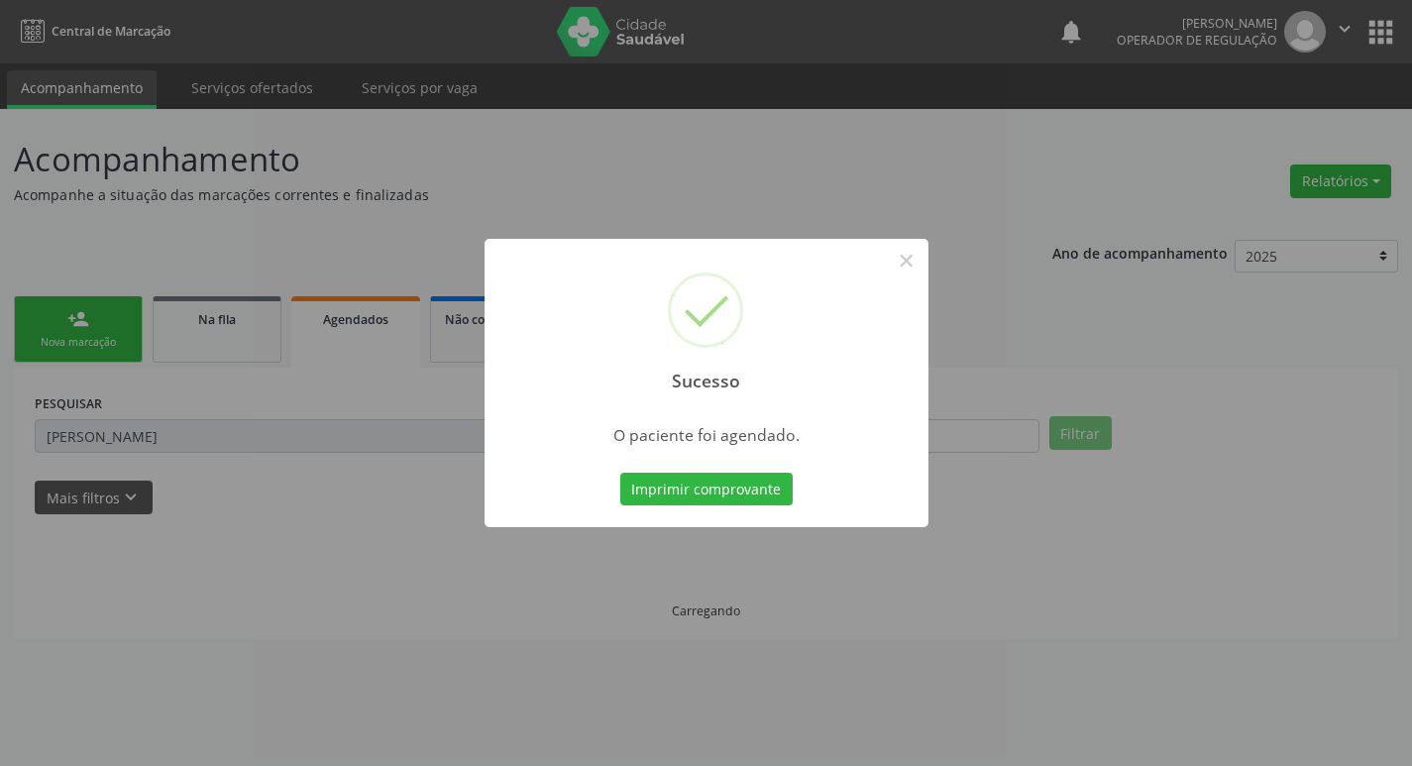
scroll to position [0, 0]
click at [730, 484] on button "Imprimir comprovante" at bounding box center [713, 490] width 172 height 34
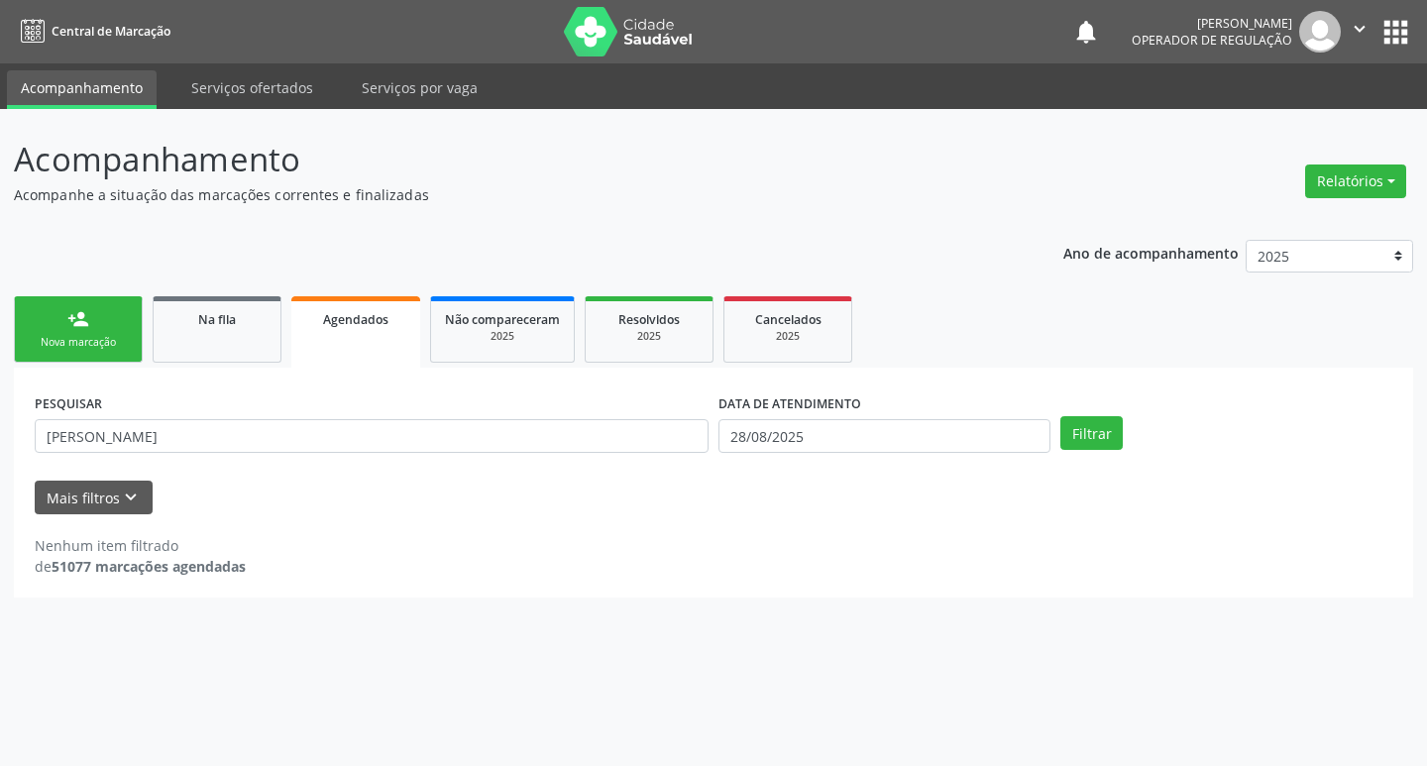
click at [88, 325] on div "person_add" at bounding box center [78, 319] width 22 height 22
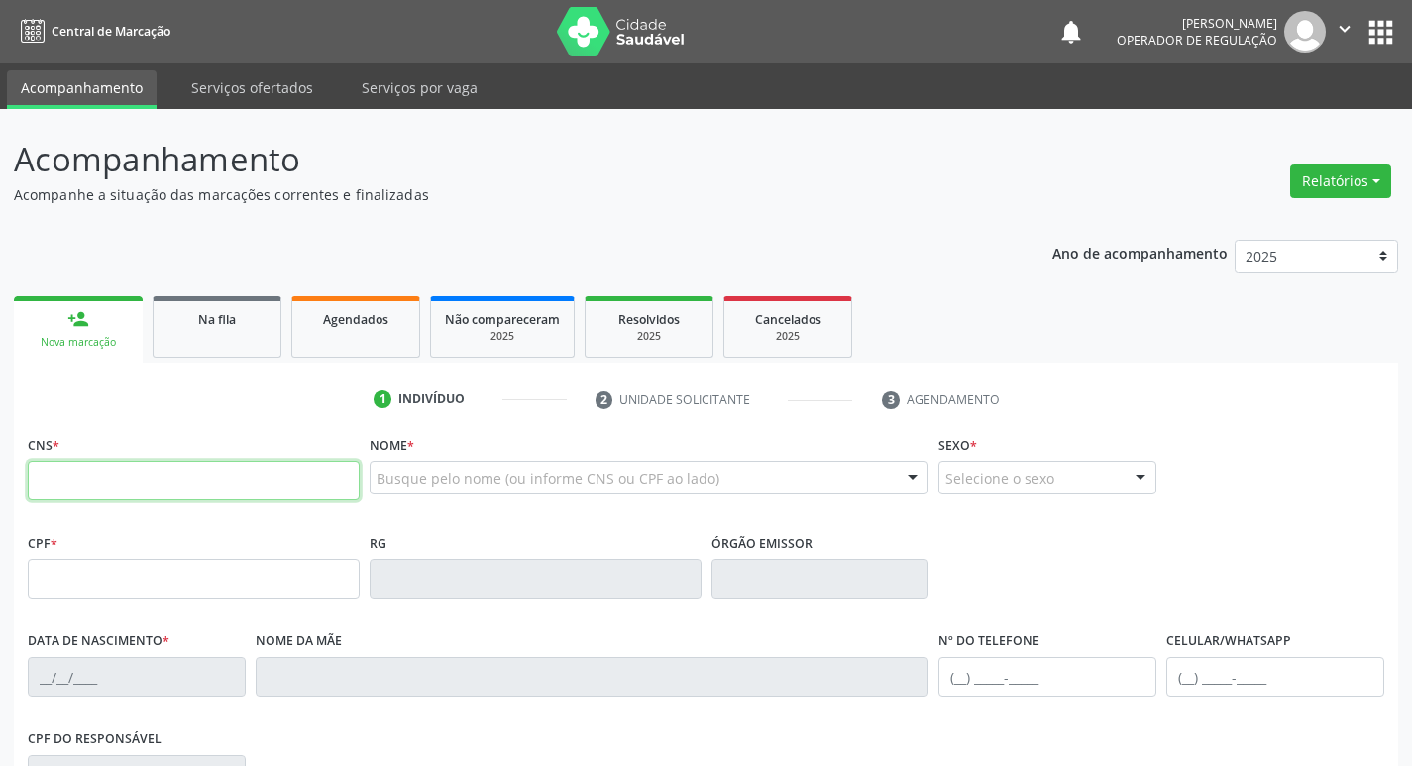
click at [145, 476] on input "text" at bounding box center [194, 481] width 332 height 40
type input "703 4083 0873 4400"
type input "069.941.934-46"
type input "08/09/1989"
type input "Marlene Arlinda da Silva"
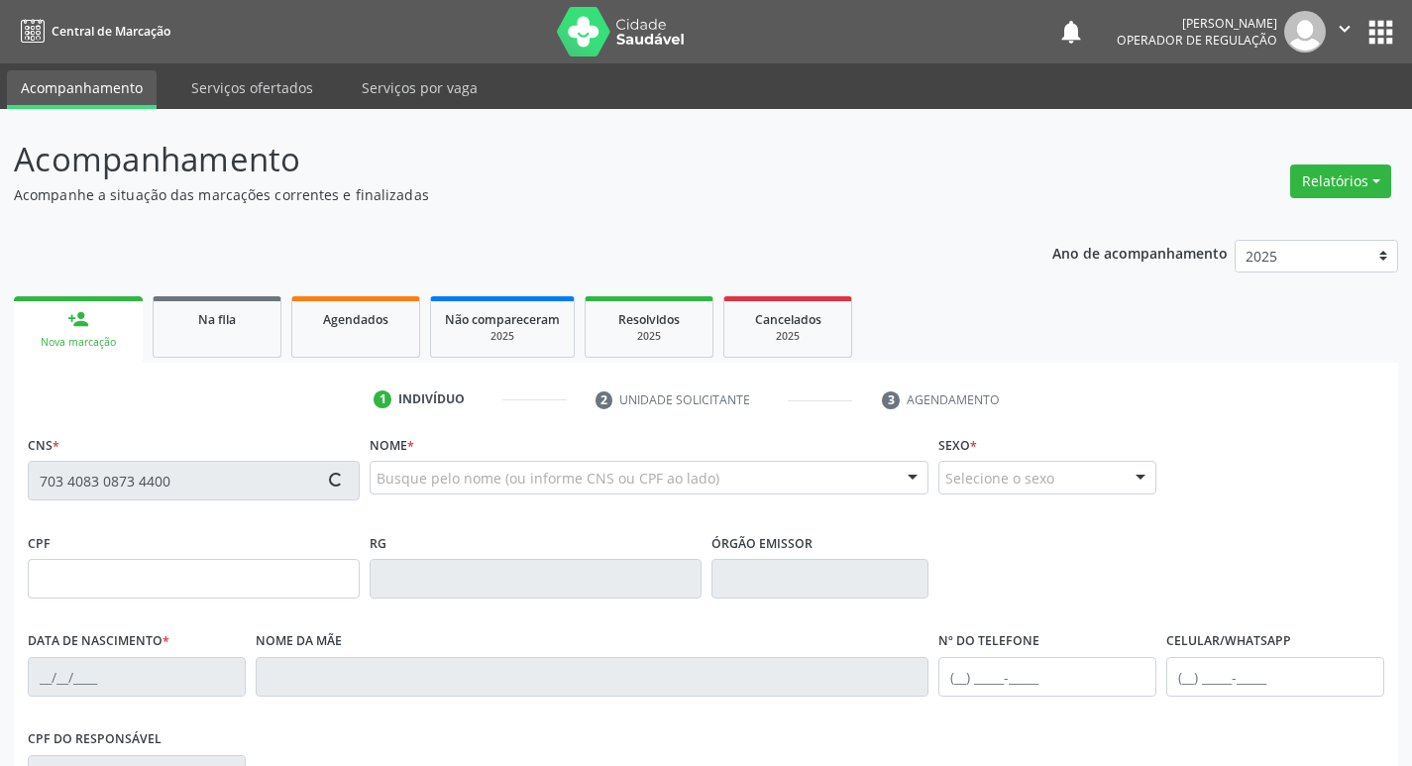
type input "(83) 99314-8170"
type input "602.301.504-20"
type input "52"
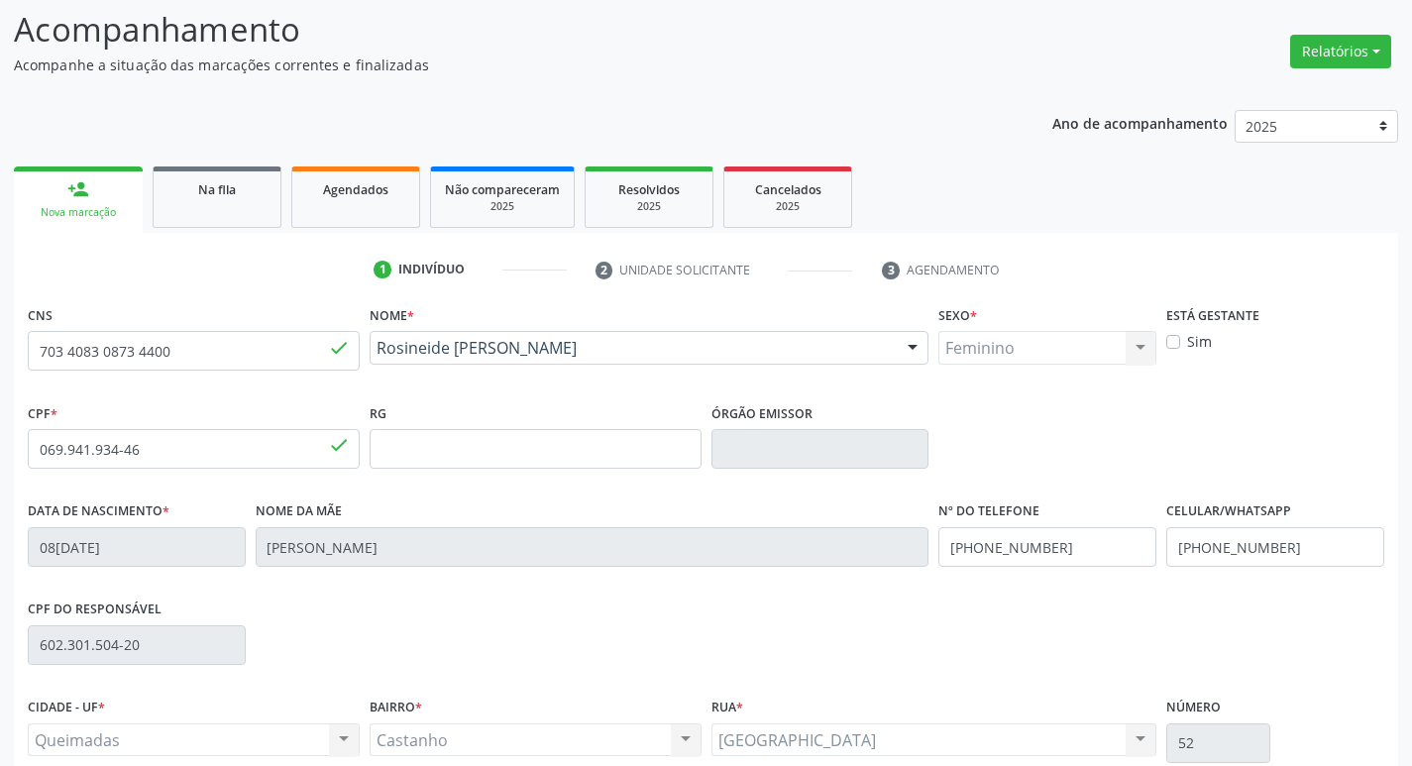
scroll to position [308, 0]
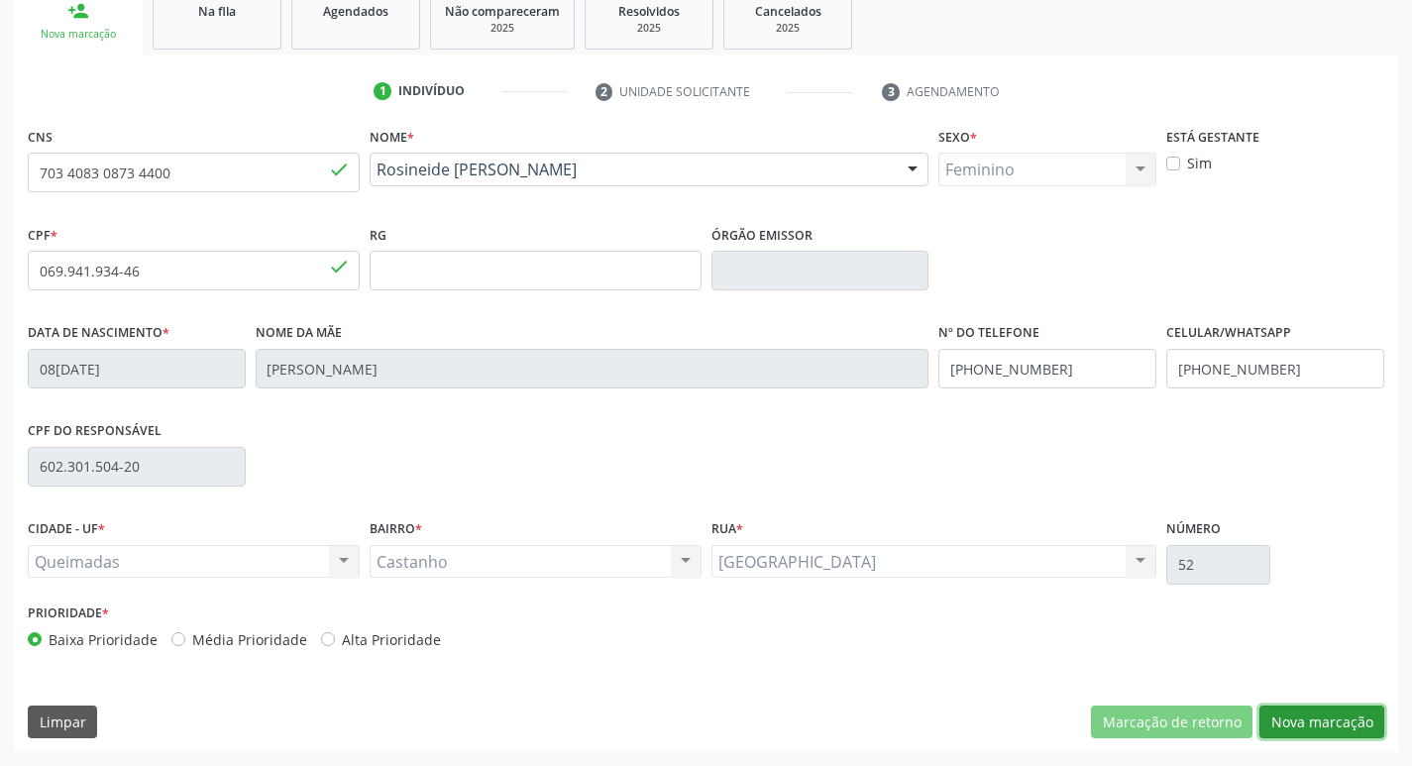
click at [1315, 724] on button "Nova marcação" at bounding box center [1321, 723] width 125 height 34
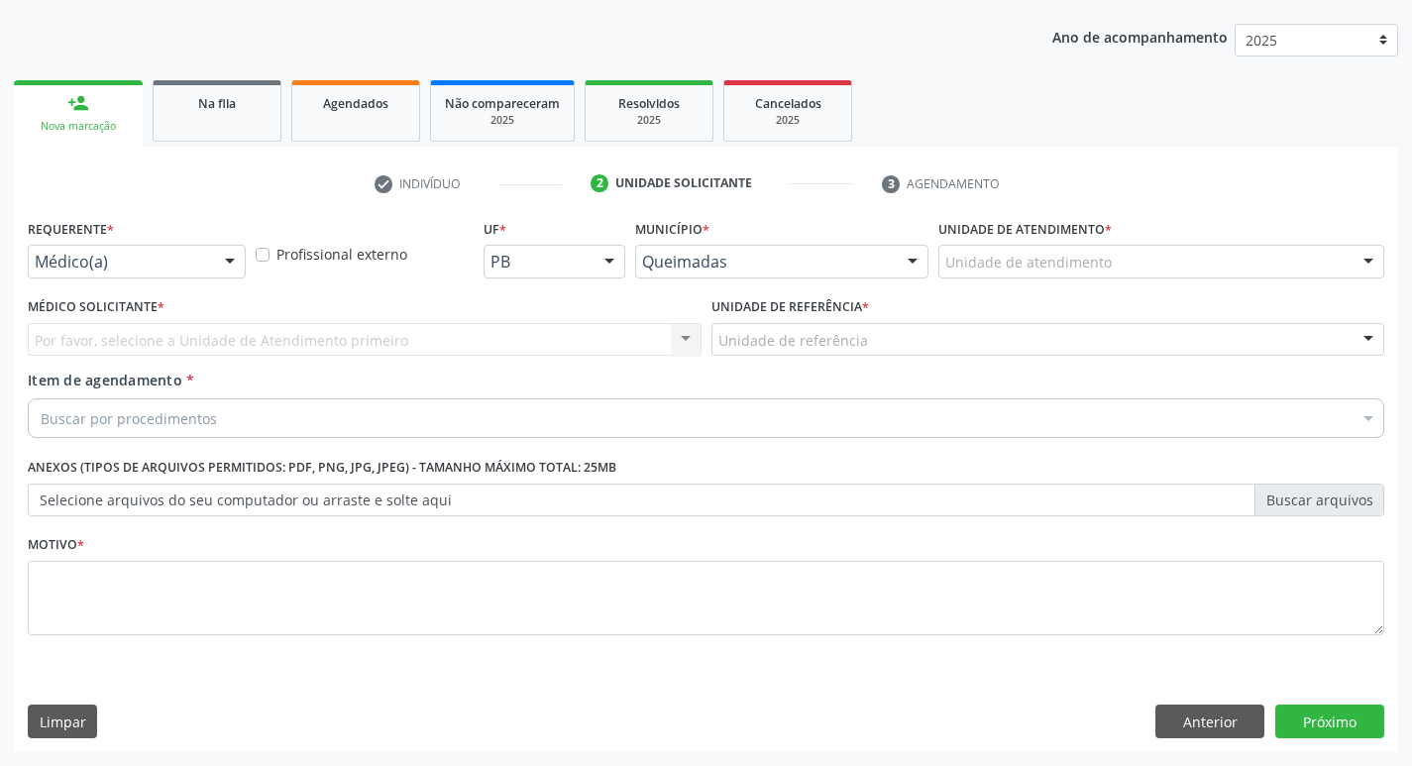
scroll to position [216, 0]
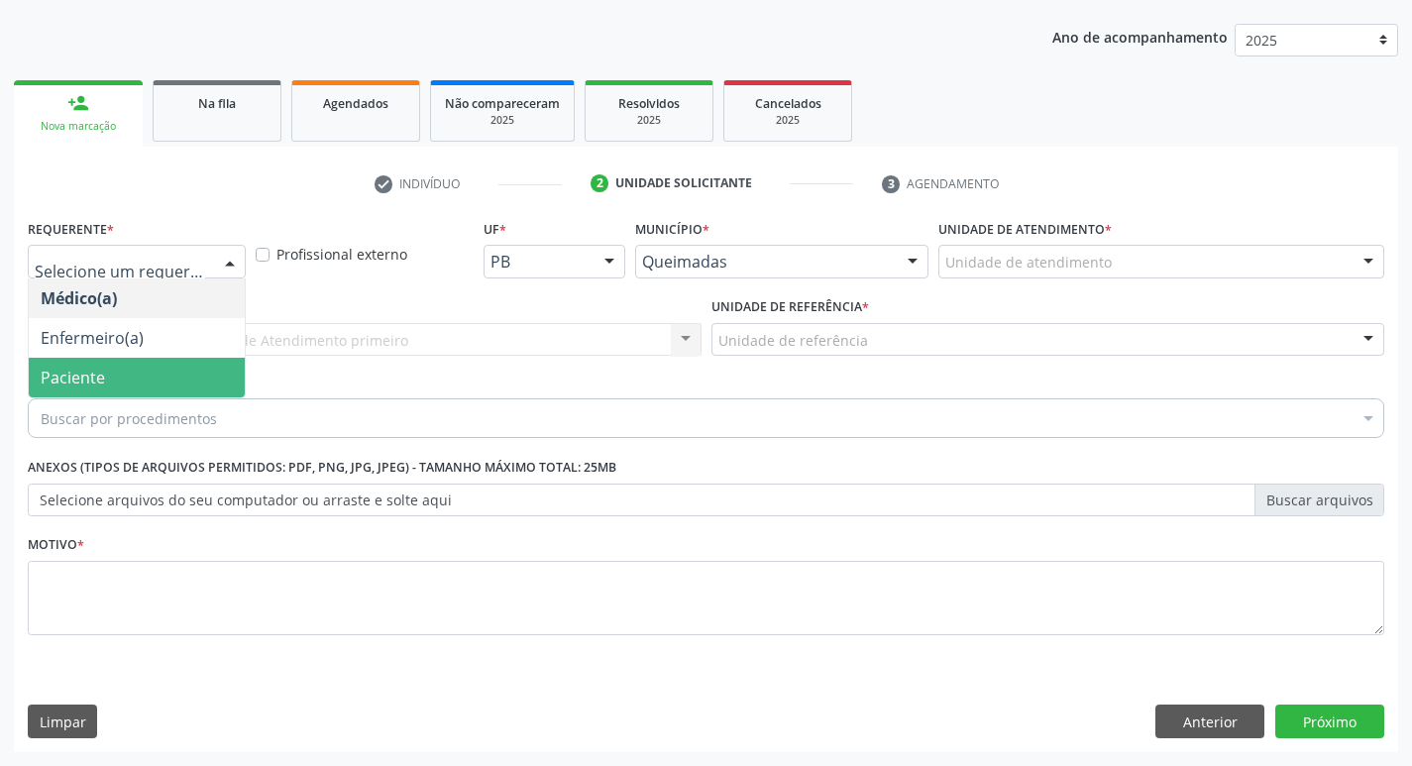
click at [89, 385] on span "Paciente" at bounding box center [73, 378] width 64 height 22
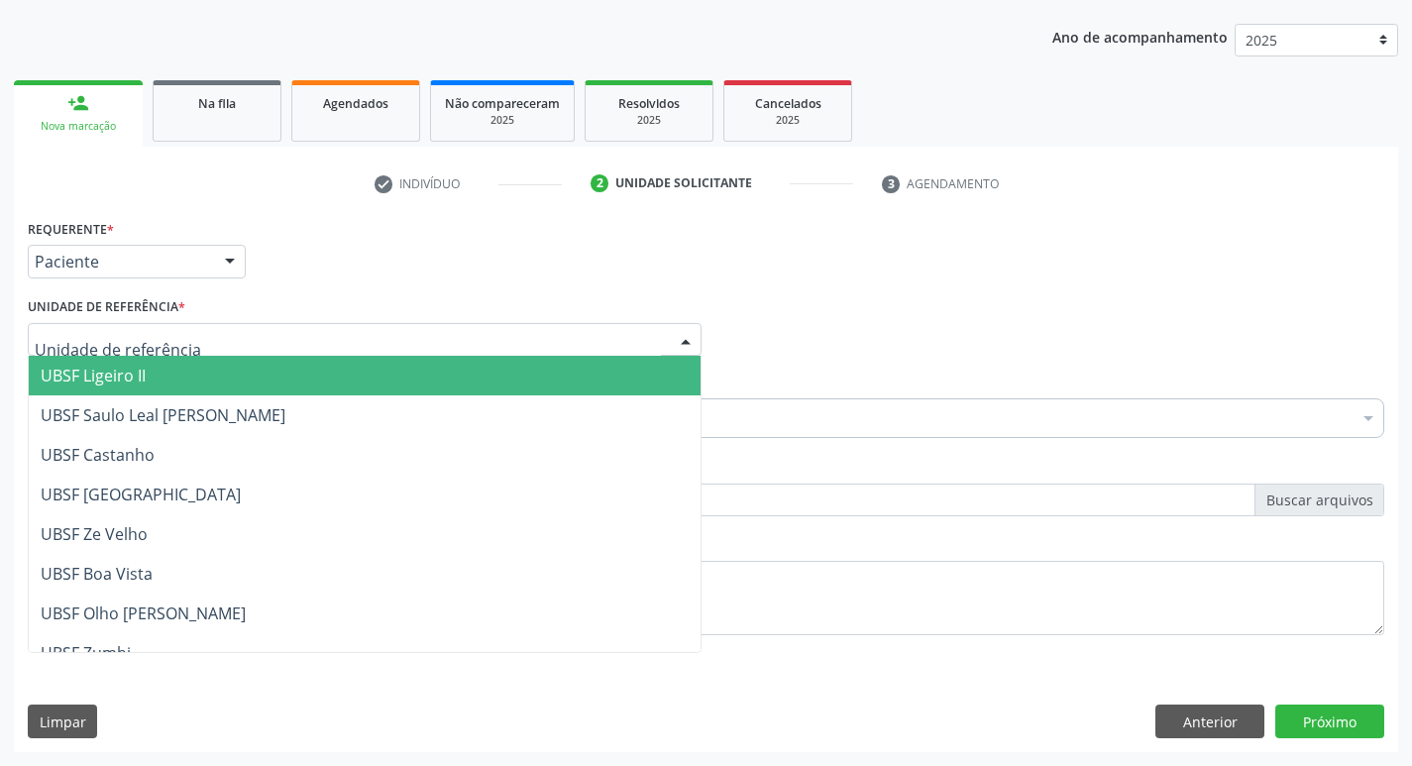
type input "C"
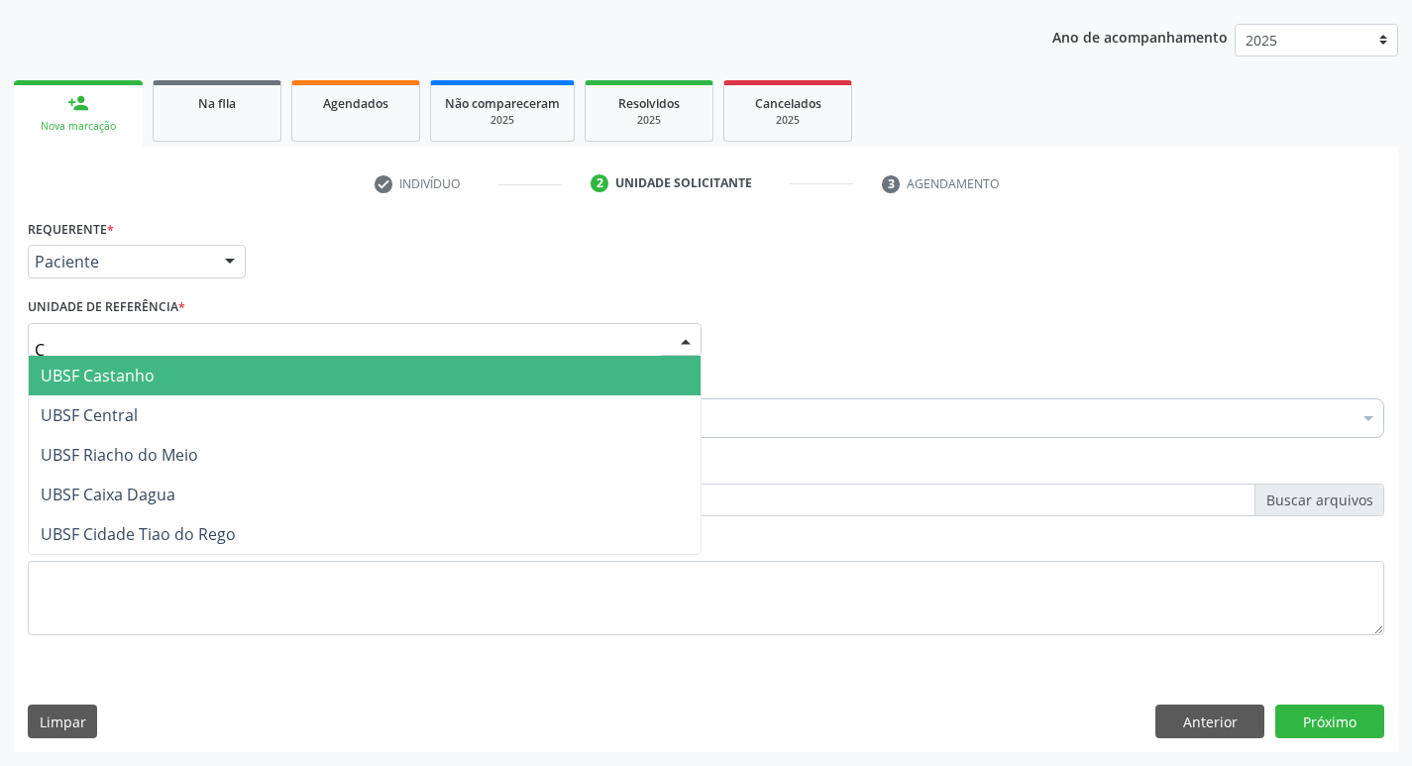
click at [62, 377] on span "UBSF Castanho" at bounding box center [98, 376] width 114 height 22
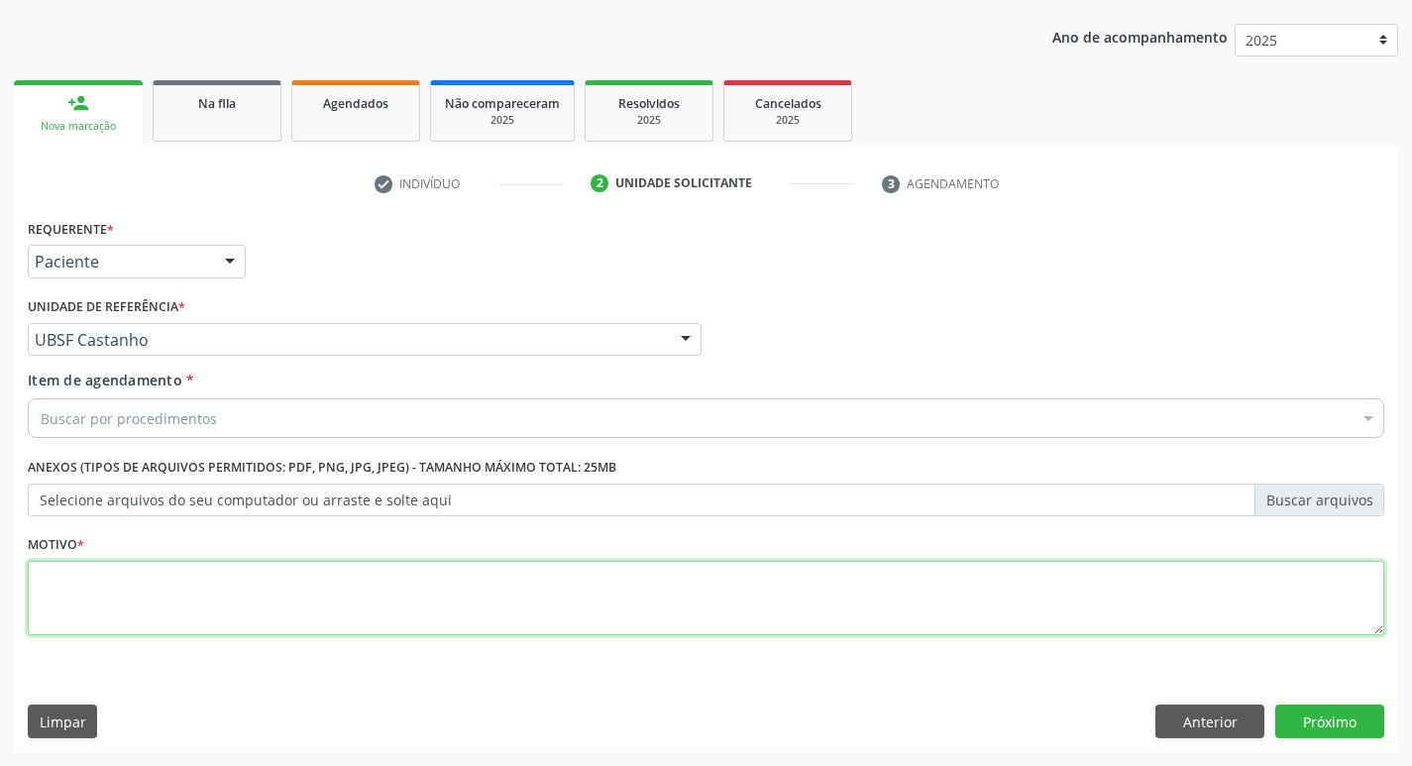
click at [81, 588] on textarea at bounding box center [706, 598] width 1357 height 75
type textarea "AVALIACAO"
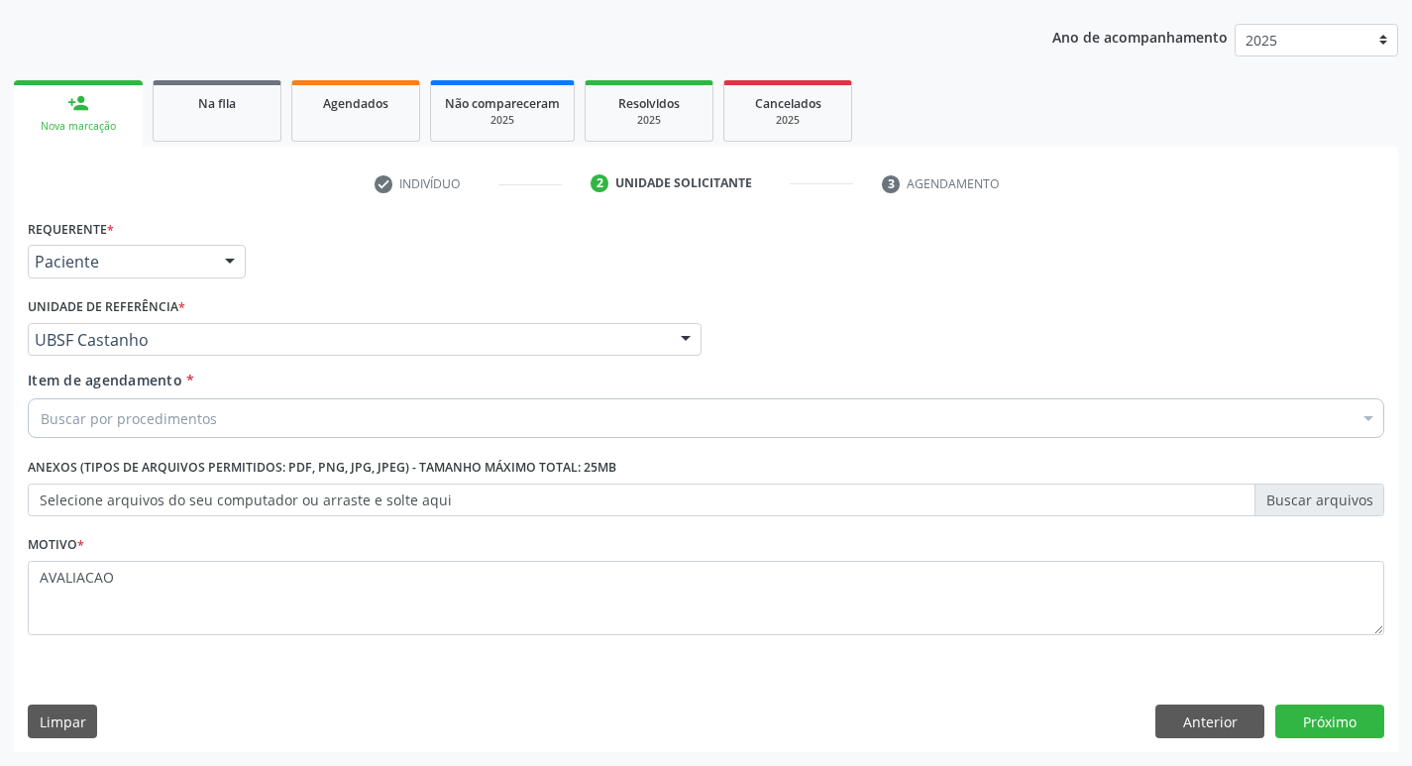
click at [227, 428] on div "Buscar por procedimentos" at bounding box center [706, 418] width 1357 height 40
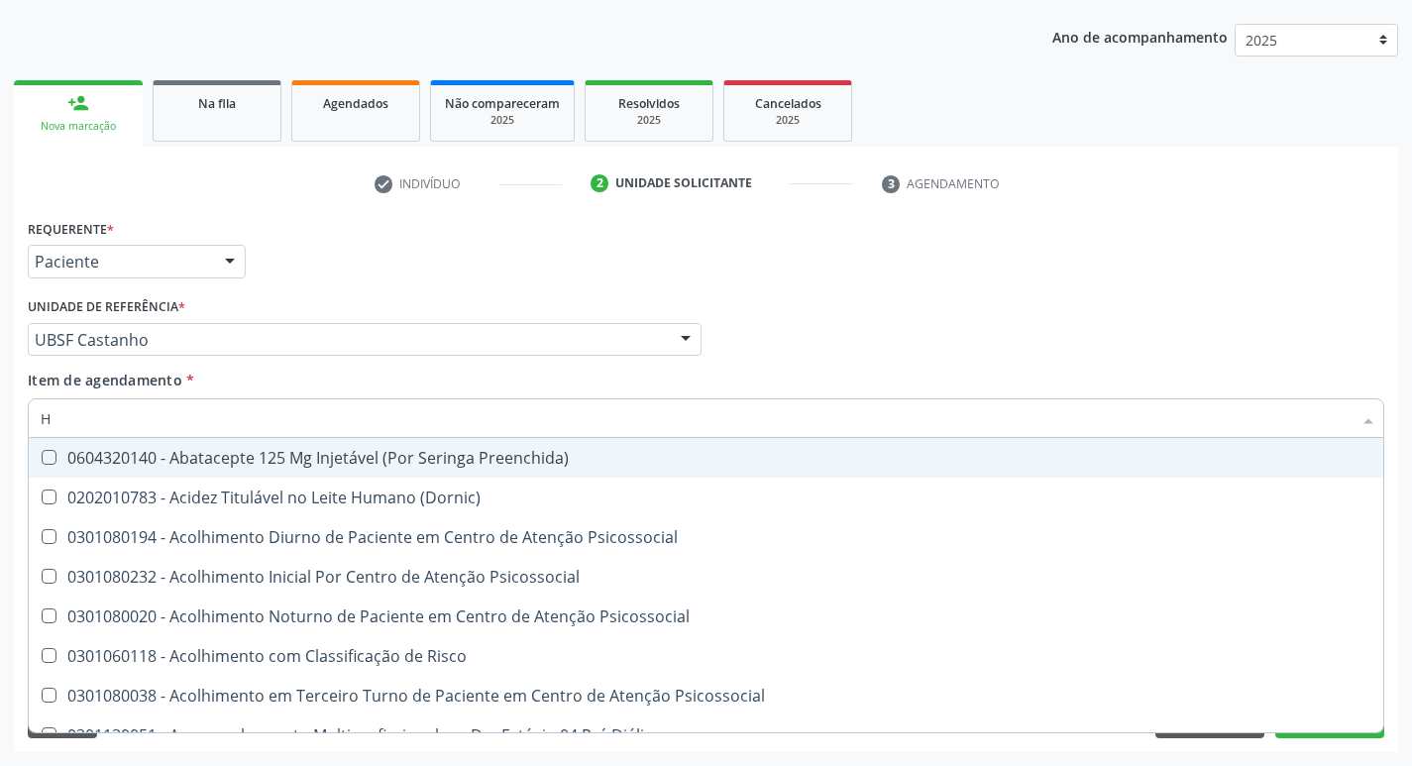
type input "HEMOGR"
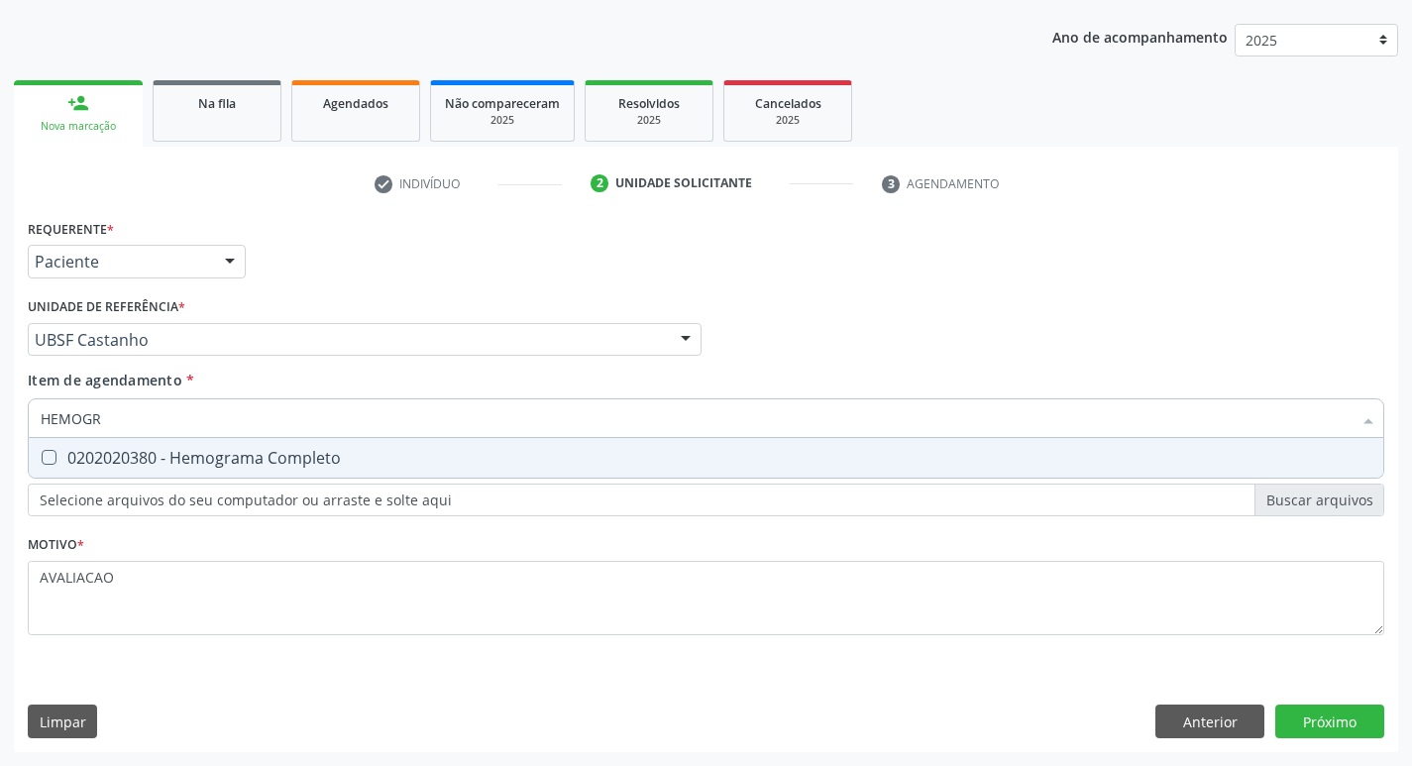
click at [265, 463] on div "0202020380 - Hemograma Completo" at bounding box center [706, 458] width 1331 height 16
checkbox Completo "true"
type input "HEMOG"
checkbox Completo "false"
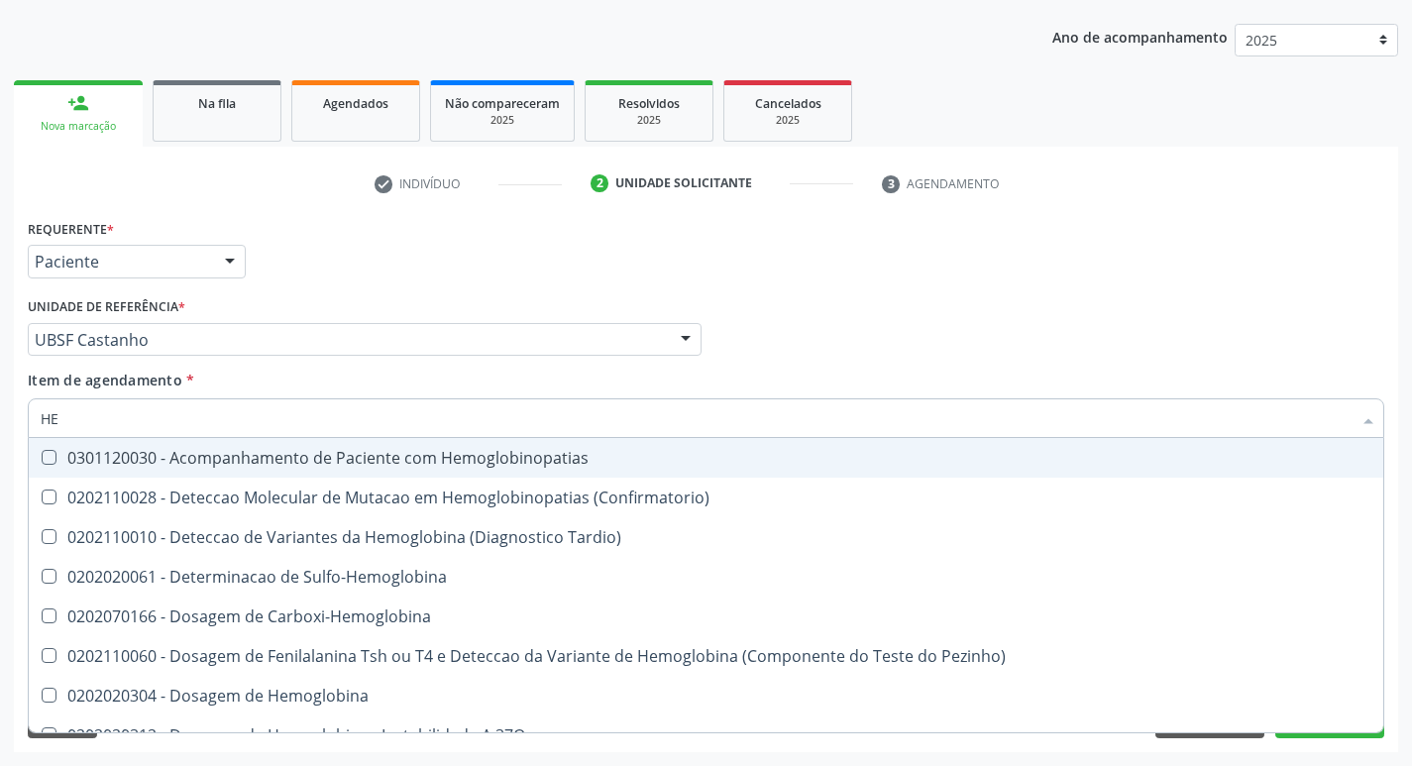
type input "H"
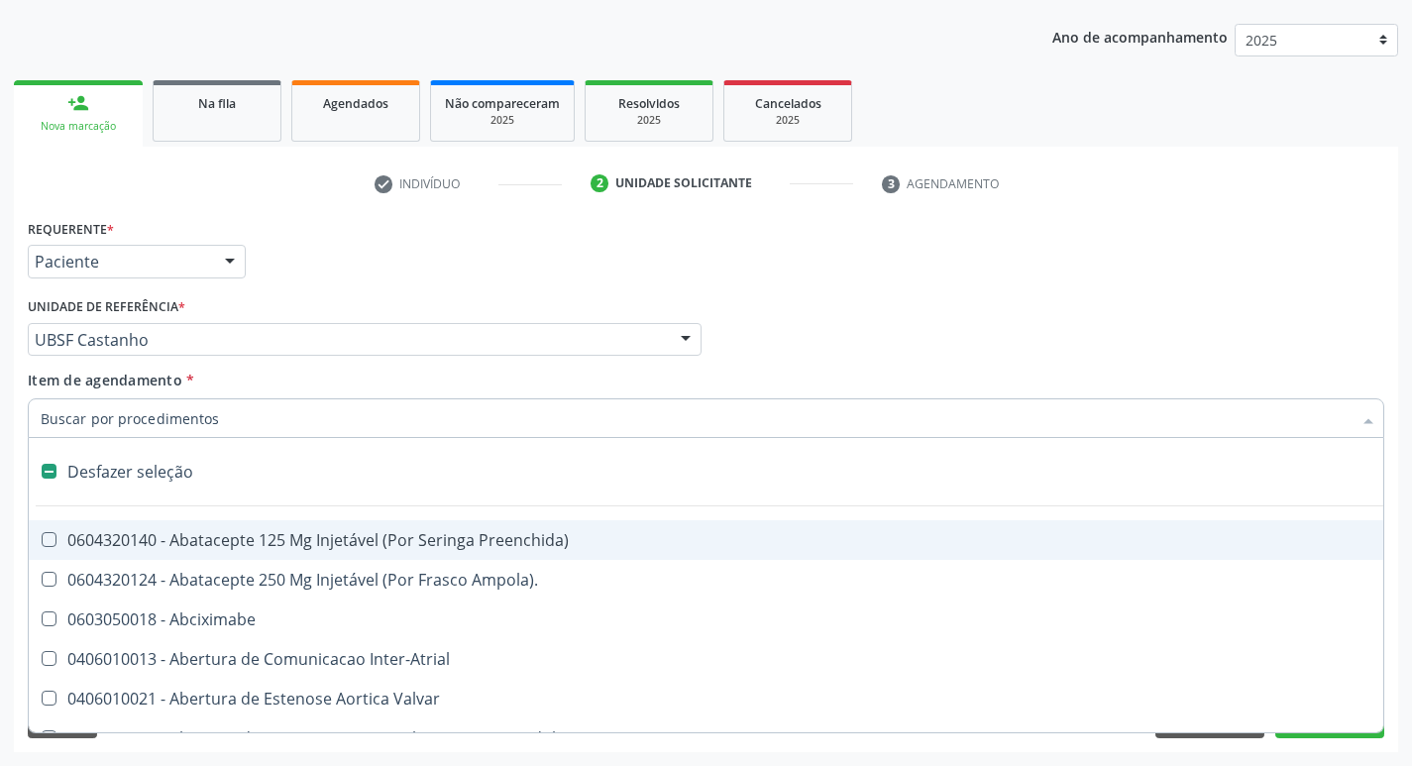
checkbox Capsula\) "false"
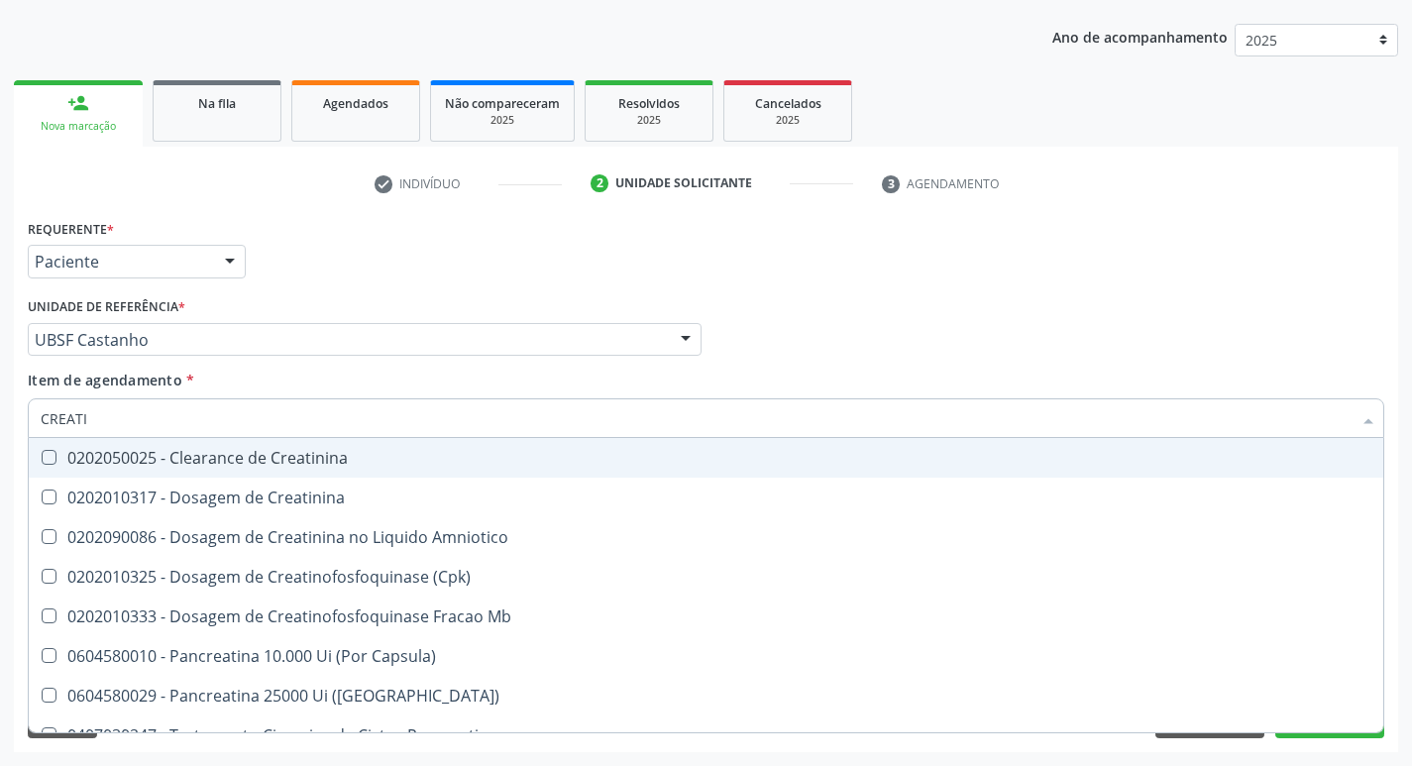
type input "CREATIN"
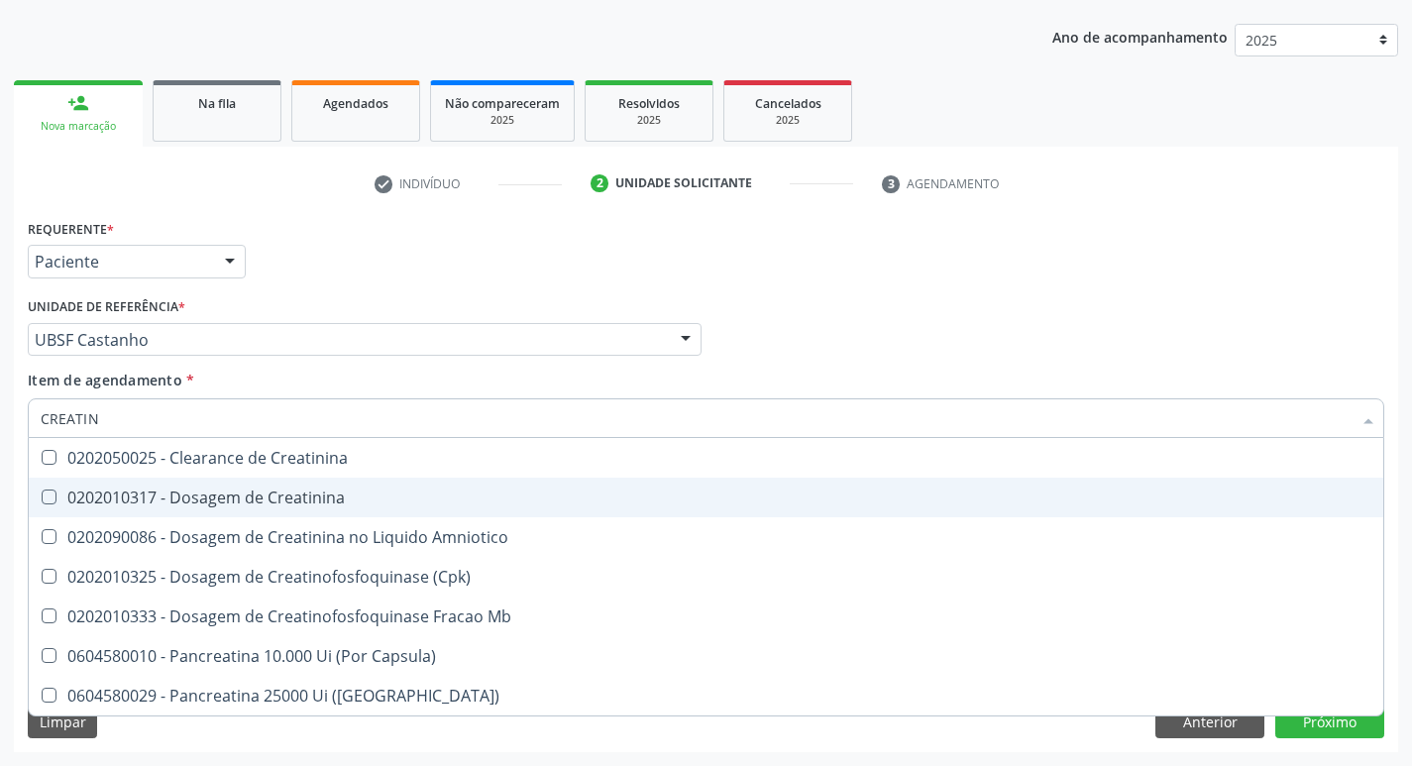
click at [273, 490] on div "0202010317 - Dosagem de Creatinina" at bounding box center [706, 498] width 1331 height 16
checkbox Creatinina "true"
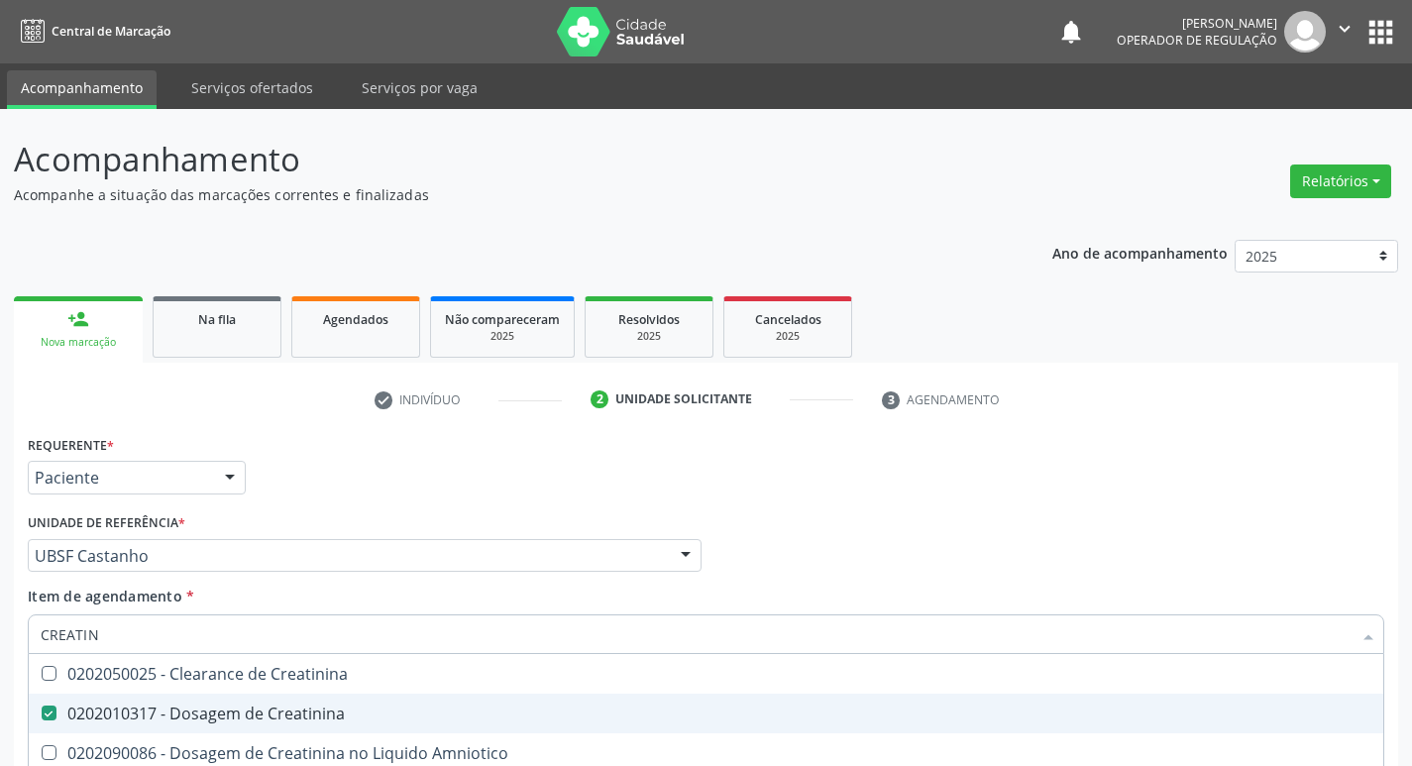
scroll to position [216, 0]
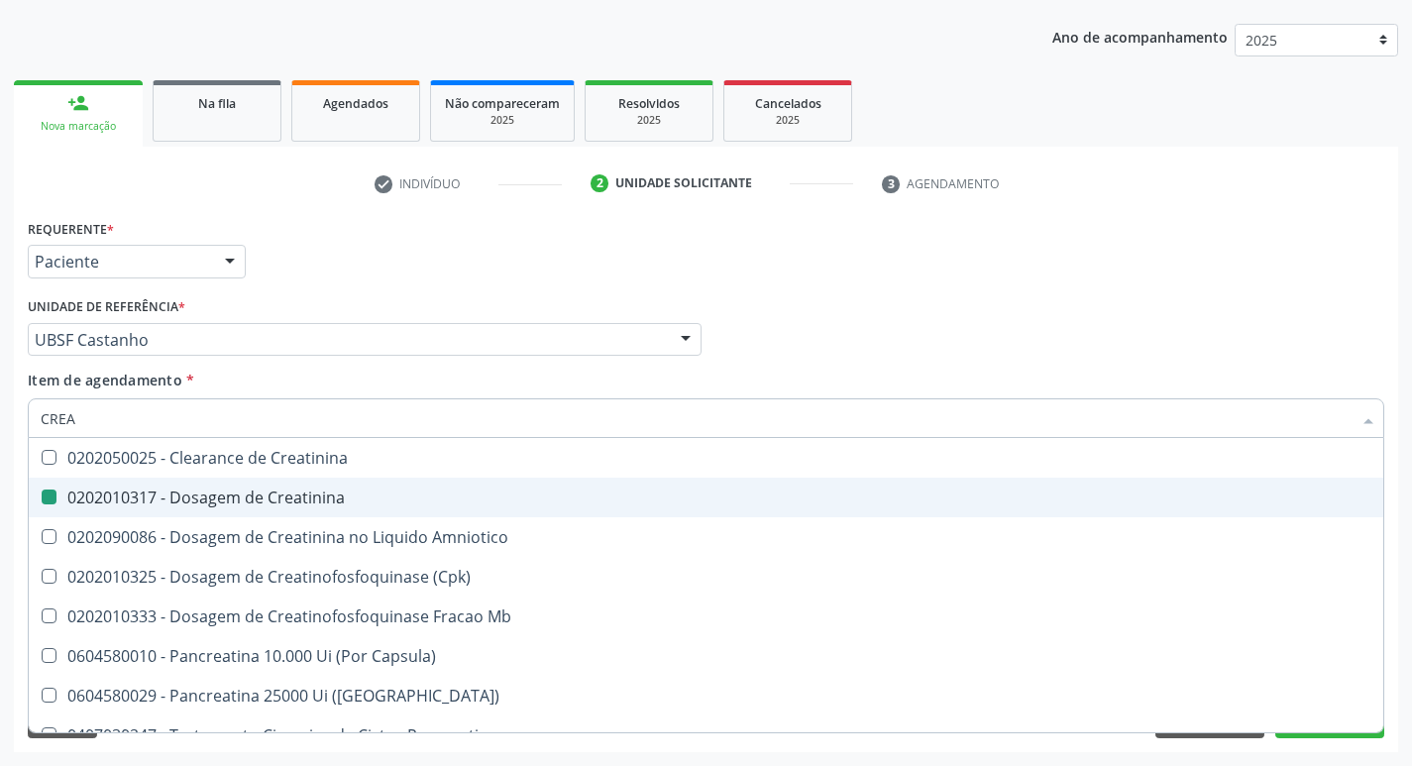
type input "CRE"
checkbox Creatinina "false"
checkbox Amniotico "false"
checkbox Mb "false"
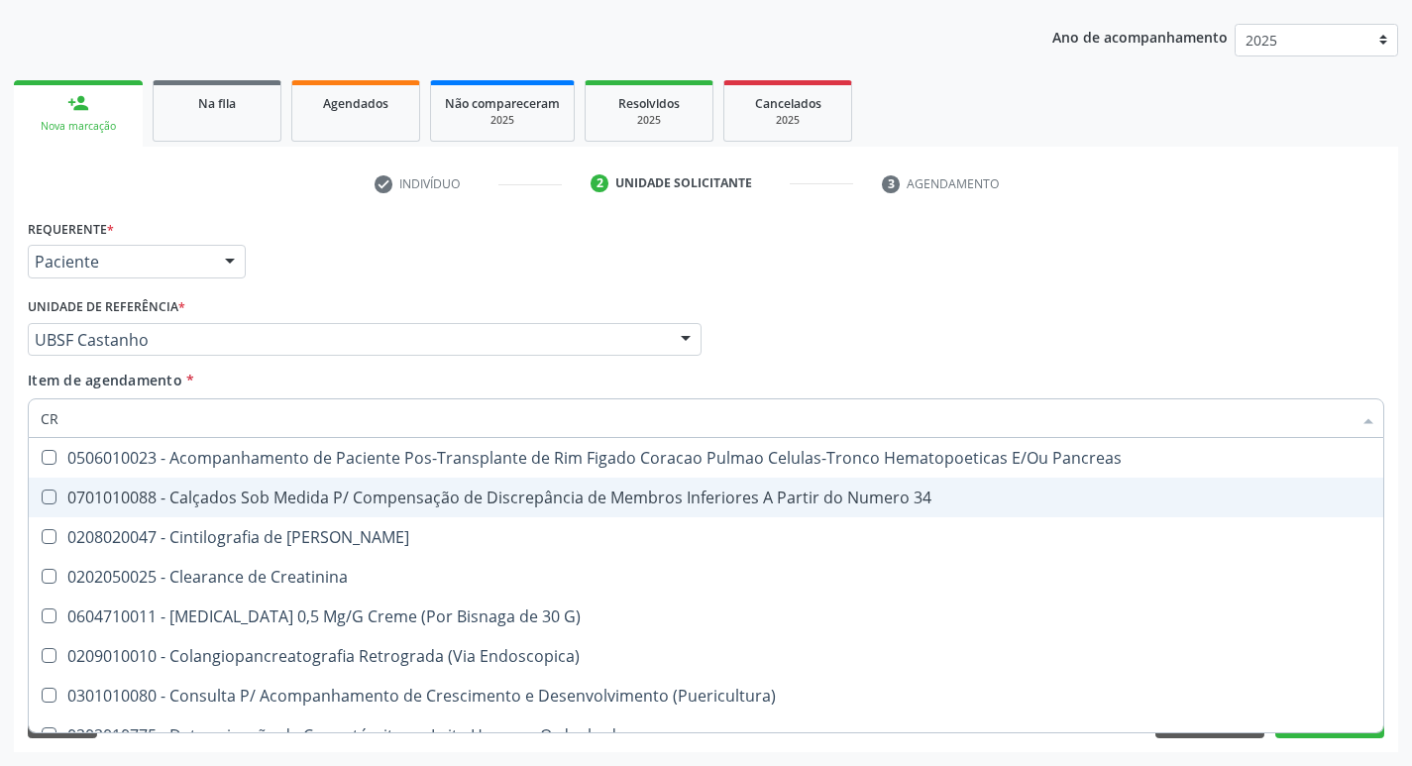
type input "C"
checkbox Creatinina "false"
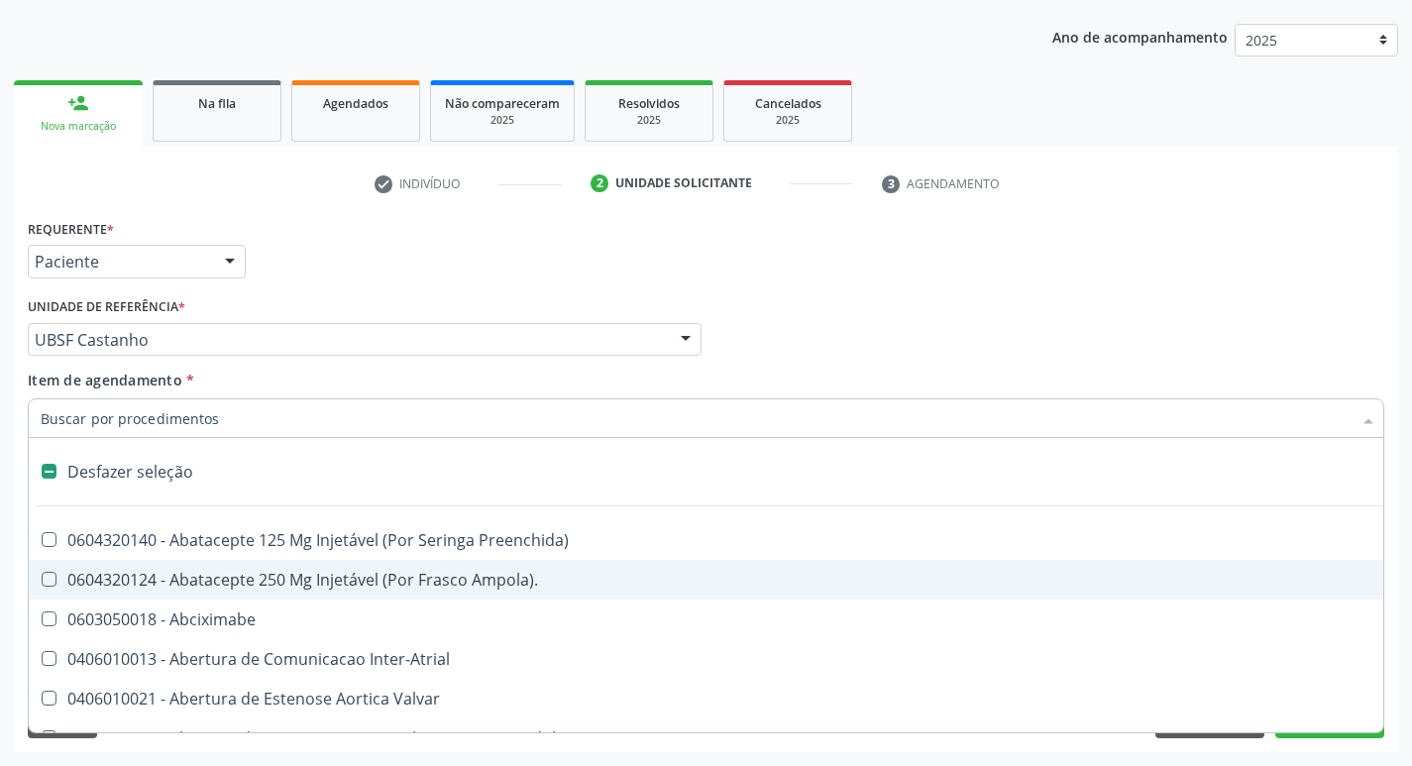
type input "G"
checkbox Criança "true"
checkbox Persistente "true"
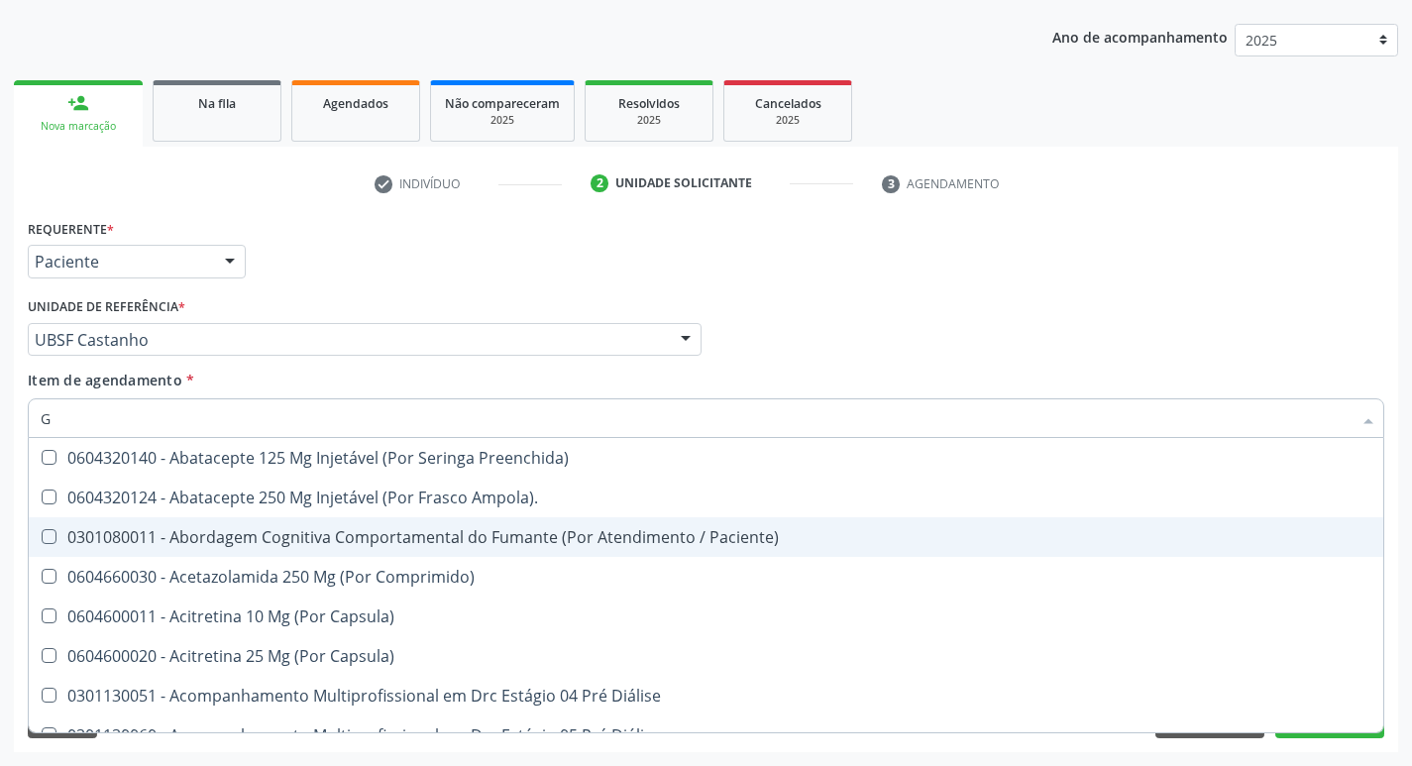
type input "GLICOSE"
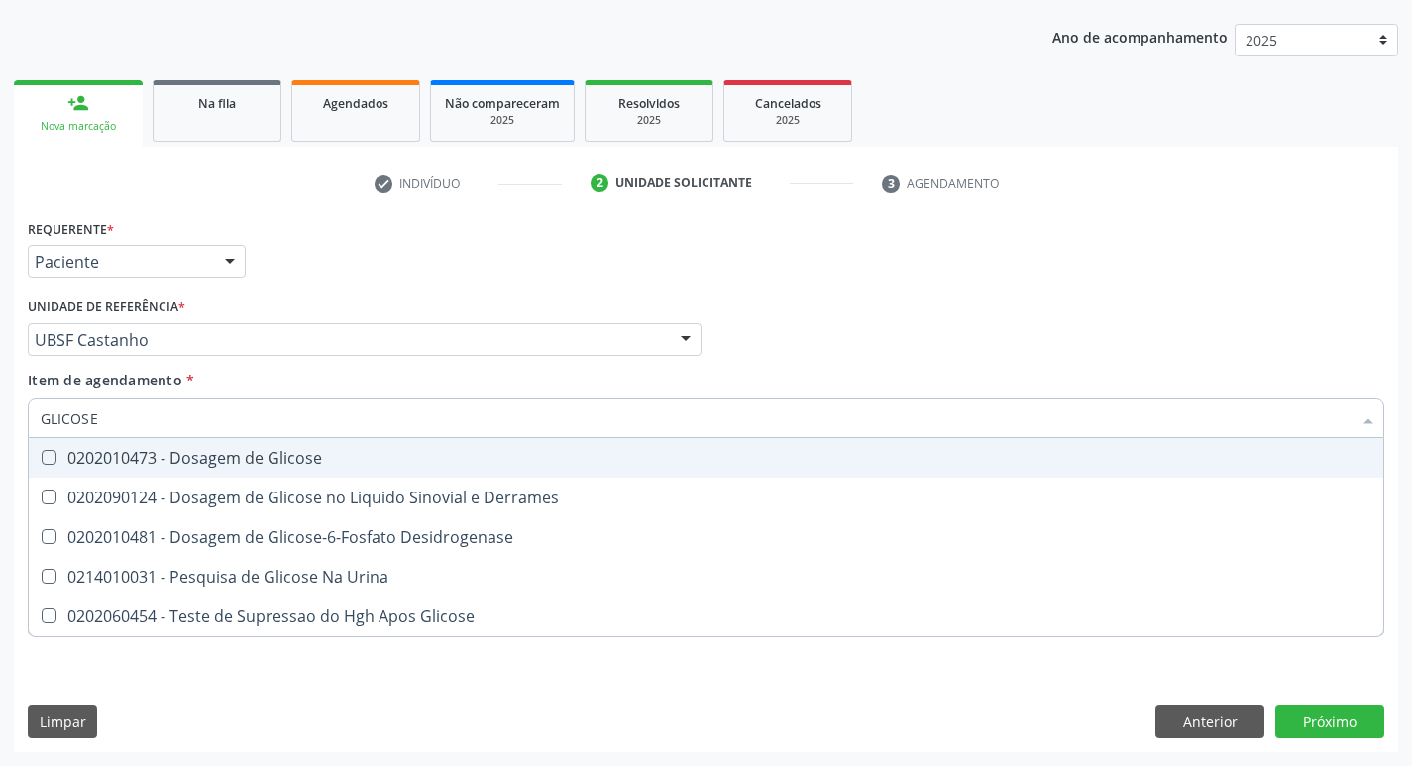
drag, startPoint x: 317, startPoint y: 465, endPoint x: 209, endPoint y: 438, distance: 111.3
click at [316, 465] on div "0202010473 - Dosagem de Glicose" at bounding box center [706, 458] width 1331 height 16
checkbox Glicose "true"
type input "GLICOS"
checkbox Glicose "false"
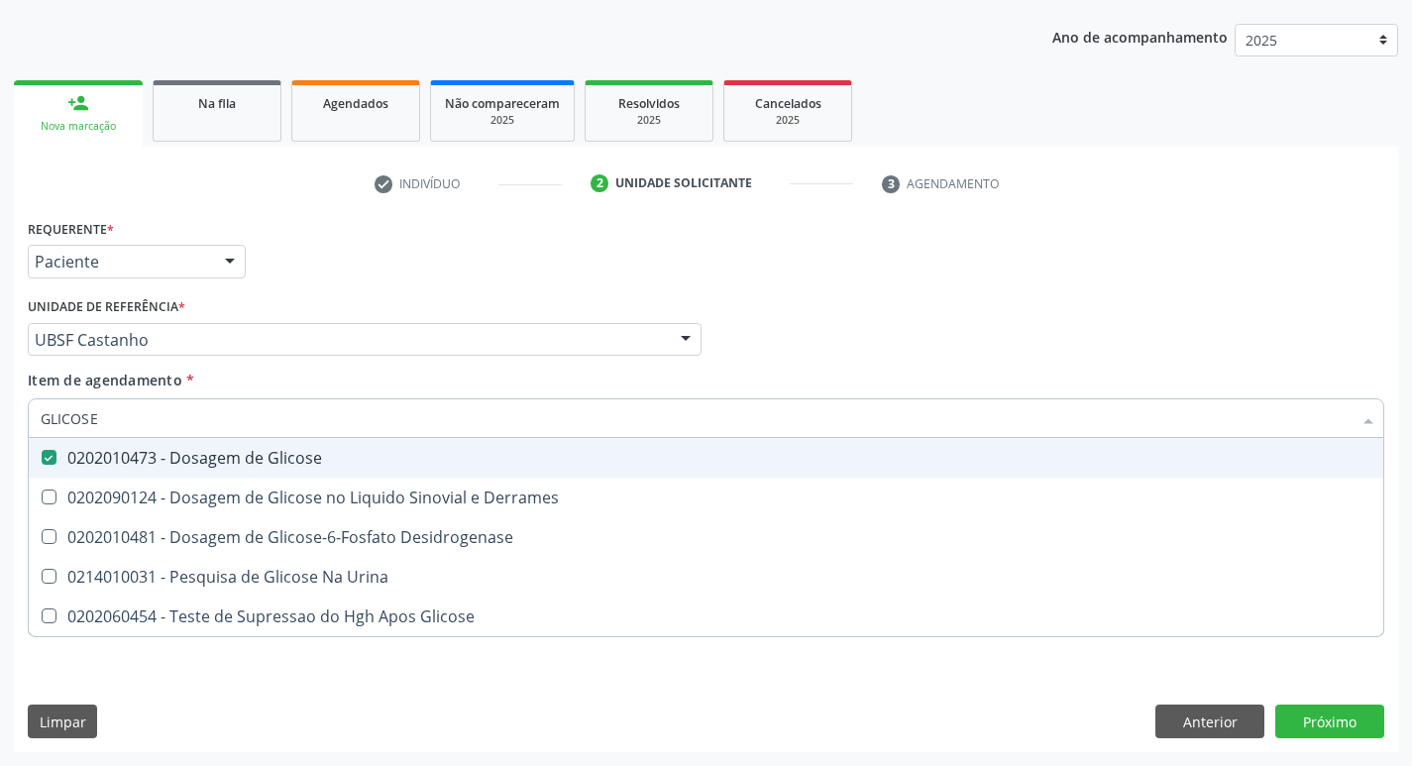
checkbox Derrames "true"
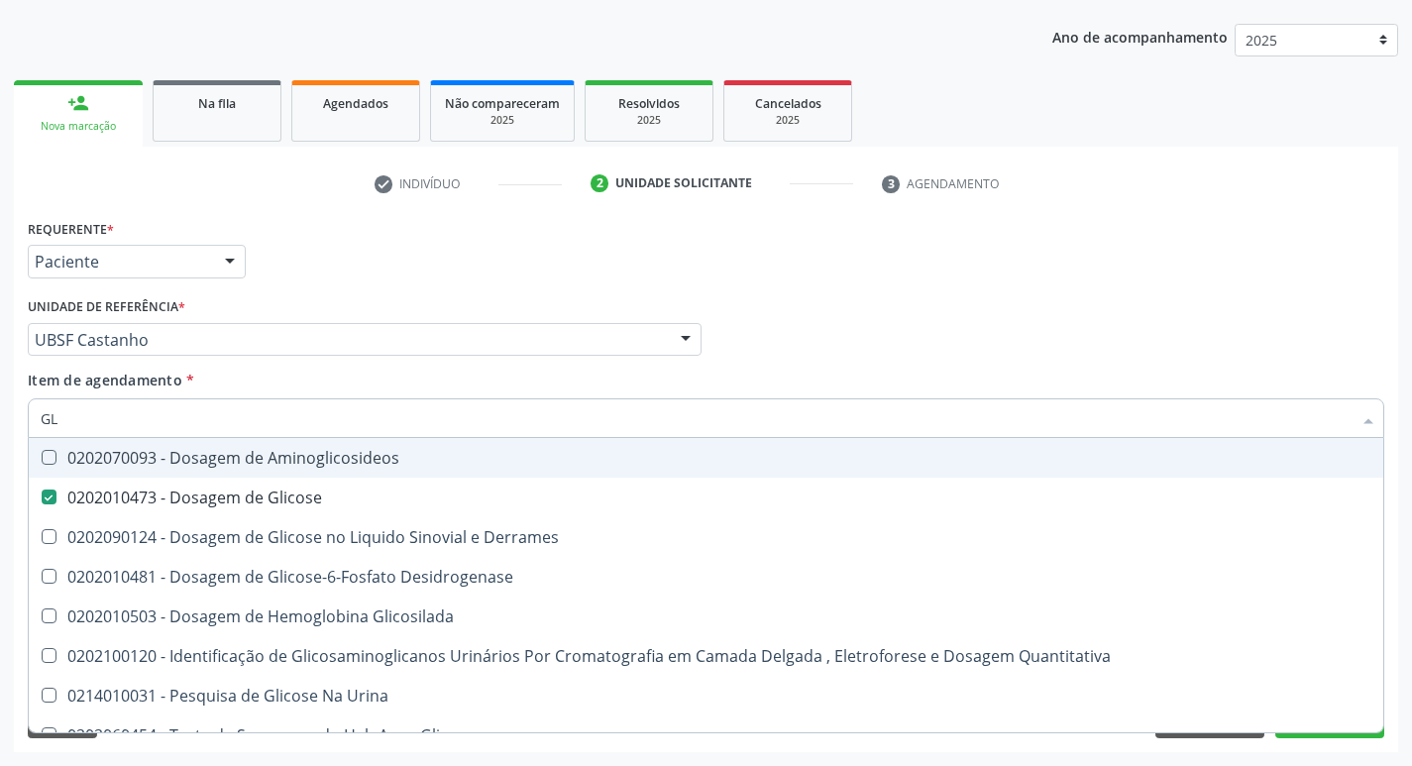
type input "G"
checkbox Glicose "false"
checkbox Derrames "false"
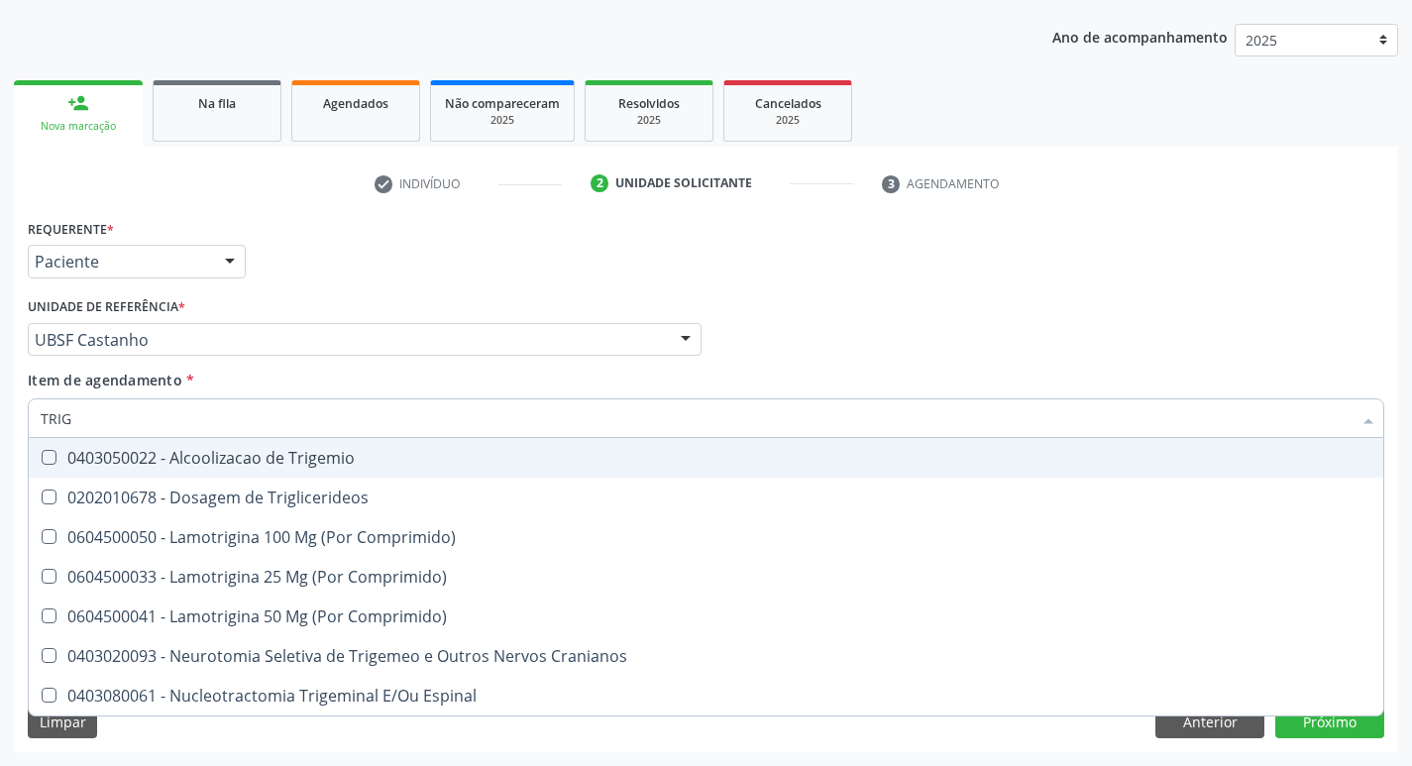
type input "TRIGL"
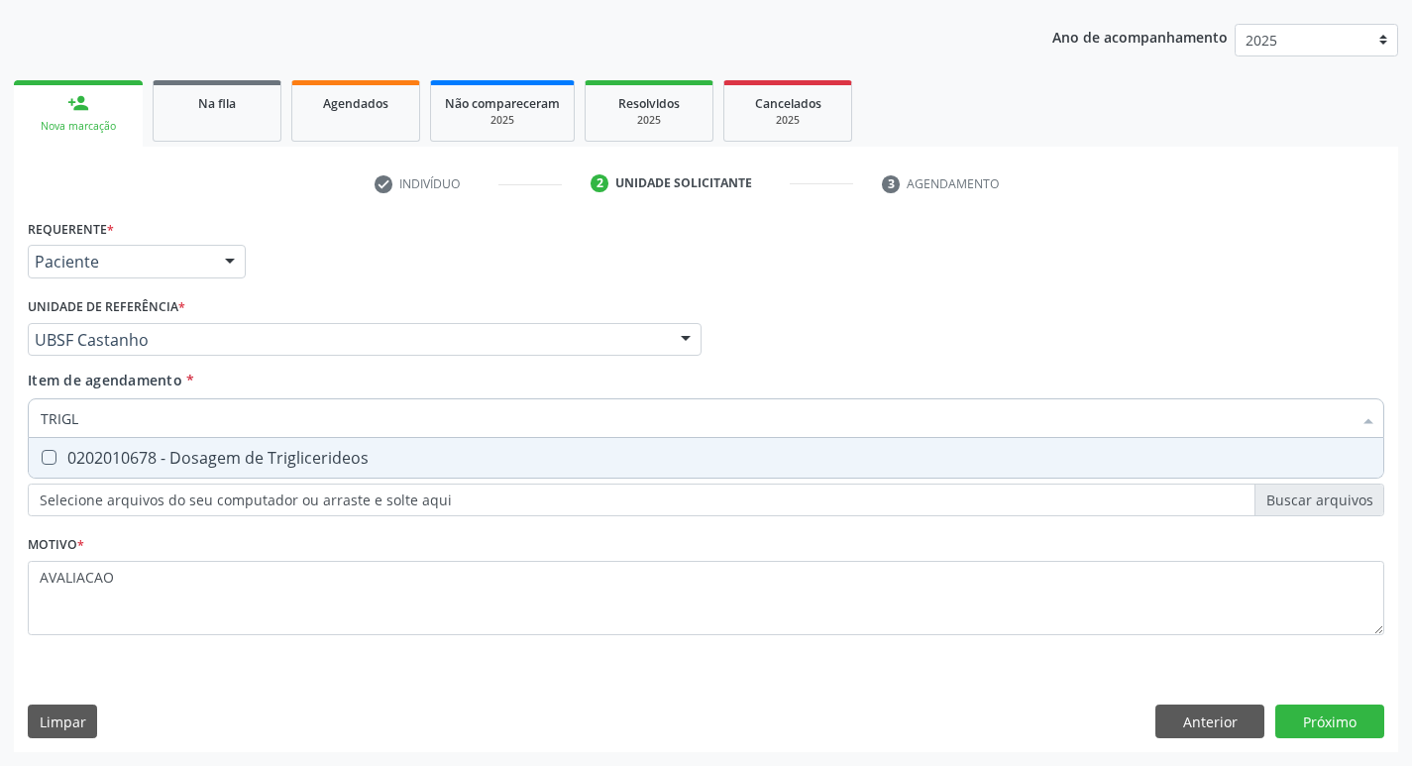
click at [228, 453] on div "0202010678 - Dosagem de Triglicerideos" at bounding box center [706, 458] width 1331 height 16
checkbox Triglicerideos "true"
type input "TRIG"
checkbox Triglicerideos "false"
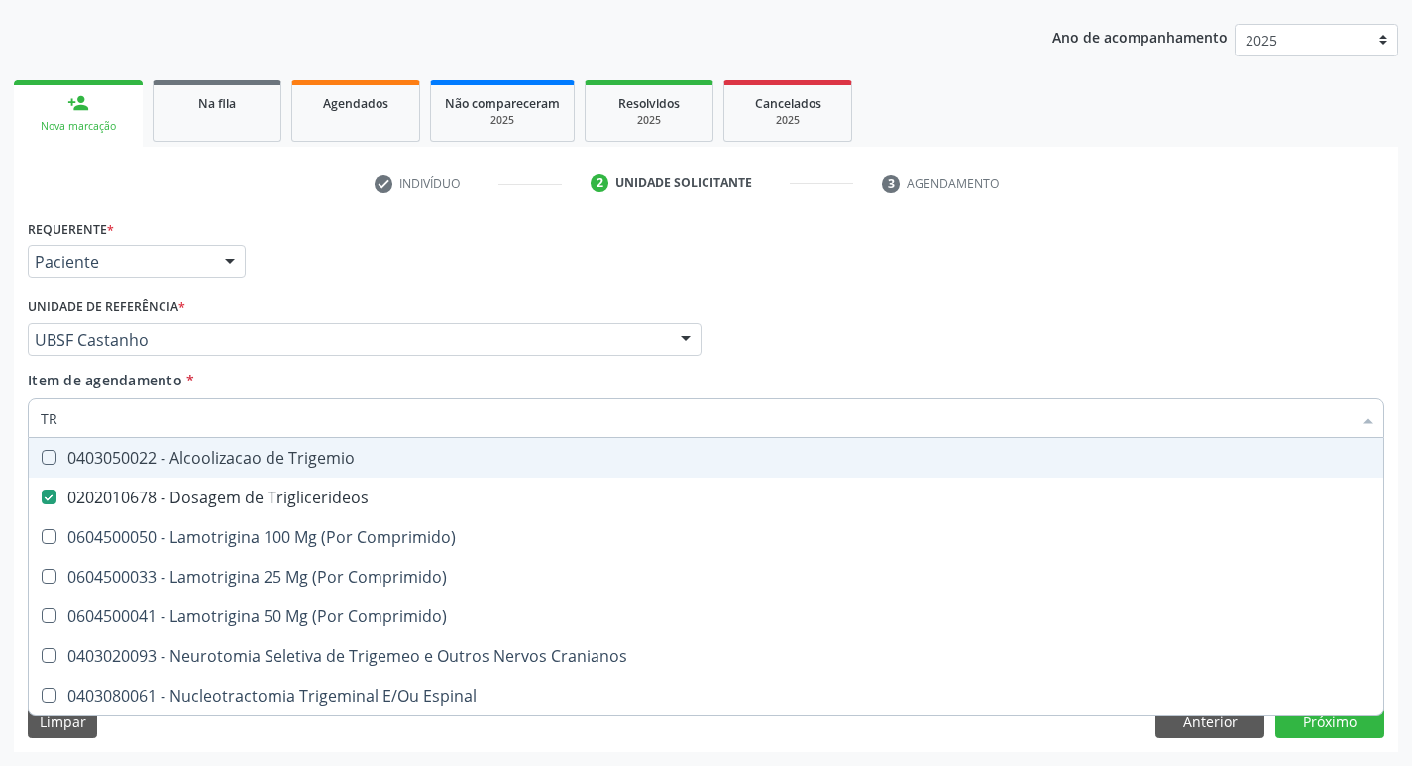
type input "T"
checkbox Triglicerideos "false"
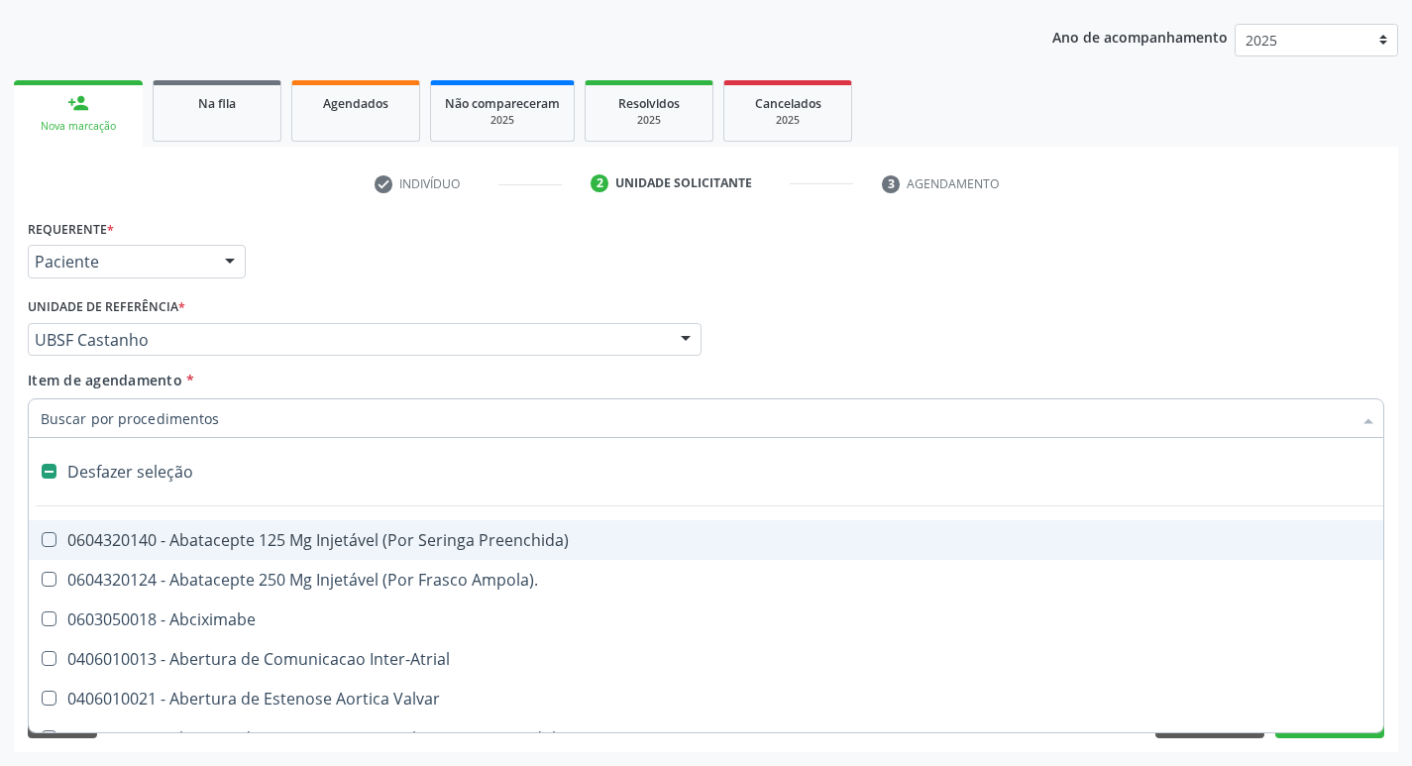
type input "H"
checkbox Convencional\) "true"
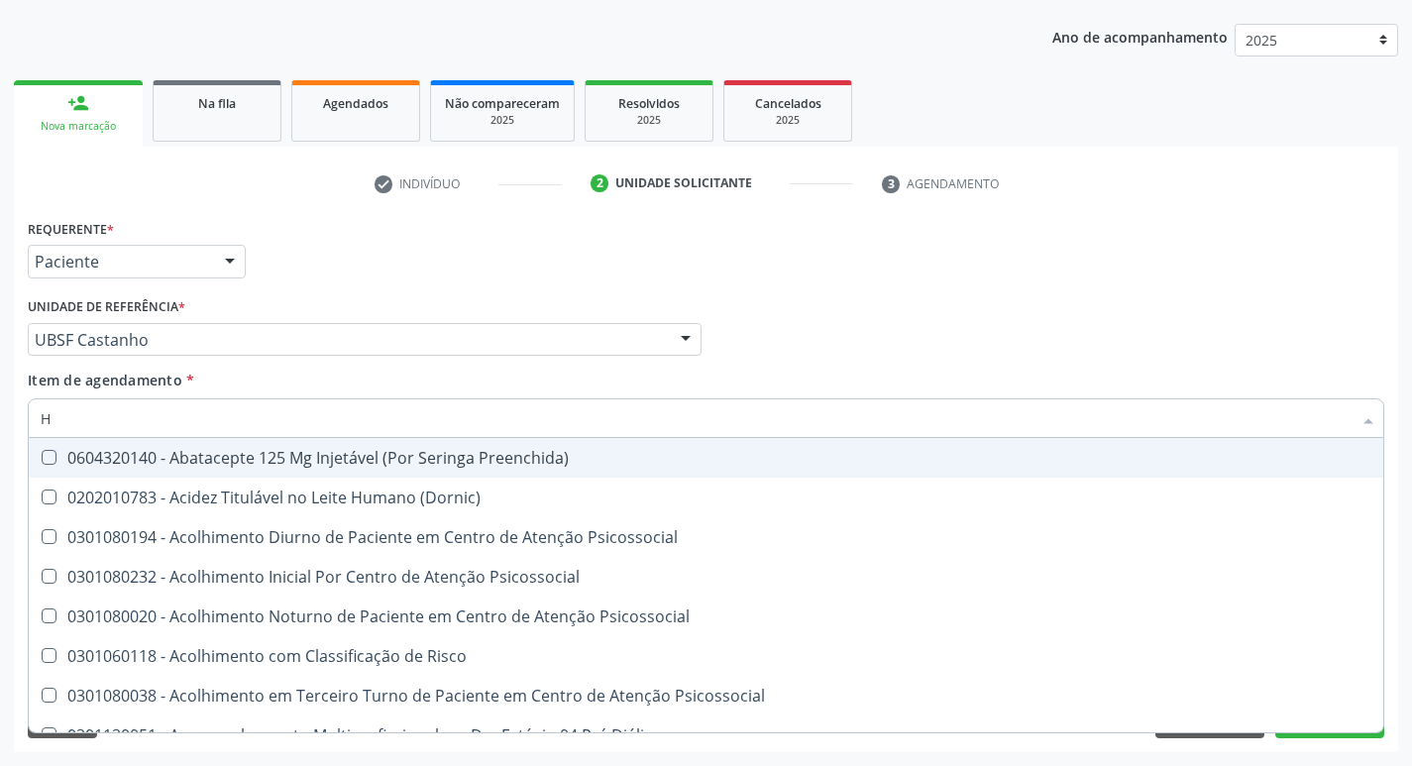
type input "HEMOGLOBINA G"
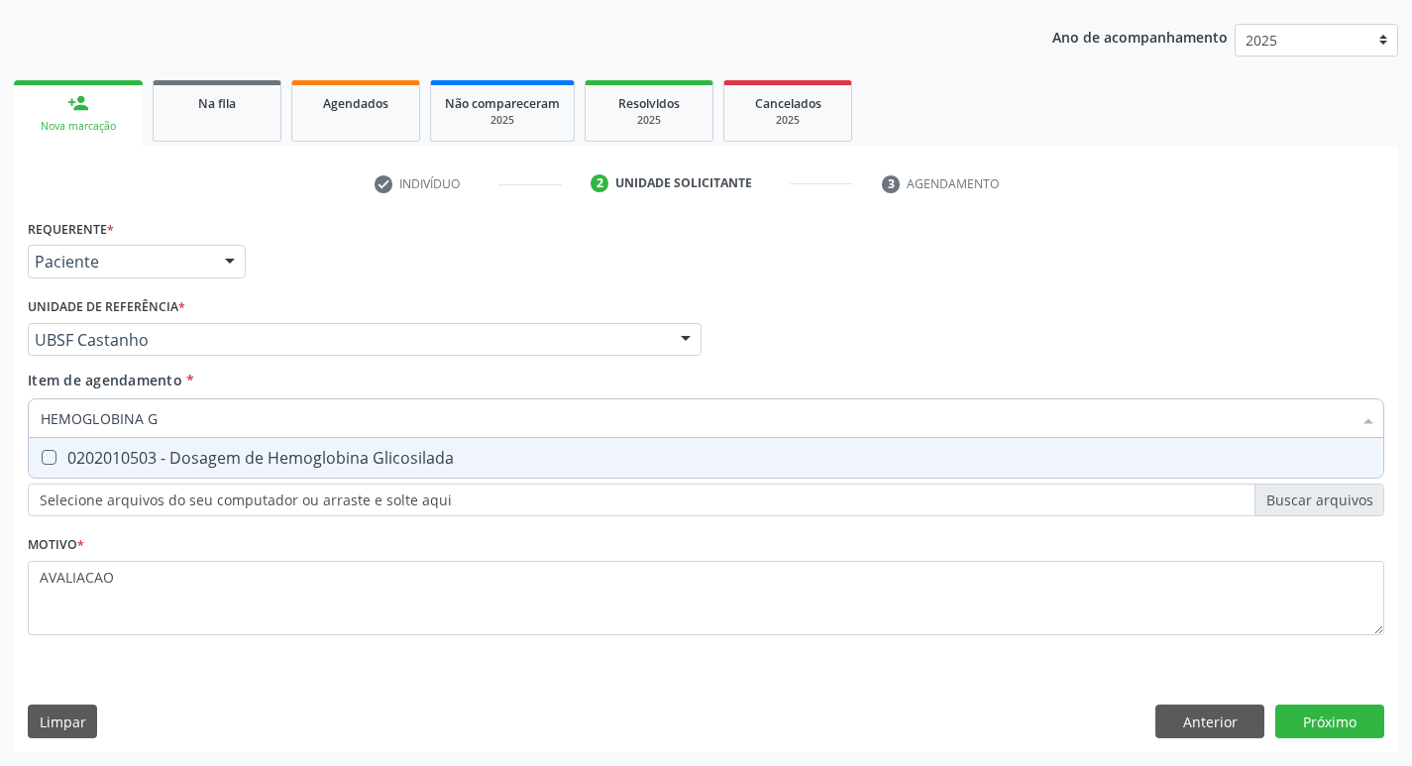
click at [283, 464] on div "0202010503 - Dosagem de Hemoglobina Glicosilada" at bounding box center [706, 458] width 1331 height 16
checkbox Glicosilada "true"
type input "HEMOGLOBINA"
checkbox Glicosilada "false"
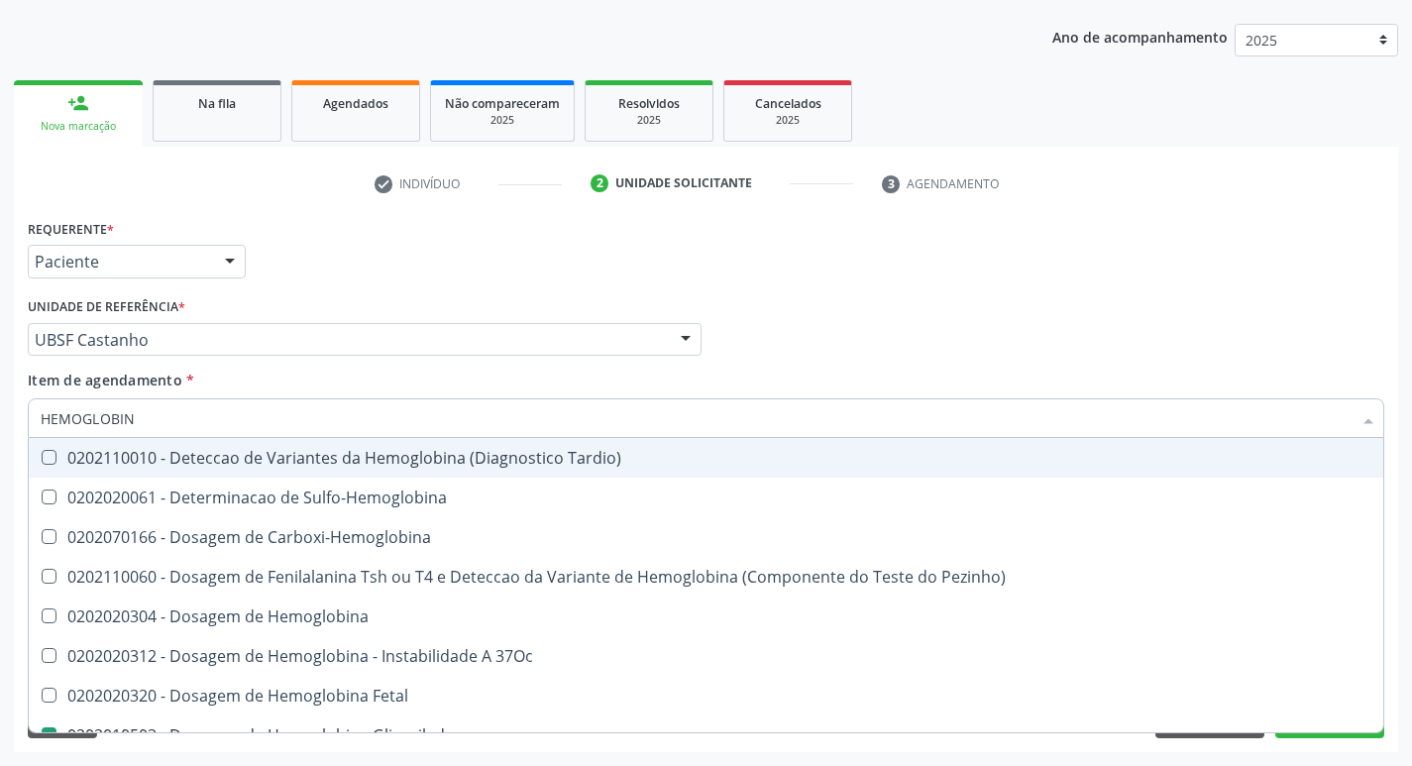
type input "HEMOGLOBI"
checkbox Glicosilada "false"
checkbox Hemoglobina "true"
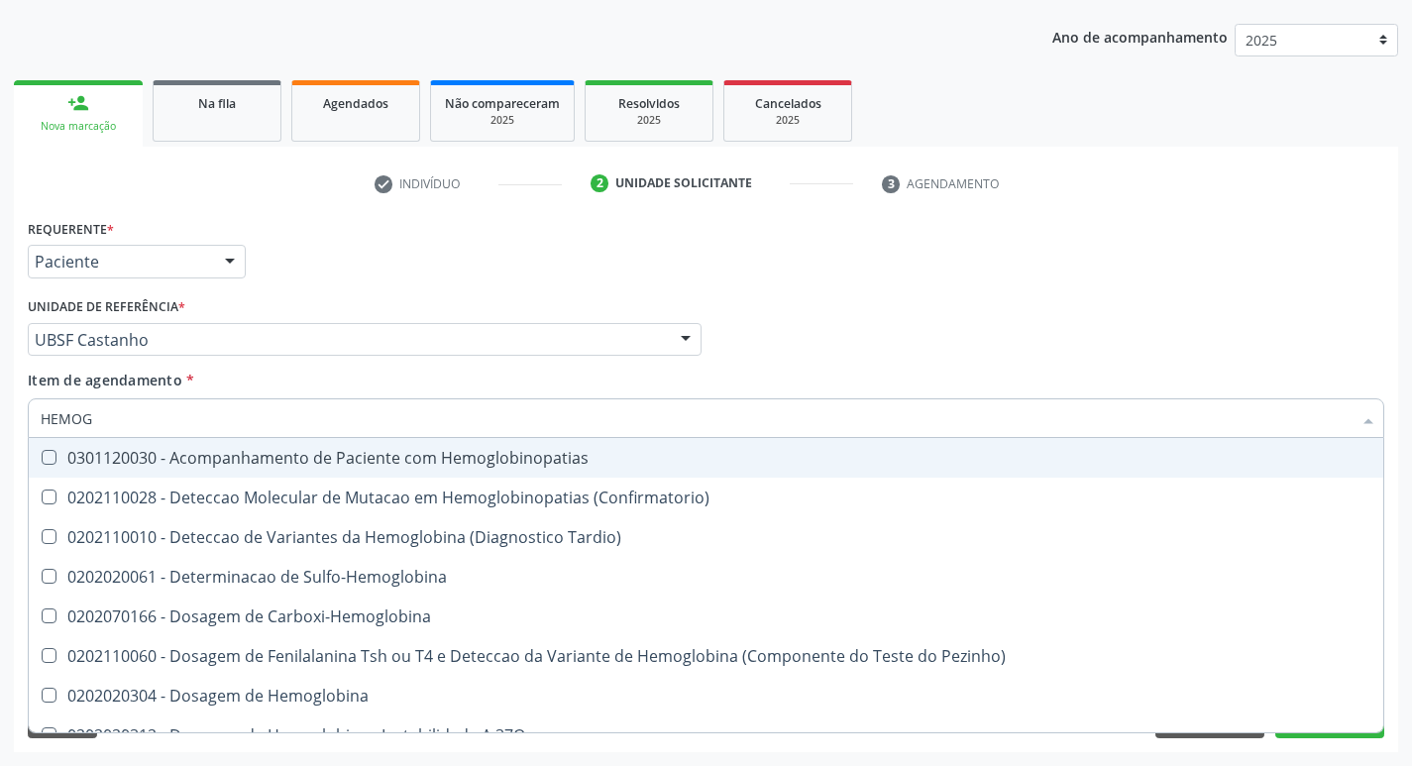
type input "HEMO"
checkbox Glicosilada "false"
checkbox S "false"
type input "H"
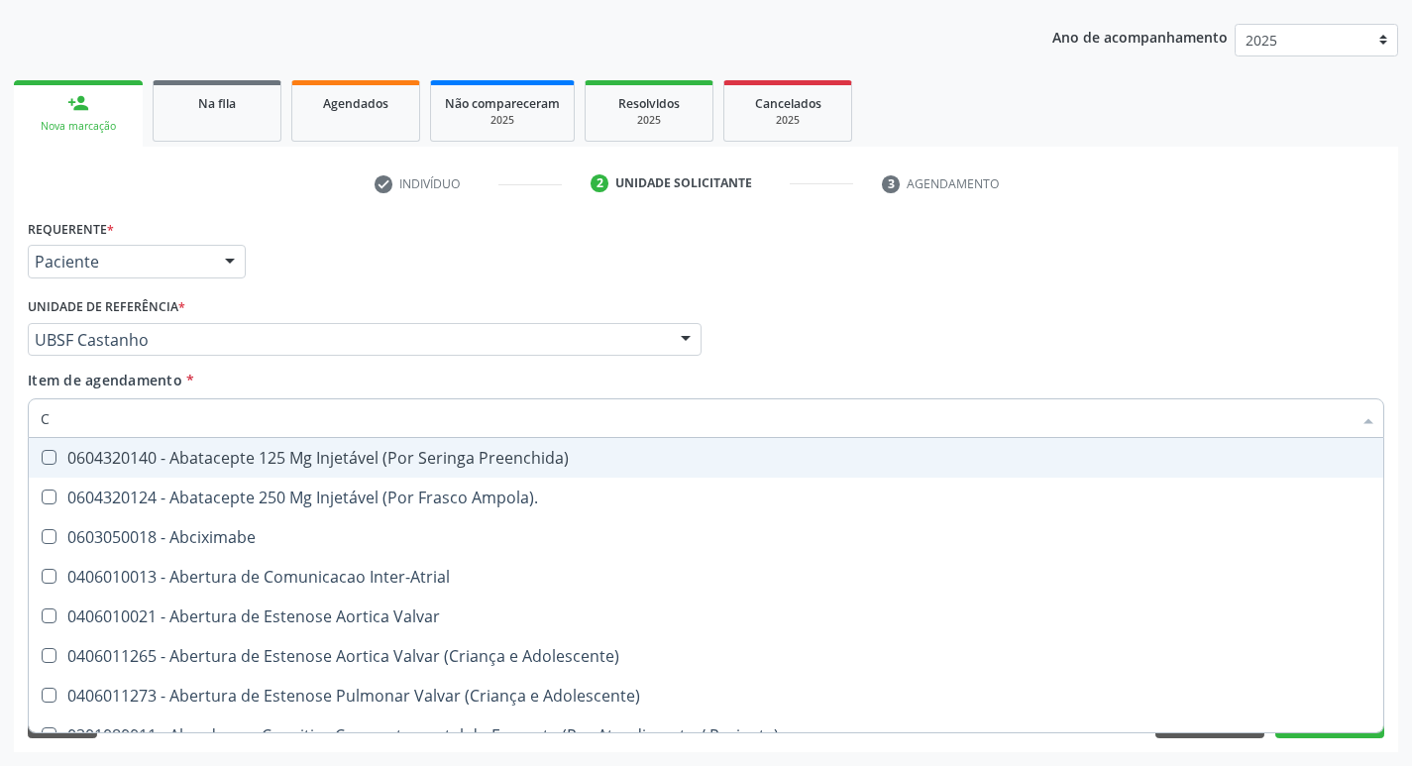
type input "CO"
checkbox Comprimido\) "true"
checkbox Transcutanea "true"
checkbox Osseo "true"
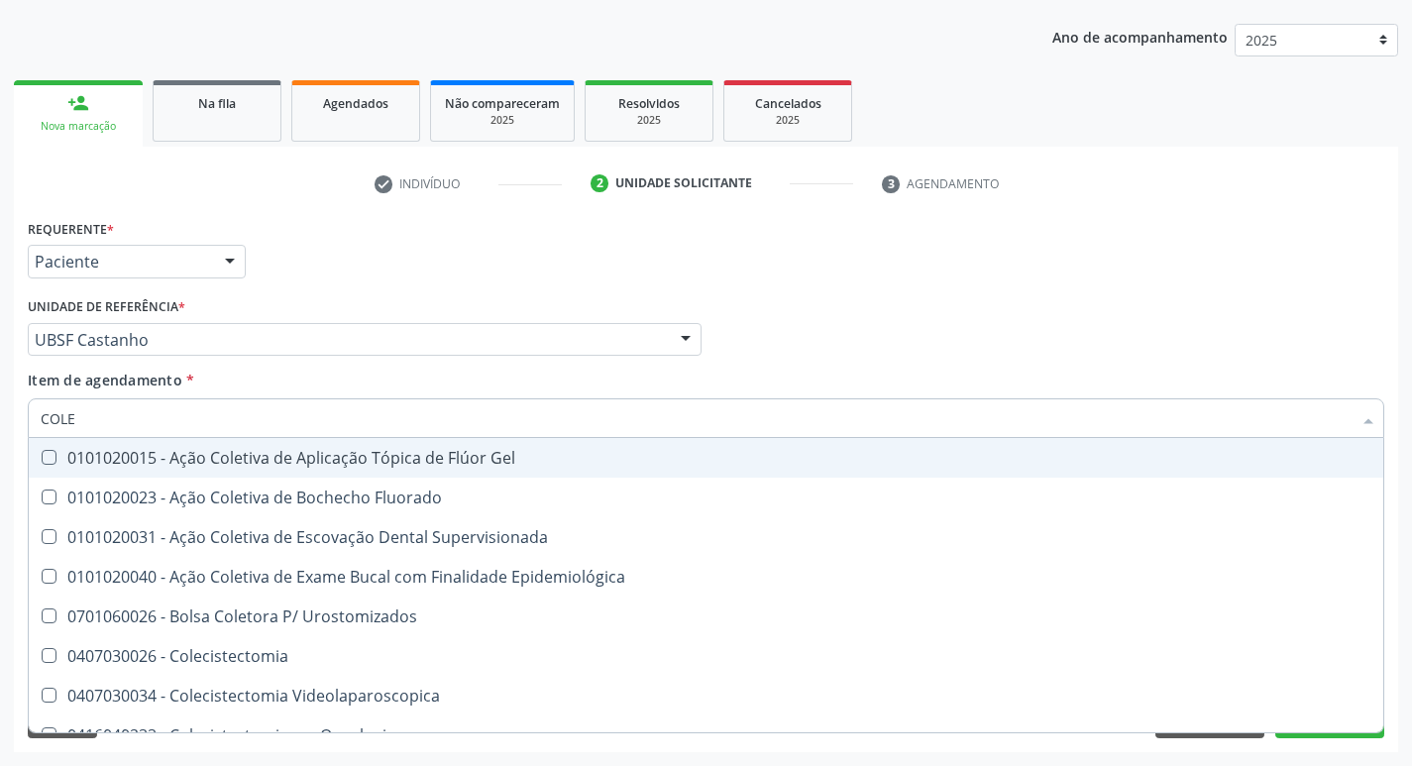
type input "COLES"
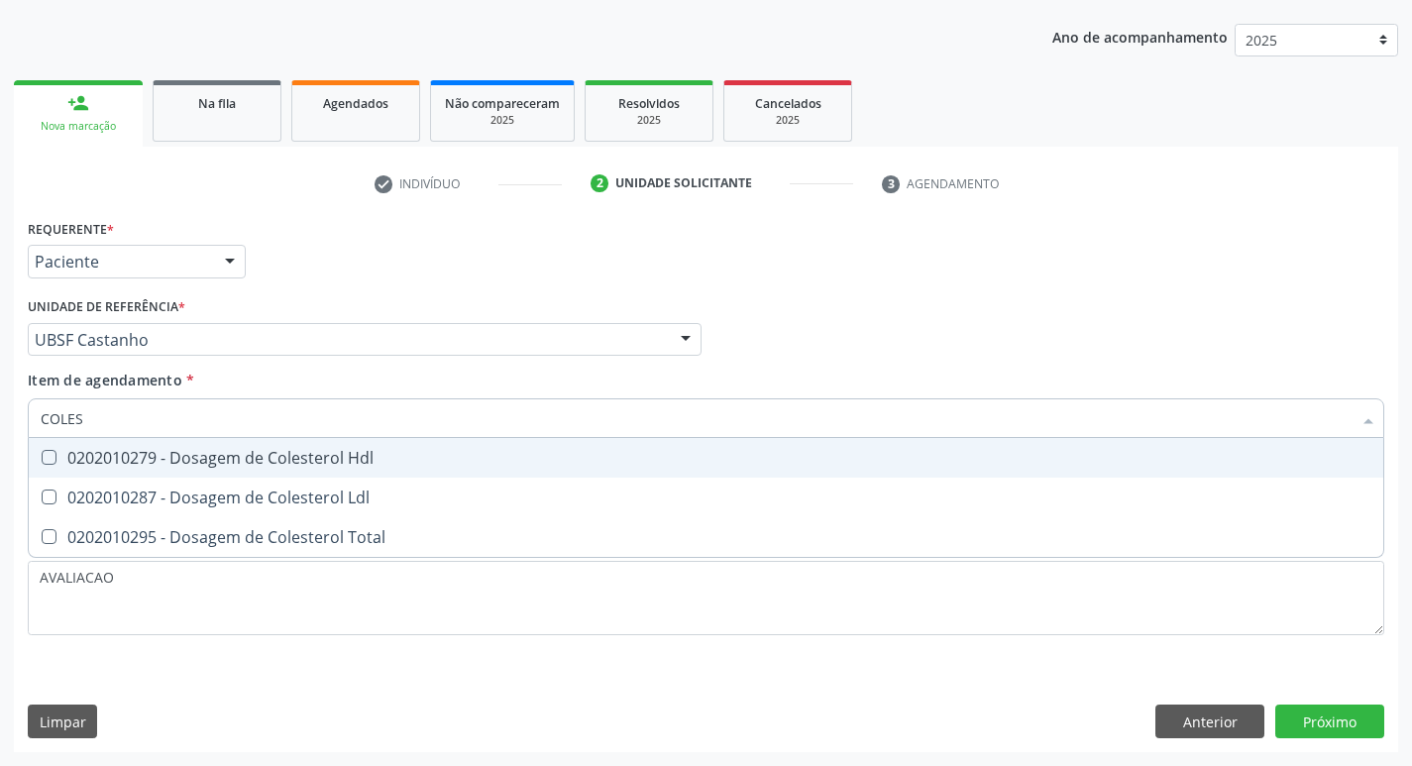
click at [283, 464] on div "0202010279 - Dosagem de Colesterol Hdl" at bounding box center [706, 458] width 1331 height 16
checkbox Hdl "true"
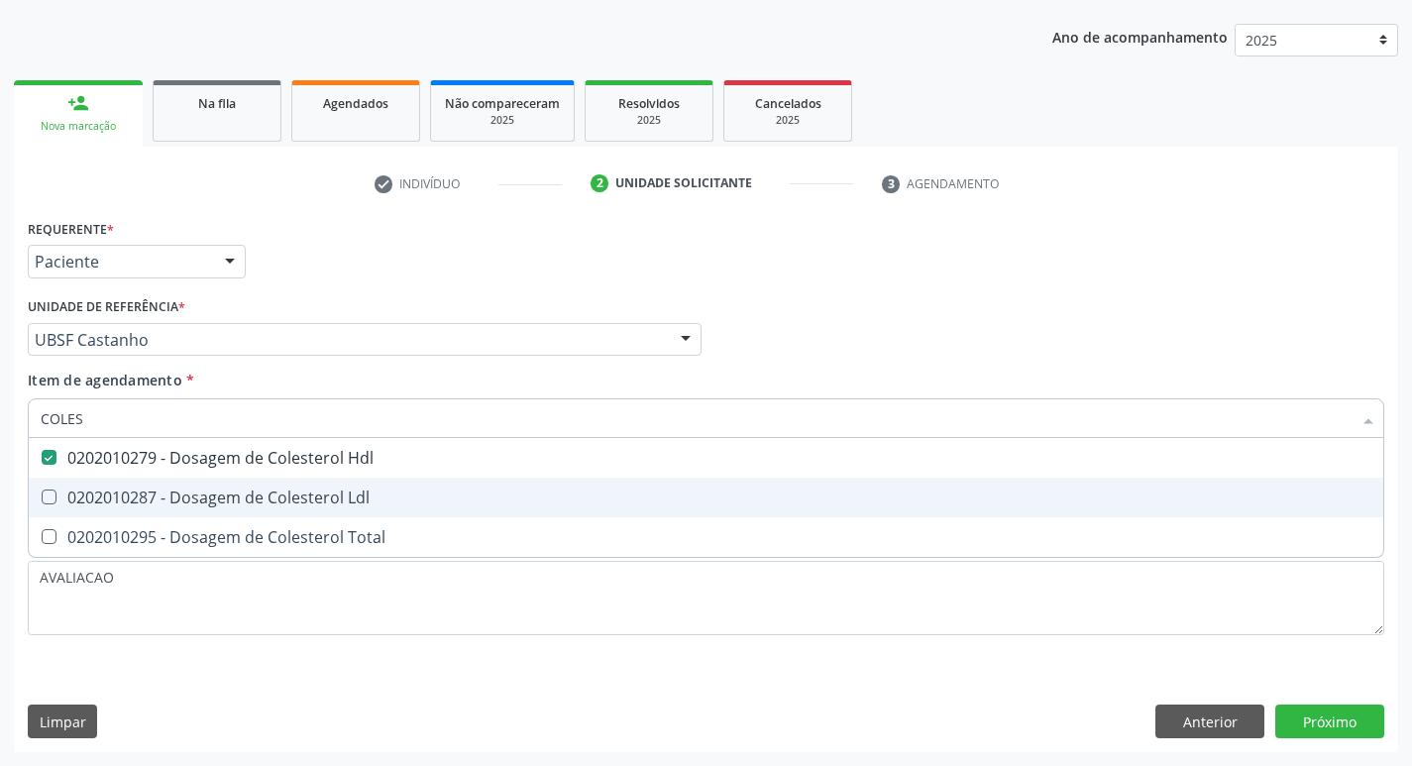
click at [294, 492] on div "0202010287 - Dosagem de Colesterol Ldl" at bounding box center [706, 498] width 1331 height 16
checkbox Ldl "true"
type input "COLE"
checkbox Hdl "false"
checkbox Ldl "false"
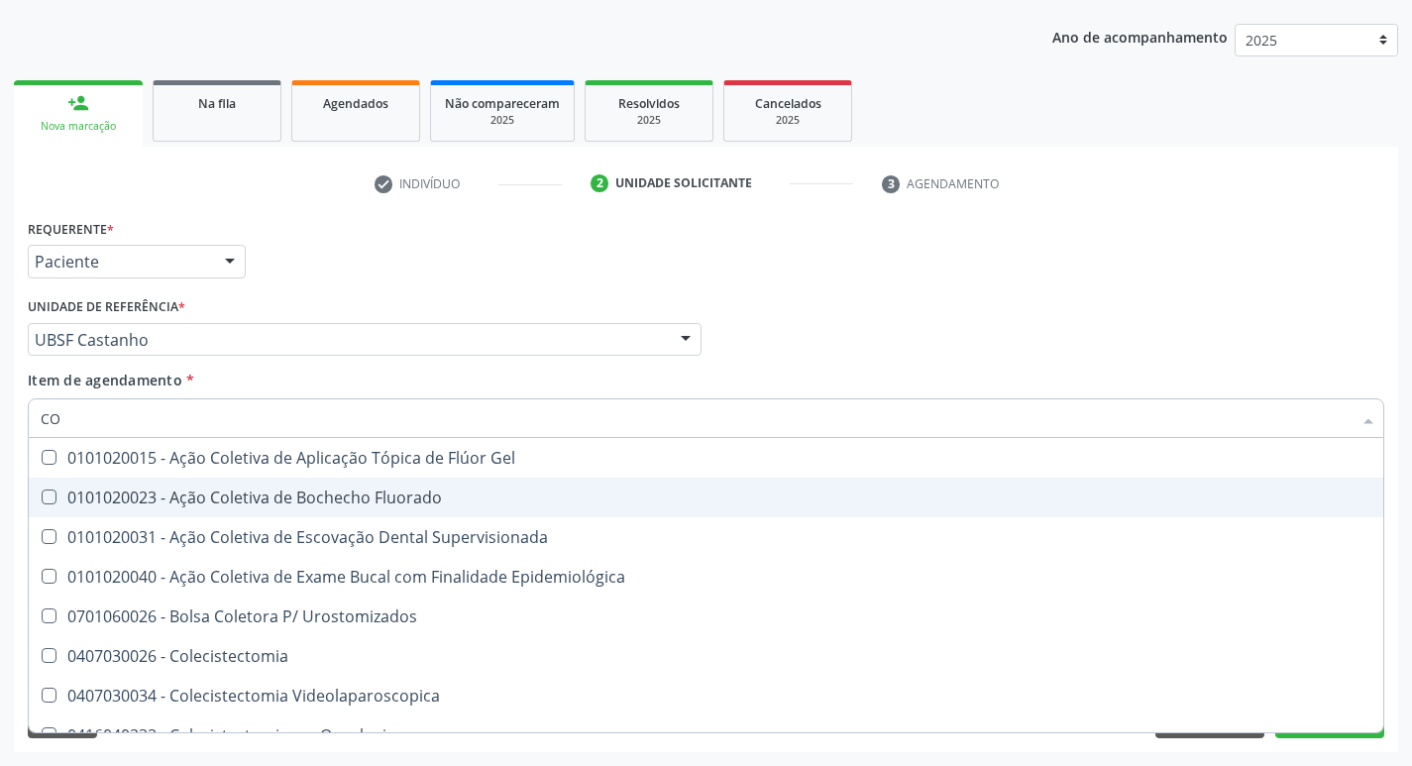
type input "C"
checkbox Hdl "false"
checkbox Ldl "false"
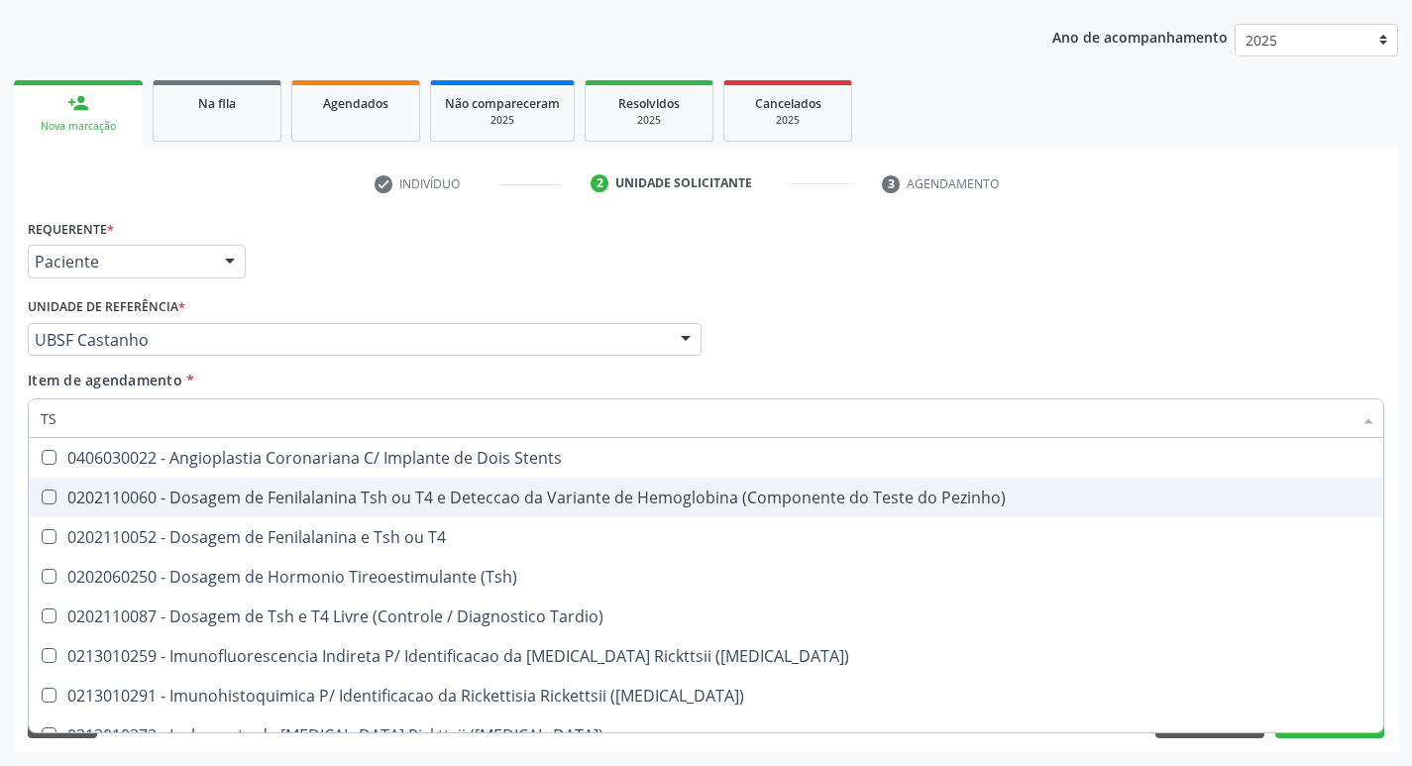
type input "TSH"
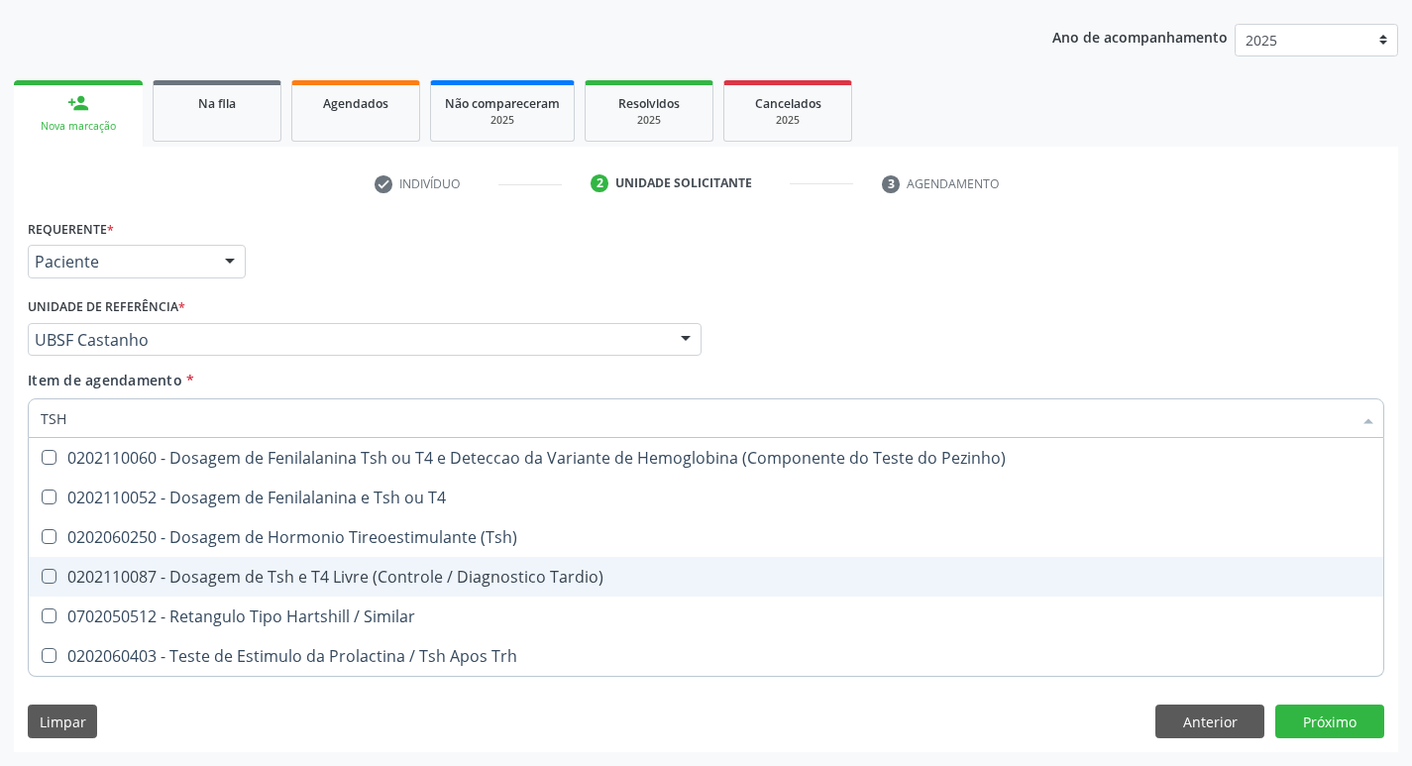
click at [364, 563] on span "0202110087 - Dosagem de Tsh e T4 Livre (Controle / Diagnostico Tardio)" at bounding box center [706, 577] width 1355 height 40
checkbox Tardio\) "false"
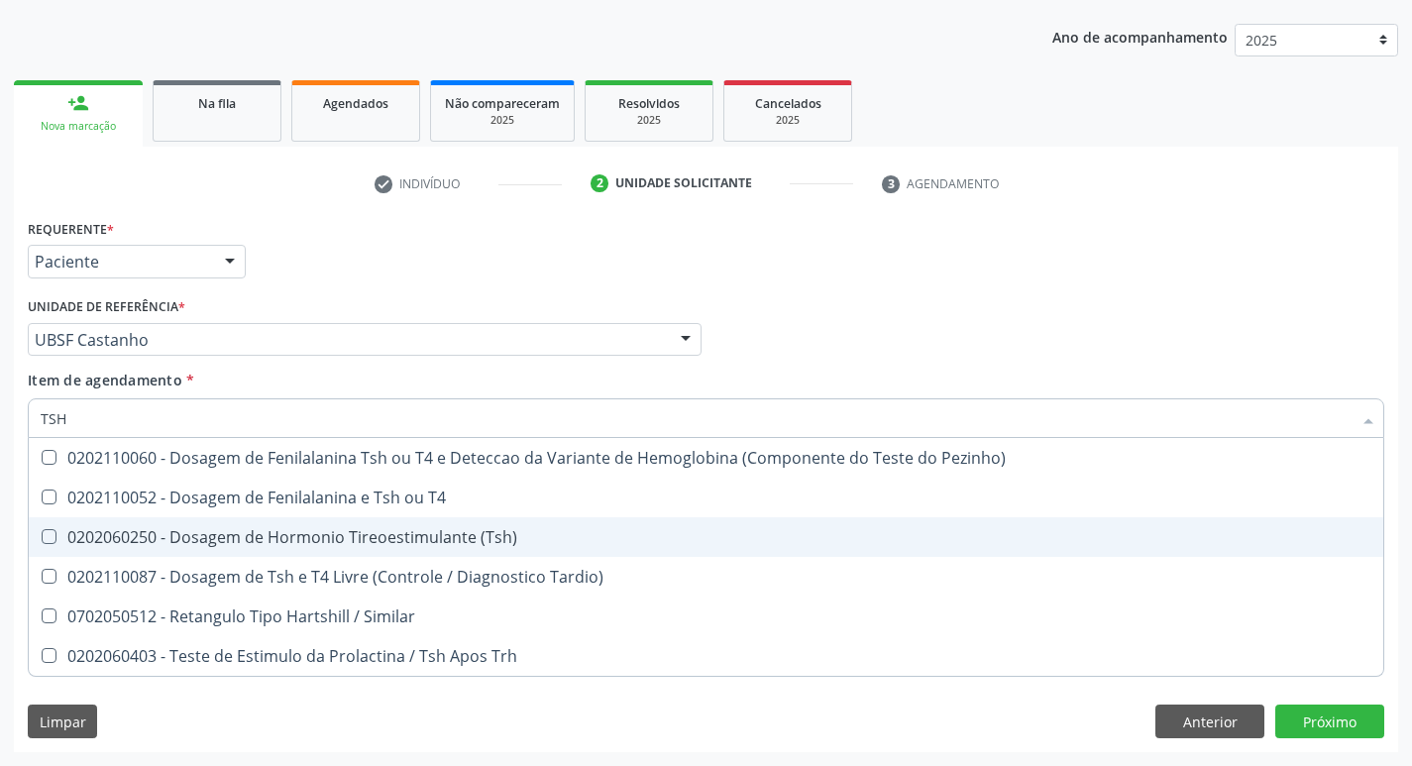
click at [364, 551] on span "0202060250 - Dosagem de Hormonio Tireoestimulante (Tsh)" at bounding box center [706, 537] width 1355 height 40
checkbox \(Tsh\) "true"
type input "TS"
checkbox \(Tsh\) "false"
checkbox Tardio\) "true"
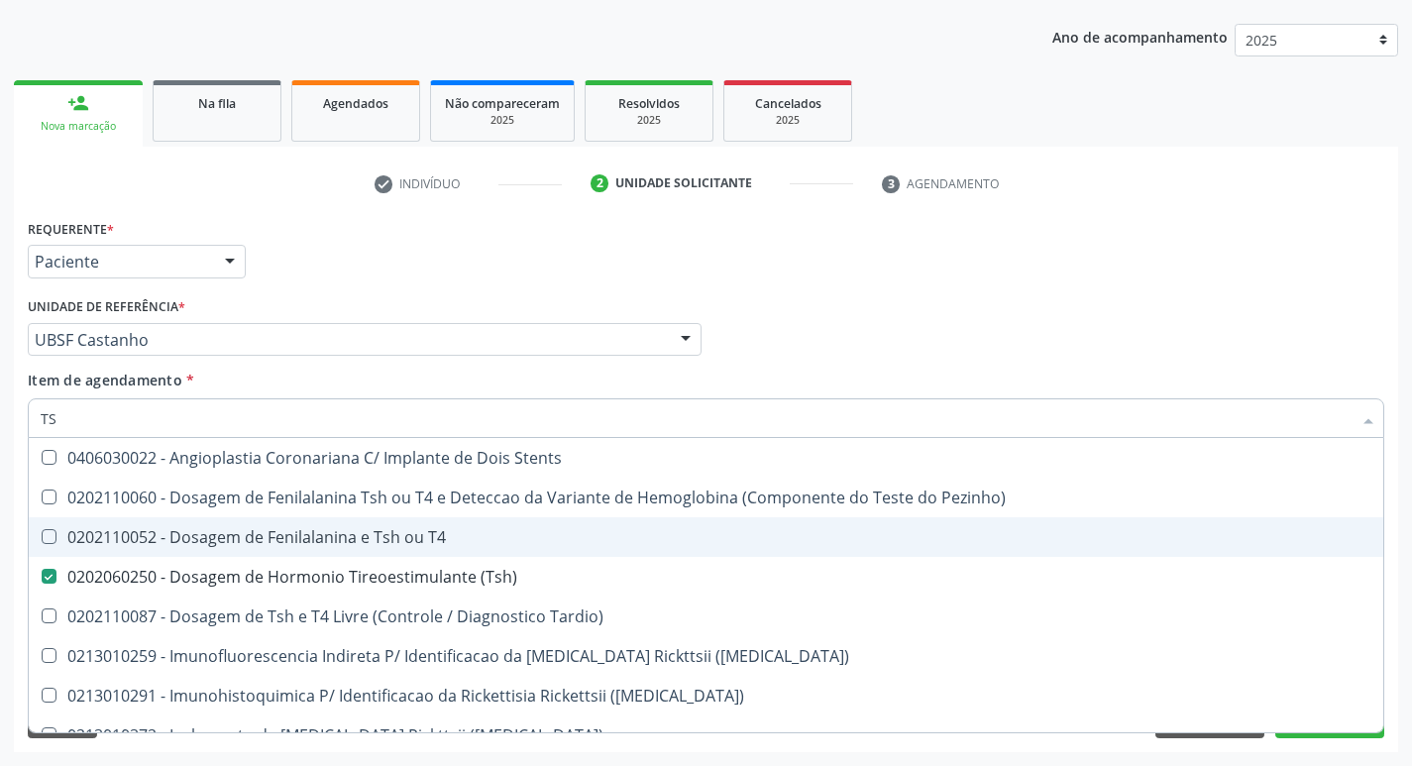
type input "T"
checkbox \(Tsh\) "false"
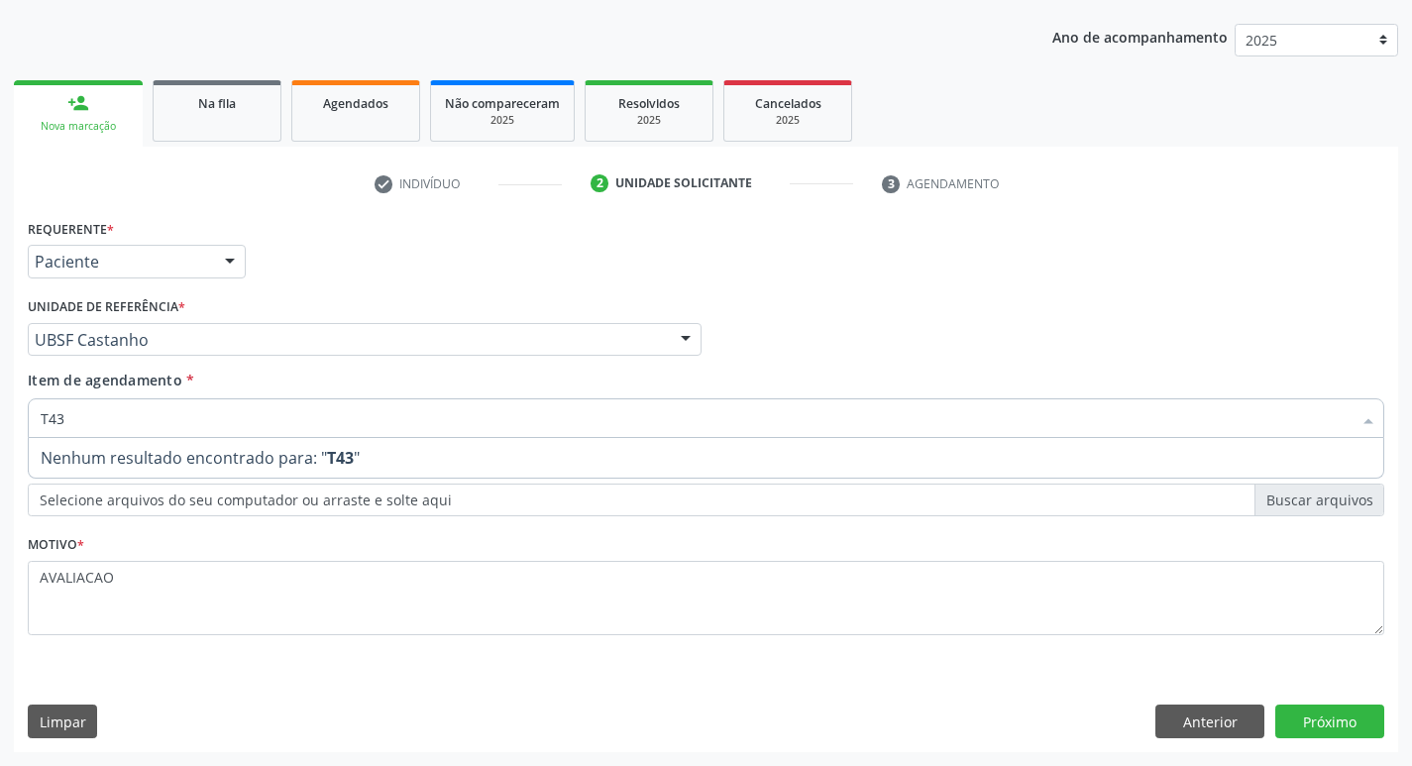
type input "T4"
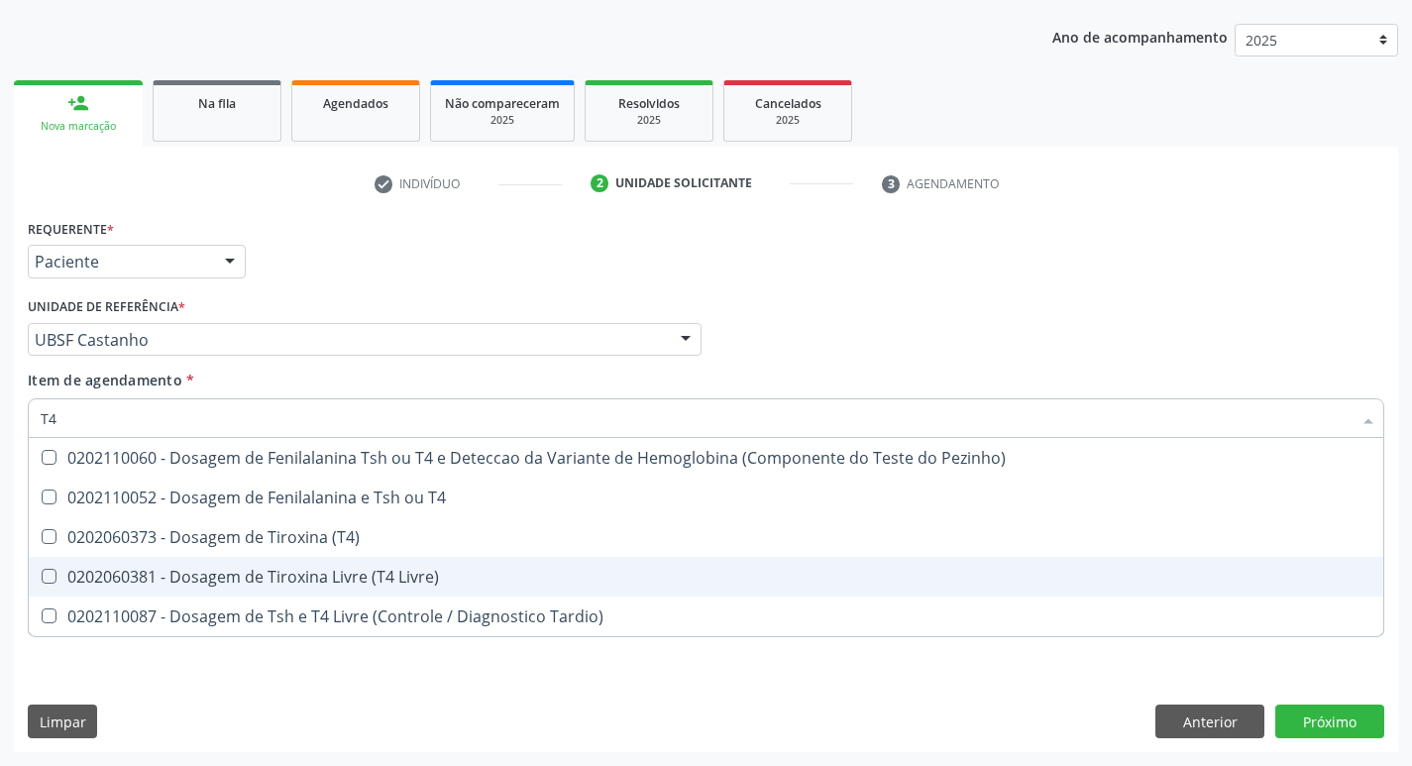
click at [357, 574] on div "0202060381 - Dosagem de Tiroxina Livre (T4 Livre)" at bounding box center [706, 577] width 1331 height 16
checkbox Livre\) "true"
type input "T"
checkbox Livre\) "false"
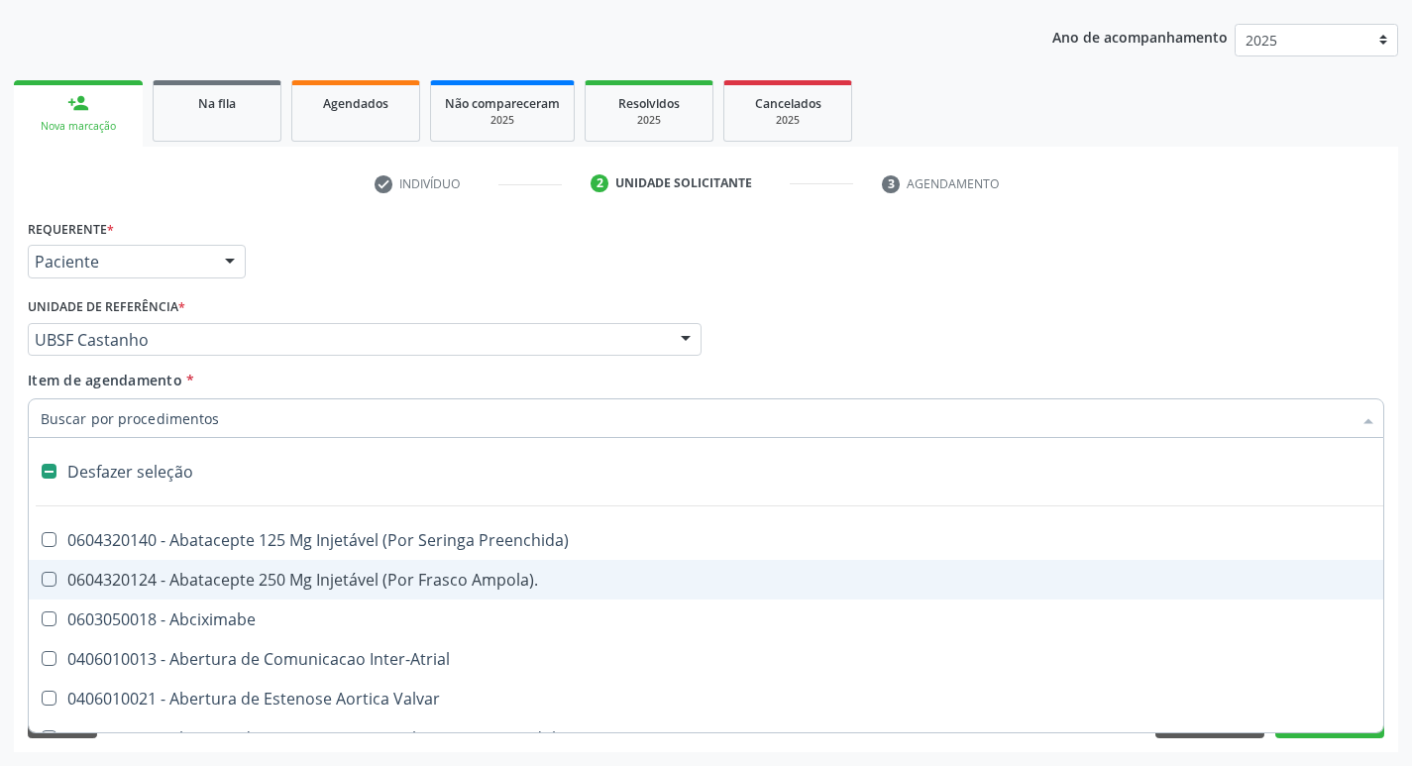
type input "V"
checkbox \(Unilateral\) "true"
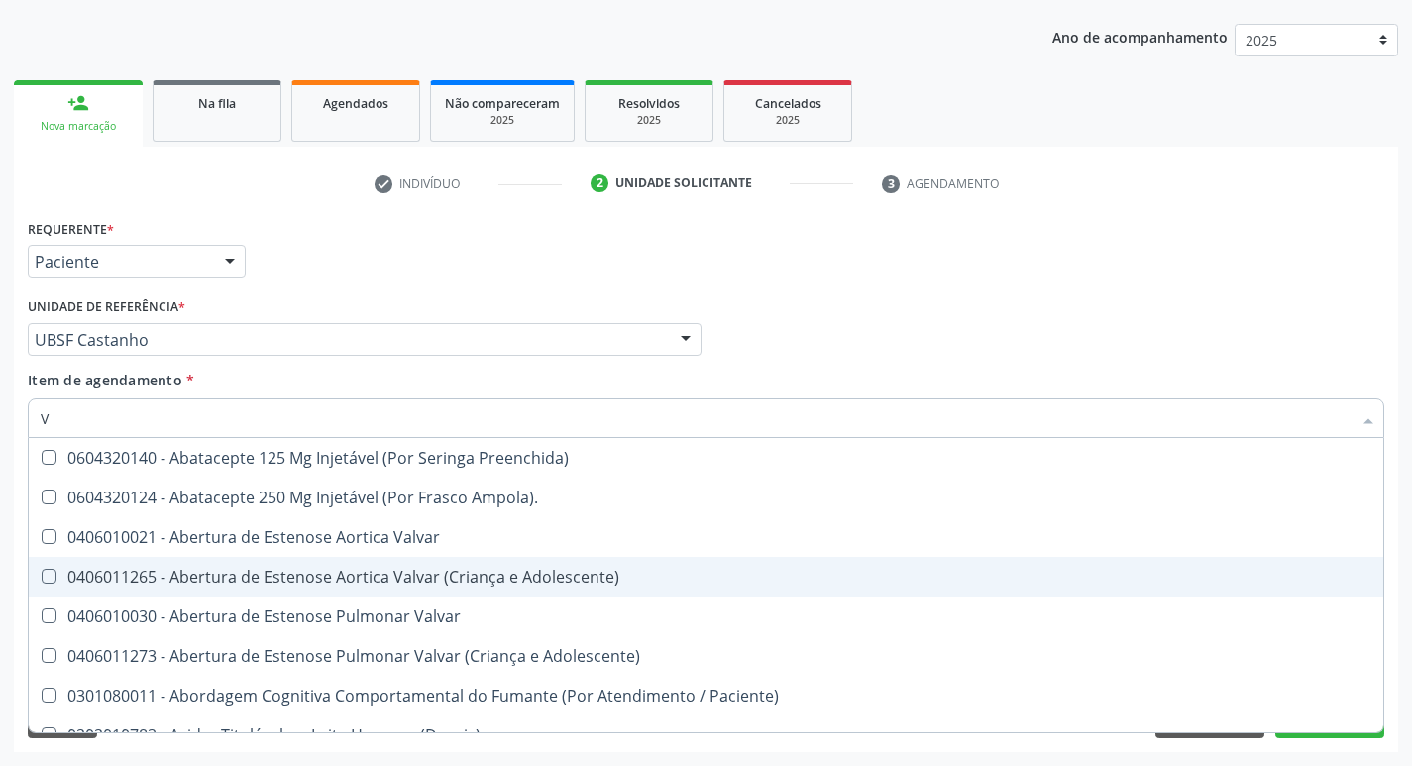
type input "VI"
checkbox Livre\) "false"
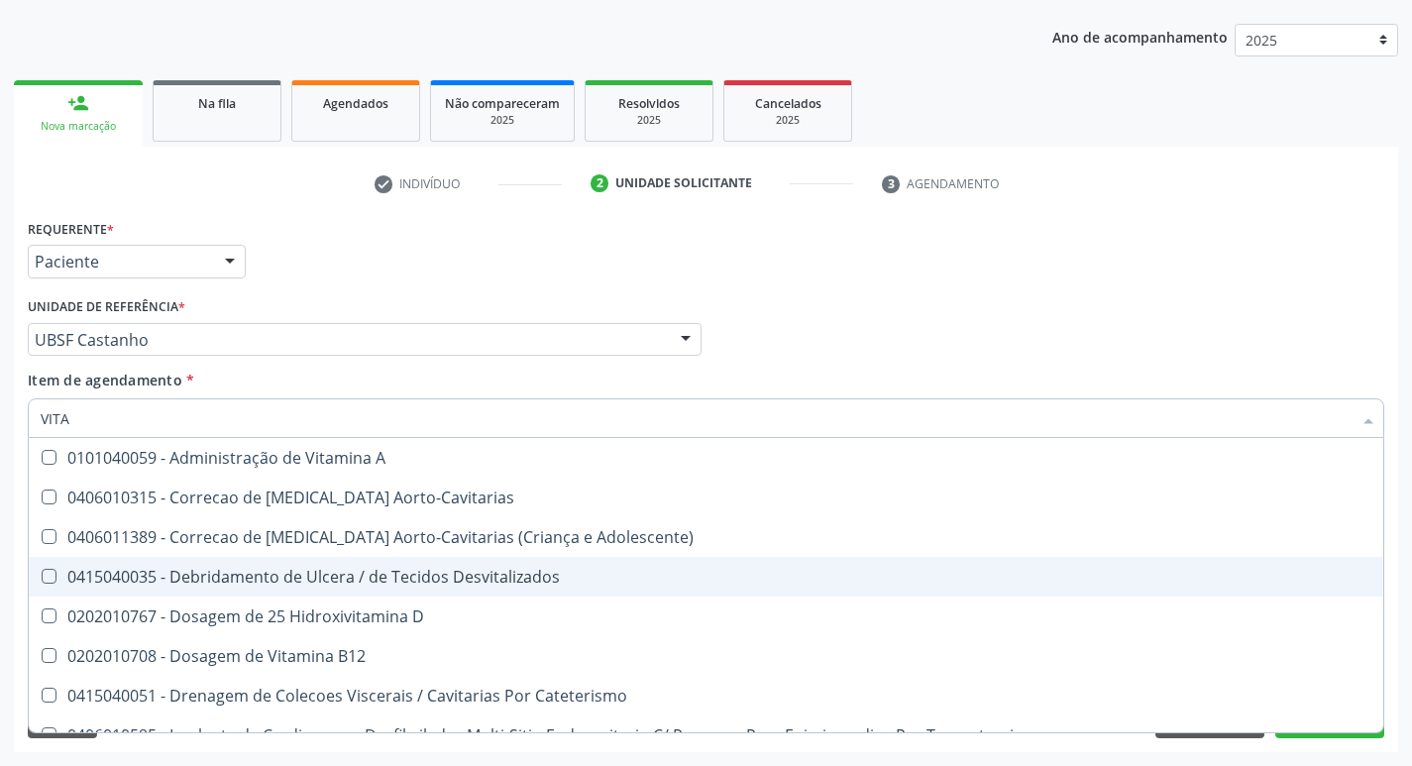
type input "VITAM"
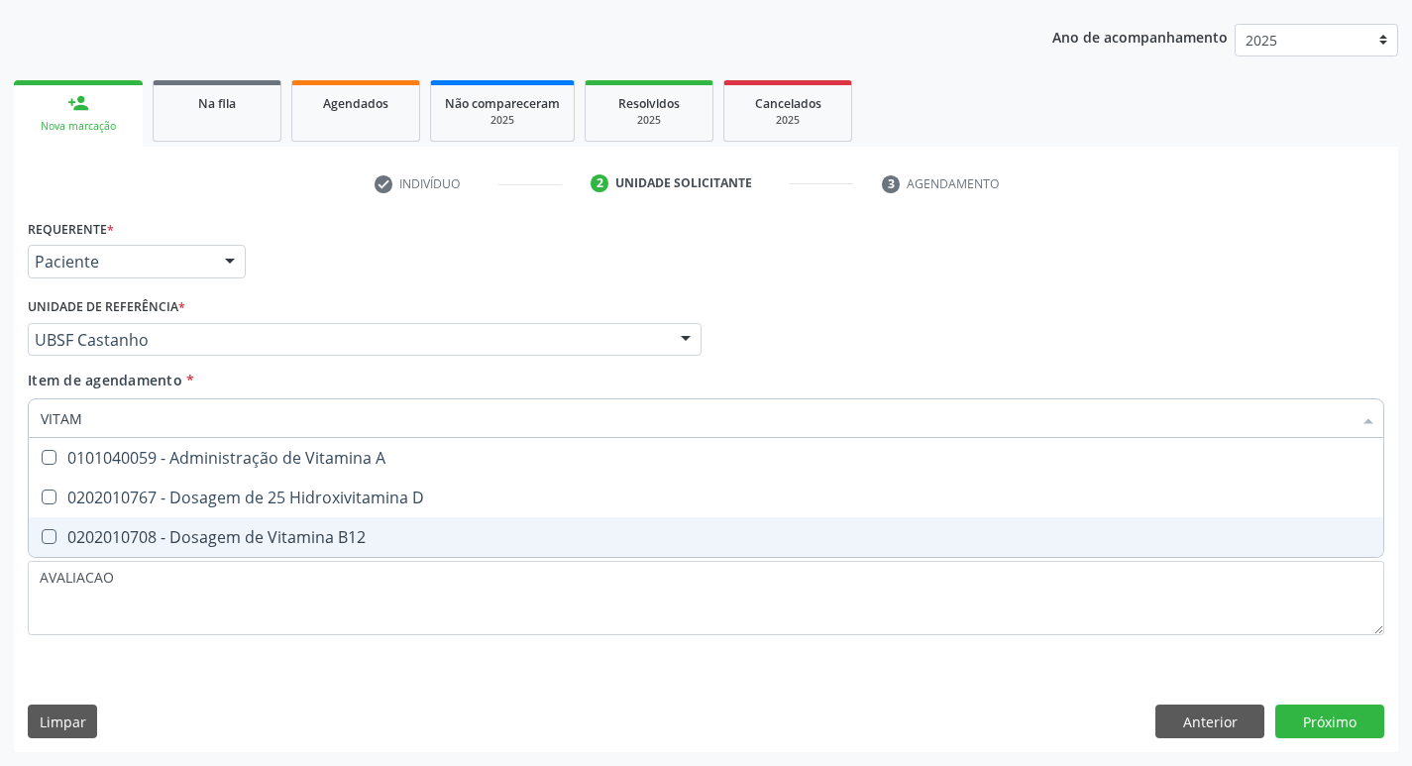
click at [351, 525] on span "0202010708 - Dosagem de Vitamina B12" at bounding box center [706, 537] width 1355 height 40
checkbox B12 "true"
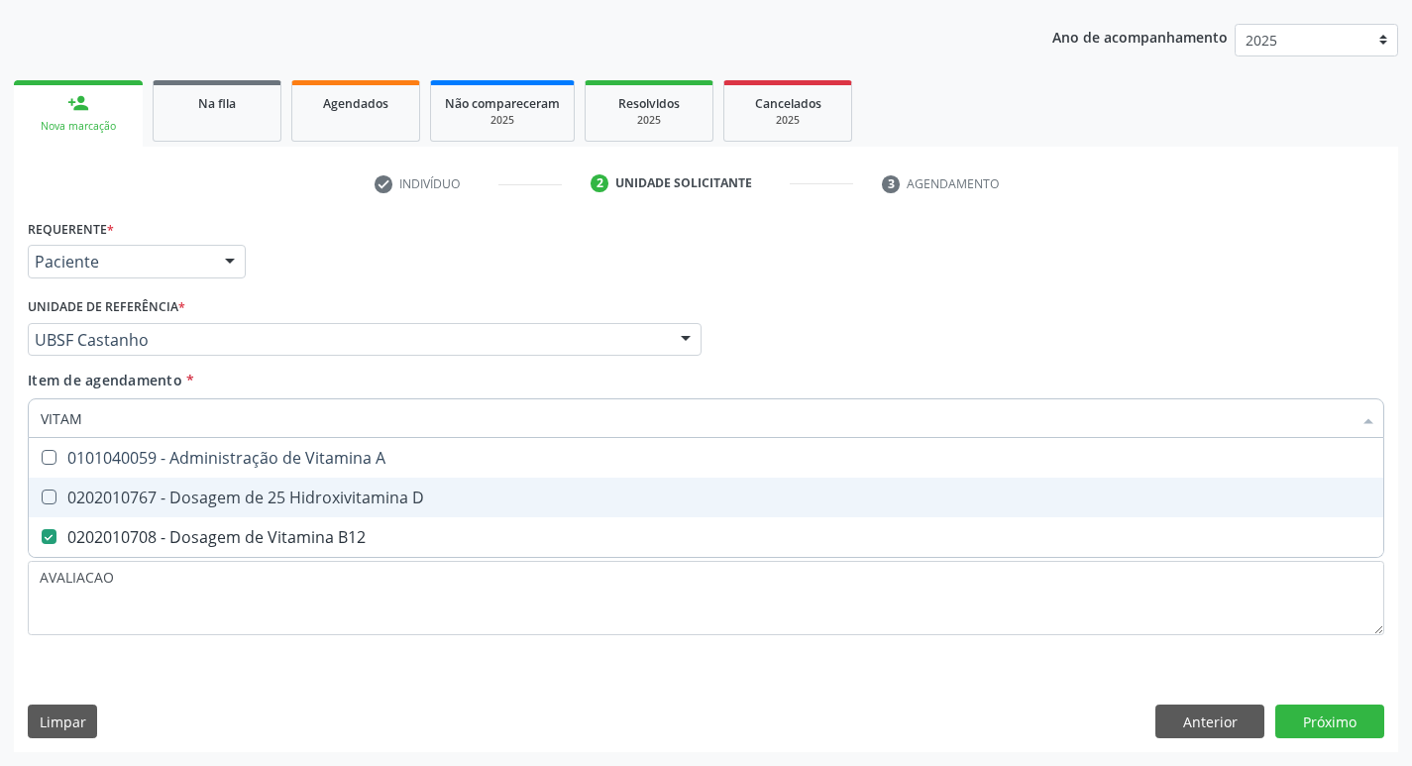
click at [351, 503] on div "0202010767 - Dosagem de 25 Hidroxivitamina D" at bounding box center [706, 498] width 1331 height 16
checkbox D "true"
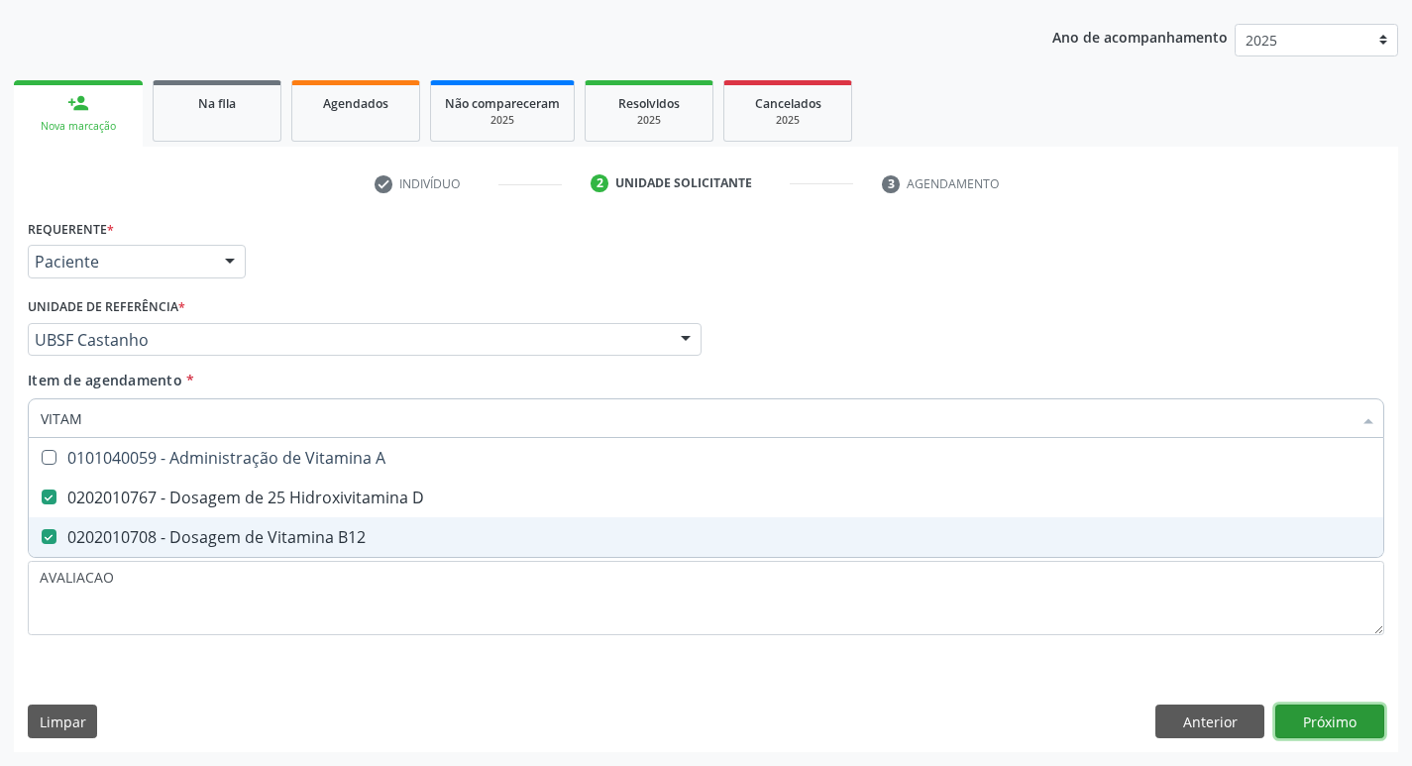
click at [1325, 716] on div "Requerente * Paciente Médico(a) Enfermeiro(a) Paciente Nenhum resultado encontr…" at bounding box center [706, 483] width 1384 height 538
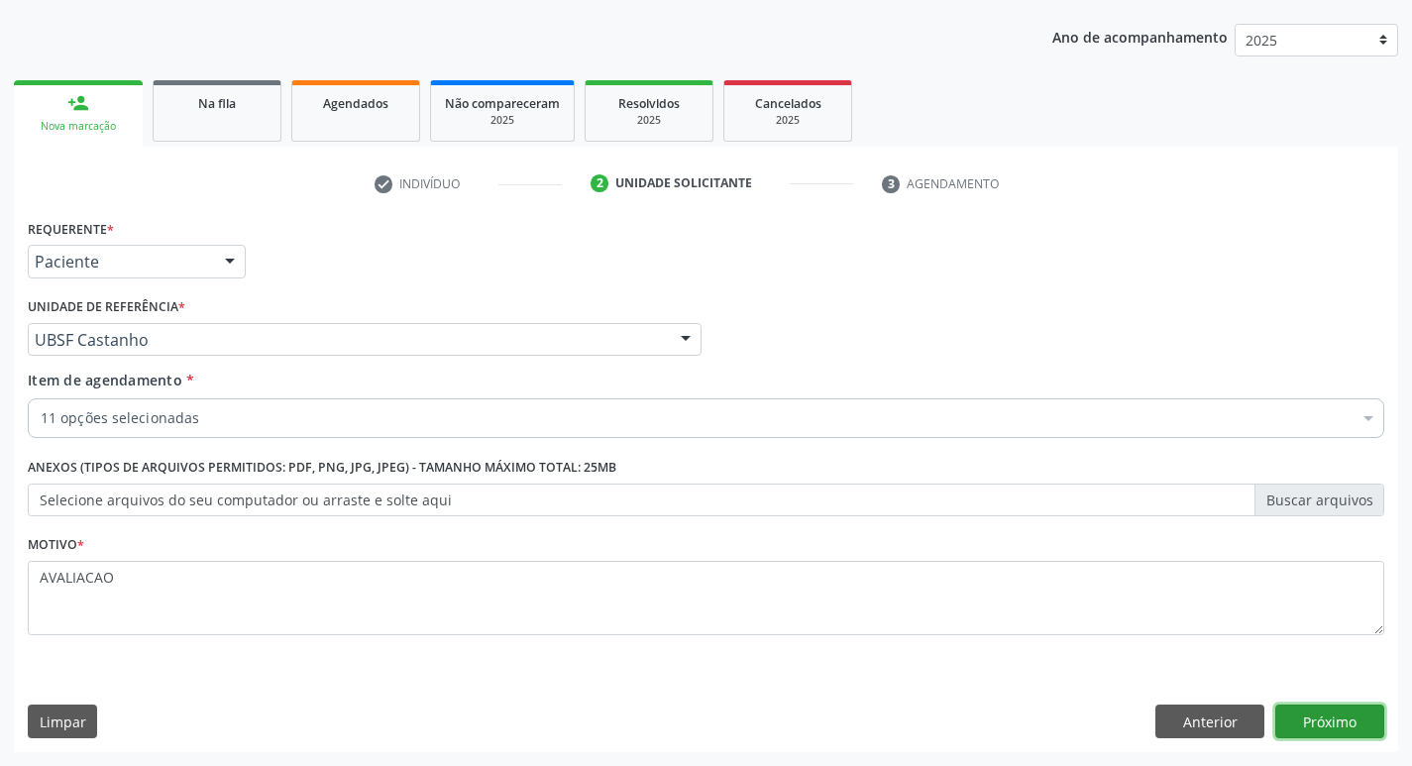
click at [1301, 720] on button "Próximo" at bounding box center [1329, 722] width 109 height 34
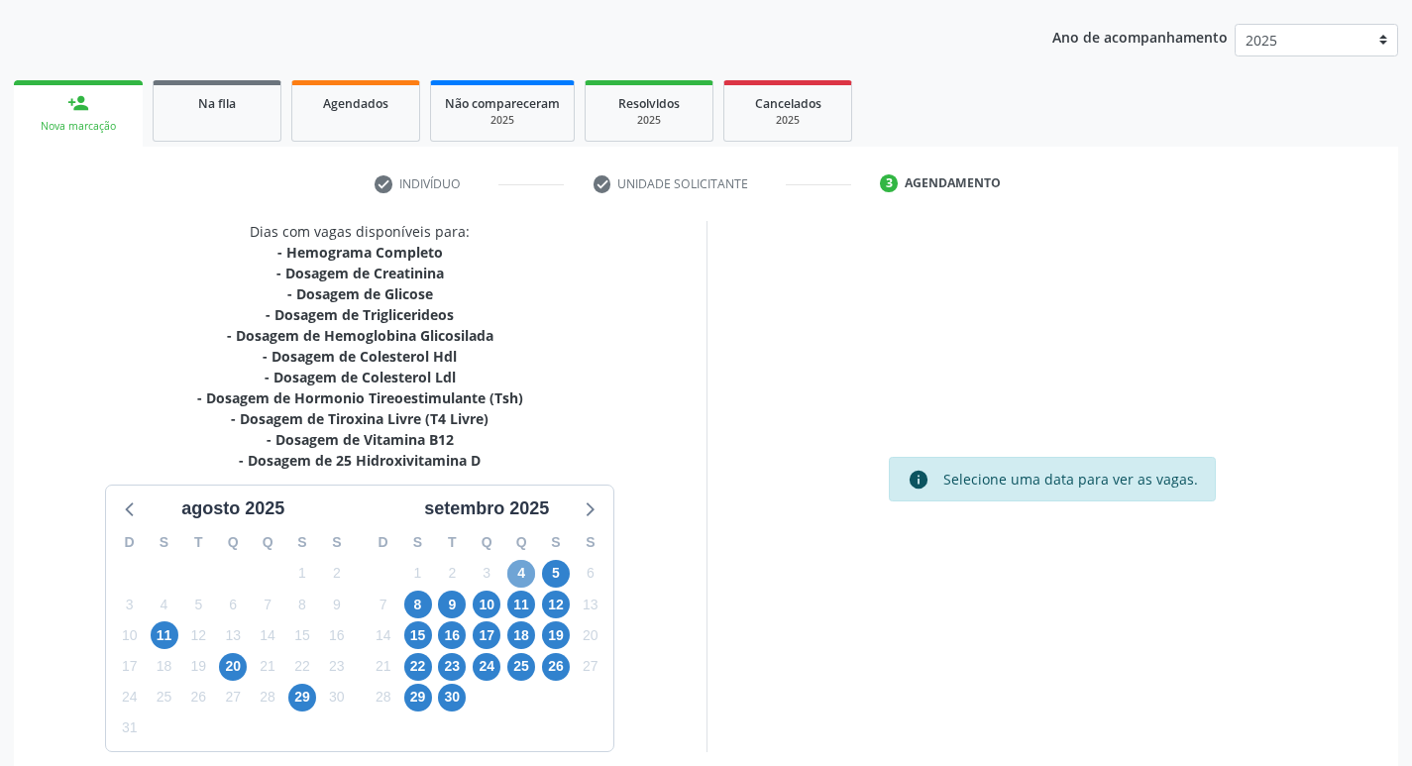
click at [526, 577] on span "4" at bounding box center [521, 574] width 28 height 28
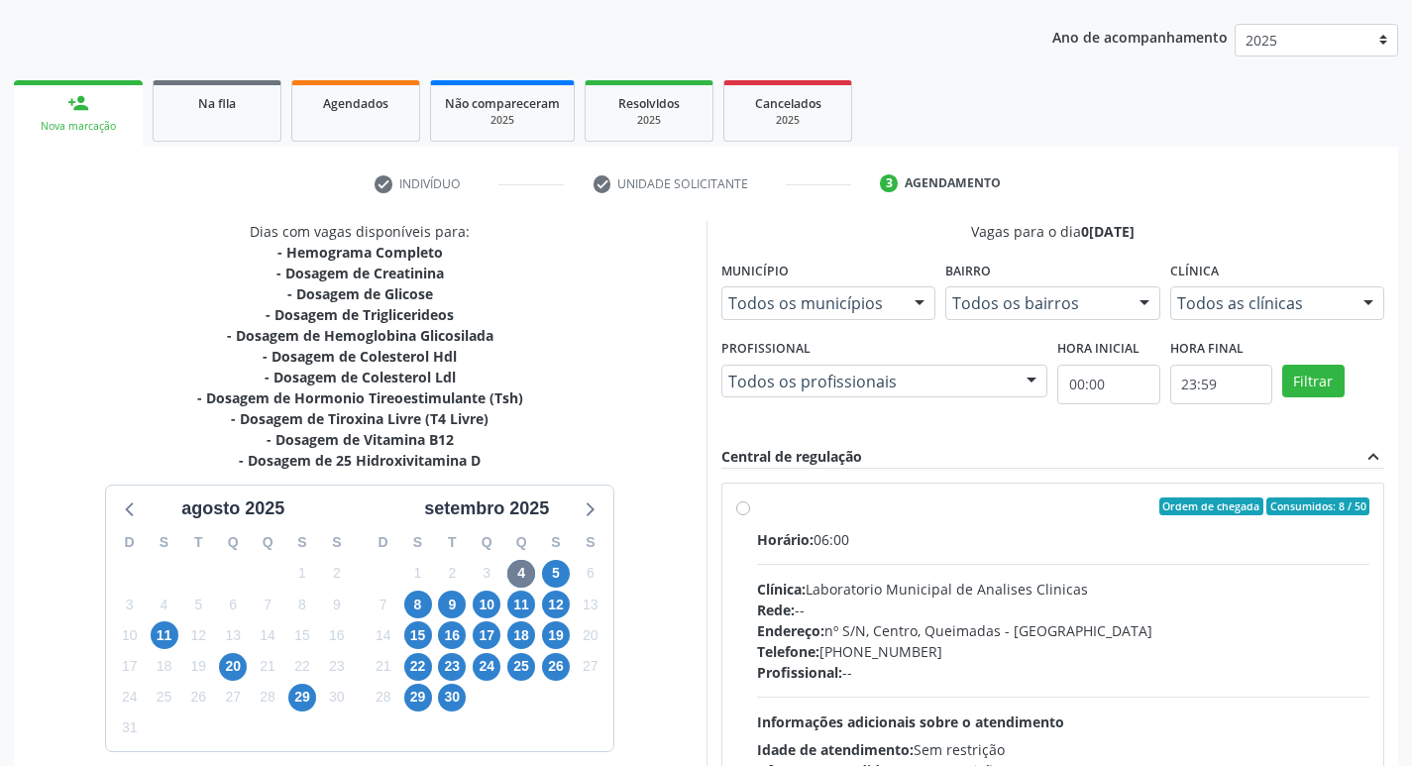
click at [933, 523] on label "Ordem de chegada Consumidos: 8 / 50 Horário: 06:00 Clínica: Laboratorio Municip…" at bounding box center [1063, 649] width 613 height 304
click at [750, 515] on input "Ordem de chegada Consumidos: 8 / 50 Horário: 06:00 Clínica: Laboratorio Municip…" at bounding box center [743, 506] width 14 height 18
radio input "true"
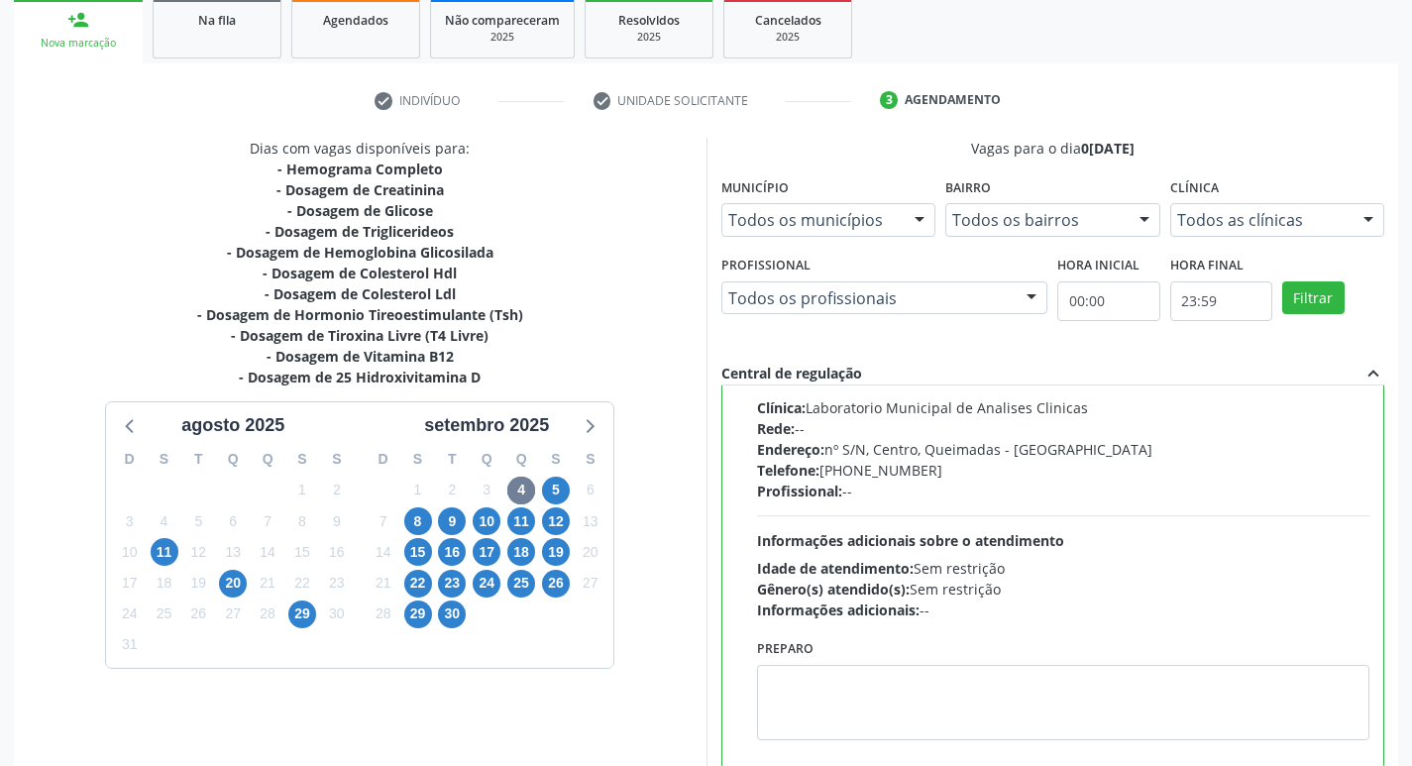
scroll to position [418, 0]
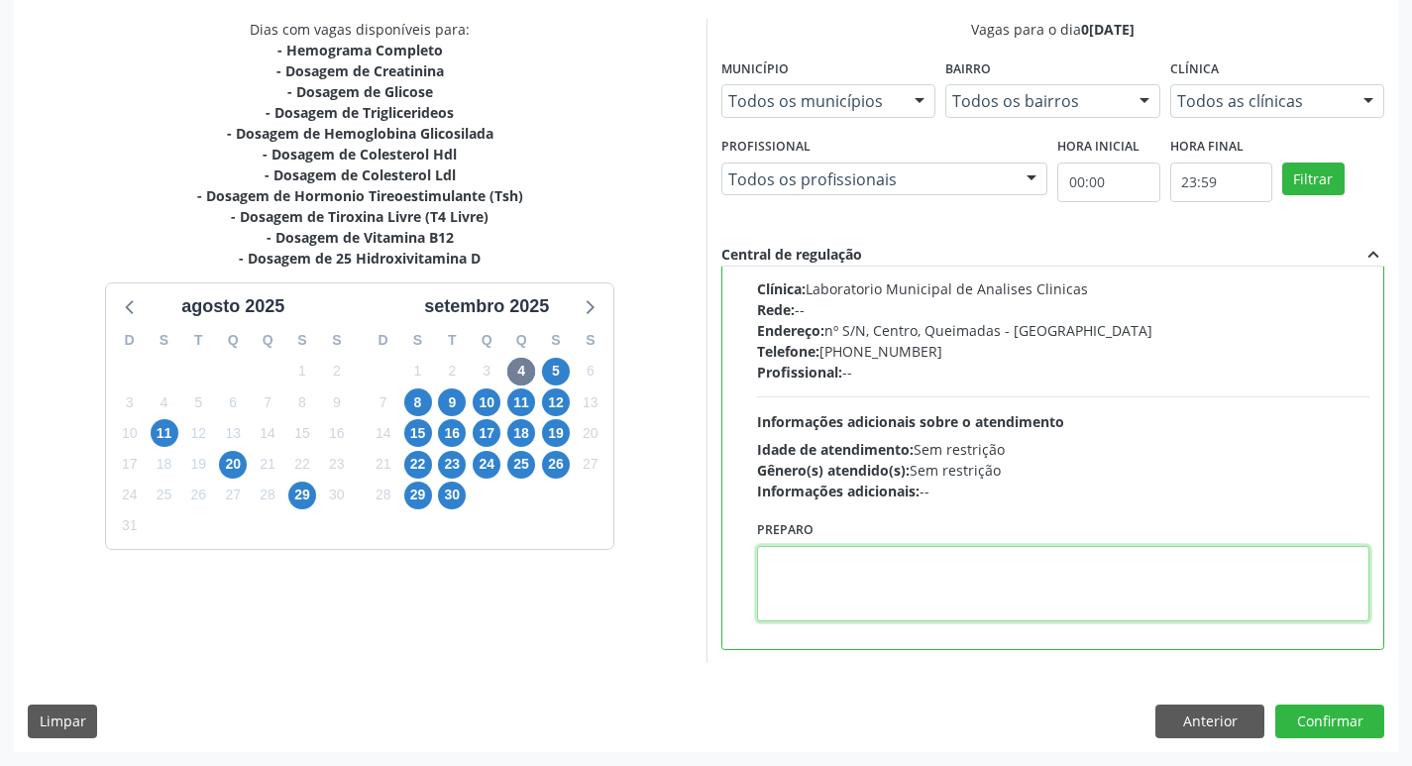
click at [853, 568] on textarea at bounding box center [1063, 583] width 613 height 75
paste textarea "IR EM [GEOGRAPHIC_DATA]"
type textarea "IR EM [GEOGRAPHIC_DATA]"
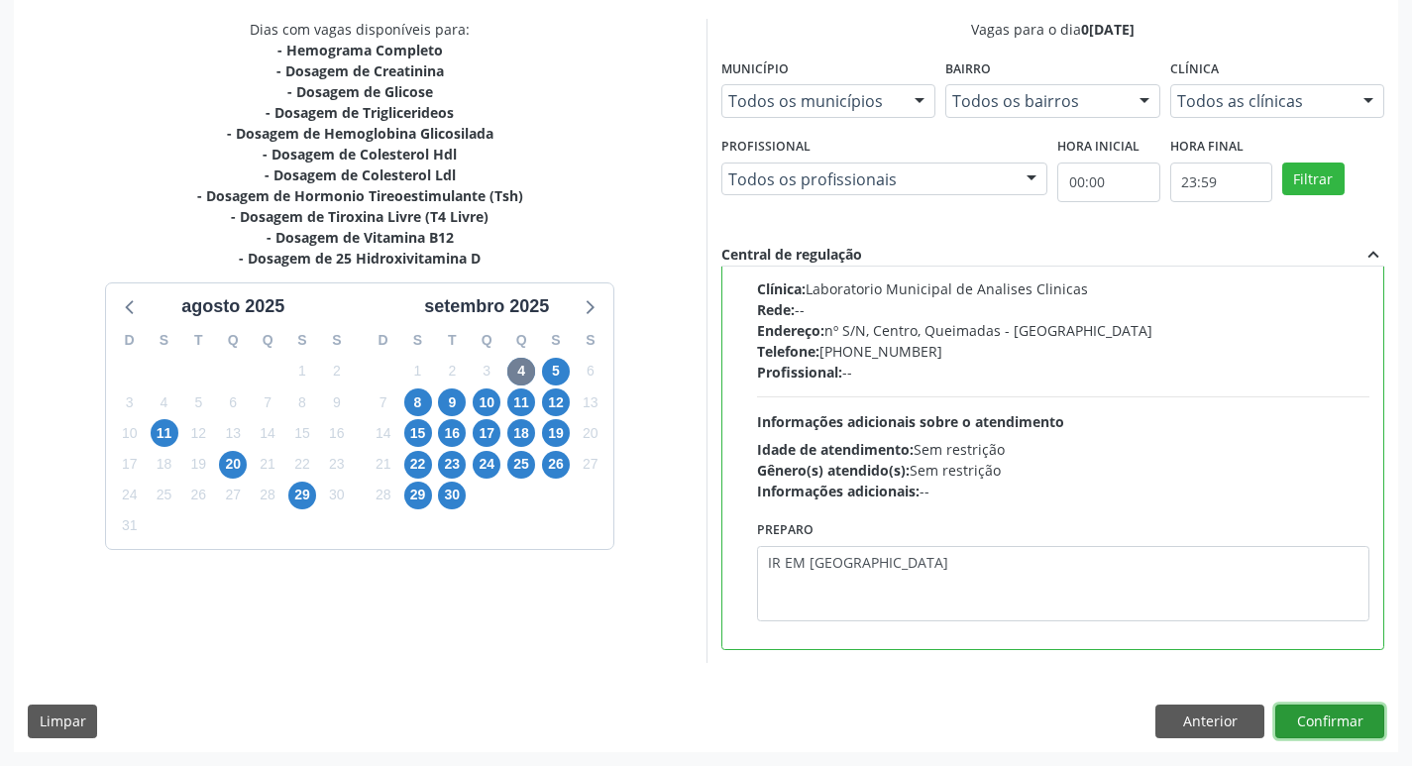
click at [1328, 720] on button "Confirmar" at bounding box center [1329, 722] width 109 height 34
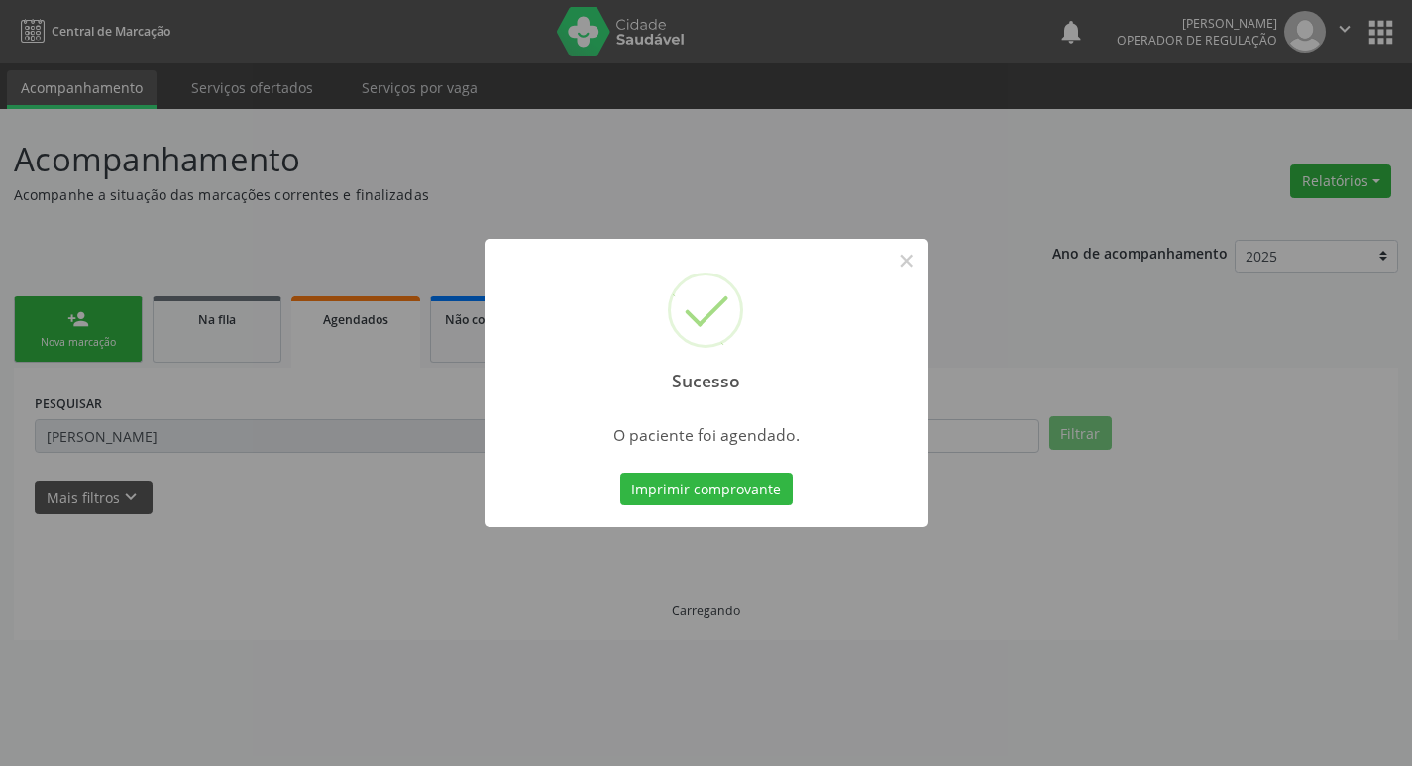
scroll to position [0, 0]
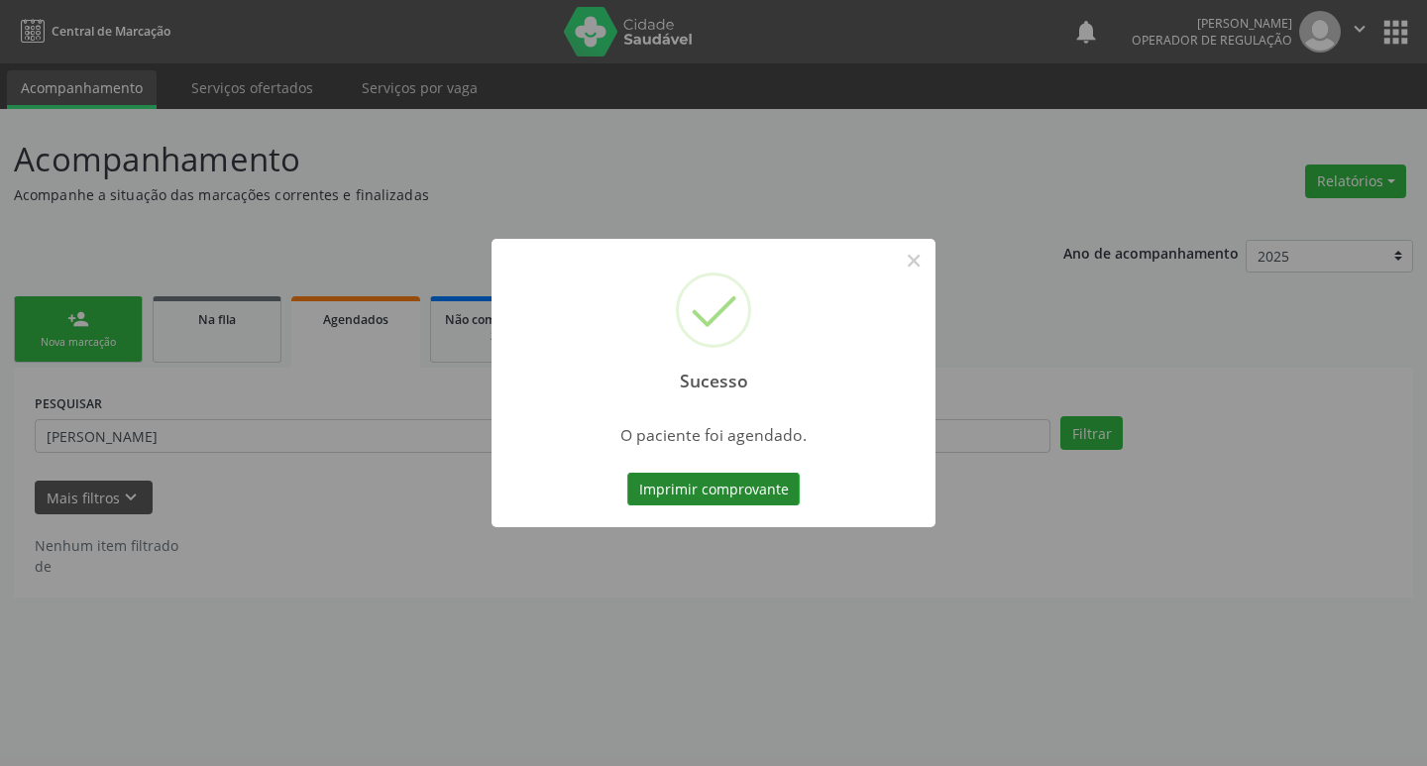
click at [670, 501] on button "Imprimir comprovante" at bounding box center [713, 490] width 172 height 34
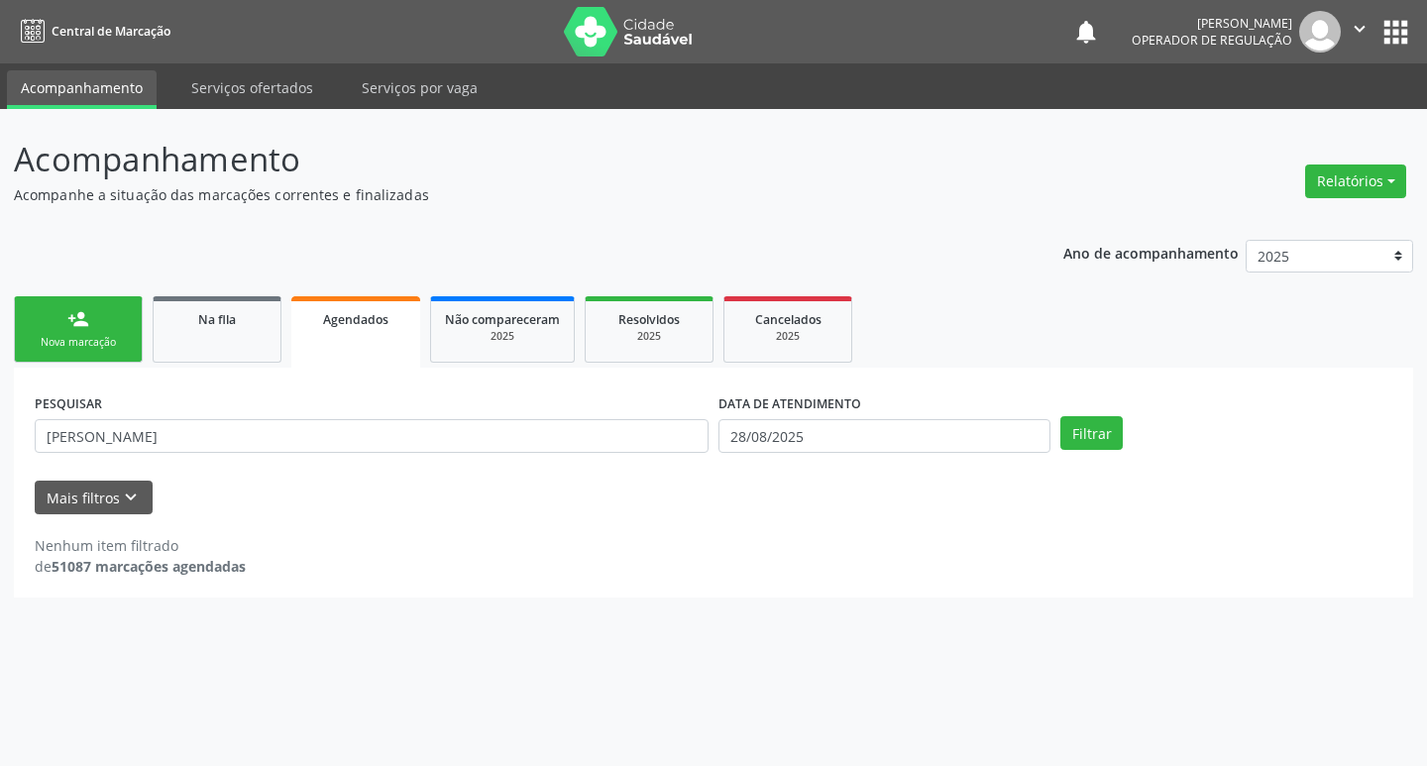
click at [78, 327] on div "person_add" at bounding box center [78, 319] width 22 height 22
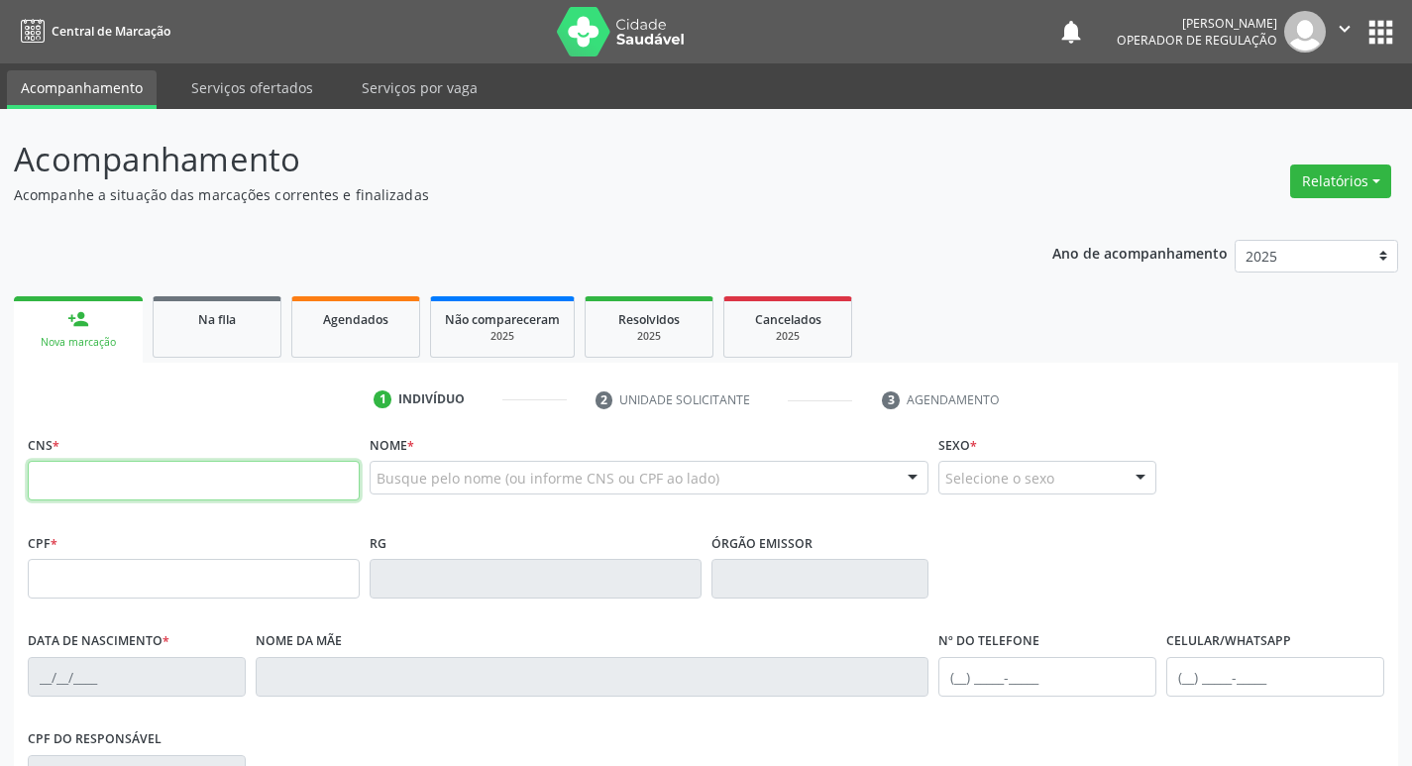
click at [109, 472] on input "text" at bounding box center [194, 481] width 332 height 40
type input "702 0098 7012 8883"
type input "675.448.194-34"
type input "[DATE]"
type input "[PERSON_NAME]"
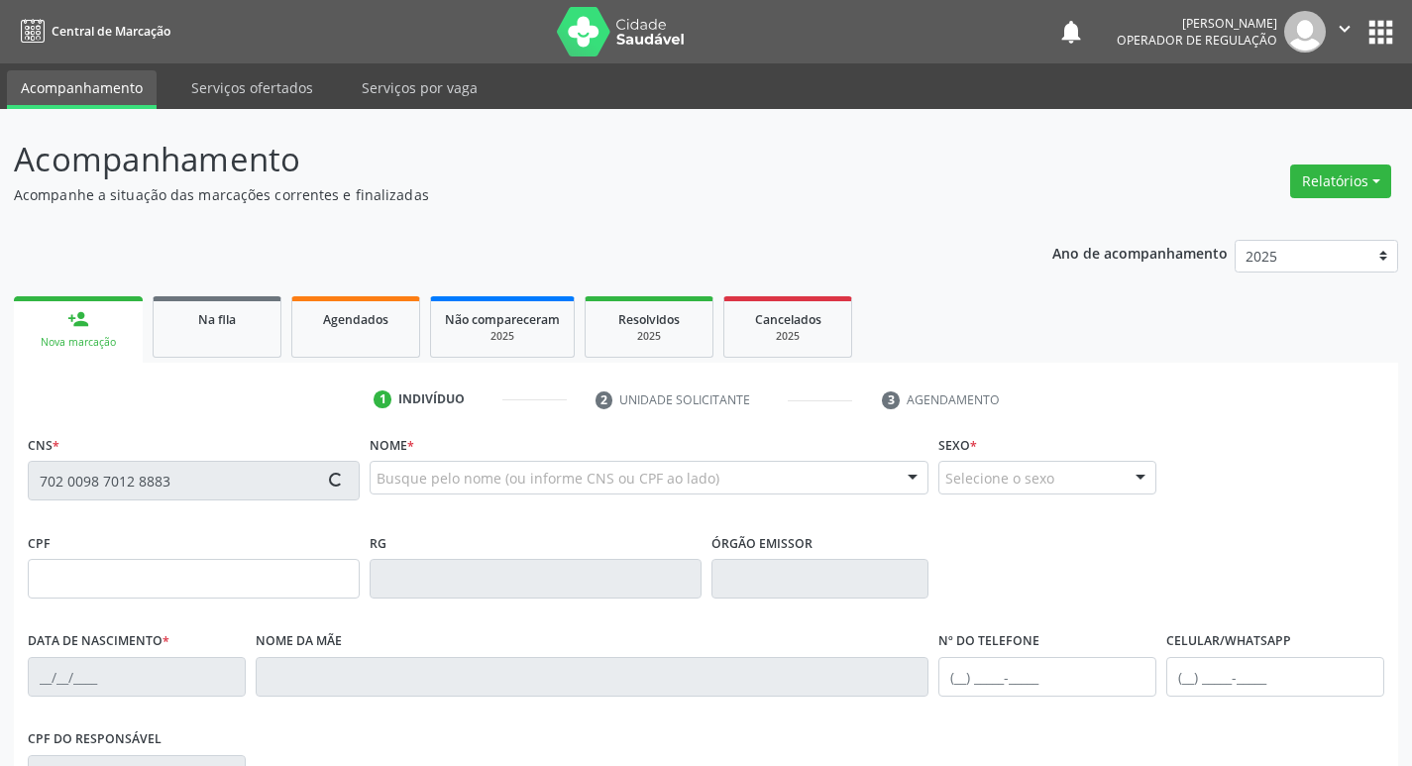
type input "[PHONE_NUMBER]"
type input "29"
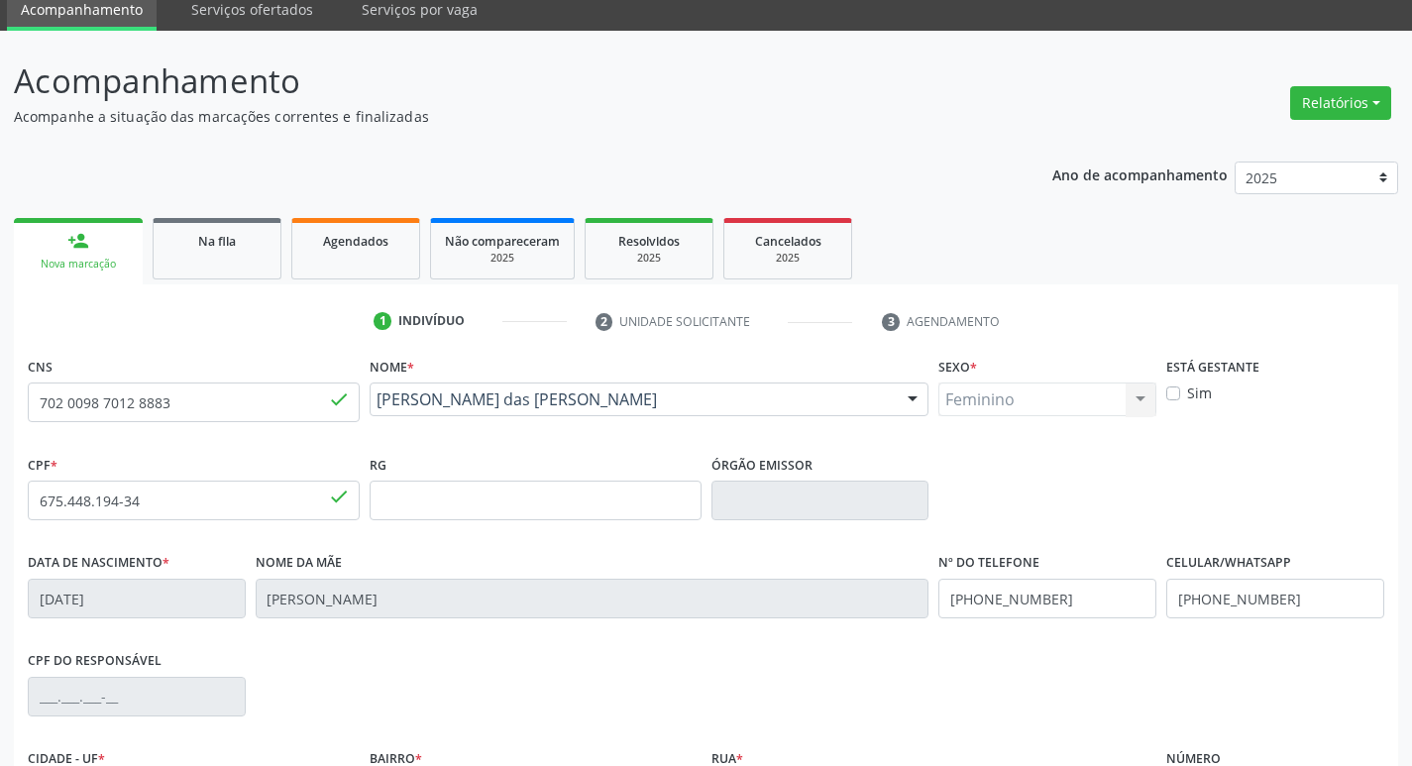
scroll to position [308, 0]
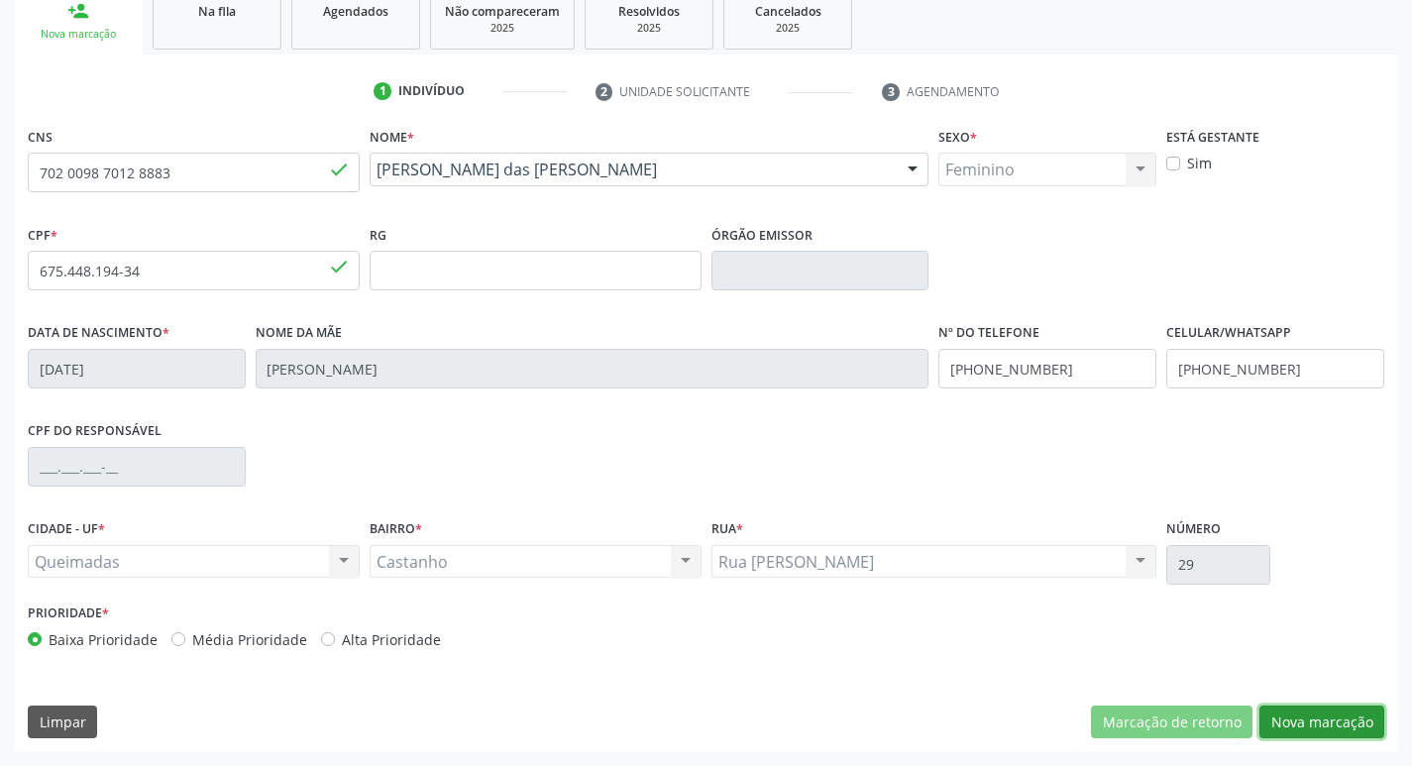
click at [1298, 729] on button "Nova marcação" at bounding box center [1321, 723] width 125 height 34
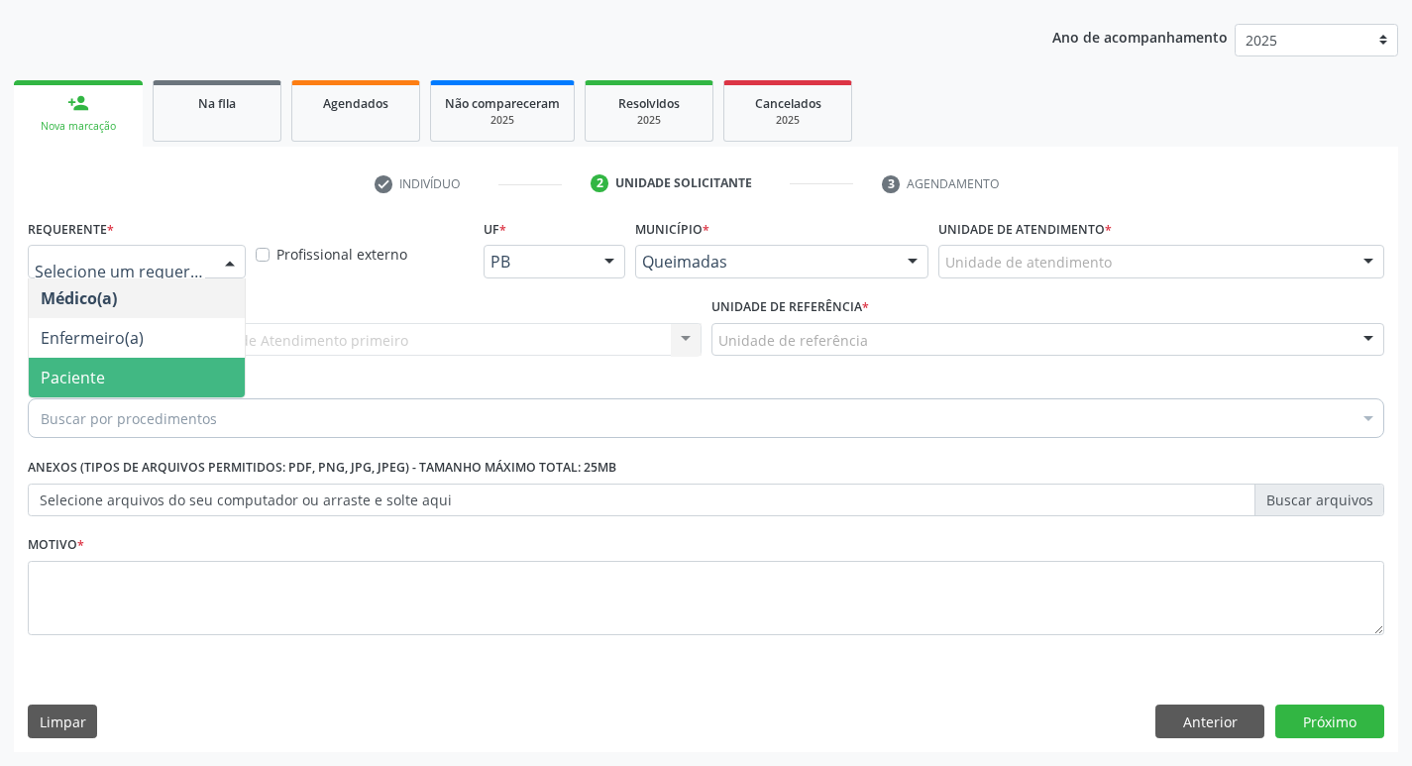
click at [191, 362] on span "Paciente" at bounding box center [137, 378] width 216 height 40
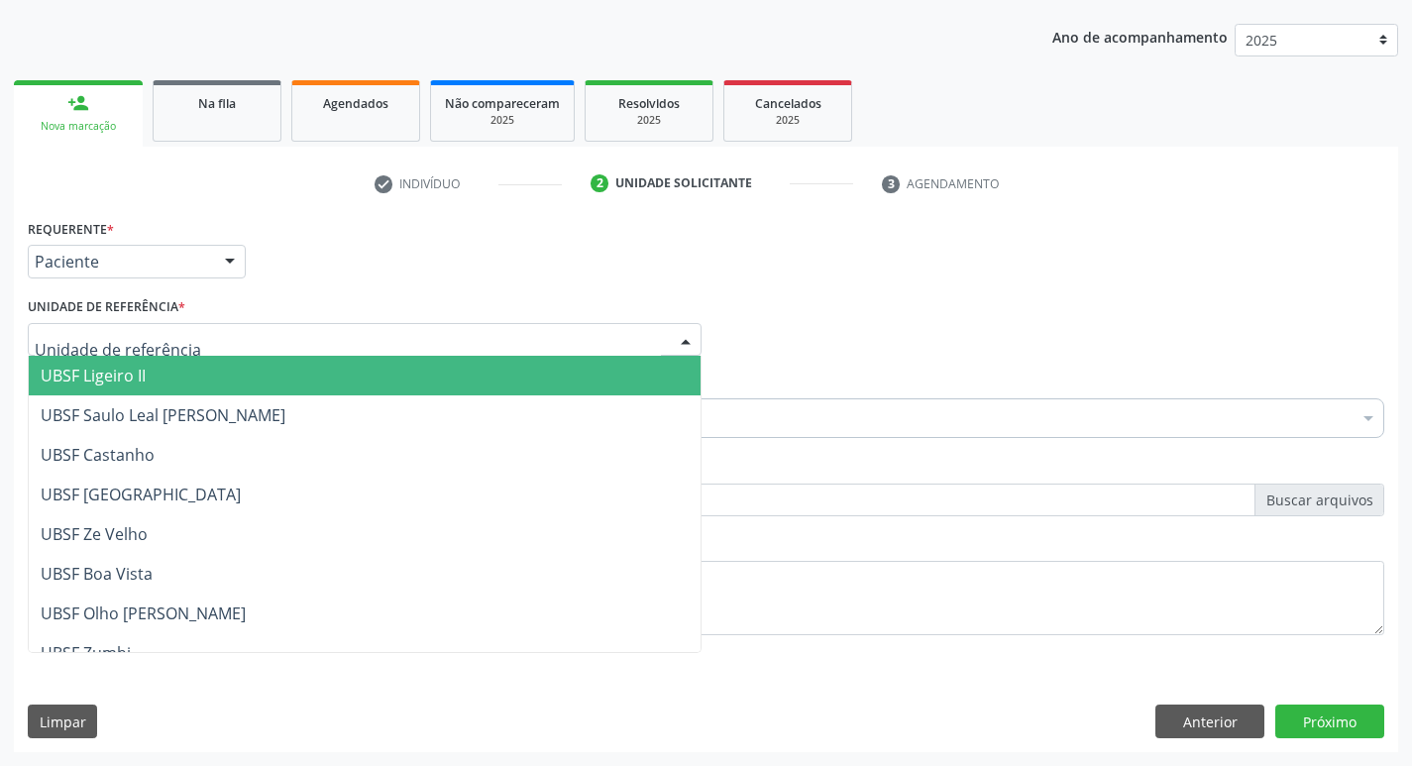
type input "C"
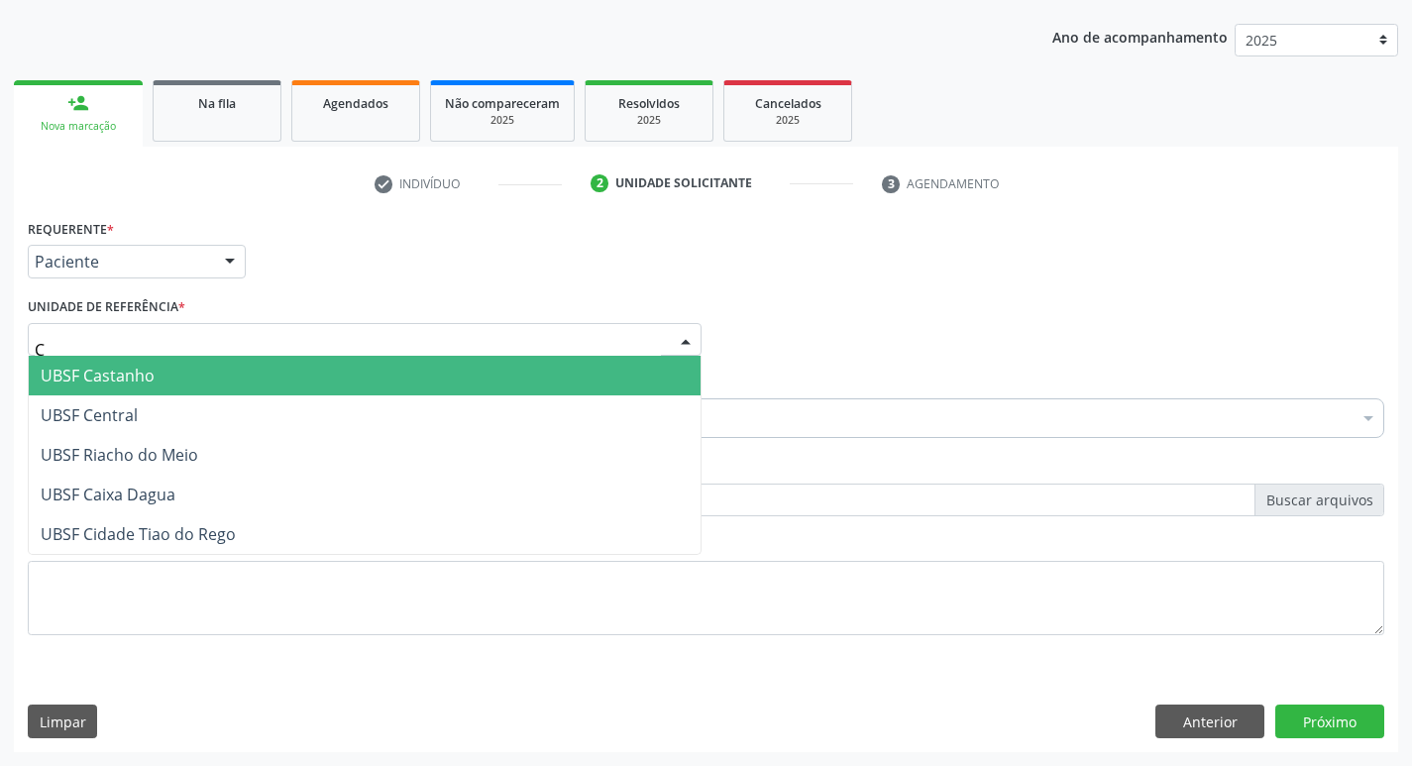
click at [95, 370] on span "UBSF Castanho" at bounding box center [98, 376] width 114 height 22
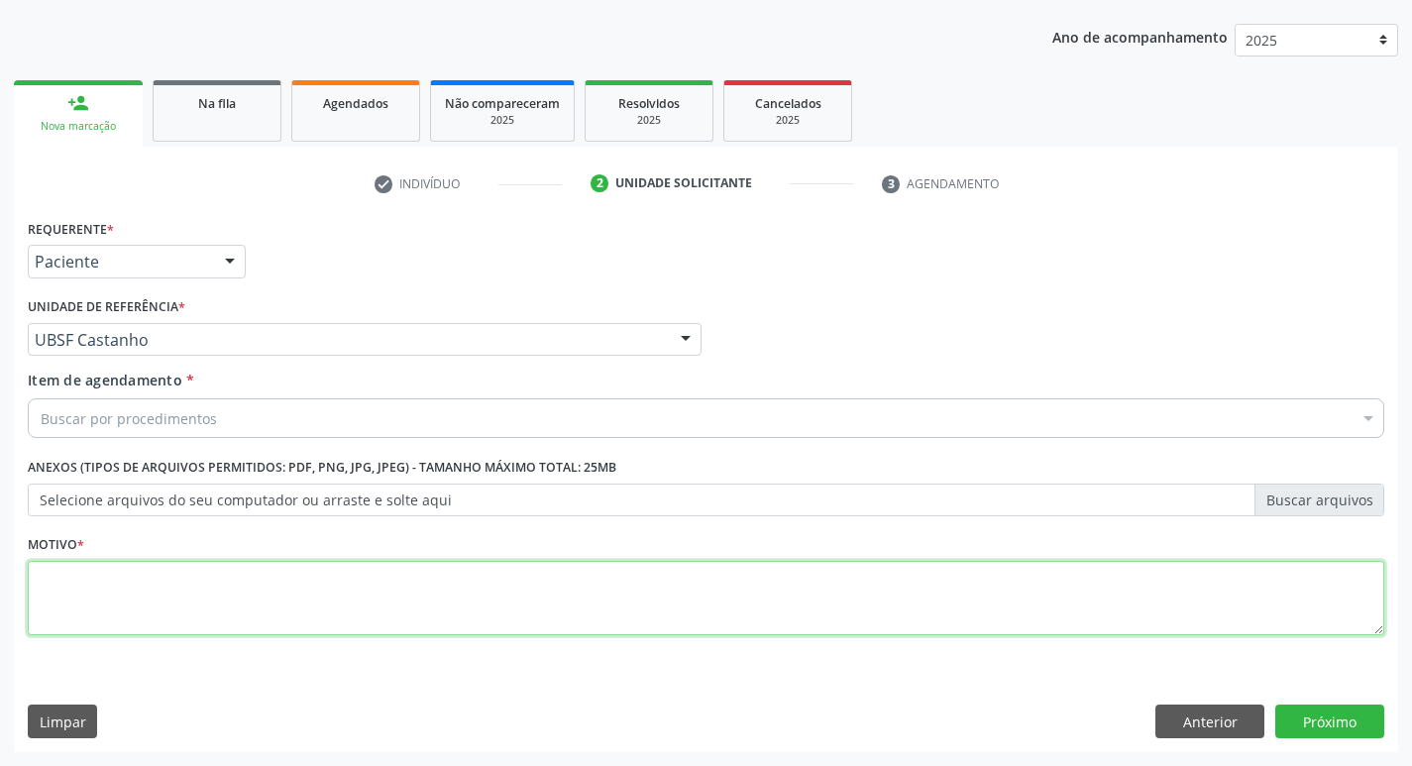
click at [88, 605] on textarea at bounding box center [706, 598] width 1357 height 75
type textarea "AVALIACAO"
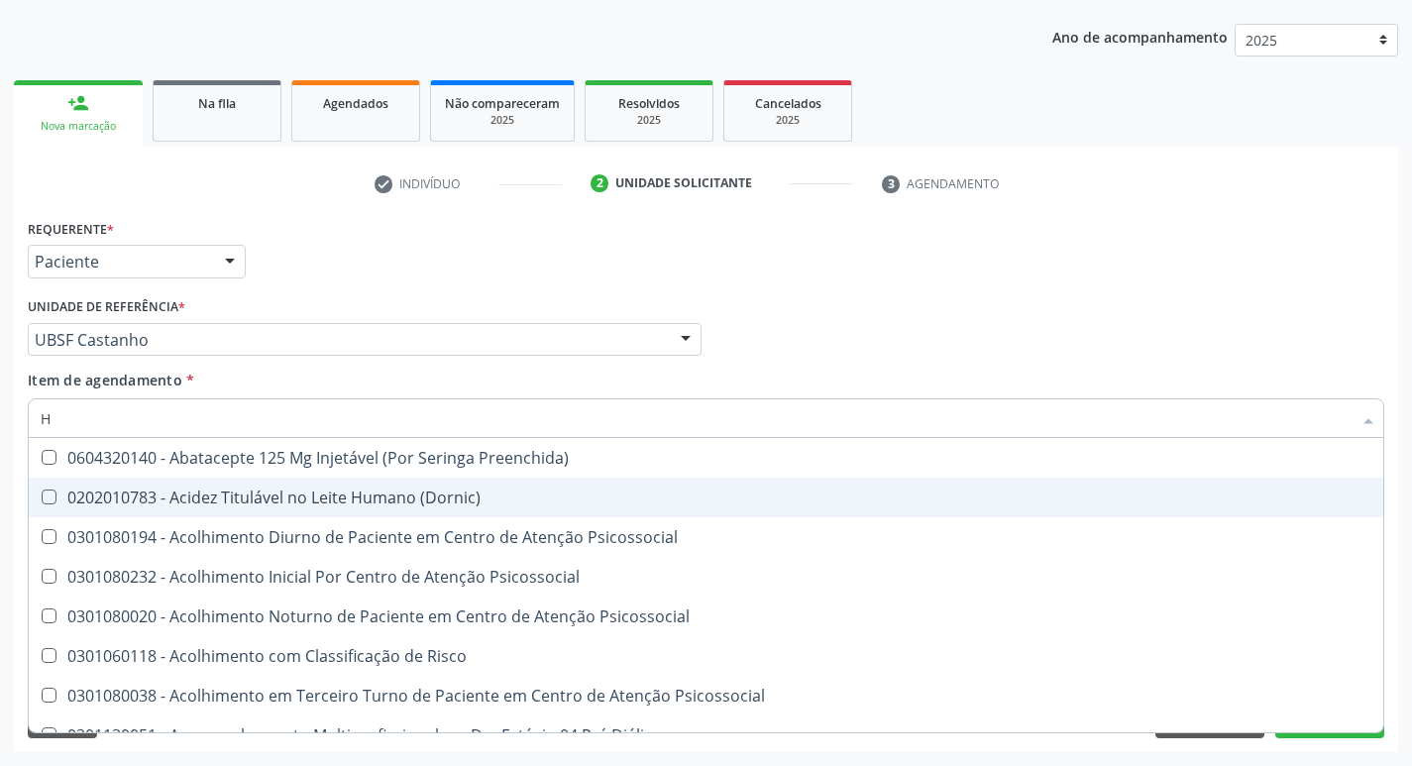
type input "HEMOGR"
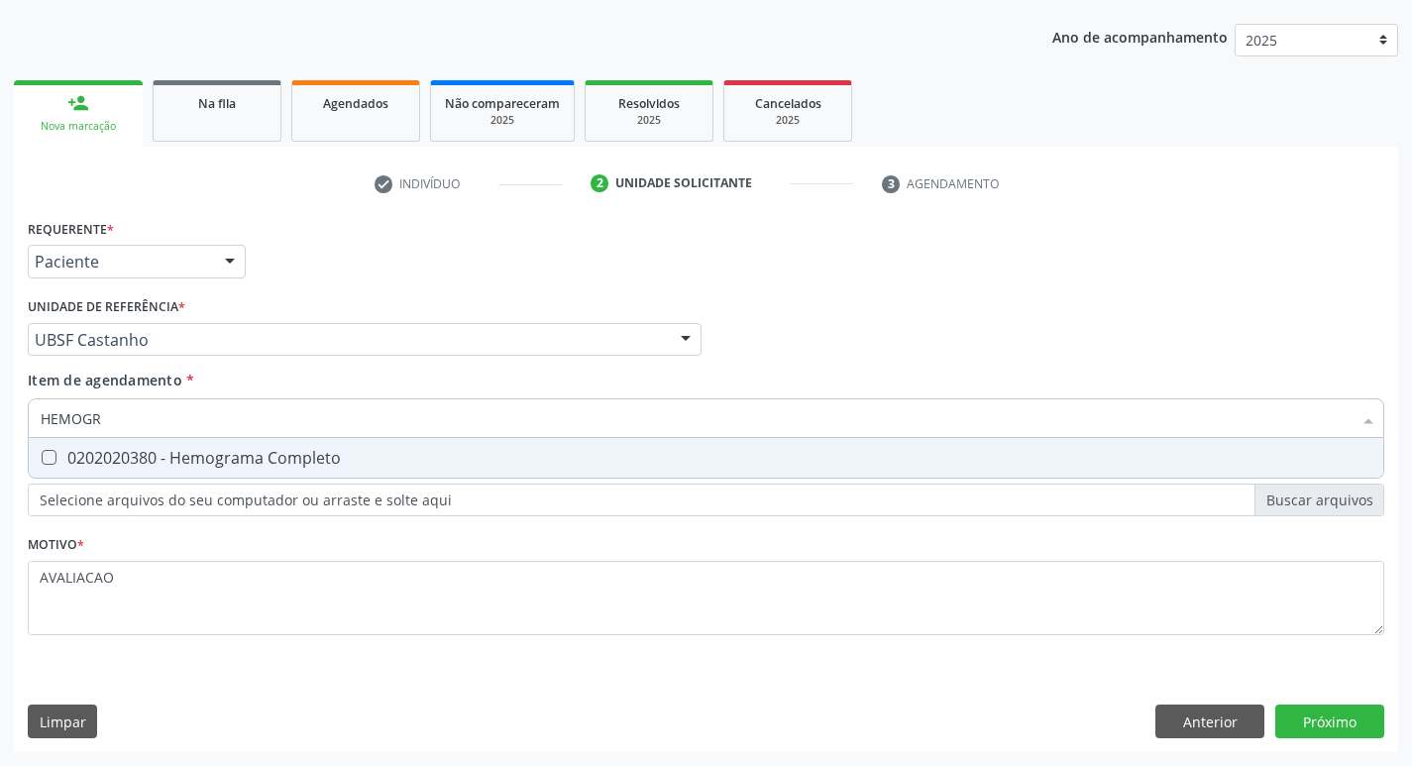
drag, startPoint x: 266, startPoint y: 455, endPoint x: 248, endPoint y: 451, distance: 18.3
click at [263, 455] on div "0202020380 - Hemograma Completo" at bounding box center [706, 458] width 1331 height 16
checkbox Completo "true"
type input "HEMOG"
checkbox Completo "false"
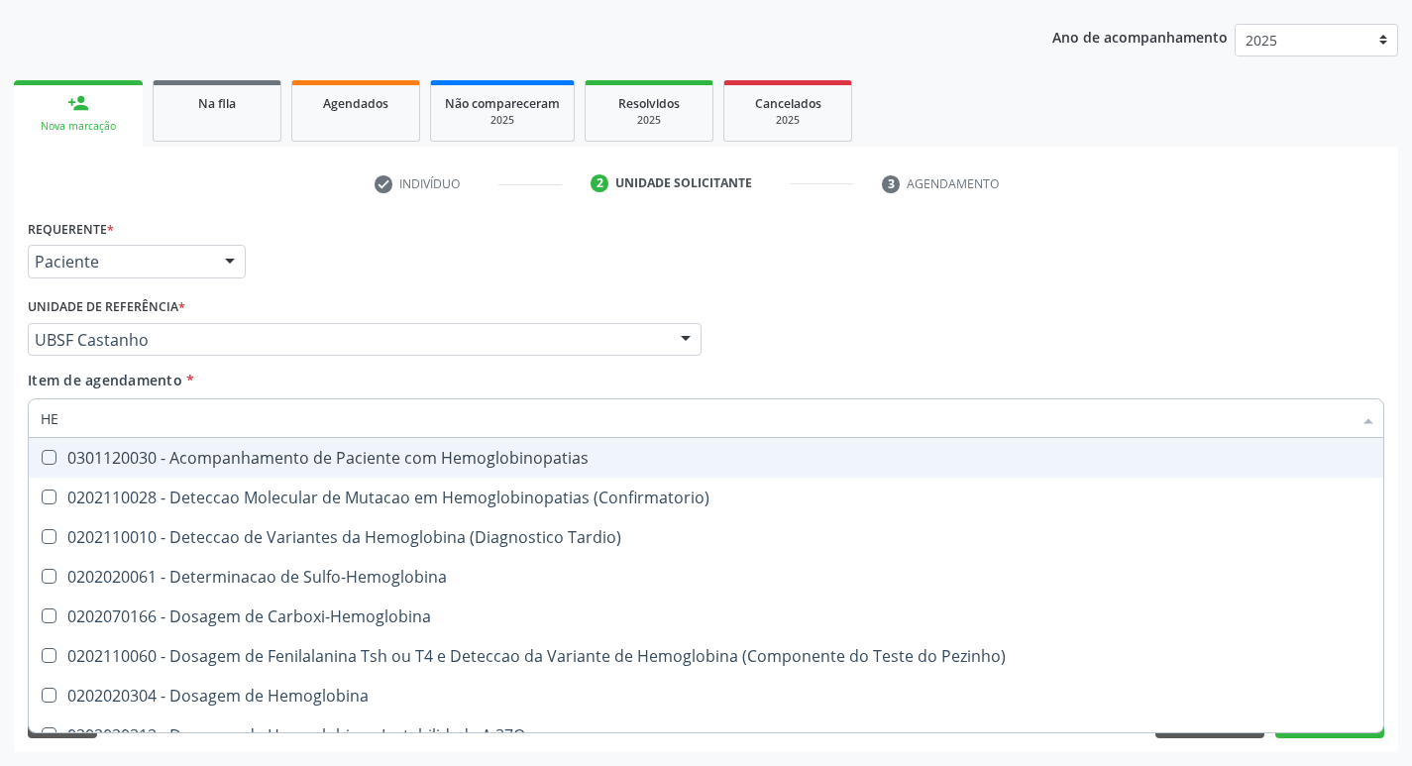
type input "H"
checkbox Completo "false"
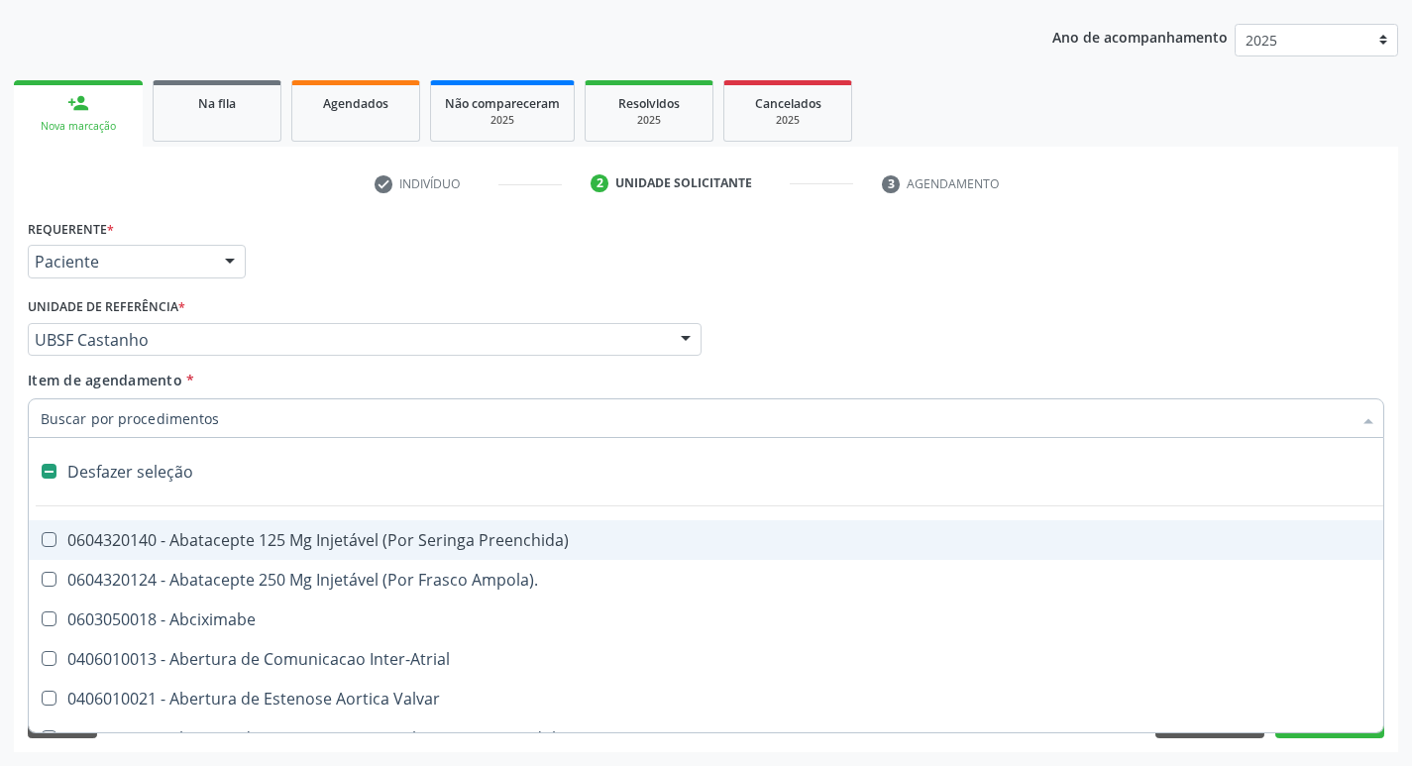
type input "G"
checkbox Persistente "true"
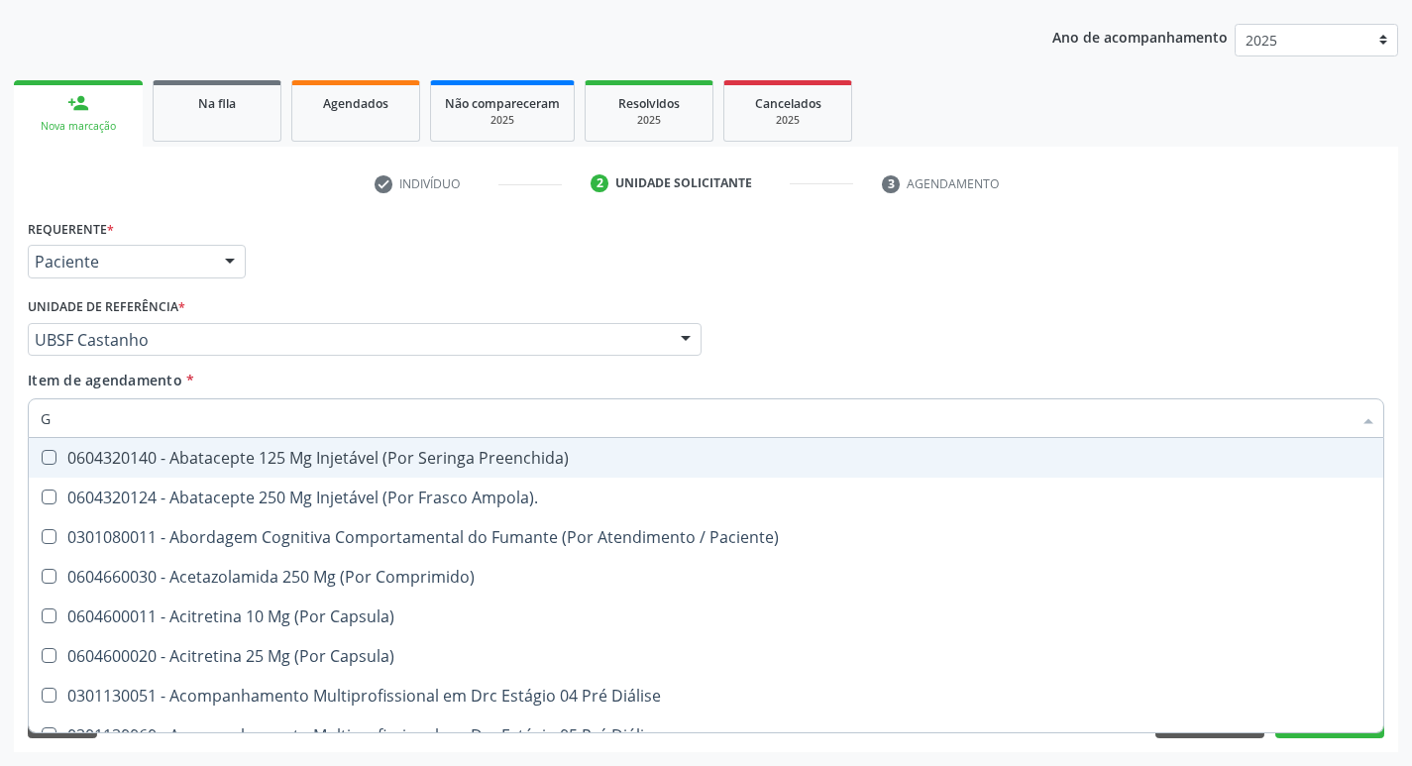
type input "GLICOSE"
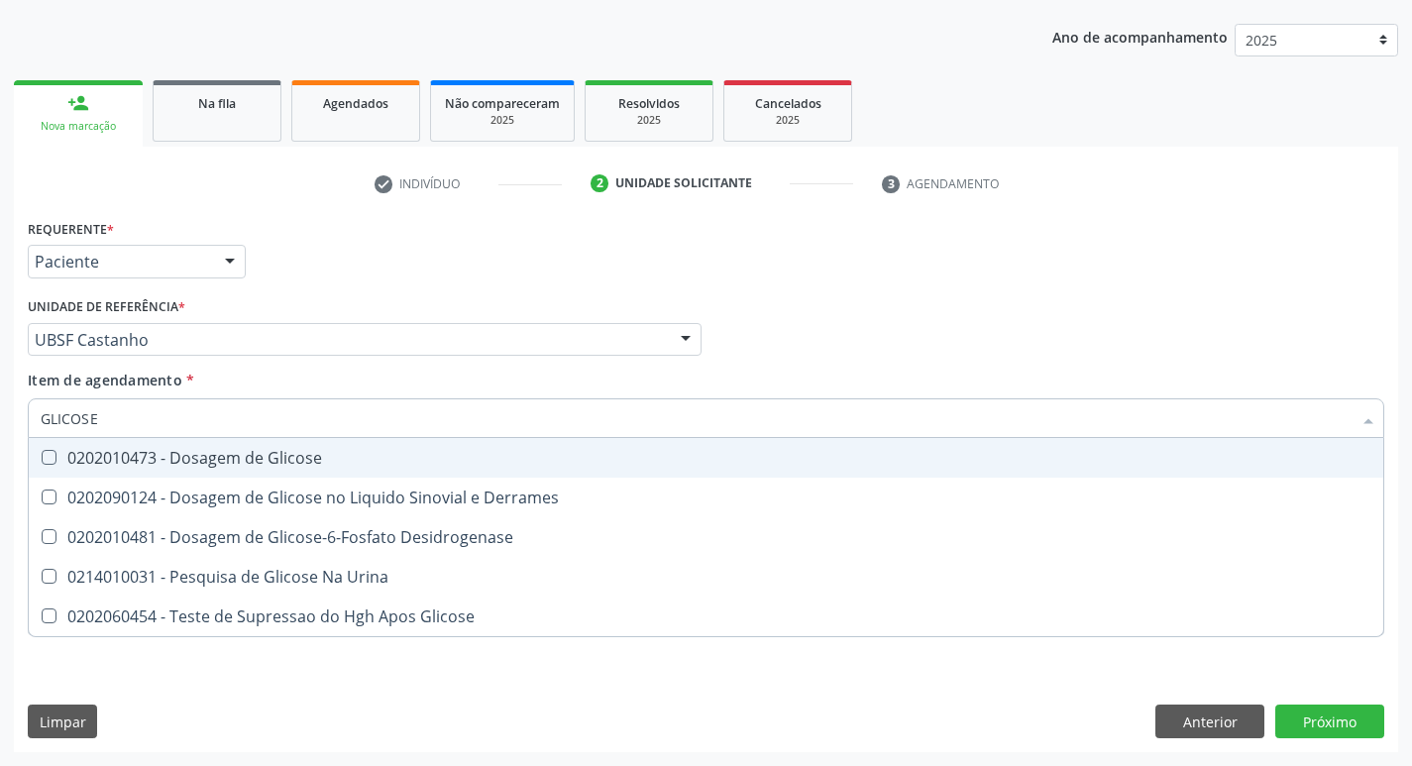
click at [256, 453] on div "0202010473 - Dosagem de Glicose" at bounding box center [706, 458] width 1331 height 16
checkbox Glicose "true"
type input "GLICOS"
checkbox Glicose "false"
checkbox Derrames "true"
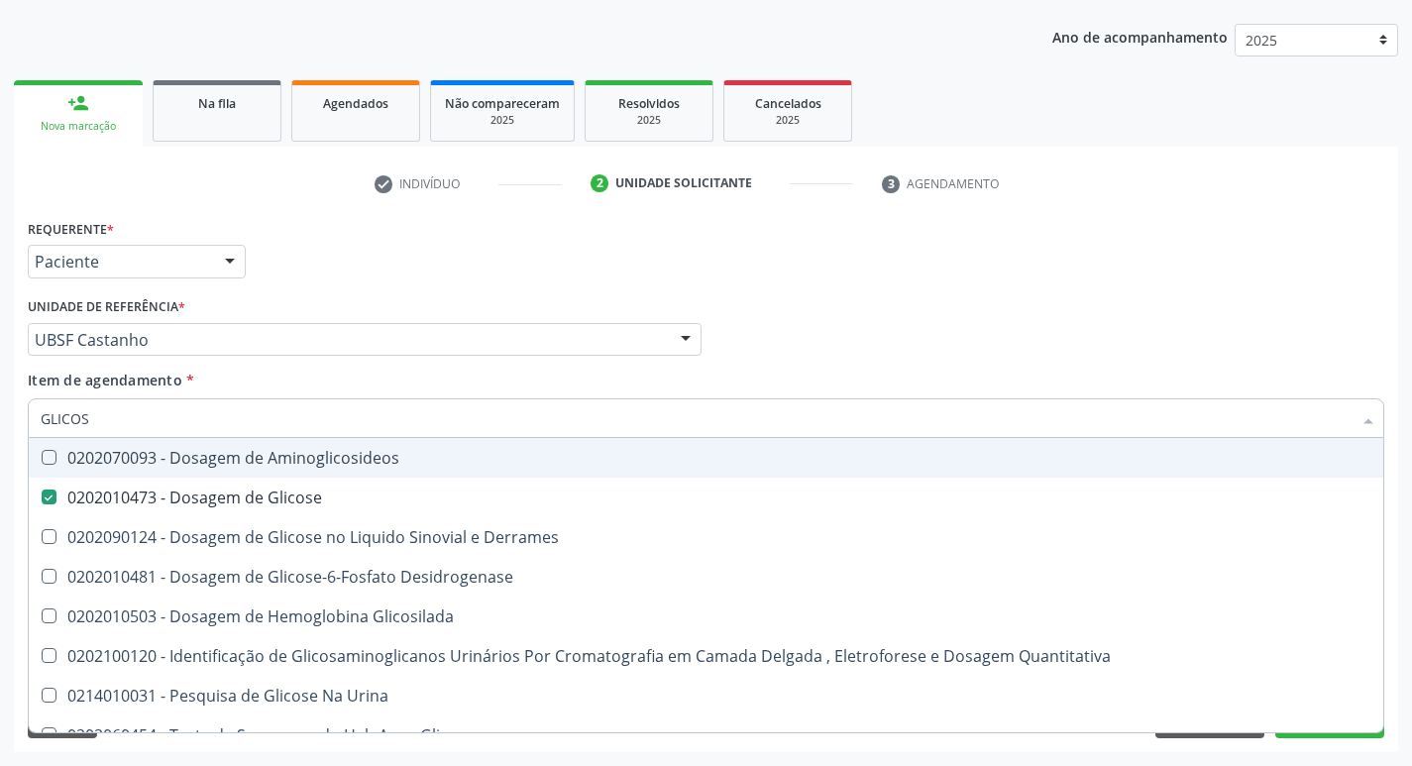
type input "GLICO"
checkbox Glicose "false"
checkbox Derrames "true"
type input "GLI"
checkbox Derrames "false"
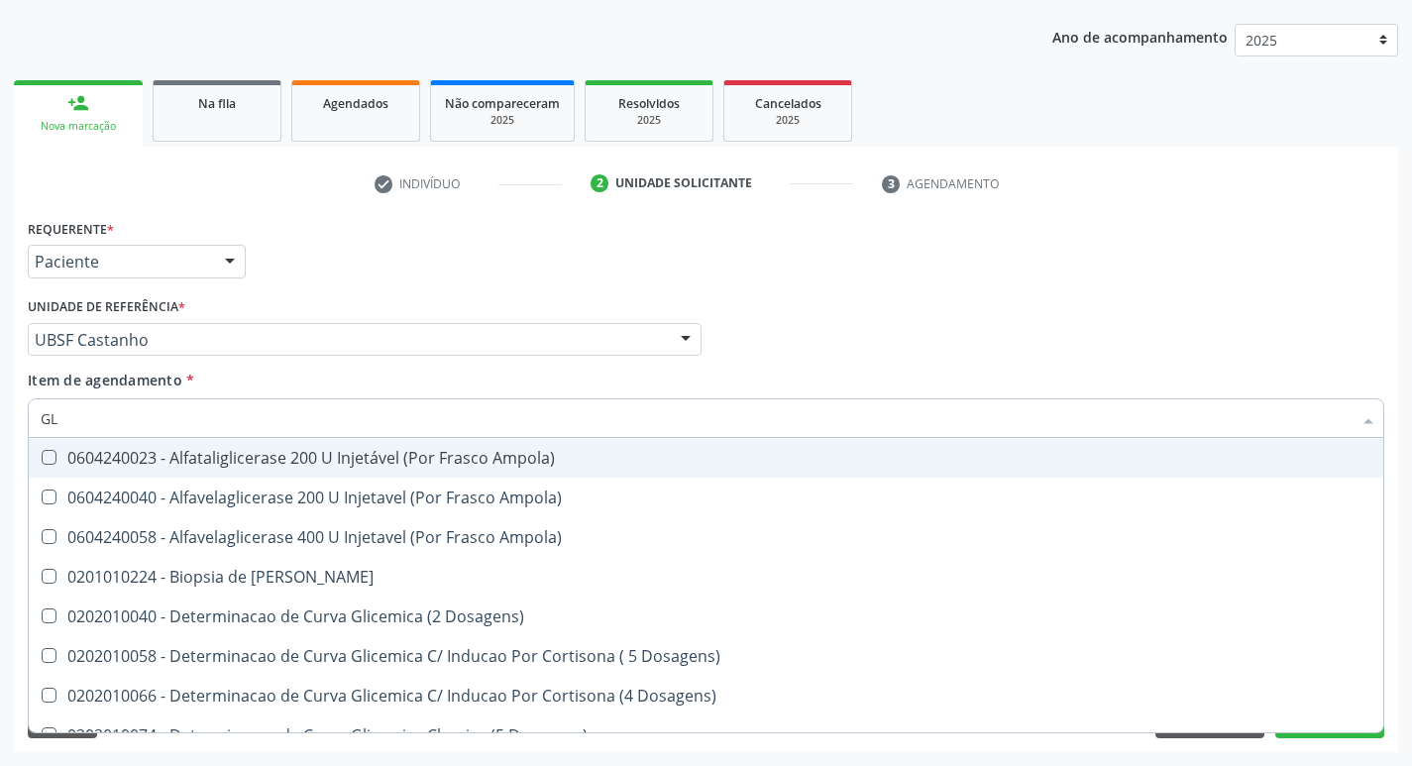
type input "G"
checkbox Glicose "false"
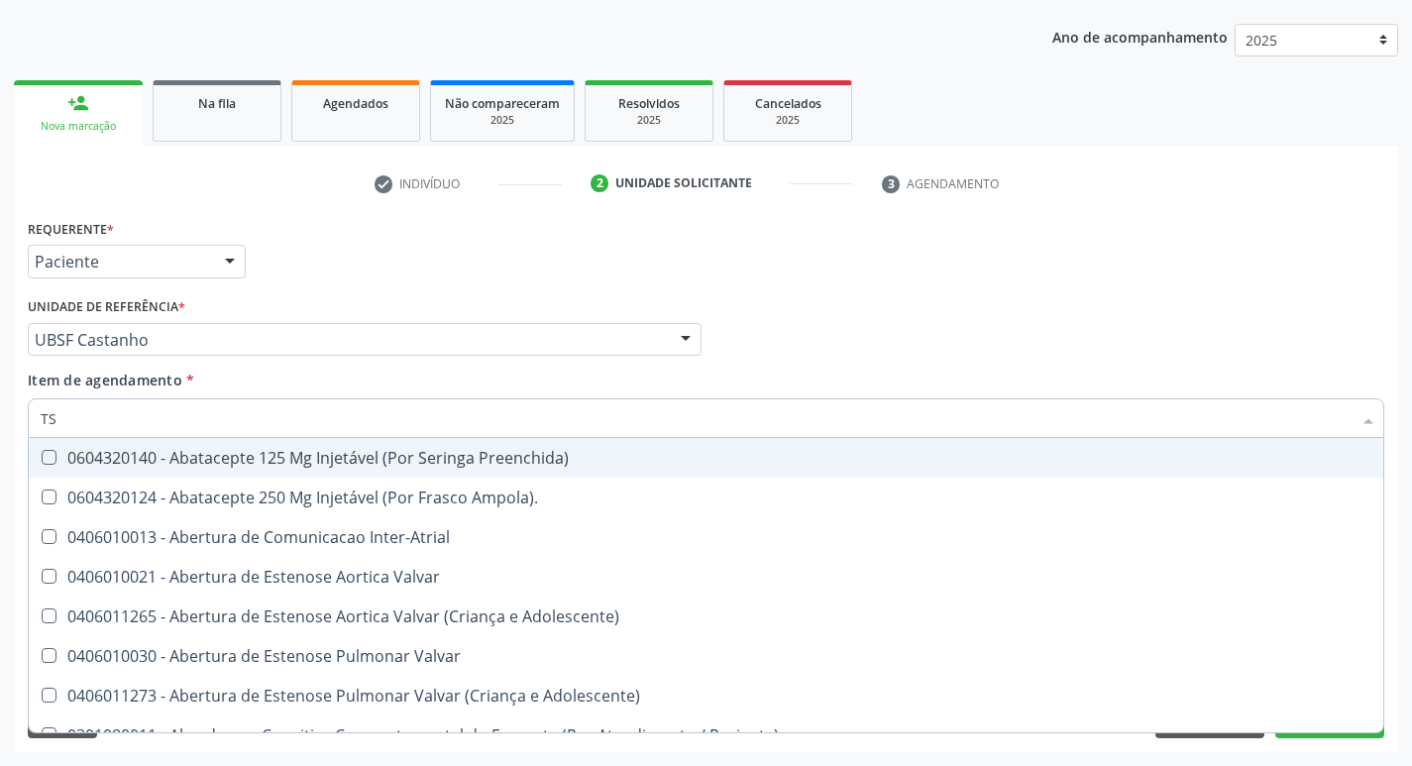
type input "TSH"
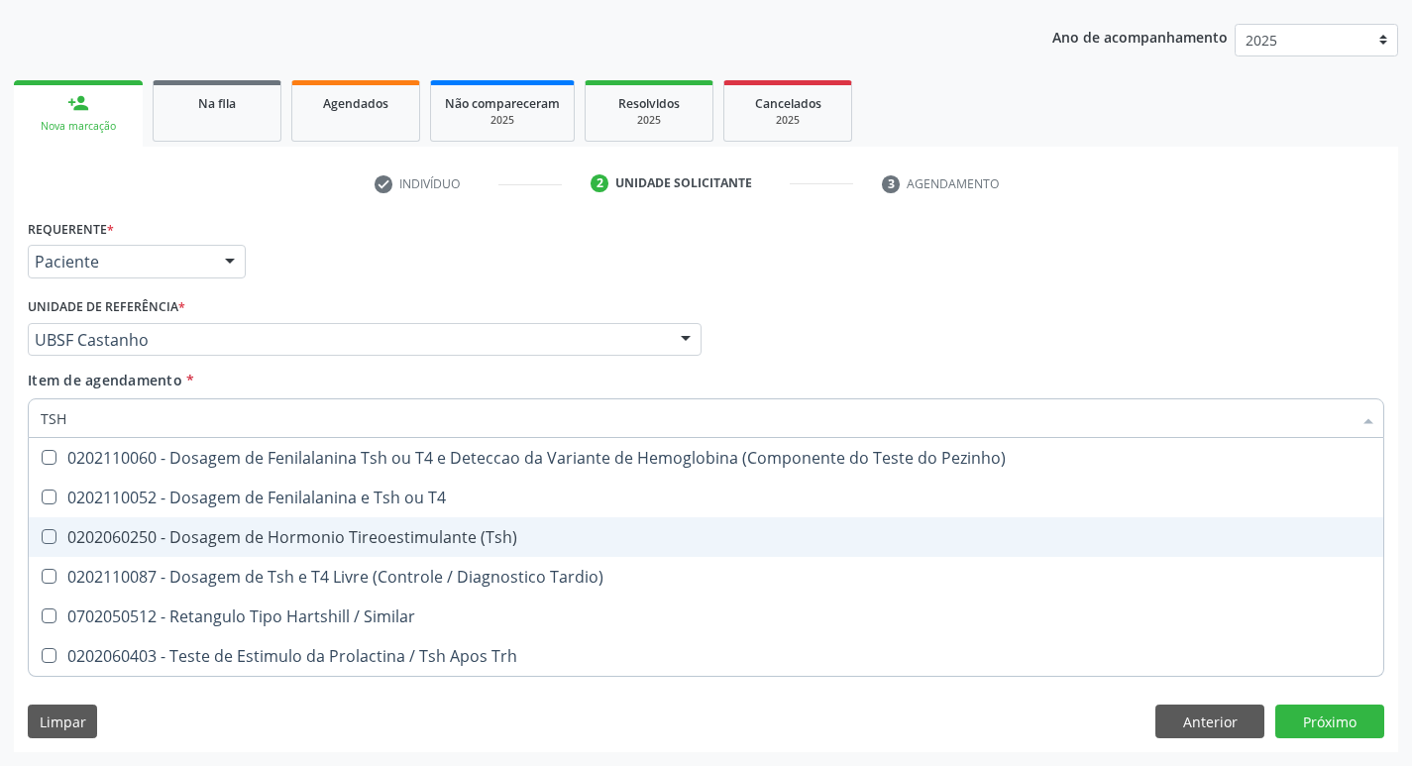
click at [283, 549] on span "0202060250 - Dosagem de Hormonio Tireoestimulante (Tsh)" at bounding box center [706, 537] width 1355 height 40
checkbox \(Tsh\) "true"
type input "TS"
checkbox \(Tsh\) "false"
checkbox Tardio\) "true"
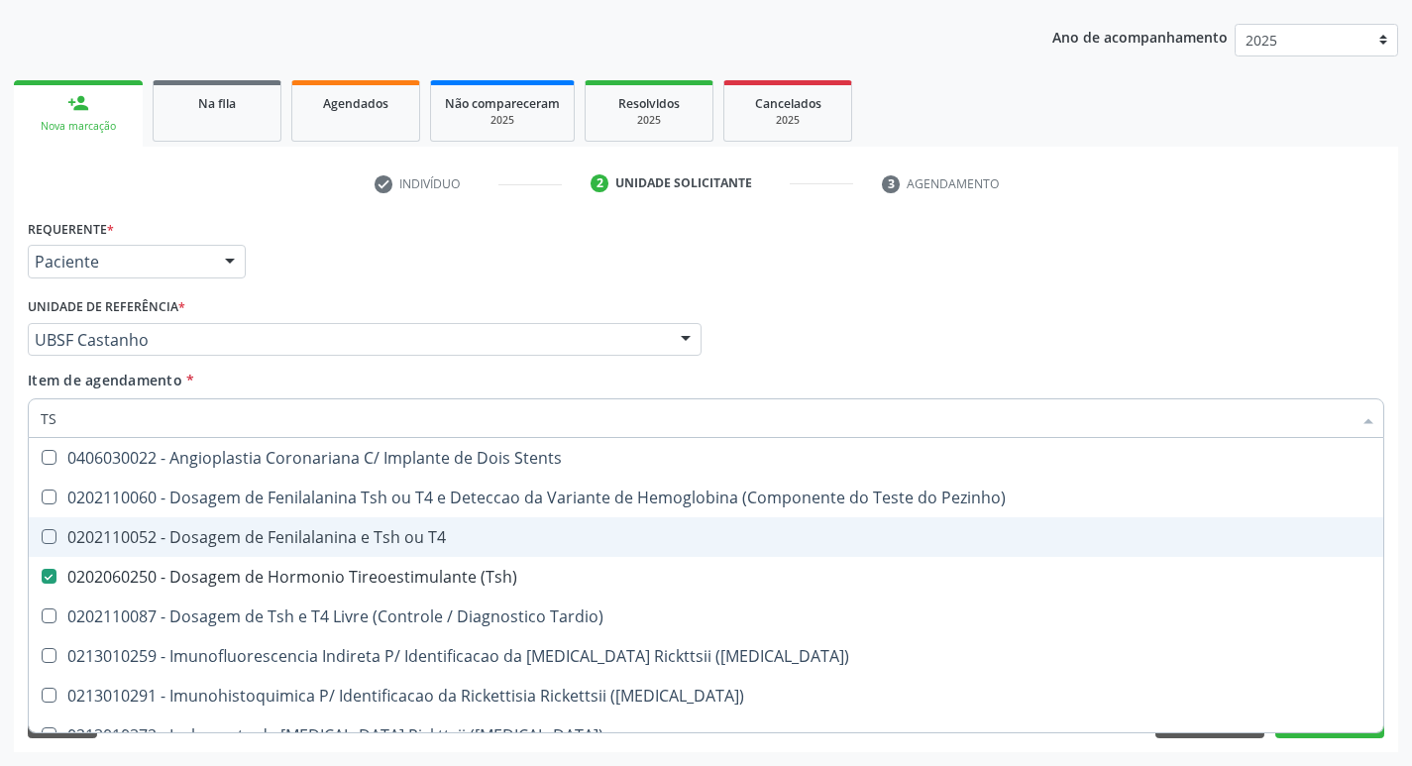
type input "T"
checkbox \(Tsh\) "false"
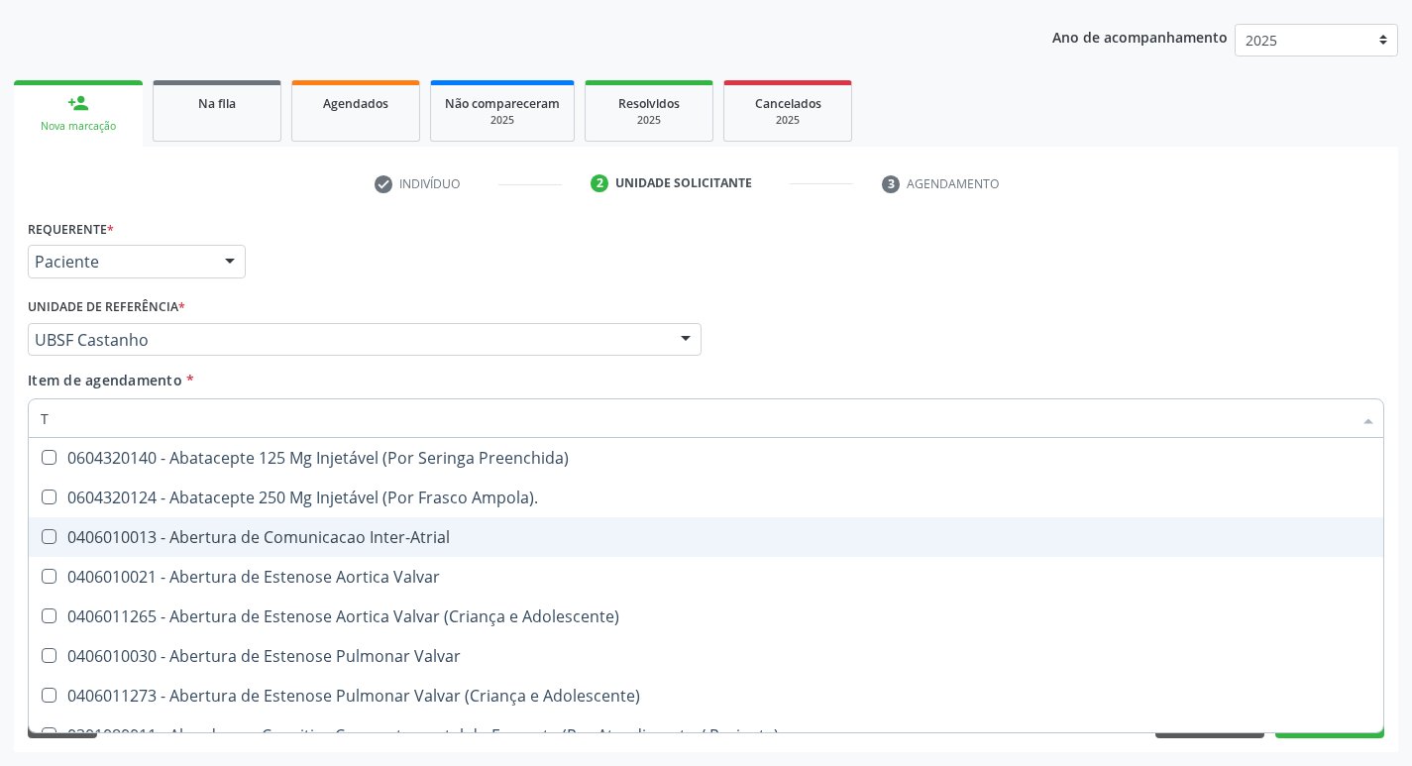
type input "T4"
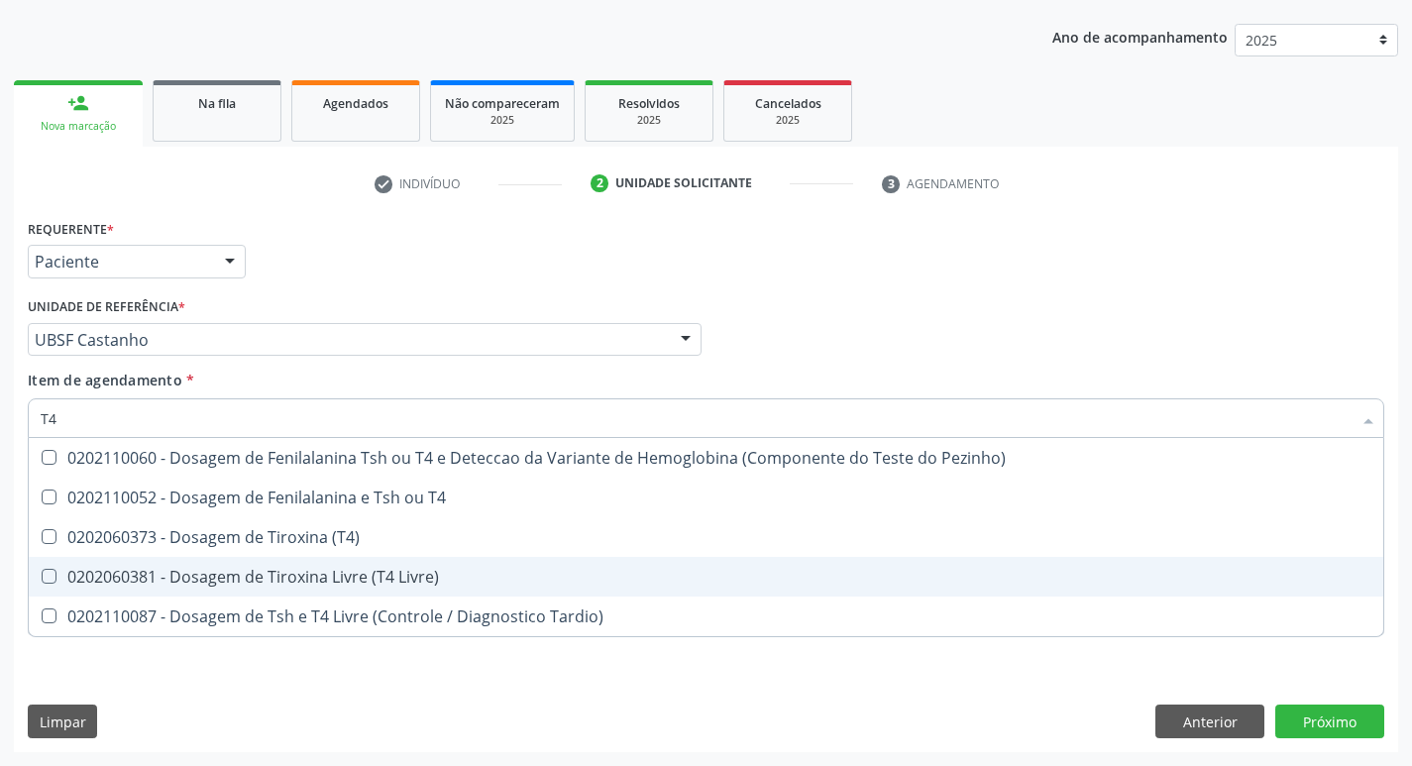
click at [390, 573] on div "0202060381 - Dosagem de Tiroxina Livre (T4 Livre)" at bounding box center [706, 577] width 1331 height 16
checkbox Livre\) "true"
type input "T"
checkbox Livre\) "false"
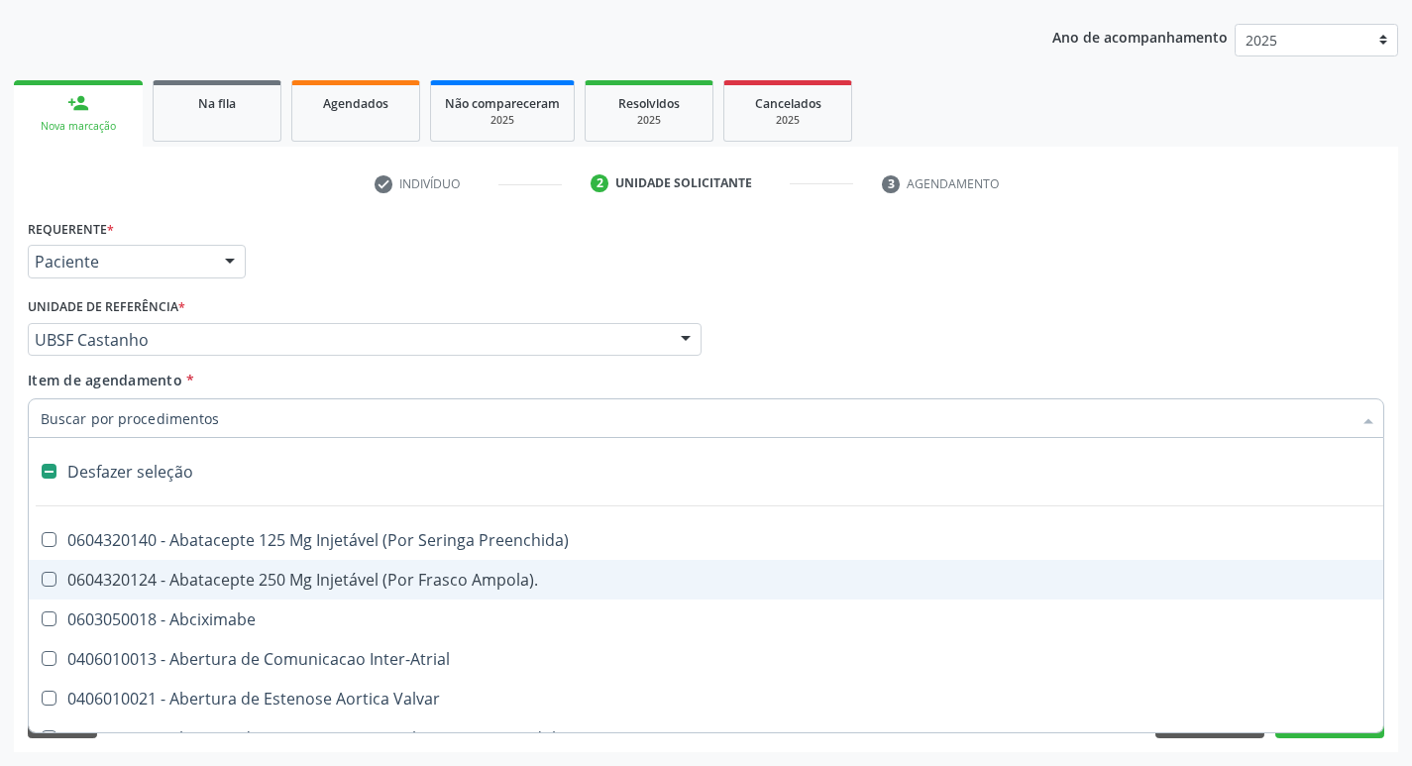
type input "U"
checkbox Coledocoplastia "true"
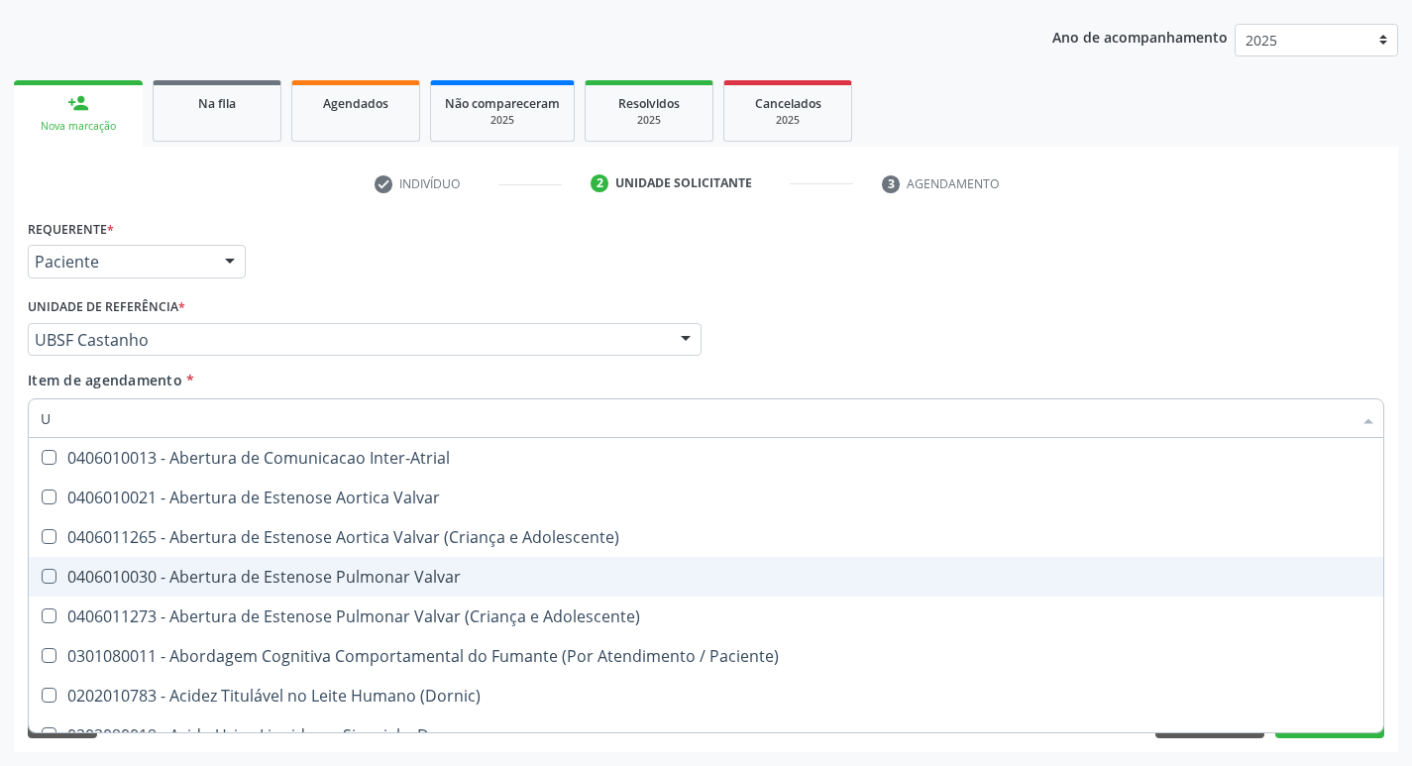
type input "UR"
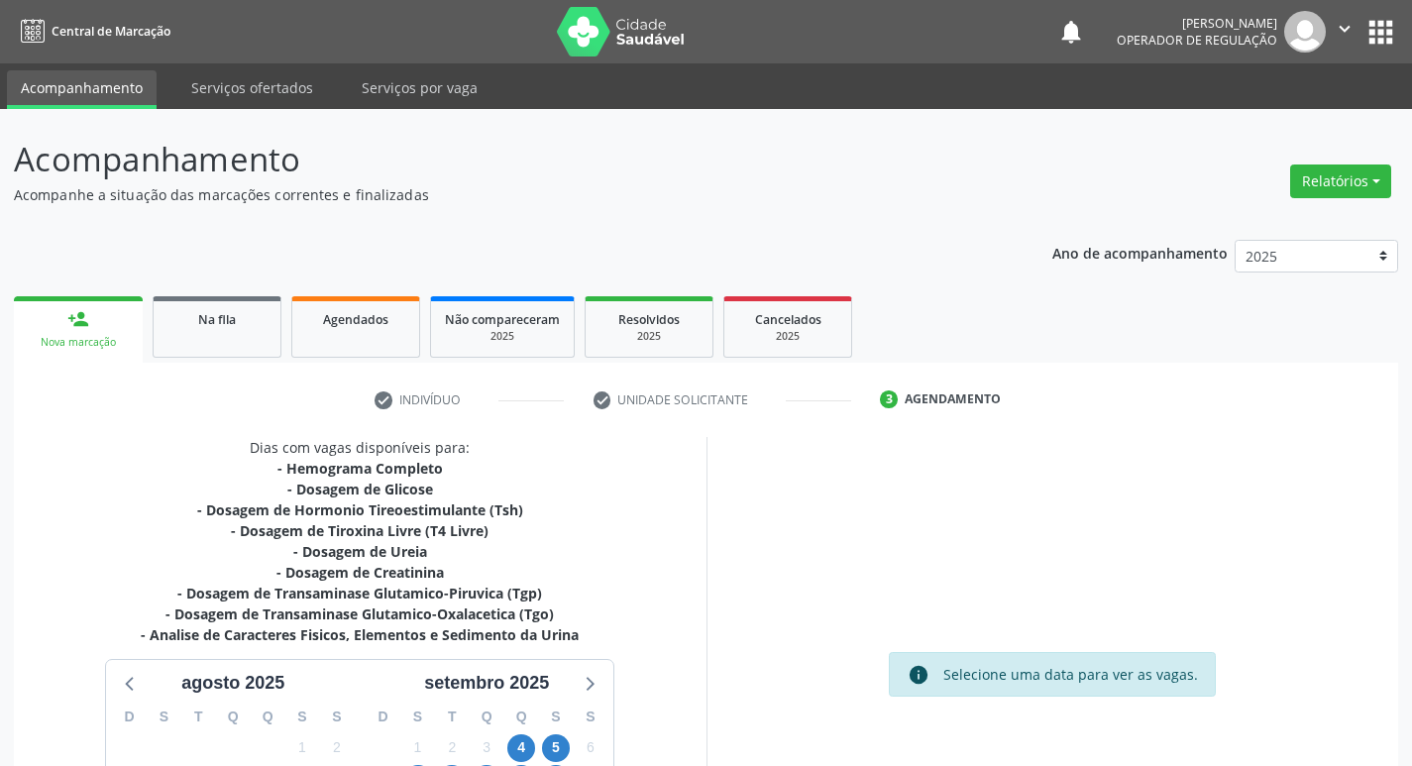
scroll to position [263, 0]
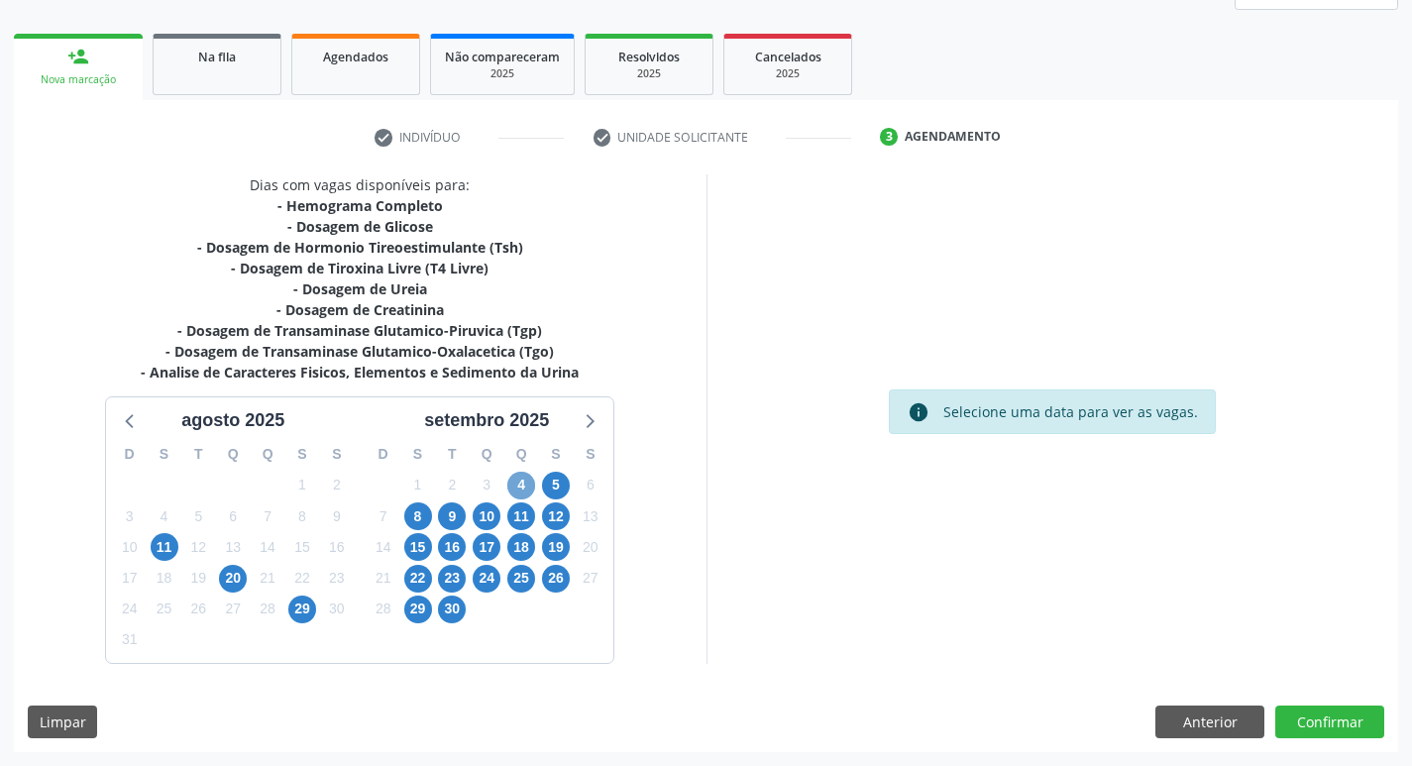
click at [521, 483] on span "4" at bounding box center [521, 486] width 28 height 28
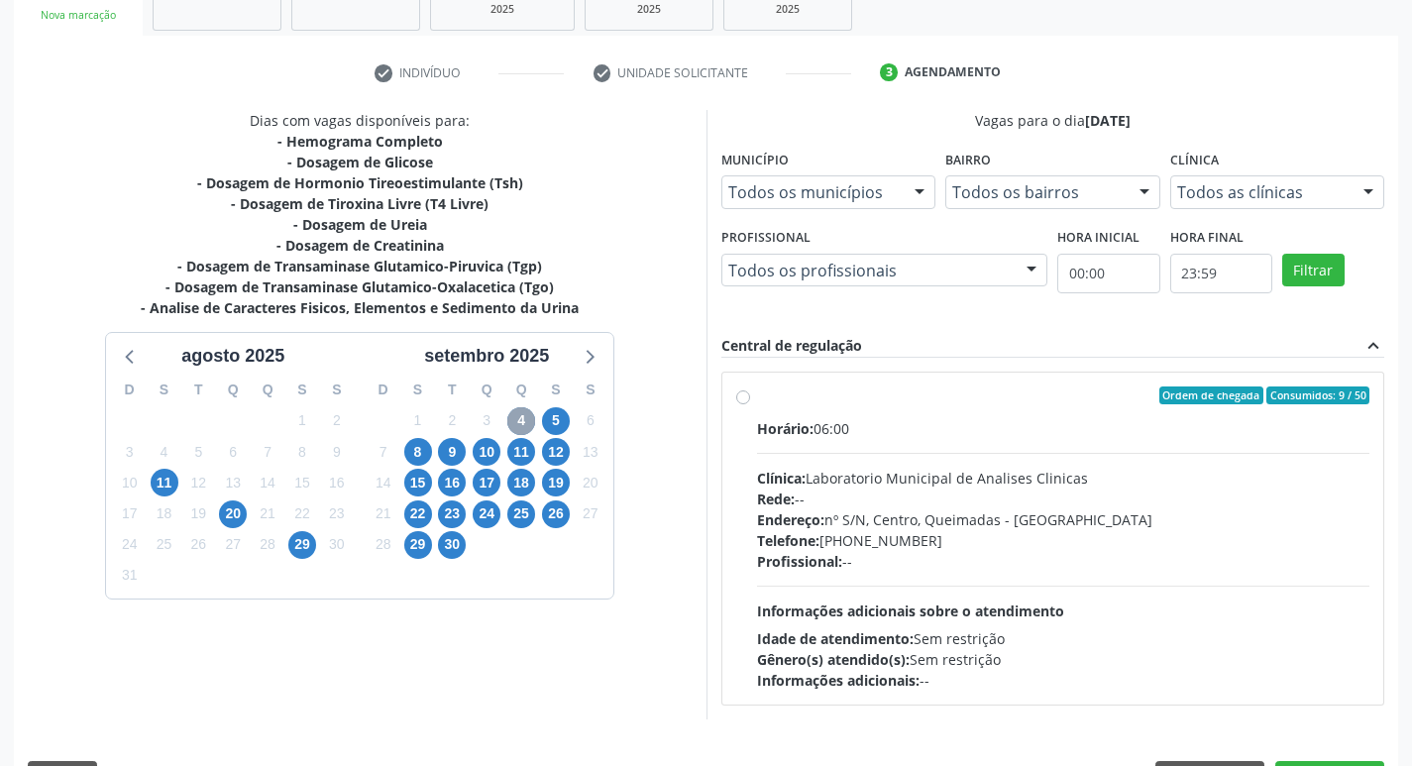
scroll to position [362, 0]
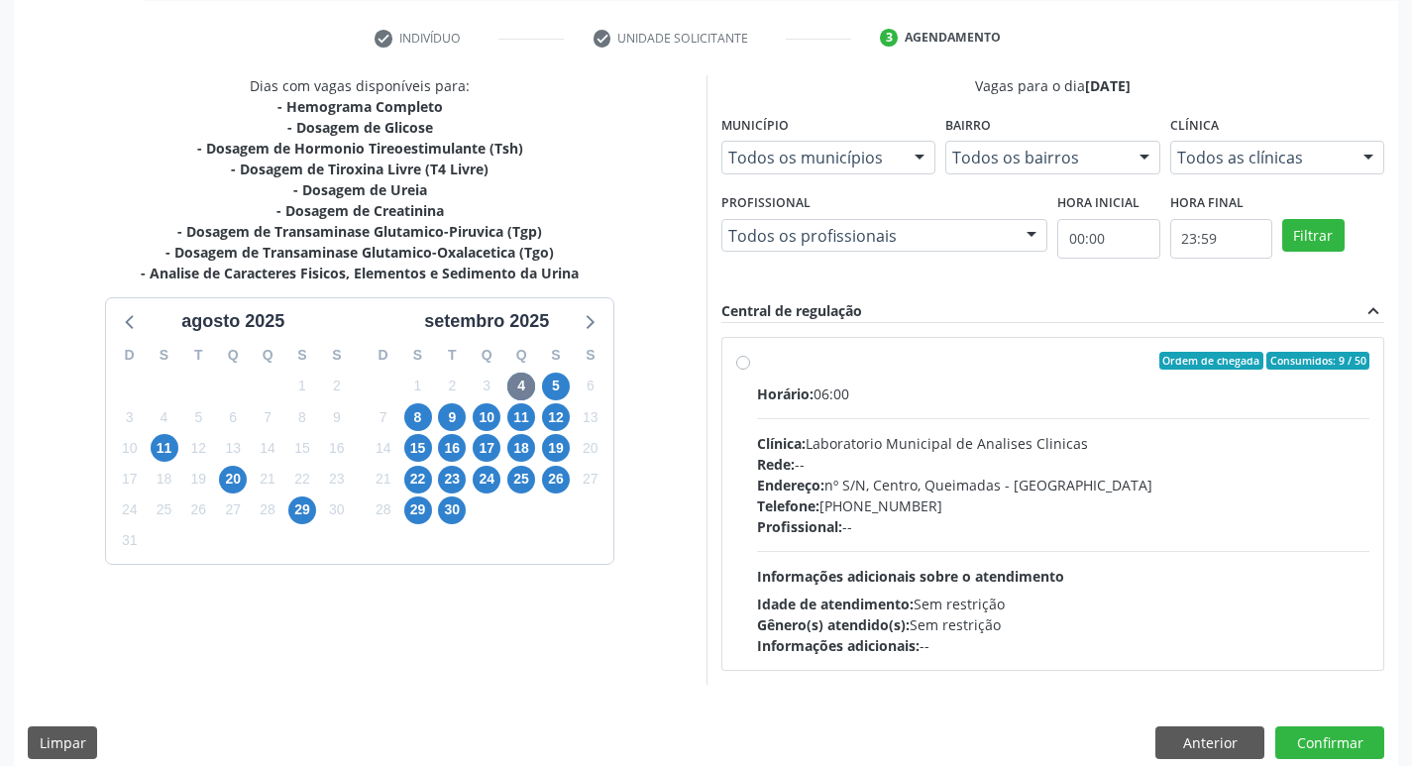
drag, startPoint x: 1032, startPoint y: 615, endPoint x: 1019, endPoint y: 614, distance: 12.9
click at [1034, 611] on div "Horário: 06:00 Clínica: Laboratorio Municipal de Analises Clinicas Rede: -- End…" at bounding box center [1063, 519] width 613 height 273
radio input "true"
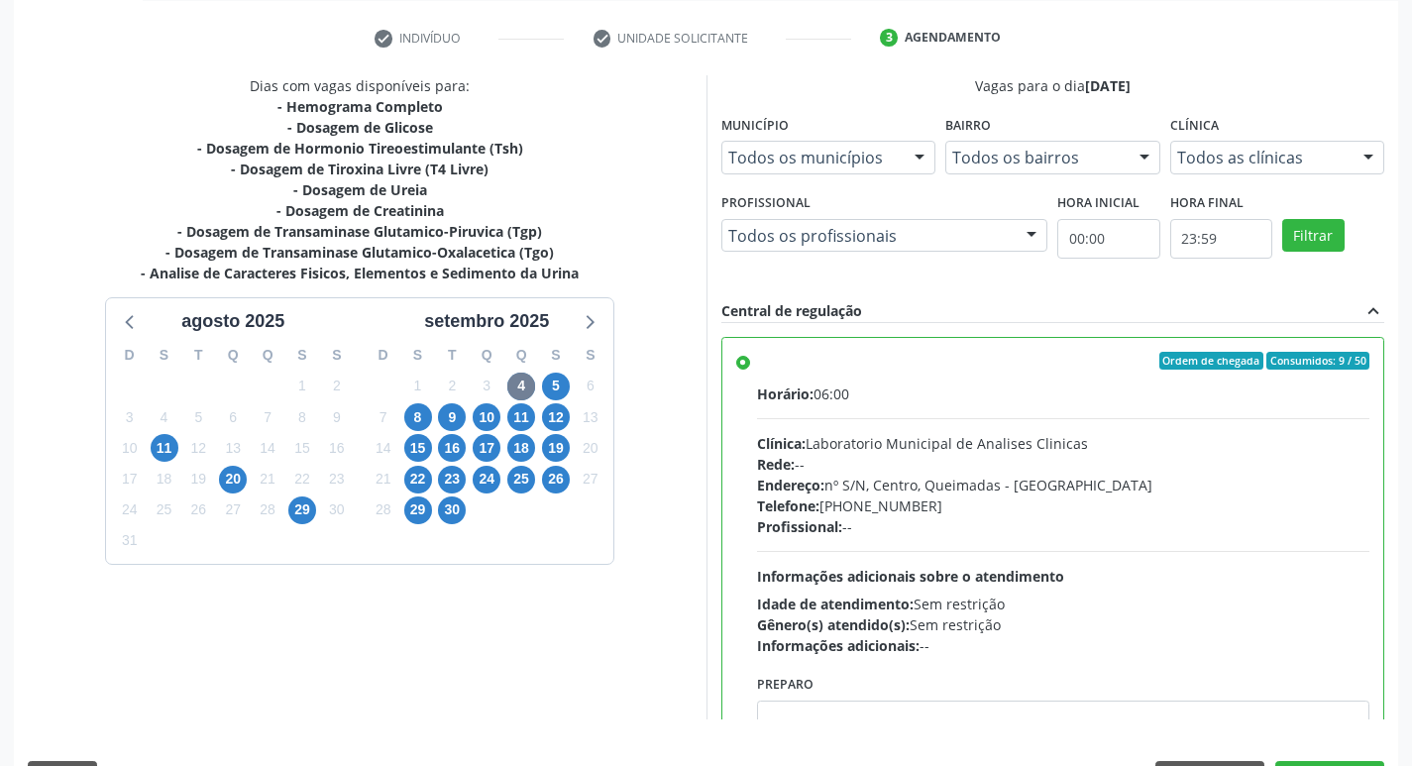
scroll to position [98, 0]
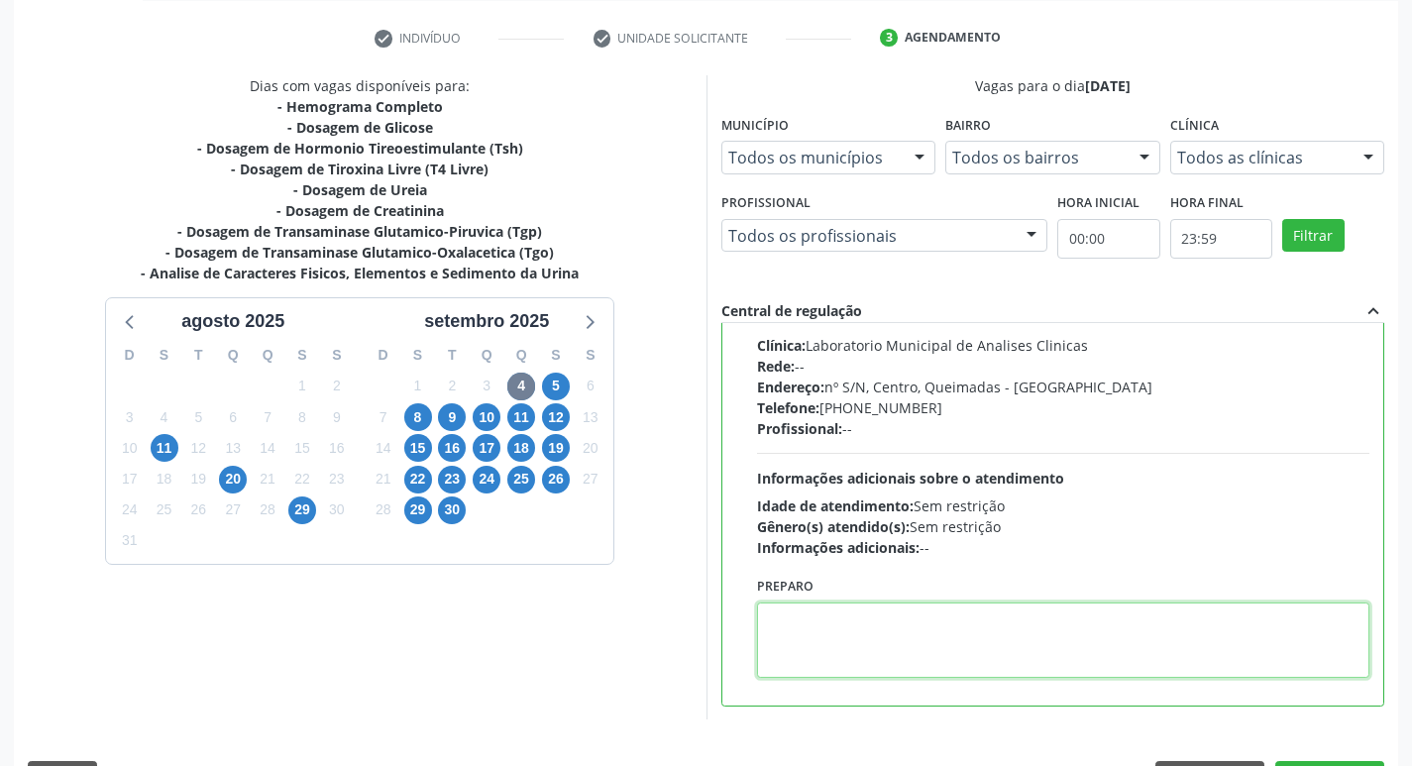
click at [802, 638] on textarea at bounding box center [1063, 639] width 613 height 75
paste textarea "IR EM [GEOGRAPHIC_DATA]"
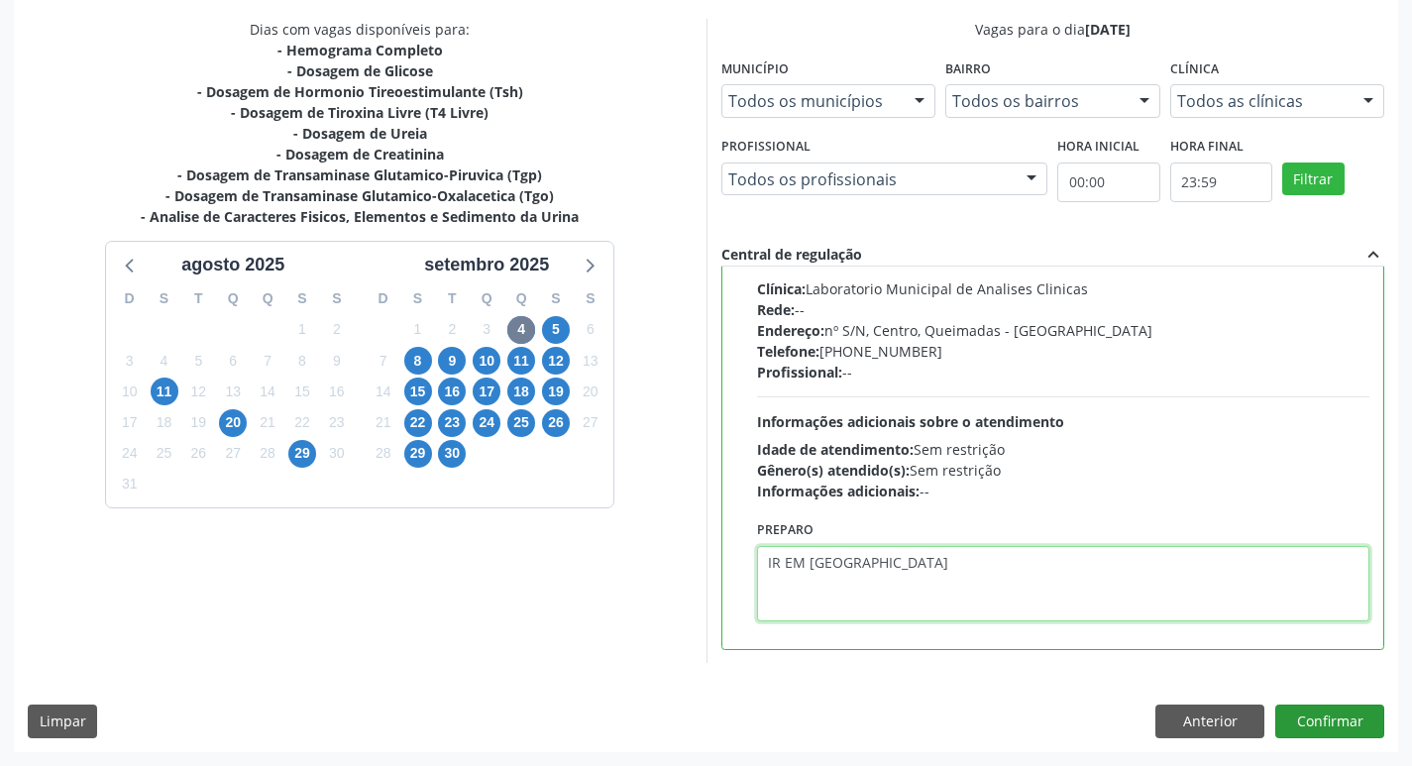
type textarea "IR EM [GEOGRAPHIC_DATA]"
click at [1336, 710] on button "Confirmar" at bounding box center [1329, 722] width 109 height 34
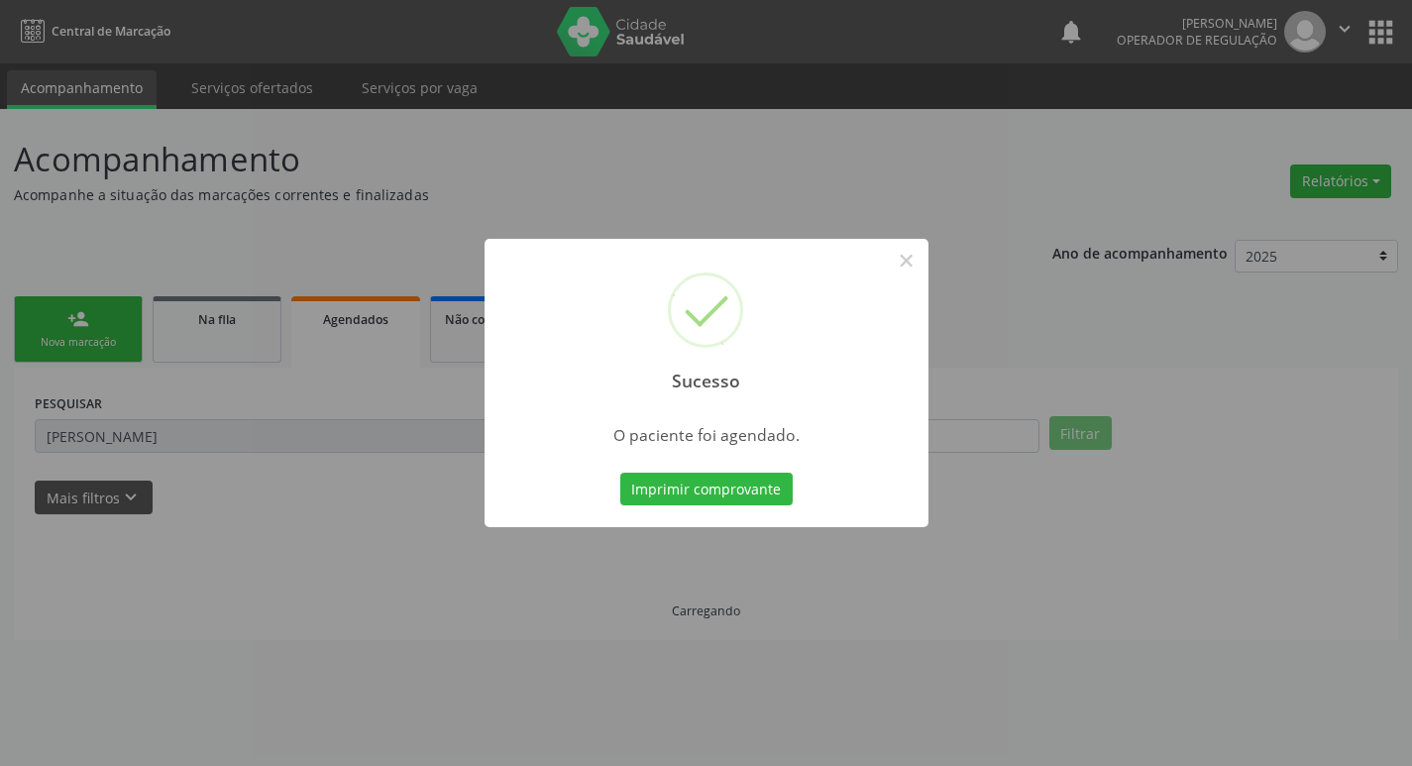
scroll to position [0, 0]
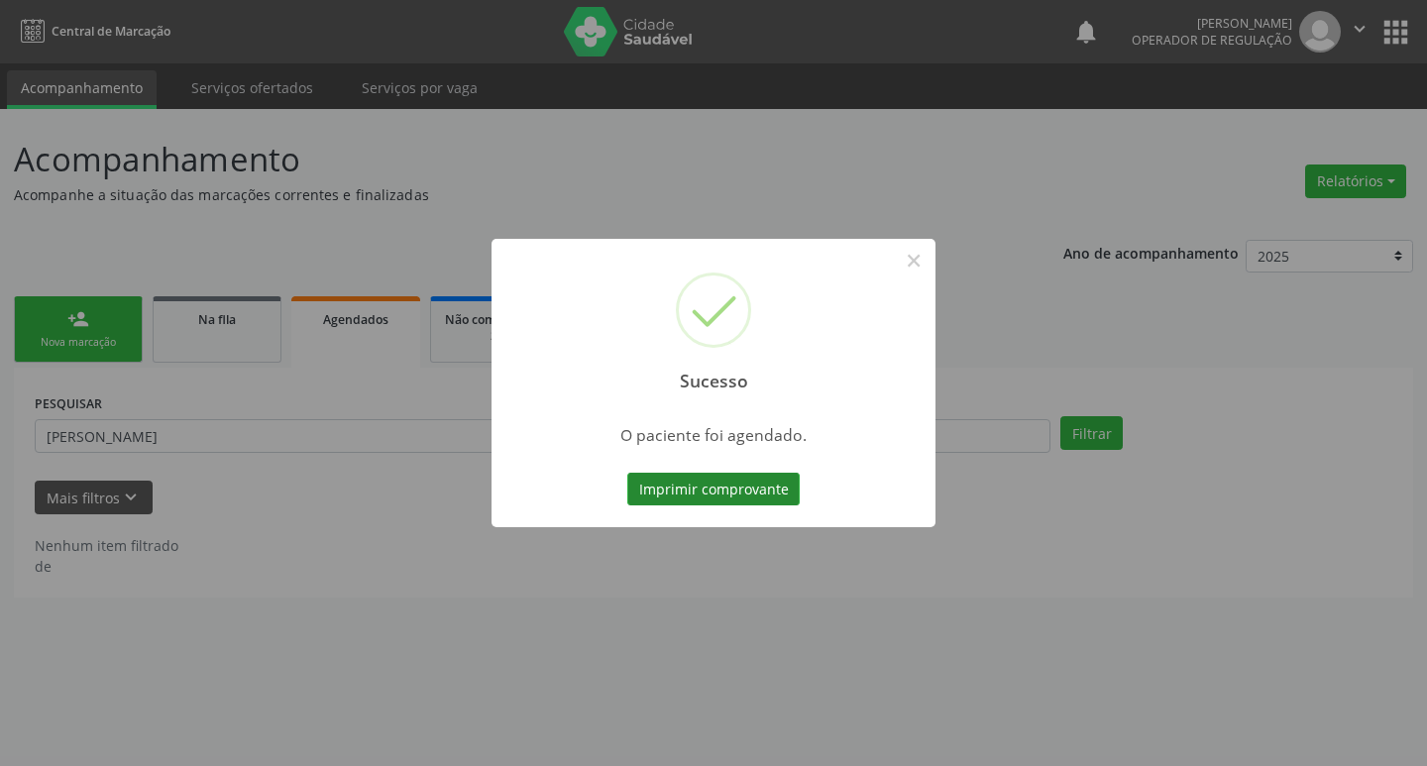
click at [659, 492] on button "Imprimir comprovante" at bounding box center [713, 490] width 172 height 34
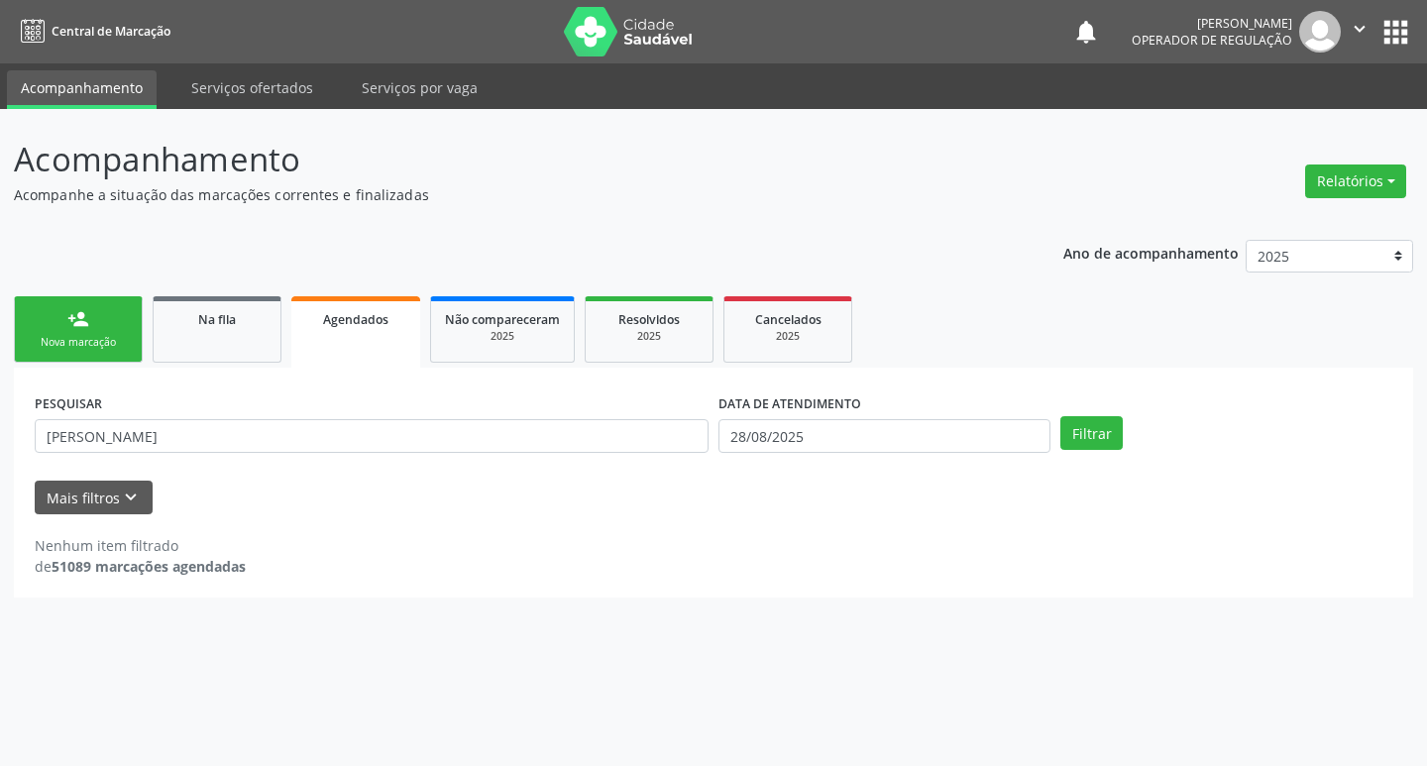
click at [87, 314] on div "person_add" at bounding box center [78, 319] width 22 height 22
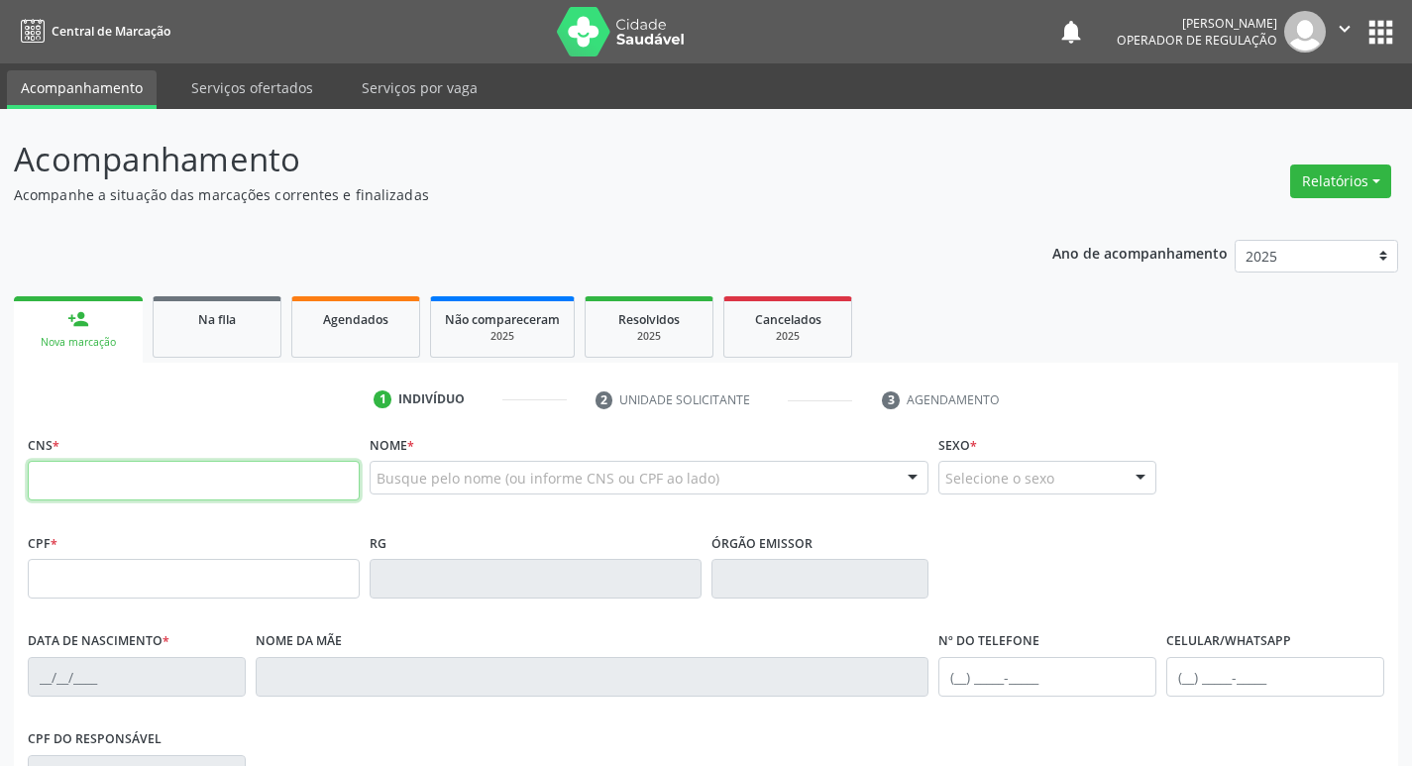
drag, startPoint x: 140, startPoint y: 496, endPoint x: 16, endPoint y: 404, distance: 154.4
click at [134, 495] on input "text" at bounding box center [194, 481] width 332 height 40
click at [342, 330] on link "Agendados" at bounding box center [355, 326] width 129 height 61
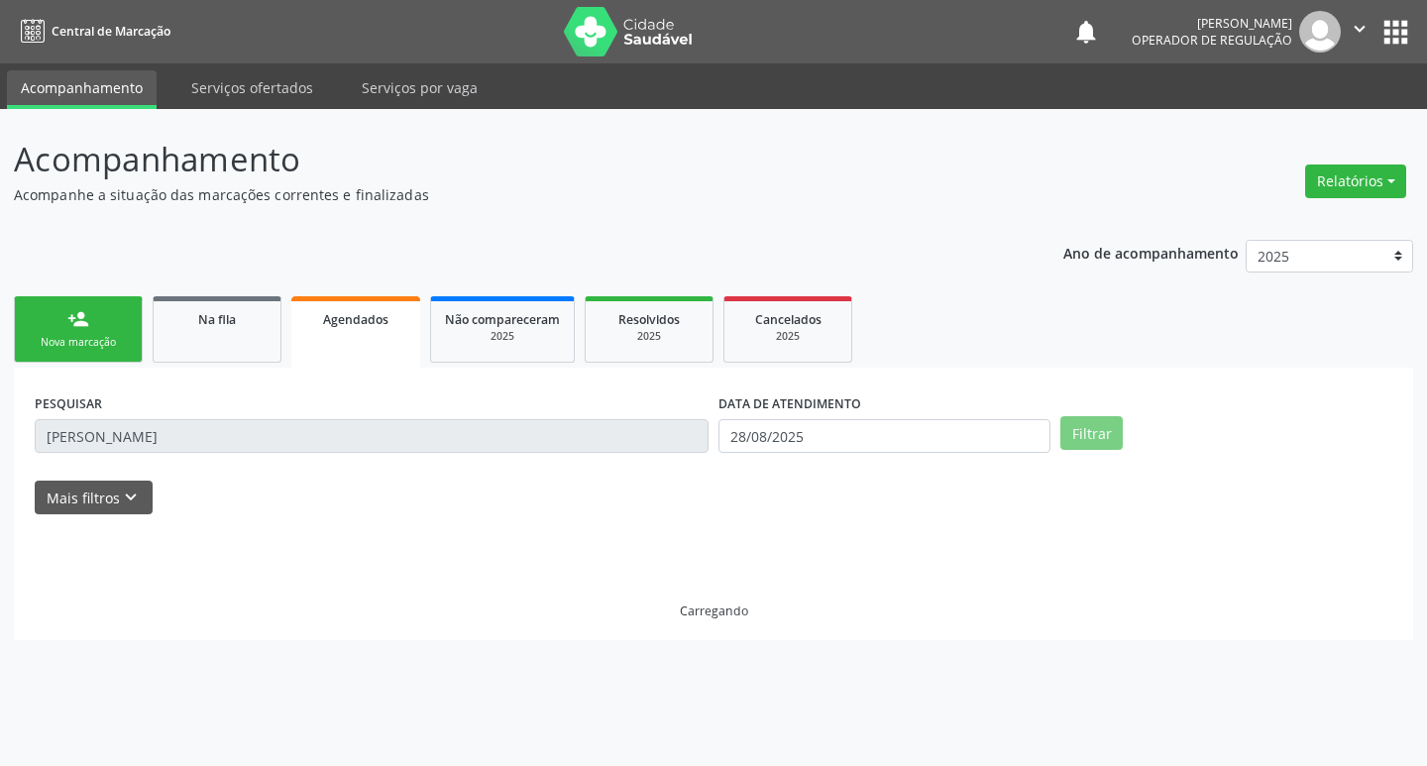
click at [342, 330] on link "Agendados" at bounding box center [355, 331] width 129 height 71
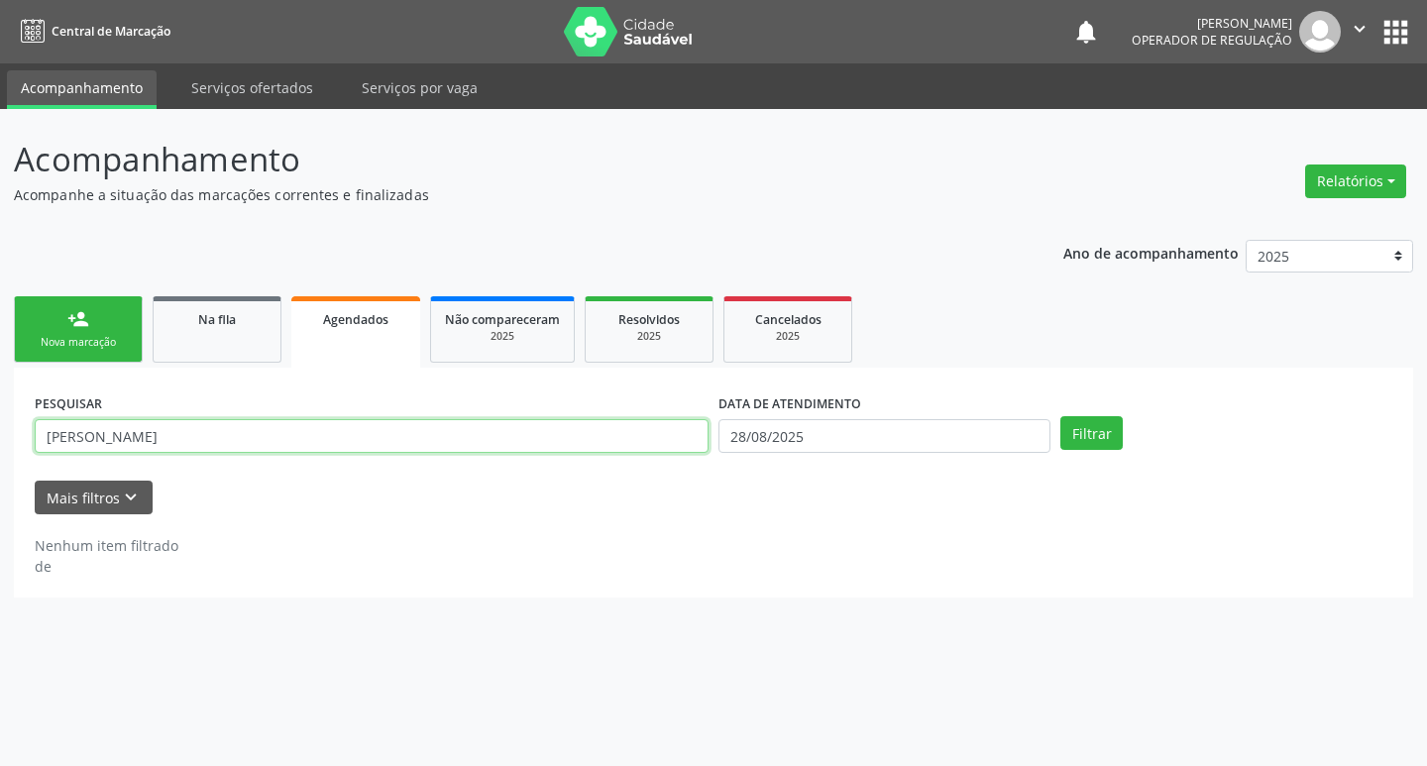
click at [205, 439] on input "[PERSON_NAME]" at bounding box center [372, 436] width 674 height 34
type input "J"
type input "700508500846658"
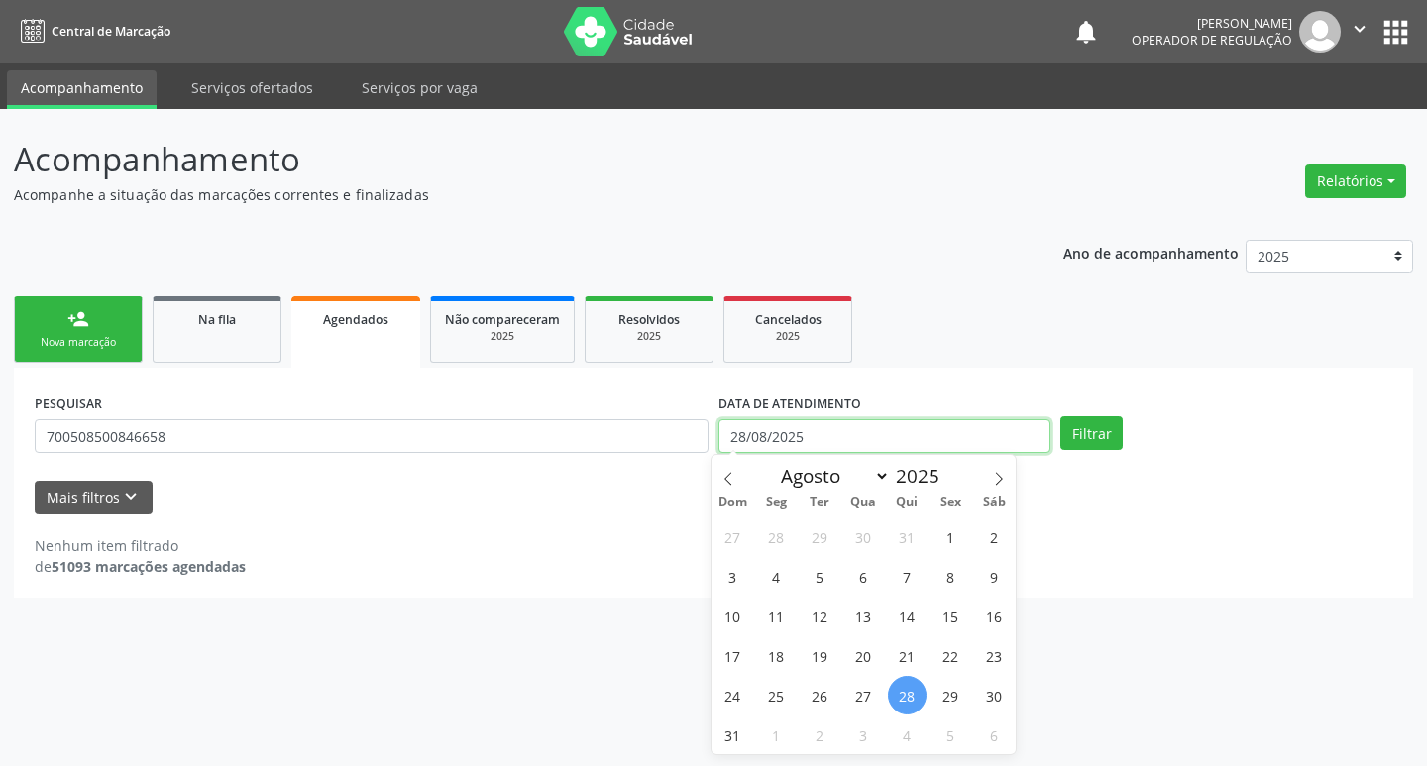
click at [763, 437] on input "28/08/2025" at bounding box center [884, 436] width 332 height 34
click at [824, 567] on span "5" at bounding box center [820, 576] width 39 height 39
type input "[DATE]"
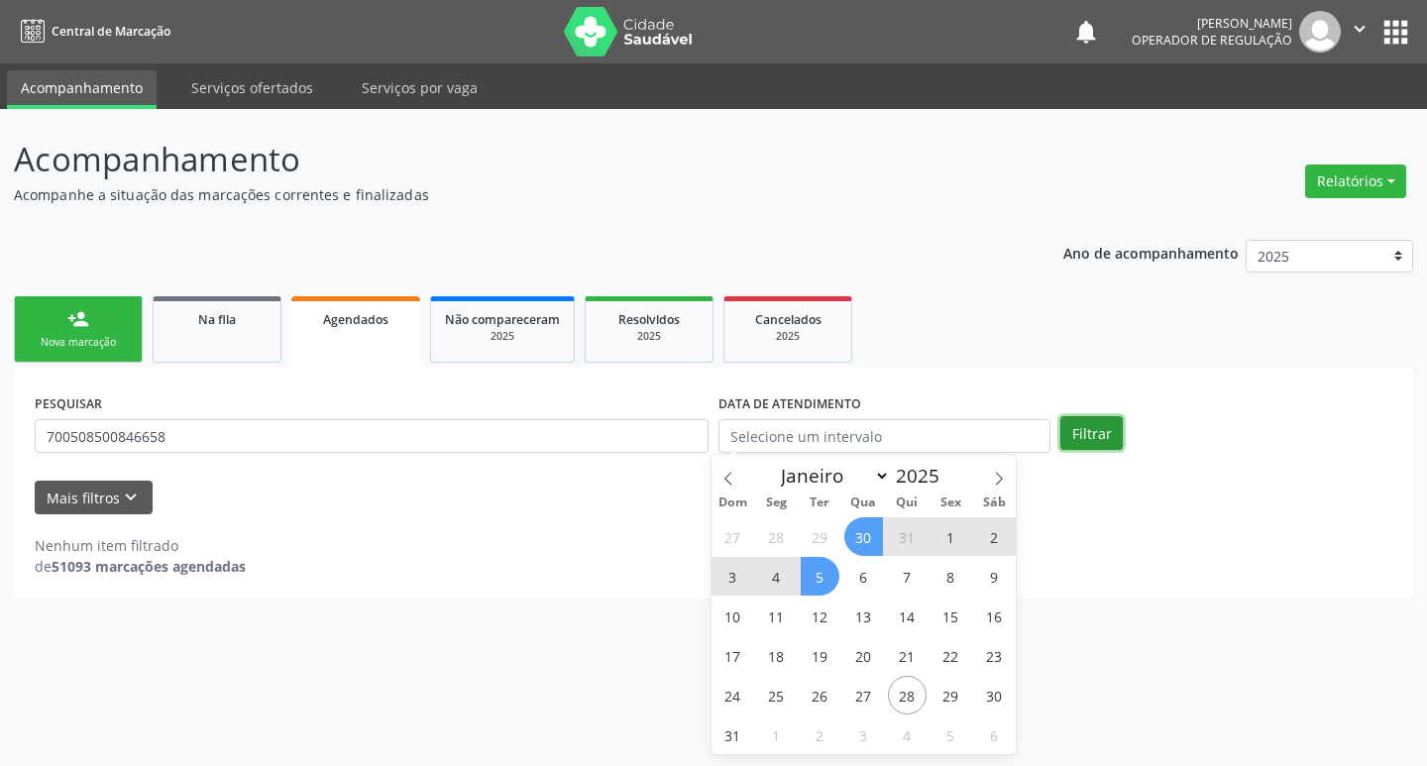
click at [1090, 440] on button "Filtrar" at bounding box center [1091, 433] width 62 height 34
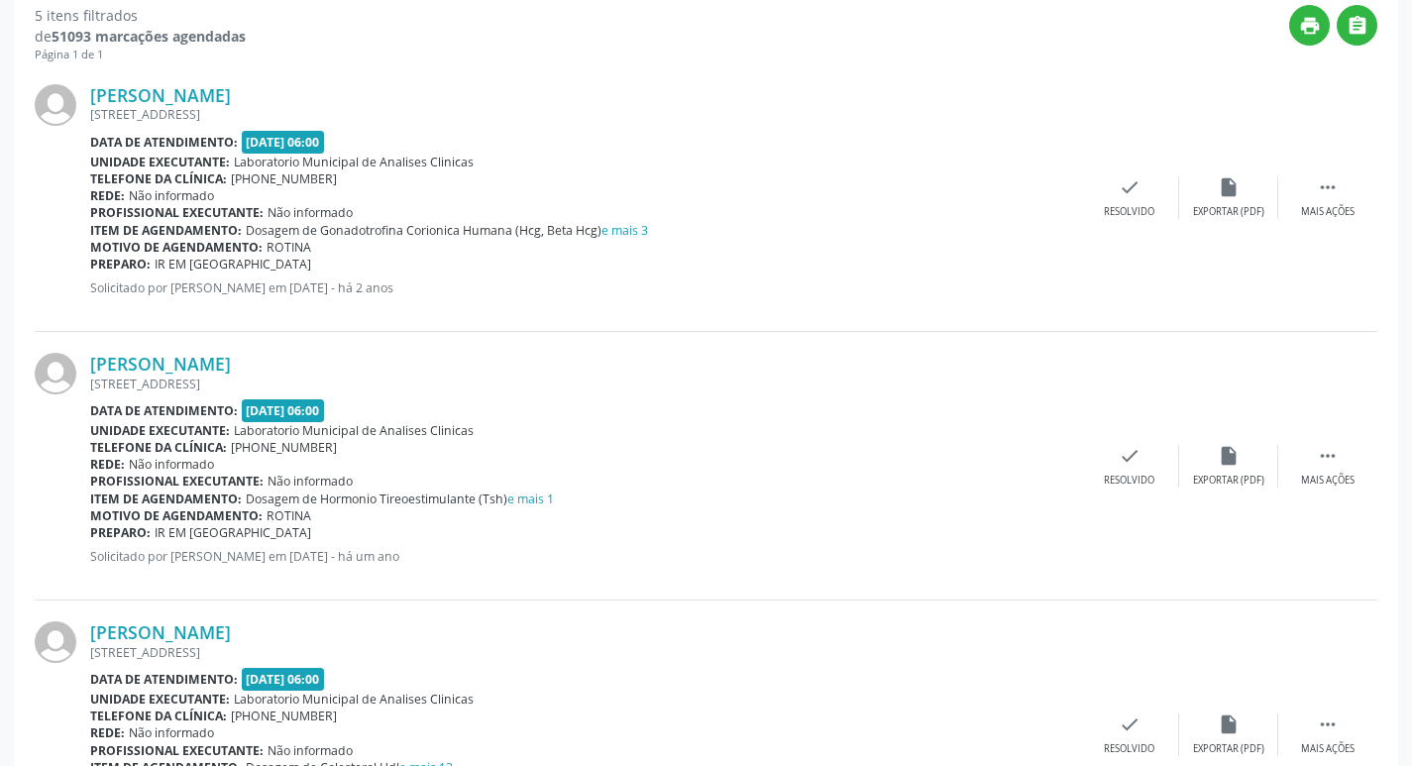
scroll to position [595, 0]
